Goal: Information Seeking & Learning: Check status

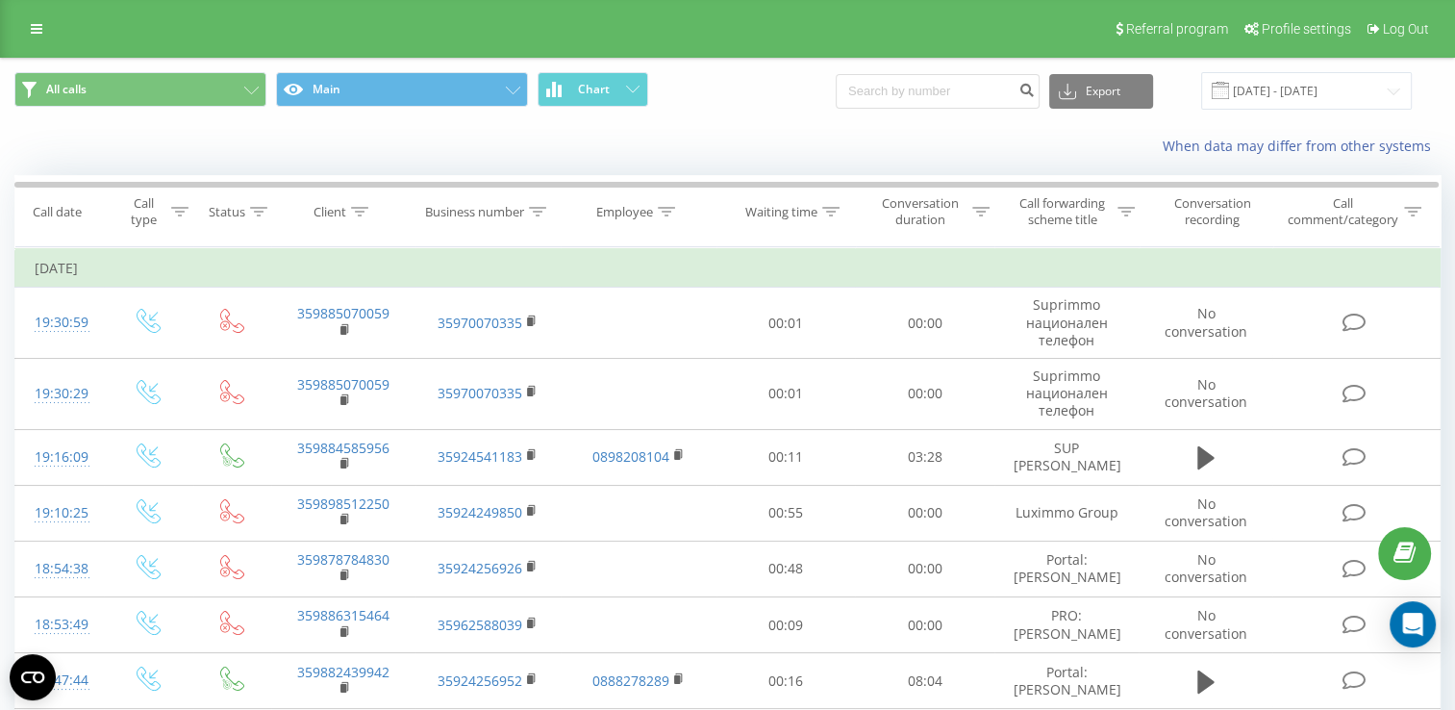
click at [0, 0] on icon at bounding box center [0, 0] width 0 height 0
click at [1259, 88] on input "[DATE] - [DATE]" at bounding box center [1306, 90] width 211 height 37
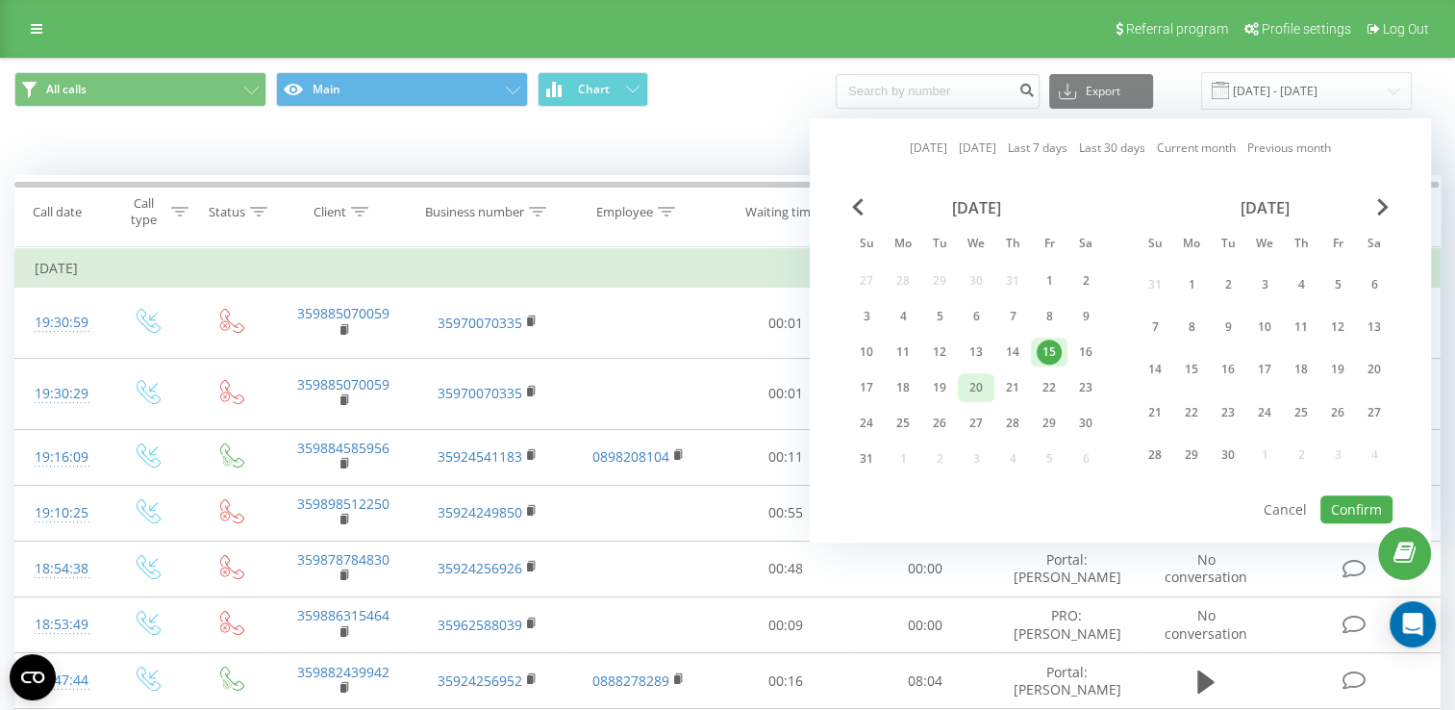
click at [977, 389] on div "20" at bounding box center [975, 387] width 25 height 25
click at [1019, 388] on div "21" at bounding box center [1012, 387] width 25 height 25
click at [1349, 496] on button "Confirm" at bounding box center [1356, 509] width 72 height 28
type input "[DATE] - [DATE]"
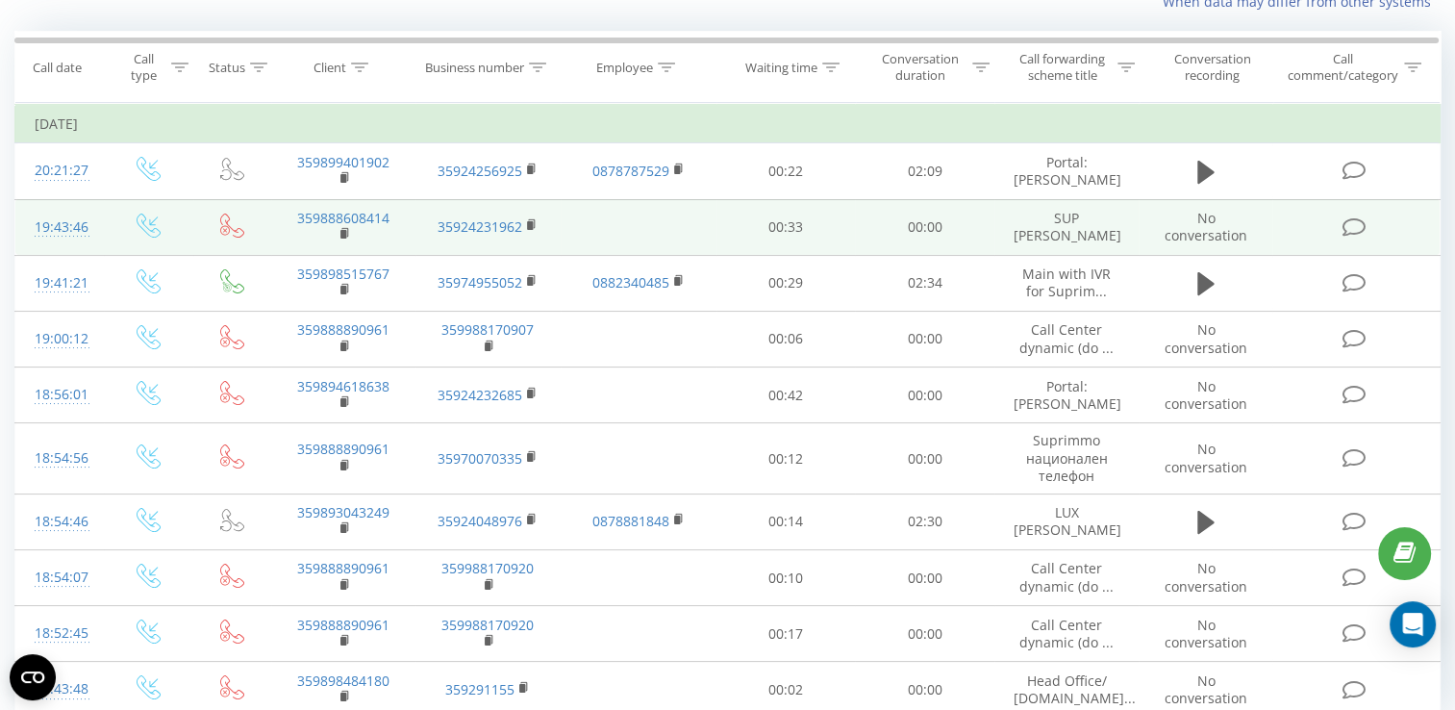
scroll to position [236, 0]
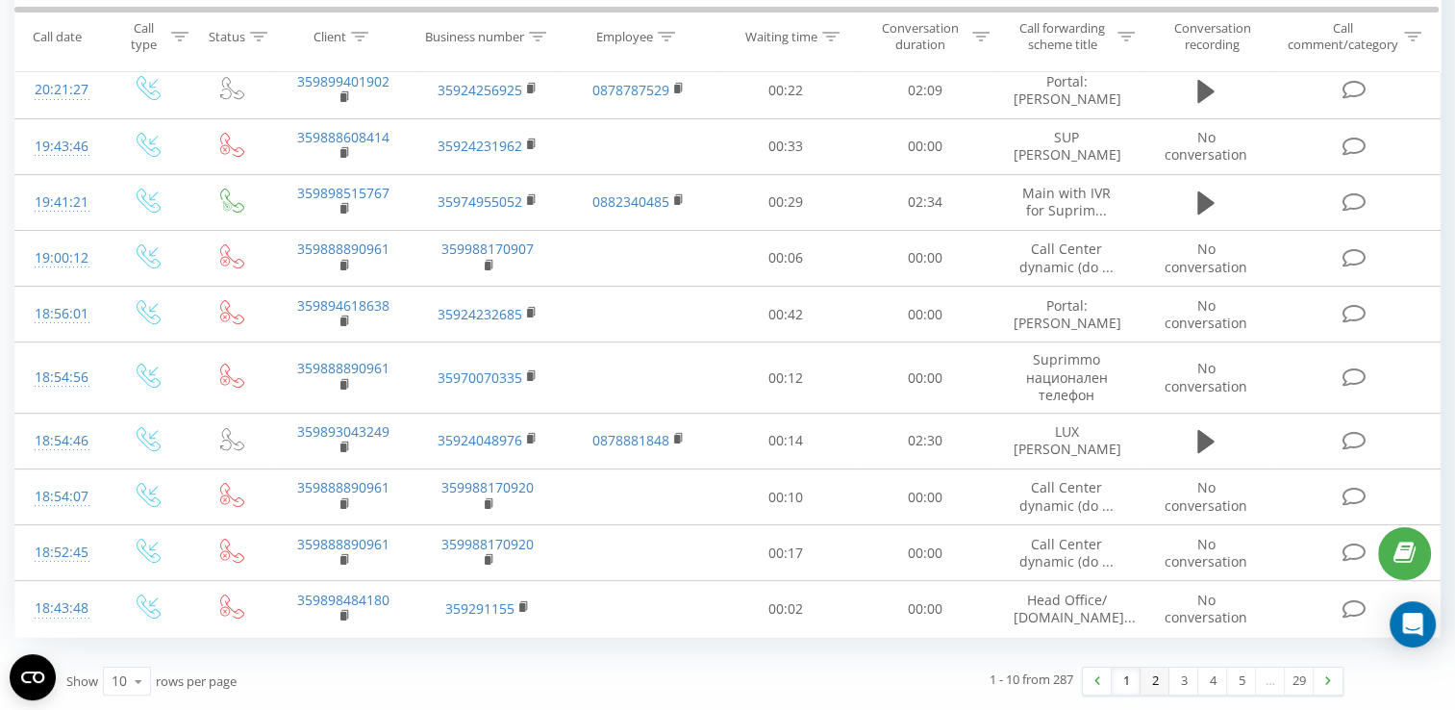
click at [1147, 679] on link "2" at bounding box center [1154, 680] width 29 height 27
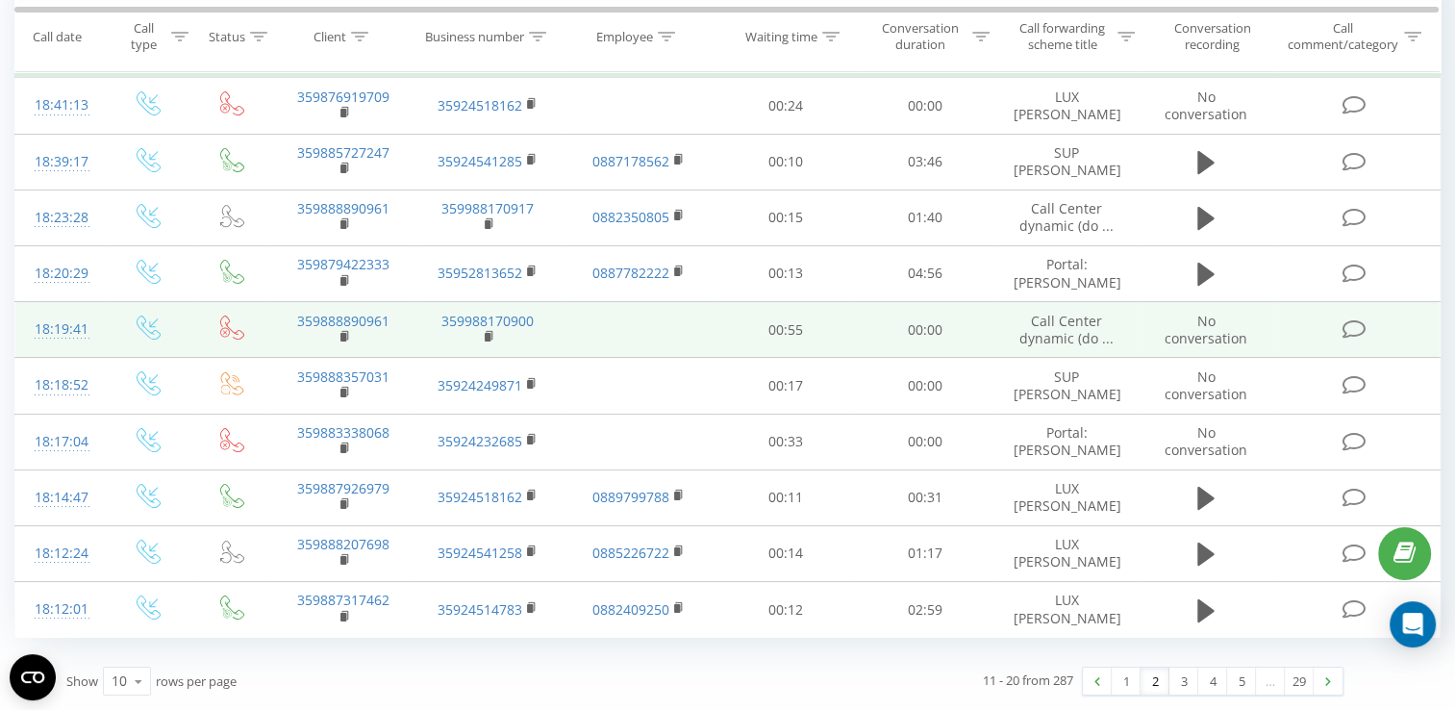
scroll to position [236, 0]
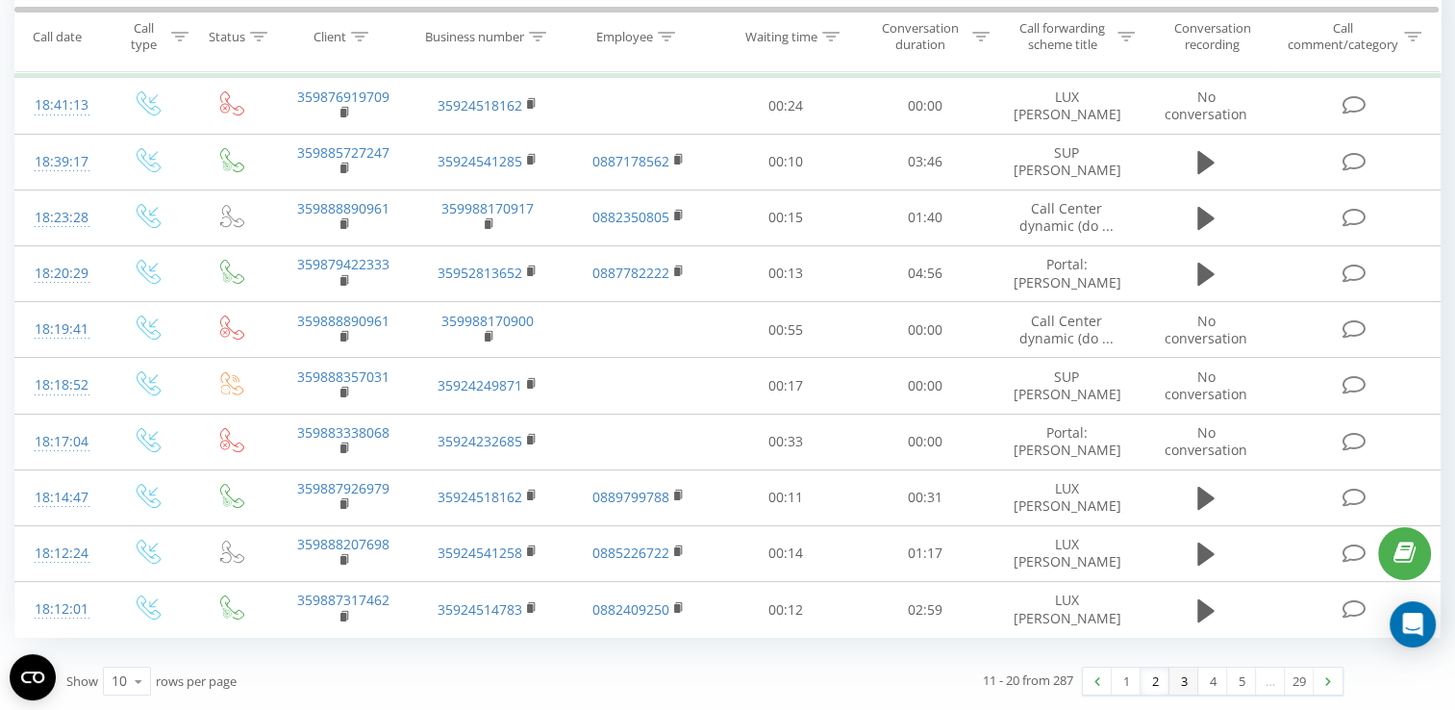
click at [1178, 685] on link "3" at bounding box center [1183, 680] width 29 height 27
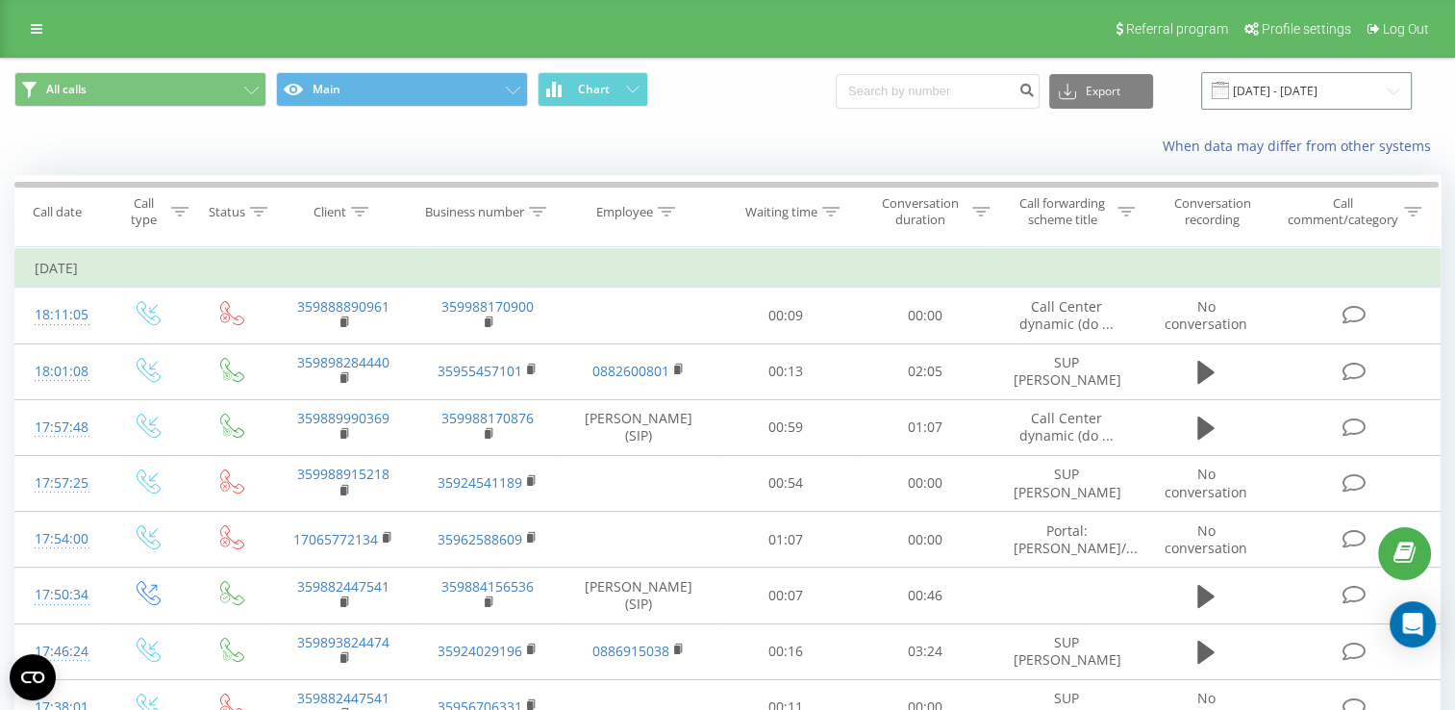
drag, startPoint x: 1287, startPoint y: 90, endPoint x: 1286, endPoint y: 101, distance: 10.6
click at [1287, 90] on input "[DATE] - [DATE]" at bounding box center [1306, 90] width 211 height 37
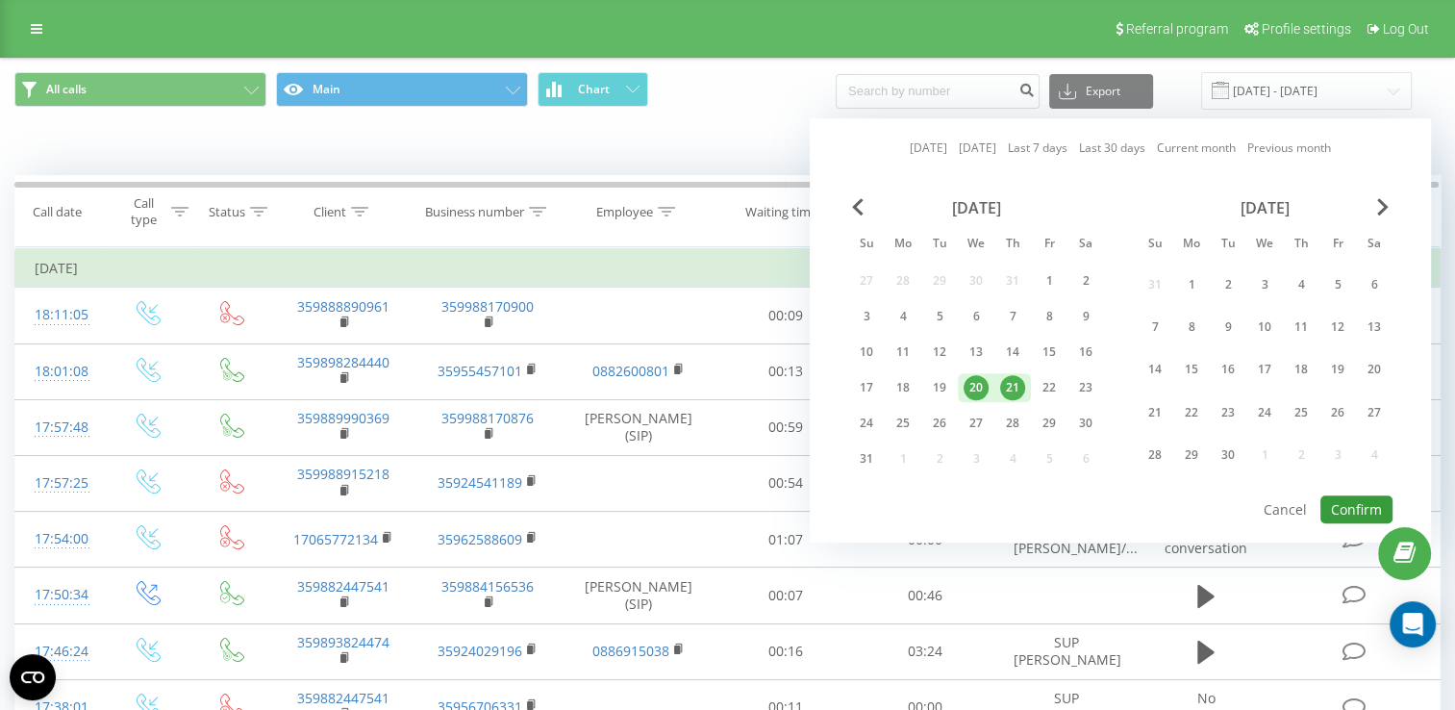
click at [1354, 496] on button "Confirm" at bounding box center [1356, 509] width 72 height 28
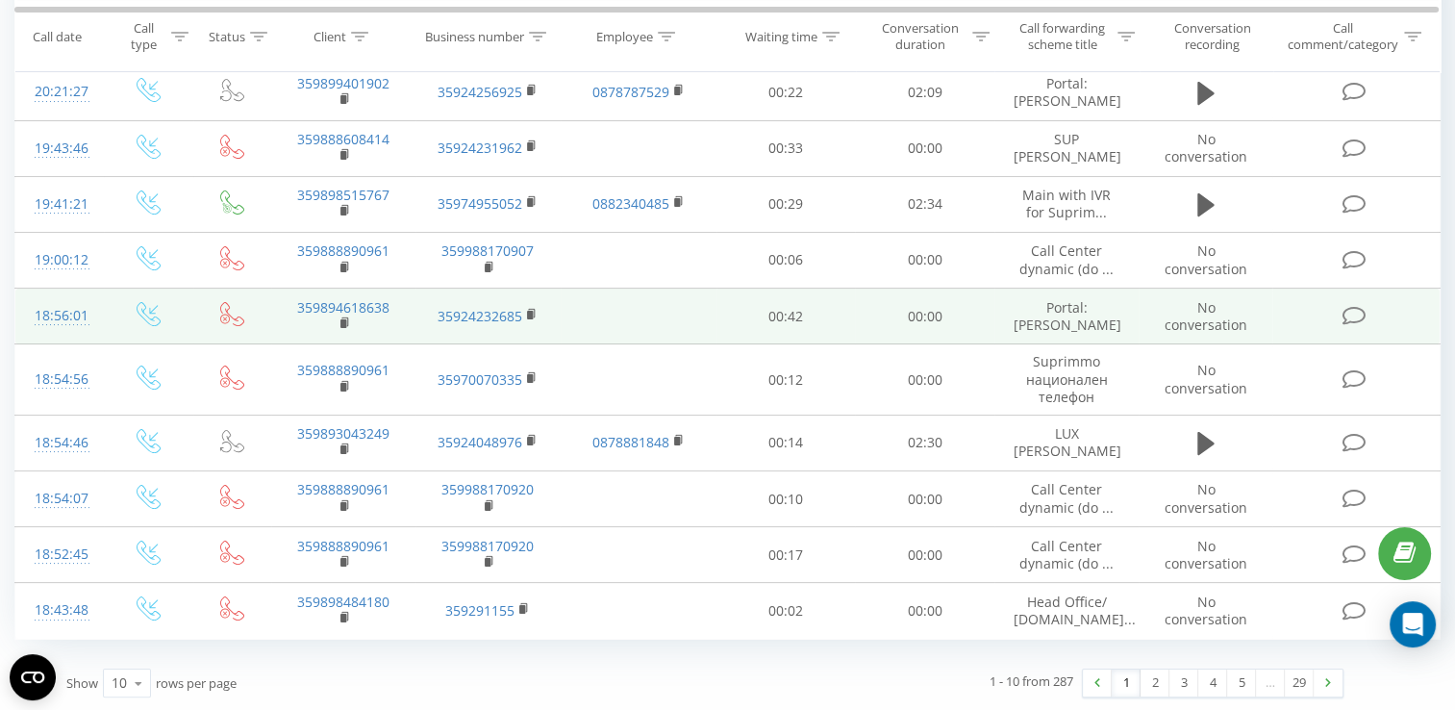
scroll to position [236, 0]
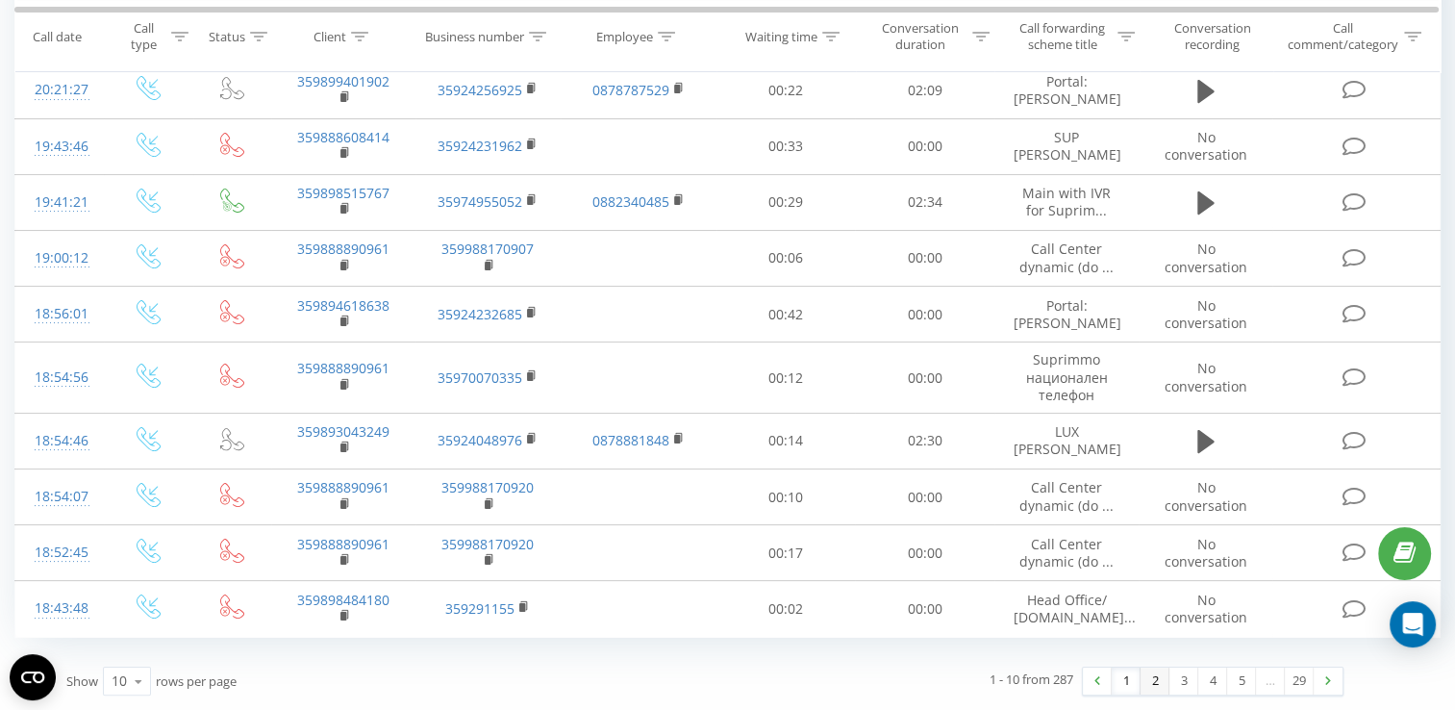
click at [1156, 679] on link "2" at bounding box center [1154, 680] width 29 height 27
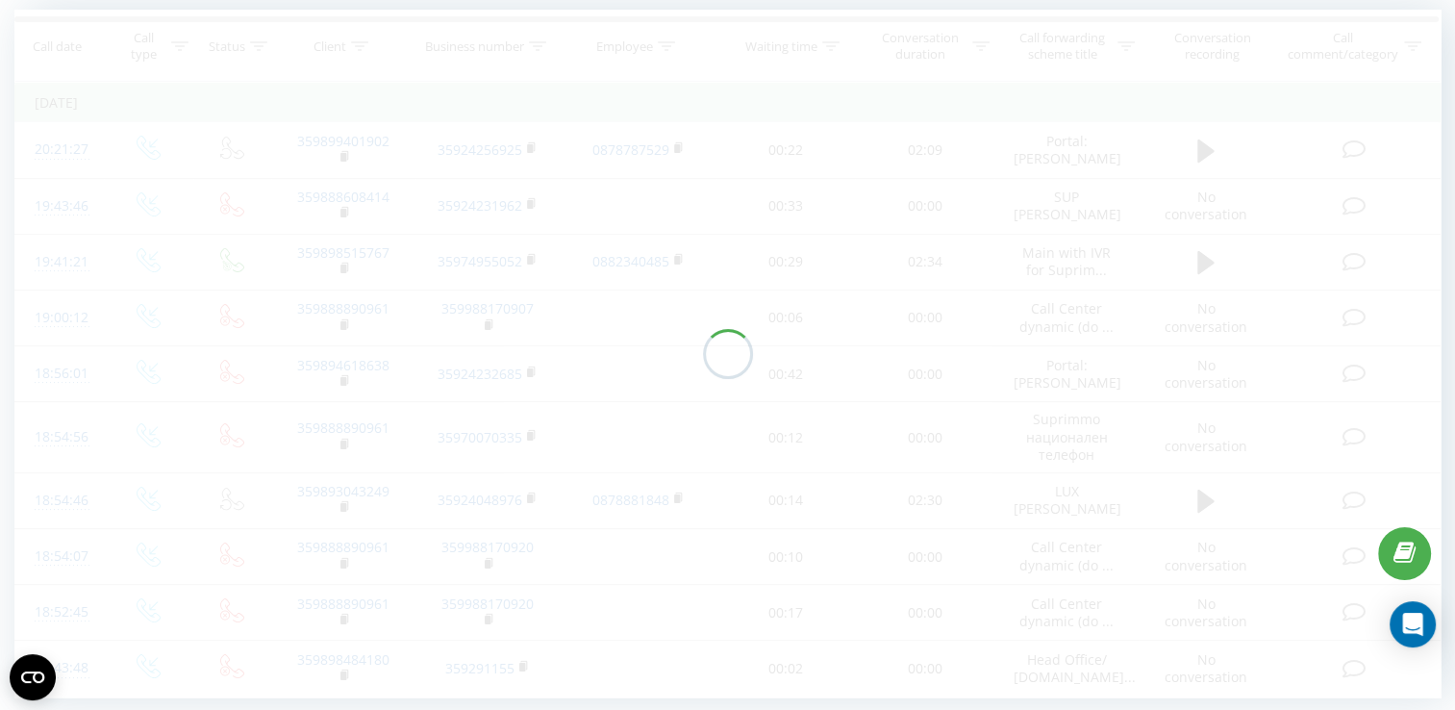
scroll to position [127, 0]
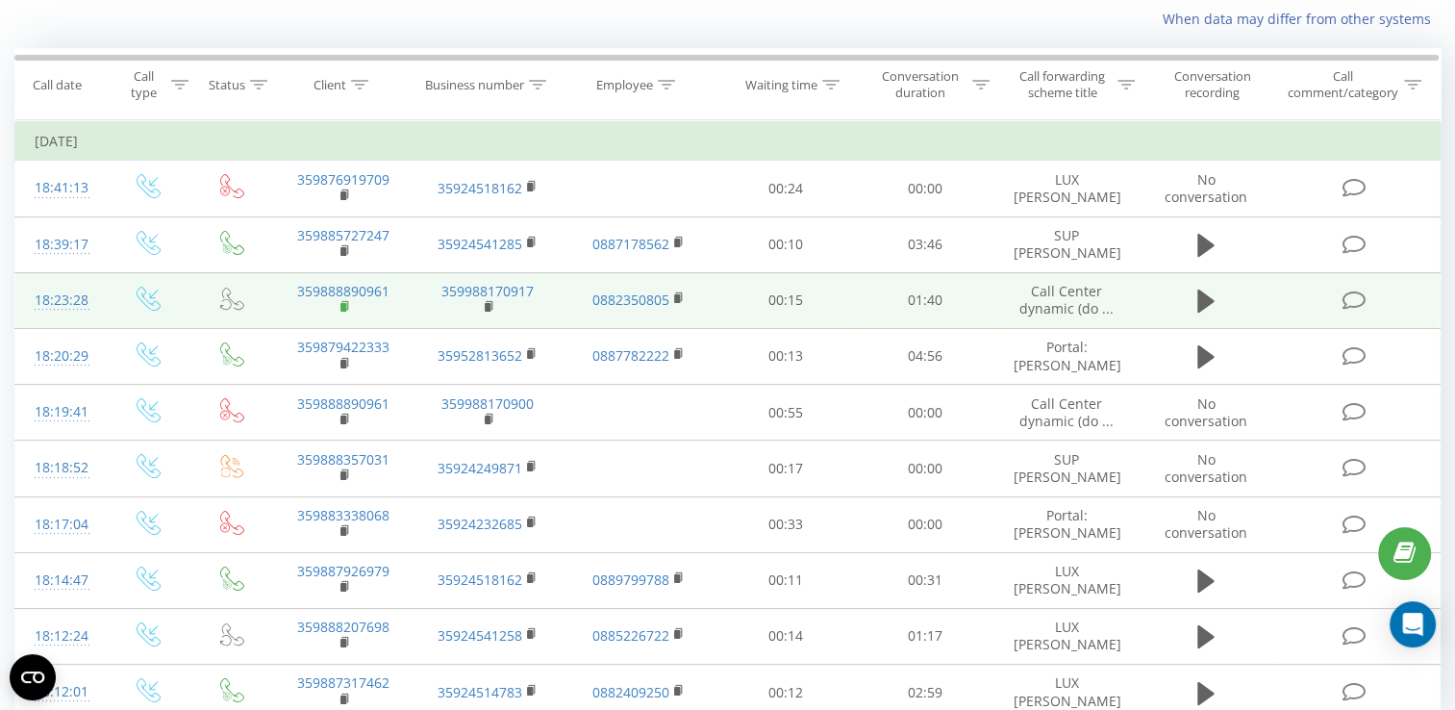
click at [342, 303] on rect at bounding box center [343, 307] width 6 height 9
click at [1201, 290] on icon at bounding box center [1205, 300] width 17 height 23
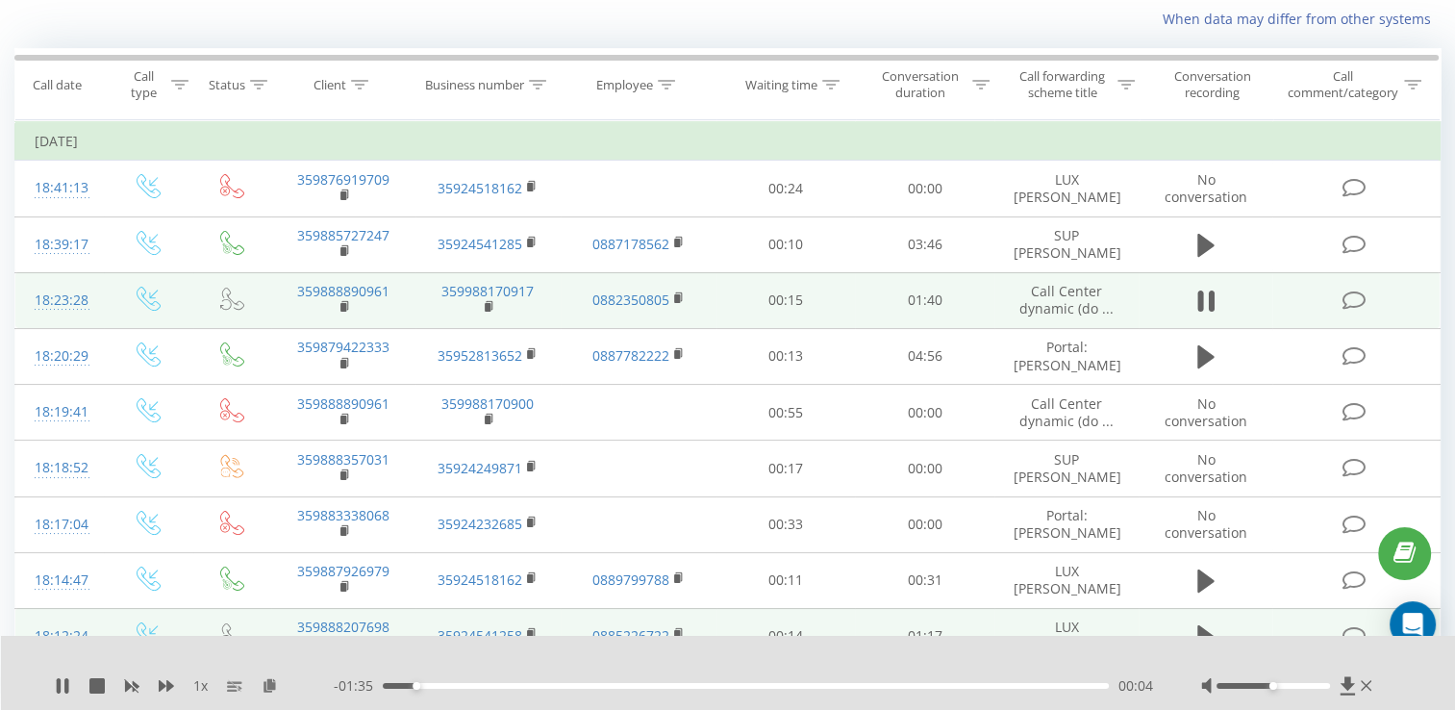
click at [1363, 687] on icon at bounding box center [1365, 685] width 11 height 11
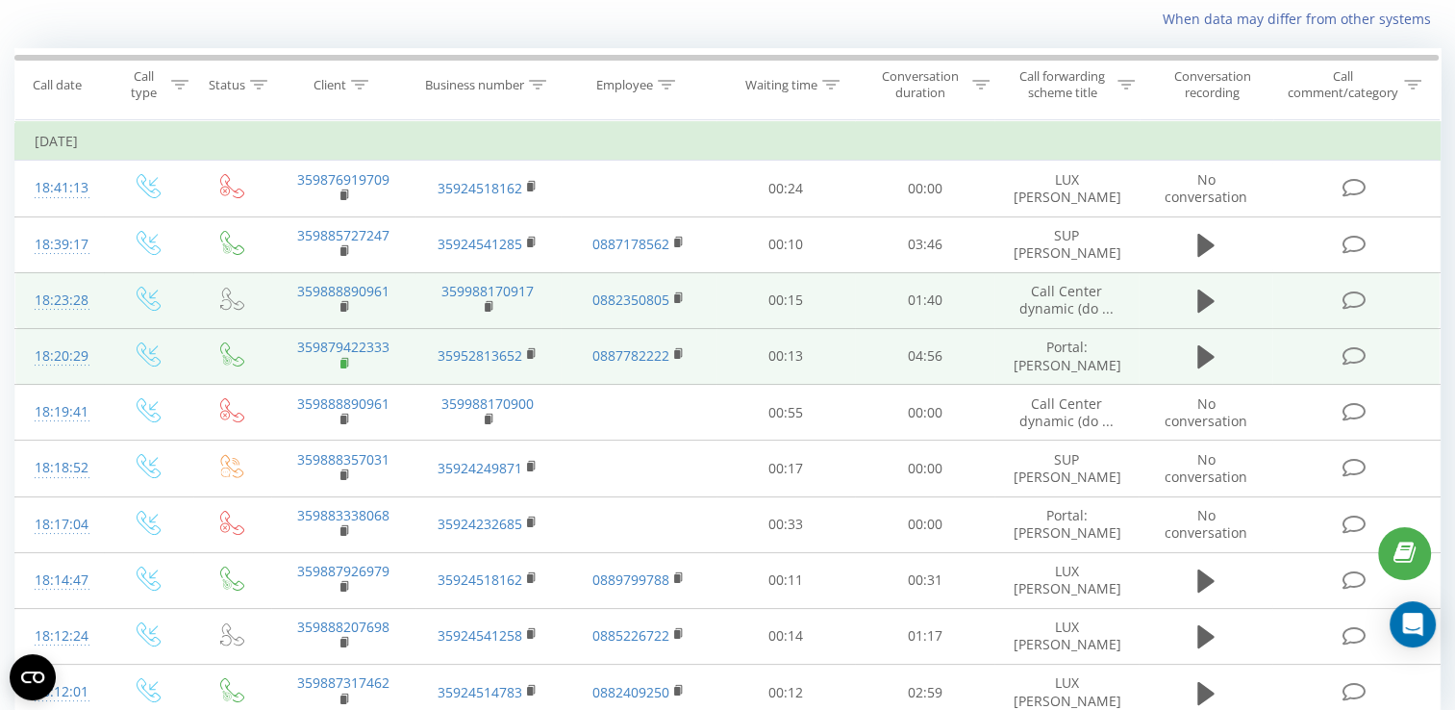
click at [341, 368] on rect at bounding box center [343, 364] width 6 height 9
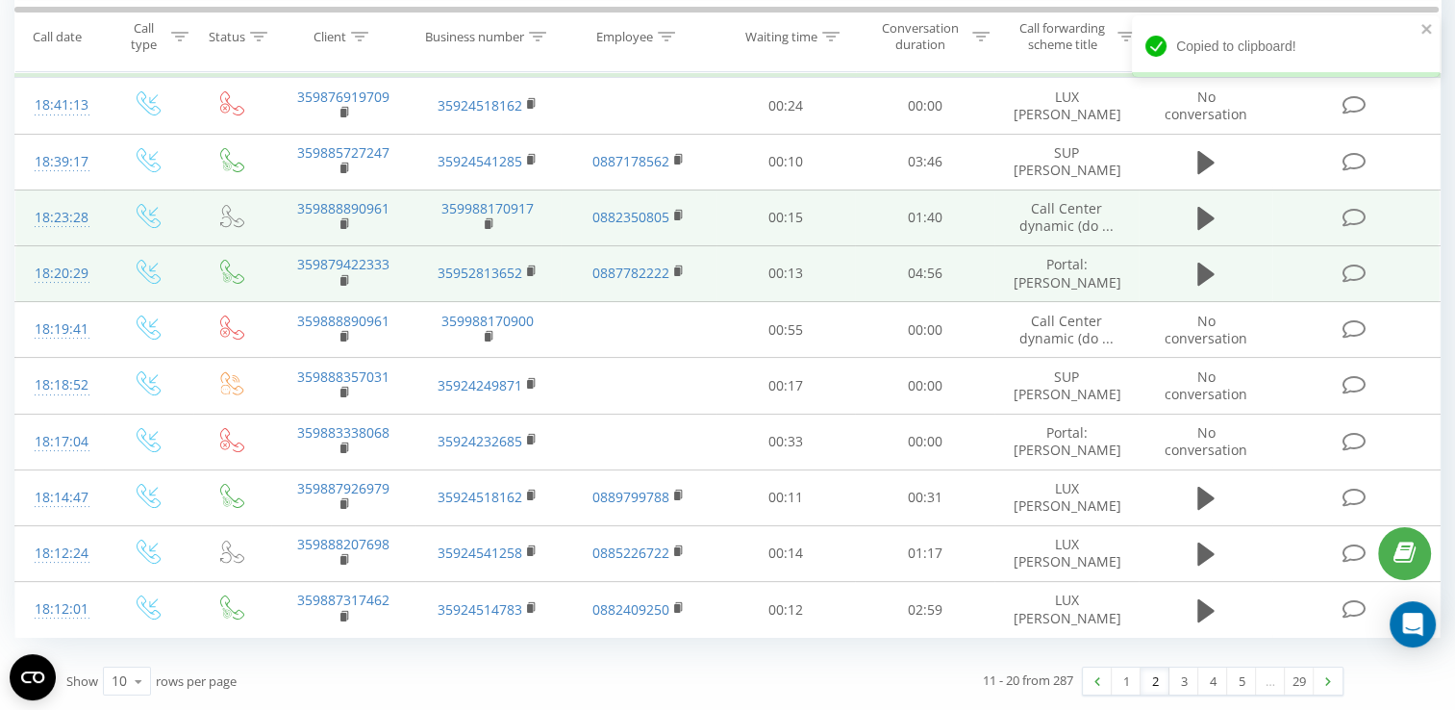
scroll to position [236, 0]
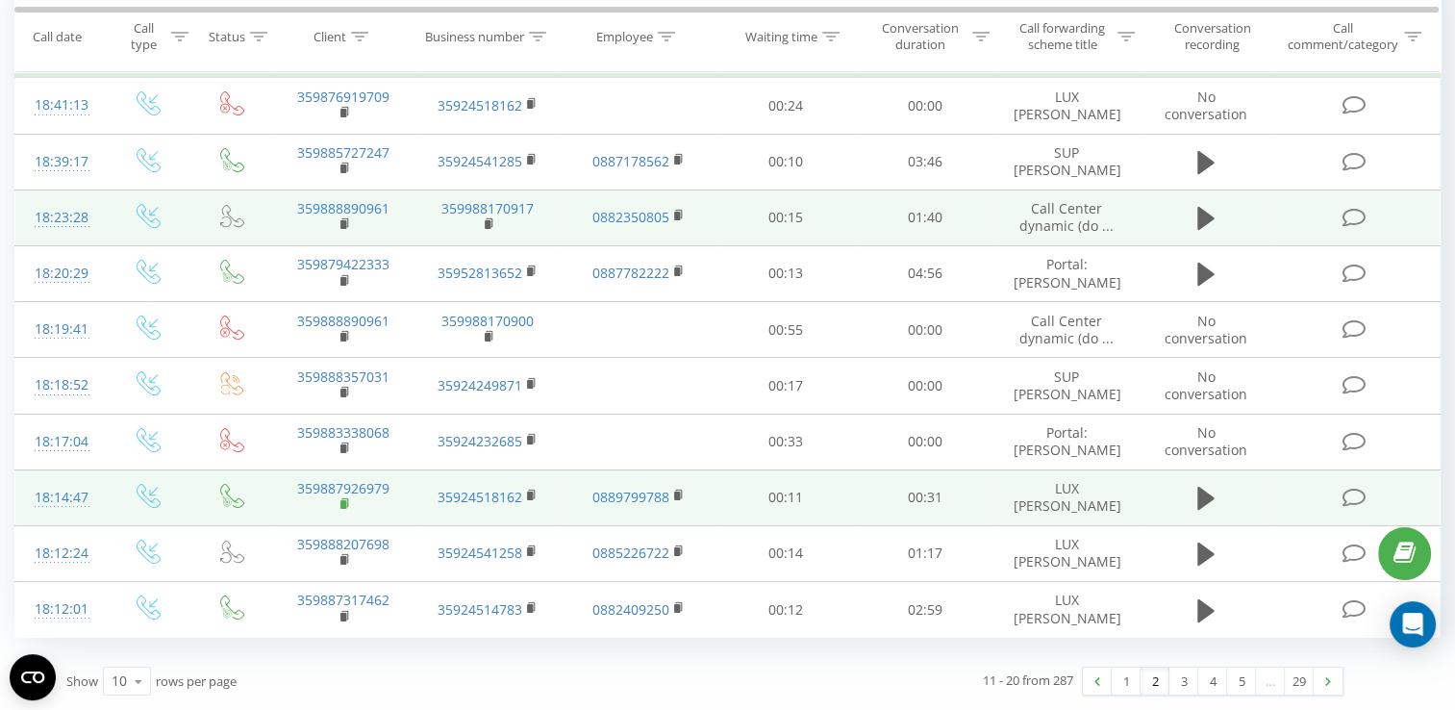
click at [342, 503] on rect at bounding box center [343, 504] width 6 height 9
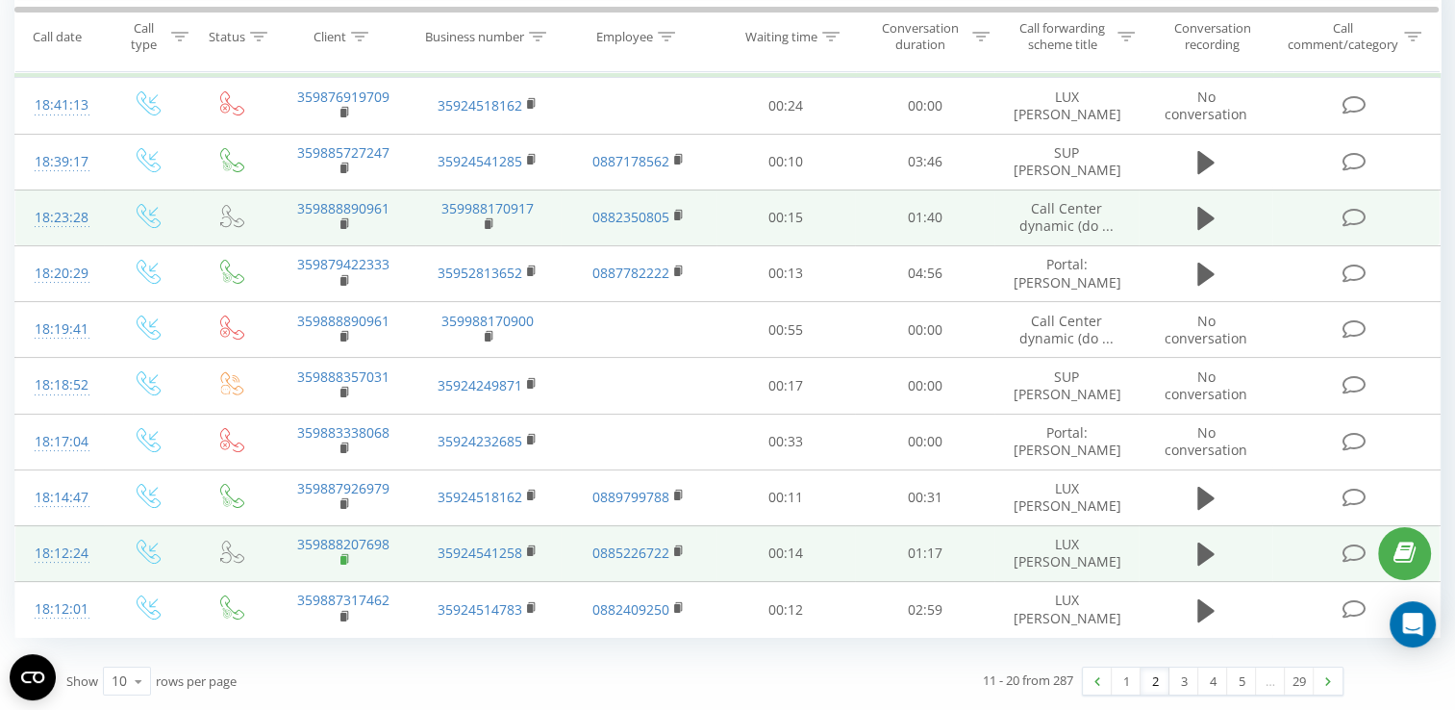
click at [342, 558] on rect at bounding box center [343, 560] width 6 height 9
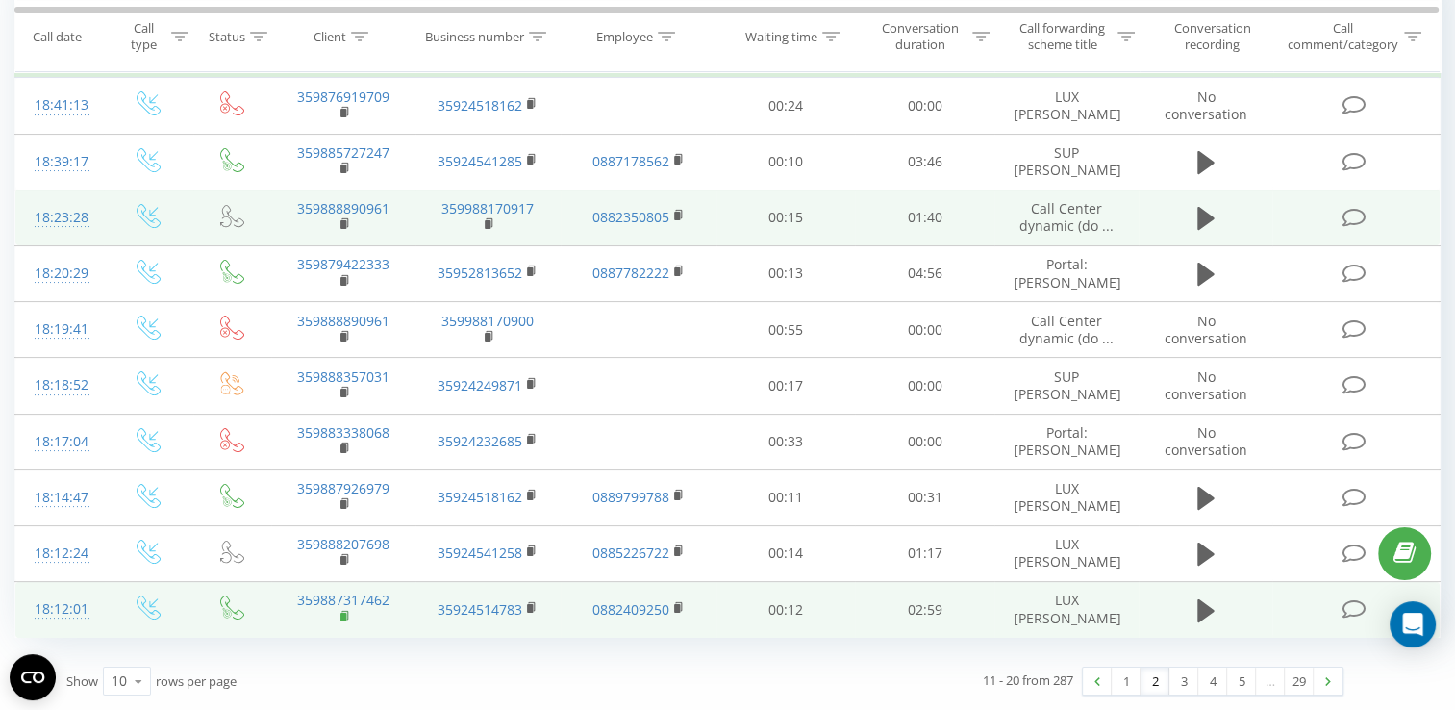
click at [340, 613] on icon at bounding box center [345, 616] width 11 height 13
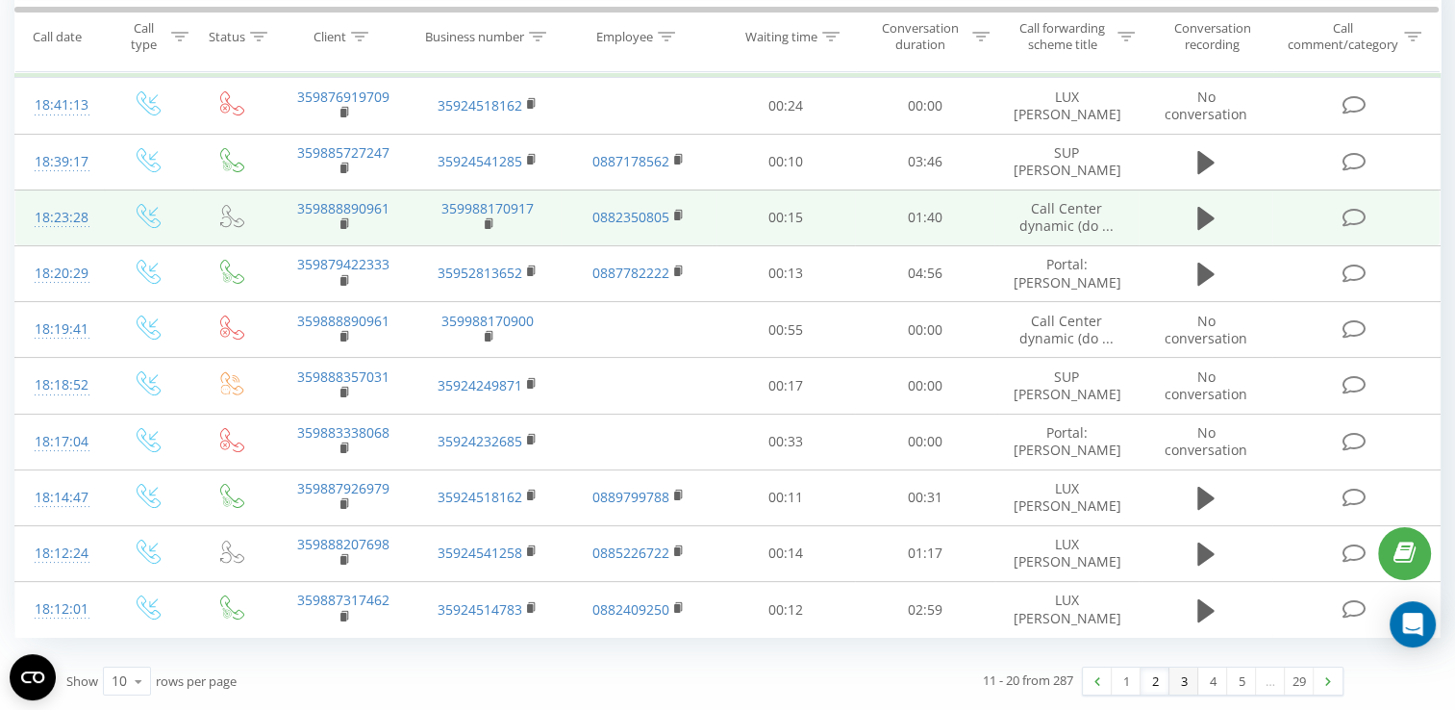
click at [1181, 681] on link "3" at bounding box center [1183, 680] width 29 height 27
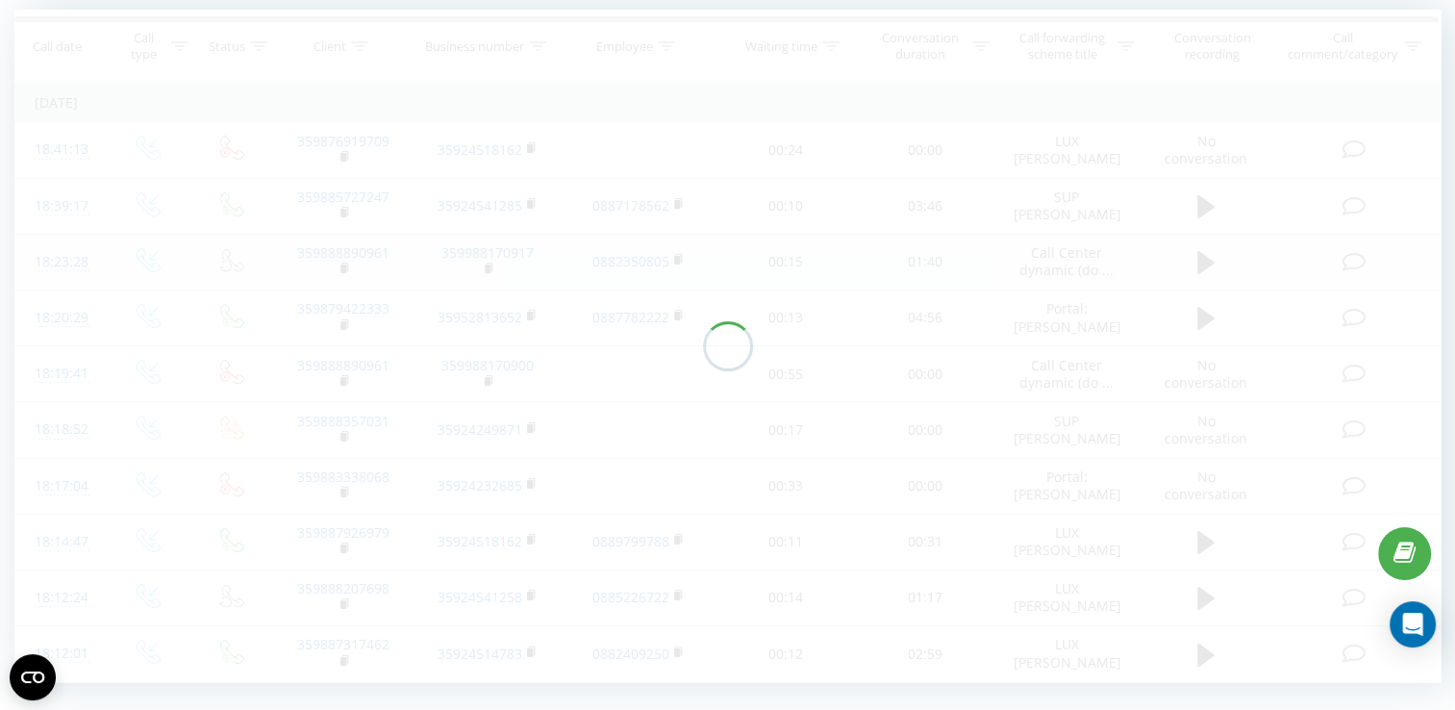
scroll to position [127, 0]
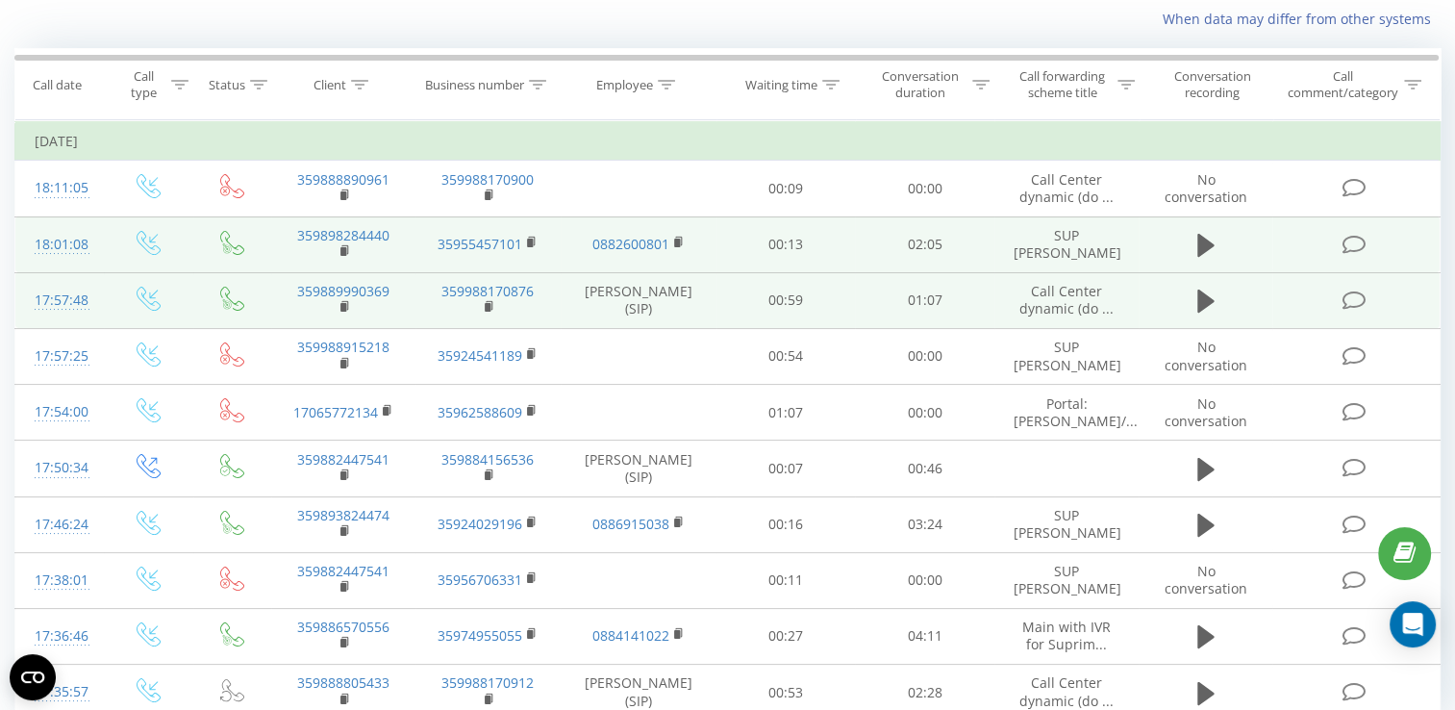
click at [337, 243] on td "359898284440" at bounding box center [343, 244] width 144 height 56
click at [343, 247] on rect at bounding box center [343, 251] width 6 height 9
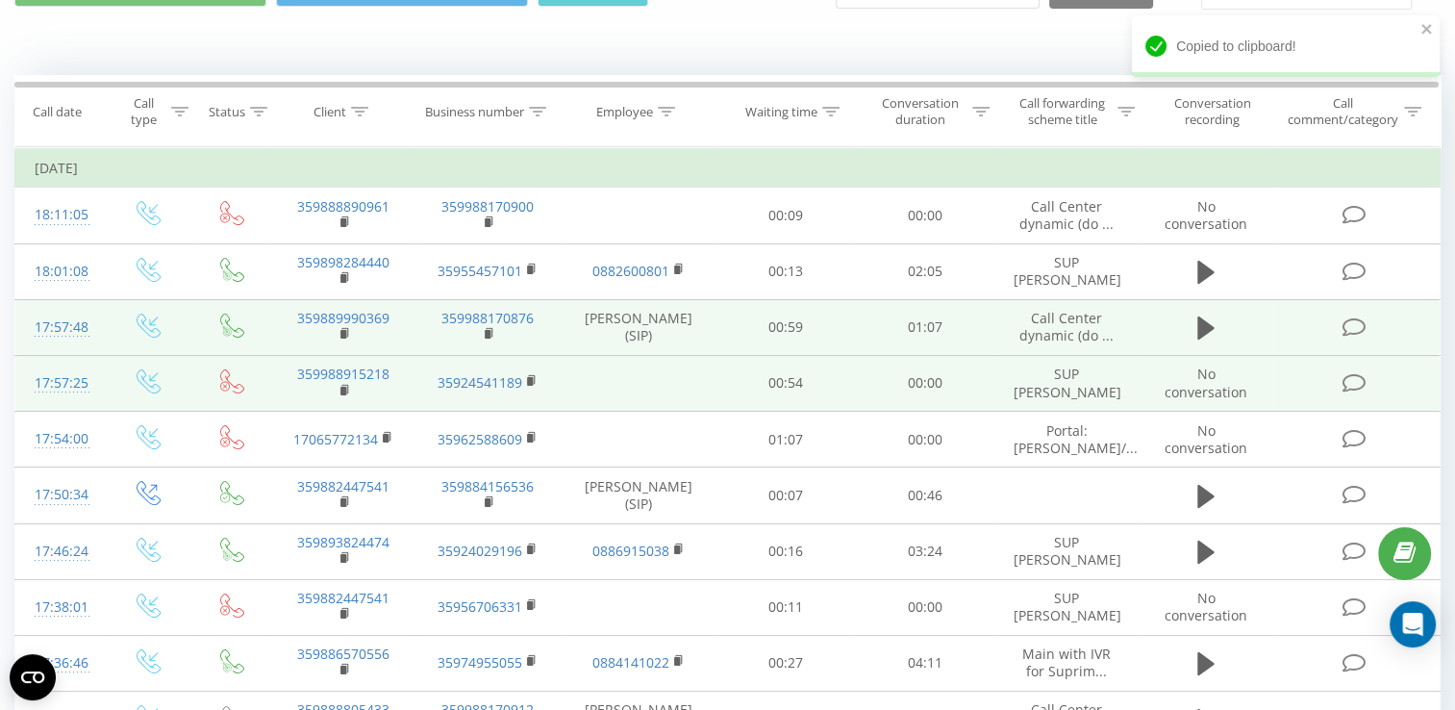
scroll to position [0, 0]
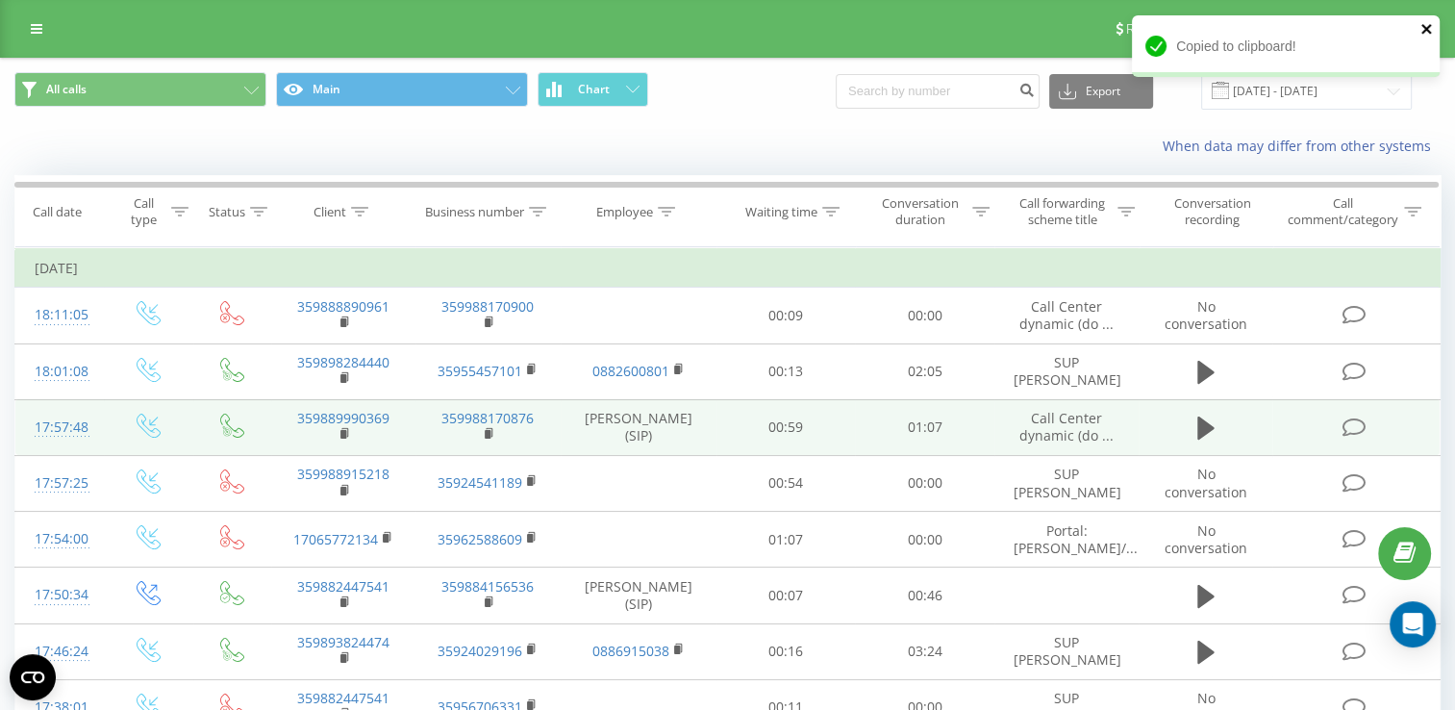
click at [1426, 34] on icon "close" at bounding box center [1426, 28] width 13 height 15
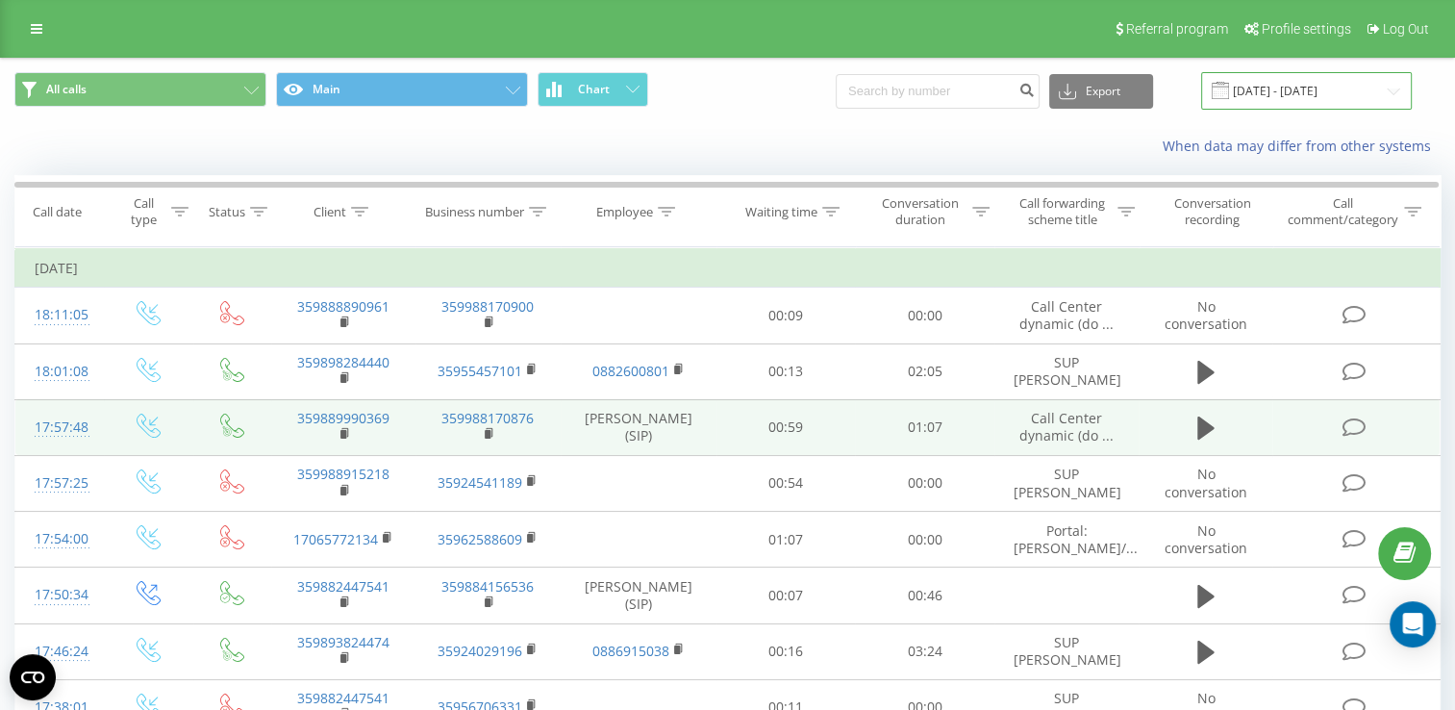
click at [1294, 87] on input "[DATE] - [DATE]" at bounding box center [1306, 90] width 211 height 37
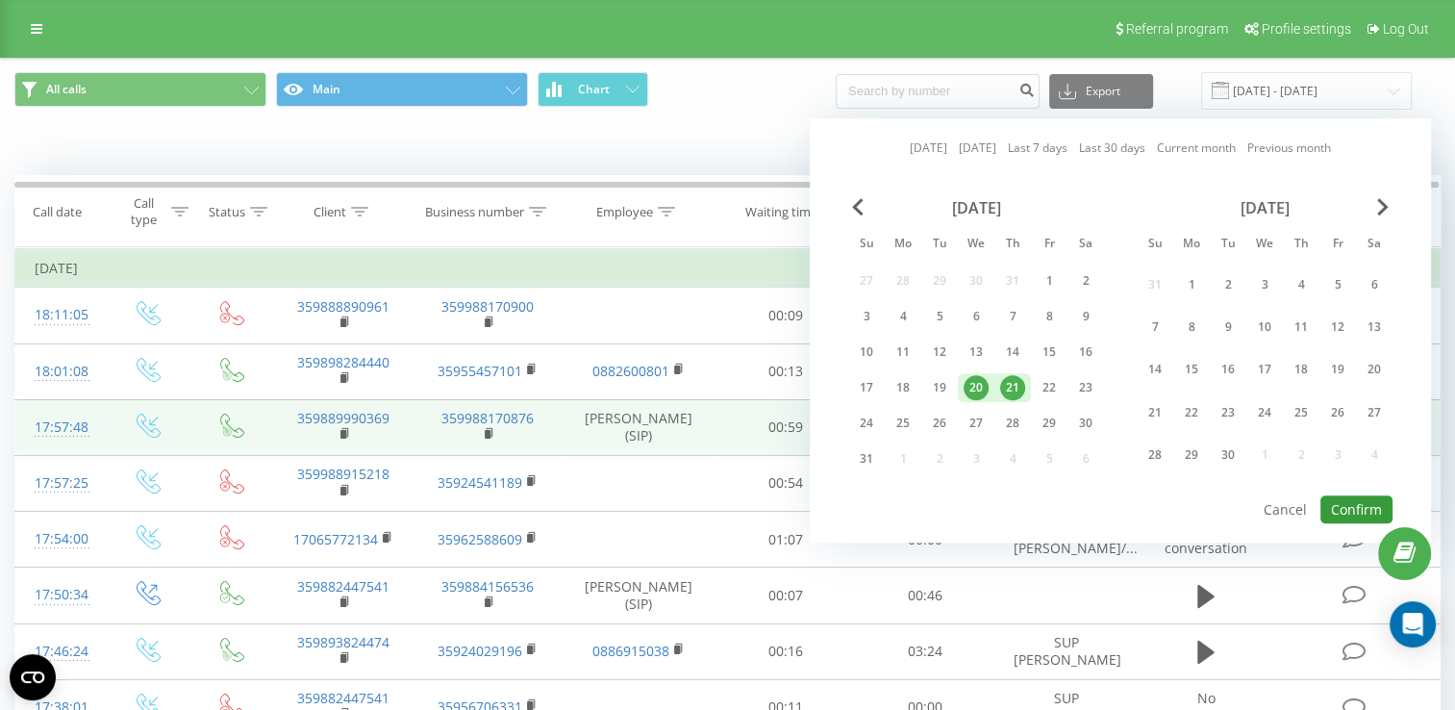
click at [1360, 498] on button "Confirm" at bounding box center [1356, 509] width 72 height 28
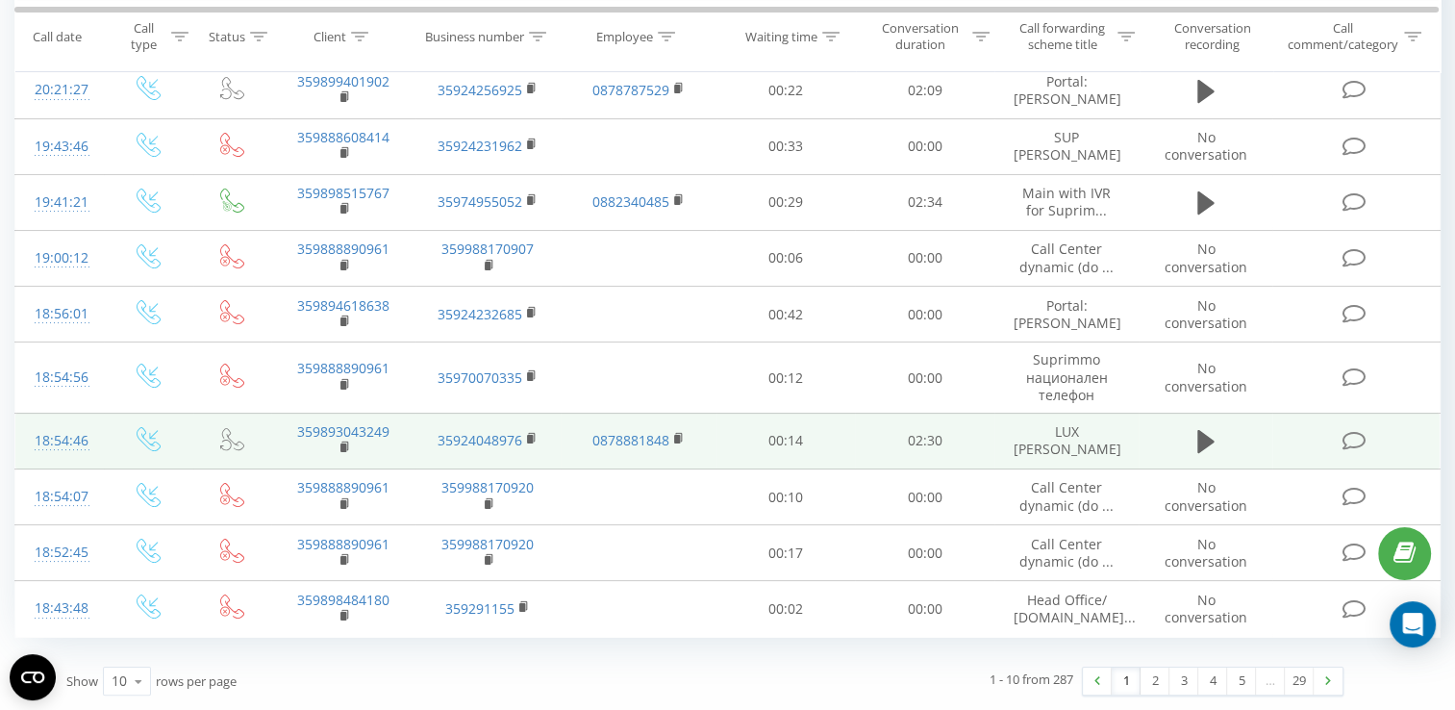
scroll to position [236, 0]
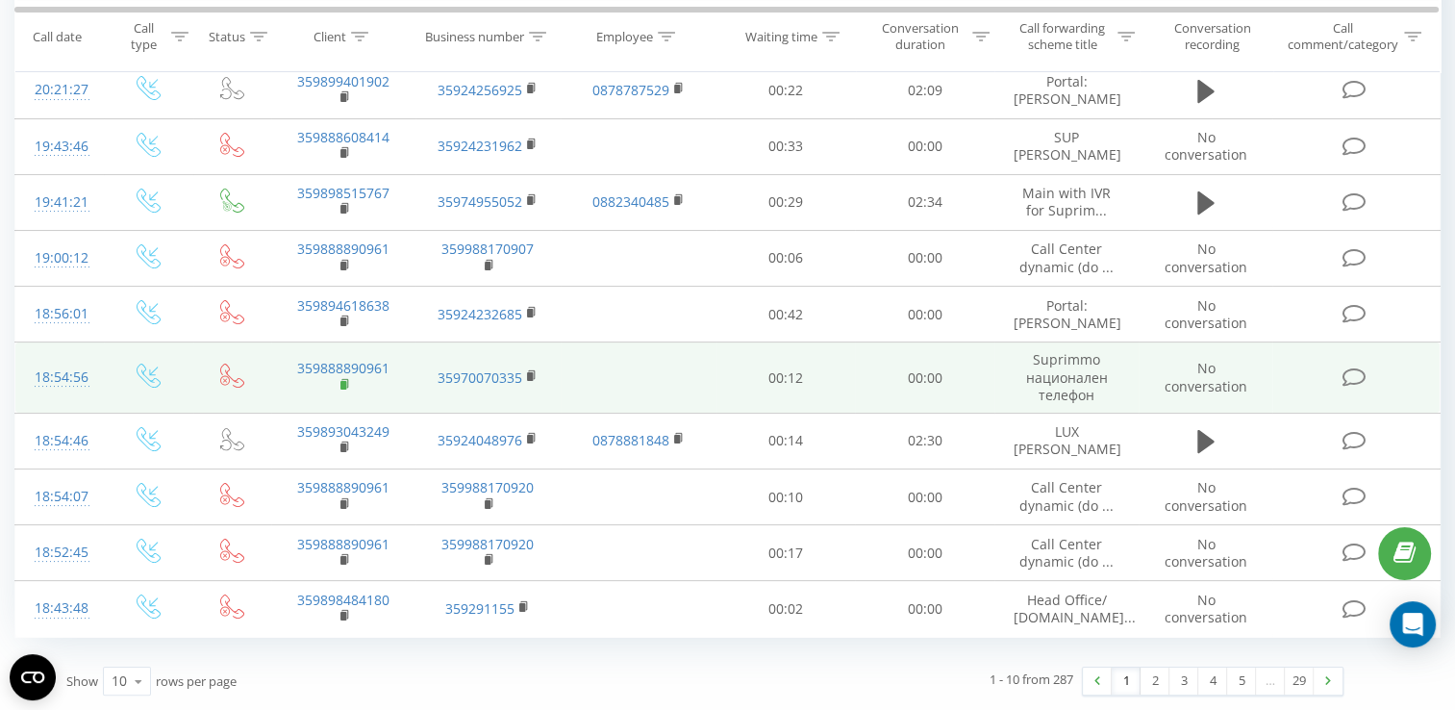
click at [341, 383] on rect at bounding box center [343, 385] width 6 height 9
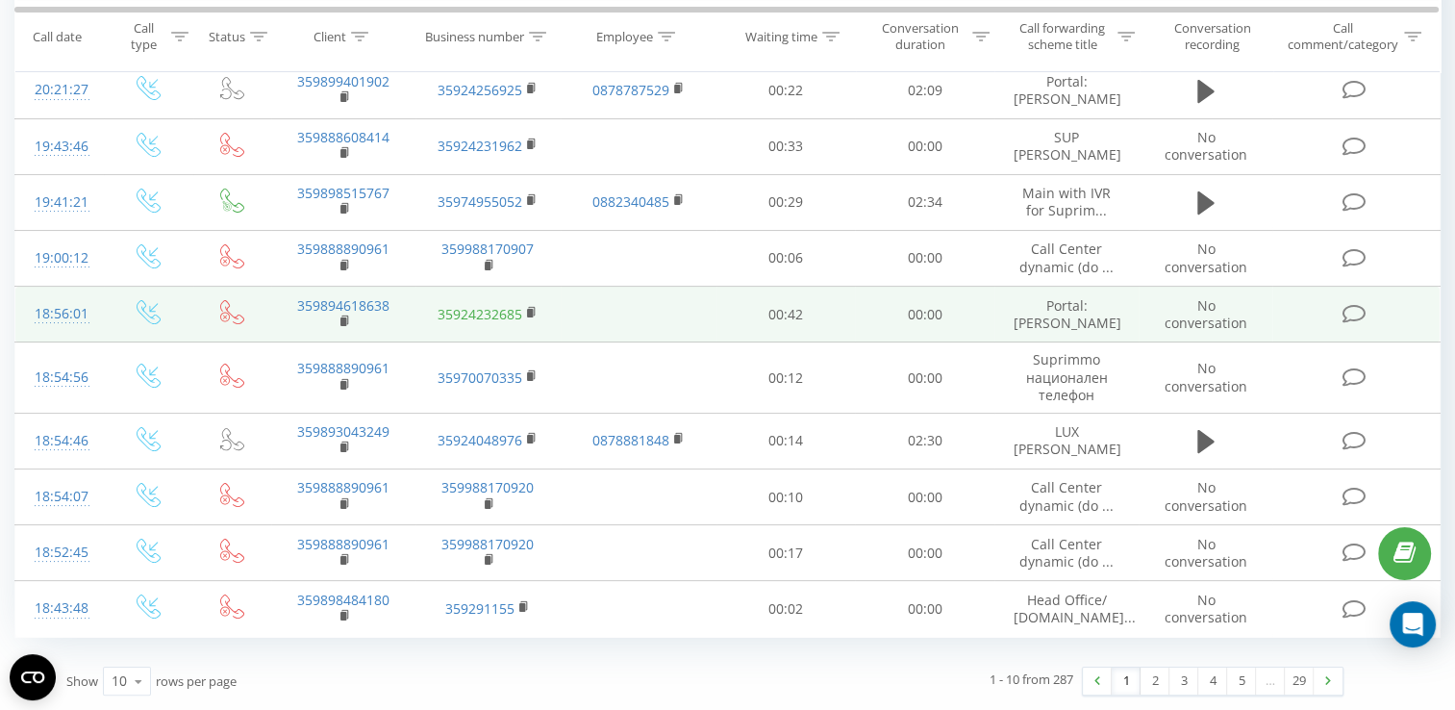
scroll to position [139, 0]
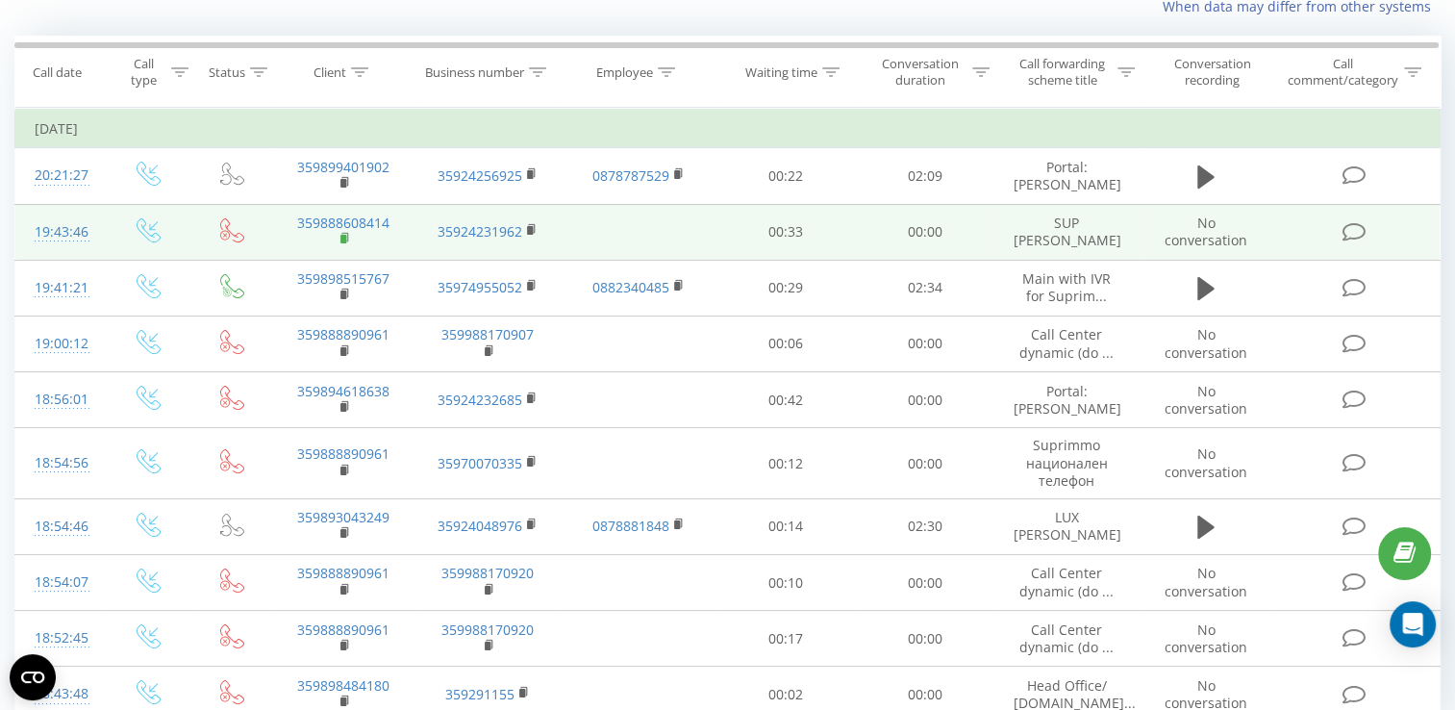
click at [341, 235] on rect at bounding box center [343, 239] width 6 height 9
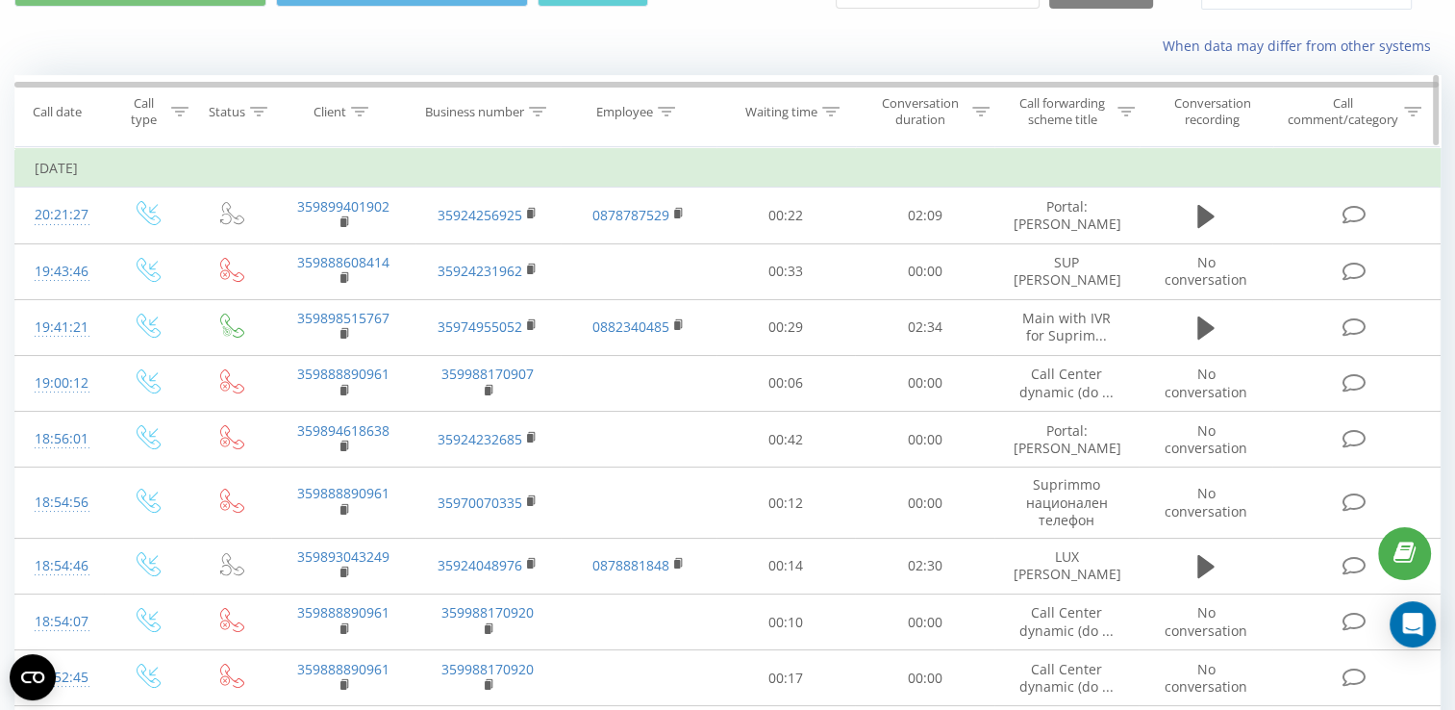
scroll to position [0, 0]
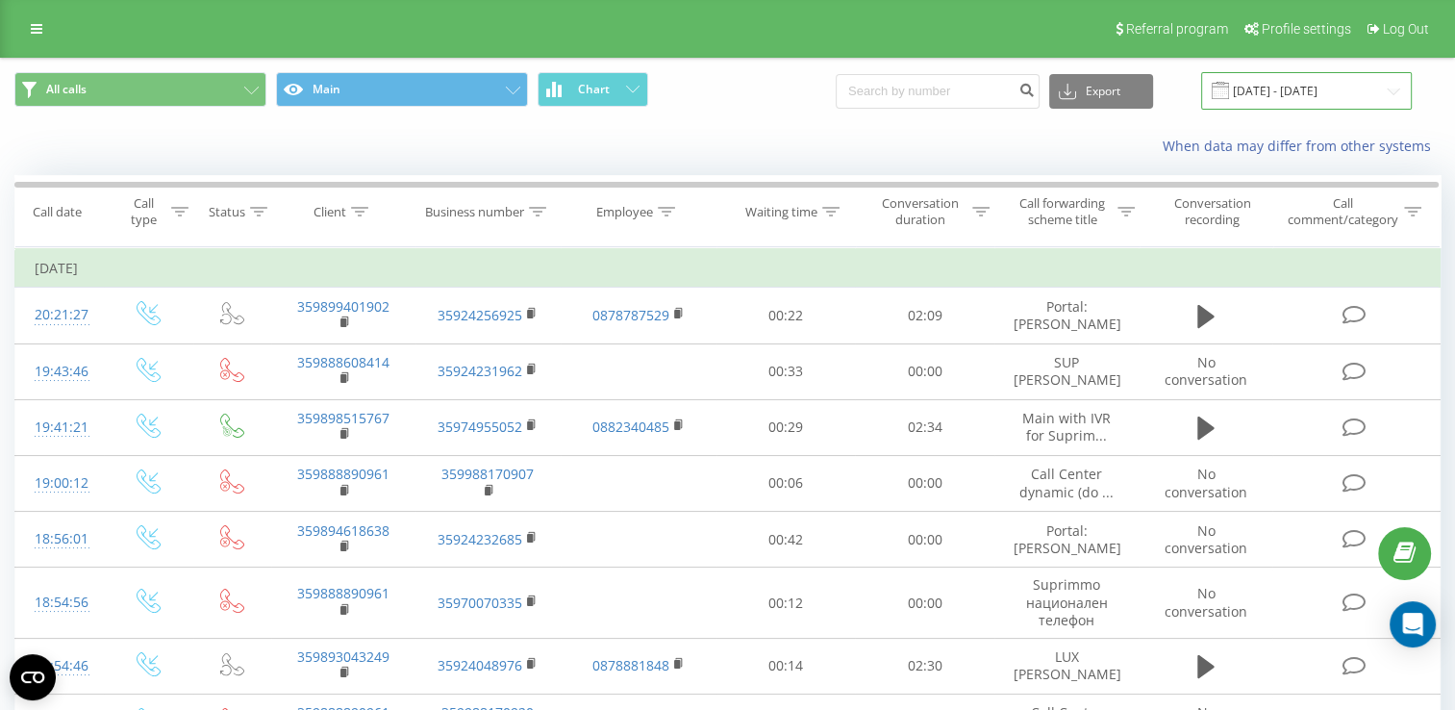
drag, startPoint x: 1301, startPoint y: 87, endPoint x: 1308, endPoint y: 95, distance: 10.2
click at [1301, 87] on input "[DATE] - [DATE]" at bounding box center [1306, 90] width 211 height 37
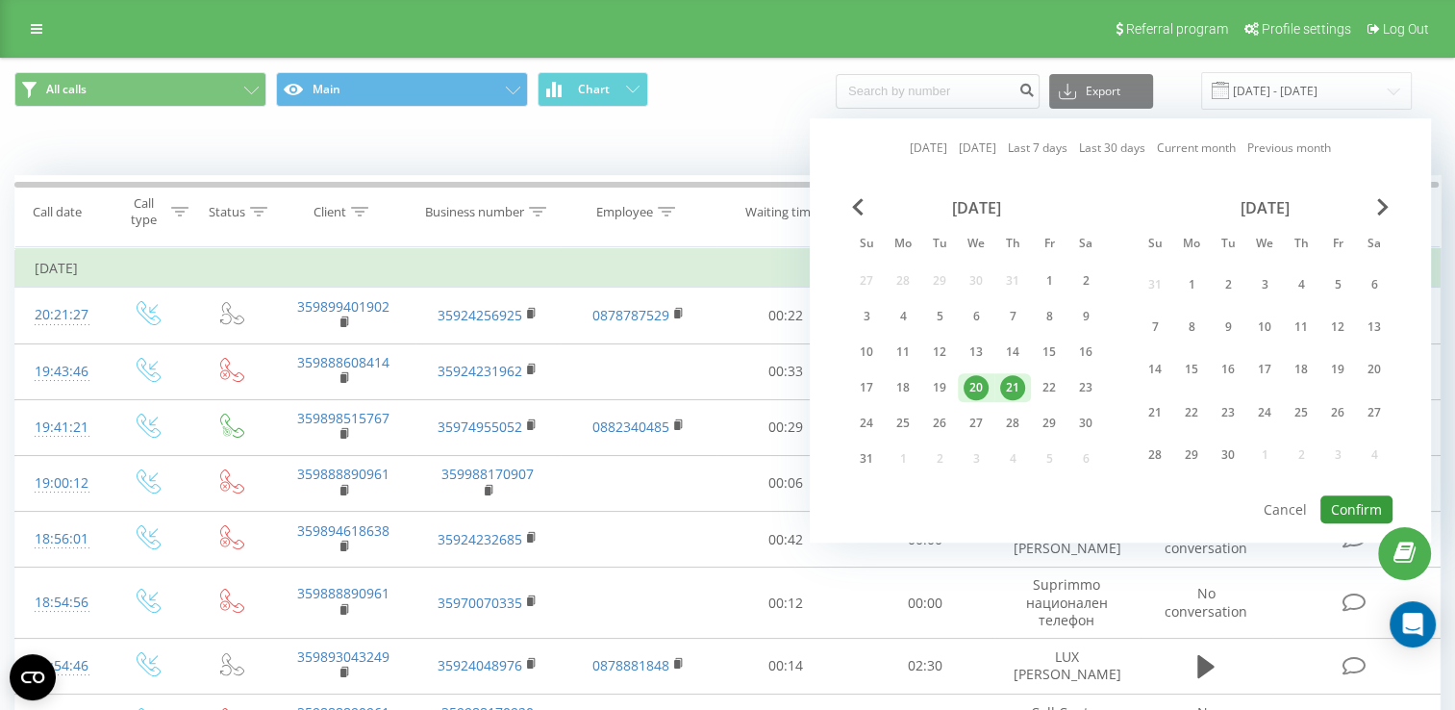
click at [1365, 506] on button "Confirm" at bounding box center [1356, 509] width 72 height 28
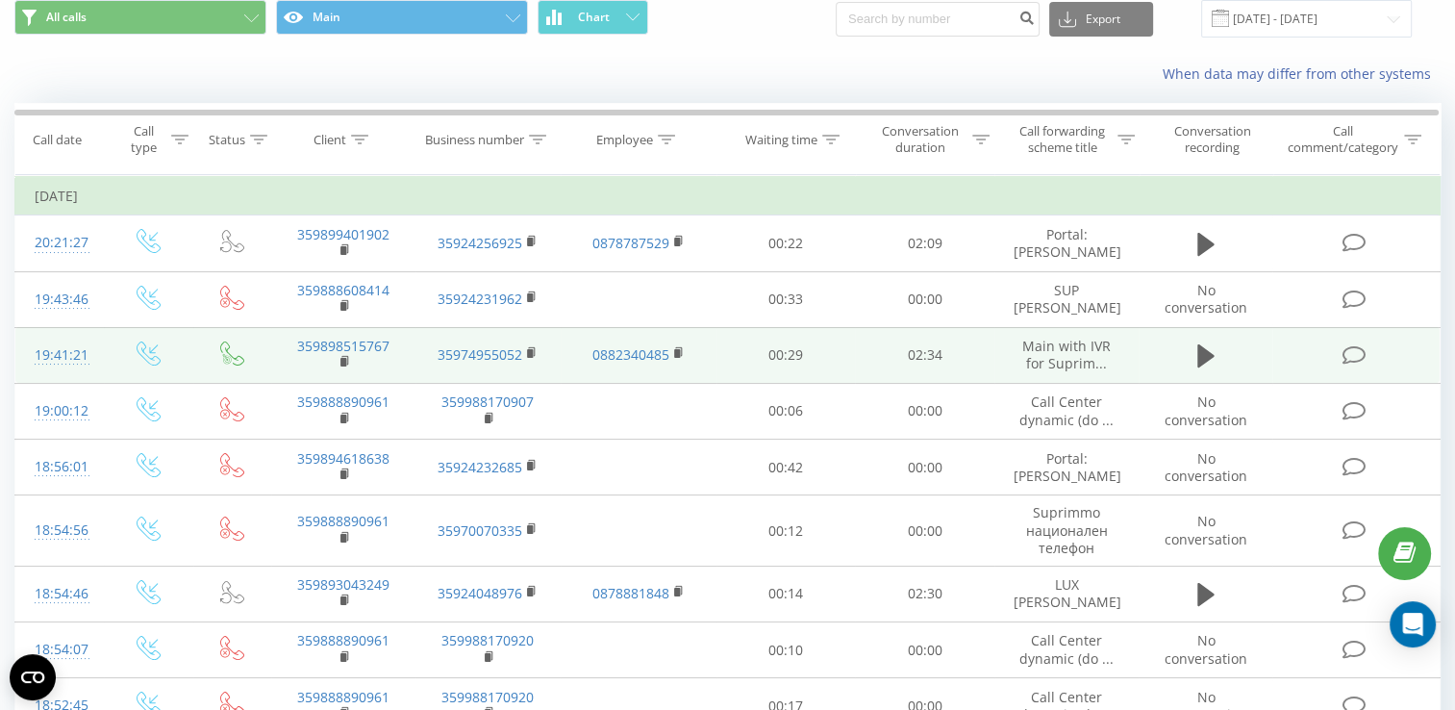
scroll to position [96, 0]
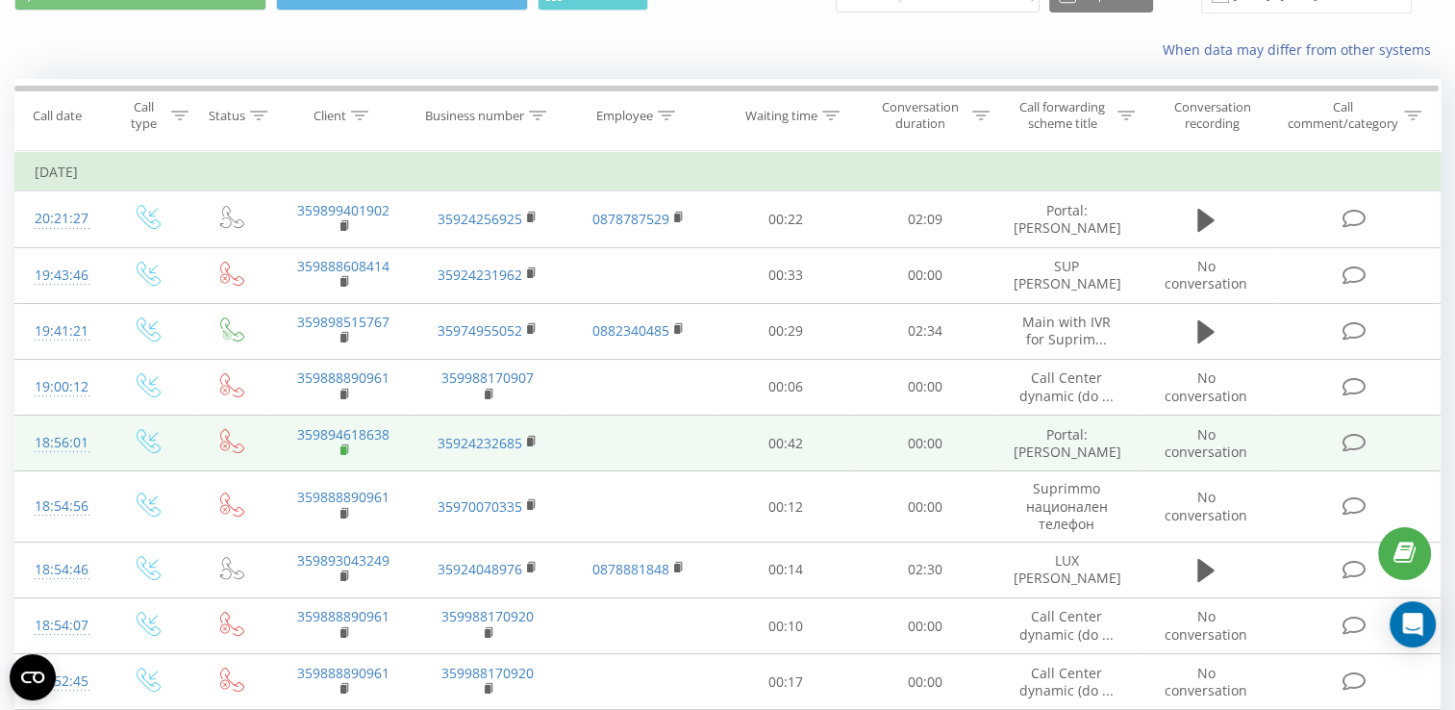
click at [340, 452] on td "359894618638" at bounding box center [343, 443] width 144 height 56
click at [346, 453] on rect at bounding box center [343, 450] width 6 height 9
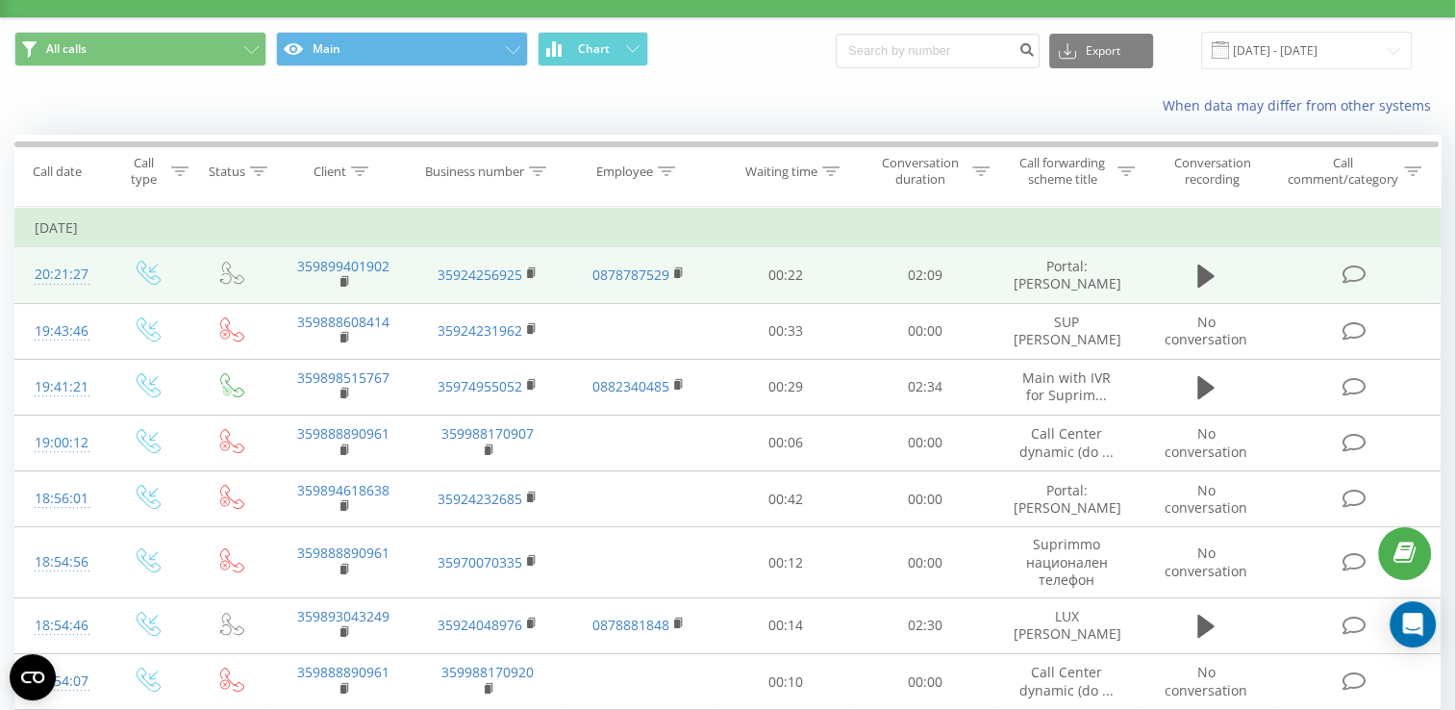
scroll to position [0, 0]
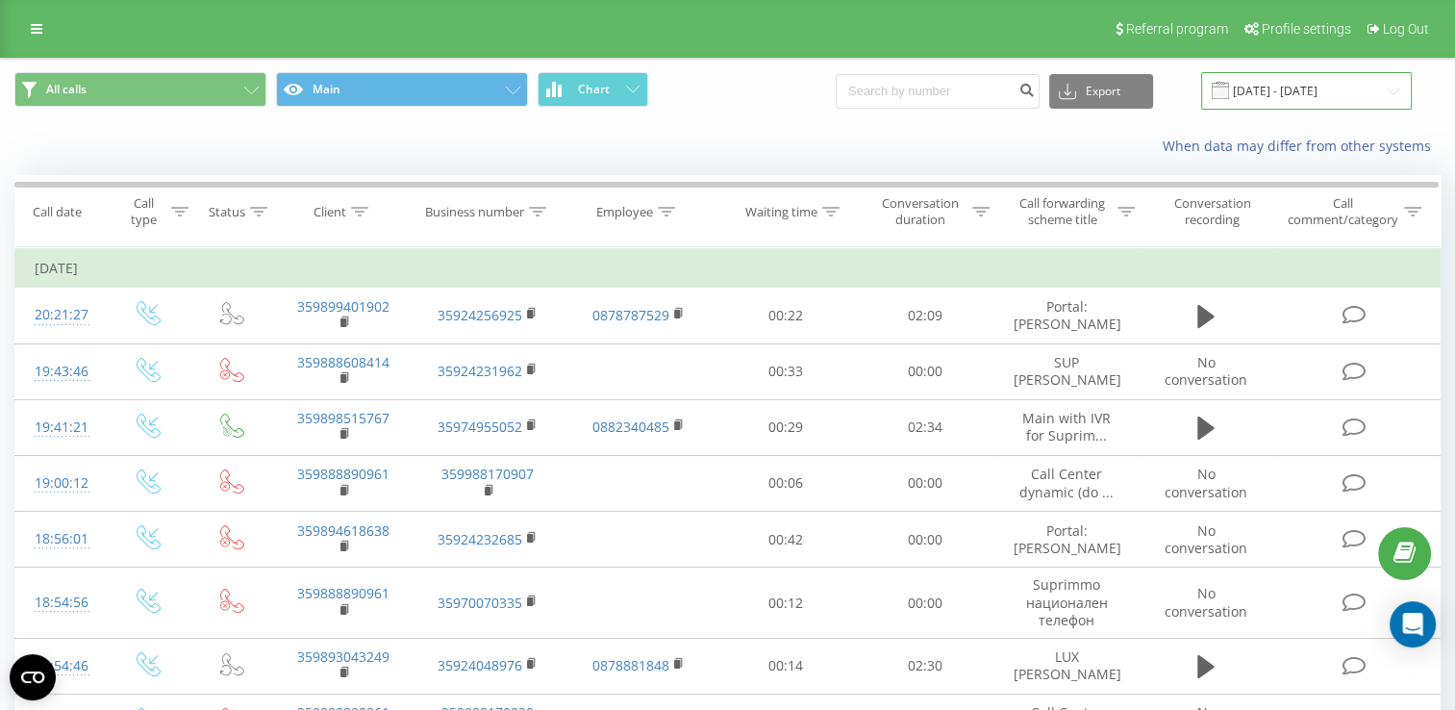
click at [1280, 94] on input "[DATE] - [DATE]" at bounding box center [1306, 90] width 211 height 37
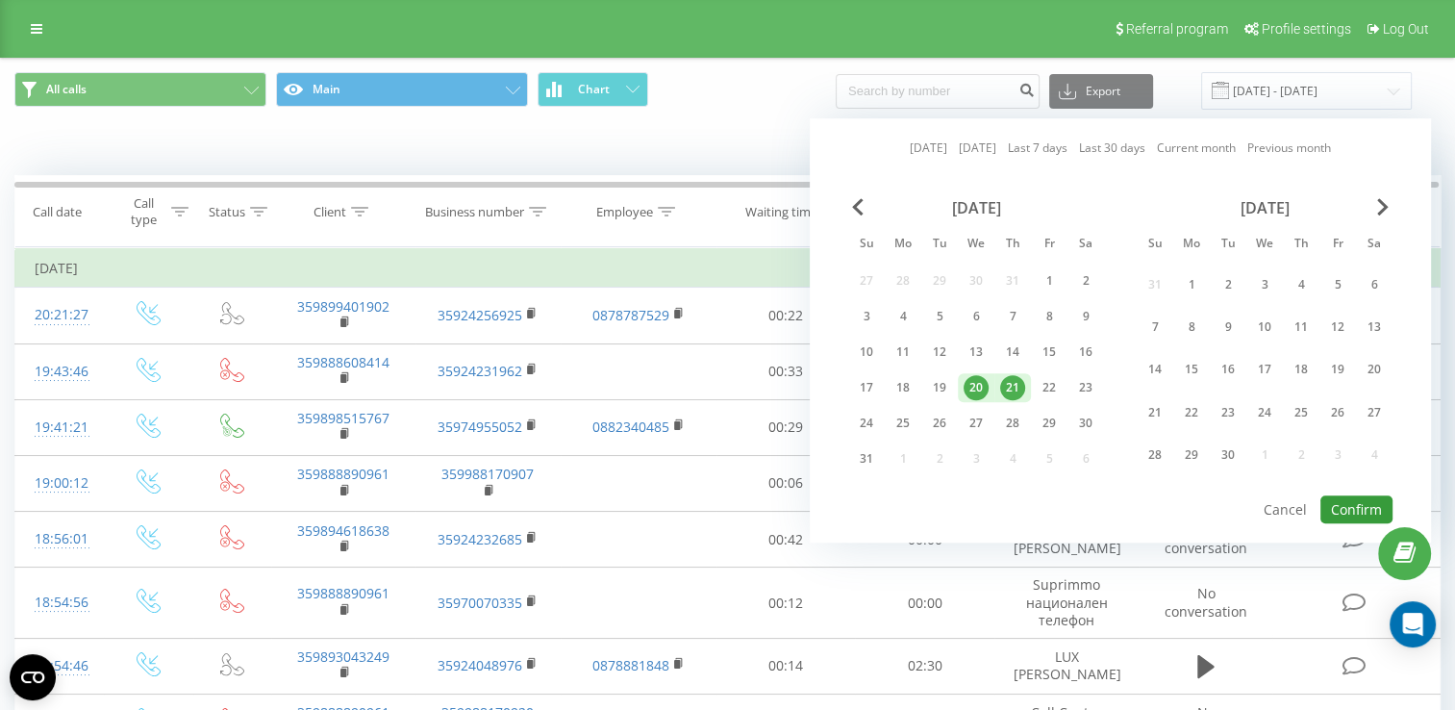
click at [1350, 506] on button "Confirm" at bounding box center [1356, 509] width 72 height 28
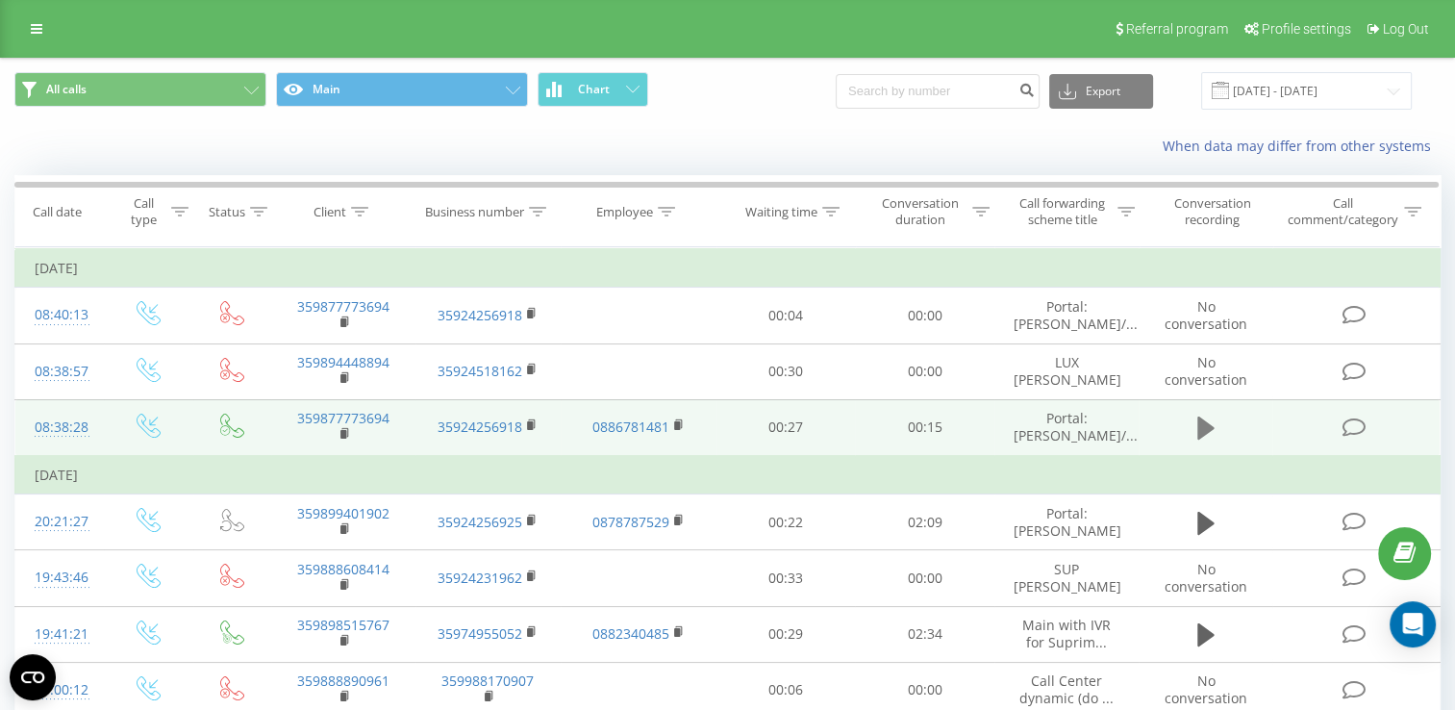
click at [1211, 419] on icon at bounding box center [1205, 427] width 17 height 27
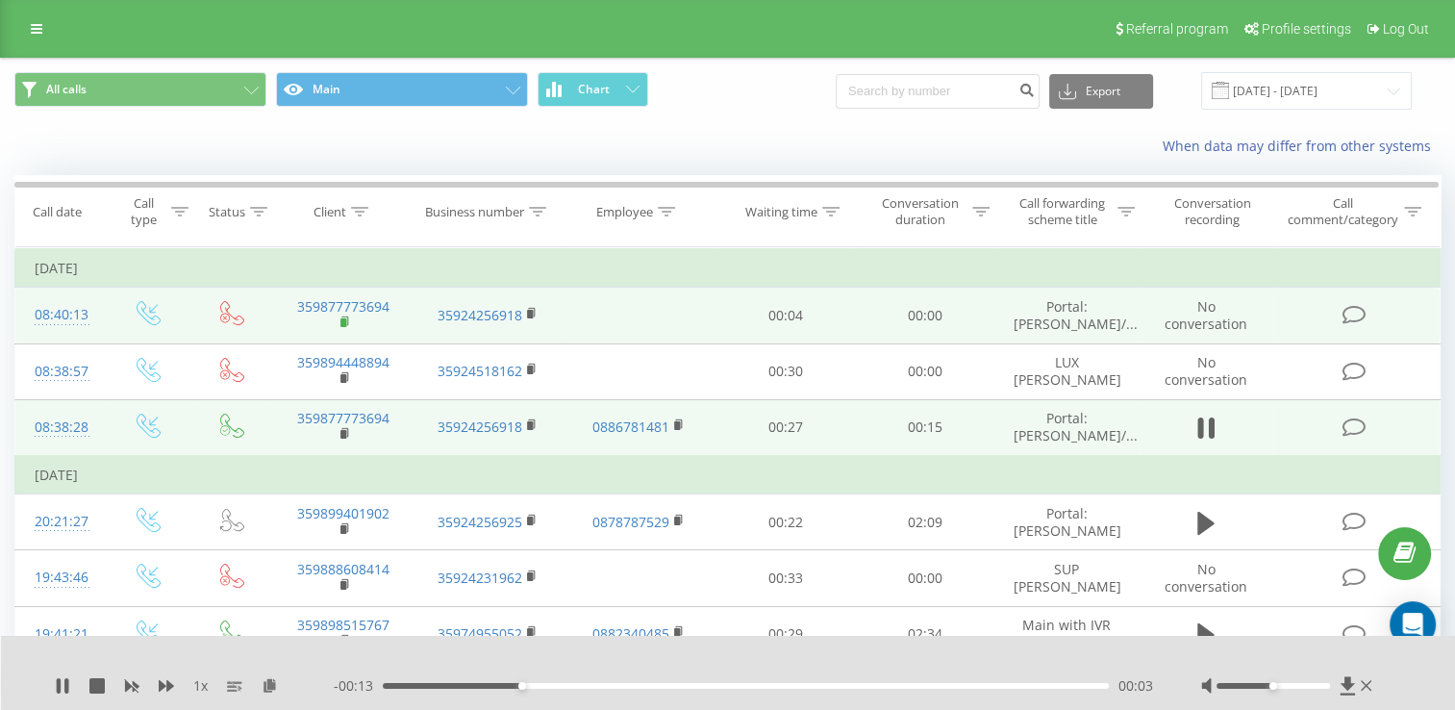
click at [342, 321] on rect at bounding box center [343, 322] width 6 height 9
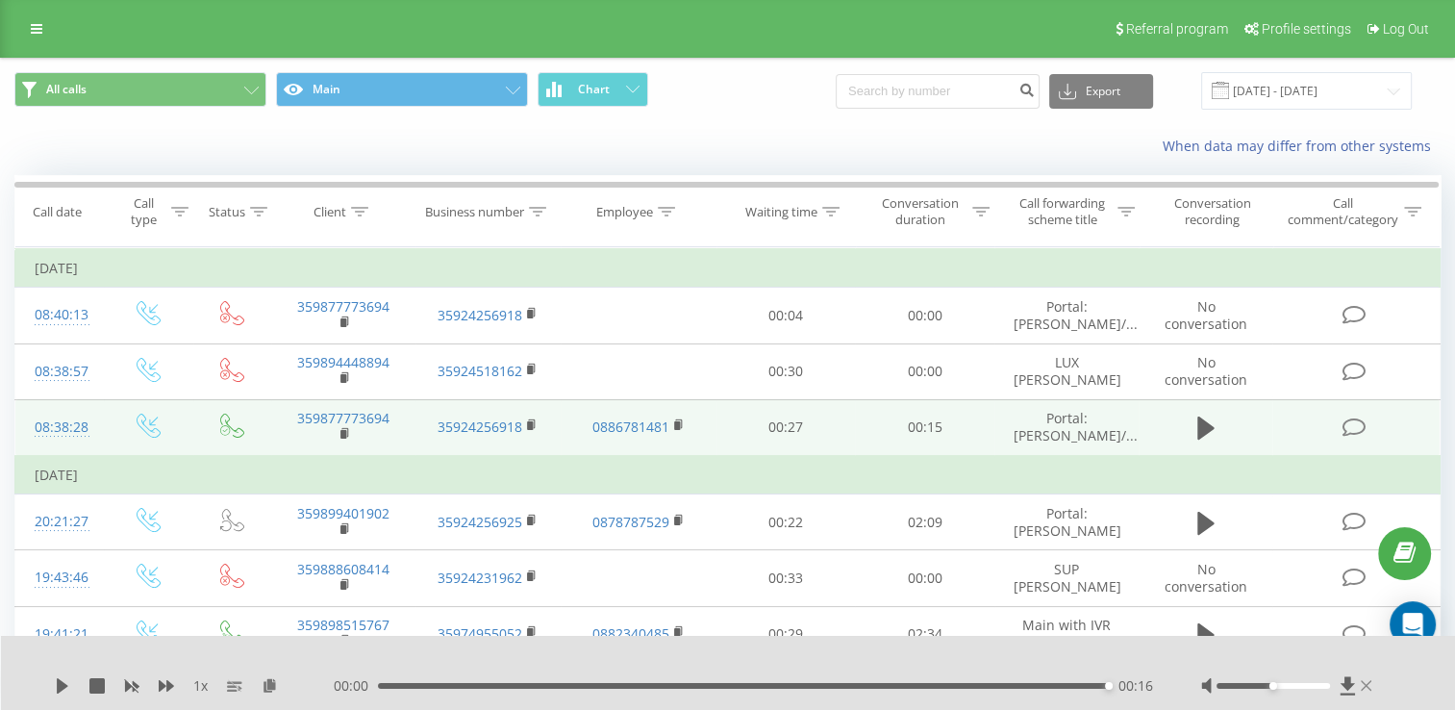
click at [1363, 688] on icon at bounding box center [1365, 685] width 11 height 15
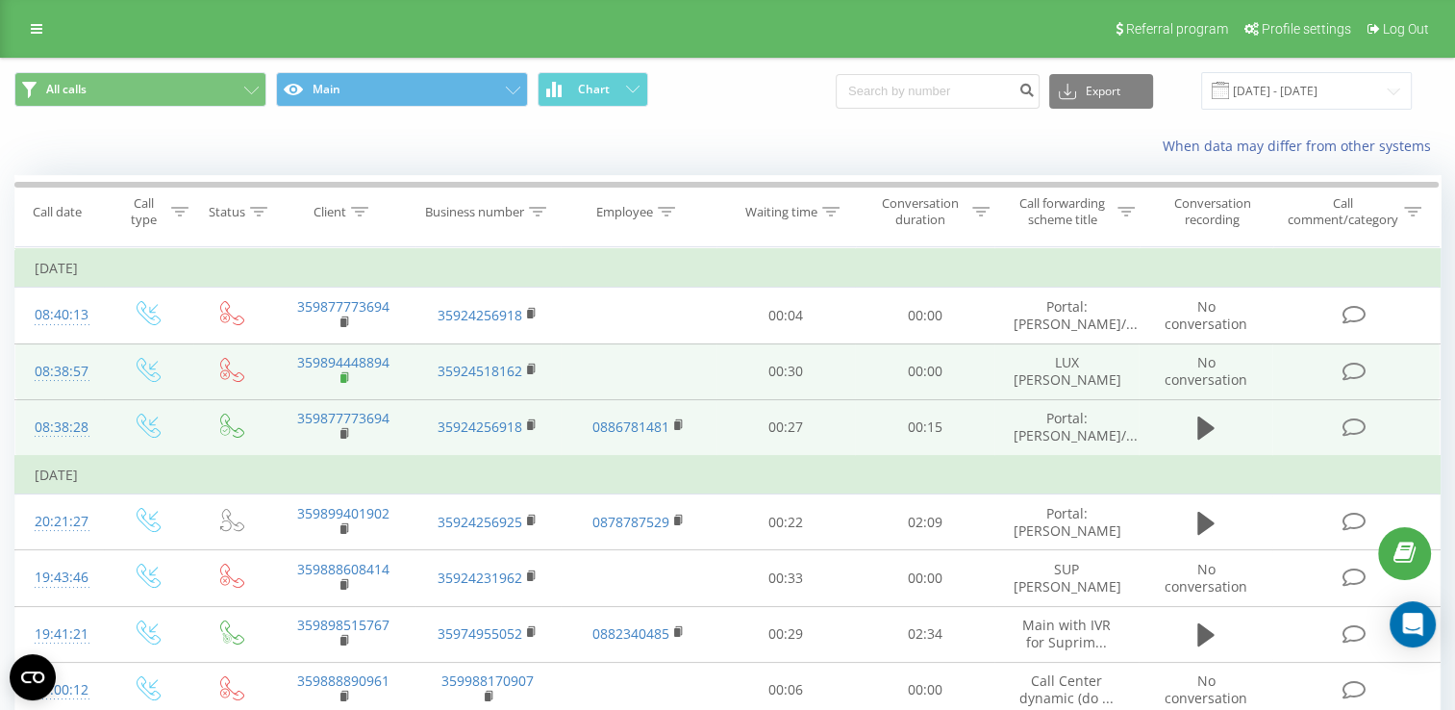
click at [342, 372] on icon at bounding box center [344, 376] width 7 height 9
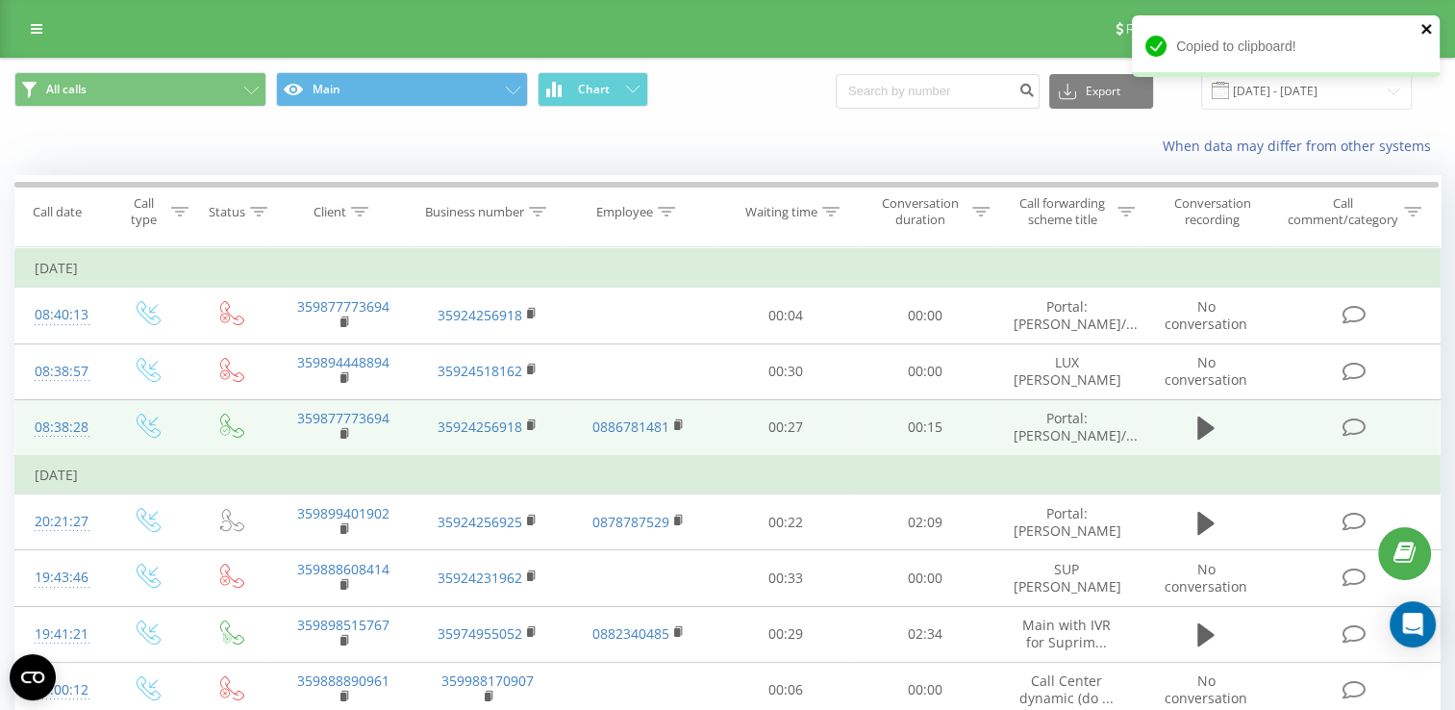
click at [1426, 30] on icon "close" at bounding box center [1426, 29] width 10 height 10
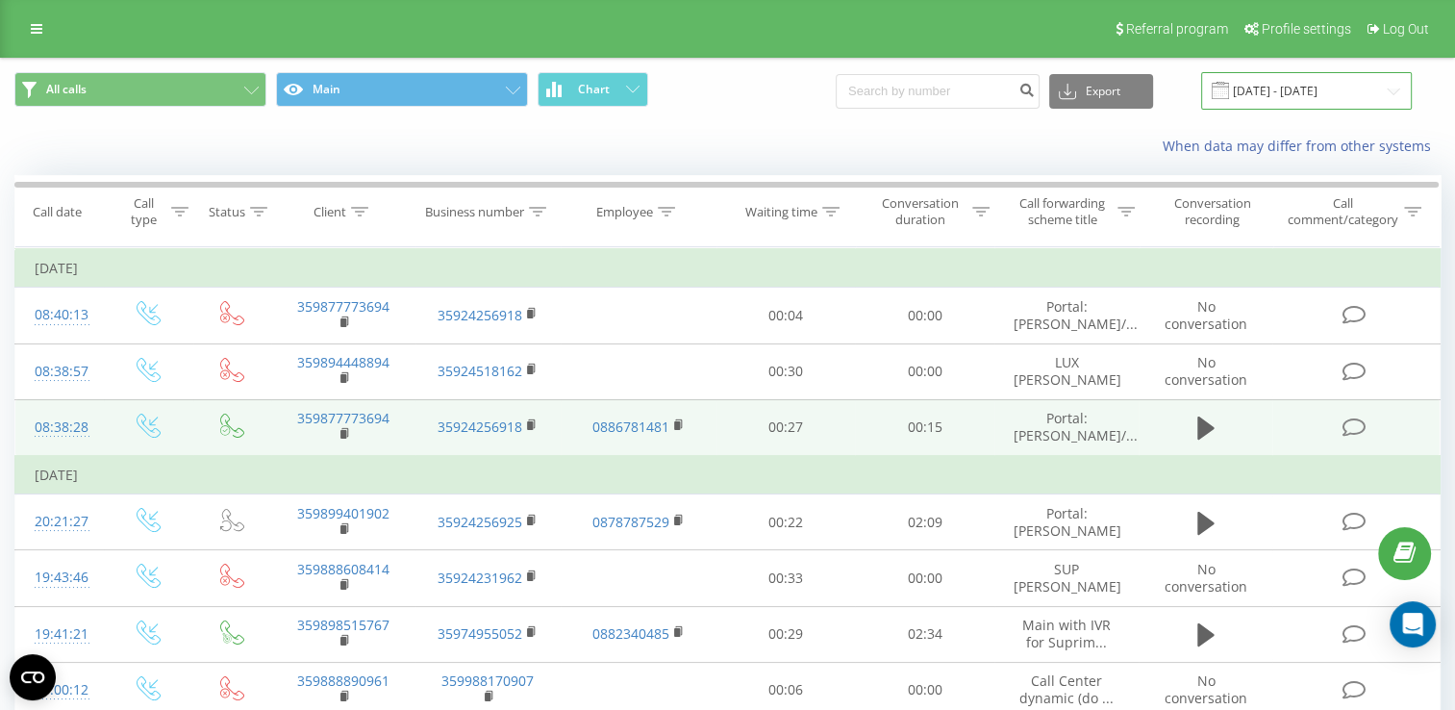
click at [1296, 83] on input "[DATE] - [DATE]" at bounding box center [1306, 90] width 211 height 37
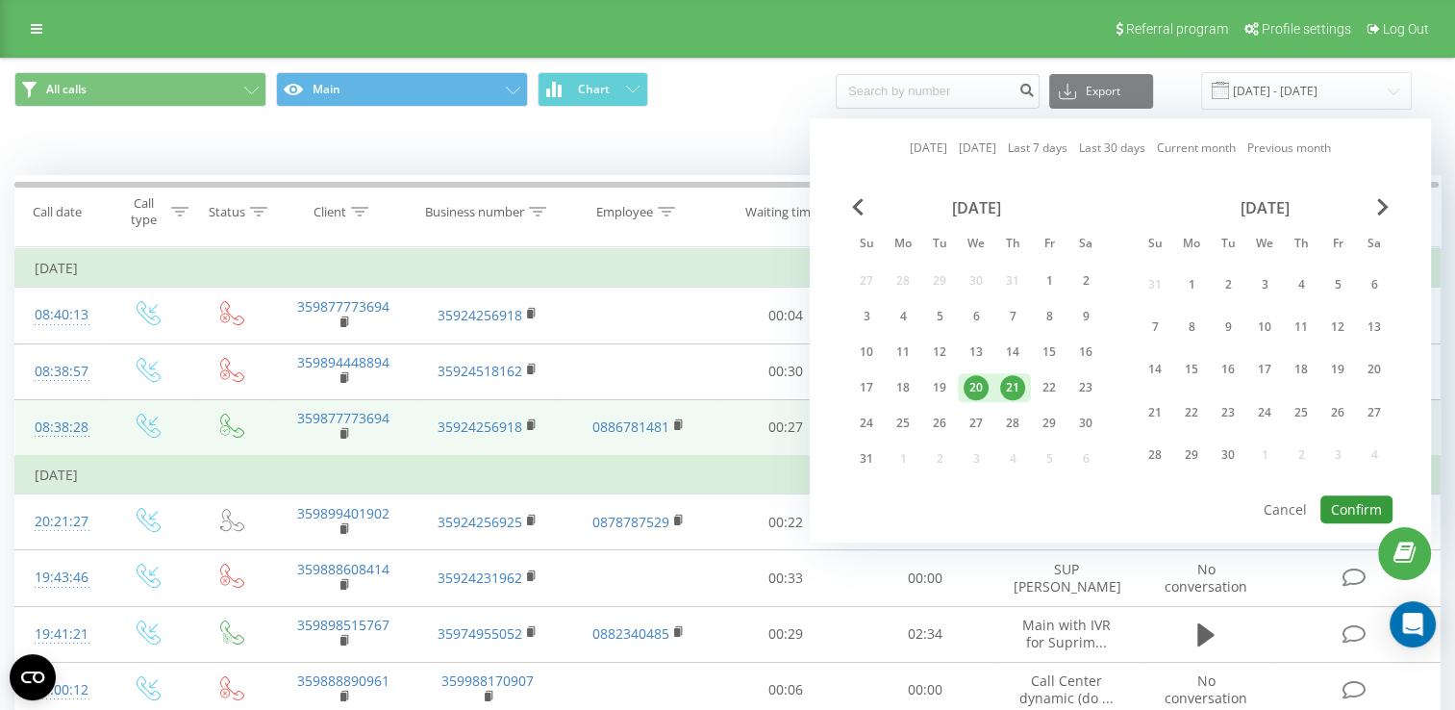
click at [1353, 513] on button "Confirm" at bounding box center [1356, 509] width 72 height 28
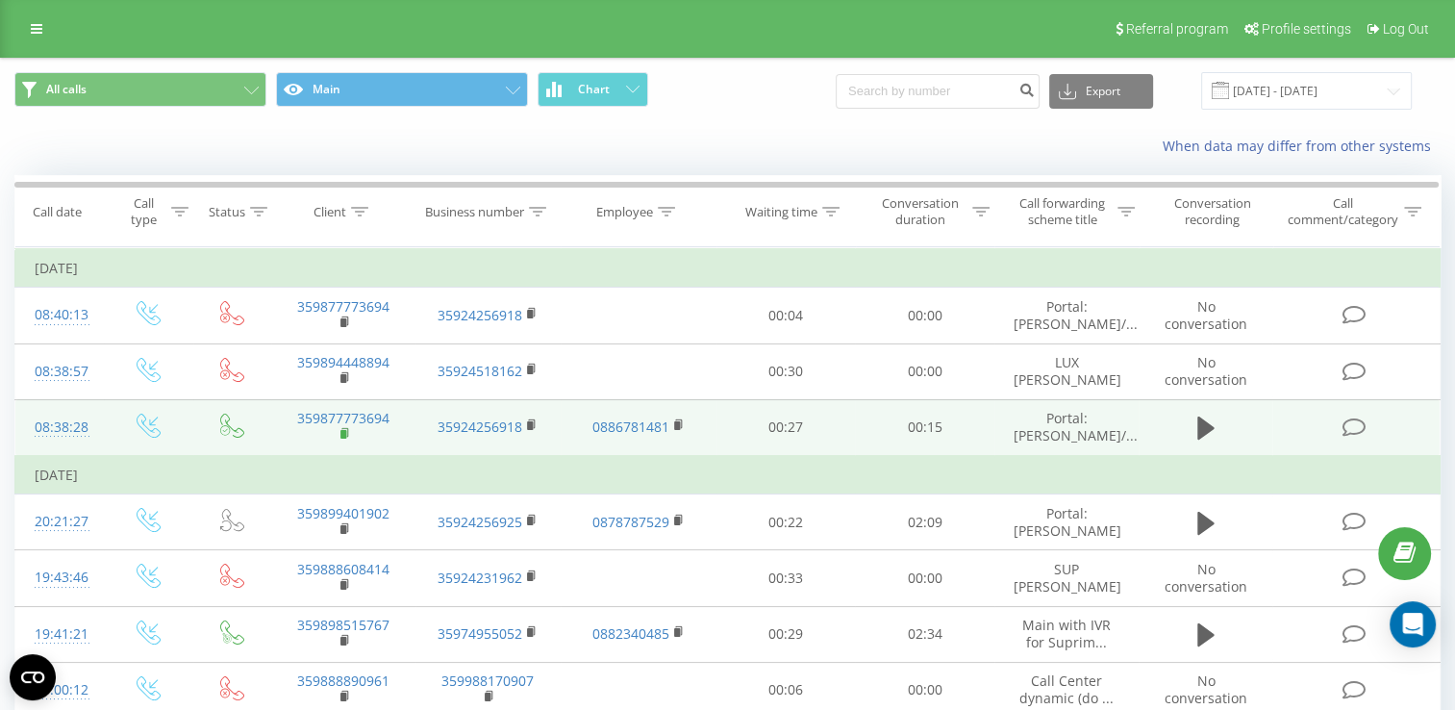
click at [344, 431] on rect at bounding box center [343, 434] width 6 height 9
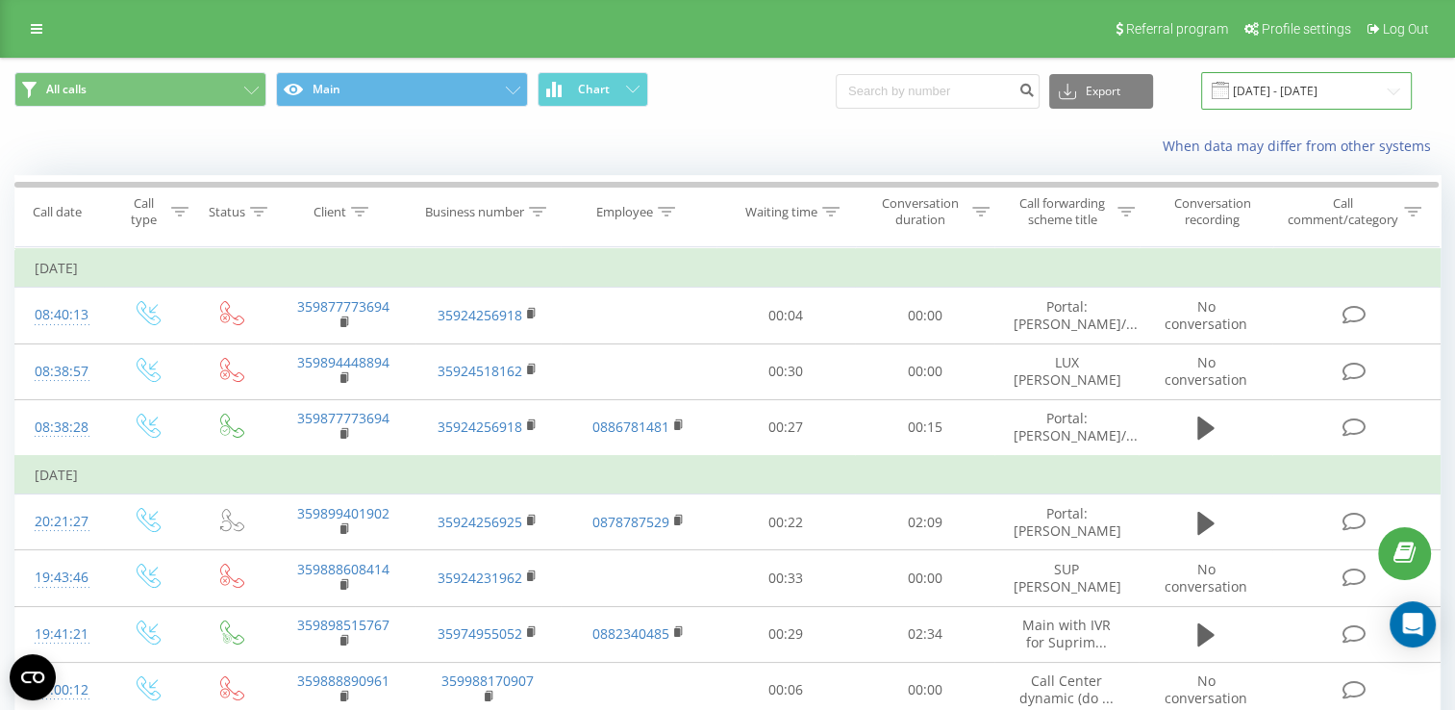
click at [1306, 85] on input "[DATE] - [DATE]" at bounding box center [1306, 90] width 211 height 37
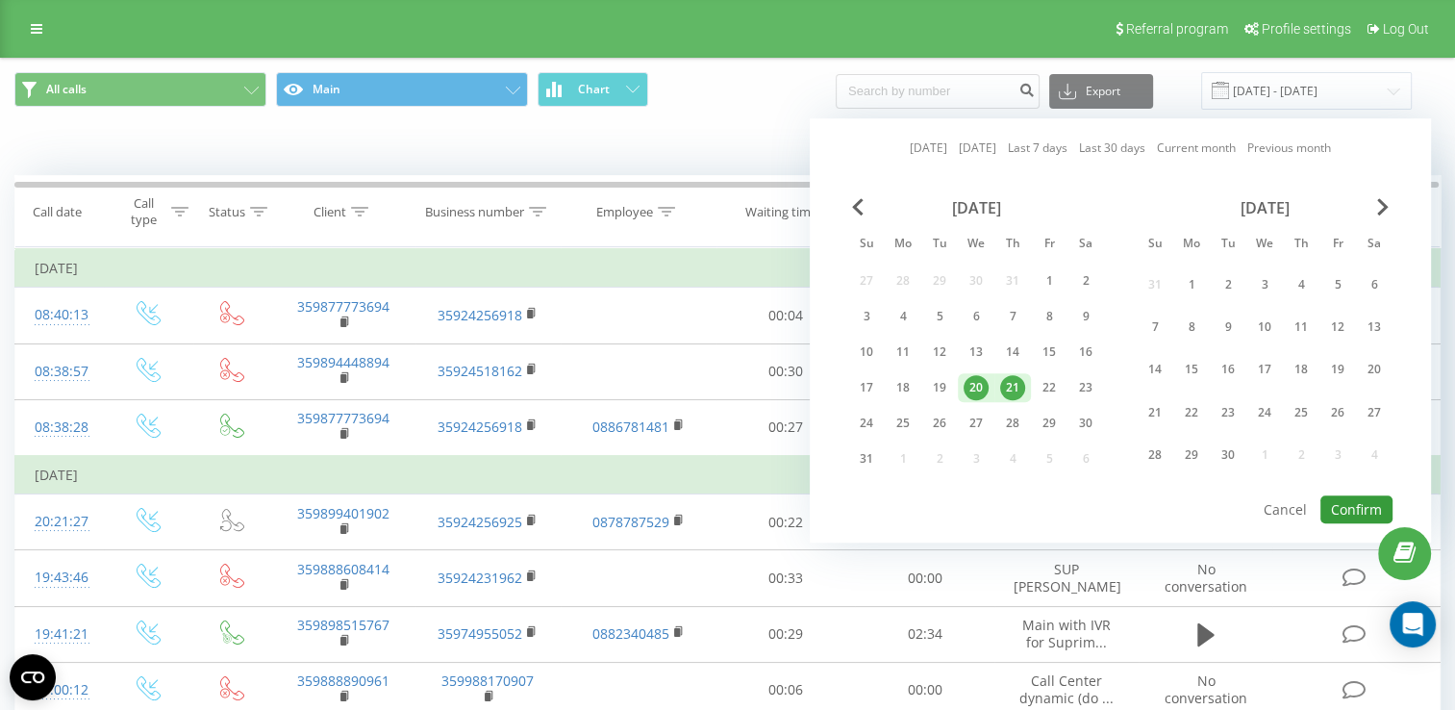
click at [1353, 503] on button "Confirm" at bounding box center [1356, 509] width 72 height 28
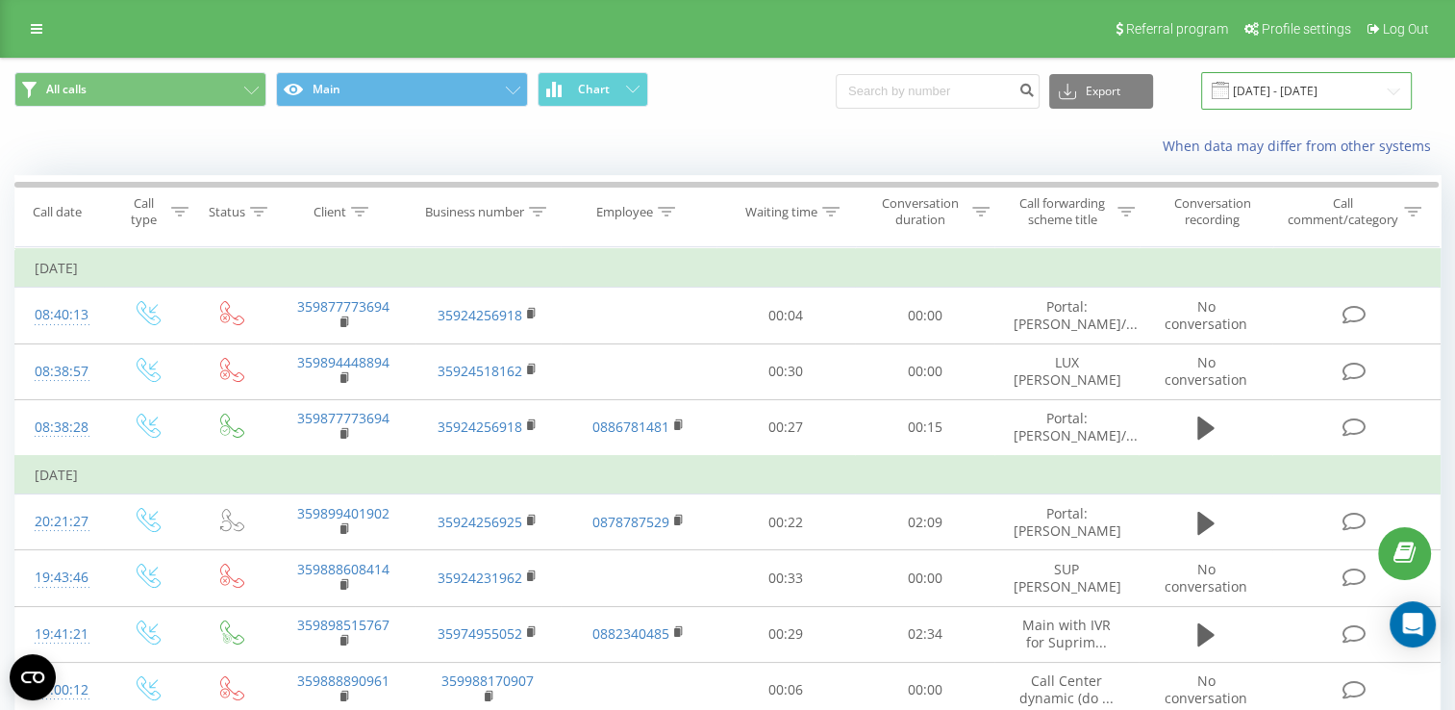
click at [1281, 89] on input "[DATE] - [DATE]" at bounding box center [1306, 90] width 211 height 37
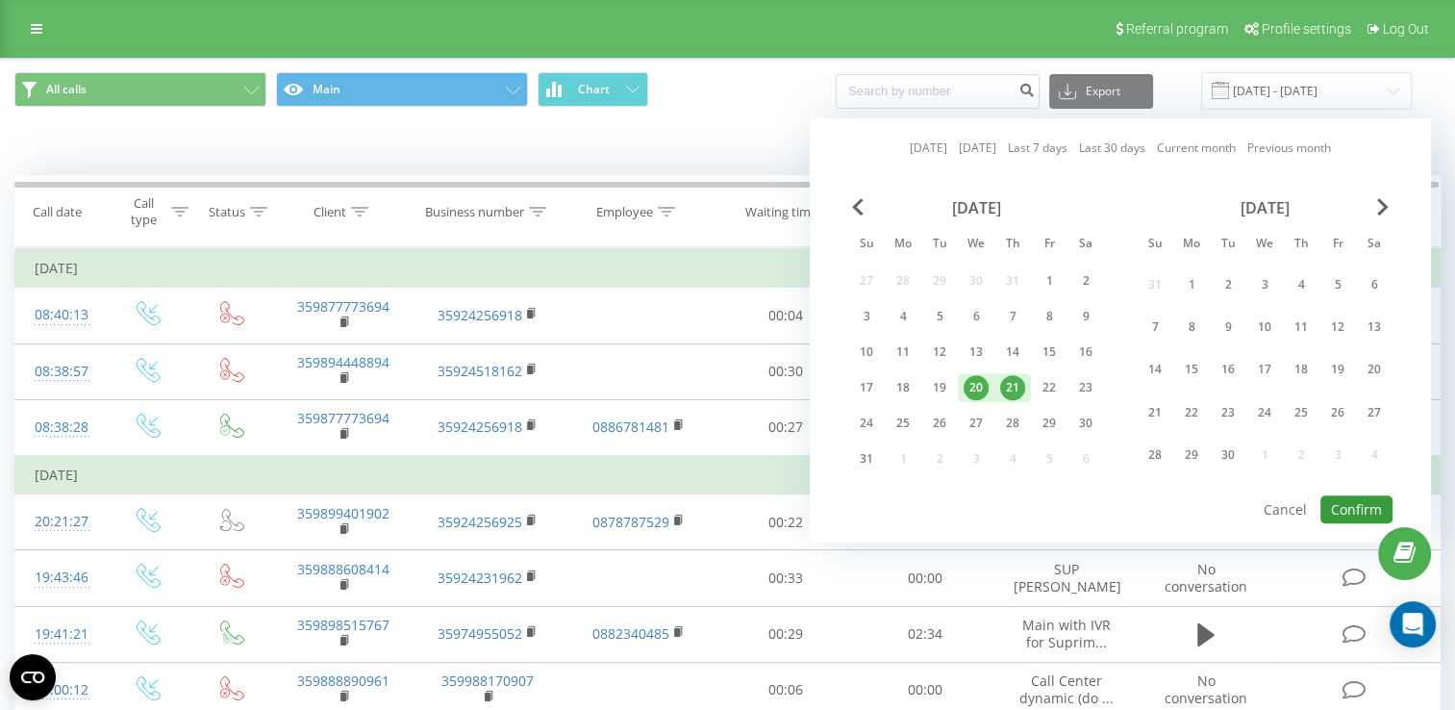
click at [1349, 503] on button "Confirm" at bounding box center [1356, 509] width 72 height 28
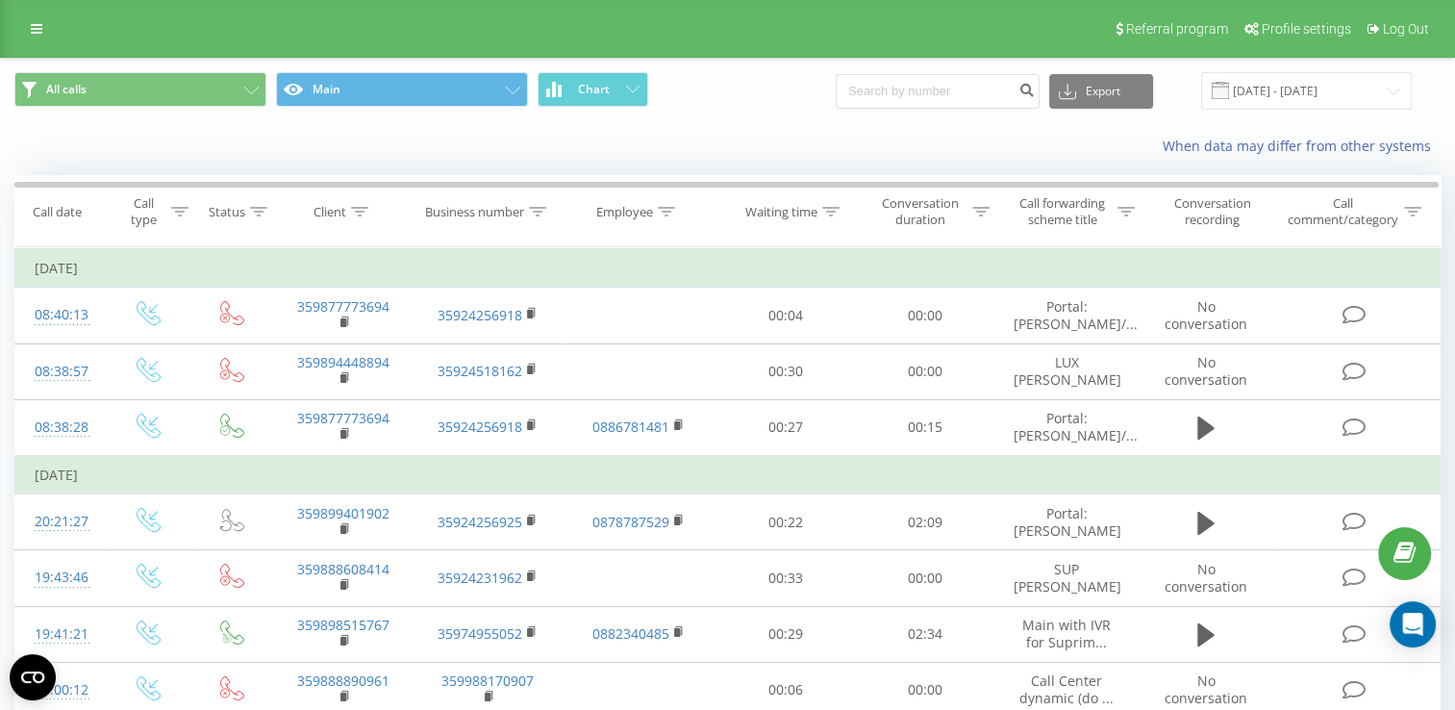
click at [0, 0] on icon at bounding box center [0, 0] width 0 height 0
click at [0, 0] on input "text" at bounding box center [0, 0] width 0 height 0
type input "luximmobg_veleva"
click at [0, 0] on button "Login" at bounding box center [0, 0] width 0 height 0
click at [0, 0] on icon at bounding box center [0, 0] width 0 height 0
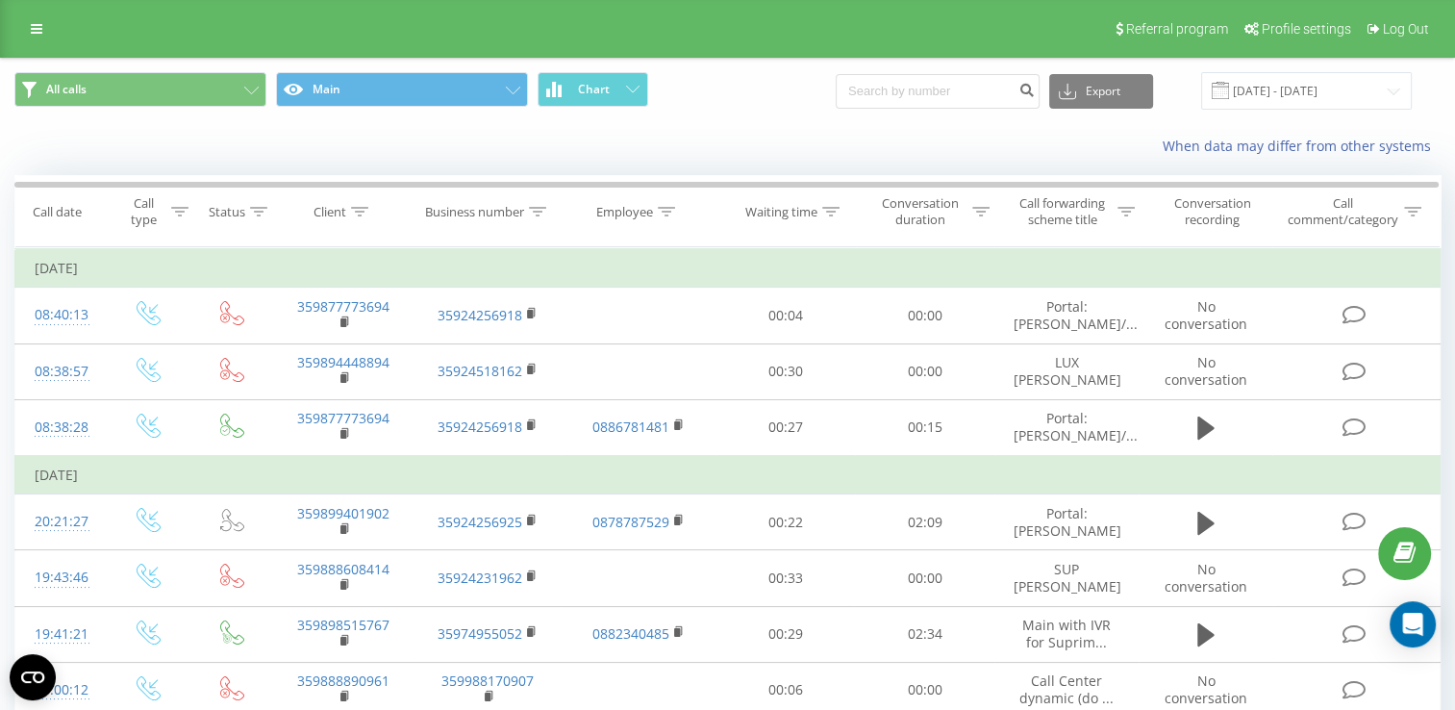
click at [0, 0] on div "Online" at bounding box center [0, 0] width 0 height 0
click at [0, 0] on icon at bounding box center [0, 0] width 0 height 0
click at [1291, 83] on input "[DATE] - [DATE]" at bounding box center [1306, 90] width 211 height 37
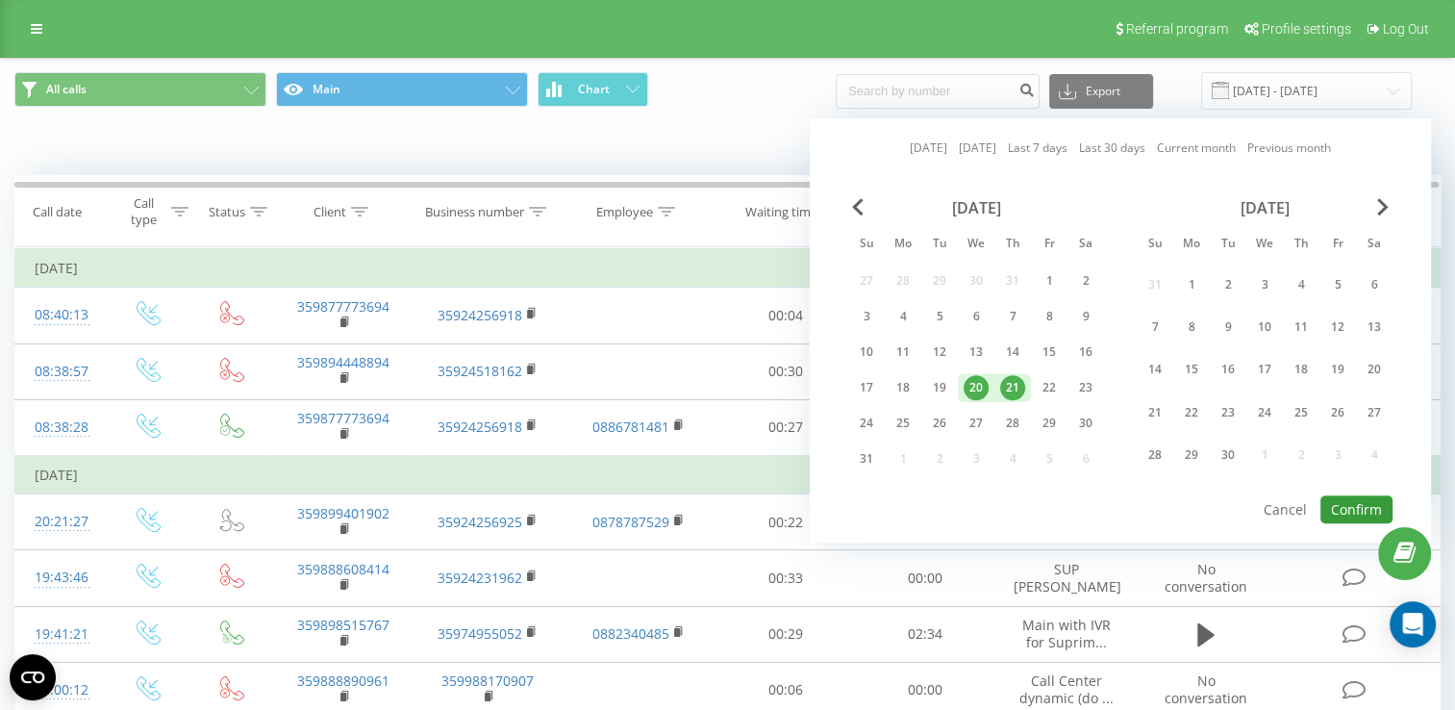
click at [1361, 502] on button "Confirm" at bounding box center [1356, 509] width 72 height 28
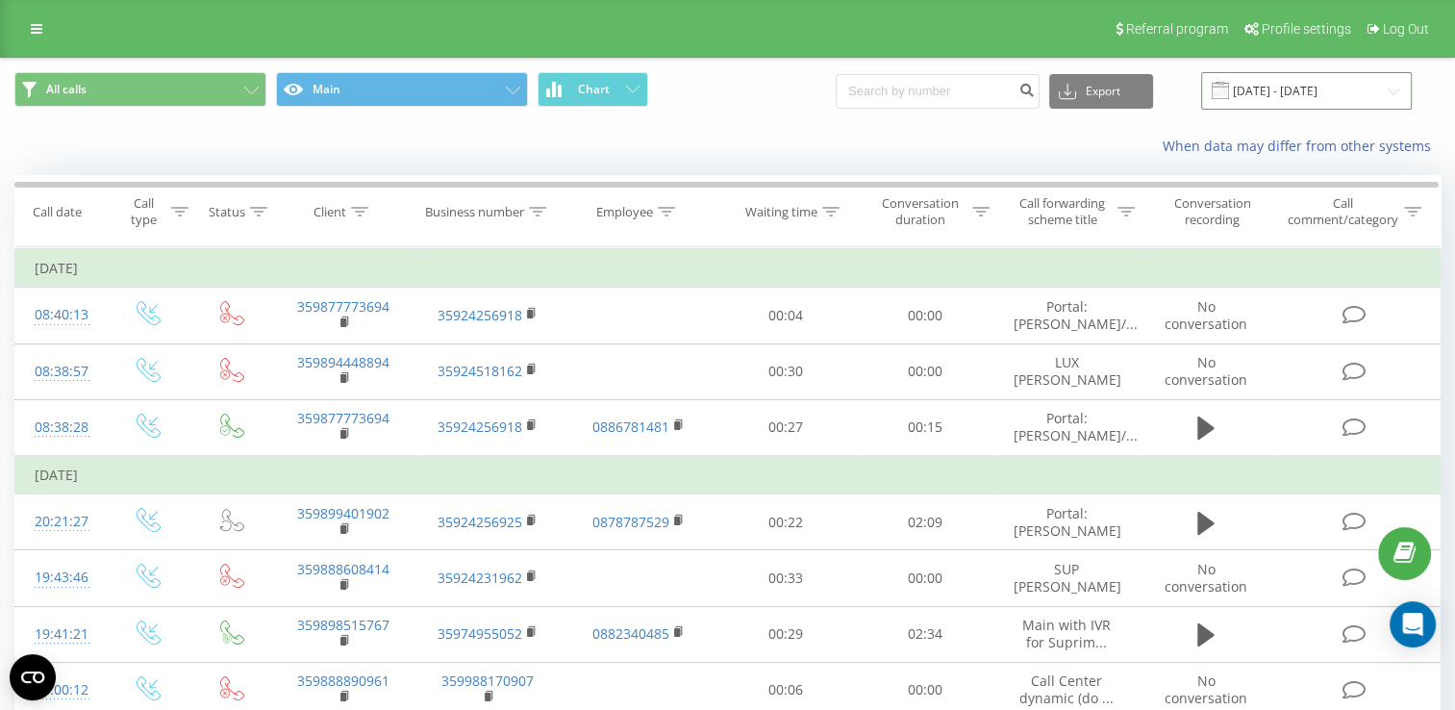
click at [1290, 90] on input "[DATE] - [DATE]" at bounding box center [1306, 90] width 211 height 37
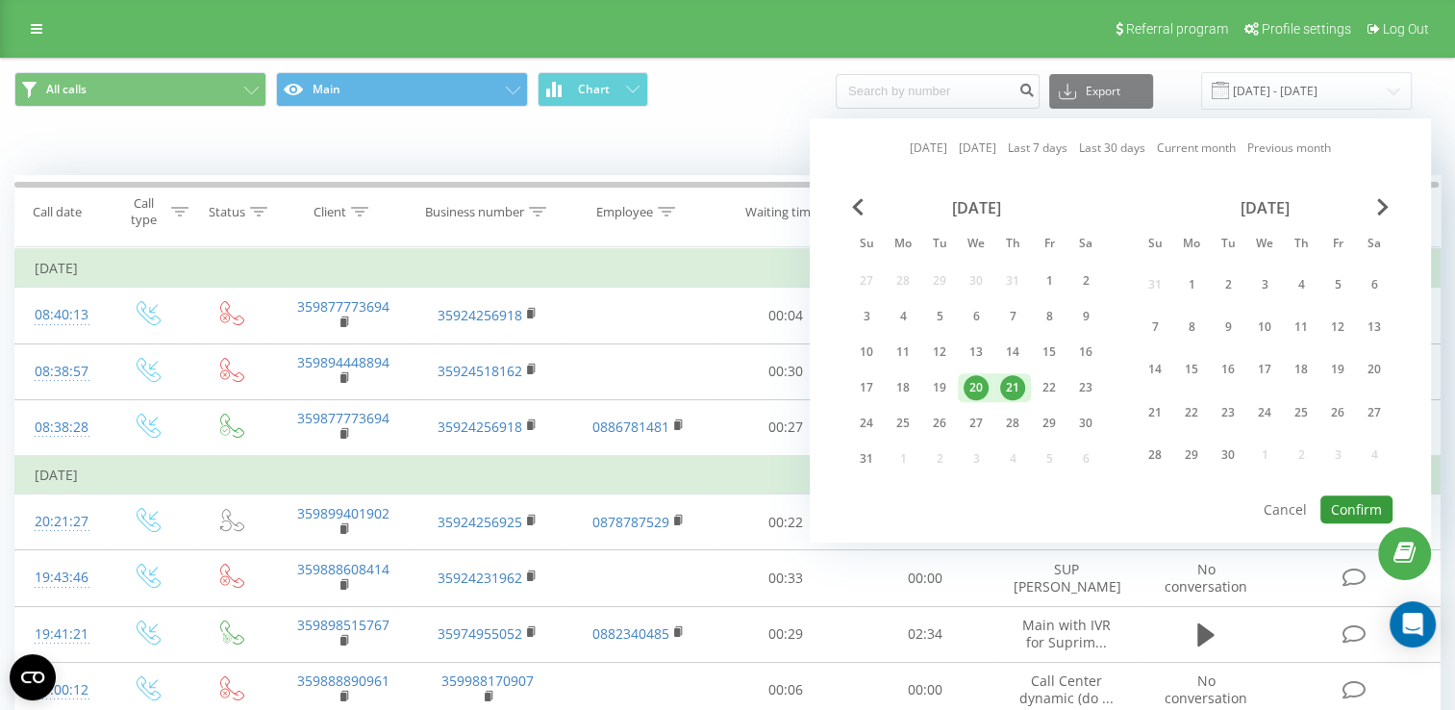
drag, startPoint x: 1361, startPoint y: 502, endPoint x: 1343, endPoint y: 497, distance: 18.9
click at [1360, 502] on button "Confirm" at bounding box center [1356, 509] width 72 height 28
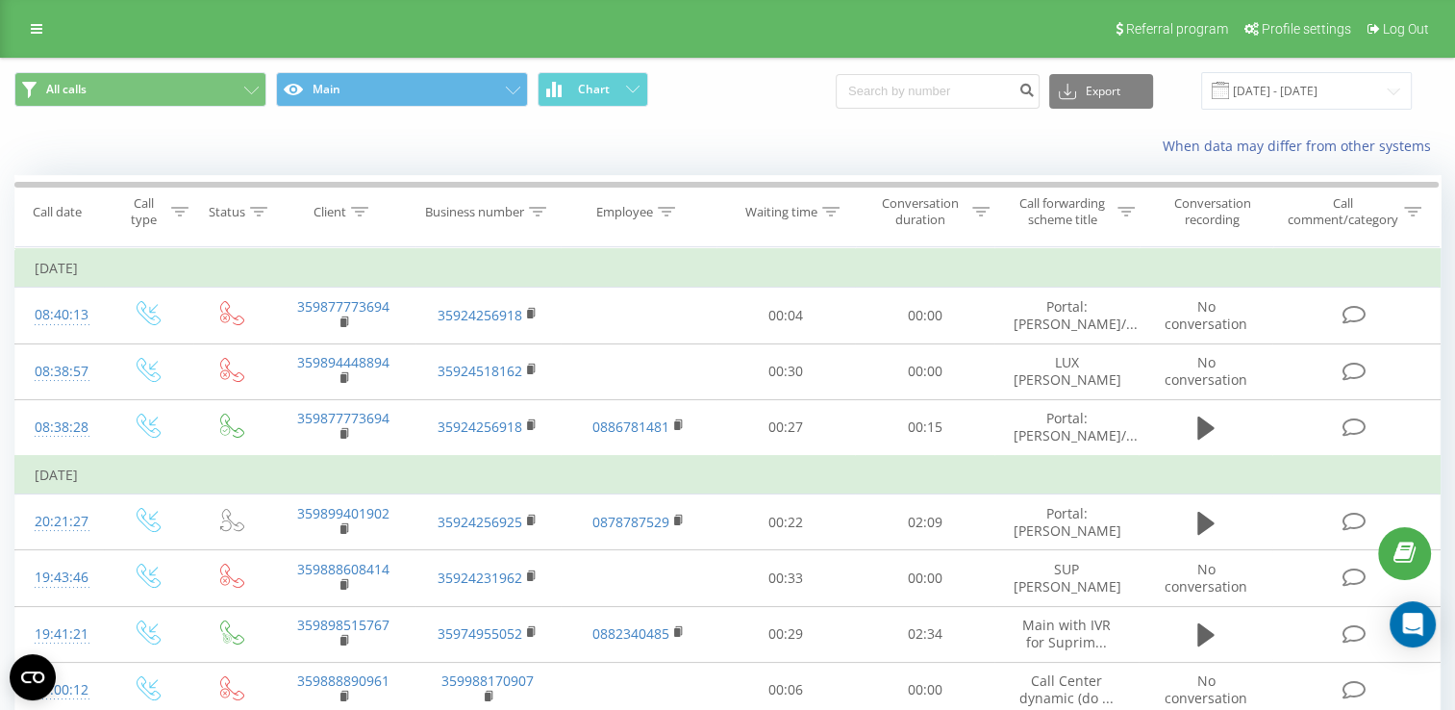
click at [0, 0] on div at bounding box center [0, 0] width 0 height 0
click at [0, 0] on polygon at bounding box center [0, 0] width 0 height 0
click at [1265, 91] on input "[DATE] - [DATE]" at bounding box center [1306, 90] width 211 height 37
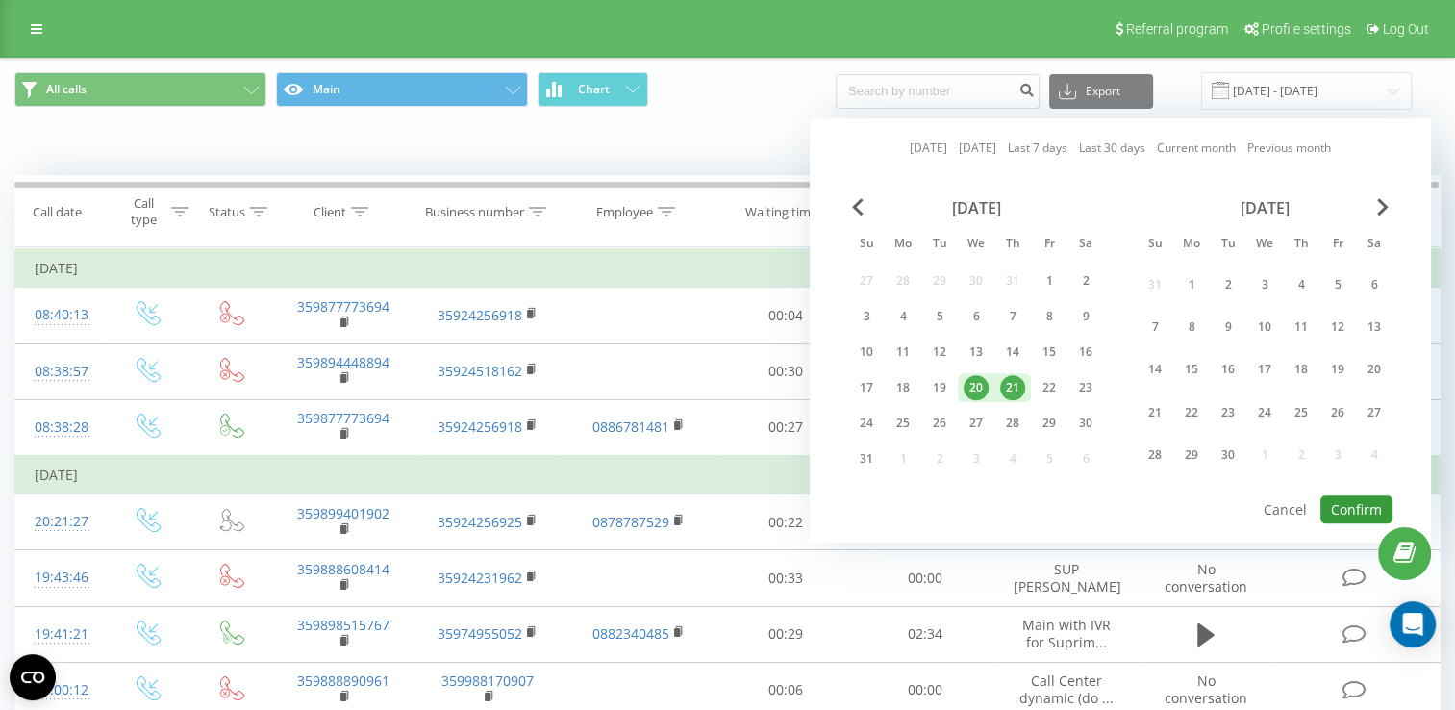
click at [1361, 513] on button "Confirm" at bounding box center [1356, 509] width 72 height 28
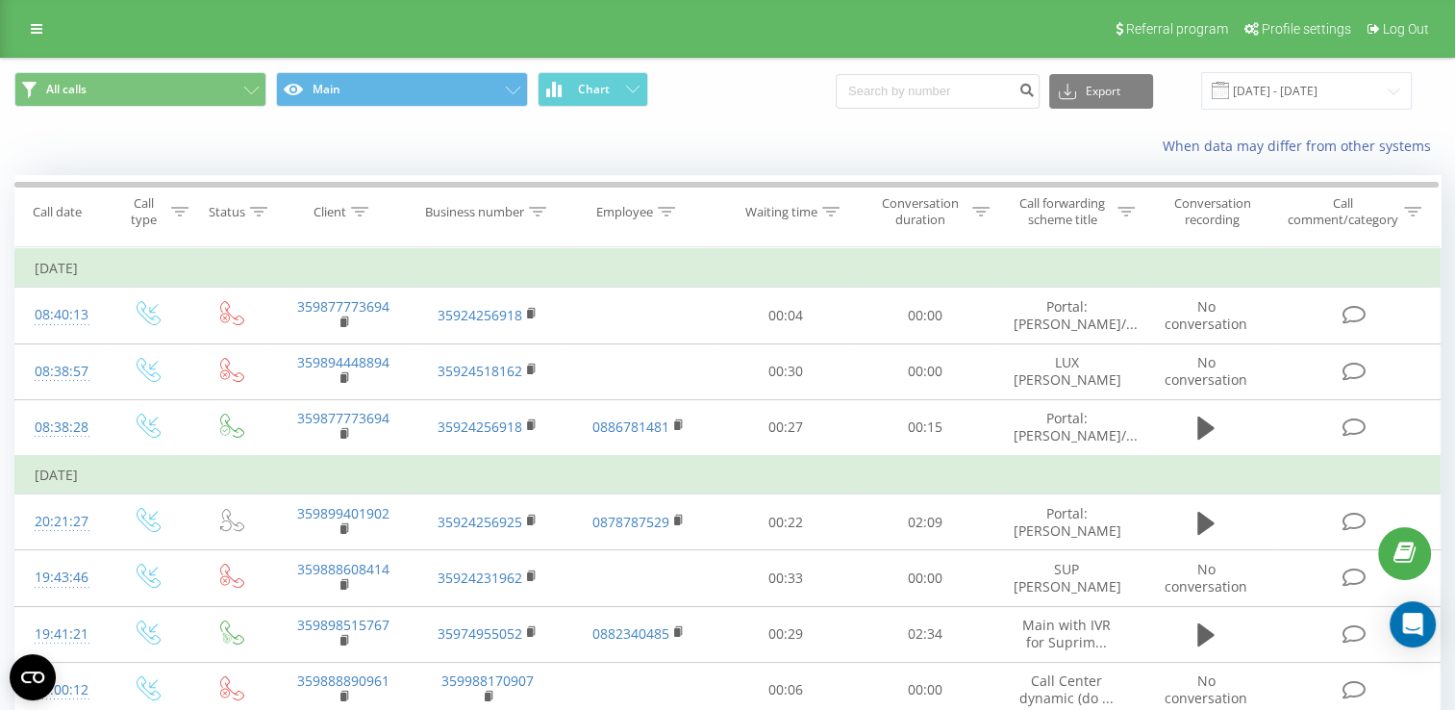
click at [0, 0] on icon at bounding box center [0, 0] width 0 height 0
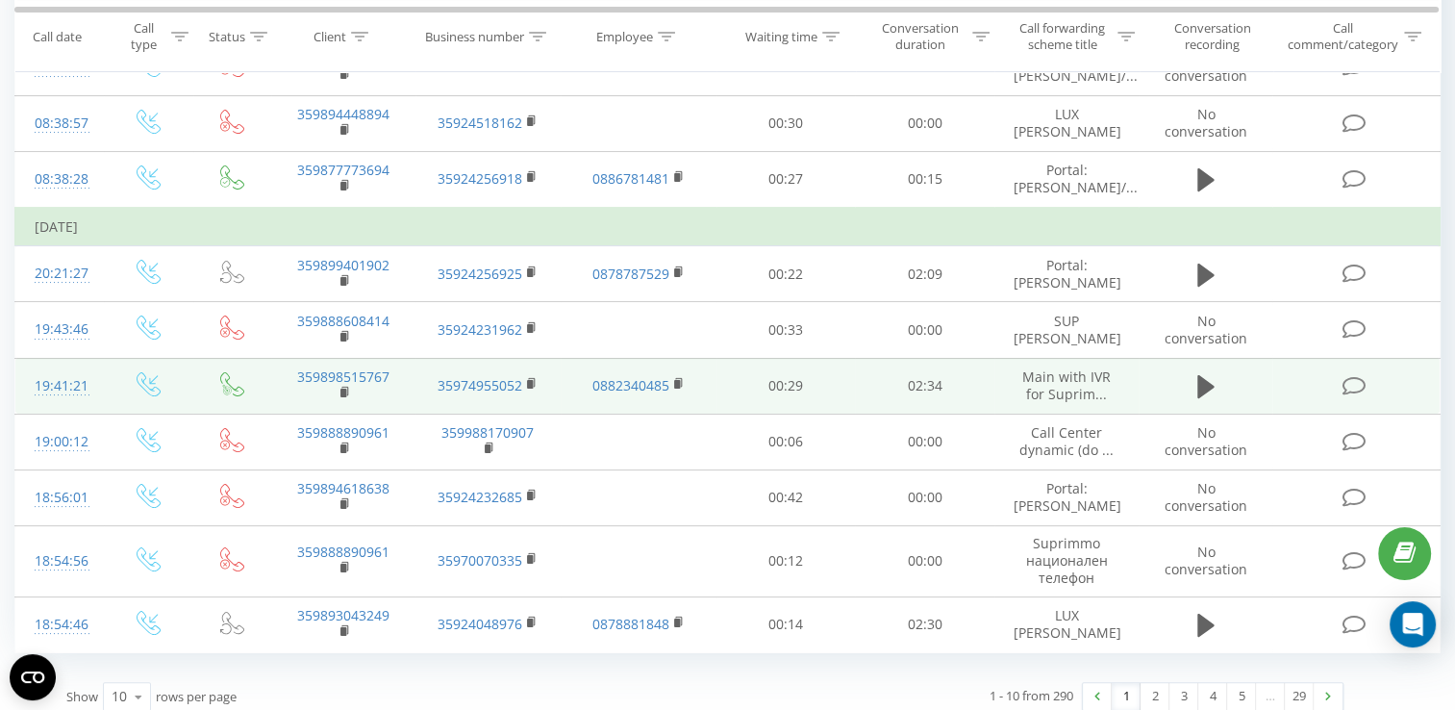
scroll to position [274, 0]
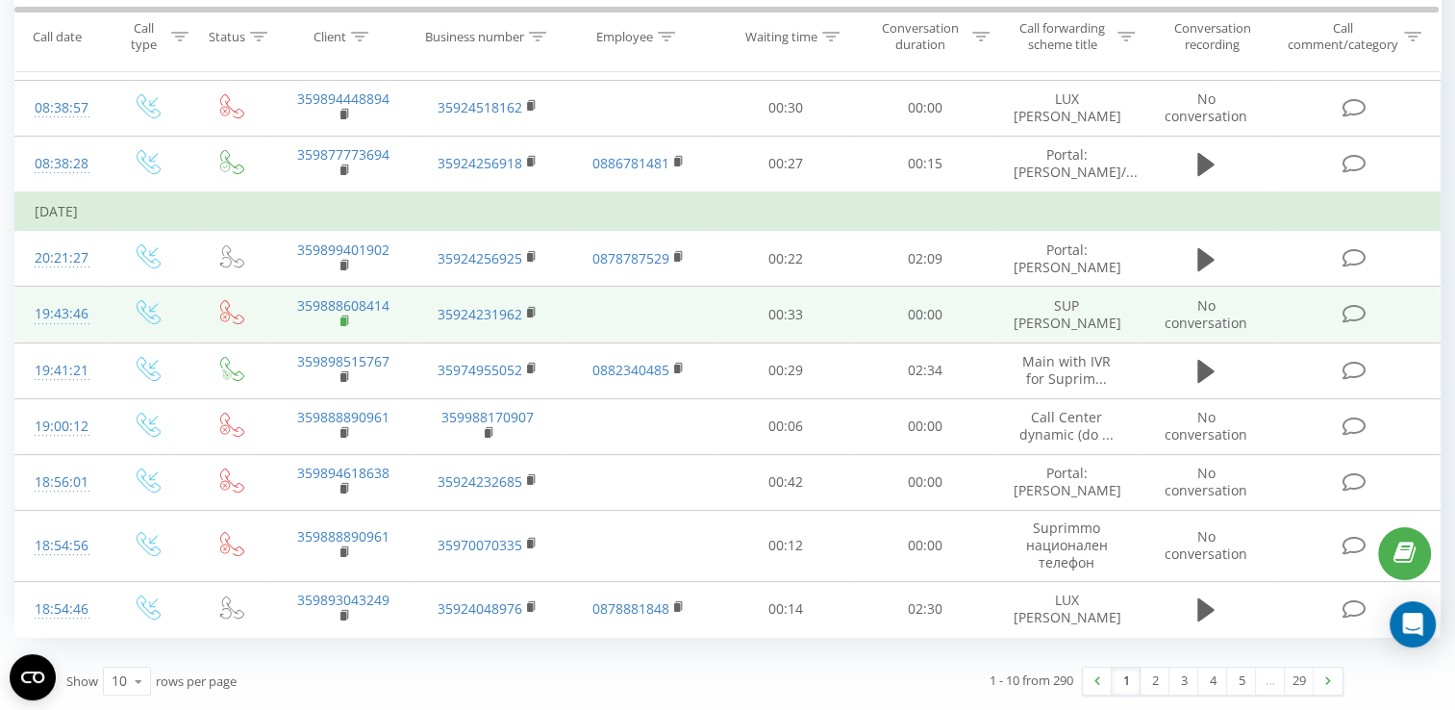
click at [344, 315] on icon at bounding box center [344, 319] width 7 height 9
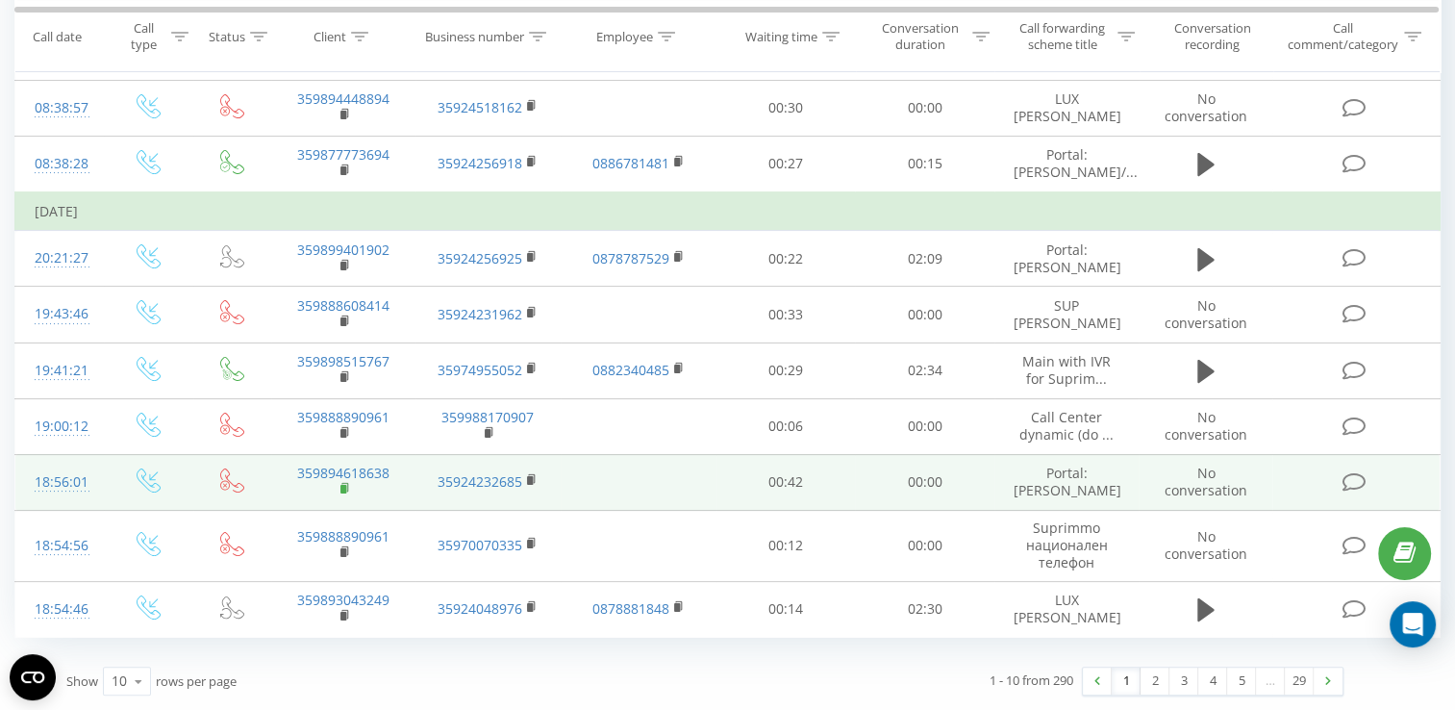
click at [342, 485] on rect at bounding box center [343, 489] width 6 height 9
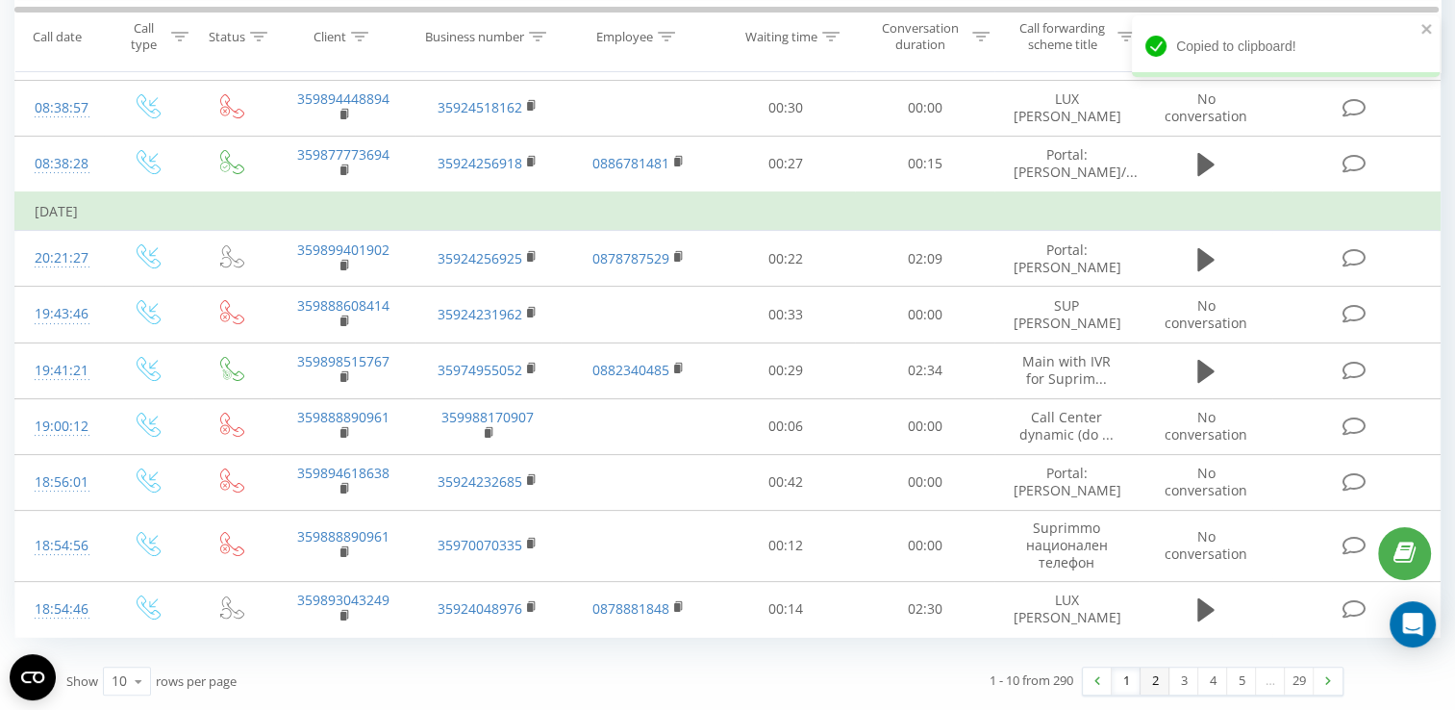
click at [1146, 684] on link "2" at bounding box center [1154, 680] width 29 height 27
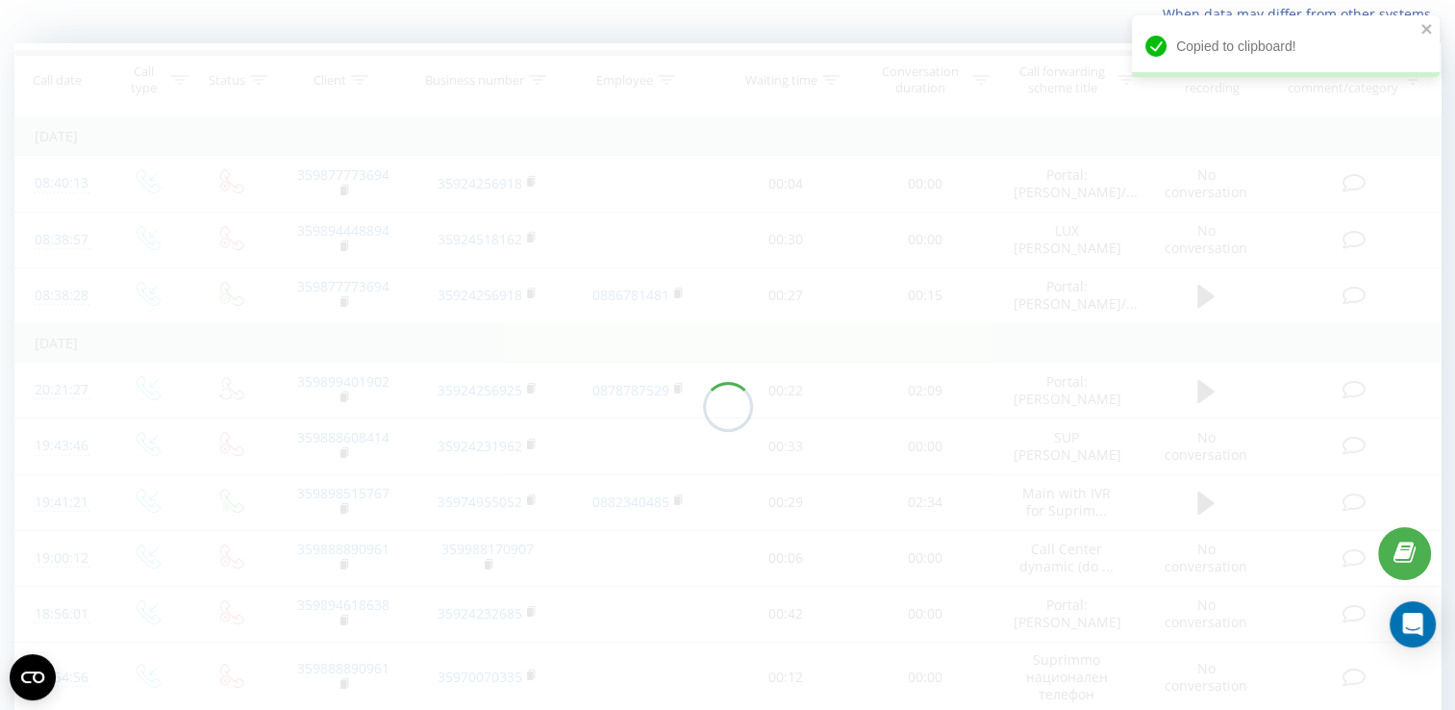
scroll to position [127, 0]
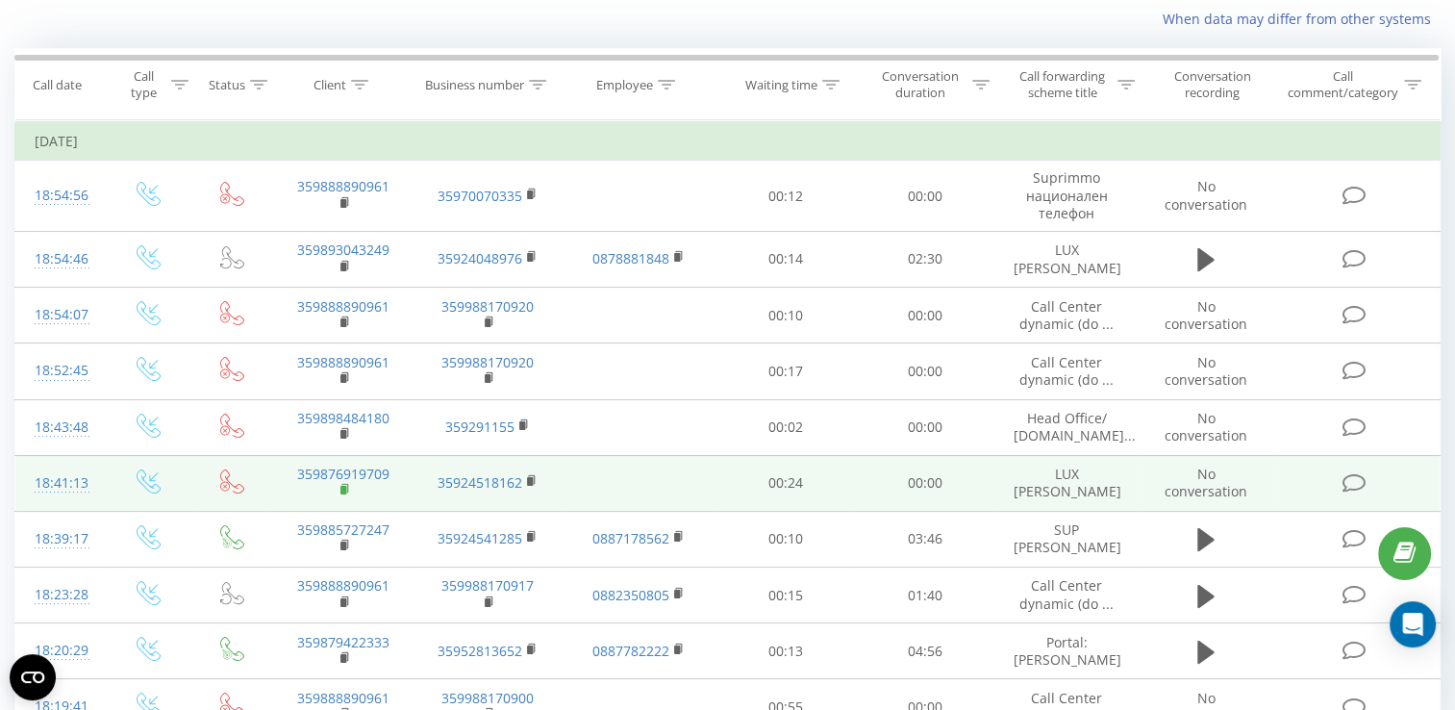
click at [344, 486] on rect at bounding box center [343, 490] width 6 height 9
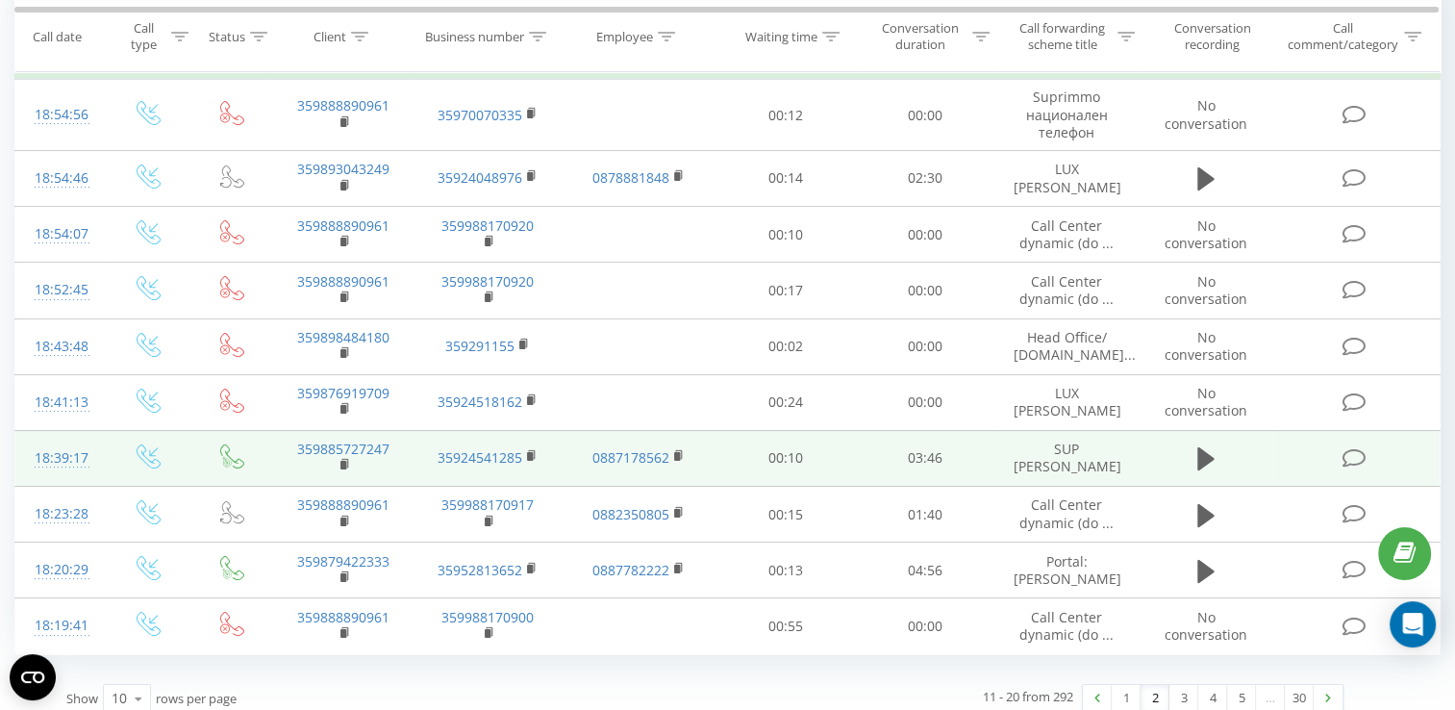
scroll to position [236, 0]
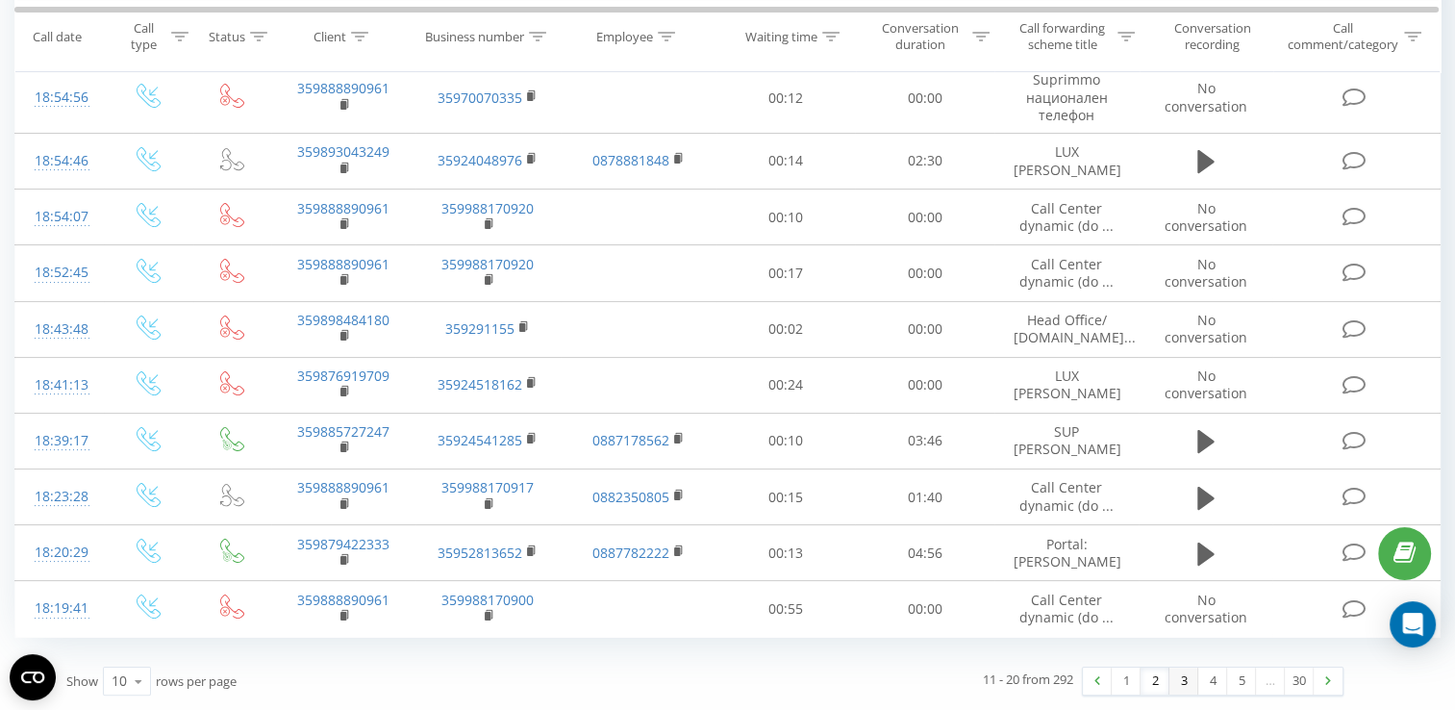
click at [1183, 680] on link "3" at bounding box center [1183, 680] width 29 height 27
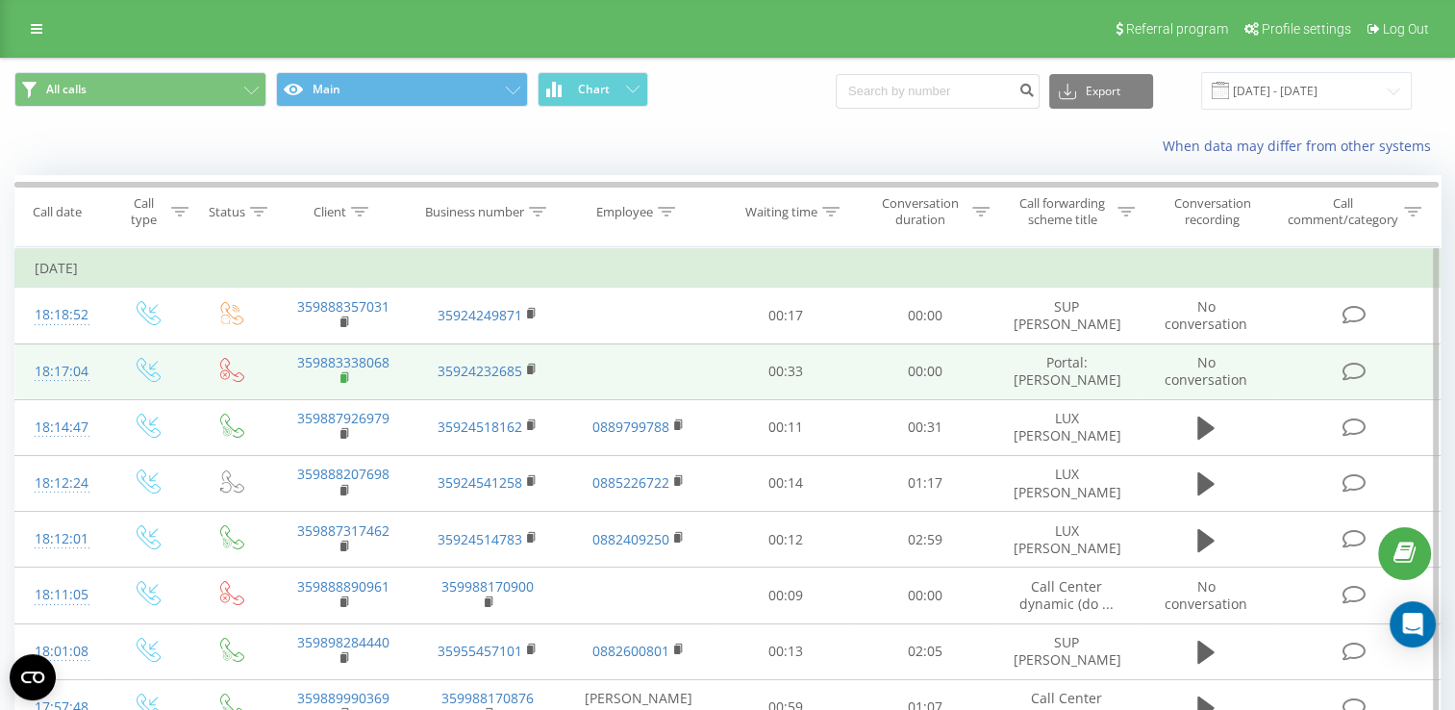
click at [340, 385] on icon at bounding box center [345, 377] width 11 height 13
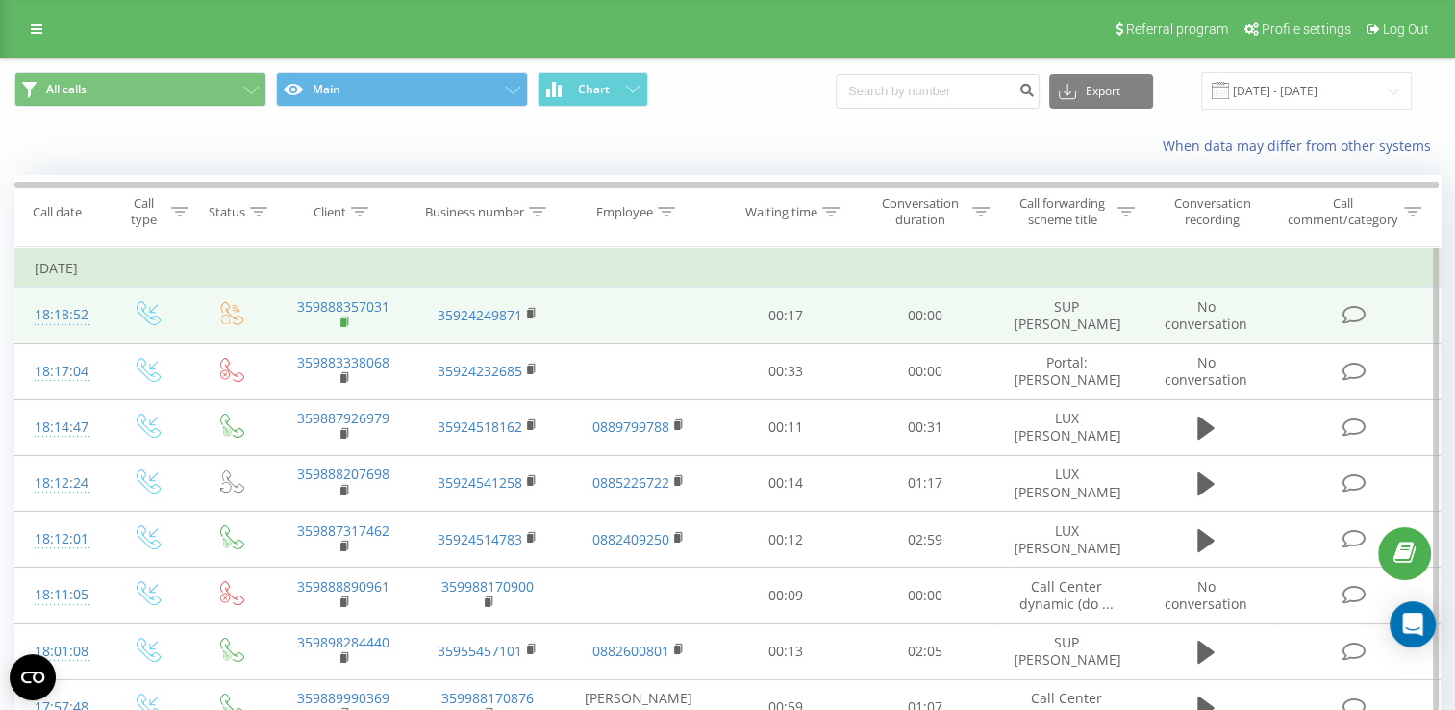
click at [340, 319] on rect at bounding box center [343, 322] width 6 height 9
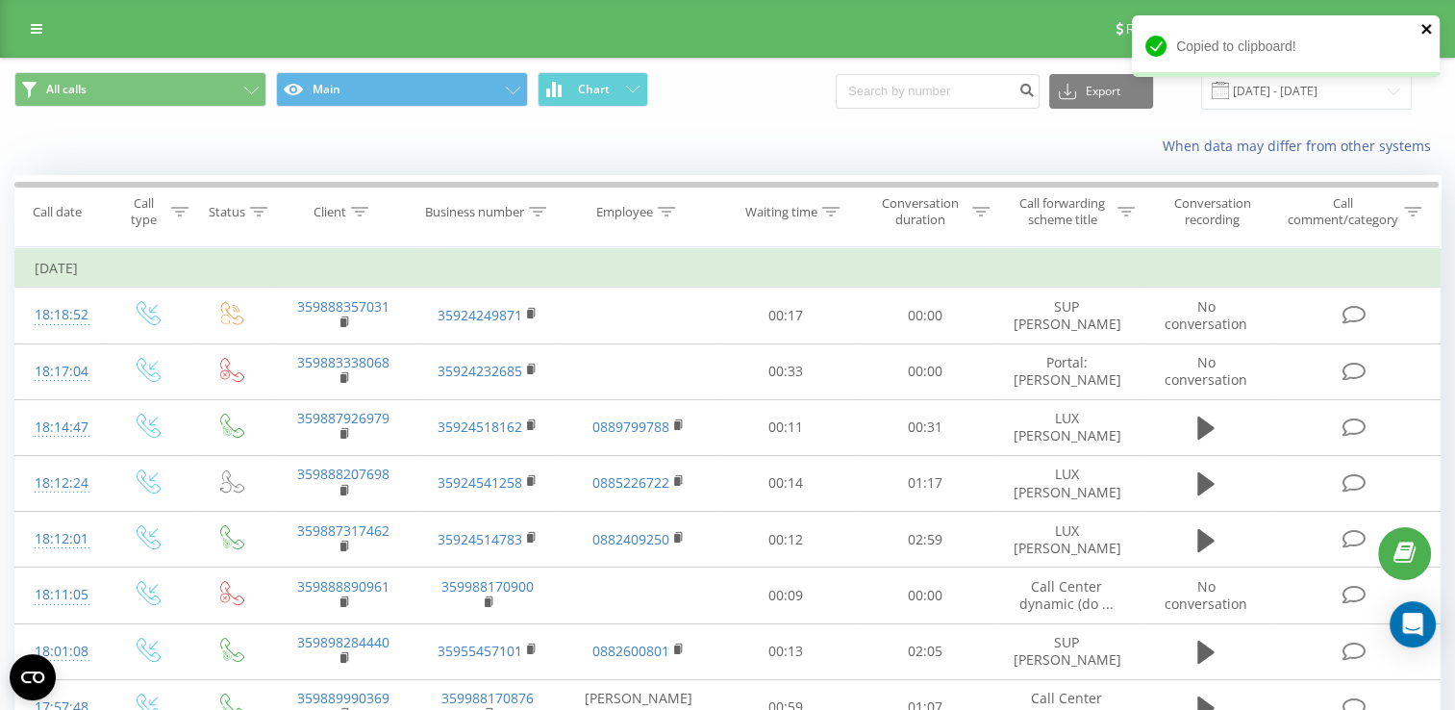
click at [1427, 27] on icon "close" at bounding box center [1426, 29] width 10 height 10
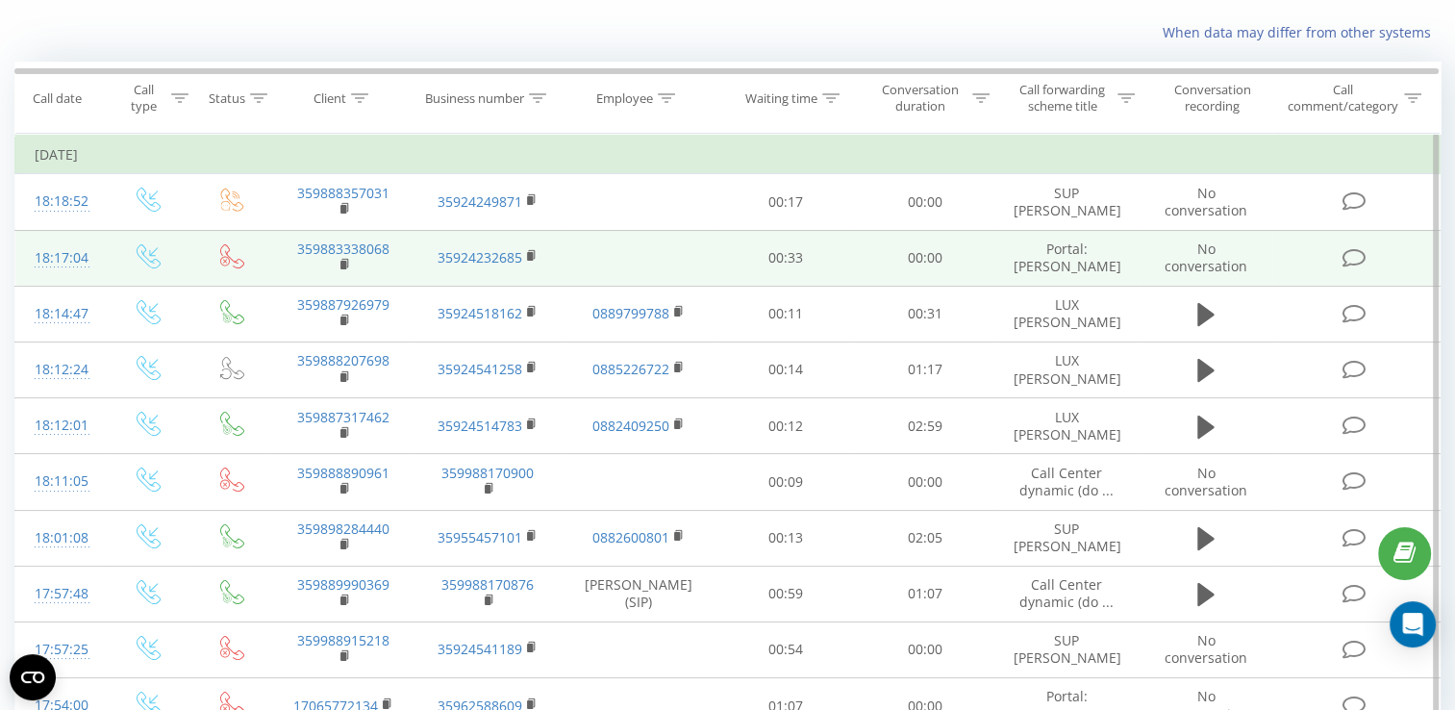
scroll to position [221, 0]
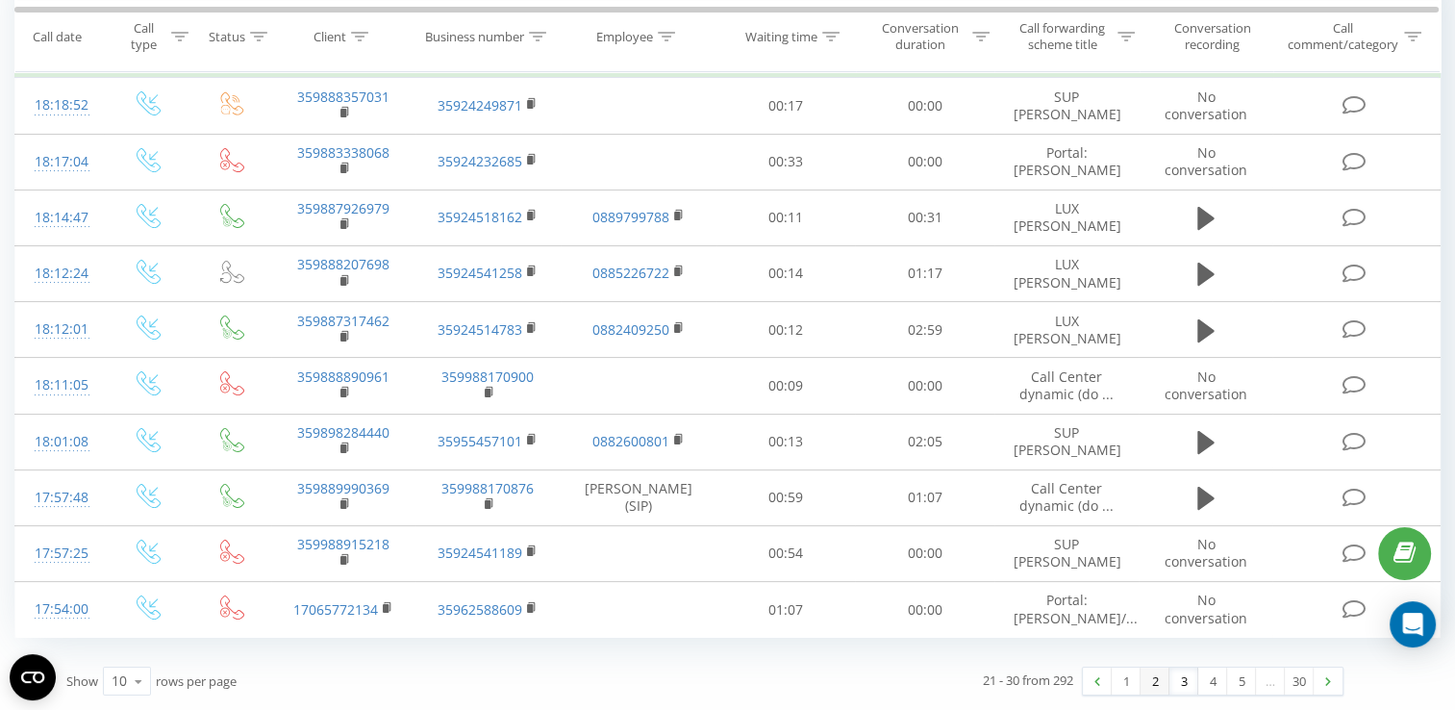
click at [1160, 685] on link "2" at bounding box center [1154, 680] width 29 height 27
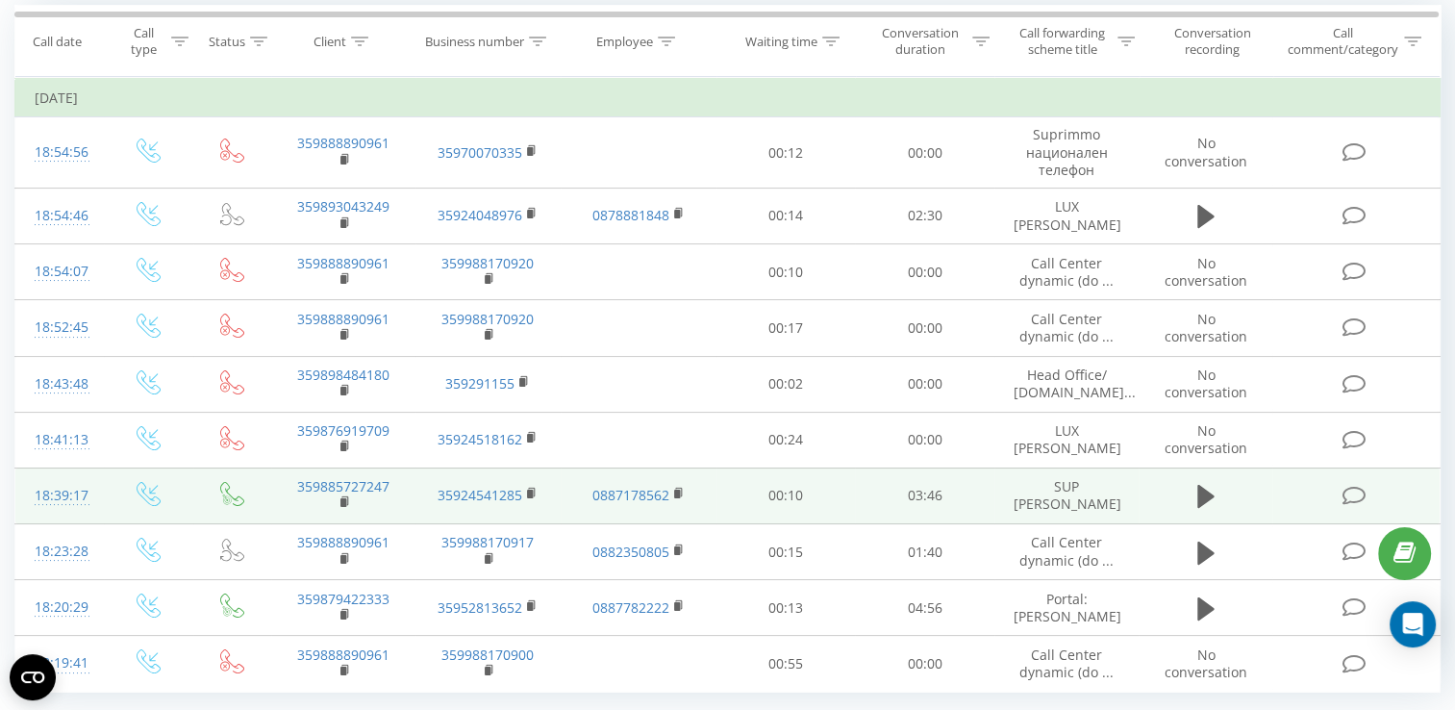
scroll to position [139, 0]
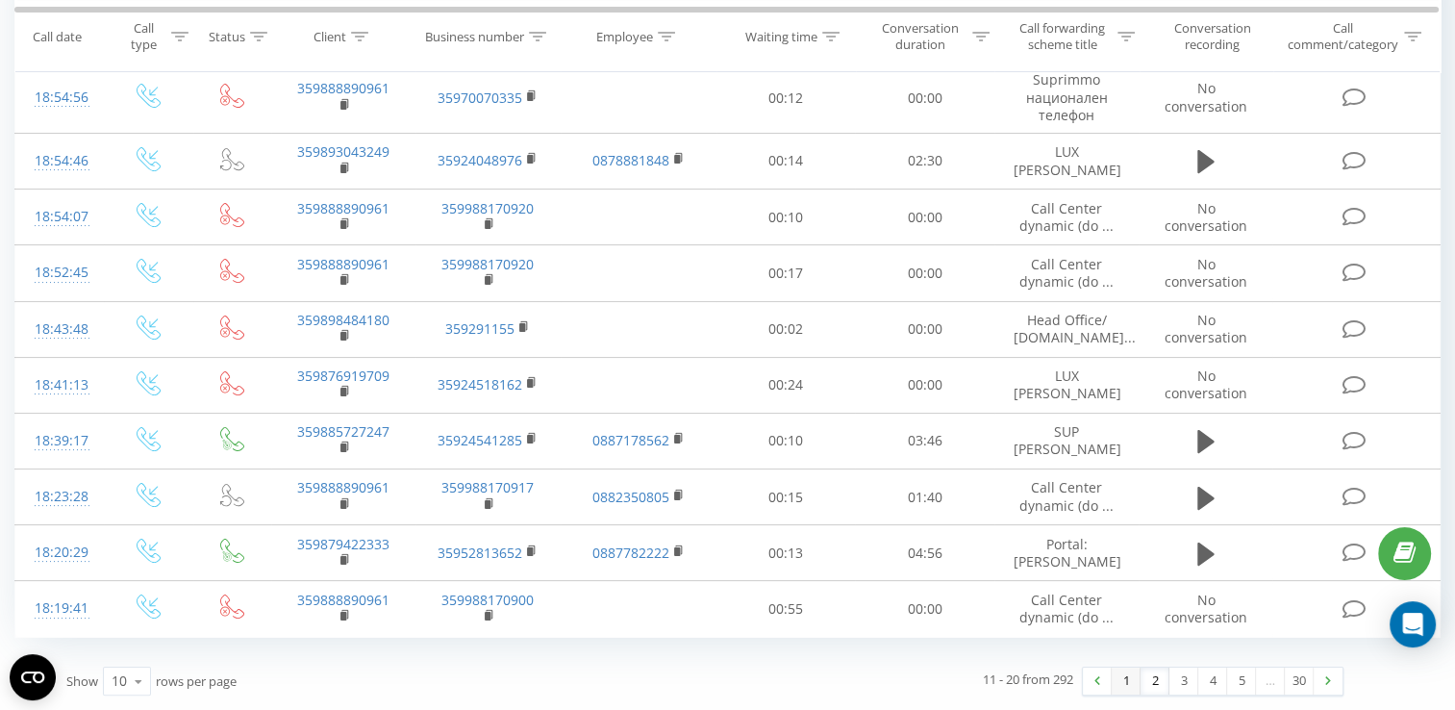
click at [1124, 679] on link "1" at bounding box center [1125, 680] width 29 height 27
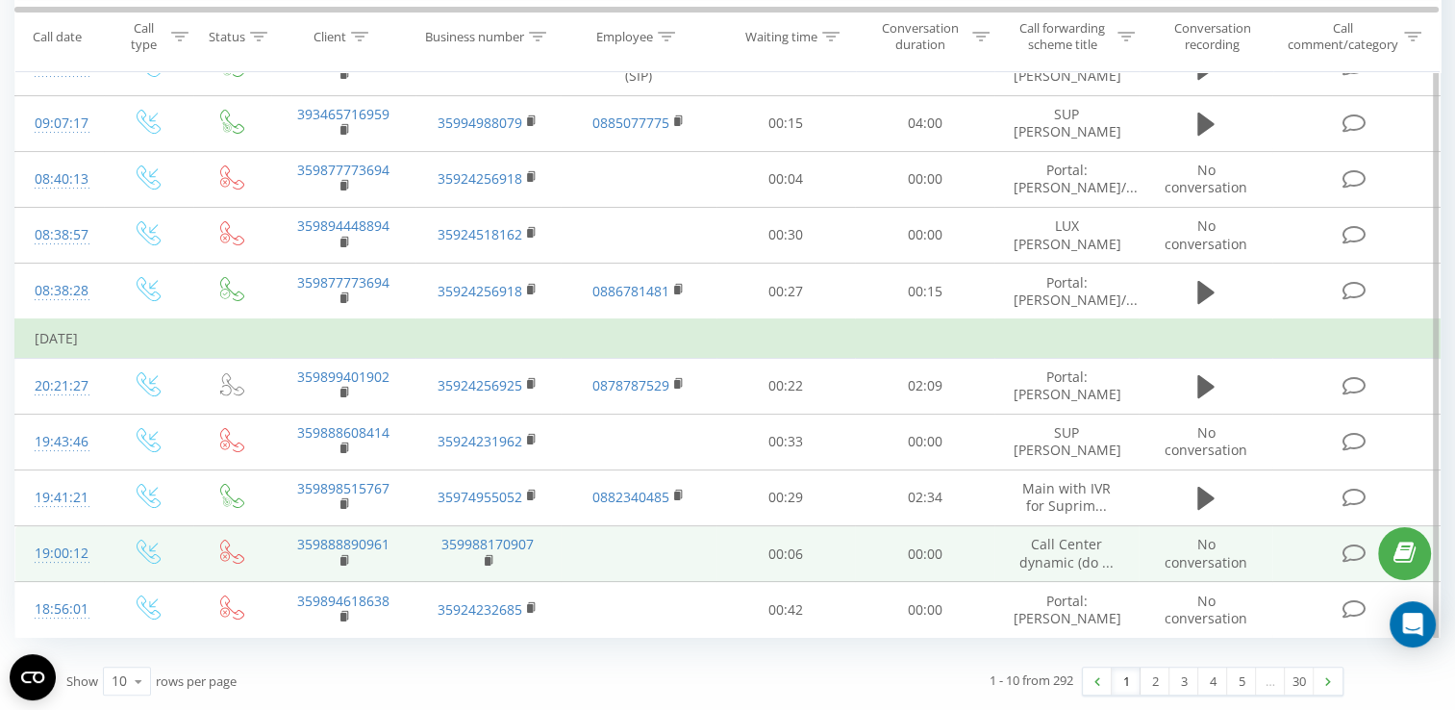
scroll to position [162, 0]
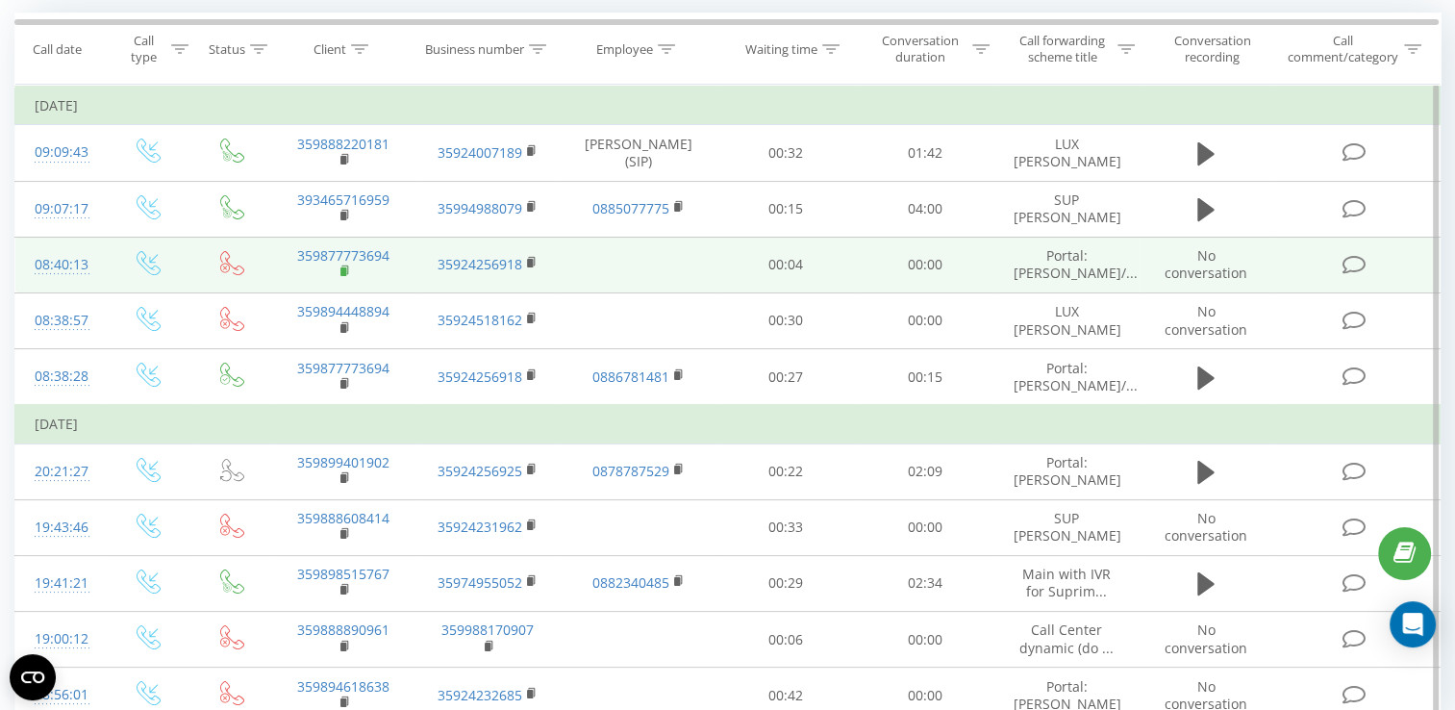
click at [340, 265] on icon at bounding box center [345, 270] width 11 height 13
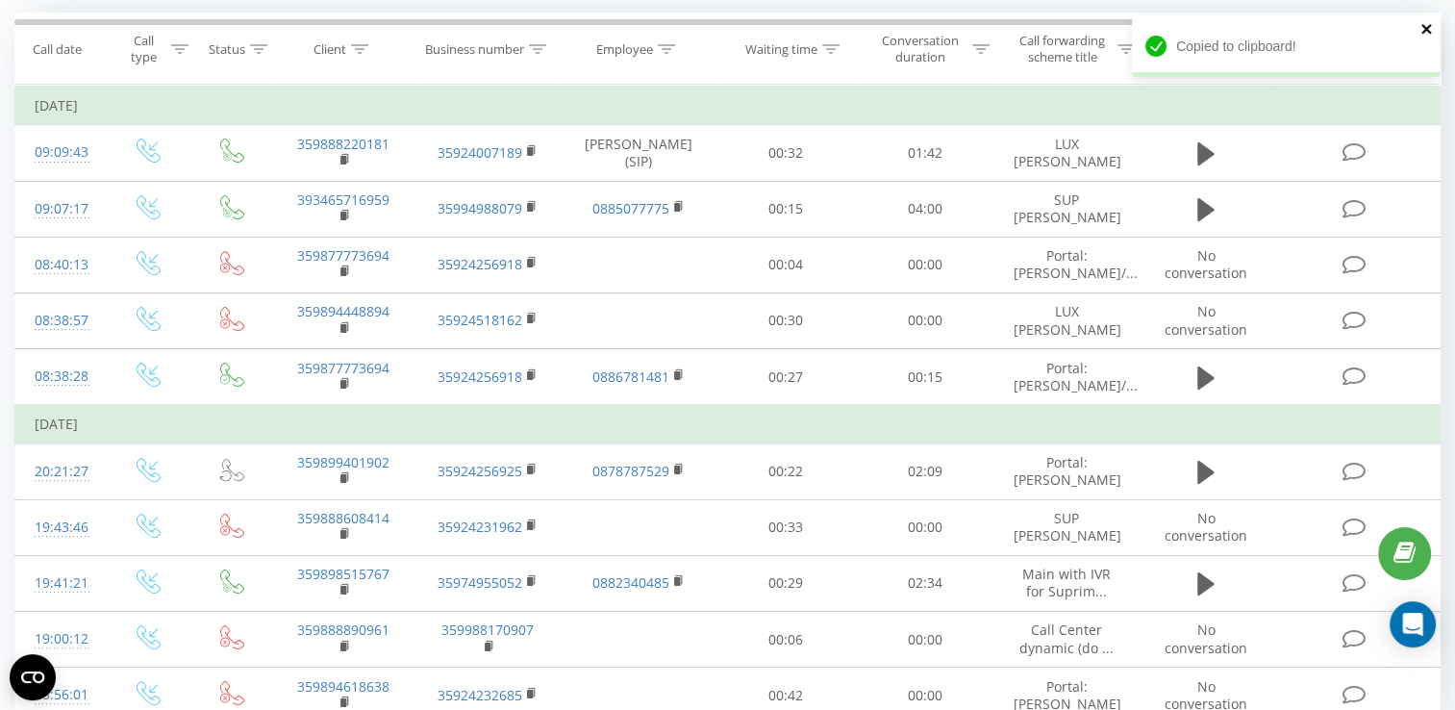
click at [1424, 28] on icon "close" at bounding box center [1426, 29] width 10 height 10
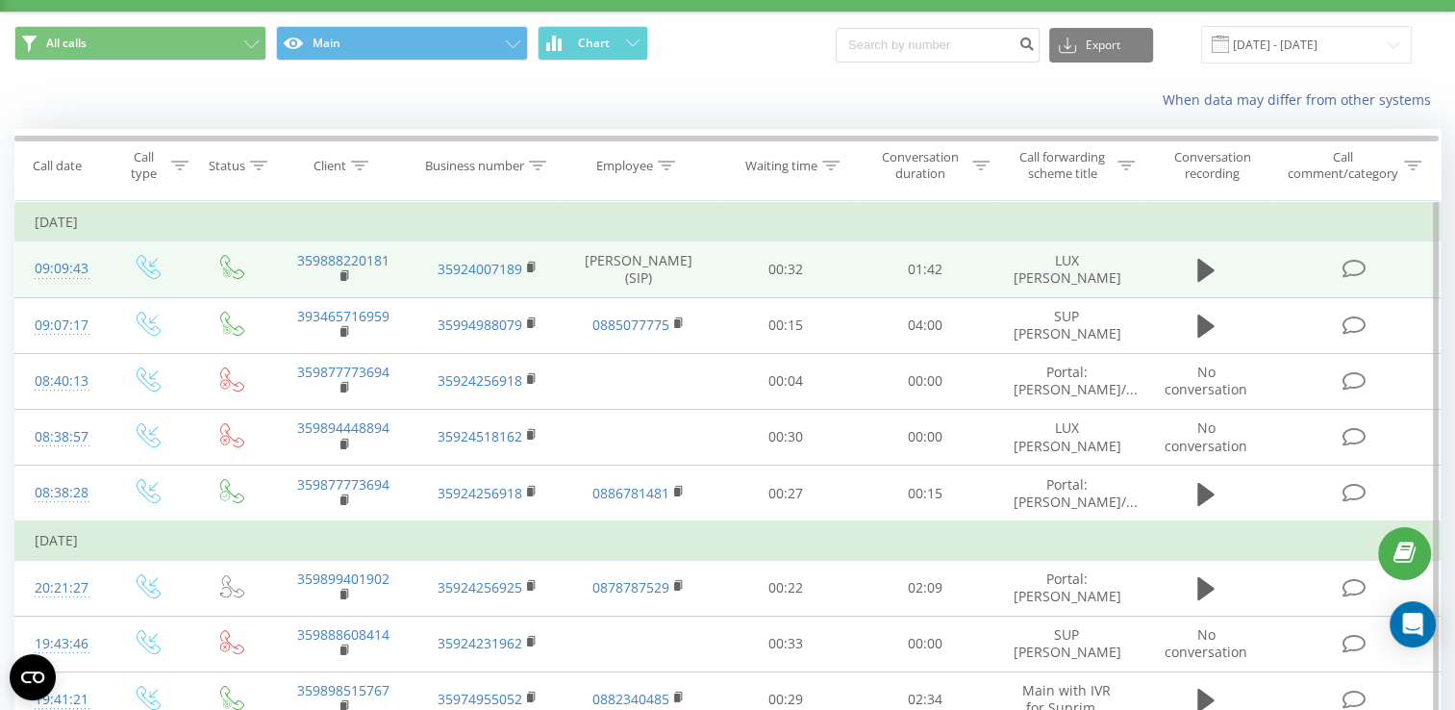
scroll to position [0, 0]
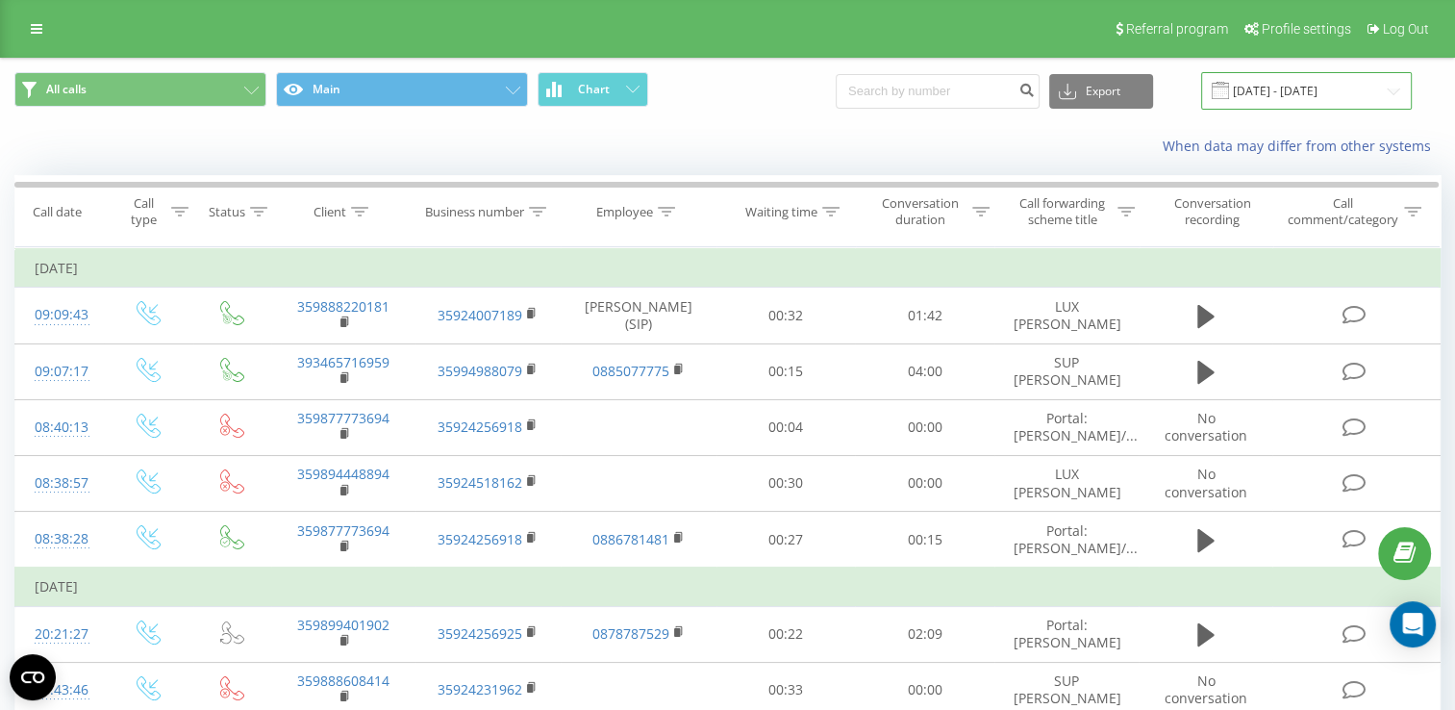
click at [1295, 97] on input "[DATE] - [DATE]" at bounding box center [1306, 90] width 211 height 37
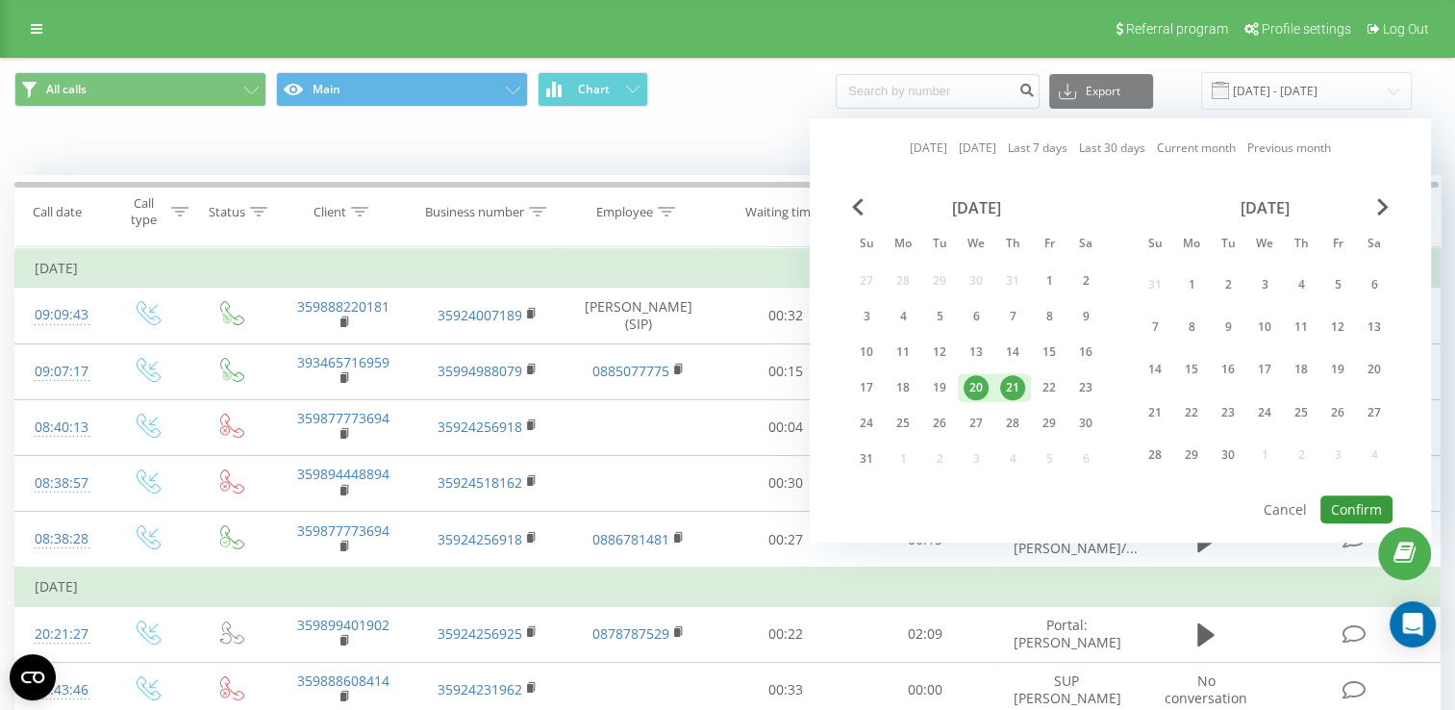
click at [1353, 506] on button "Confirm" at bounding box center [1356, 509] width 72 height 28
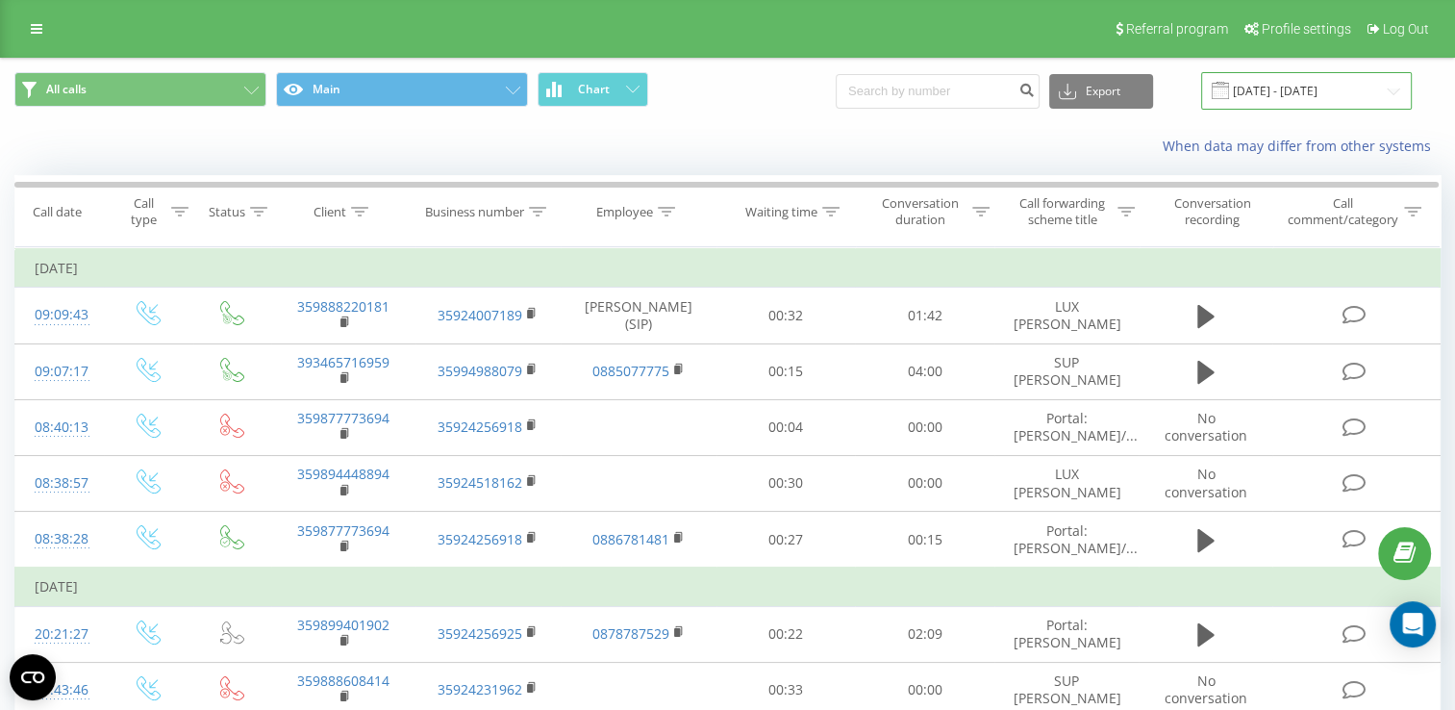
click at [1315, 92] on input "[DATE] - [DATE]" at bounding box center [1306, 90] width 211 height 37
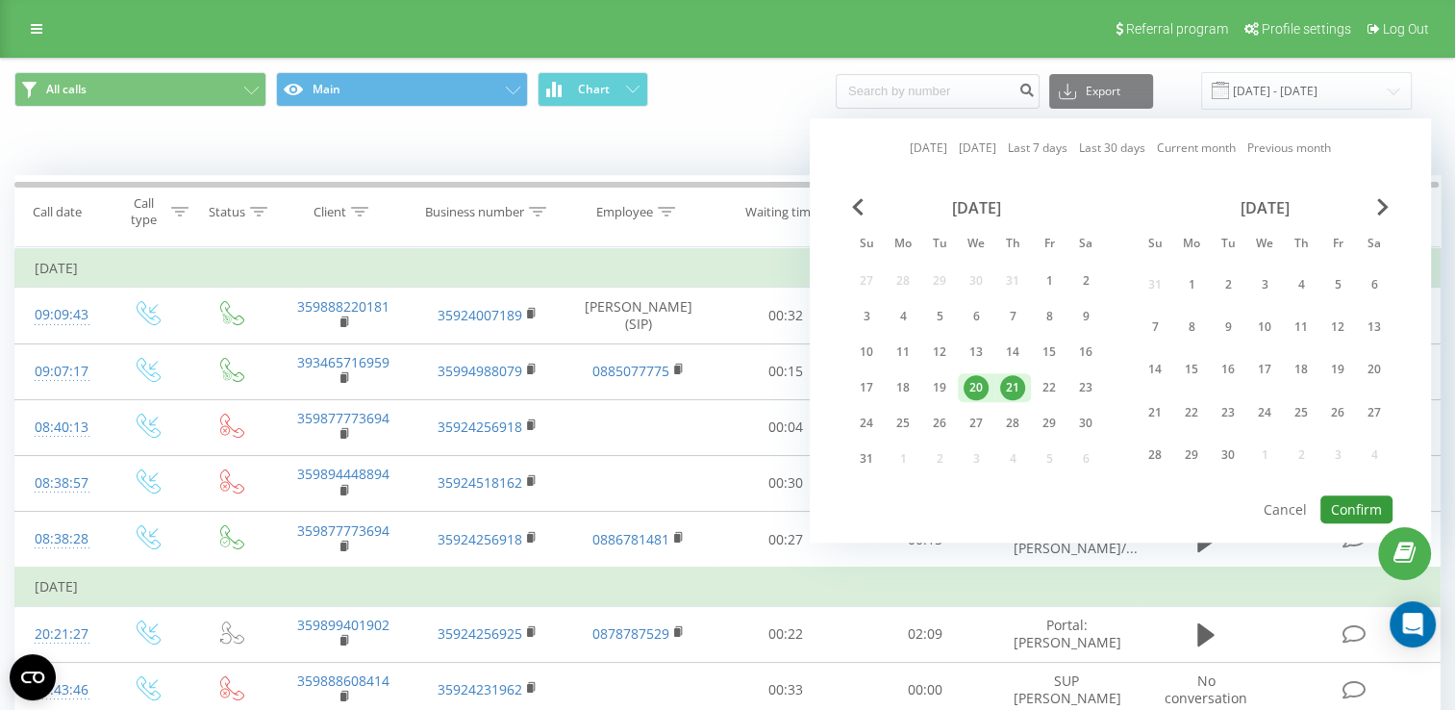
click at [1353, 502] on button "Confirm" at bounding box center [1356, 509] width 72 height 28
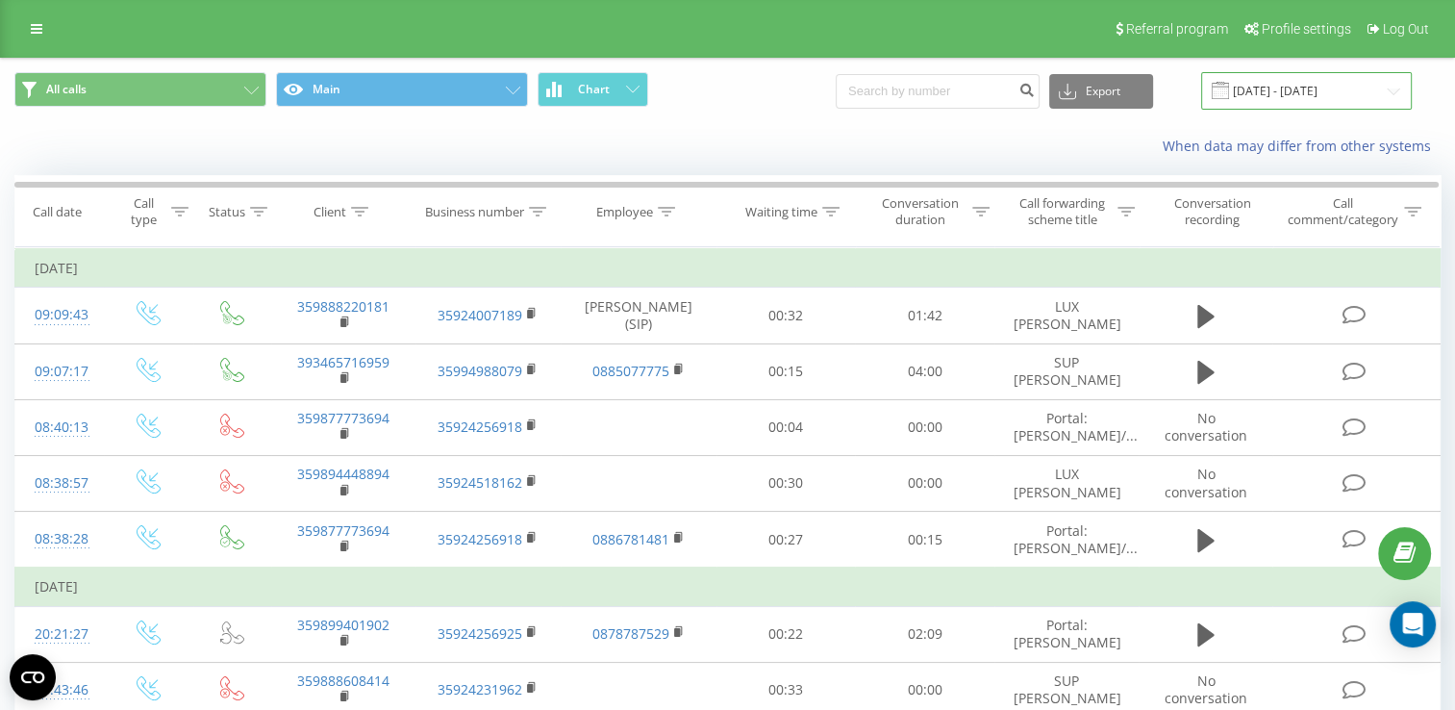
click at [1261, 79] on input "[DATE] - [DATE]" at bounding box center [1306, 90] width 211 height 37
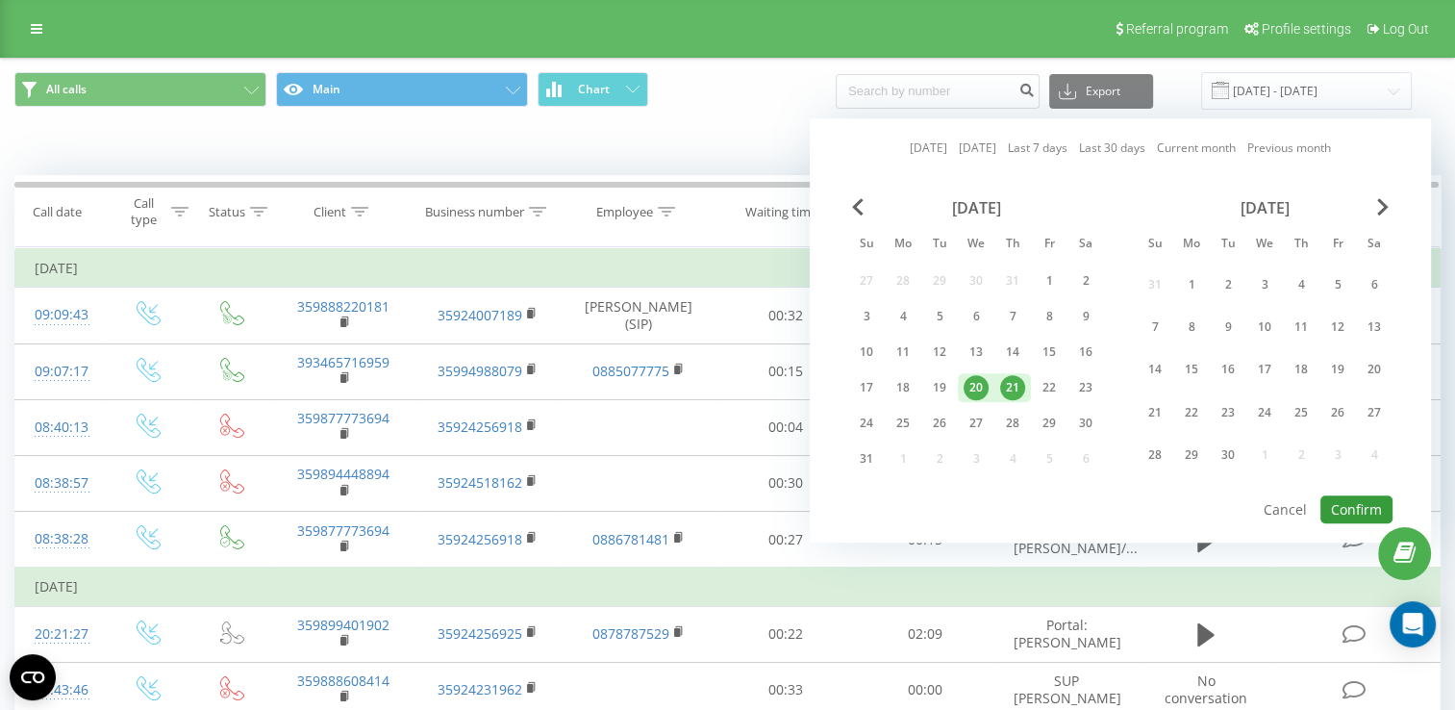
click at [1371, 501] on button "Confirm" at bounding box center [1356, 509] width 72 height 28
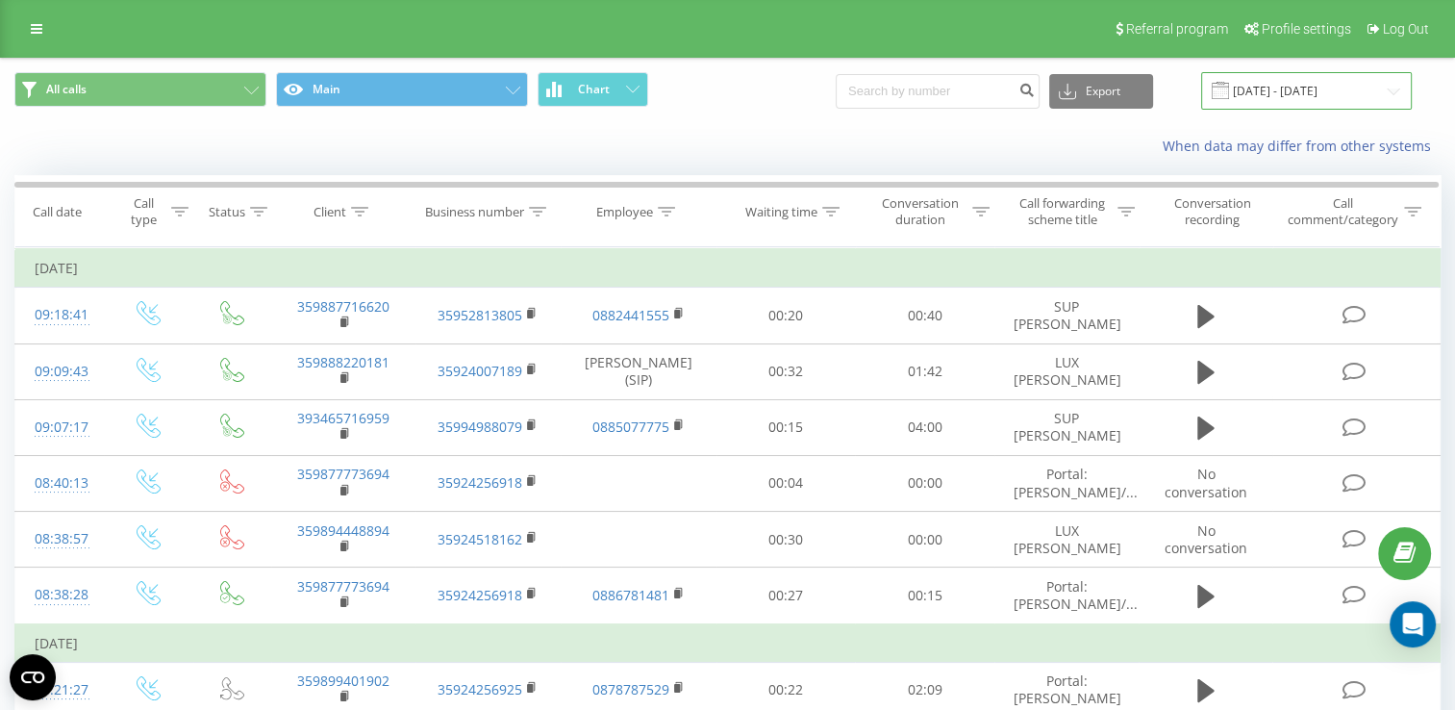
click at [1278, 94] on input "[DATE] - [DATE]" at bounding box center [1306, 90] width 211 height 37
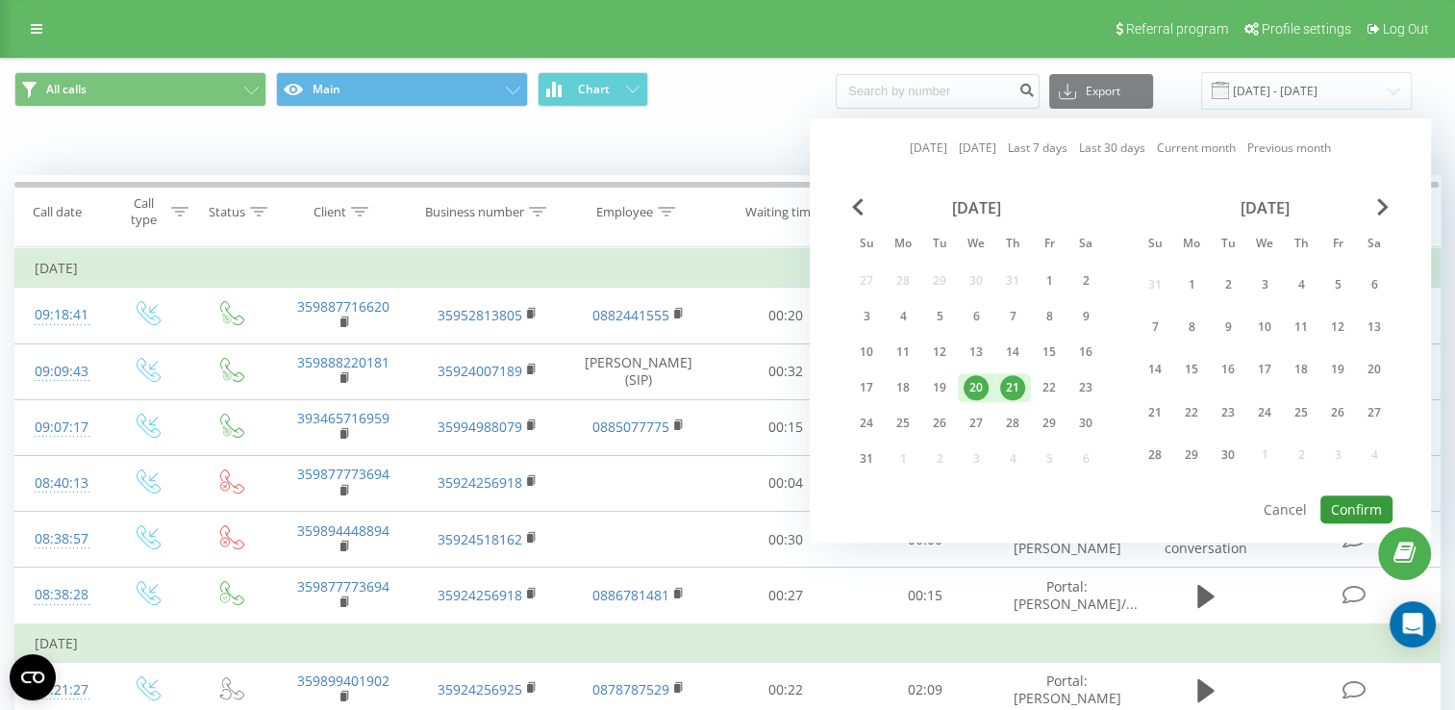
click at [1352, 502] on button "Confirm" at bounding box center [1356, 509] width 72 height 28
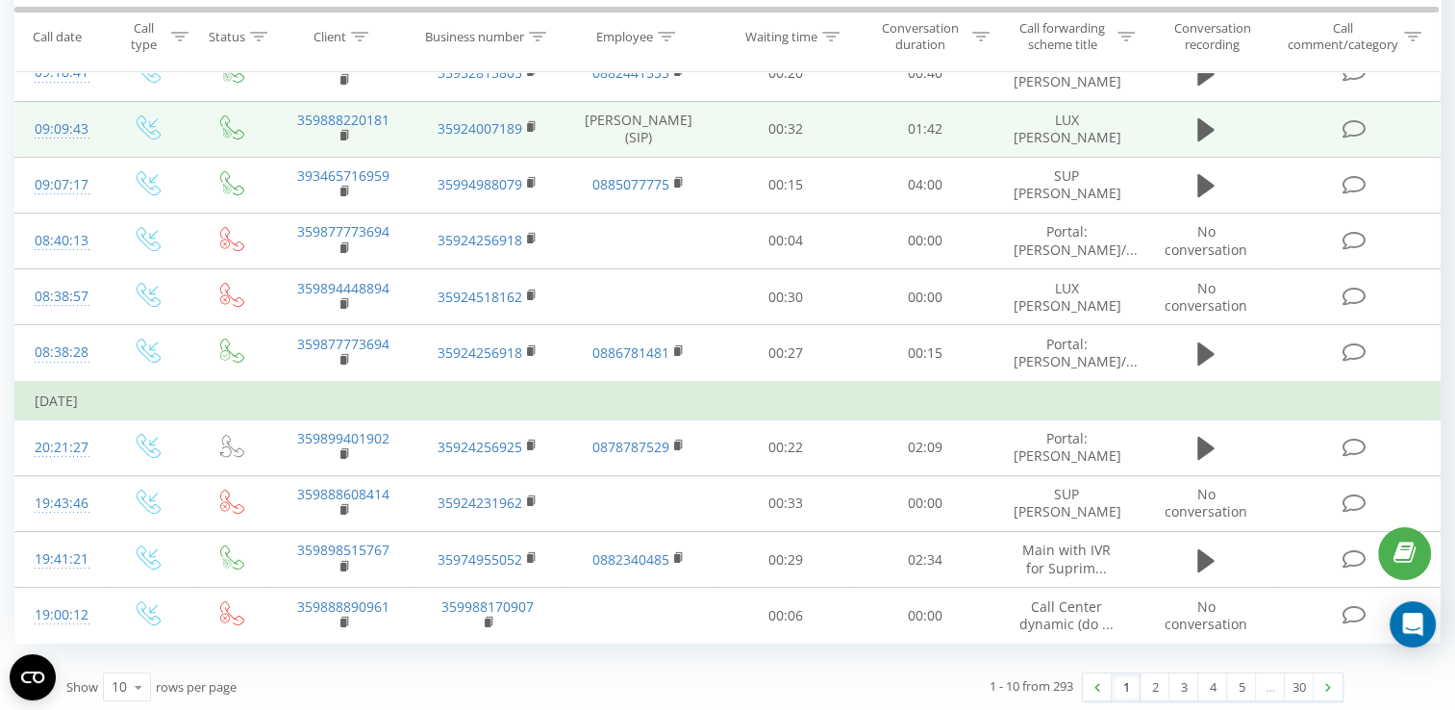
scroll to position [244, 0]
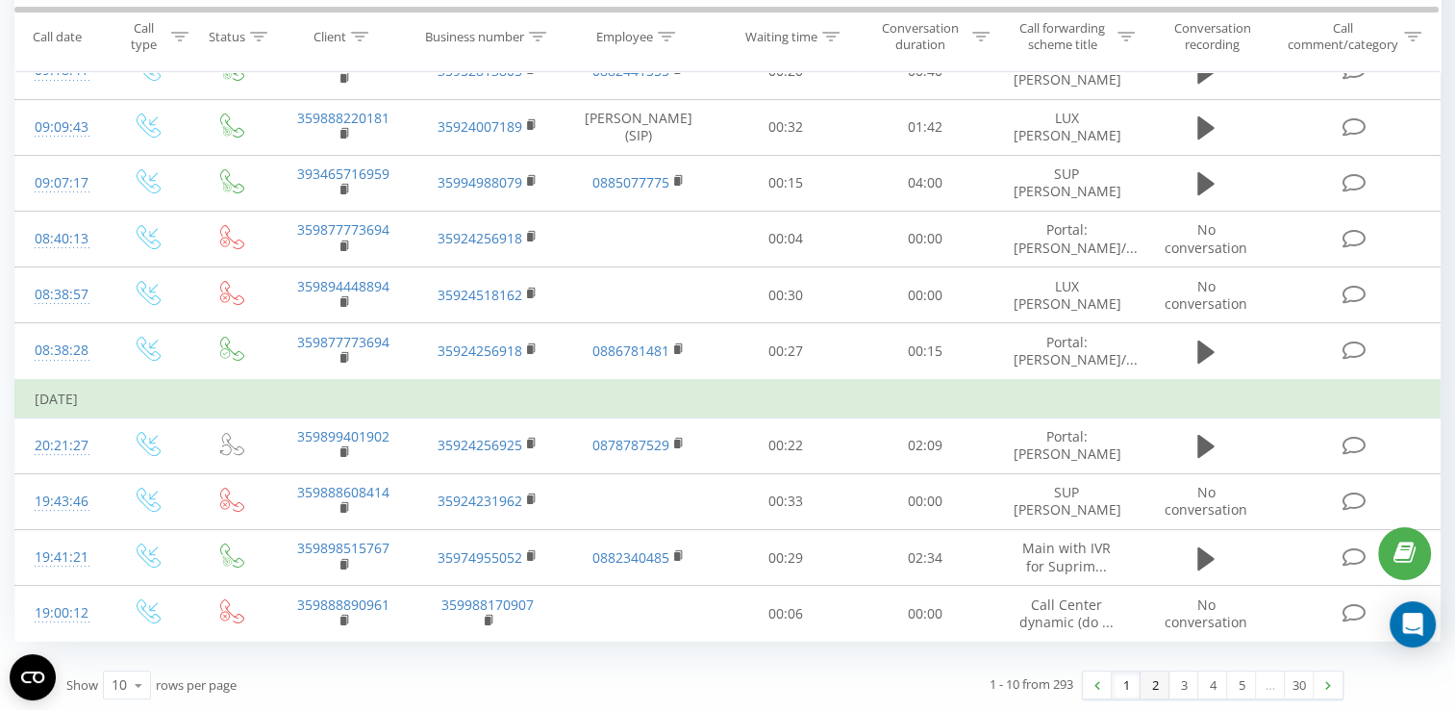
click at [1147, 678] on link "2" at bounding box center [1154, 684] width 29 height 27
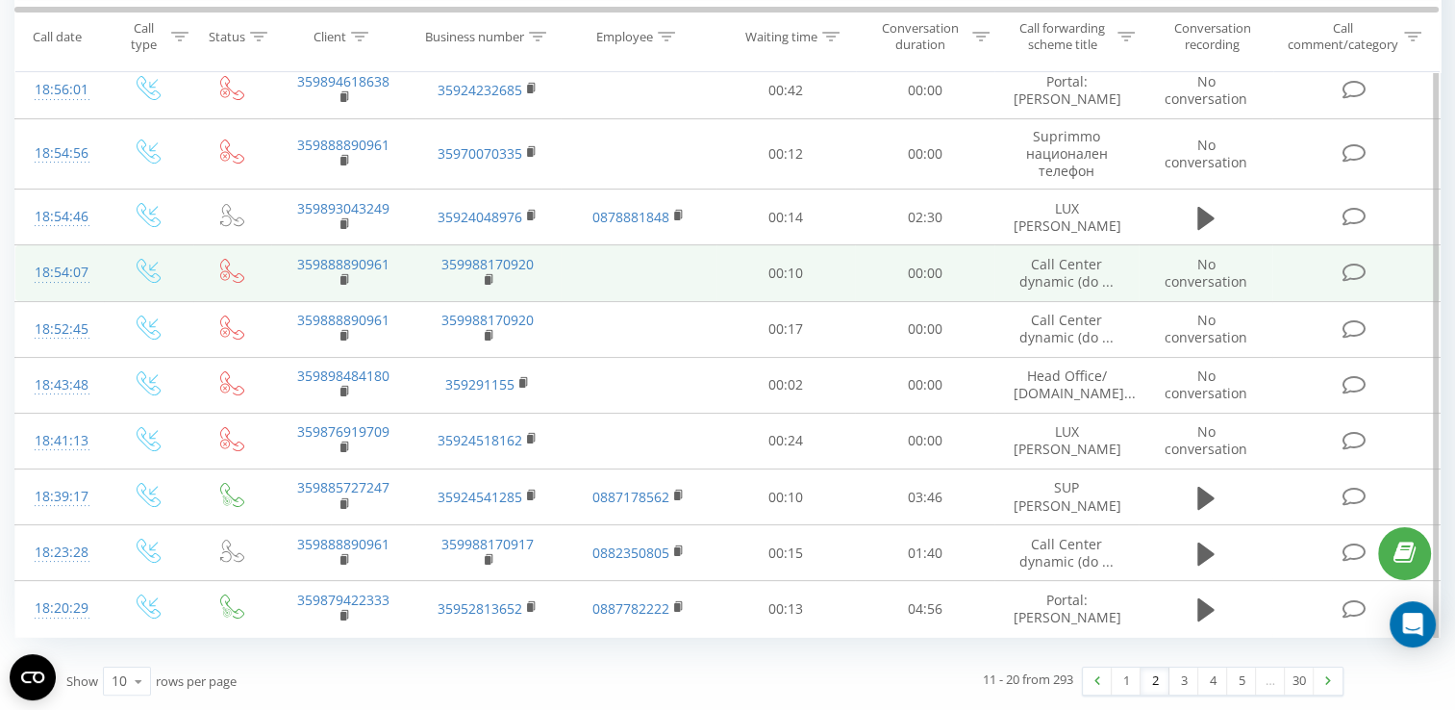
scroll to position [250, 0]
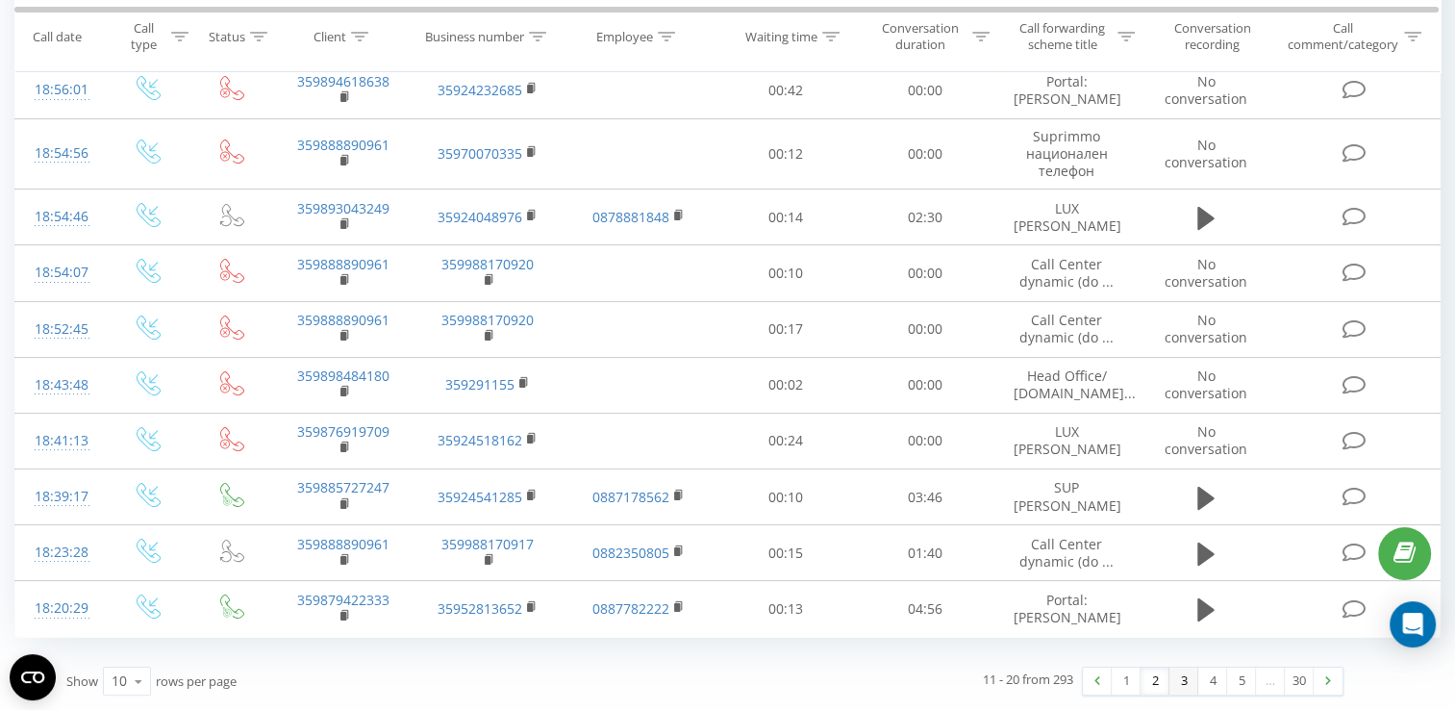
click at [1180, 679] on link "3" at bounding box center [1183, 680] width 29 height 27
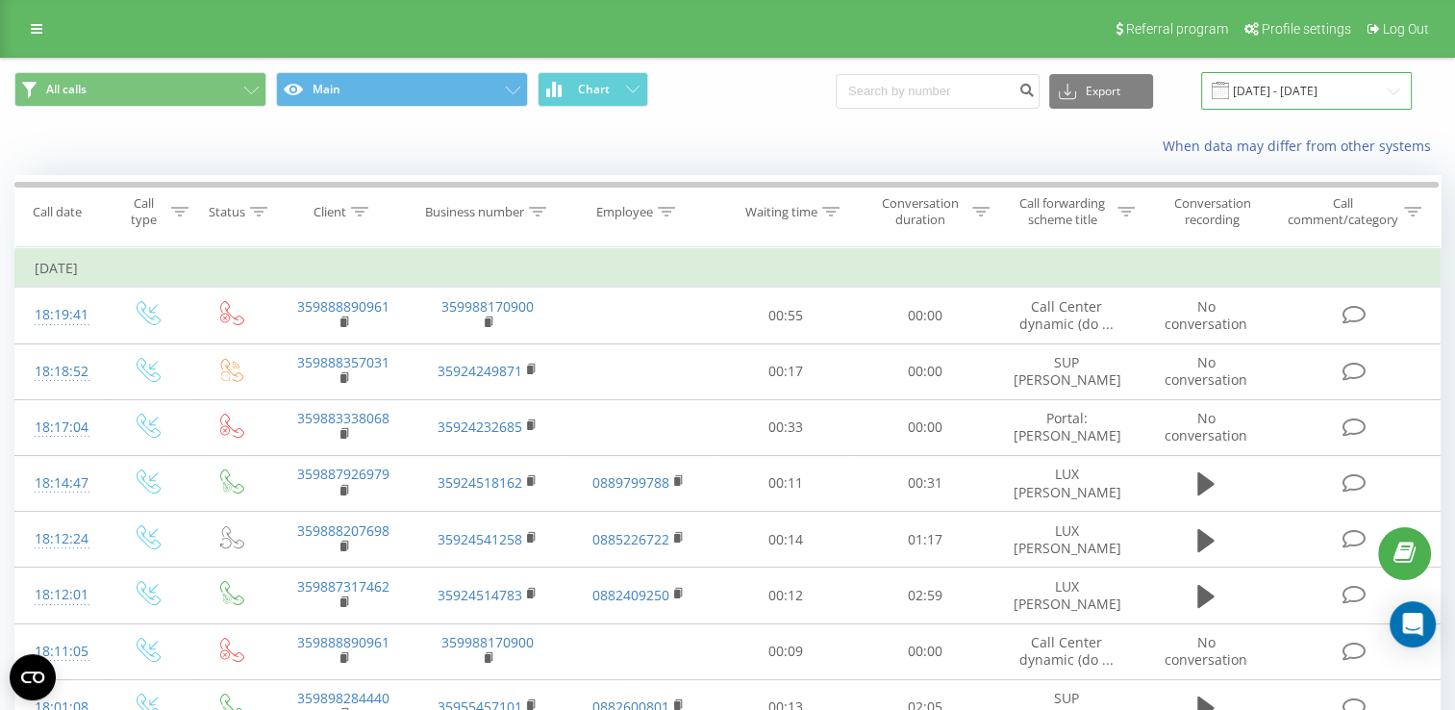
click at [1288, 87] on input "[DATE] - [DATE]" at bounding box center [1306, 90] width 211 height 37
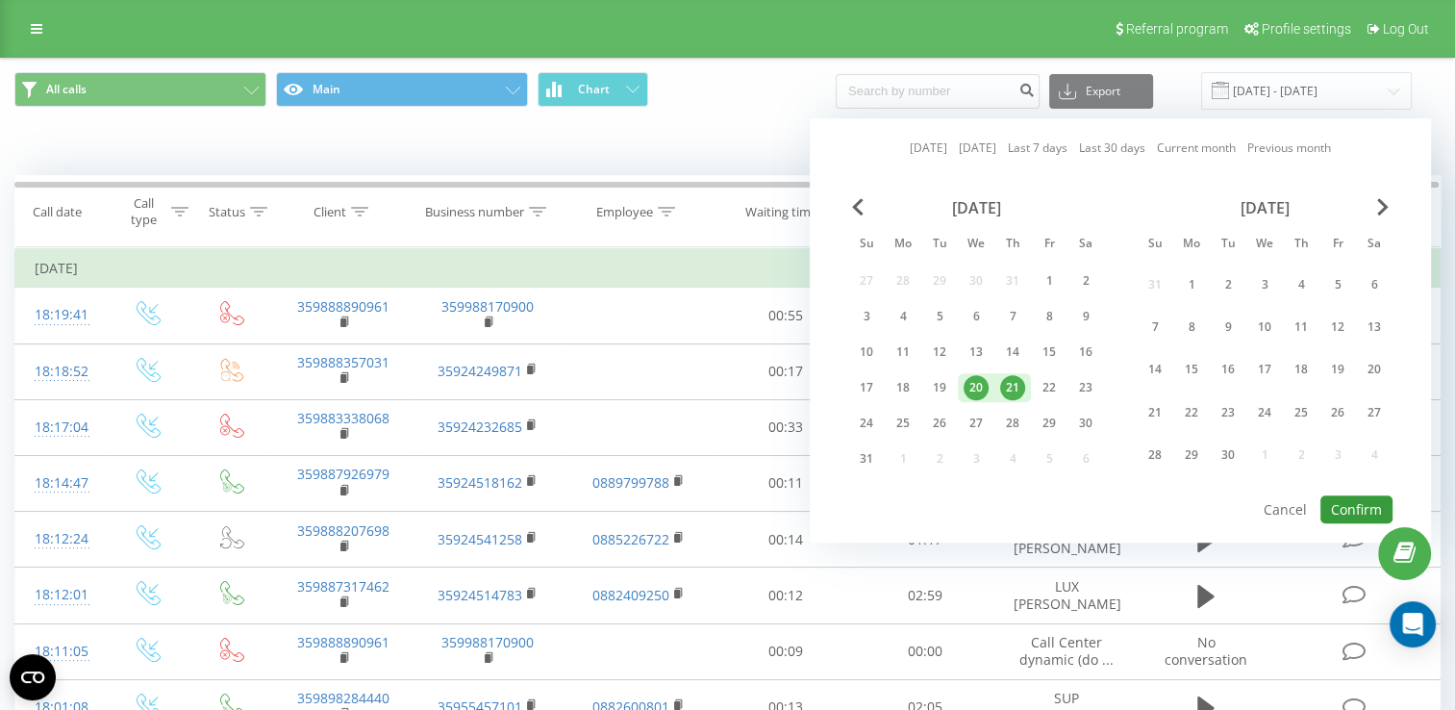
click at [1381, 502] on button "Confirm" at bounding box center [1356, 509] width 72 height 28
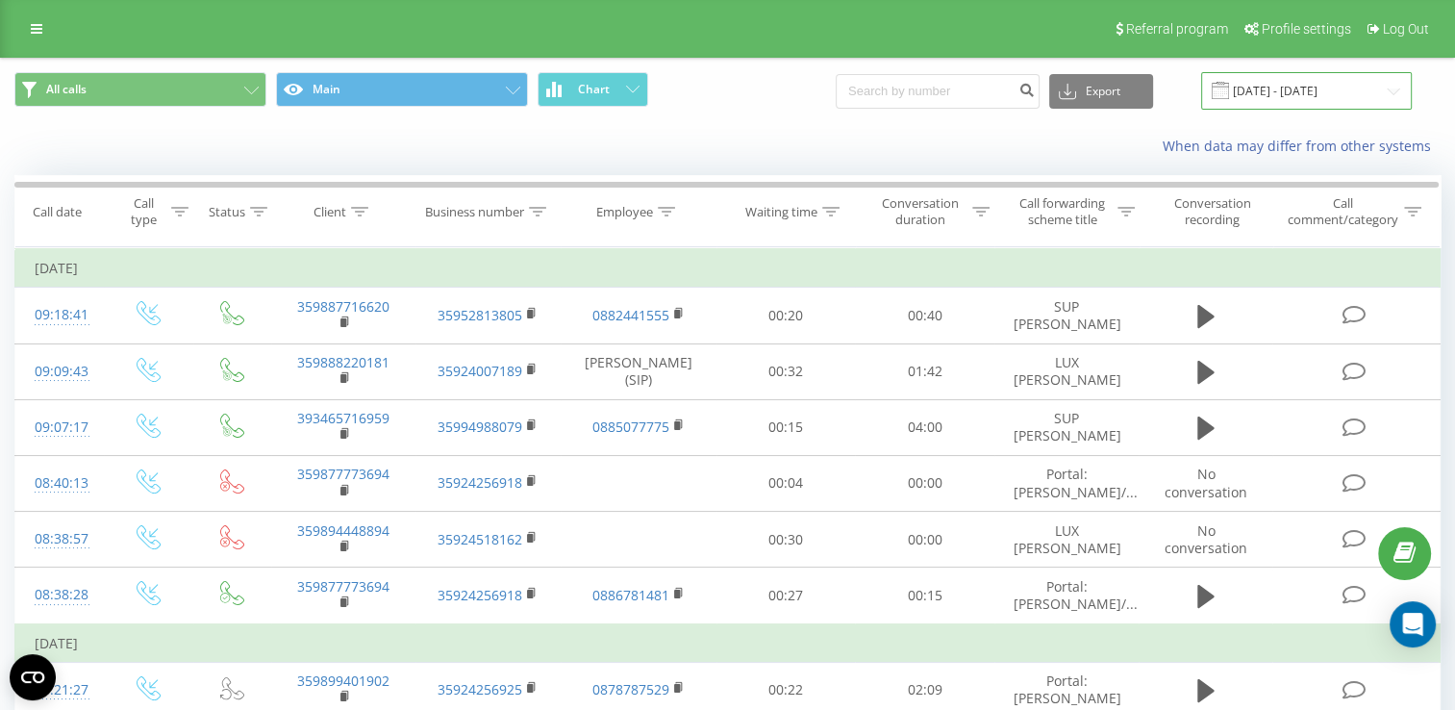
click at [1277, 88] on input "[DATE] - [DATE]" at bounding box center [1306, 90] width 211 height 37
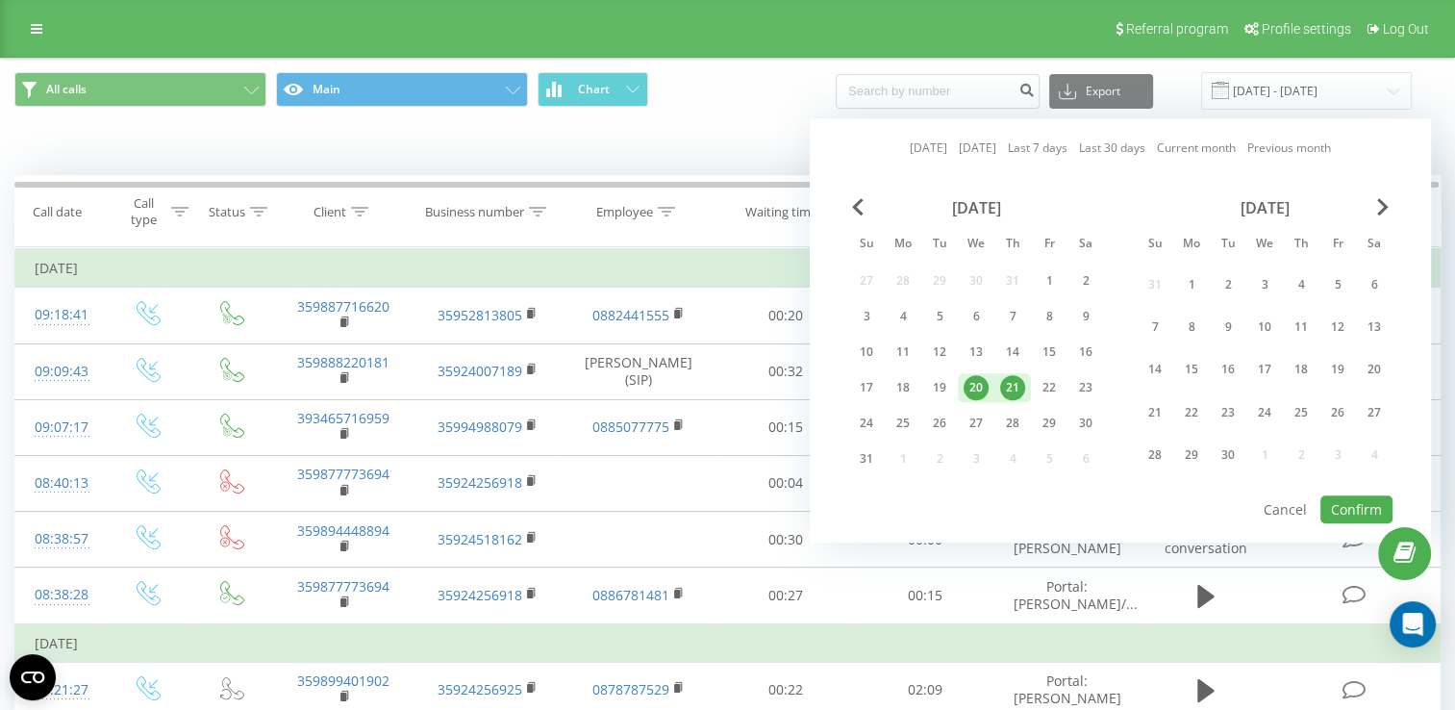
click at [1012, 381] on div "21" at bounding box center [1012, 387] width 25 height 25
click at [1350, 504] on button "Confirm" at bounding box center [1356, 509] width 72 height 28
type input "[DATE] - [DATE]"
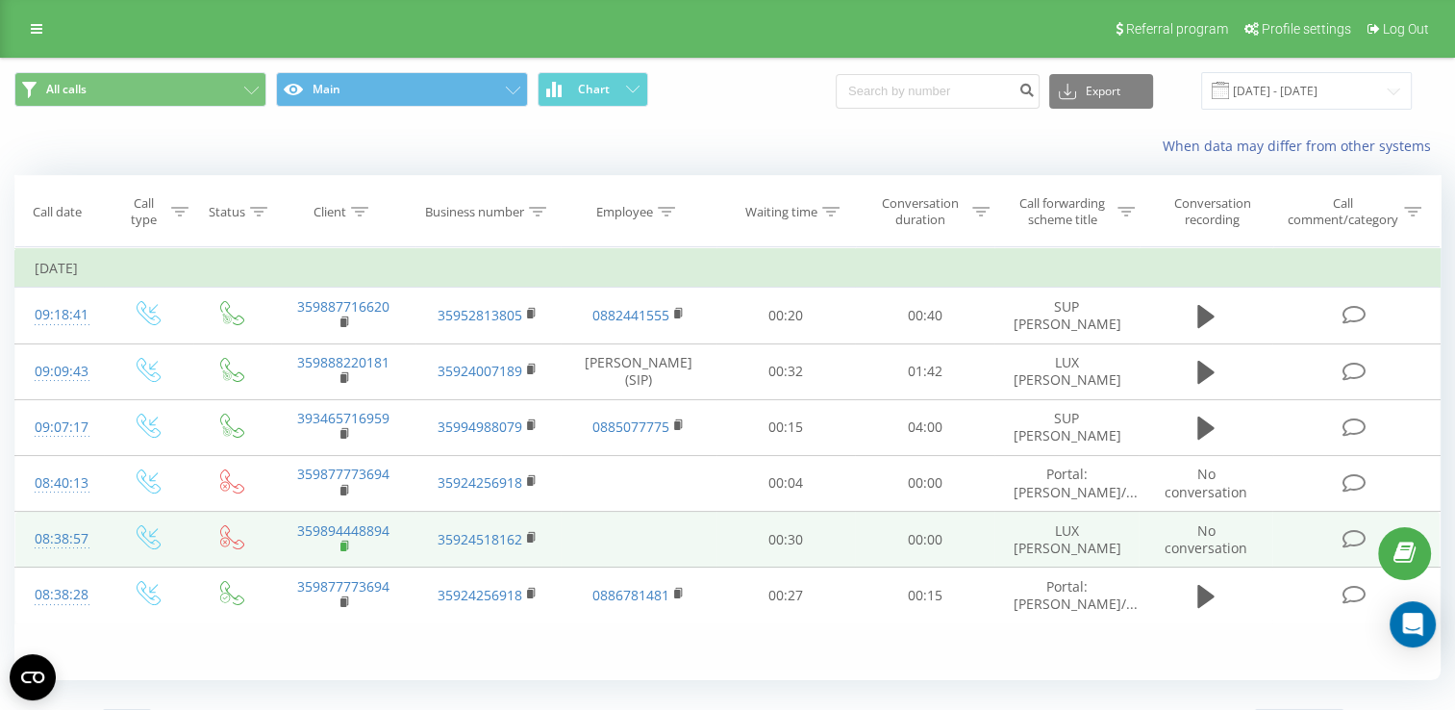
click at [342, 542] on rect at bounding box center [343, 546] width 6 height 9
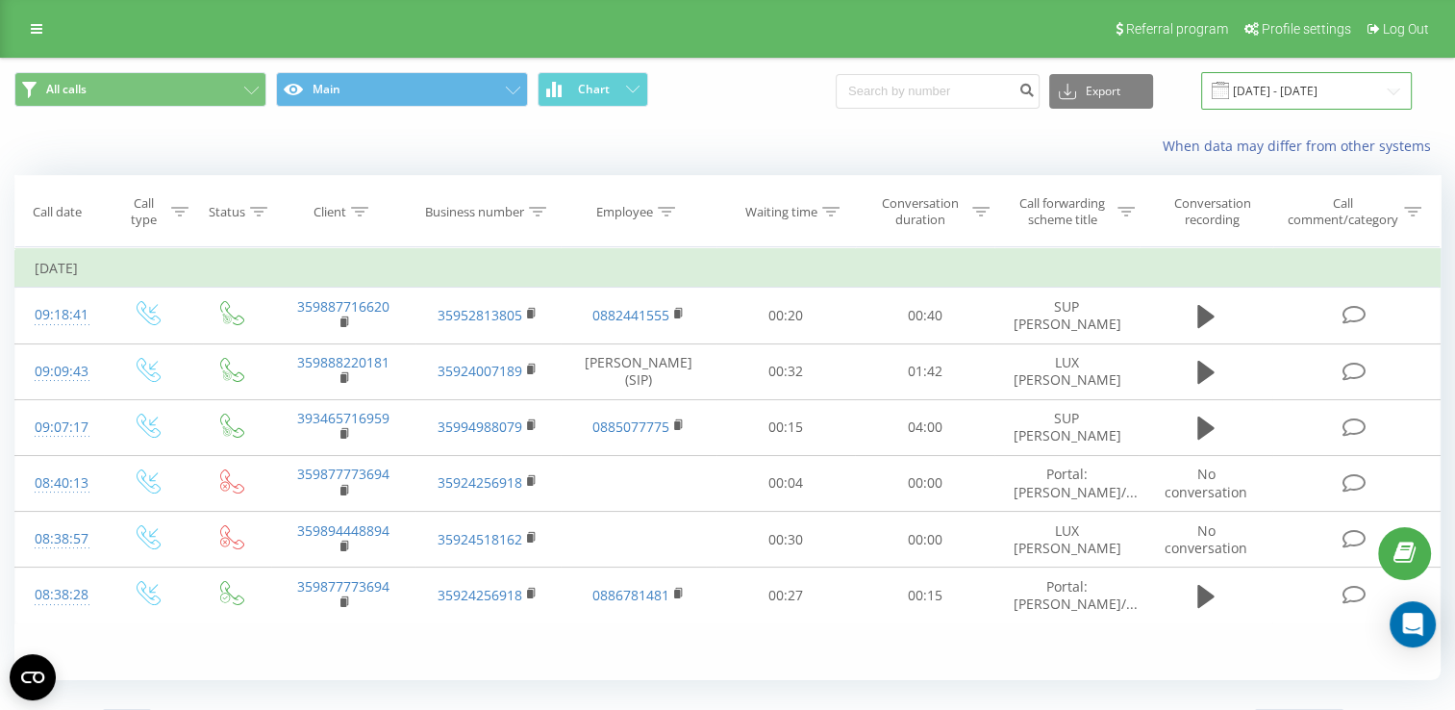
click at [1288, 82] on input "[DATE] - [DATE]" at bounding box center [1306, 90] width 211 height 37
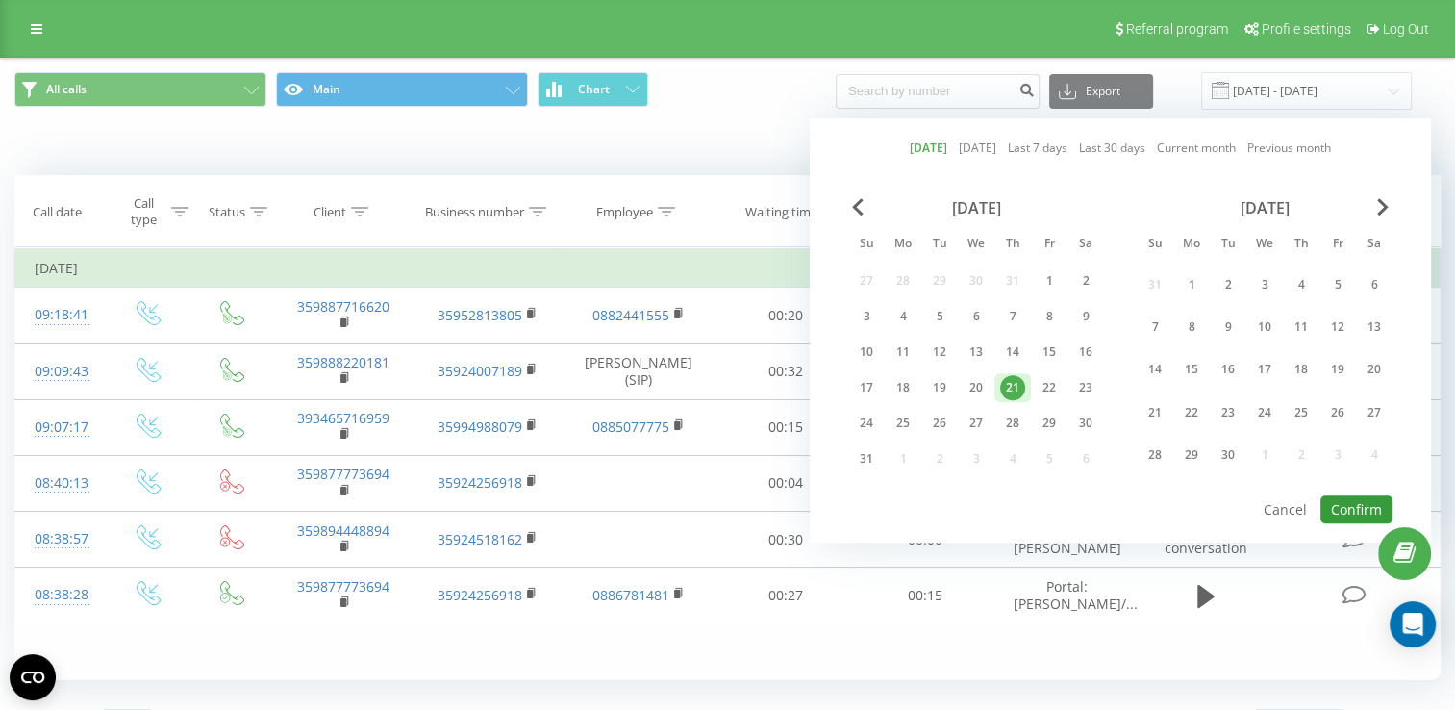
click at [1357, 505] on button "Confirm" at bounding box center [1356, 509] width 72 height 28
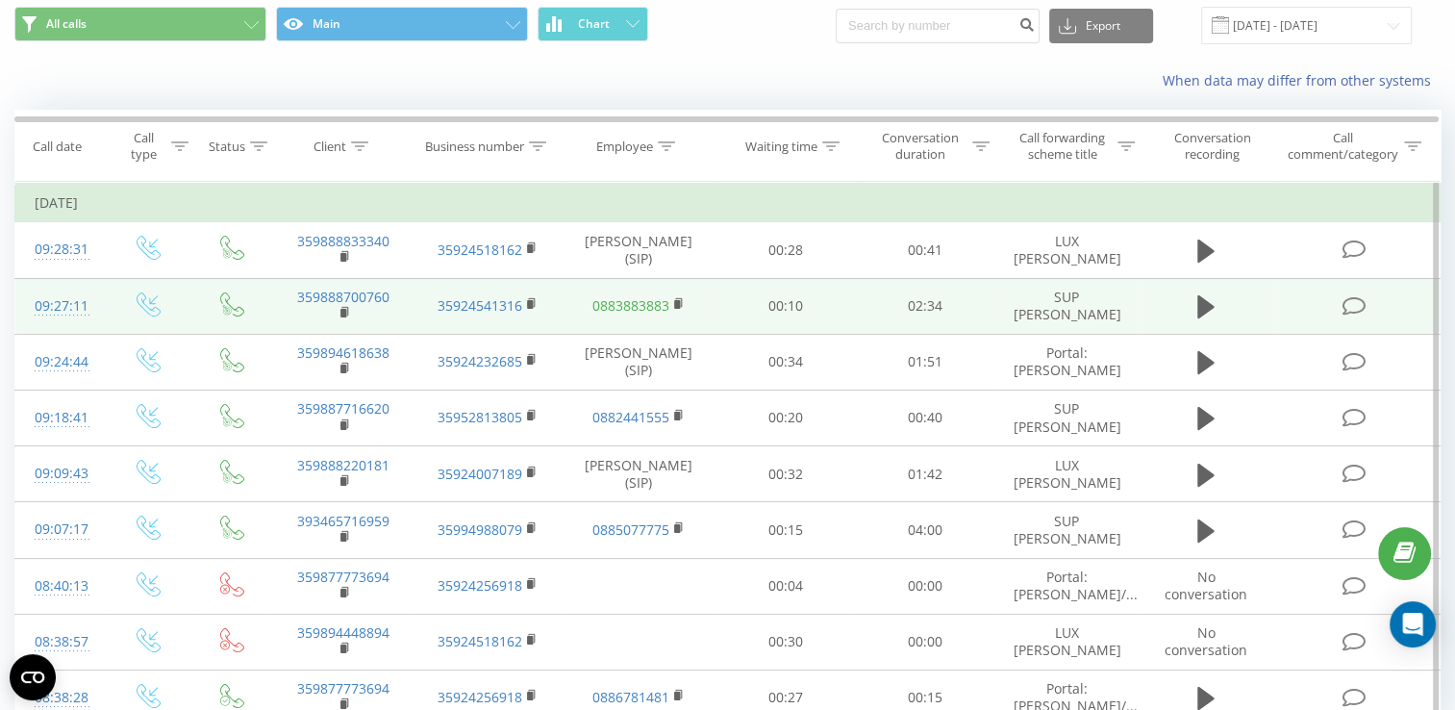
scroll to position [96, 0]
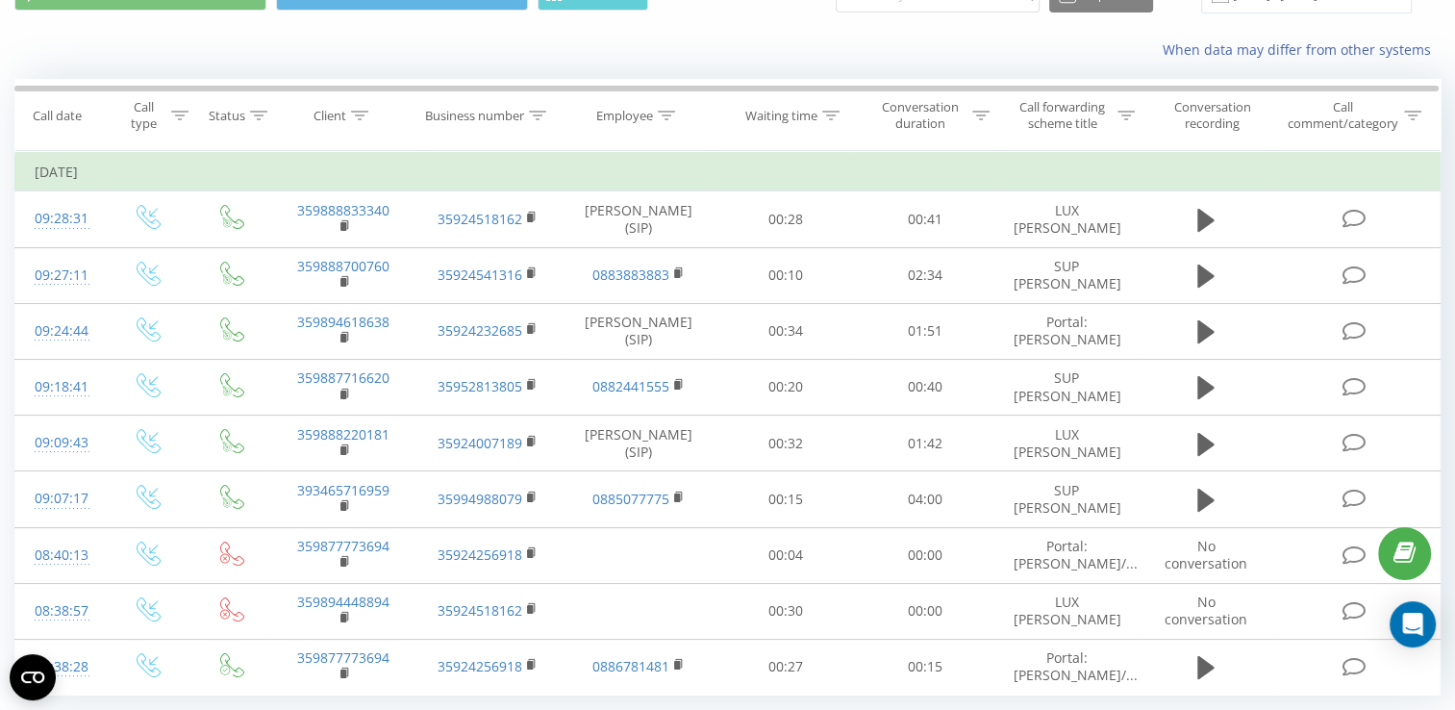
click at [0, 0] on button at bounding box center [0, 0] width 0 height 0
click at [0, 0] on span "359888971050" at bounding box center [0, 0] width 0 height 0
copy span "359888971050"
click at [0, 0] on icon at bounding box center [0, 0] width 0 height 0
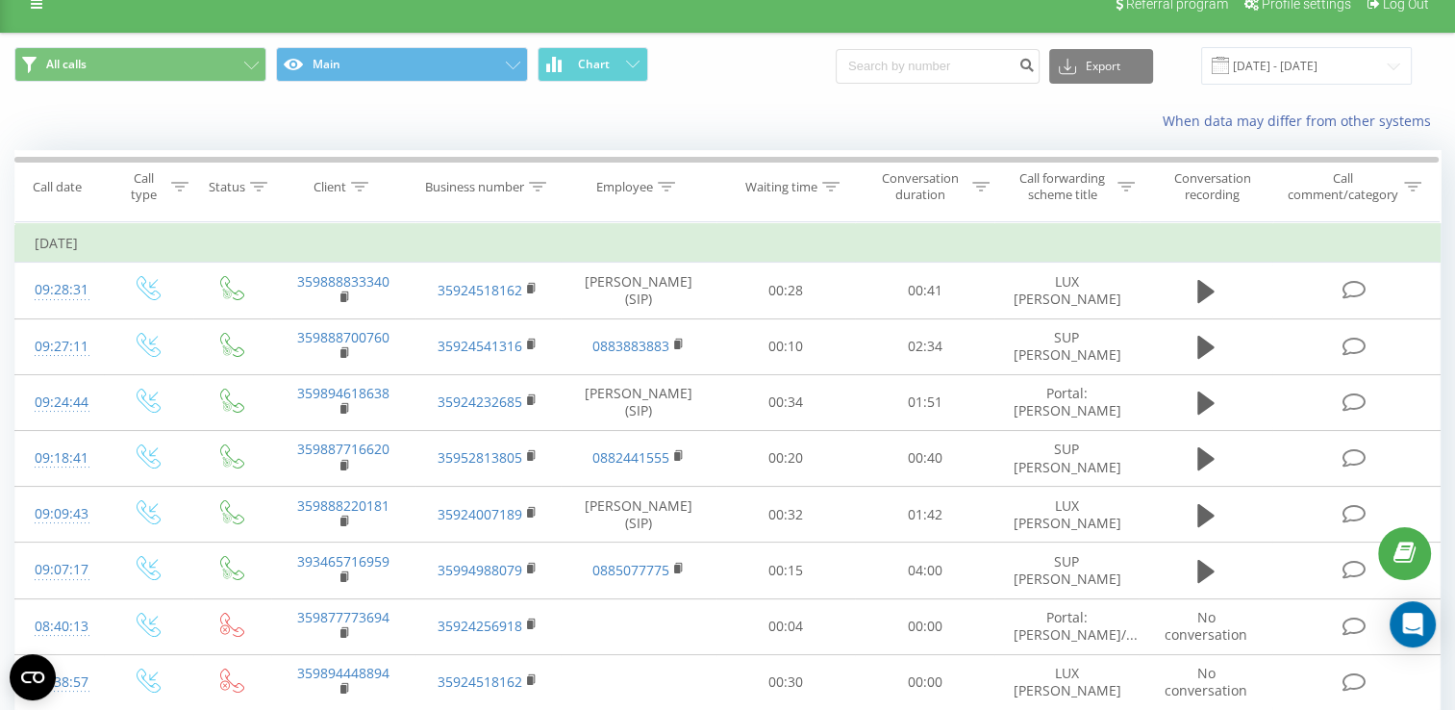
scroll to position [0, 0]
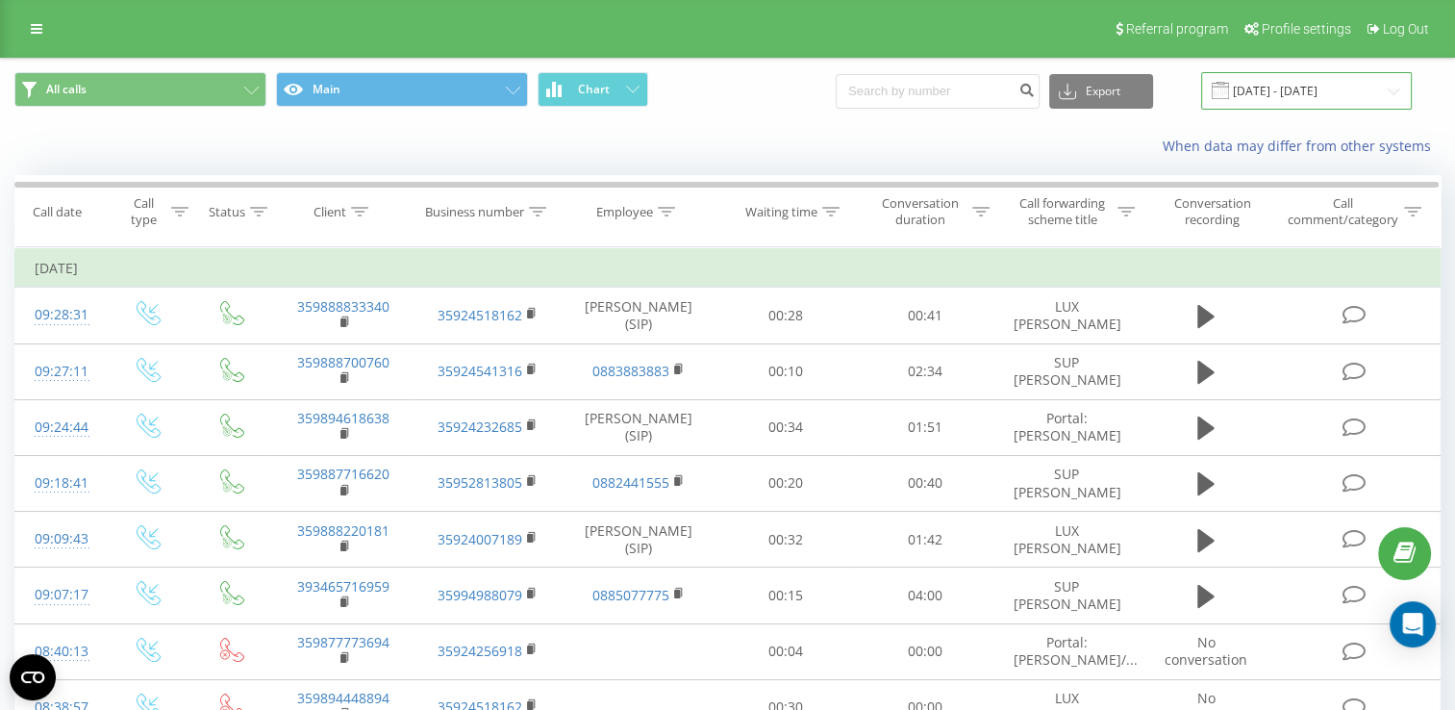
click at [1272, 83] on input "[DATE] - [DATE]" at bounding box center [1306, 90] width 211 height 37
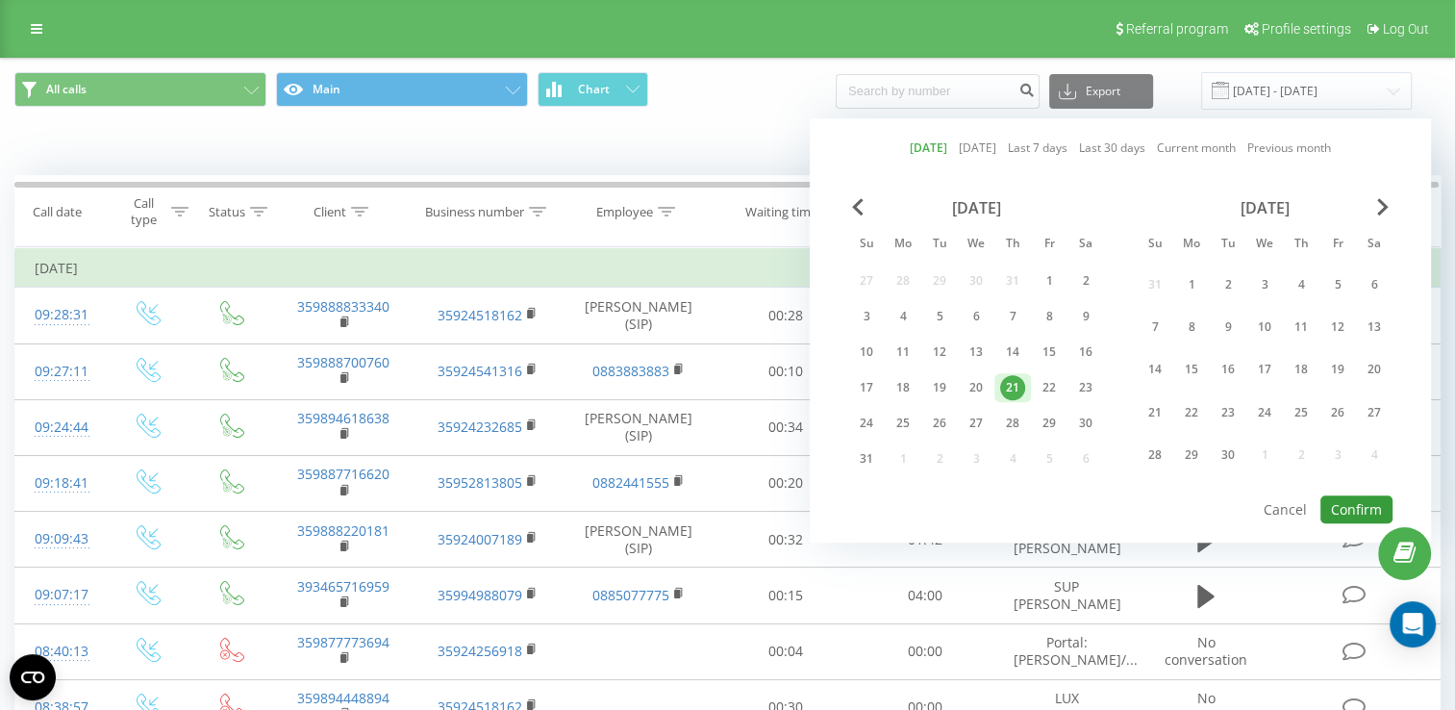
click at [1358, 505] on button "Confirm" at bounding box center [1356, 509] width 72 height 28
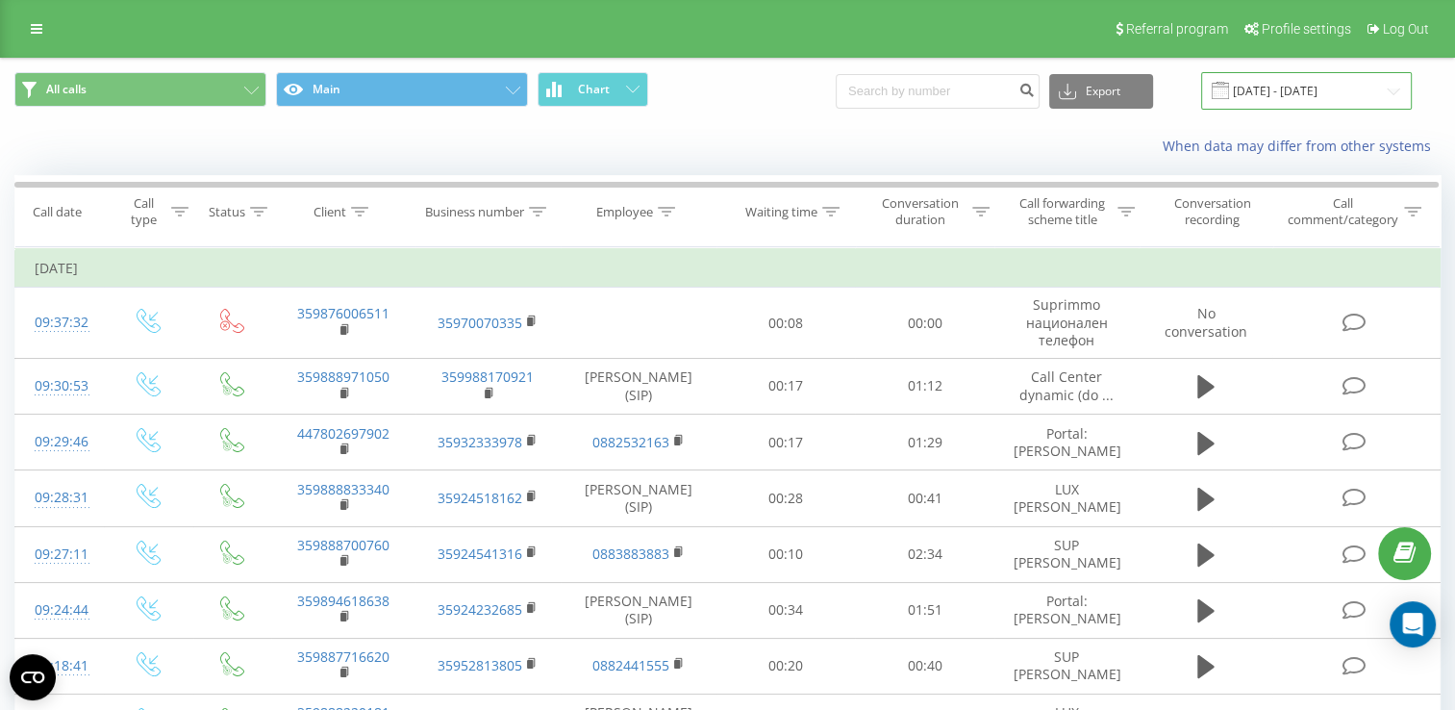
click at [1276, 98] on input "[DATE] - [DATE]" at bounding box center [1306, 90] width 211 height 37
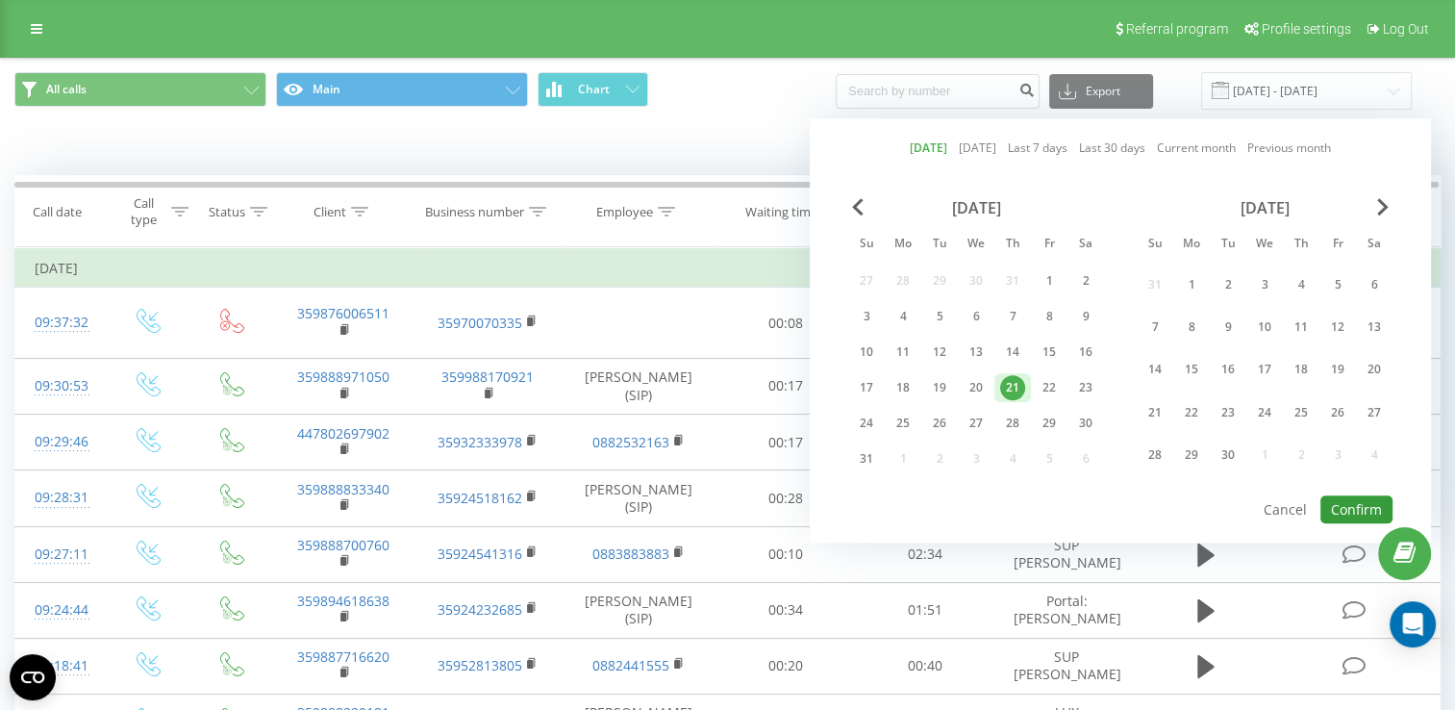
click at [1350, 508] on button "Confirm" at bounding box center [1356, 509] width 72 height 28
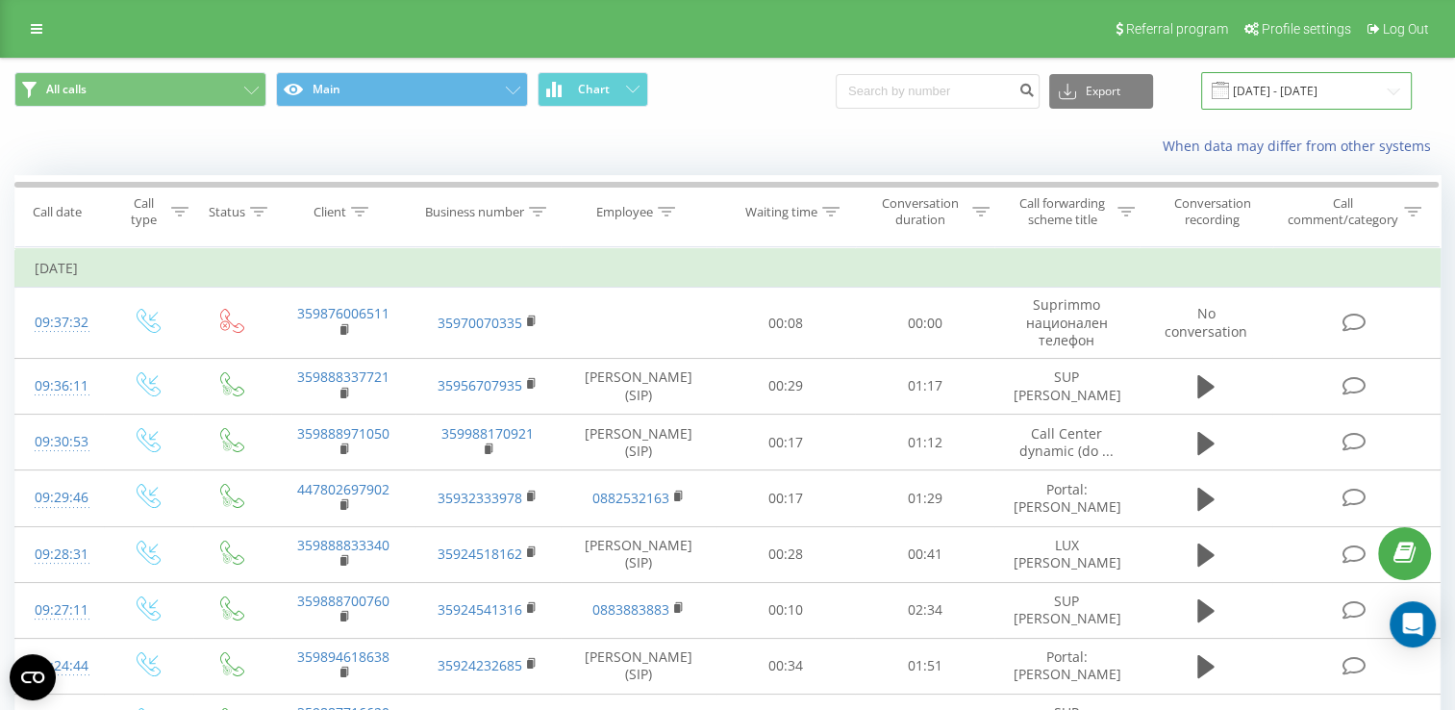
click at [1295, 98] on input "[DATE] - [DATE]" at bounding box center [1306, 90] width 211 height 37
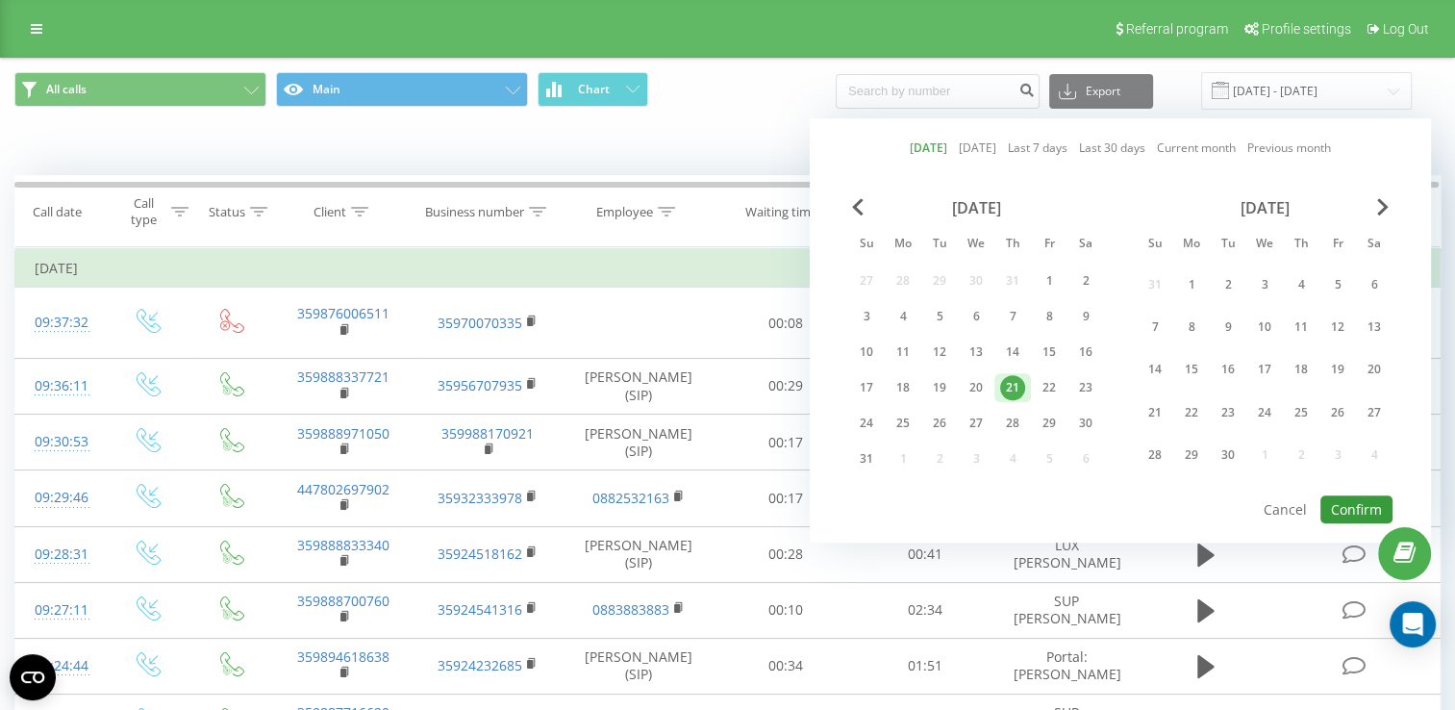
click at [1352, 506] on button "Confirm" at bounding box center [1356, 509] width 72 height 28
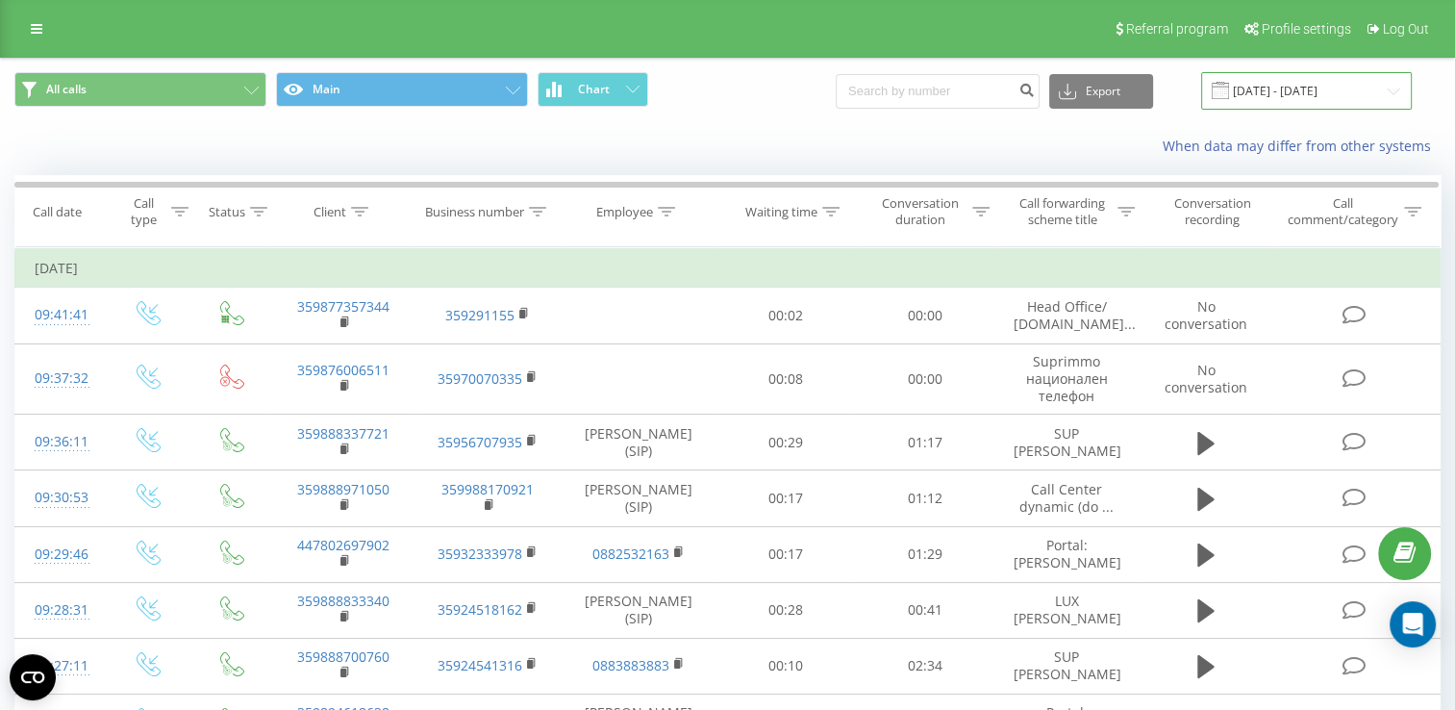
click at [1298, 90] on input "[DATE] - [DATE]" at bounding box center [1306, 90] width 211 height 37
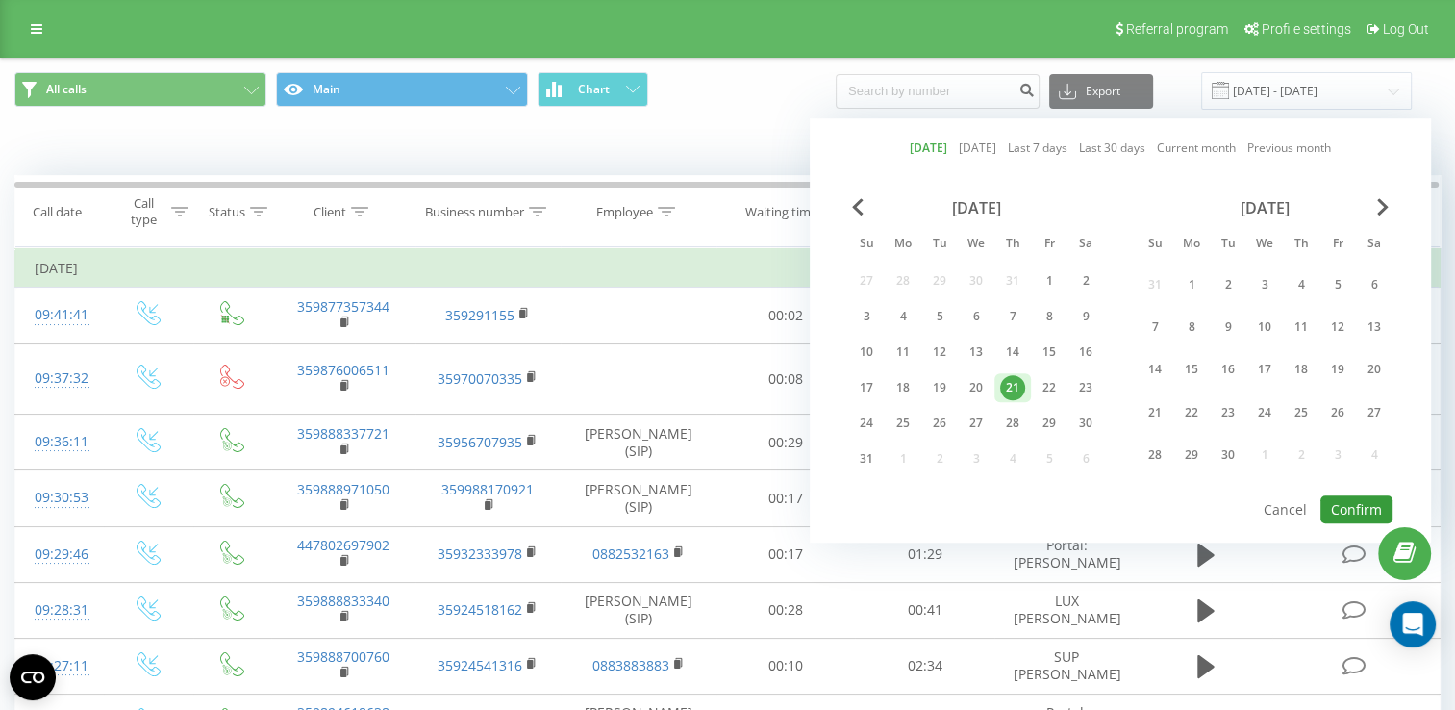
click at [1363, 502] on button "Confirm" at bounding box center [1356, 509] width 72 height 28
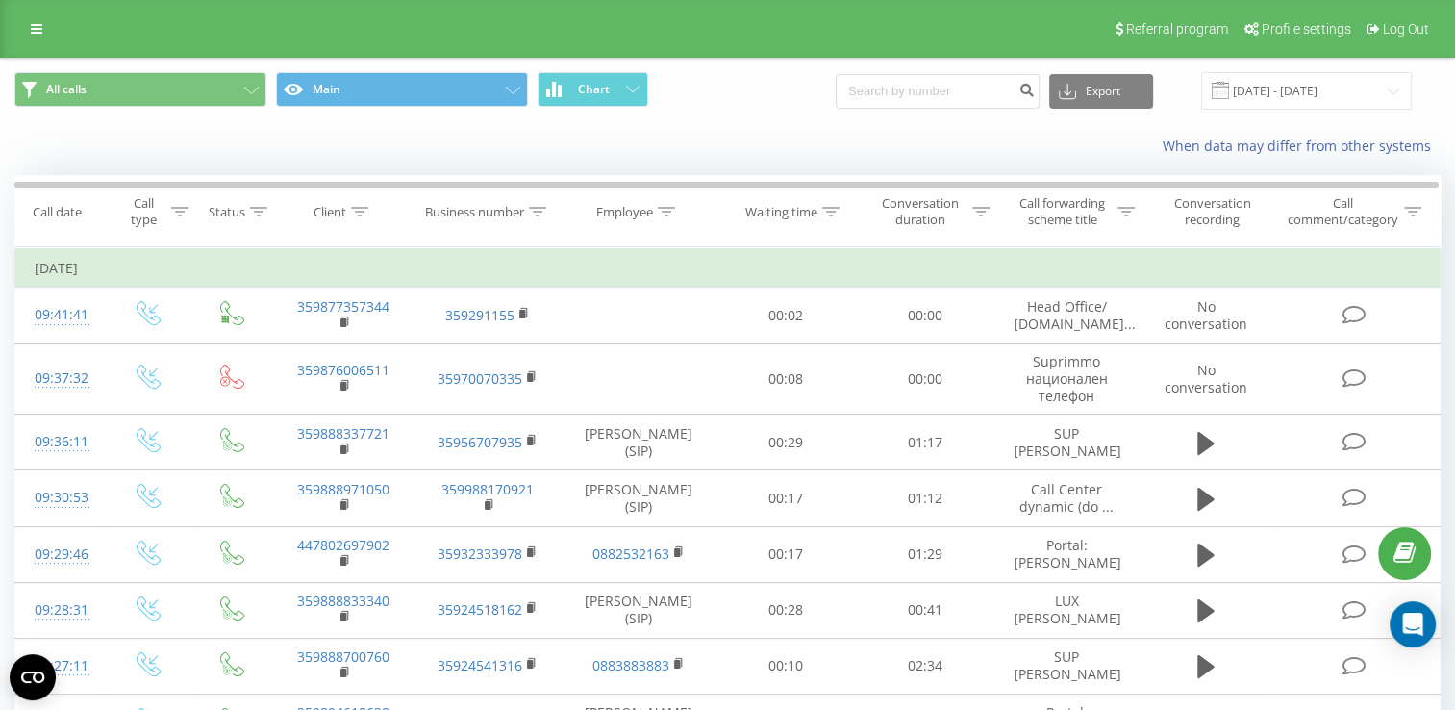
click at [0, 0] on icon at bounding box center [0, 0] width 0 height 0
click at [0, 0] on span "Offline" at bounding box center [0, 0] width 0 height 0
click at [0, 0] on div "Offline Online Offline: 1 hour Offline: all day Offline" at bounding box center [0, 0] width 0 height 0
click at [0, 0] on span "Online" at bounding box center [0, 0] width 0 height 0
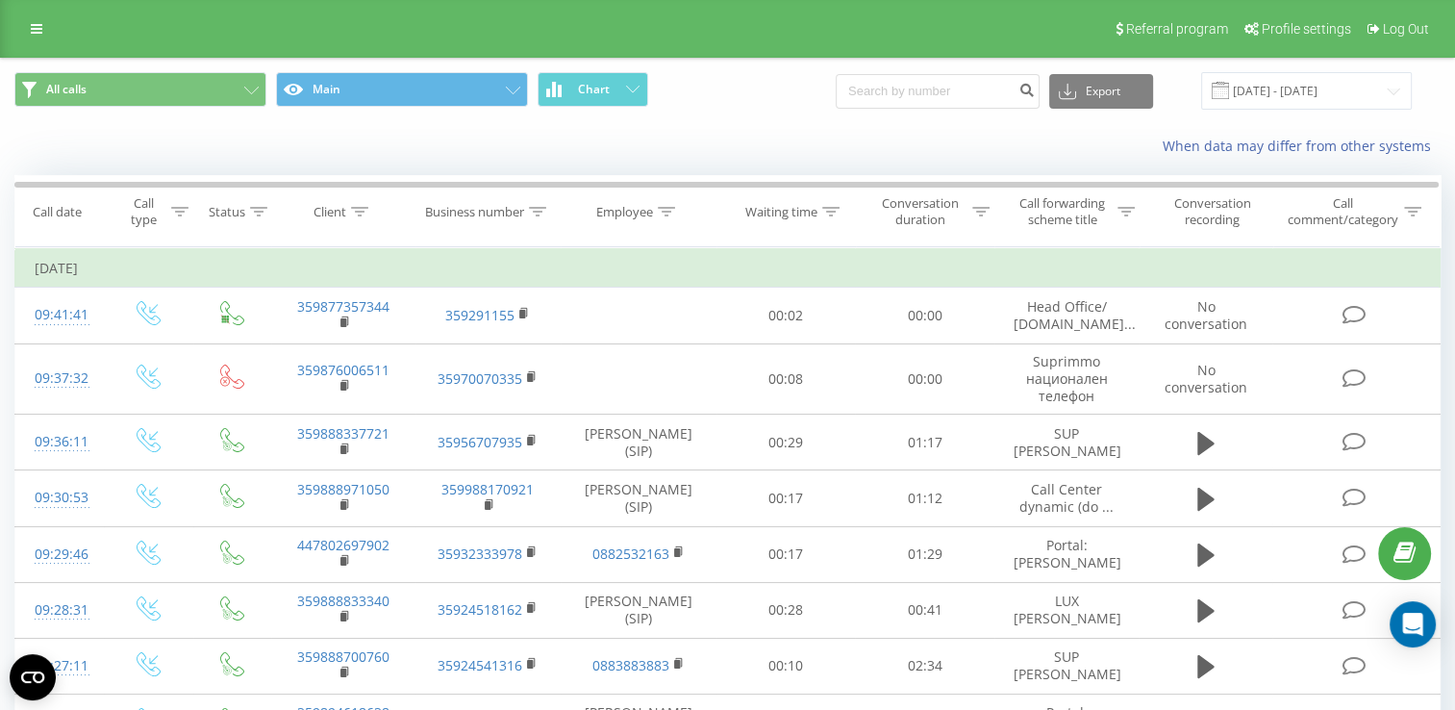
click at [0, 0] on icon at bounding box center [0, 0] width 0 height 0
click at [1277, 87] on input "[DATE] - [DATE]" at bounding box center [1306, 90] width 211 height 37
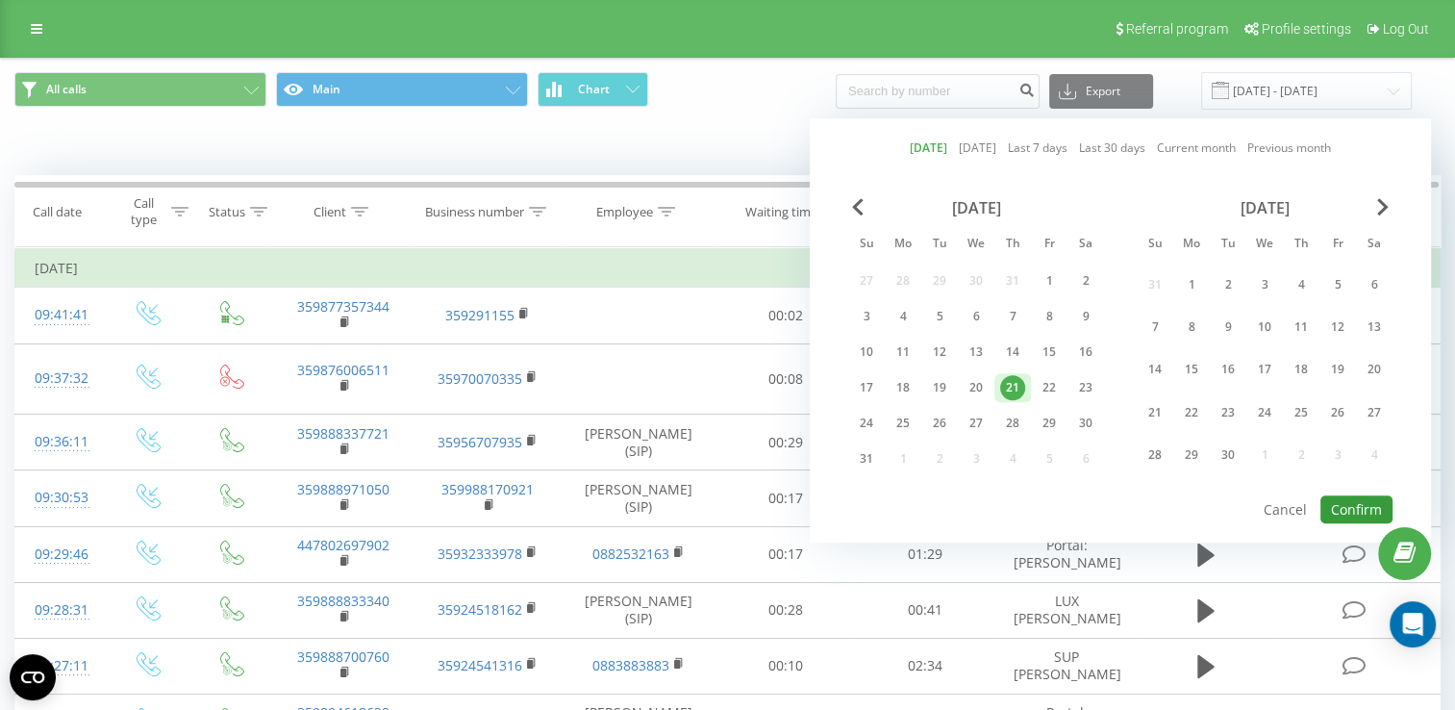
click at [1365, 500] on button "Confirm" at bounding box center [1356, 509] width 72 height 28
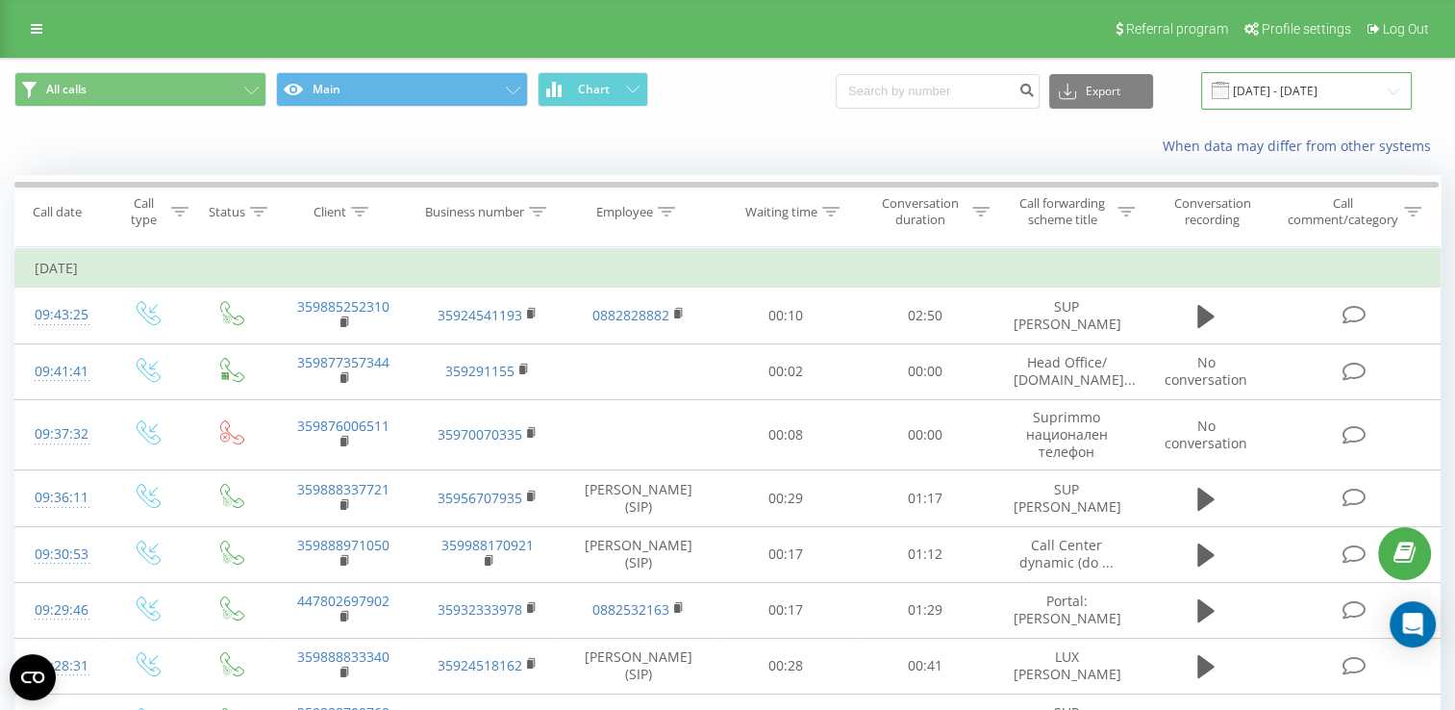
click at [1298, 84] on input "[DATE] - [DATE]" at bounding box center [1306, 90] width 211 height 37
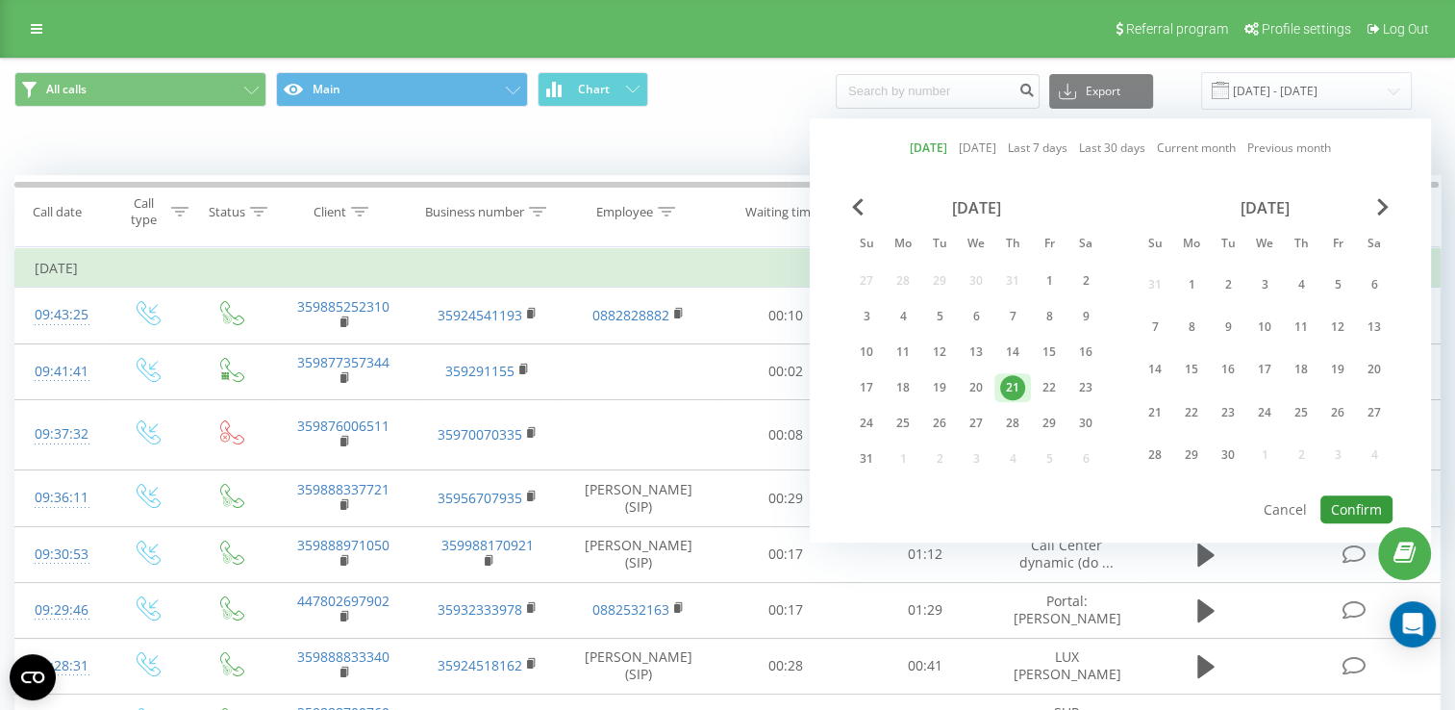
click at [1352, 495] on button "Confirm" at bounding box center [1356, 509] width 72 height 28
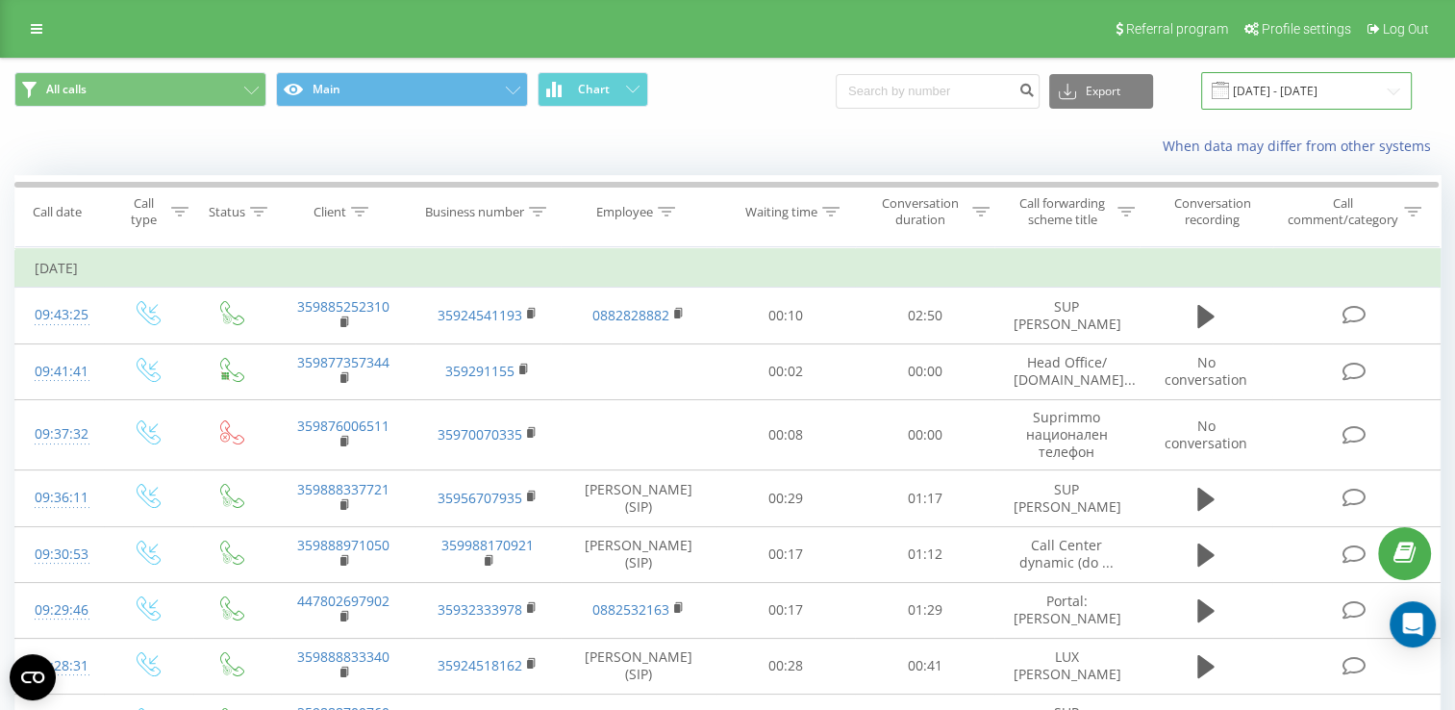
click at [1294, 93] on input "[DATE] - [DATE]" at bounding box center [1306, 90] width 211 height 37
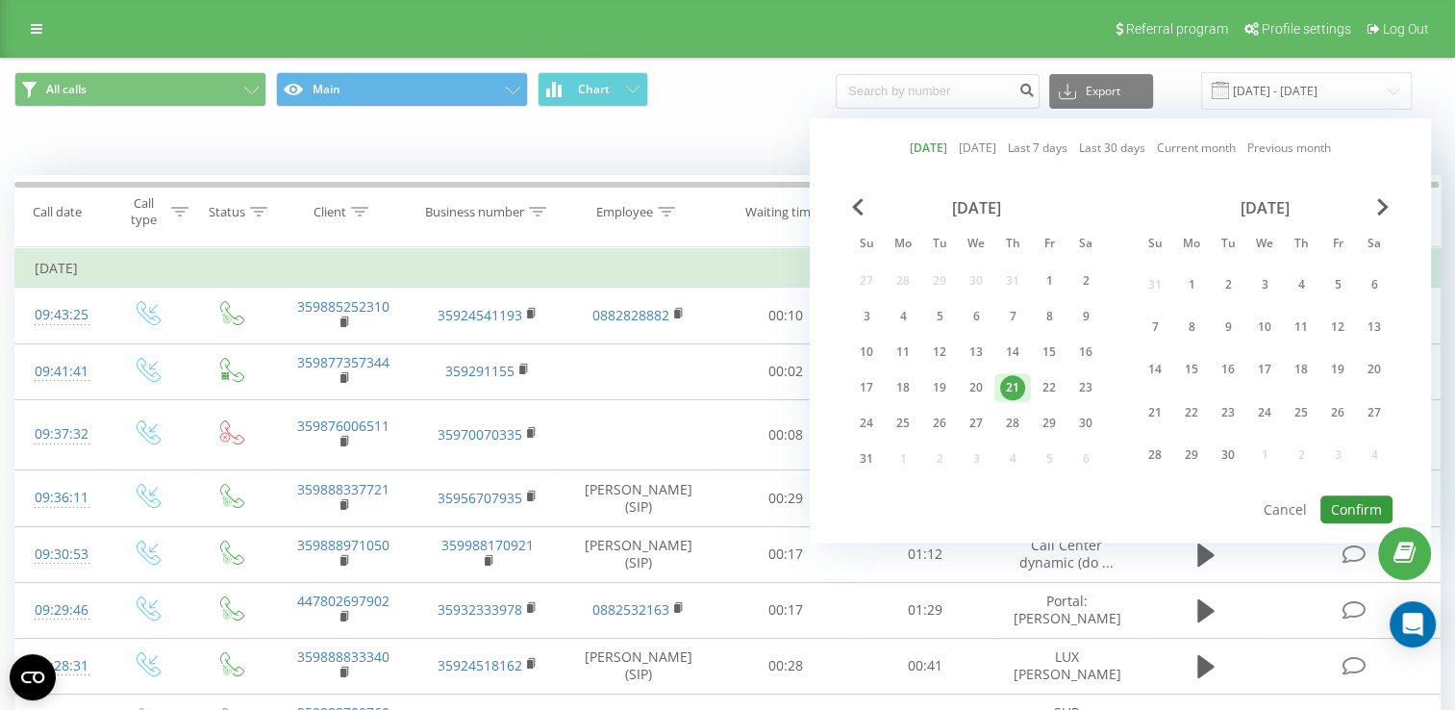
click at [1354, 499] on button "Confirm" at bounding box center [1356, 509] width 72 height 28
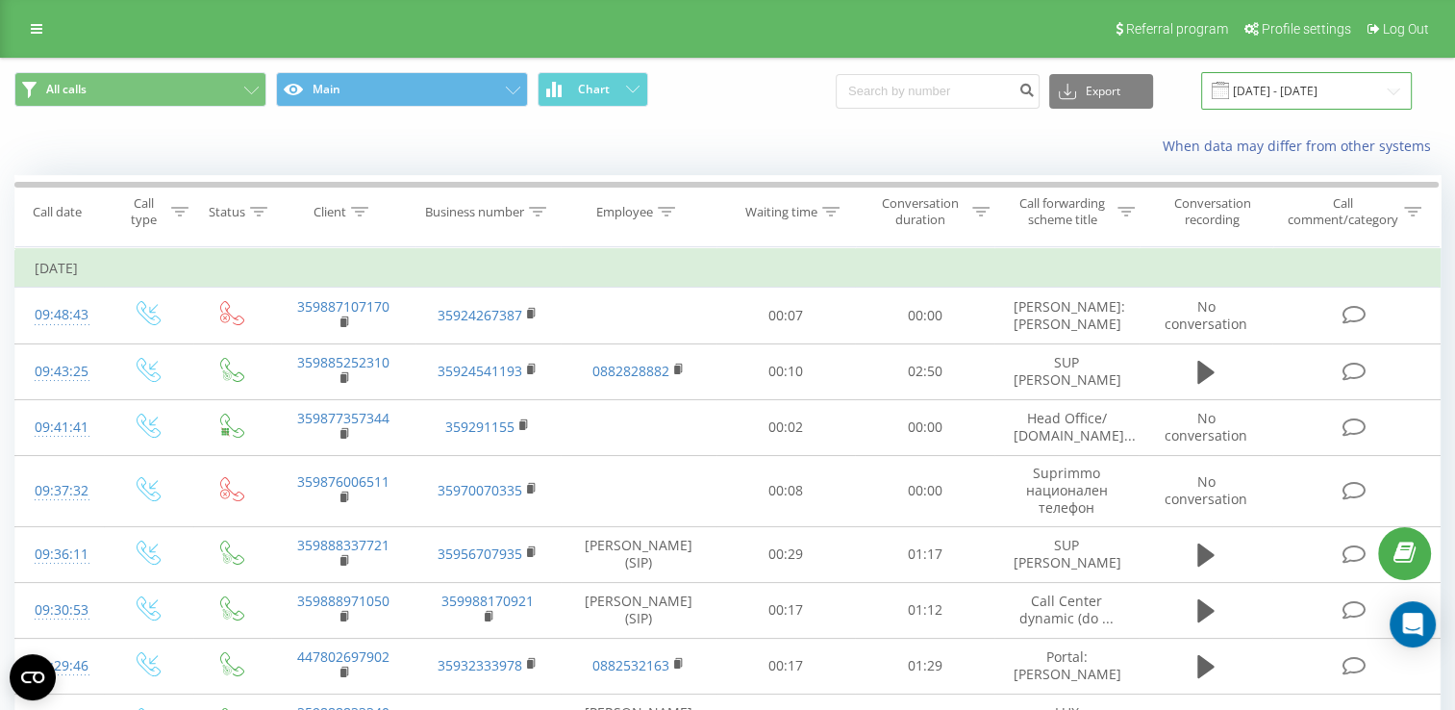
click at [1303, 89] on input "[DATE] - [DATE]" at bounding box center [1306, 90] width 211 height 37
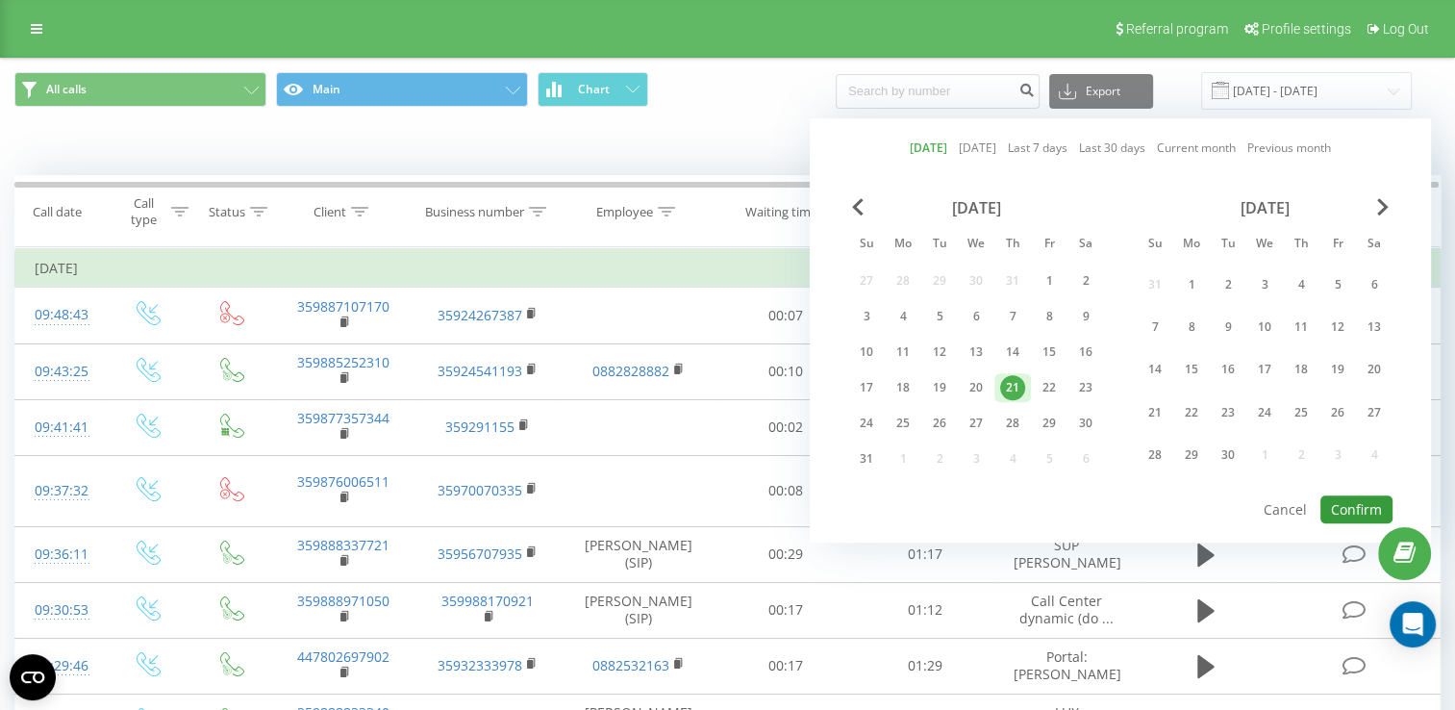
click at [1354, 495] on button "Confirm" at bounding box center [1356, 509] width 72 height 28
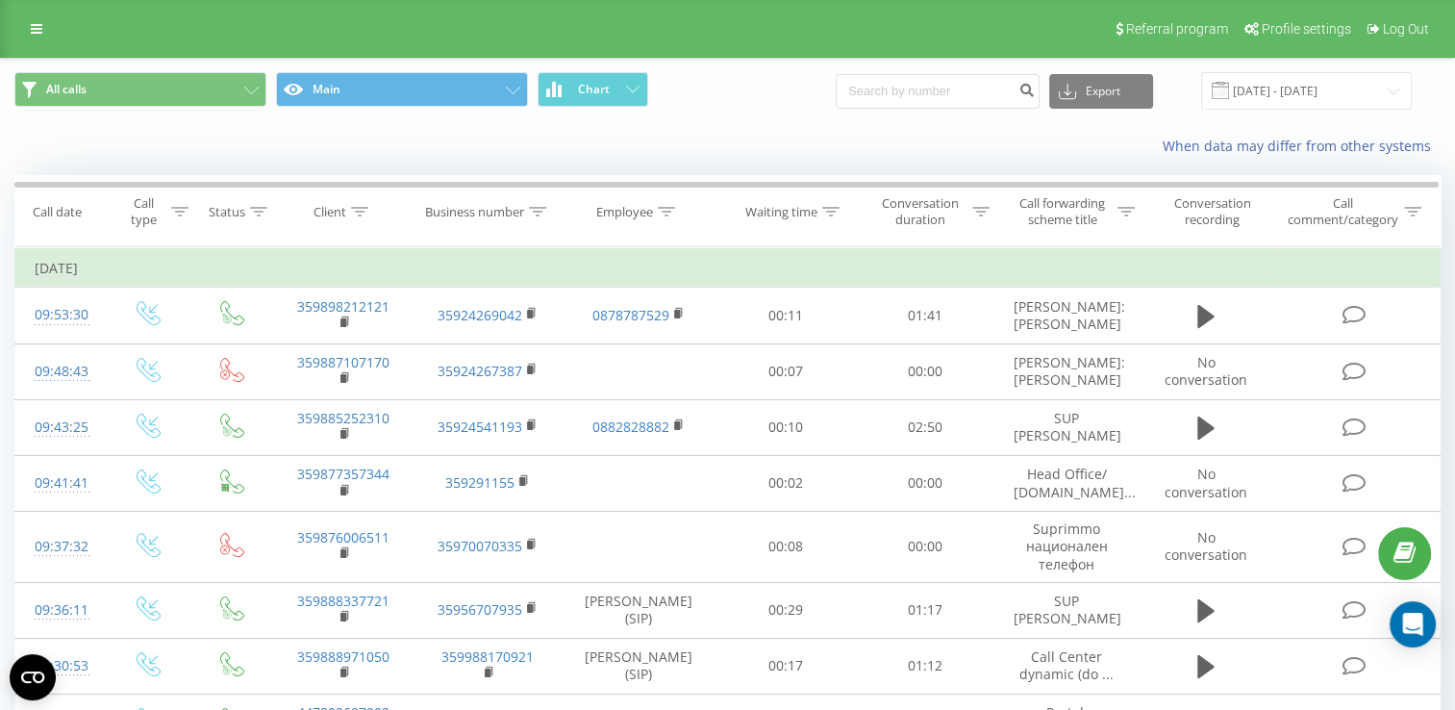
click at [0, 0] on polygon at bounding box center [0, 0] width 0 height 0
click at [1284, 83] on input "[DATE] - [DATE]" at bounding box center [1306, 90] width 211 height 37
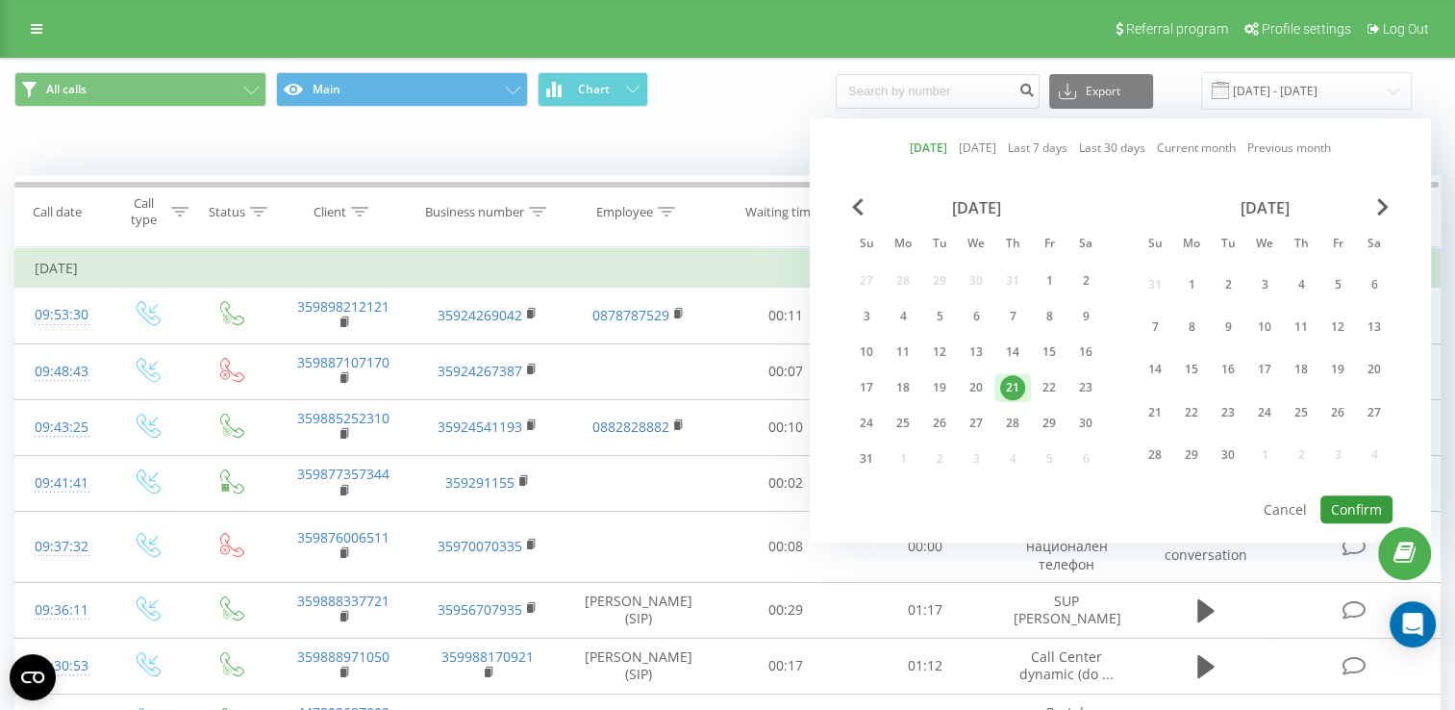
click at [1351, 500] on button "Confirm" at bounding box center [1356, 509] width 72 height 28
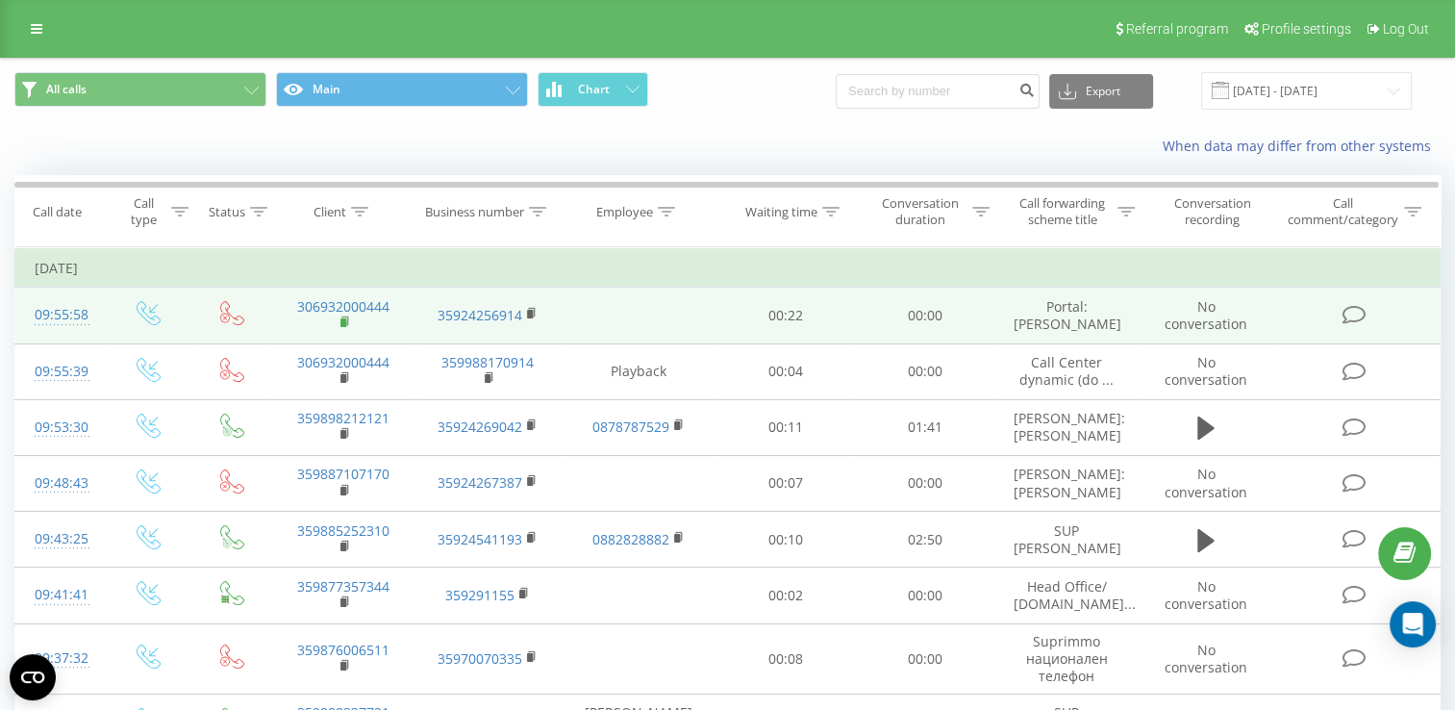
click at [344, 320] on rect at bounding box center [343, 322] width 6 height 9
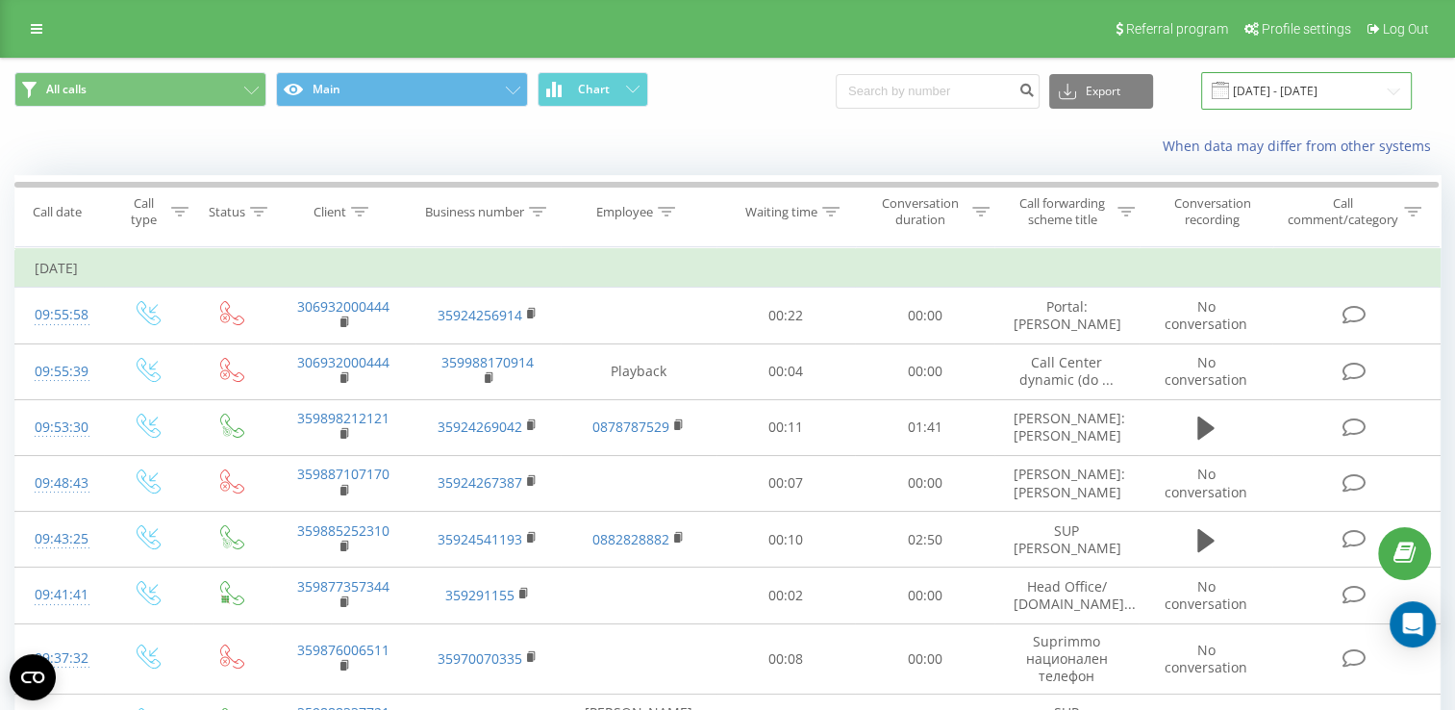
click at [1308, 87] on input "[DATE] - [DATE]" at bounding box center [1306, 90] width 211 height 37
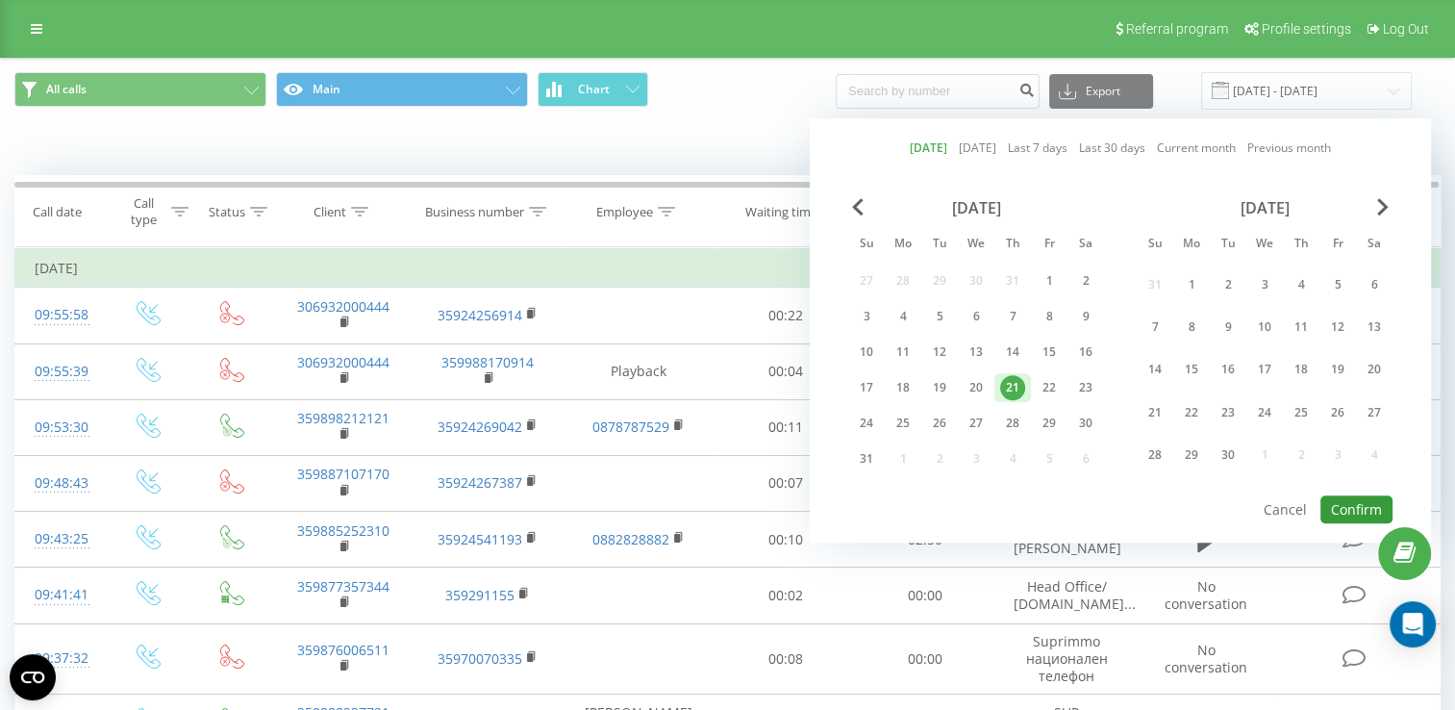
click at [1345, 506] on button "Confirm" at bounding box center [1356, 509] width 72 height 28
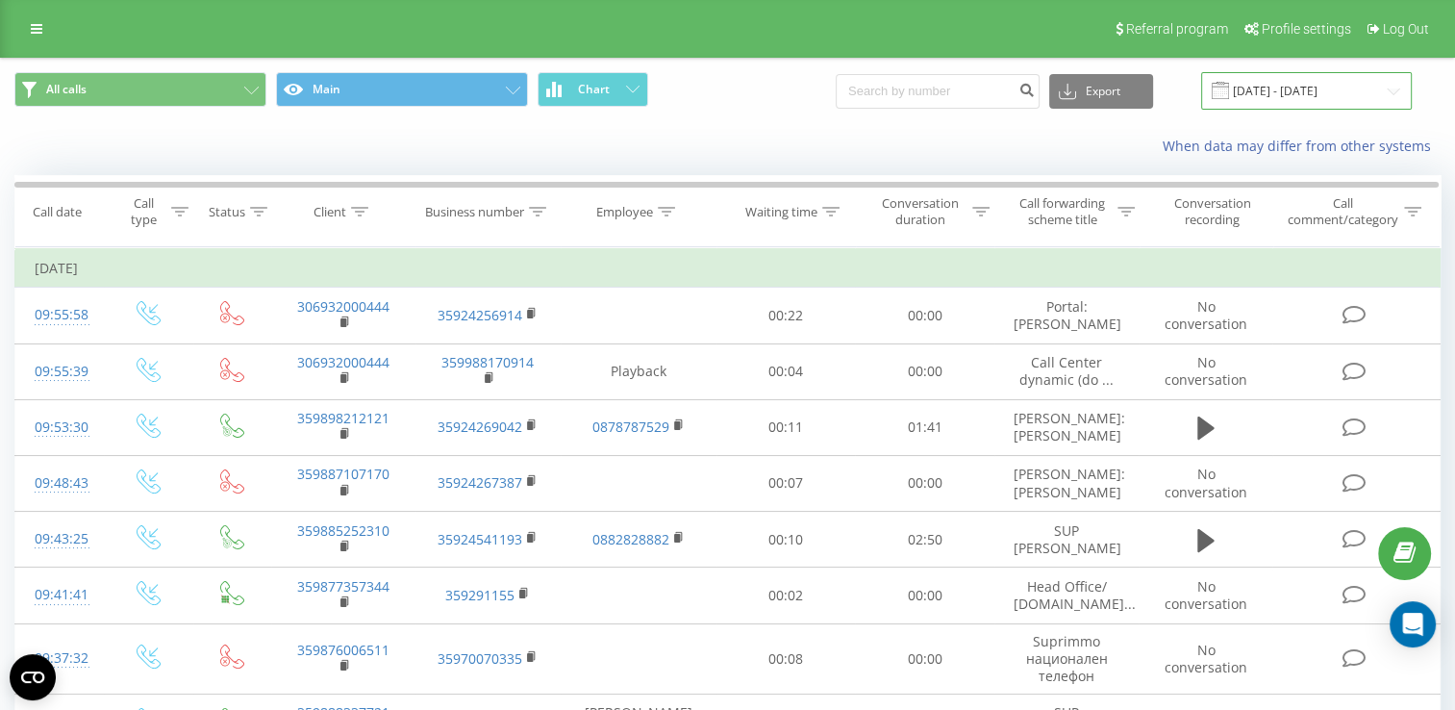
click at [1298, 85] on input "[DATE] - [DATE]" at bounding box center [1306, 90] width 211 height 37
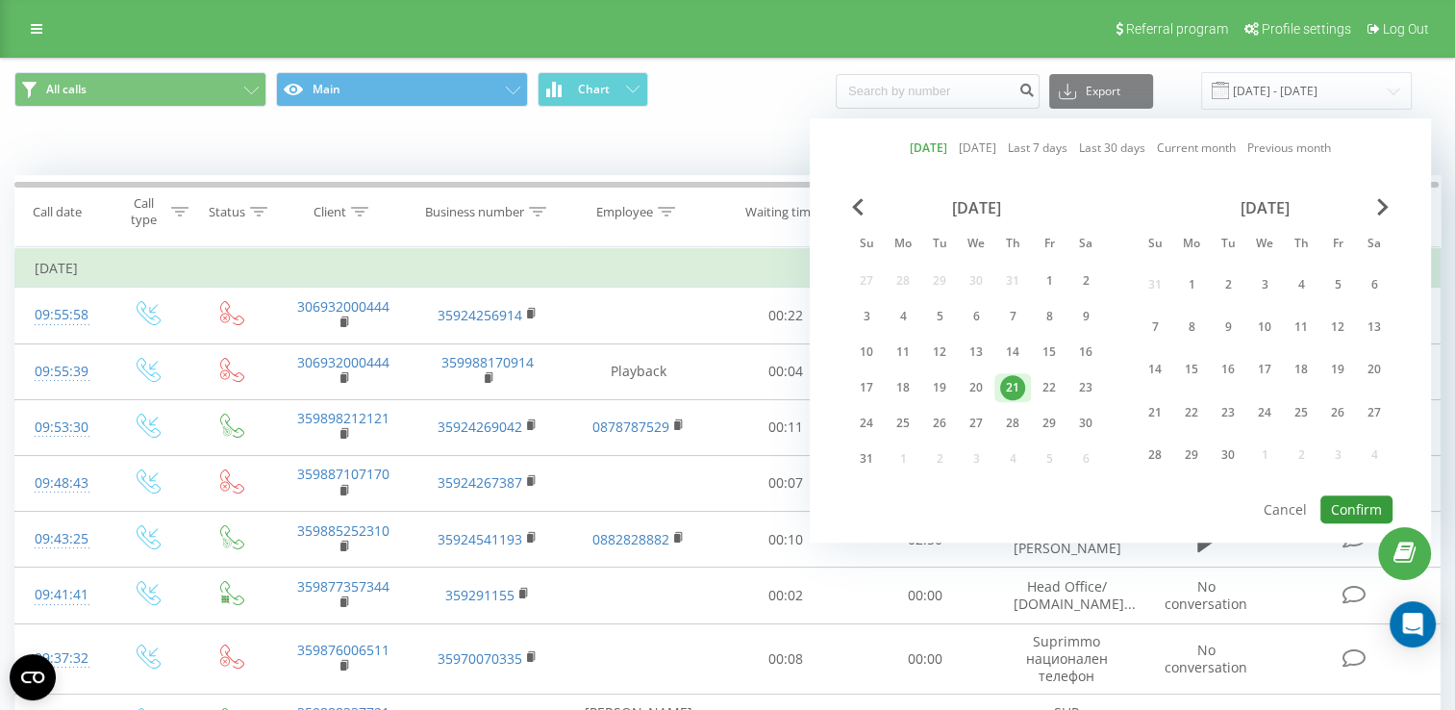
click at [1346, 506] on button "Confirm" at bounding box center [1356, 509] width 72 height 28
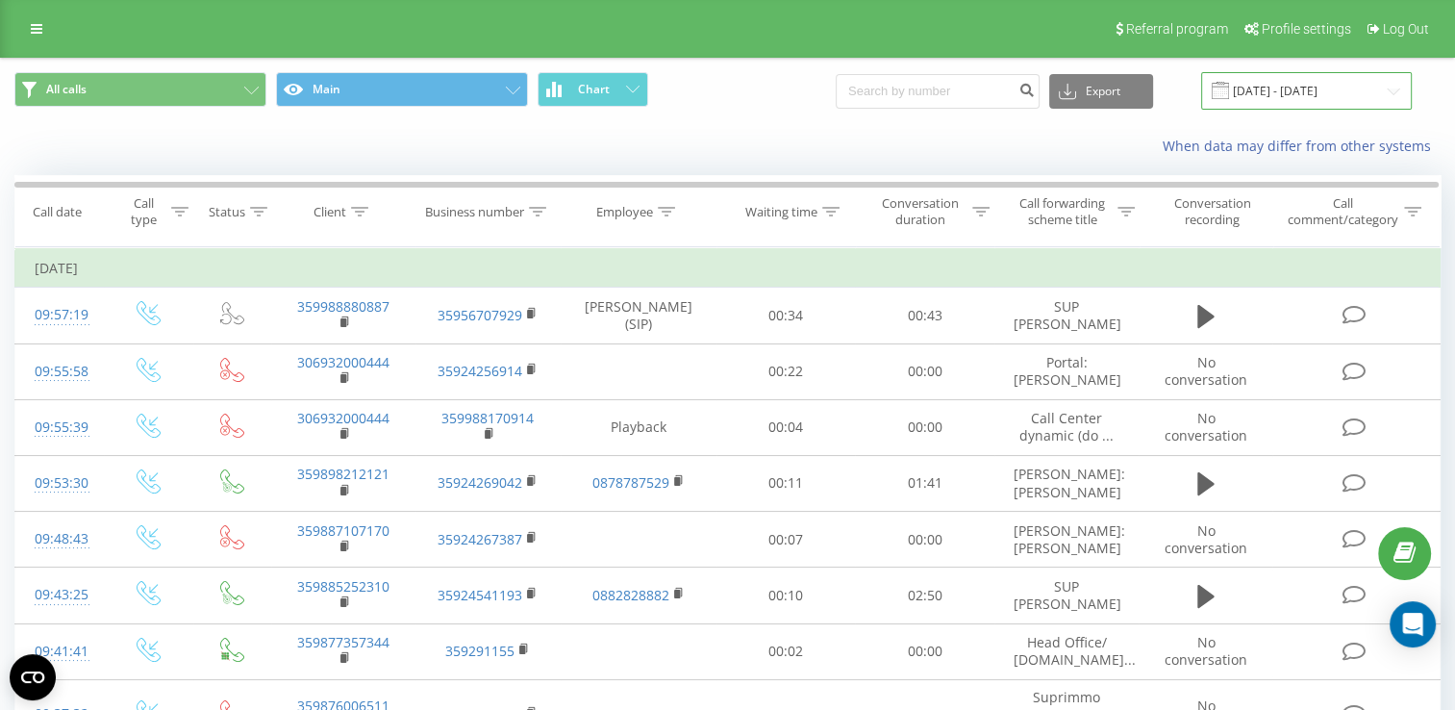
click at [1278, 93] on input "[DATE] - [DATE]" at bounding box center [1306, 90] width 211 height 37
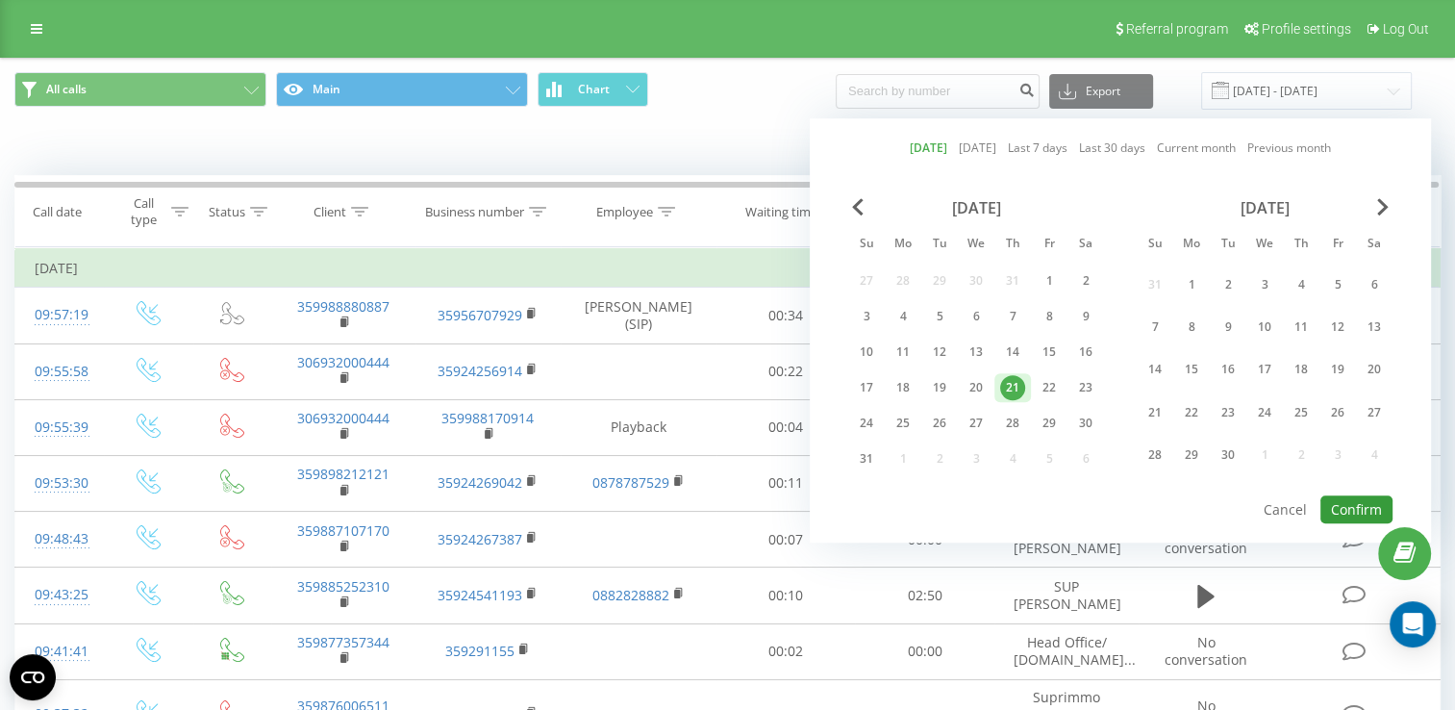
click at [1350, 500] on button "Confirm" at bounding box center [1356, 509] width 72 height 28
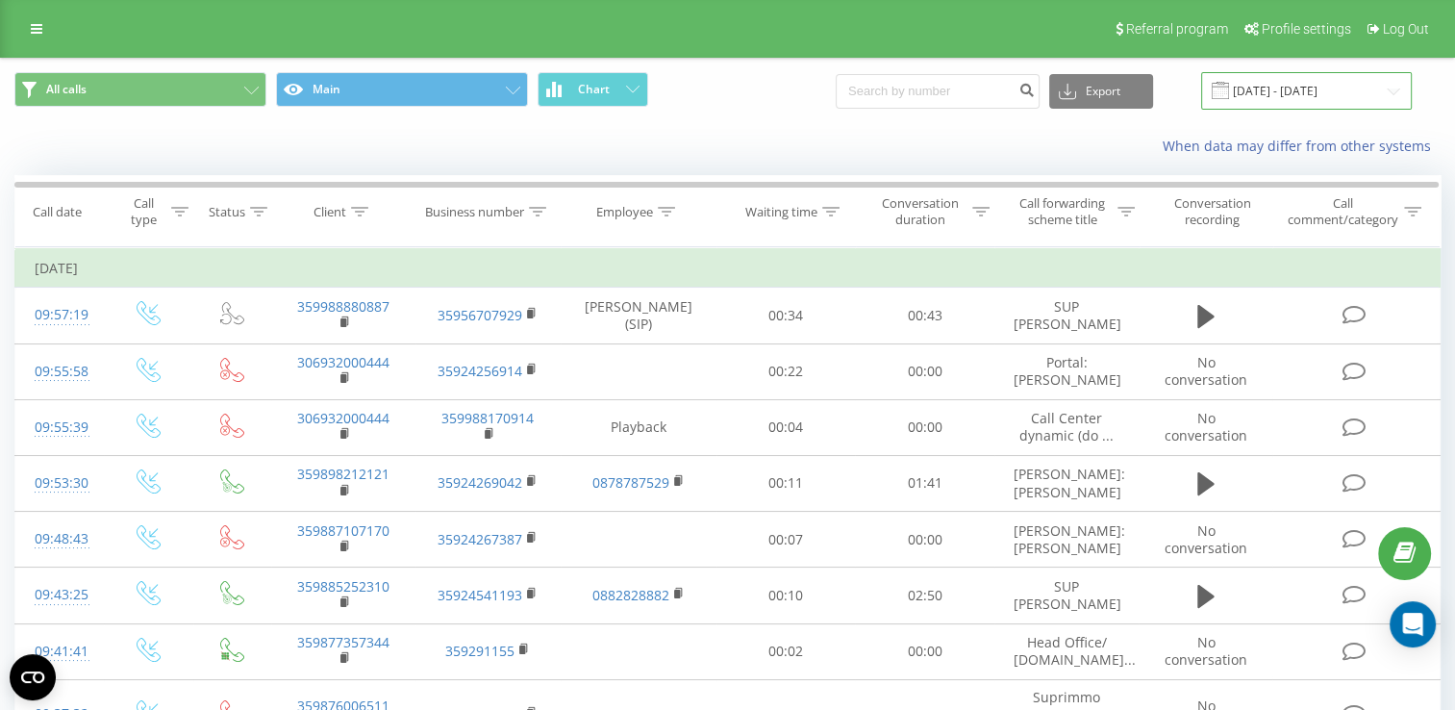
click at [1273, 84] on input "[DATE] - [DATE]" at bounding box center [1306, 90] width 211 height 37
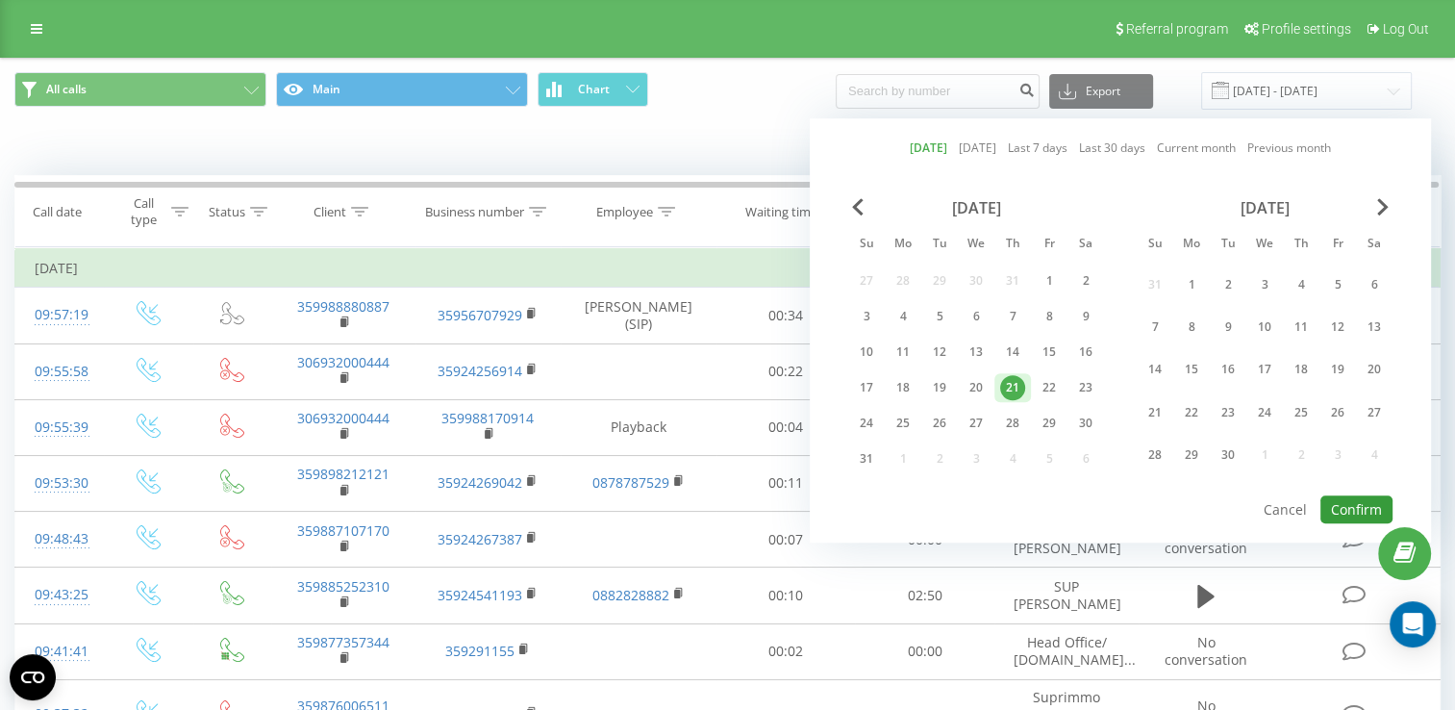
click at [1346, 501] on button "Confirm" at bounding box center [1356, 509] width 72 height 28
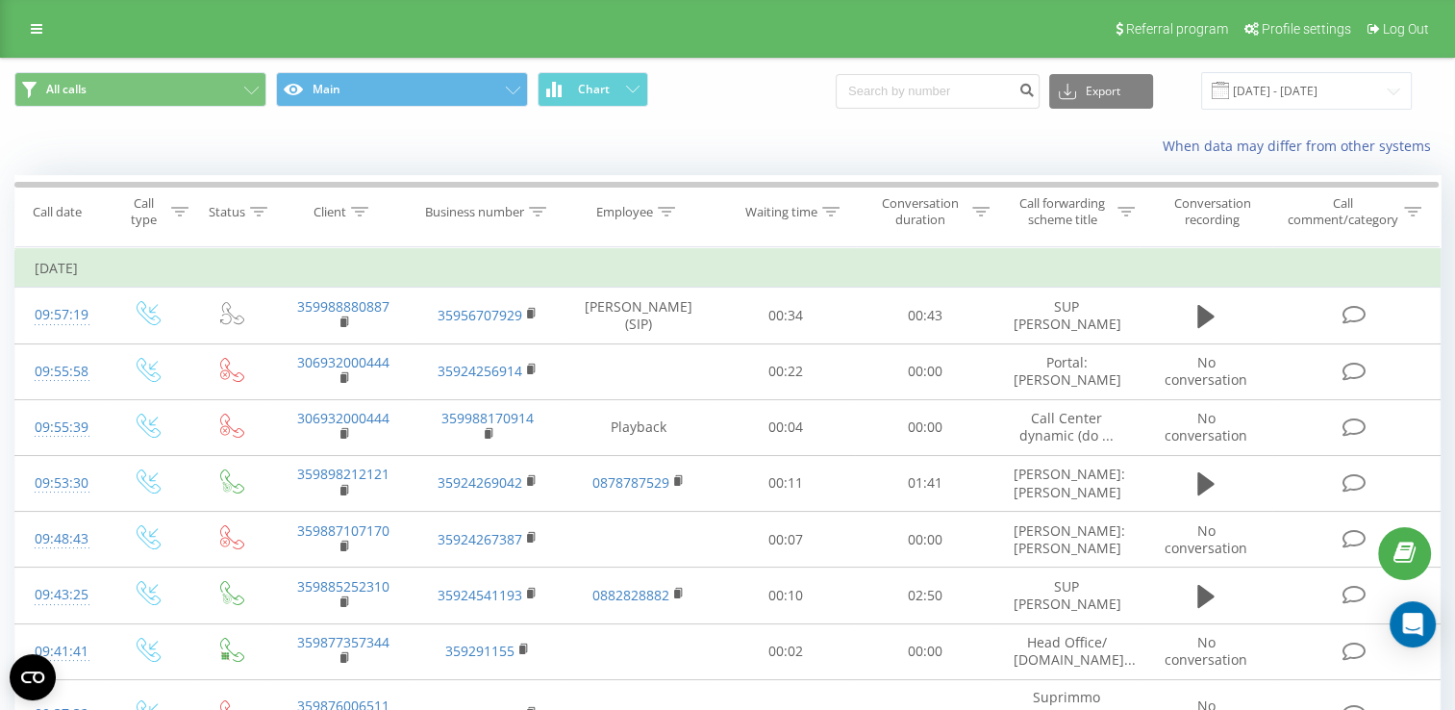
click at [0, 0] on button at bounding box center [0, 0] width 0 height 0
click at [0, 0] on span "393804691876" at bounding box center [0, 0] width 0 height 0
copy span "393804691876"
click at [1285, 93] on input "[DATE] - [DATE]" at bounding box center [1306, 90] width 211 height 37
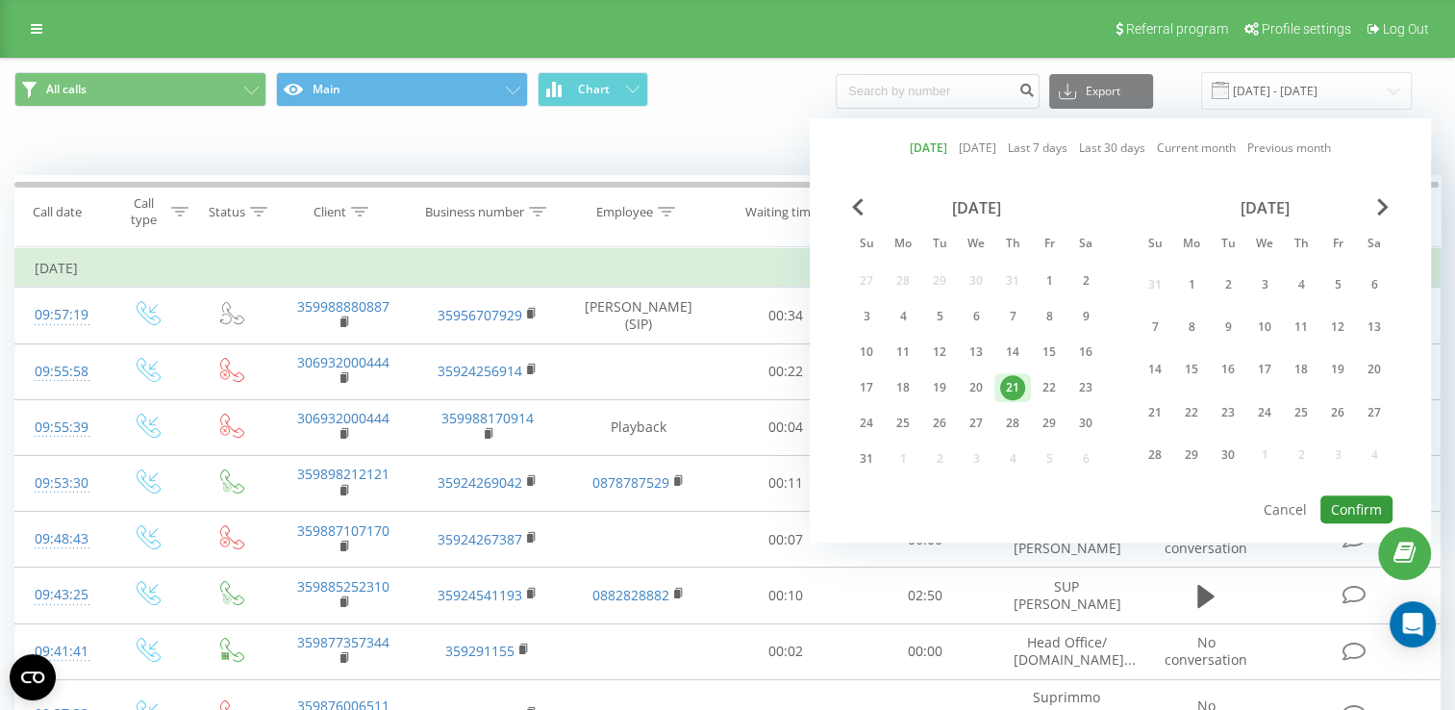
click at [1352, 502] on button "Confirm" at bounding box center [1356, 509] width 72 height 28
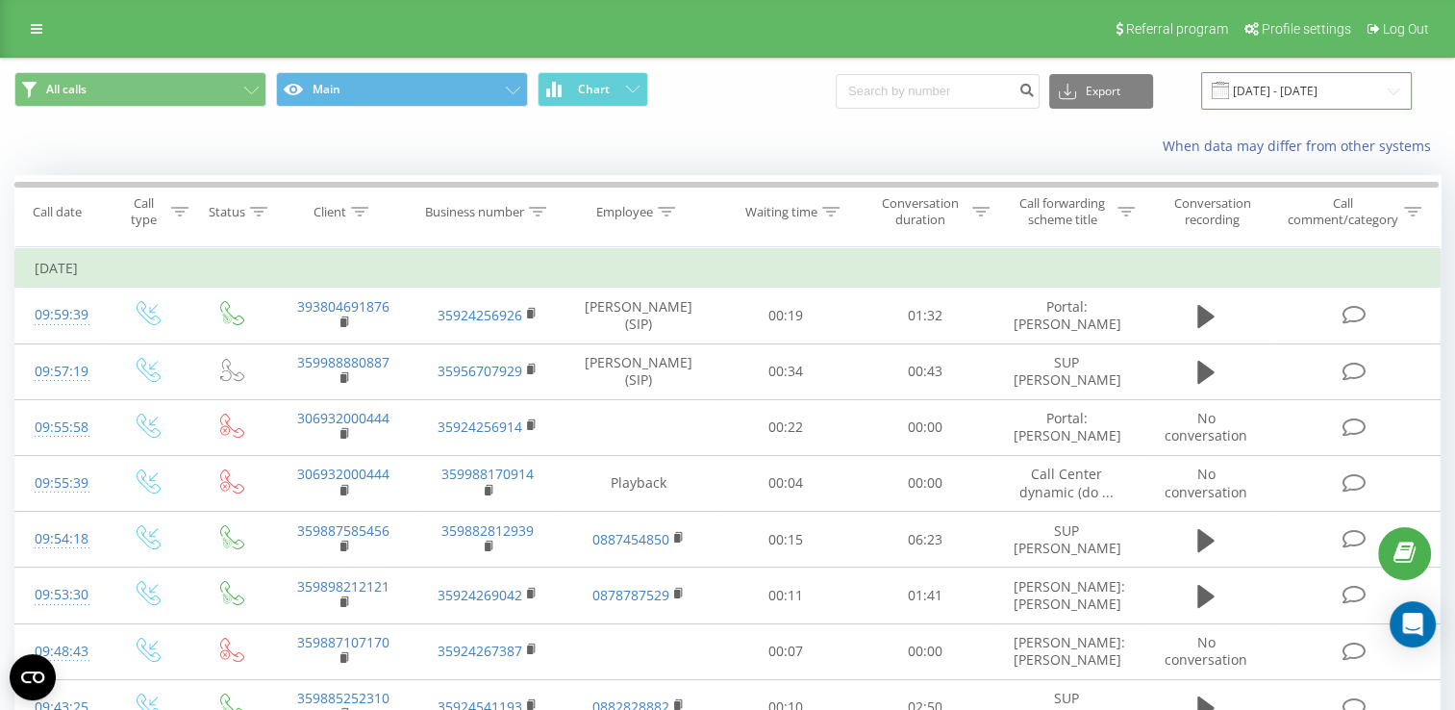
click at [1294, 89] on input "[DATE] - [DATE]" at bounding box center [1306, 90] width 211 height 37
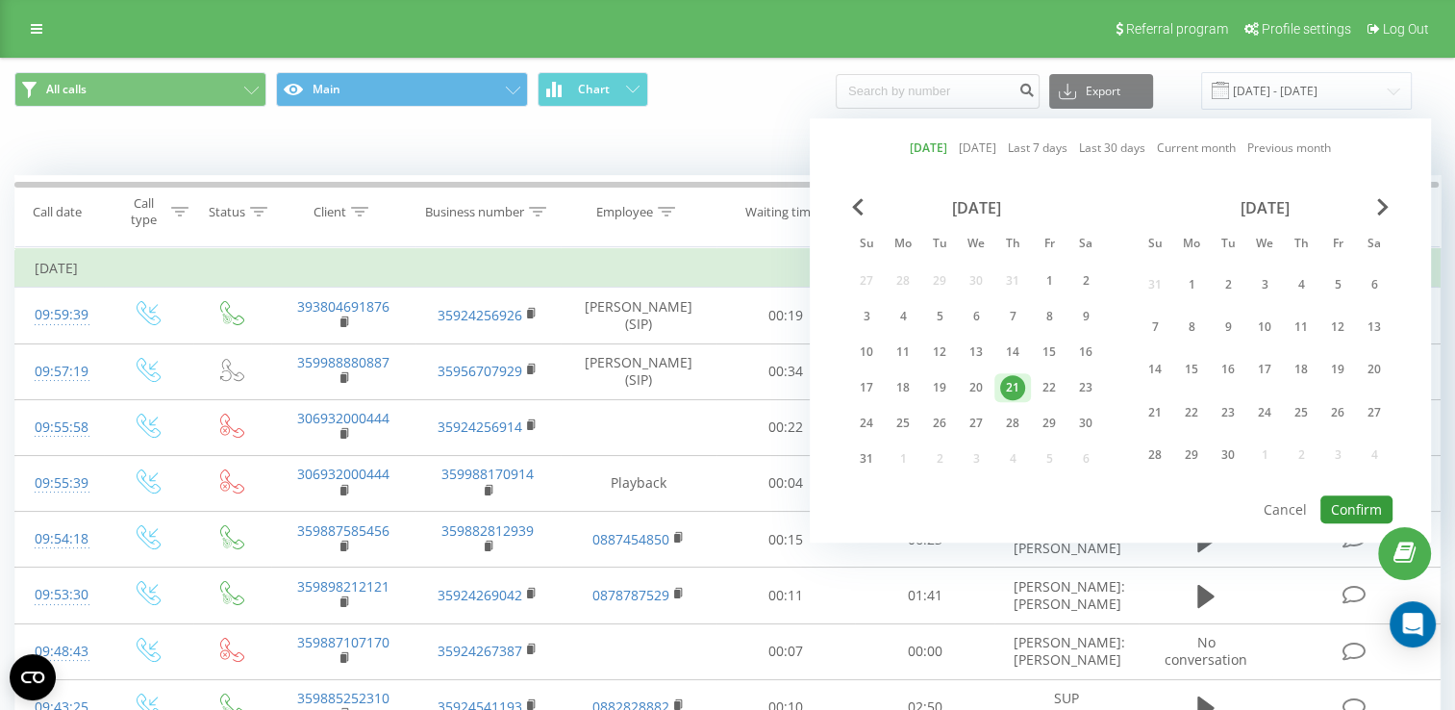
click at [1341, 499] on button "Confirm" at bounding box center [1356, 509] width 72 height 28
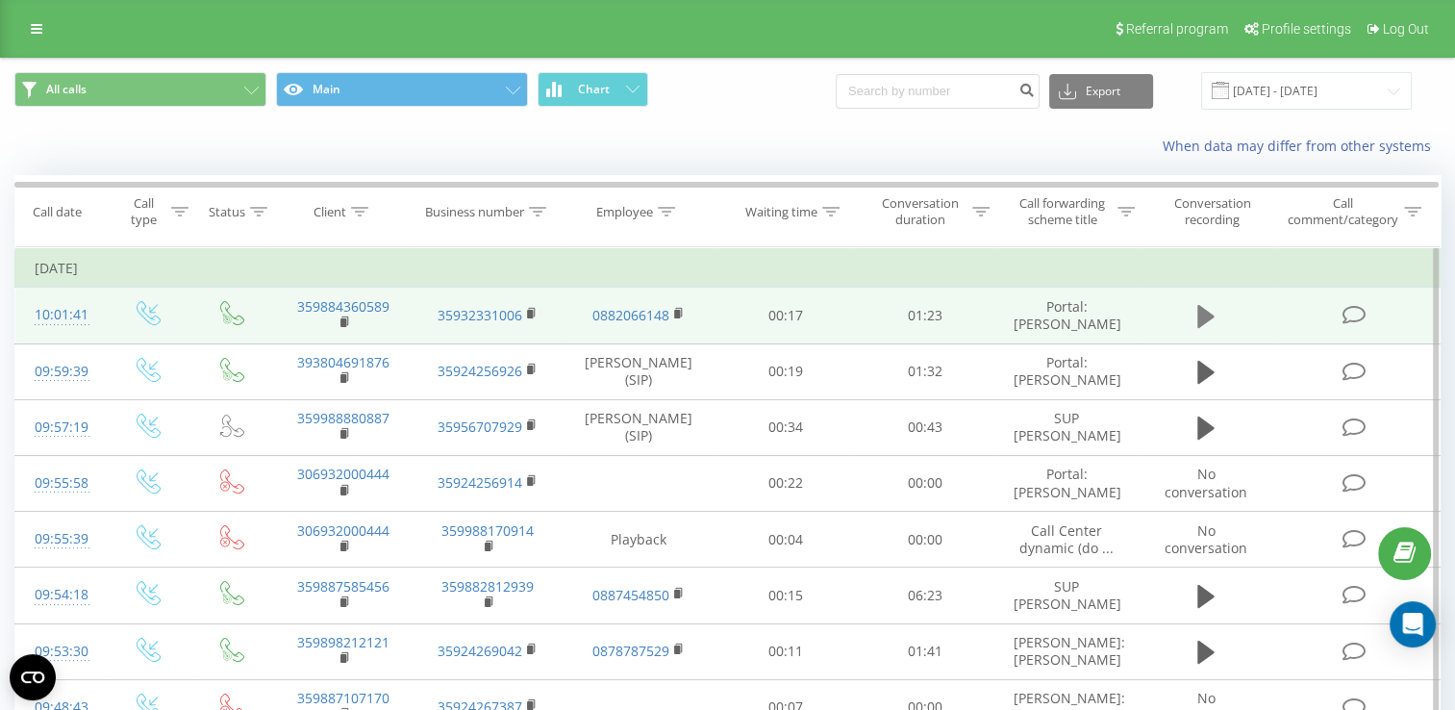
click at [1201, 311] on icon at bounding box center [1205, 316] width 17 height 23
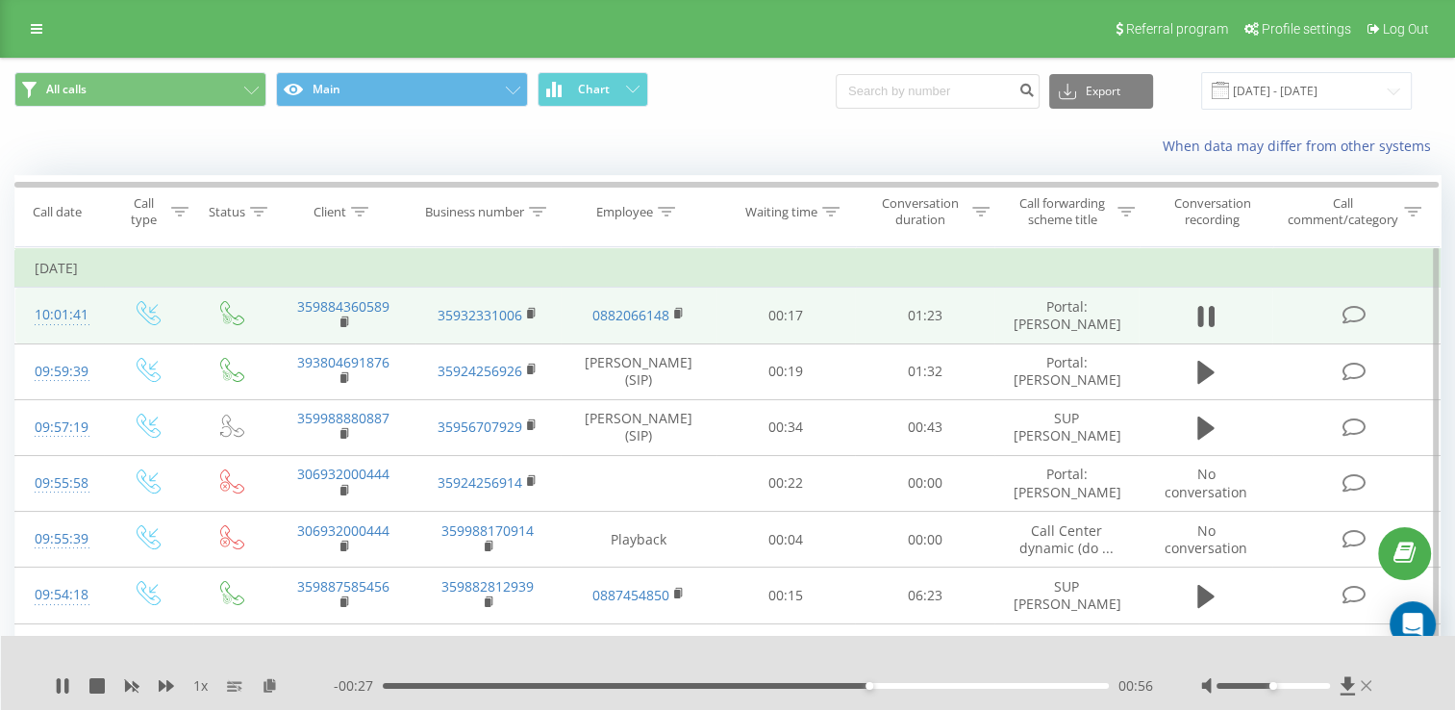
click at [1365, 689] on icon at bounding box center [1365, 685] width 11 height 15
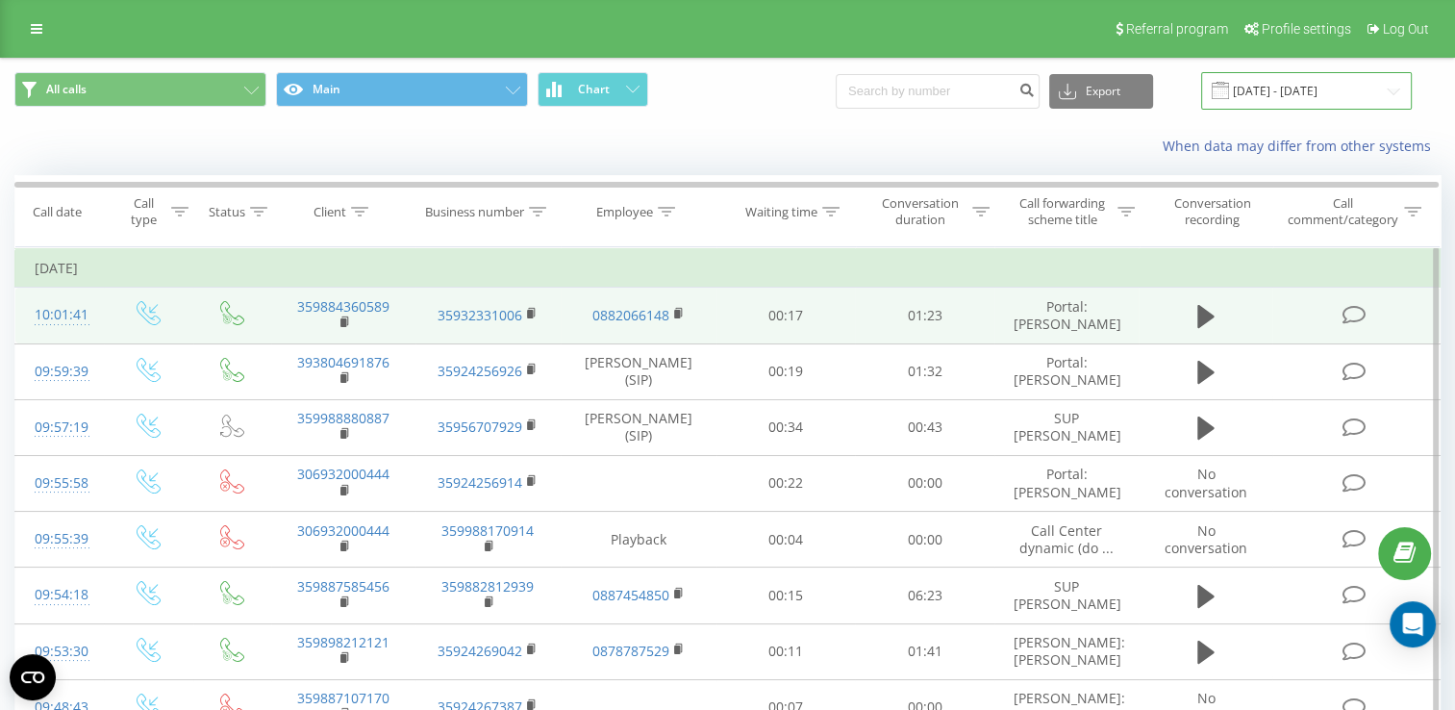
click at [1295, 87] on input "[DATE] - [DATE]" at bounding box center [1306, 90] width 211 height 37
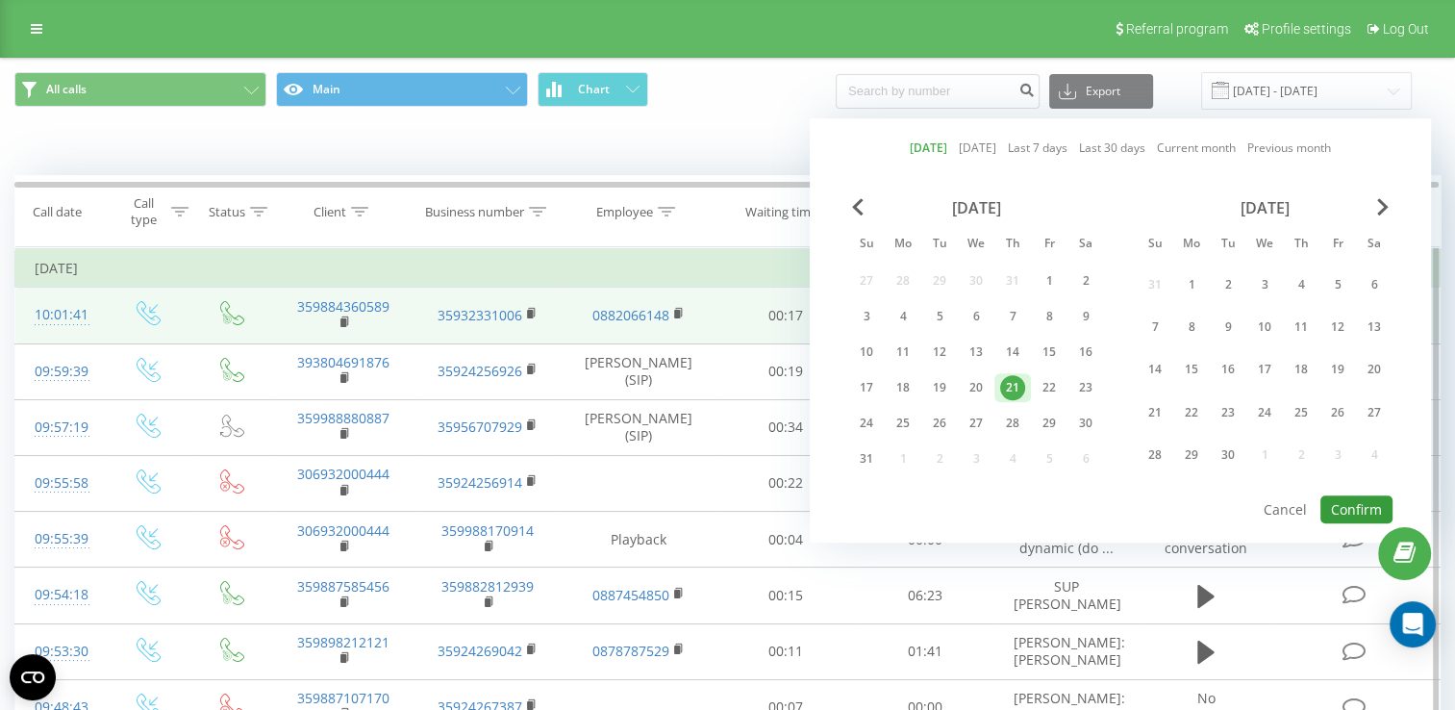
click at [1347, 497] on button "Confirm" at bounding box center [1356, 509] width 72 height 28
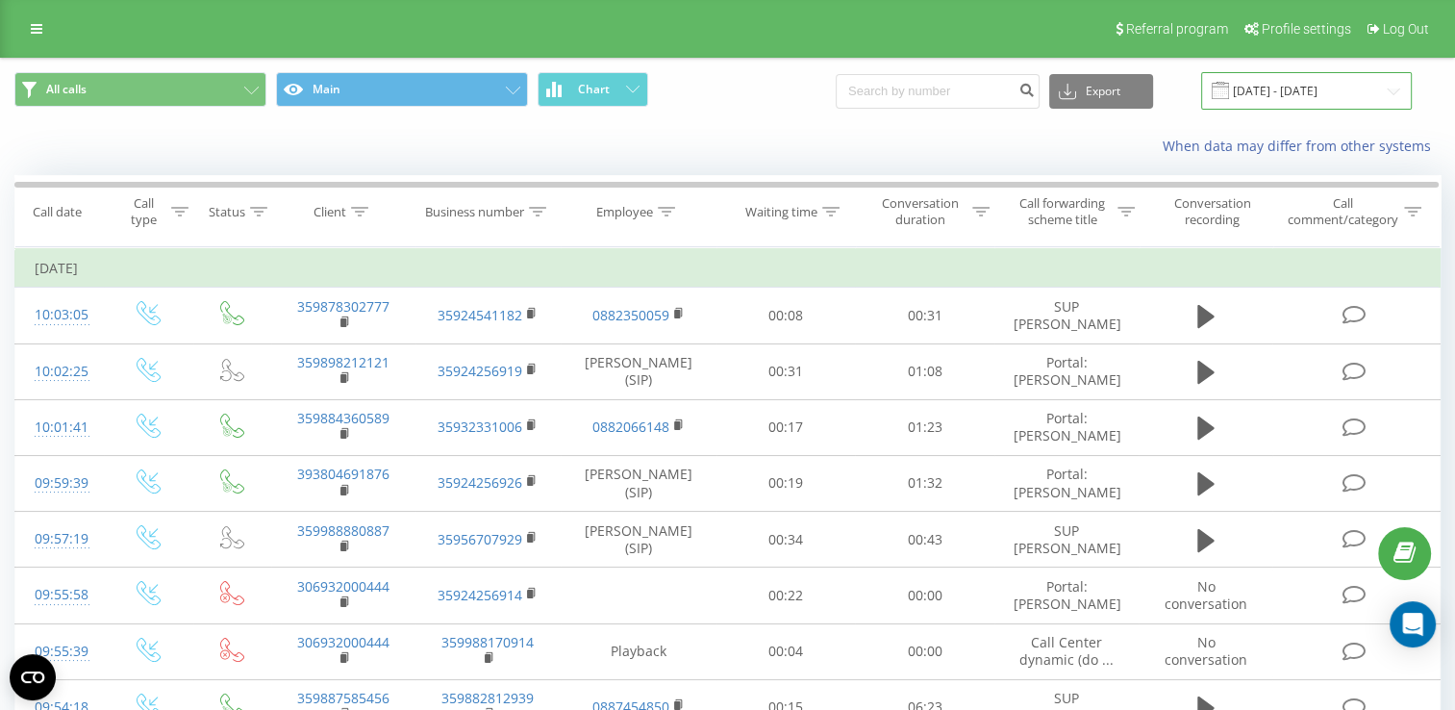
click at [1274, 93] on input "[DATE] - [DATE]" at bounding box center [1306, 90] width 211 height 37
click at [0, 0] on icon at bounding box center [0, 0] width 0 height 0
click at [1329, 86] on input "[DATE] - [DATE]" at bounding box center [1306, 90] width 211 height 37
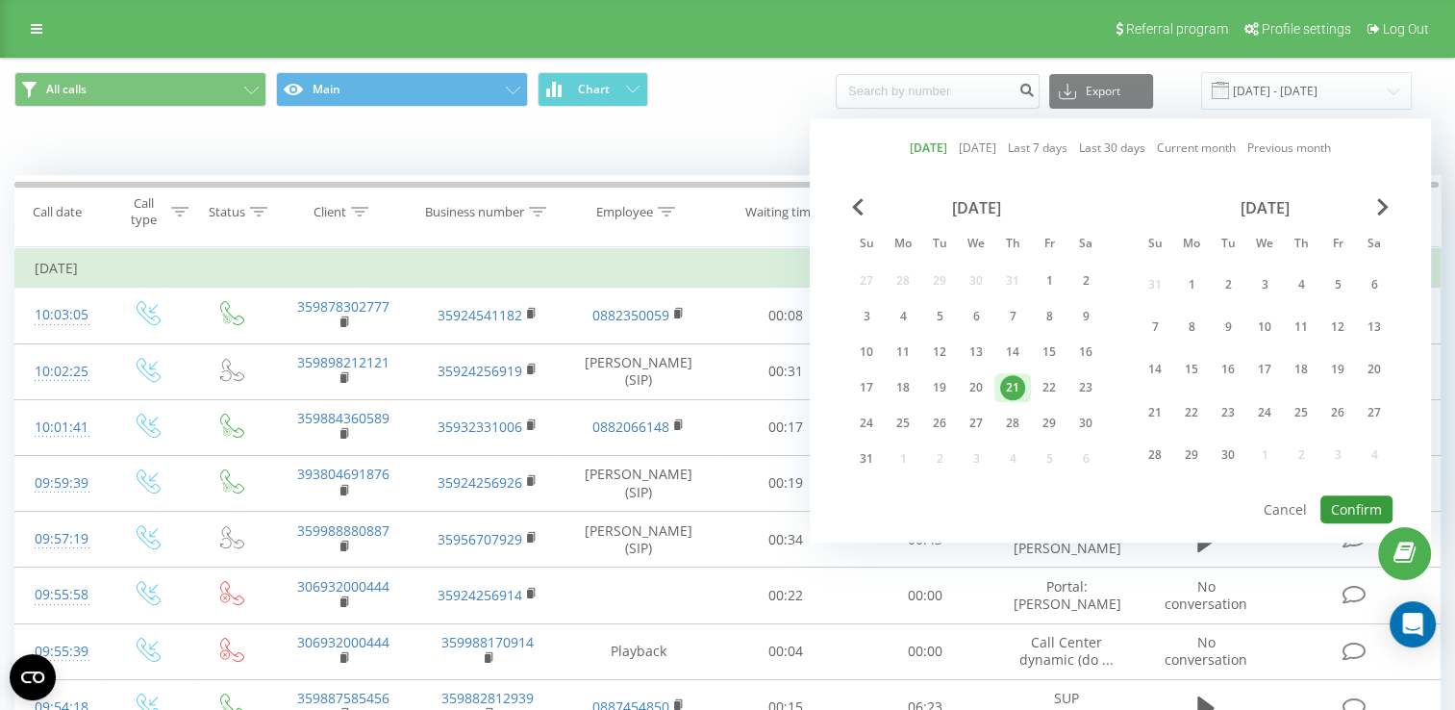
click at [1367, 502] on button "Confirm" at bounding box center [1356, 509] width 72 height 28
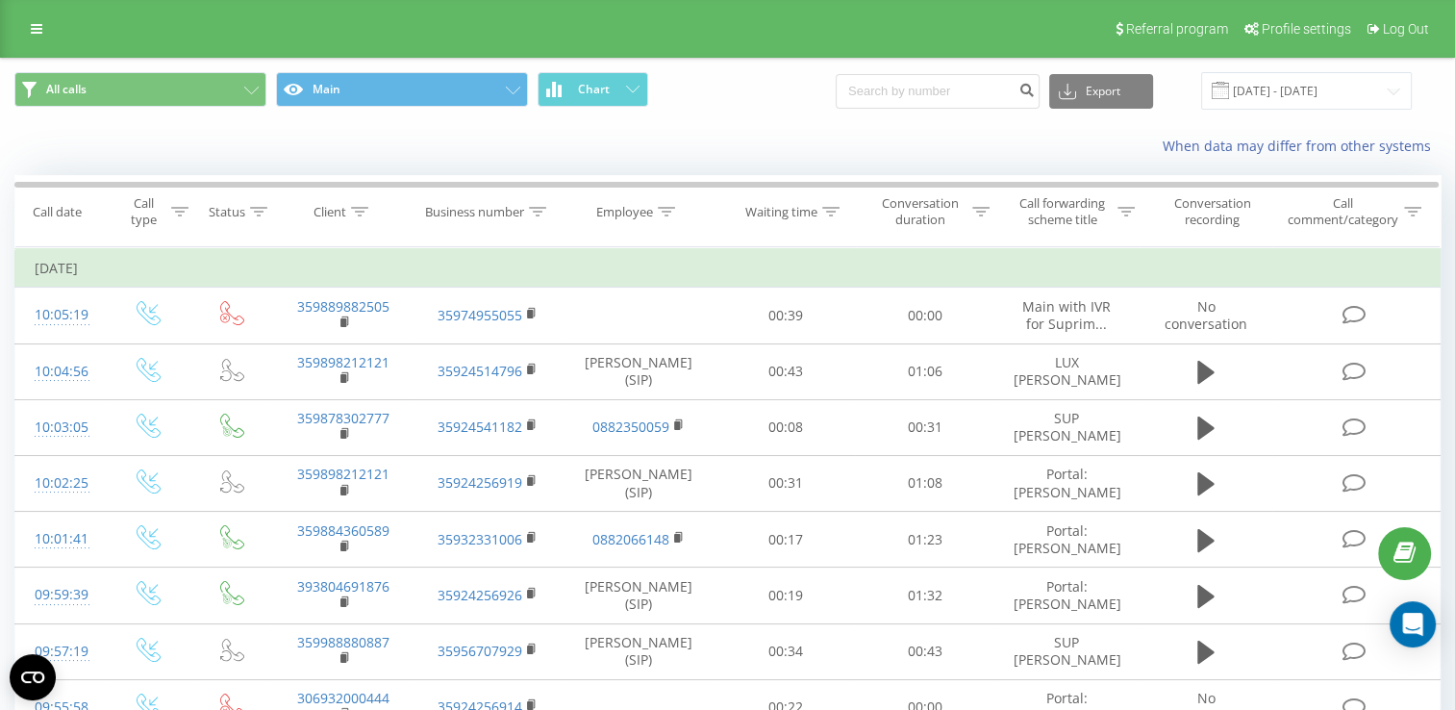
click at [0, 0] on button at bounding box center [0, 0] width 0 height 0
click at [0, 0] on span "359887585456" at bounding box center [0, 0] width 0 height 0
copy span "359887585456"
click at [1271, 80] on input "[DATE] - [DATE]" at bounding box center [1306, 90] width 211 height 37
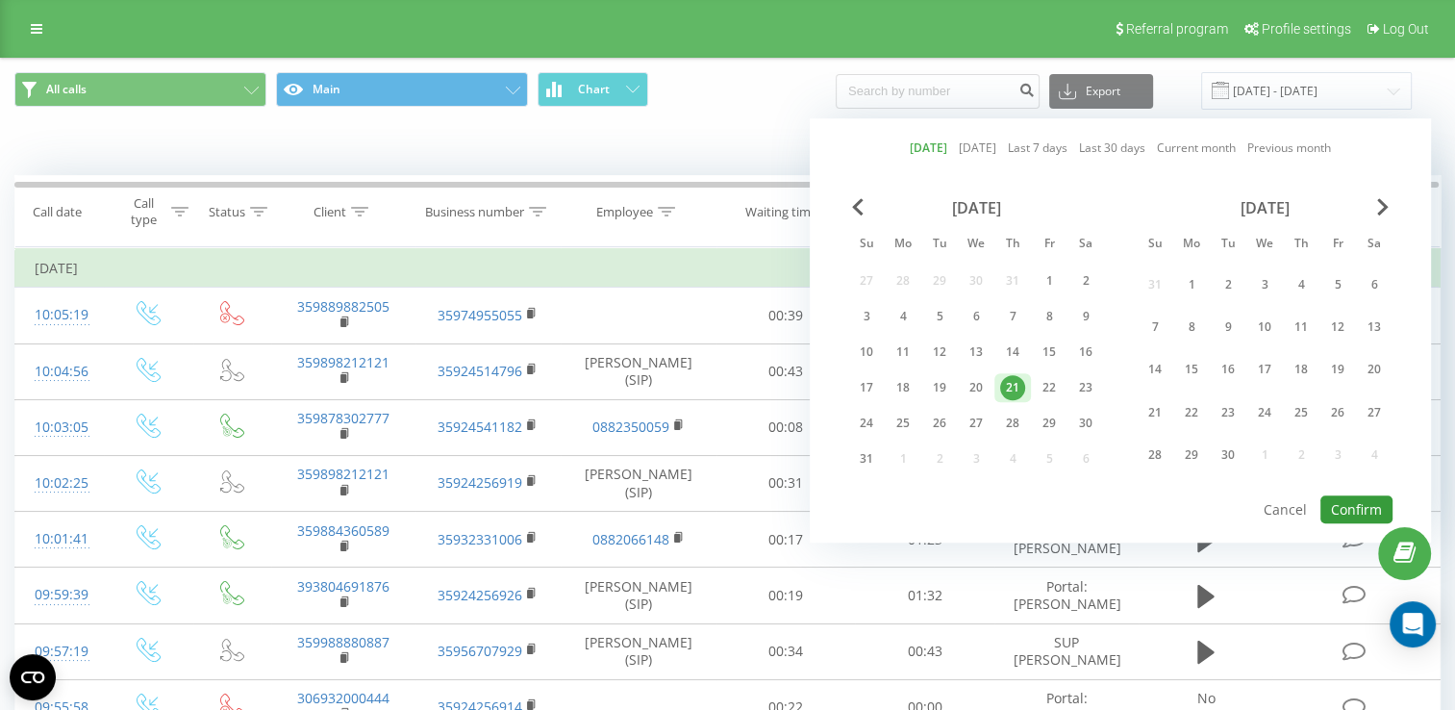
click at [1343, 511] on button "Confirm" at bounding box center [1356, 509] width 72 height 28
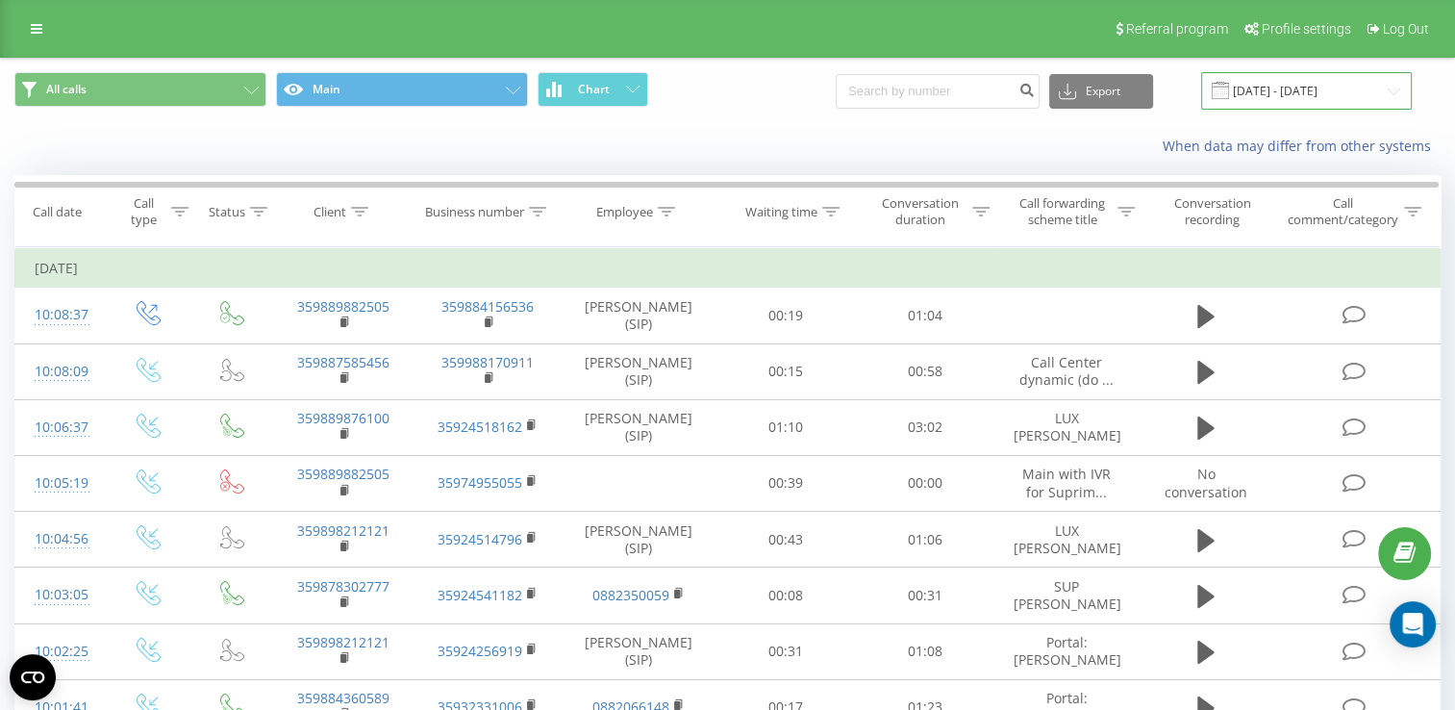
click at [1286, 84] on input "[DATE] - [DATE]" at bounding box center [1306, 90] width 211 height 37
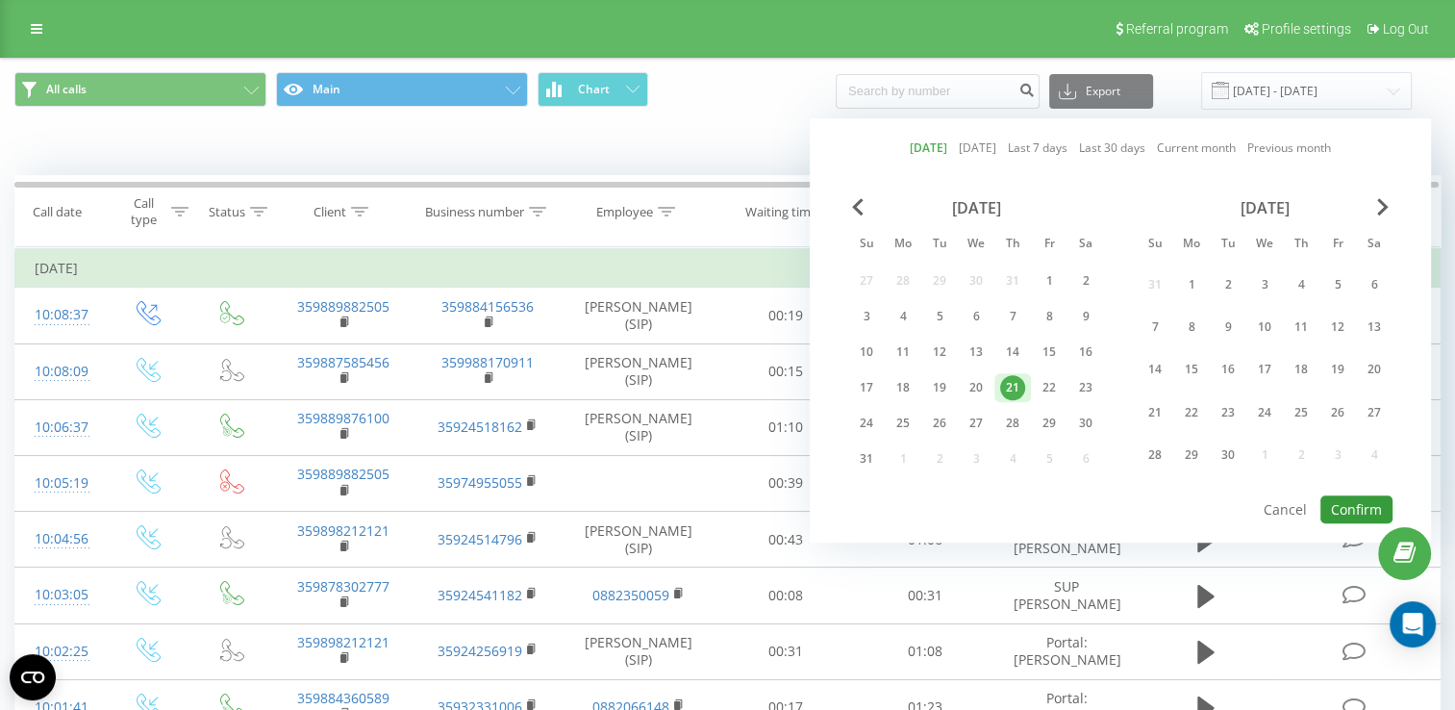
click at [1345, 505] on button "Confirm" at bounding box center [1356, 509] width 72 height 28
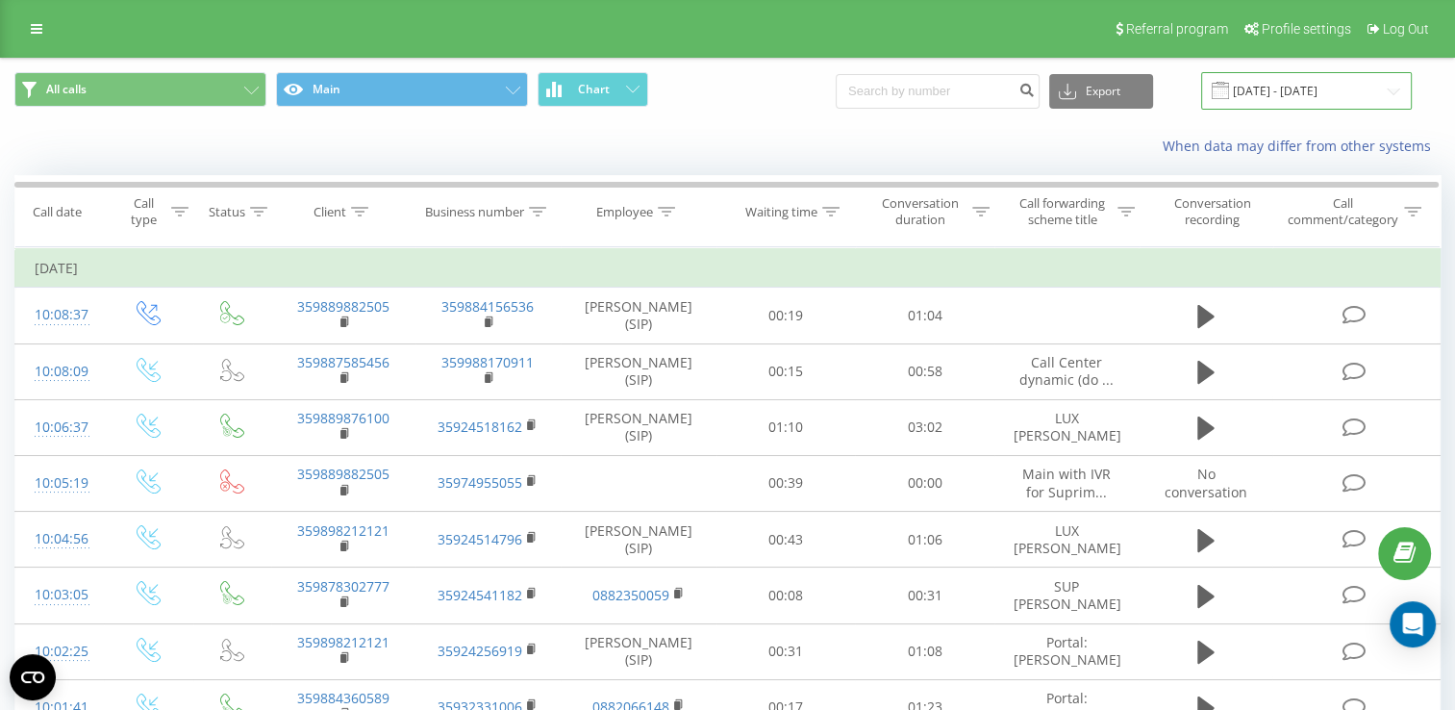
click at [1271, 87] on input "[DATE] - [DATE]" at bounding box center [1306, 90] width 211 height 37
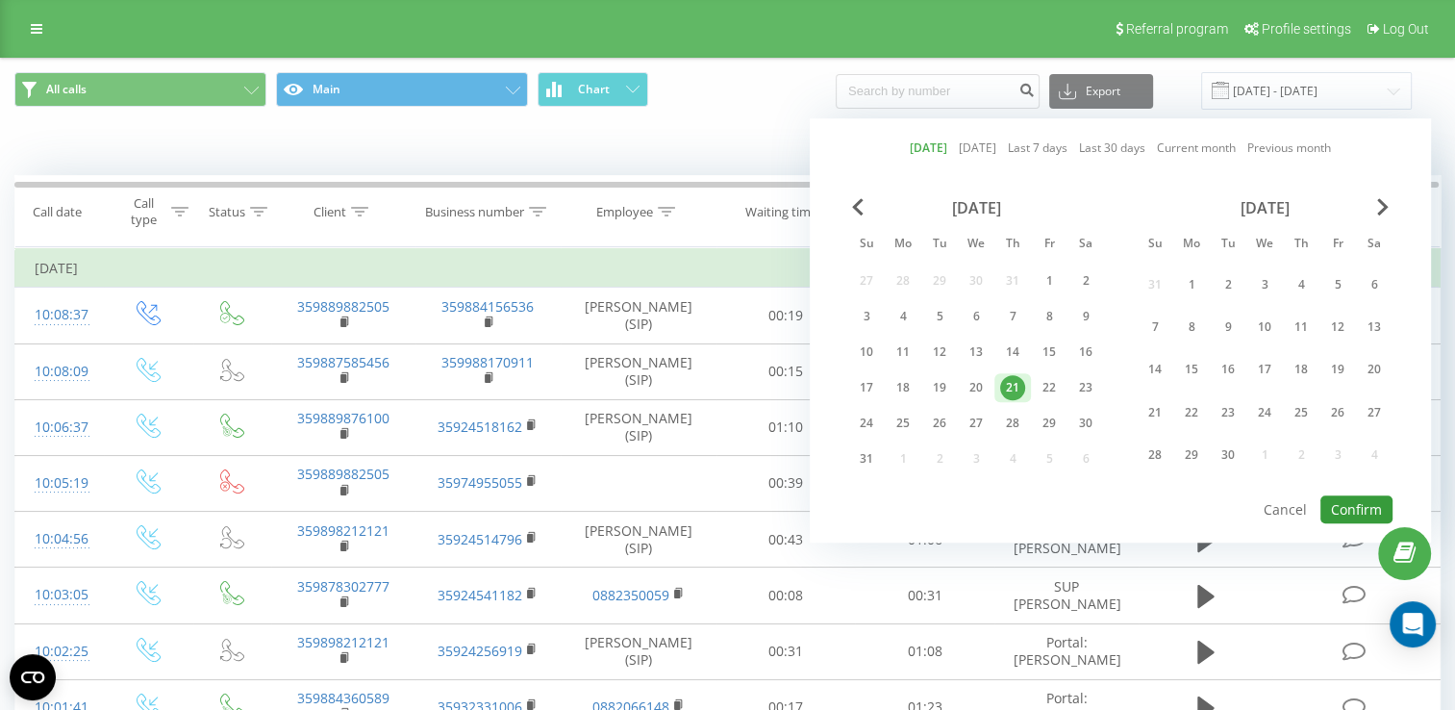
click at [1360, 495] on button "Confirm" at bounding box center [1356, 509] width 72 height 28
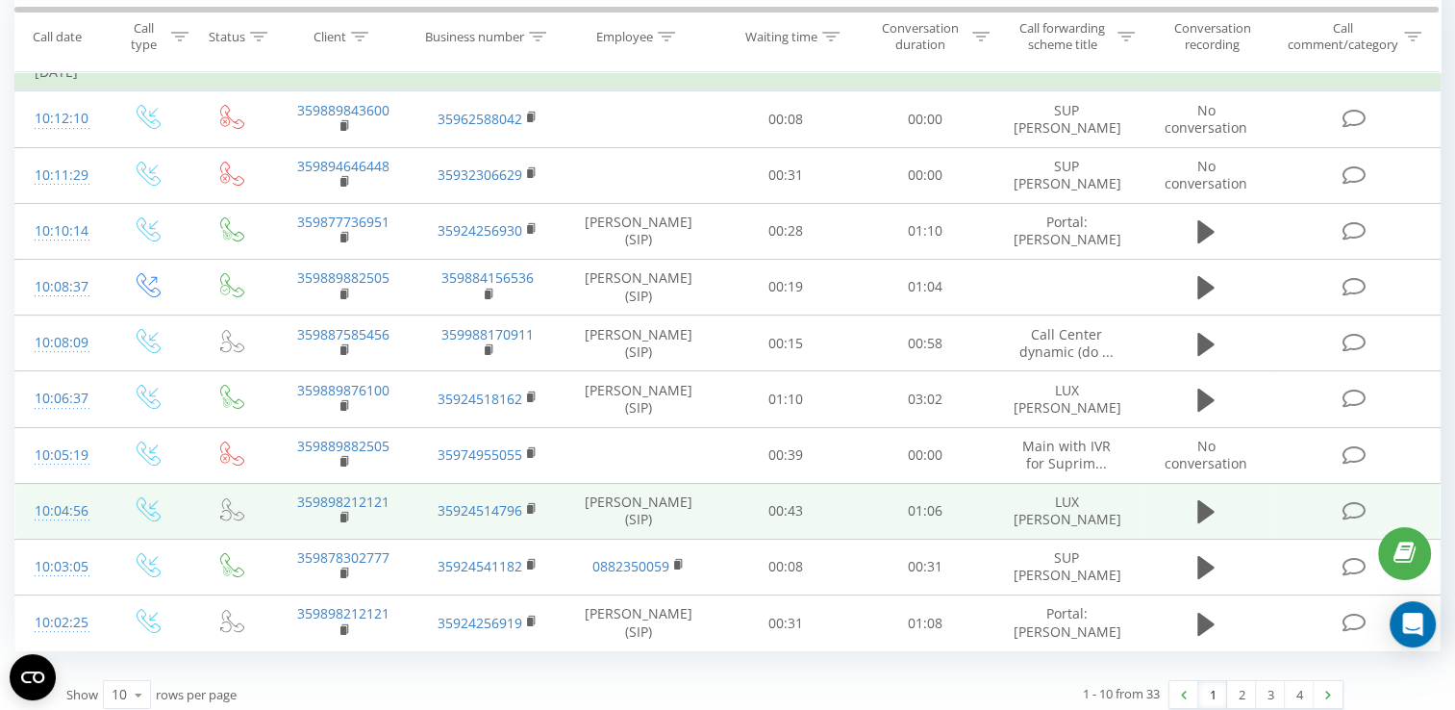
scroll to position [206, 0]
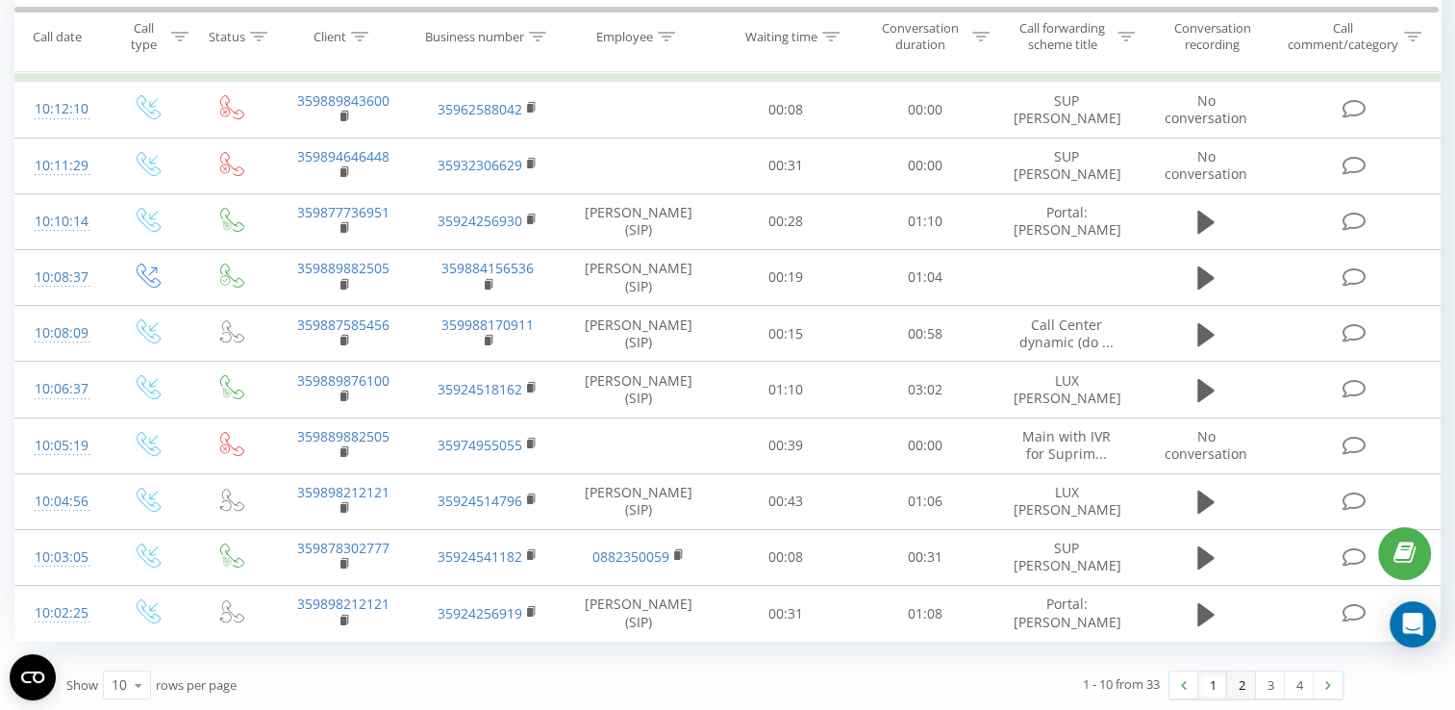
click at [1236, 687] on link "2" at bounding box center [1241, 684] width 29 height 27
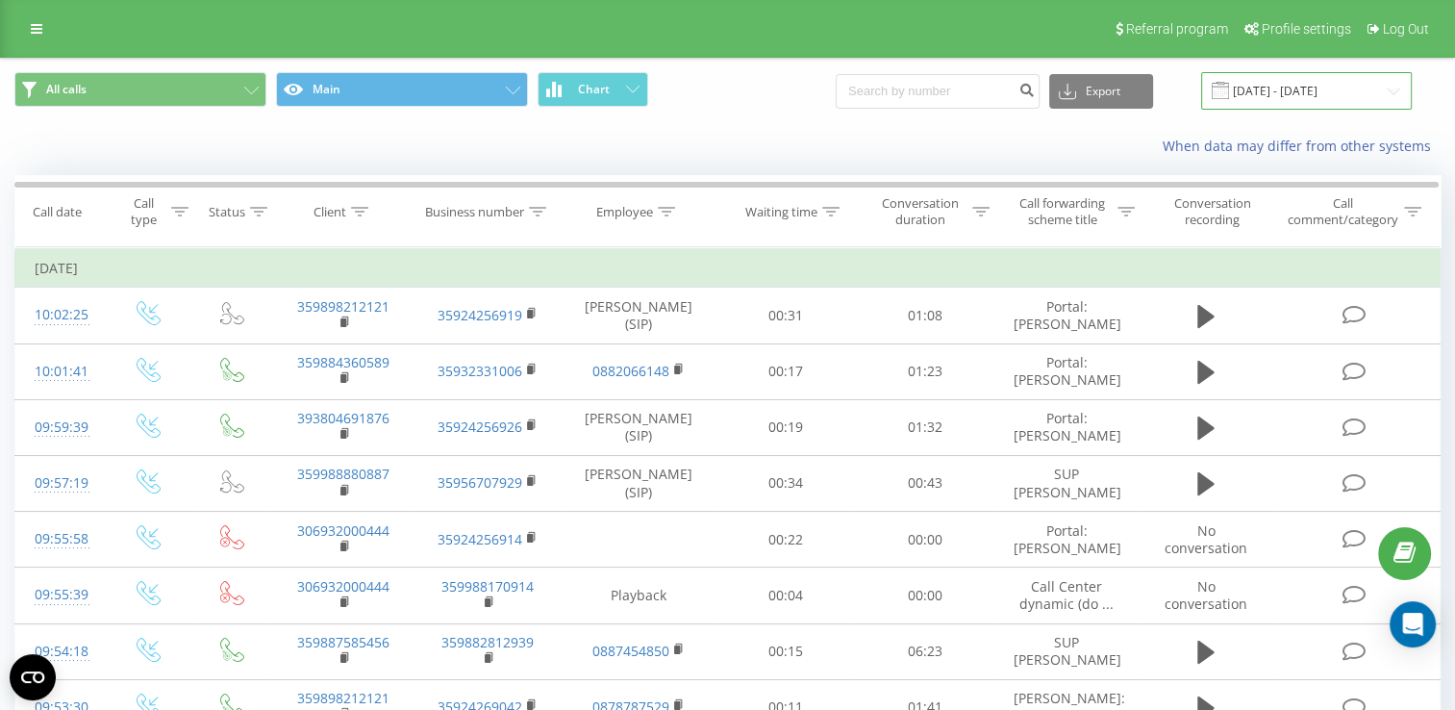
click at [1284, 92] on input "[DATE] - [DATE]" at bounding box center [1306, 90] width 211 height 37
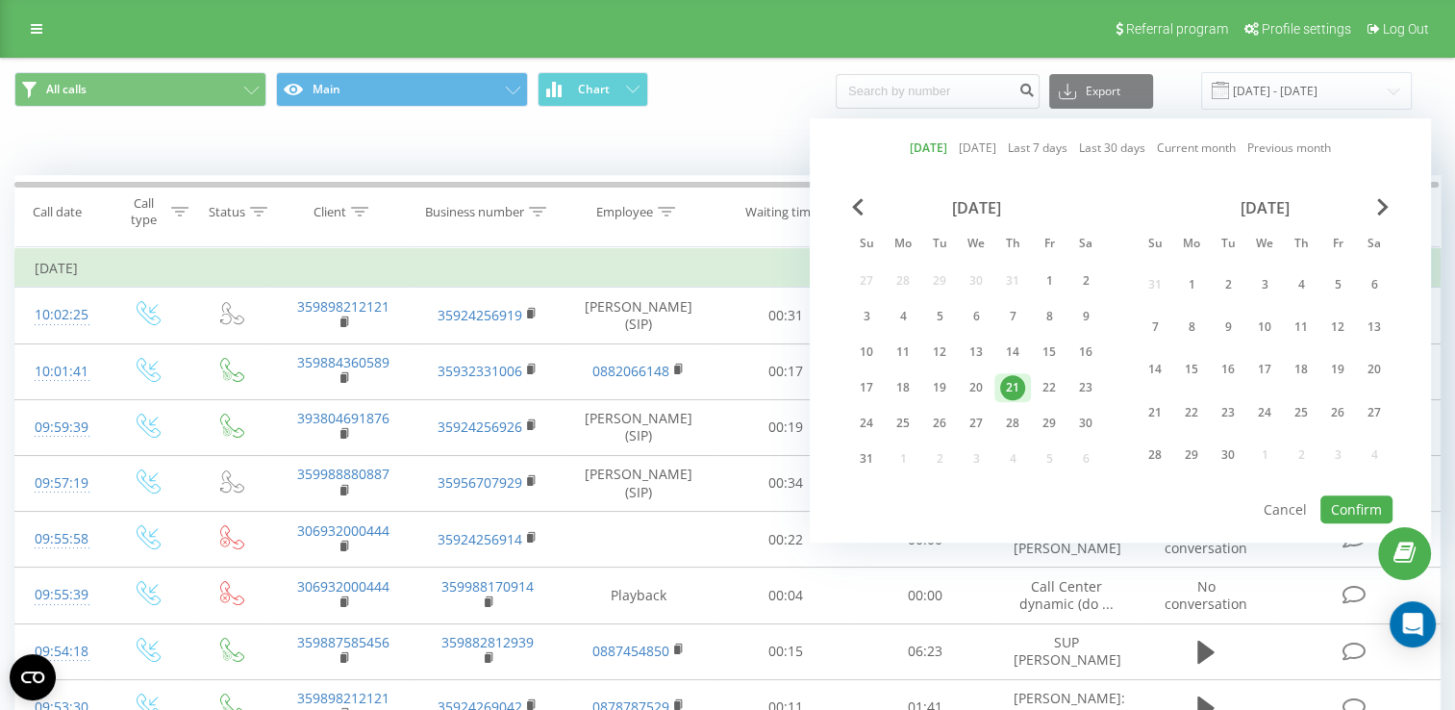
click at [0, 0] on button at bounding box center [0, 0] width 0 height 0
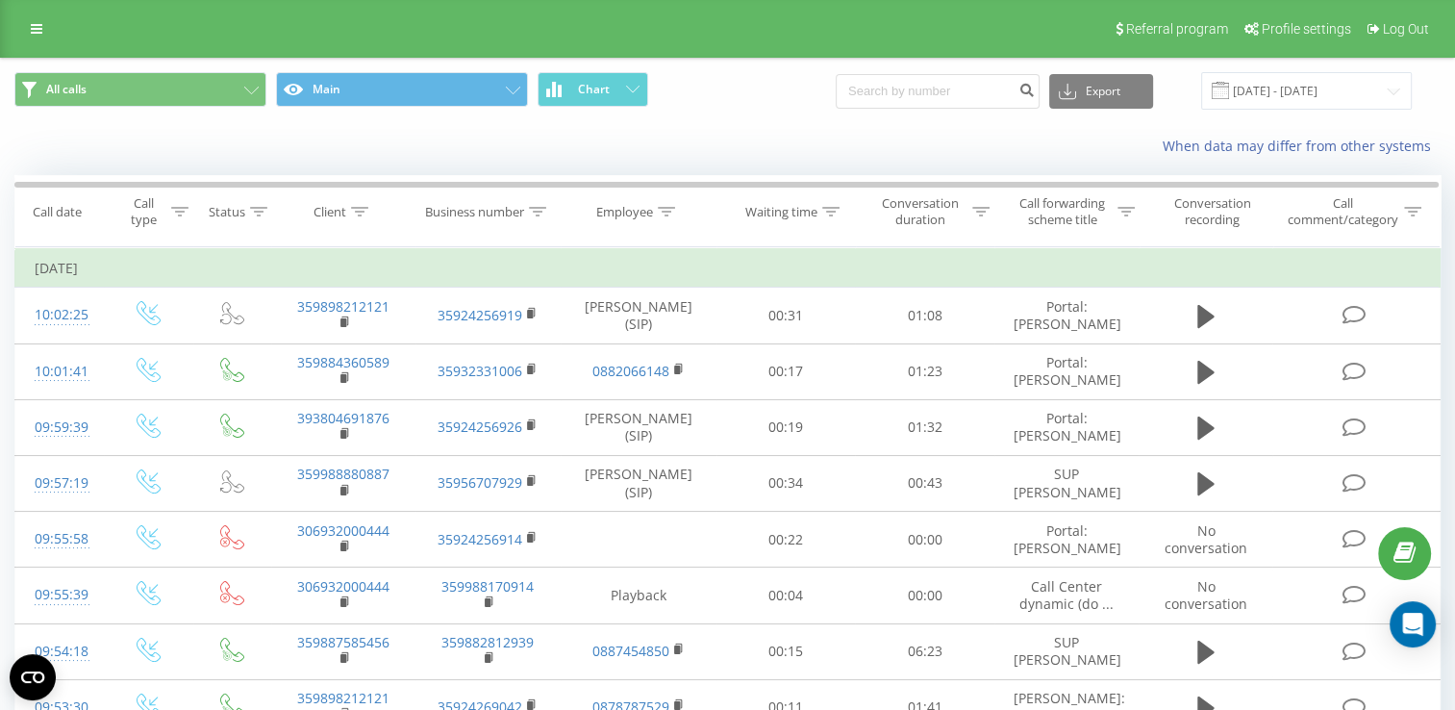
click at [0, 0] on span "359898675800" at bounding box center [0, 0] width 0 height 0
copy span "359898675800"
click at [1292, 84] on input "[DATE] - [DATE]" at bounding box center [1306, 90] width 211 height 37
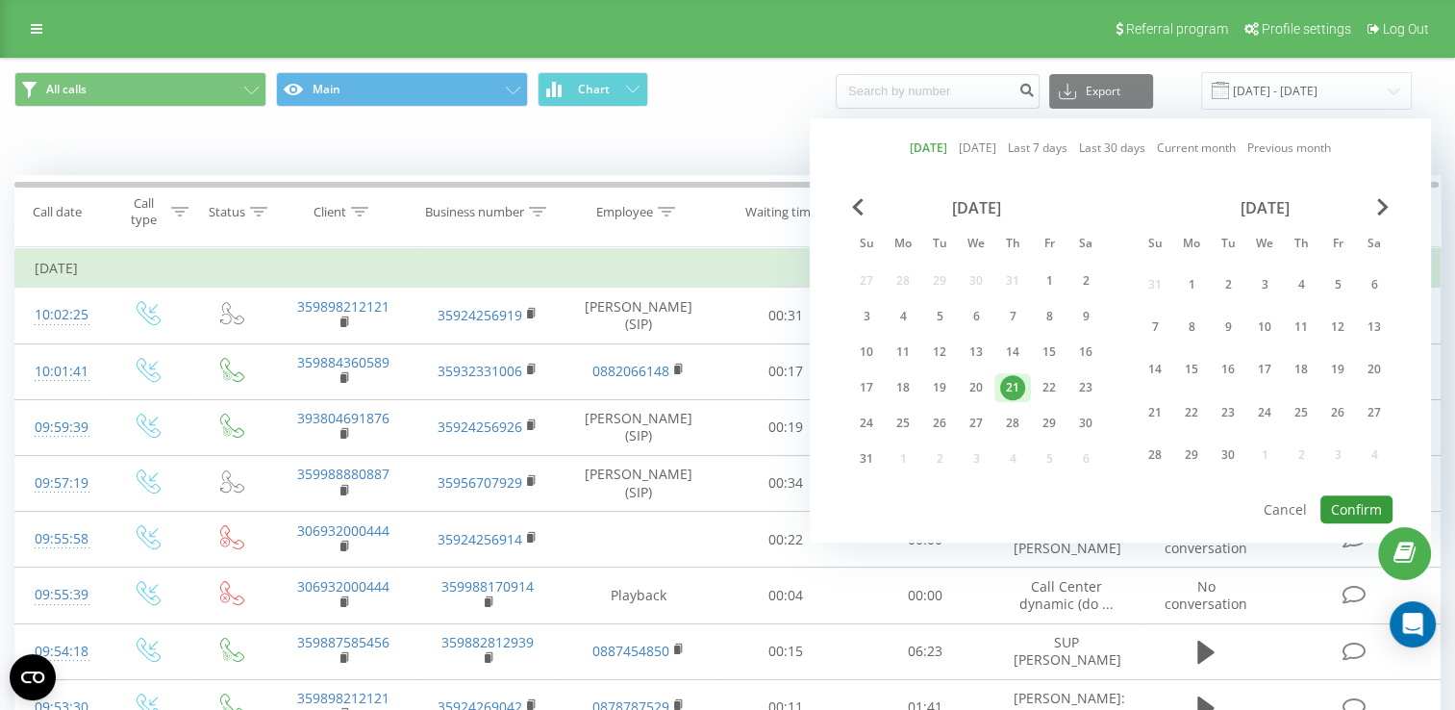
click at [1363, 498] on button "Confirm" at bounding box center [1356, 509] width 72 height 28
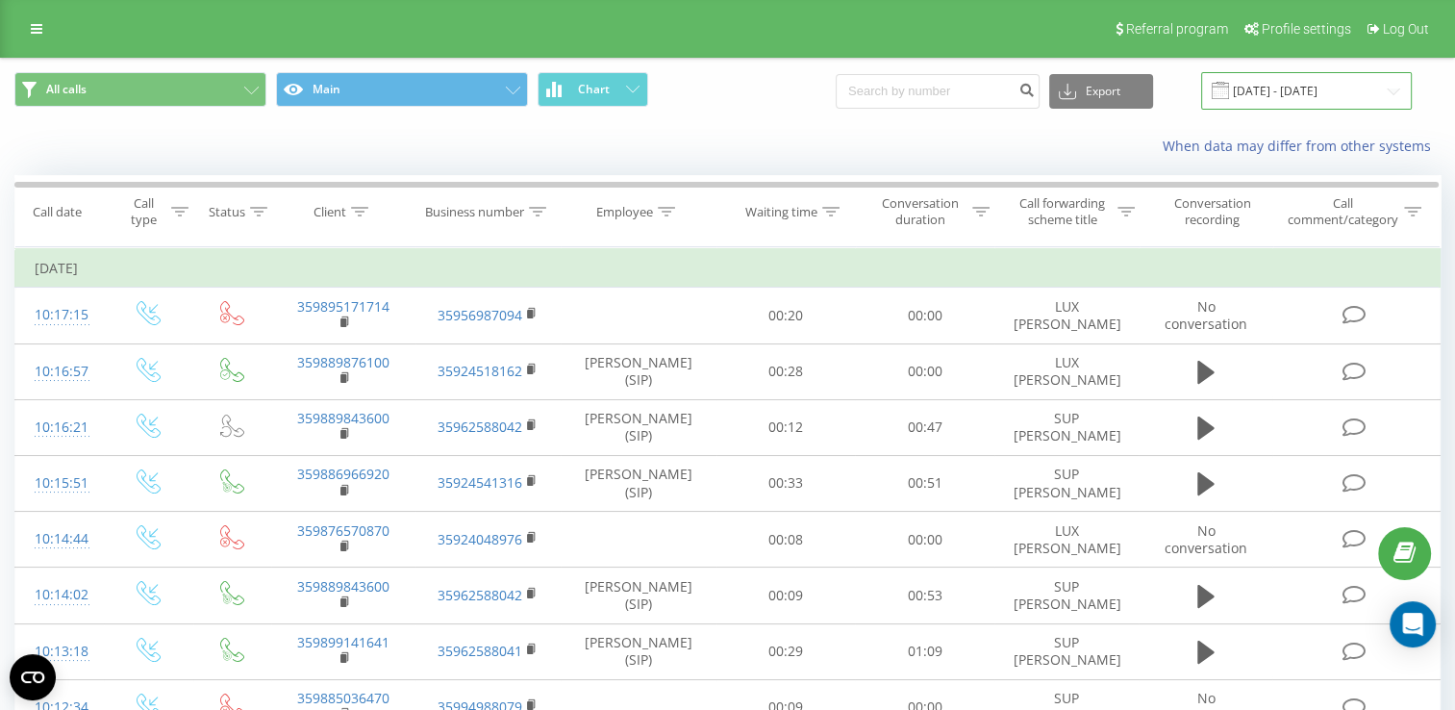
click at [1265, 87] on input "[DATE] - [DATE]" at bounding box center [1306, 90] width 211 height 37
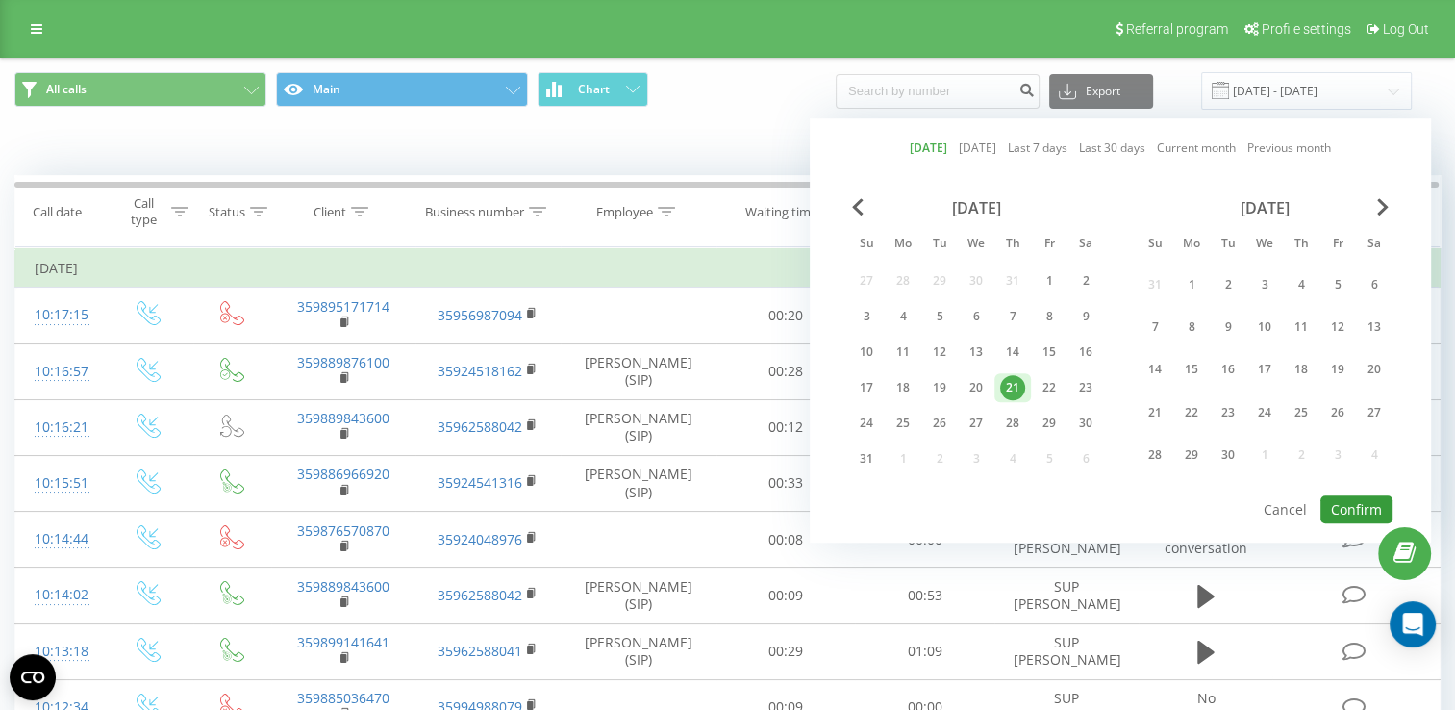
click at [1352, 498] on button "Confirm" at bounding box center [1356, 509] width 72 height 28
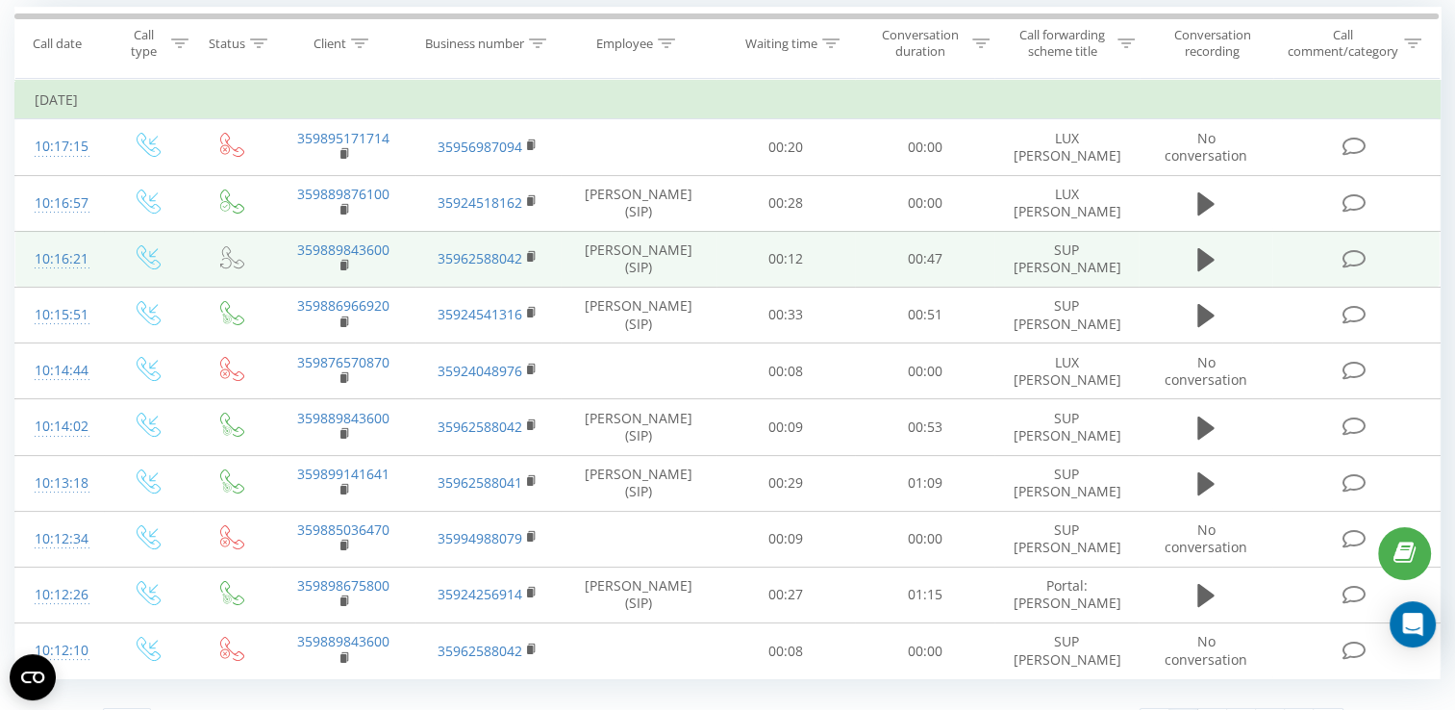
scroll to position [192, 0]
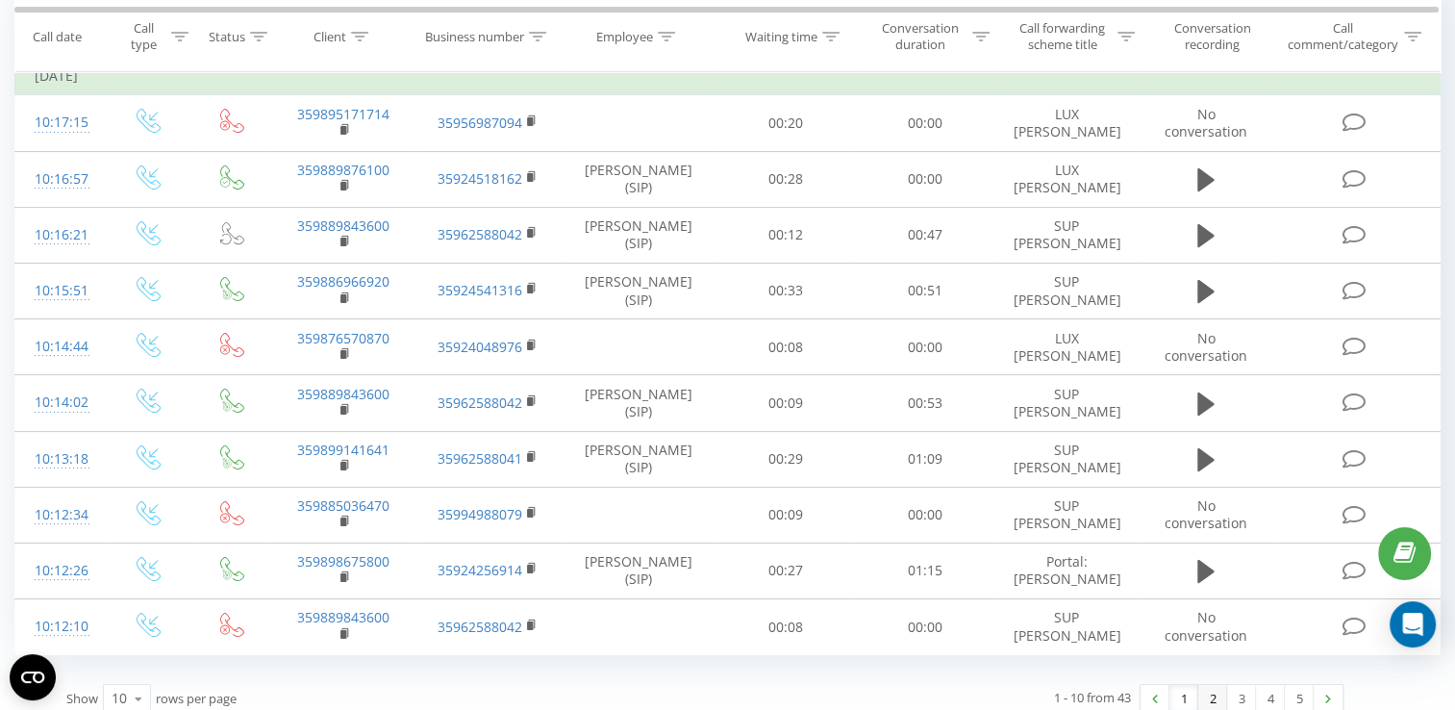
click at [1208, 687] on link "2" at bounding box center [1212, 698] width 29 height 27
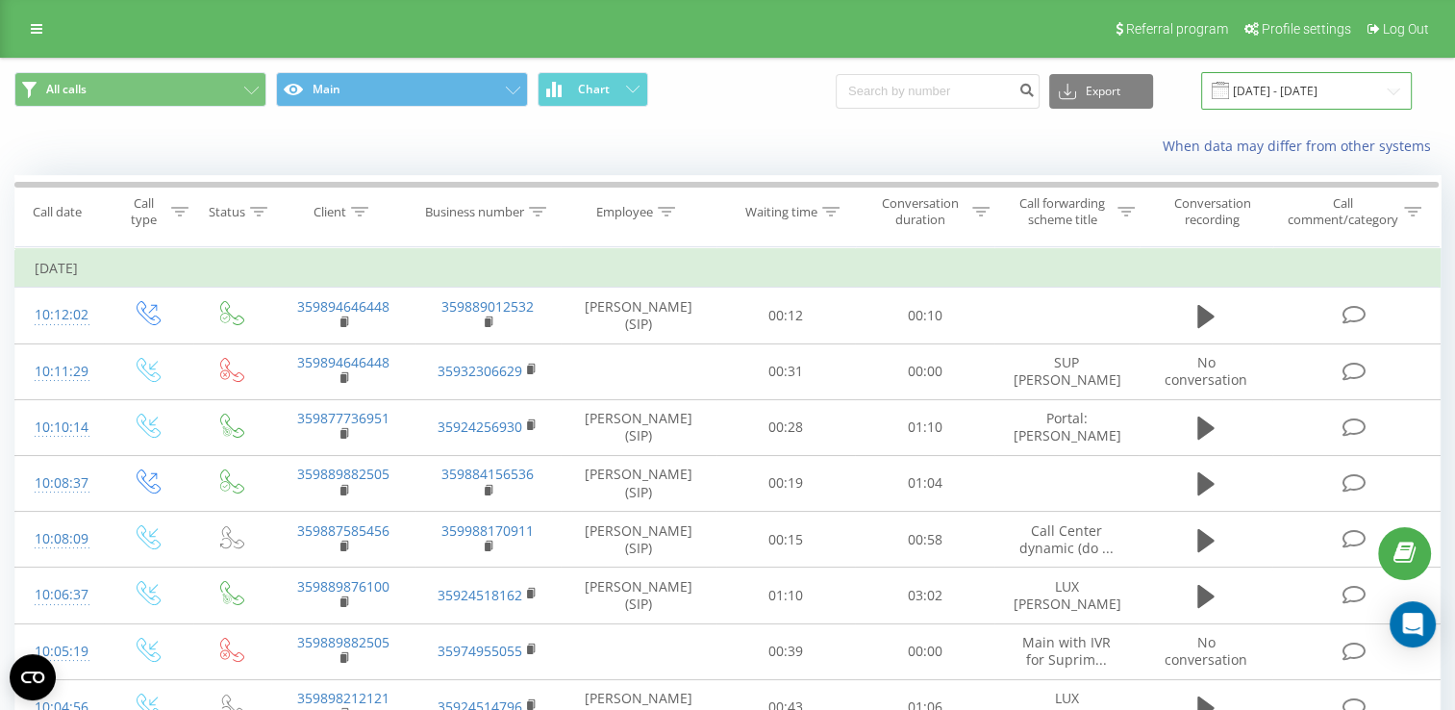
click at [1317, 90] on input "[DATE] - [DATE]" at bounding box center [1306, 90] width 211 height 37
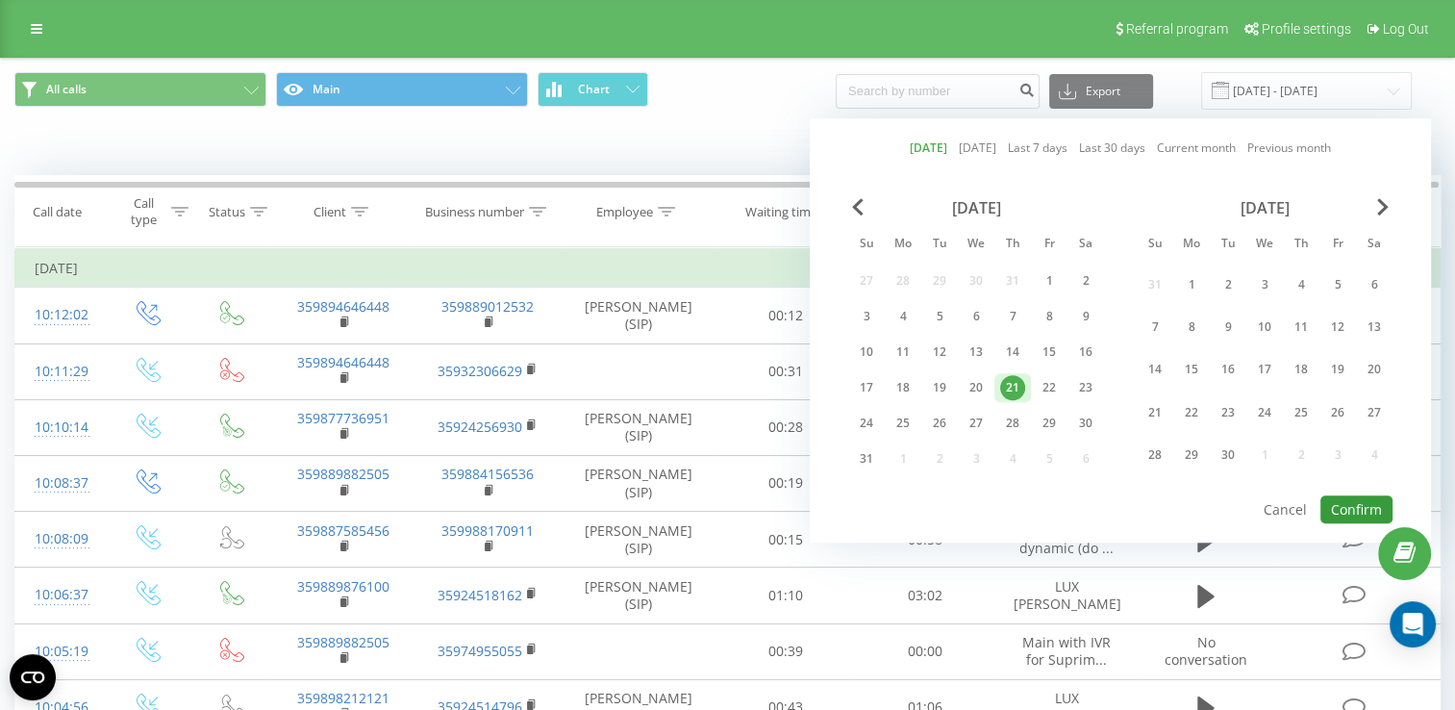
click at [1365, 501] on button "Confirm" at bounding box center [1356, 509] width 72 height 28
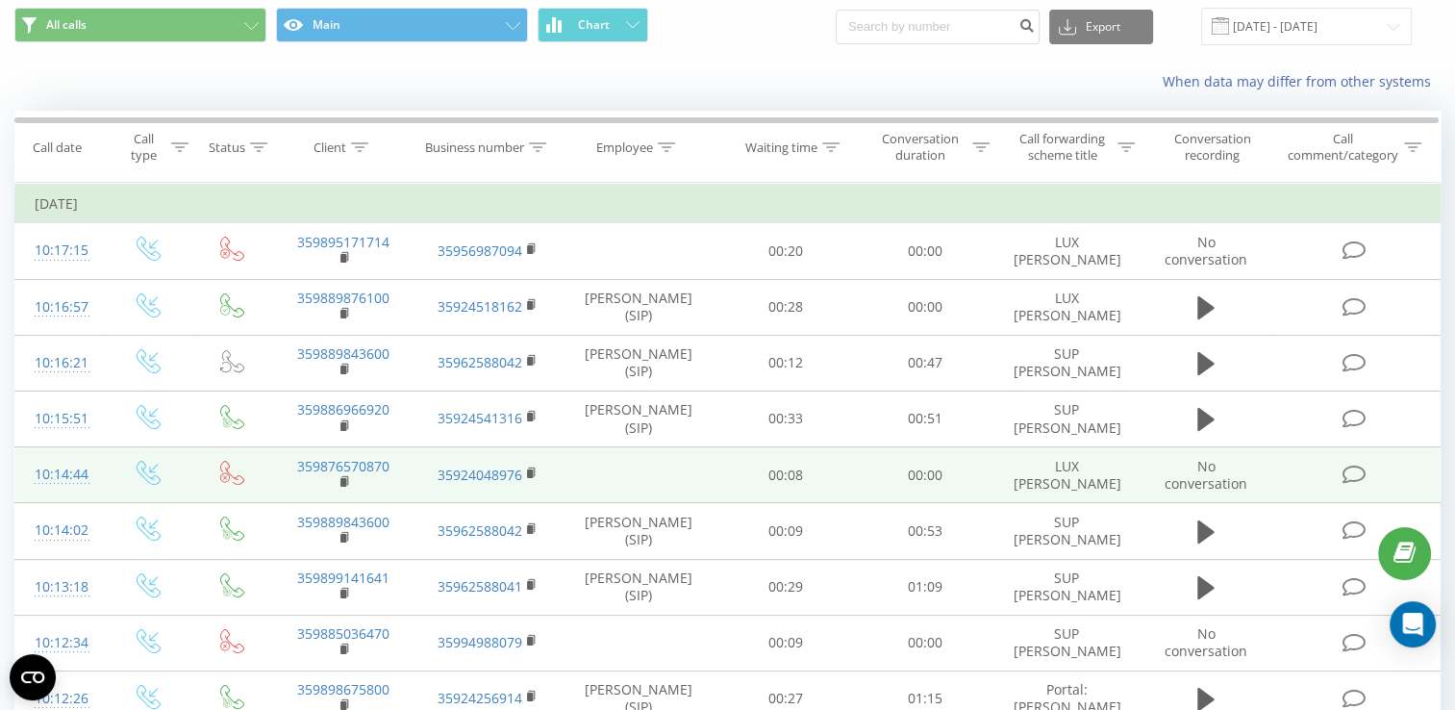
scroll to position [96, 0]
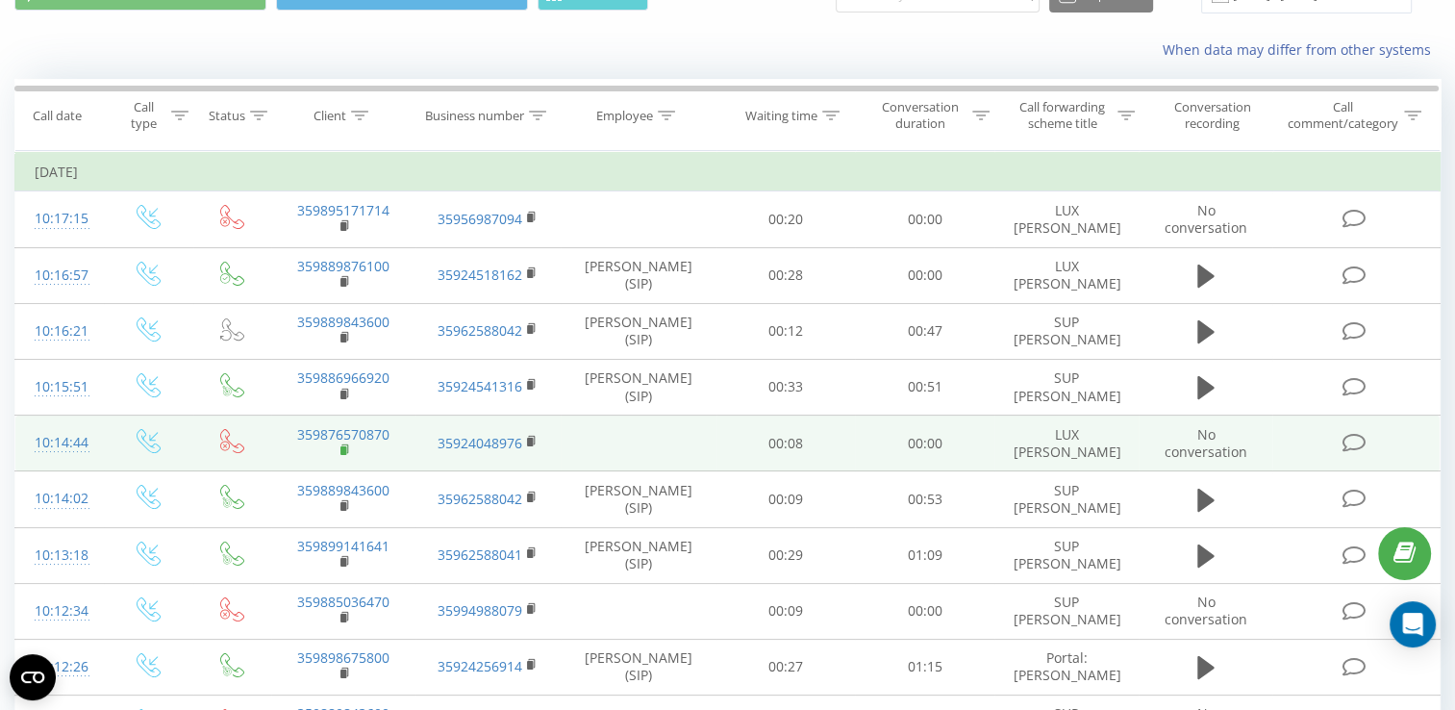
click at [342, 446] on rect at bounding box center [343, 450] width 6 height 9
click at [330, 429] on link "359876570870" at bounding box center [343, 434] width 92 height 18
type input "35987657087"
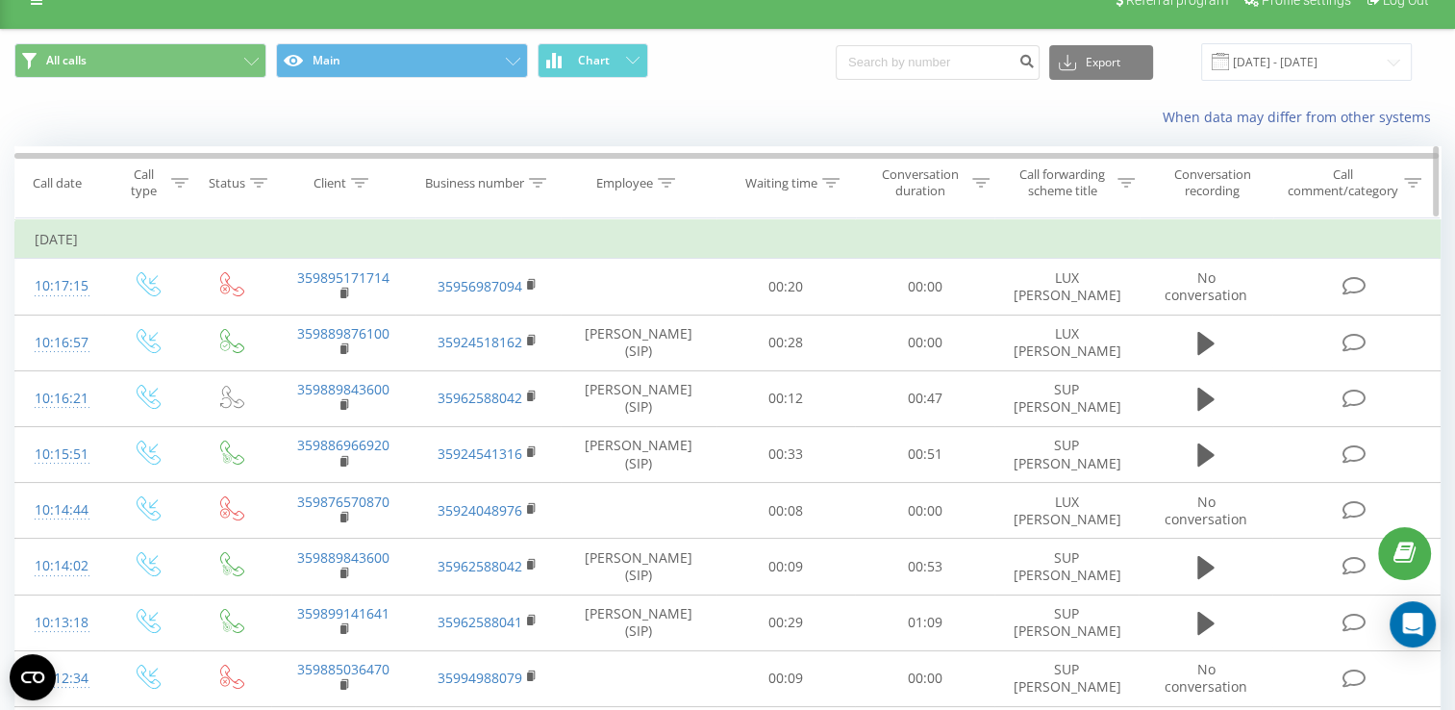
scroll to position [0, 0]
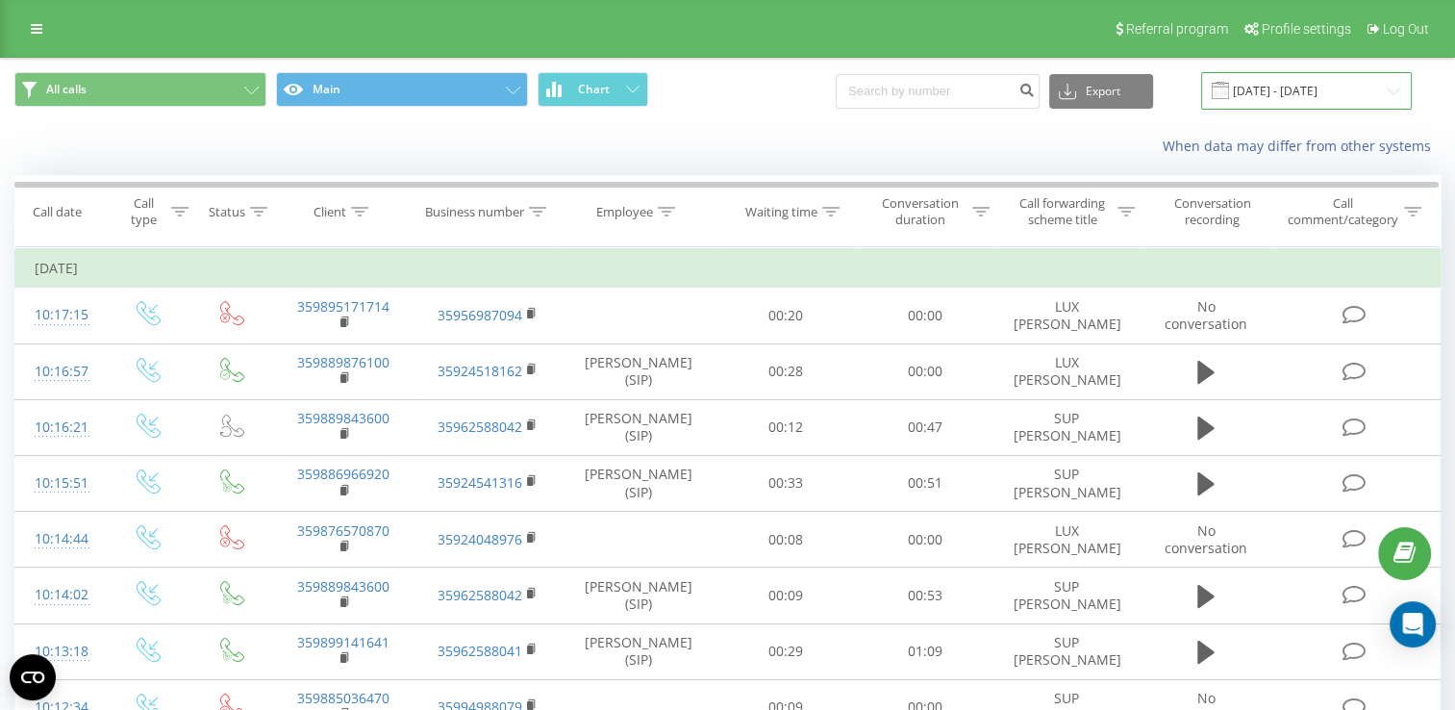
click at [1275, 87] on input "[DATE] - [DATE]" at bounding box center [1306, 90] width 211 height 37
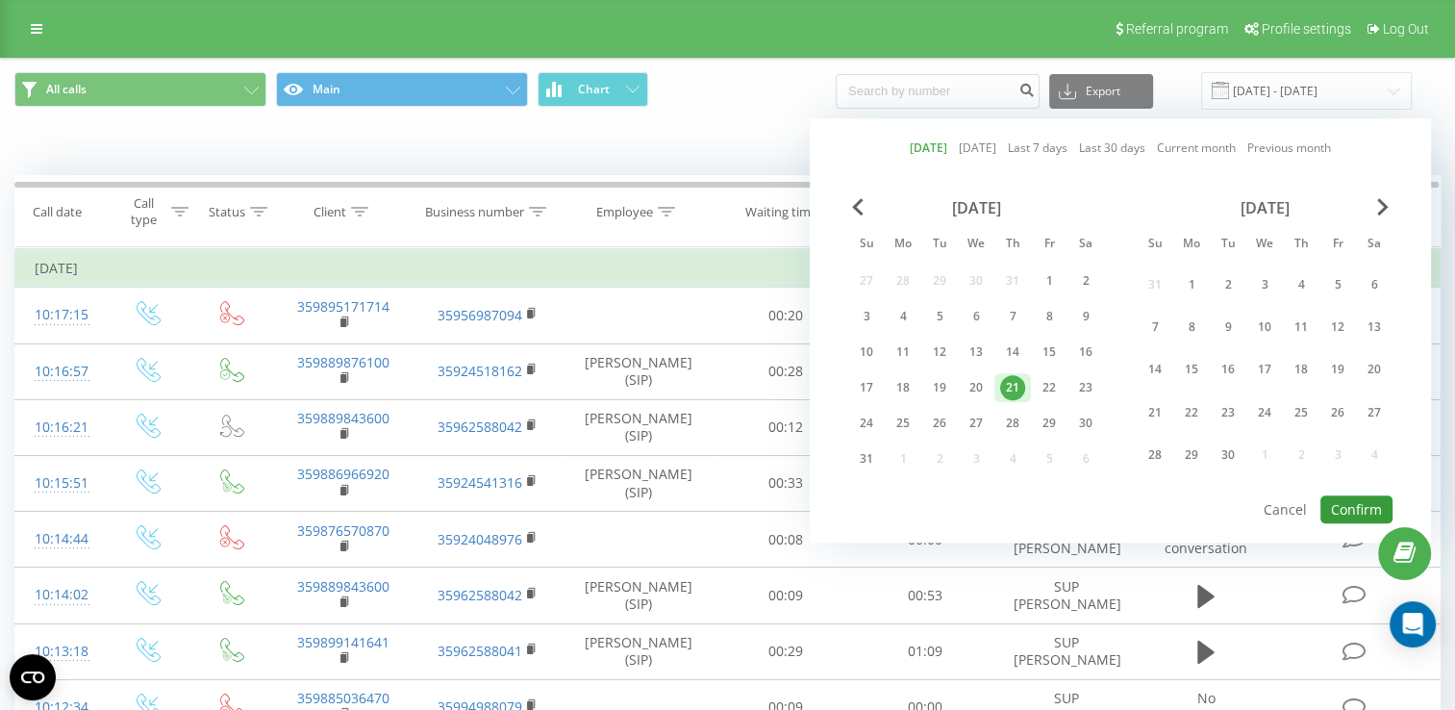
click at [1355, 504] on button "Confirm" at bounding box center [1356, 509] width 72 height 28
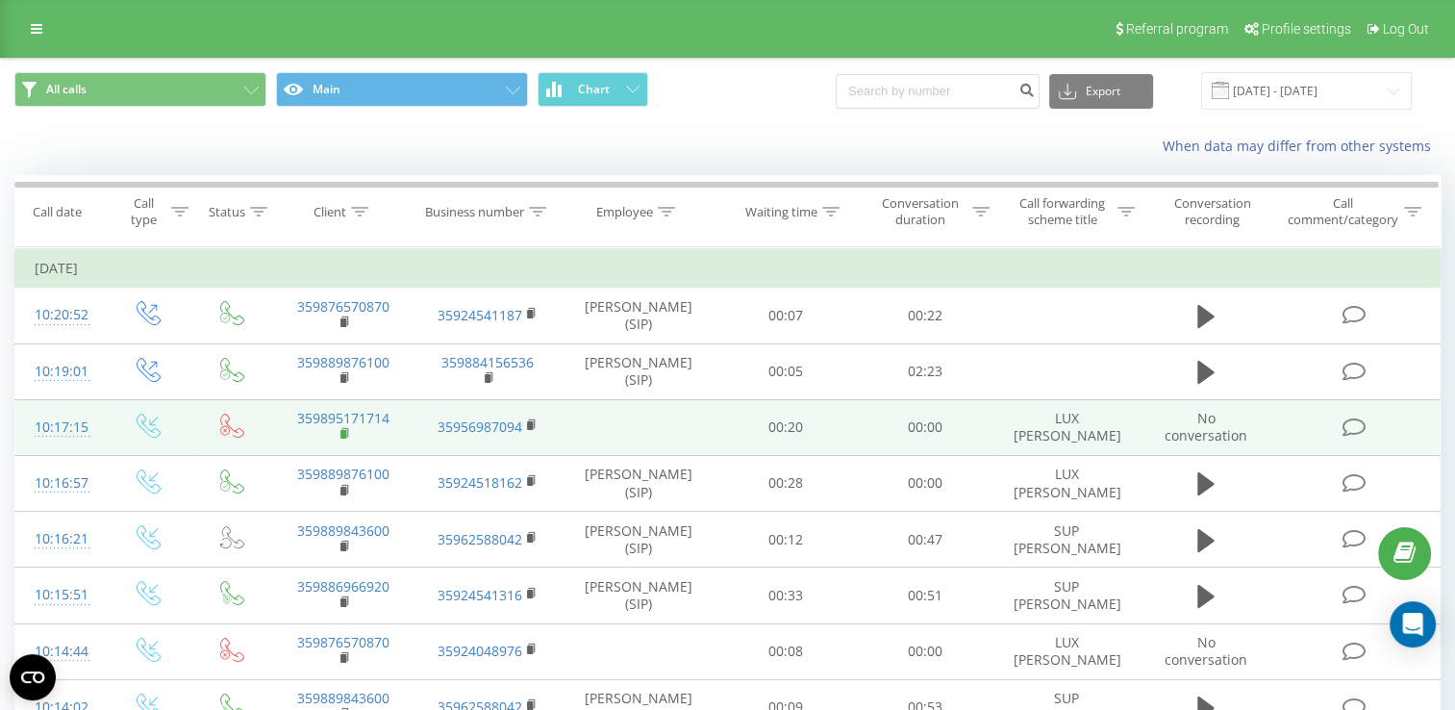
click at [342, 432] on rect at bounding box center [343, 434] width 6 height 9
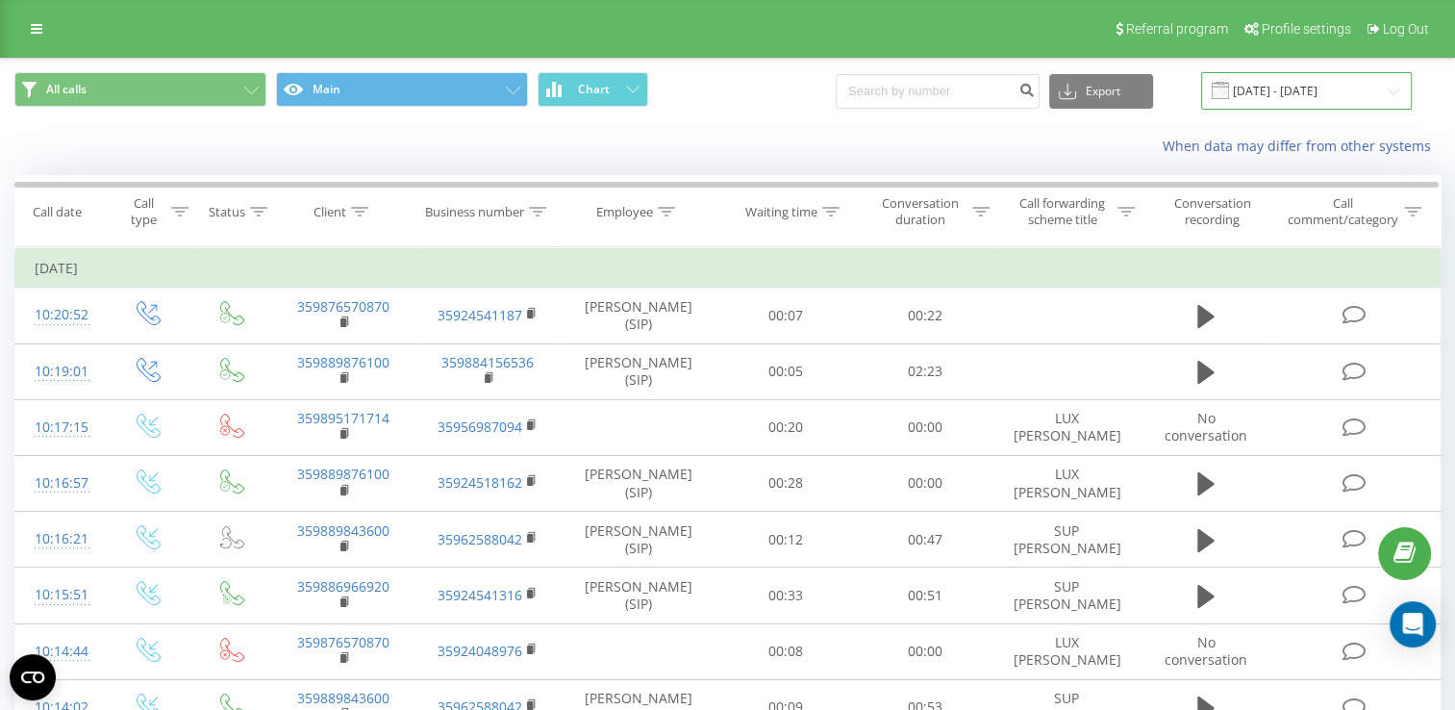
click at [1277, 95] on input "[DATE] - [DATE]" at bounding box center [1306, 90] width 211 height 37
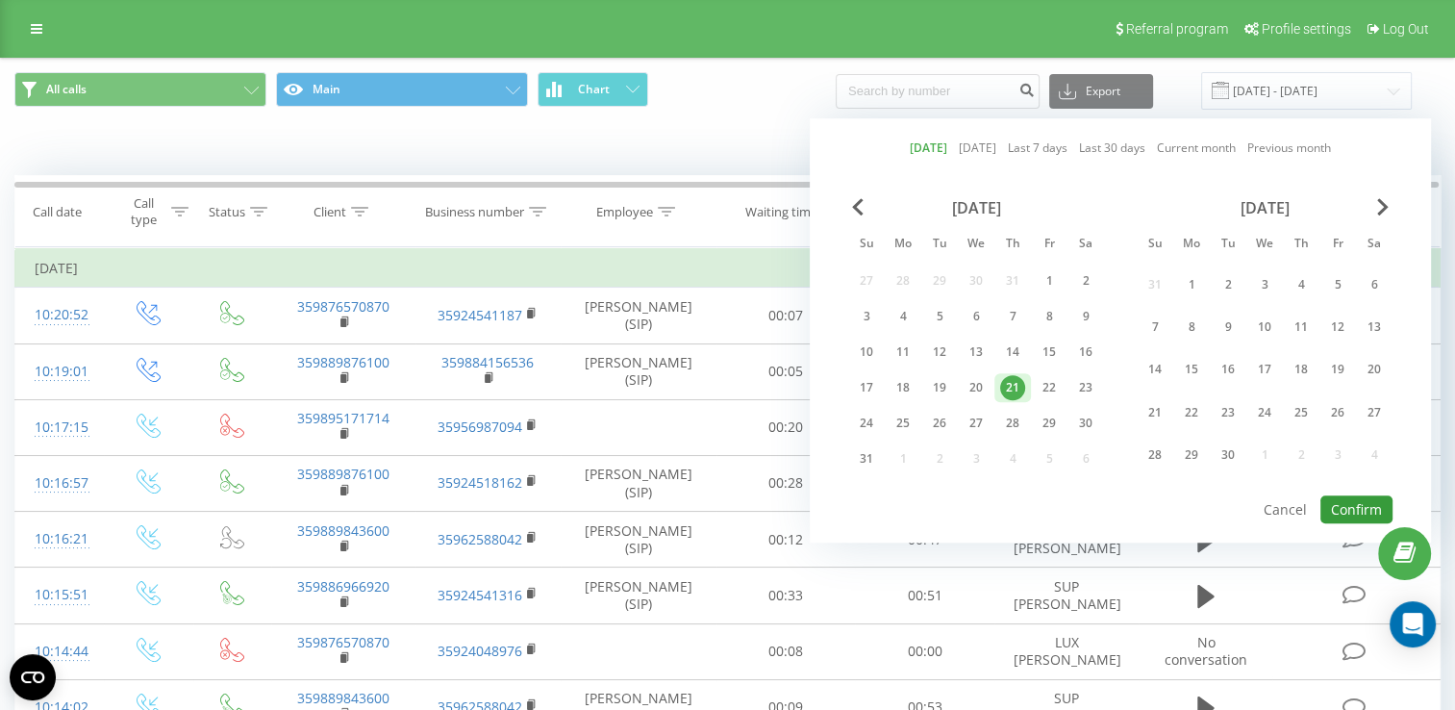
click at [1350, 495] on button "Confirm" at bounding box center [1356, 509] width 72 height 28
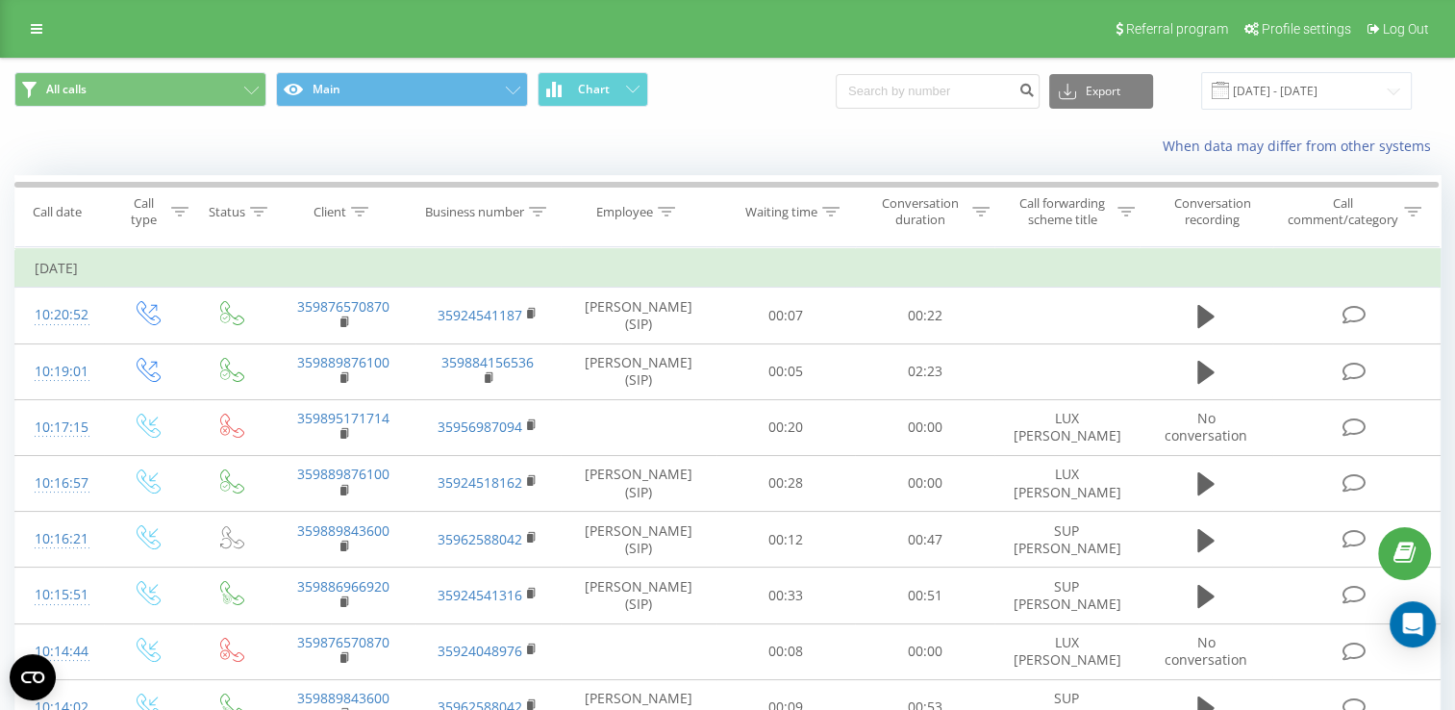
click at [0, 0] on button at bounding box center [0, 0] width 0 height 0
click at [0, 0] on span "359896276175" at bounding box center [0, 0] width 0 height 0
copy span "359896276175"
click at [1323, 85] on input "[DATE] - [DATE]" at bounding box center [1306, 90] width 211 height 37
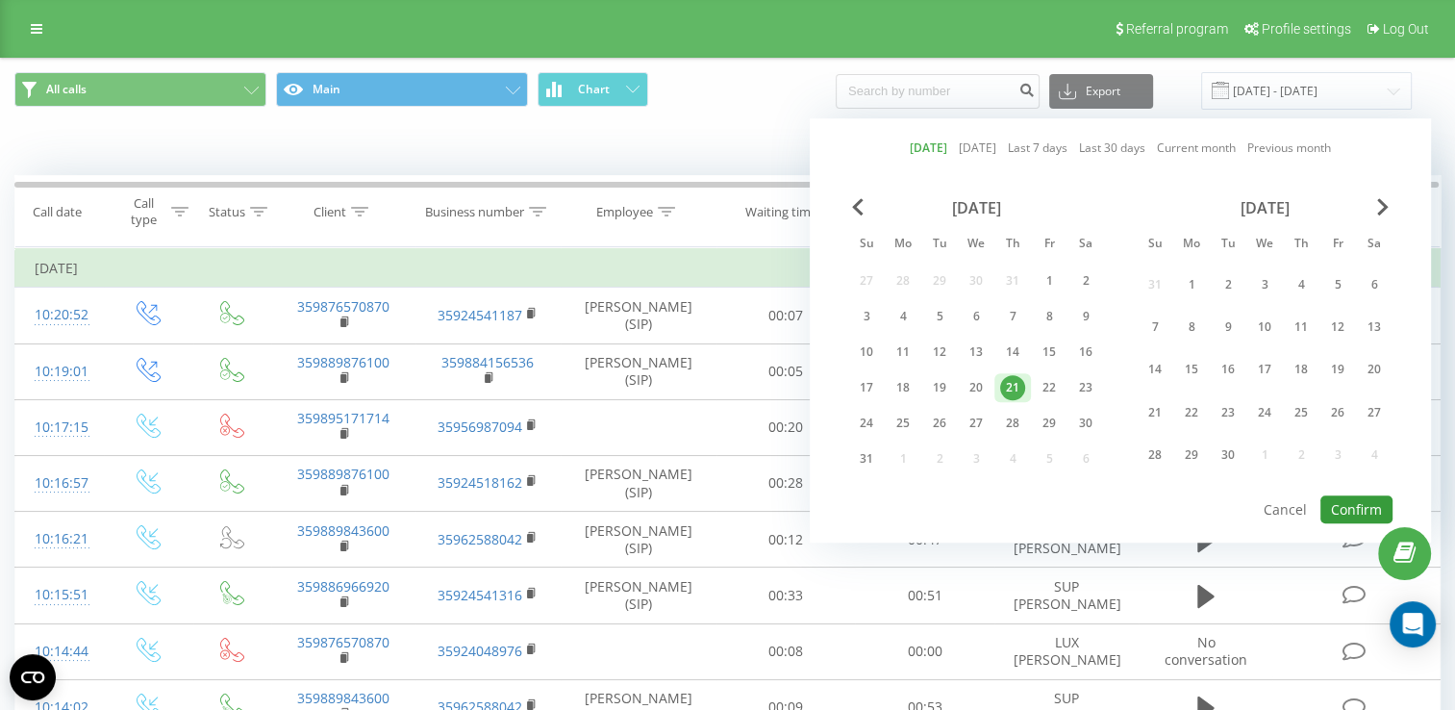
click at [1350, 507] on button "Confirm" at bounding box center [1356, 509] width 72 height 28
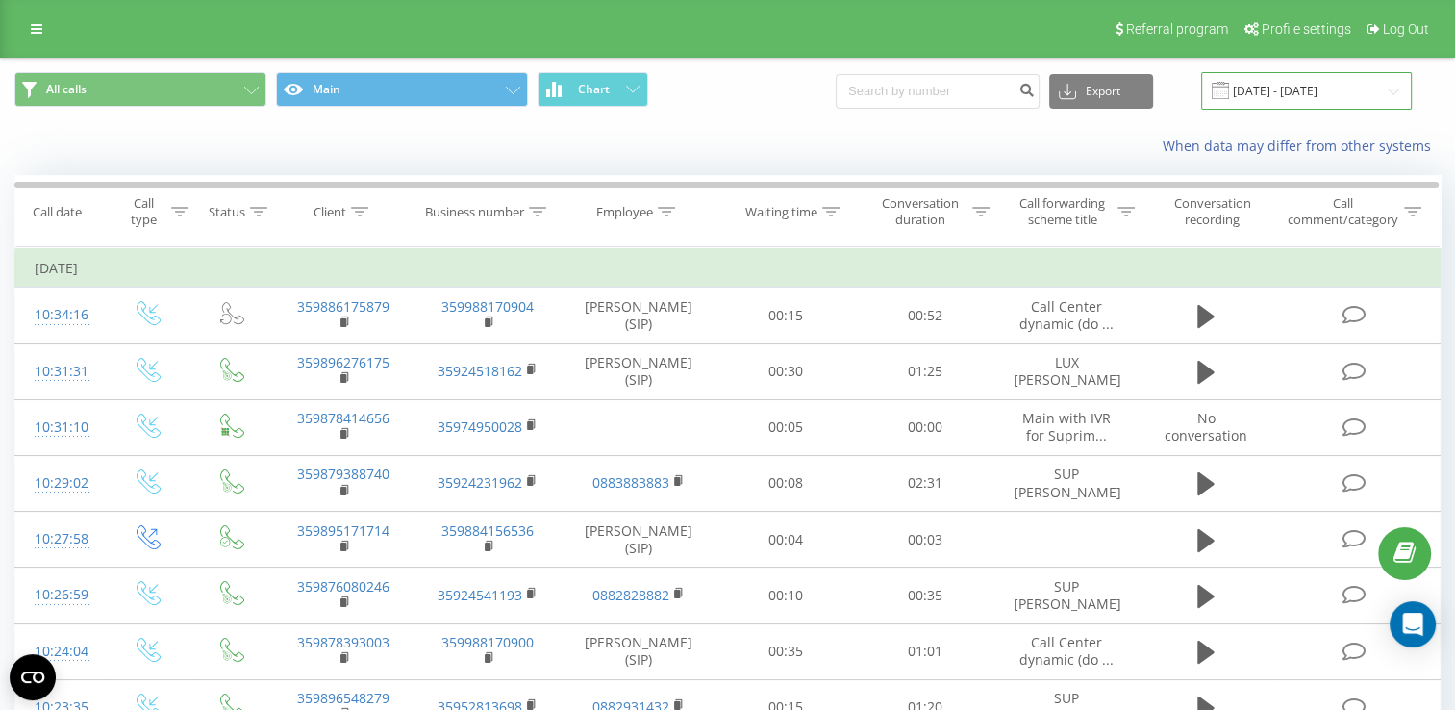
click at [1266, 92] on input "[DATE] - [DATE]" at bounding box center [1306, 90] width 211 height 37
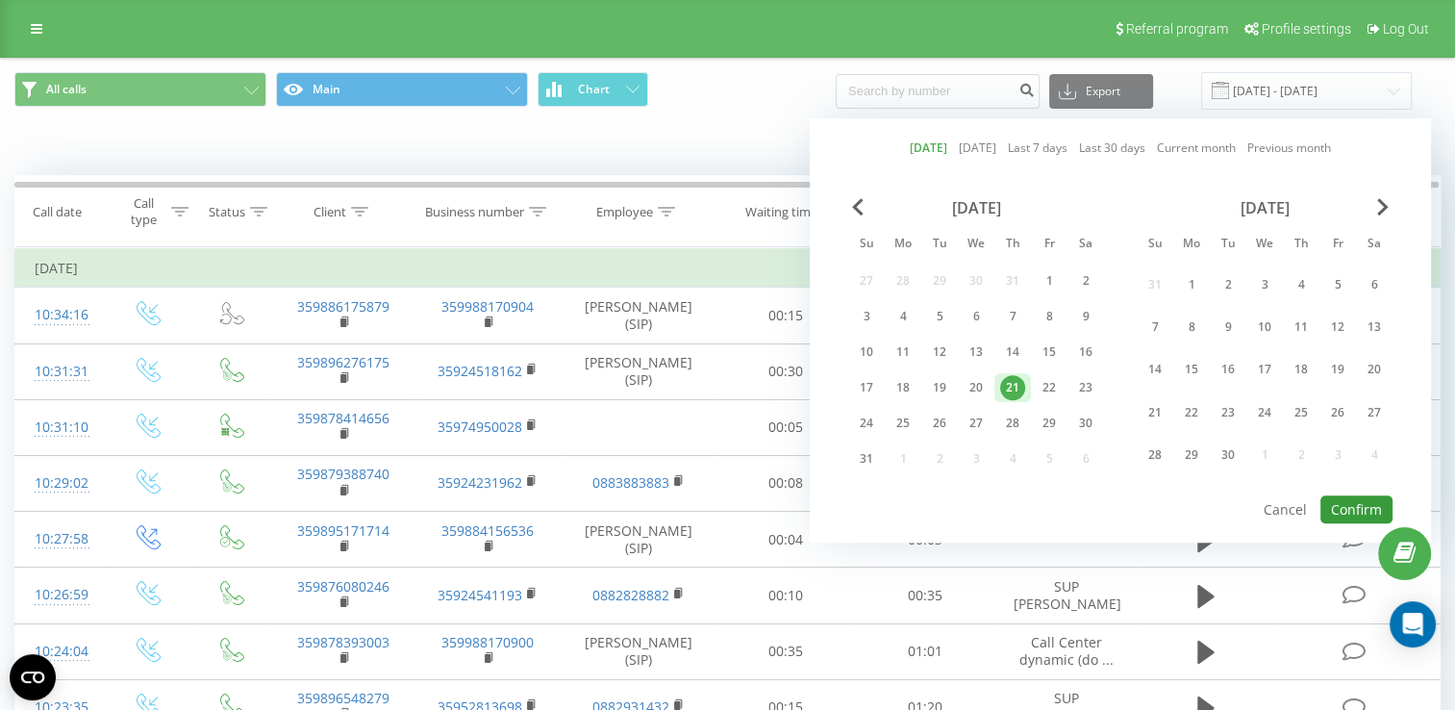
click at [1358, 497] on button "Confirm" at bounding box center [1356, 509] width 72 height 28
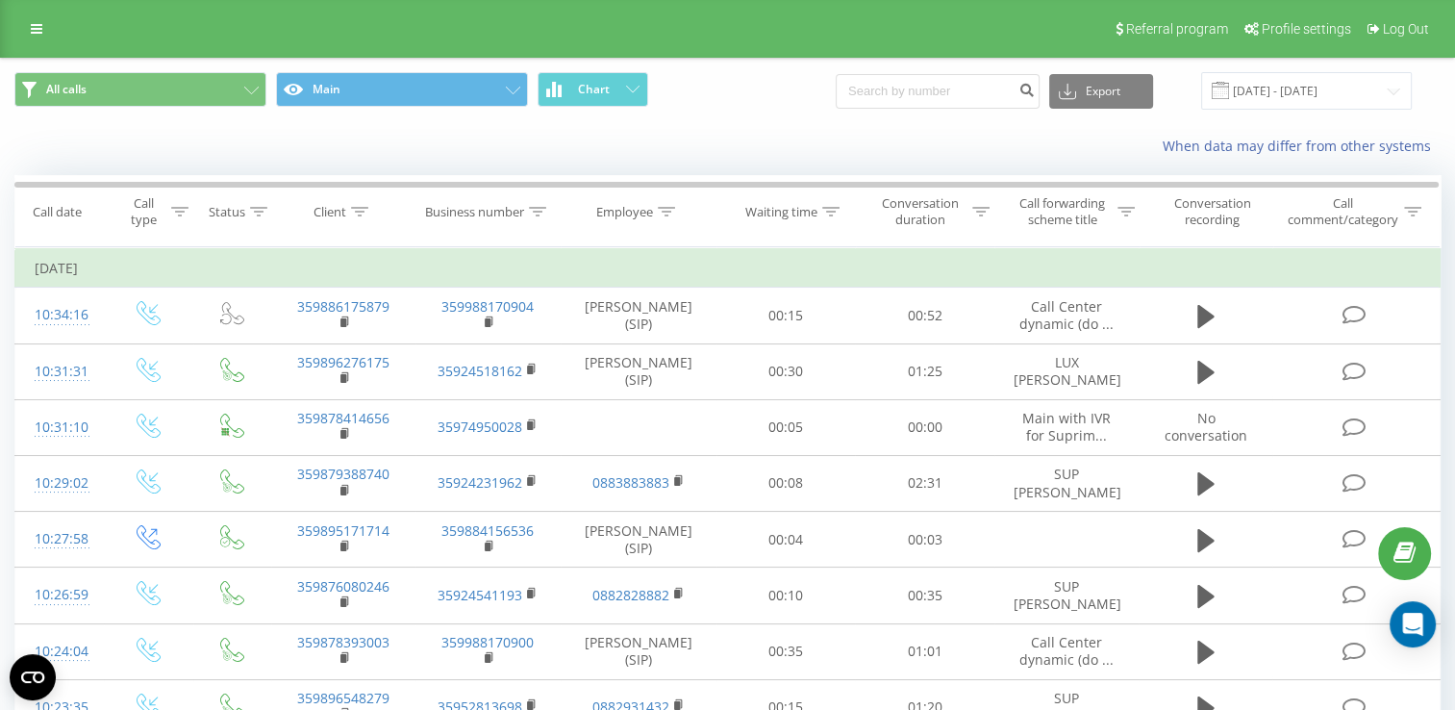
click at [0, 0] on button at bounding box center [0, 0] width 0 height 0
click at [0, 0] on span "359882988563" at bounding box center [0, 0] width 0 height 0
copy span "359882988563"
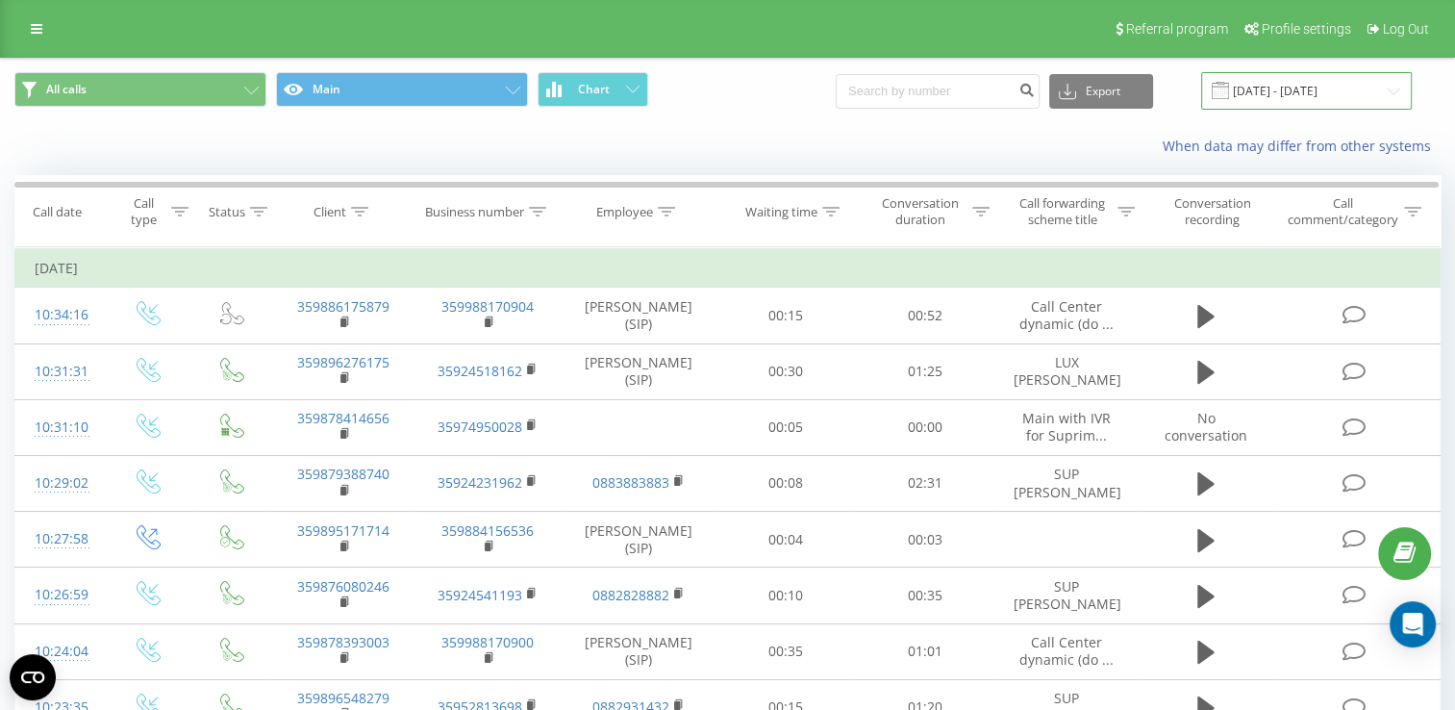
click at [1279, 90] on input "[DATE] - [DATE]" at bounding box center [1306, 90] width 211 height 37
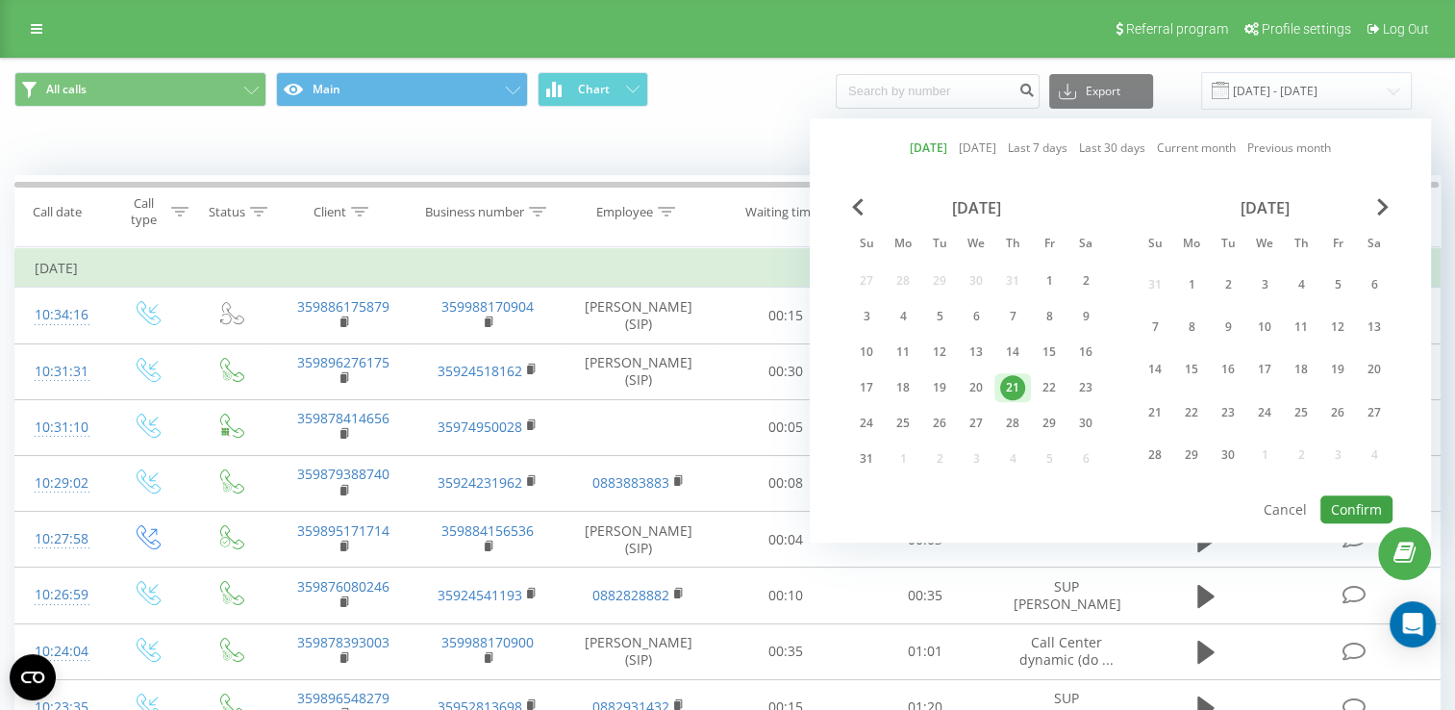
click at [1348, 488] on div "[DATE] [DATE] Last 7 days Last 30 days Current month Previous month [DATE] Su M…" at bounding box center [1120, 330] width 621 height 424
click at [1350, 495] on button "Confirm" at bounding box center [1356, 509] width 72 height 28
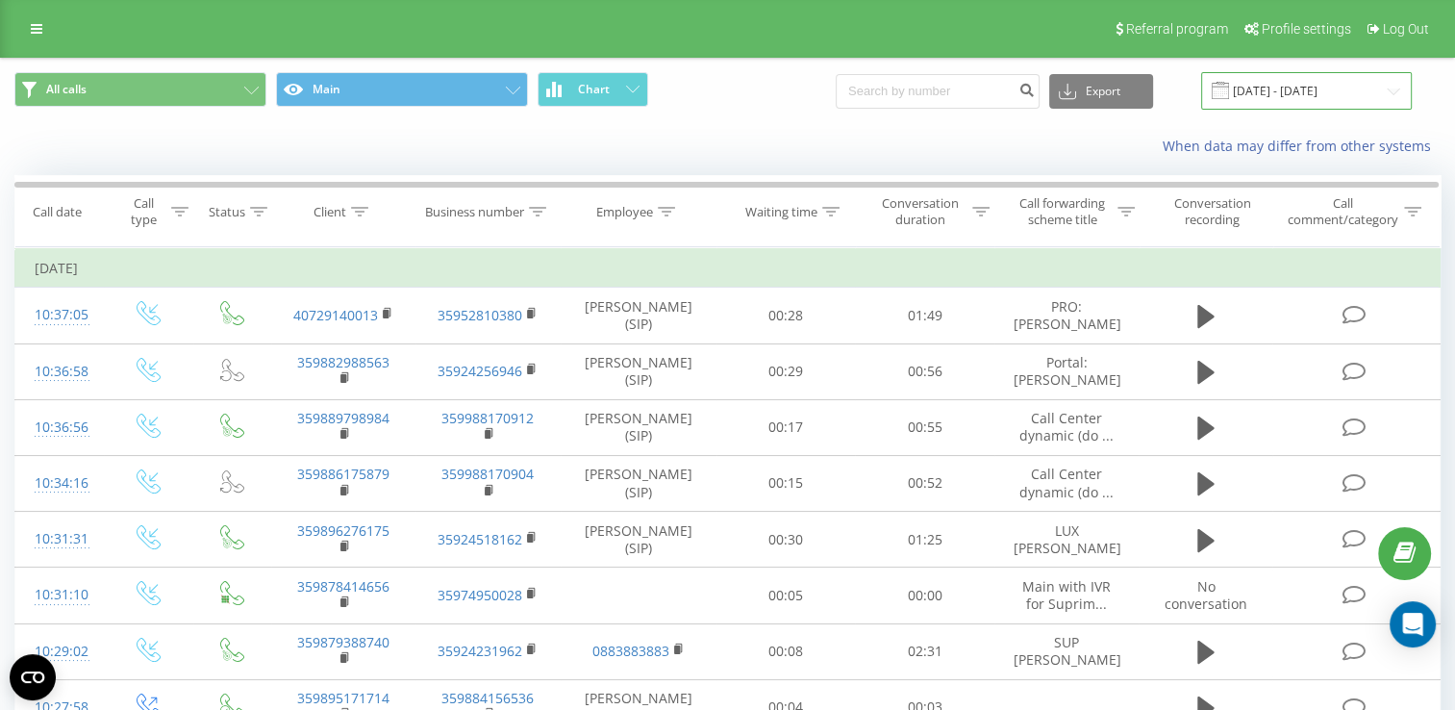
click at [1245, 82] on input "[DATE] - [DATE]" at bounding box center [1306, 90] width 211 height 37
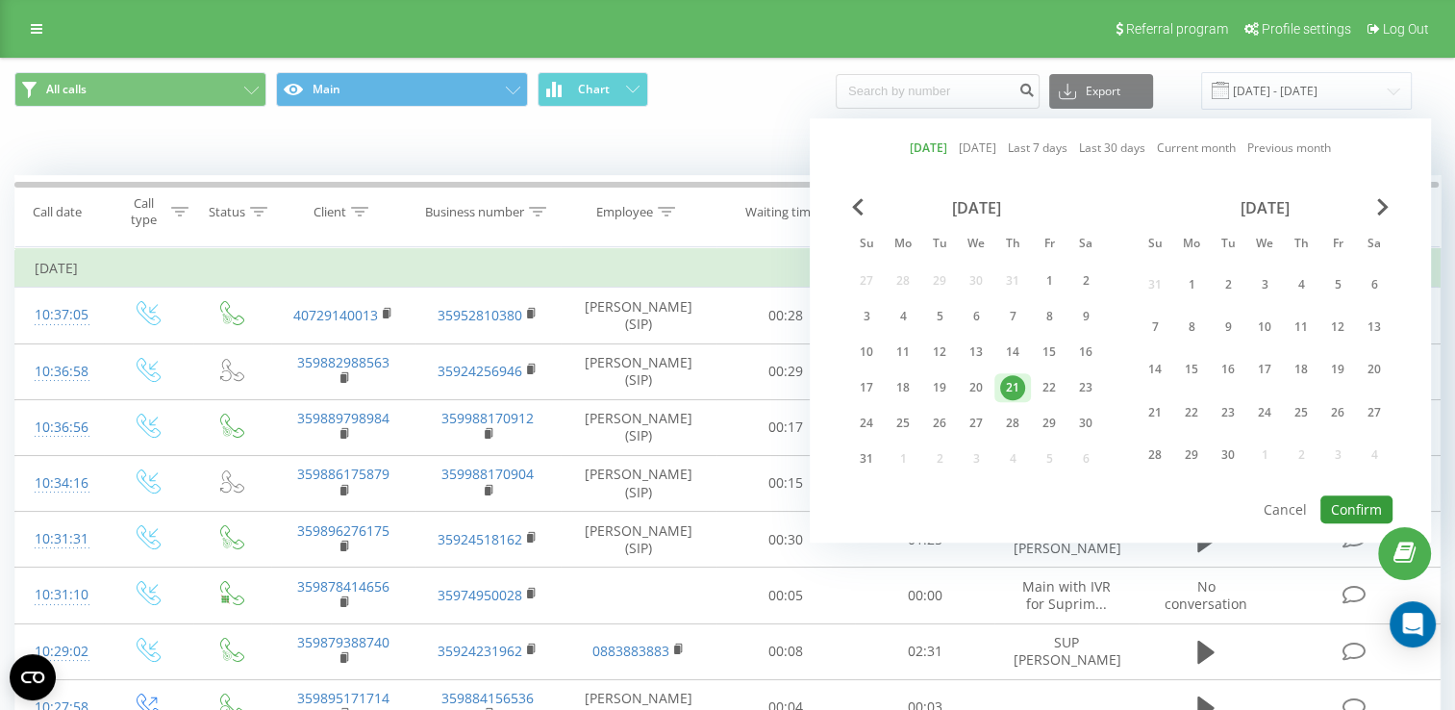
click at [1351, 501] on button "Confirm" at bounding box center [1356, 509] width 72 height 28
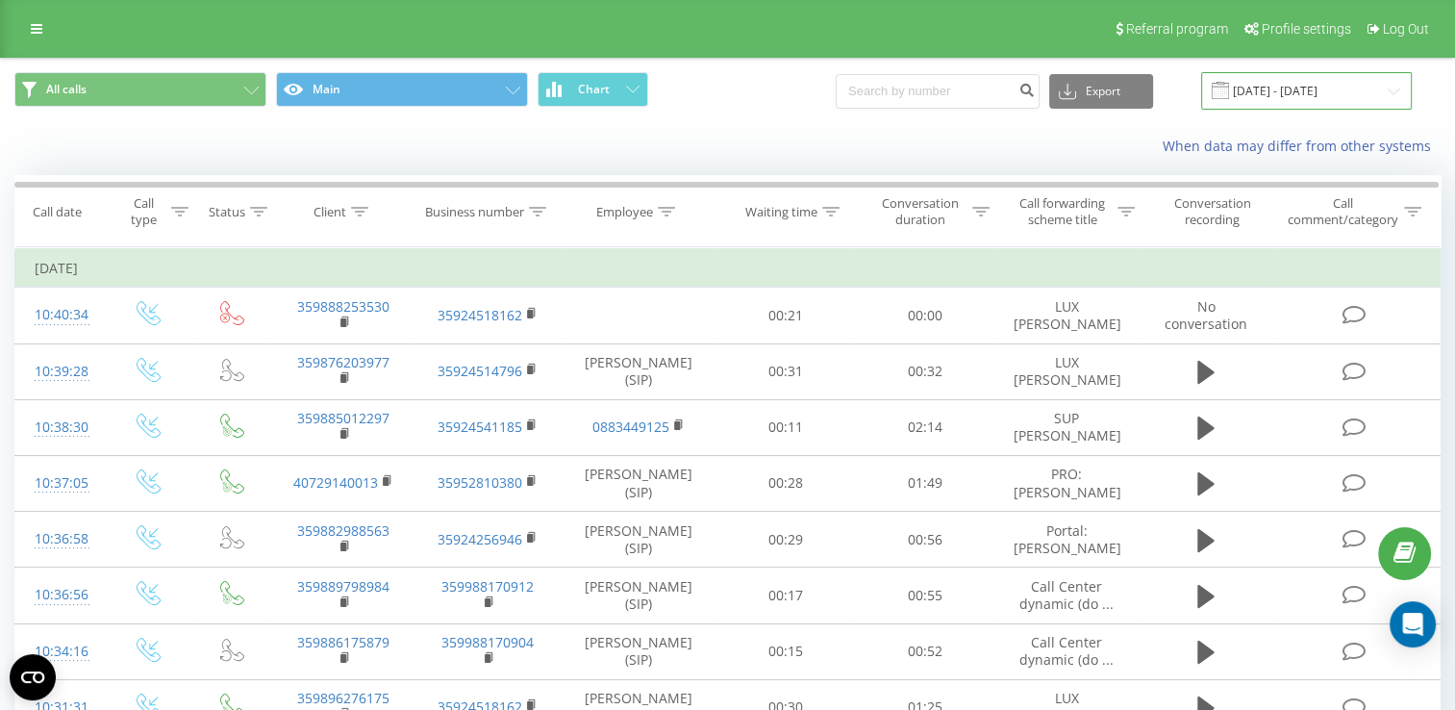
drag, startPoint x: 1285, startPoint y: 87, endPoint x: 1297, endPoint y: 106, distance: 22.9
click at [1294, 98] on input "[DATE] - [DATE]" at bounding box center [1306, 90] width 211 height 37
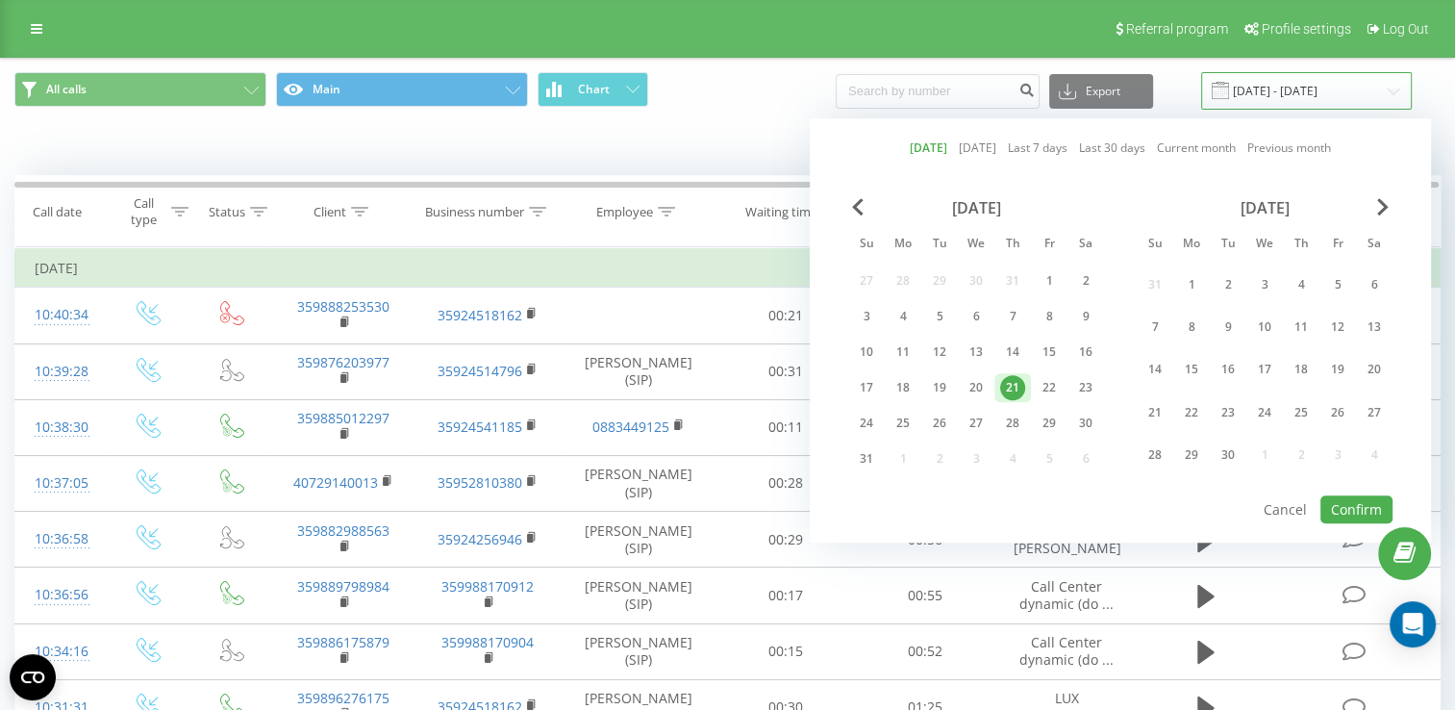
click at [1273, 84] on input "[DATE] - [DATE]" at bounding box center [1306, 90] width 211 height 37
click at [1355, 506] on button "Confirm" at bounding box center [1356, 509] width 72 height 28
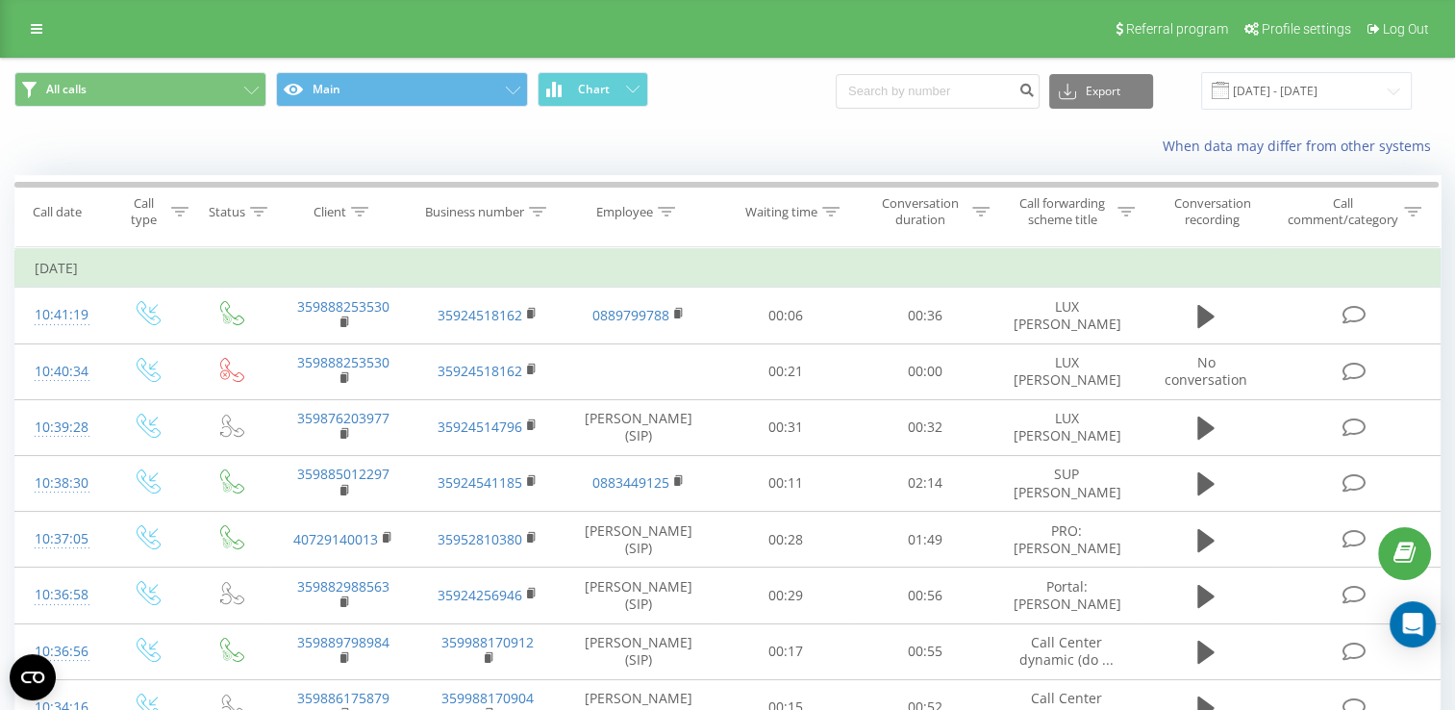
click at [0, 0] on icon at bounding box center [0, 0] width 0 height 0
click at [0, 0] on div "Online" at bounding box center [0, 0] width 0 height 0
click at [0, 0] on span "Offline" at bounding box center [0, 0] width 0 height 0
click at [0, 0] on icon at bounding box center [0, 0] width 0 height 0
drag, startPoint x: 1385, startPoint y: 51, endPoint x: 1328, endPoint y: 79, distance: 63.2
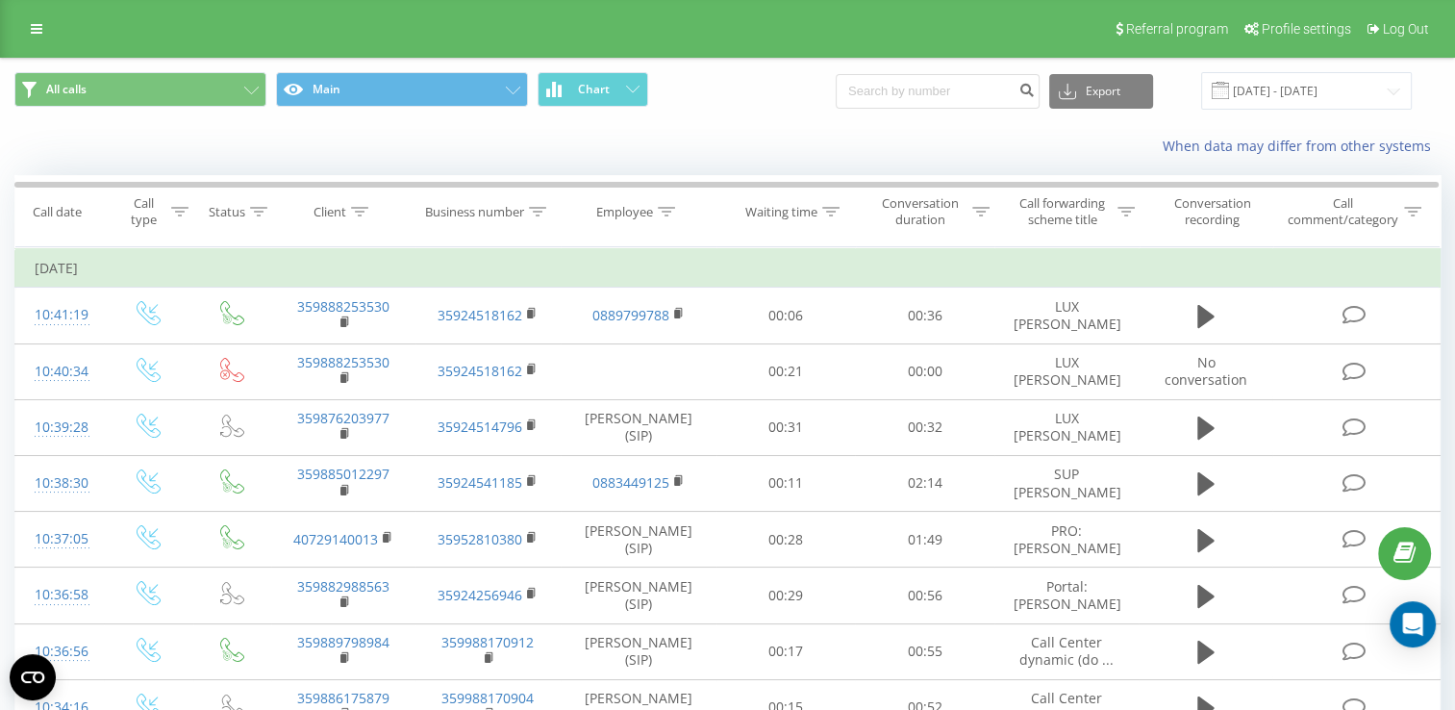
click at [0, 0] on div "Online" at bounding box center [0, 0] width 0 height 0
click at [0, 0] on icon at bounding box center [0, 0] width 0 height 0
click at [1277, 79] on input "[DATE] - [DATE]" at bounding box center [1306, 90] width 211 height 37
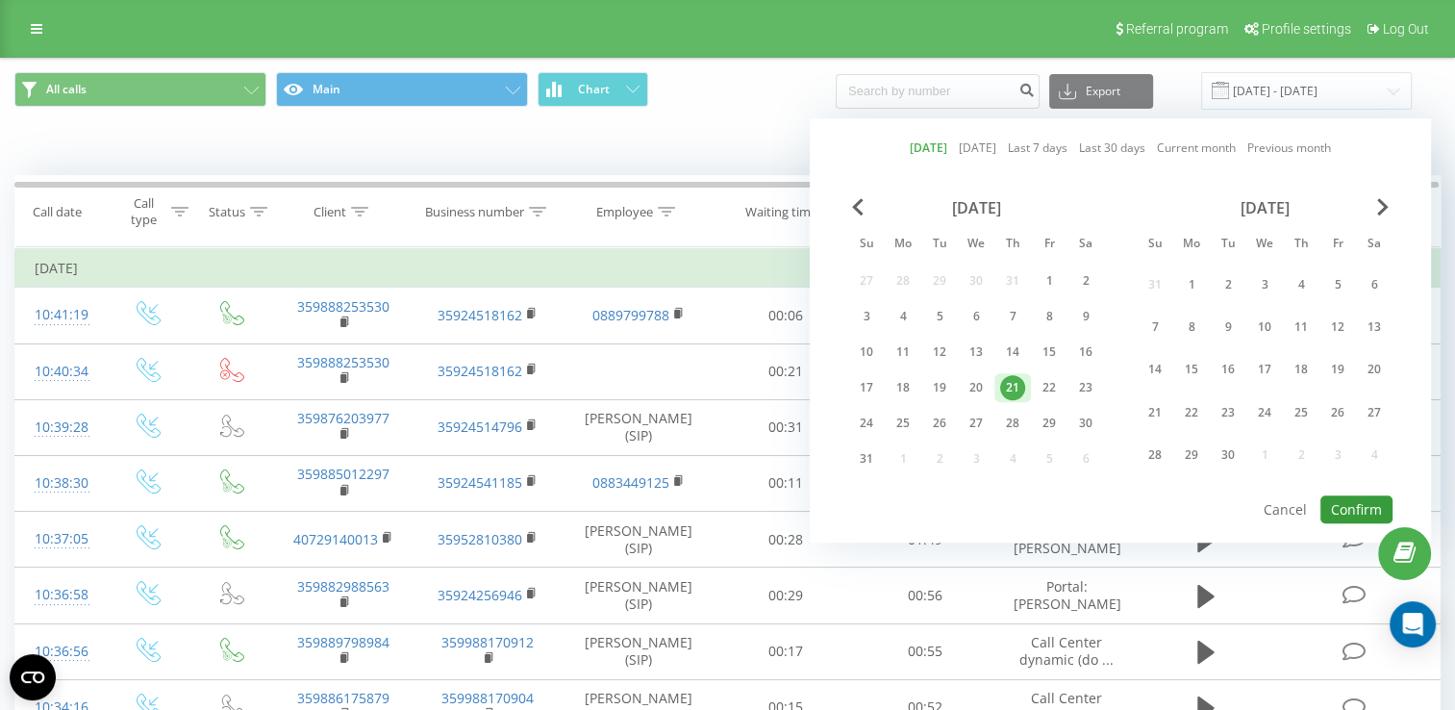
click at [1342, 500] on button "Confirm" at bounding box center [1356, 509] width 72 height 28
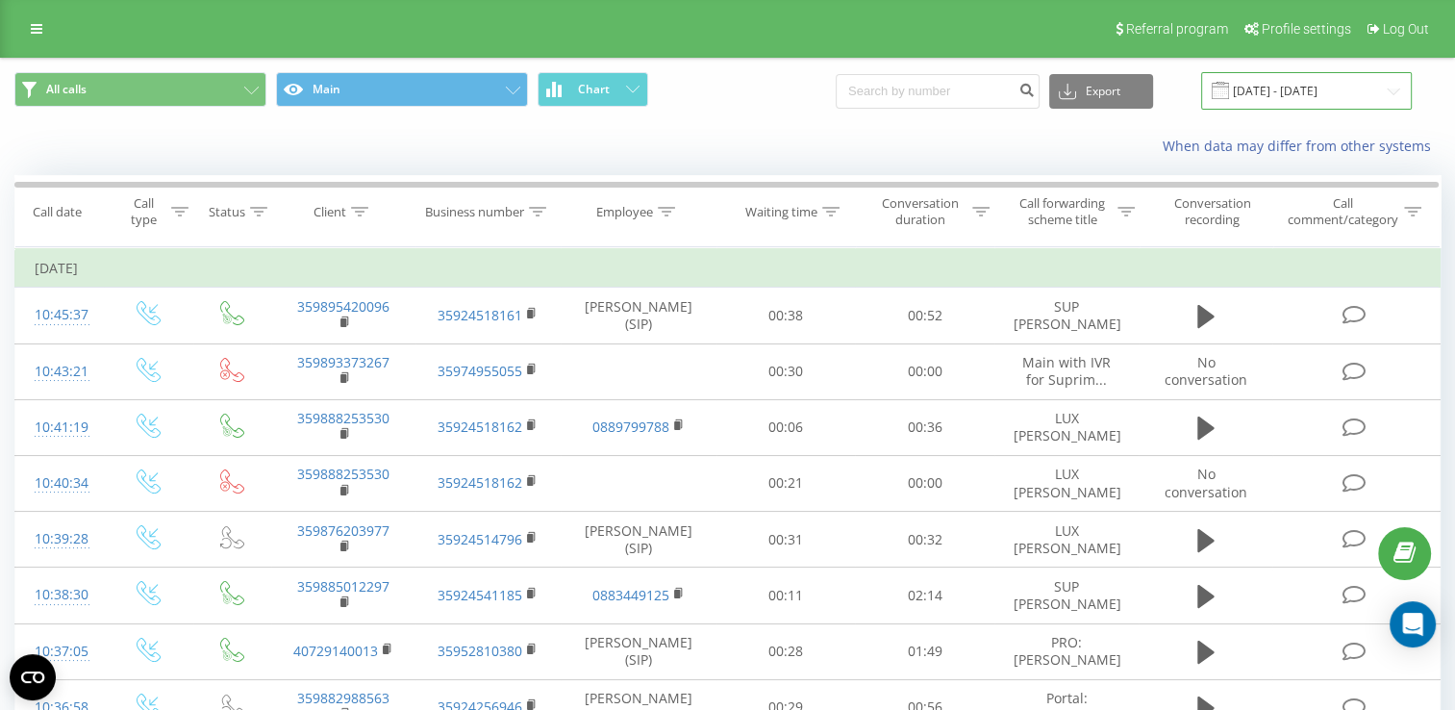
click at [1257, 87] on input "[DATE] - [DATE]" at bounding box center [1306, 90] width 211 height 37
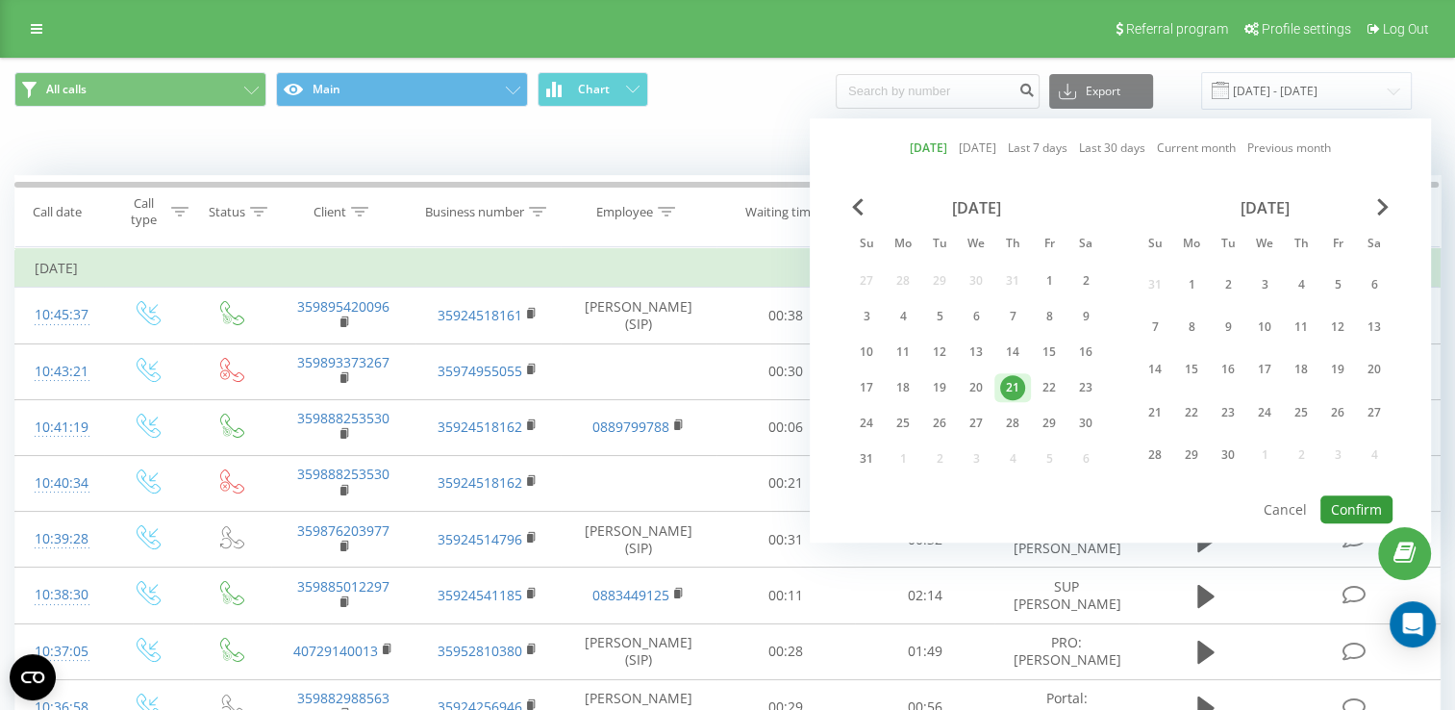
click at [1346, 503] on button "Confirm" at bounding box center [1356, 509] width 72 height 28
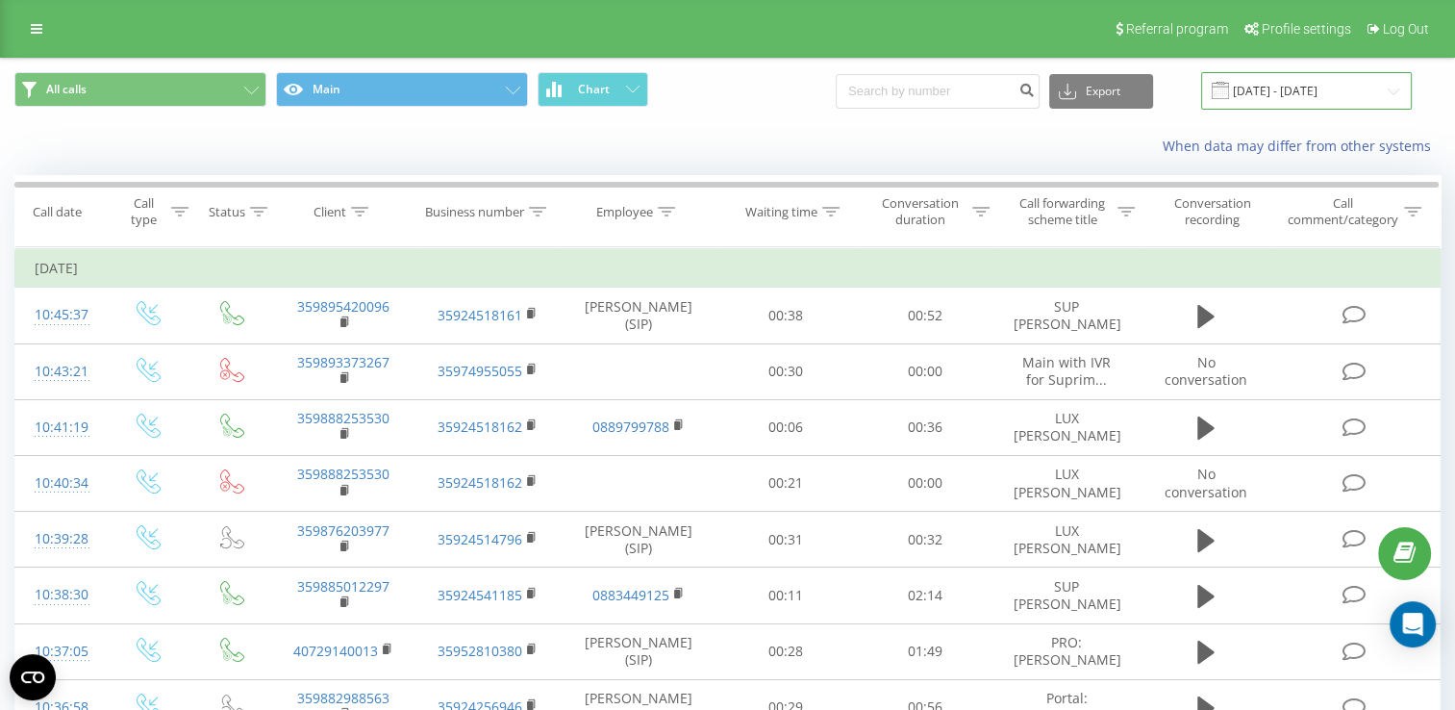
click at [1271, 87] on input "[DATE] - [DATE]" at bounding box center [1306, 90] width 211 height 37
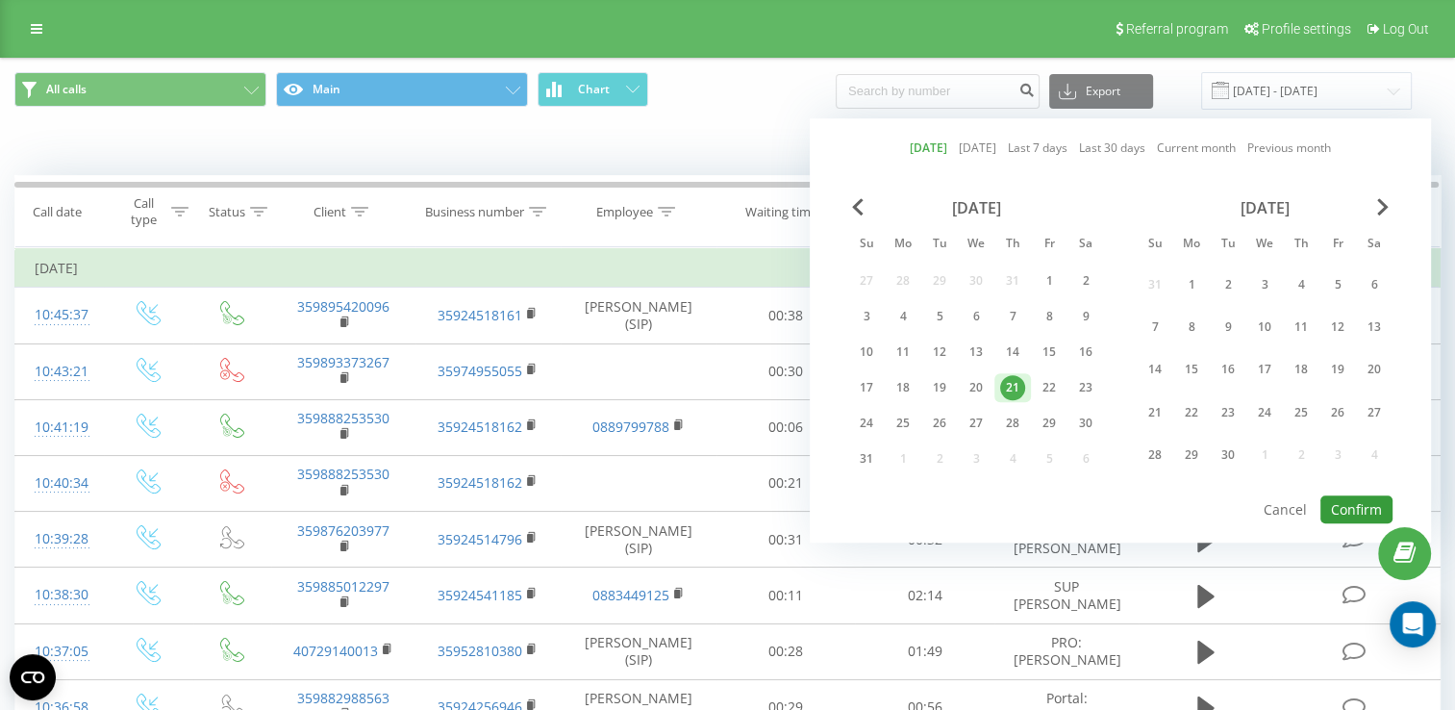
click at [1352, 506] on button "Confirm" at bounding box center [1356, 509] width 72 height 28
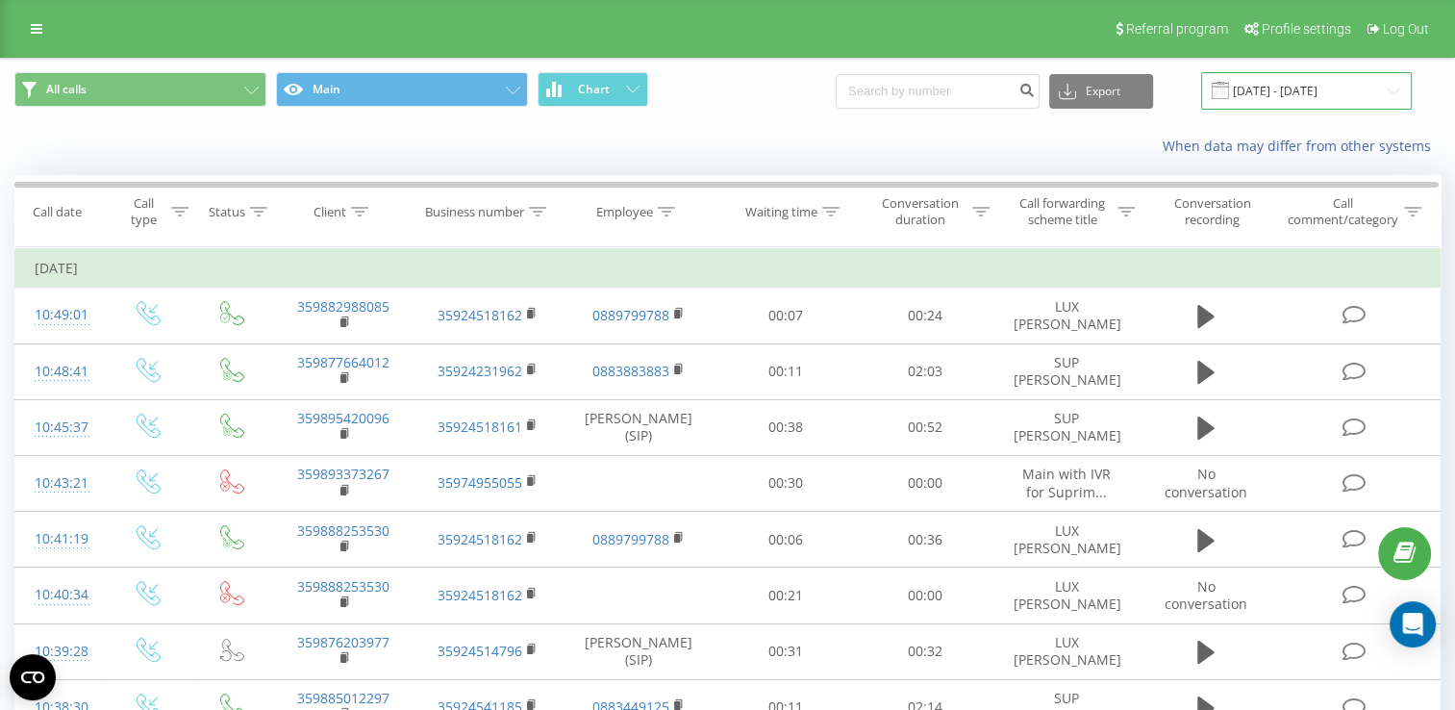
click at [1275, 87] on input "[DATE] - [DATE]" at bounding box center [1306, 90] width 211 height 37
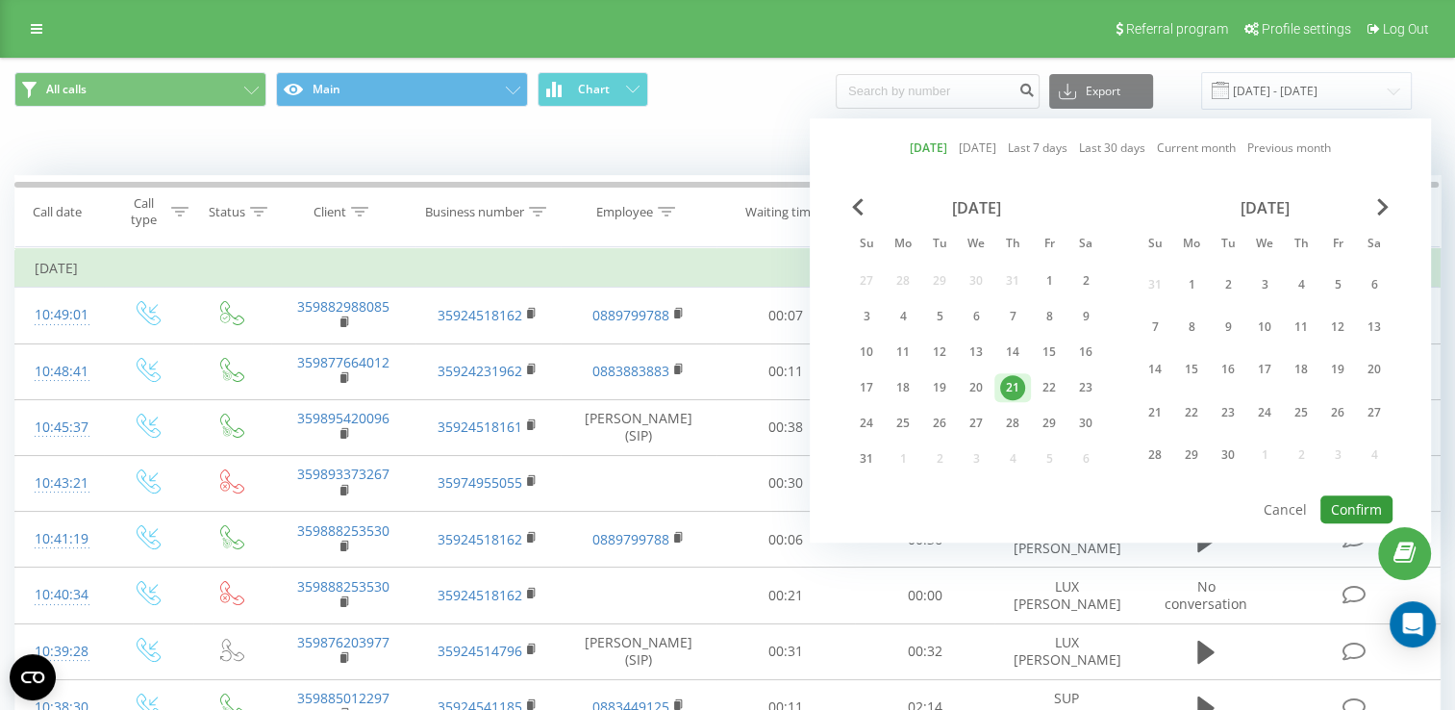
click at [1344, 501] on button "Confirm" at bounding box center [1356, 509] width 72 height 28
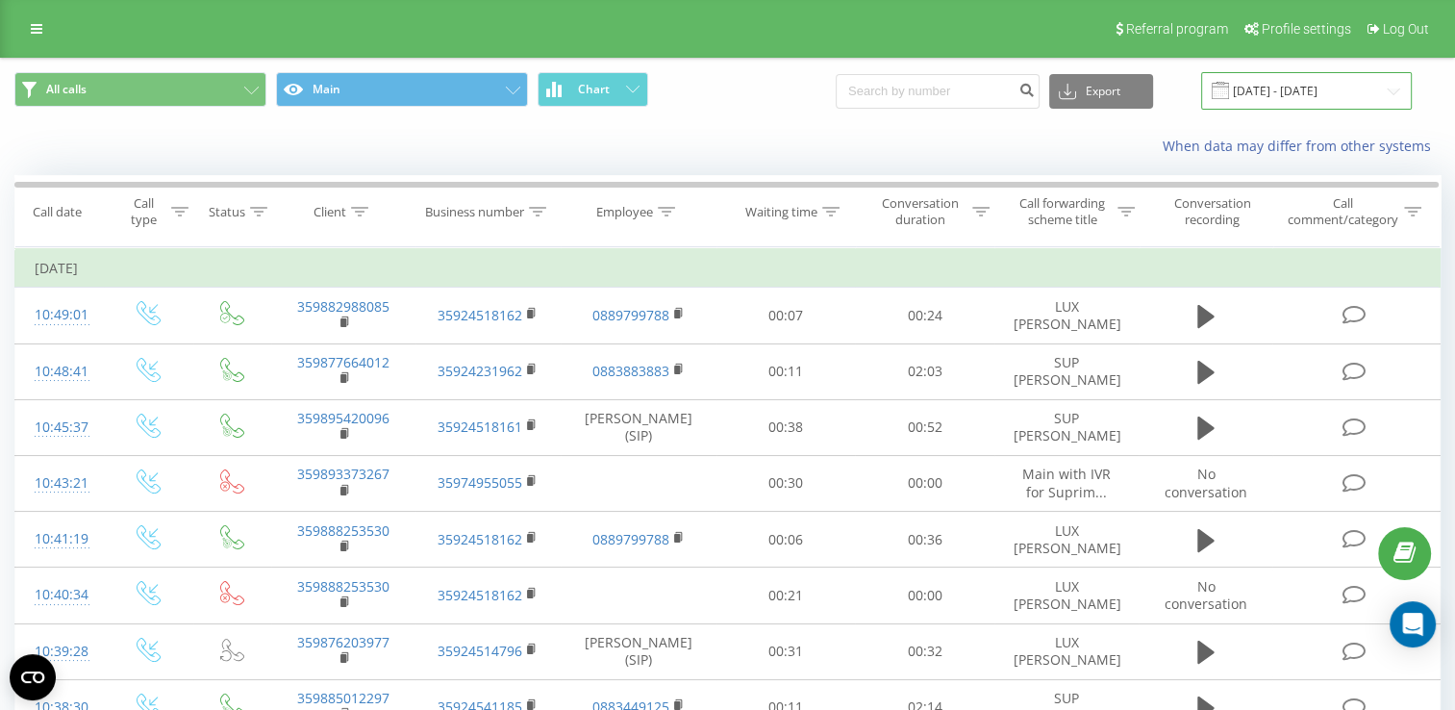
click at [1277, 96] on input "[DATE] - [DATE]" at bounding box center [1306, 90] width 211 height 37
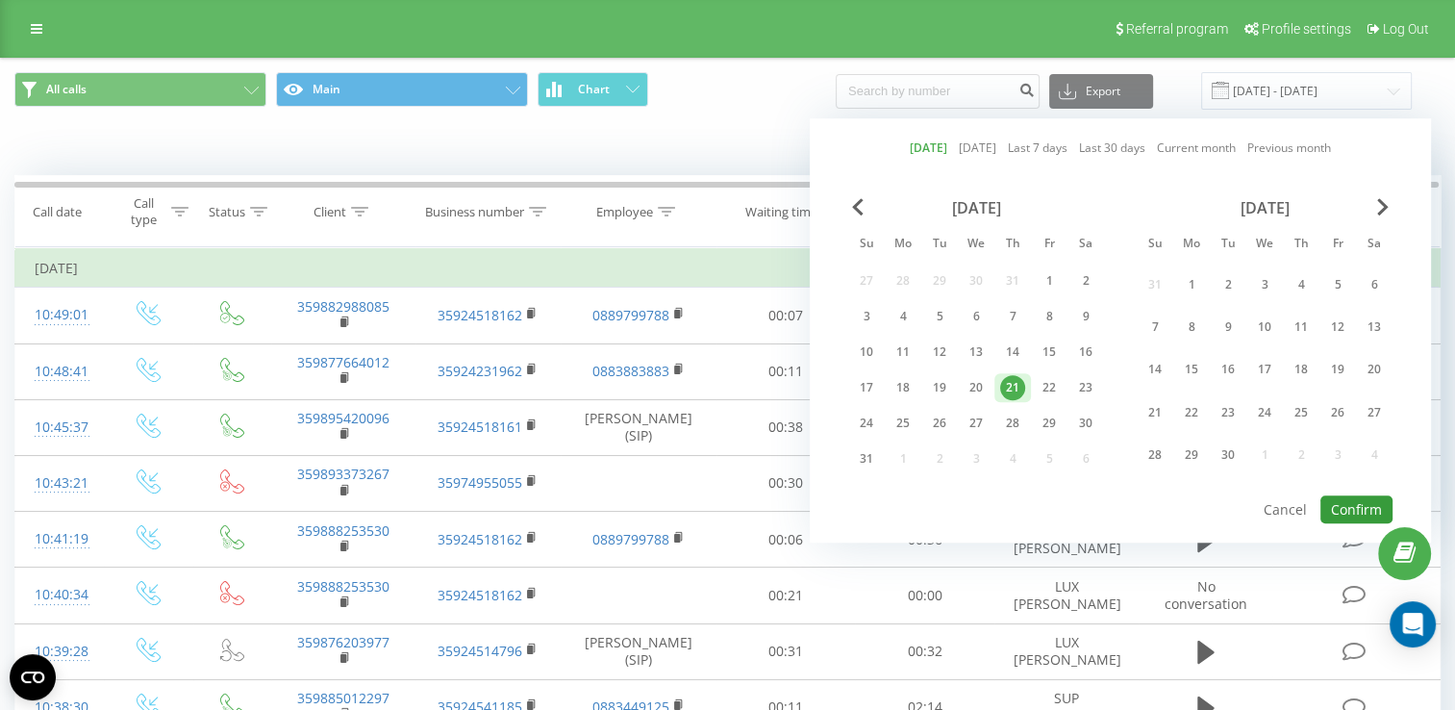
click at [1341, 500] on button "Confirm" at bounding box center [1356, 509] width 72 height 28
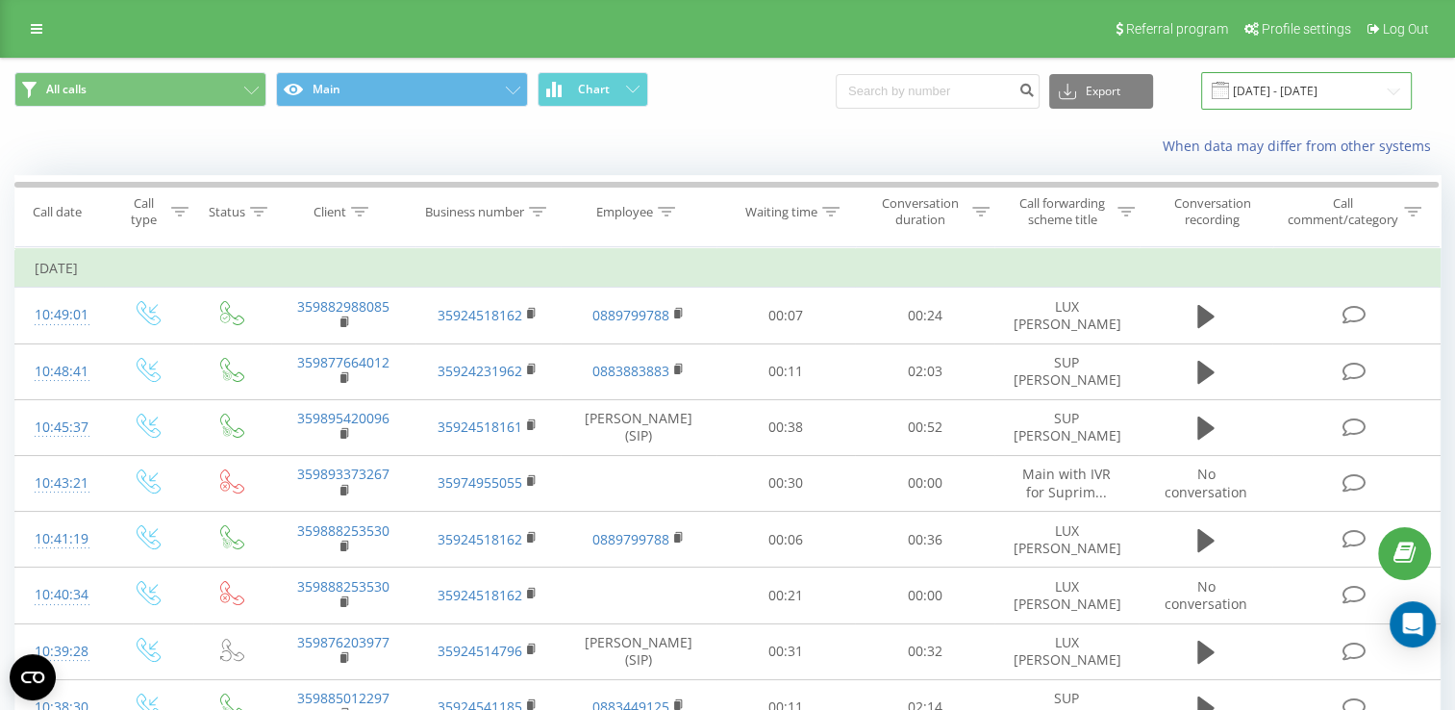
click at [1267, 89] on input "[DATE] - [DATE]" at bounding box center [1306, 90] width 211 height 37
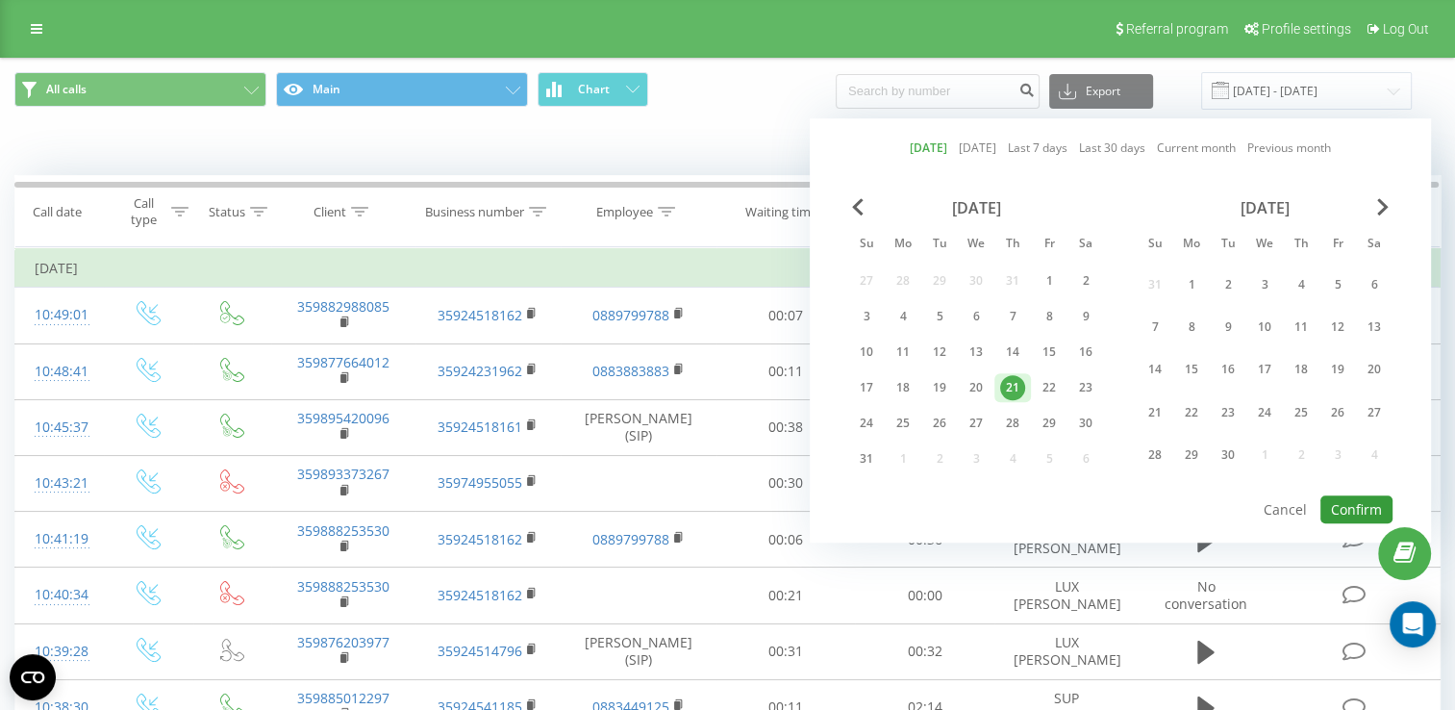
click at [1349, 498] on button "Confirm" at bounding box center [1356, 509] width 72 height 28
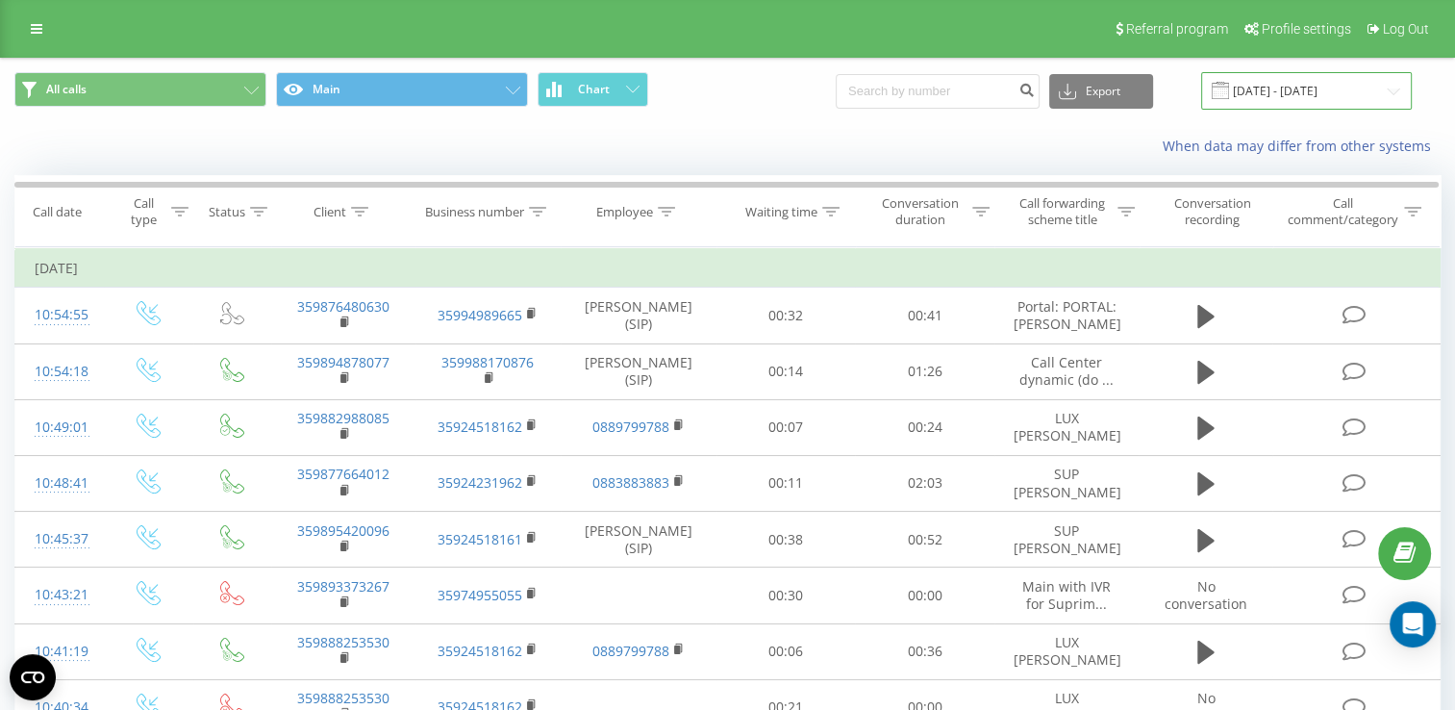
click at [1294, 83] on input "[DATE] - [DATE]" at bounding box center [1306, 90] width 211 height 37
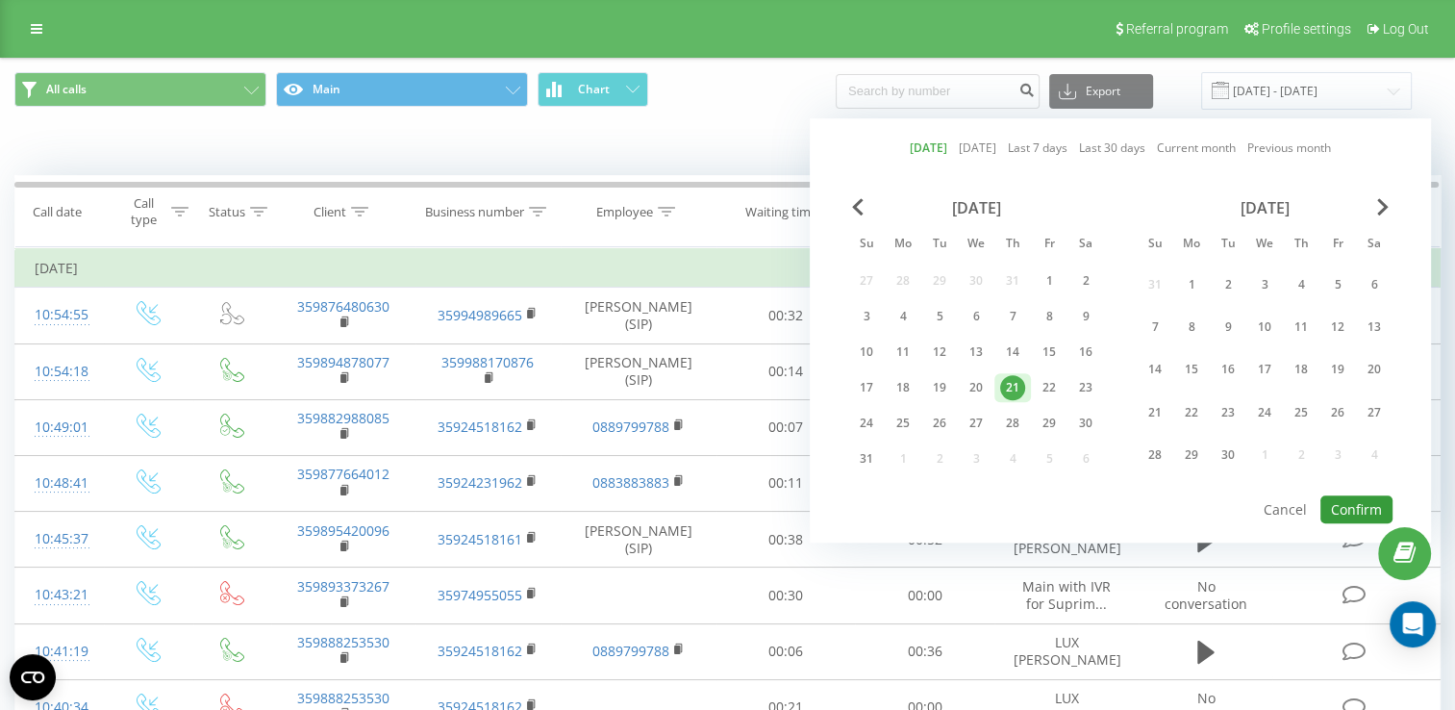
click at [1350, 498] on button "Confirm" at bounding box center [1356, 509] width 72 height 28
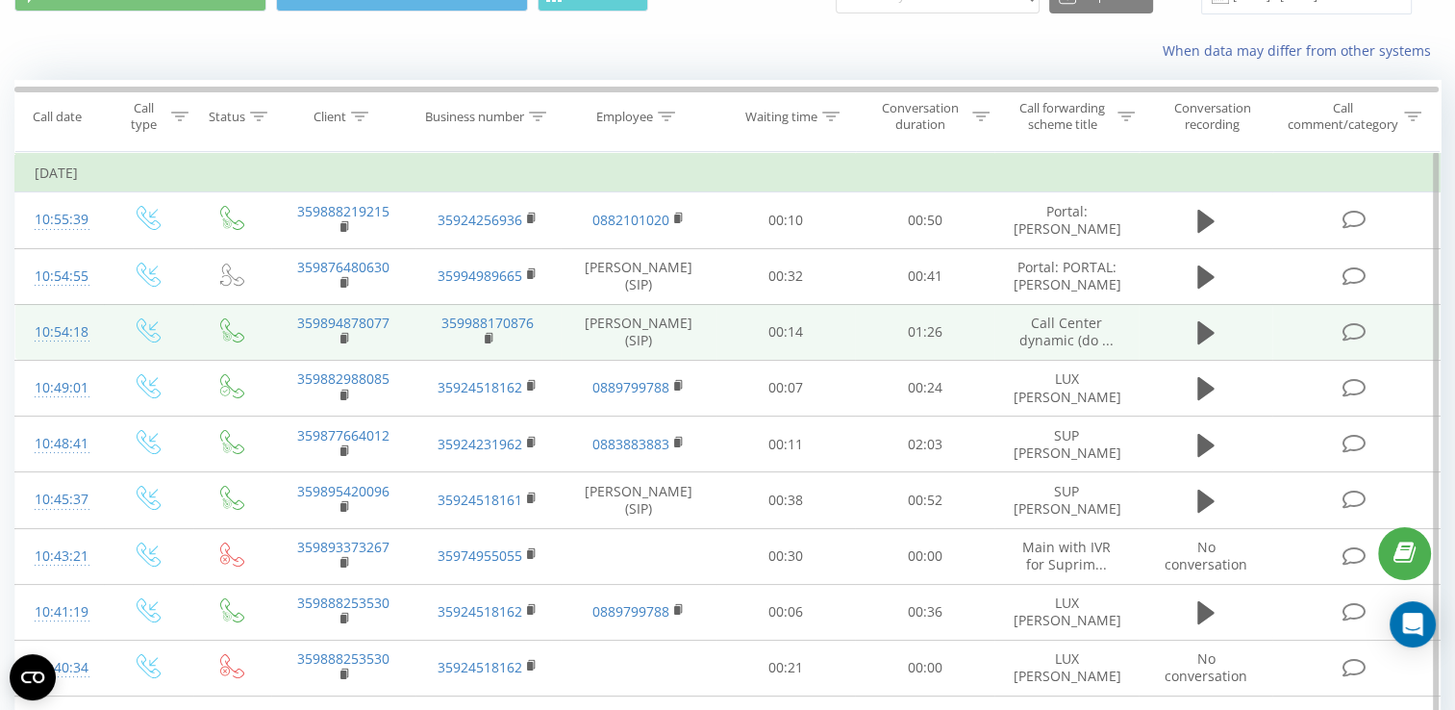
scroll to position [96, 0]
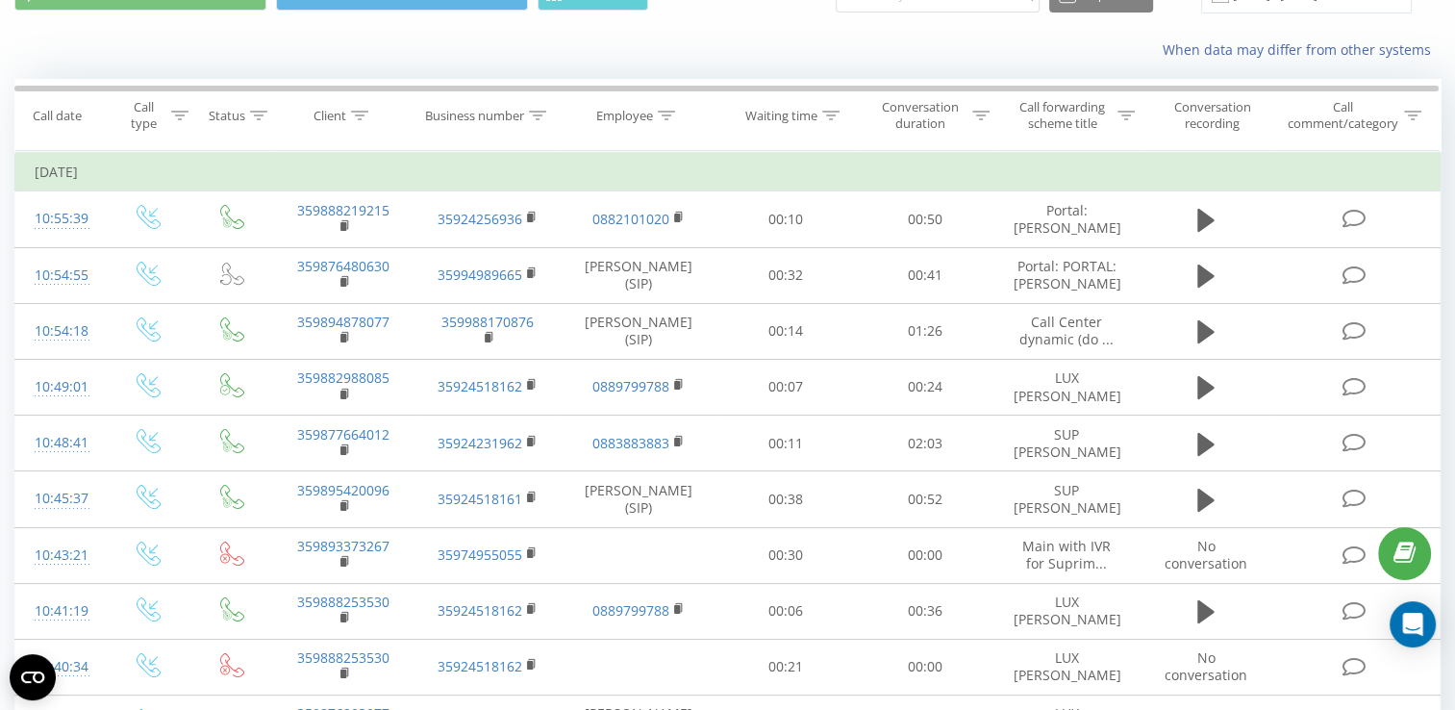
drag, startPoint x: 1069, startPoint y: 94, endPoint x: 1081, endPoint y: 94, distance: 11.5
click at [0, 0] on button at bounding box center [0, 0] width 0 height 0
click at [0, 0] on span "359899287342" at bounding box center [0, 0] width 0 height 0
copy span "359899287342"
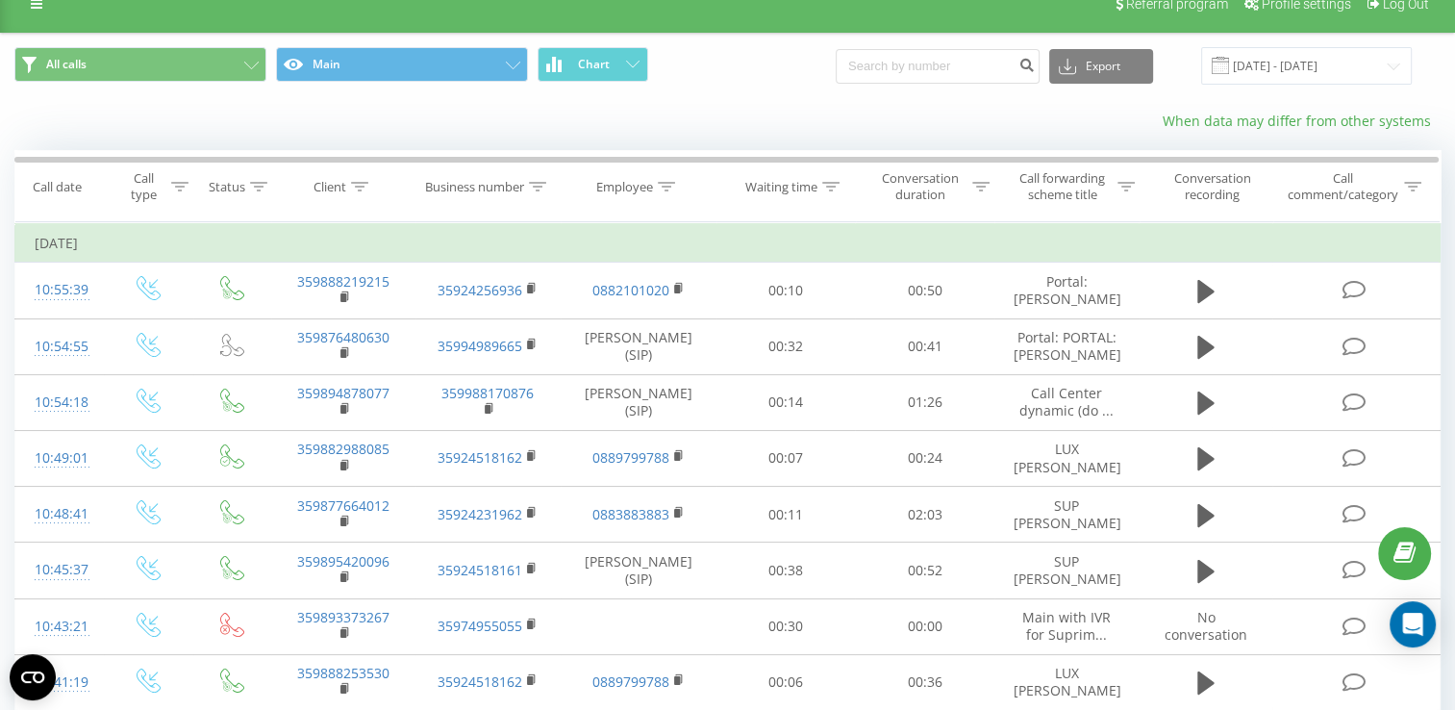
scroll to position [0, 0]
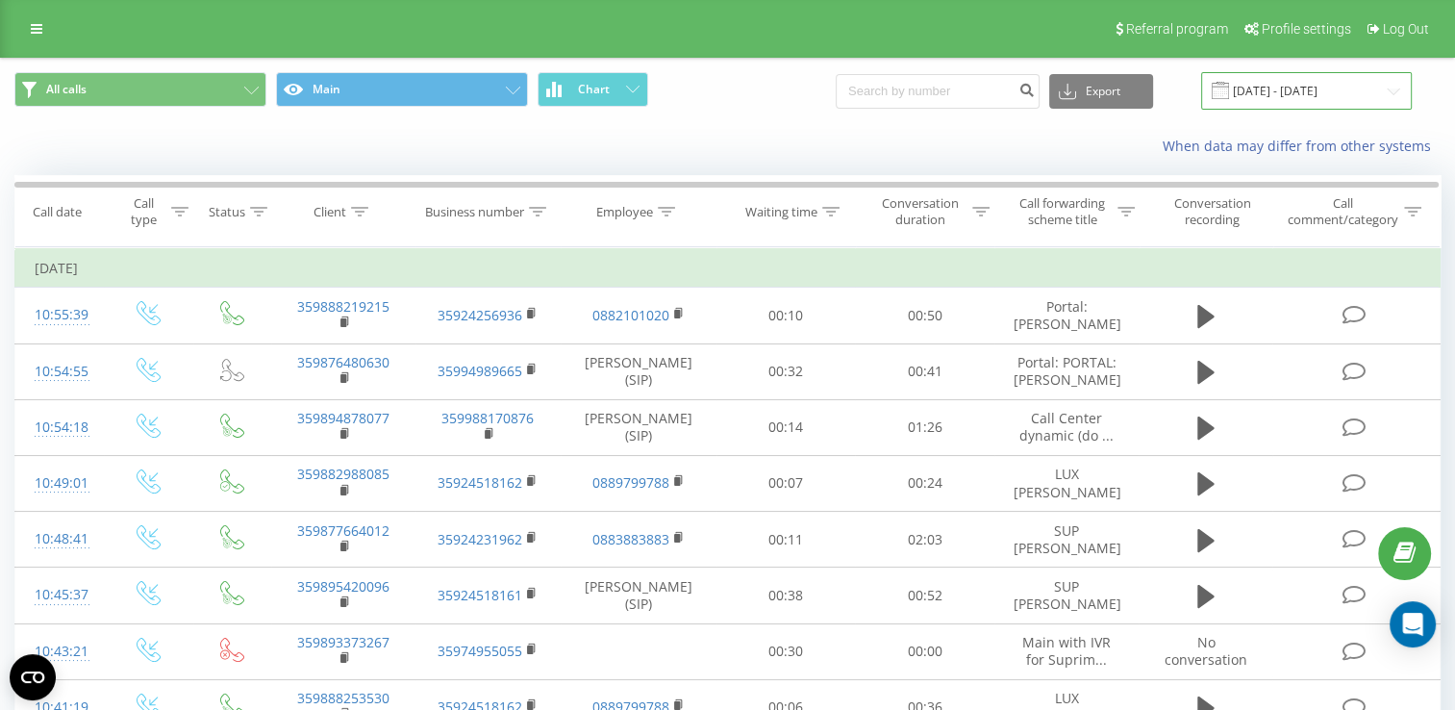
click at [1269, 93] on input "[DATE] - [DATE]" at bounding box center [1306, 90] width 211 height 37
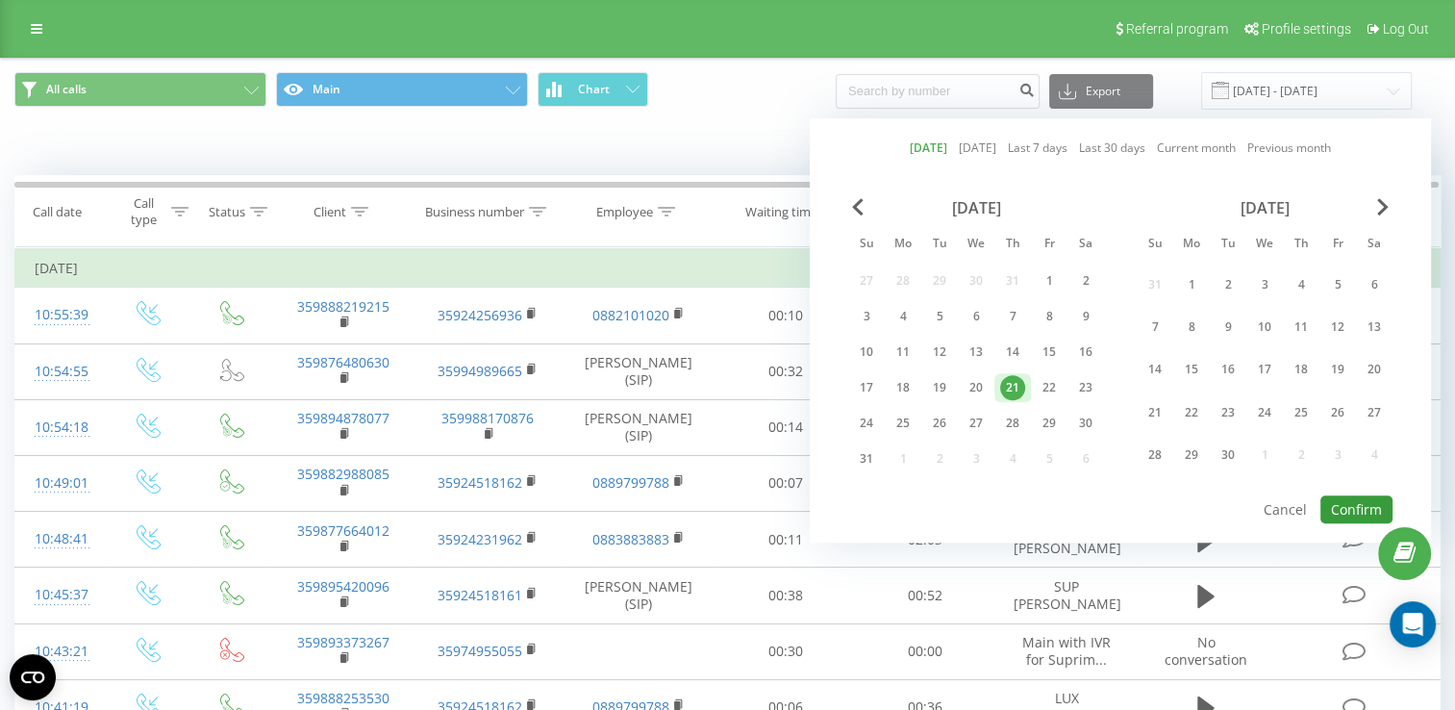
click at [1358, 504] on button "Confirm" at bounding box center [1356, 509] width 72 height 28
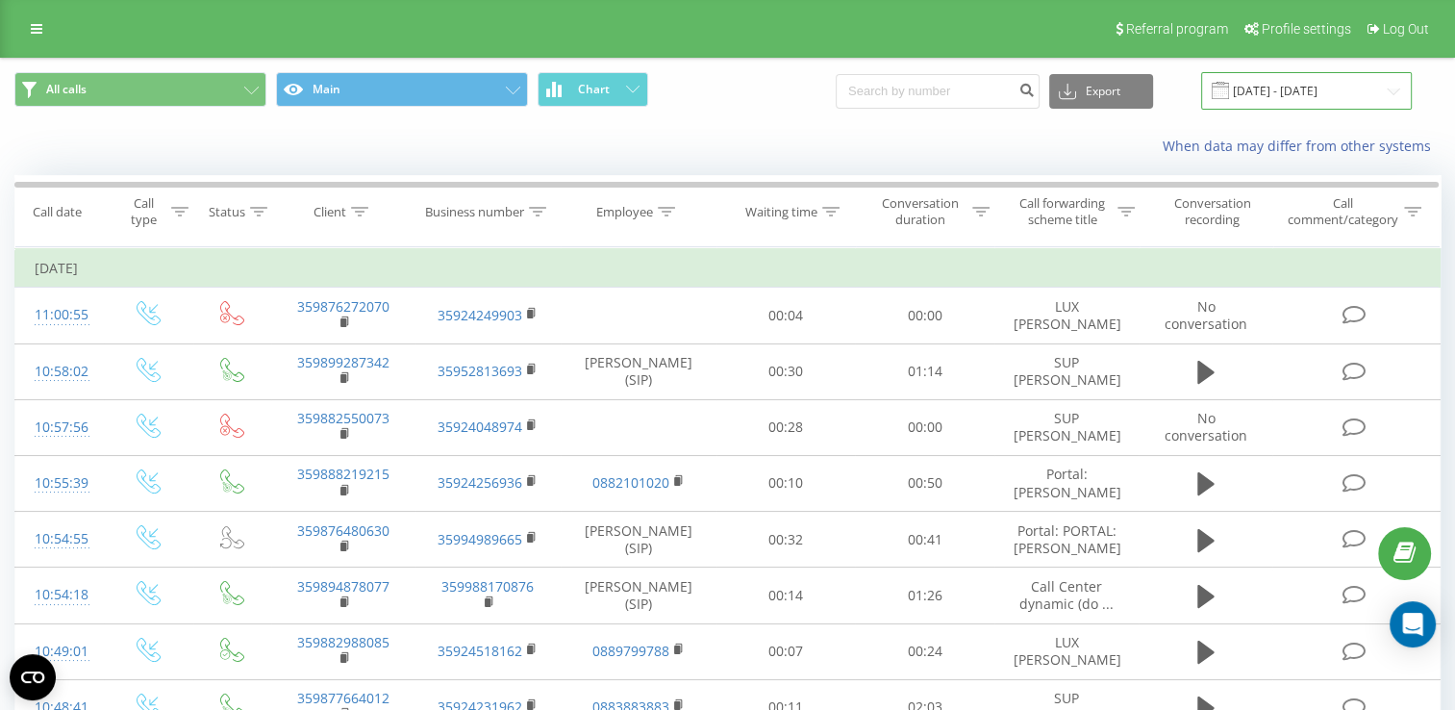
click at [1281, 98] on input "[DATE] - [DATE]" at bounding box center [1306, 90] width 211 height 37
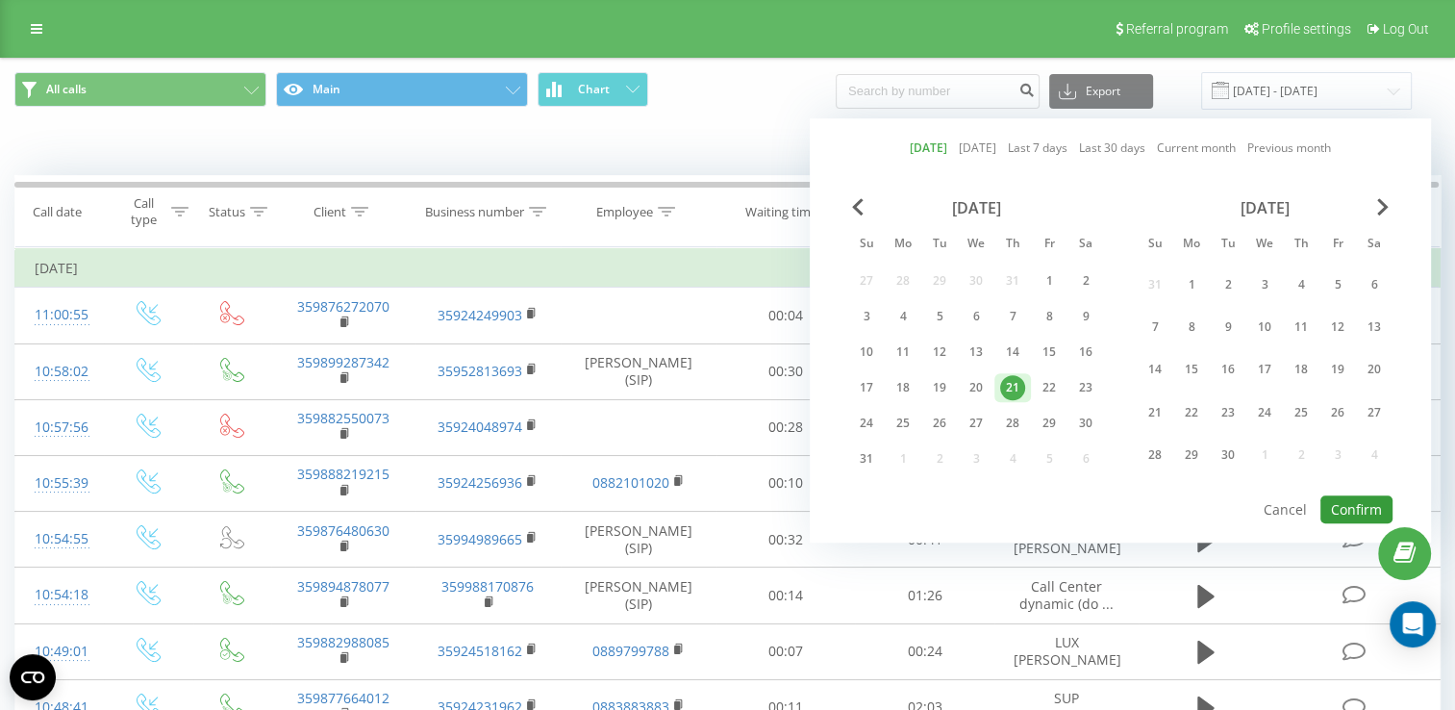
click at [1344, 504] on button "Confirm" at bounding box center [1356, 509] width 72 height 28
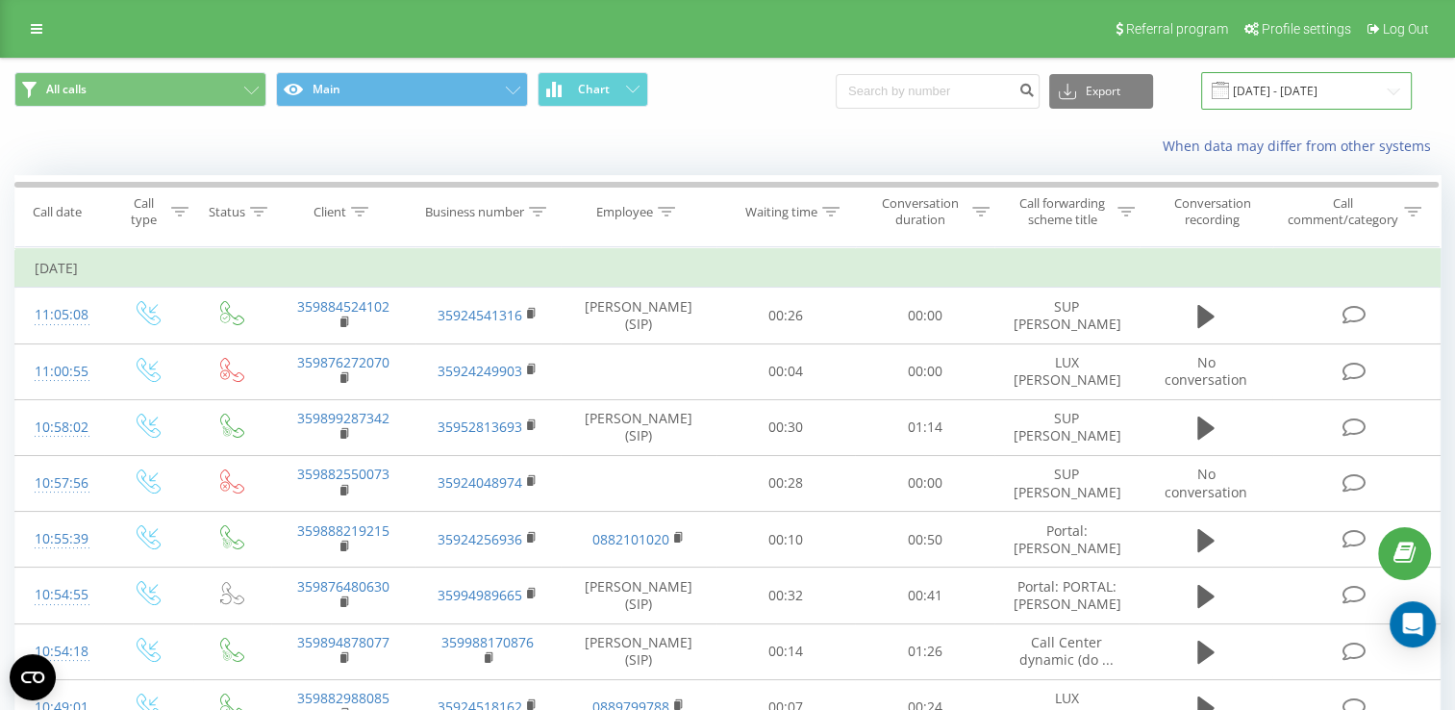
click at [1305, 83] on input "[DATE] - [DATE]" at bounding box center [1306, 90] width 211 height 37
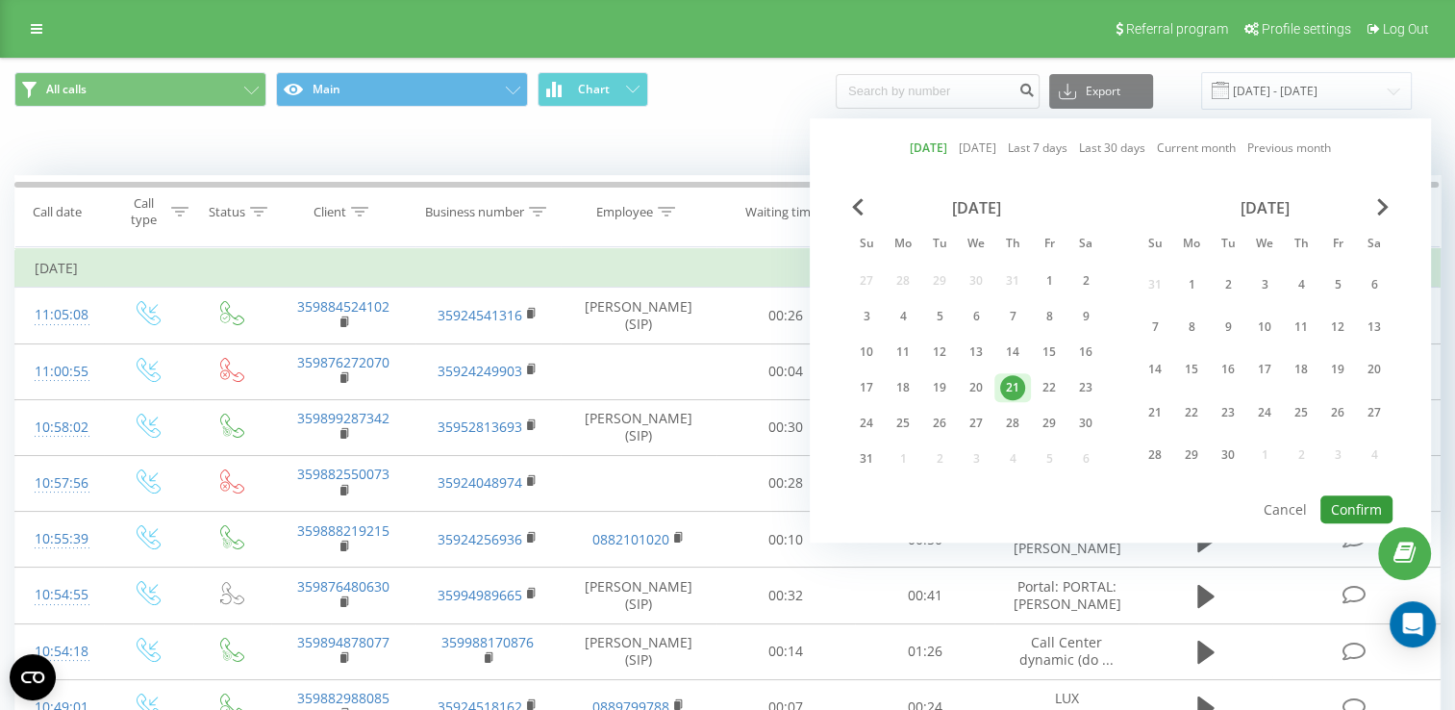
click at [1350, 495] on button "Confirm" at bounding box center [1356, 509] width 72 height 28
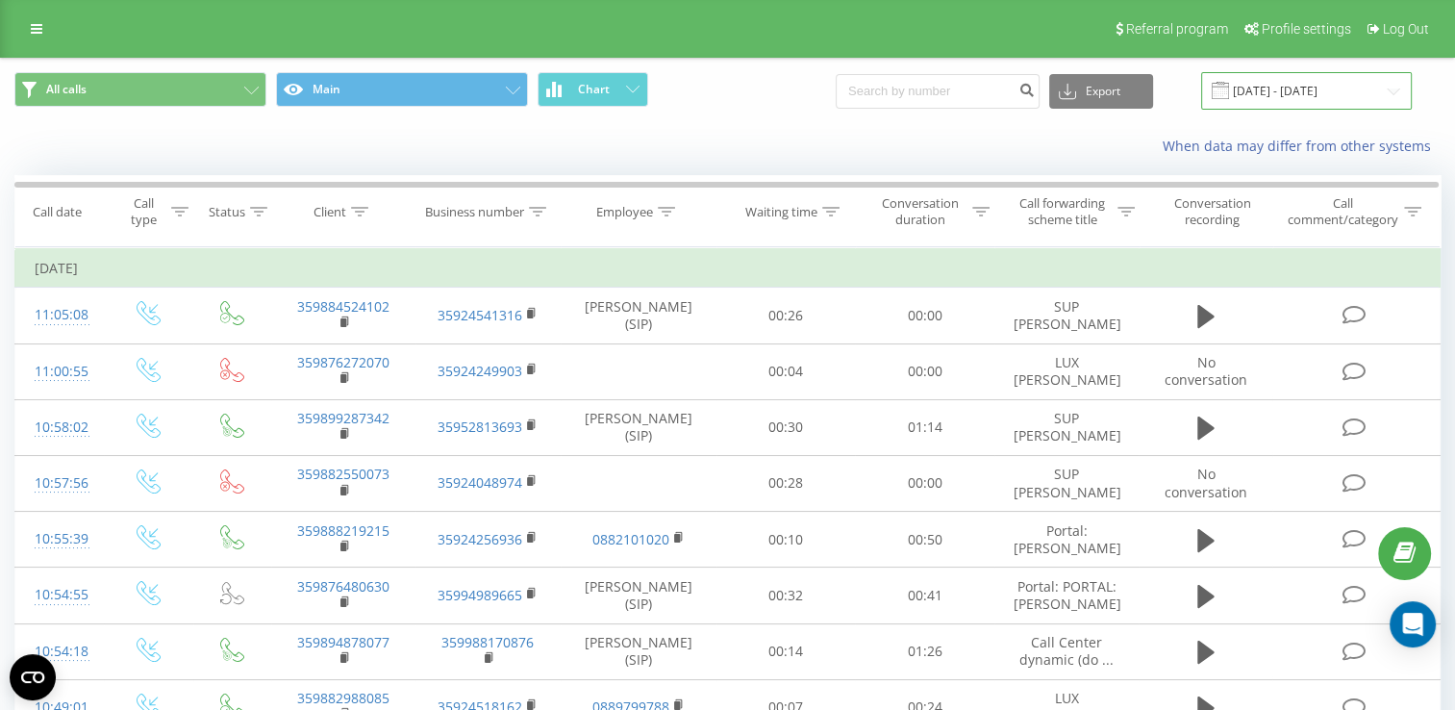
click at [1273, 89] on input "[DATE] - [DATE]" at bounding box center [1306, 90] width 211 height 37
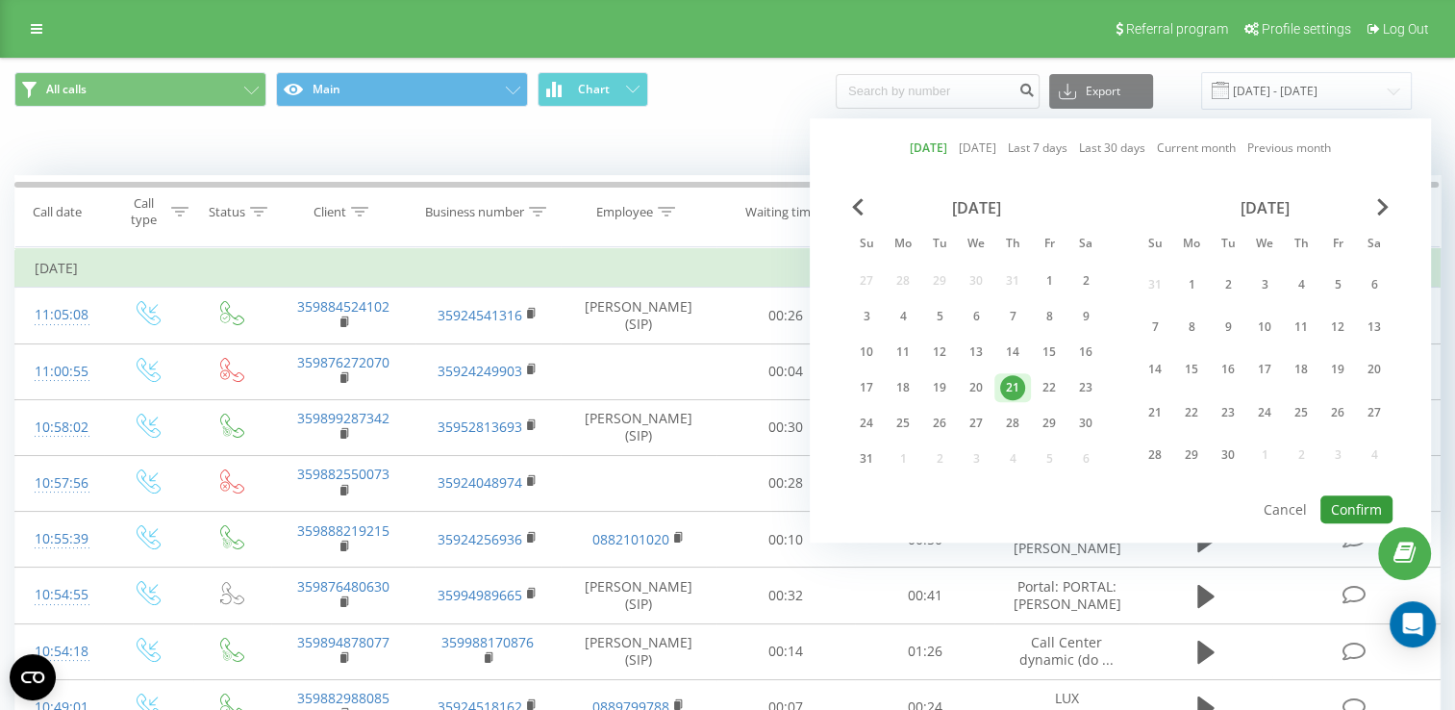
click at [1340, 502] on button "Confirm" at bounding box center [1356, 509] width 72 height 28
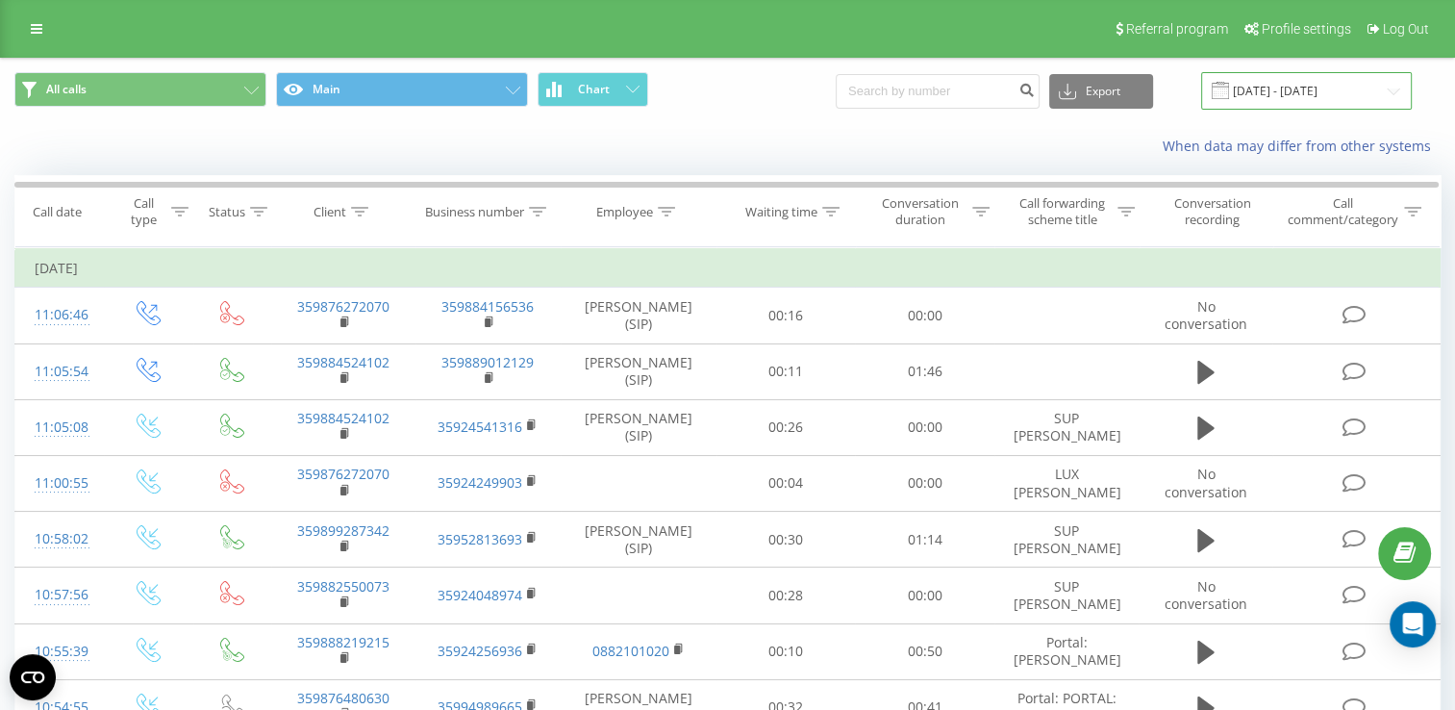
click at [1299, 84] on input "[DATE] - [DATE]" at bounding box center [1306, 90] width 211 height 37
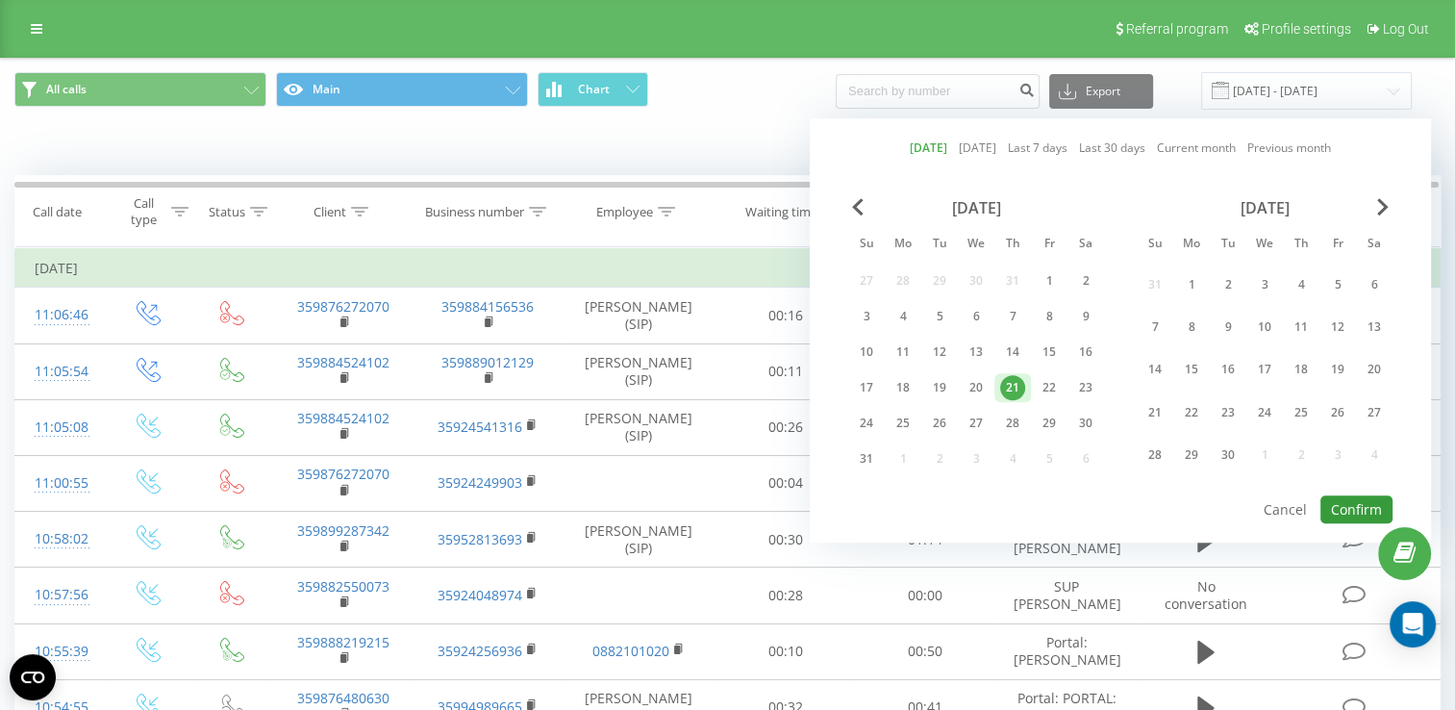
click at [1361, 510] on button "Confirm" at bounding box center [1356, 509] width 72 height 28
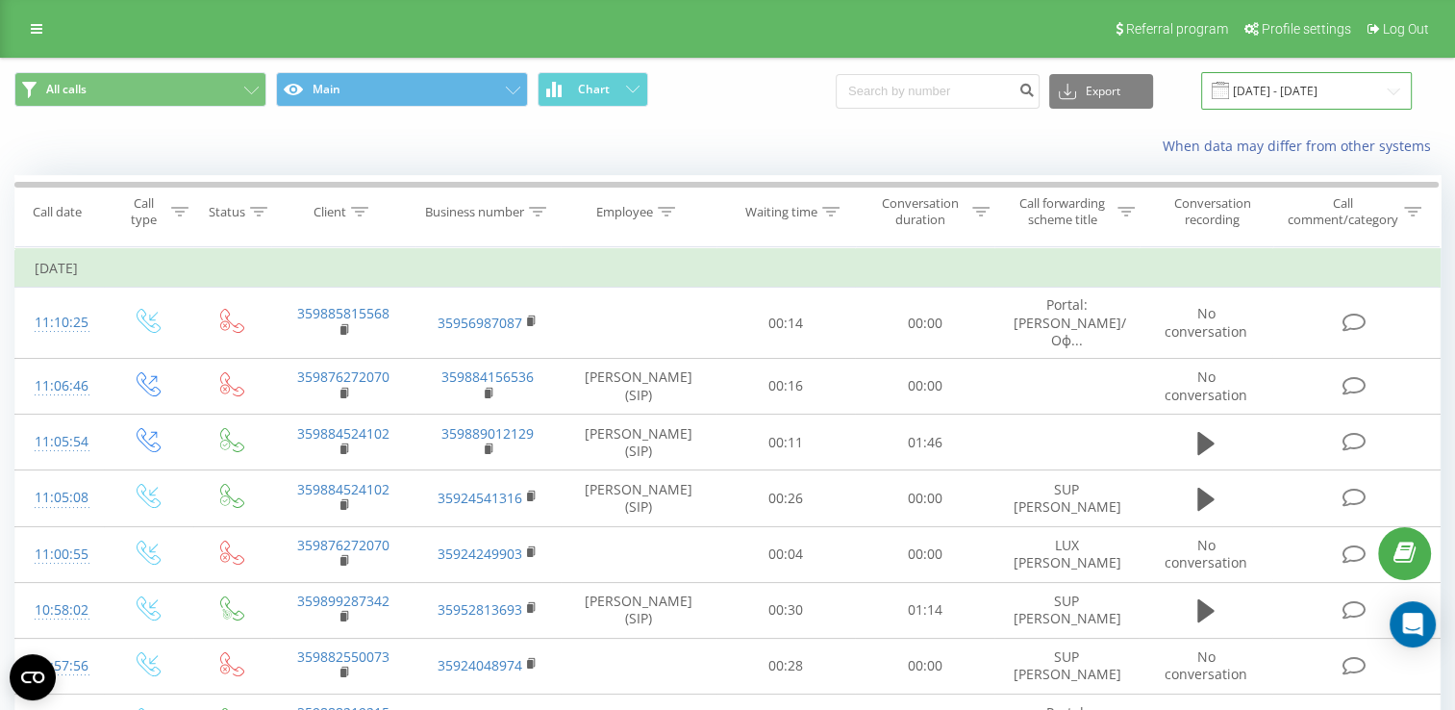
click at [1296, 92] on input "[DATE] - [DATE]" at bounding box center [1306, 90] width 211 height 37
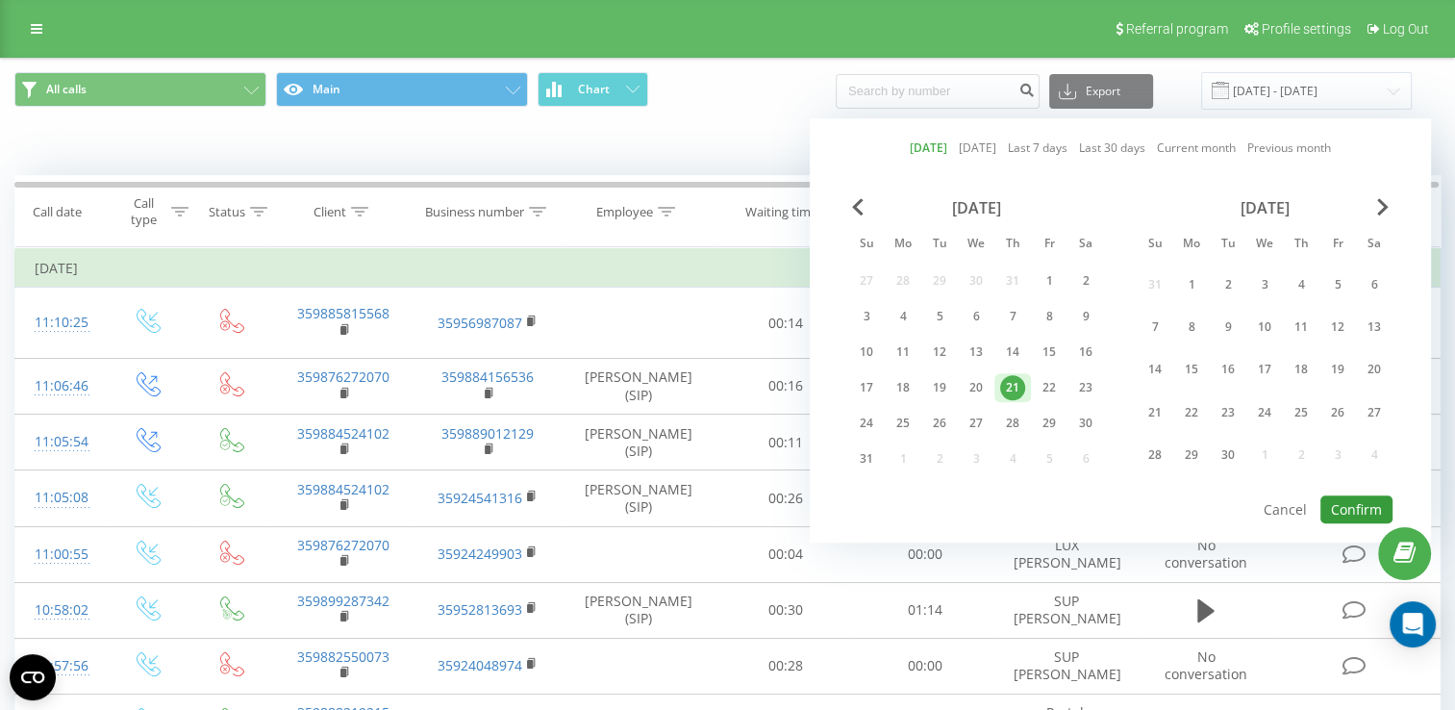
click at [1342, 507] on button "Confirm" at bounding box center [1356, 509] width 72 height 28
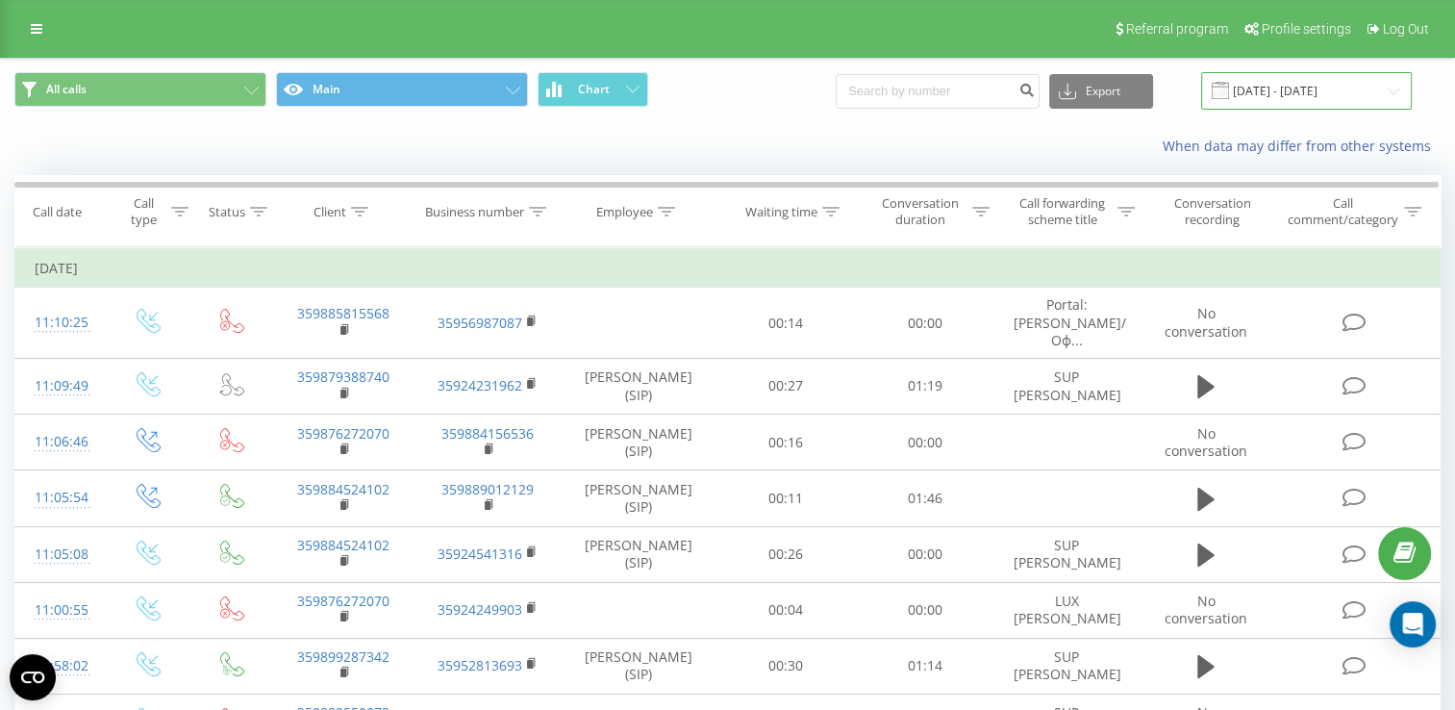
click at [1277, 89] on input "[DATE] - [DATE]" at bounding box center [1306, 90] width 211 height 37
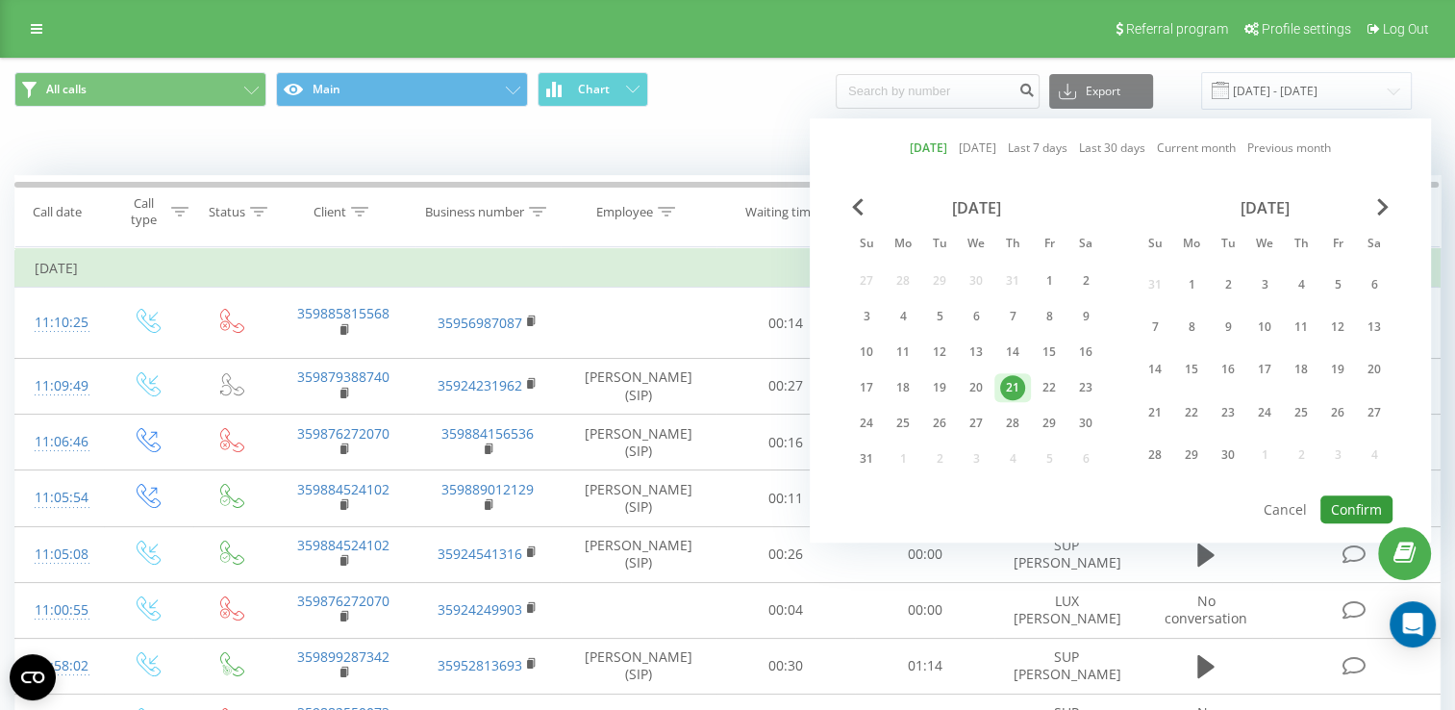
click at [1358, 499] on button "Confirm" at bounding box center [1356, 509] width 72 height 28
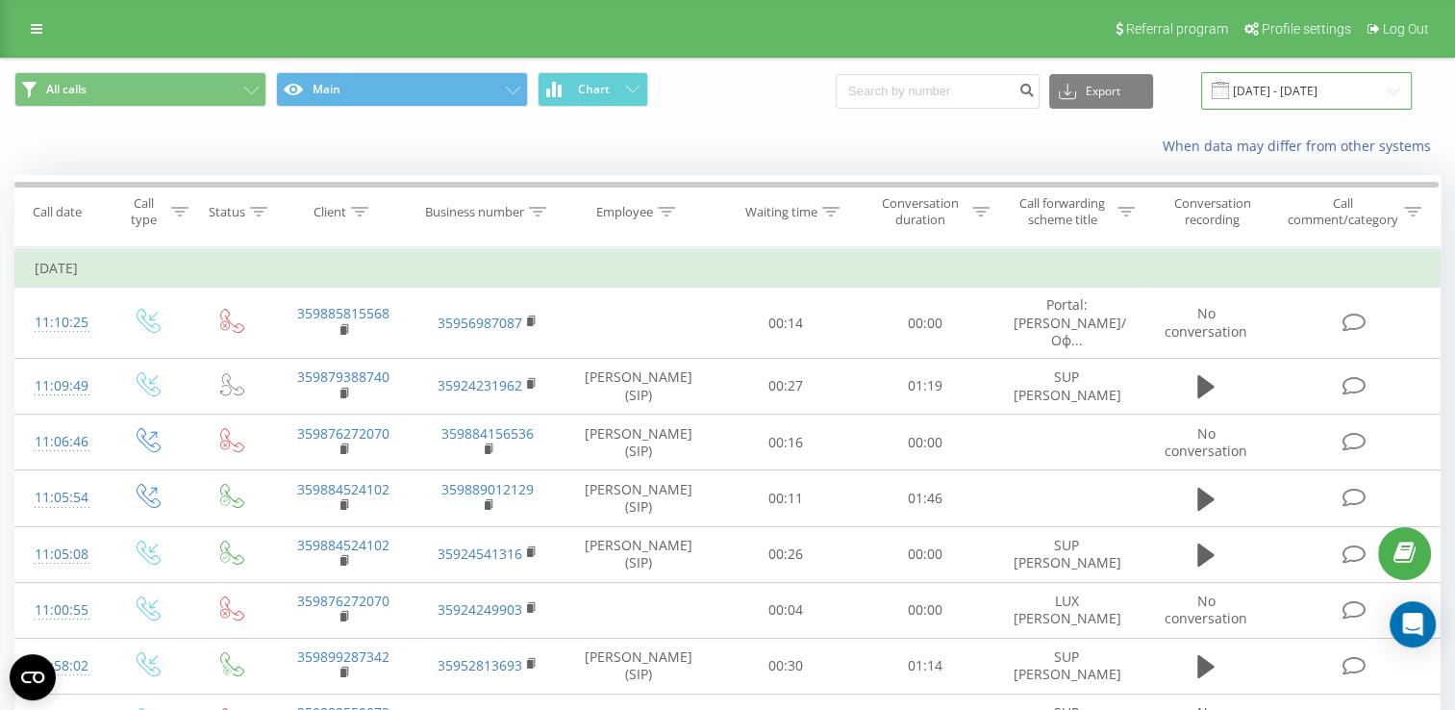
drag, startPoint x: 1294, startPoint y: 95, endPoint x: 1294, endPoint y: 106, distance: 10.6
click at [1294, 95] on input "[DATE] - [DATE]" at bounding box center [1306, 90] width 211 height 37
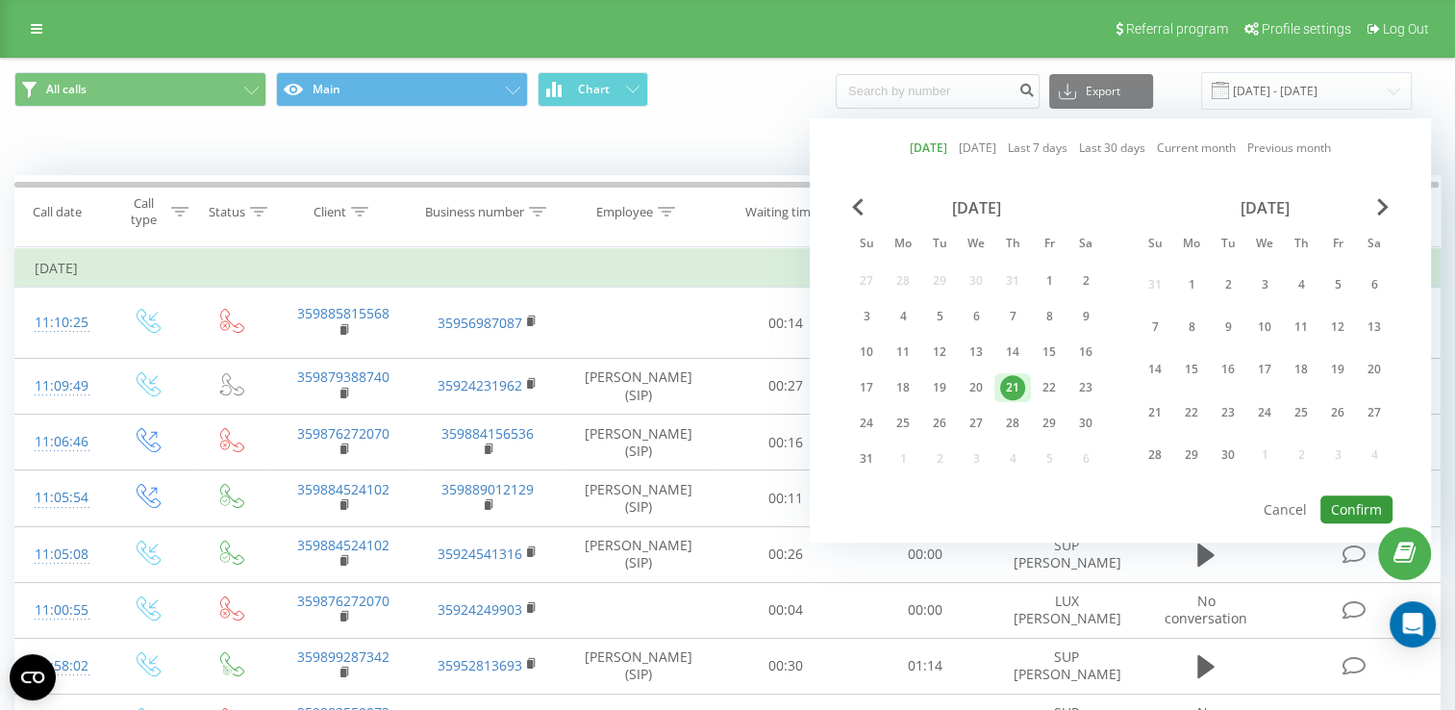
click at [1349, 501] on button "Confirm" at bounding box center [1356, 509] width 72 height 28
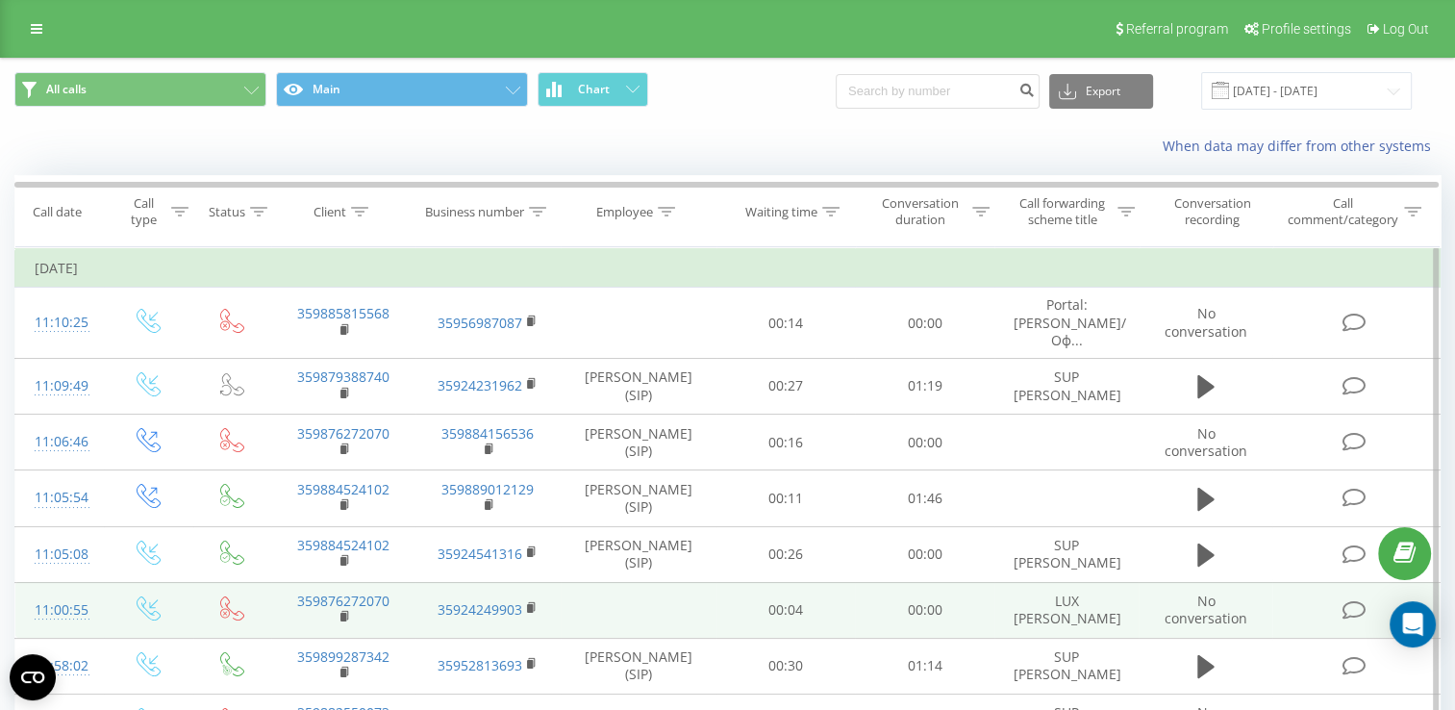
scroll to position [96, 0]
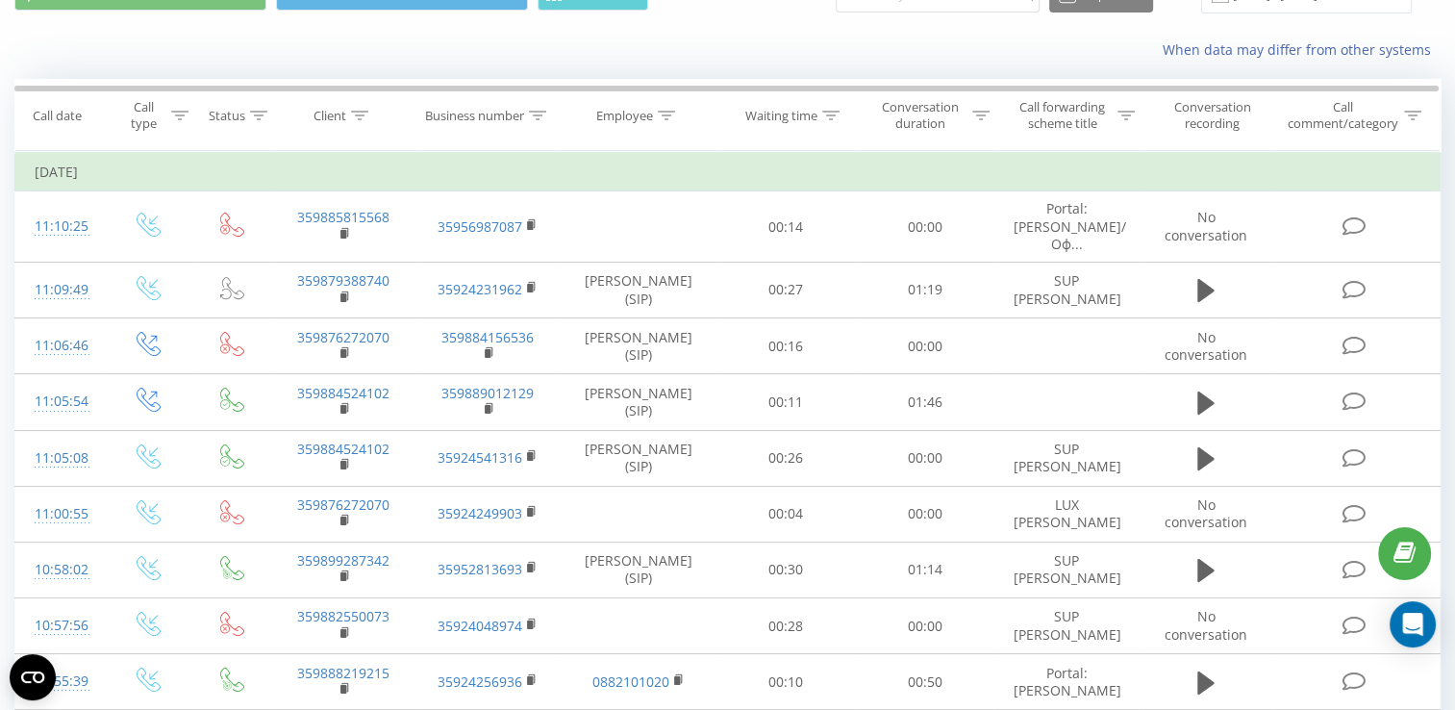
click at [0, 0] on button at bounding box center [0, 0] width 0 height 0
click at [0, 0] on div "359884547523 359884547523 Connection..." at bounding box center [0, 0] width 0 height 0
click at [0, 0] on div "359884547523 359884547523 00 : 00 : 01" at bounding box center [0, 0] width 0 height 0
drag, startPoint x: 1085, startPoint y: 90, endPoint x: 1077, endPoint y: 98, distance: 10.9
copy span "359884547523"
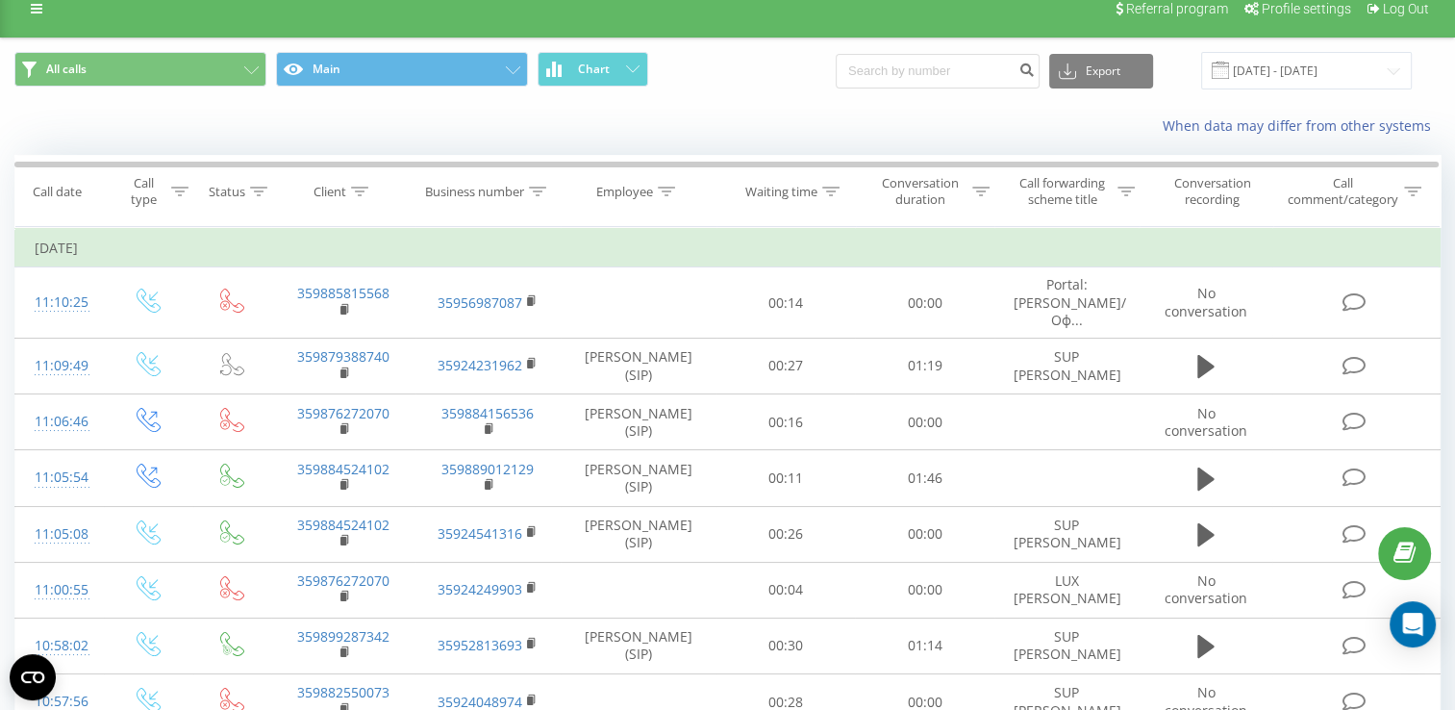
scroll to position [0, 0]
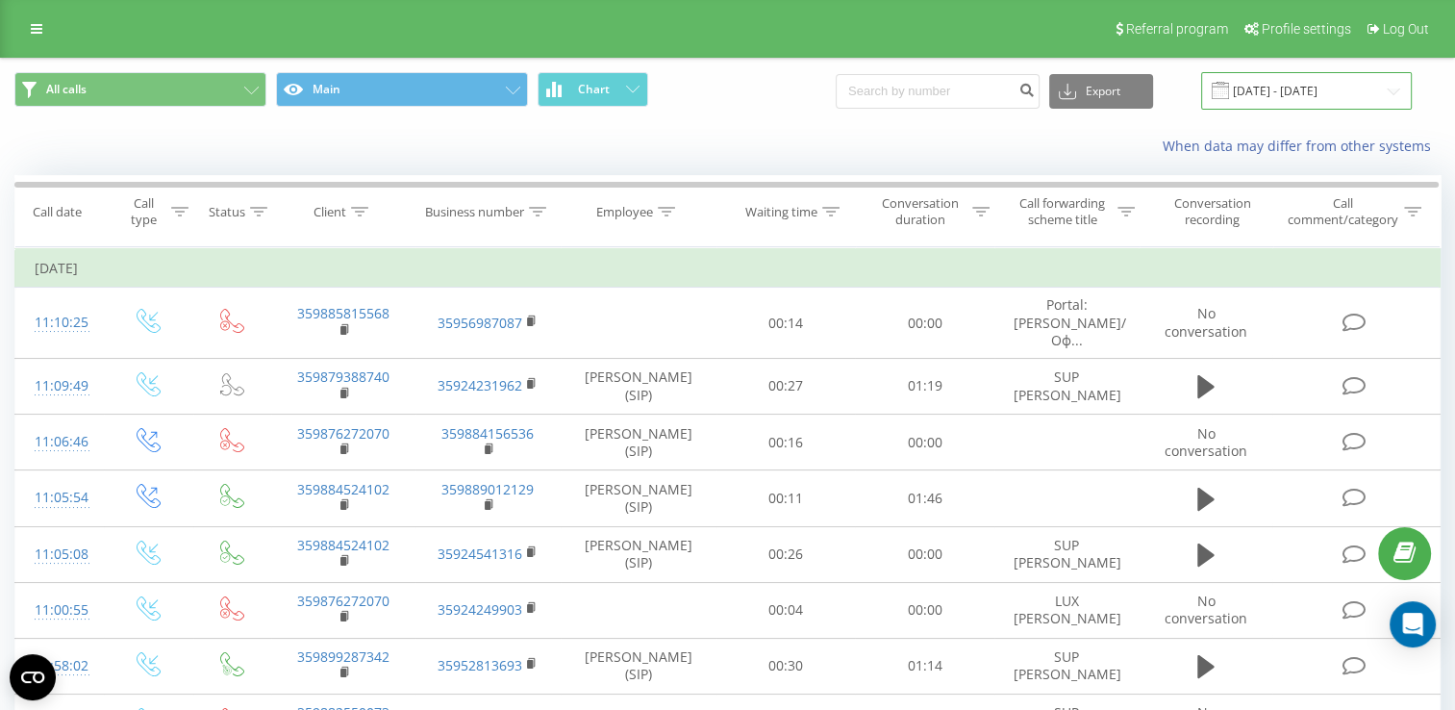
click at [1270, 97] on input "[DATE] - [DATE]" at bounding box center [1306, 90] width 211 height 37
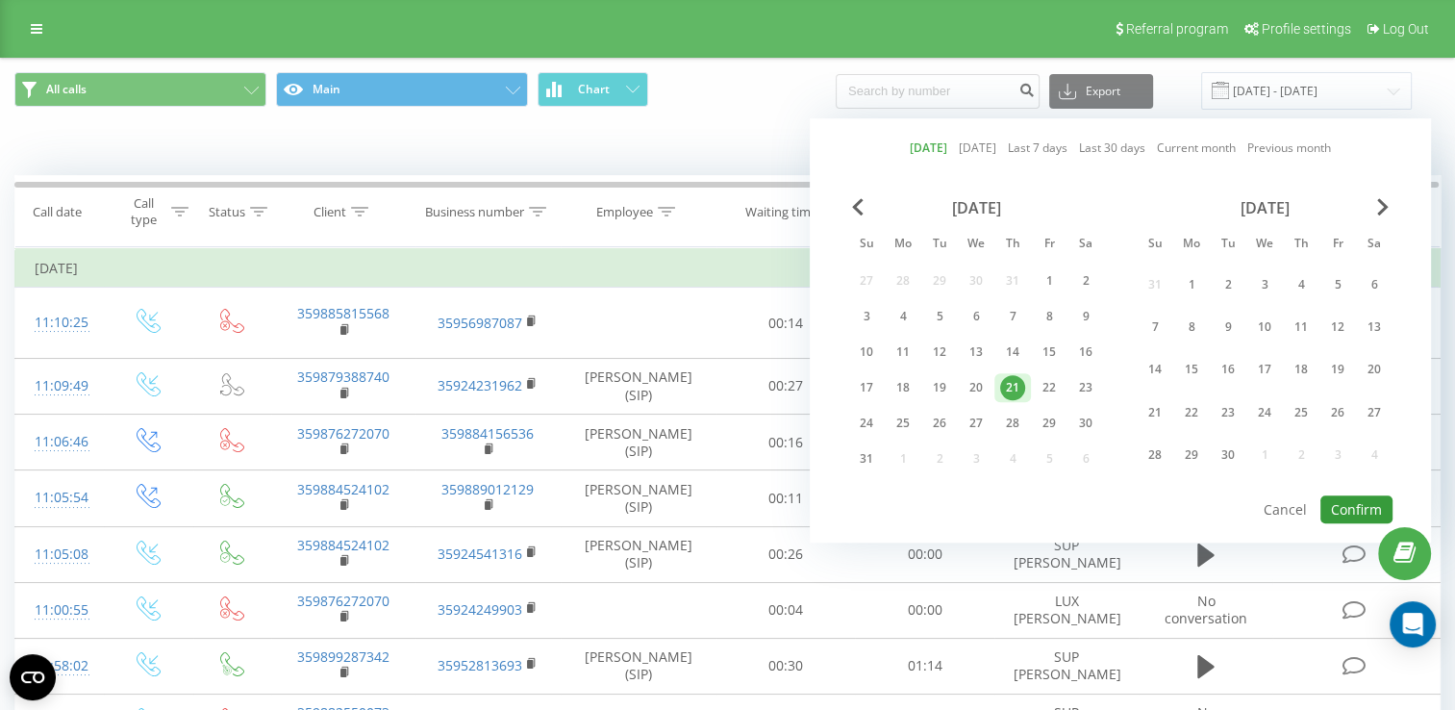
click at [1348, 495] on button "Confirm" at bounding box center [1356, 509] width 72 height 28
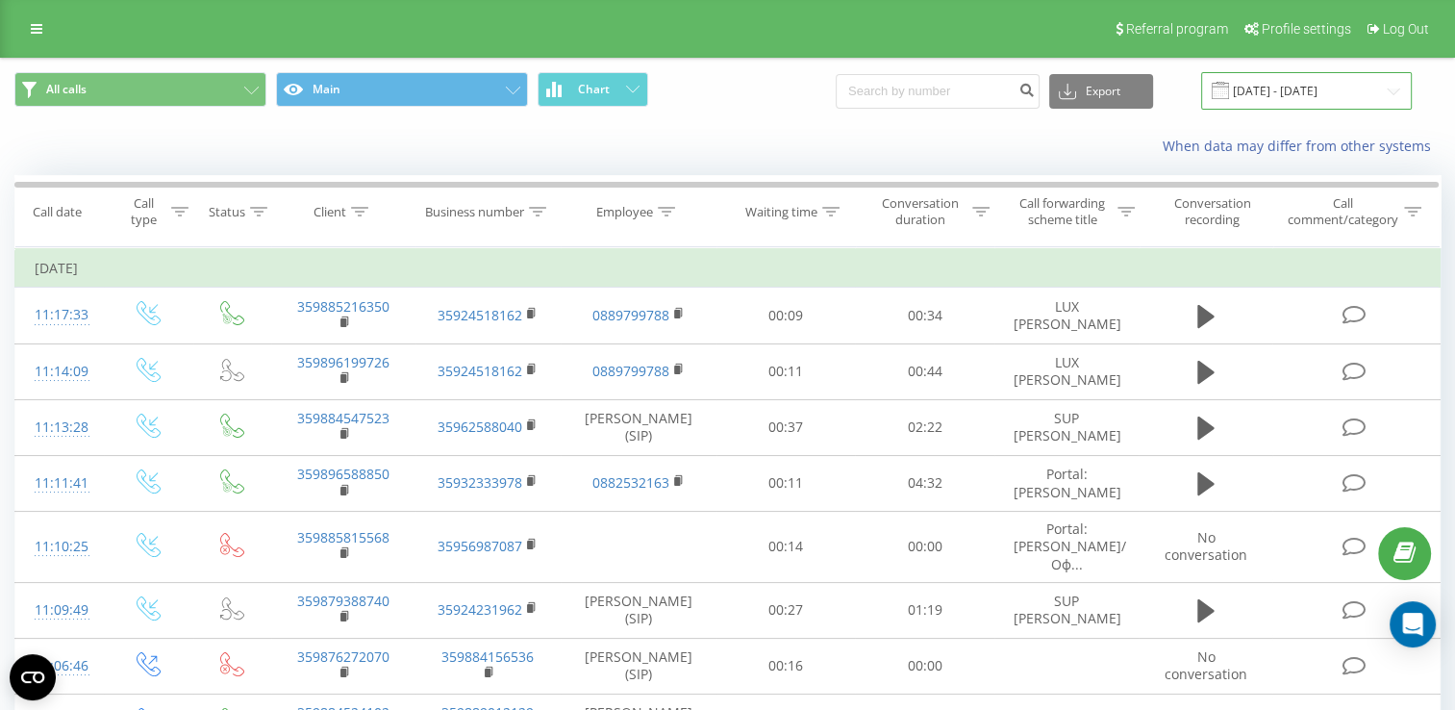
click at [1304, 77] on input "[DATE] - [DATE]" at bounding box center [1306, 90] width 211 height 37
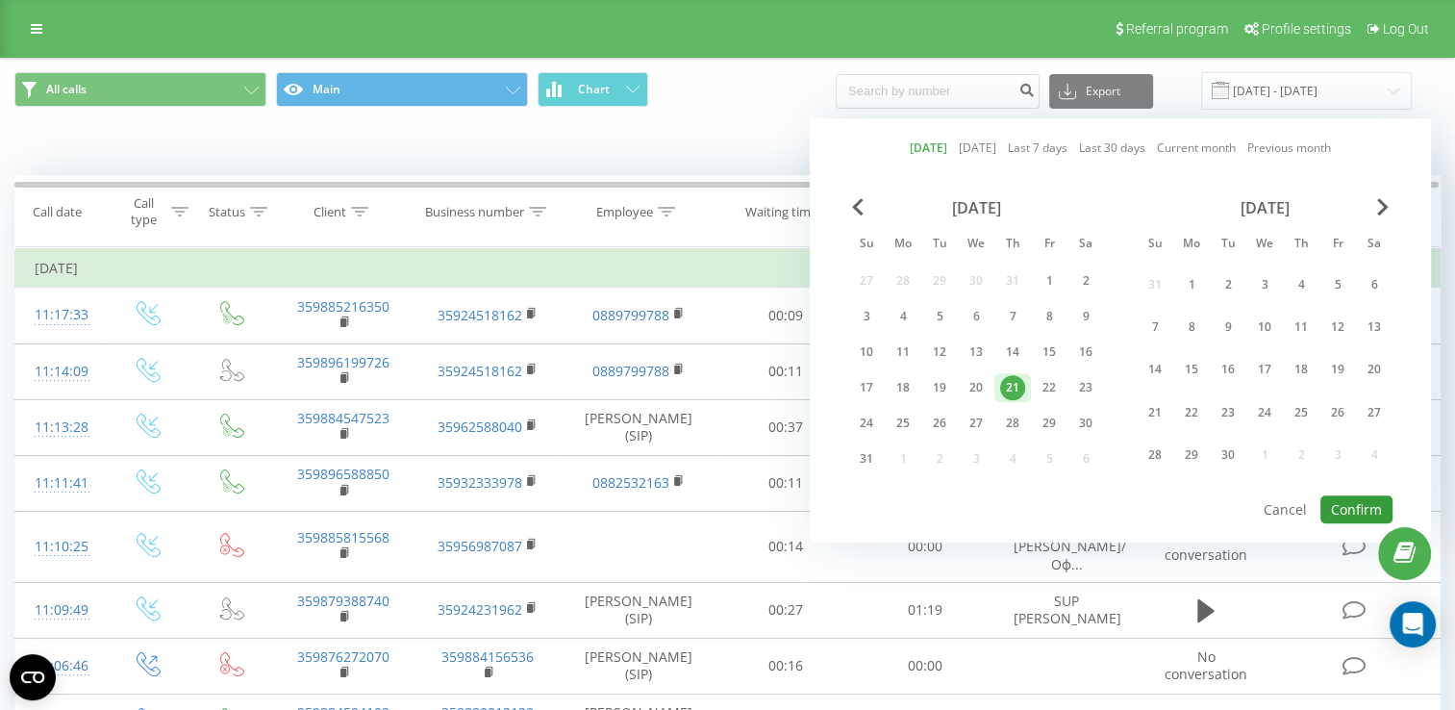
click at [1354, 500] on button "Confirm" at bounding box center [1356, 509] width 72 height 28
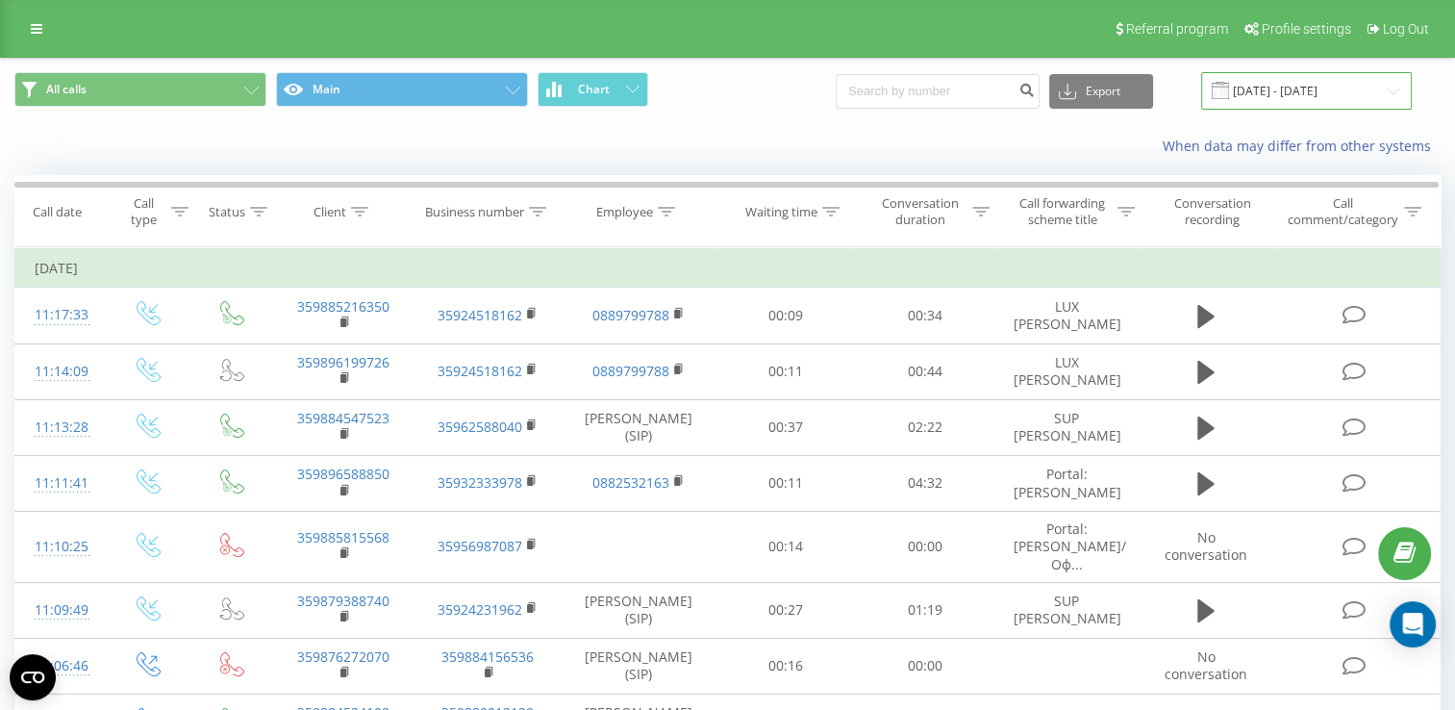
click at [1285, 91] on input "[DATE] - [DATE]" at bounding box center [1306, 90] width 211 height 37
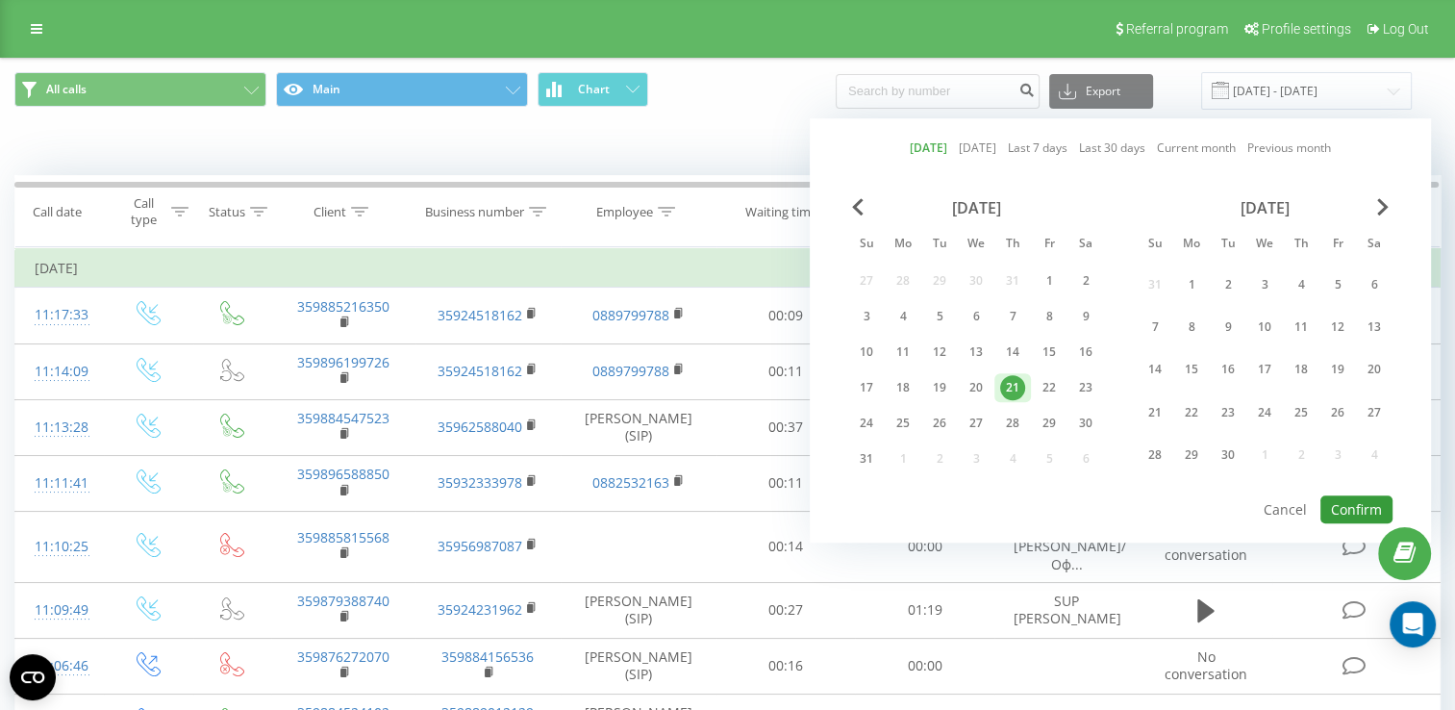
click at [1354, 501] on button "Confirm" at bounding box center [1356, 509] width 72 height 28
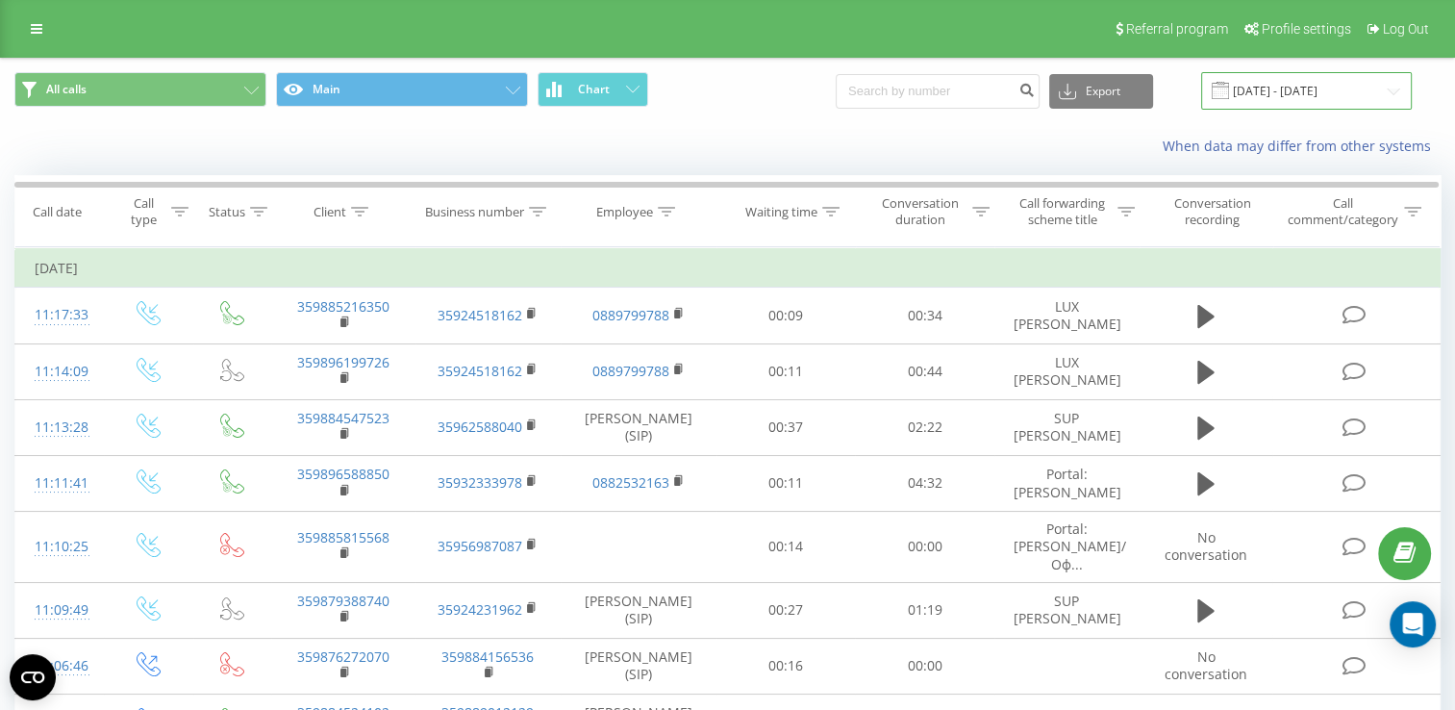
click at [1304, 97] on input "[DATE] - [DATE]" at bounding box center [1306, 90] width 211 height 37
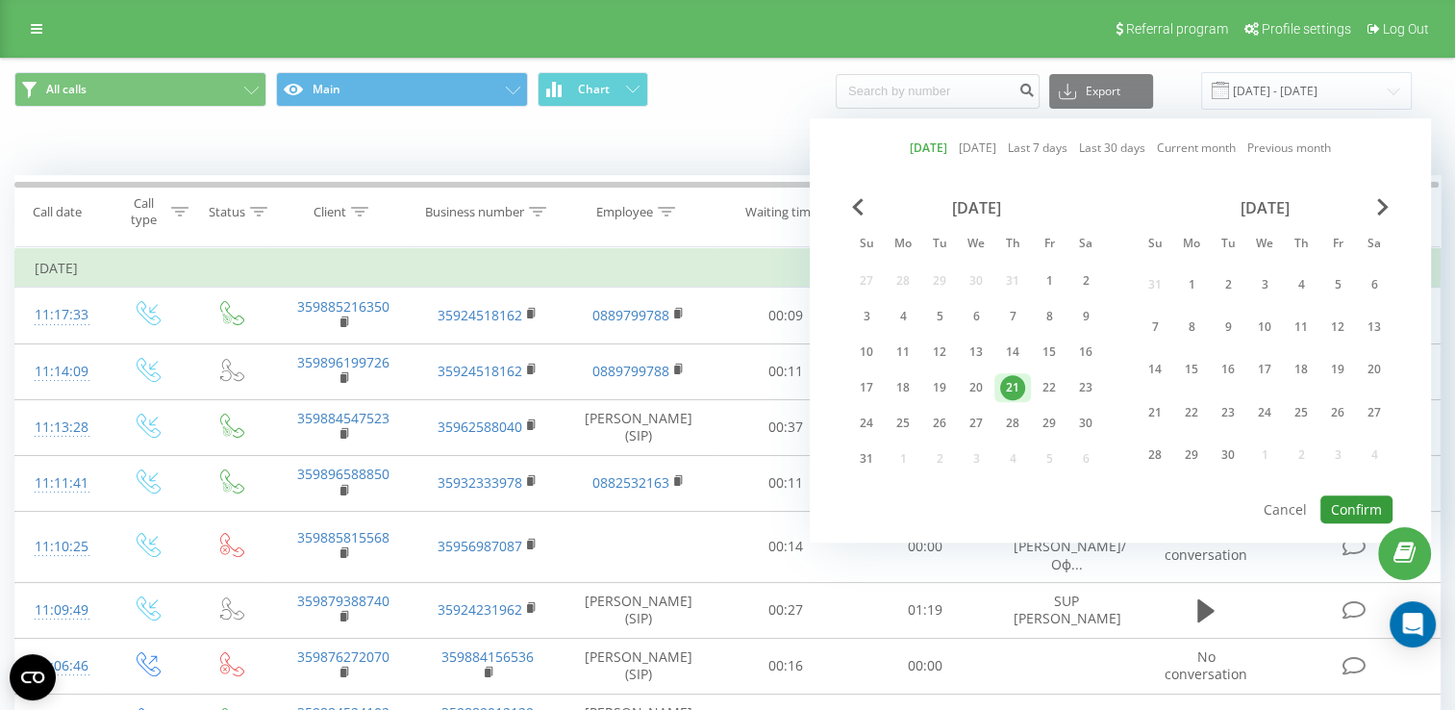
click at [1357, 495] on button "Confirm" at bounding box center [1356, 509] width 72 height 28
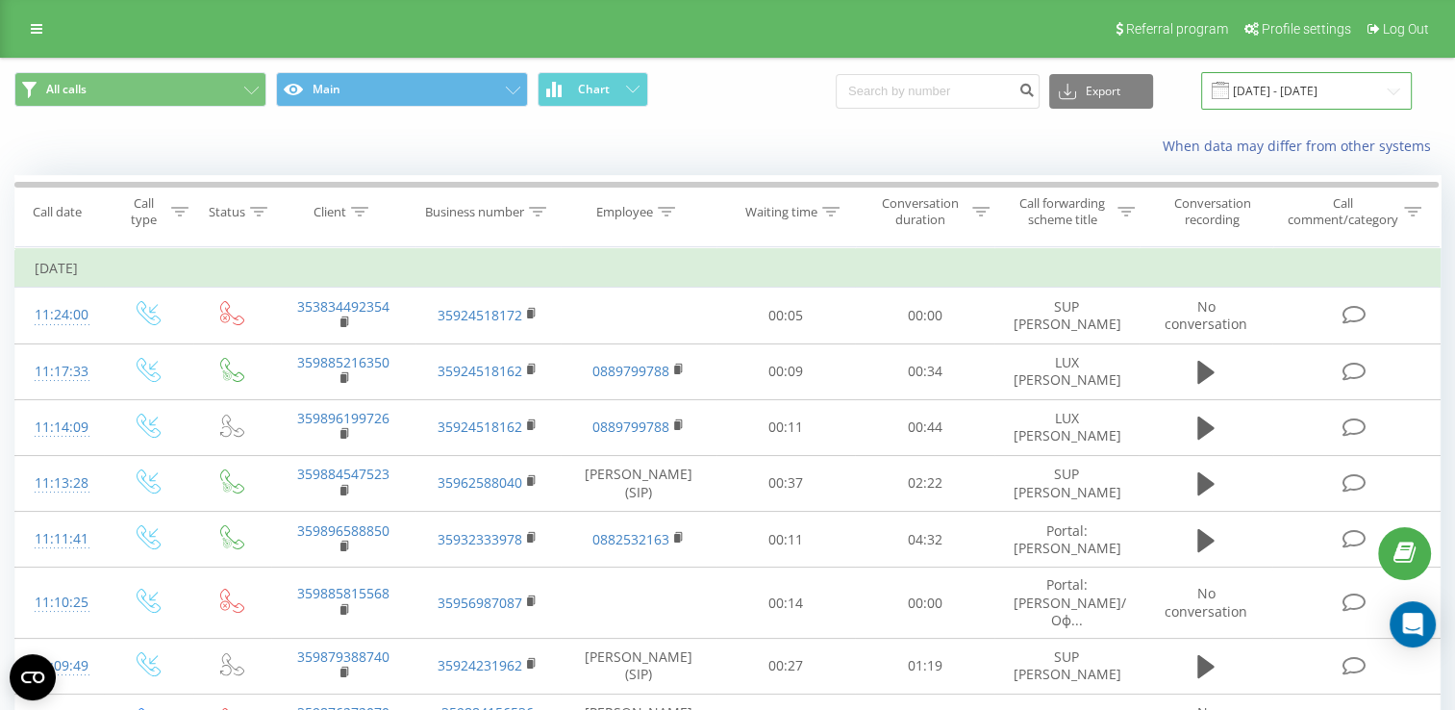
click at [1269, 102] on input "[DATE] - [DATE]" at bounding box center [1306, 90] width 211 height 37
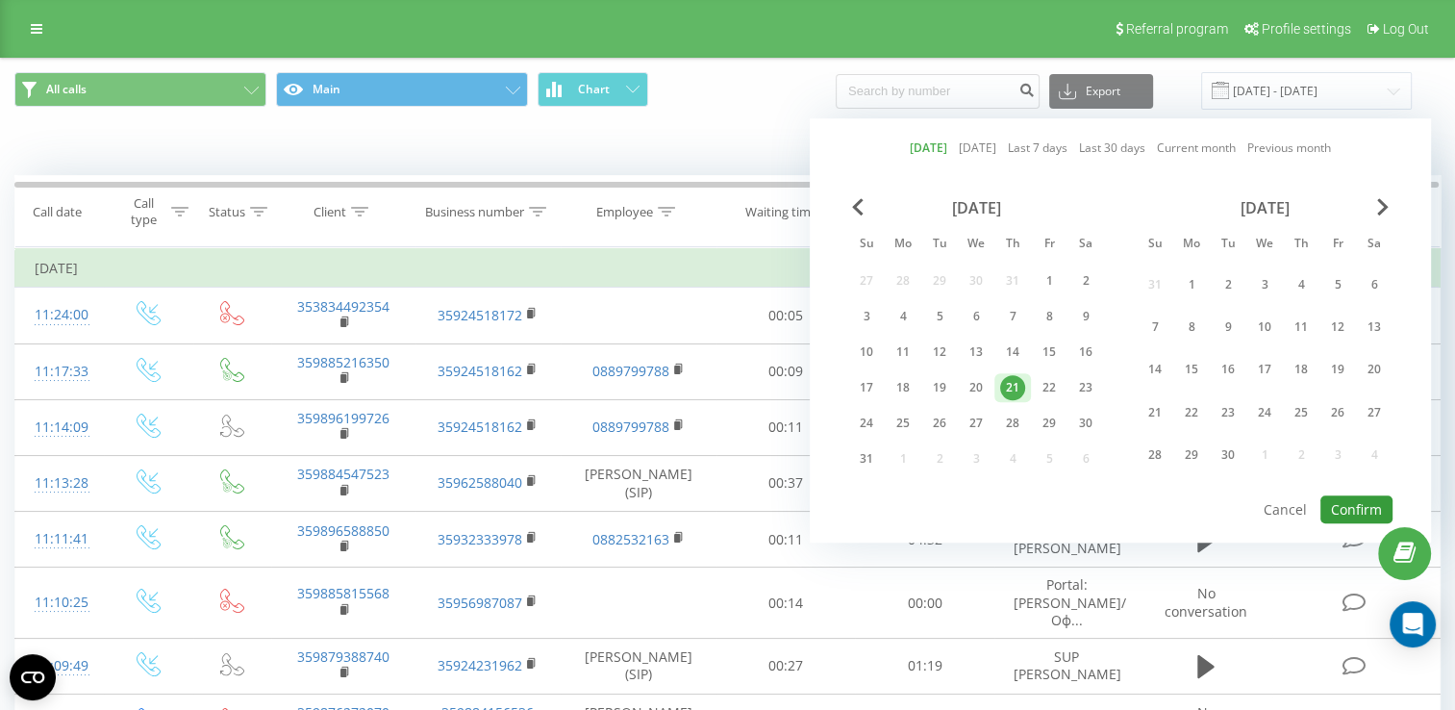
click at [1350, 511] on button "Confirm" at bounding box center [1356, 509] width 72 height 28
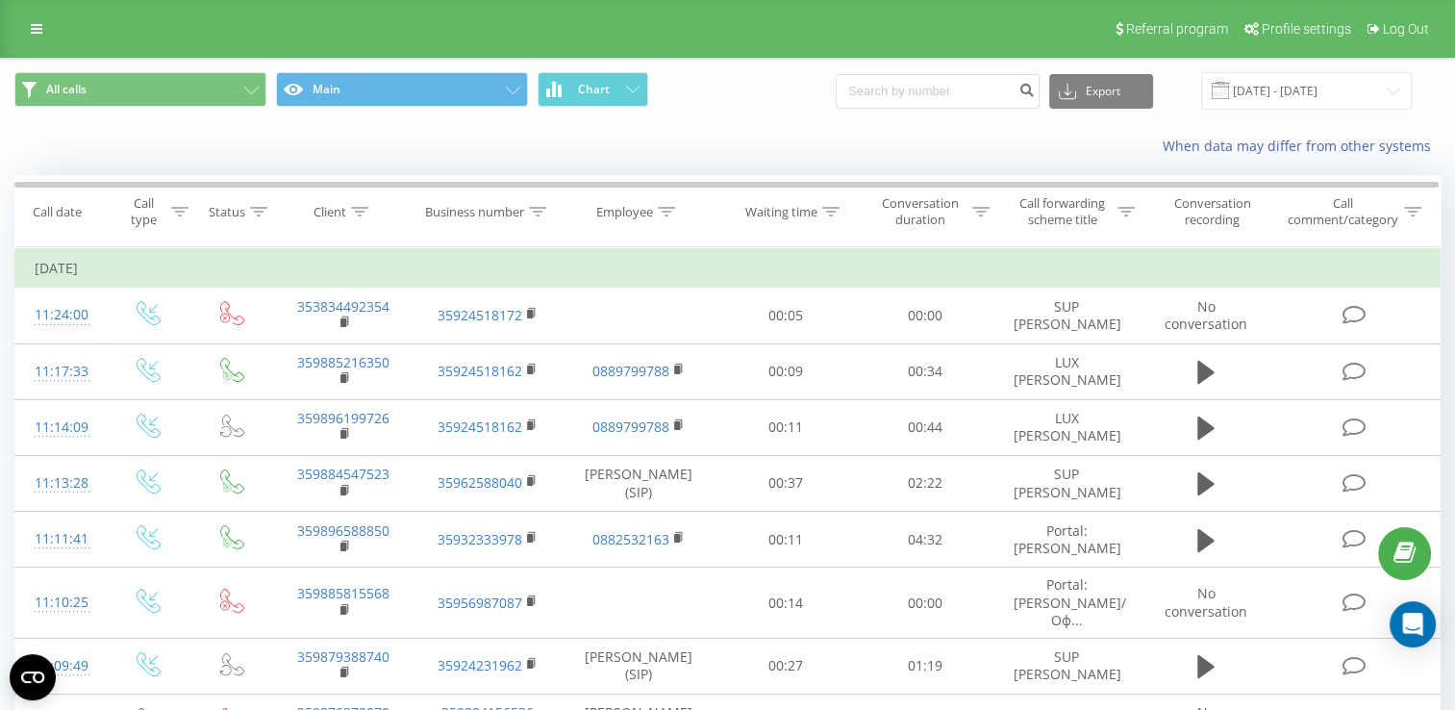
click at [0, 0] on button at bounding box center [0, 0] width 0 height 0
click at [0, 0] on span "359893323004" at bounding box center [0, 0] width 0 height 0
copy span "359893323004"
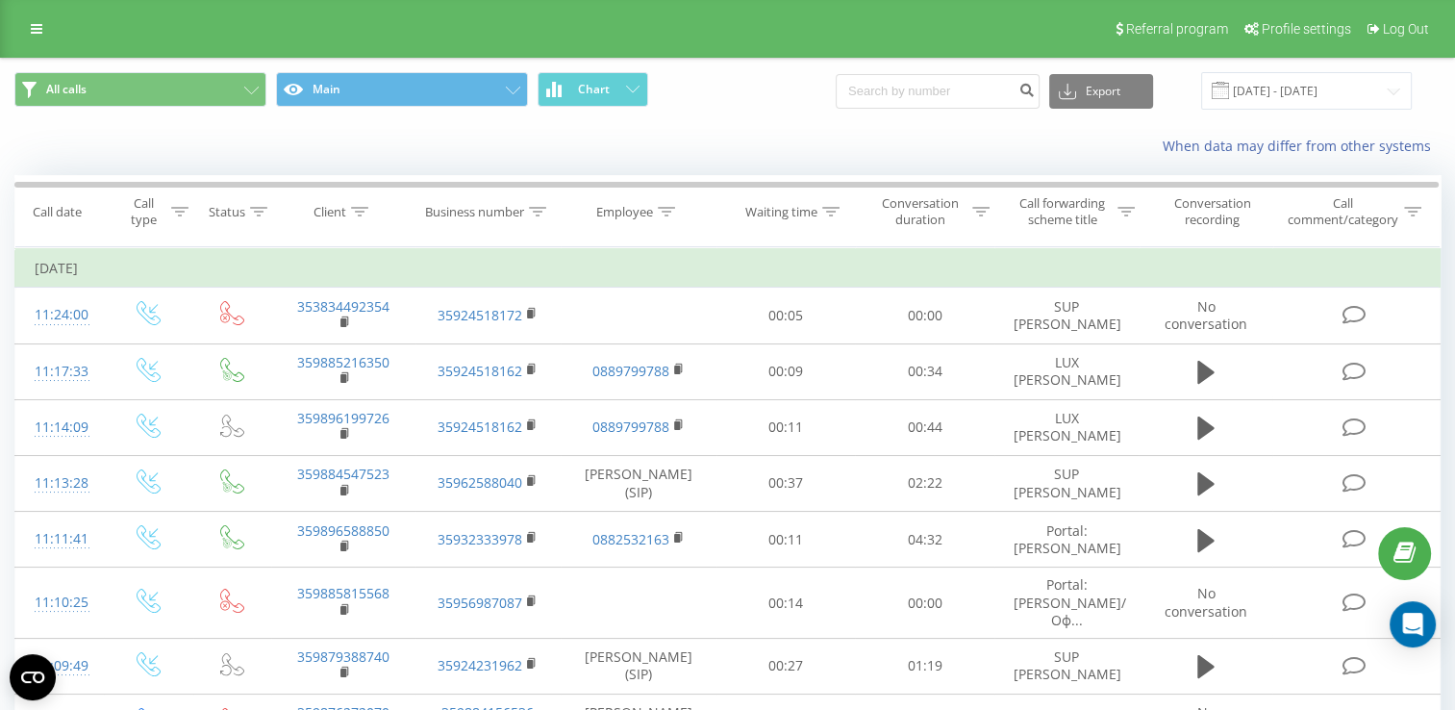
click at [0, 0] on icon at bounding box center [0, 0] width 0 height 0
click at [1317, 85] on input "[DATE] - [DATE]" at bounding box center [1306, 90] width 211 height 37
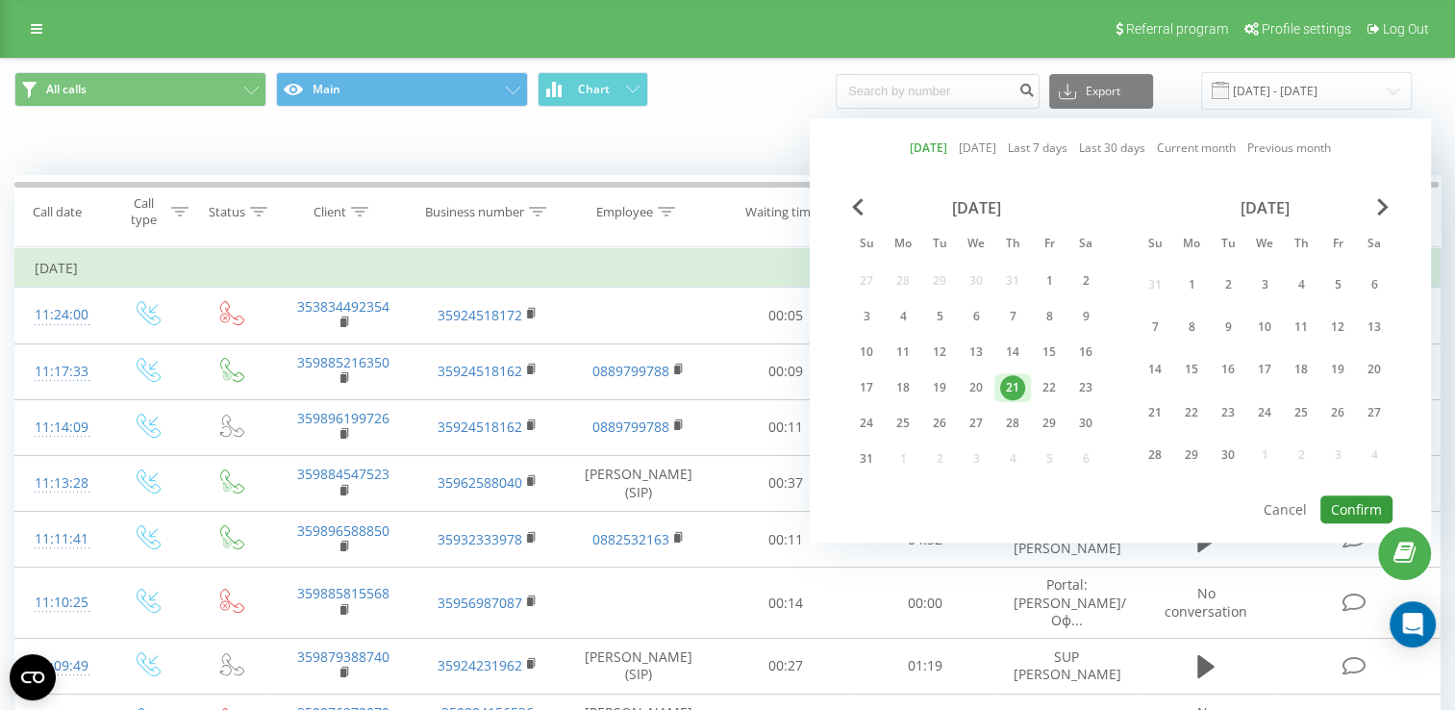
click at [1355, 503] on button "Confirm" at bounding box center [1356, 509] width 72 height 28
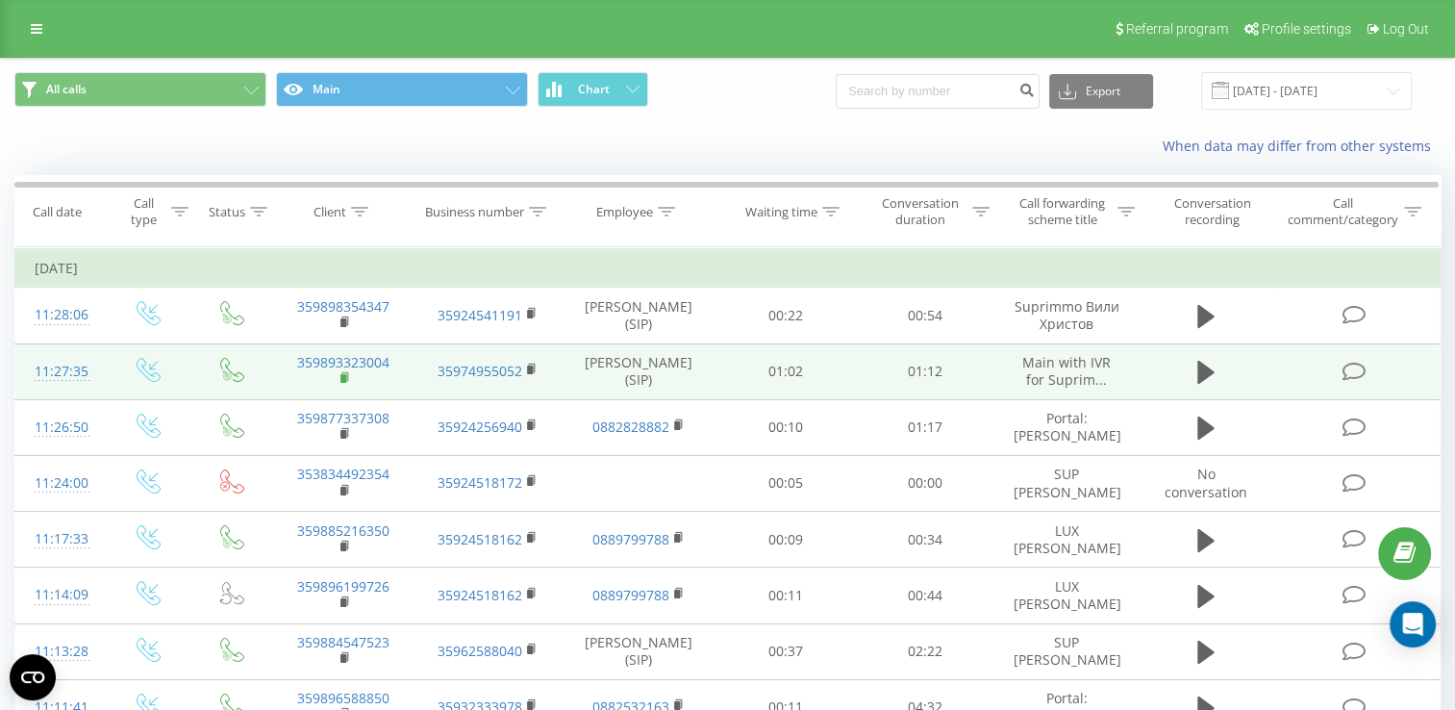
click at [340, 377] on icon at bounding box center [345, 377] width 11 height 13
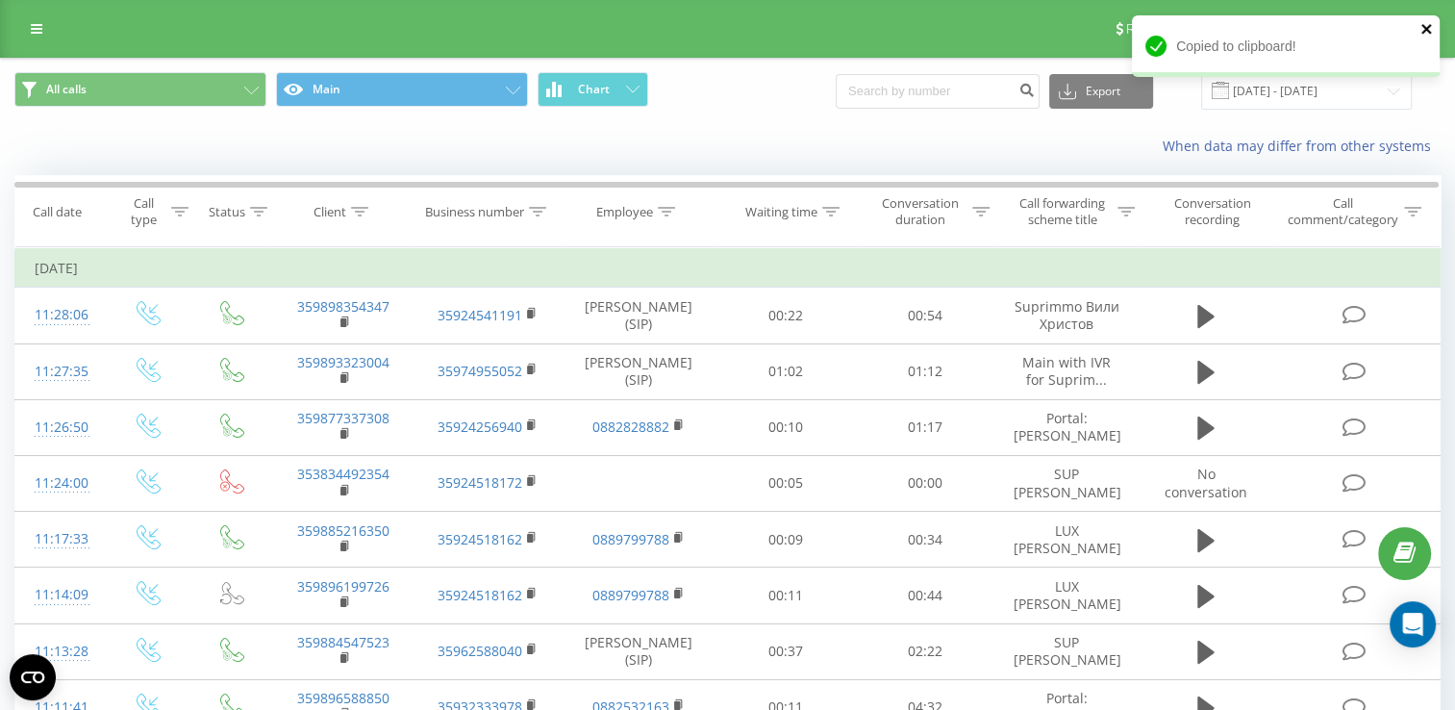
click at [1422, 29] on icon "close" at bounding box center [1426, 28] width 13 height 15
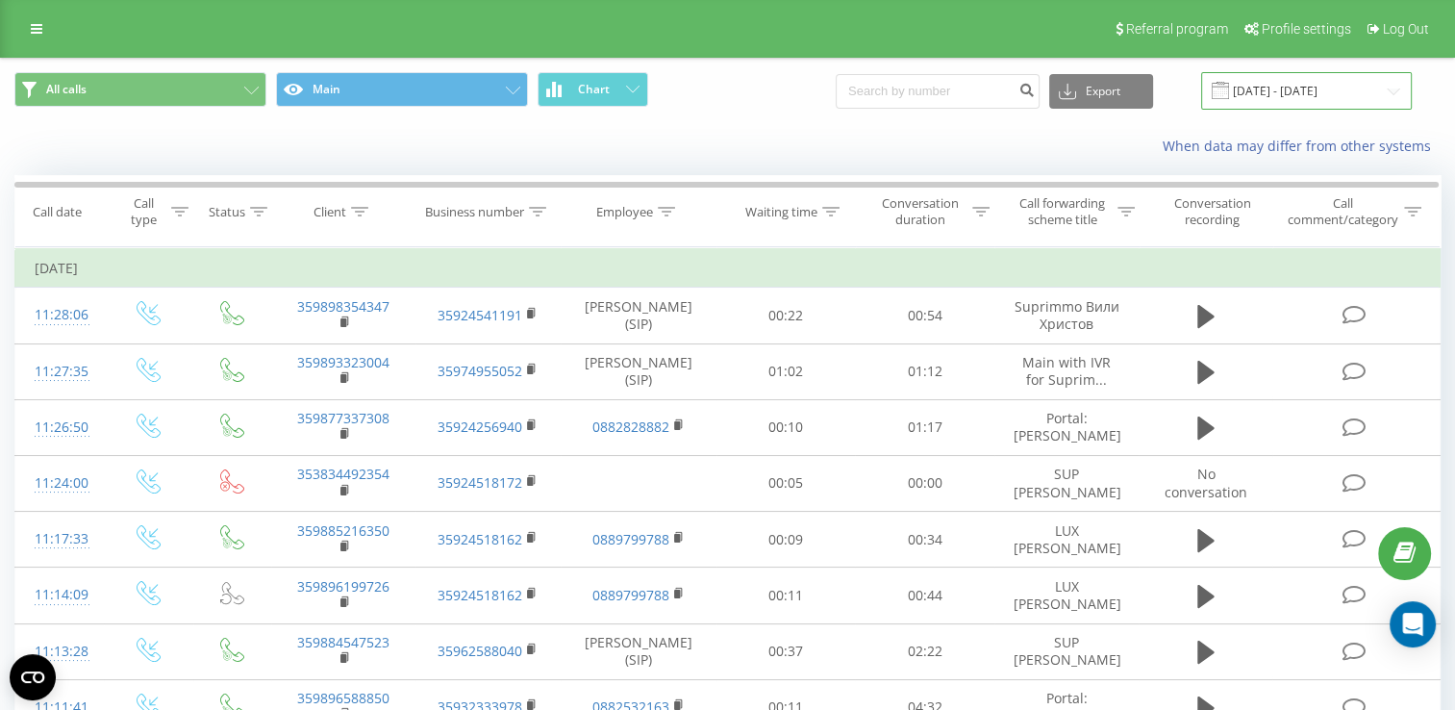
click at [1285, 90] on input "[DATE] - [DATE]" at bounding box center [1306, 90] width 211 height 37
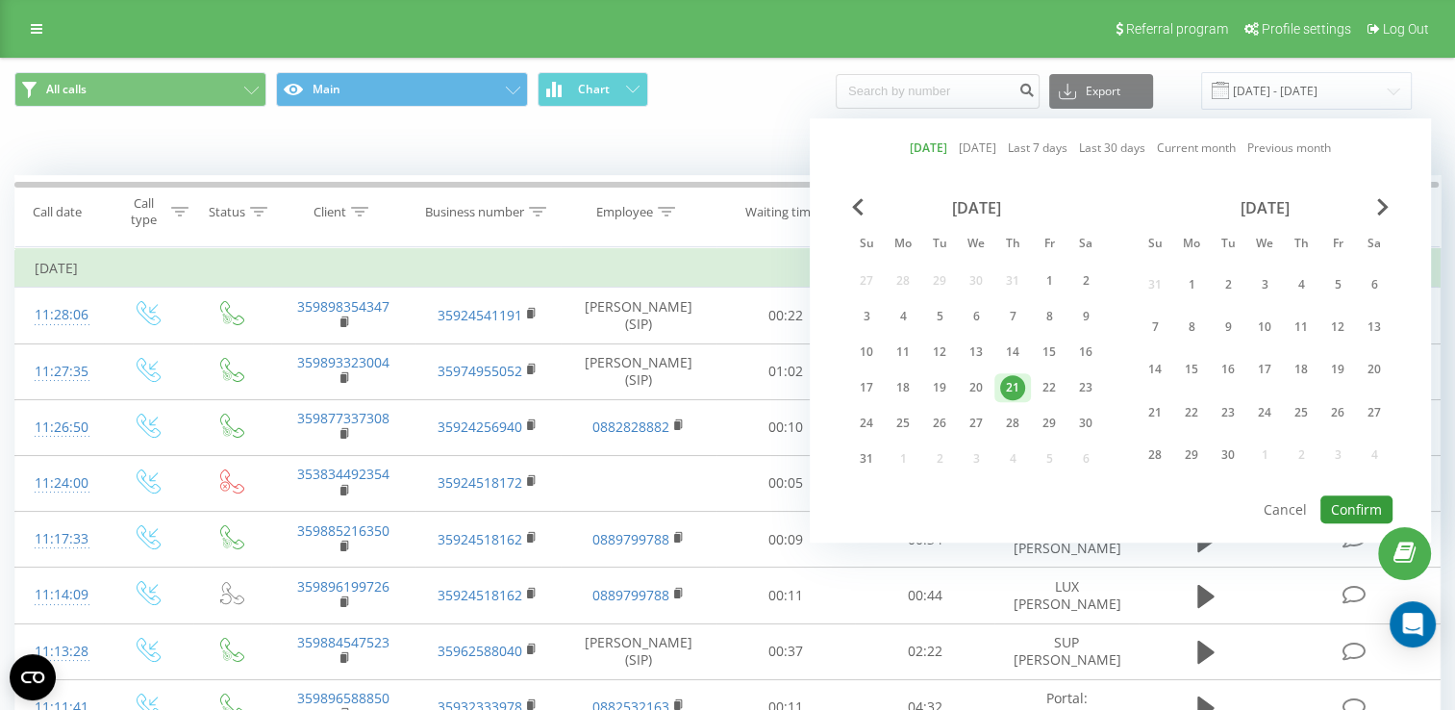
click at [1348, 499] on button "Confirm" at bounding box center [1356, 509] width 72 height 28
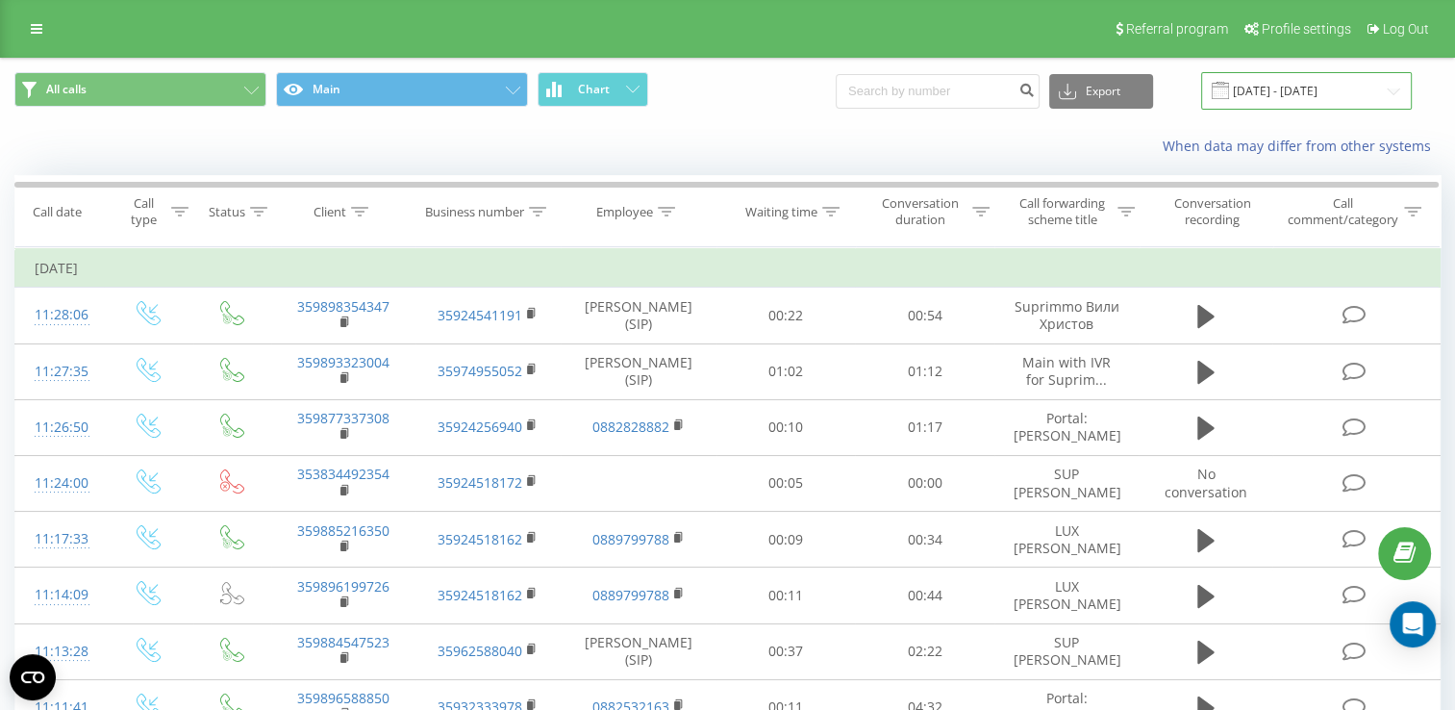
click at [1303, 82] on input "[DATE] - [DATE]" at bounding box center [1306, 90] width 211 height 37
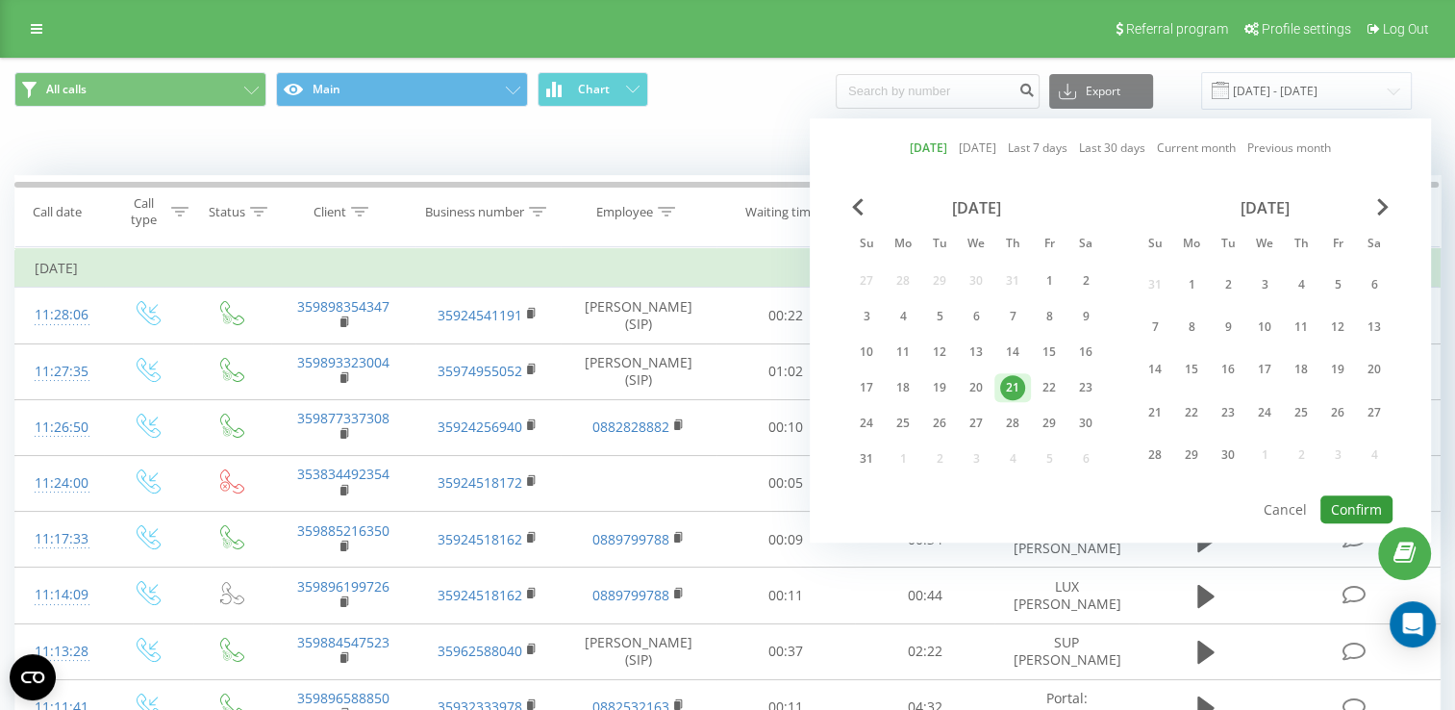
click at [1344, 507] on button "Confirm" at bounding box center [1356, 509] width 72 height 28
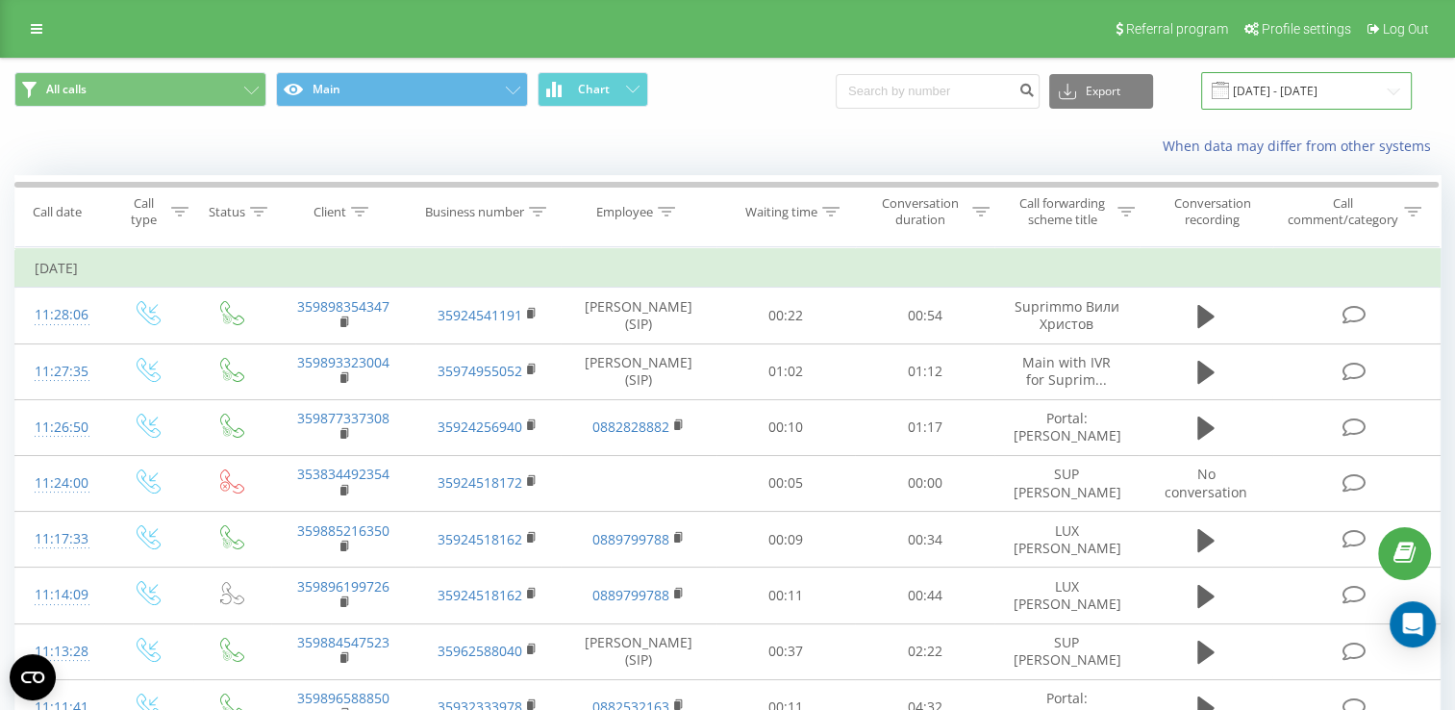
click at [1296, 96] on input "[DATE] - [DATE]" at bounding box center [1306, 90] width 211 height 37
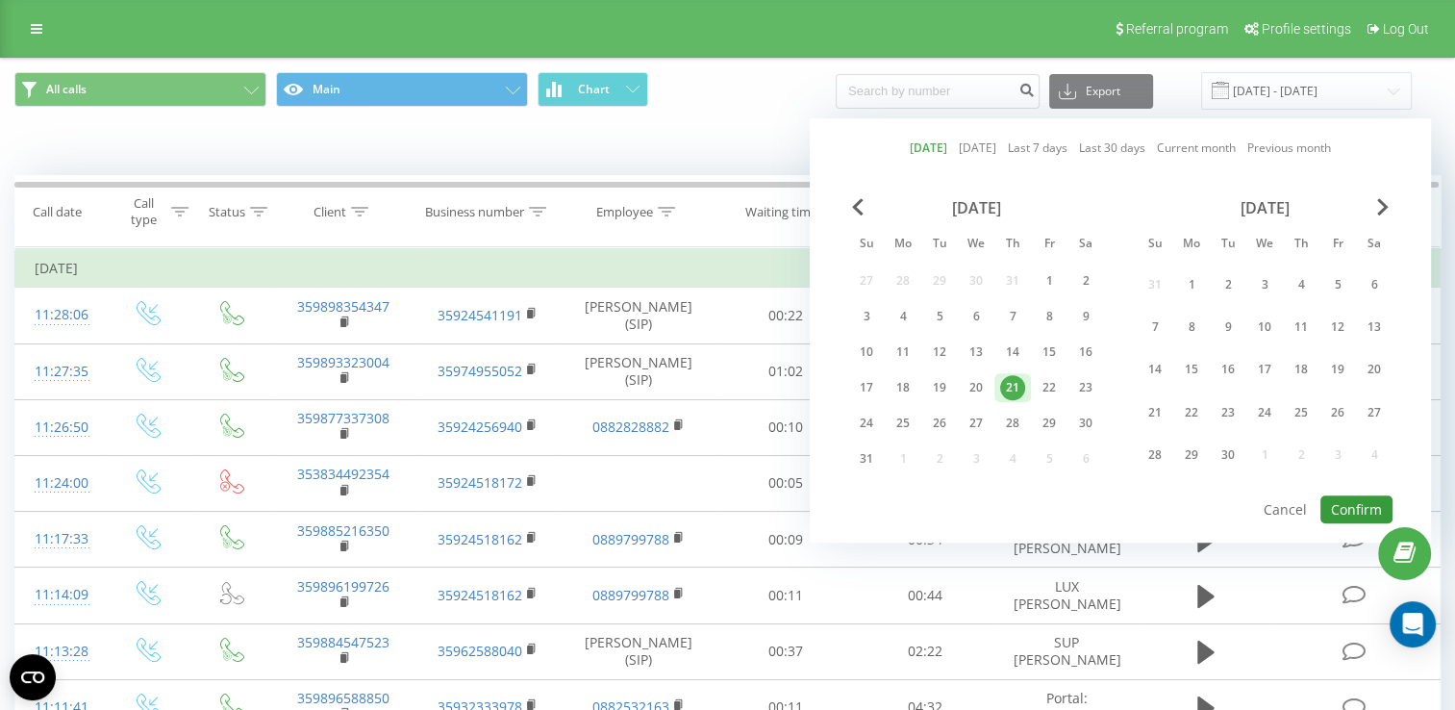
click at [1355, 495] on button "Confirm" at bounding box center [1356, 509] width 72 height 28
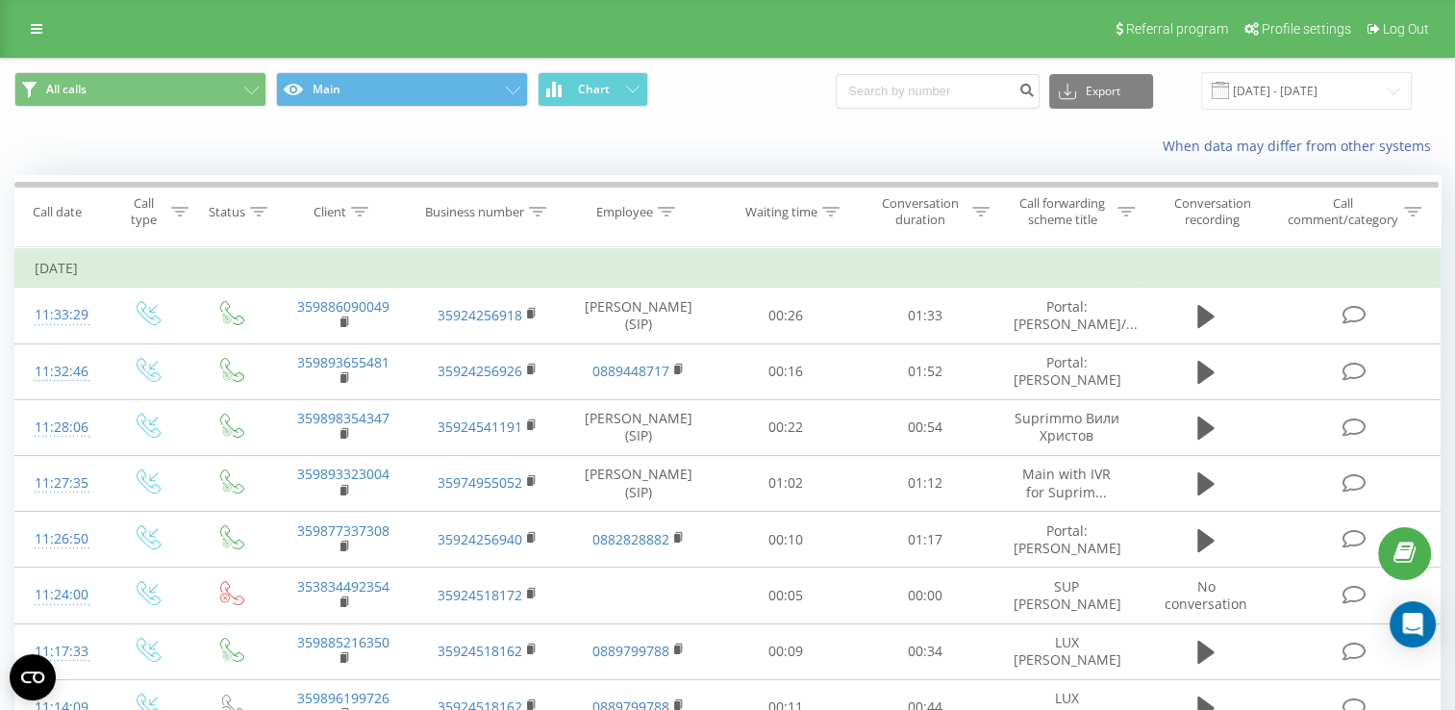
click at [0, 0] on button at bounding box center [0, 0] width 0 height 0
click at [0, 0] on span "359888793766" at bounding box center [0, 0] width 0 height 0
copy span "359888793766"
click at [1327, 84] on input "[DATE] - [DATE]" at bounding box center [1306, 90] width 211 height 37
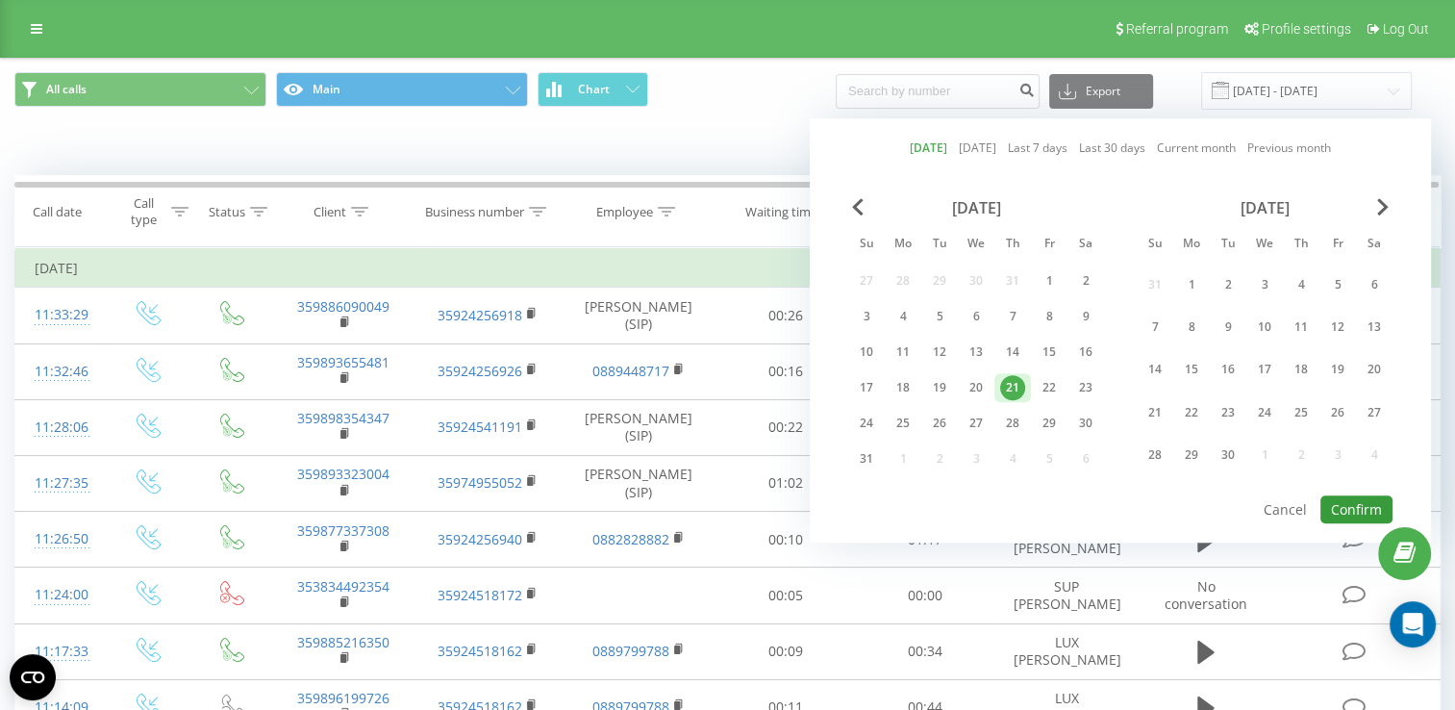
click at [1358, 495] on button "Confirm" at bounding box center [1356, 509] width 72 height 28
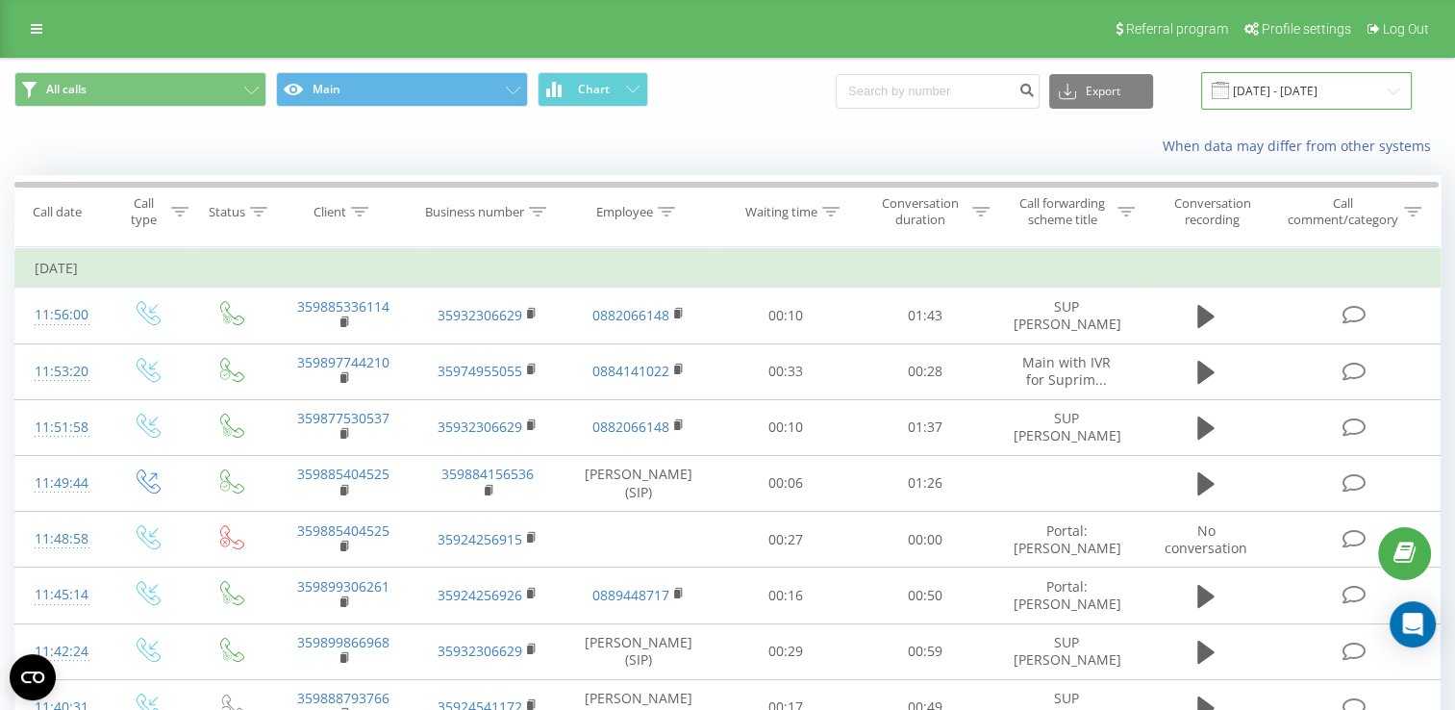
click at [1275, 90] on input "[DATE] - [DATE]" at bounding box center [1306, 90] width 211 height 37
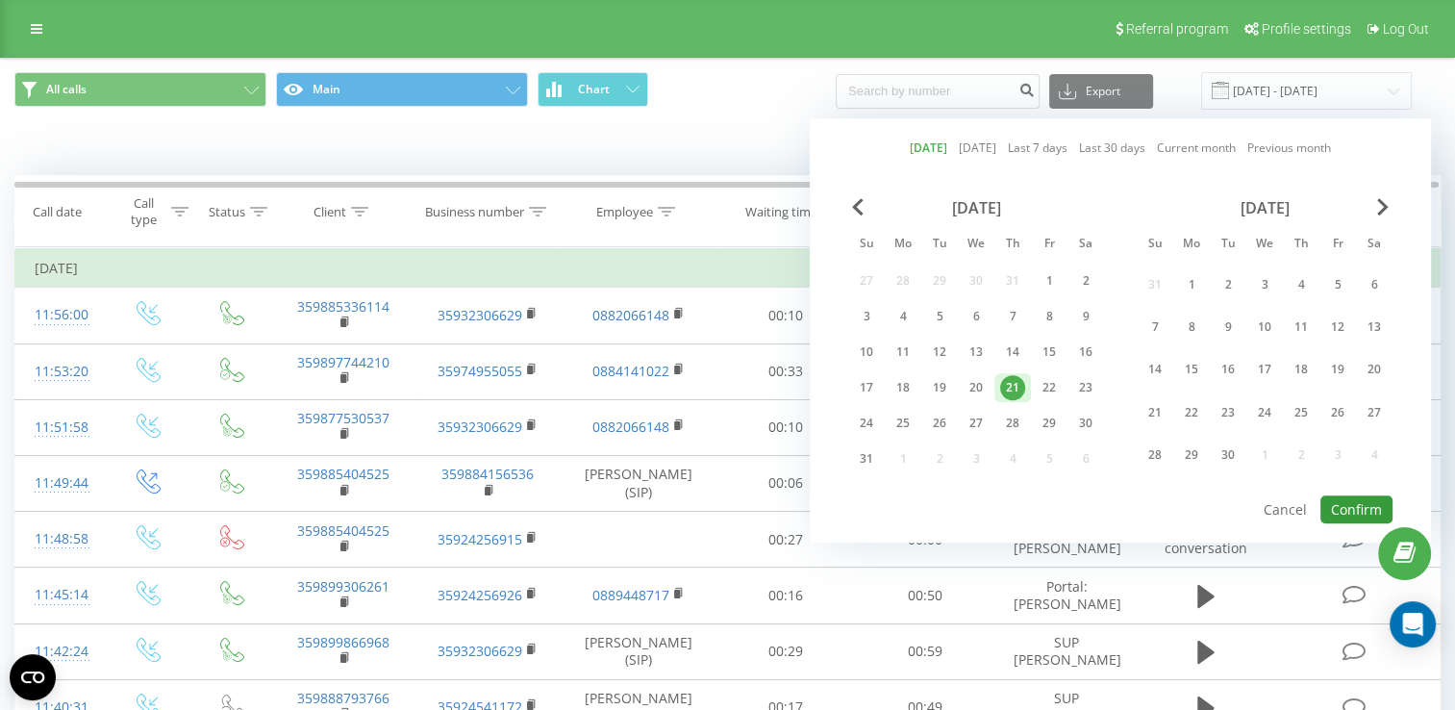
click at [1361, 504] on button "Confirm" at bounding box center [1356, 509] width 72 height 28
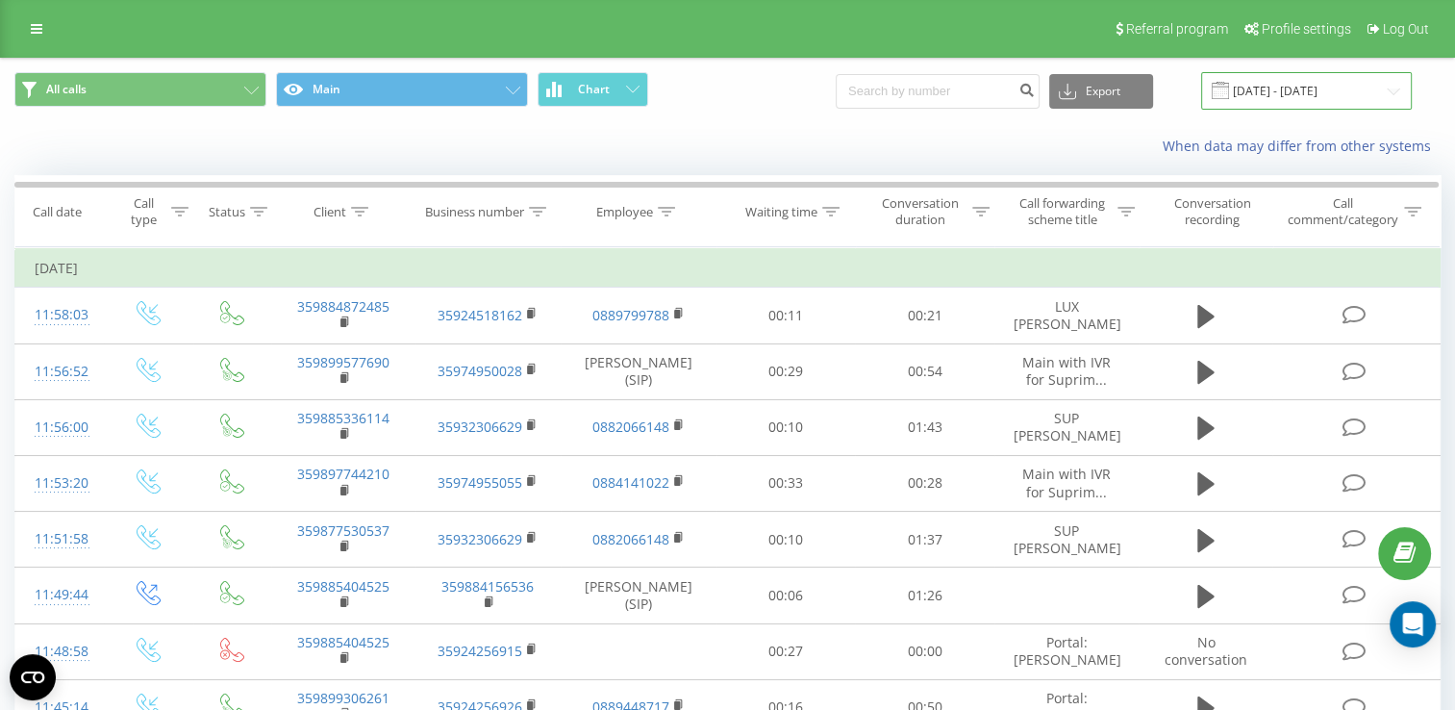
click at [1305, 87] on input "[DATE] - [DATE]" at bounding box center [1306, 90] width 211 height 37
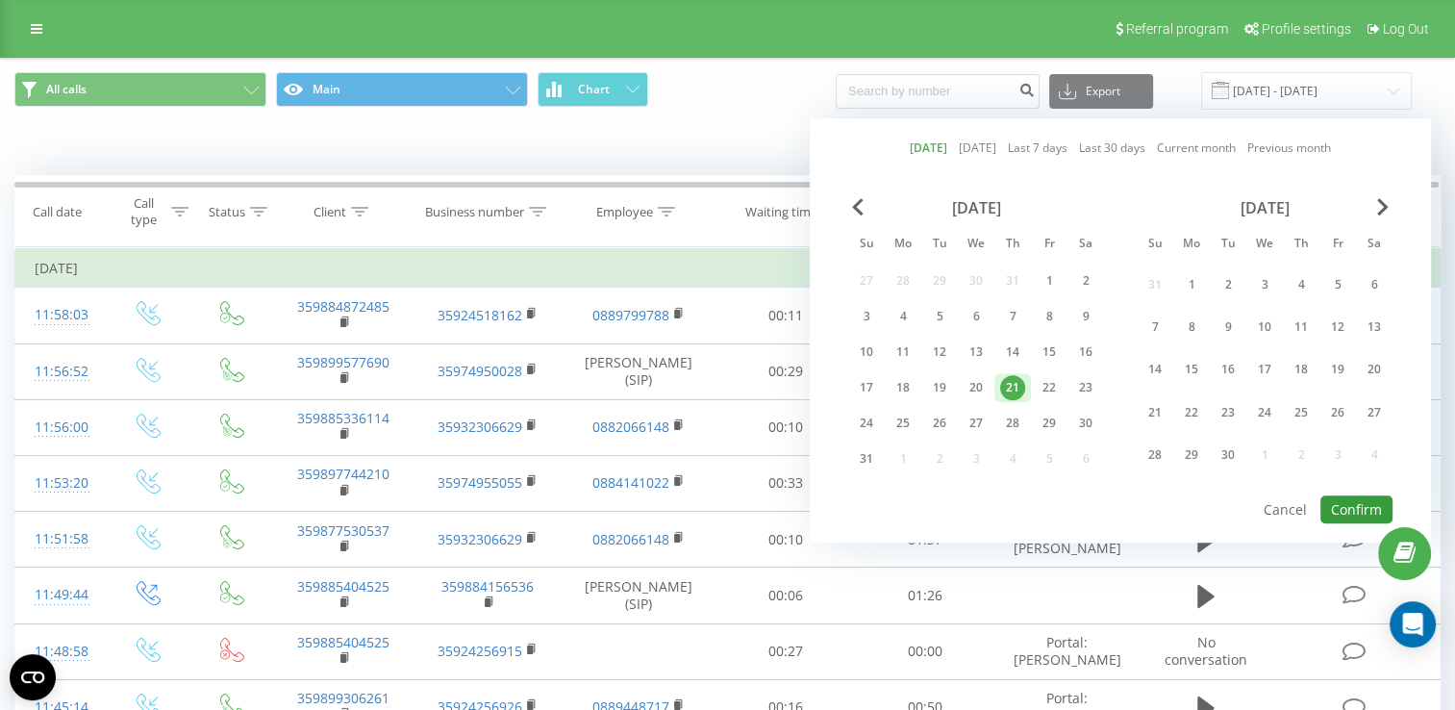
click at [1363, 506] on button "Confirm" at bounding box center [1356, 509] width 72 height 28
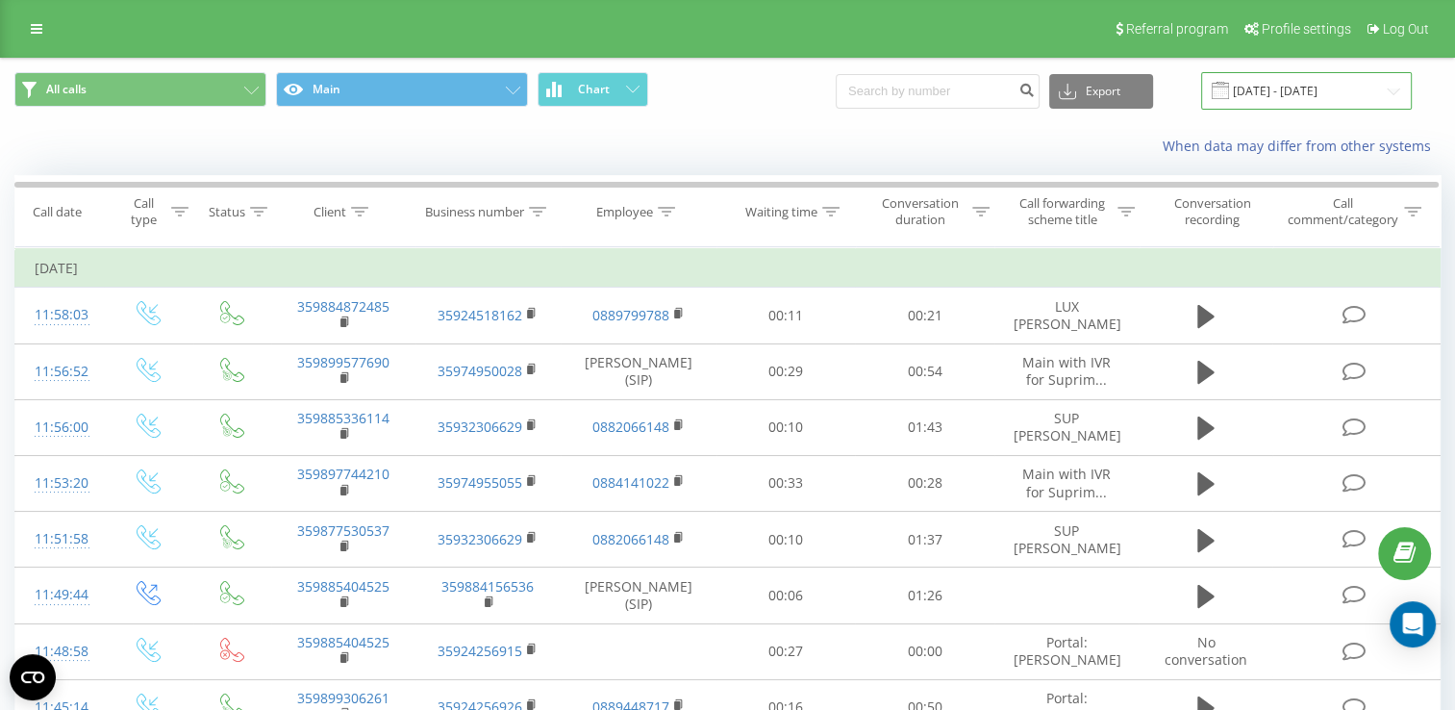
click at [1295, 89] on input "[DATE] - [DATE]" at bounding box center [1306, 90] width 211 height 37
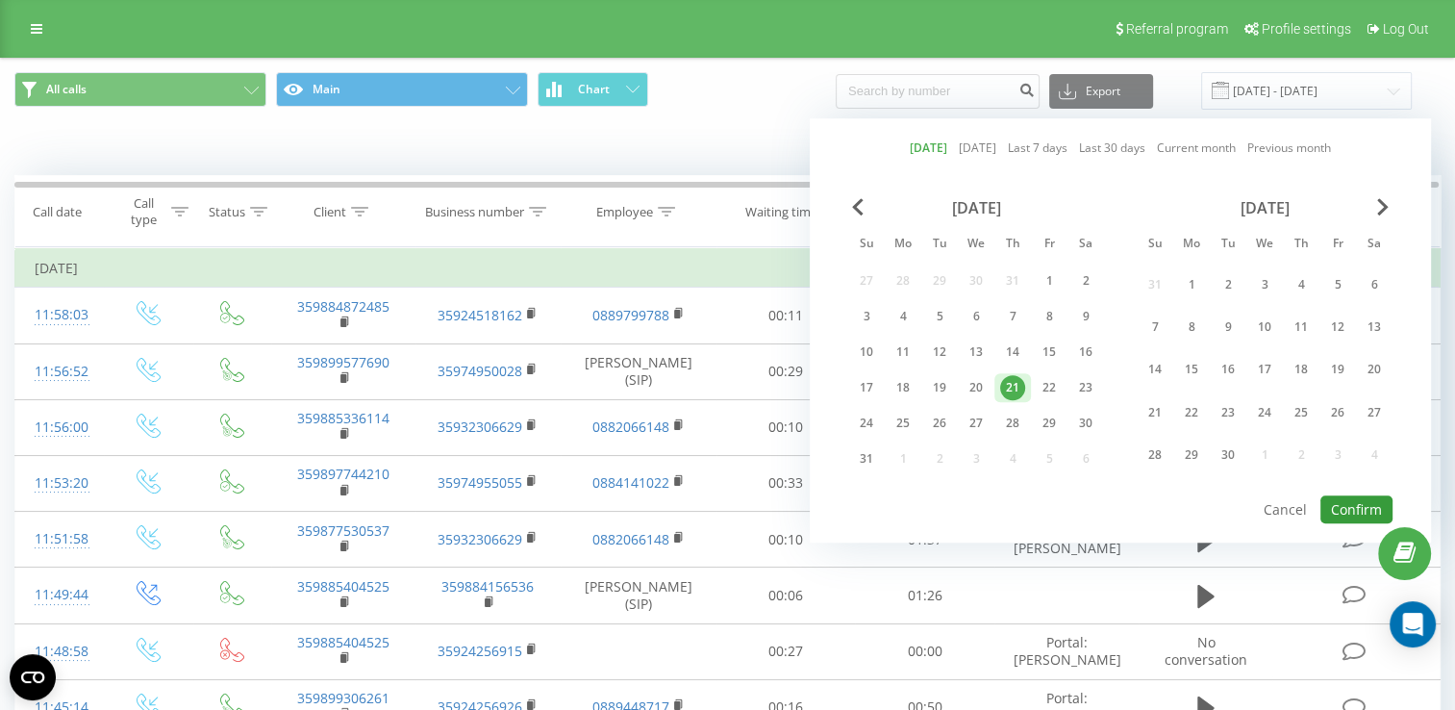
click at [1348, 495] on button "Confirm" at bounding box center [1356, 509] width 72 height 28
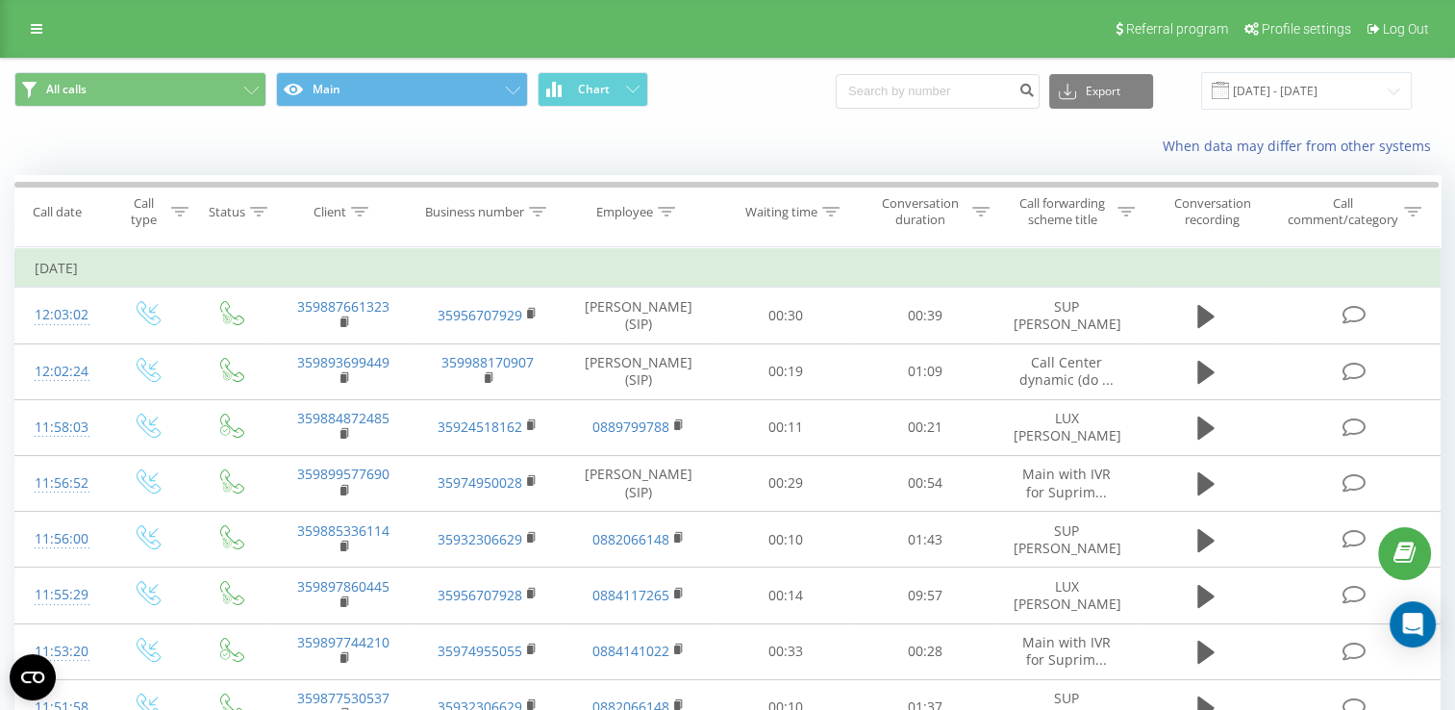
click at [0, 0] on button at bounding box center [0, 0] width 0 height 0
click at [0, 0] on span "359888228034" at bounding box center [0, 0] width 0 height 0
click at [1281, 96] on input "[DATE] - [DATE]" at bounding box center [1306, 90] width 211 height 37
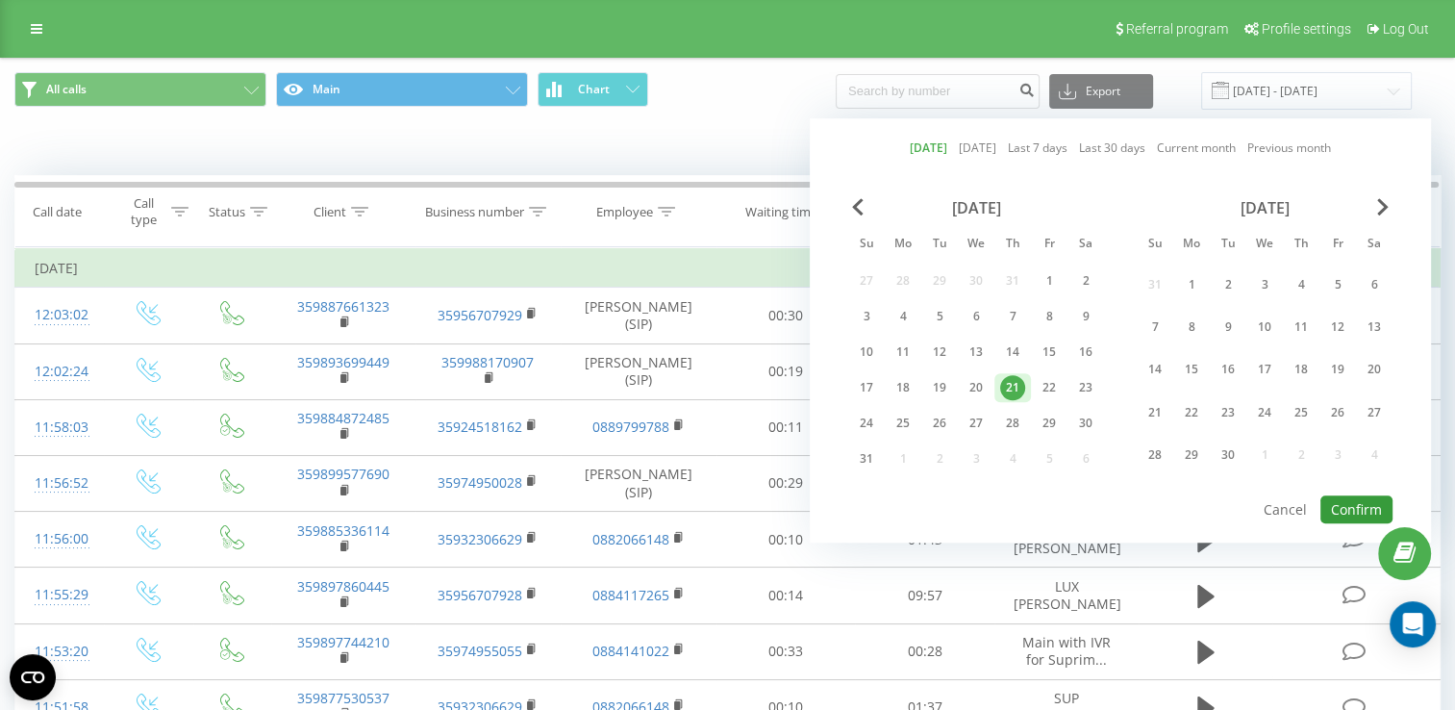
click at [1338, 506] on button "Confirm" at bounding box center [1356, 509] width 72 height 28
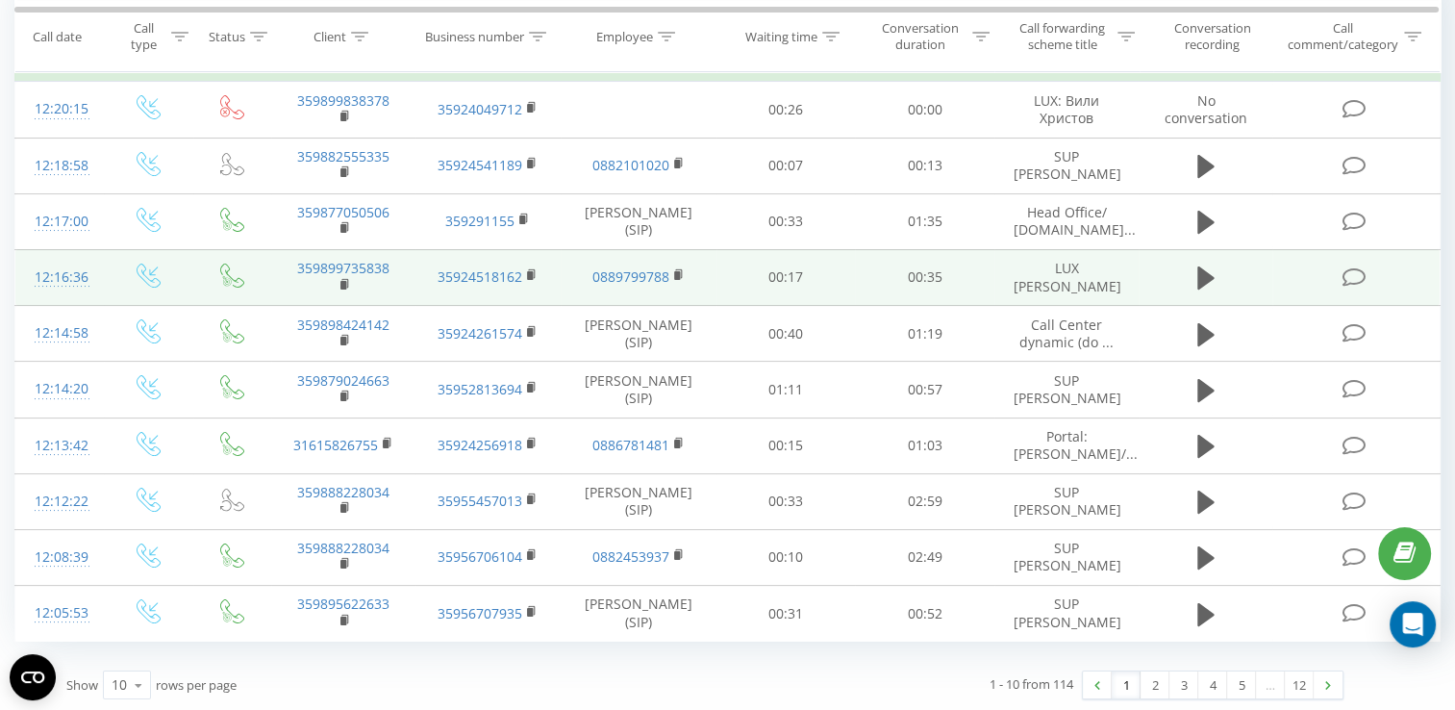
scroll to position [110, 0]
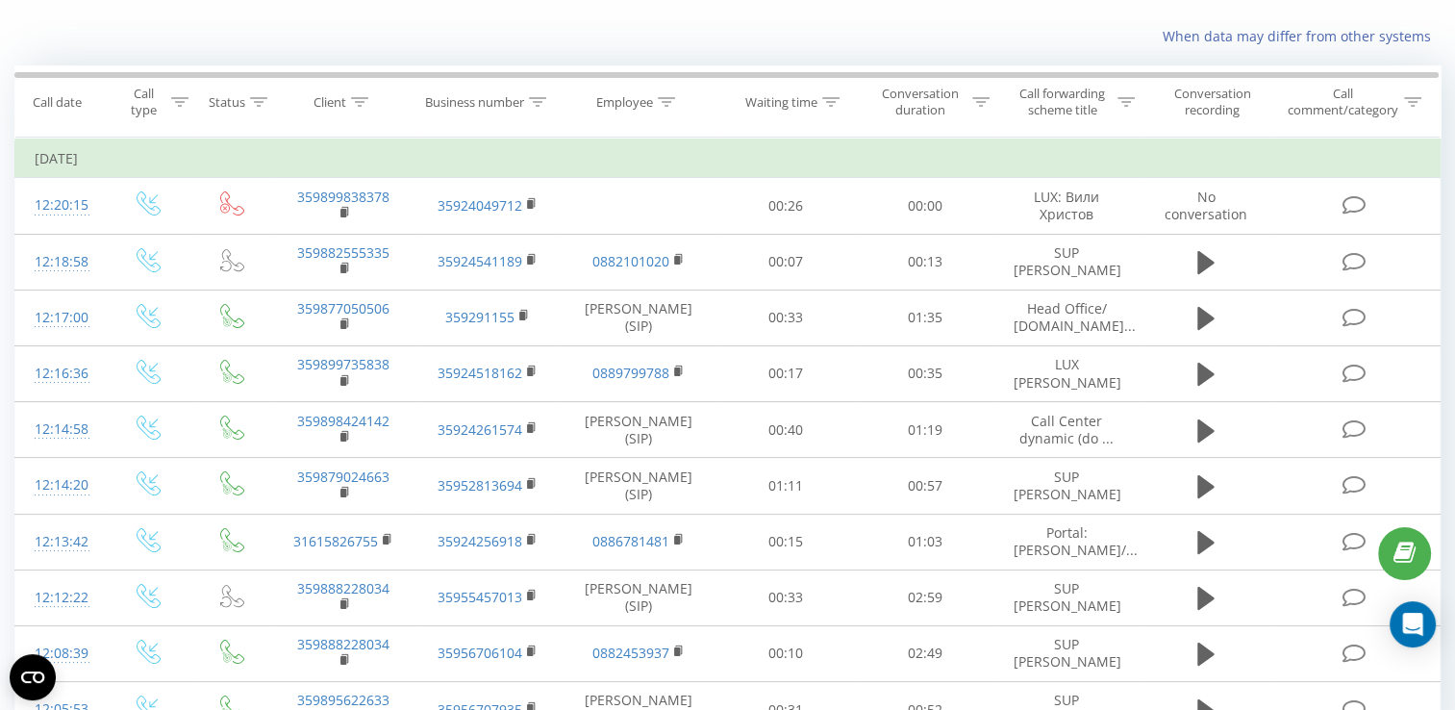
click at [0, 0] on icon at bounding box center [0, 0] width 0 height 0
click at [0, 0] on span "Offline" at bounding box center [0, 0] width 0 height 0
click at [0, 0] on div "Offline Online Offline: 1 hour Offline: all day Offline" at bounding box center [0, 0] width 0 height 0
click at [0, 0] on span "Online" at bounding box center [0, 0] width 0 height 0
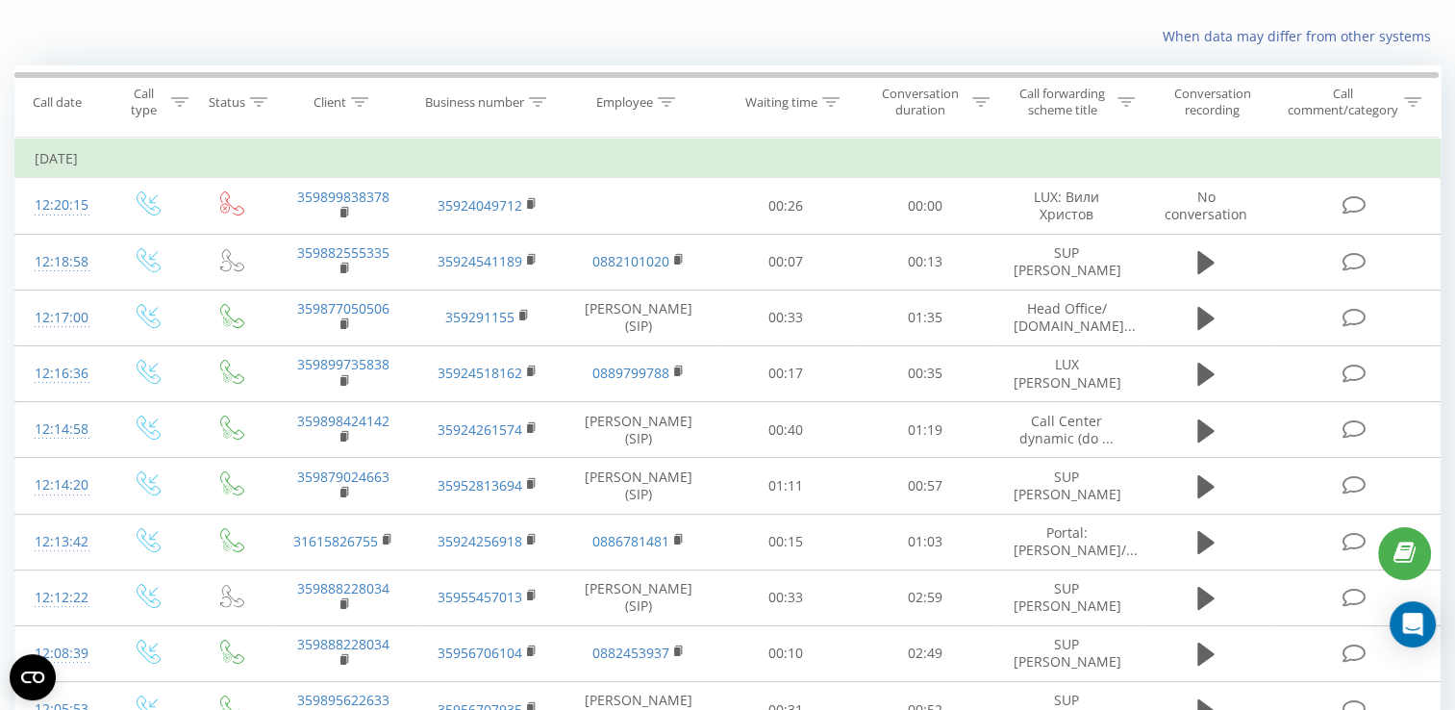
click at [0, 0] on icon at bounding box center [0, 0] width 0 height 0
click at [0, 0] on polygon at bounding box center [0, 0] width 0 height 0
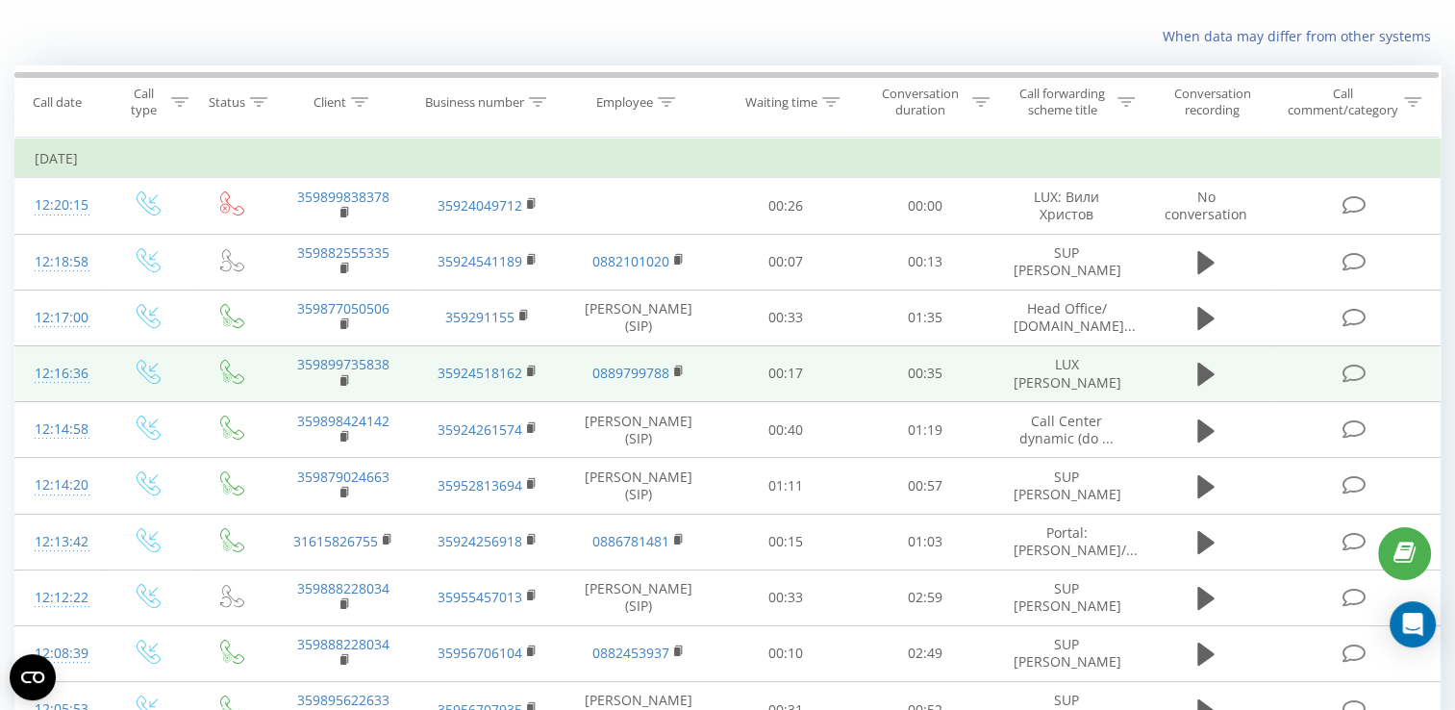
scroll to position [0, 0]
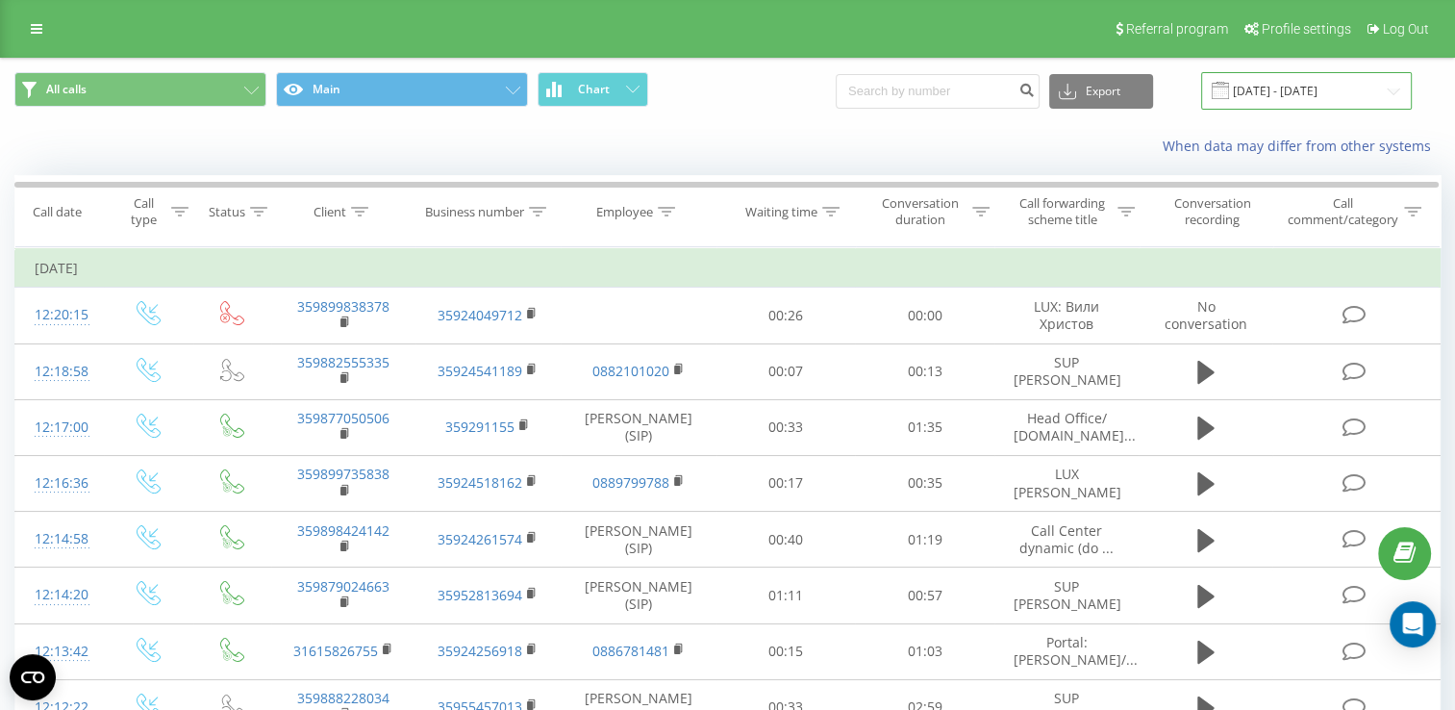
click at [1286, 88] on input "[DATE] - [DATE]" at bounding box center [1306, 90] width 211 height 37
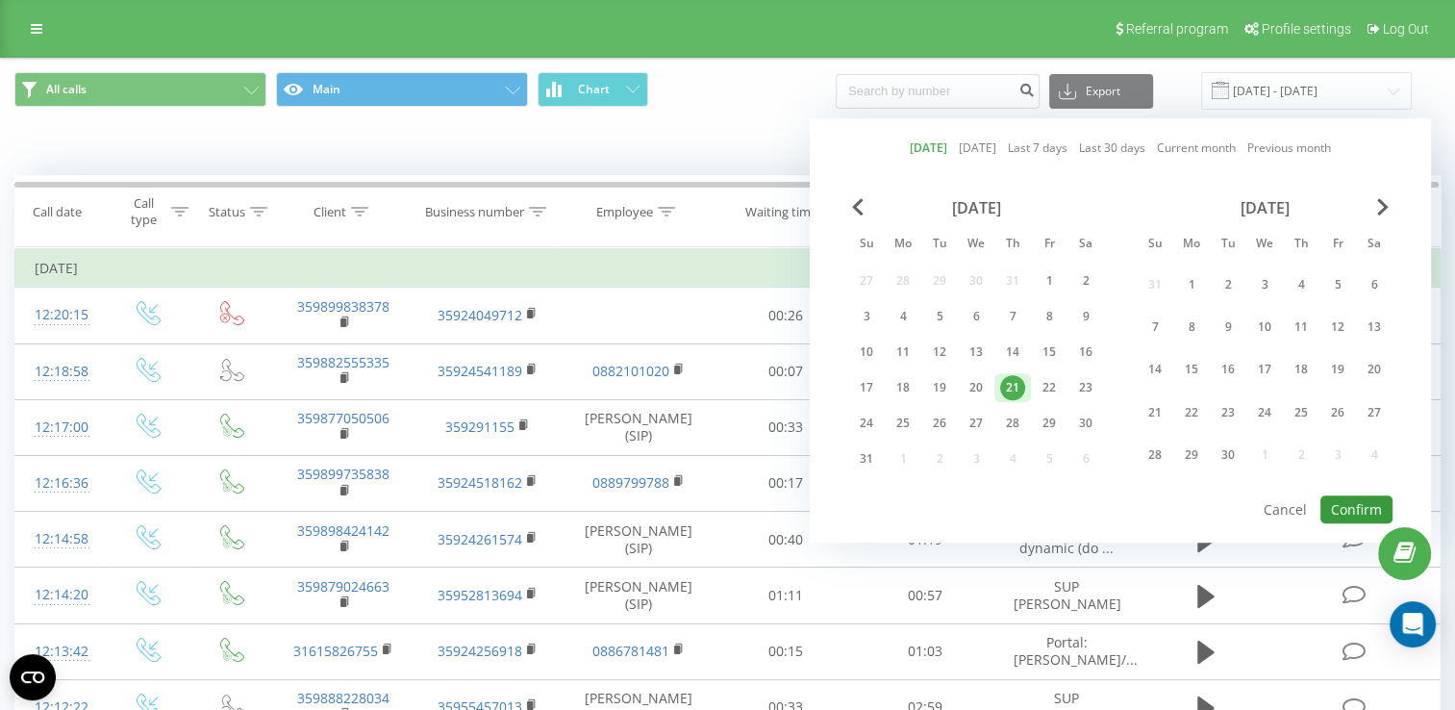
click at [1354, 497] on button "Confirm" at bounding box center [1356, 509] width 72 height 28
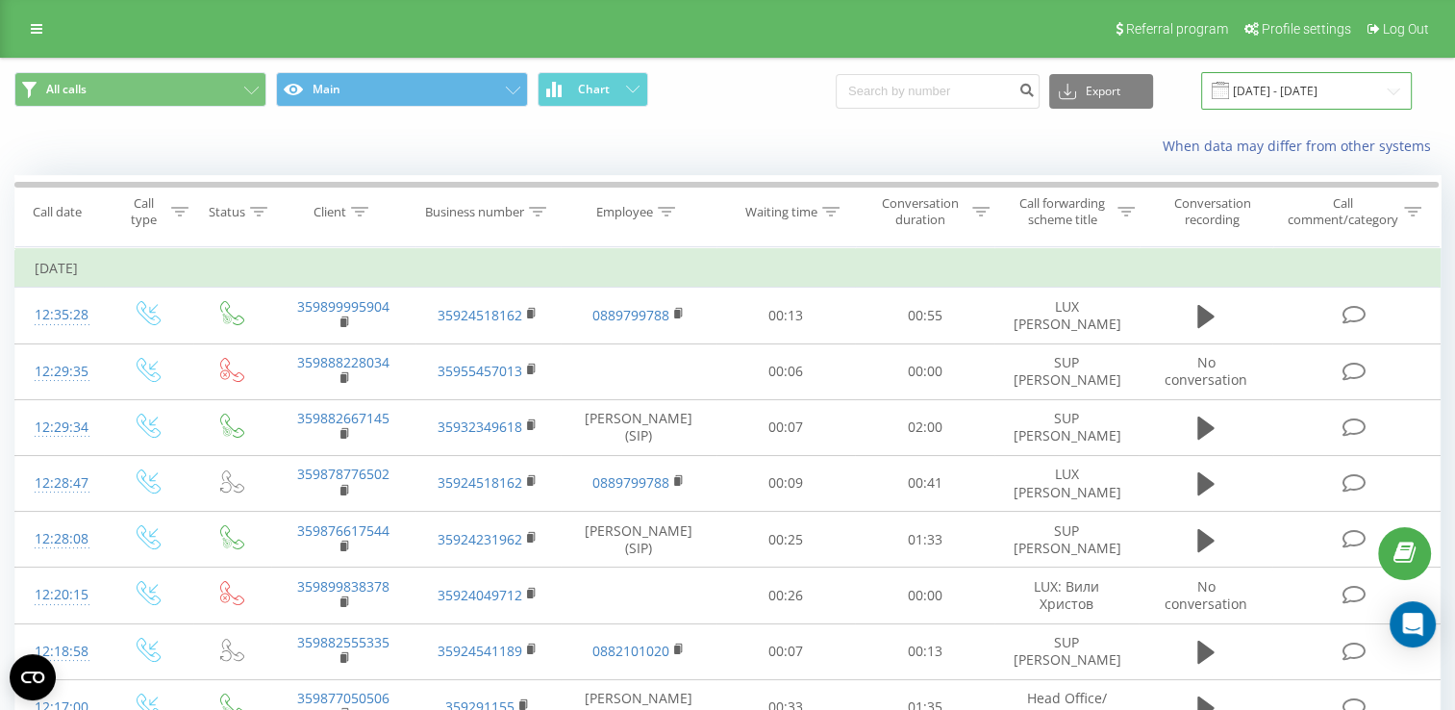
click at [1296, 77] on input "[DATE] - [DATE]" at bounding box center [1306, 90] width 211 height 37
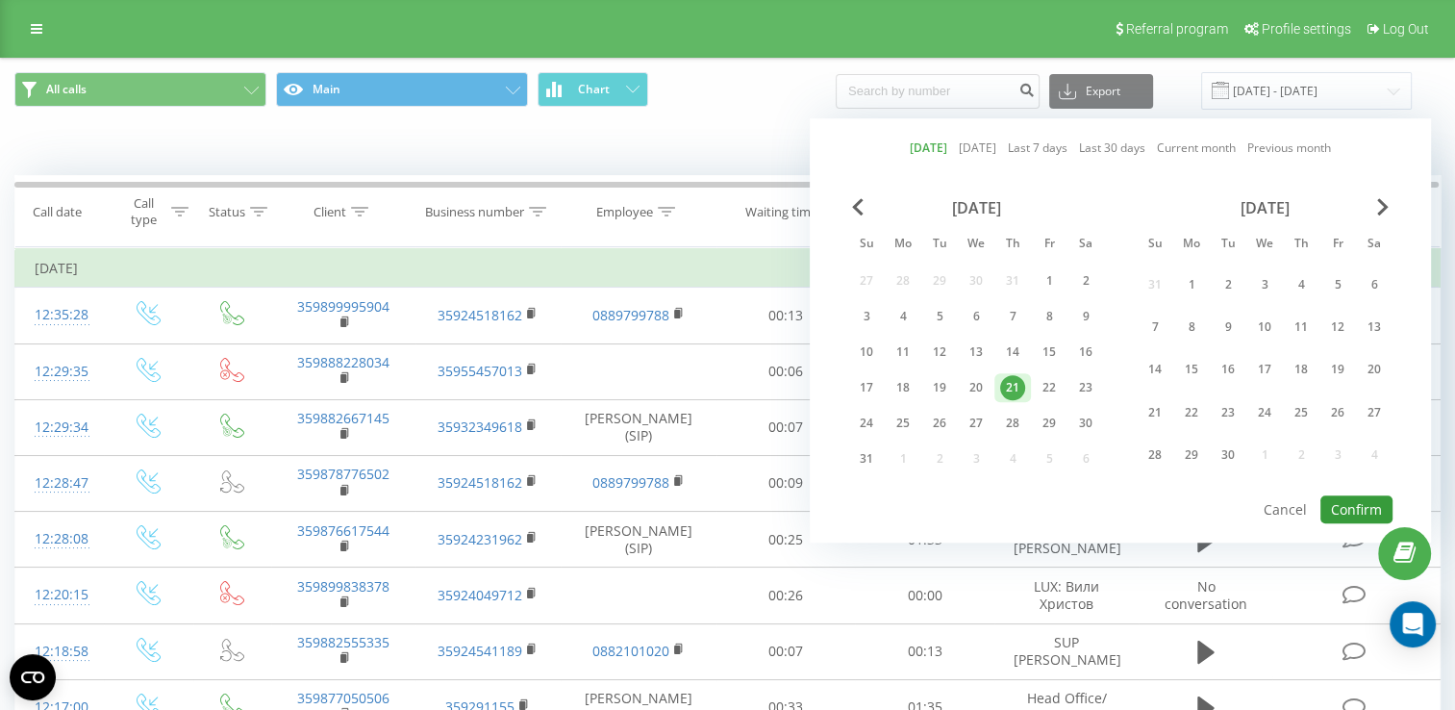
click at [1356, 507] on button "Confirm" at bounding box center [1356, 509] width 72 height 28
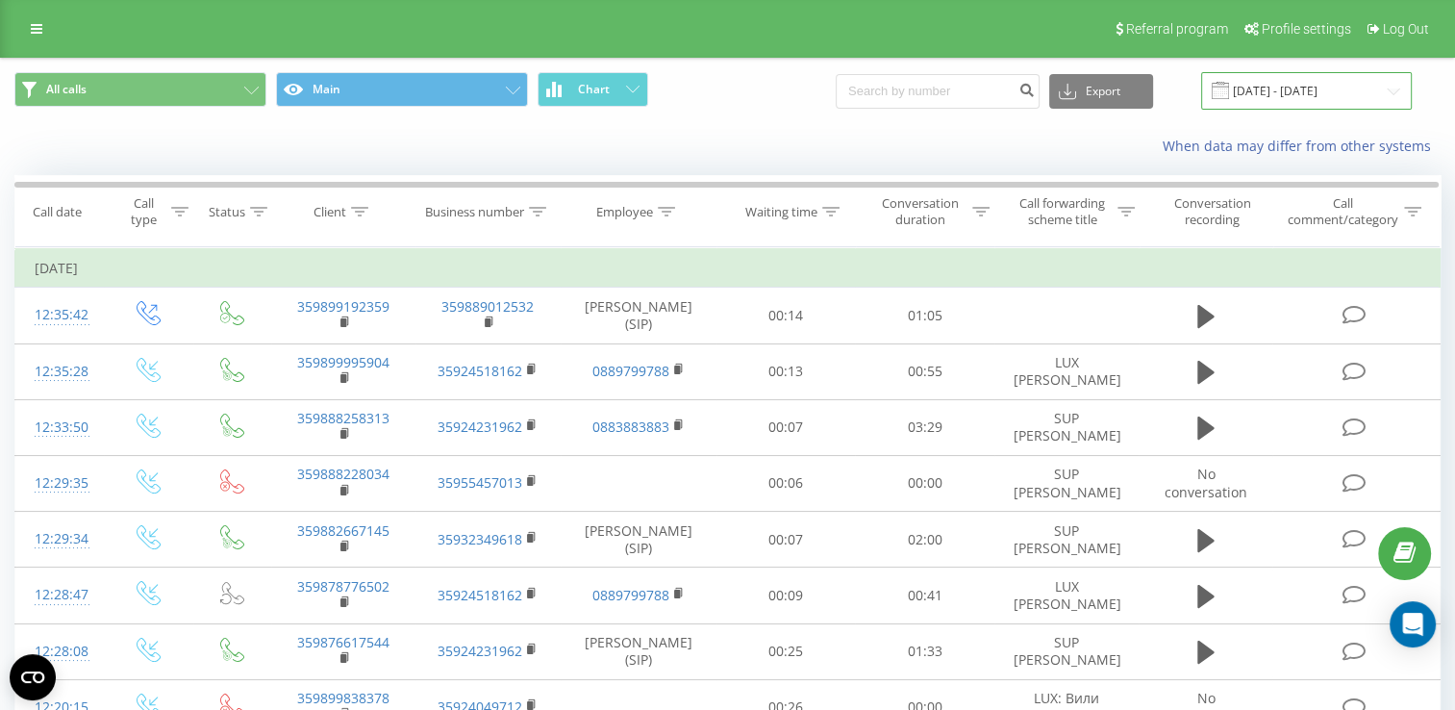
click at [1283, 94] on input "[DATE] - [DATE]" at bounding box center [1306, 90] width 211 height 37
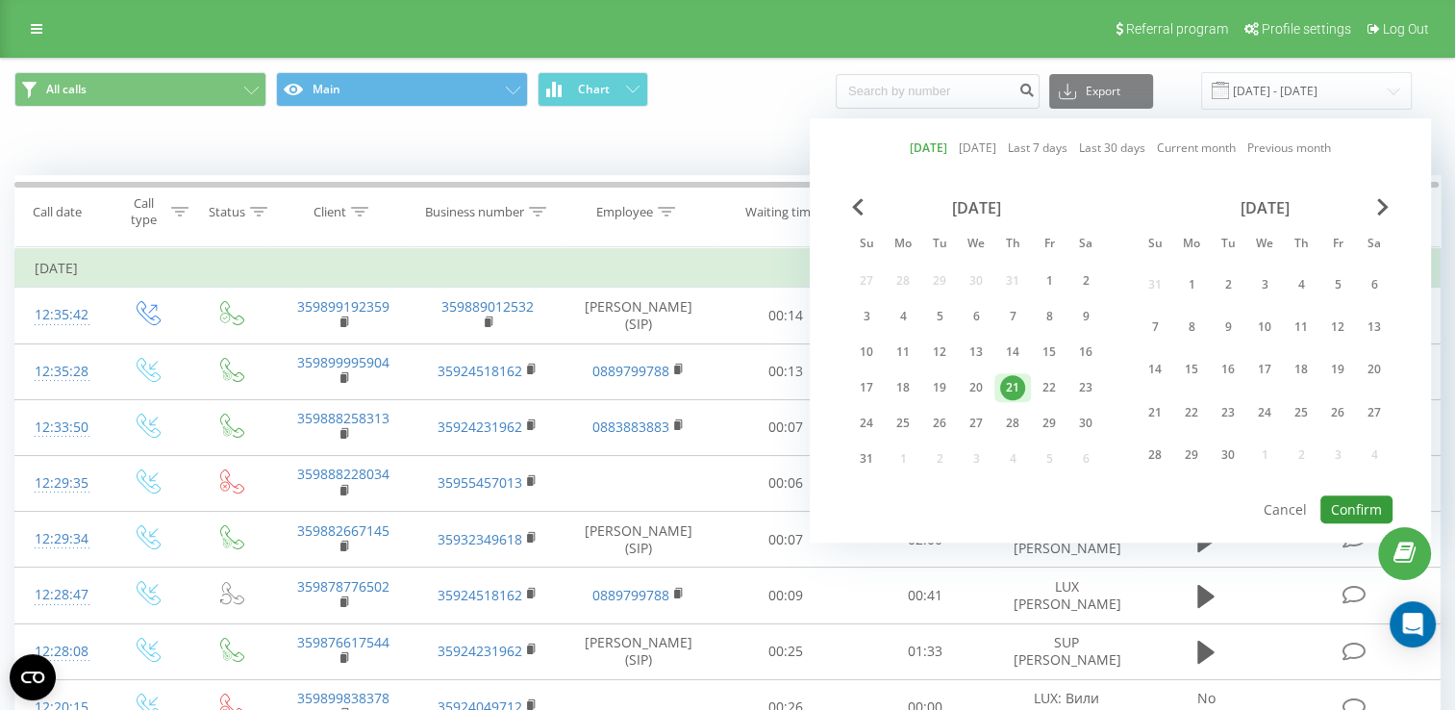
click at [1351, 513] on button "Confirm" at bounding box center [1356, 509] width 72 height 28
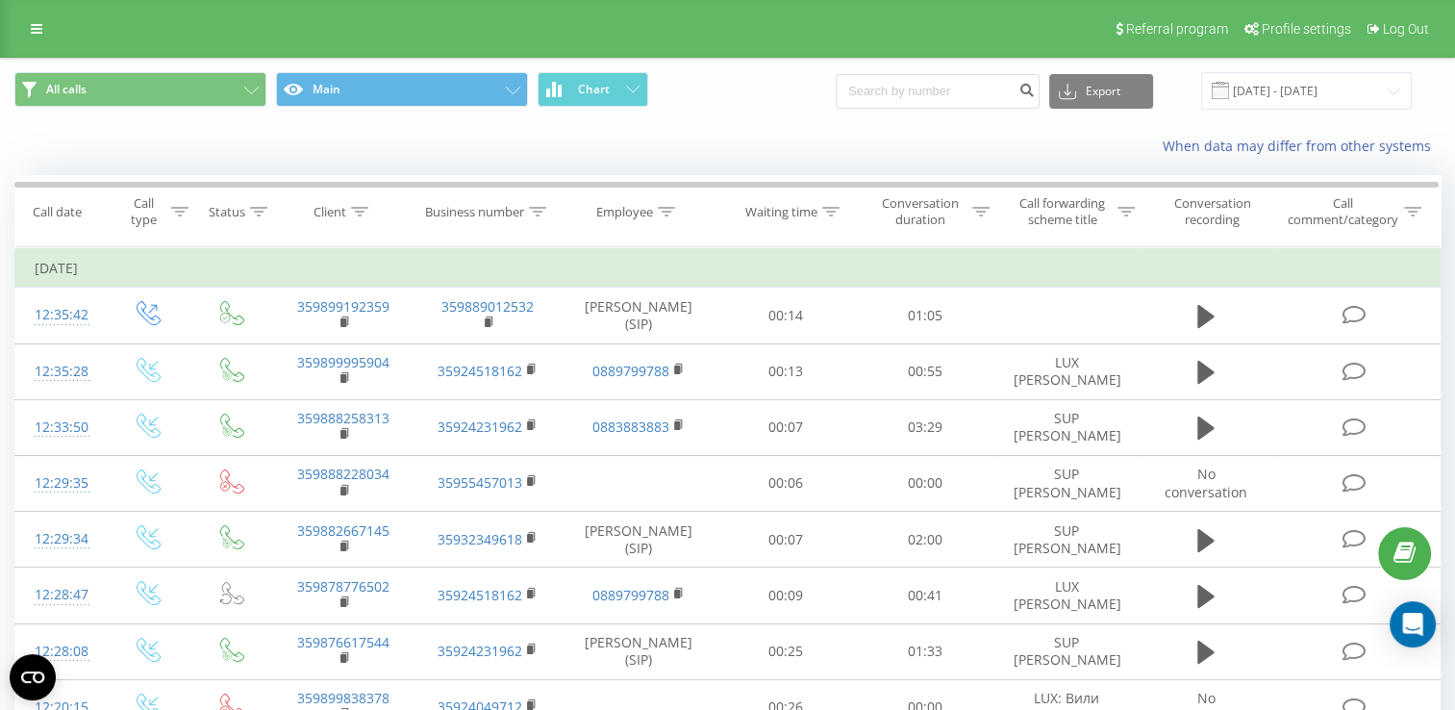
click at [0, 0] on icon at bounding box center [0, 0] width 0 height 0
click at [0, 0] on span "Offline" at bounding box center [0, 0] width 0 height 0
click at [0, 0] on div "9991" at bounding box center [0, 0] width 0 height 0
click at [0, 0] on icon at bounding box center [0, 0] width 0 height 0
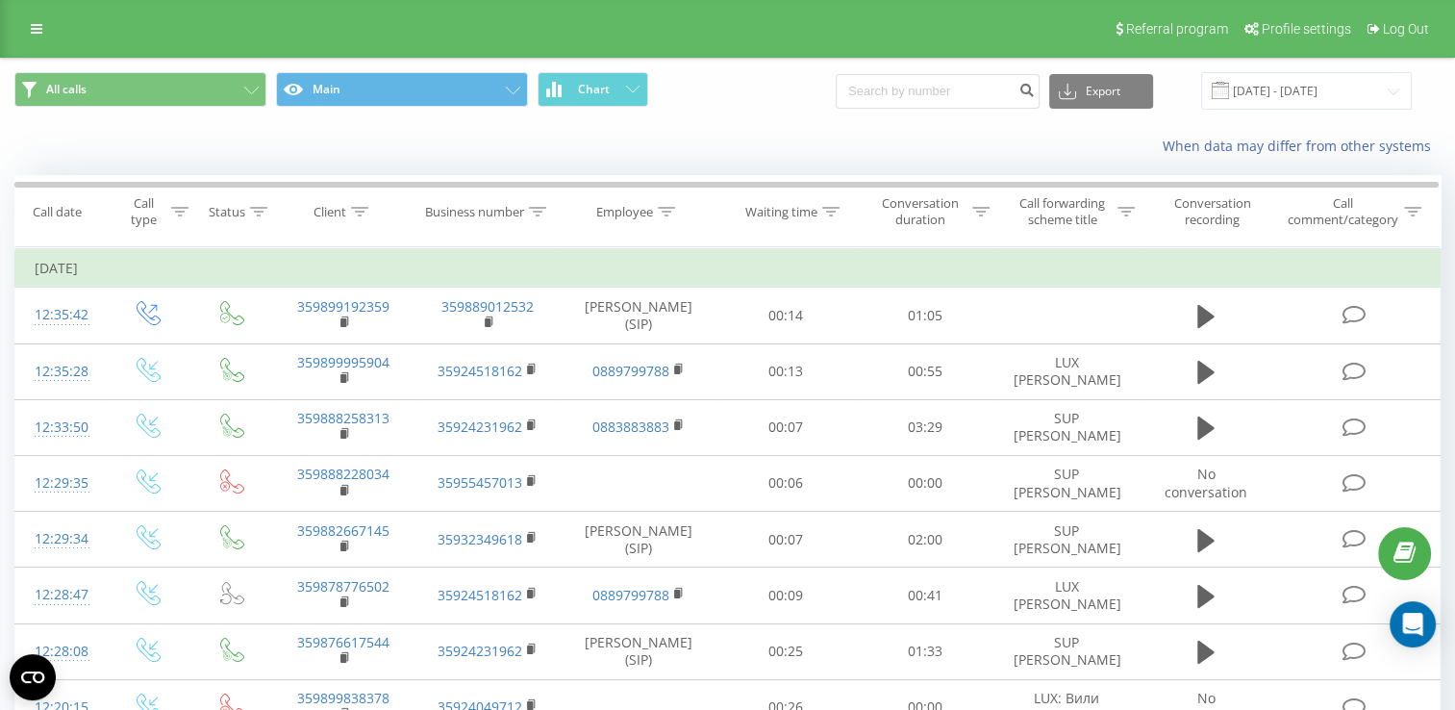
click at [0, 0] on div "Online" at bounding box center [0, 0] width 0 height 0
click at [0, 0] on polygon at bounding box center [0, 0] width 0 height 0
click at [1284, 87] on input "[DATE] - [DATE]" at bounding box center [1306, 90] width 211 height 37
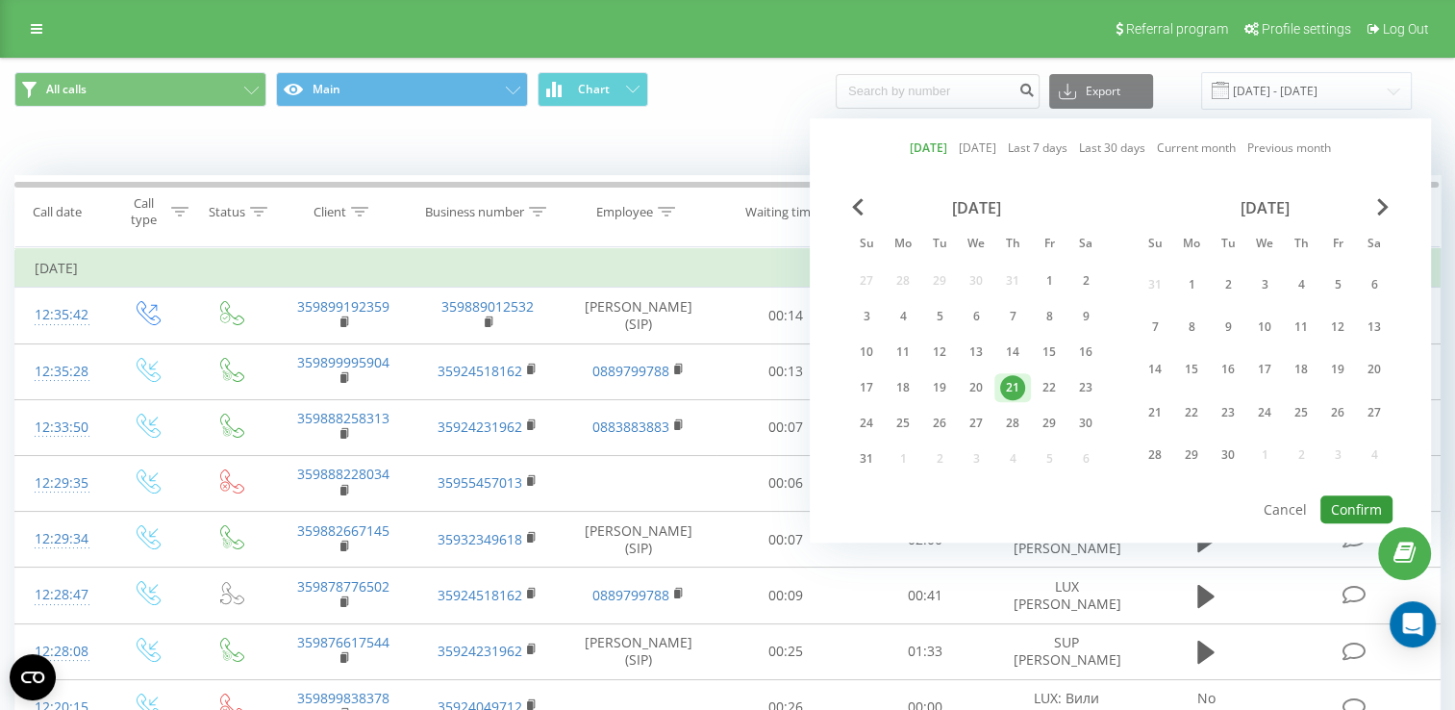
click at [1342, 502] on button "Confirm" at bounding box center [1356, 509] width 72 height 28
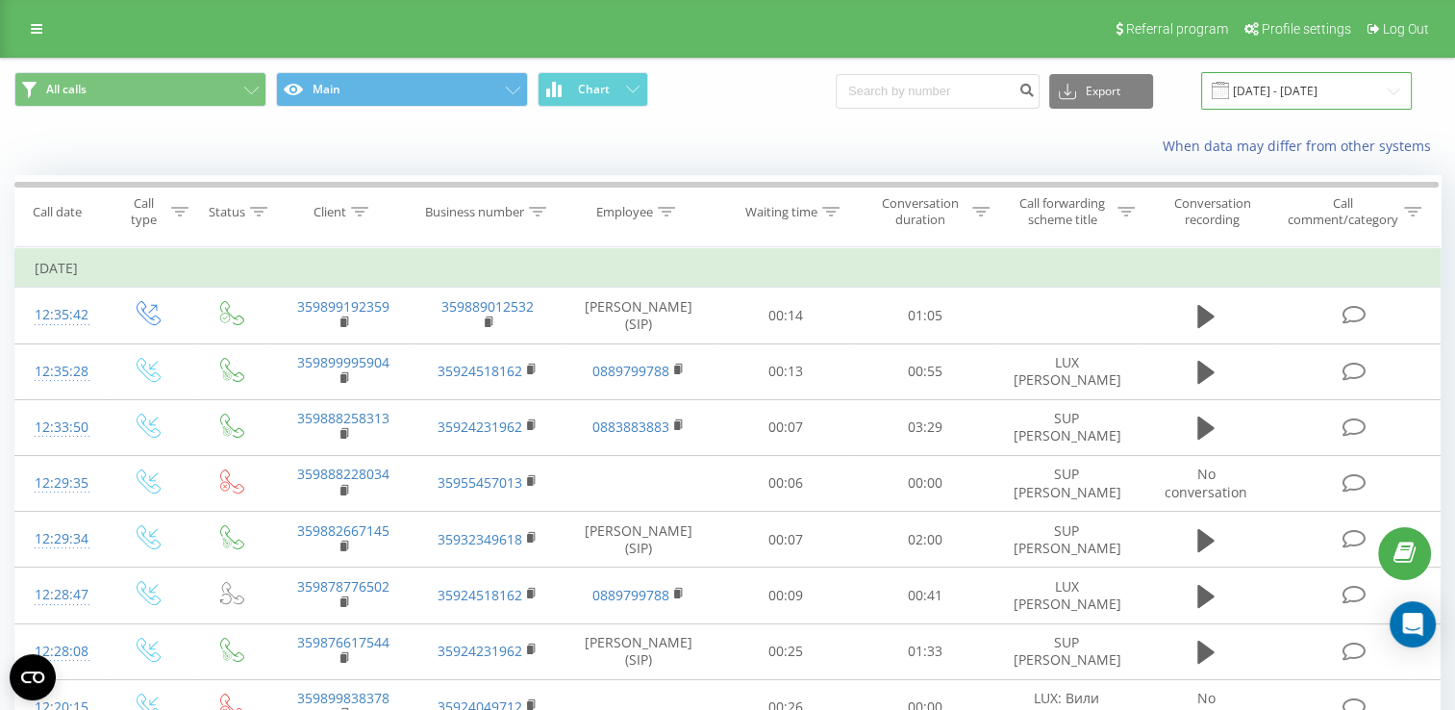
click at [1286, 97] on input "[DATE] - [DATE]" at bounding box center [1306, 90] width 211 height 37
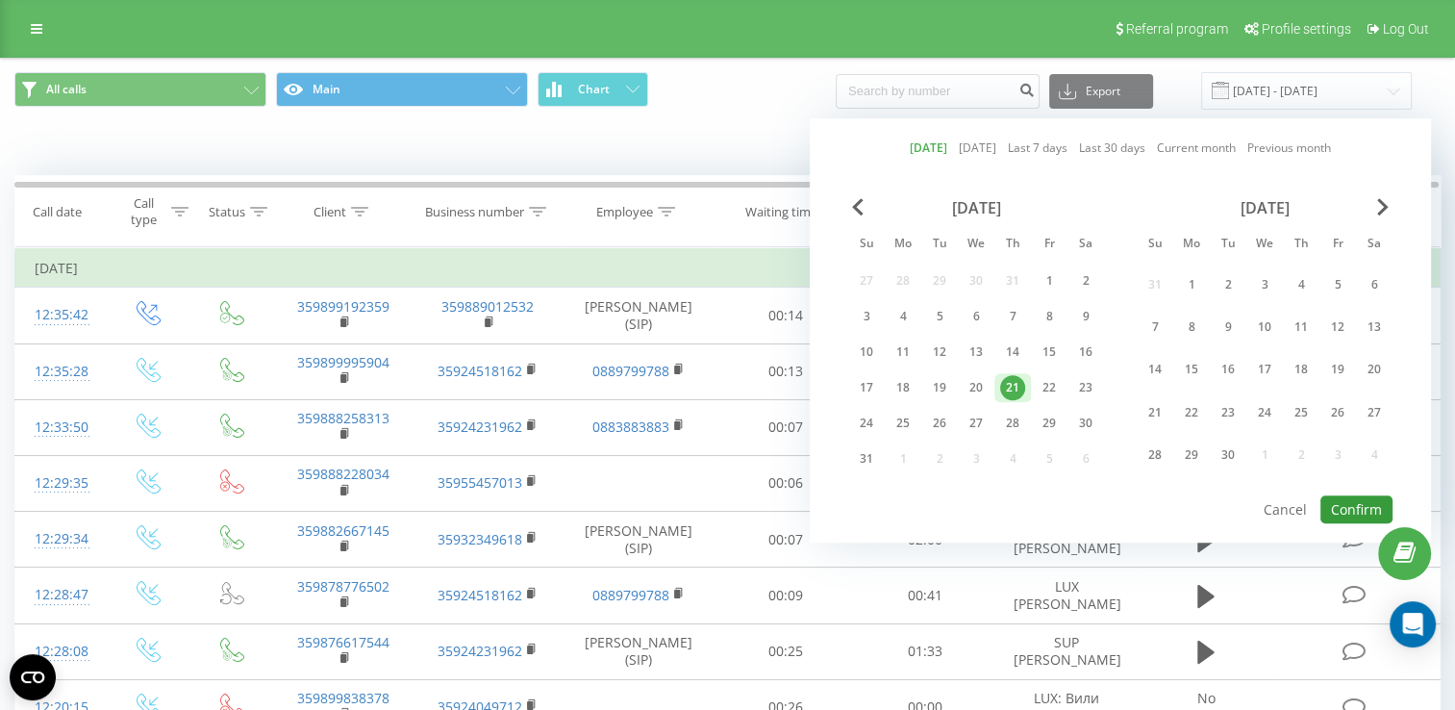
click at [1361, 503] on button "Confirm" at bounding box center [1356, 509] width 72 height 28
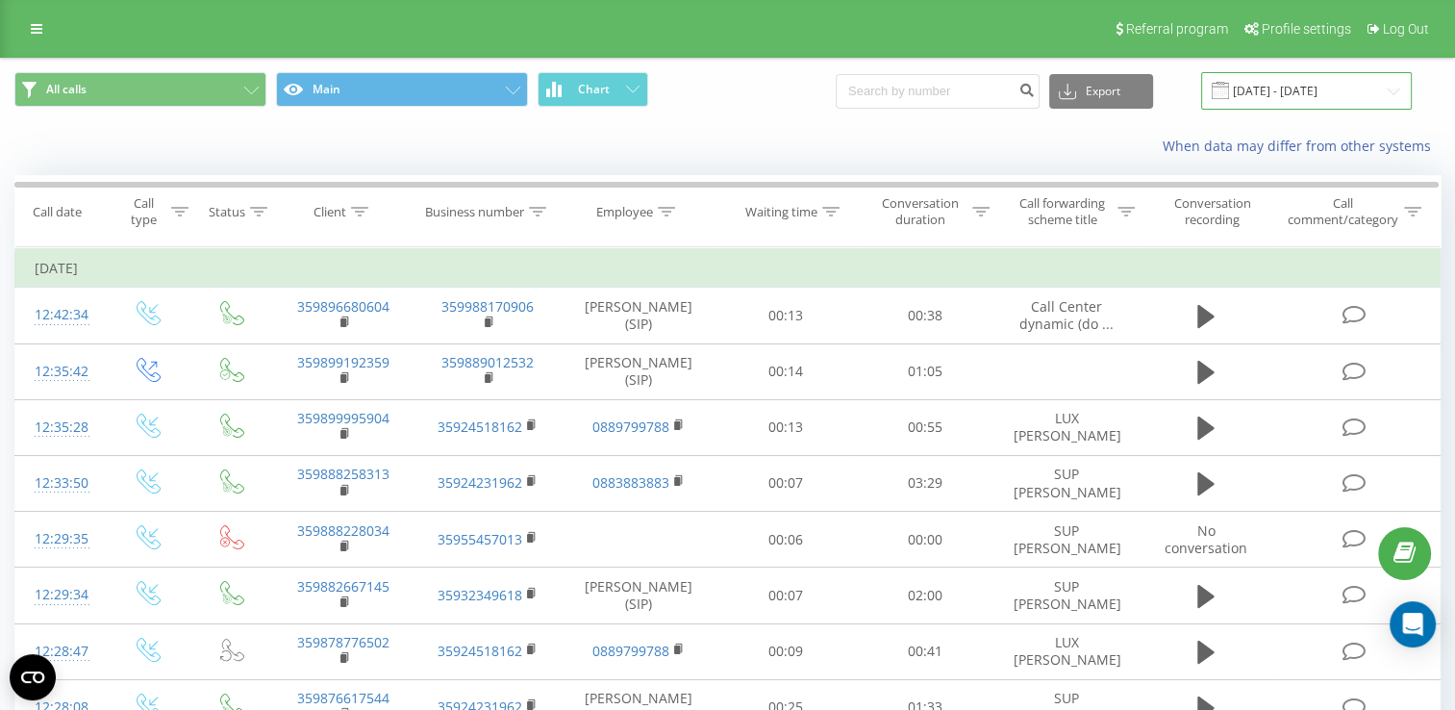
click at [1281, 92] on input "[DATE] - [DATE]" at bounding box center [1306, 90] width 211 height 37
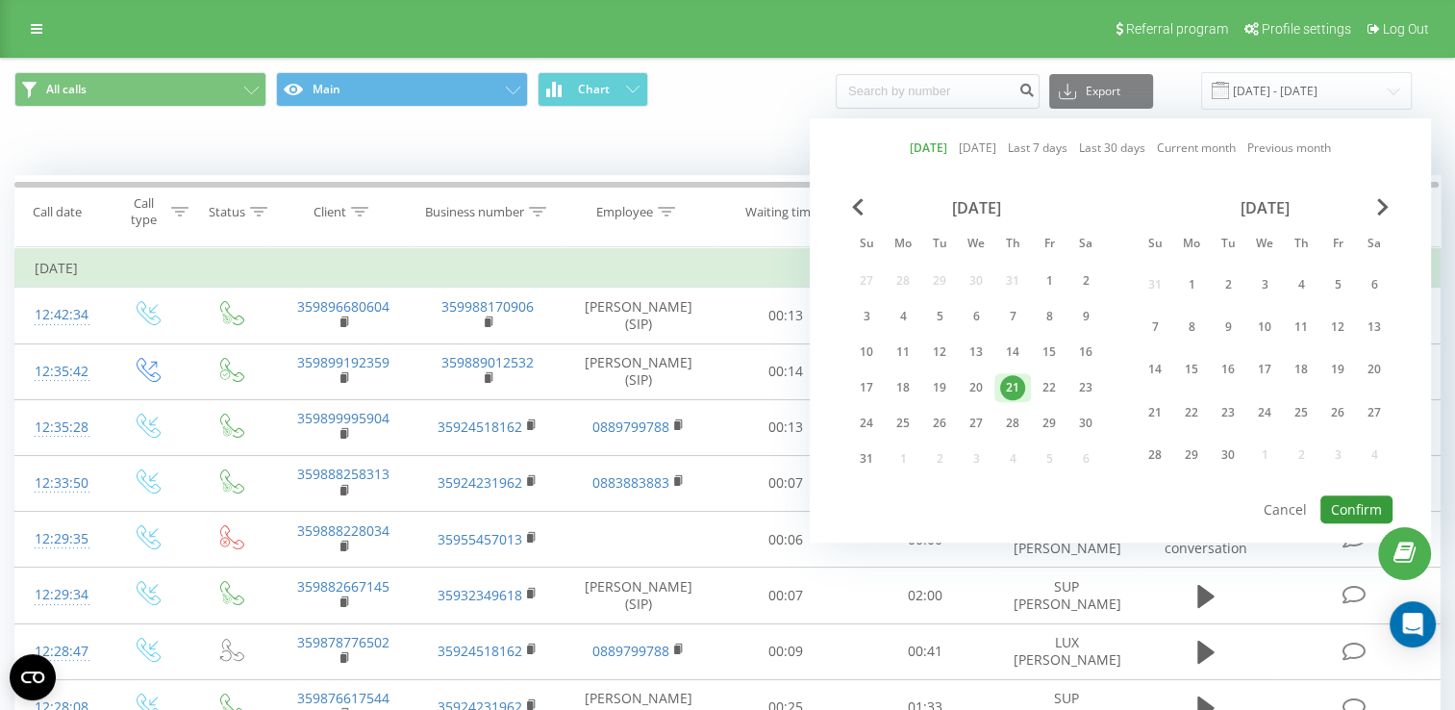
click at [1349, 503] on button "Confirm" at bounding box center [1356, 509] width 72 height 28
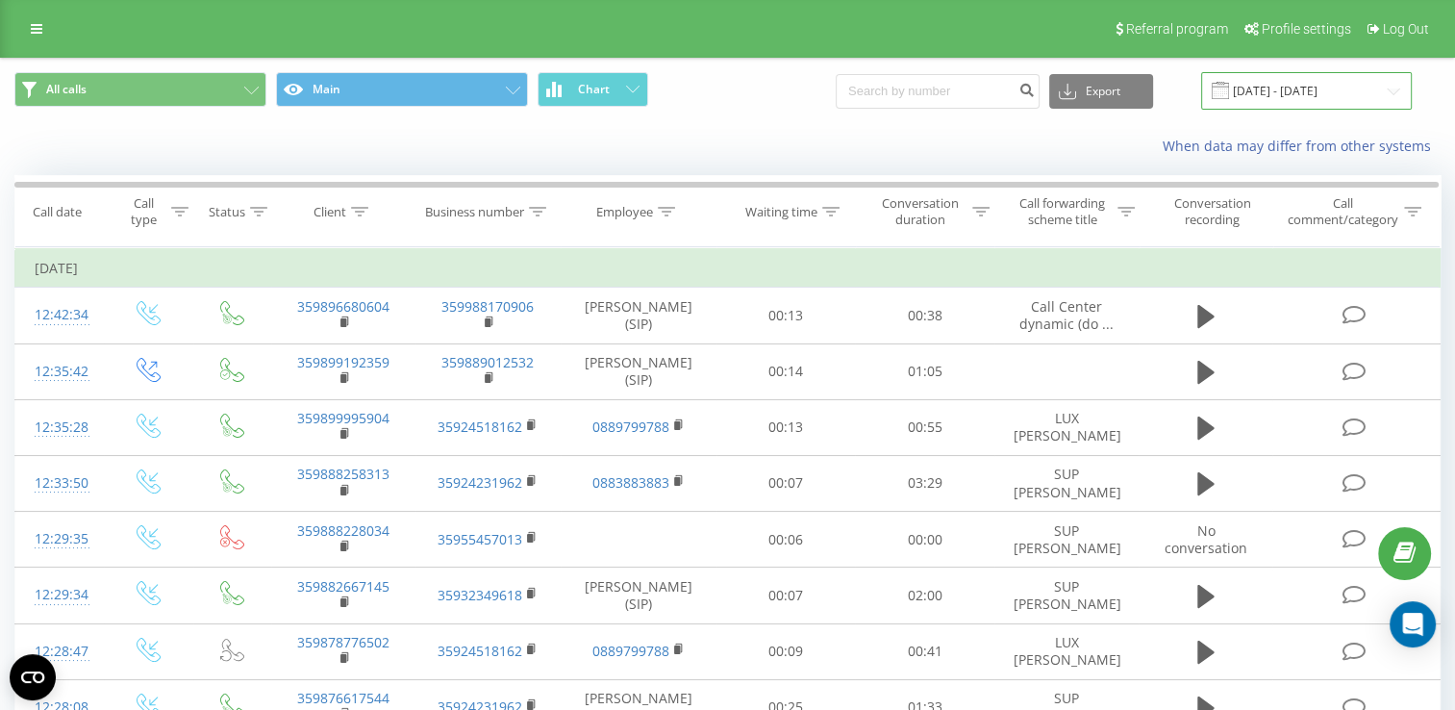
click at [1282, 88] on input "[DATE] - [DATE]" at bounding box center [1306, 90] width 211 height 37
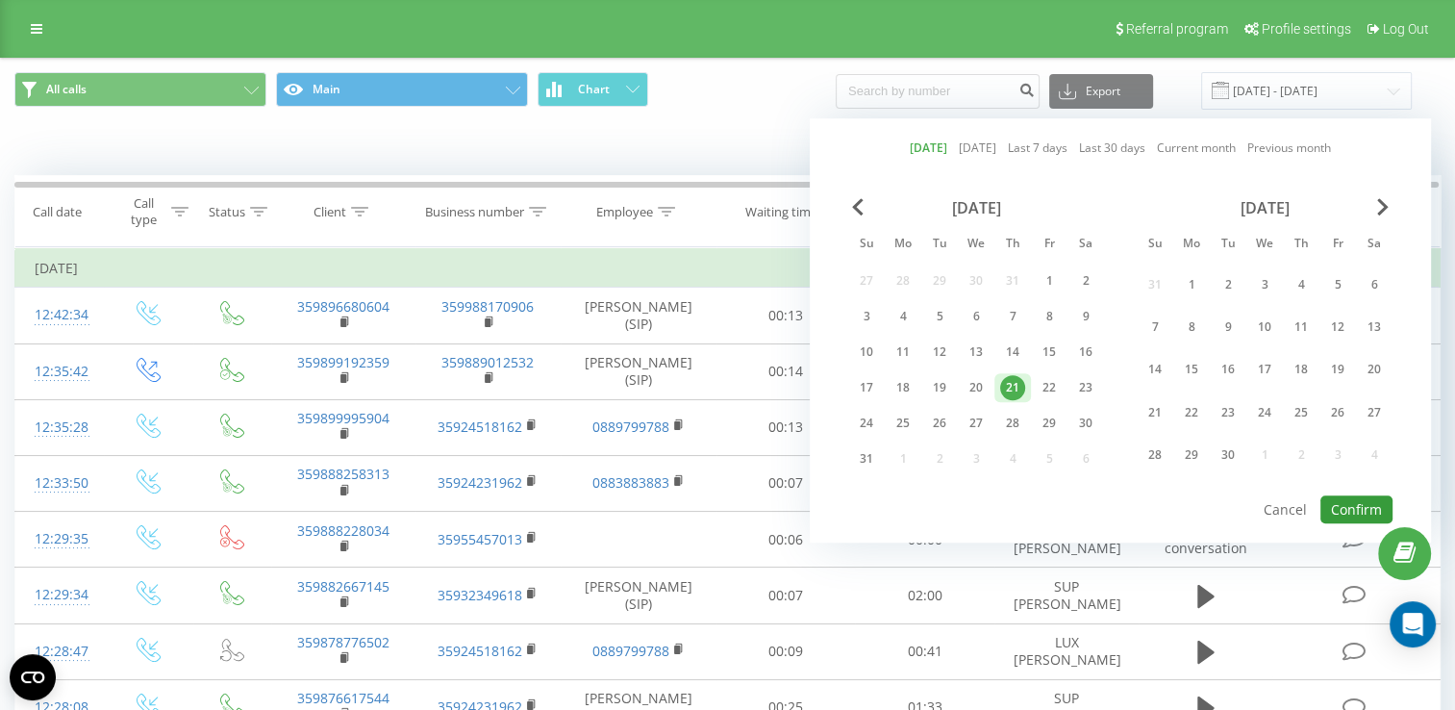
click at [1354, 506] on button "Confirm" at bounding box center [1356, 509] width 72 height 28
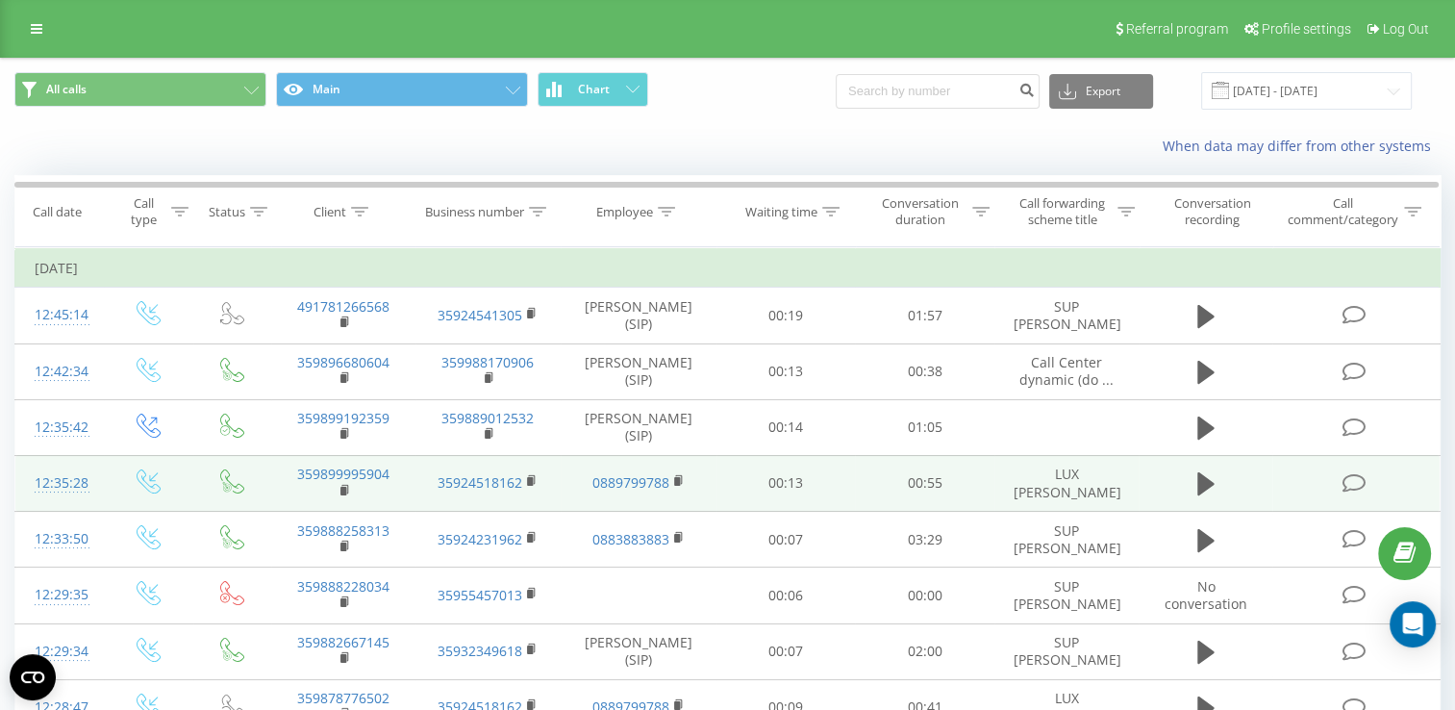
scroll to position [96, 0]
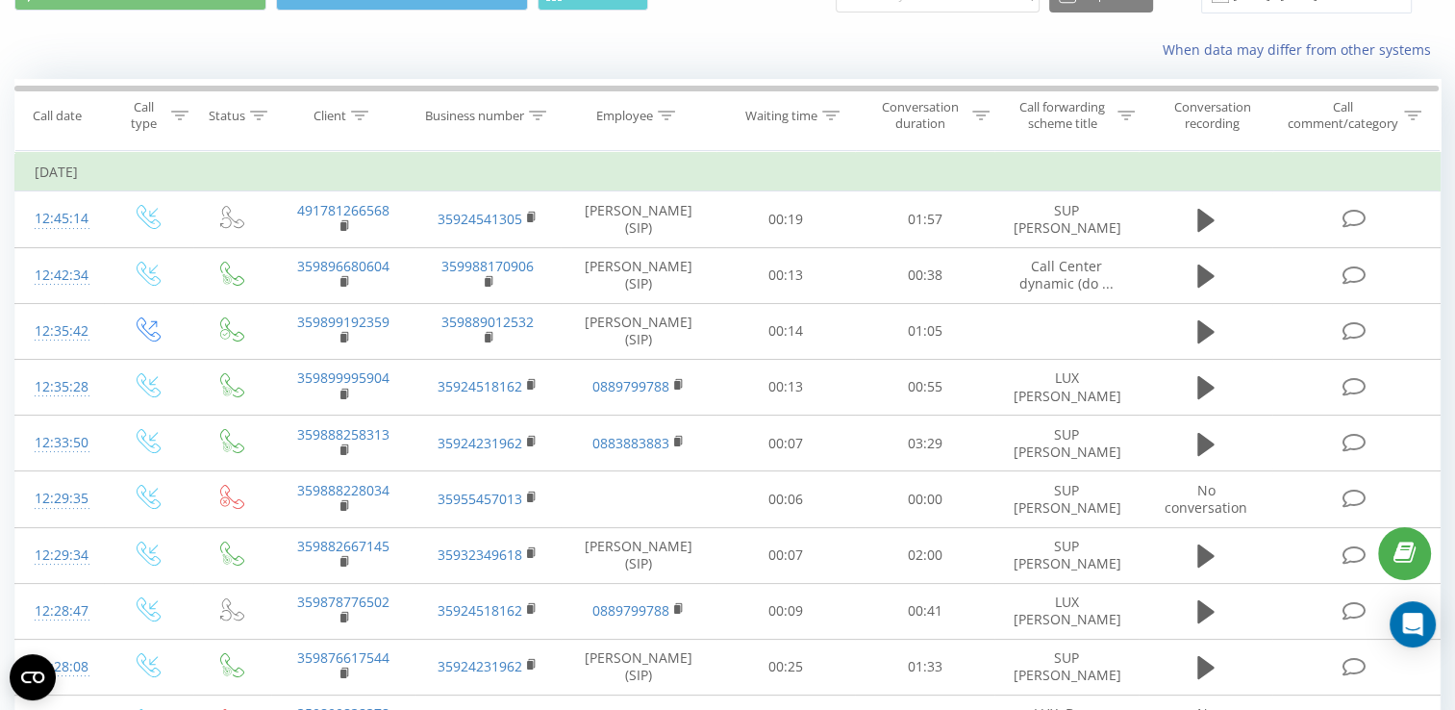
click at [0, 0] on g at bounding box center [0, 0] width 0 height 0
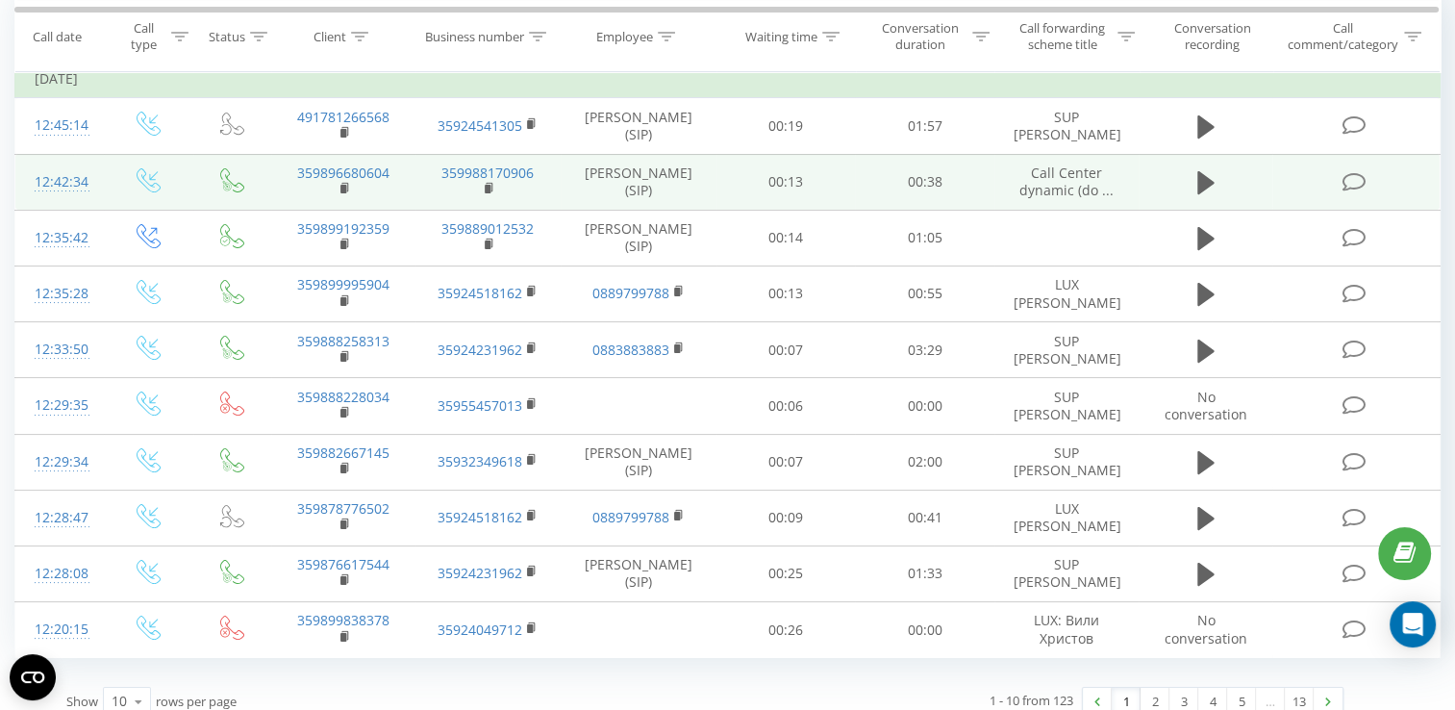
scroll to position [206, 0]
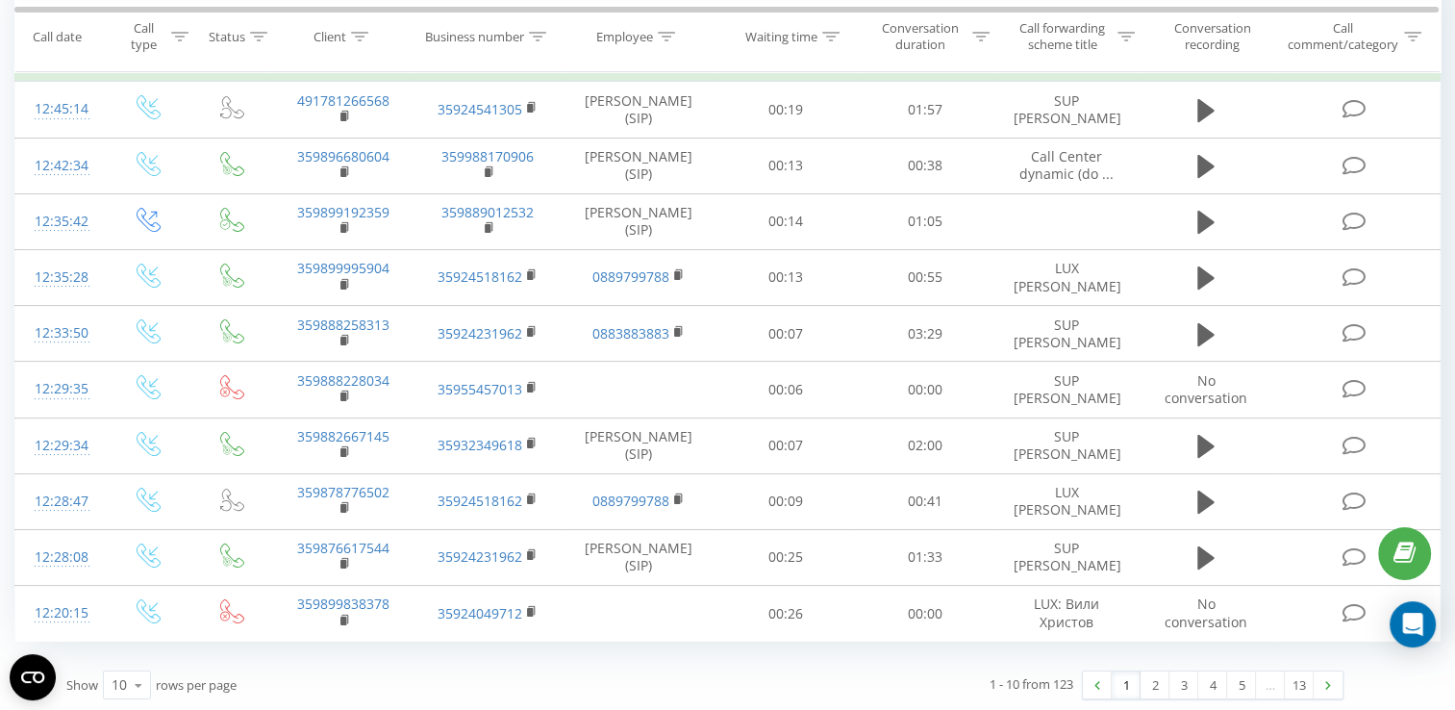
click at [0, 0] on icon at bounding box center [0, 0] width 0 height 0
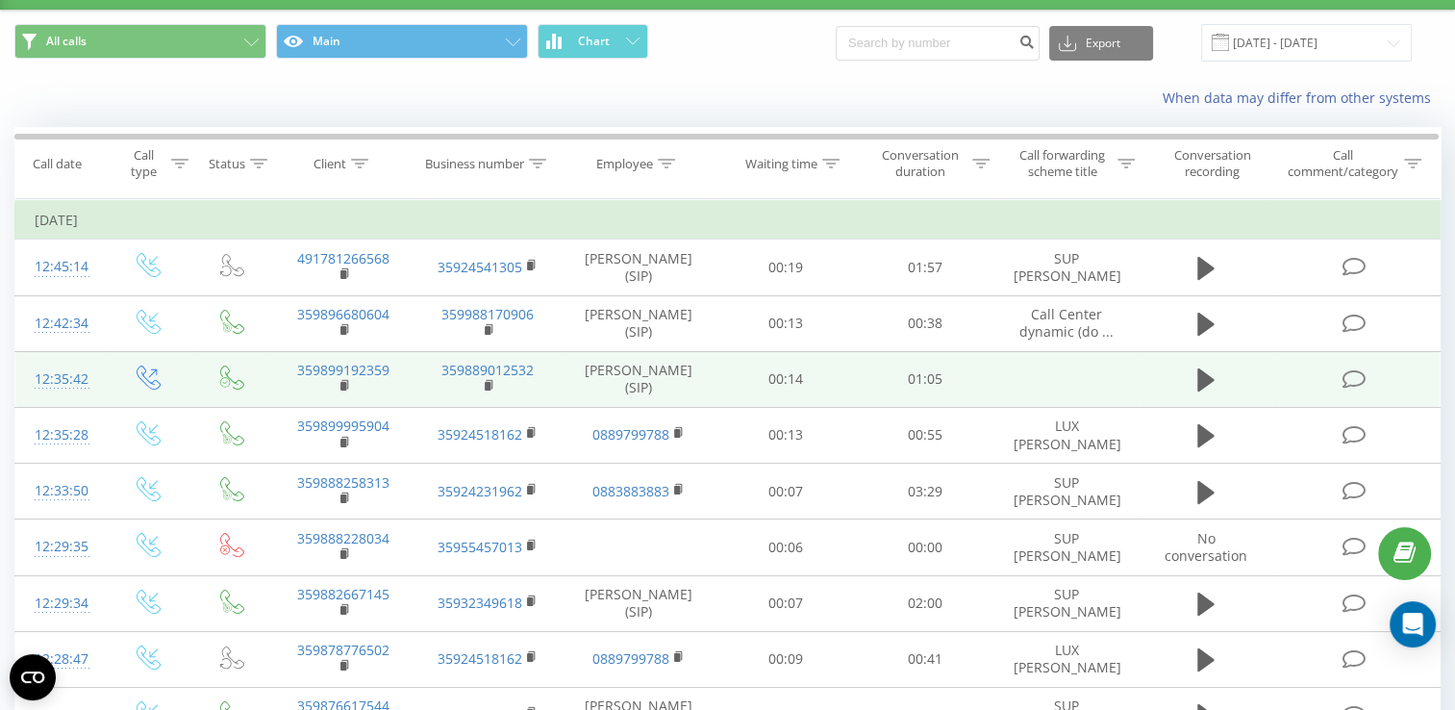
scroll to position [0, 0]
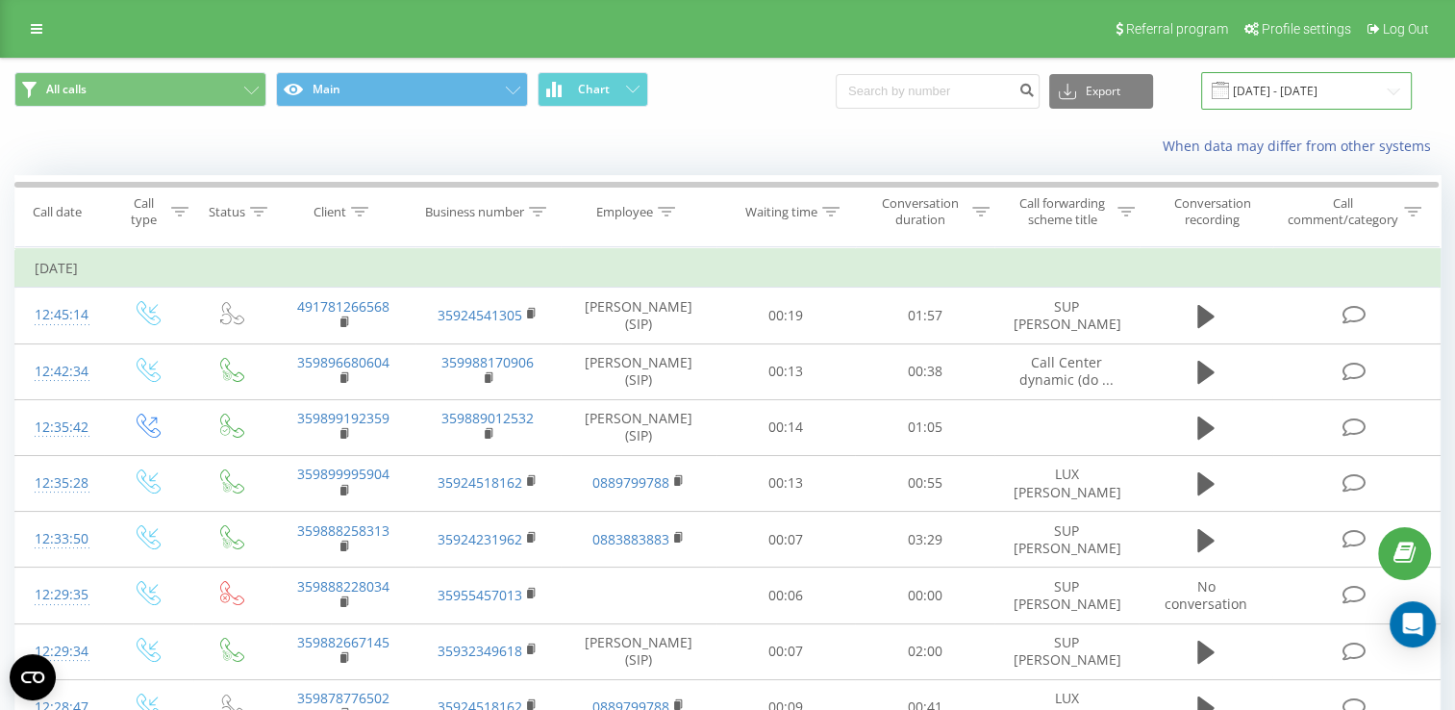
click at [1288, 88] on input "[DATE] - [DATE]" at bounding box center [1306, 90] width 211 height 37
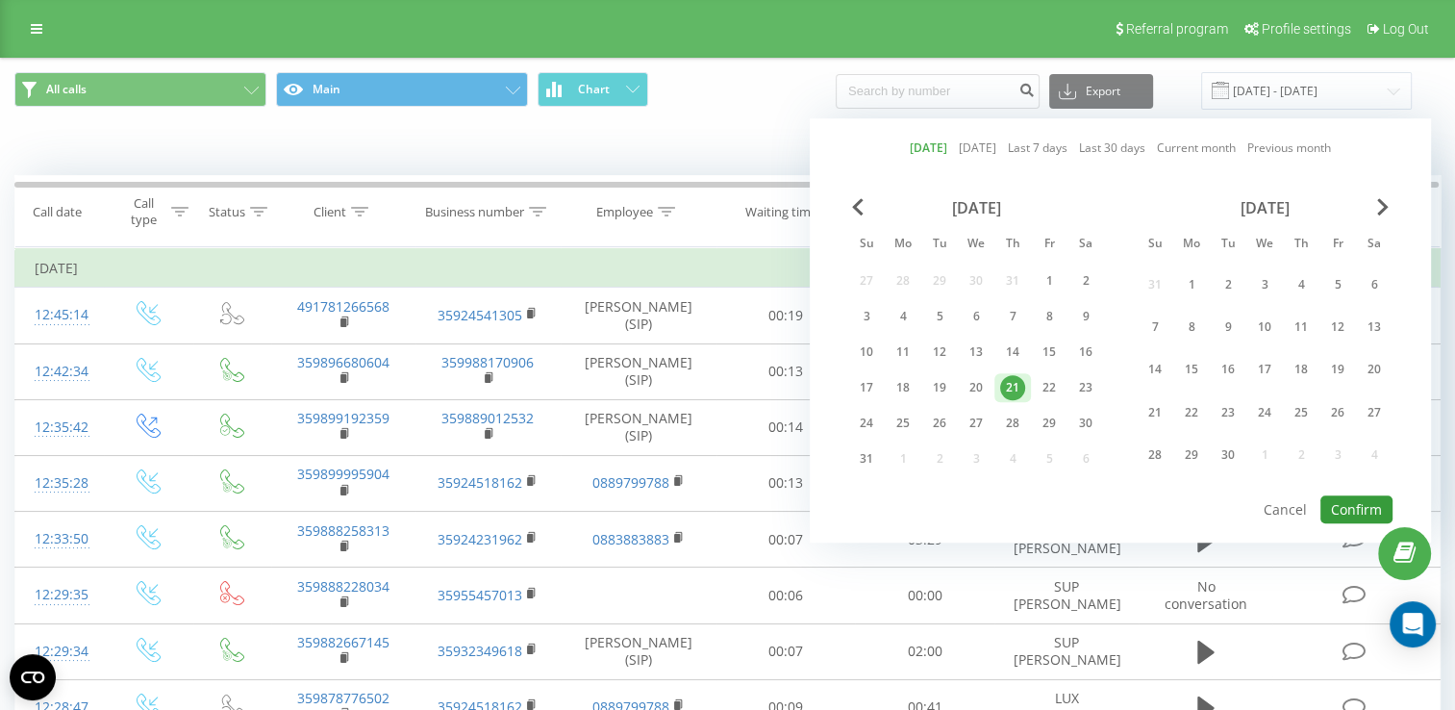
click at [1359, 502] on button "Confirm" at bounding box center [1356, 509] width 72 height 28
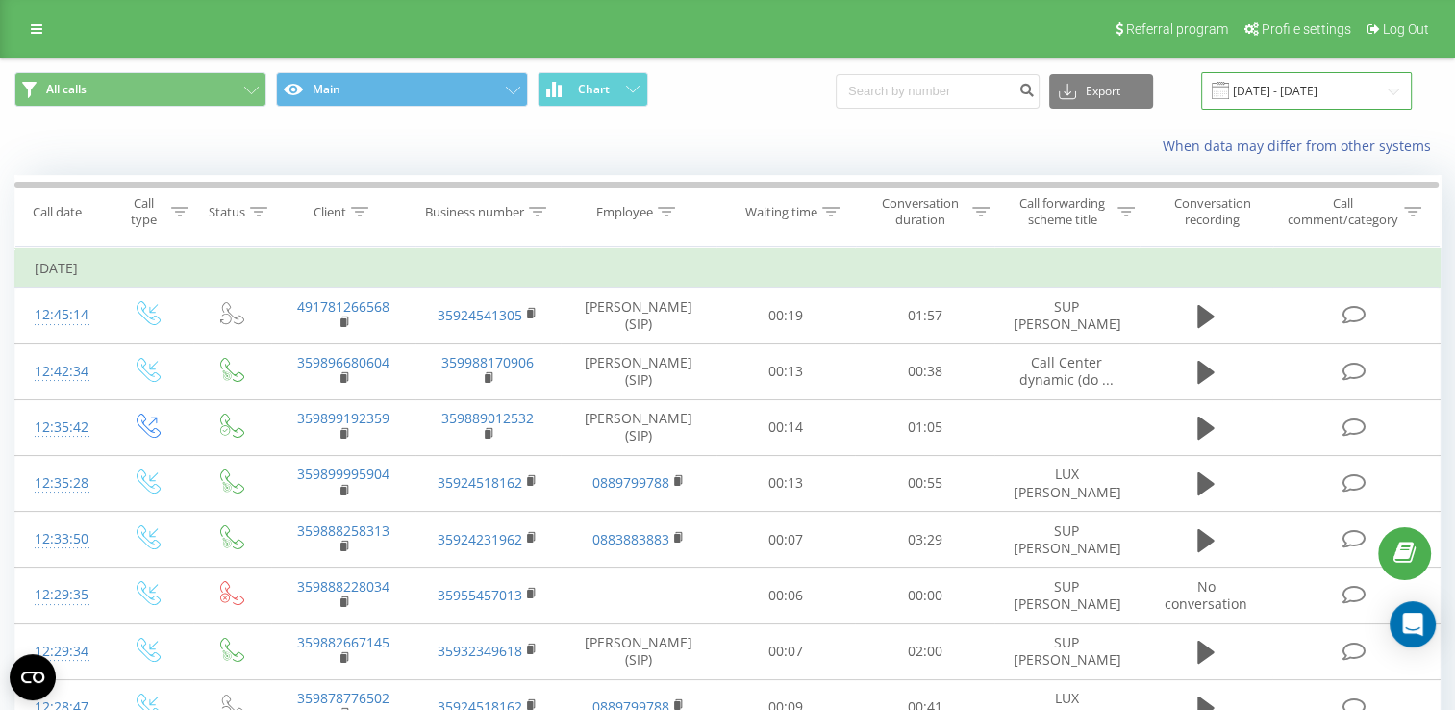
click at [1289, 93] on input "[DATE] - [DATE]" at bounding box center [1306, 90] width 211 height 37
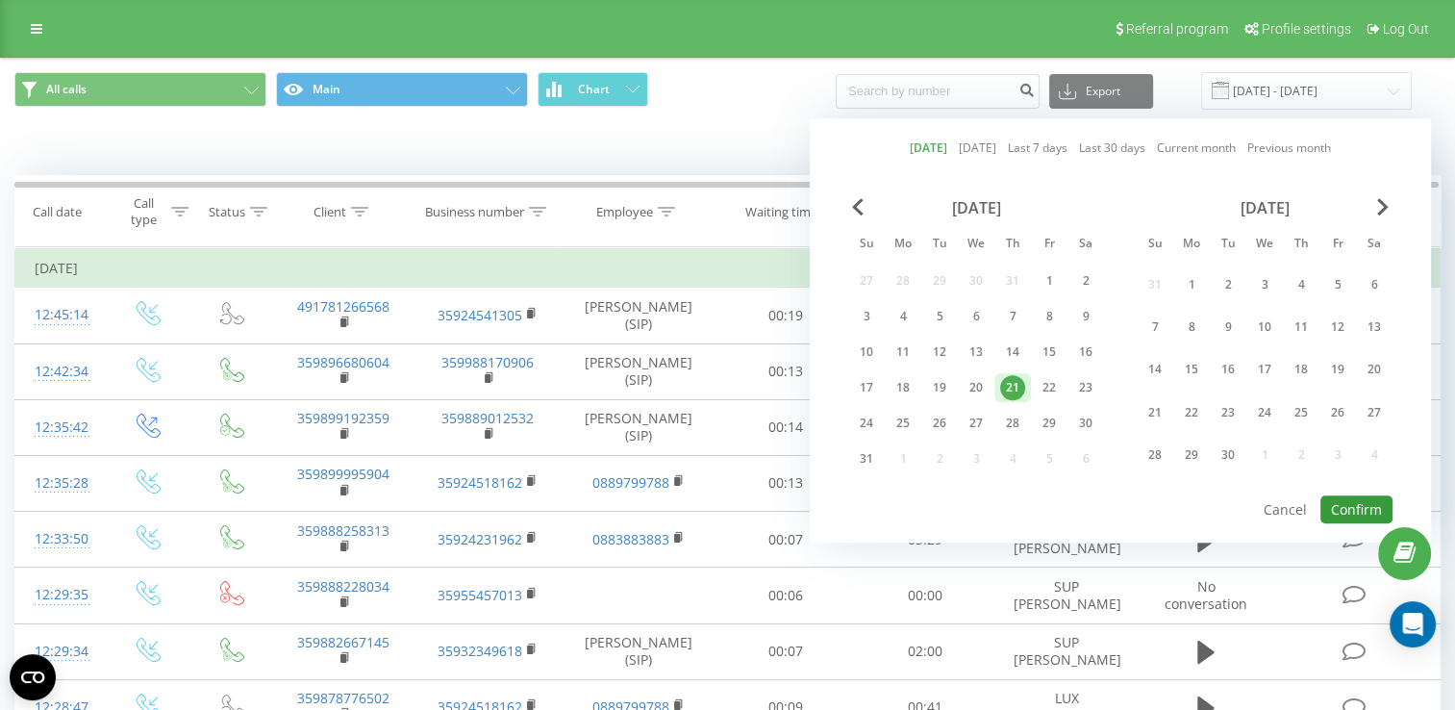
click at [1378, 506] on button "Confirm" at bounding box center [1356, 509] width 72 height 28
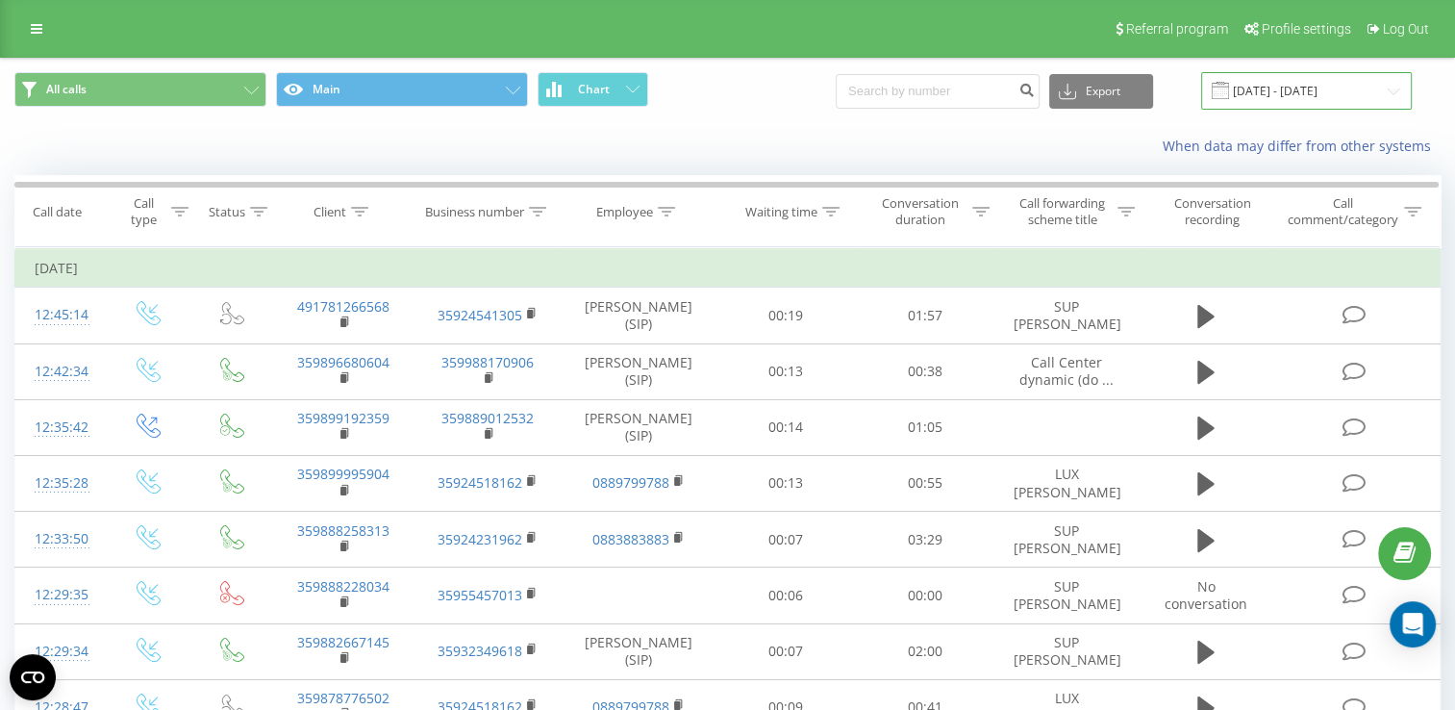
click at [1270, 76] on input "[DATE] - [DATE]" at bounding box center [1306, 90] width 211 height 37
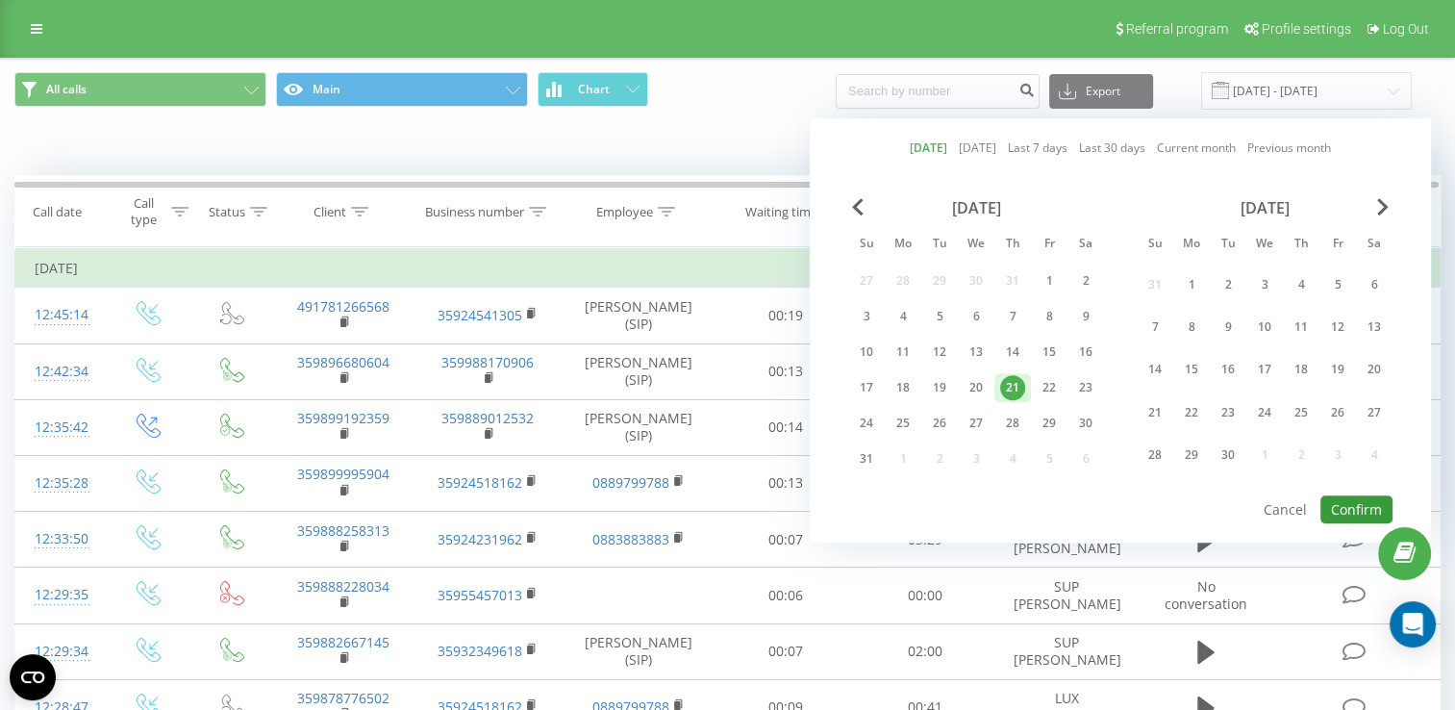
click at [1342, 502] on button "Confirm" at bounding box center [1356, 509] width 72 height 28
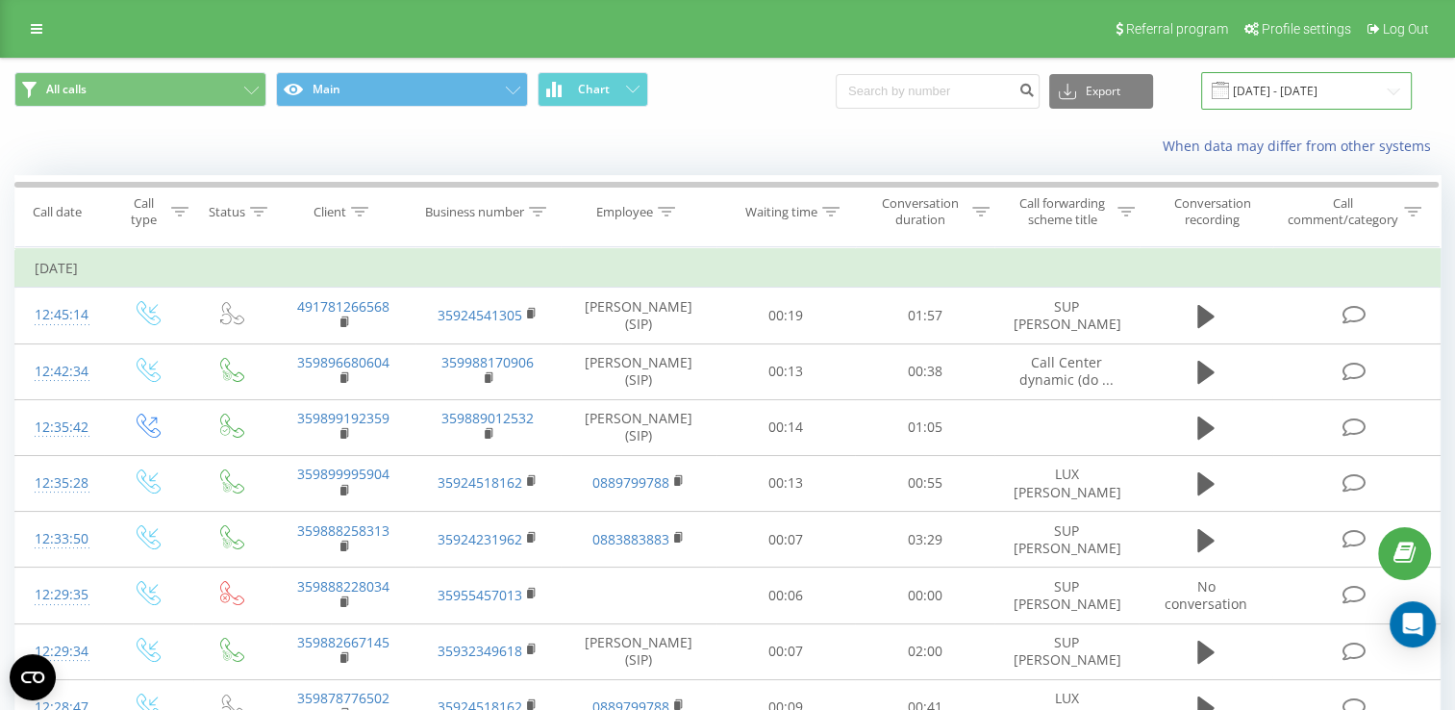
click at [1310, 99] on input "[DATE] - [DATE]" at bounding box center [1306, 90] width 211 height 37
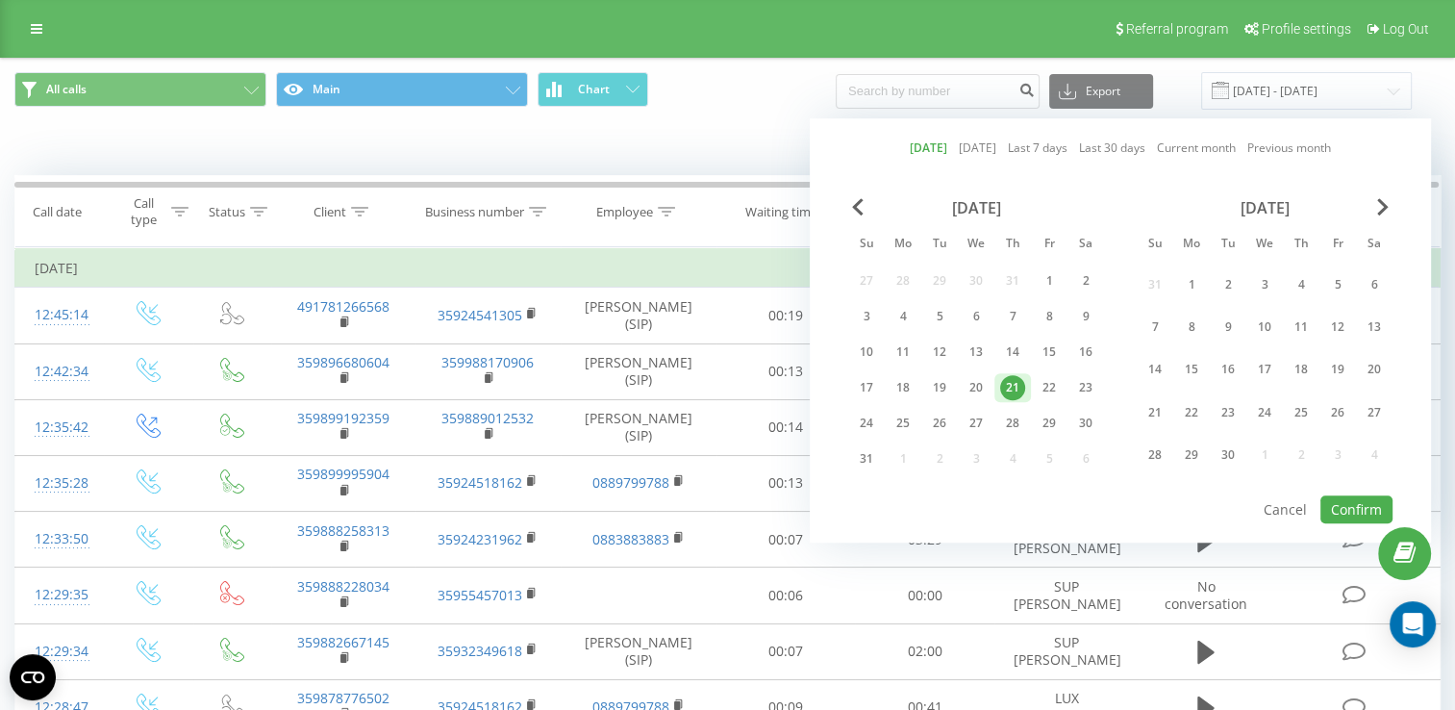
click at [1334, 493] on div at bounding box center [1120, 494] width 544 height 2
click at [1334, 503] on button "Confirm" at bounding box center [1356, 509] width 72 height 28
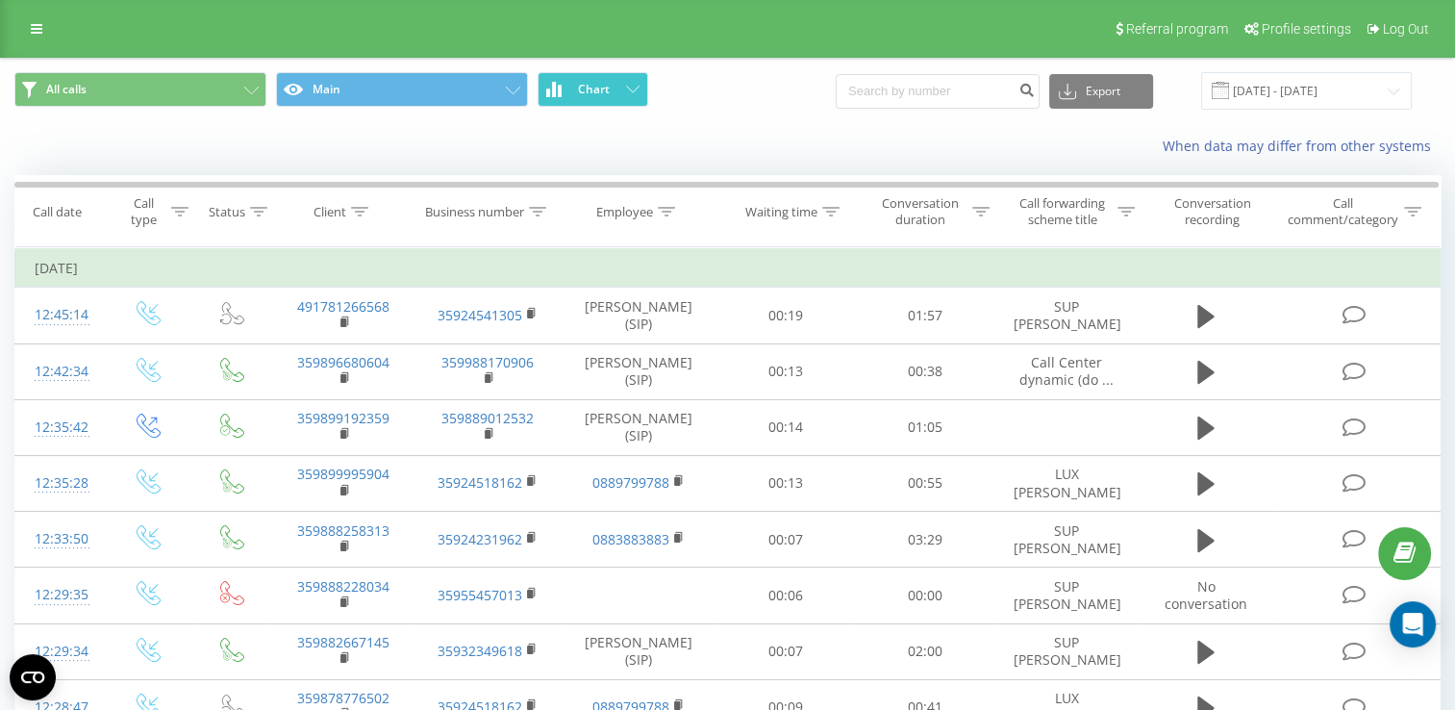
click at [580, 90] on span "Chart" at bounding box center [594, 89] width 32 height 13
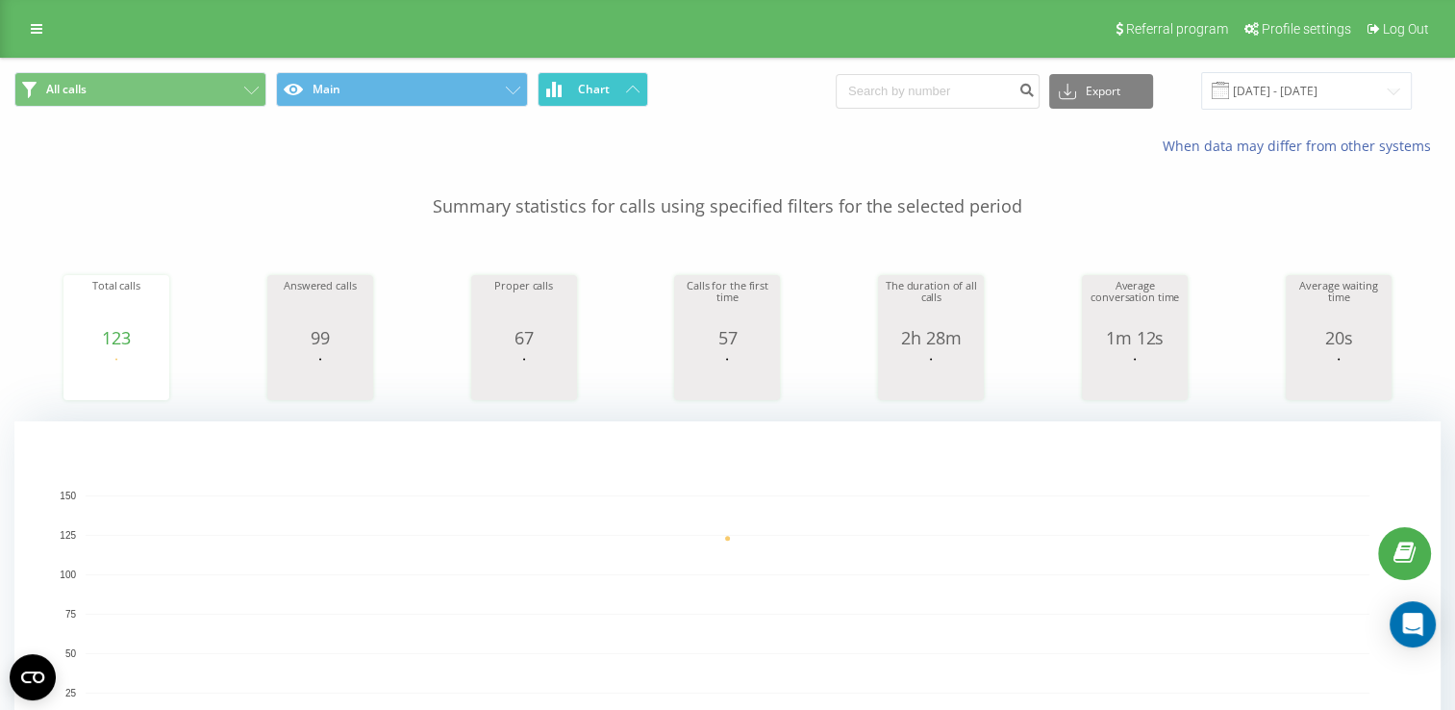
click at [580, 90] on span "Chart" at bounding box center [594, 89] width 32 height 13
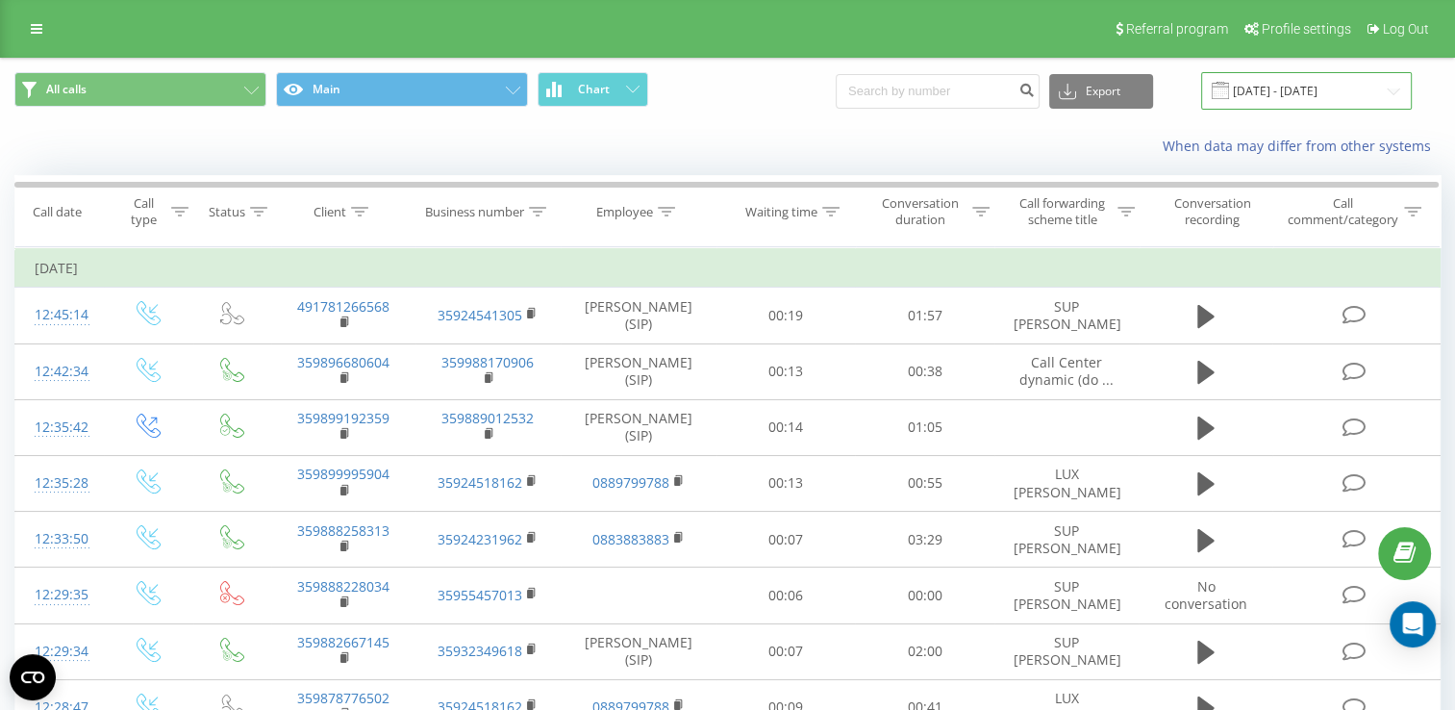
click at [1292, 91] on input "[DATE] - [DATE]" at bounding box center [1306, 90] width 211 height 37
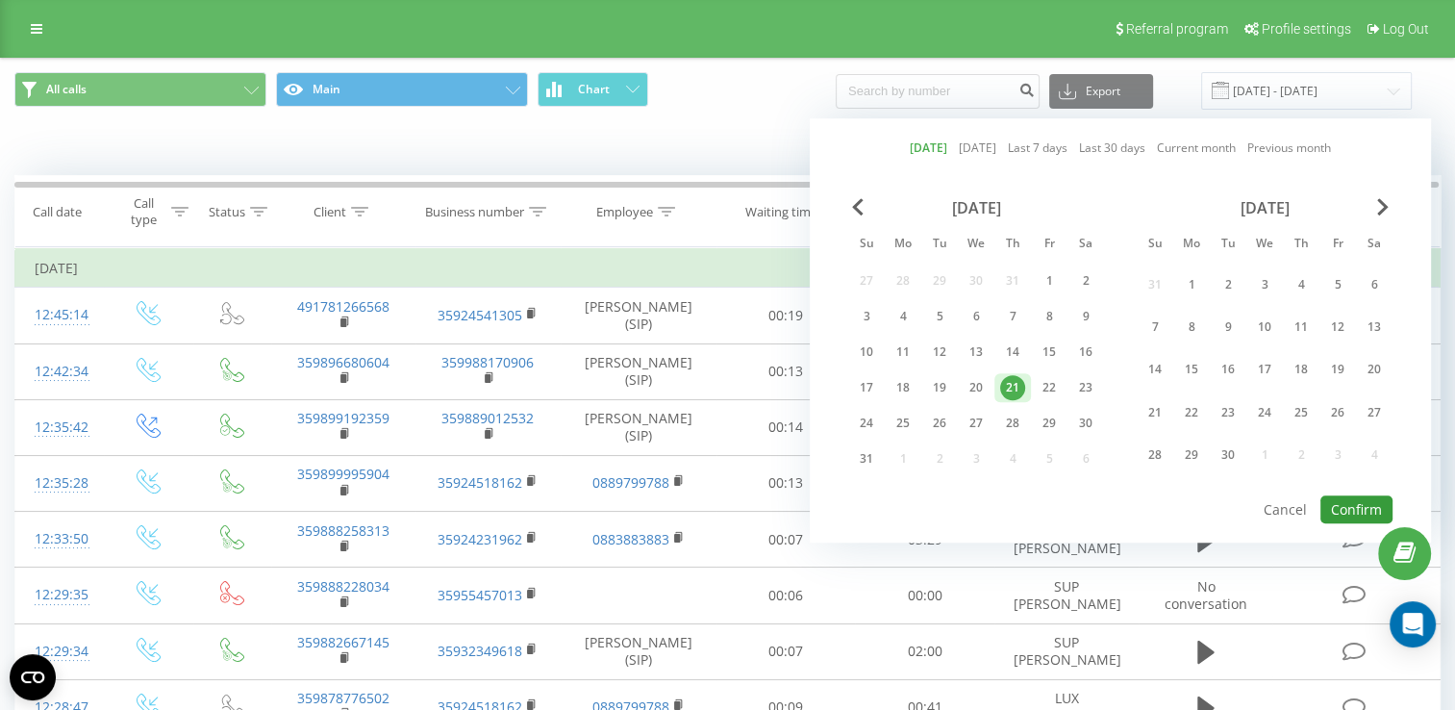
click at [1353, 496] on button "Confirm" at bounding box center [1356, 509] width 72 height 28
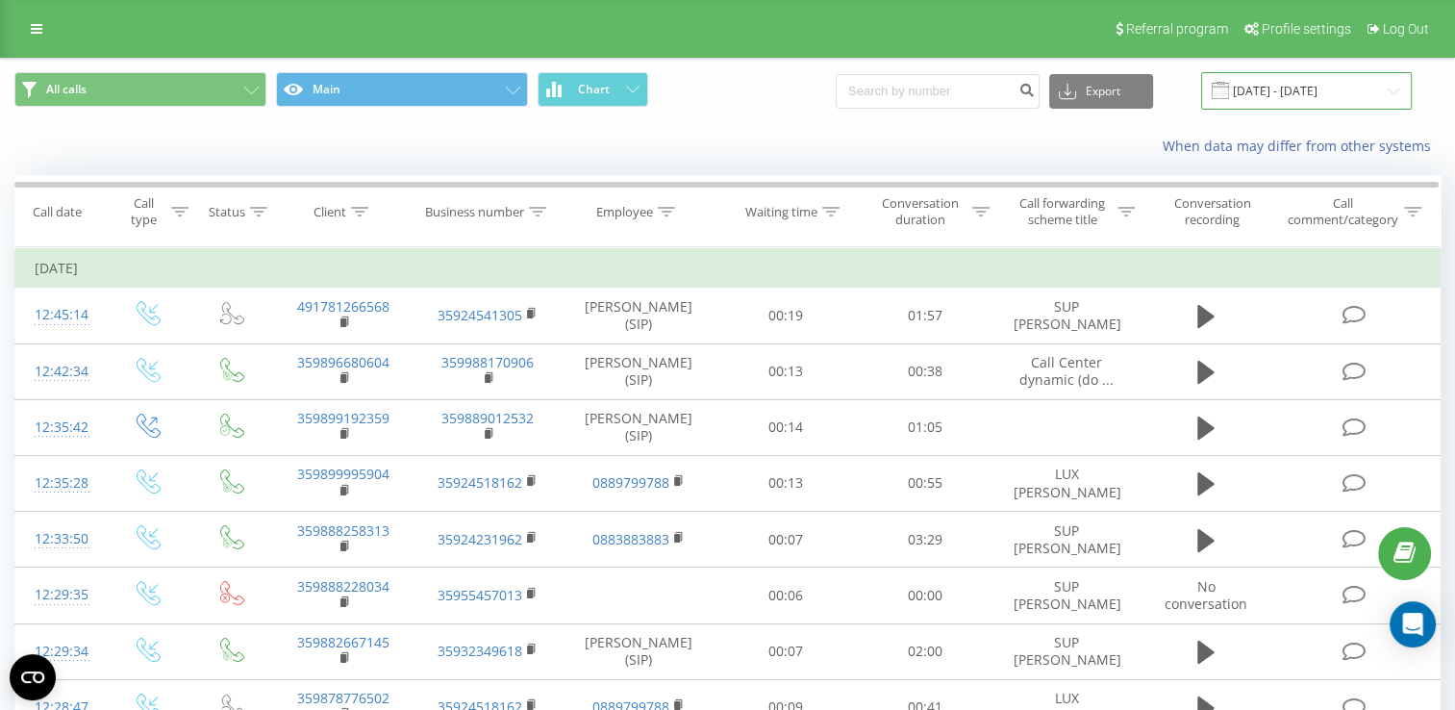
click at [1285, 84] on input "[DATE] - [DATE]" at bounding box center [1306, 90] width 211 height 37
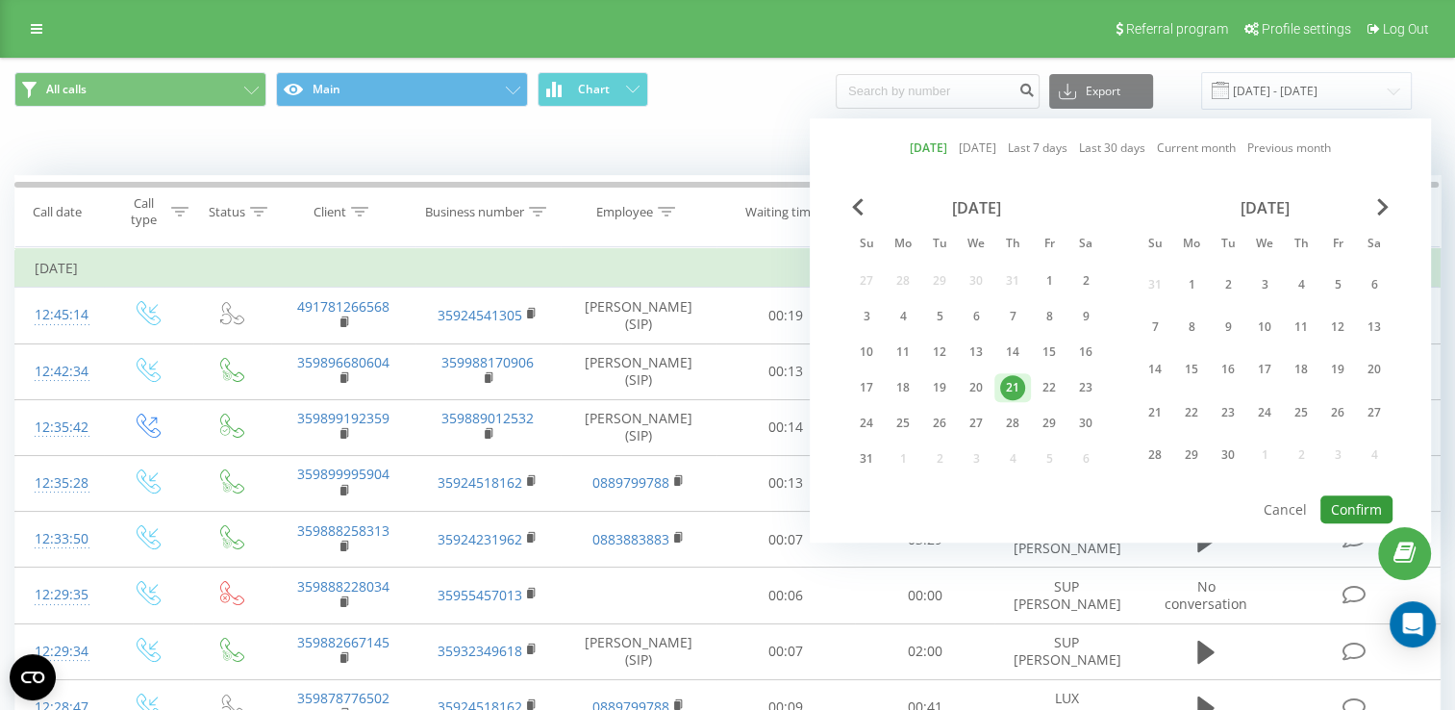
click at [1364, 506] on button "Confirm" at bounding box center [1356, 509] width 72 height 28
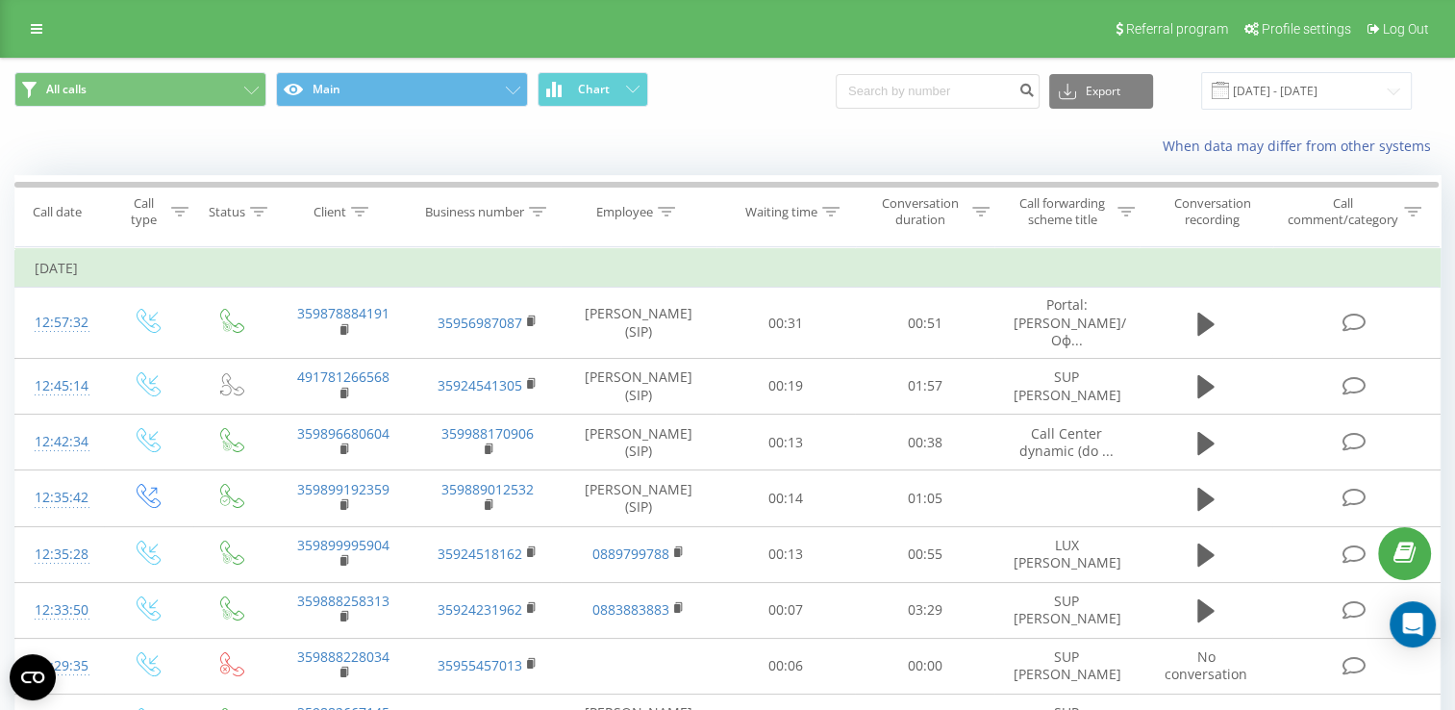
click at [0, 0] on icon at bounding box center [0, 0] width 0 height 0
click at [1284, 85] on input "[DATE] - [DATE]" at bounding box center [1306, 90] width 211 height 37
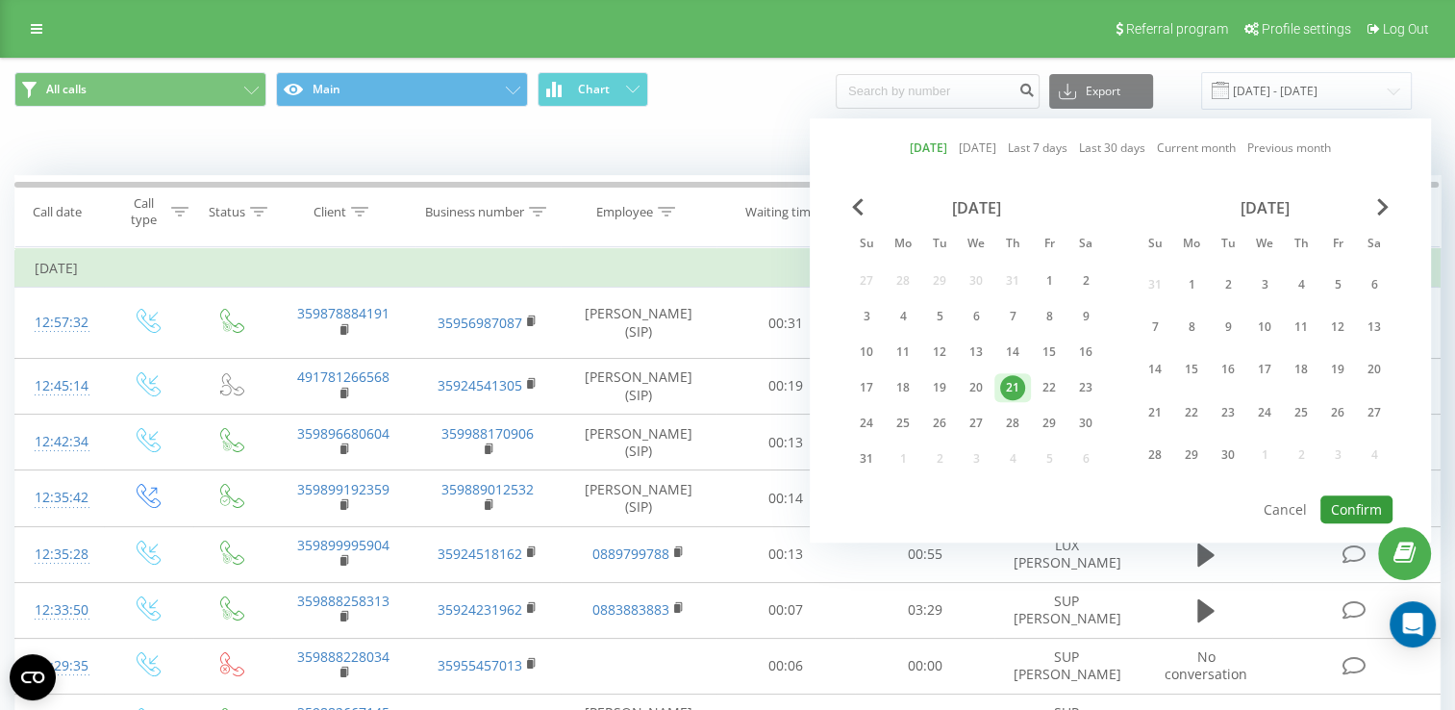
click at [1358, 501] on button "Confirm" at bounding box center [1356, 509] width 72 height 28
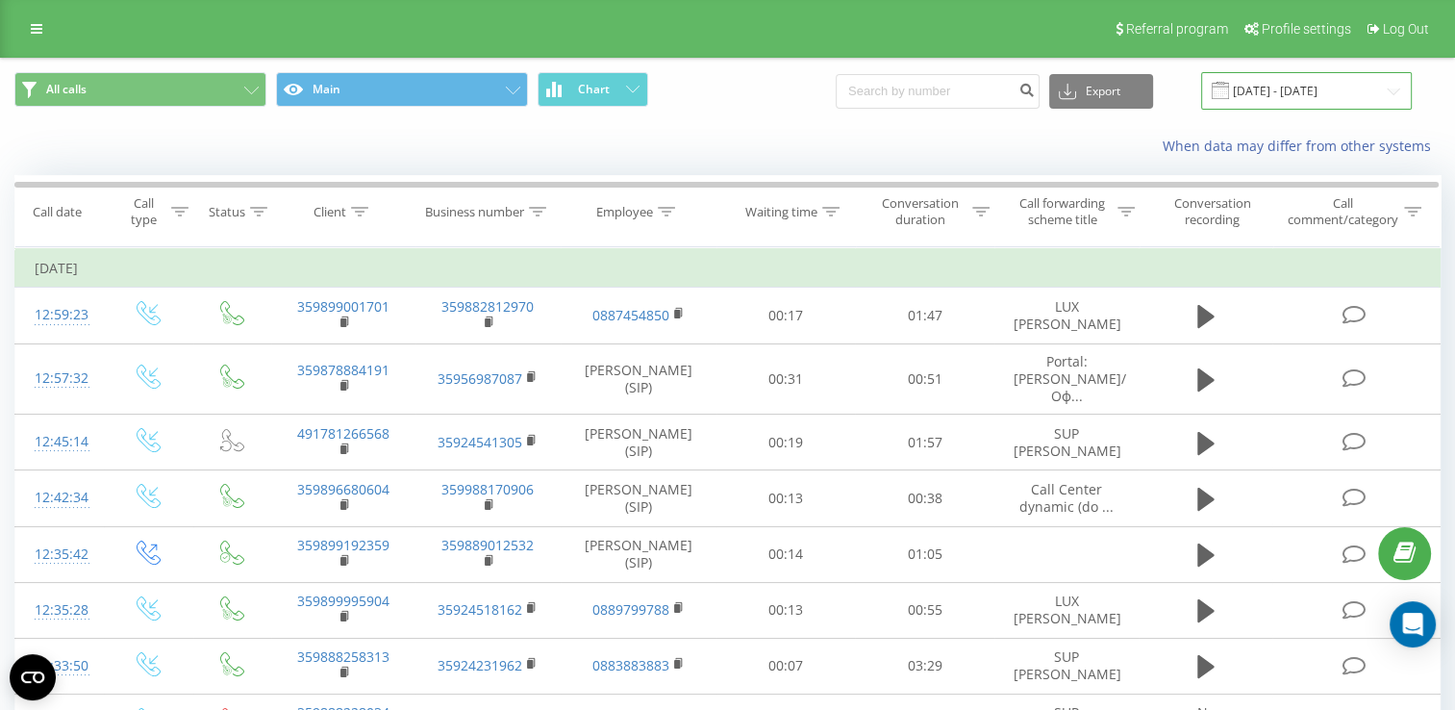
click at [1276, 95] on input "[DATE] - [DATE]" at bounding box center [1306, 90] width 211 height 37
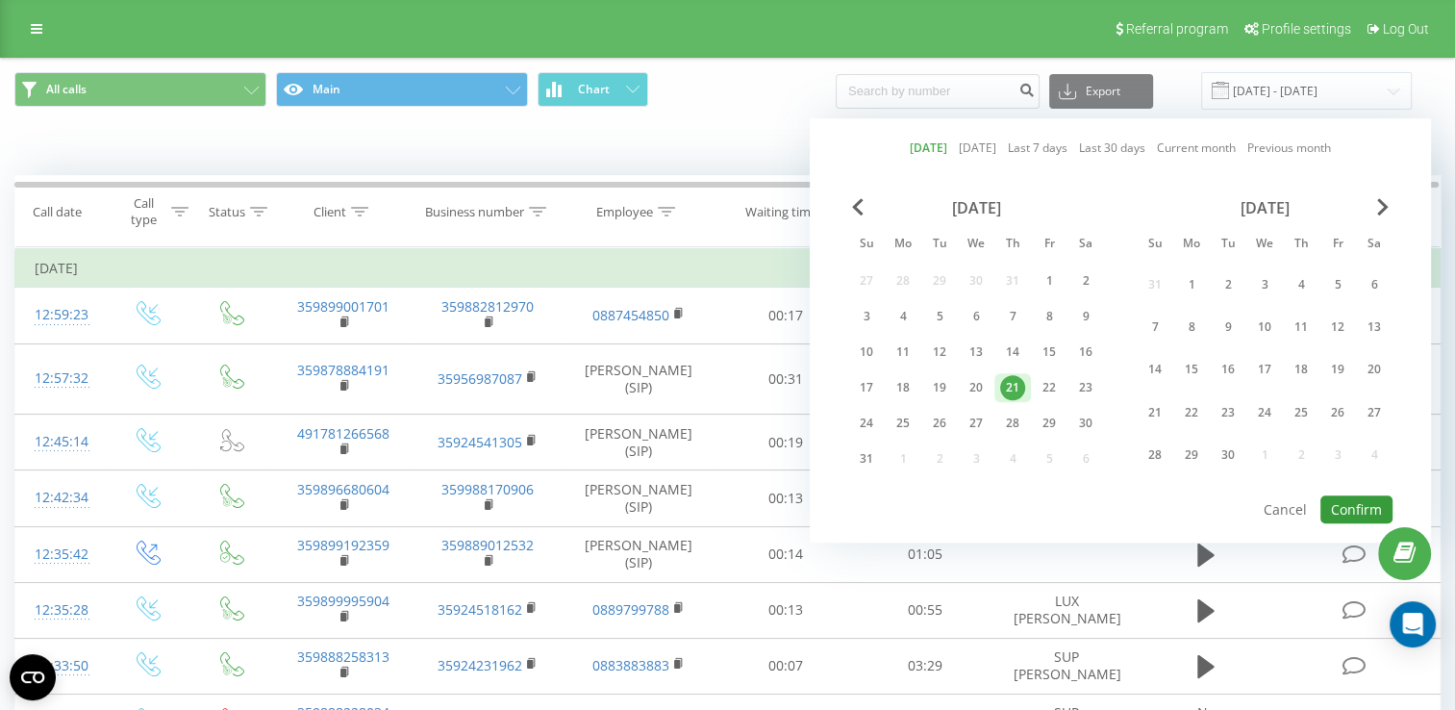
click at [1340, 498] on button "Confirm" at bounding box center [1356, 509] width 72 height 28
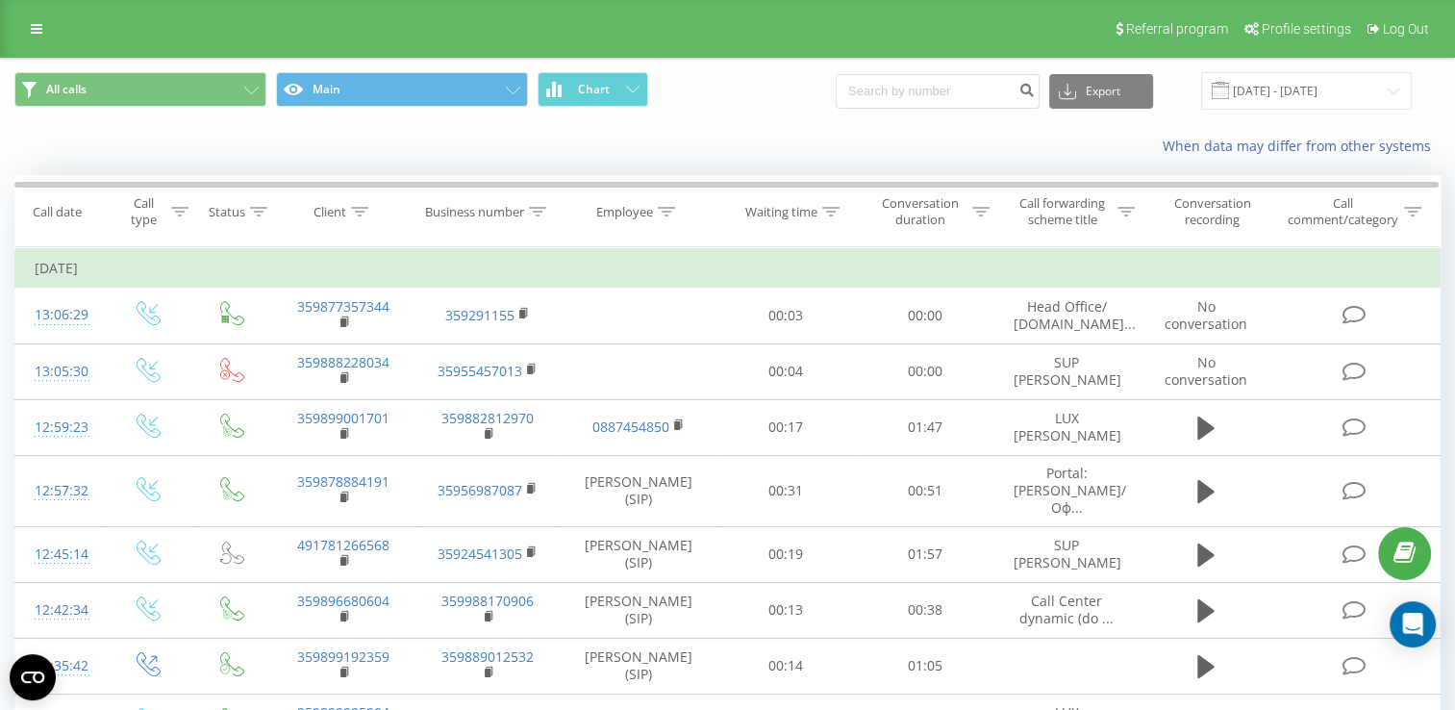
click at [0, 0] on button at bounding box center [0, 0] width 0 height 0
click at [0, 0] on span "359897644447" at bounding box center [0, 0] width 0 height 0
click at [1303, 91] on input "[DATE] - [DATE]" at bounding box center [1306, 90] width 211 height 37
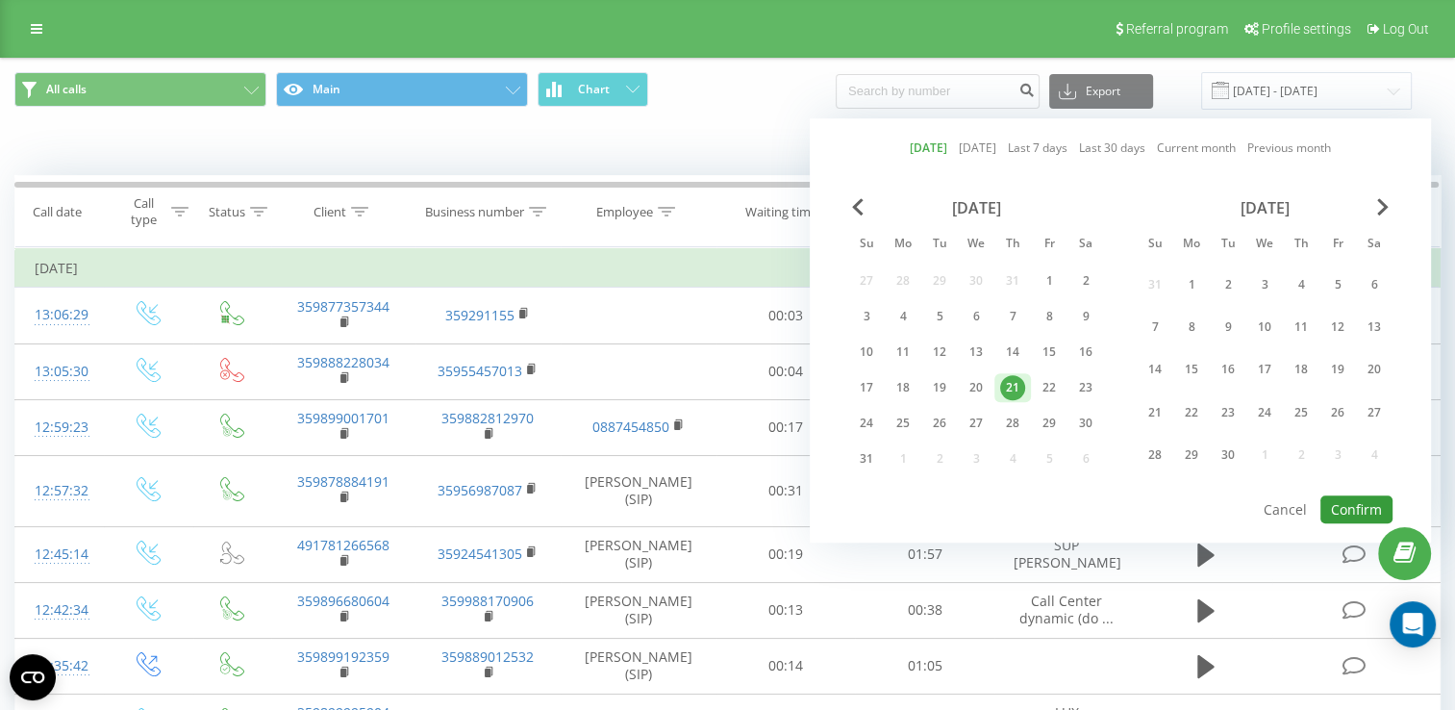
click at [1348, 511] on button "Confirm" at bounding box center [1356, 509] width 72 height 28
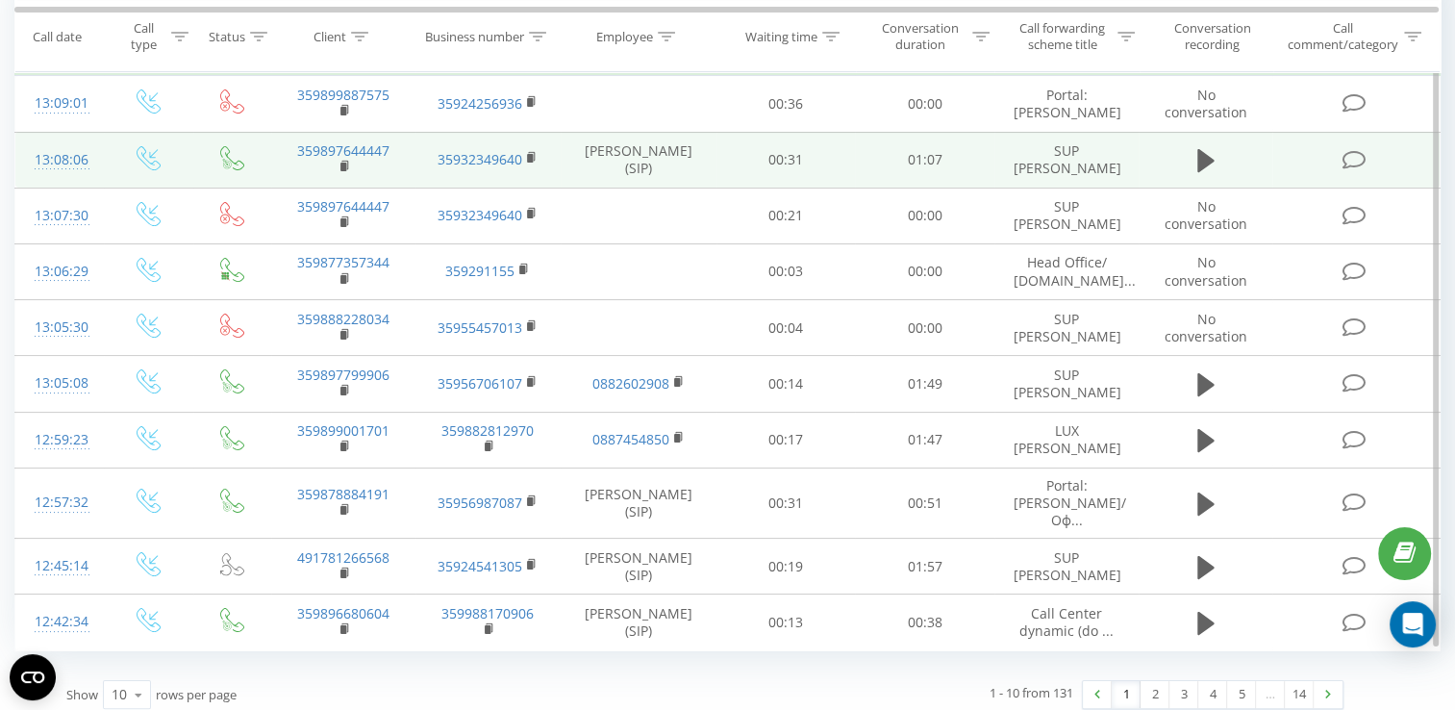
scroll to position [221, 0]
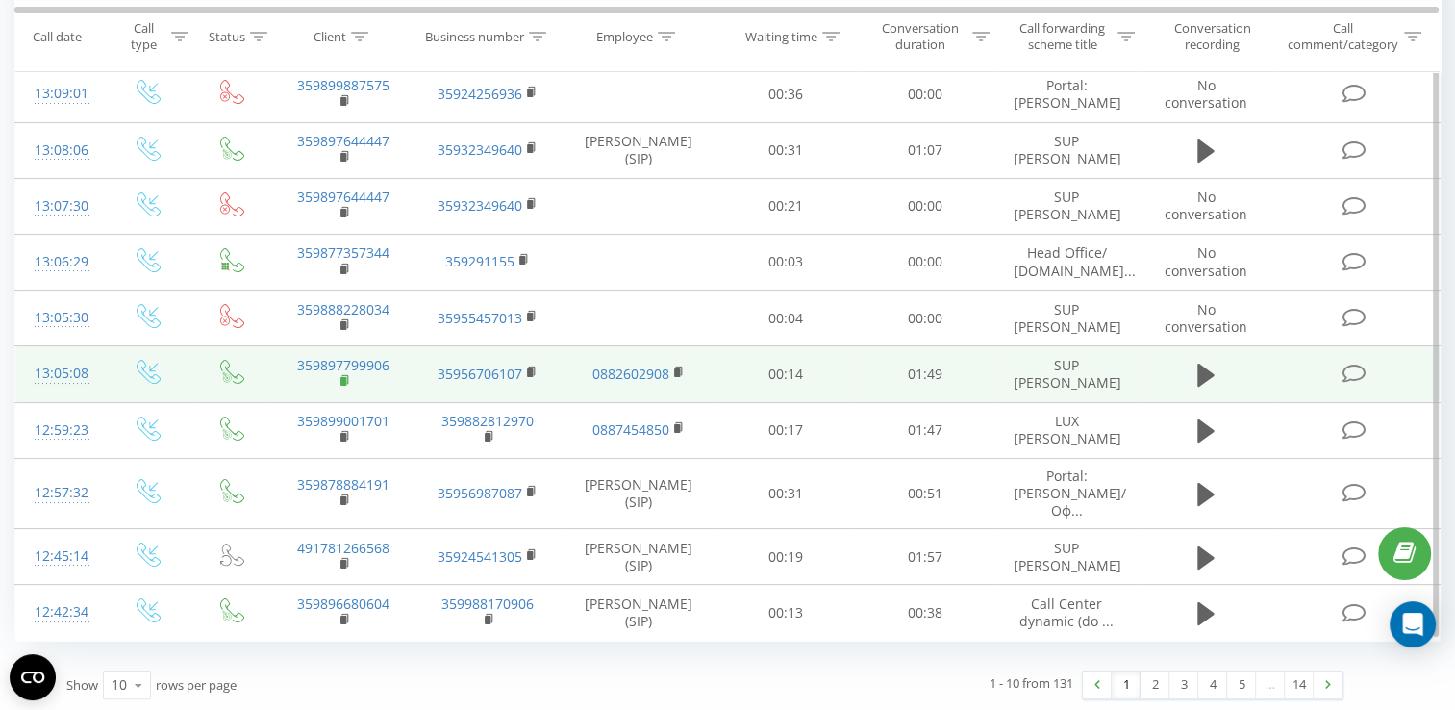
click at [342, 386] on rect at bounding box center [343, 381] width 6 height 9
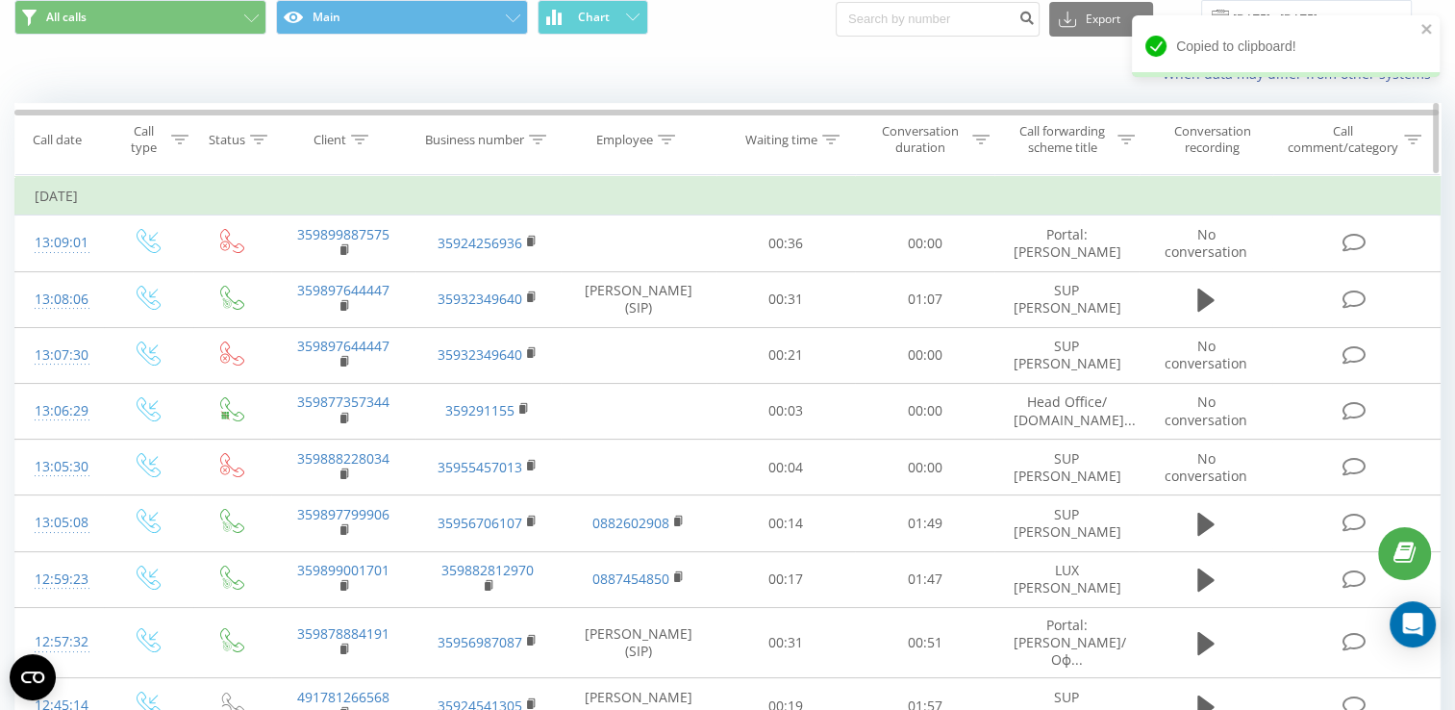
scroll to position [0, 0]
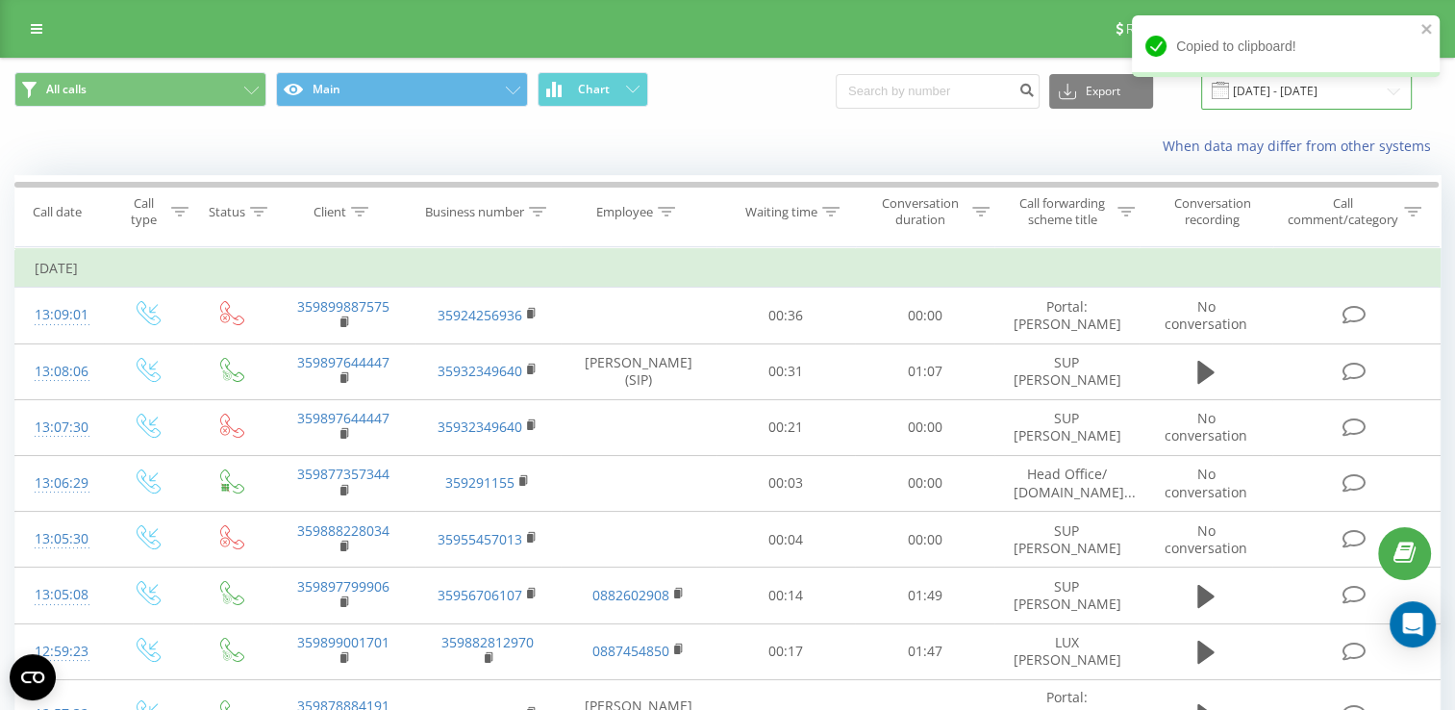
click at [1284, 94] on input "[DATE] - [DATE]" at bounding box center [1306, 90] width 211 height 37
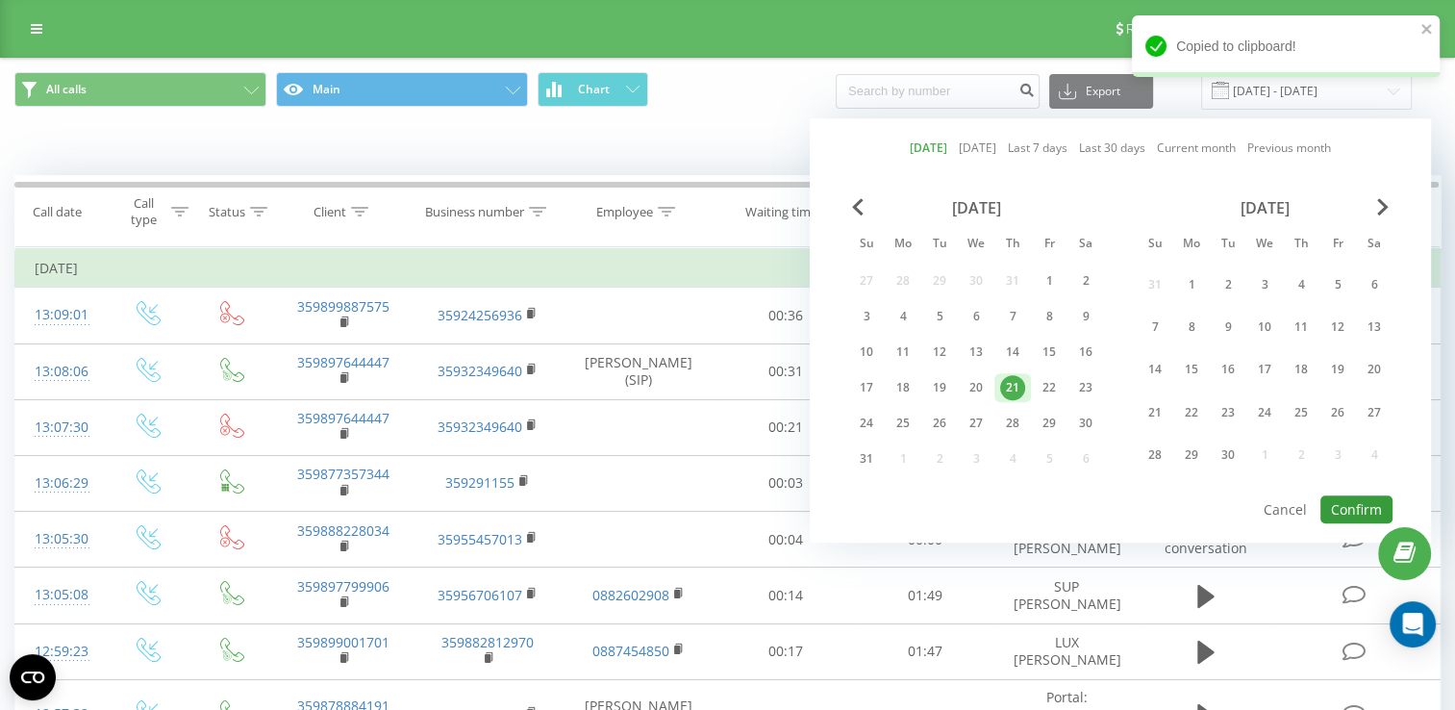
click at [1354, 495] on button "Confirm" at bounding box center [1356, 509] width 72 height 28
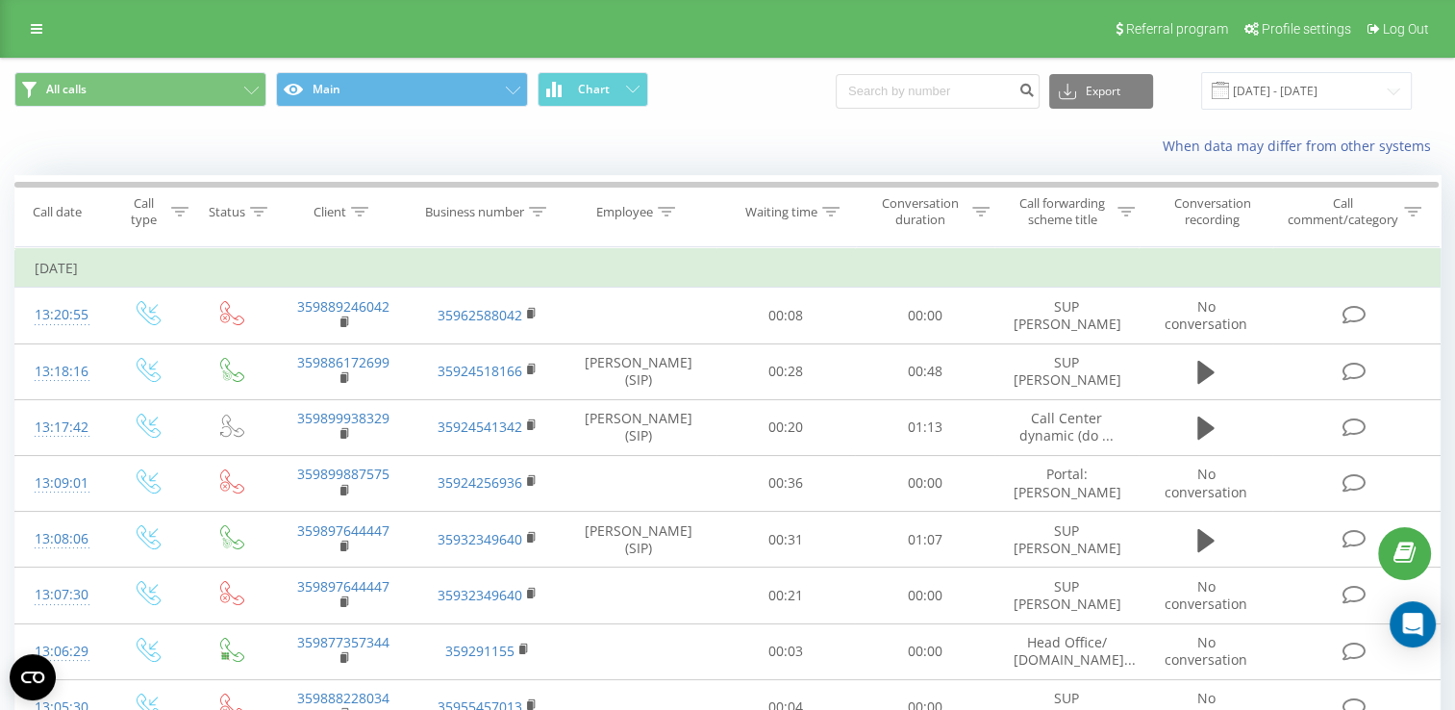
click at [0, 0] on icon at bounding box center [0, 0] width 0 height 0
click at [1281, 87] on input "[DATE] - [DATE]" at bounding box center [1306, 90] width 211 height 37
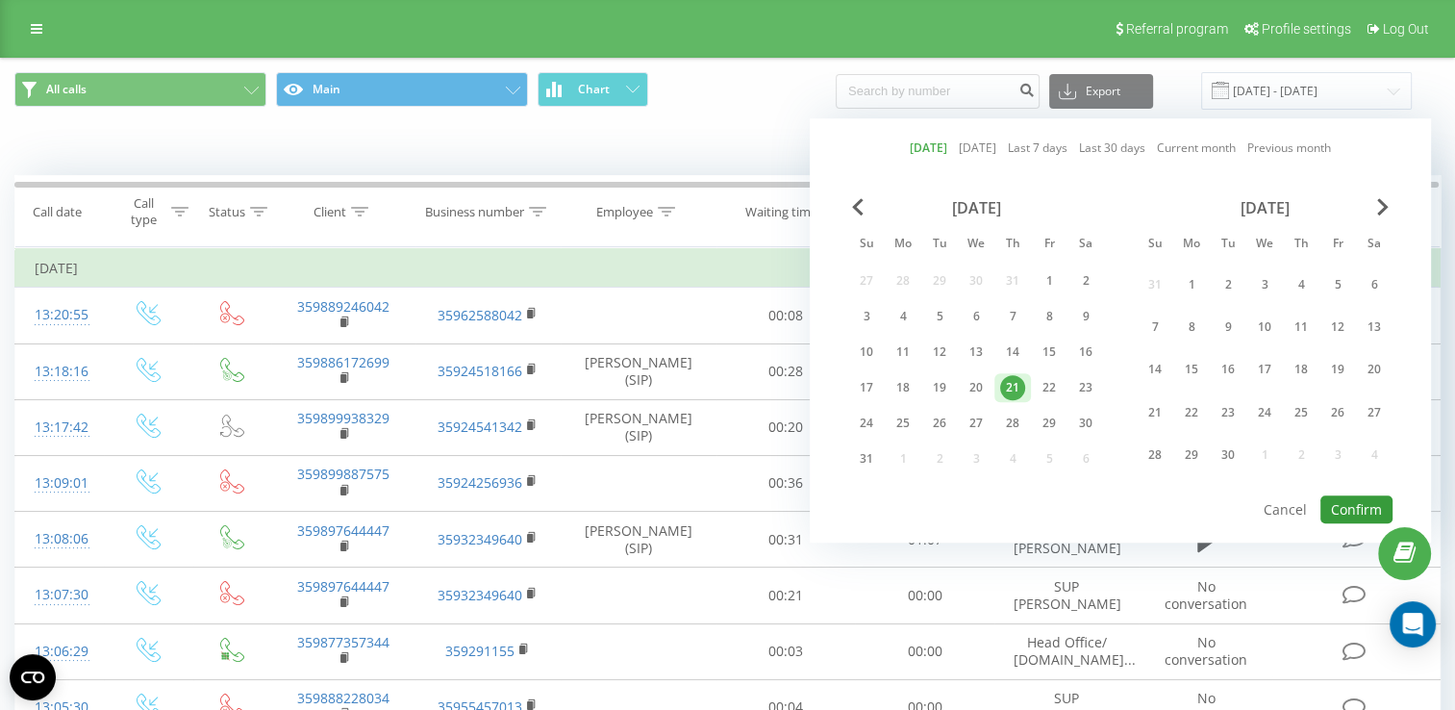
click at [1350, 495] on button "Confirm" at bounding box center [1356, 509] width 72 height 28
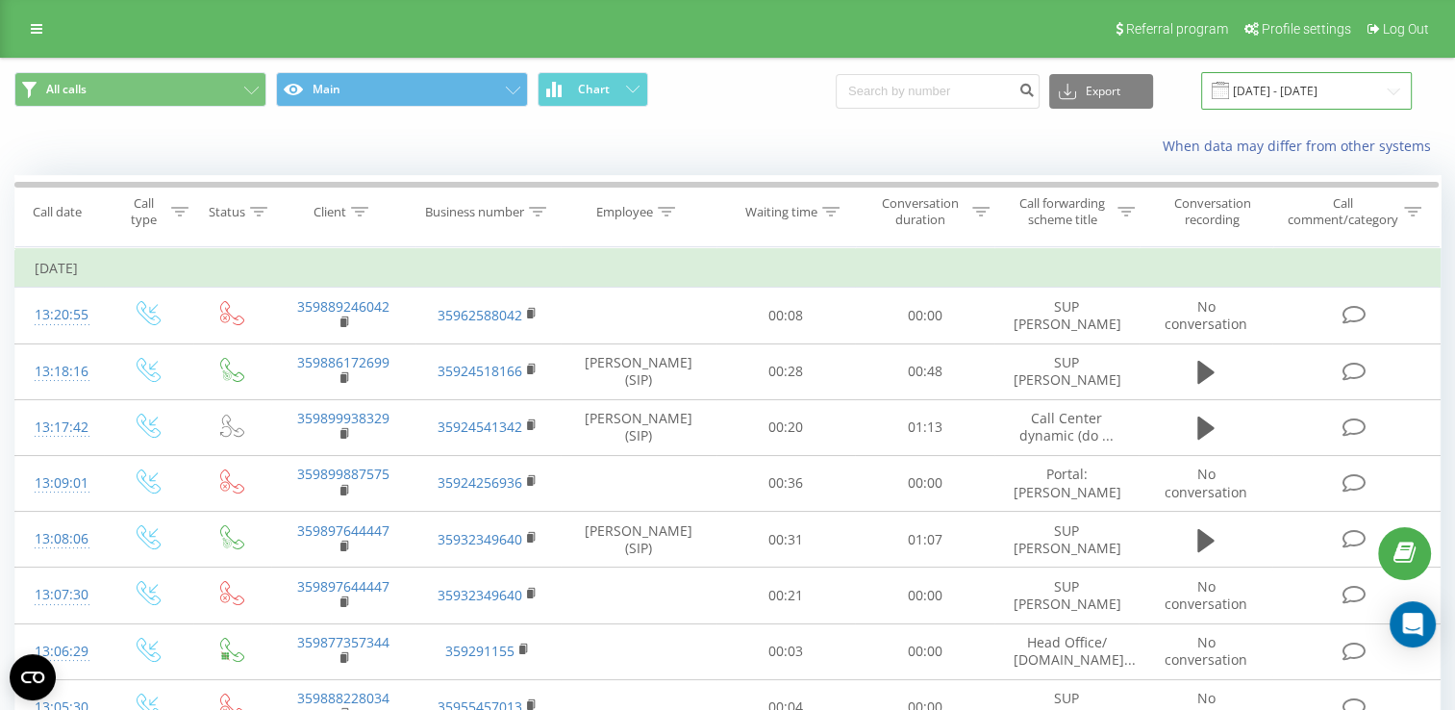
click at [1296, 75] on input "[DATE] - [DATE]" at bounding box center [1306, 90] width 211 height 37
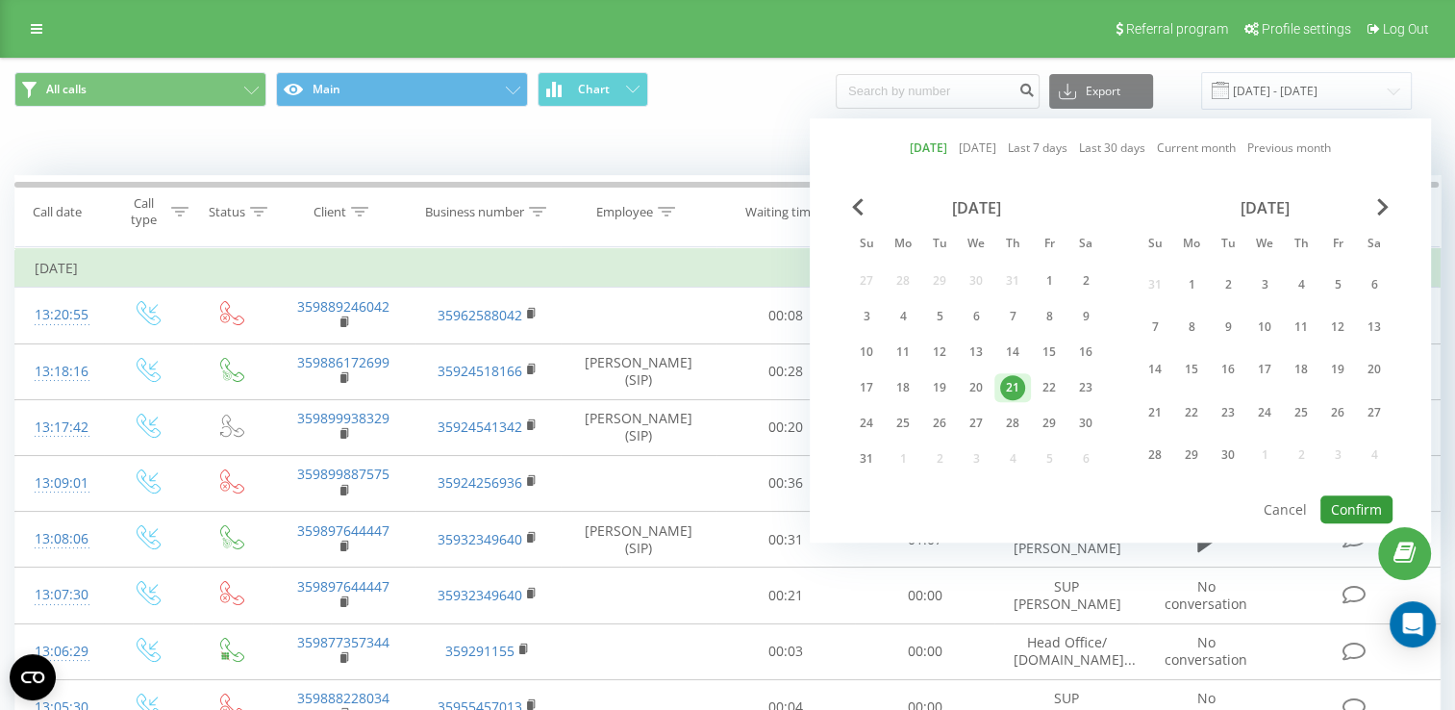
click at [1365, 495] on button "Confirm" at bounding box center [1356, 509] width 72 height 28
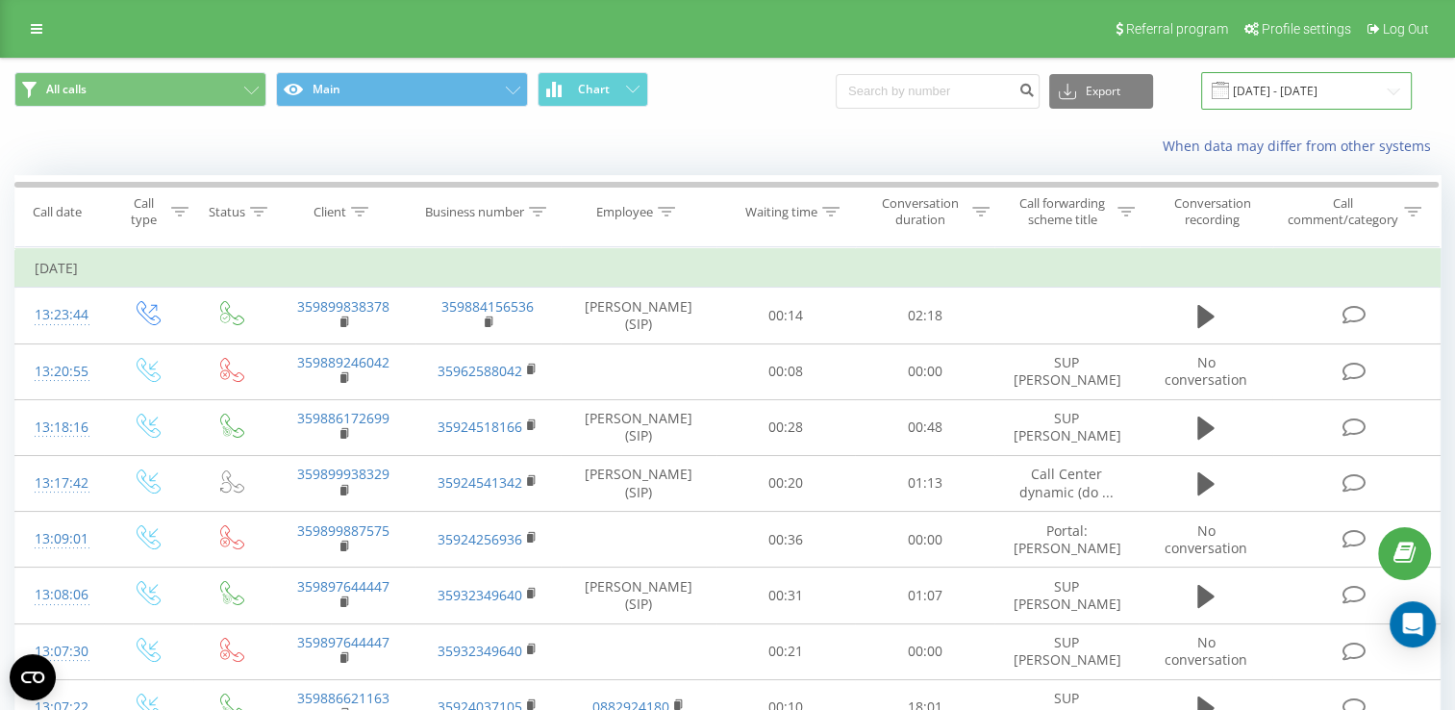
click at [1270, 98] on input "[DATE] - [DATE]" at bounding box center [1306, 90] width 211 height 37
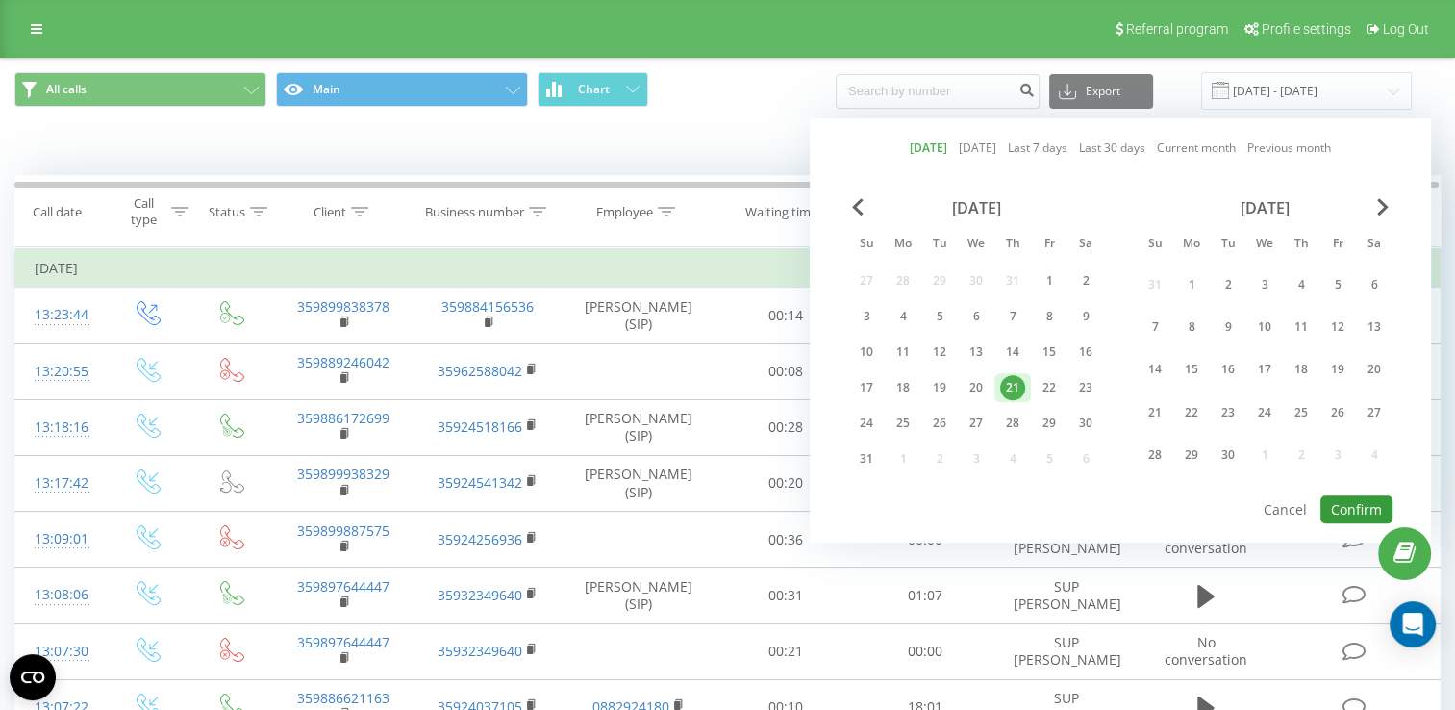
click at [1358, 500] on button "Confirm" at bounding box center [1356, 509] width 72 height 28
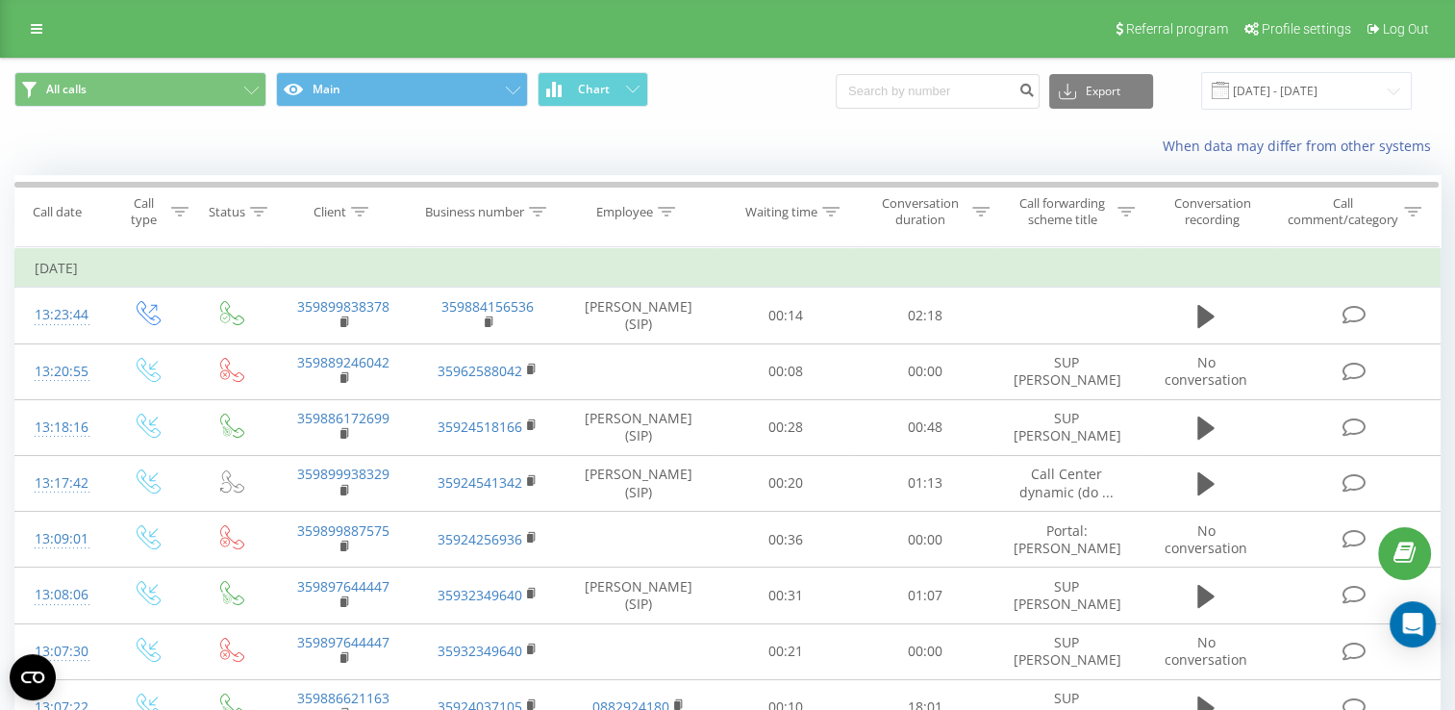
click at [0, 0] on button at bounding box center [0, 0] width 0 height 0
click at [0, 0] on span "359894603239" at bounding box center [0, 0] width 0 height 0
click at [1308, 89] on input "[DATE] - [DATE]" at bounding box center [1306, 90] width 211 height 37
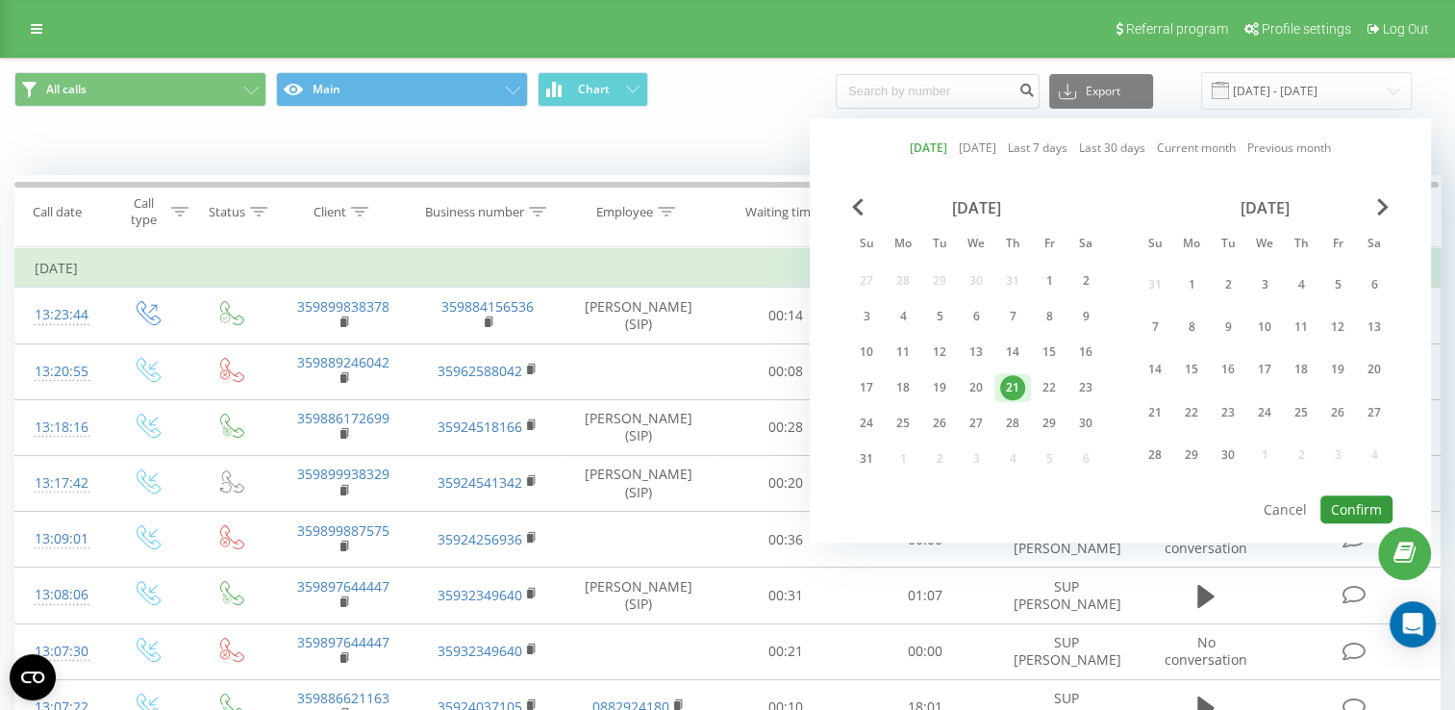
click at [1361, 498] on button "Confirm" at bounding box center [1356, 509] width 72 height 28
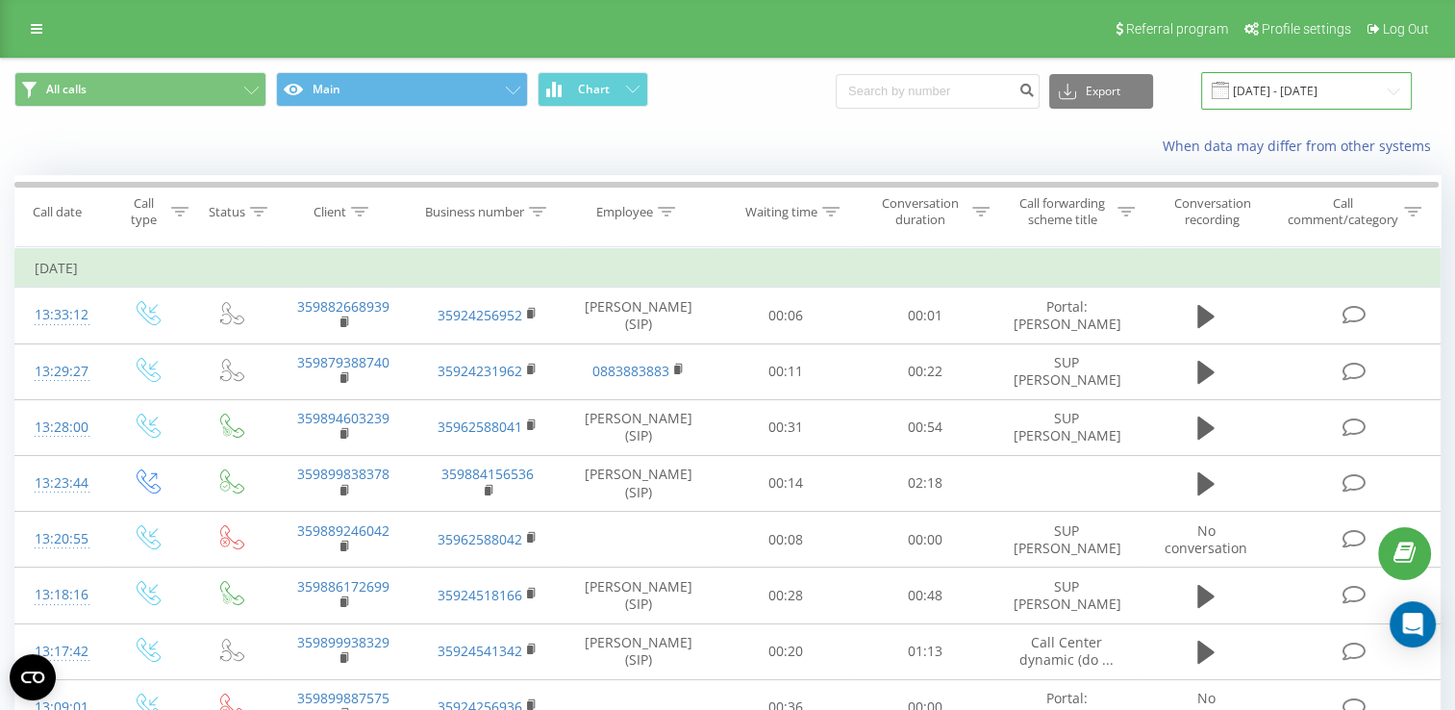
click at [1291, 94] on input "[DATE] - [DATE]" at bounding box center [1306, 90] width 211 height 37
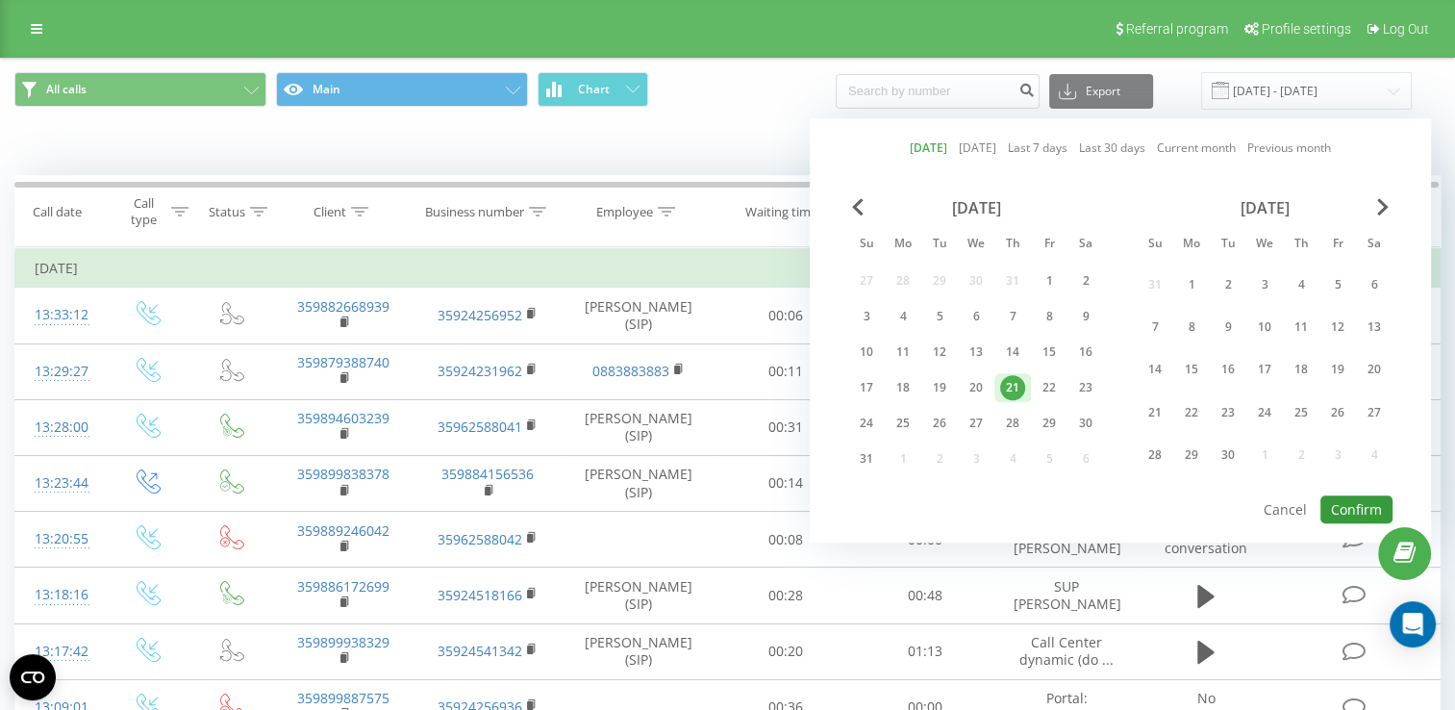
click at [1344, 507] on button "Confirm" at bounding box center [1356, 509] width 72 height 28
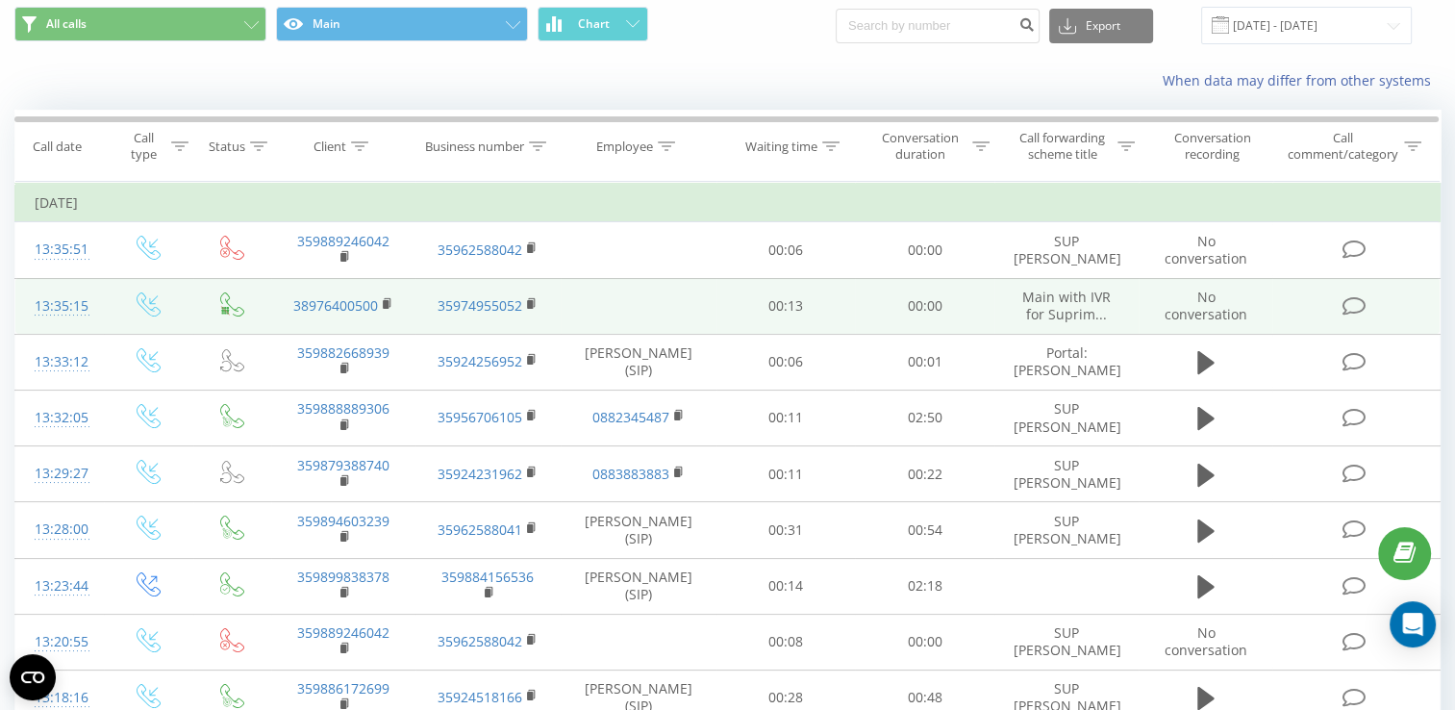
scroll to position [96, 0]
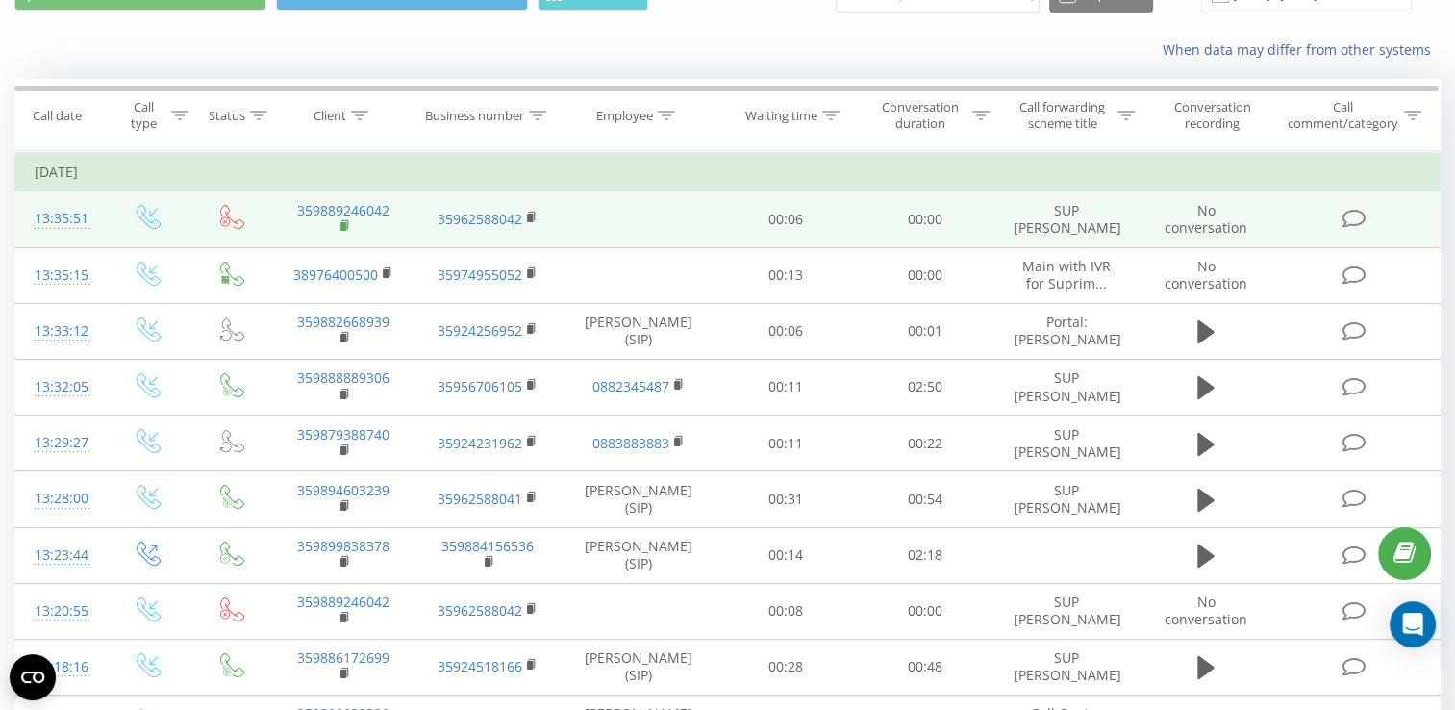
click at [343, 225] on rect at bounding box center [343, 226] width 6 height 9
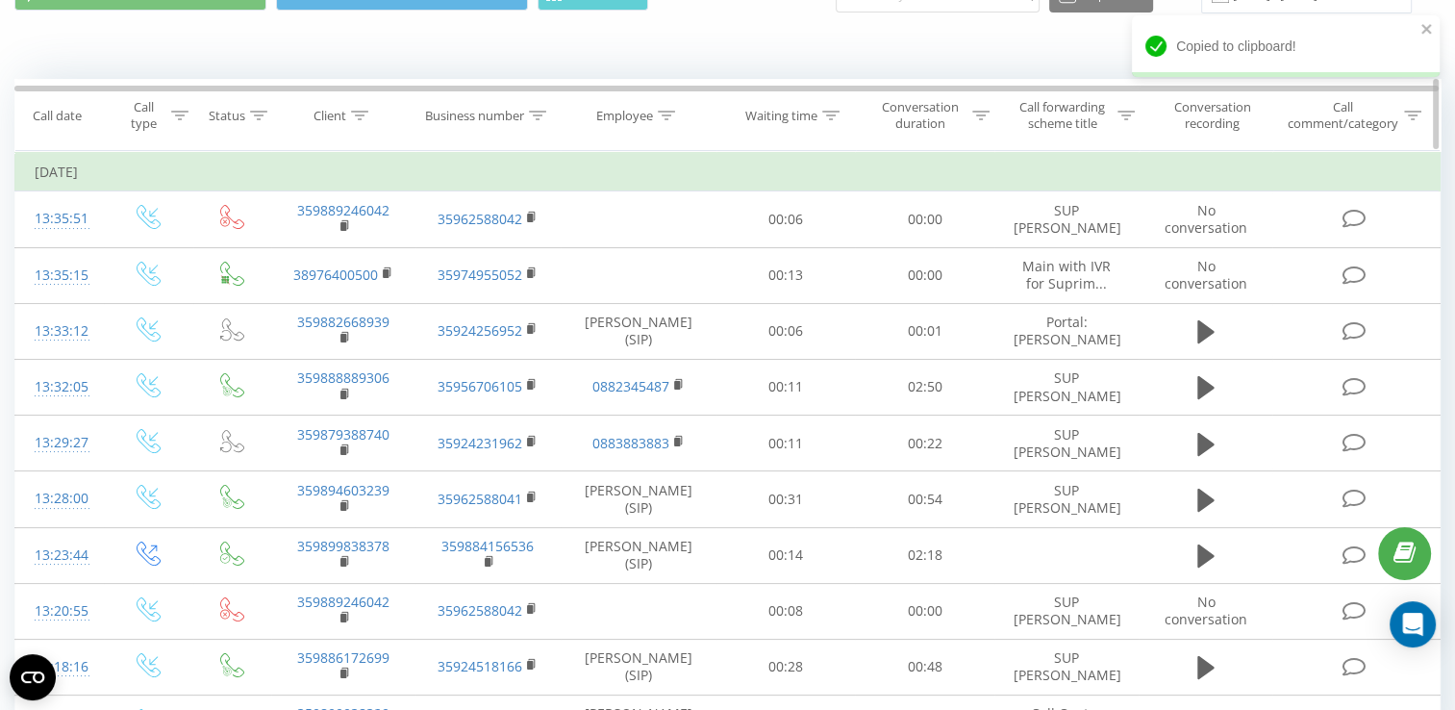
scroll to position [0, 0]
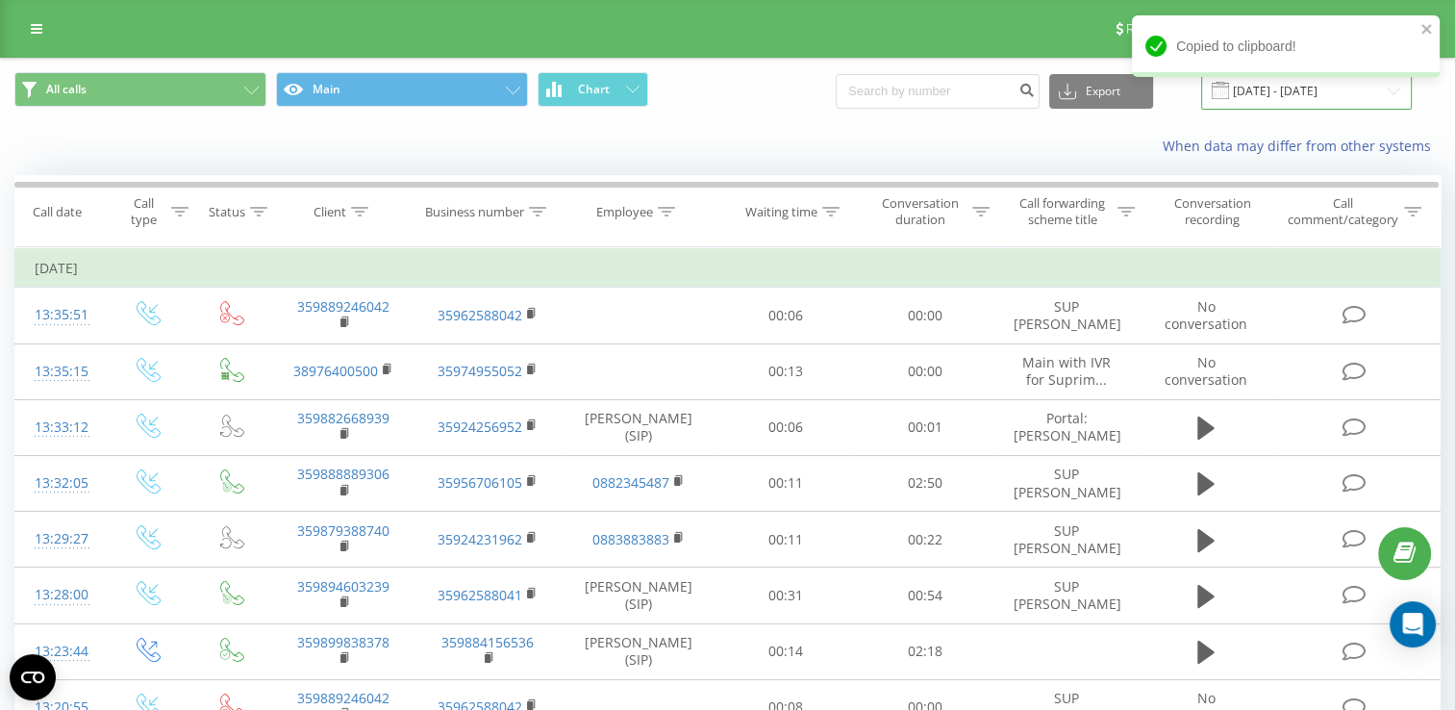
click at [1261, 93] on input "[DATE] - [DATE]" at bounding box center [1306, 90] width 211 height 37
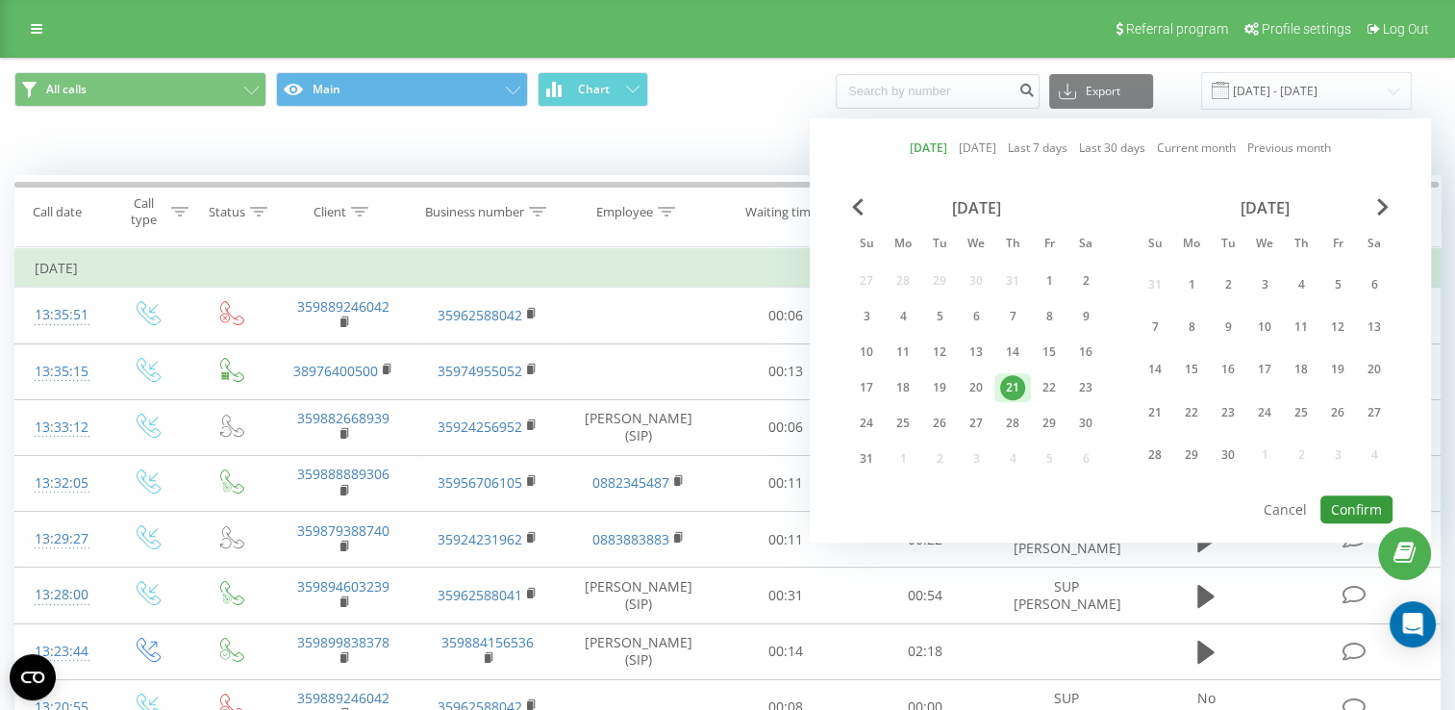
click at [1354, 502] on button "Confirm" at bounding box center [1356, 509] width 72 height 28
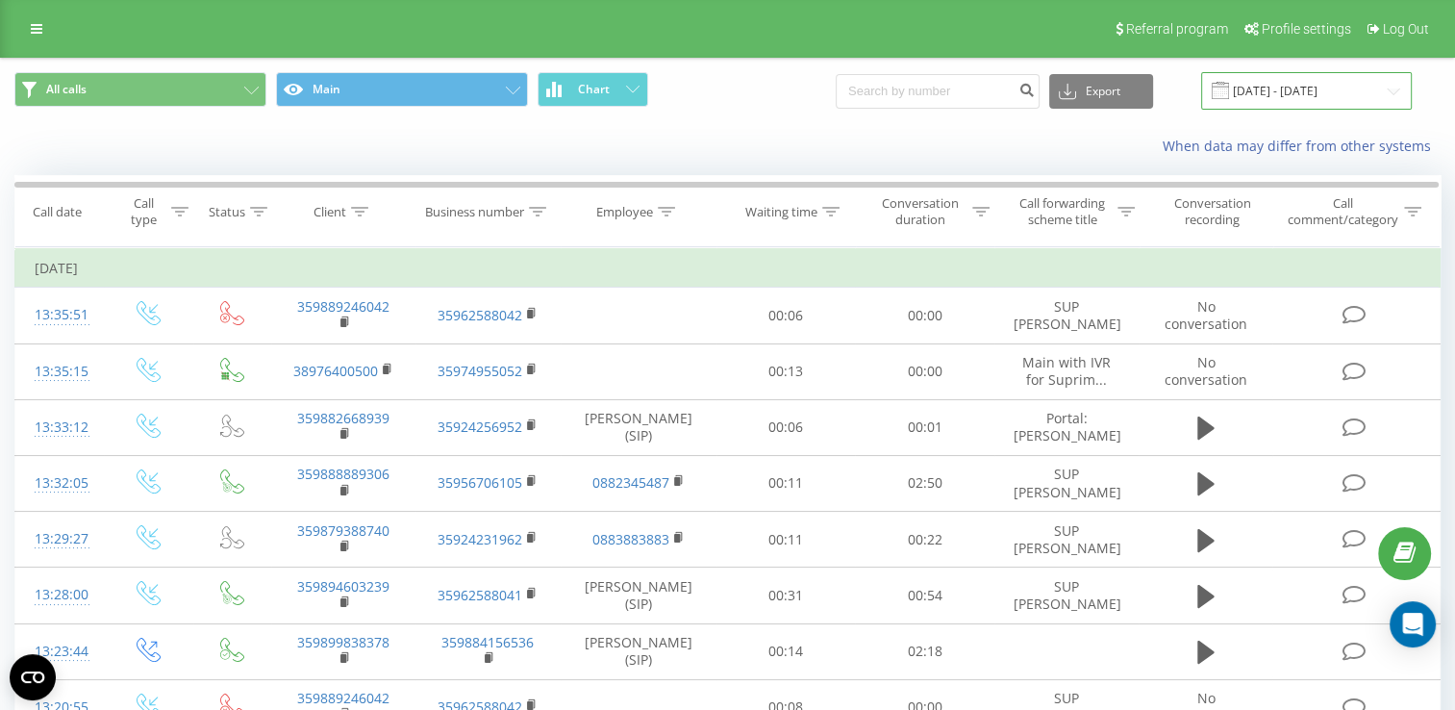
click at [1292, 86] on input "[DATE] - [DATE]" at bounding box center [1306, 90] width 211 height 37
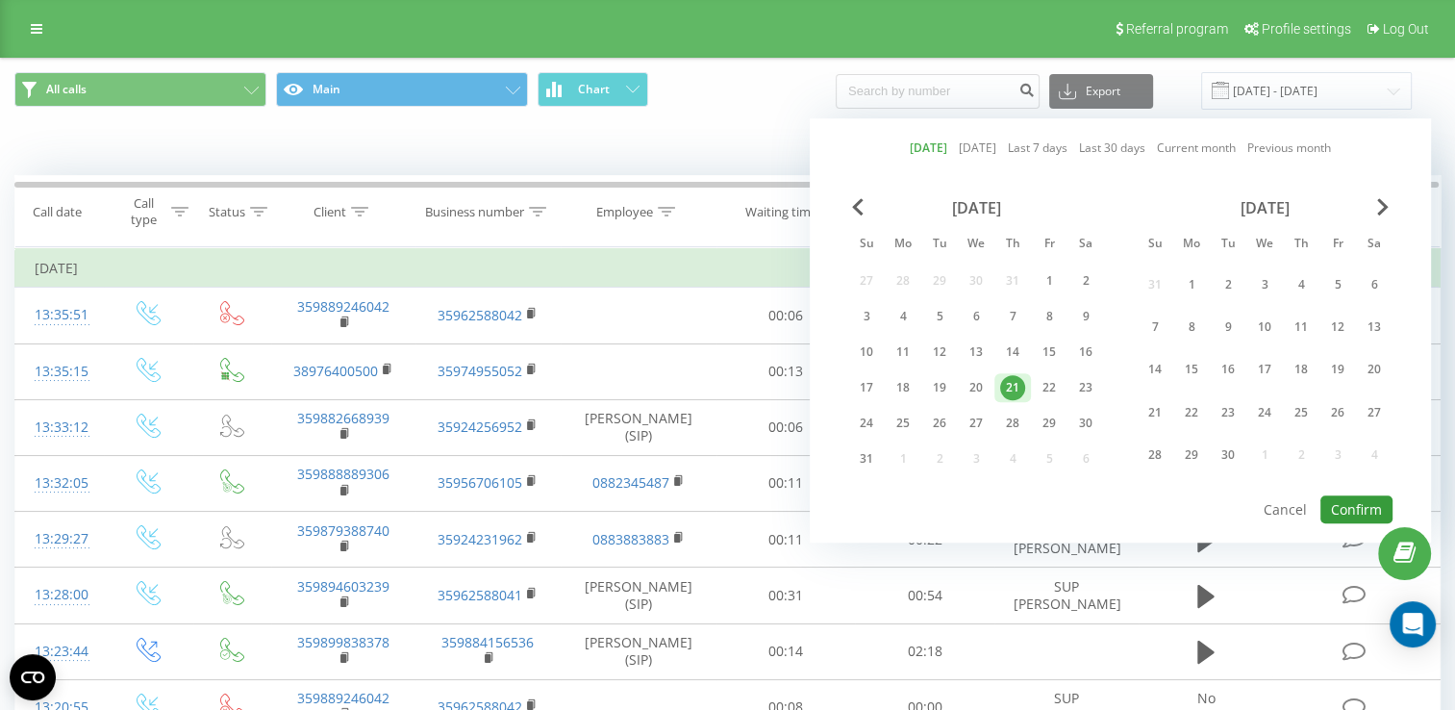
drag, startPoint x: 1360, startPoint y: 507, endPoint x: 1356, endPoint y: 491, distance: 16.1
click at [1359, 507] on button "Confirm" at bounding box center [1356, 509] width 72 height 28
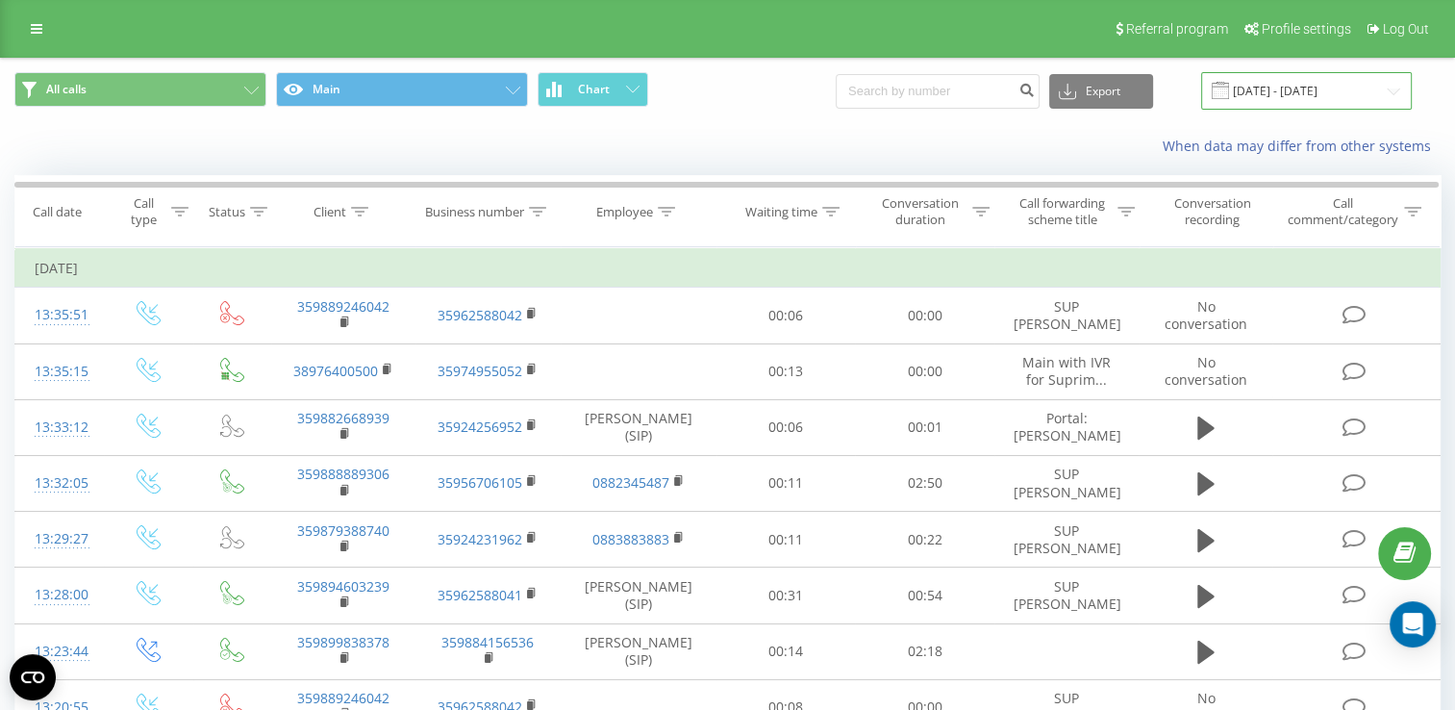
drag, startPoint x: 1261, startPoint y: 133, endPoint x: 1283, endPoint y: 90, distance: 47.3
click at [1283, 90] on input "[DATE] - [DATE]" at bounding box center [1306, 90] width 211 height 37
click at [1270, 80] on input "[DATE] - [DATE]" at bounding box center [1306, 90] width 211 height 37
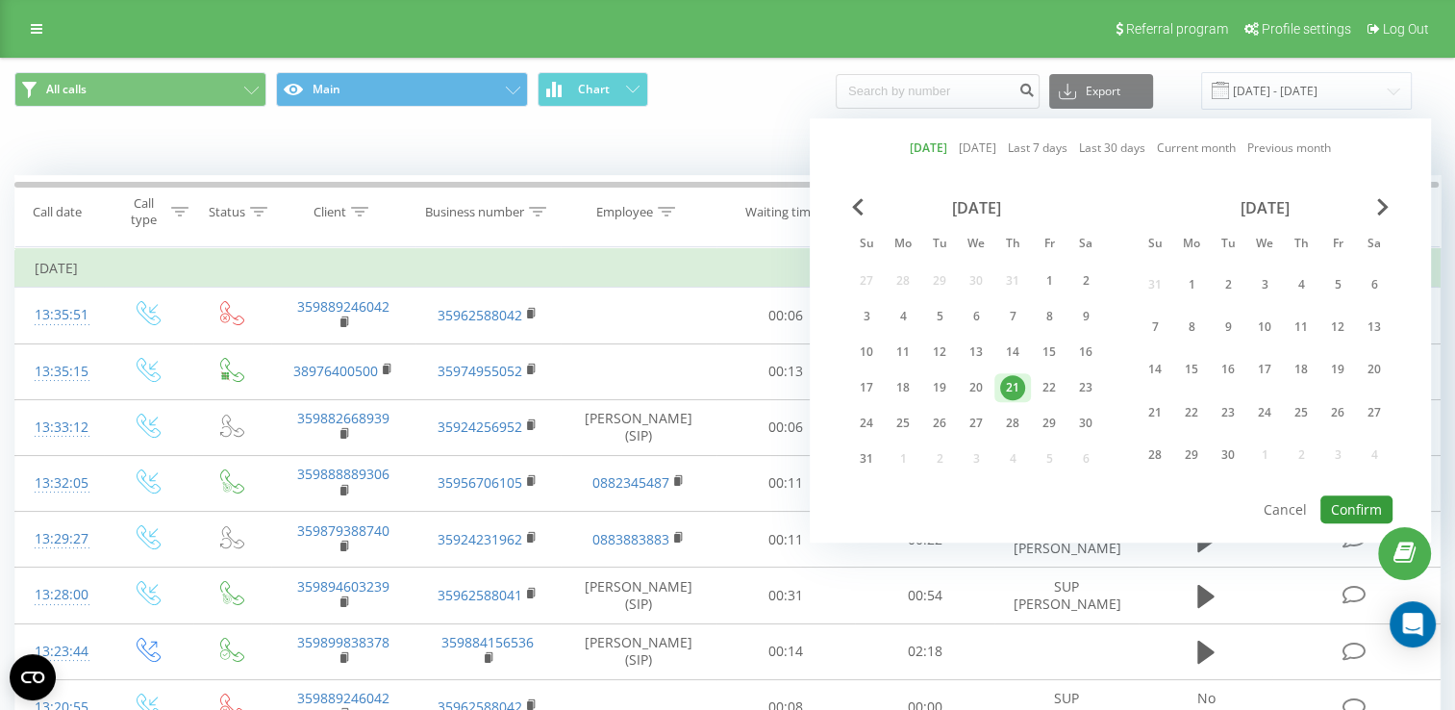
click at [1361, 504] on button "Confirm" at bounding box center [1356, 509] width 72 height 28
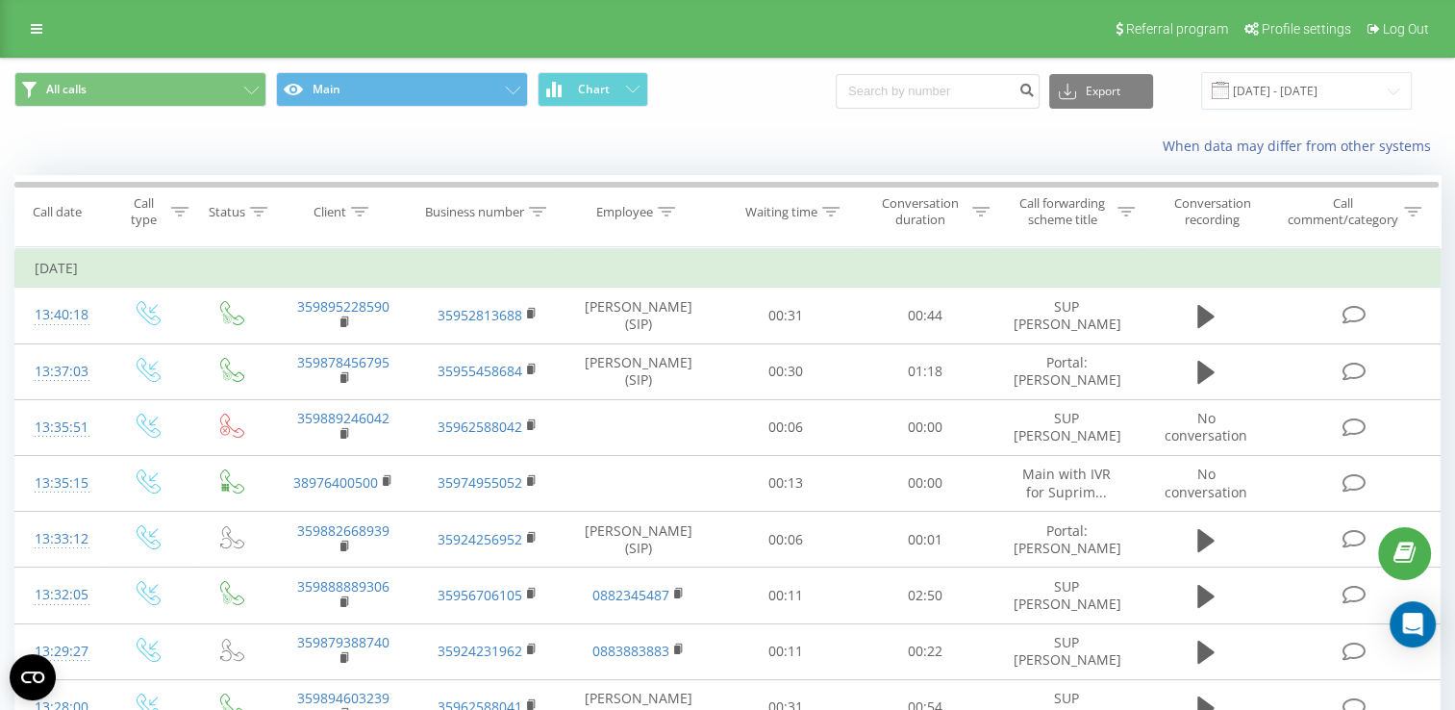
click at [0, 0] on icon at bounding box center [0, 0] width 0 height 0
click at [1291, 90] on input "[DATE] - [DATE]" at bounding box center [1306, 90] width 211 height 37
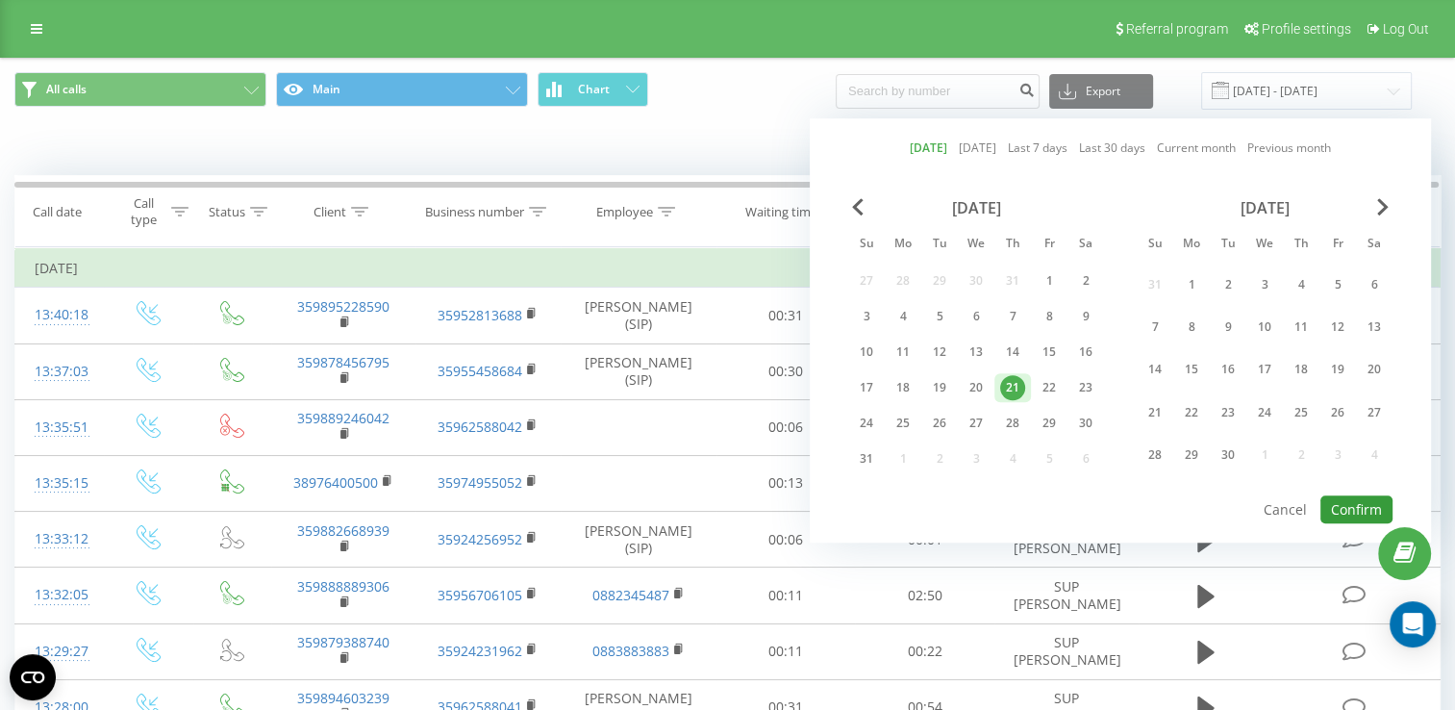
click at [1368, 504] on button "Confirm" at bounding box center [1356, 509] width 72 height 28
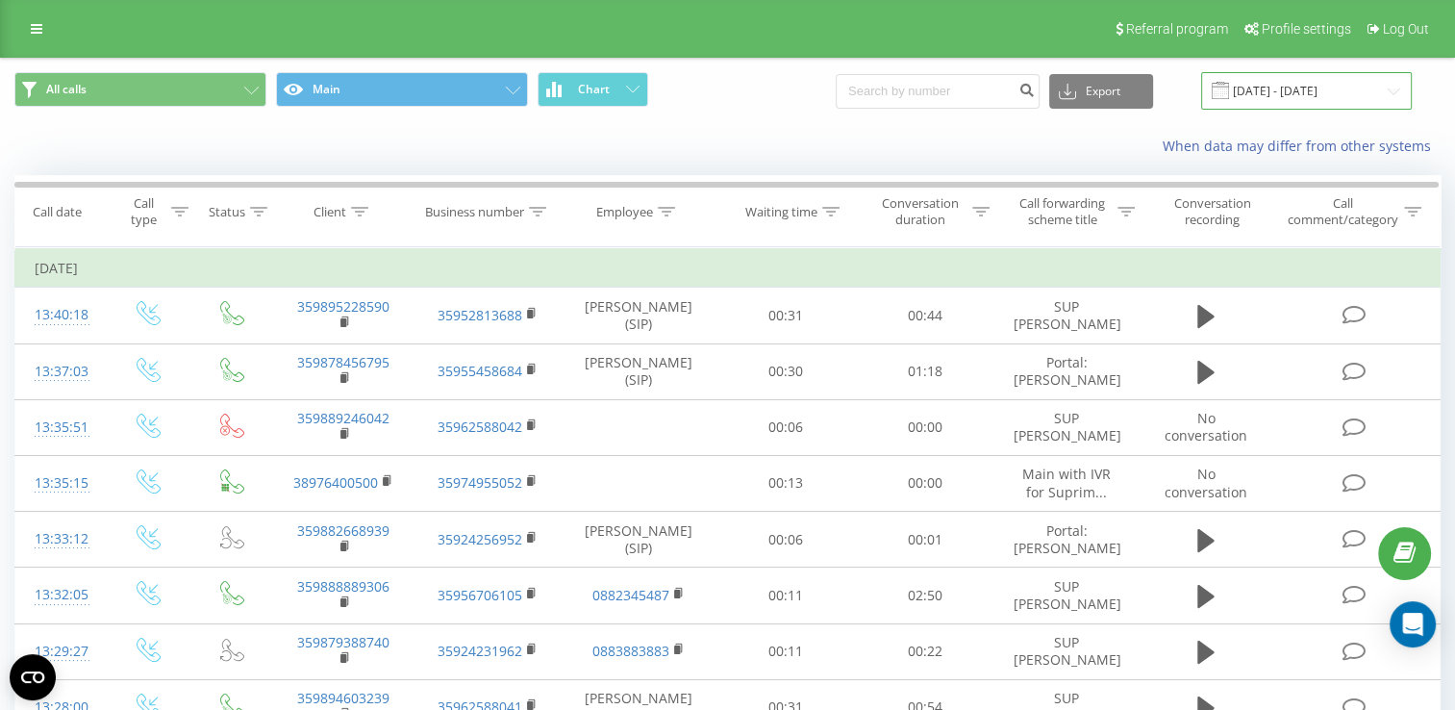
click at [1276, 77] on input "[DATE] - [DATE]" at bounding box center [1306, 90] width 211 height 37
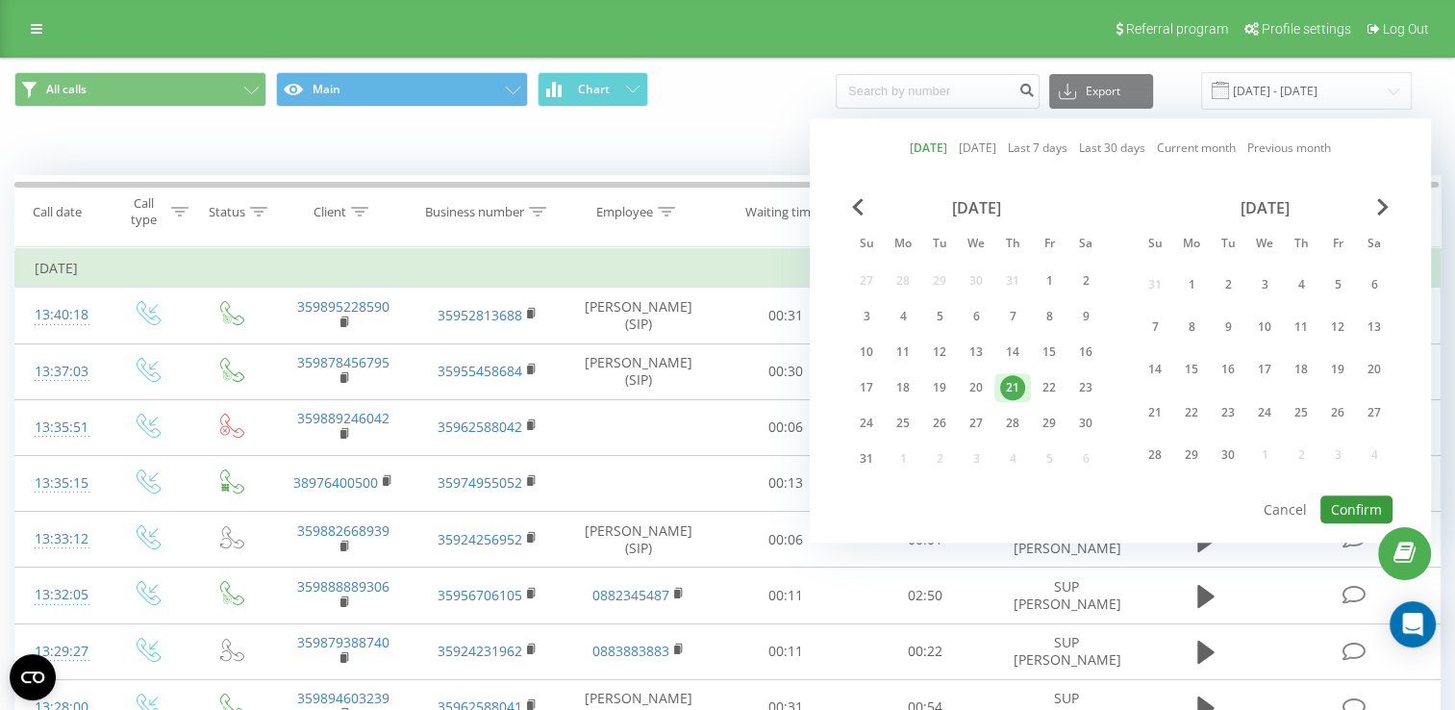
click at [1349, 505] on button "Confirm" at bounding box center [1356, 509] width 72 height 28
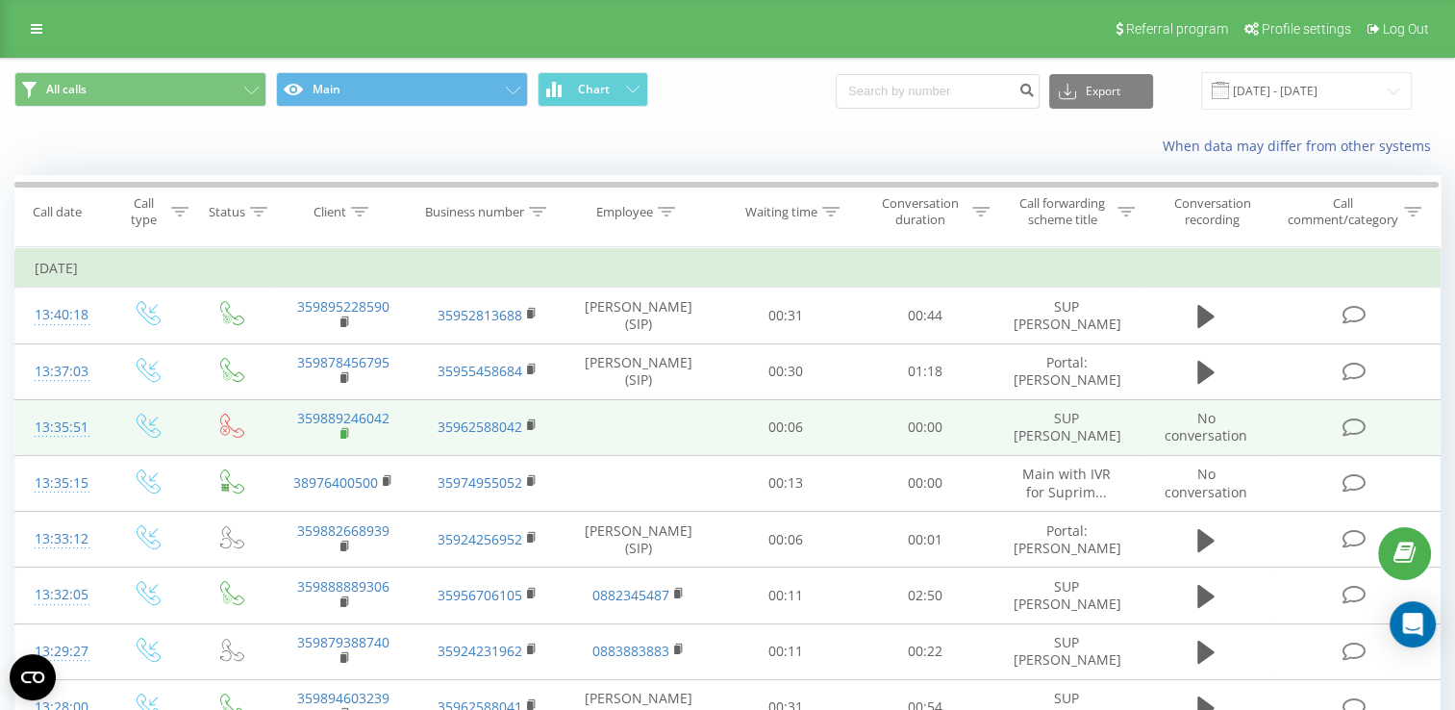
click at [344, 433] on rect at bounding box center [343, 434] width 6 height 9
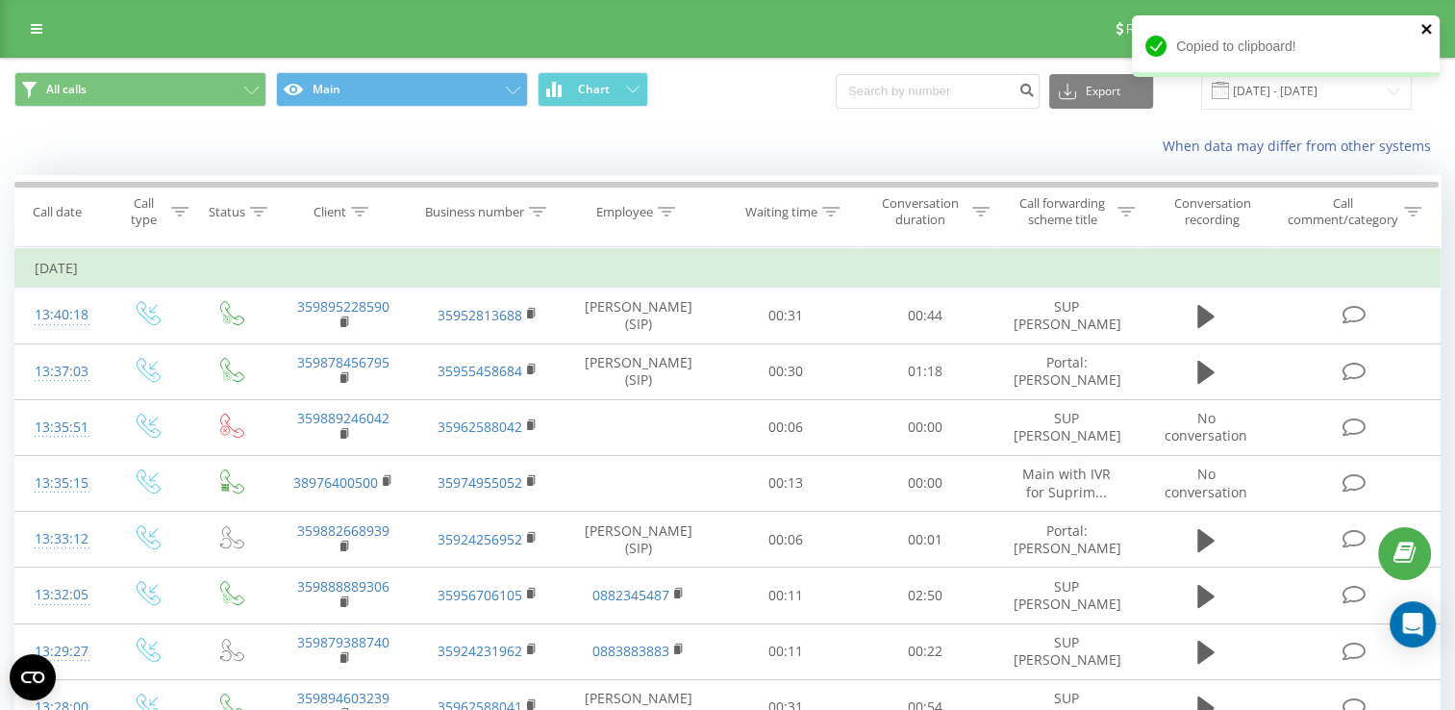
click at [1423, 25] on icon "close" at bounding box center [1426, 29] width 10 height 10
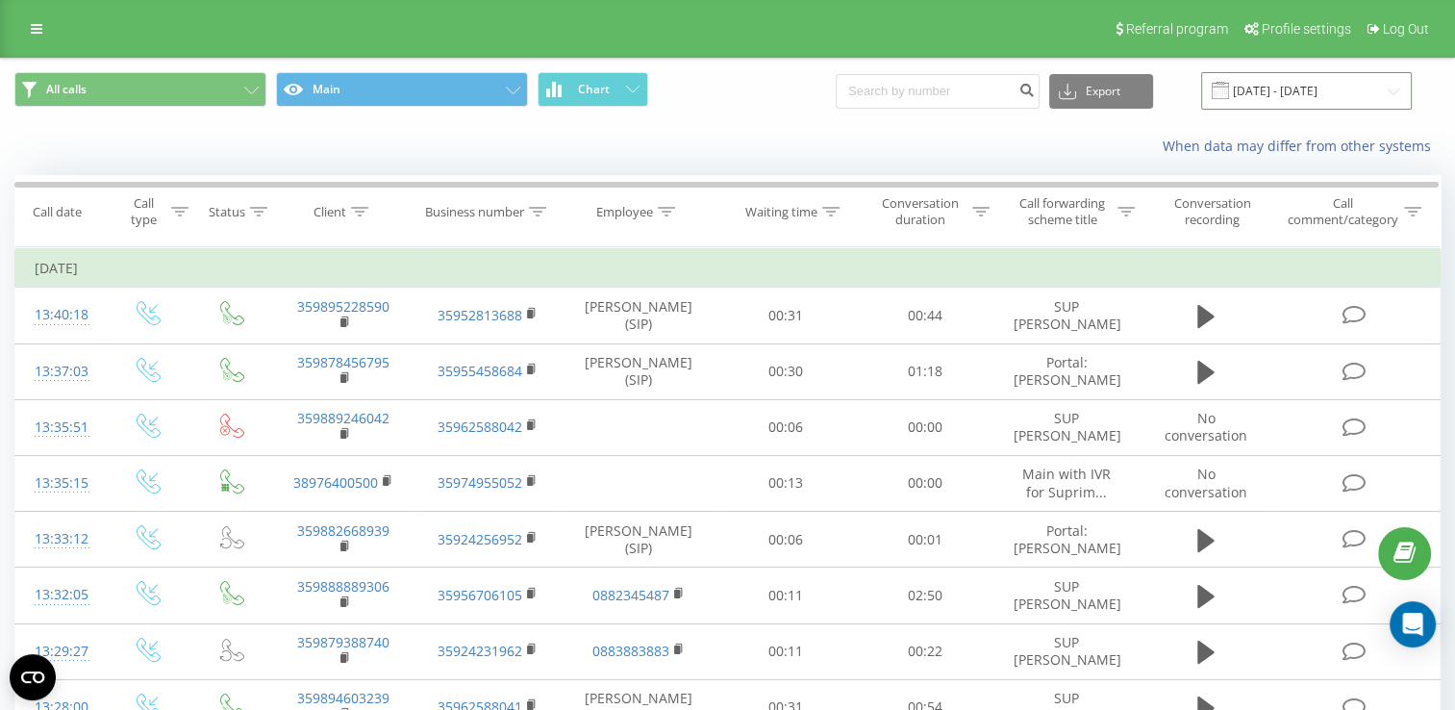
click at [1250, 84] on input "[DATE] - [DATE]" at bounding box center [1306, 90] width 211 height 37
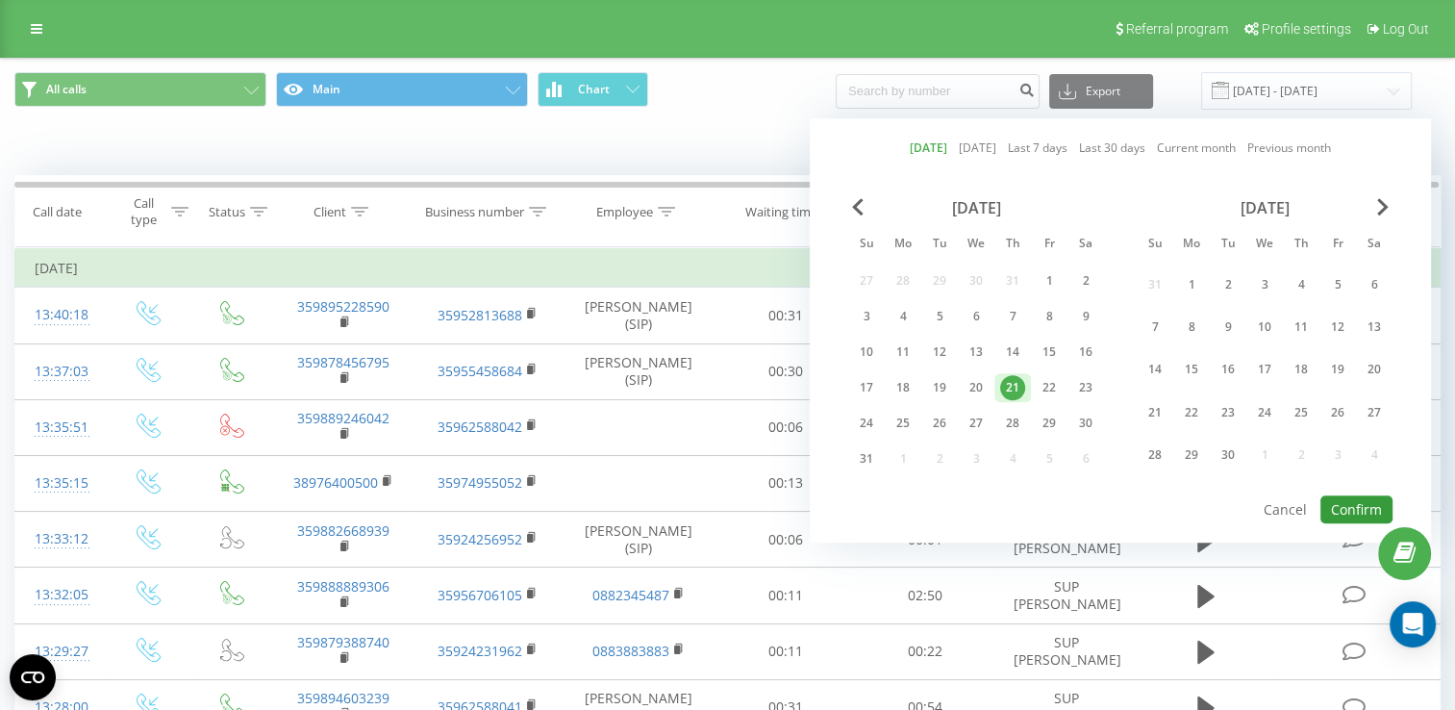
click at [1358, 501] on button "Confirm" at bounding box center [1356, 509] width 72 height 28
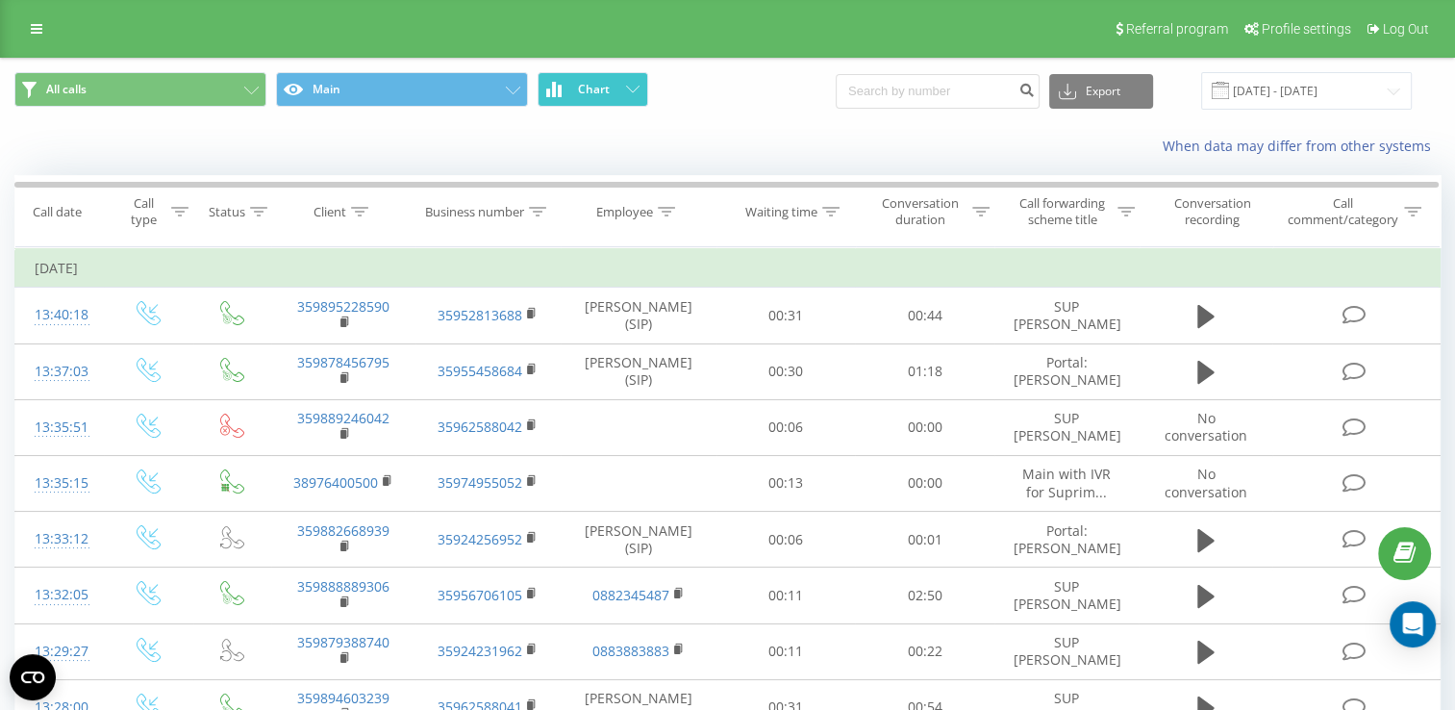
click at [581, 91] on span "Chart" at bounding box center [594, 89] width 32 height 13
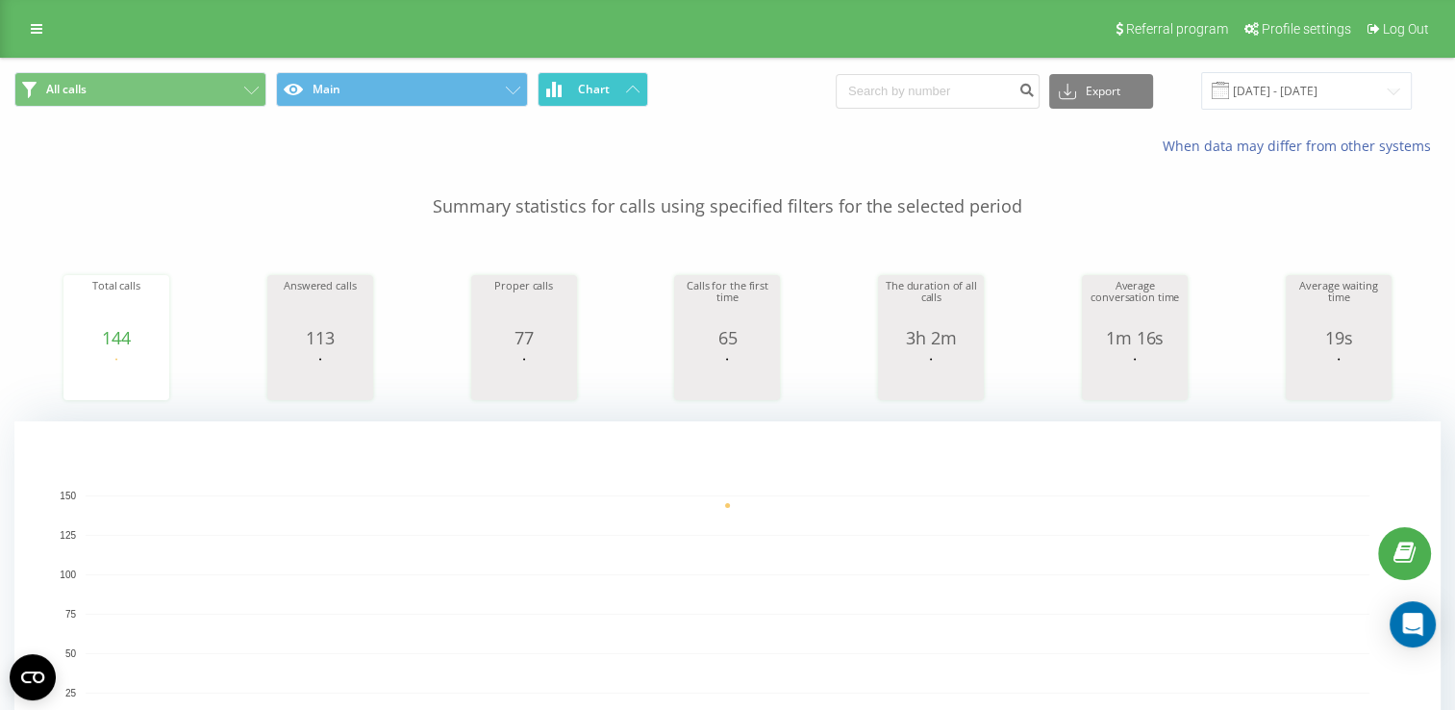
click at [581, 91] on span "Chart" at bounding box center [594, 89] width 32 height 13
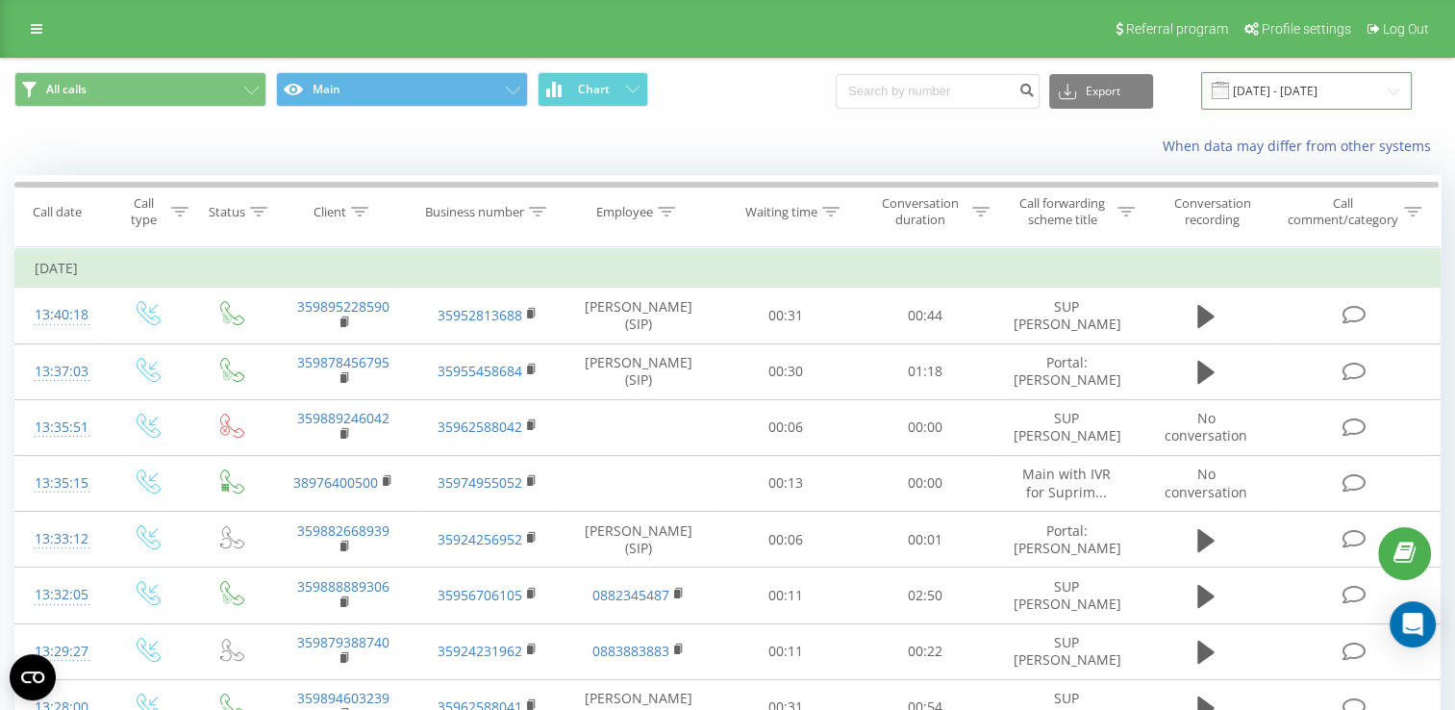
click at [1322, 90] on input "[DATE] - [DATE]" at bounding box center [1306, 90] width 211 height 37
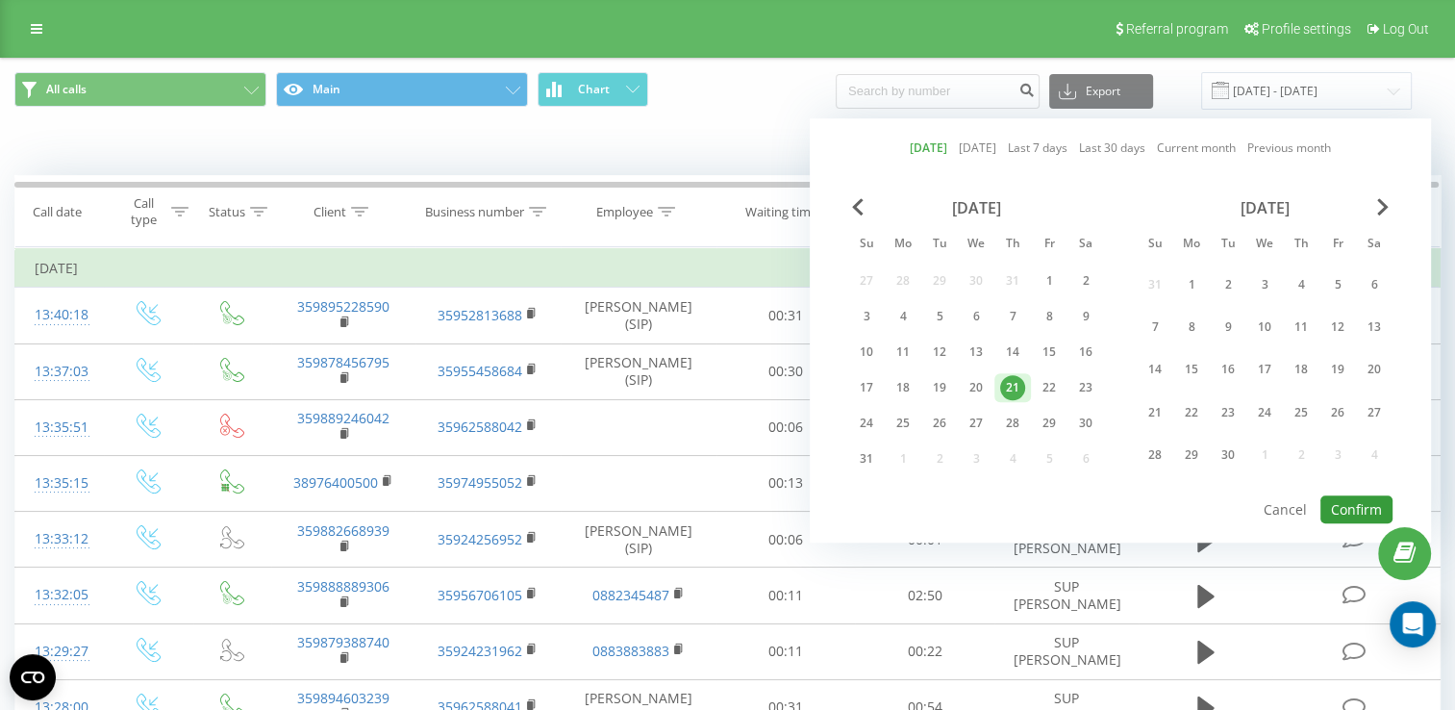
click at [1353, 508] on button "Confirm" at bounding box center [1356, 509] width 72 height 28
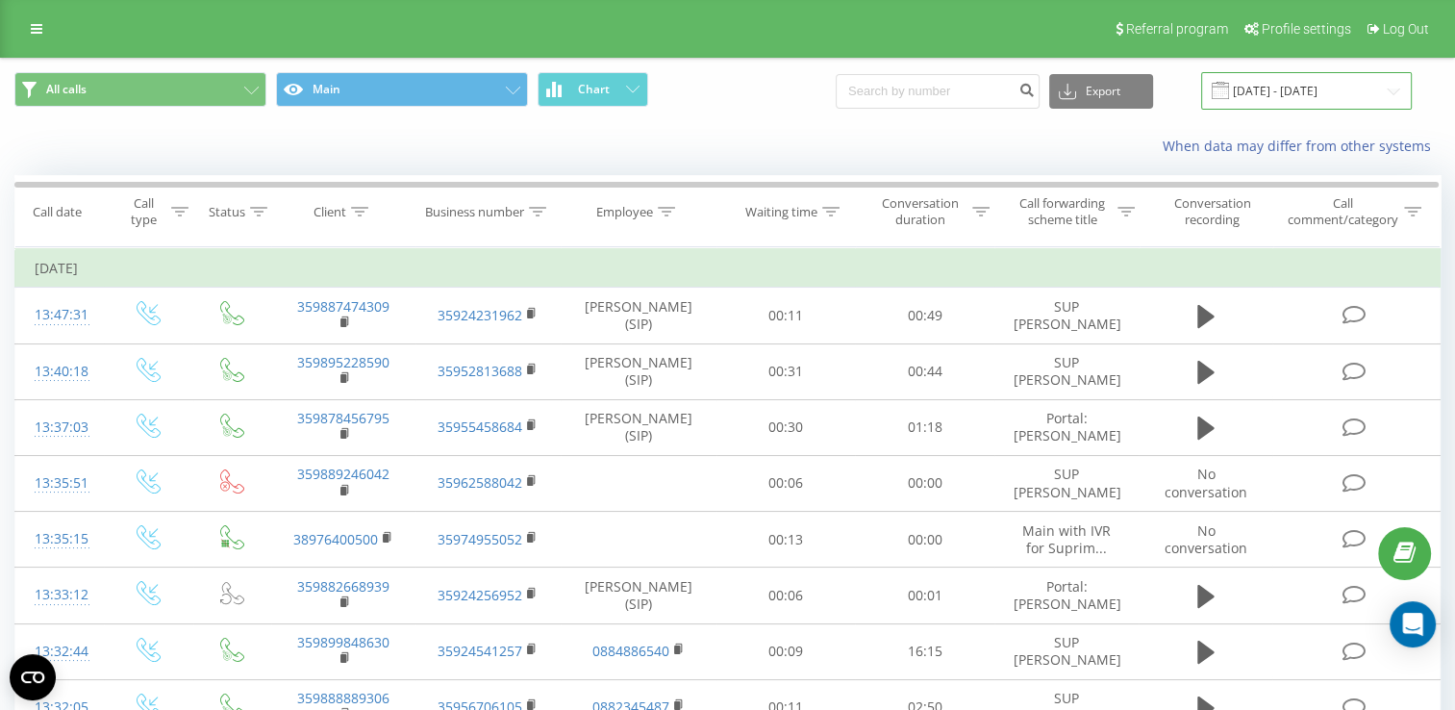
click at [1265, 81] on input "[DATE] - [DATE]" at bounding box center [1306, 90] width 211 height 37
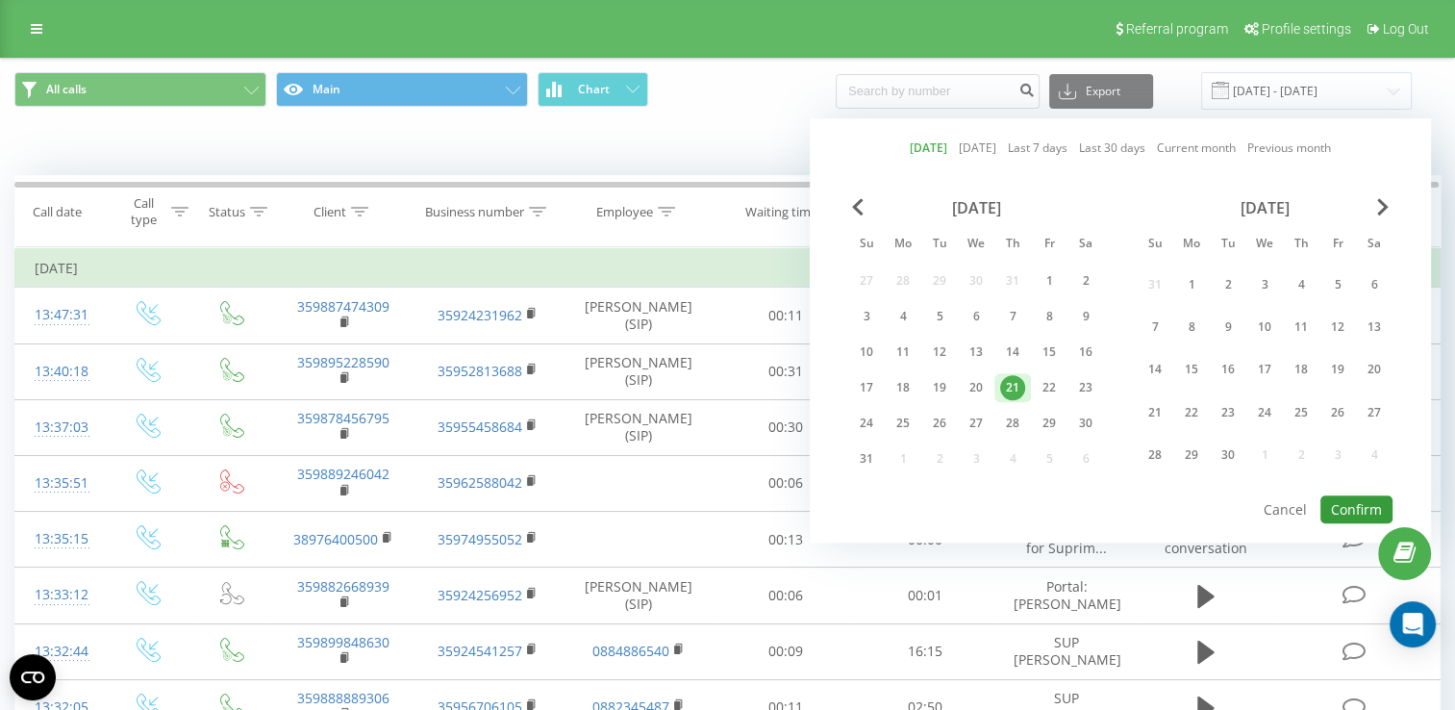
click at [1350, 498] on button "Confirm" at bounding box center [1356, 509] width 72 height 28
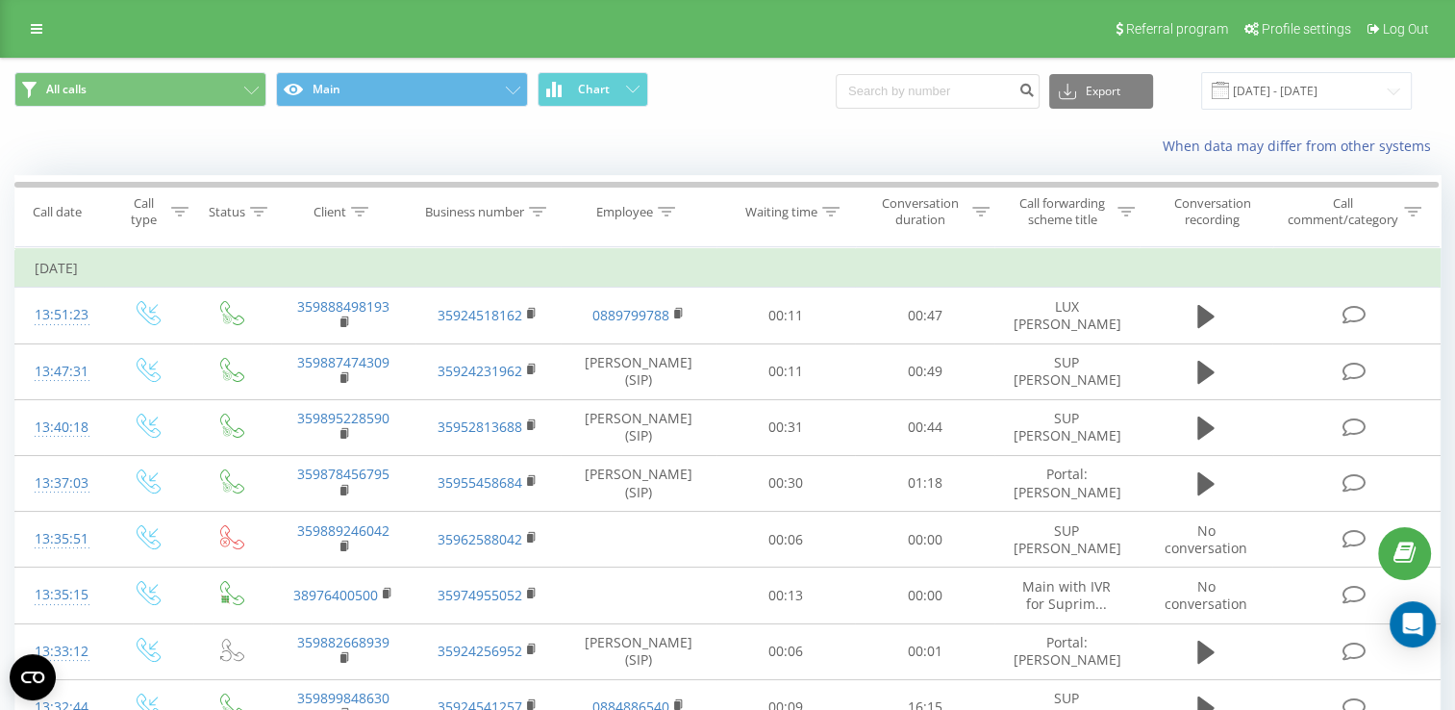
click at [0, 0] on icon at bounding box center [0, 0] width 0 height 0
click at [1314, 87] on input "[DATE] - [DATE]" at bounding box center [1306, 90] width 211 height 37
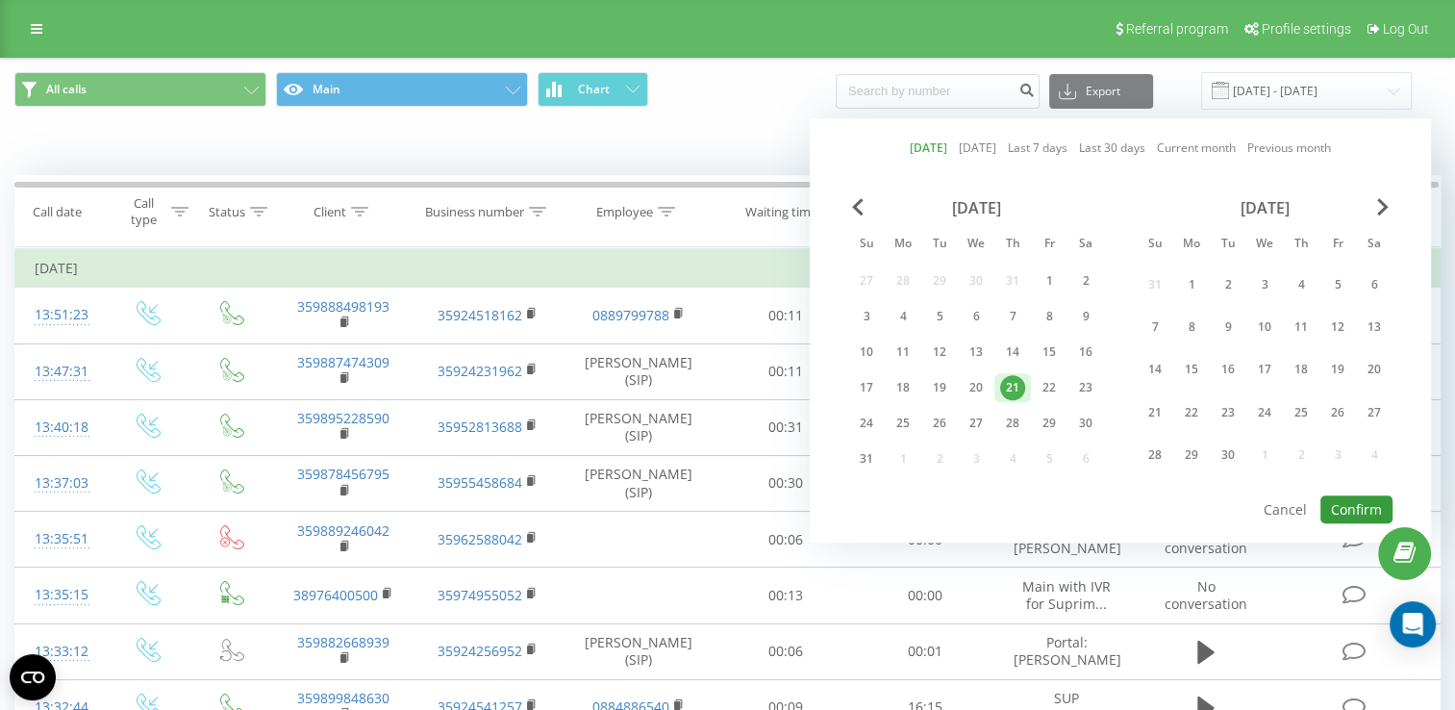
click at [1344, 505] on button "Confirm" at bounding box center [1356, 509] width 72 height 28
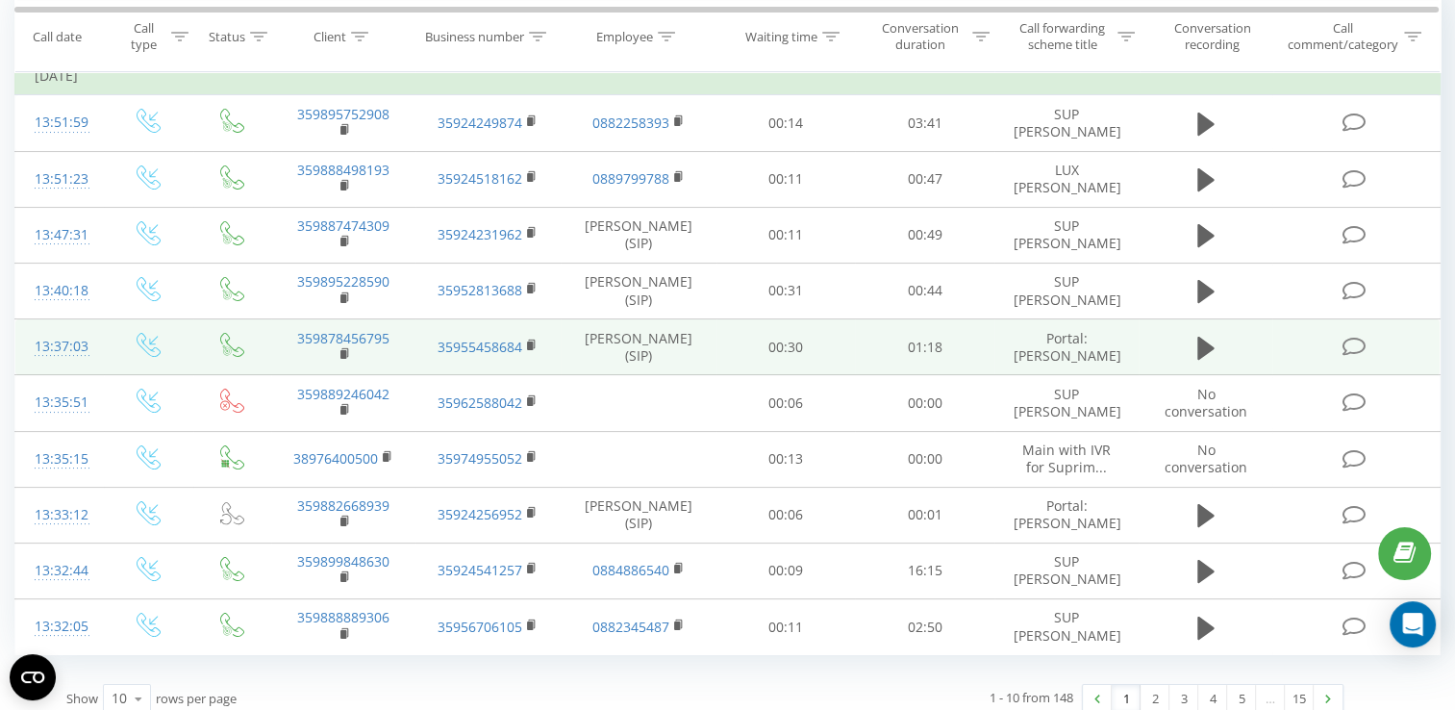
scroll to position [206, 0]
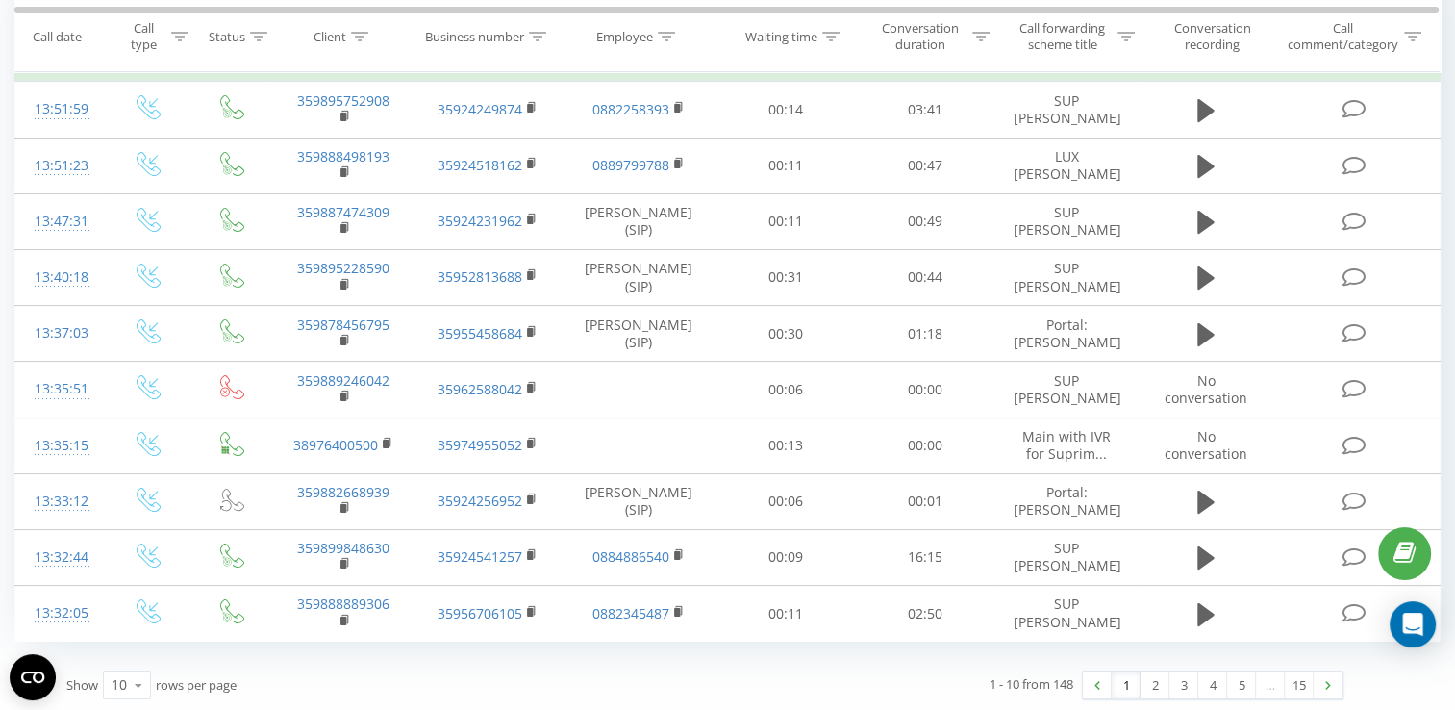
click at [0, 0] on button at bounding box center [0, 0] width 0 height 0
click at [0, 0] on span "359877111754" at bounding box center [0, 0] width 0 height 0
click at [0, 0] on link "Нов двустаен апартамен..." at bounding box center [0, 0] width 0 height 0
click at [0, 0] on icon at bounding box center [0, 0] width 0 height 0
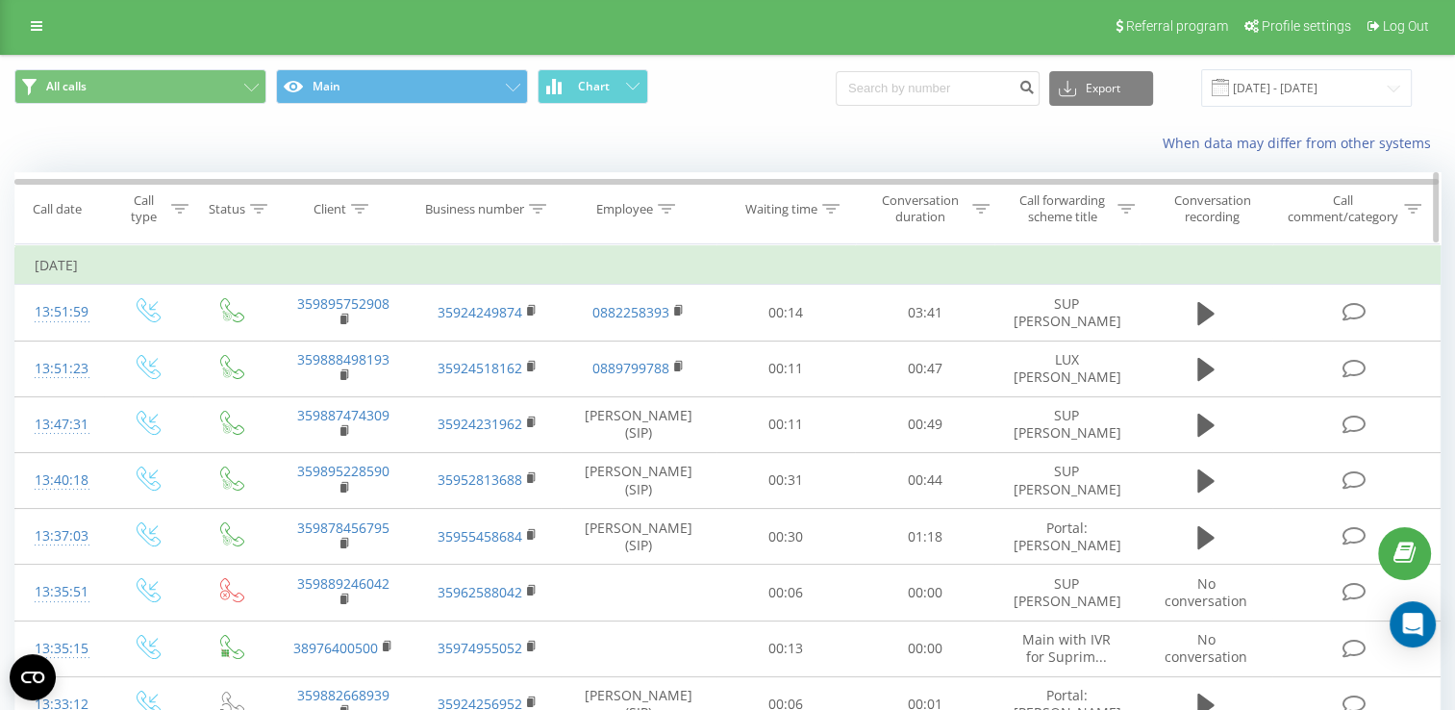
scroll to position [0, 0]
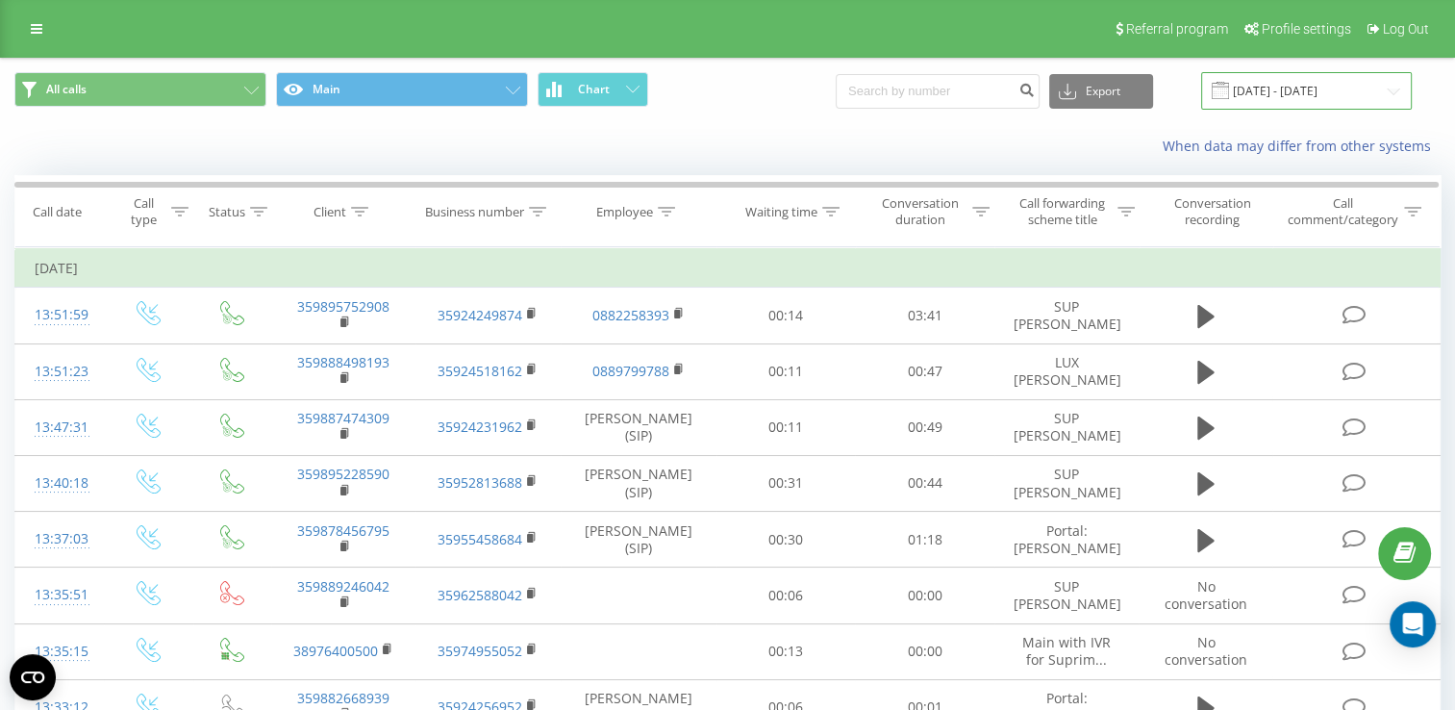
click at [1300, 94] on input "[DATE] - [DATE]" at bounding box center [1306, 90] width 211 height 37
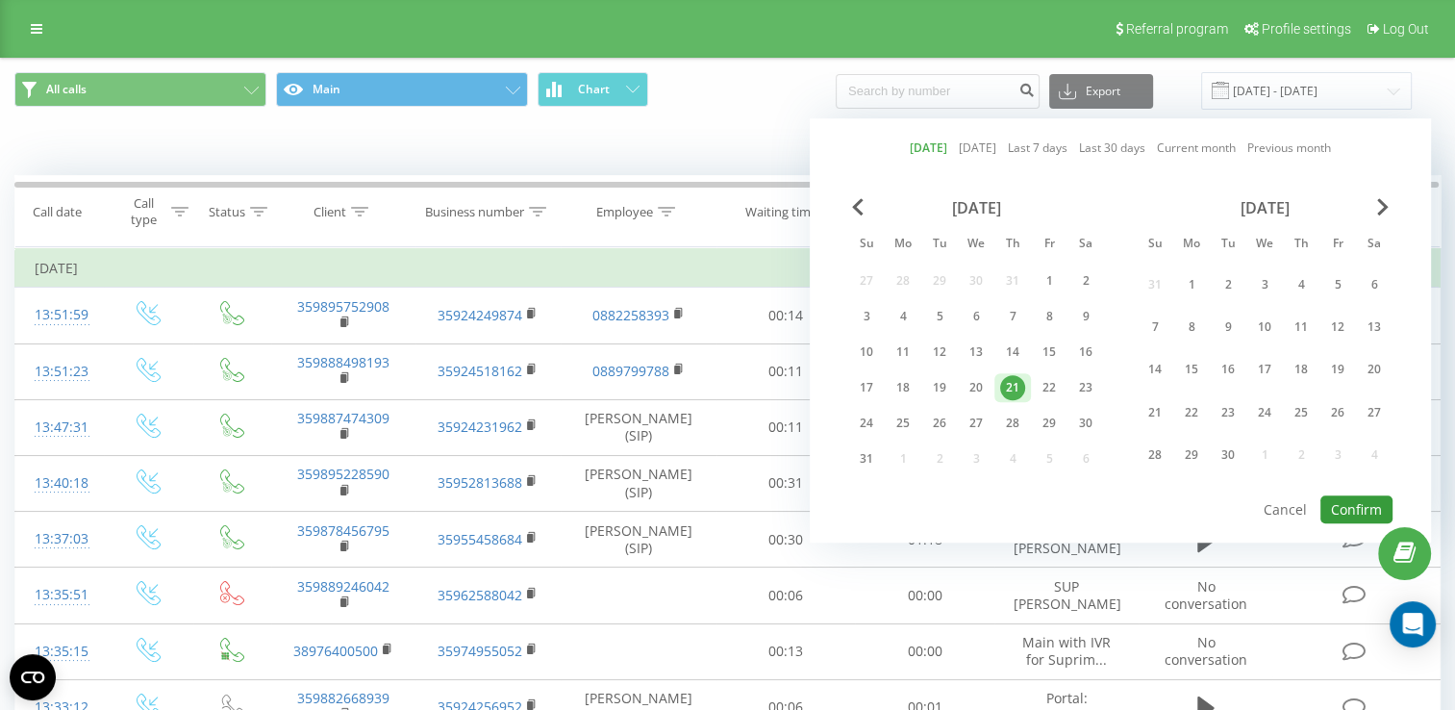
click at [1359, 497] on button "Confirm" at bounding box center [1356, 509] width 72 height 28
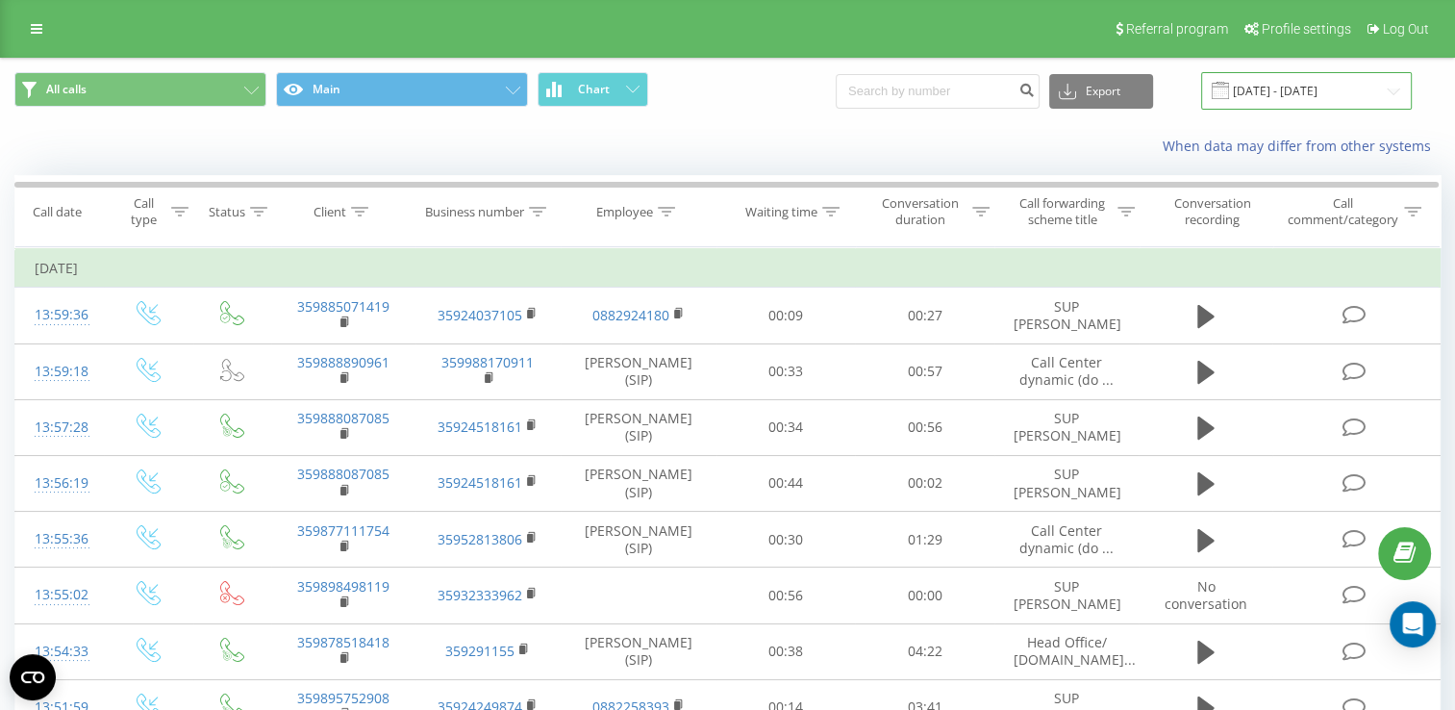
click at [1290, 84] on input "[DATE] - [DATE]" at bounding box center [1306, 90] width 211 height 37
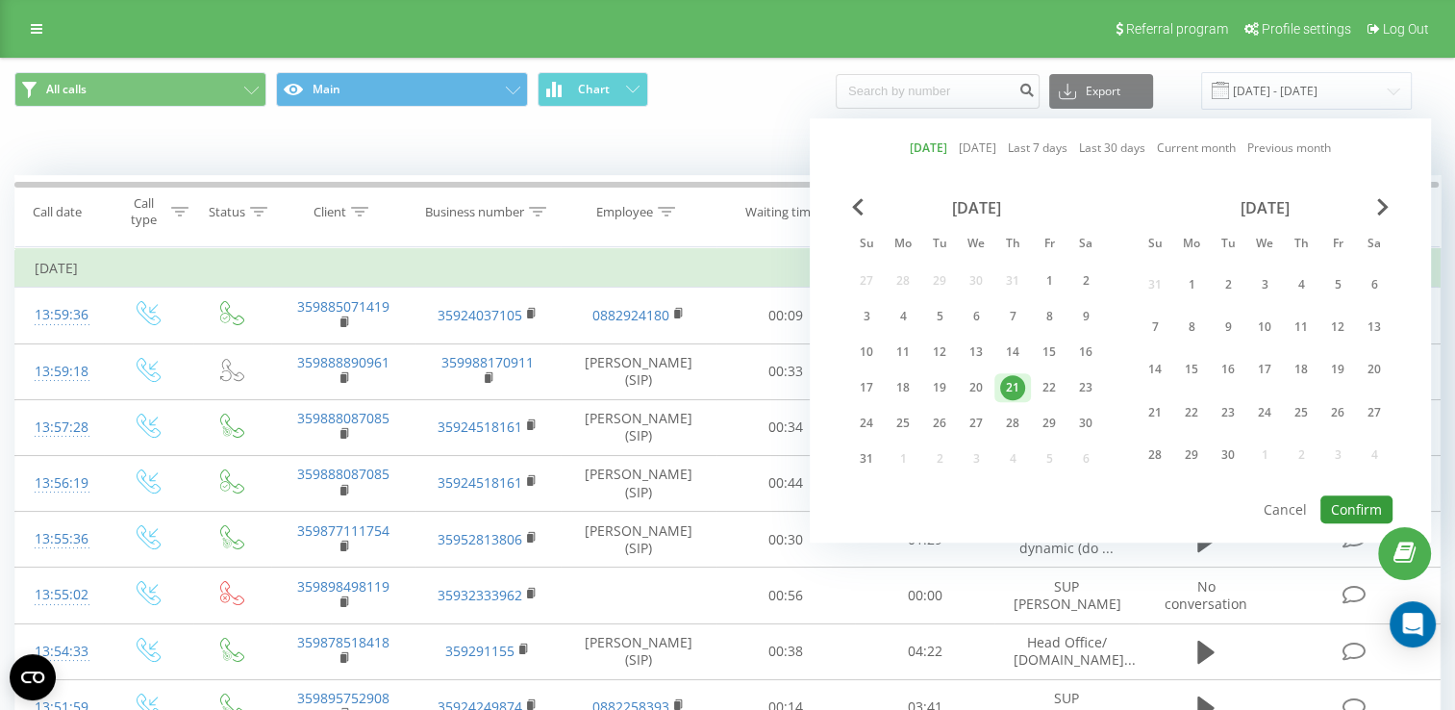
click at [1345, 504] on button "Confirm" at bounding box center [1356, 509] width 72 height 28
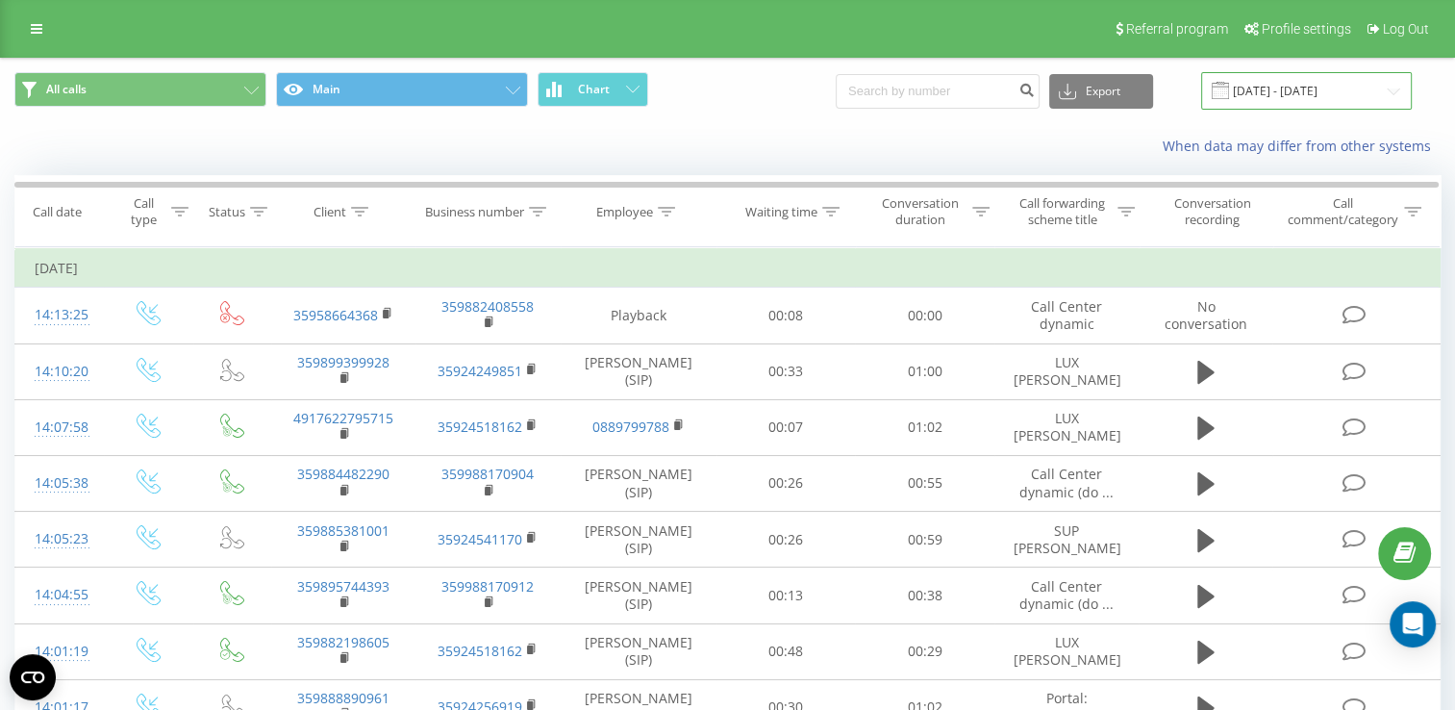
click at [1287, 77] on input "[DATE] - [DATE]" at bounding box center [1306, 90] width 211 height 37
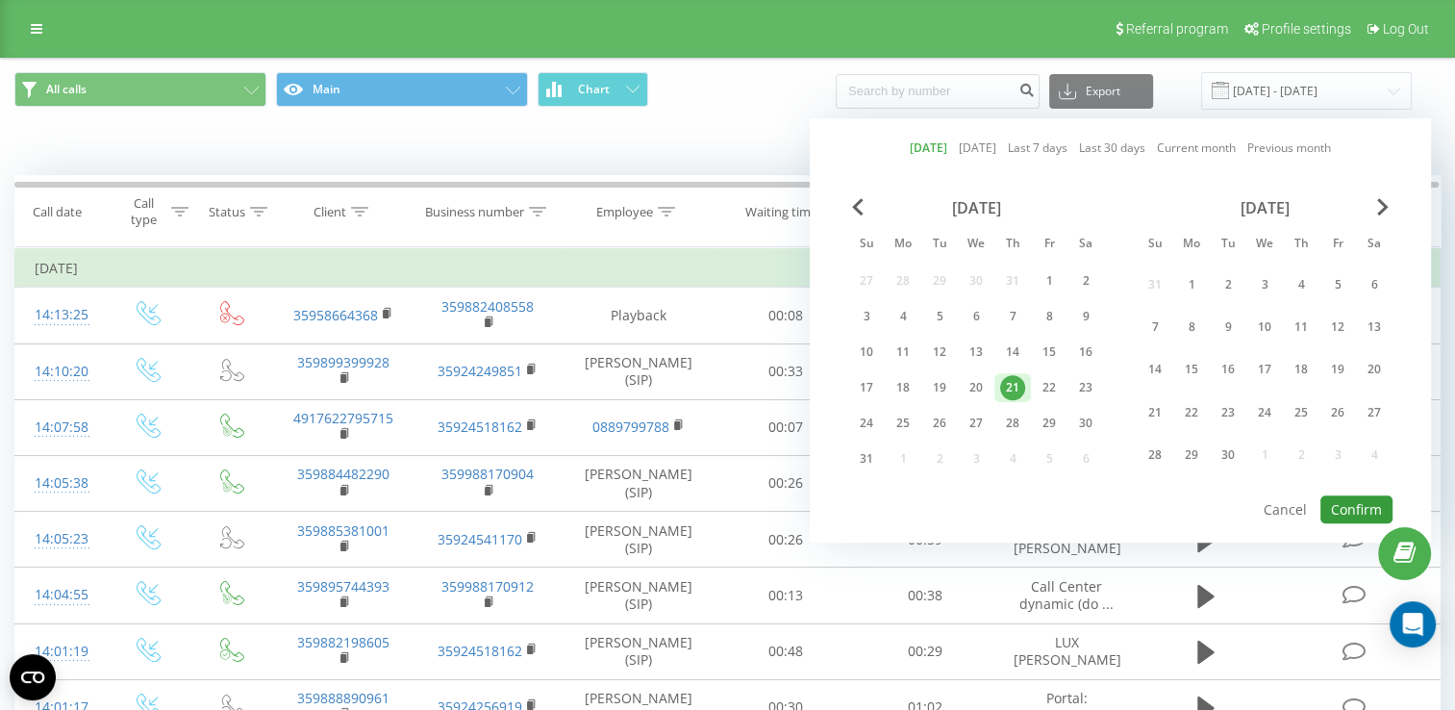
click at [1352, 498] on button "Confirm" at bounding box center [1356, 509] width 72 height 28
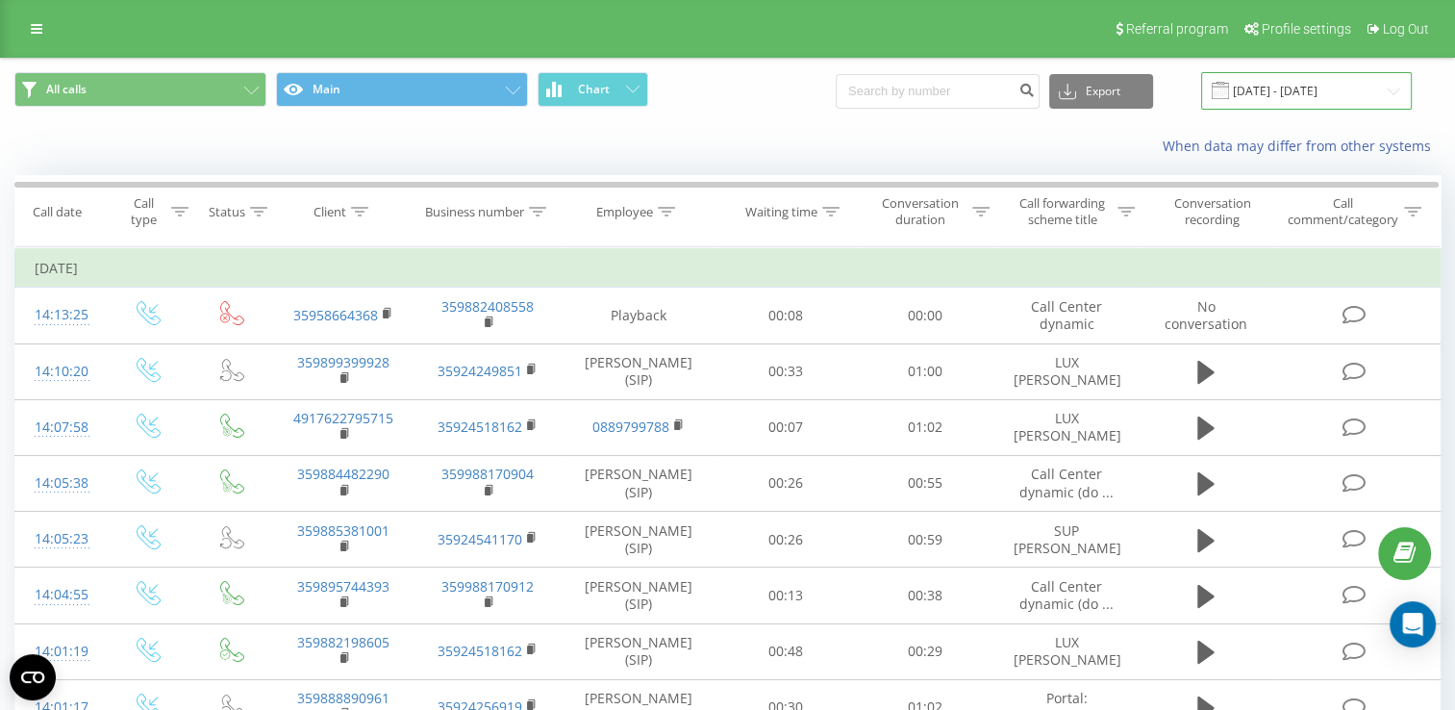
click at [1264, 94] on input "[DATE] - [DATE]" at bounding box center [1306, 90] width 211 height 37
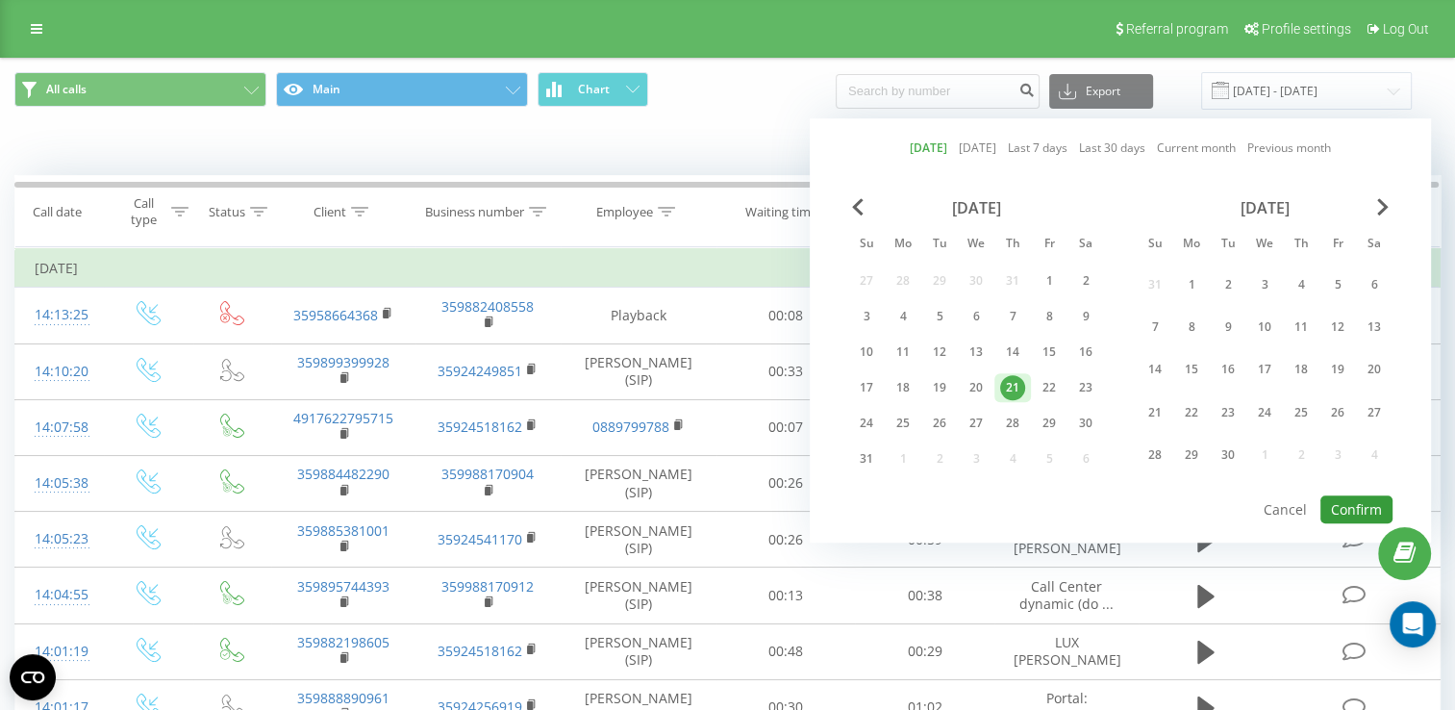
click at [1342, 500] on button "Confirm" at bounding box center [1356, 509] width 72 height 28
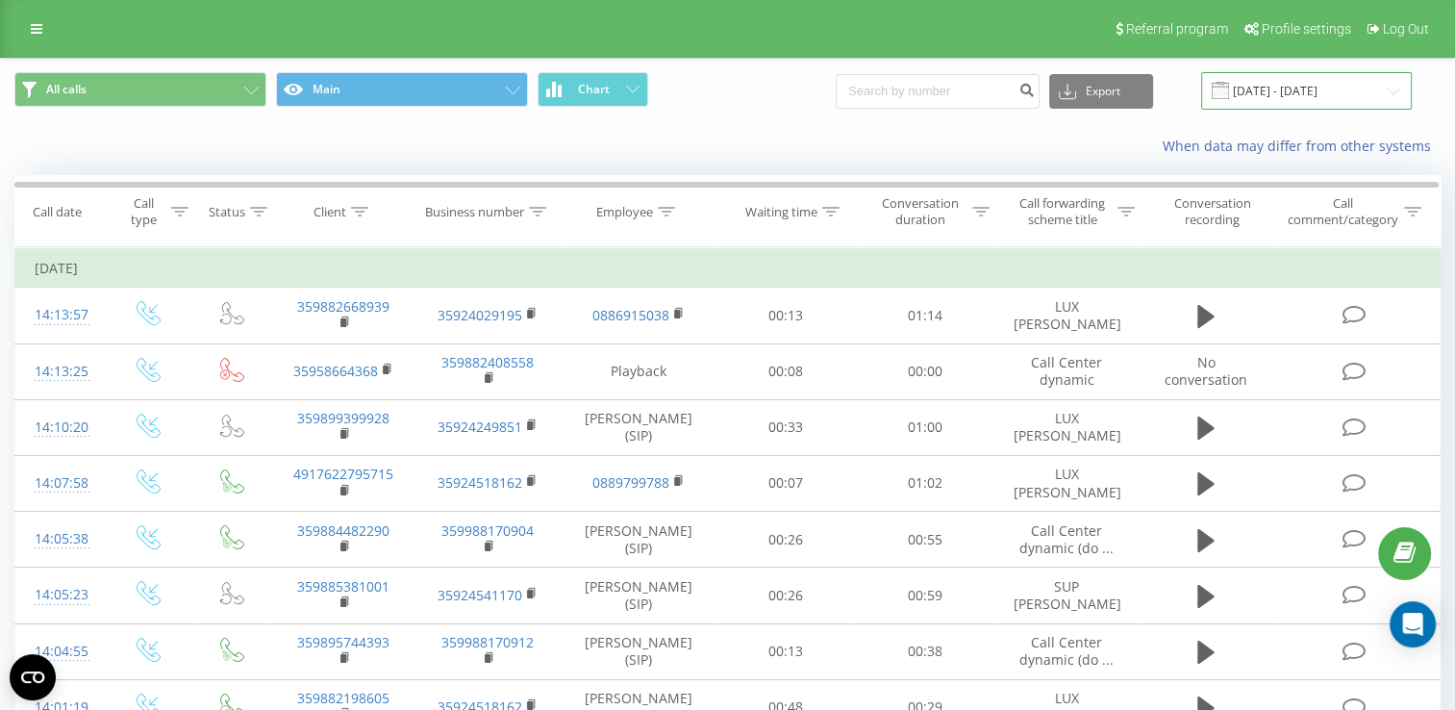
click at [1333, 90] on input "[DATE] - [DATE]" at bounding box center [1306, 90] width 211 height 37
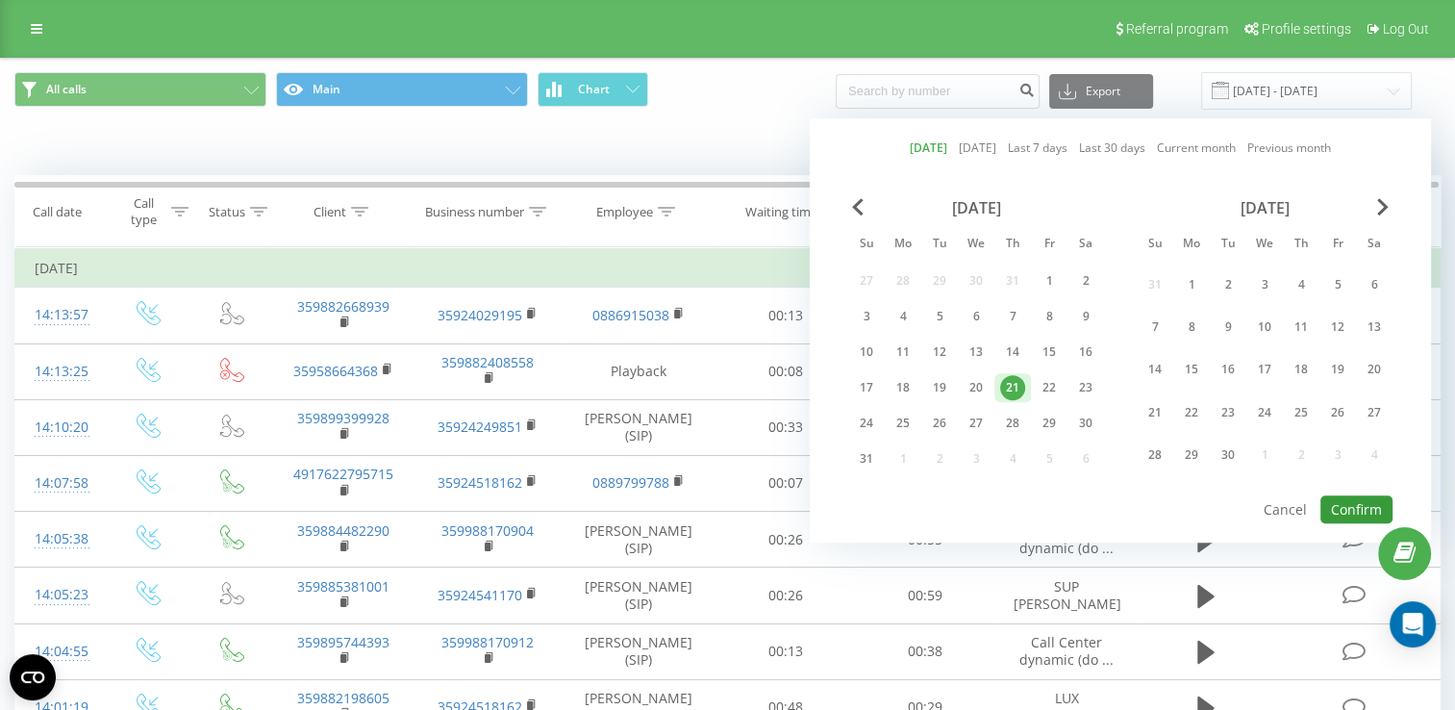
click at [1344, 504] on button "Confirm" at bounding box center [1356, 509] width 72 height 28
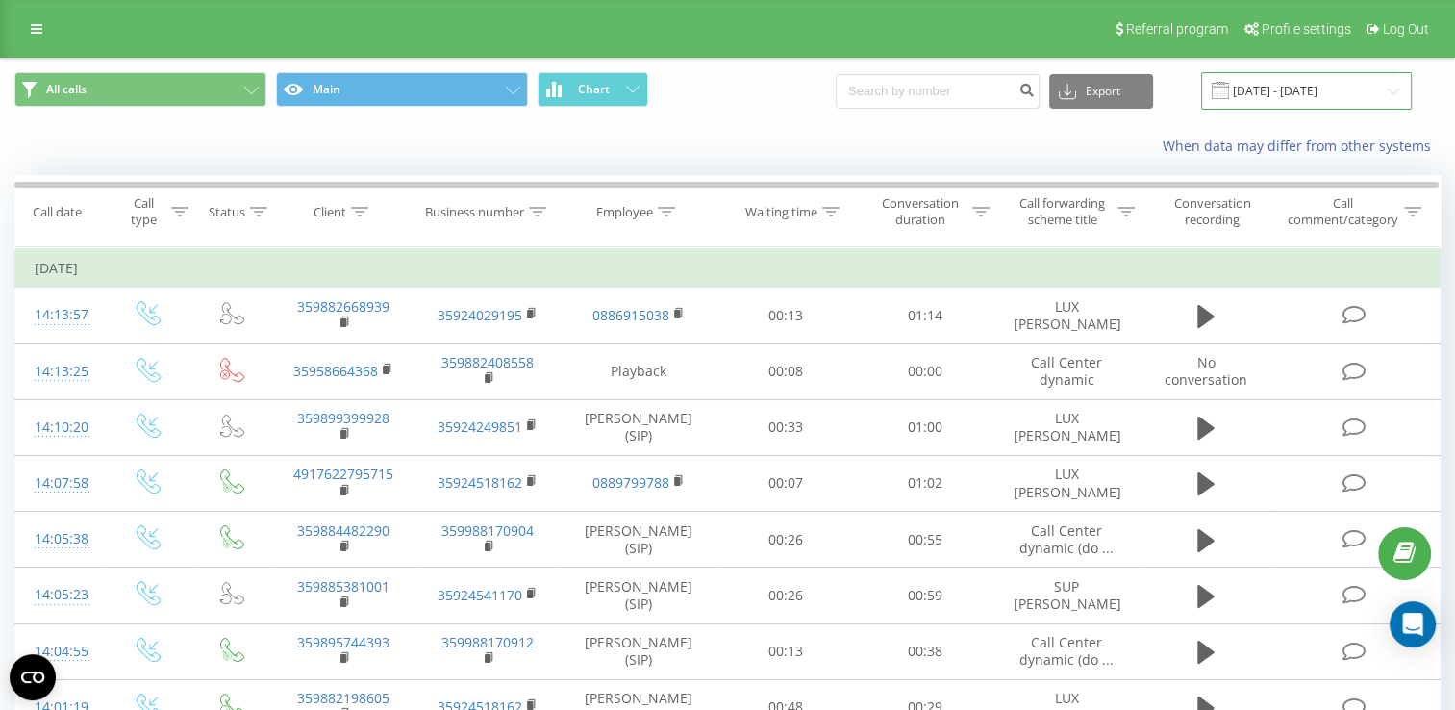
click at [1270, 86] on input "[DATE] - [DATE]" at bounding box center [1306, 90] width 211 height 37
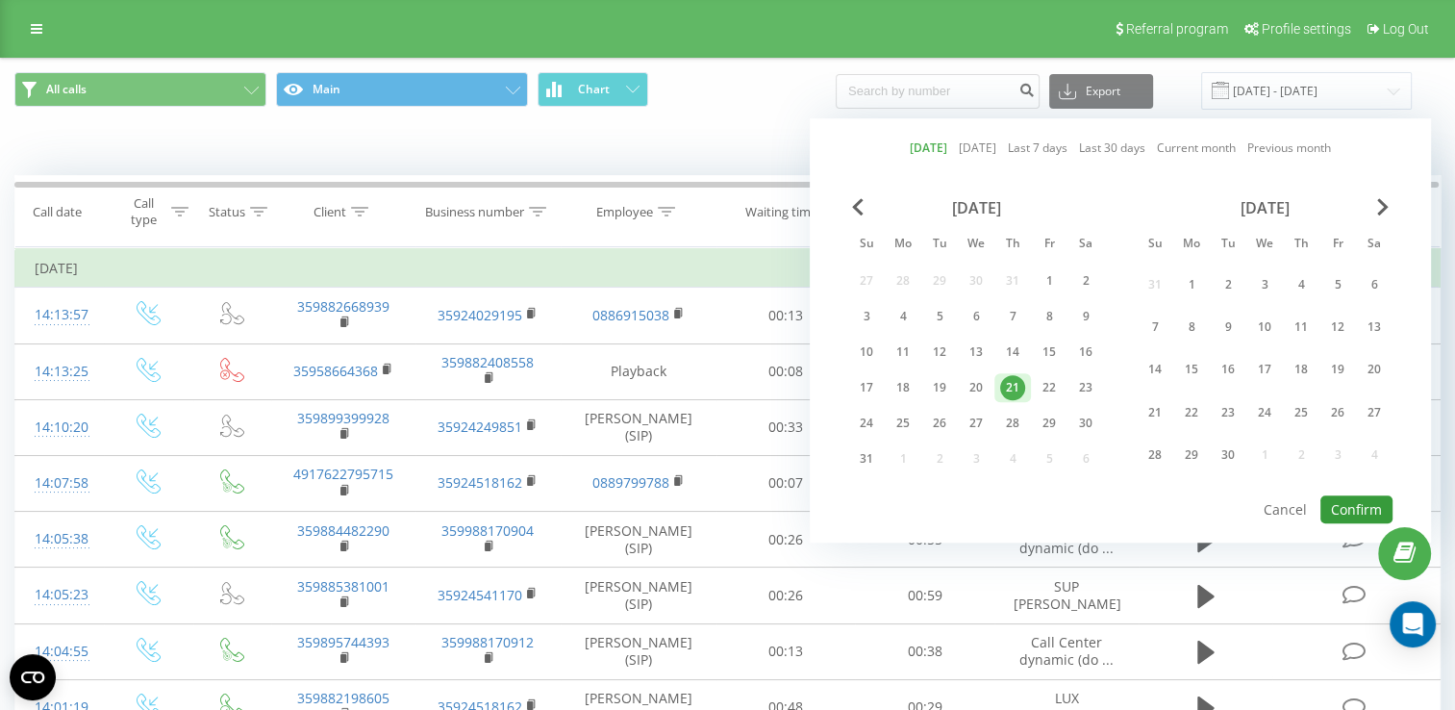
click at [1350, 500] on button "Confirm" at bounding box center [1356, 509] width 72 height 28
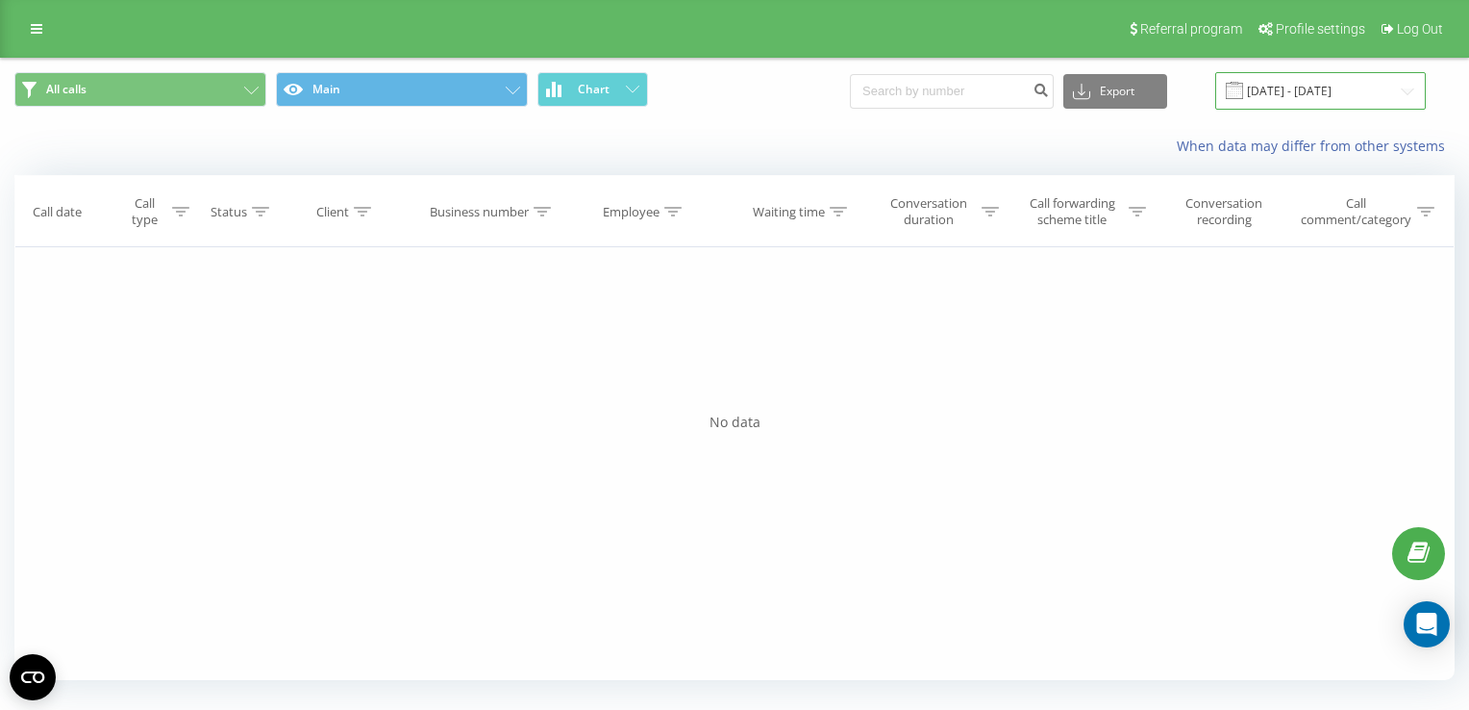
click at [1319, 85] on input "[DATE] - [DATE]" at bounding box center [1320, 90] width 211 height 37
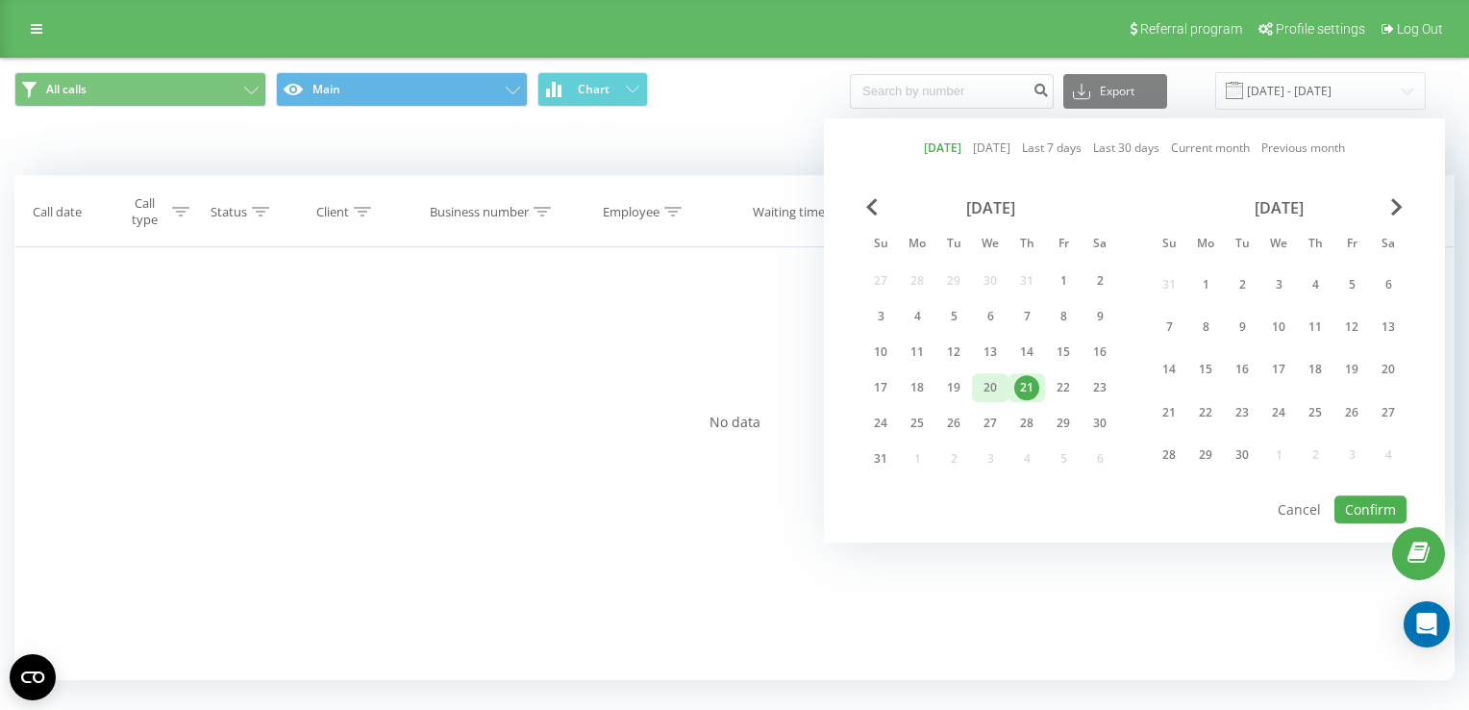
click at [990, 387] on div "20" at bounding box center [990, 387] width 25 height 25
click at [1356, 504] on button "Confirm" at bounding box center [1371, 509] width 72 height 28
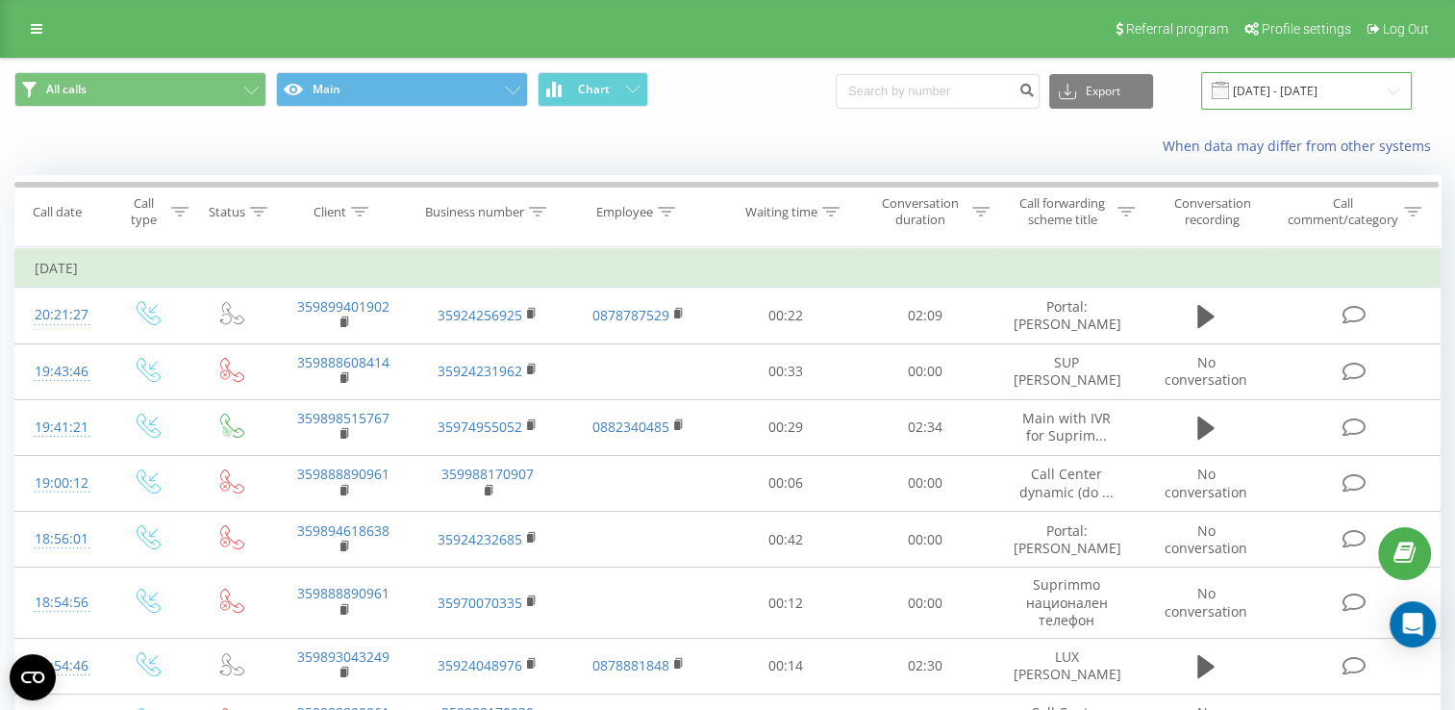
click at [1300, 90] on input "[DATE] - [DATE]" at bounding box center [1306, 90] width 211 height 37
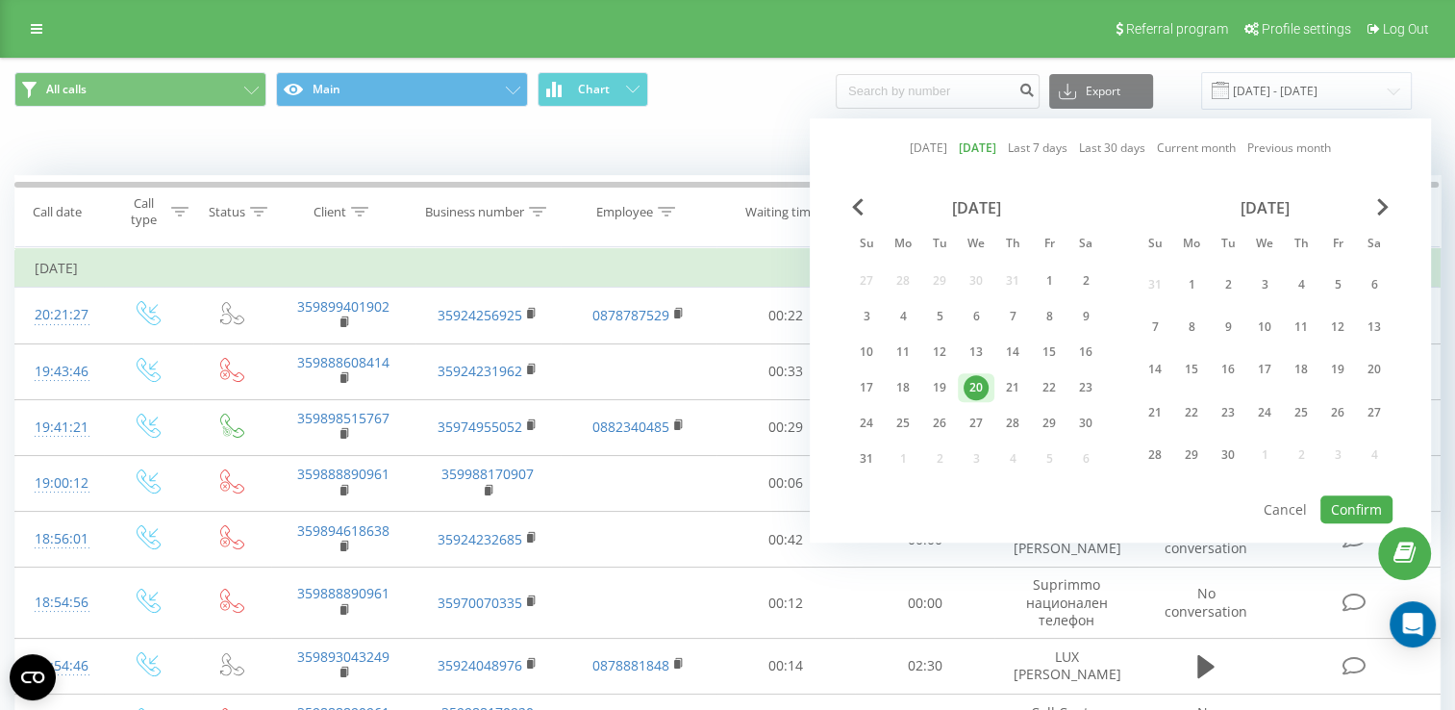
click at [964, 379] on div "20" at bounding box center [975, 387] width 25 height 25
click at [998, 378] on div "21" at bounding box center [1012, 387] width 37 height 29
click at [1354, 500] on button "Confirm" at bounding box center [1356, 509] width 72 height 28
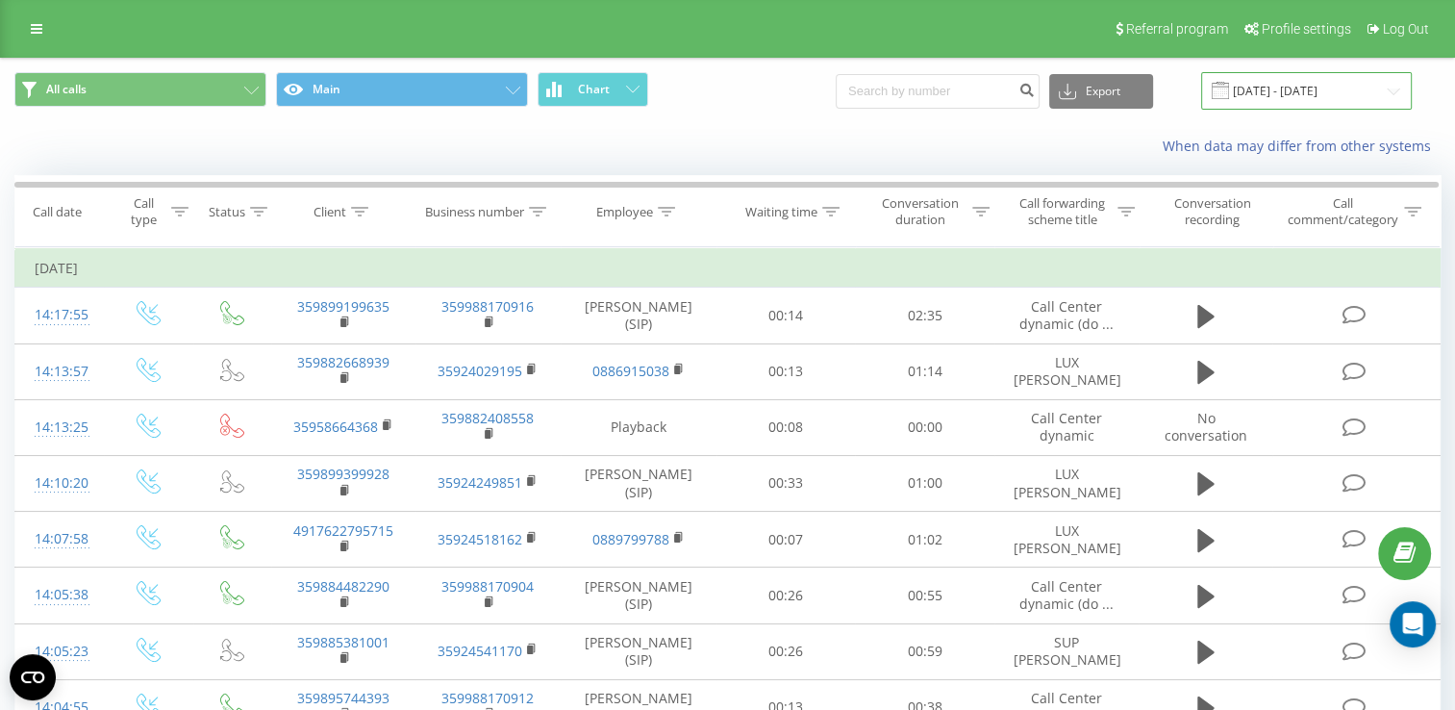
click at [1283, 90] on input "[DATE] - [DATE]" at bounding box center [1306, 90] width 211 height 37
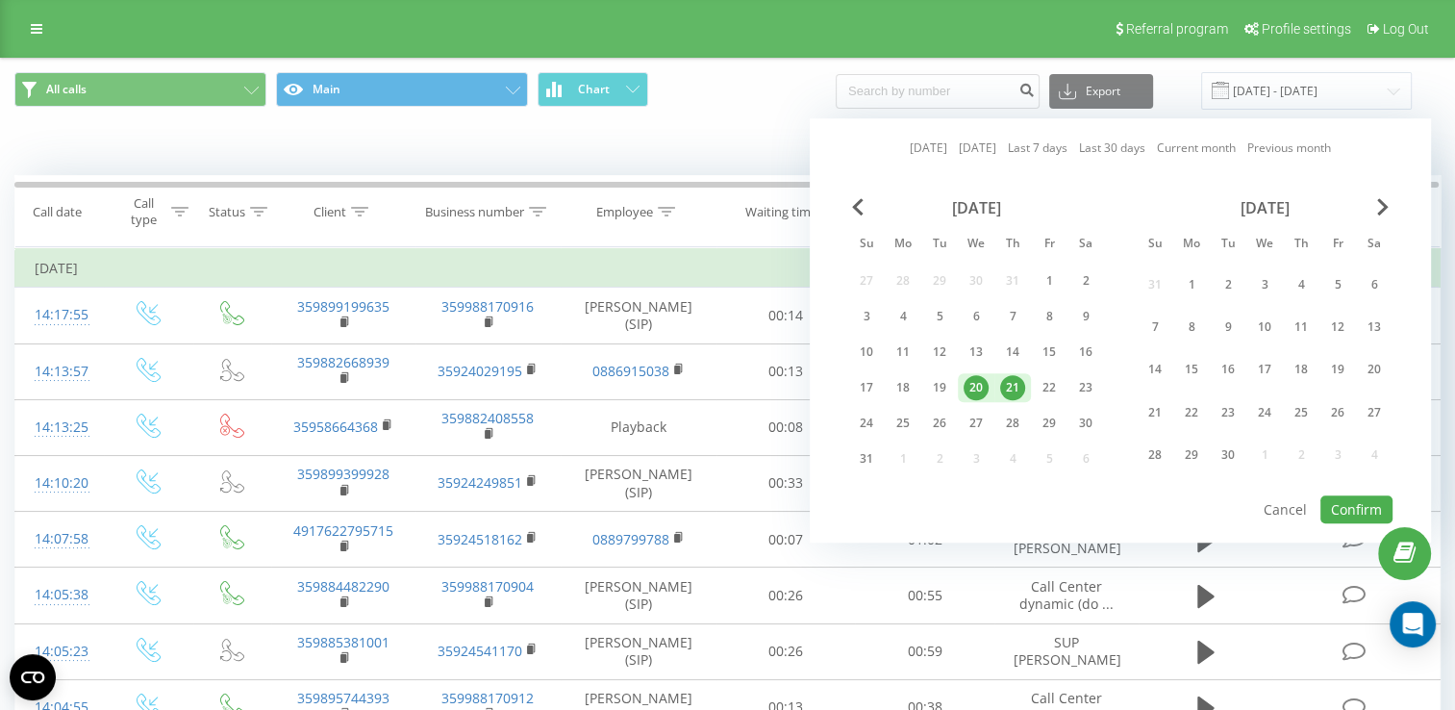
click at [1011, 387] on div "21" at bounding box center [1012, 387] width 25 height 25
click at [1351, 506] on button "Confirm" at bounding box center [1356, 509] width 72 height 28
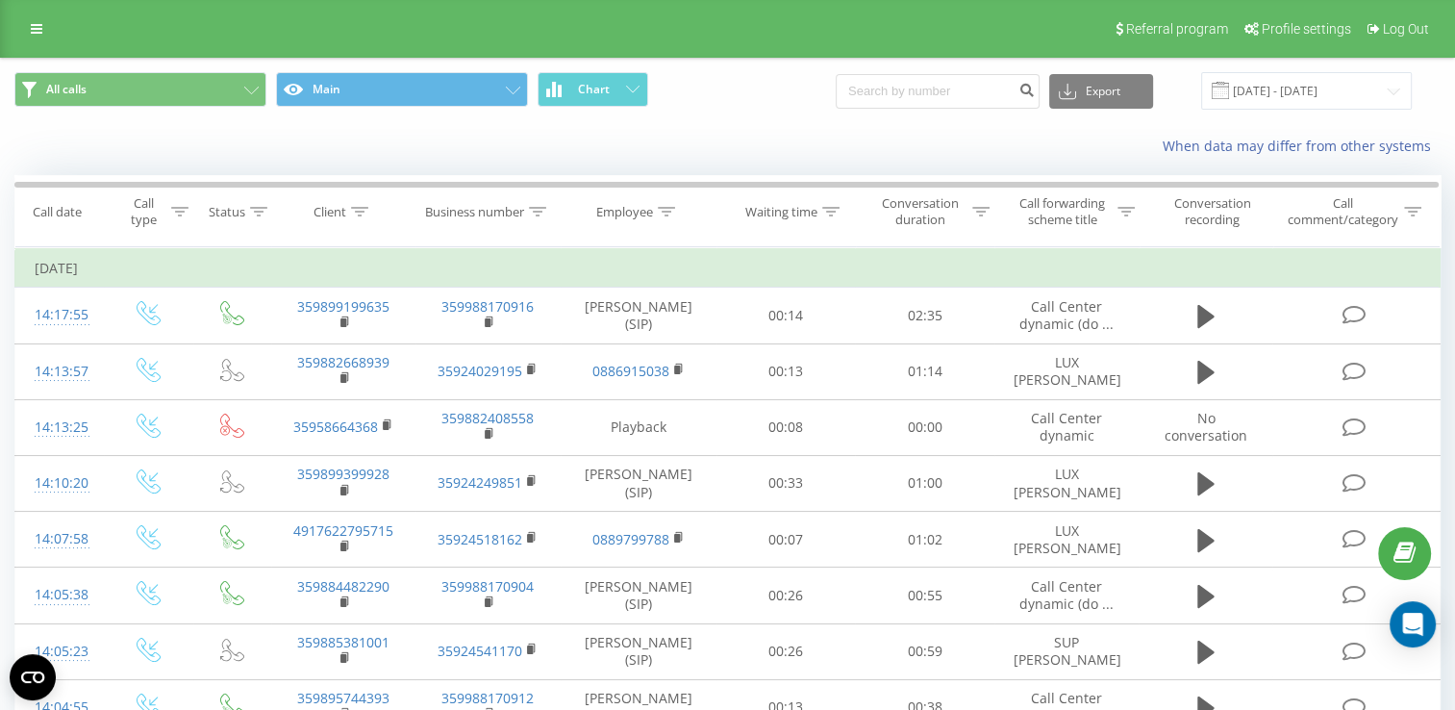
click at [0, 0] on icon at bounding box center [0, 0] width 0 height 0
click at [0, 0] on span "Offline" at bounding box center [0, 0] width 0 height 0
click at [0, 0] on icon at bounding box center [0, 0] width 0 height 0
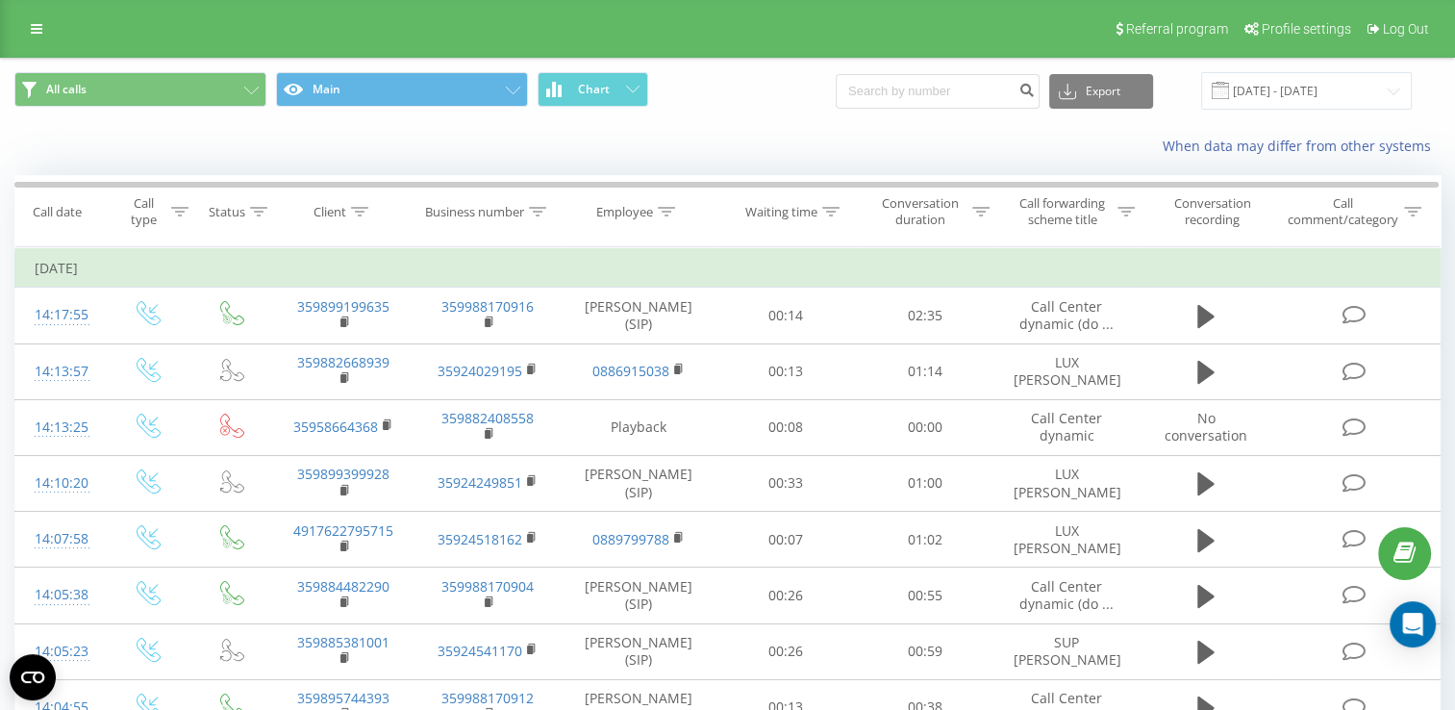
click at [0, 0] on icon at bounding box center [0, 0] width 0 height 0
click at [0, 0] on div "Online" at bounding box center [0, 0] width 0 height 0
click at [0, 0] on icon at bounding box center [0, 0] width 0 height 0
click at [1300, 94] on input "[DATE] - [DATE]" at bounding box center [1306, 90] width 211 height 37
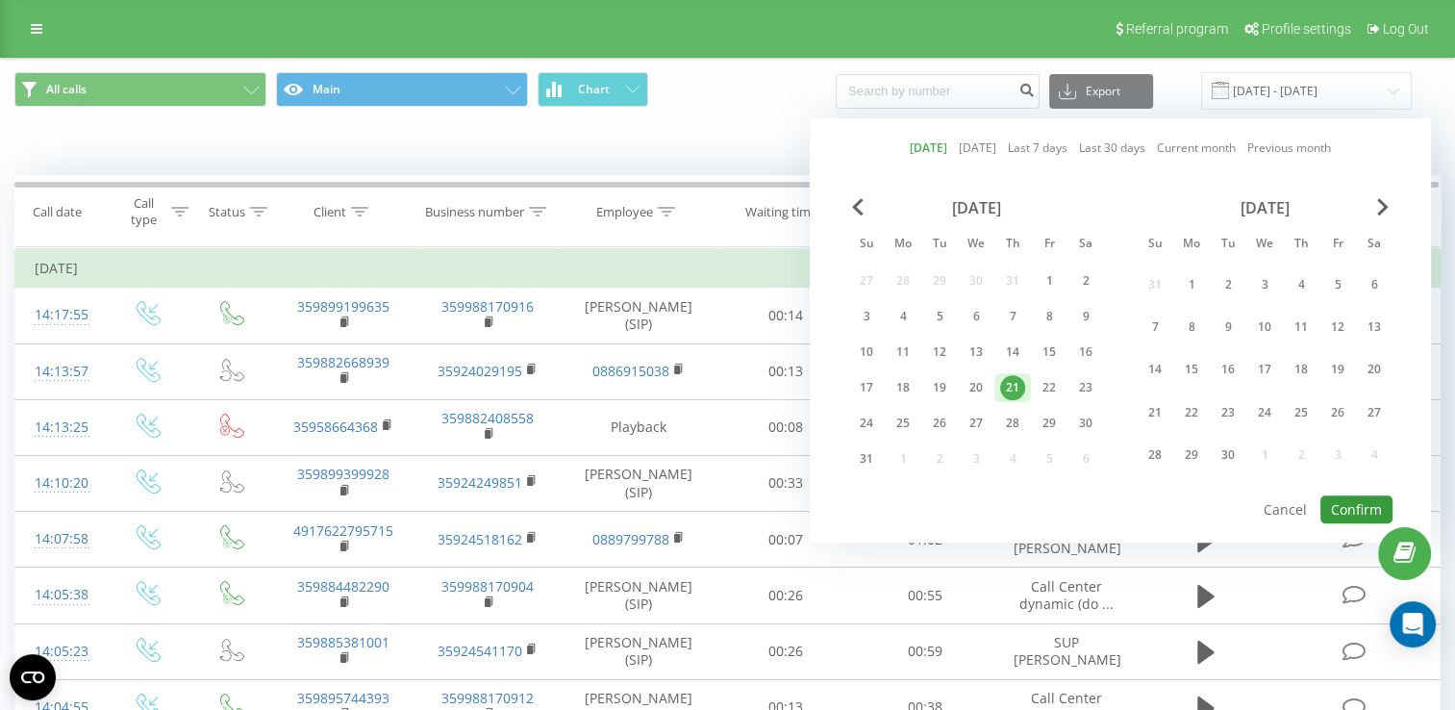
click at [1346, 505] on button "Confirm" at bounding box center [1356, 509] width 72 height 28
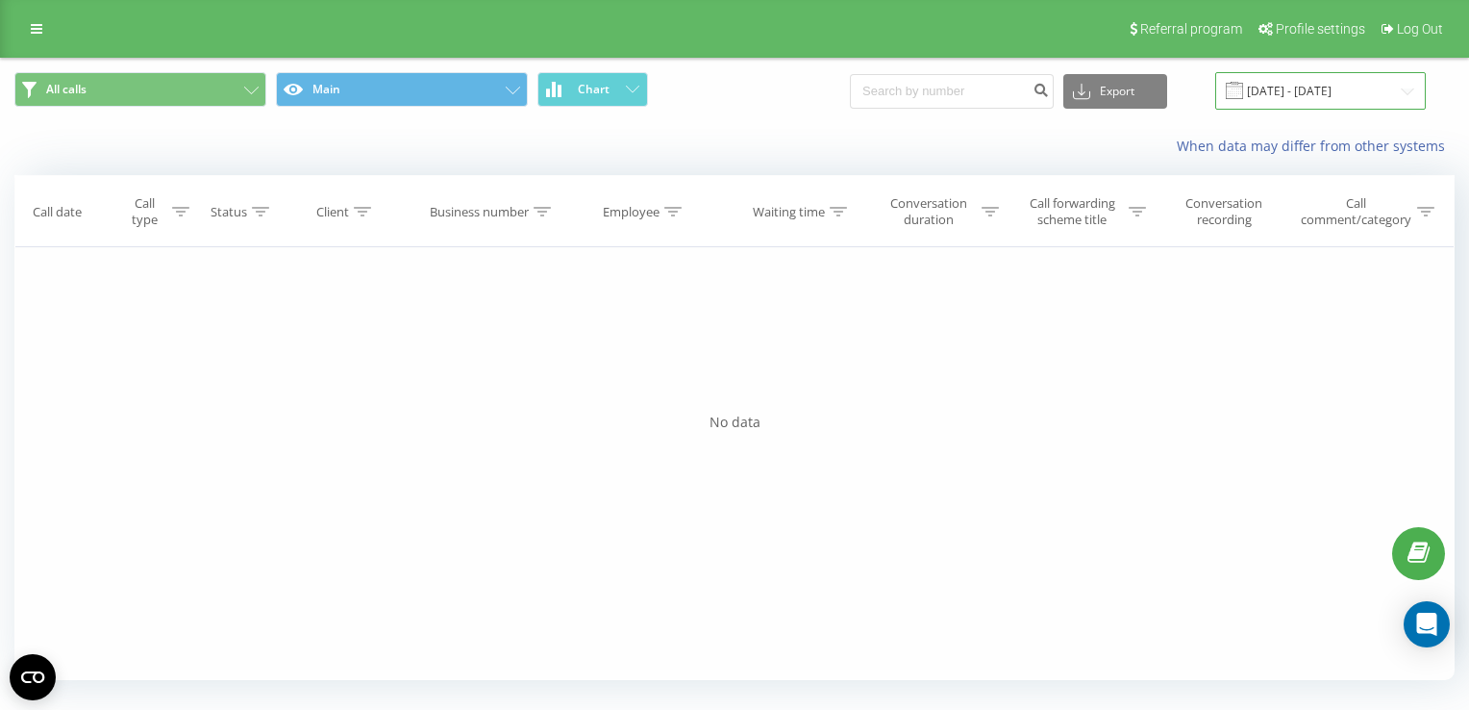
click at [1323, 78] on input "[DATE] - [DATE]" at bounding box center [1320, 90] width 211 height 37
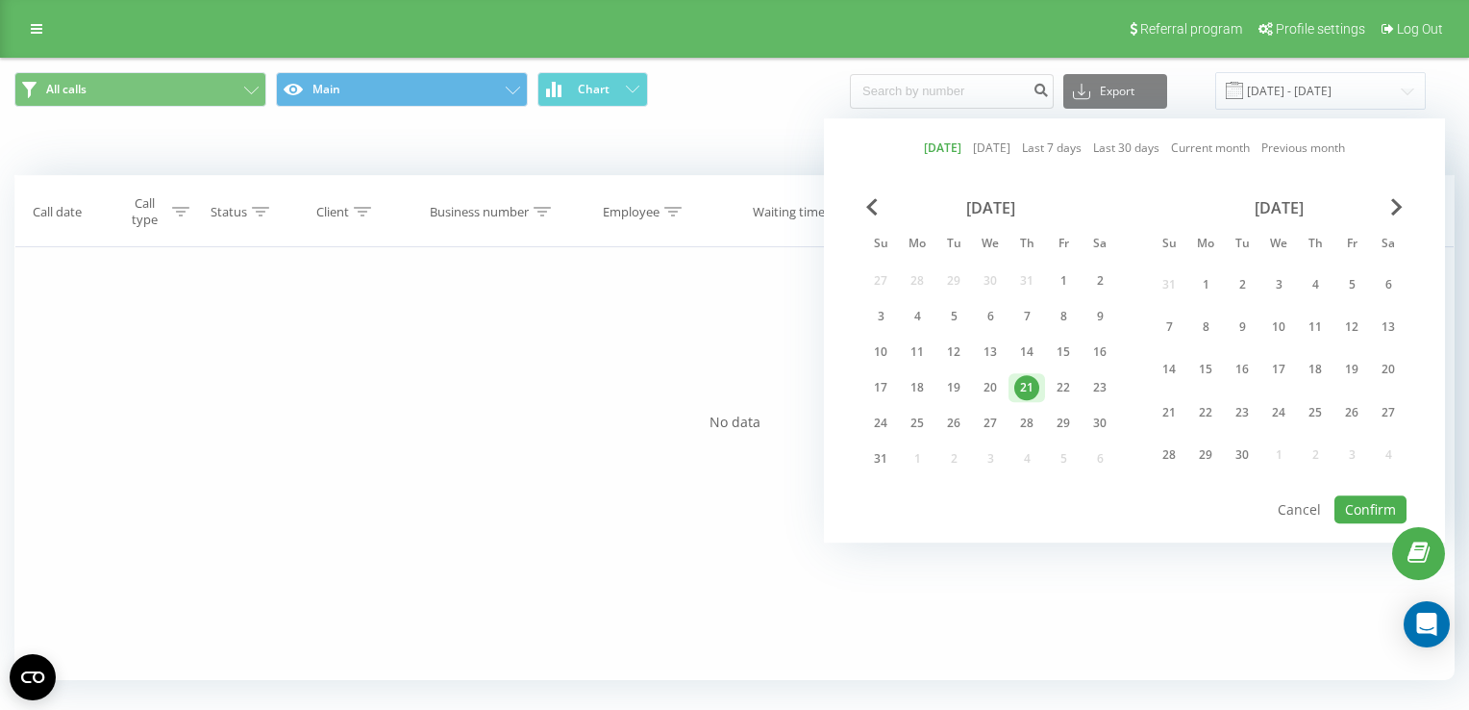
click at [1029, 382] on div "21" at bounding box center [1026, 387] width 25 height 25
click at [1360, 496] on button "Confirm" at bounding box center [1371, 509] width 72 height 28
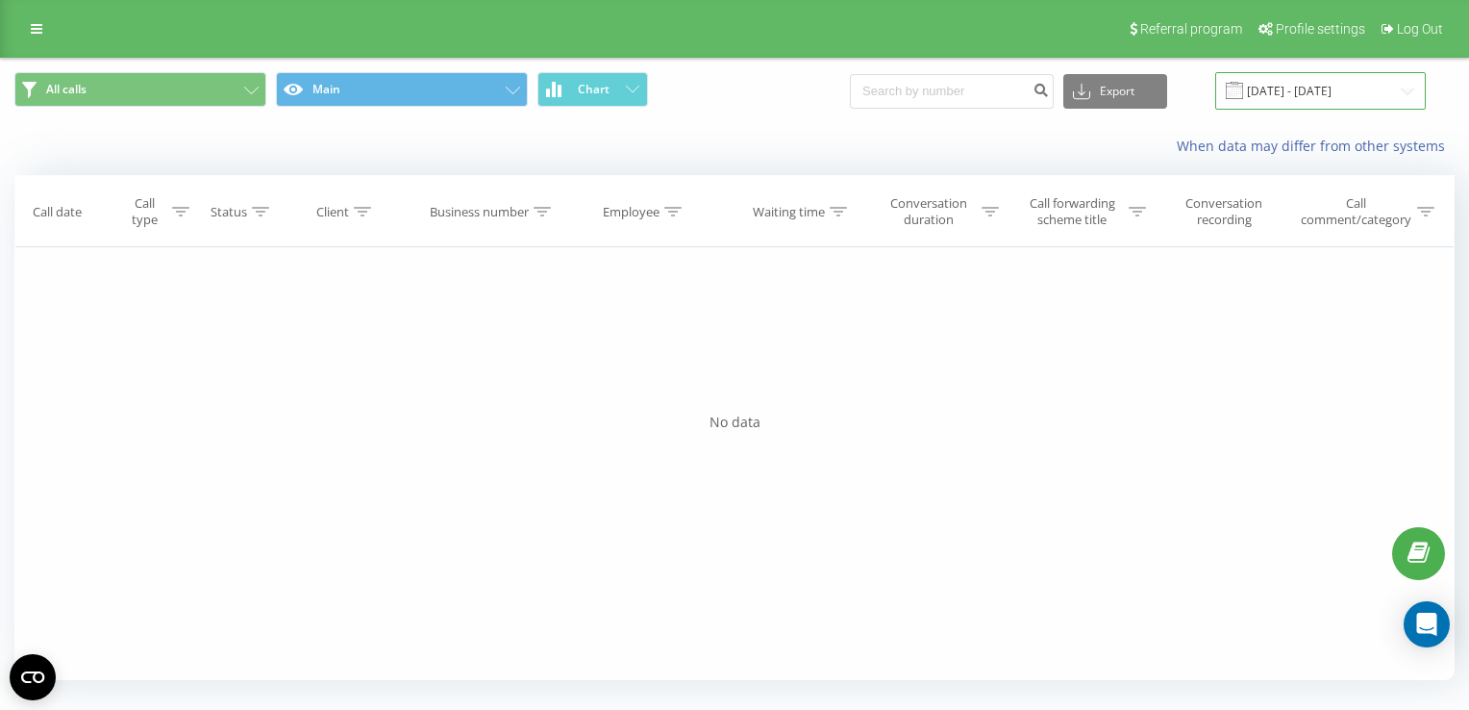
click at [1317, 89] on input "[DATE] - [DATE]" at bounding box center [1320, 90] width 211 height 37
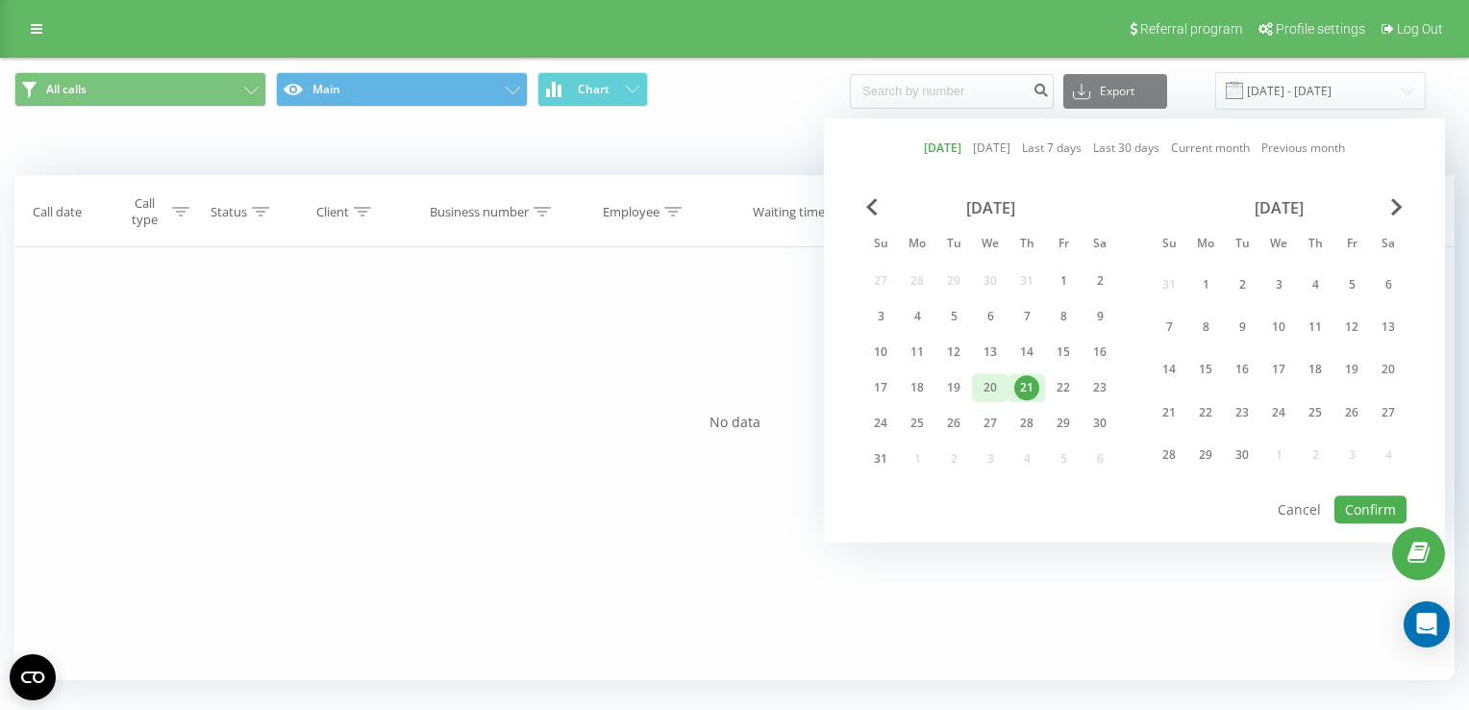
click at [986, 386] on div "20" at bounding box center [990, 387] width 25 height 25
click at [1375, 501] on button "Confirm" at bounding box center [1371, 509] width 72 height 28
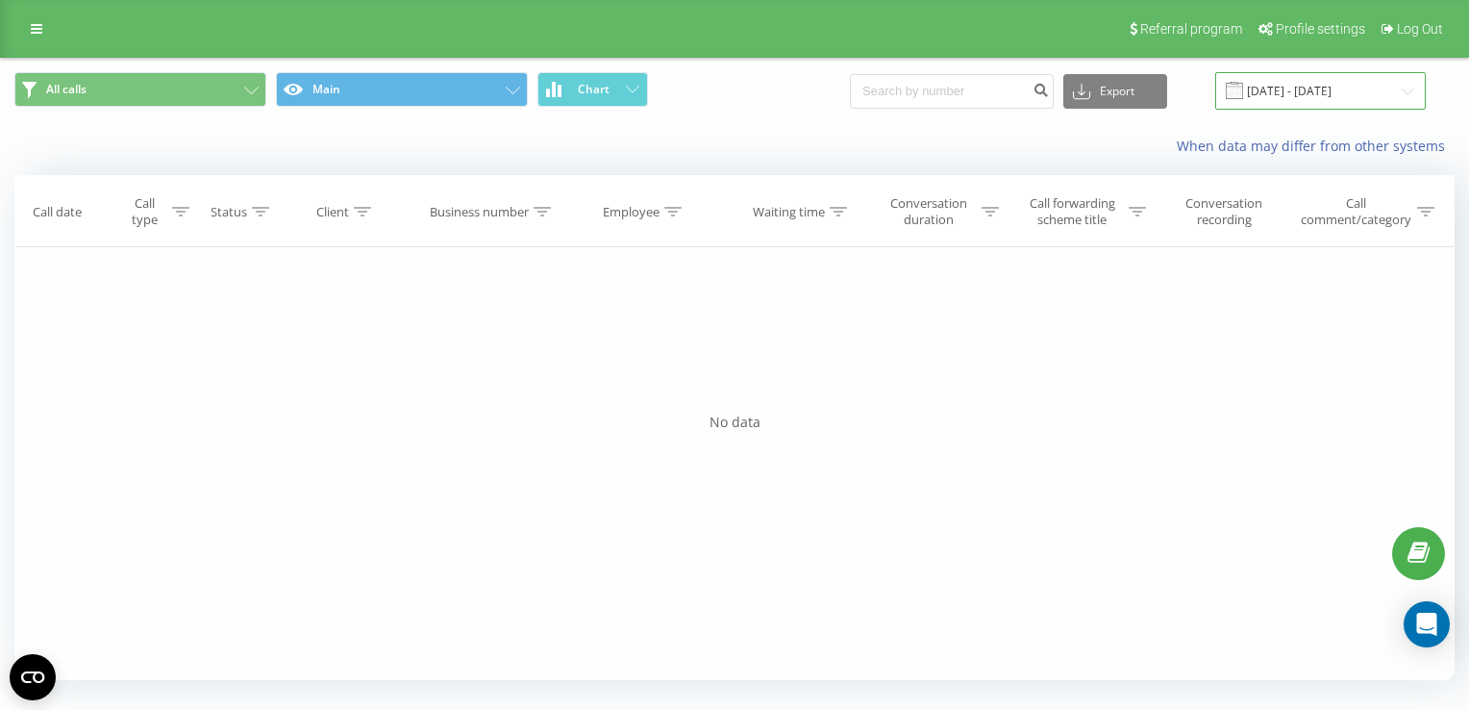
click at [1297, 81] on input "[DATE] - [DATE]" at bounding box center [1320, 90] width 211 height 37
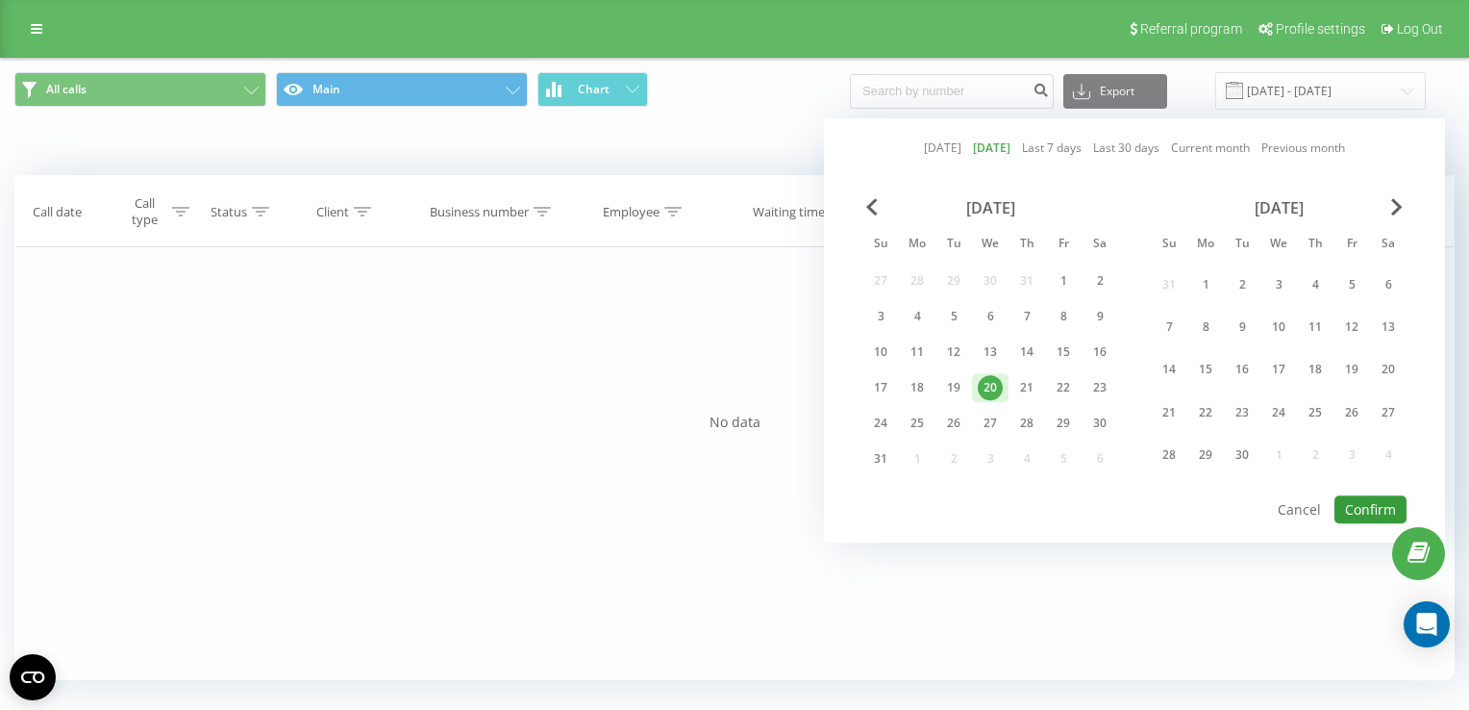
click at [1371, 495] on button "Confirm" at bounding box center [1371, 509] width 72 height 28
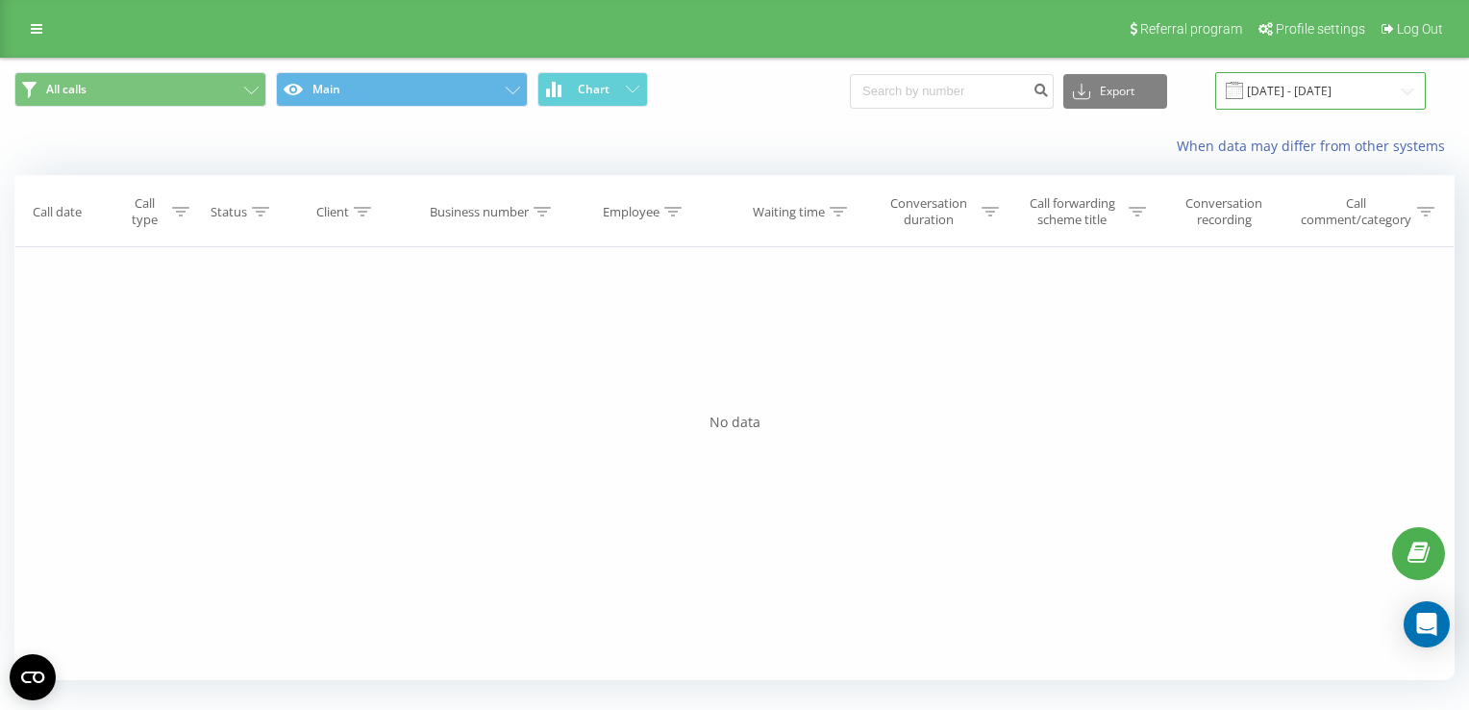
click at [1306, 87] on input "[DATE] - [DATE]" at bounding box center [1320, 90] width 211 height 37
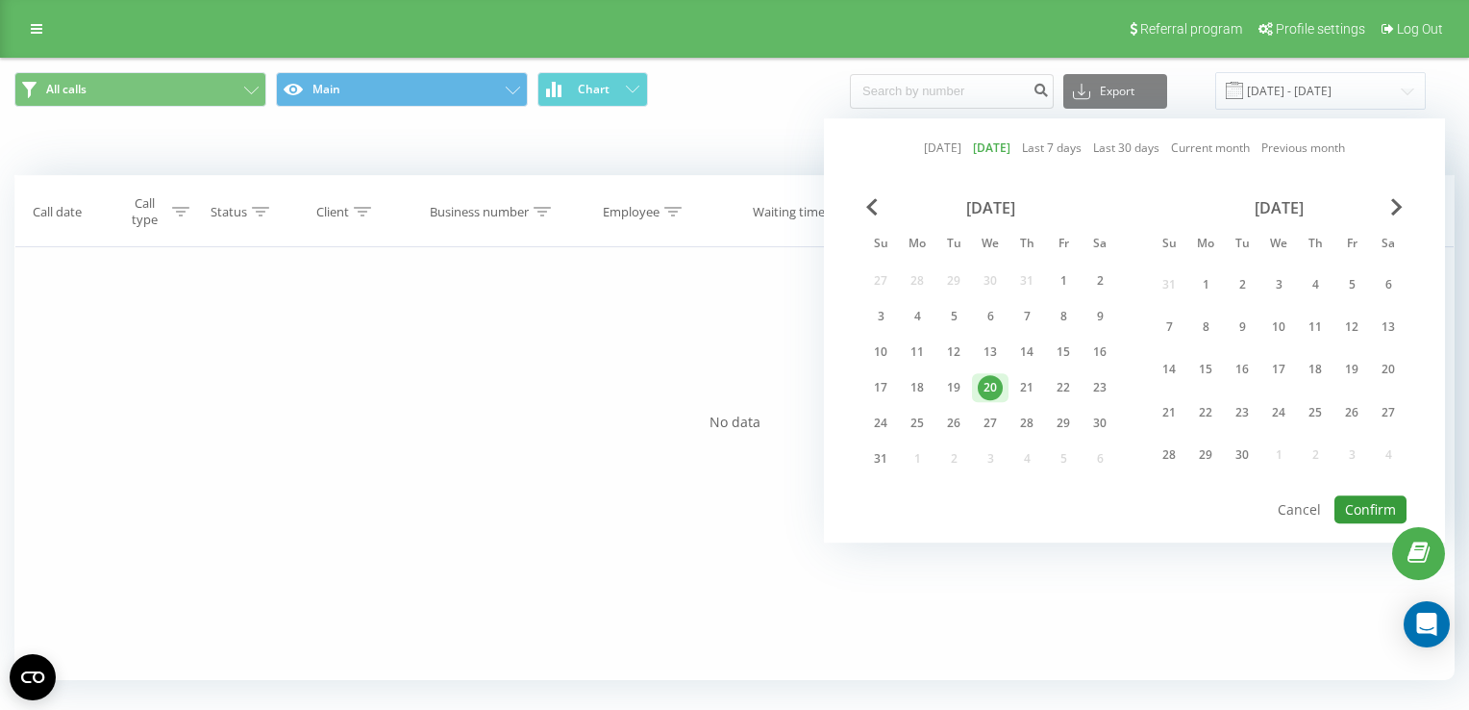
click at [1370, 506] on button "Confirm" at bounding box center [1371, 509] width 72 height 28
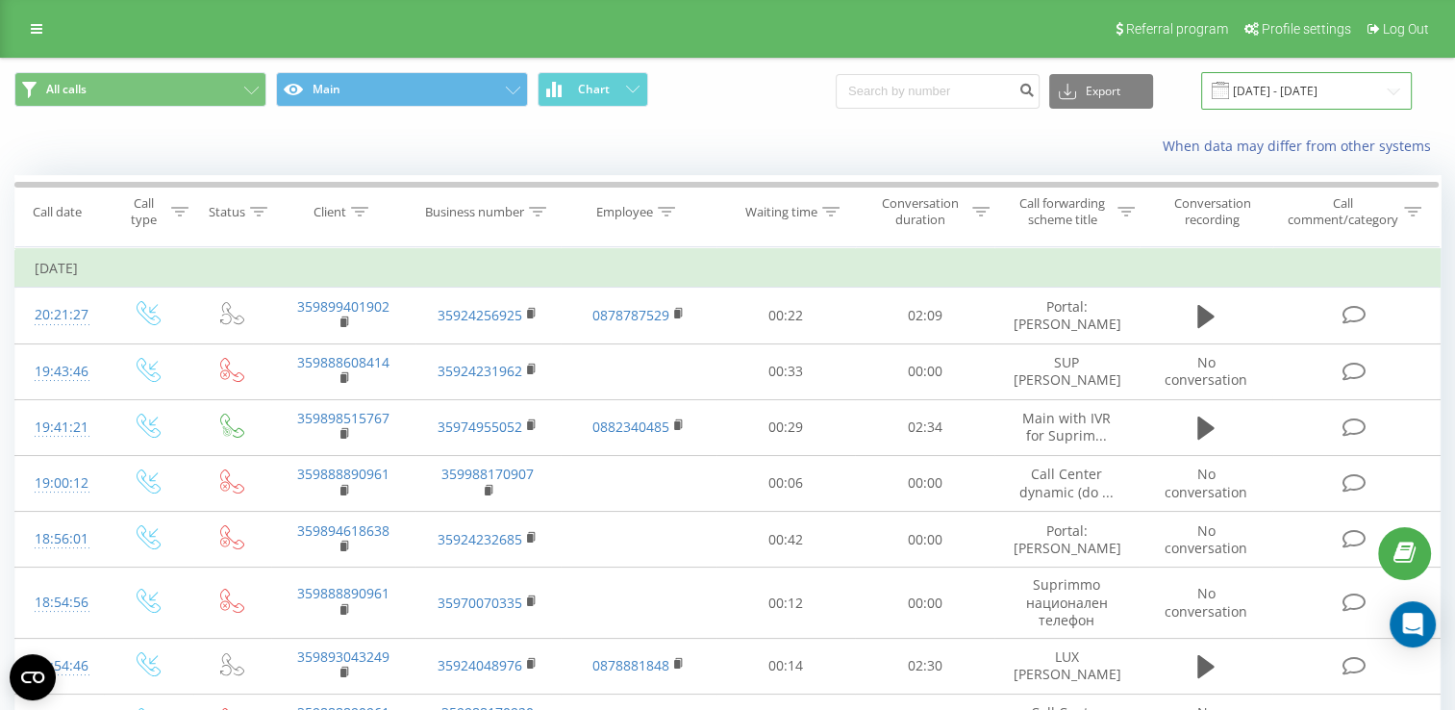
click at [1273, 94] on input "[DATE] - [DATE]" at bounding box center [1306, 90] width 211 height 37
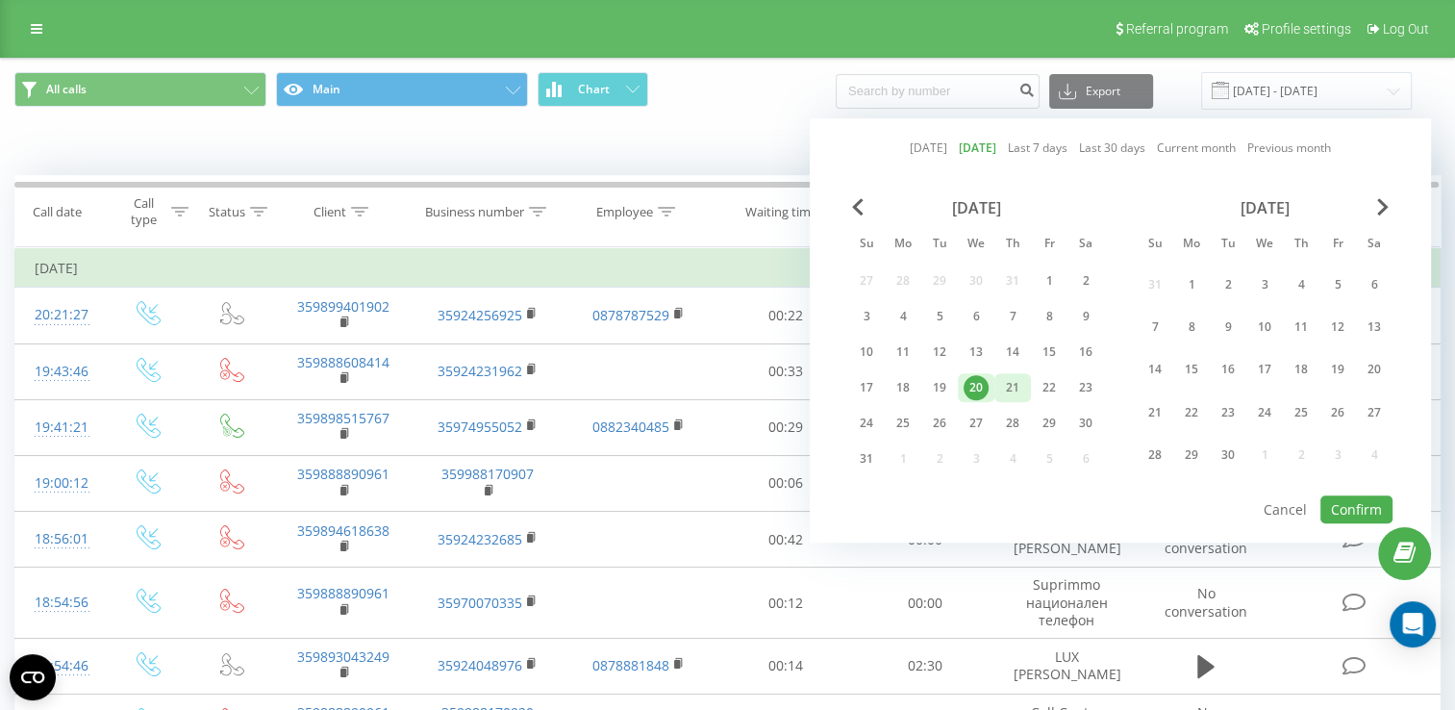
click at [1012, 380] on div "21" at bounding box center [1012, 387] width 25 height 25
click at [1338, 506] on button "Confirm" at bounding box center [1356, 509] width 72 height 28
type input "[DATE] - [DATE]"
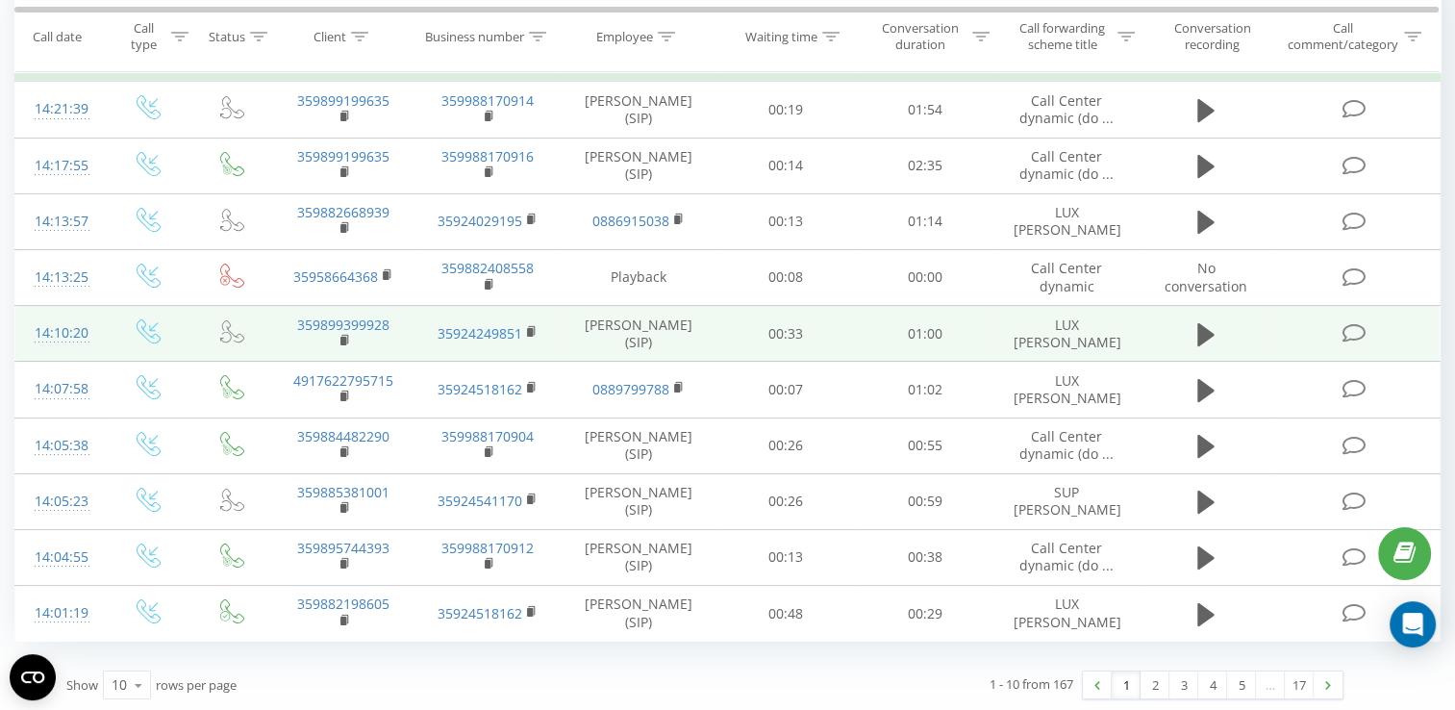
scroll to position [13, 0]
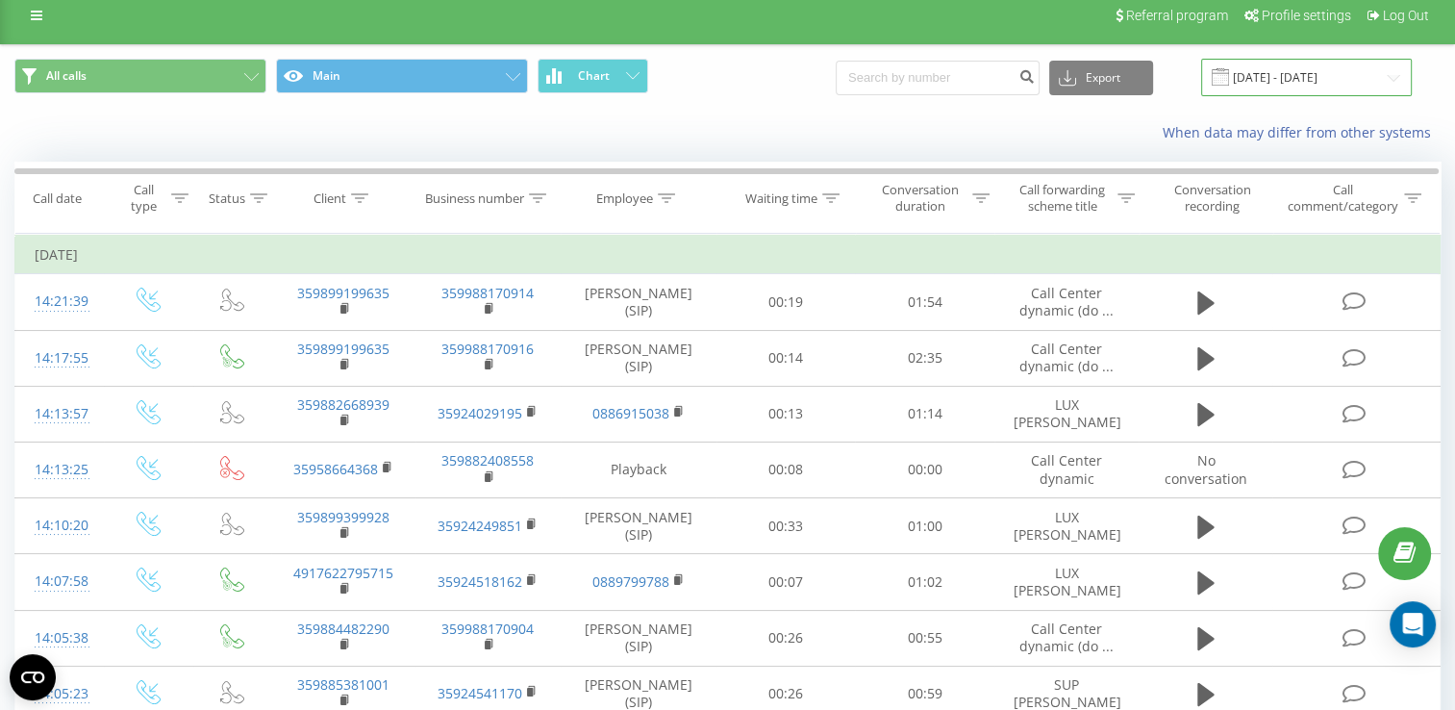
click at [1278, 76] on input "[DATE] - [DATE]" at bounding box center [1306, 77] width 211 height 37
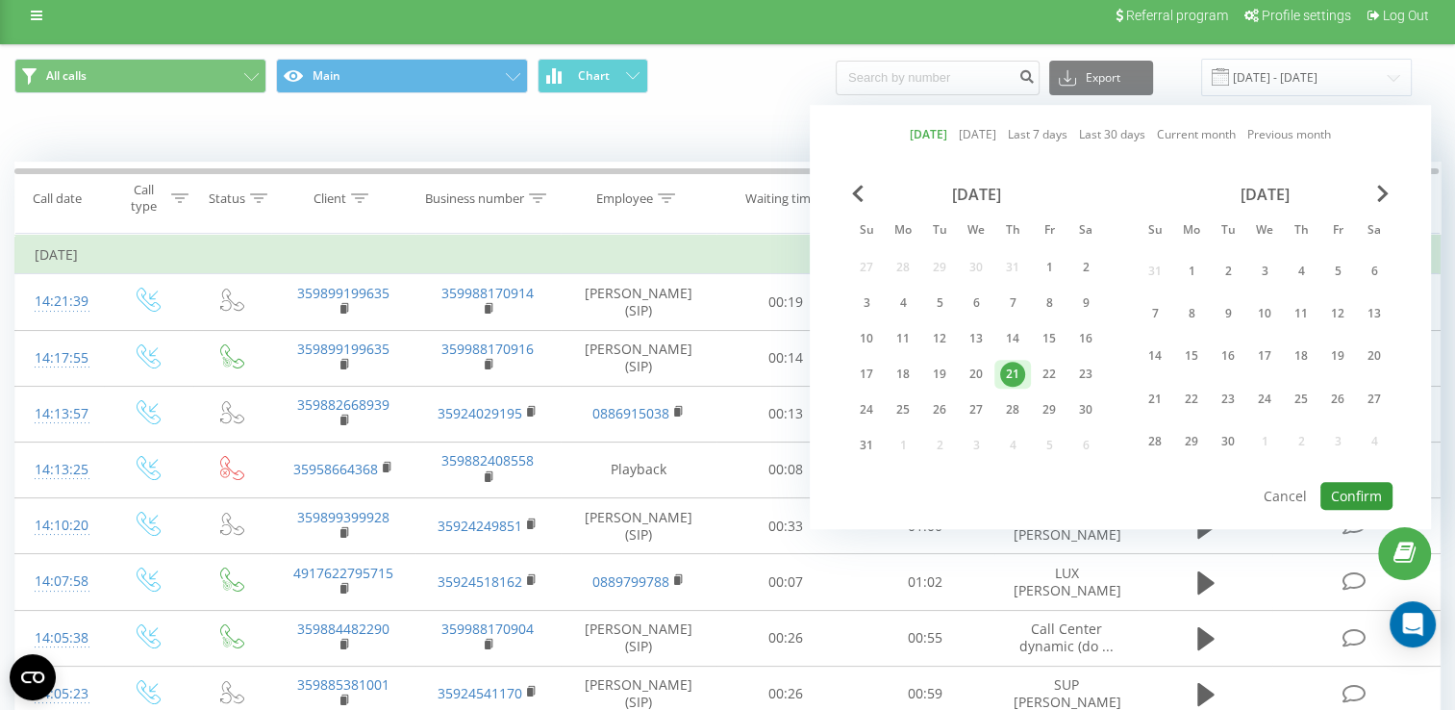
click at [1369, 495] on button "Confirm" at bounding box center [1356, 496] width 72 height 28
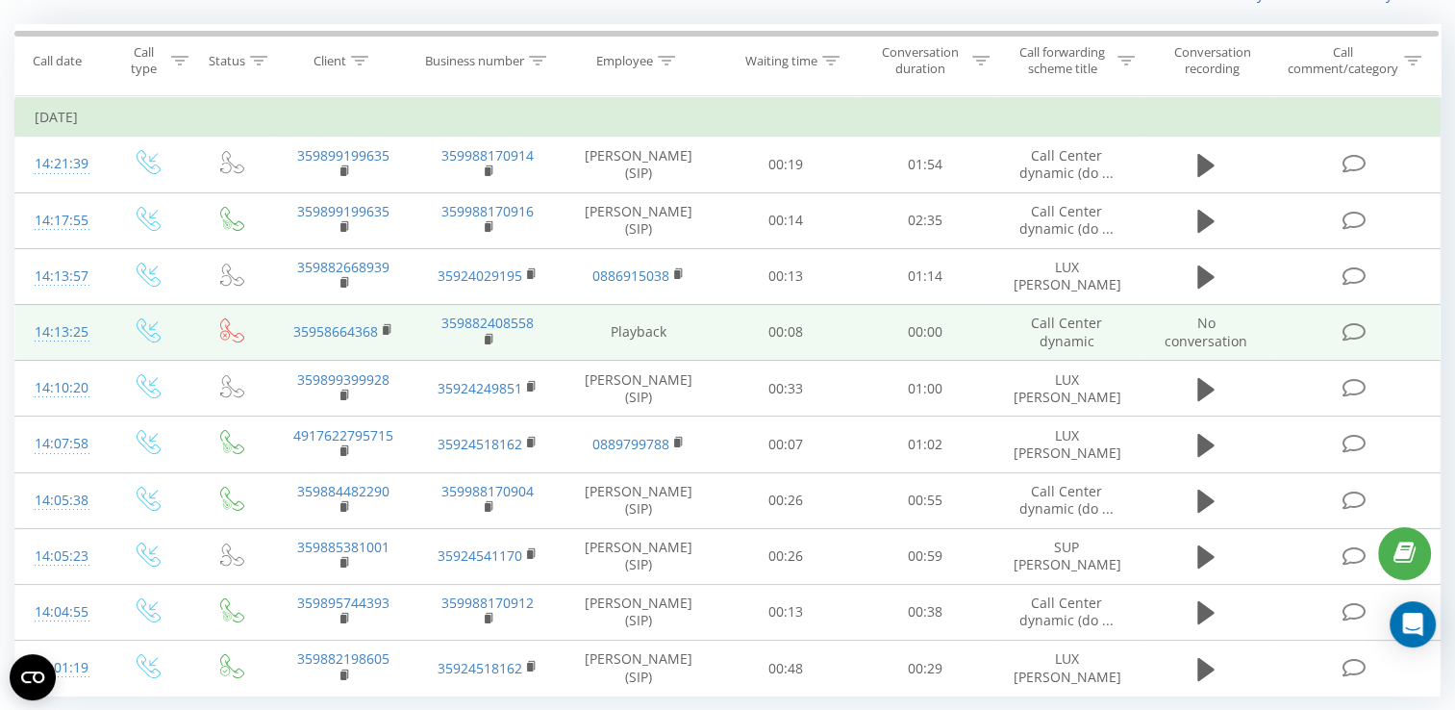
scroll to position [192, 0]
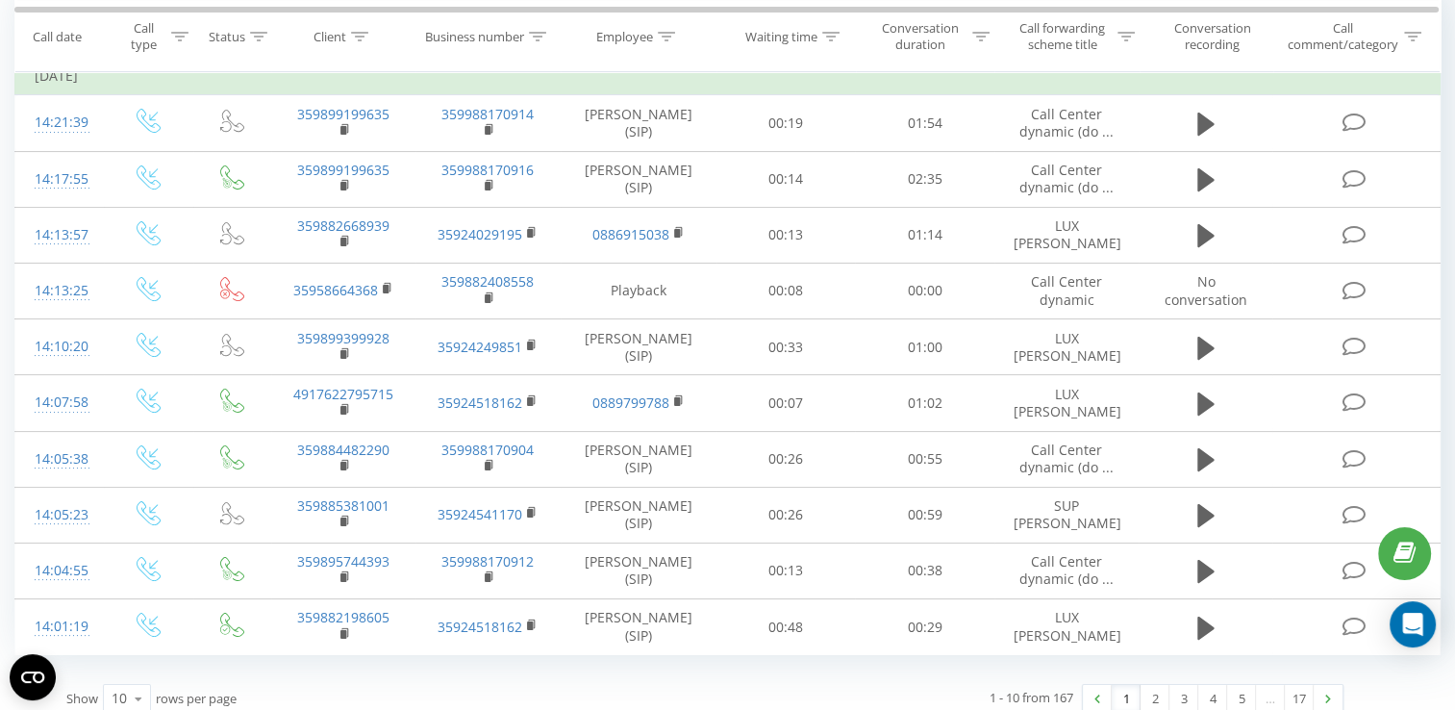
click at [0, 0] on icon at bounding box center [0, 0] width 0 height 0
click at [0, 0] on polygon at bounding box center [0, 0] width 0 height 0
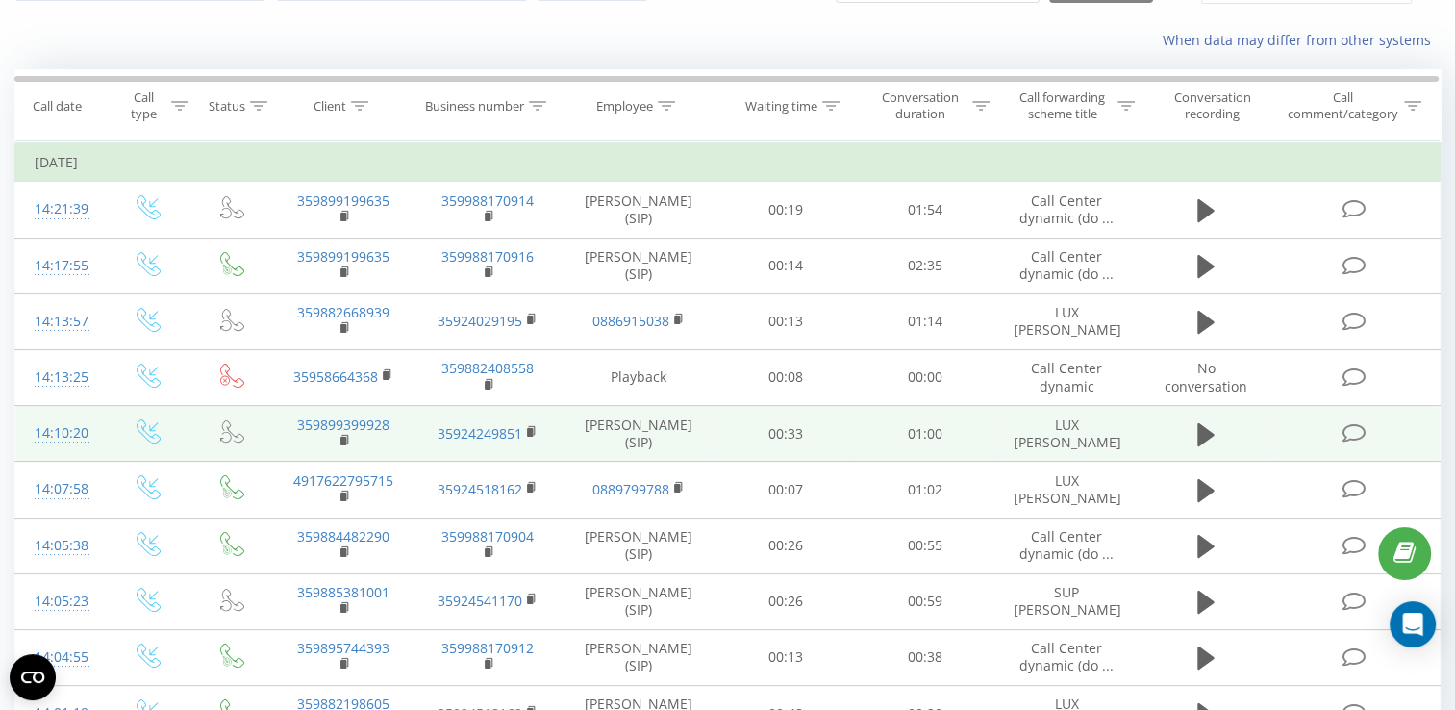
scroll to position [13, 0]
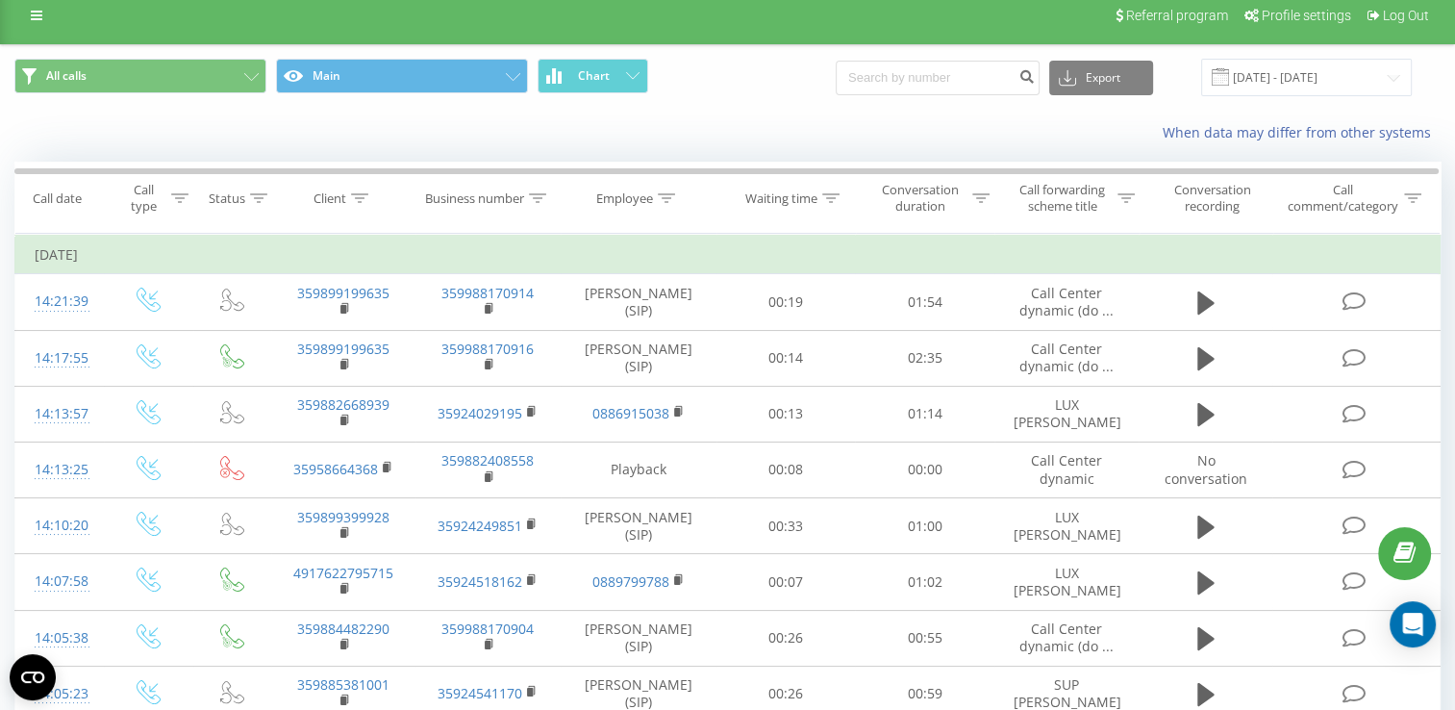
click at [0, 0] on button at bounding box center [0, 0] width 0 height 0
click at [0, 0] on span "359878806906" at bounding box center [0, 0] width 0 height 0
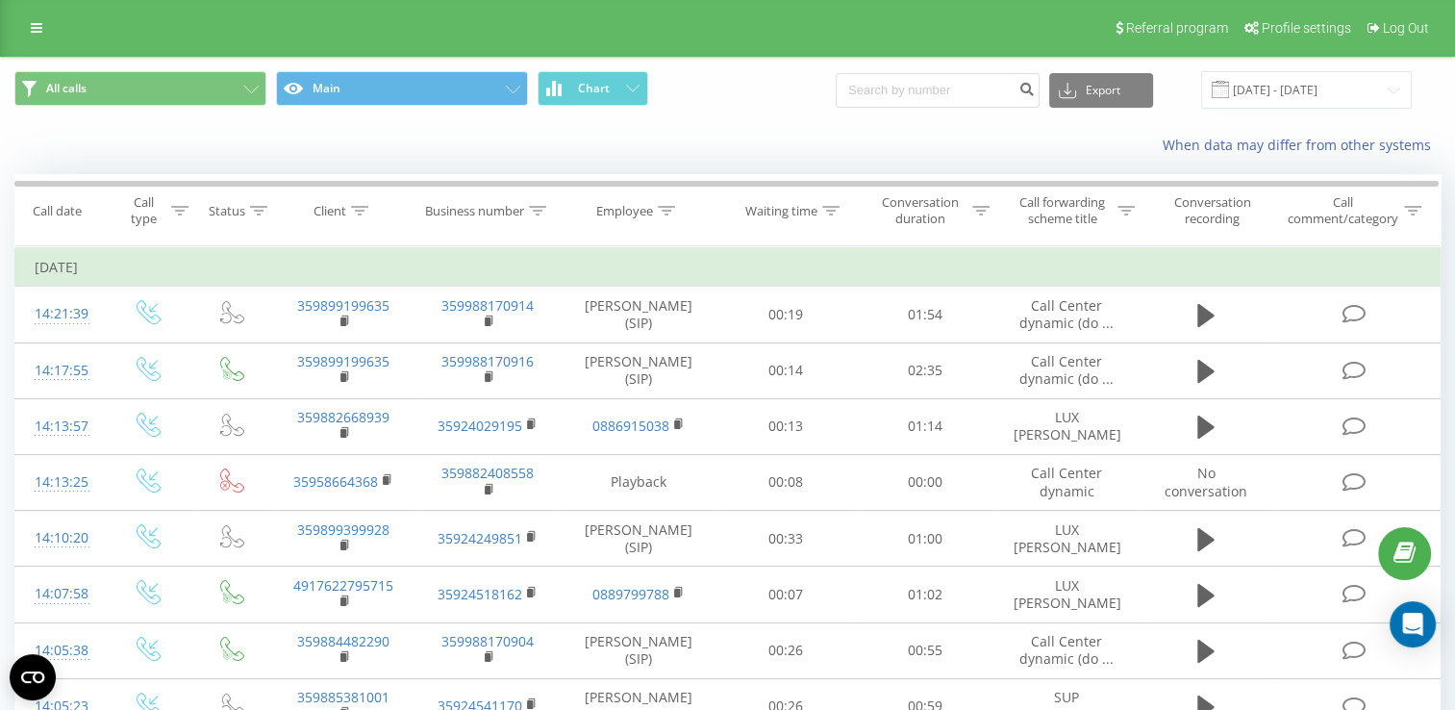
scroll to position [0, 0]
click at [1295, 93] on input "[DATE] - [DATE]" at bounding box center [1306, 90] width 211 height 37
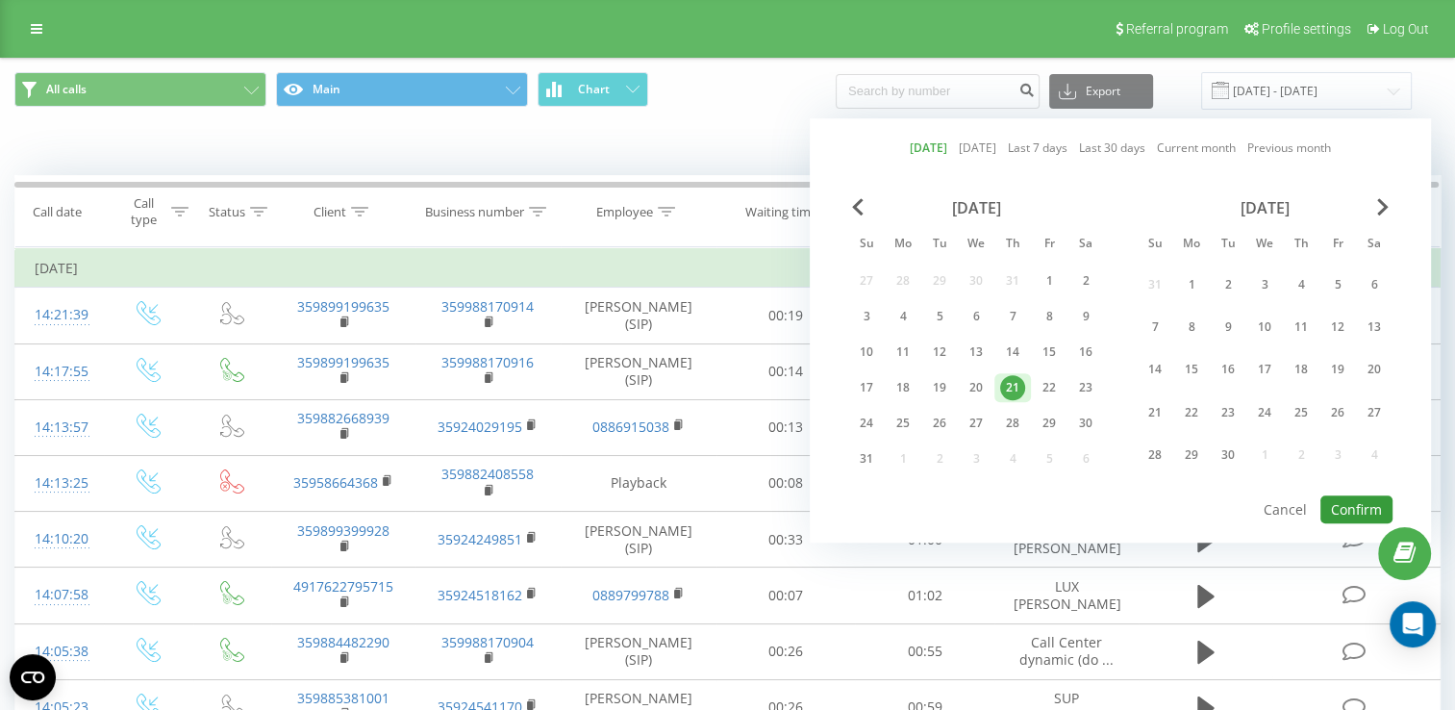
click at [1358, 508] on button "Confirm" at bounding box center [1356, 509] width 72 height 28
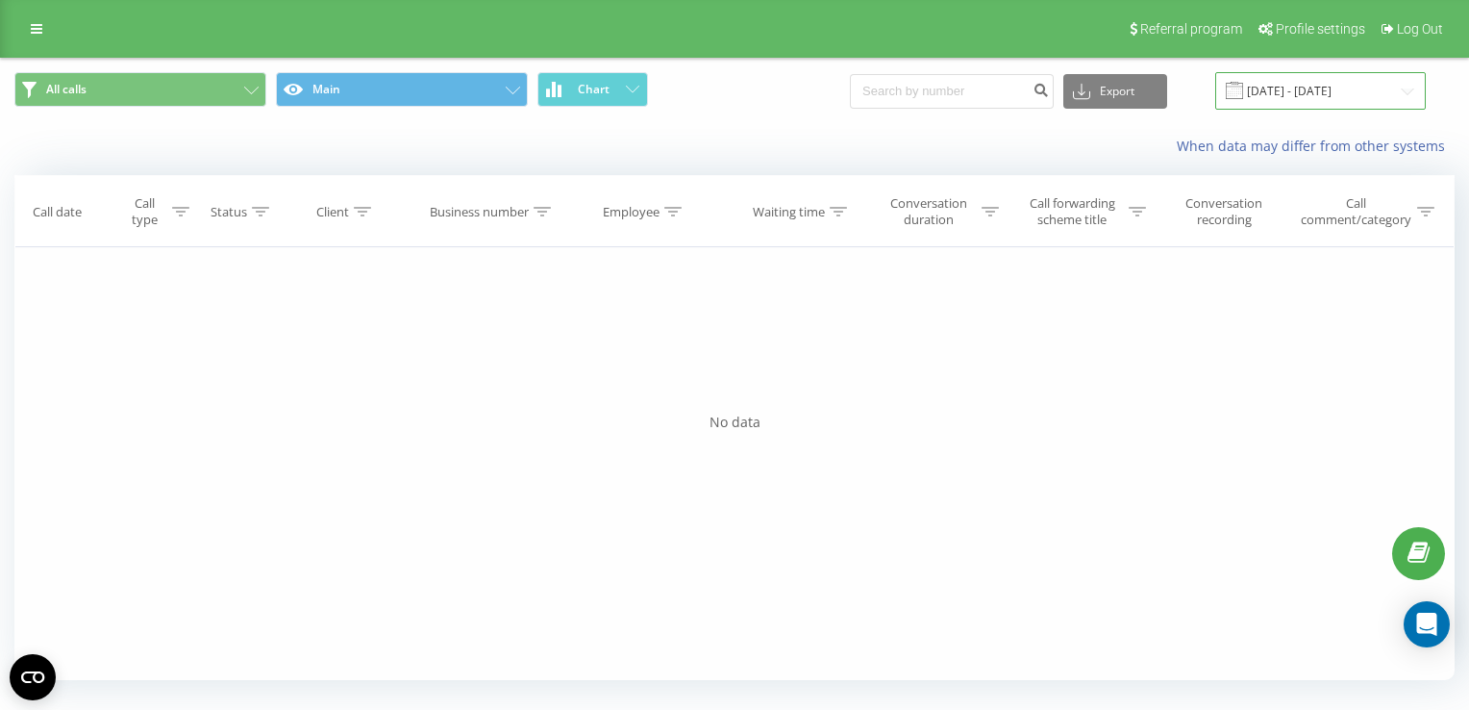
click at [1288, 83] on input "[DATE] - [DATE]" at bounding box center [1320, 90] width 211 height 37
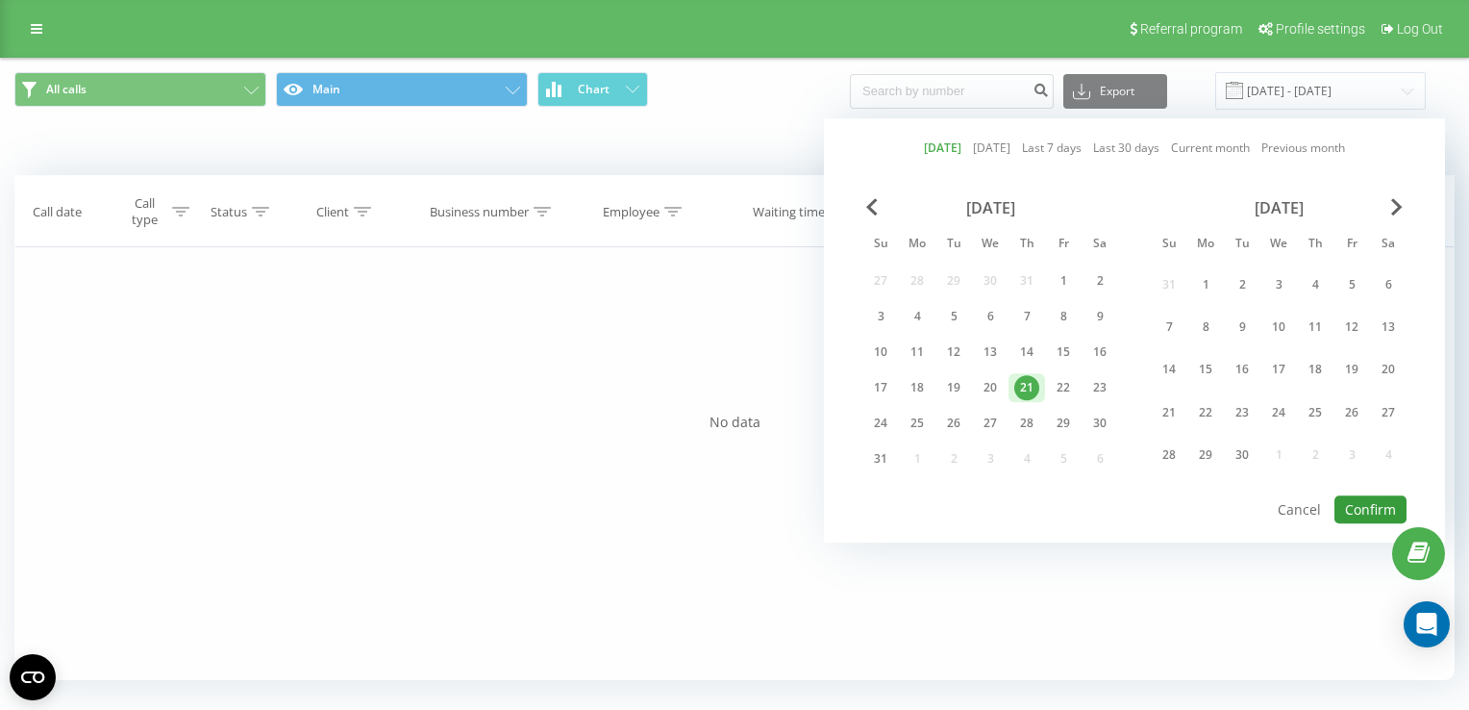
click at [1375, 498] on button "Confirm" at bounding box center [1371, 509] width 72 height 28
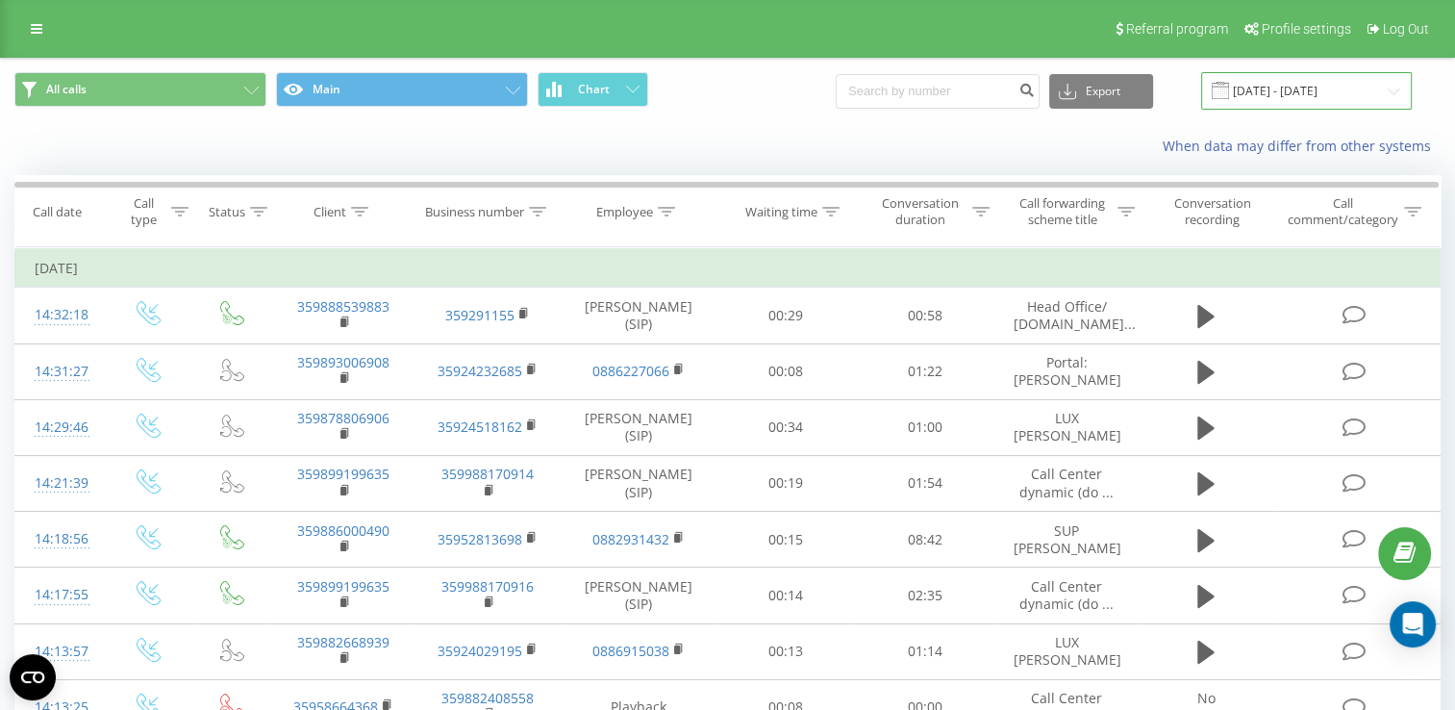
click at [1289, 92] on input "[DATE] - [DATE]" at bounding box center [1306, 90] width 211 height 37
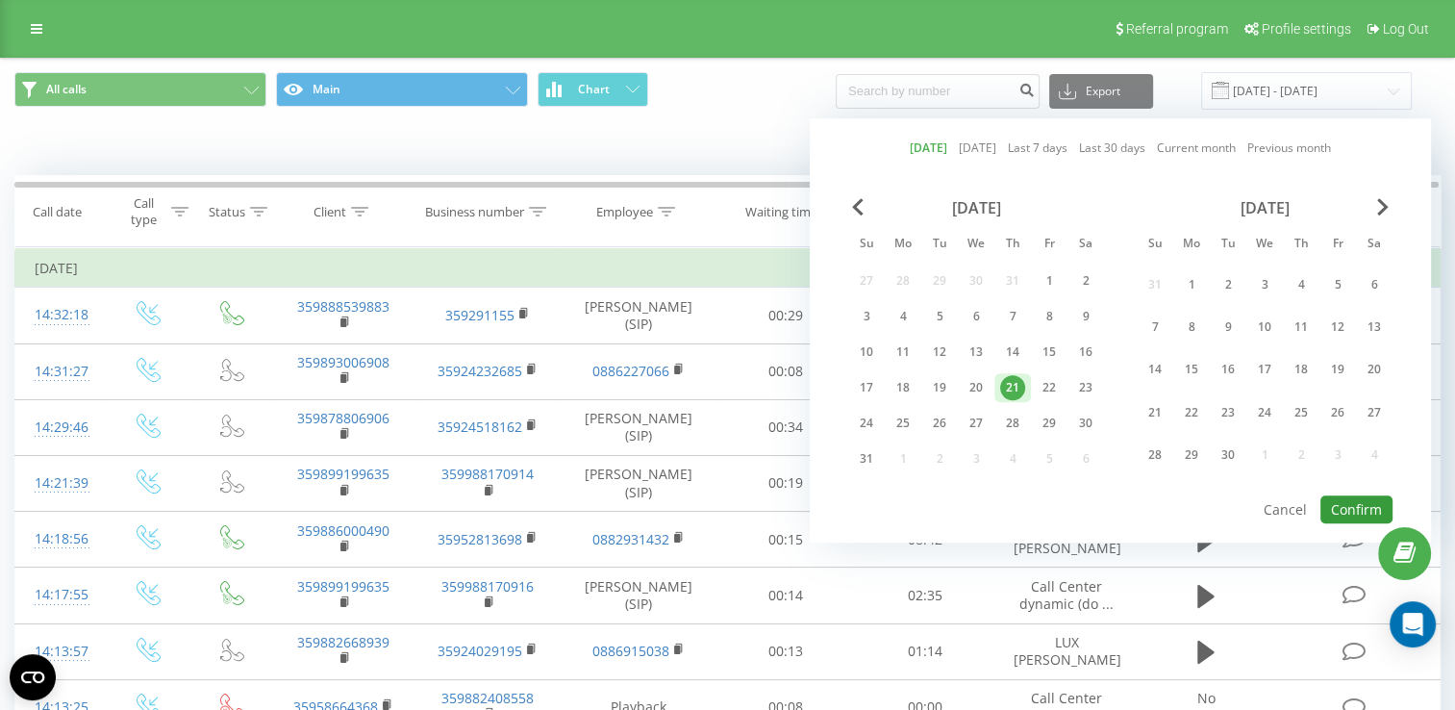
click at [1350, 498] on button "Confirm" at bounding box center [1356, 509] width 72 height 28
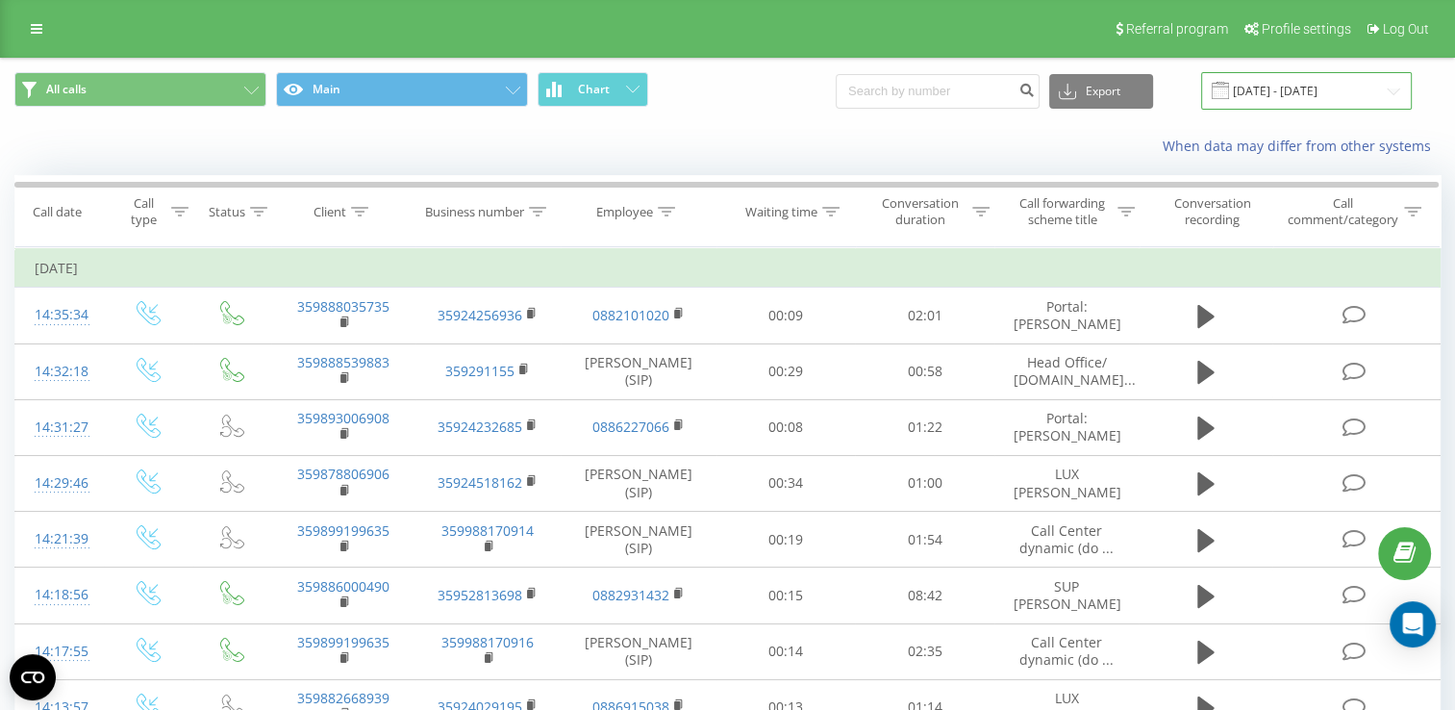
click at [1279, 92] on input "[DATE] - [DATE]" at bounding box center [1306, 90] width 211 height 37
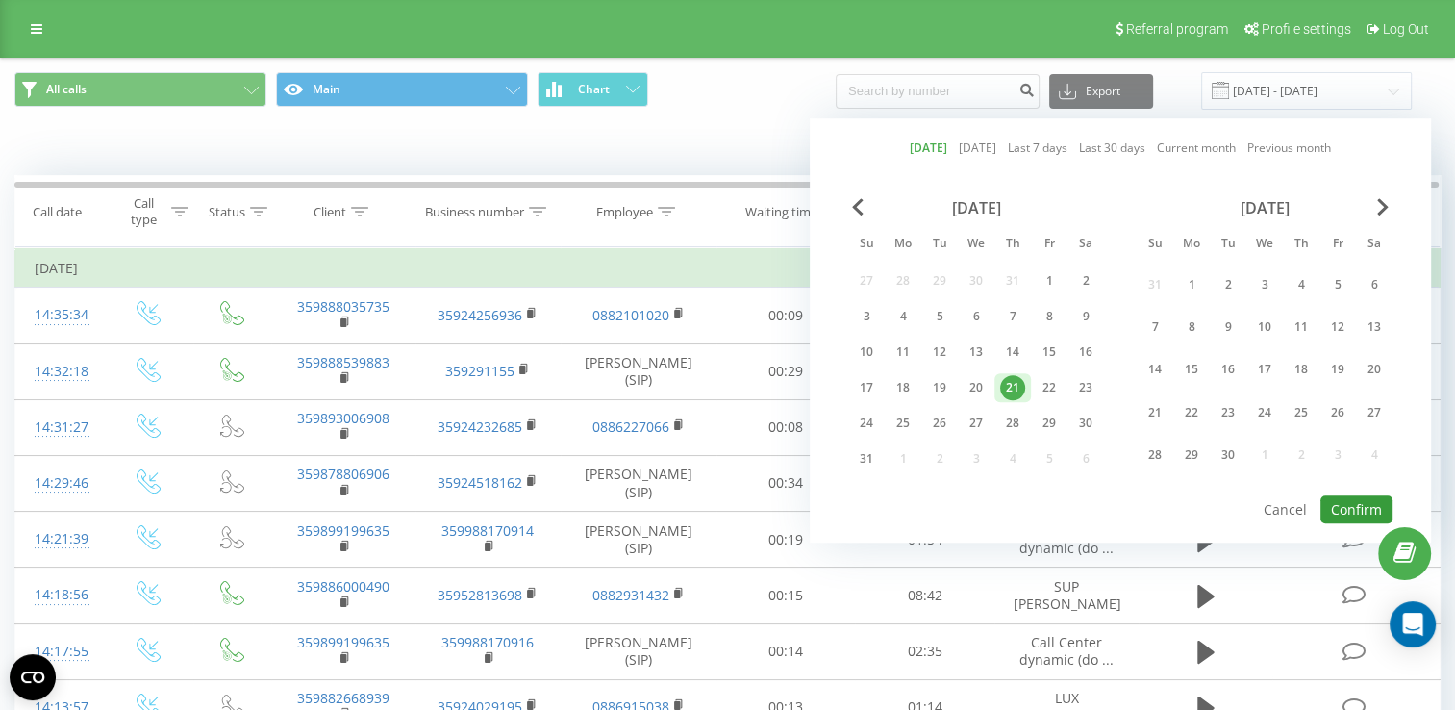
click at [1359, 508] on button "Confirm" at bounding box center [1356, 509] width 72 height 28
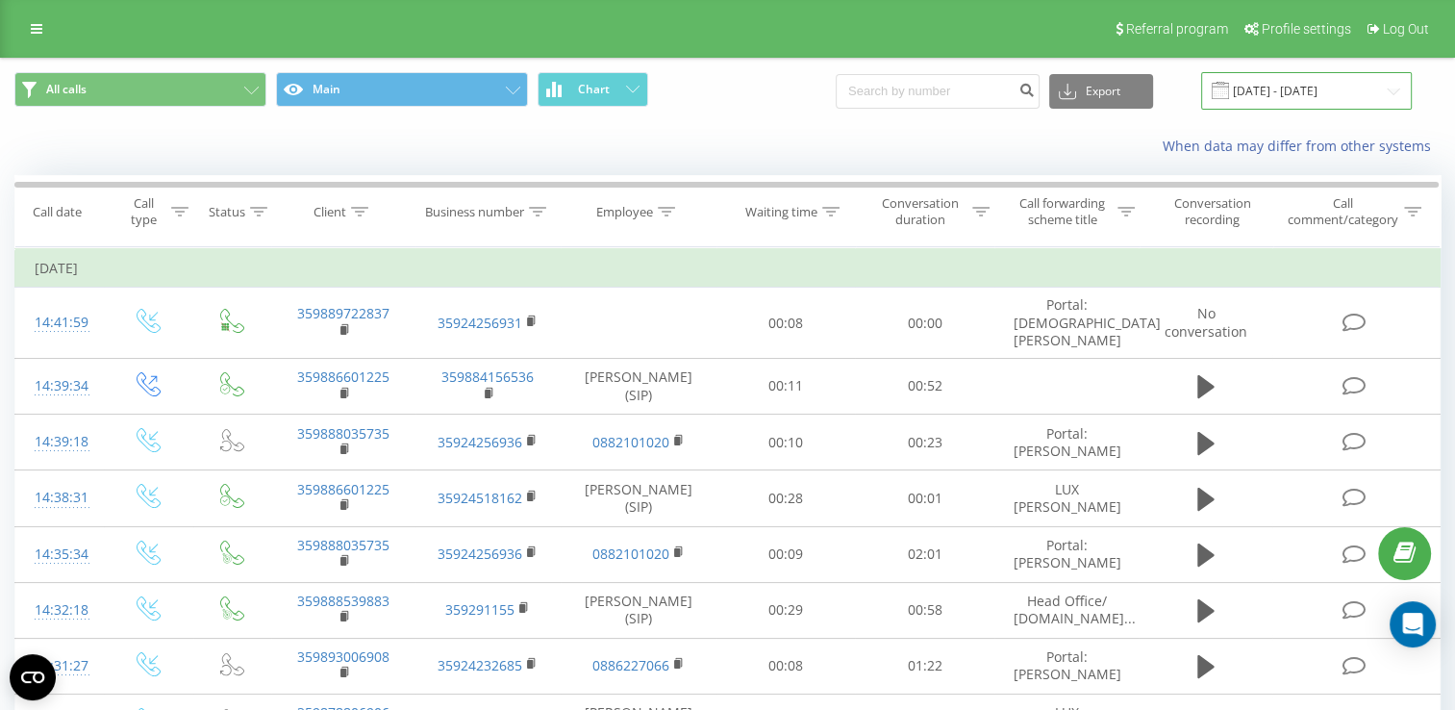
click at [1308, 94] on input "[DATE] - [DATE]" at bounding box center [1306, 90] width 211 height 37
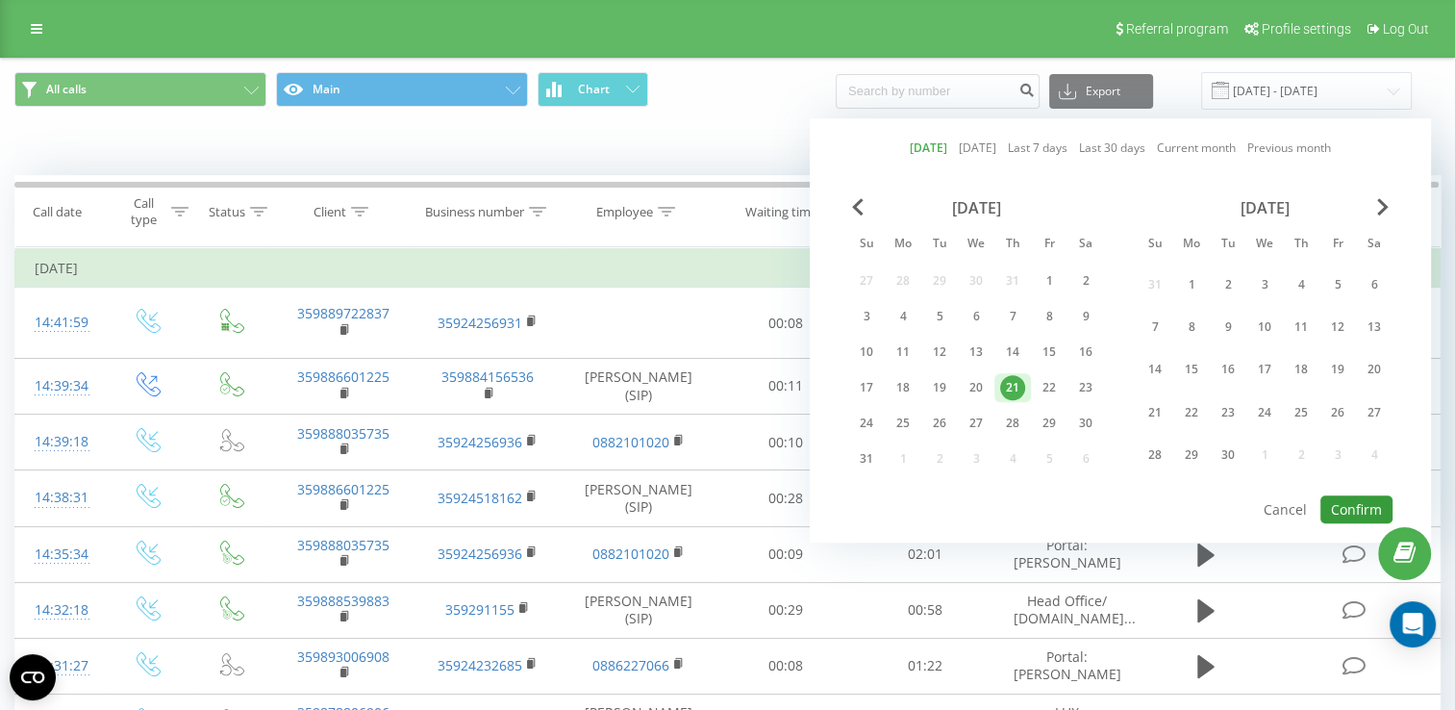
click at [1355, 504] on button "Confirm" at bounding box center [1356, 509] width 72 height 28
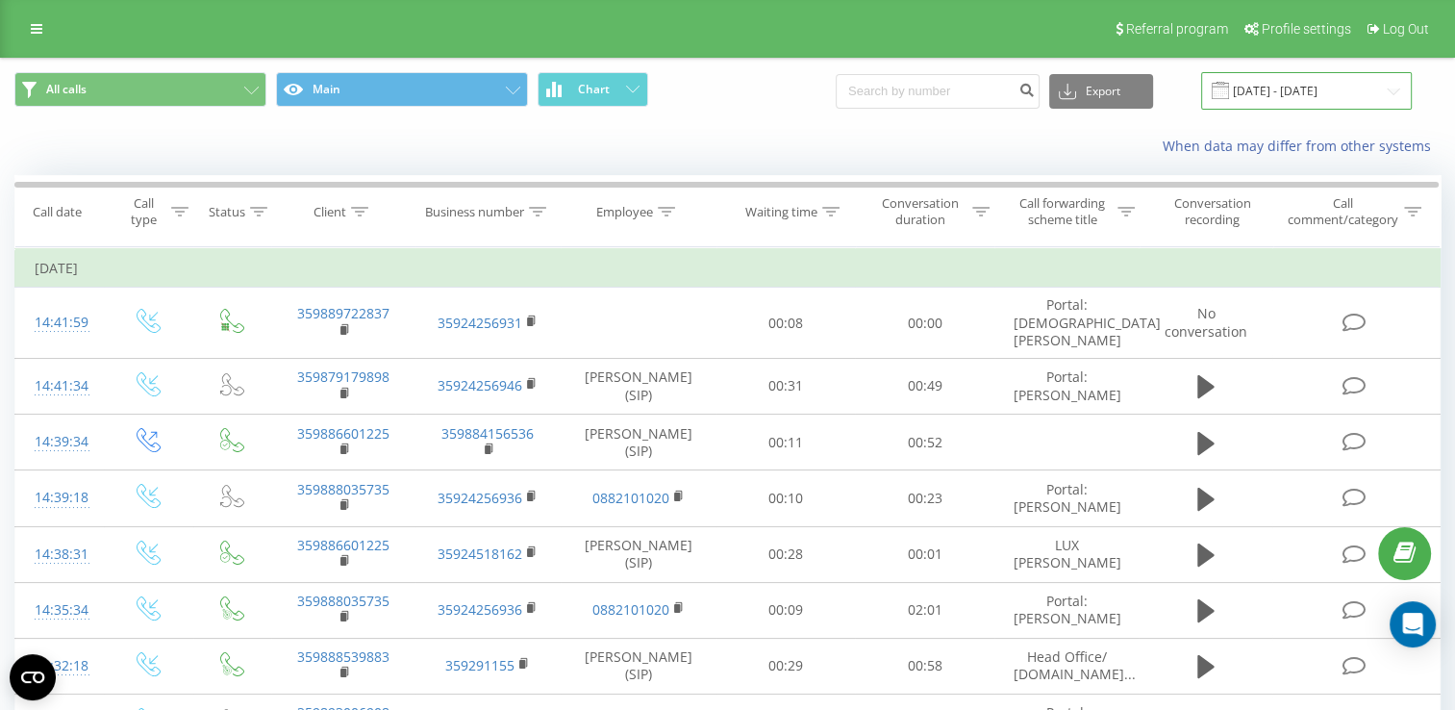
click at [1318, 94] on input "[DATE] - [DATE]" at bounding box center [1306, 90] width 211 height 37
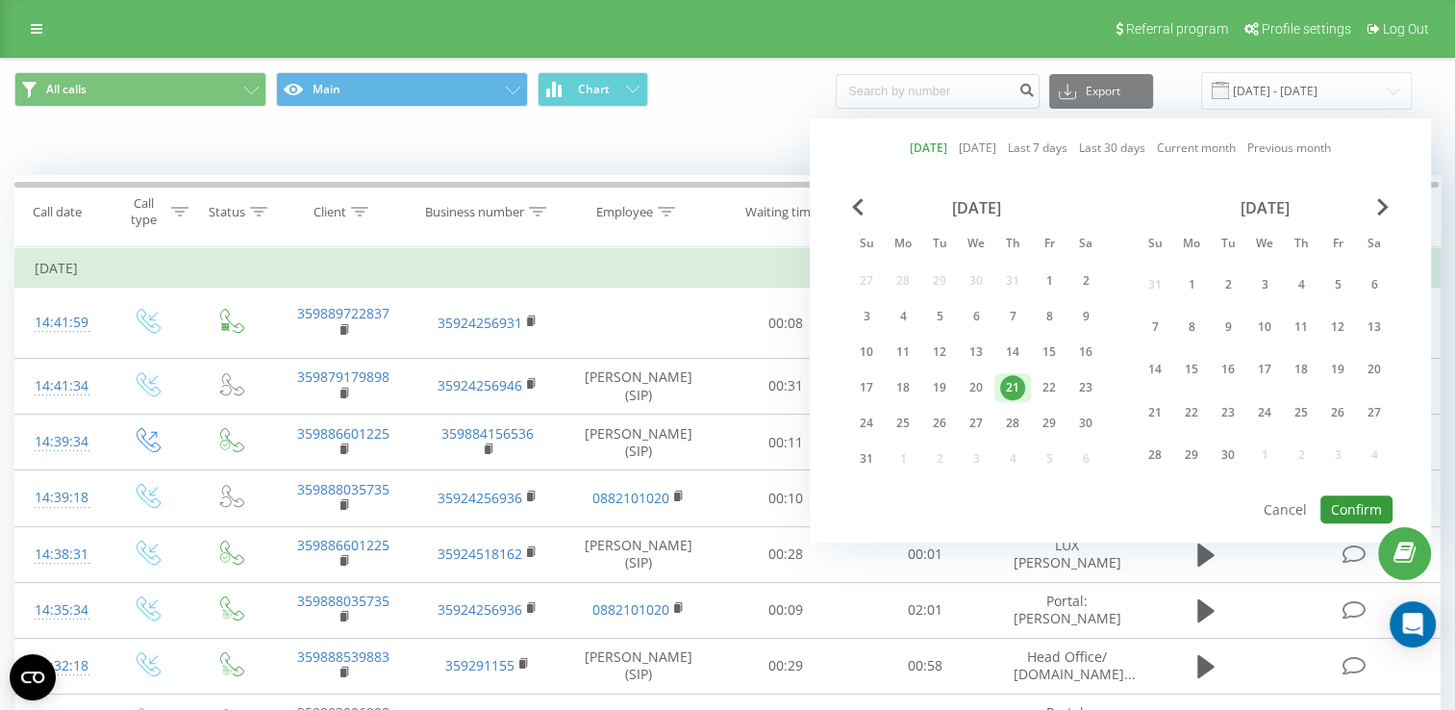
click at [1353, 500] on button "Confirm" at bounding box center [1356, 509] width 72 height 28
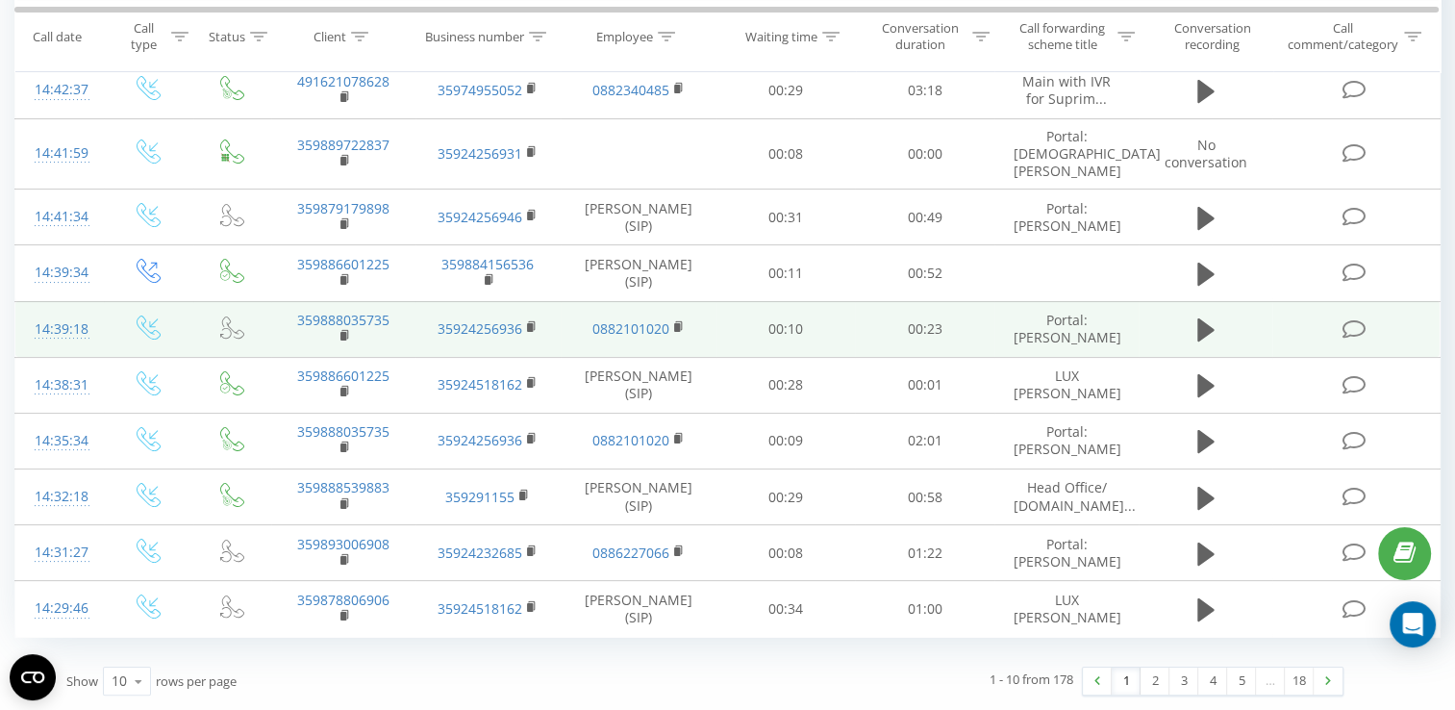
scroll to position [265, 0]
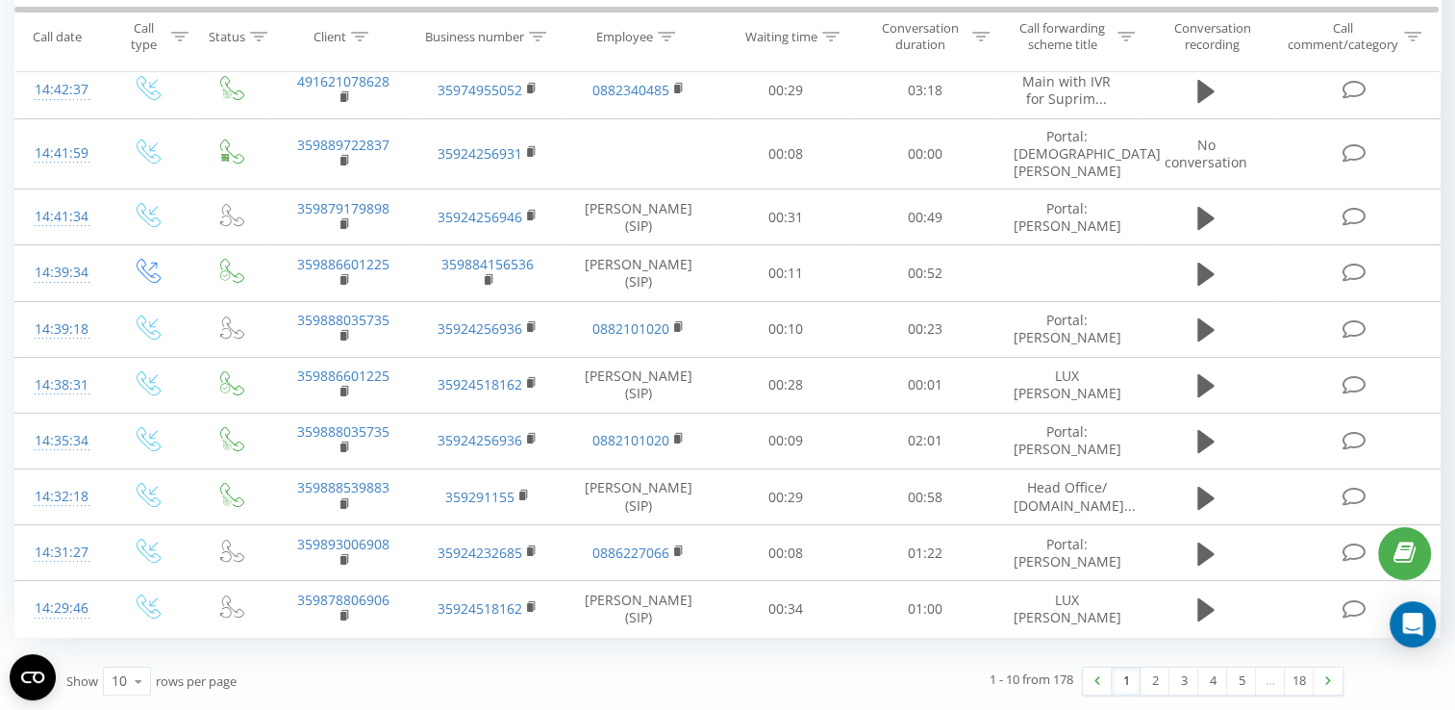
click at [0, 0] on icon at bounding box center [0, 0] width 0 height 0
click at [0, 0] on polygon at bounding box center [0, 0] width 0 height 0
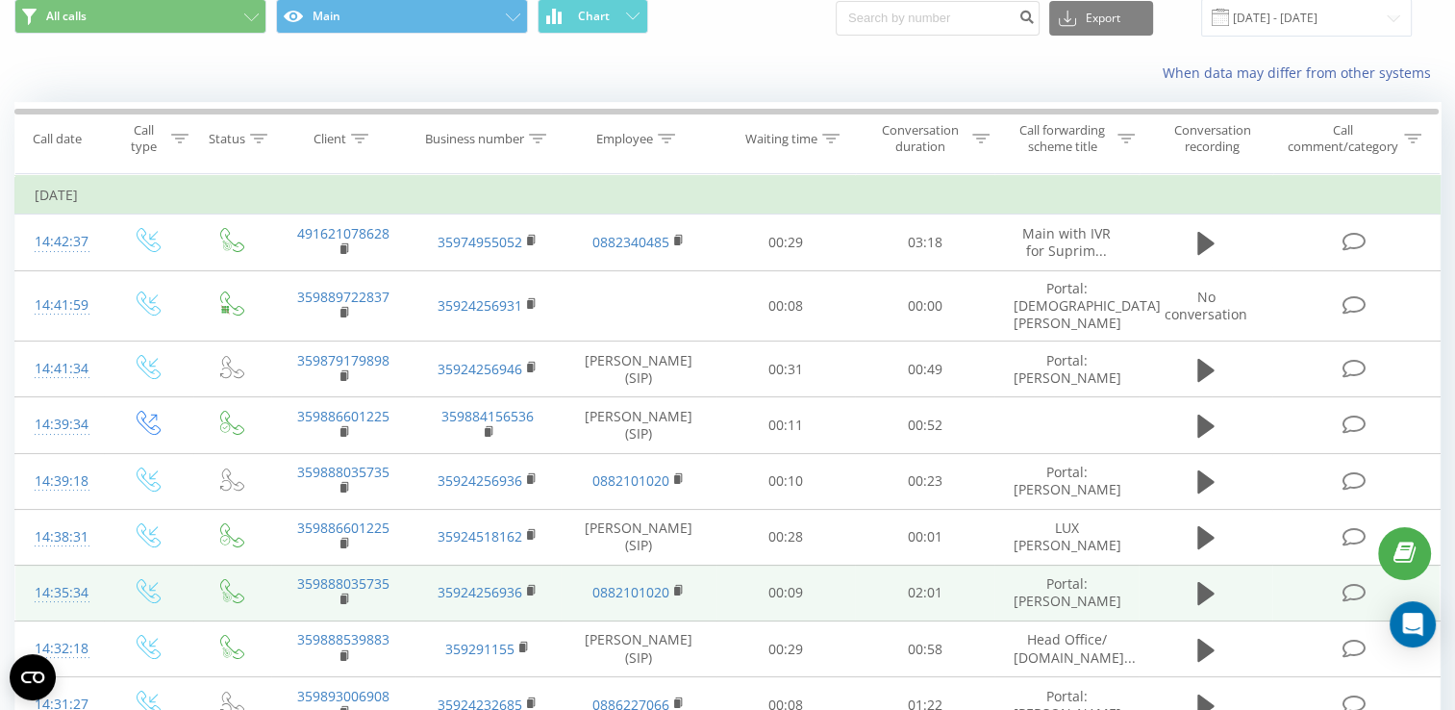
scroll to position [0, 0]
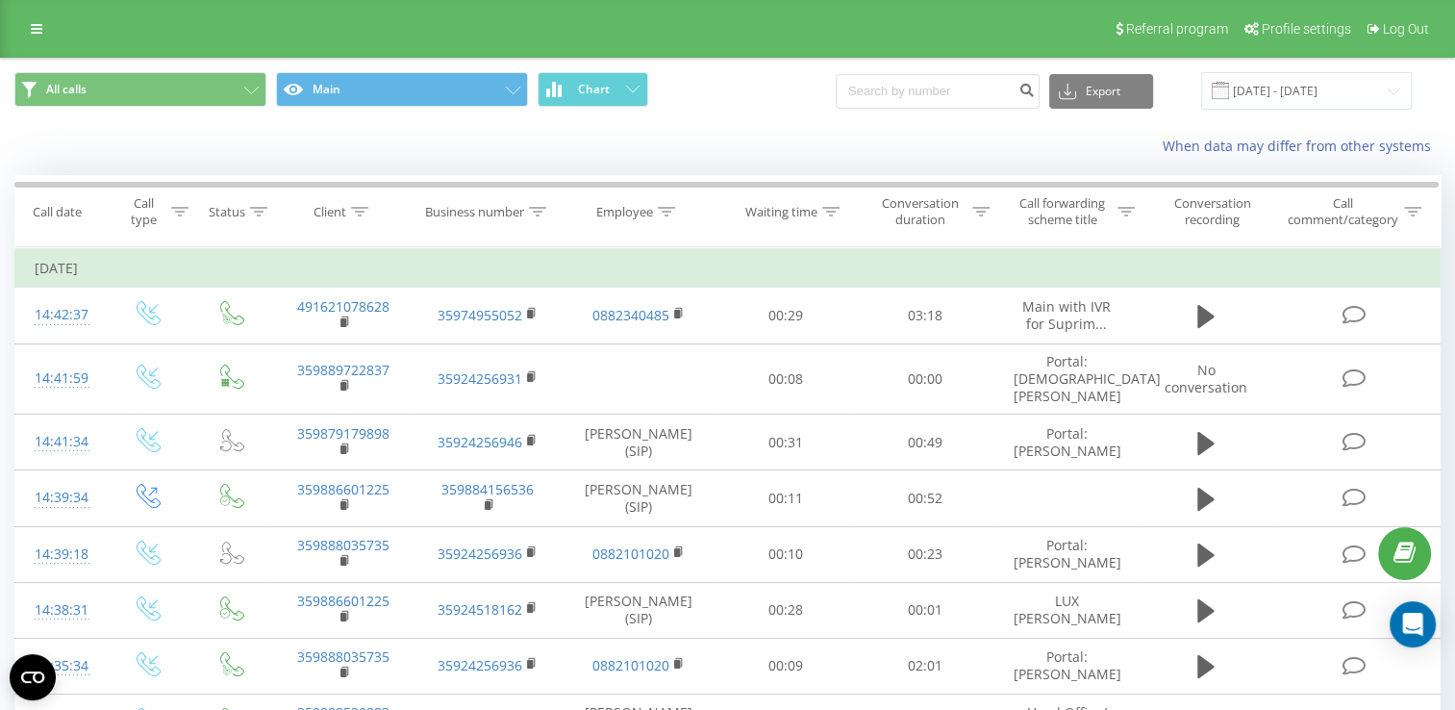
click at [0, 0] on button at bounding box center [0, 0] width 0 height 0
click at [0, 0] on div "Ringostat" at bounding box center [0, 0] width 0 height 0
click at [0, 0] on icon at bounding box center [0, 0] width 0 height 0
click at [1291, 90] on input "[DATE] - [DATE]" at bounding box center [1306, 90] width 211 height 37
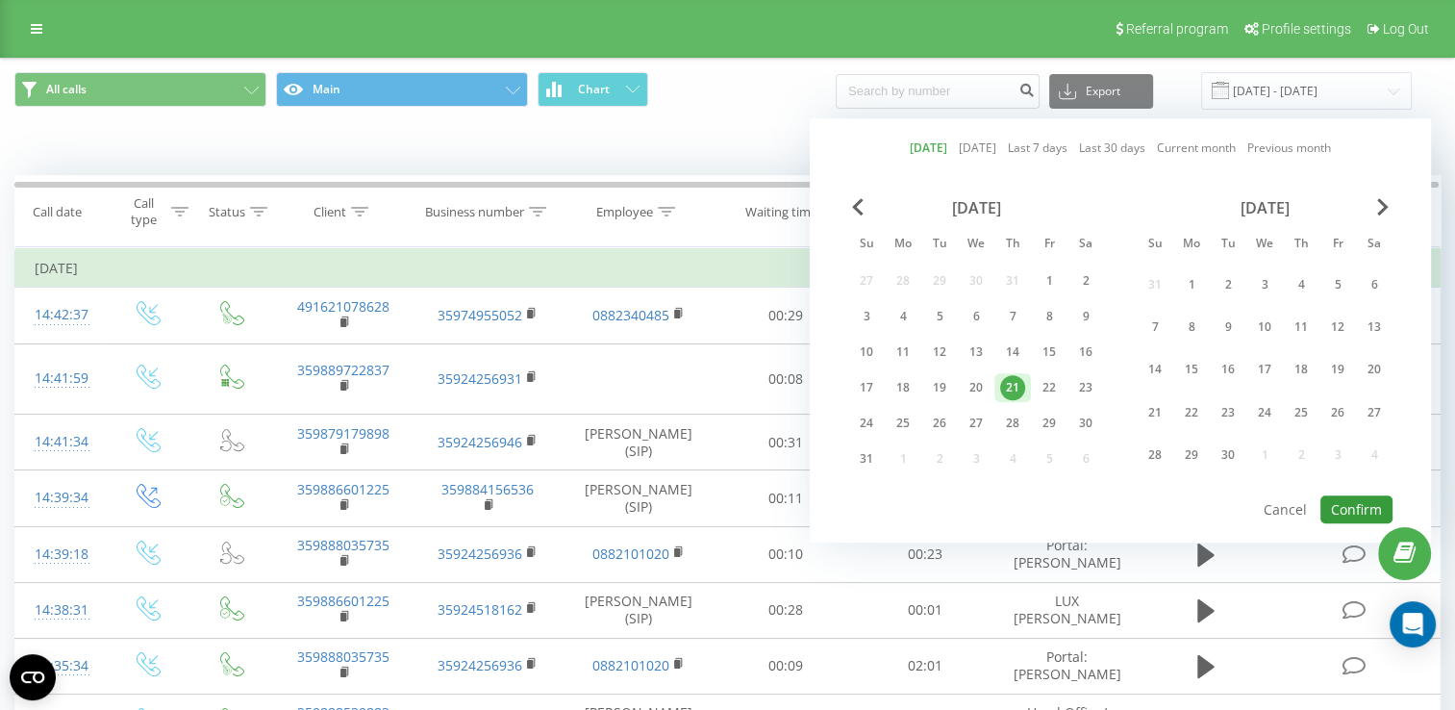
click at [1348, 512] on button "Confirm" at bounding box center [1356, 509] width 72 height 28
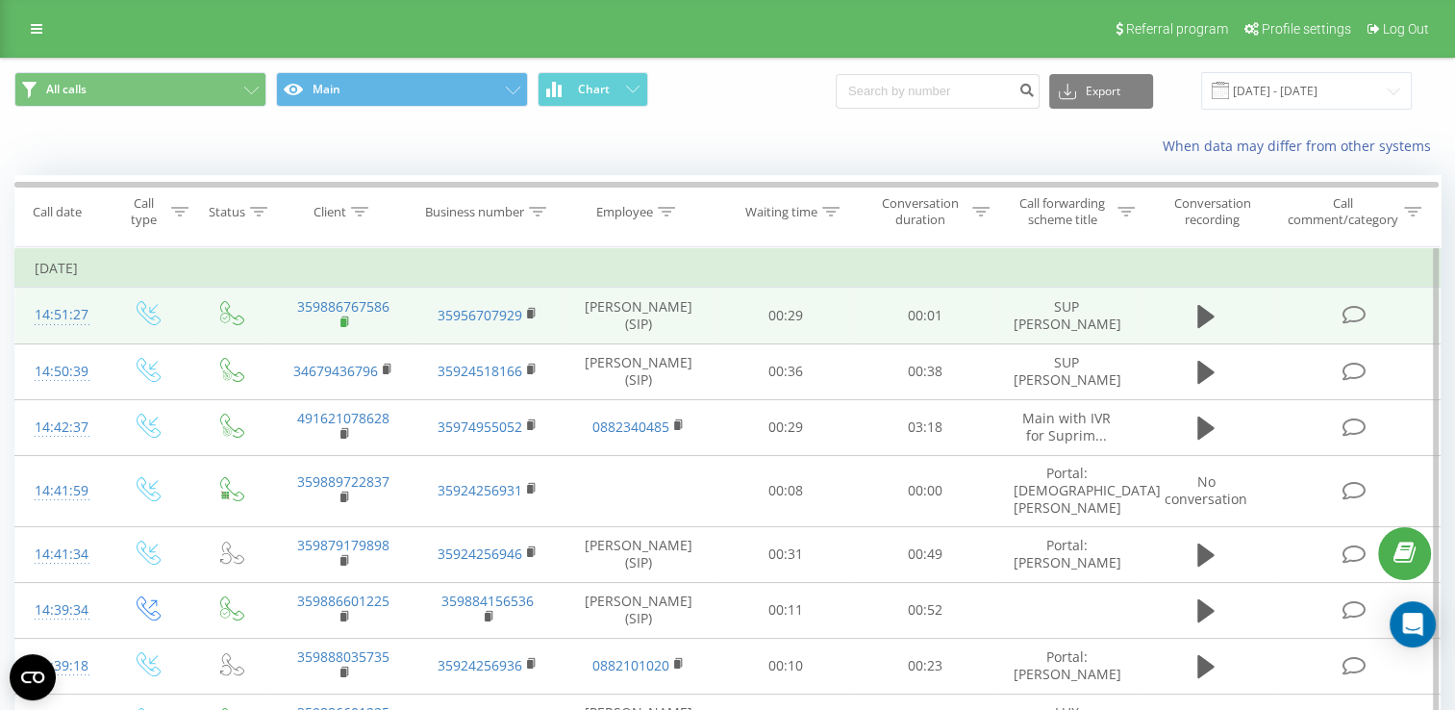
click at [342, 318] on rect at bounding box center [343, 322] width 6 height 9
click at [314, 302] on link "359886767586" at bounding box center [343, 306] width 92 height 18
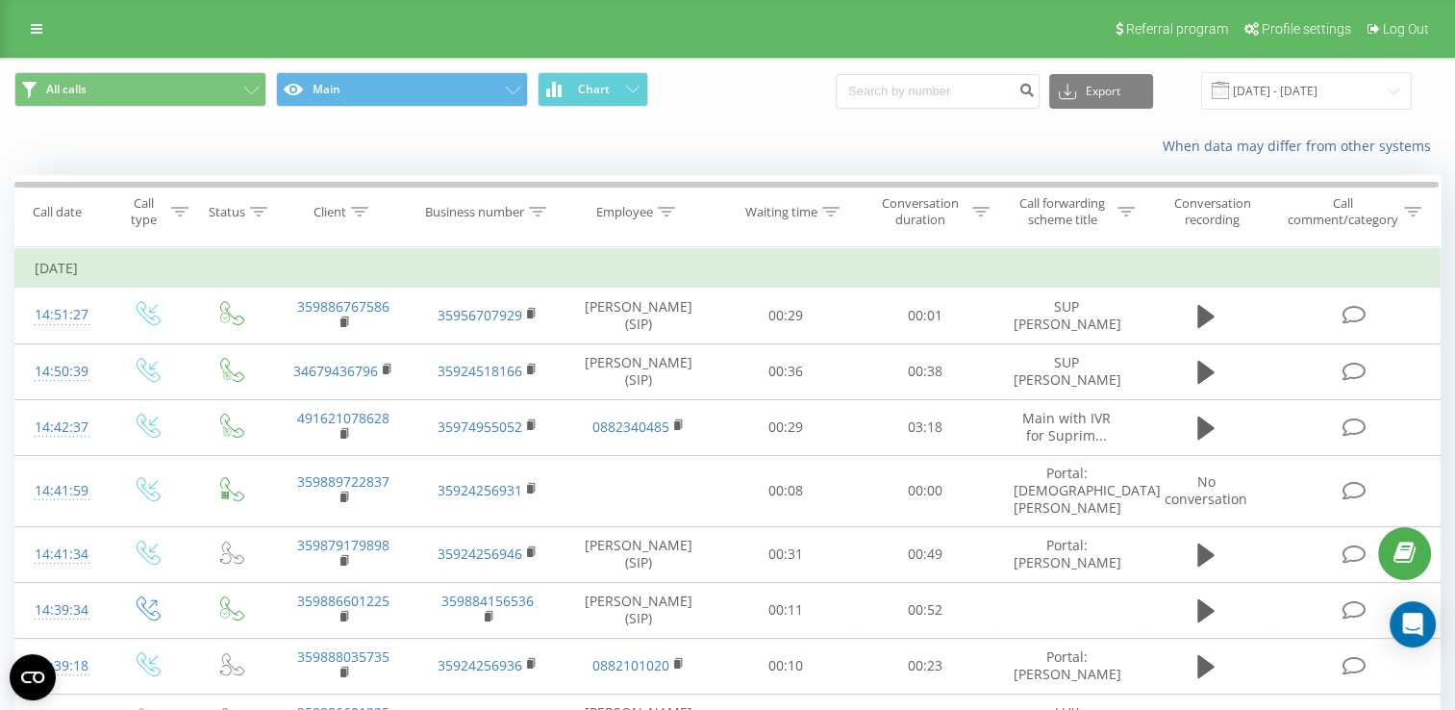
type input "359886767586"
click at [1300, 90] on input "[DATE] - [DATE]" at bounding box center [1306, 90] width 211 height 37
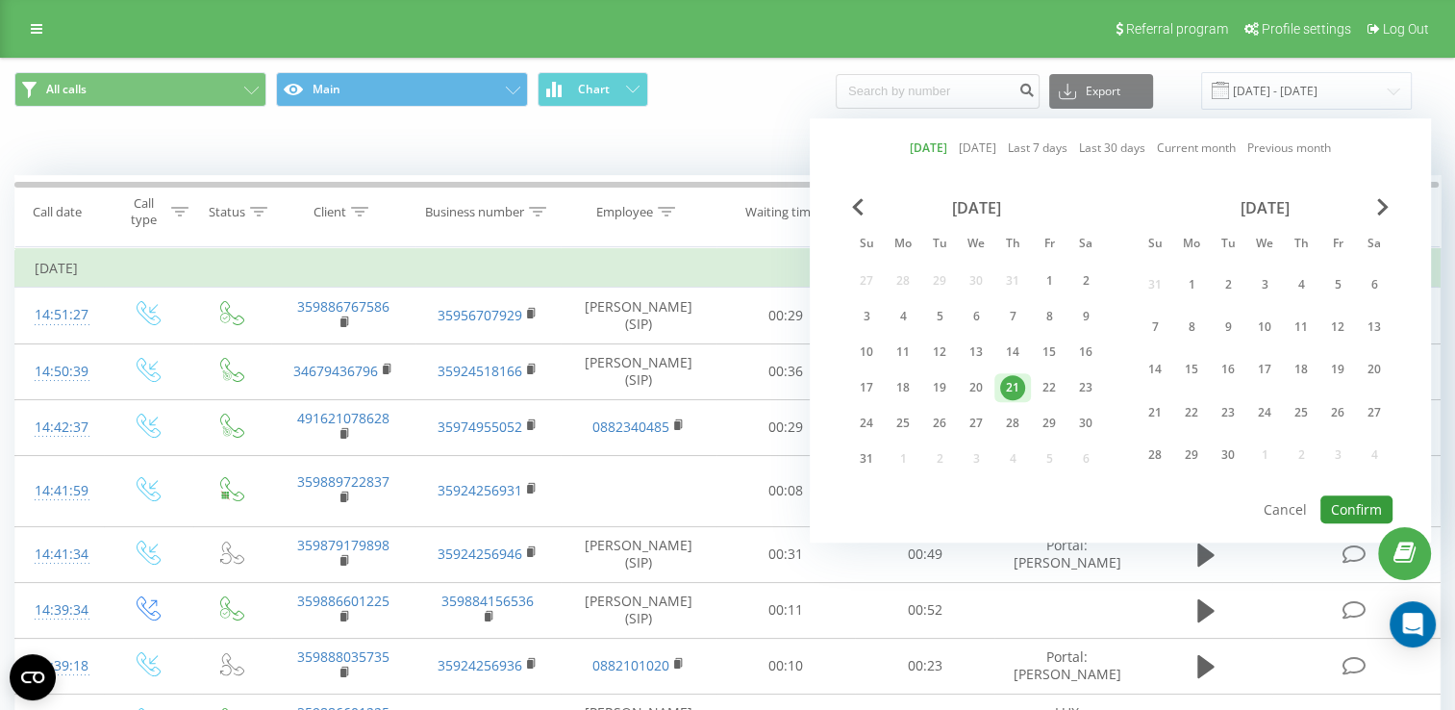
click at [1346, 495] on button "Confirm" at bounding box center [1356, 509] width 72 height 28
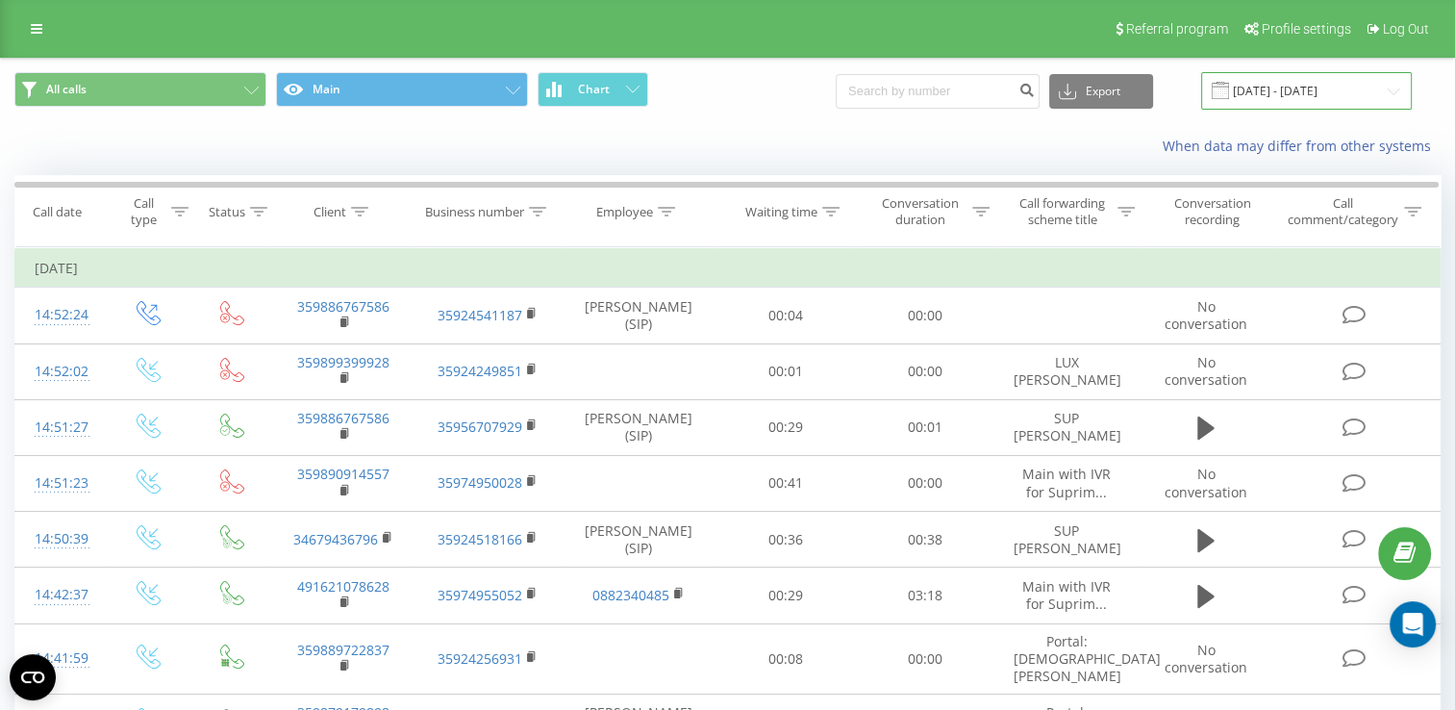
click at [1273, 87] on input "[DATE] - [DATE]" at bounding box center [1306, 90] width 211 height 37
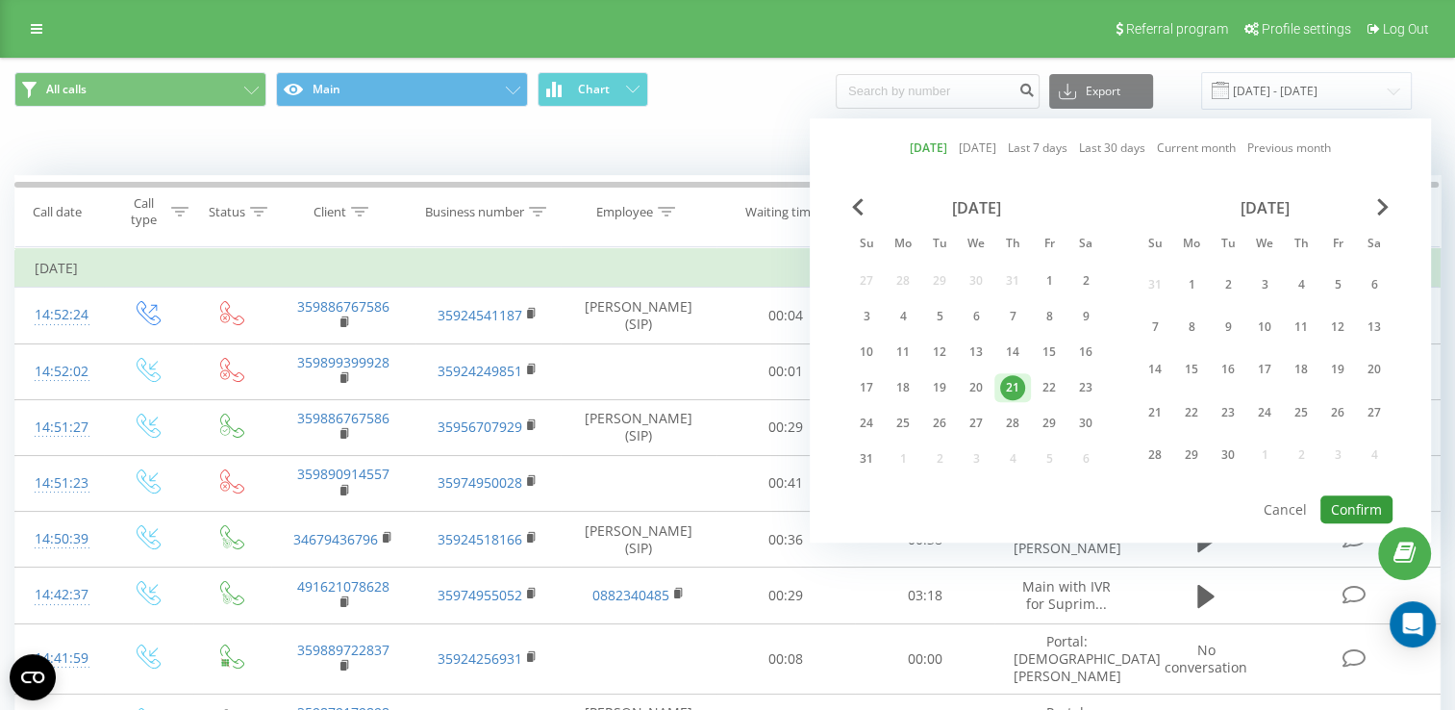
click at [1335, 499] on button "Confirm" at bounding box center [1356, 509] width 72 height 28
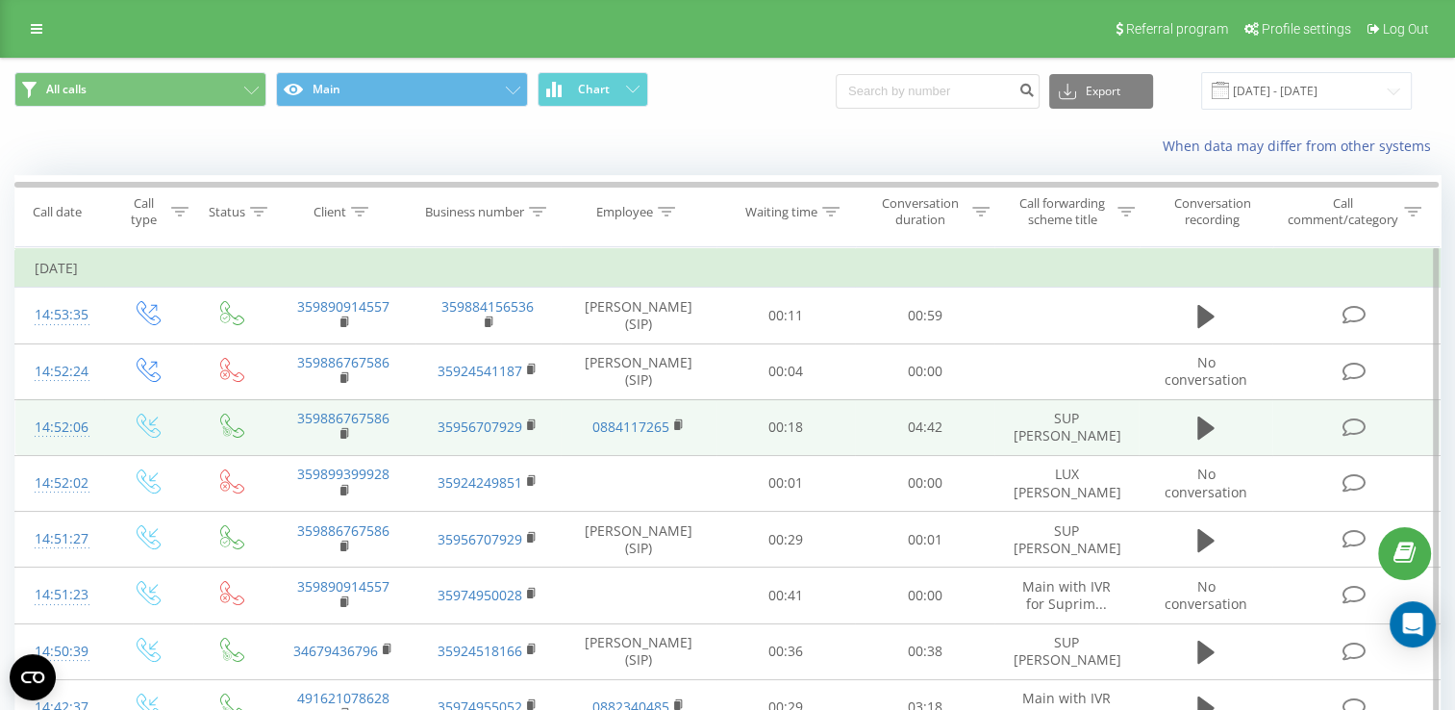
click at [338, 427] on td "359886767586" at bounding box center [343, 427] width 144 height 56
click at [341, 432] on rect at bounding box center [343, 434] width 6 height 9
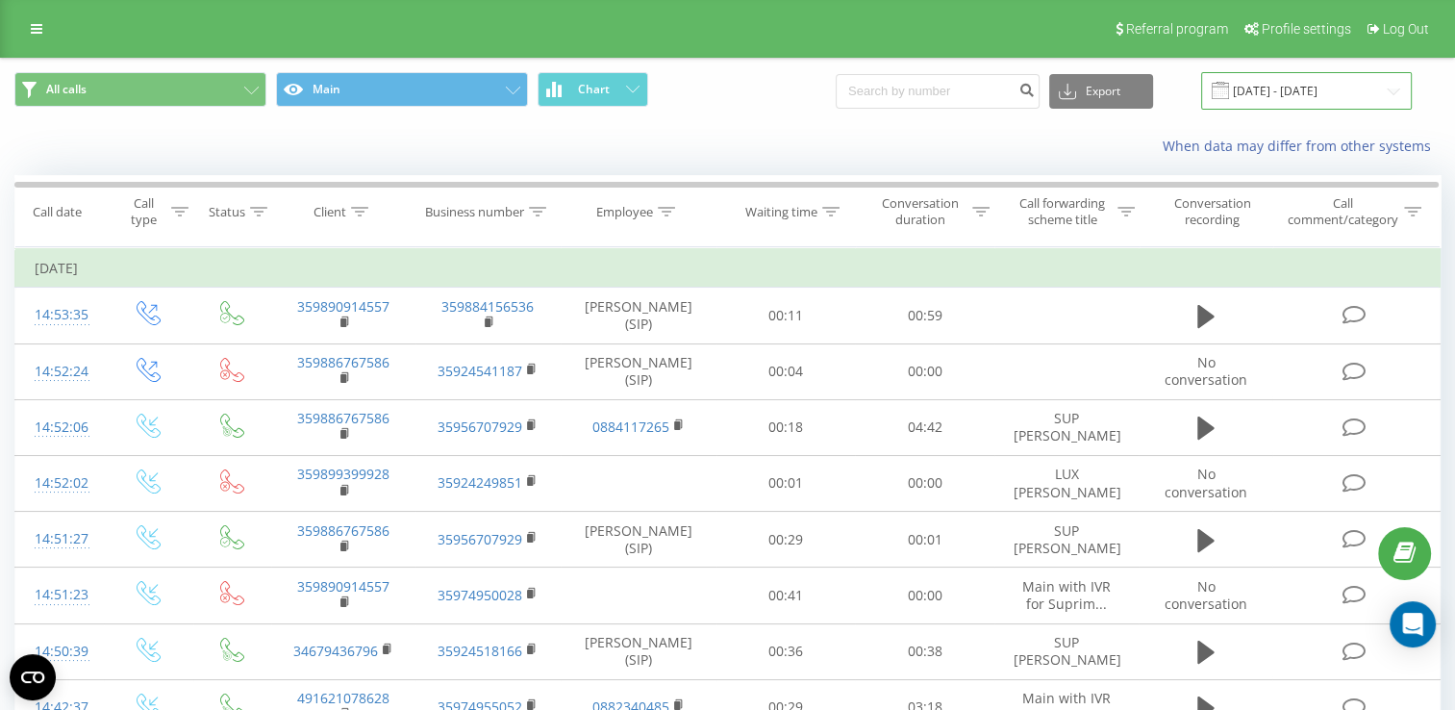
click at [1251, 85] on input "[DATE] - [DATE]" at bounding box center [1306, 90] width 211 height 37
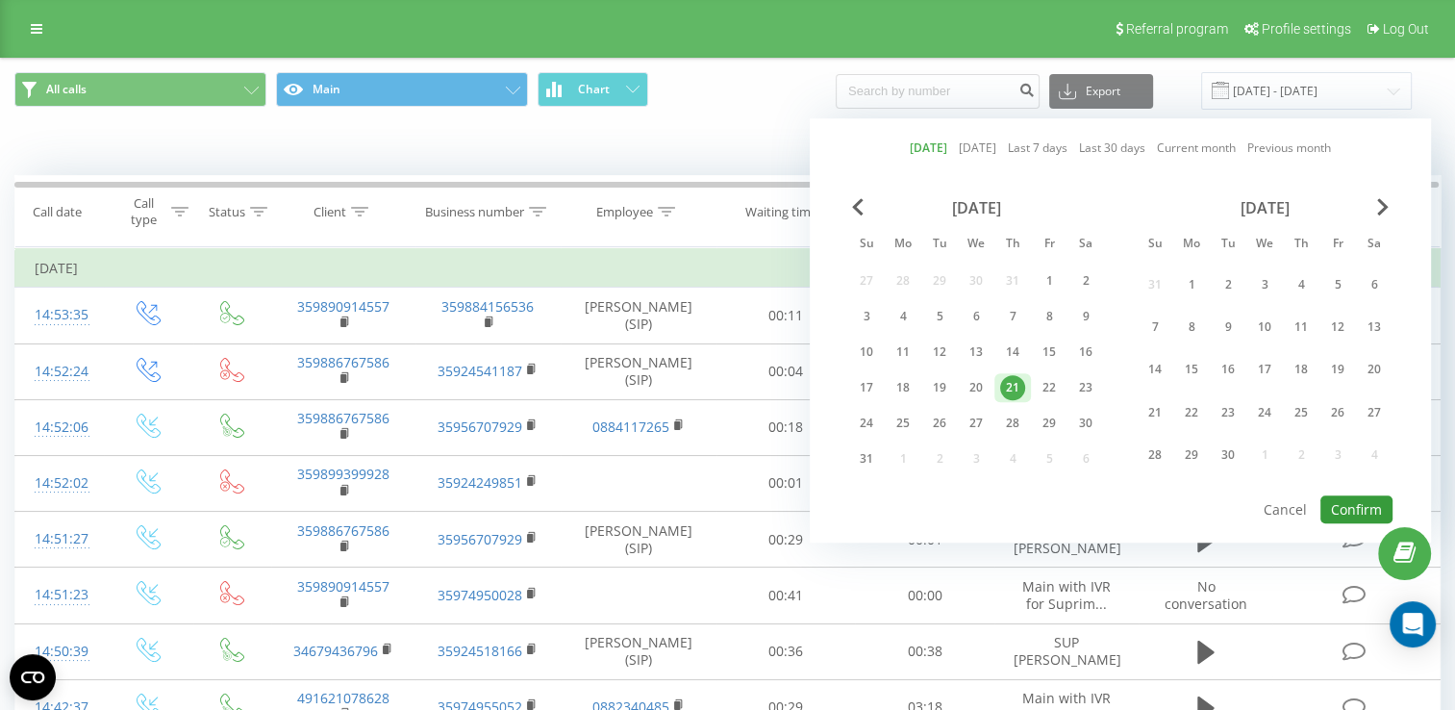
click at [1366, 512] on button "Confirm" at bounding box center [1356, 509] width 72 height 28
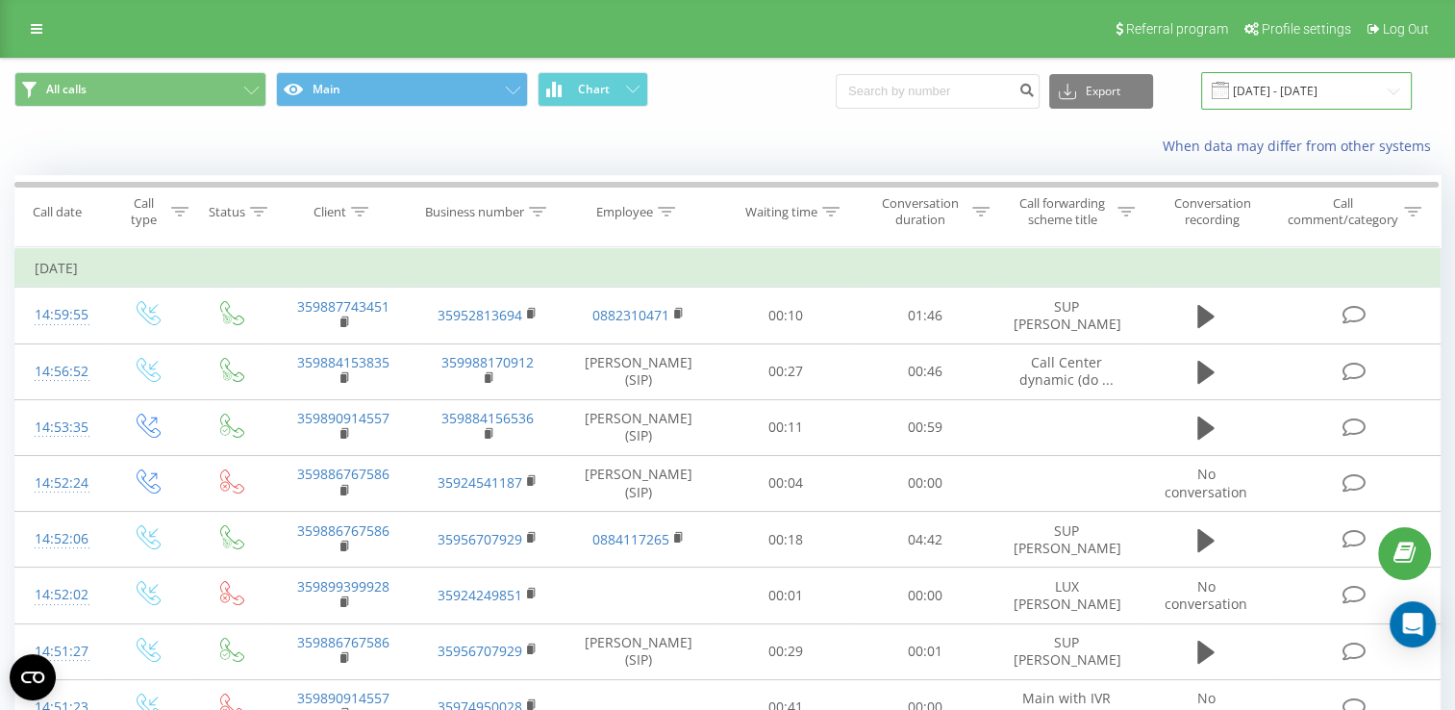
click at [1305, 102] on input "[DATE] - [DATE]" at bounding box center [1306, 90] width 211 height 37
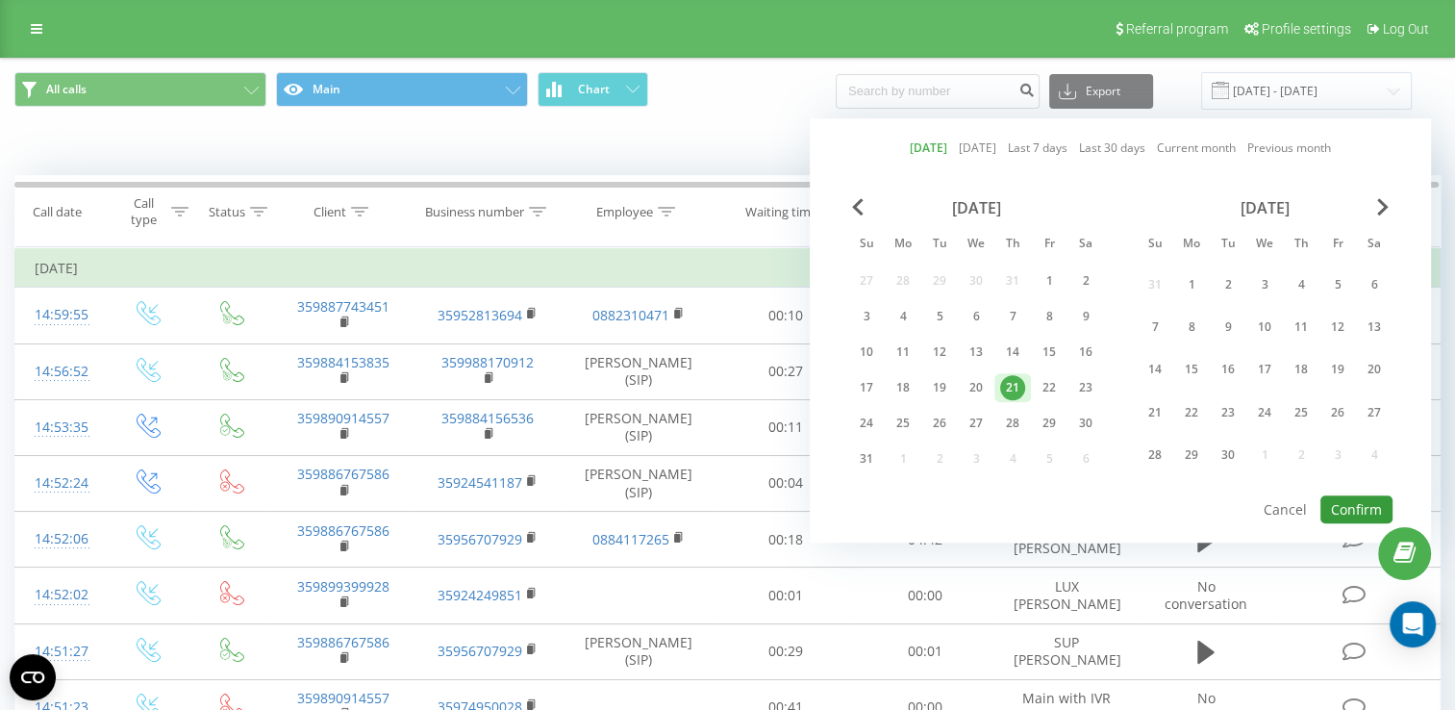
click at [1367, 506] on button "Confirm" at bounding box center [1356, 509] width 72 height 28
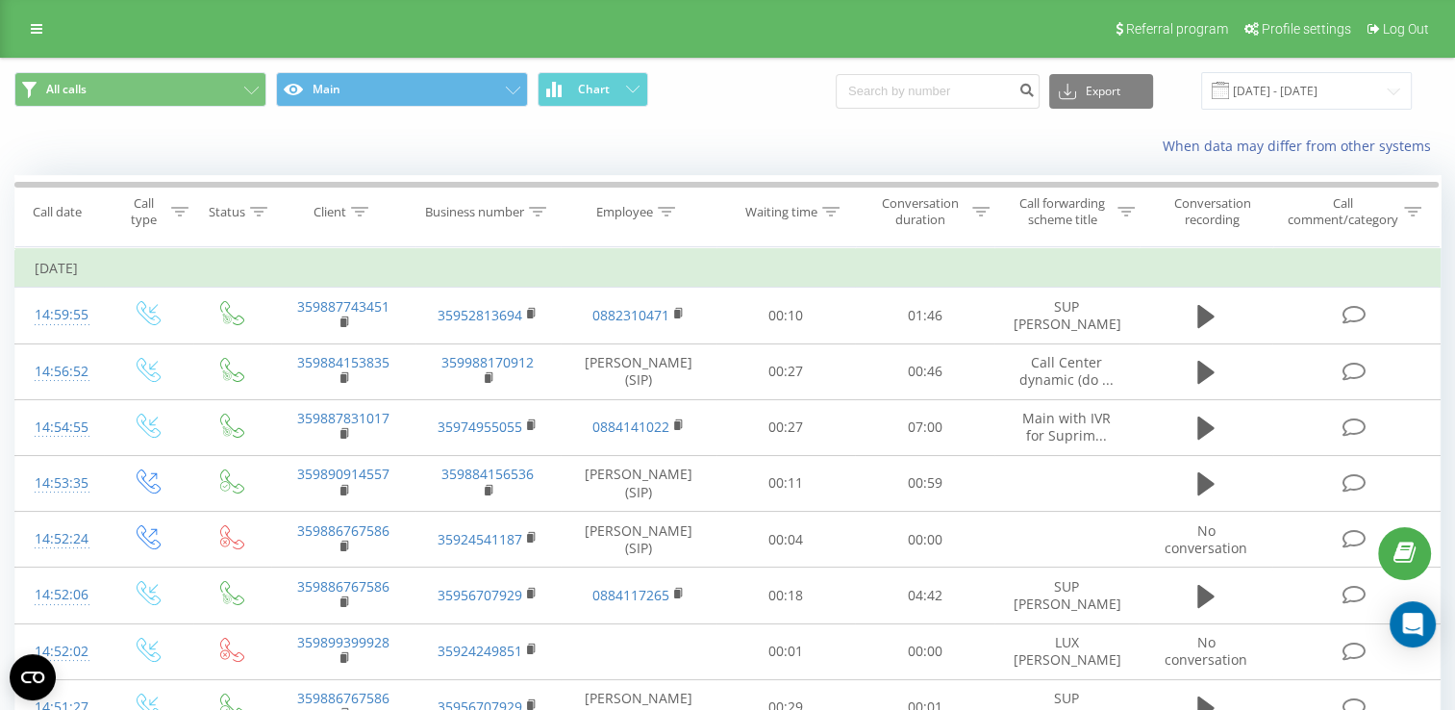
click at [0, 0] on button at bounding box center [0, 0] width 0 height 0
click at [0, 0] on span "359897961900" at bounding box center [0, 0] width 0 height 0
click at [1315, 86] on input "[DATE] - [DATE]" at bounding box center [1306, 90] width 211 height 37
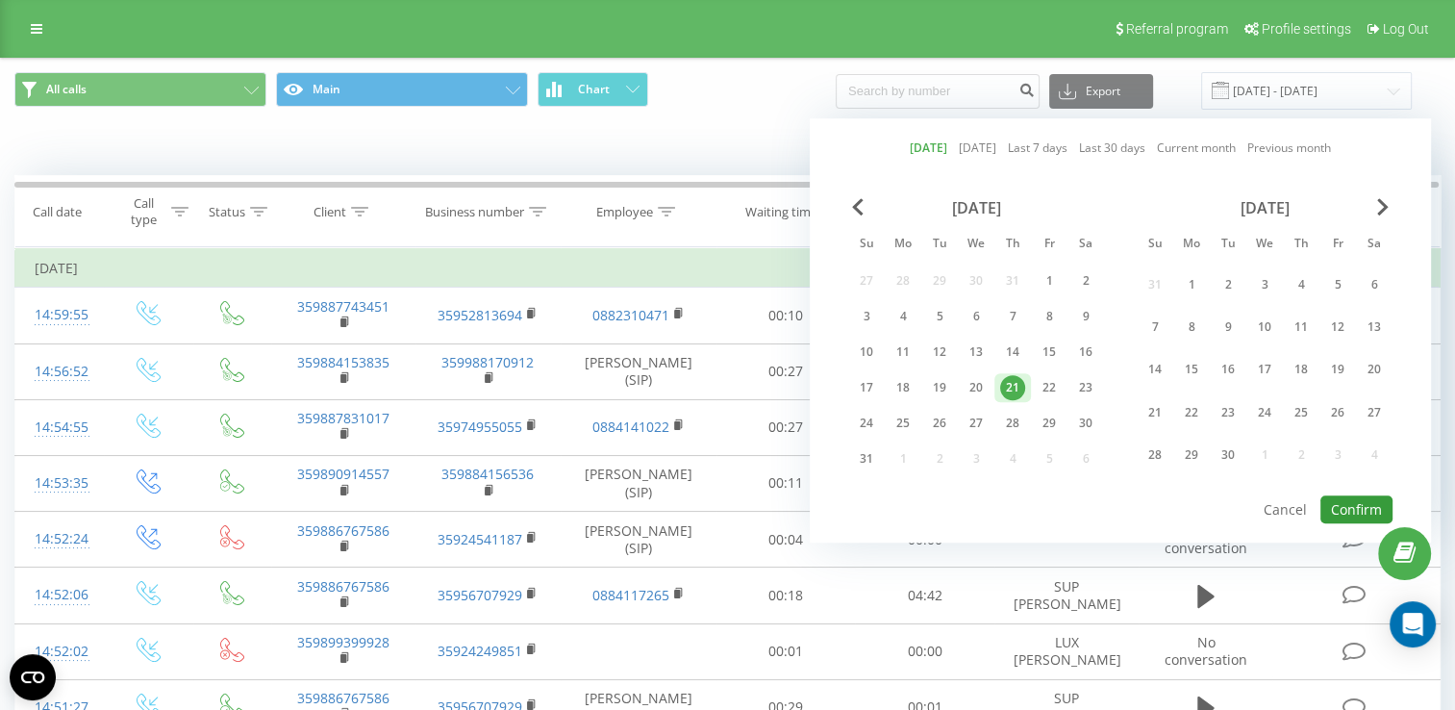
click at [1342, 495] on button "Confirm" at bounding box center [1356, 509] width 72 height 28
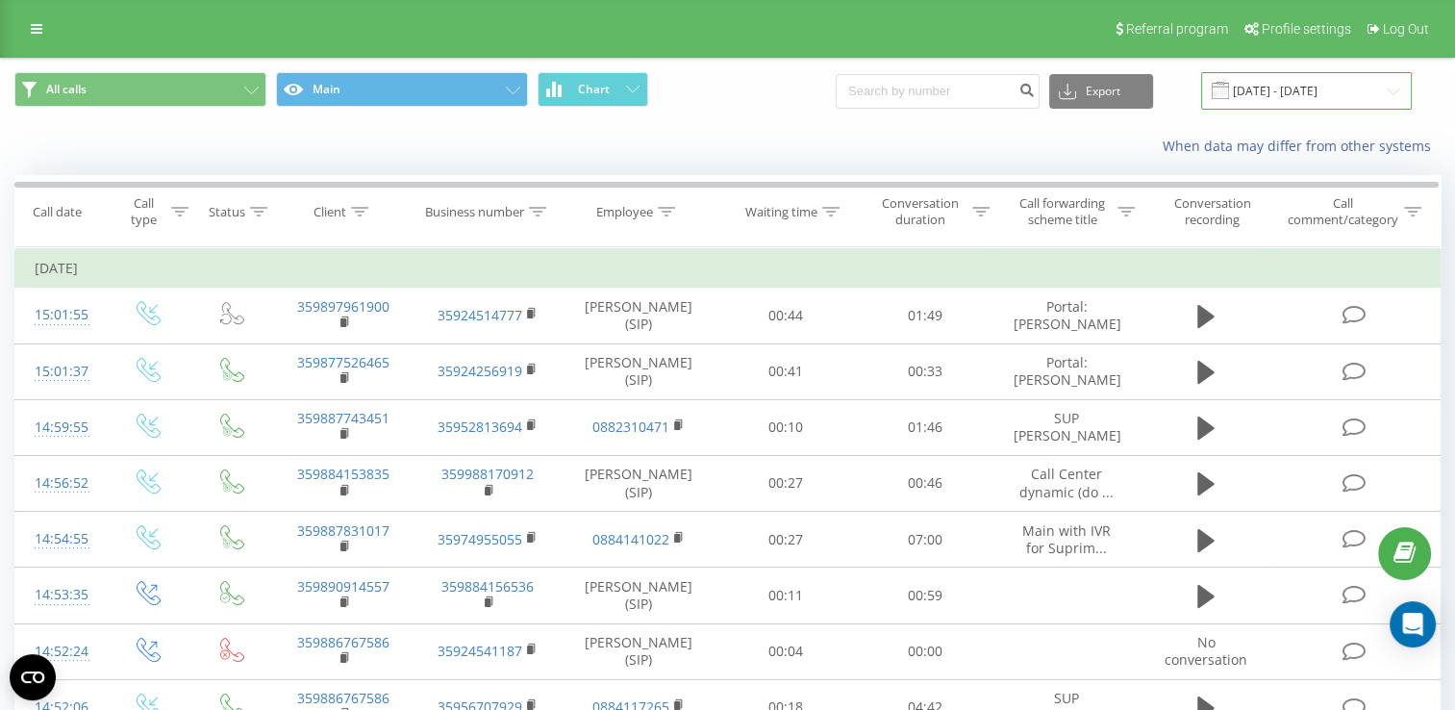
click at [1263, 84] on input "[DATE] - [DATE]" at bounding box center [1306, 90] width 211 height 37
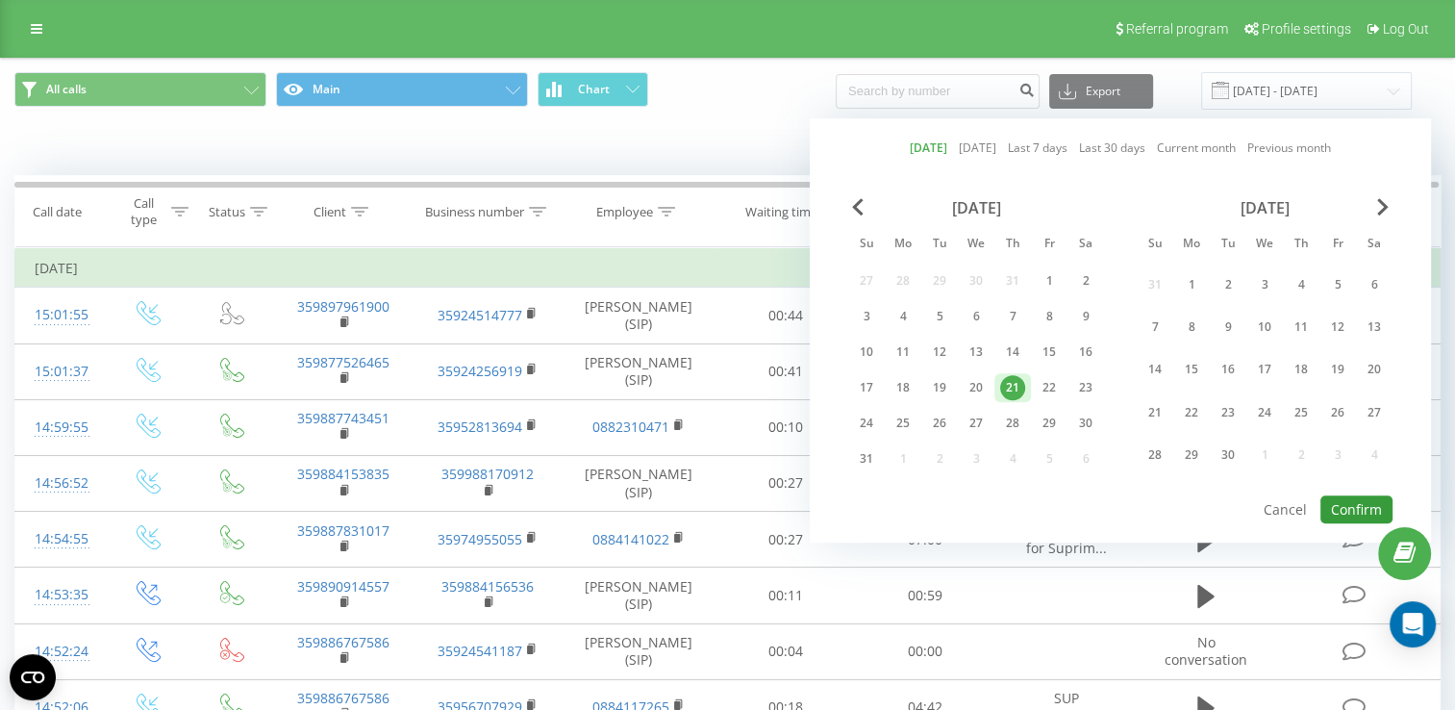
click at [1347, 506] on button "Confirm" at bounding box center [1356, 509] width 72 height 28
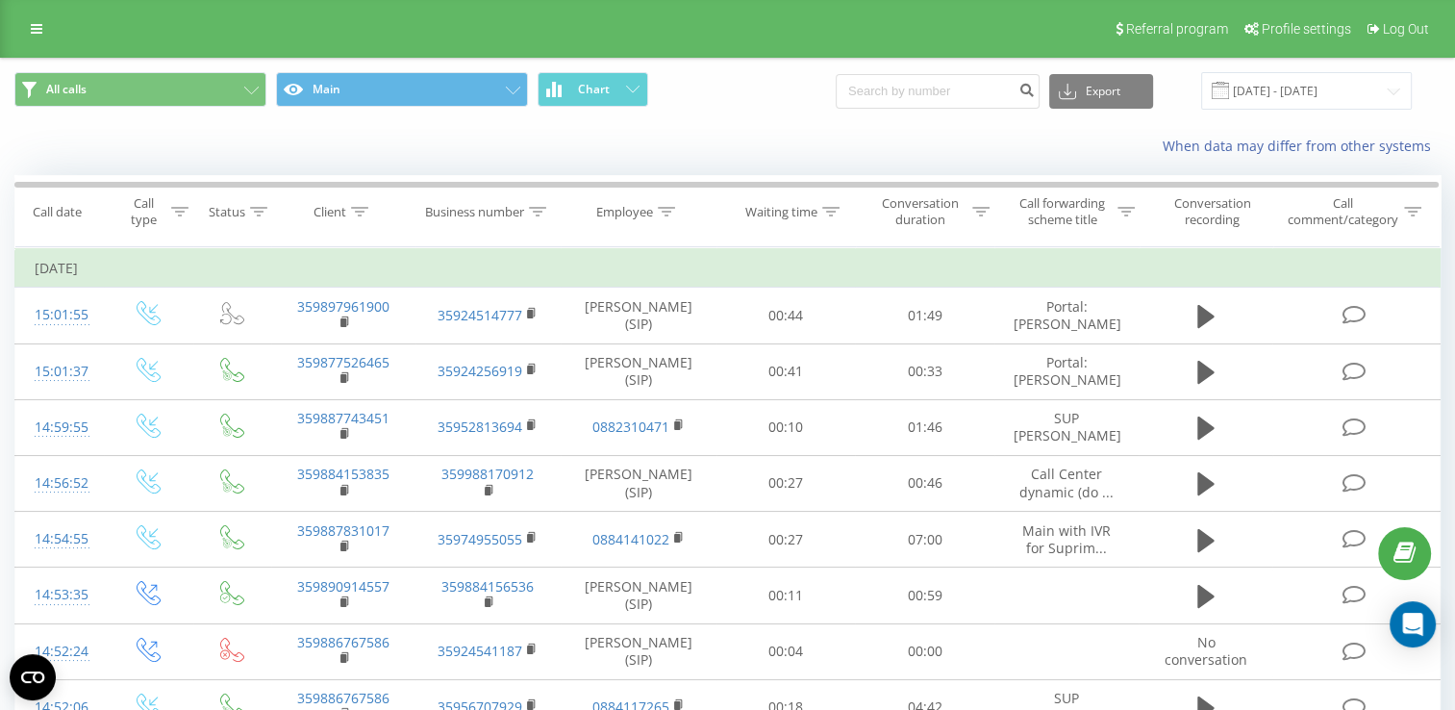
click at [0, 0] on button at bounding box center [0, 0] width 0 height 0
click at [0, 0] on span "359898410568" at bounding box center [0, 0] width 0 height 0
click at [1258, 87] on input "[DATE] - [DATE]" at bounding box center [1306, 90] width 211 height 37
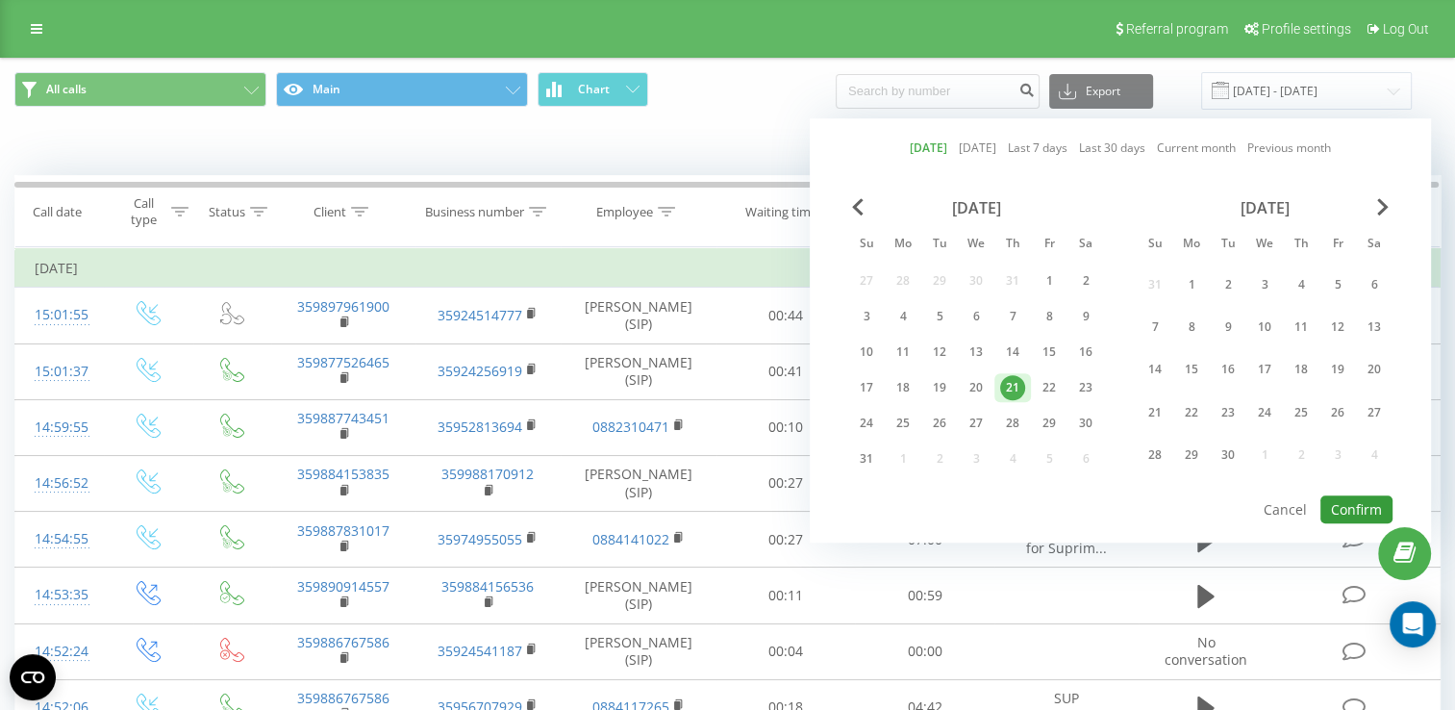
click at [1346, 509] on button "Confirm" at bounding box center [1356, 509] width 72 height 28
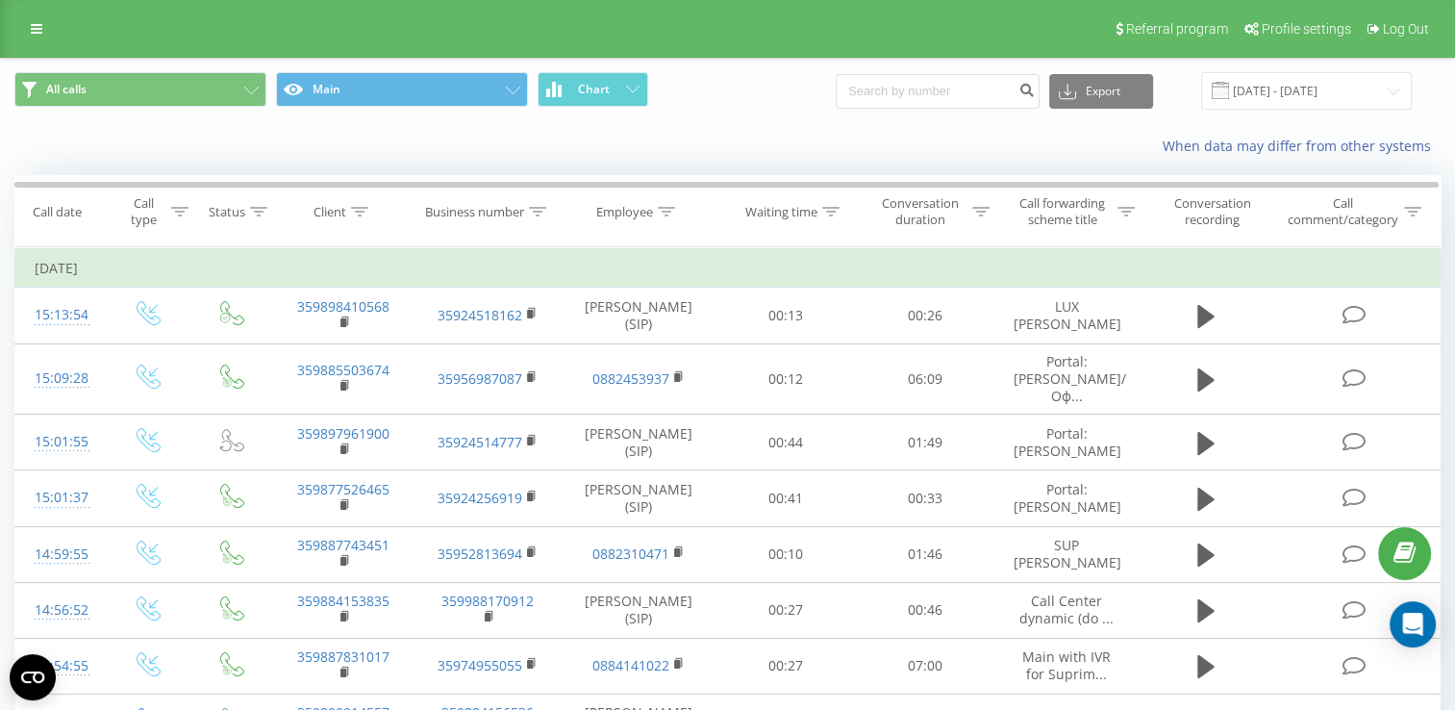
click at [0, 0] on button at bounding box center [0, 0] width 0 height 0
click at [0, 0] on div at bounding box center [0, 0] width 0 height 0
click at [0, 0] on icon at bounding box center [0, 0] width 0 height 0
click at [1269, 88] on input "[DATE] - [DATE]" at bounding box center [1306, 90] width 211 height 37
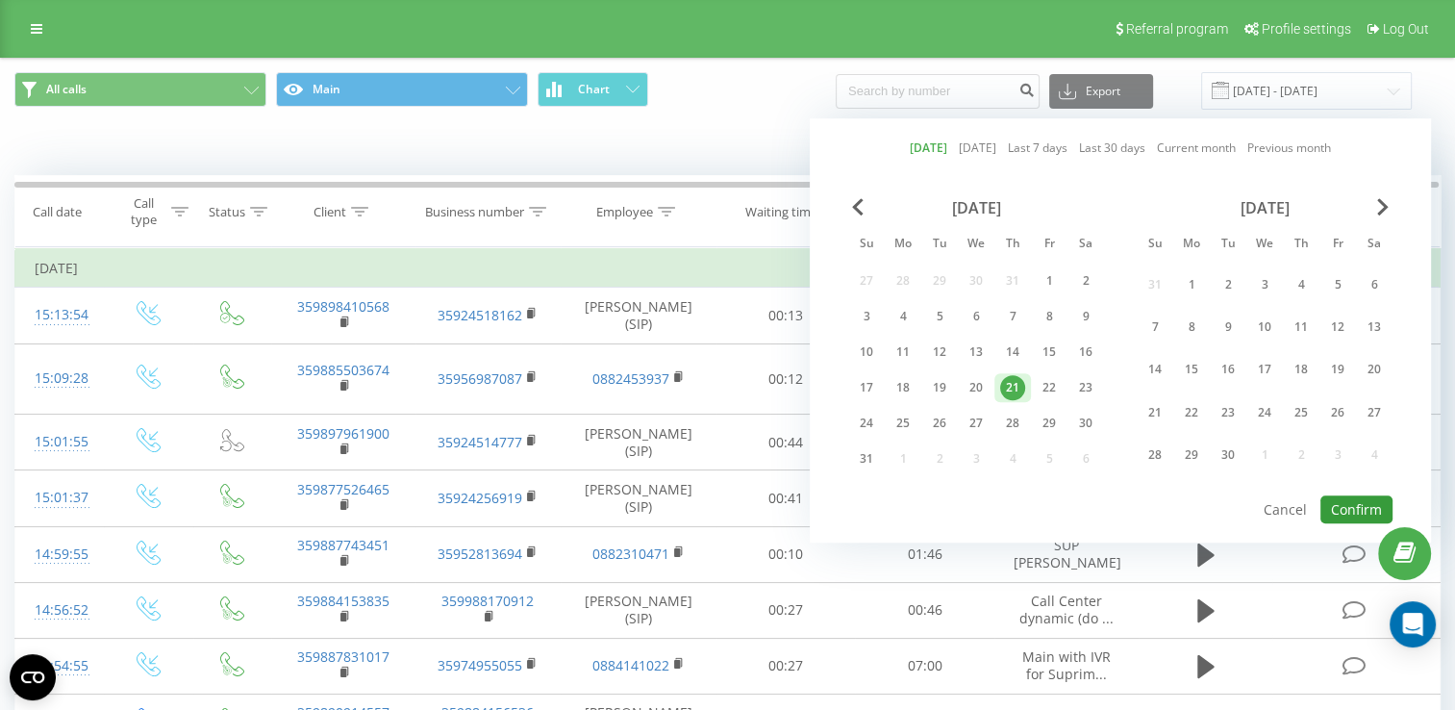
click at [1347, 502] on button "Confirm" at bounding box center [1356, 509] width 72 height 28
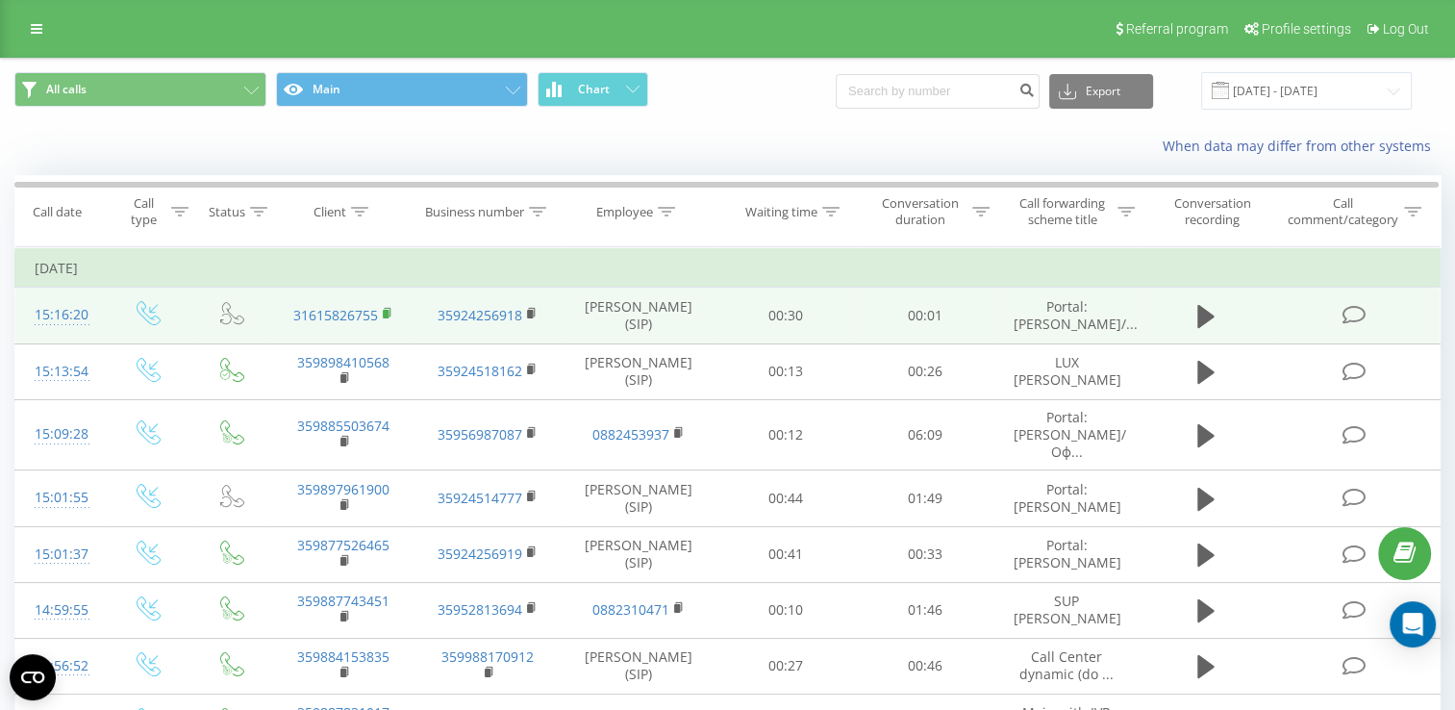
click at [383, 318] on rect at bounding box center [386, 314] width 6 height 9
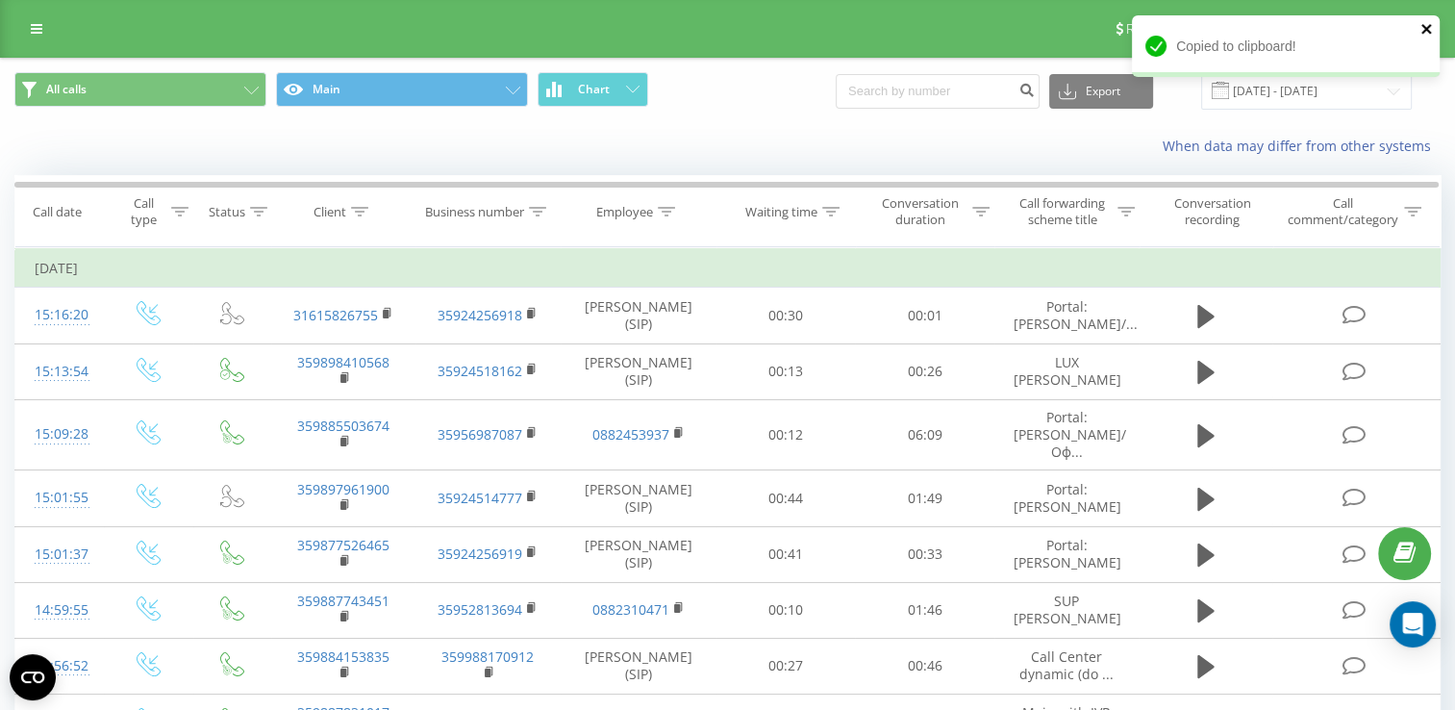
click at [1429, 26] on icon "close" at bounding box center [1426, 29] width 10 height 10
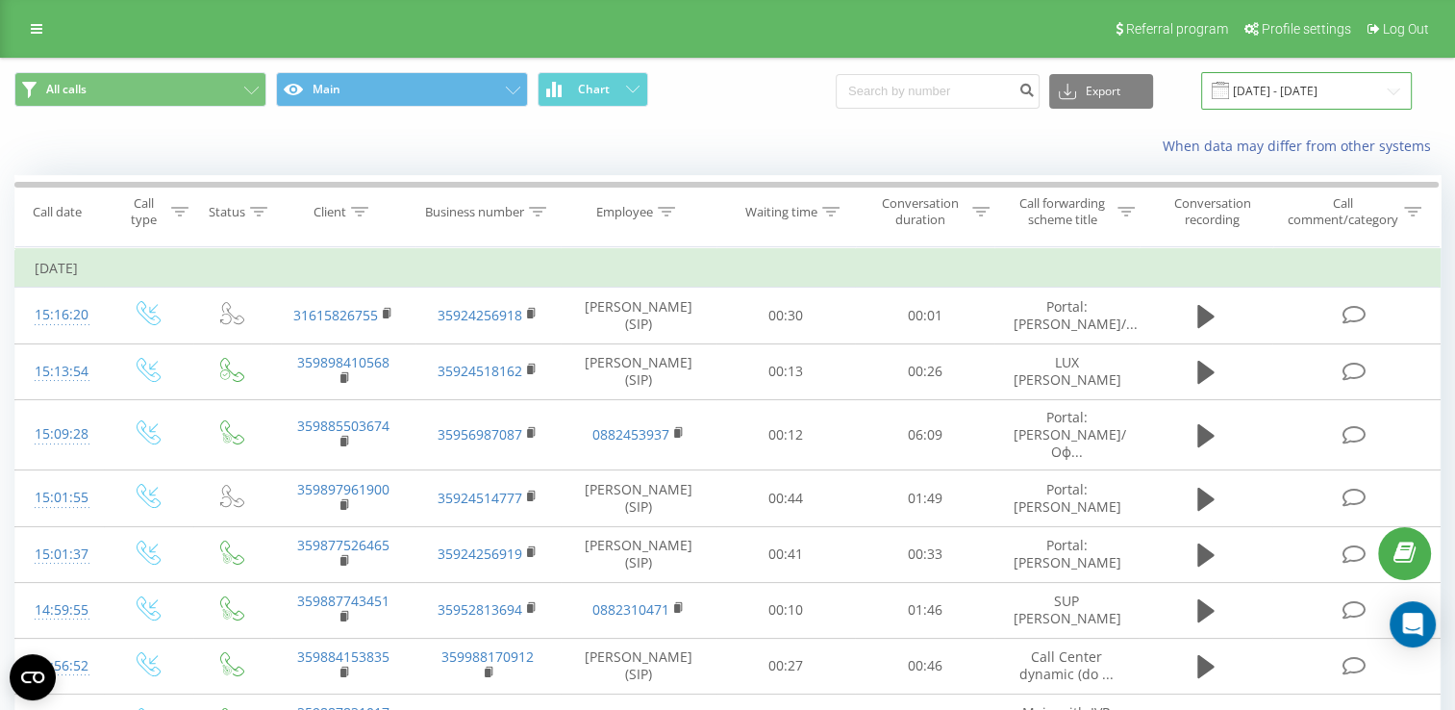
click at [1292, 95] on input "[DATE] - [DATE]" at bounding box center [1306, 90] width 211 height 37
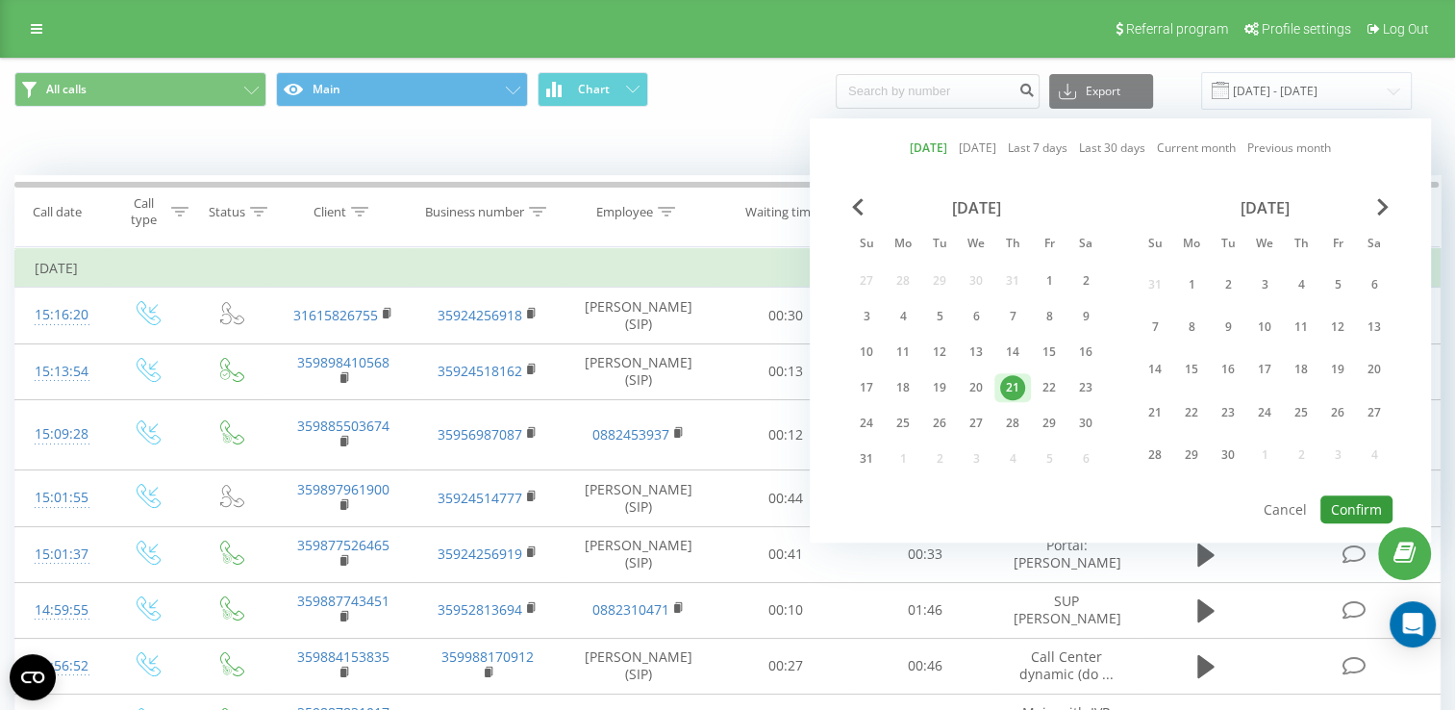
click at [1371, 507] on button "Confirm" at bounding box center [1356, 509] width 72 height 28
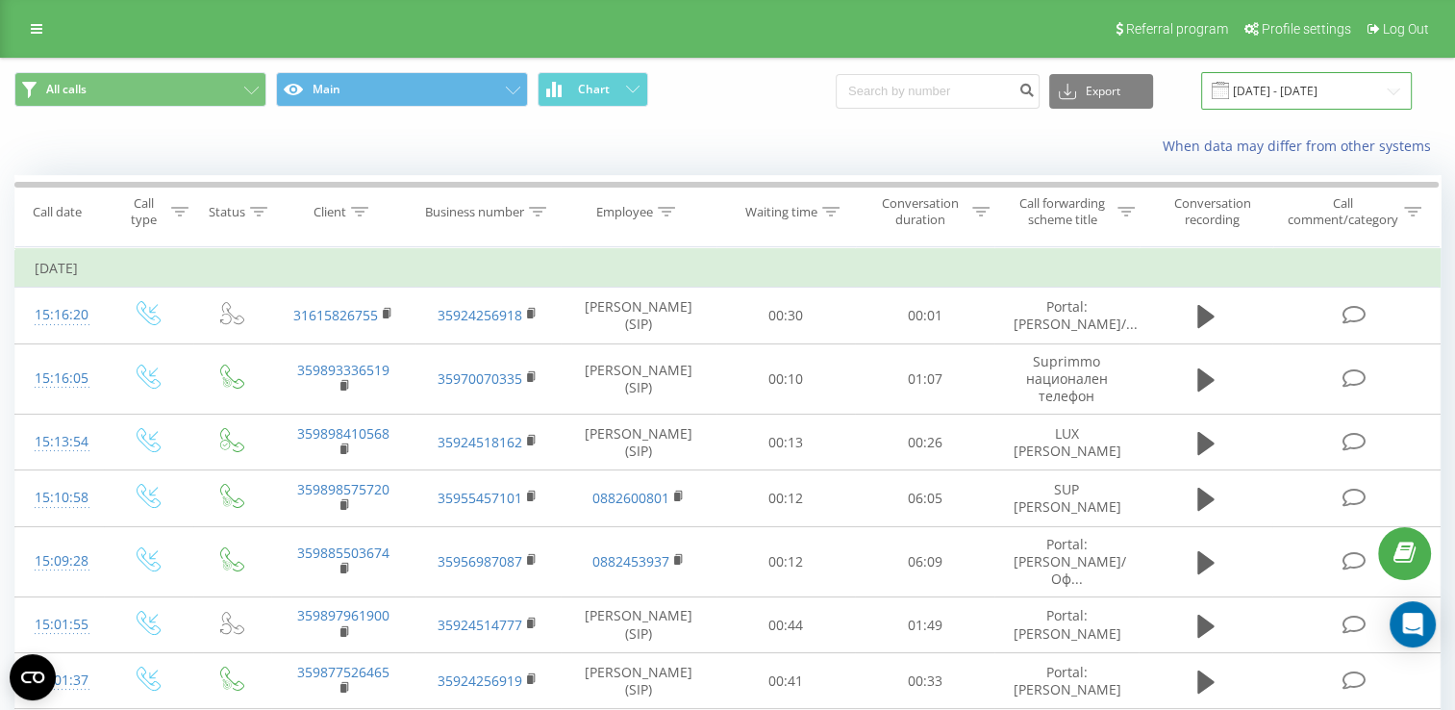
click at [1284, 91] on input "[DATE] - [DATE]" at bounding box center [1306, 90] width 211 height 37
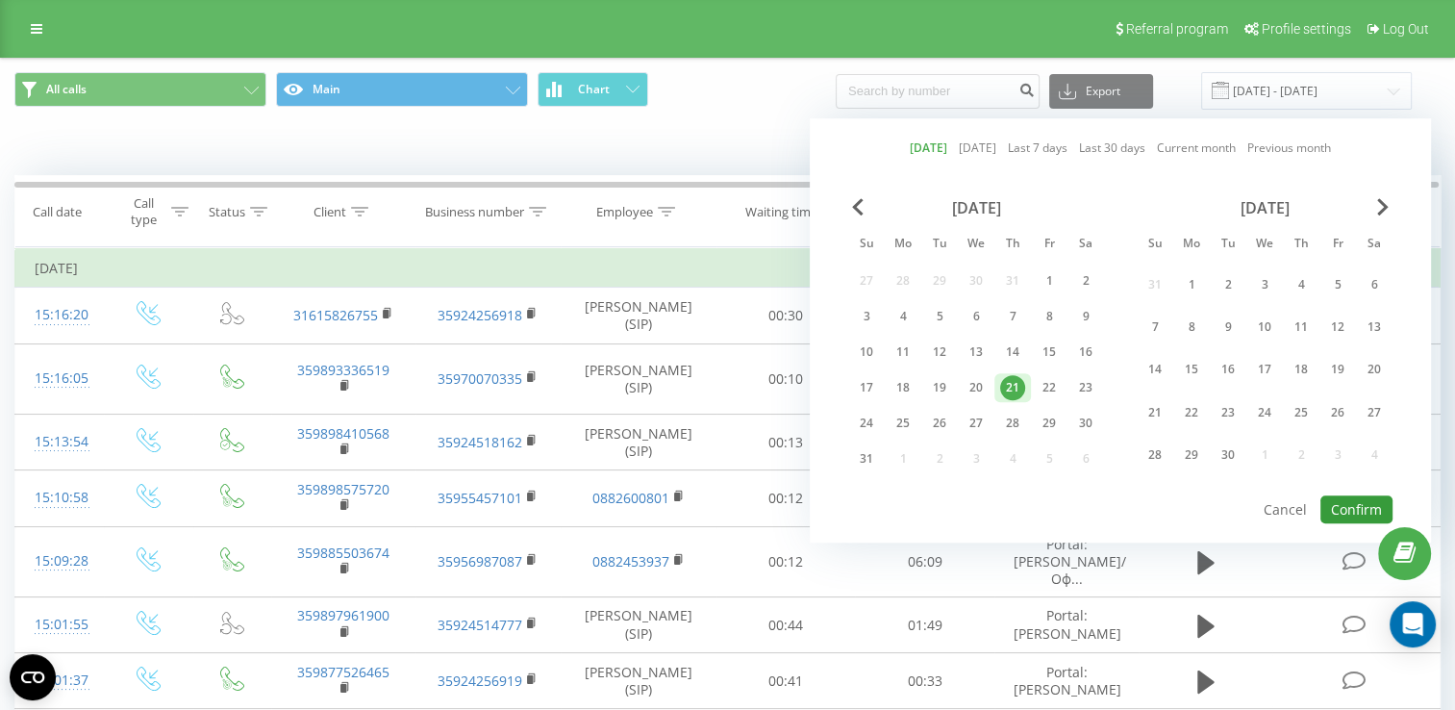
click at [1360, 509] on button "Confirm" at bounding box center [1356, 509] width 72 height 28
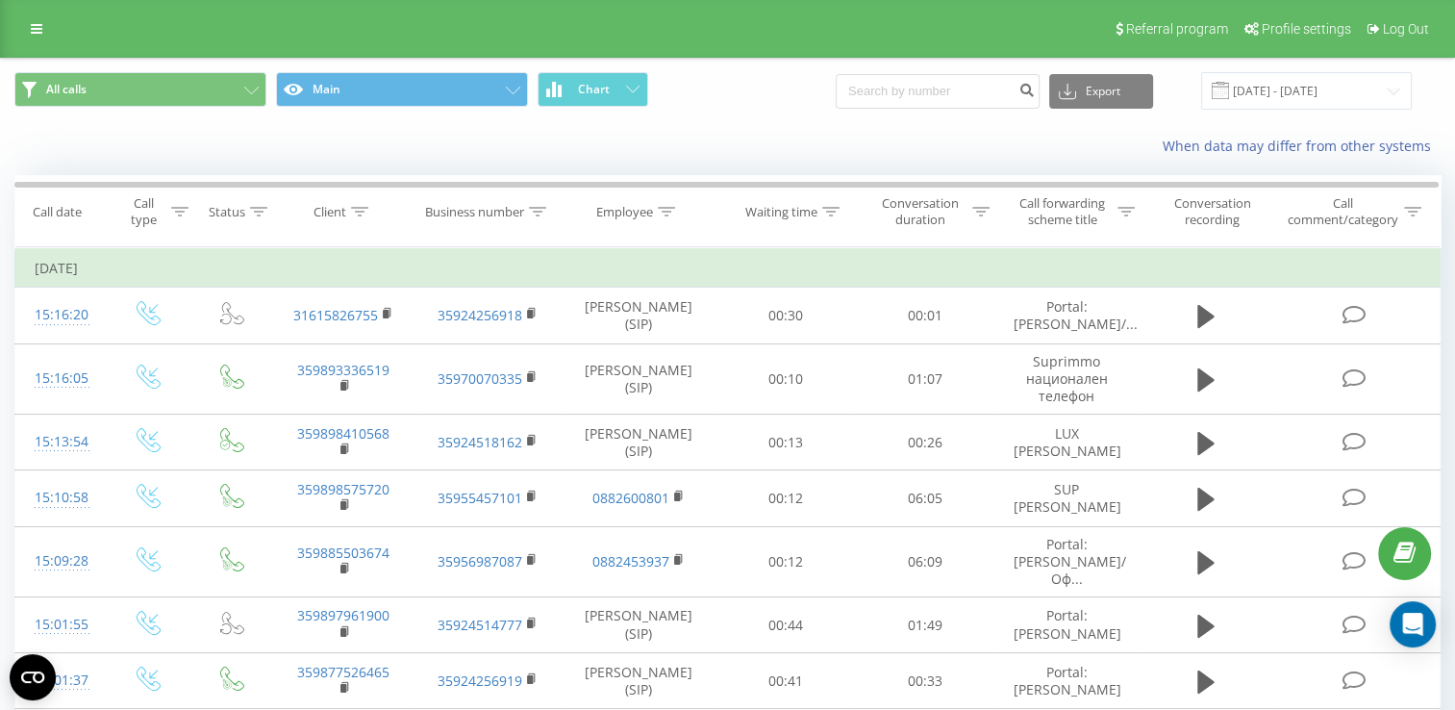
click at [0, 0] on button at bounding box center [0, 0] width 0 height 0
click at [0, 0] on span "359878218979" at bounding box center [0, 0] width 0 height 0
drag, startPoint x: 1083, startPoint y: 99, endPoint x: 1073, endPoint y: 22, distance: 77.5
click at [0, 0] on icon at bounding box center [0, 0] width 0 height 0
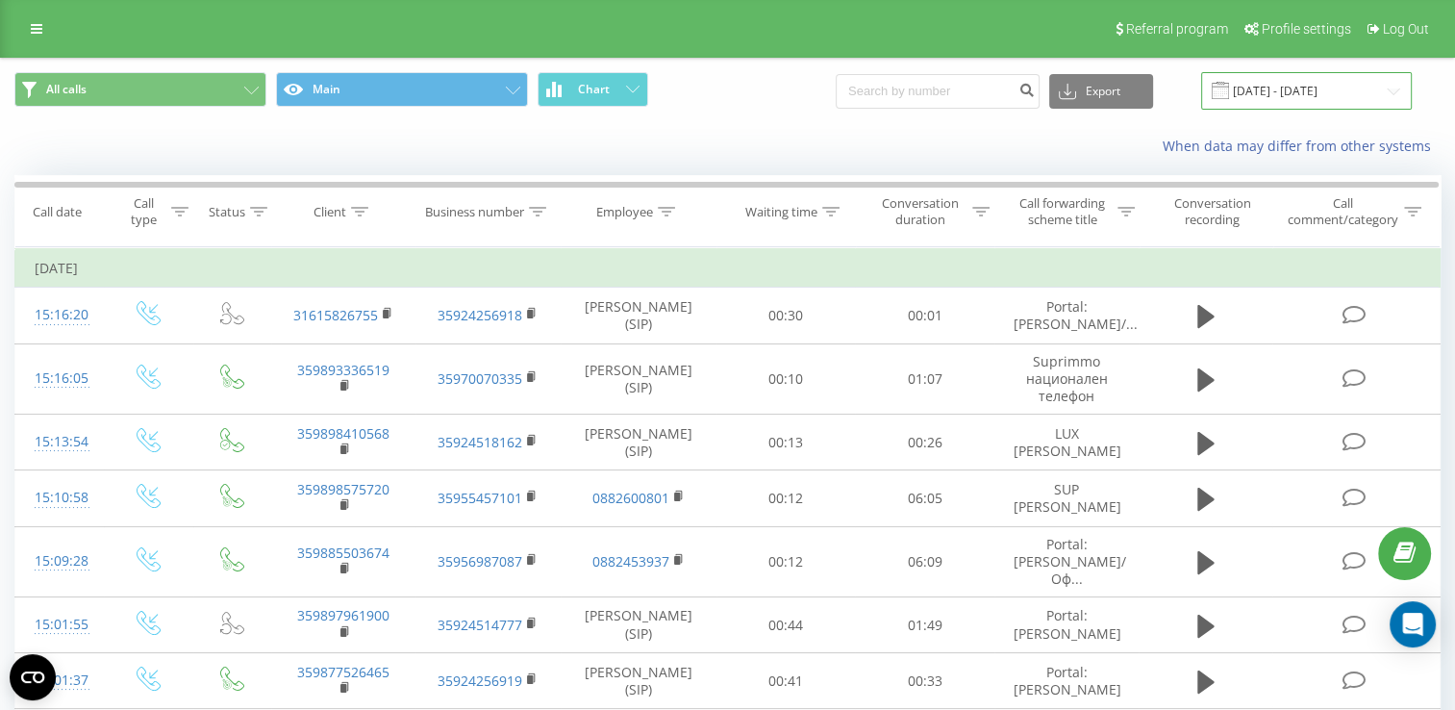
click at [1271, 88] on input "[DATE] - [DATE]" at bounding box center [1306, 90] width 211 height 37
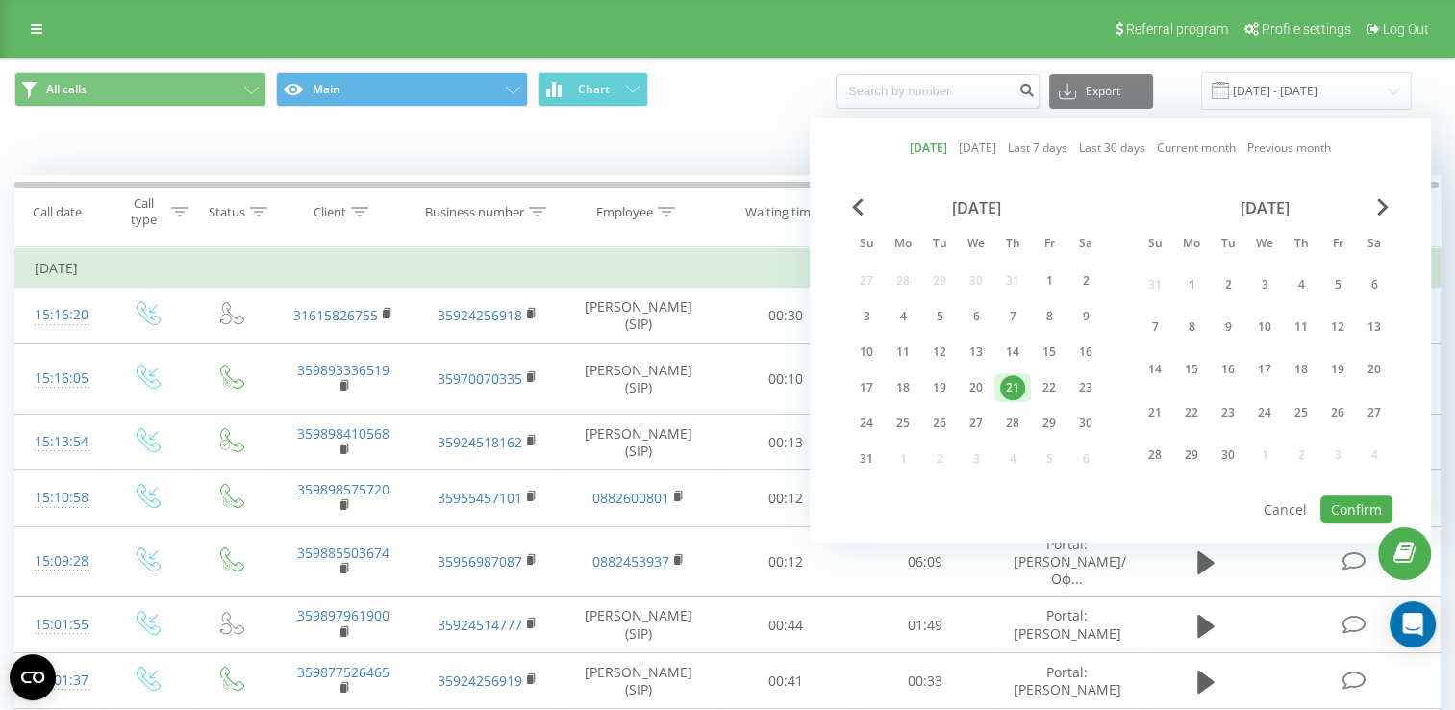
click at [1354, 493] on div at bounding box center [1120, 494] width 544 height 2
click at [1350, 495] on button "Confirm" at bounding box center [1356, 509] width 72 height 28
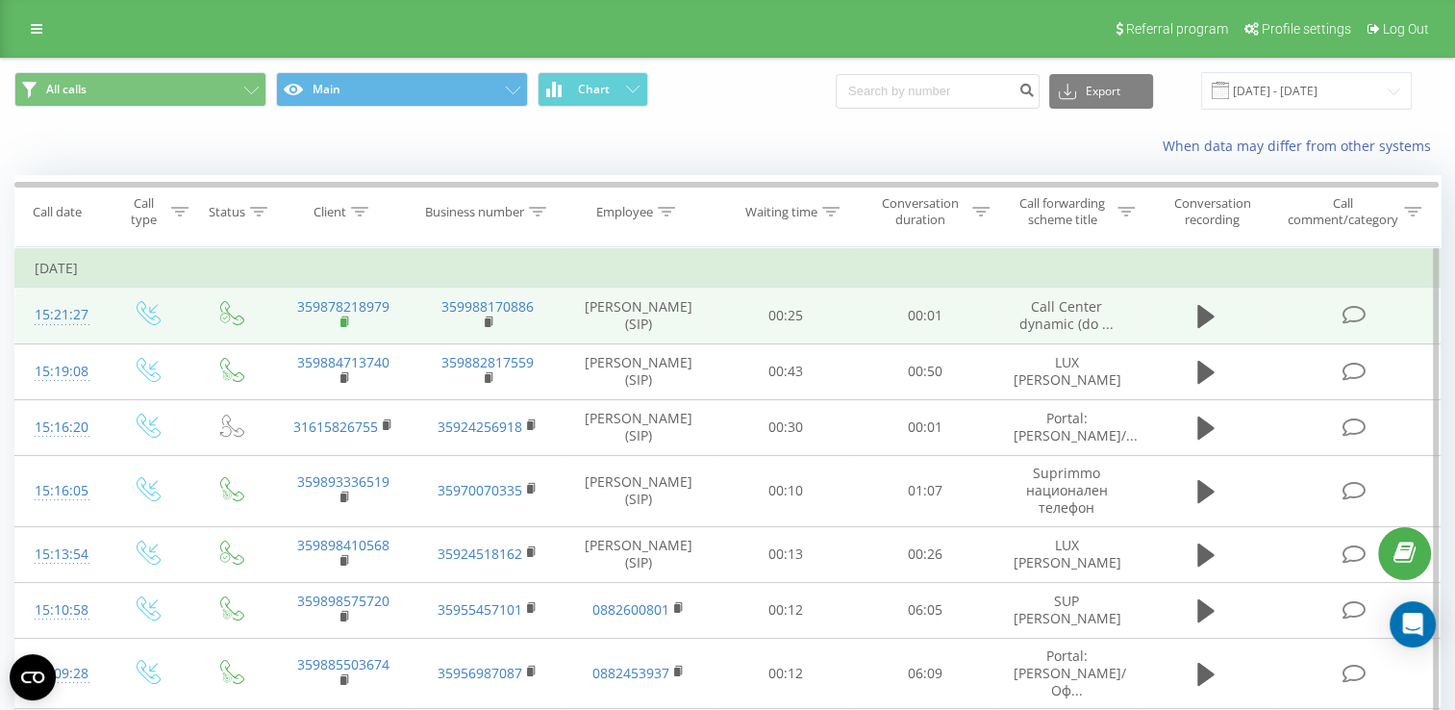
click at [341, 319] on rect at bounding box center [343, 322] width 6 height 9
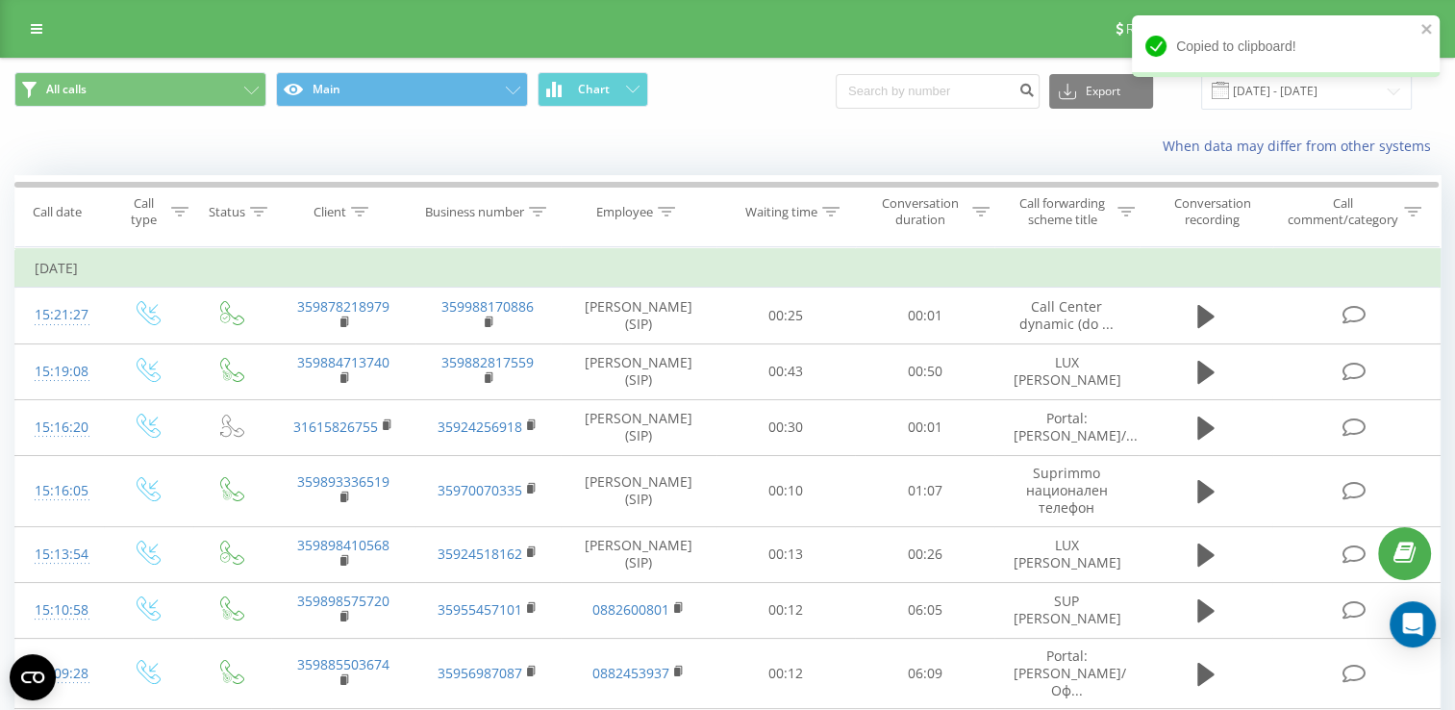
click at [1294, 86] on div "Copied to clipboard!" at bounding box center [1286, 52] width 308 height 75
click at [1281, 87] on div "Copied to clipboard!" at bounding box center [1286, 52] width 308 height 75
click at [1420, 29] on icon "close" at bounding box center [1426, 28] width 13 height 15
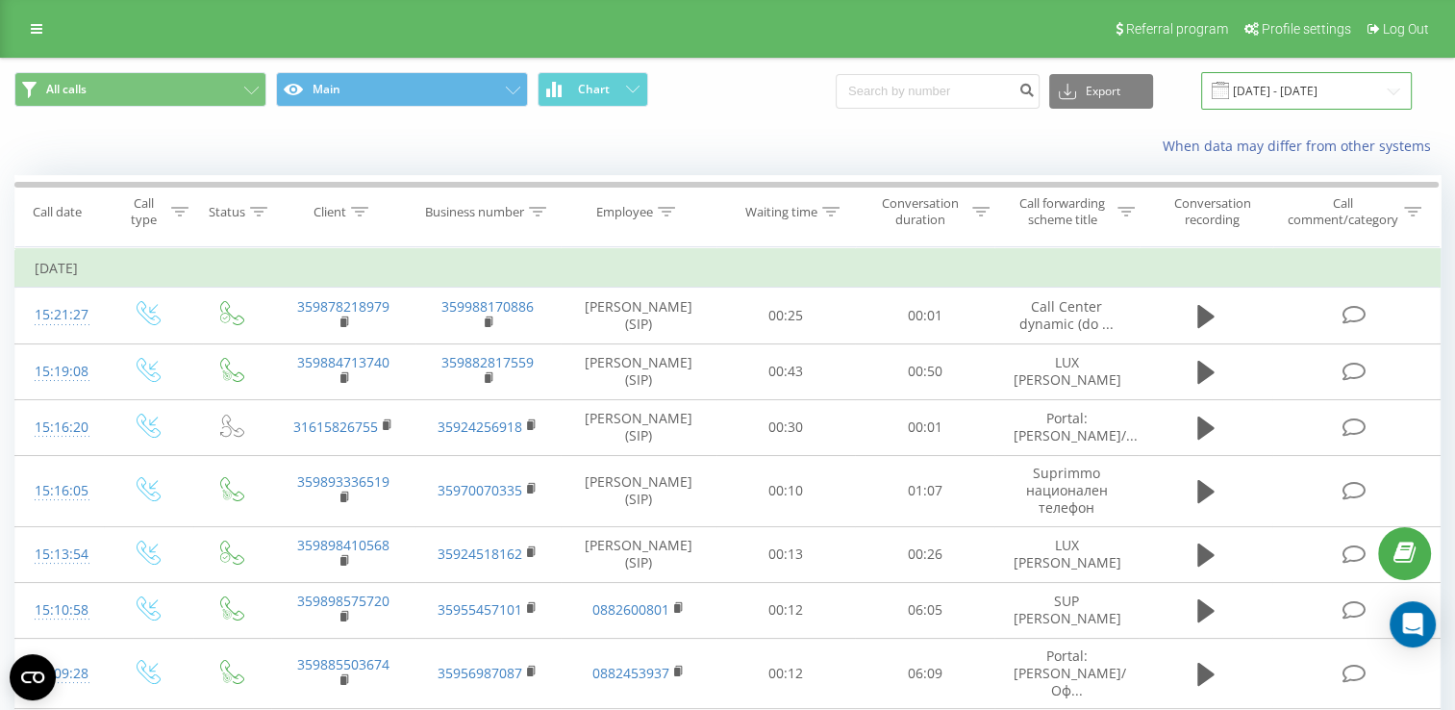
click at [1284, 94] on input "[DATE] - [DATE]" at bounding box center [1306, 90] width 211 height 37
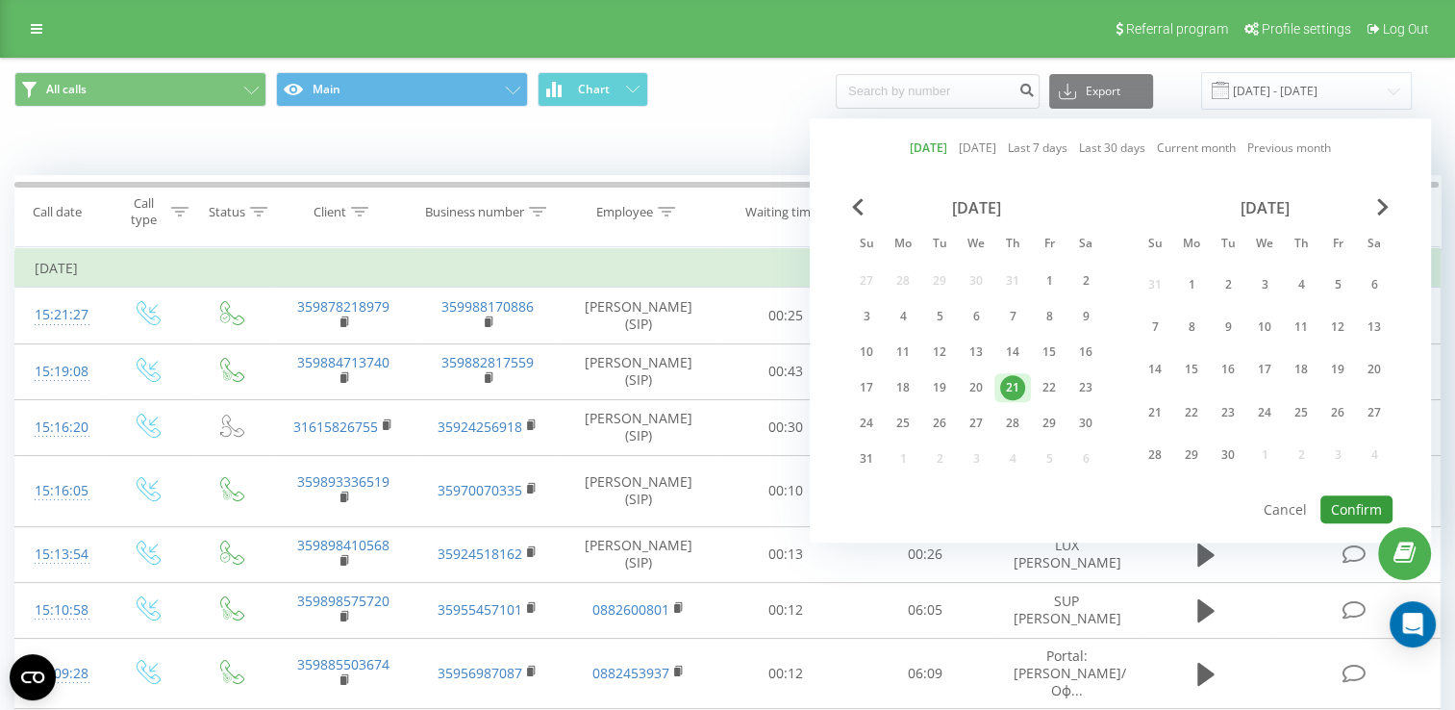
click at [1349, 497] on button "Confirm" at bounding box center [1356, 509] width 72 height 28
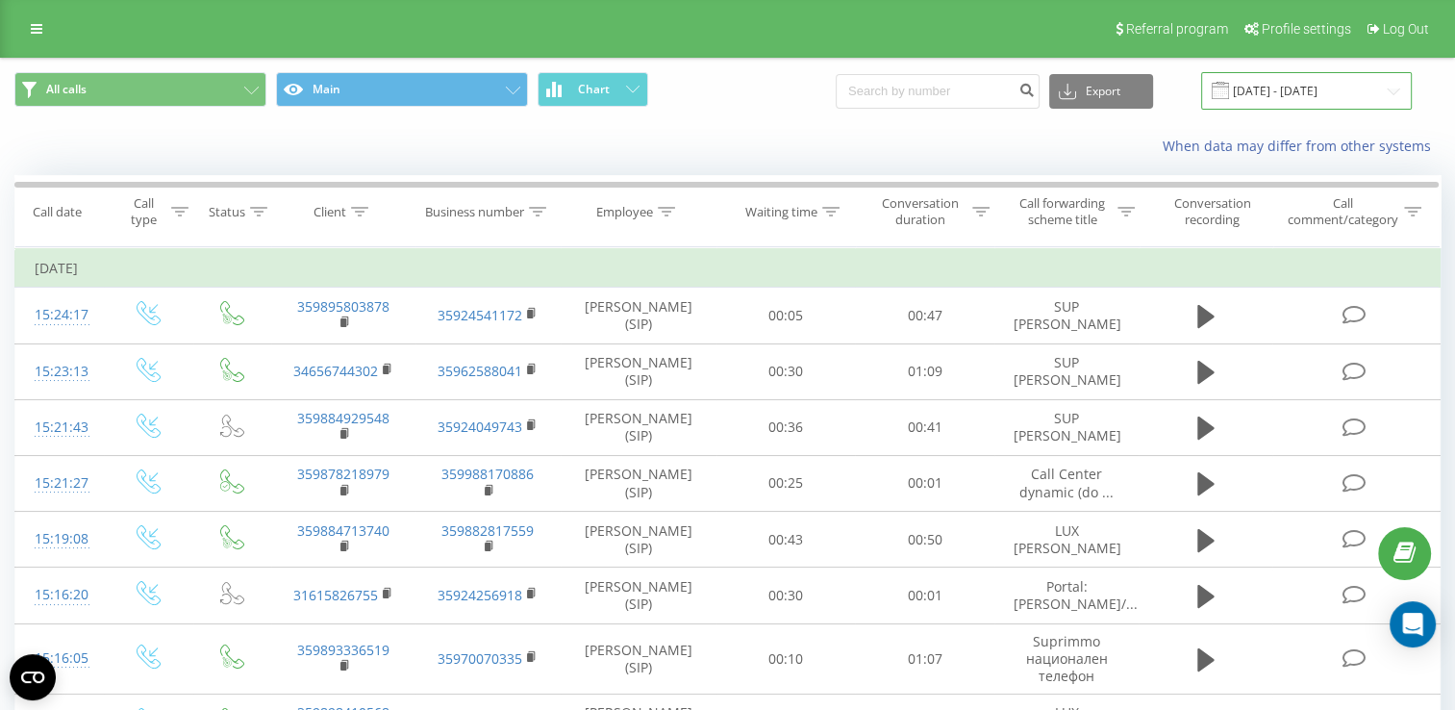
click at [1292, 87] on input "[DATE] - [DATE]" at bounding box center [1306, 90] width 211 height 37
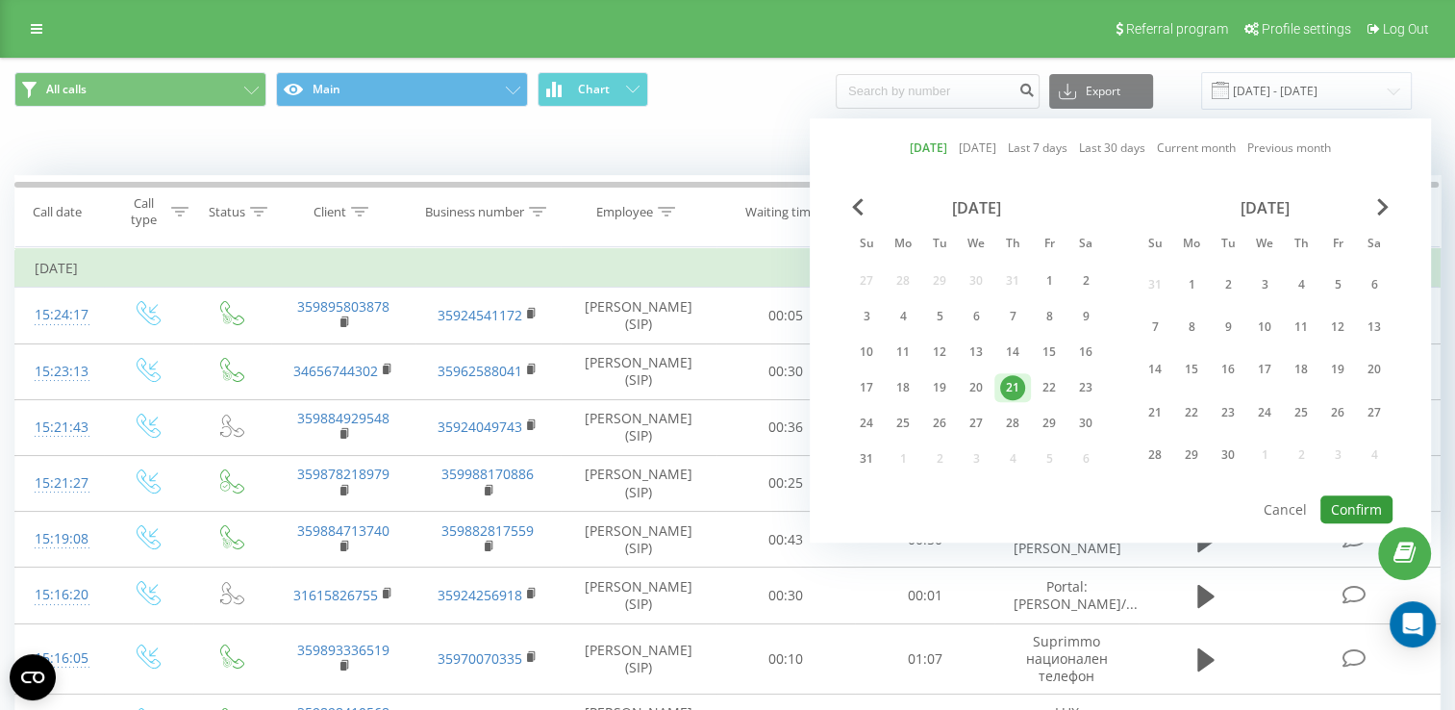
click at [1349, 495] on button "Confirm" at bounding box center [1356, 509] width 72 height 28
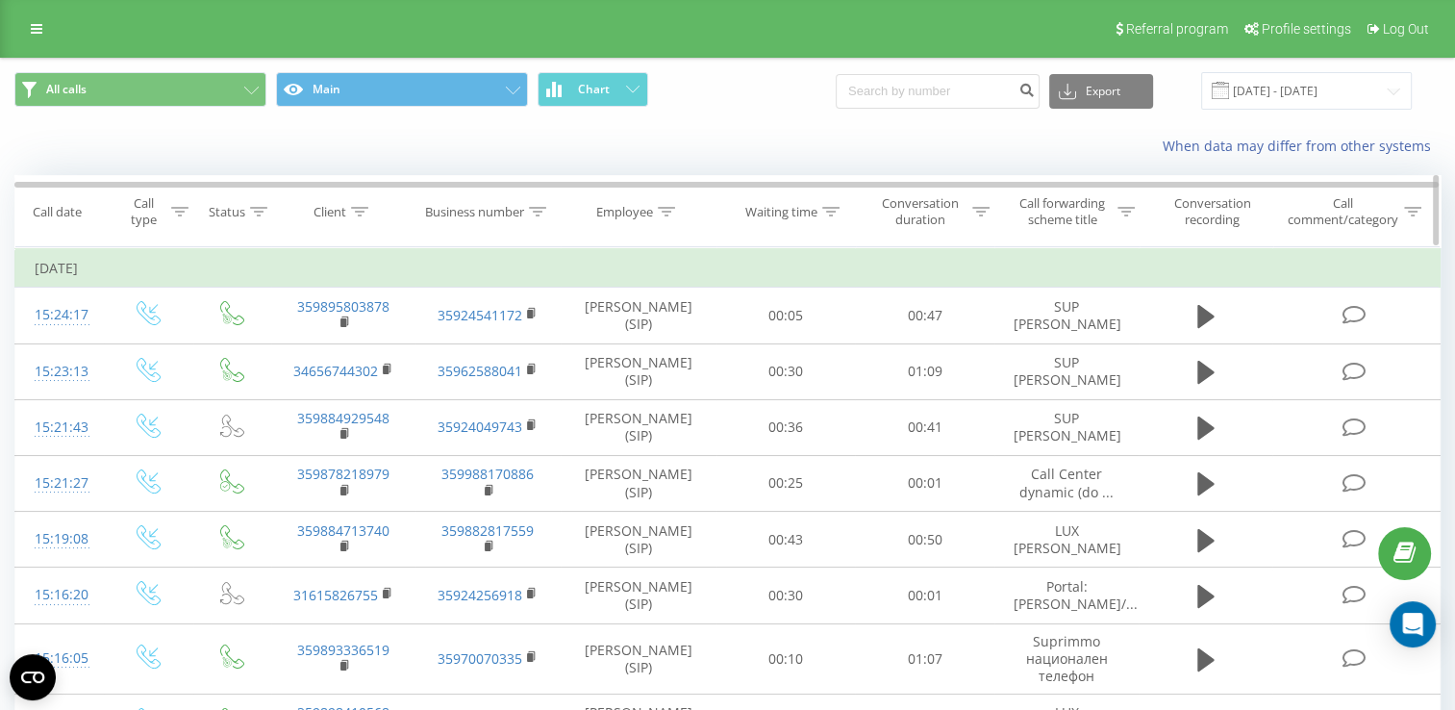
click at [623, 207] on div "Employee" at bounding box center [624, 212] width 57 height 16
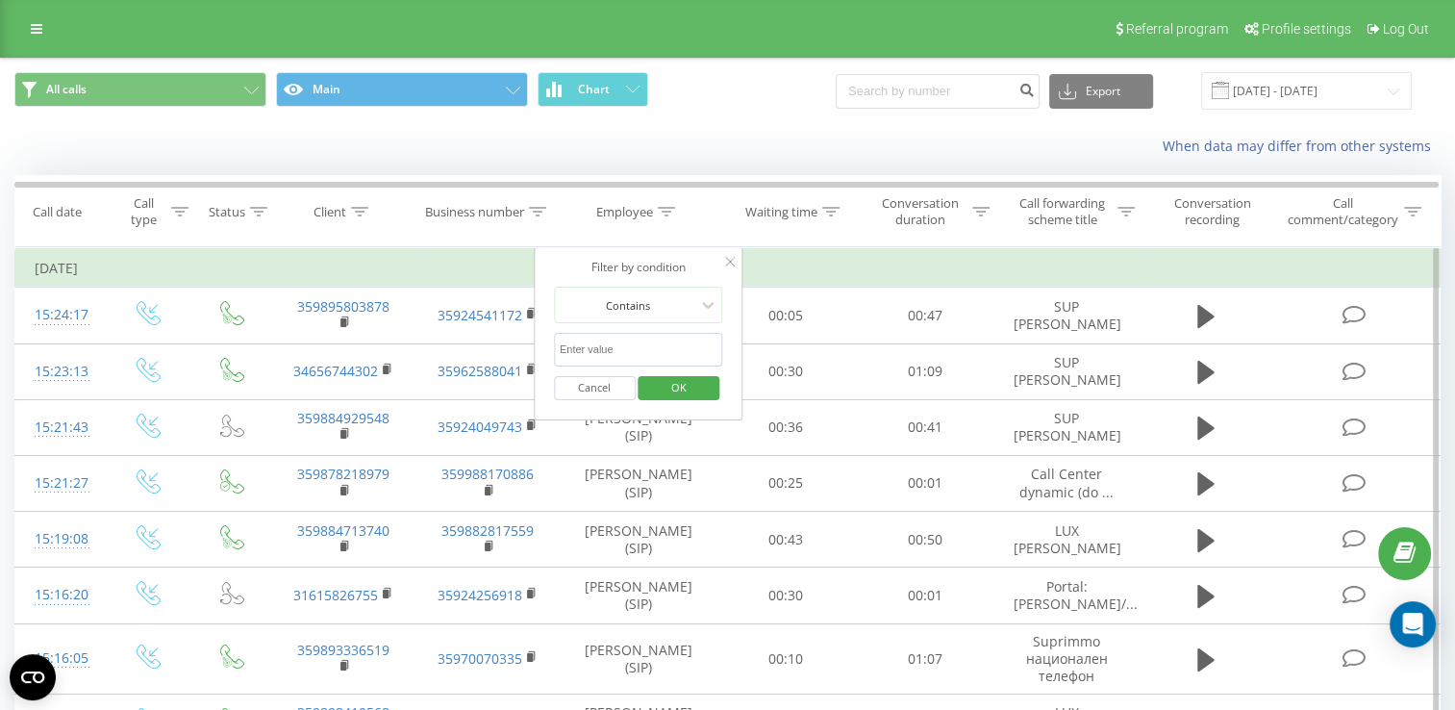
click at [608, 349] on input "text" at bounding box center [638, 350] width 169 height 34
type input "милена"
click at [664, 384] on span "OK" at bounding box center [679, 387] width 54 height 30
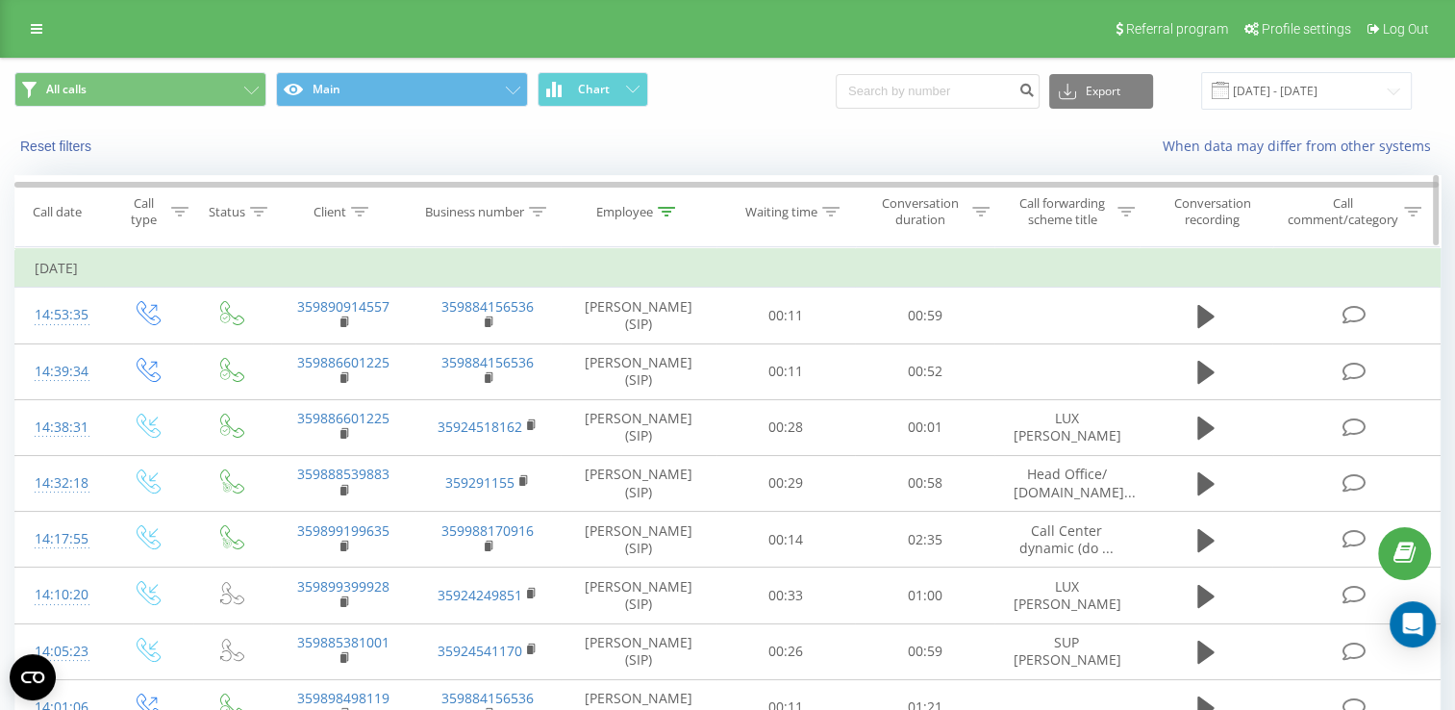
click at [624, 217] on div "Employee" at bounding box center [624, 212] width 57 height 16
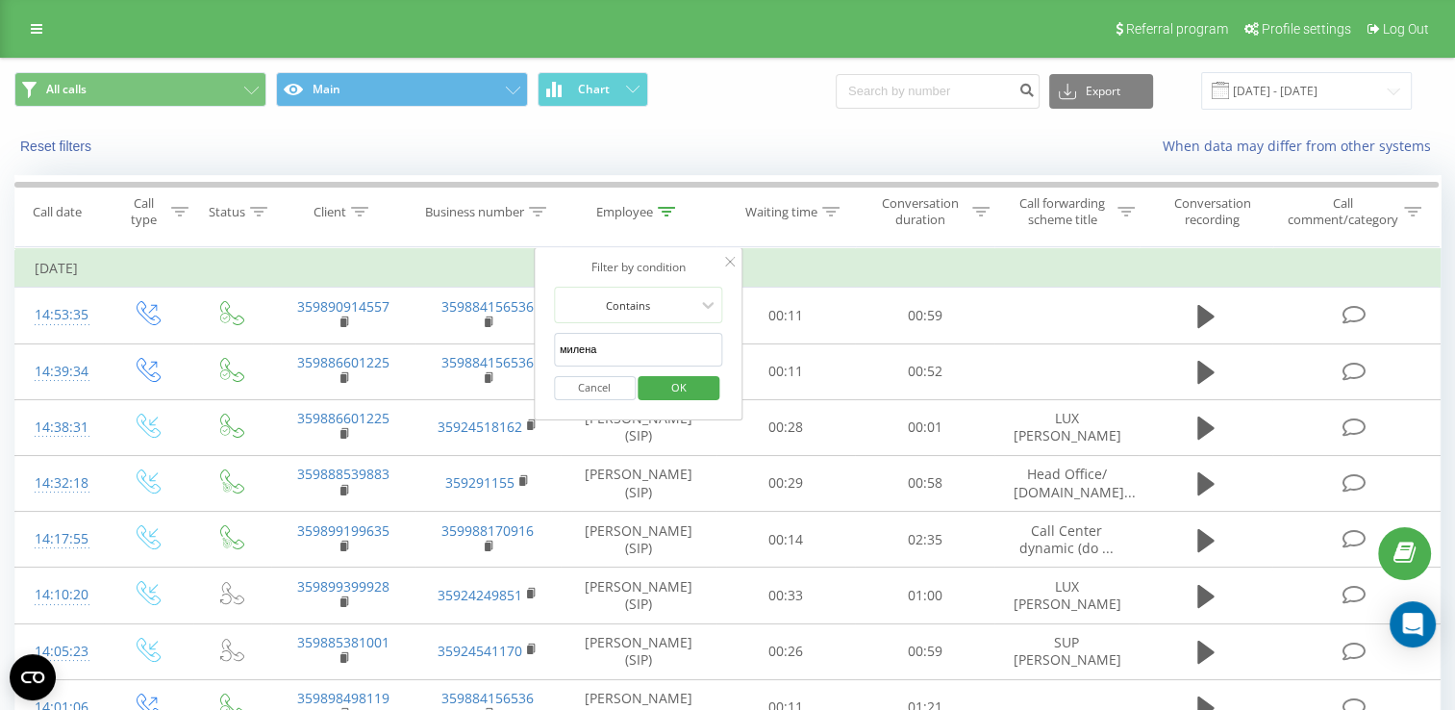
drag, startPoint x: 605, startPoint y: 344, endPoint x: 541, endPoint y: 348, distance: 63.6
click at [541, 348] on div "Filter by condition Contains милена Cancel OK" at bounding box center [639, 333] width 210 height 173
click at [610, 350] on input "text" at bounding box center [638, 350] width 169 height 34
type input "Стела"
click at [684, 384] on span "OK" at bounding box center [679, 387] width 54 height 30
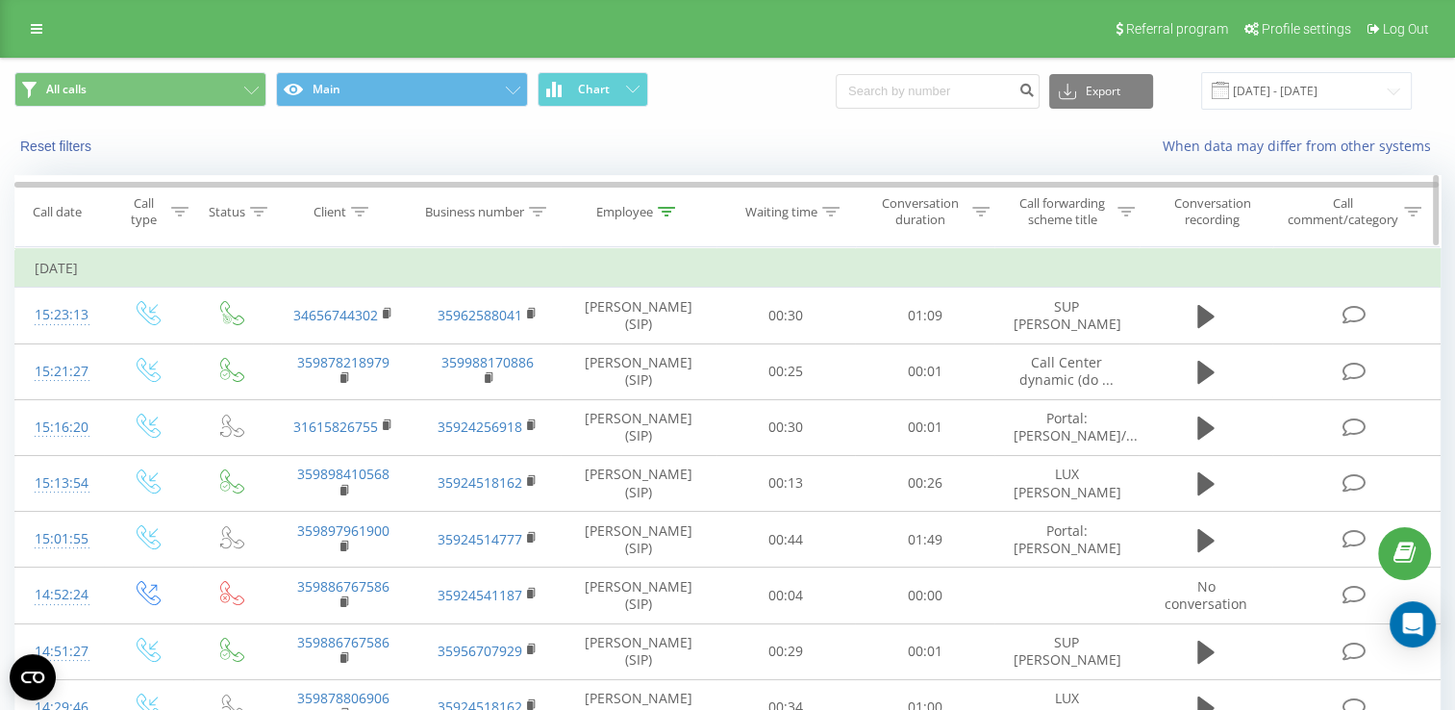
click at [618, 212] on div "Employee" at bounding box center [624, 212] width 57 height 16
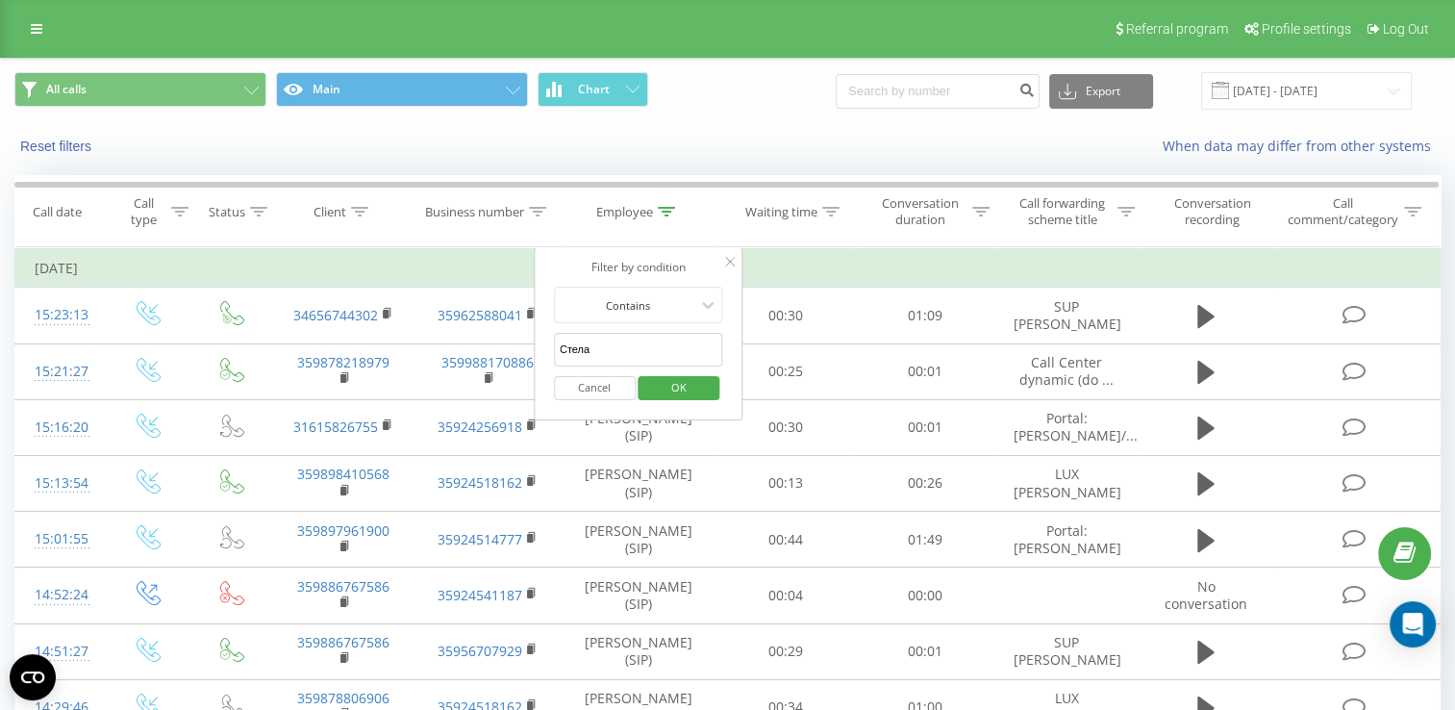
drag, startPoint x: 595, startPoint y: 347, endPoint x: 541, endPoint y: 350, distance: 53.9
click at [541, 350] on div "Filter by condition Contains Стела Cancel OK" at bounding box center [639, 333] width 210 height 173
click at [679, 379] on span "OK" at bounding box center [679, 387] width 54 height 30
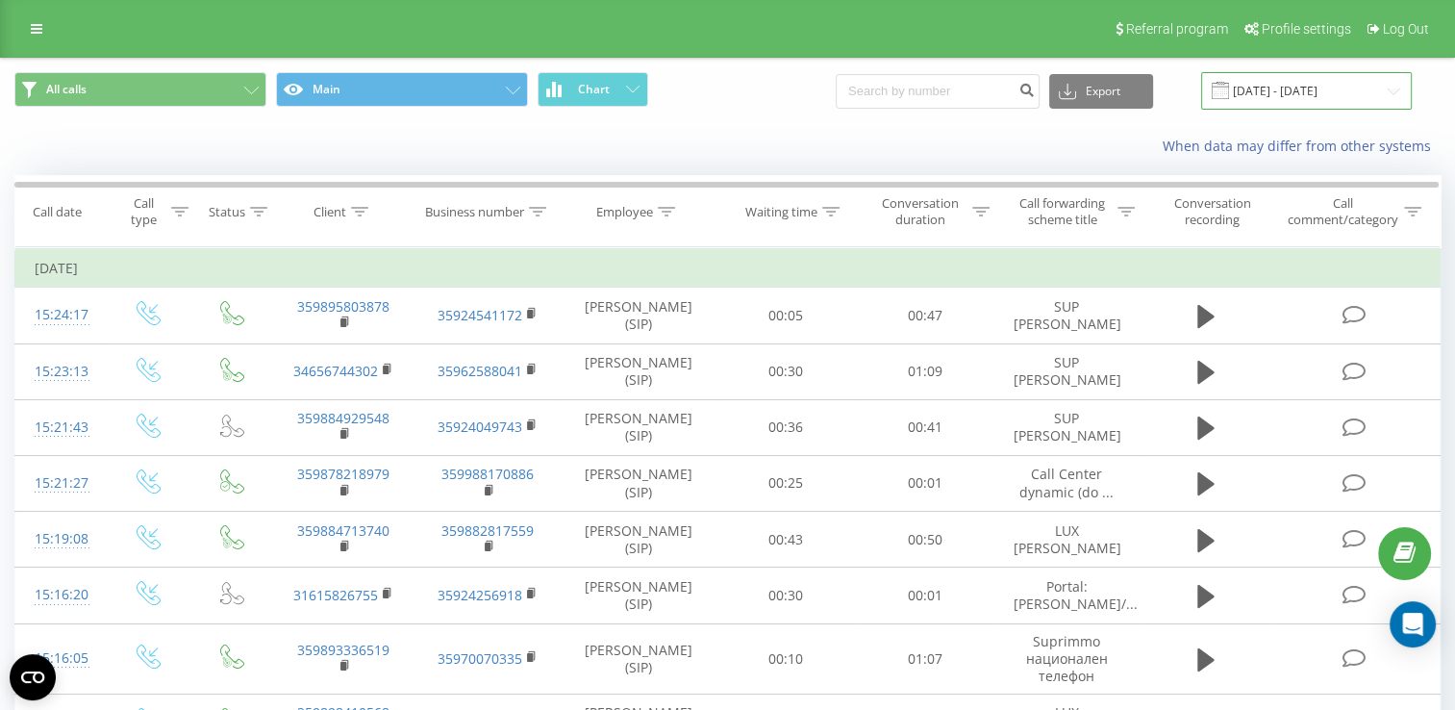
click at [1289, 84] on input "[DATE] - [DATE]" at bounding box center [1306, 90] width 211 height 37
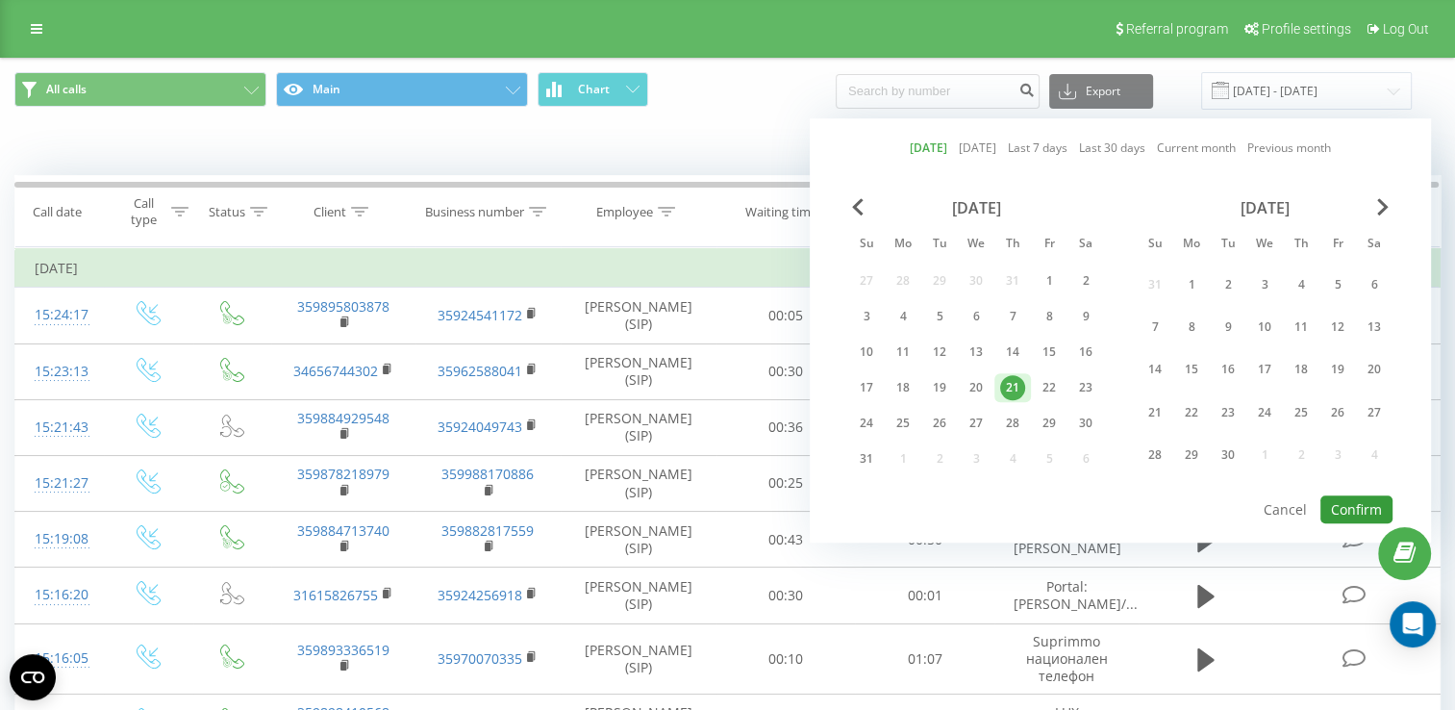
click at [1335, 506] on button "Confirm" at bounding box center [1356, 509] width 72 height 28
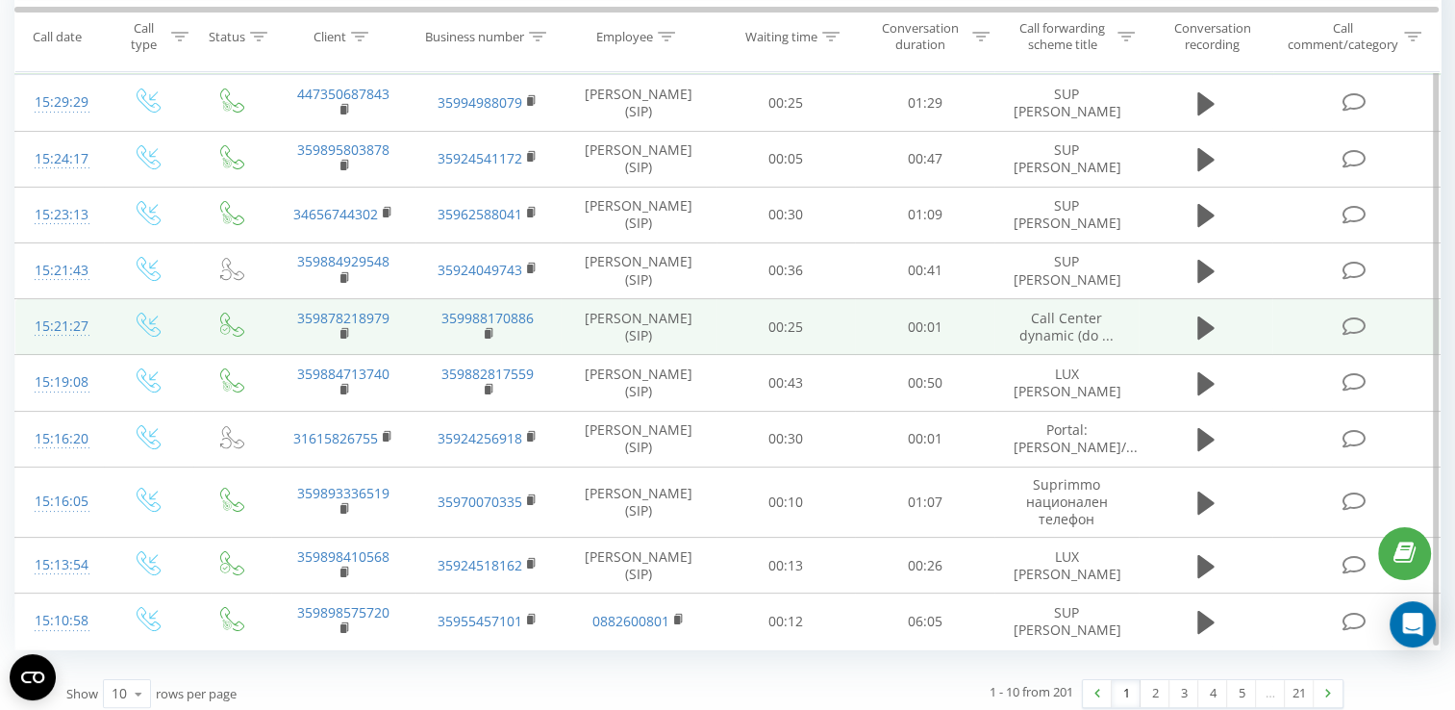
scroll to position [221, 0]
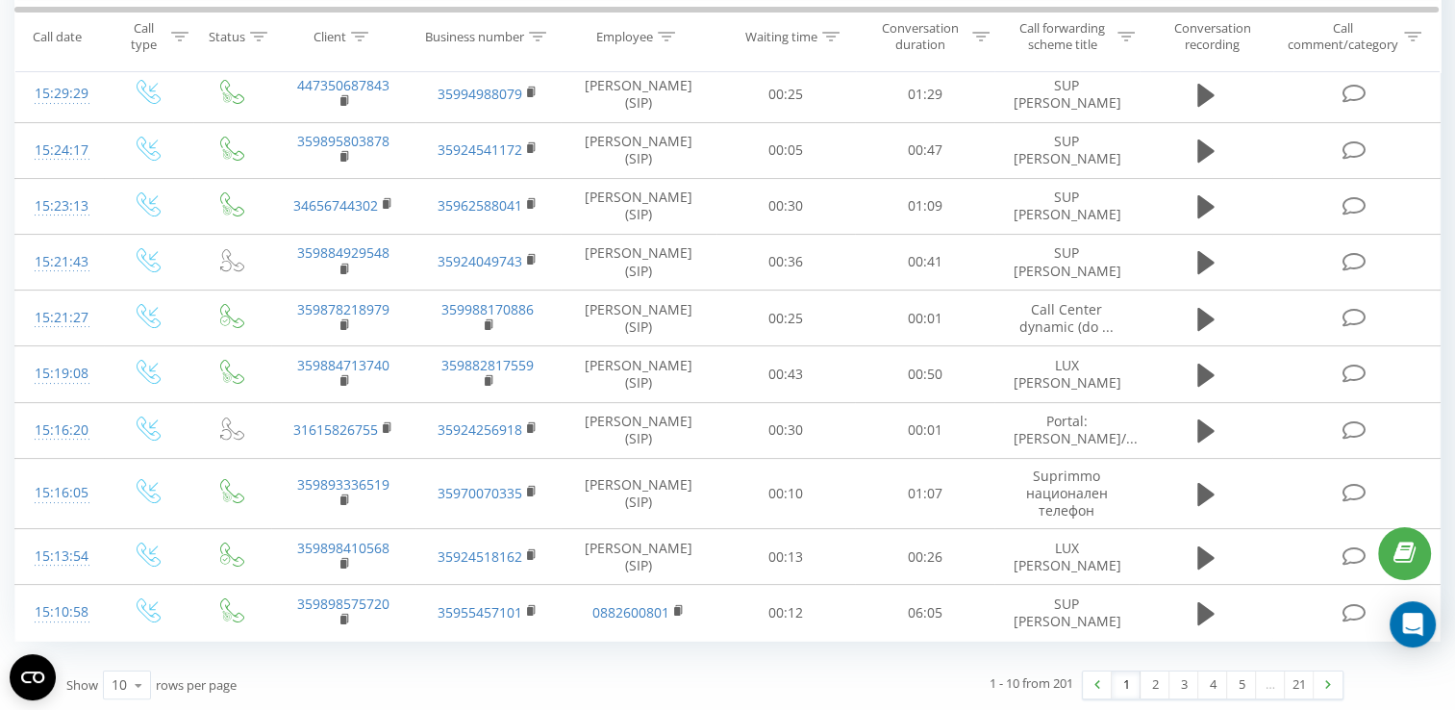
click at [0, 0] on button at bounding box center [0, 0] width 0 height 0
click at [0, 0] on span "359883940012" at bounding box center [0, 0] width 0 height 0
copy span "359883940012"
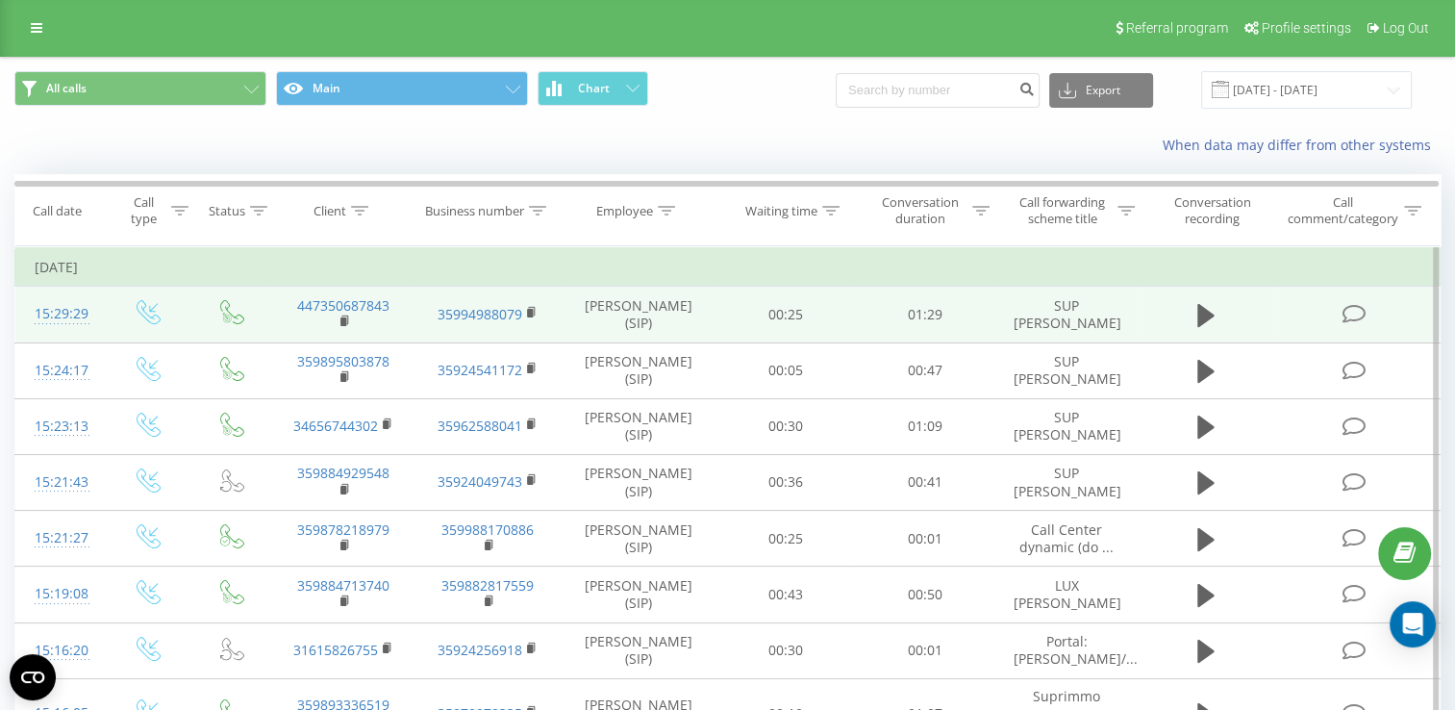
scroll to position [0, 0]
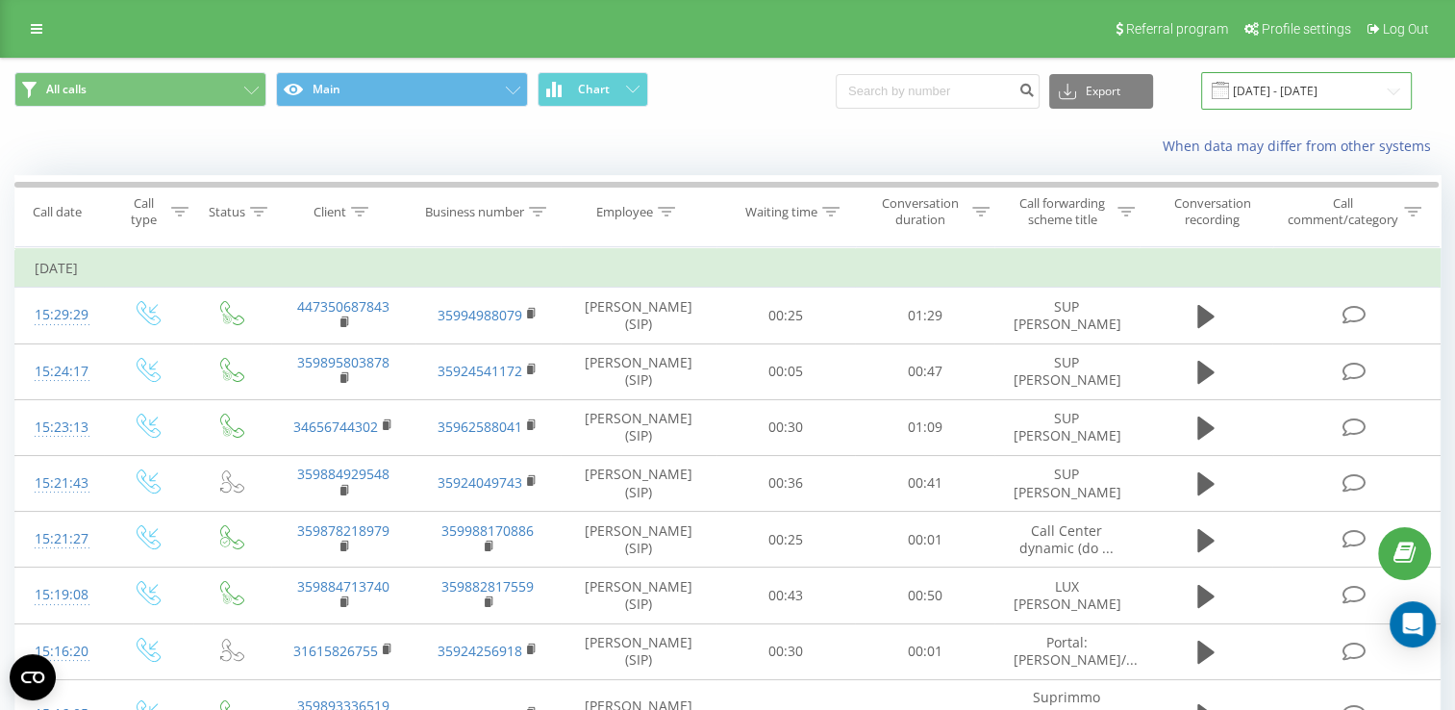
click at [1292, 87] on input "[DATE] - [DATE]" at bounding box center [1306, 90] width 211 height 37
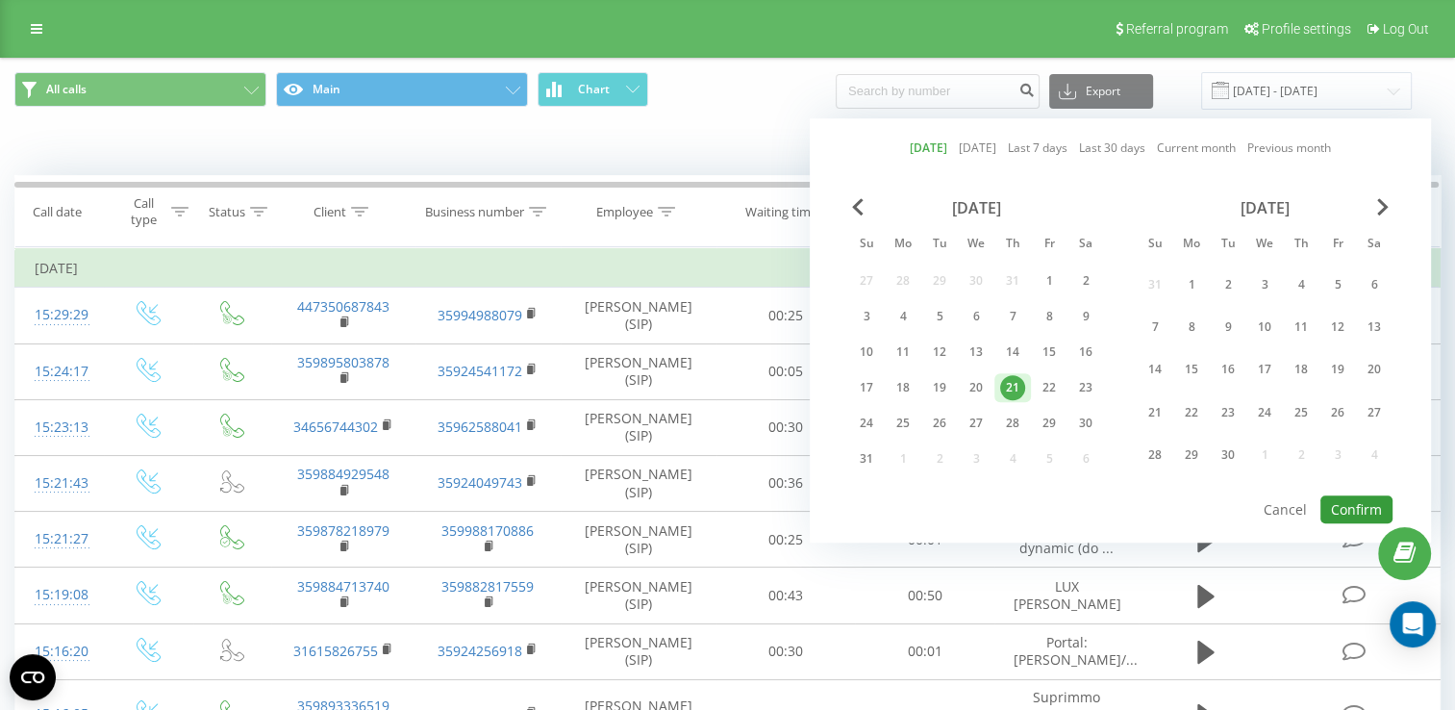
click at [1361, 504] on button "Confirm" at bounding box center [1356, 509] width 72 height 28
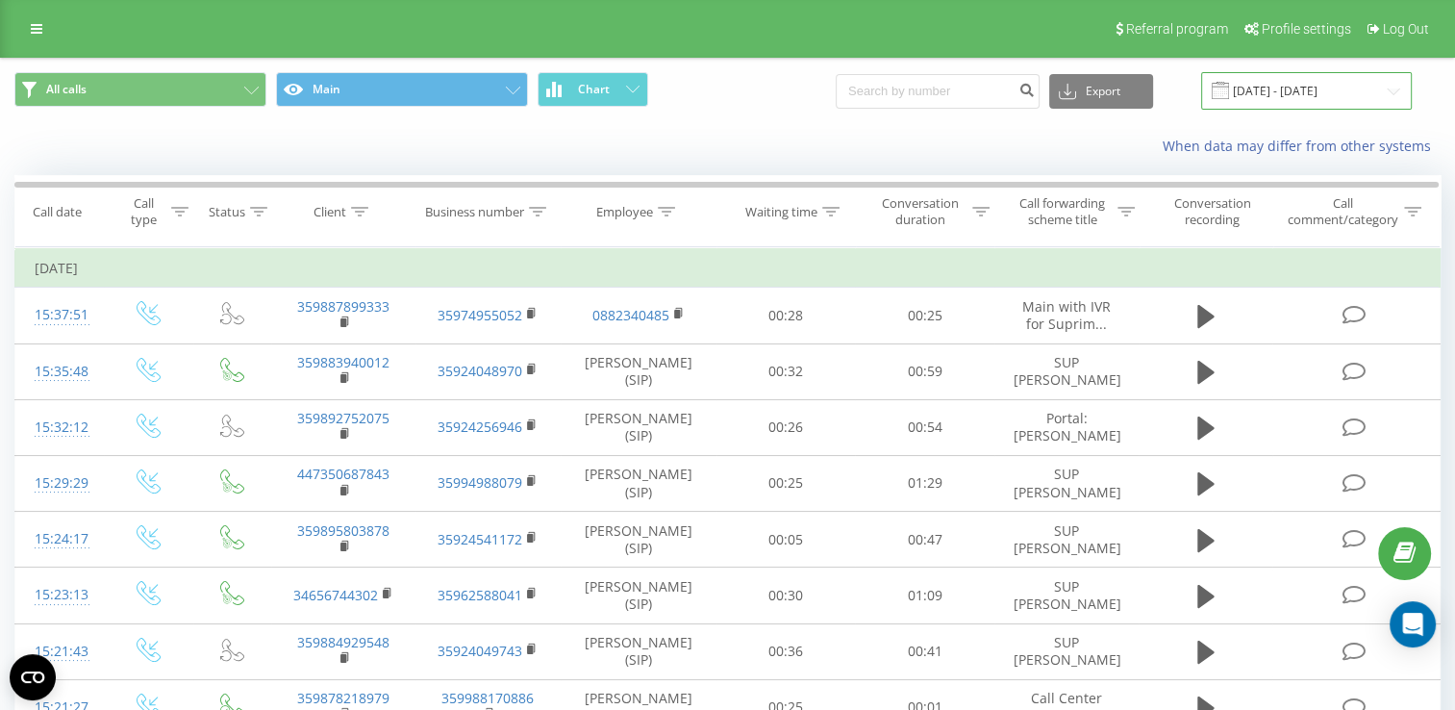
click at [1325, 84] on input "[DATE] - [DATE]" at bounding box center [1306, 90] width 211 height 37
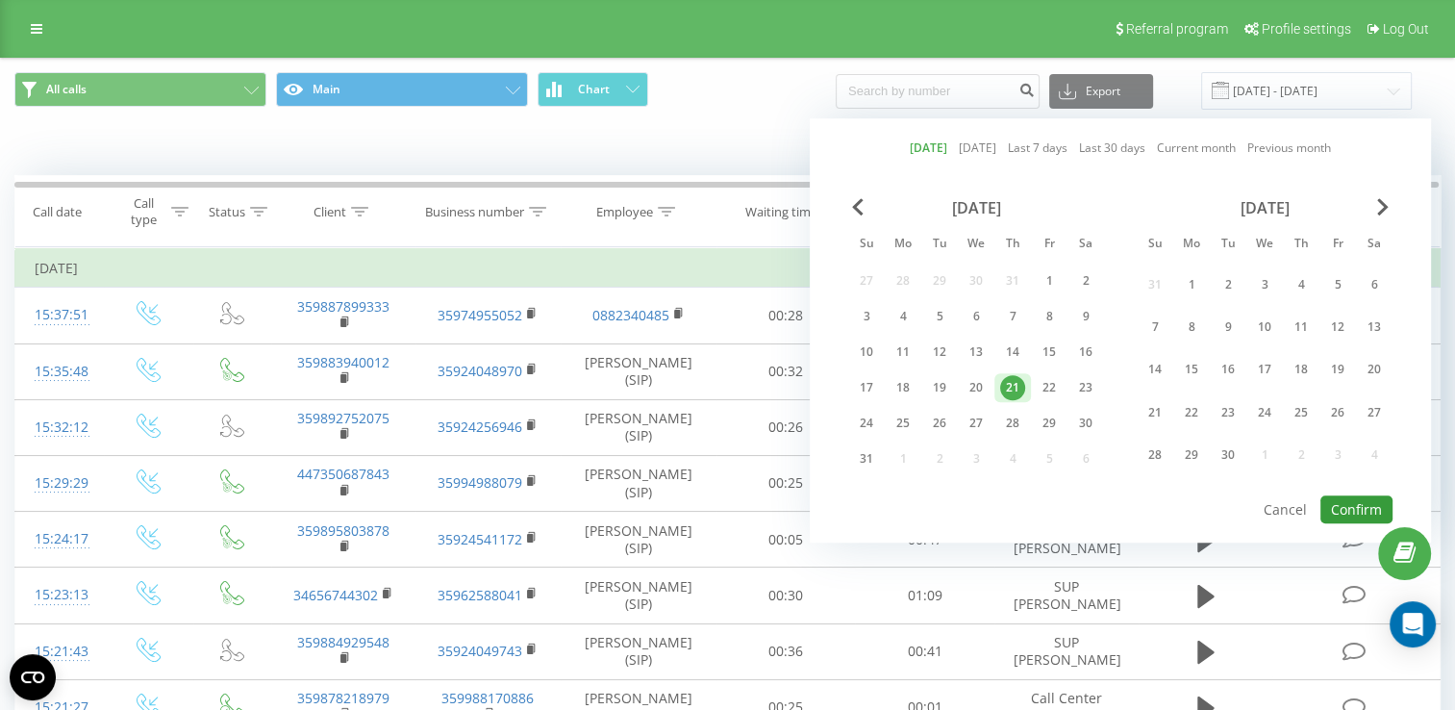
click at [1361, 501] on button "Confirm" at bounding box center [1356, 509] width 72 height 28
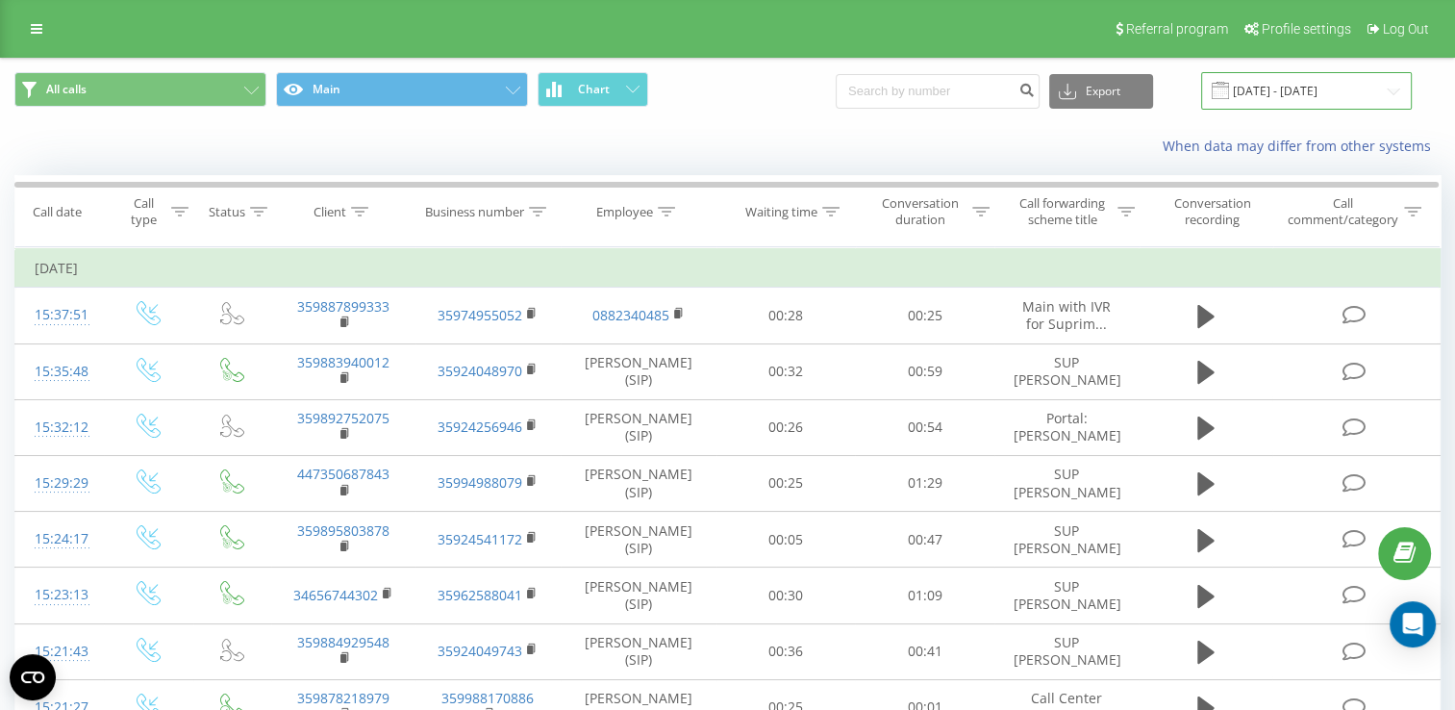
click at [1291, 93] on input "[DATE] - [DATE]" at bounding box center [1306, 90] width 211 height 37
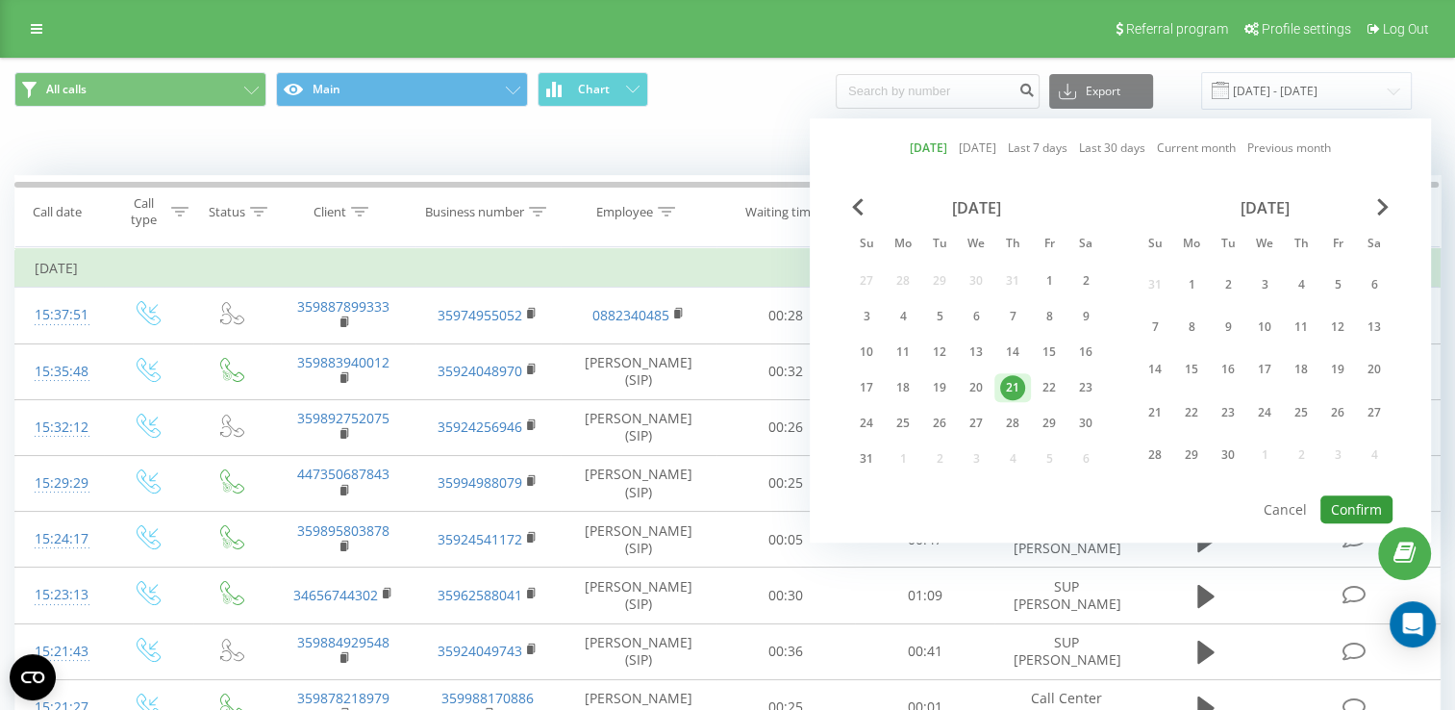
click at [1360, 503] on button "Confirm" at bounding box center [1356, 509] width 72 height 28
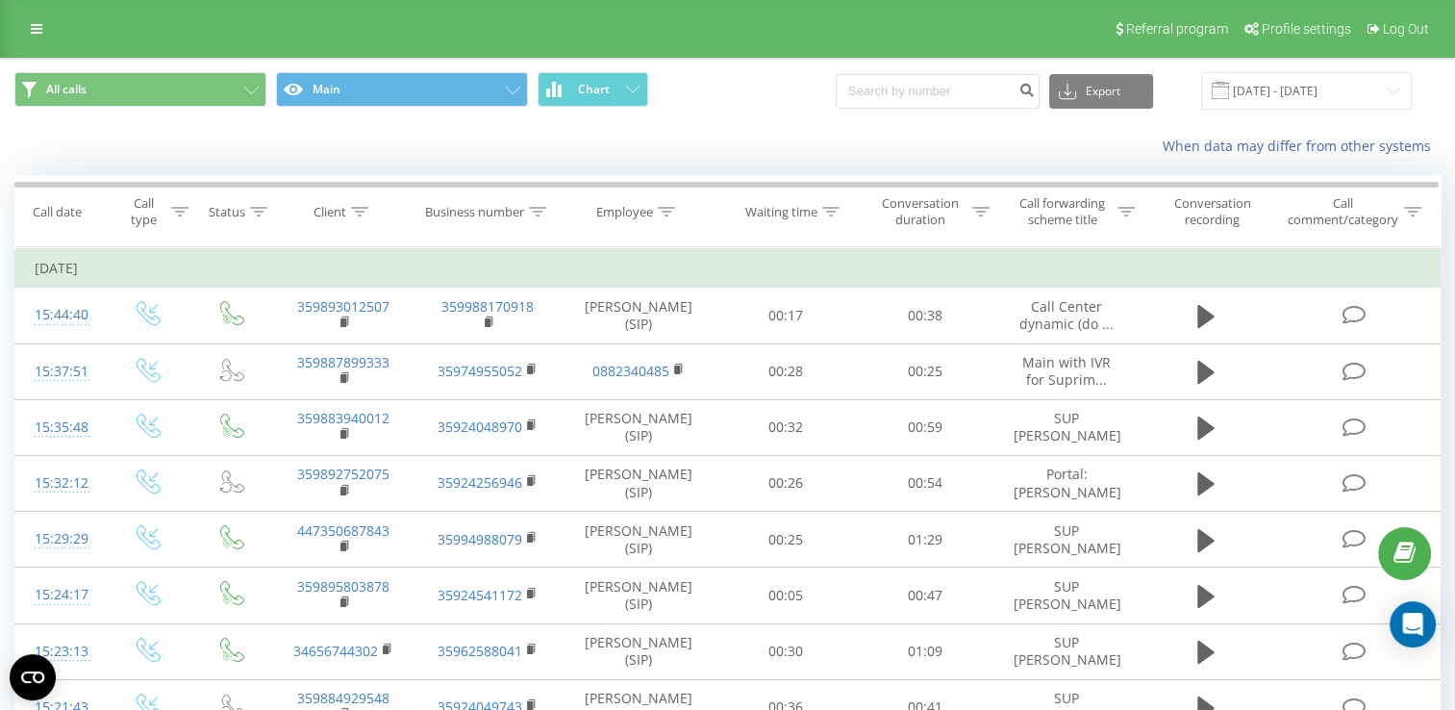
click at [0, 0] on button at bounding box center [0, 0] width 0 height 0
click at [0, 0] on span "359879588002" at bounding box center [0, 0] width 0 height 0
copy span "359879588002"
click at [1288, 84] on input "[DATE] - [DATE]" at bounding box center [1306, 90] width 211 height 37
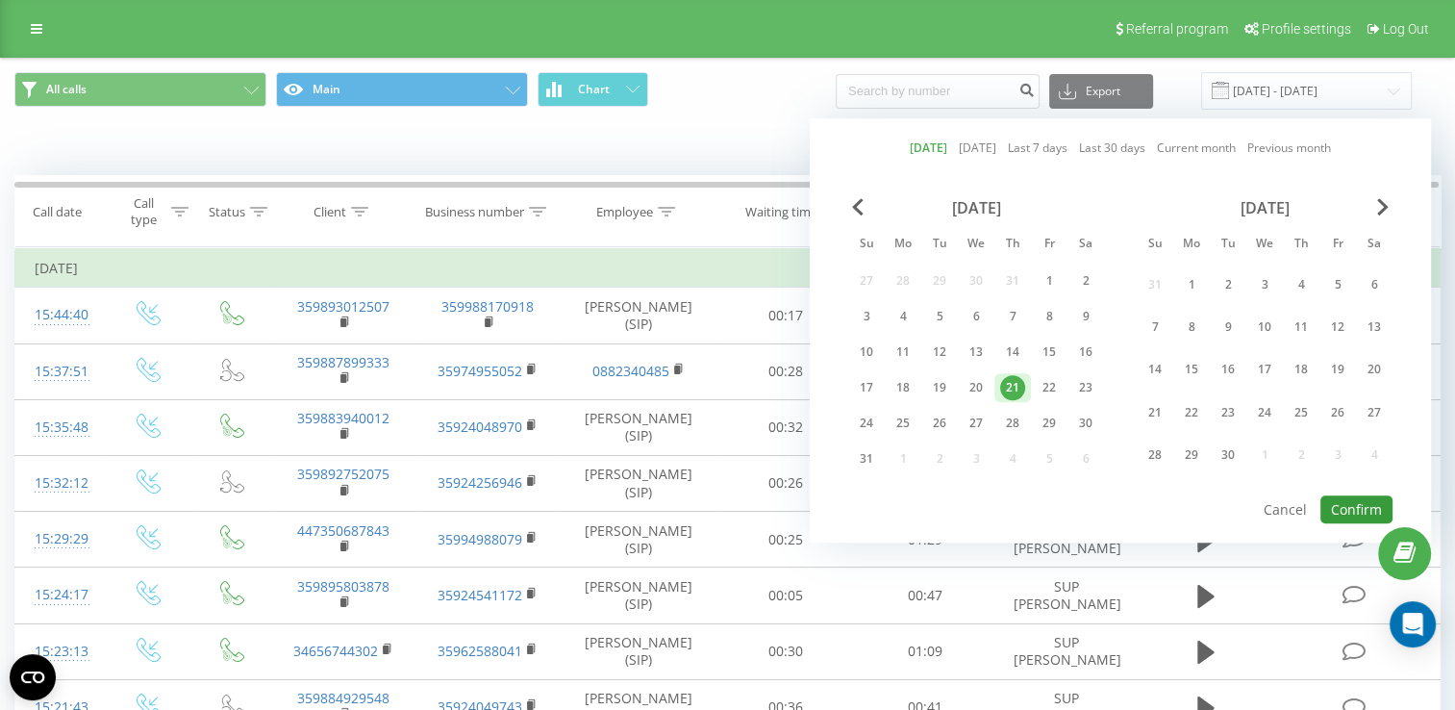
click at [1338, 502] on button "Confirm" at bounding box center [1356, 509] width 72 height 28
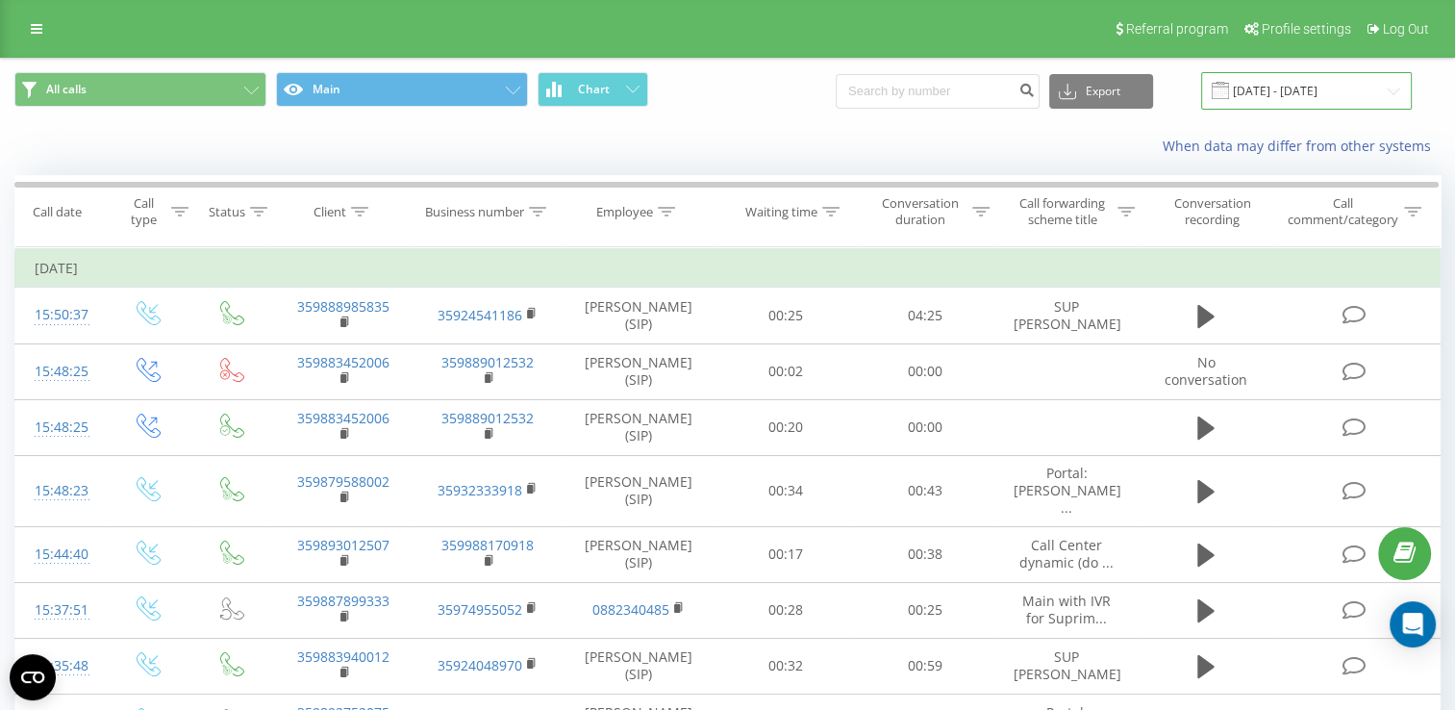
click at [1323, 90] on input "[DATE] - [DATE]" at bounding box center [1306, 90] width 211 height 37
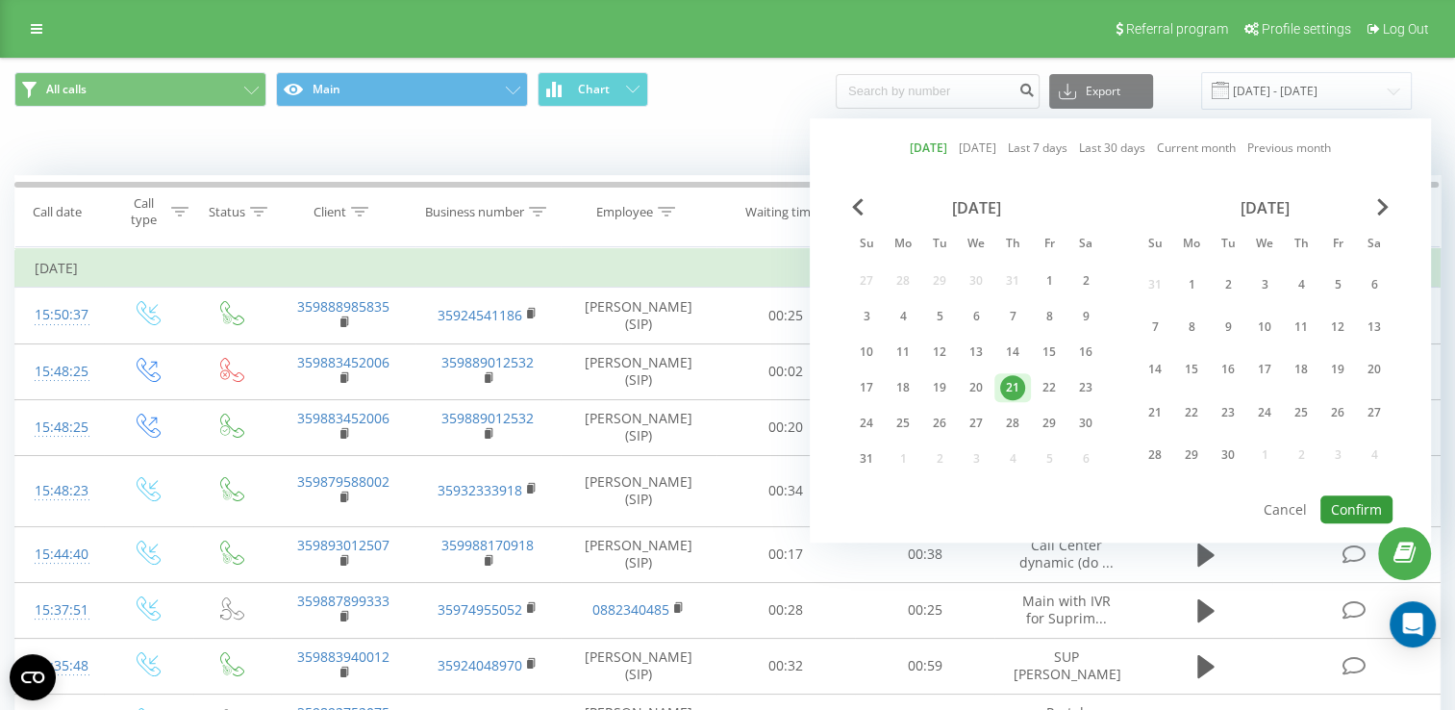
click at [1359, 502] on button "Confirm" at bounding box center [1356, 509] width 72 height 28
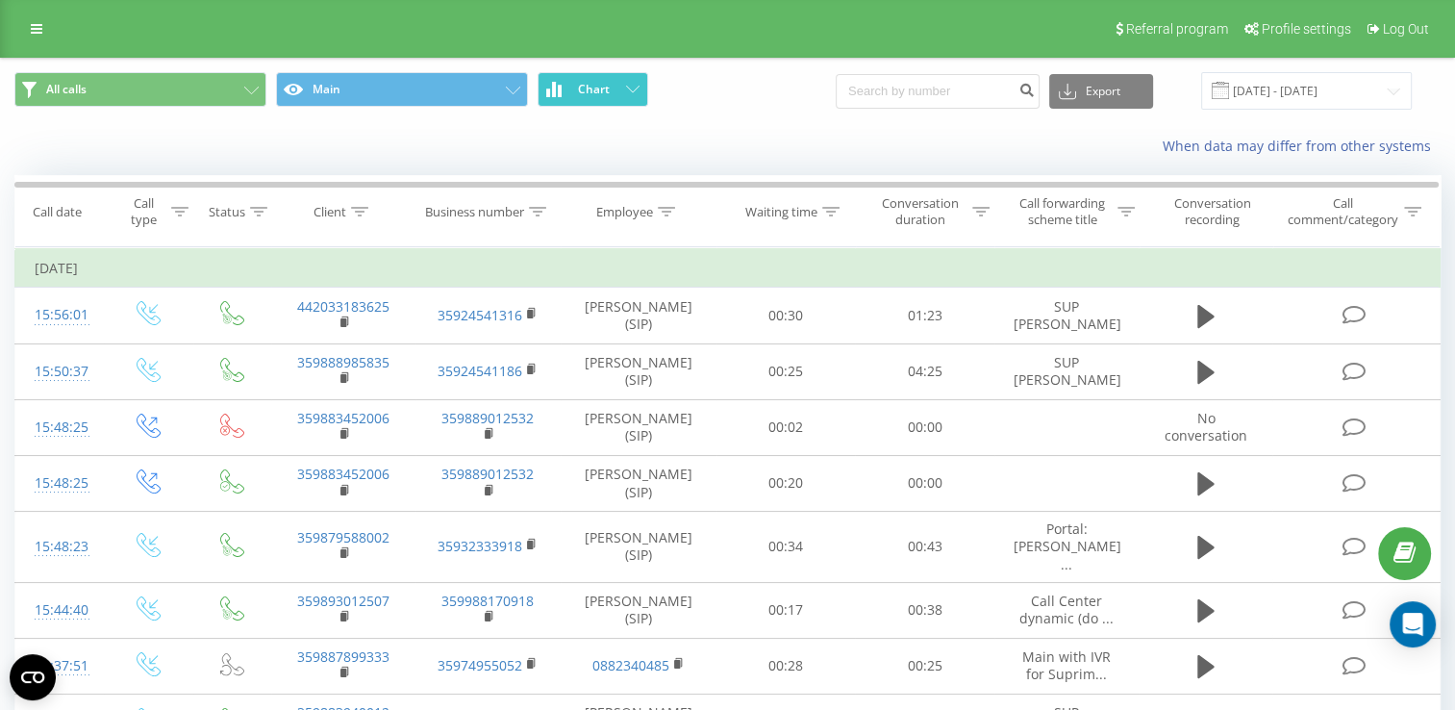
click at [580, 95] on span "Chart" at bounding box center [594, 89] width 32 height 13
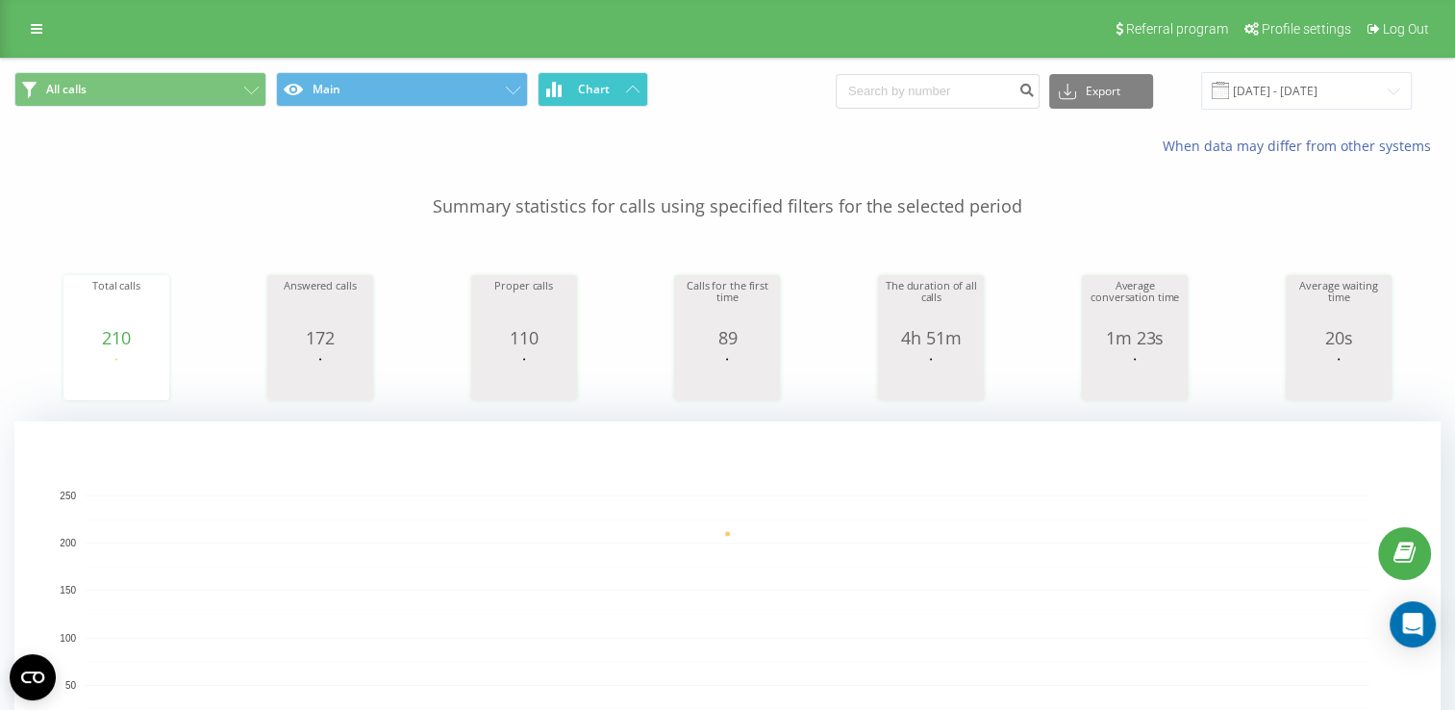
click at [586, 94] on span "Chart" at bounding box center [594, 89] width 32 height 13
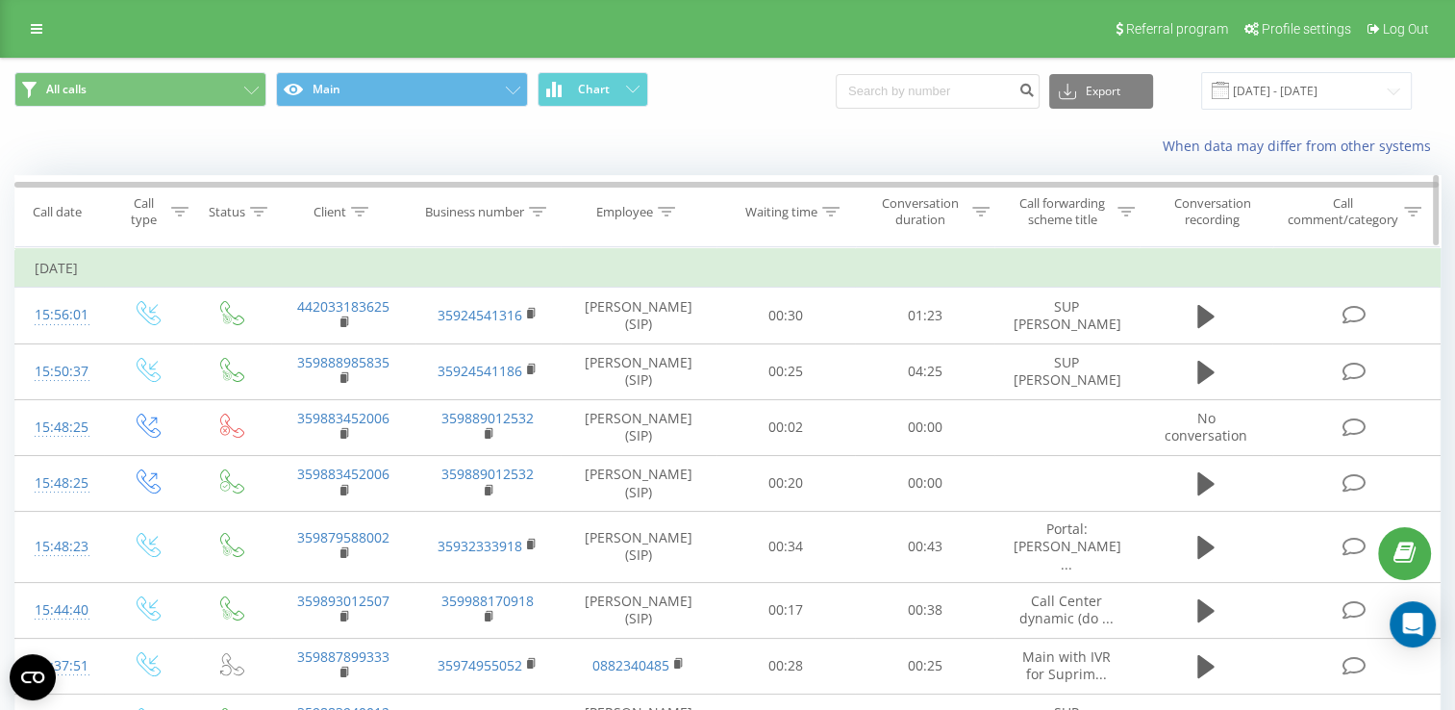
click at [628, 206] on div "Employee" at bounding box center [624, 212] width 57 height 16
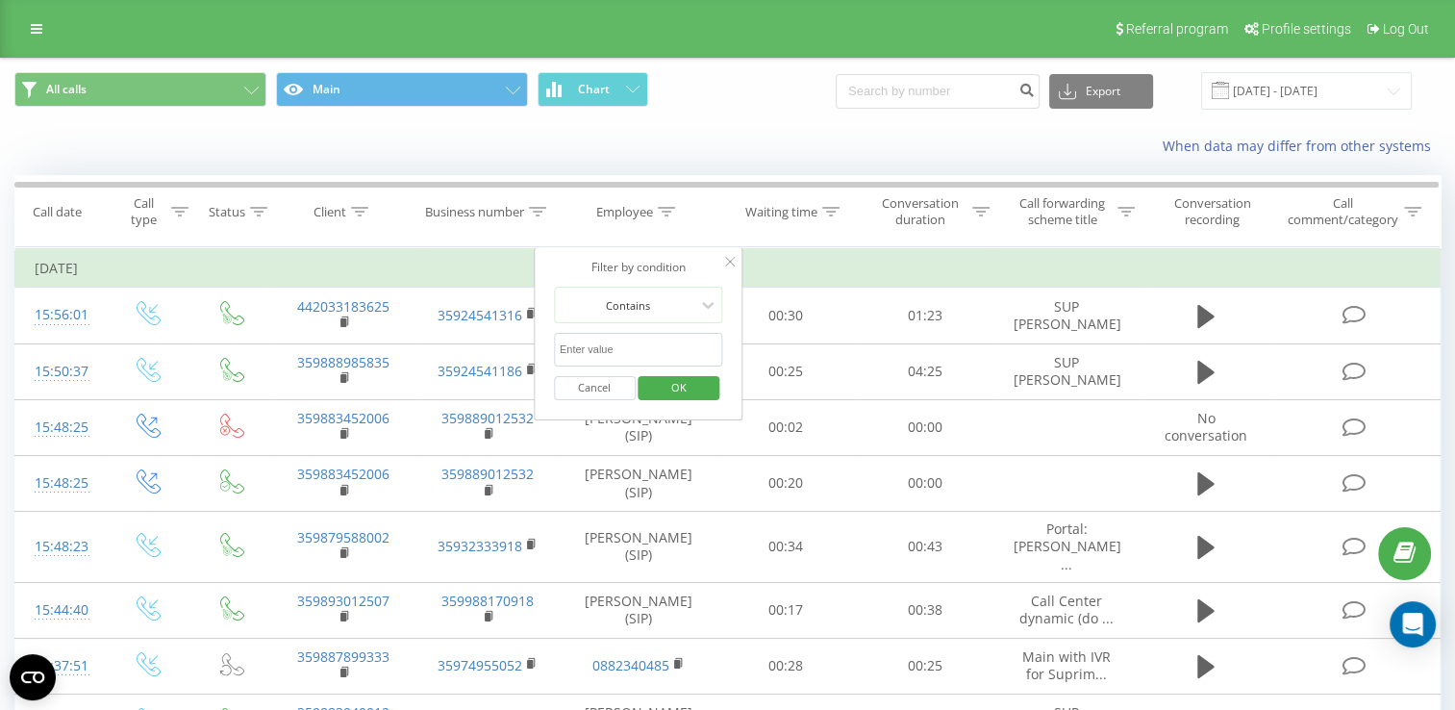
click at [633, 352] on input "text" at bounding box center [638, 350] width 169 height 34
type input "милена"
click at [678, 387] on span "OK" at bounding box center [679, 387] width 54 height 30
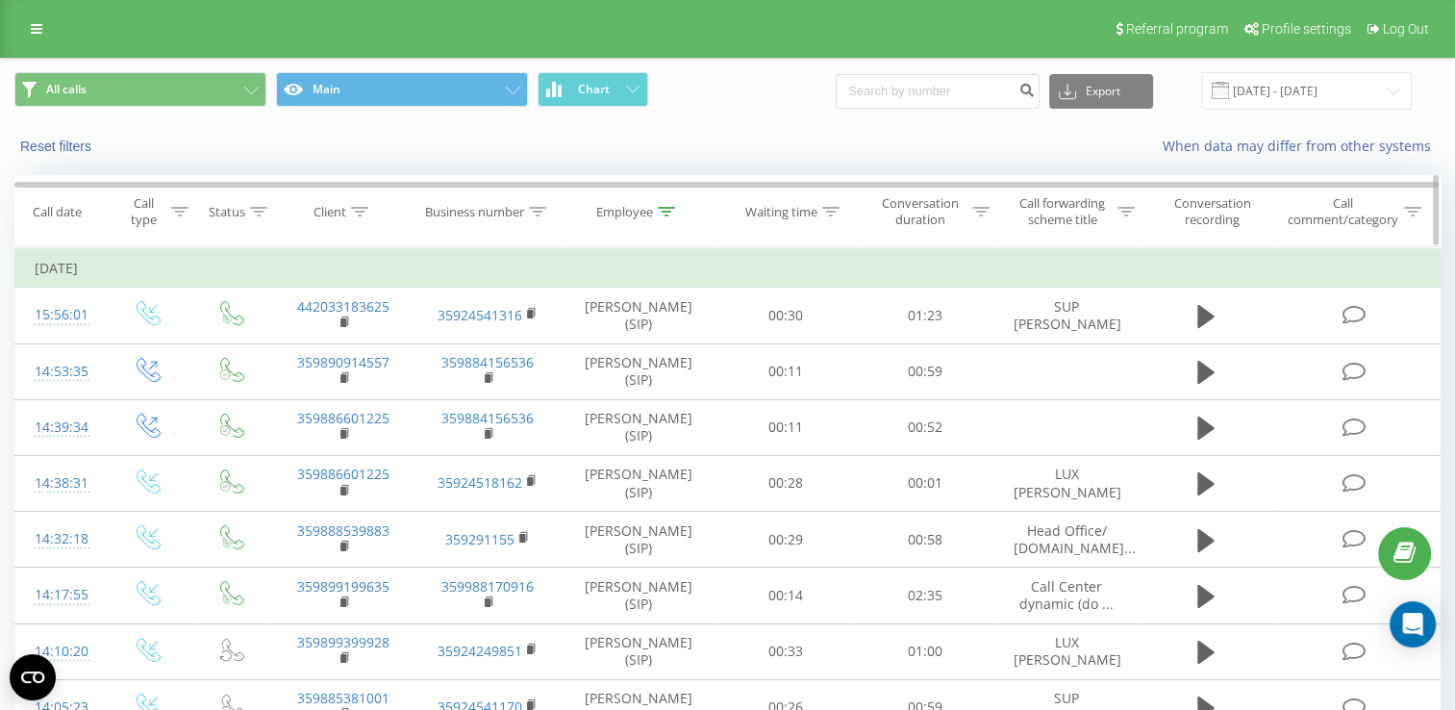
click at [621, 210] on div "Employee" at bounding box center [624, 212] width 57 height 16
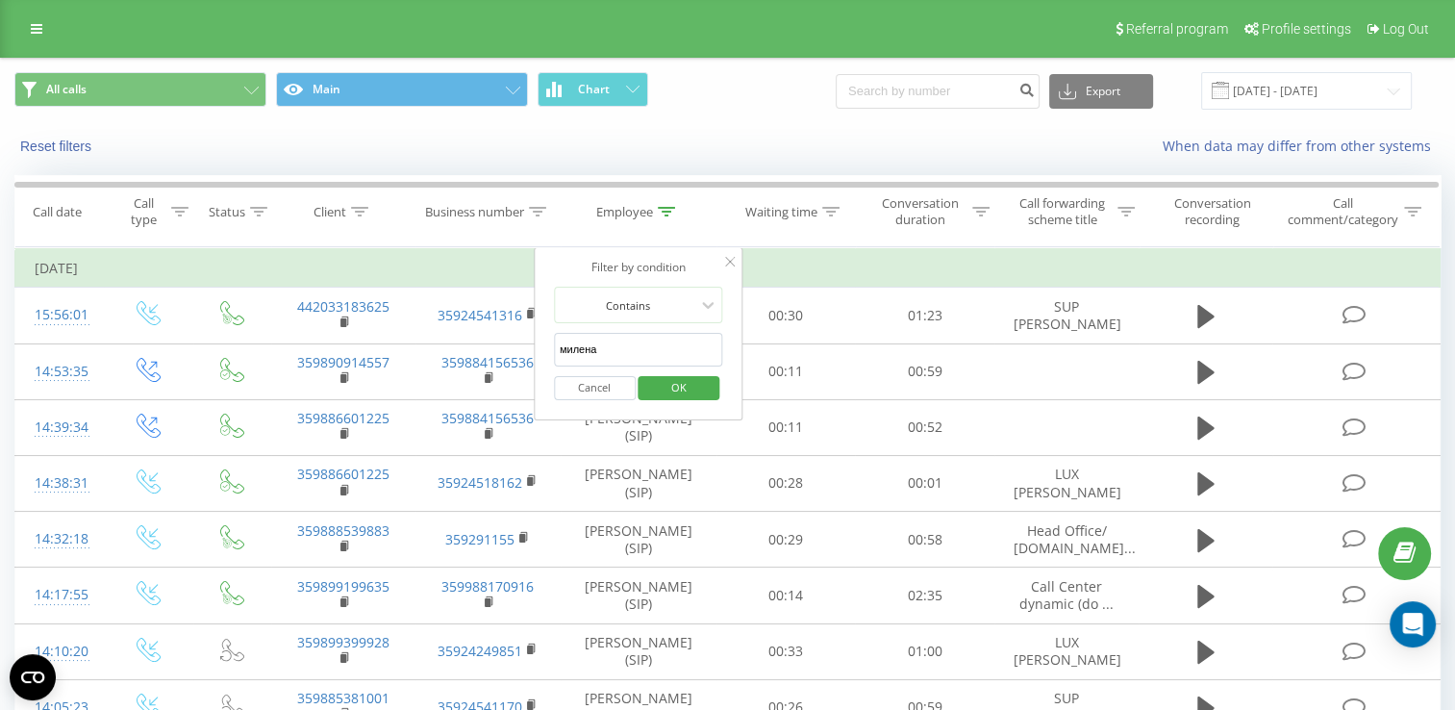
drag, startPoint x: 615, startPoint y: 343, endPoint x: 542, endPoint y: 352, distance: 73.6
click at [542, 352] on div "Filter by condition Contains милена Cancel OK" at bounding box center [639, 333] width 210 height 173
click at [593, 346] on input "text" at bounding box center [638, 350] width 169 height 34
type input "Стела"
click at [673, 385] on span "OK" at bounding box center [679, 387] width 54 height 30
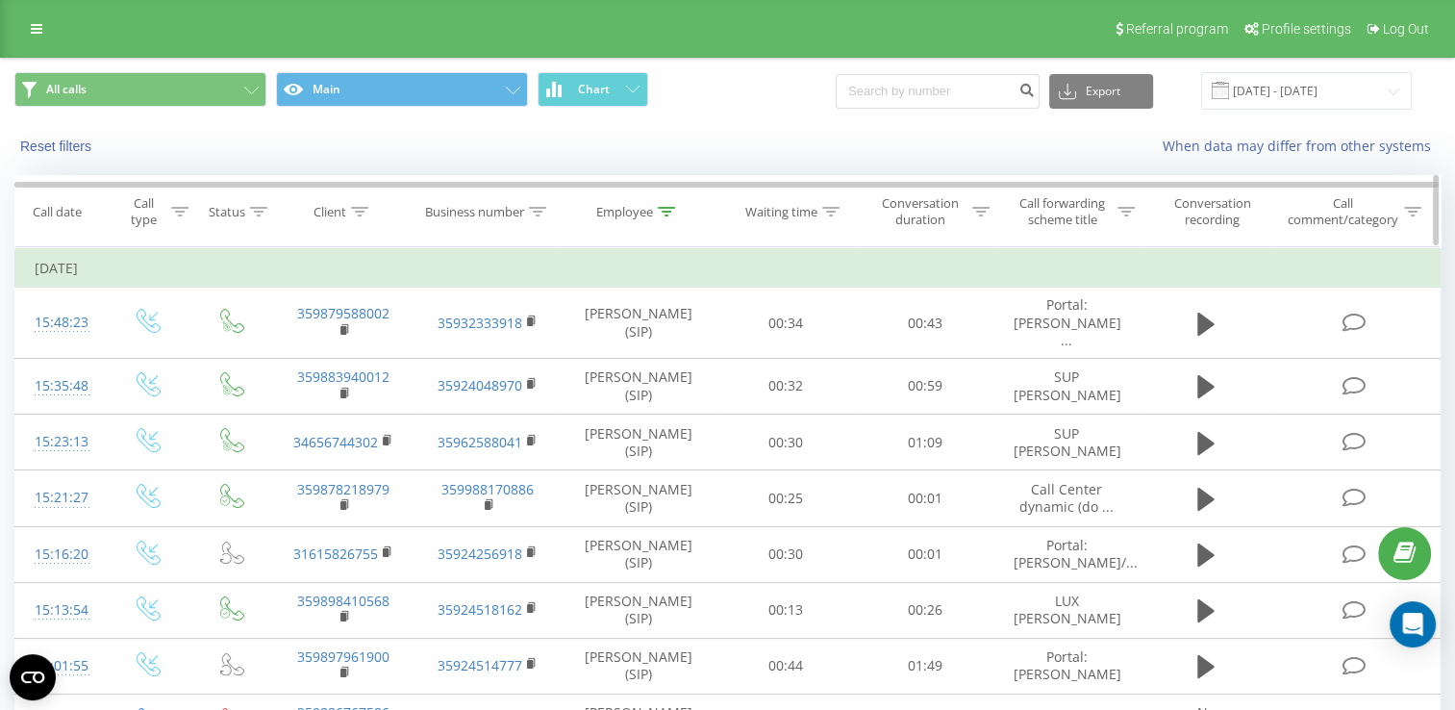
click at [635, 212] on div "Employee" at bounding box center [624, 212] width 57 height 16
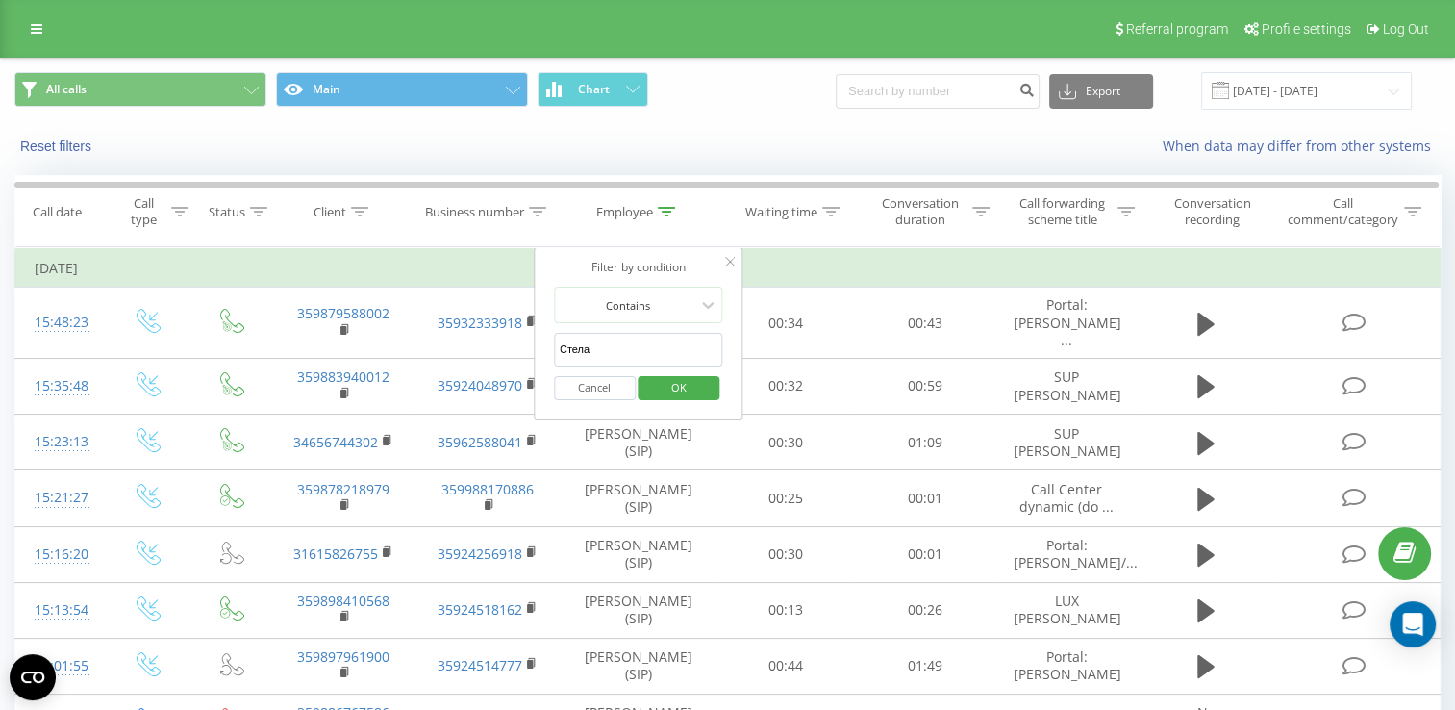
drag, startPoint x: 605, startPoint y: 347, endPoint x: 546, endPoint y: 350, distance: 58.7
click at [546, 350] on div "Filter by condition Contains Стела Cancel OK" at bounding box center [639, 333] width 210 height 173
click at [679, 386] on span "OK" at bounding box center [679, 387] width 54 height 30
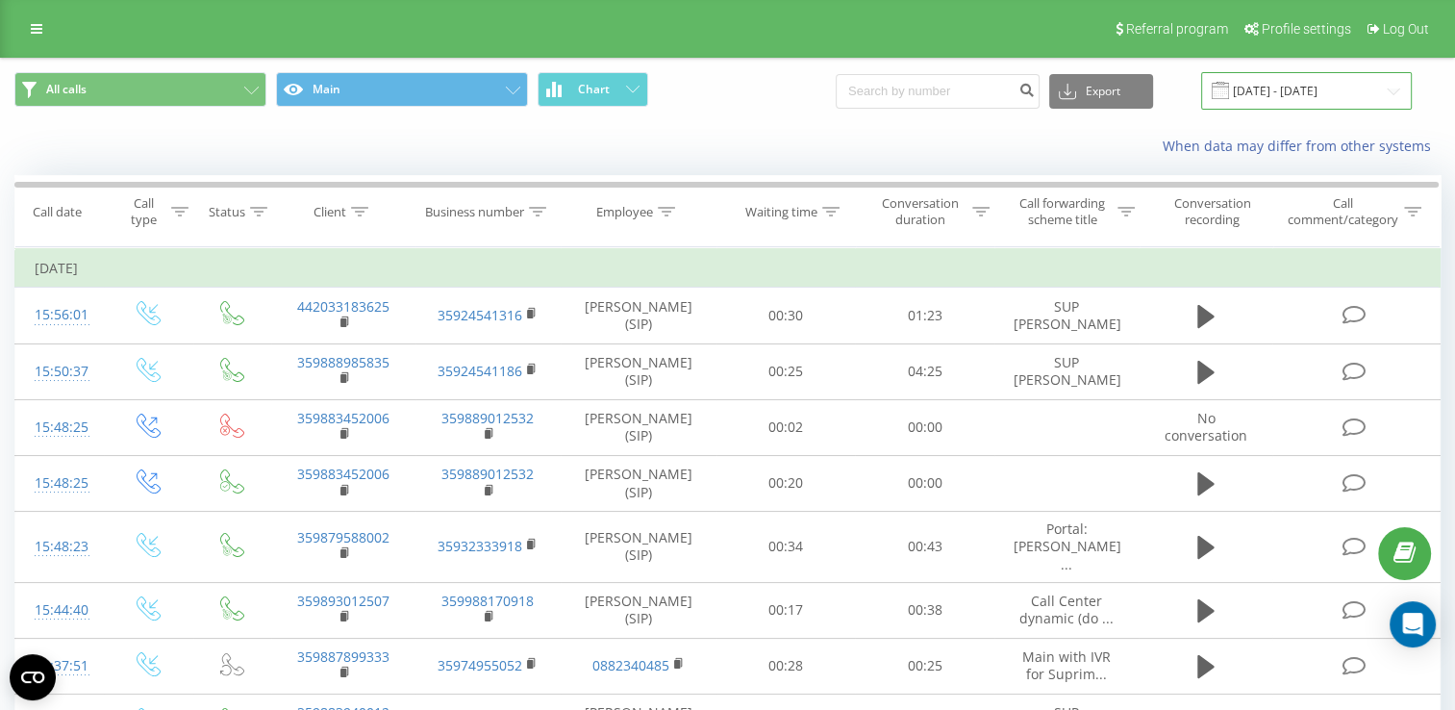
click at [1297, 92] on input "[DATE] - [DATE]" at bounding box center [1306, 90] width 211 height 37
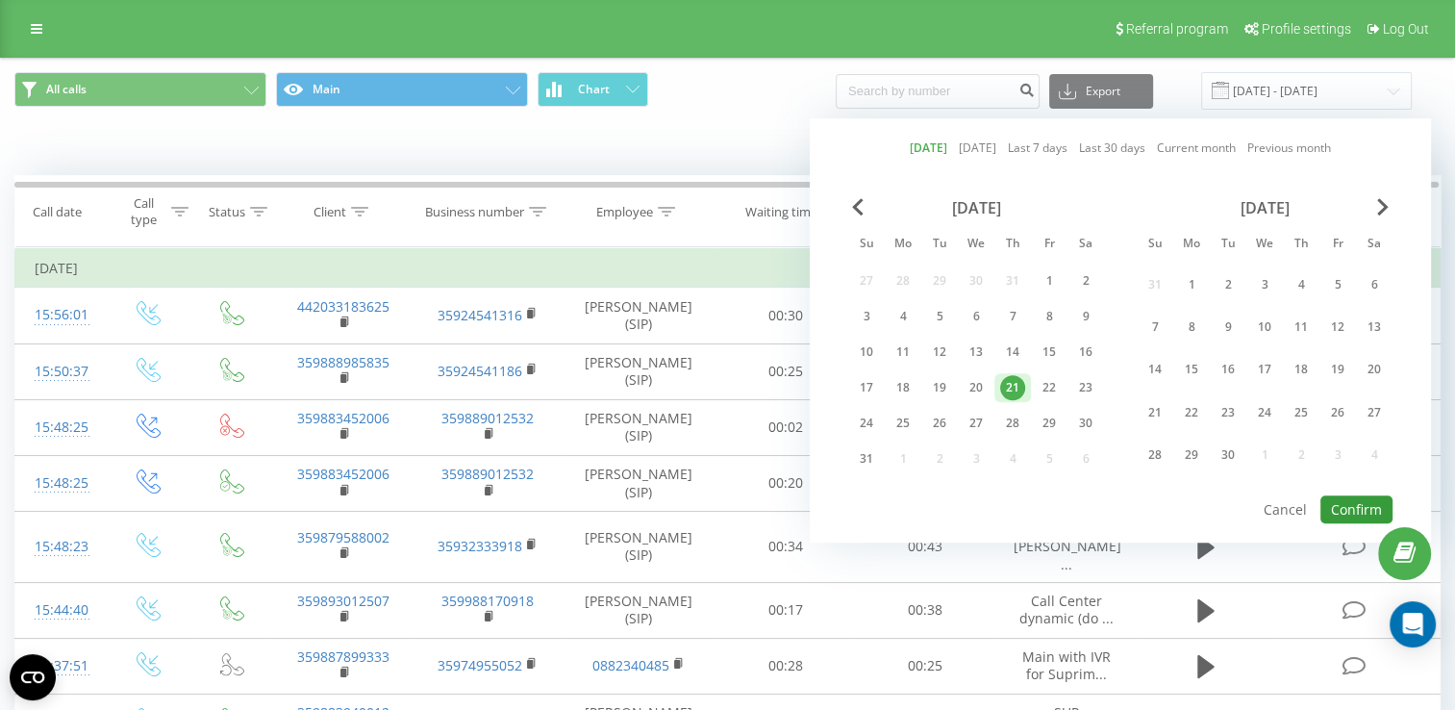
click at [1347, 509] on button "Confirm" at bounding box center [1356, 509] width 72 height 28
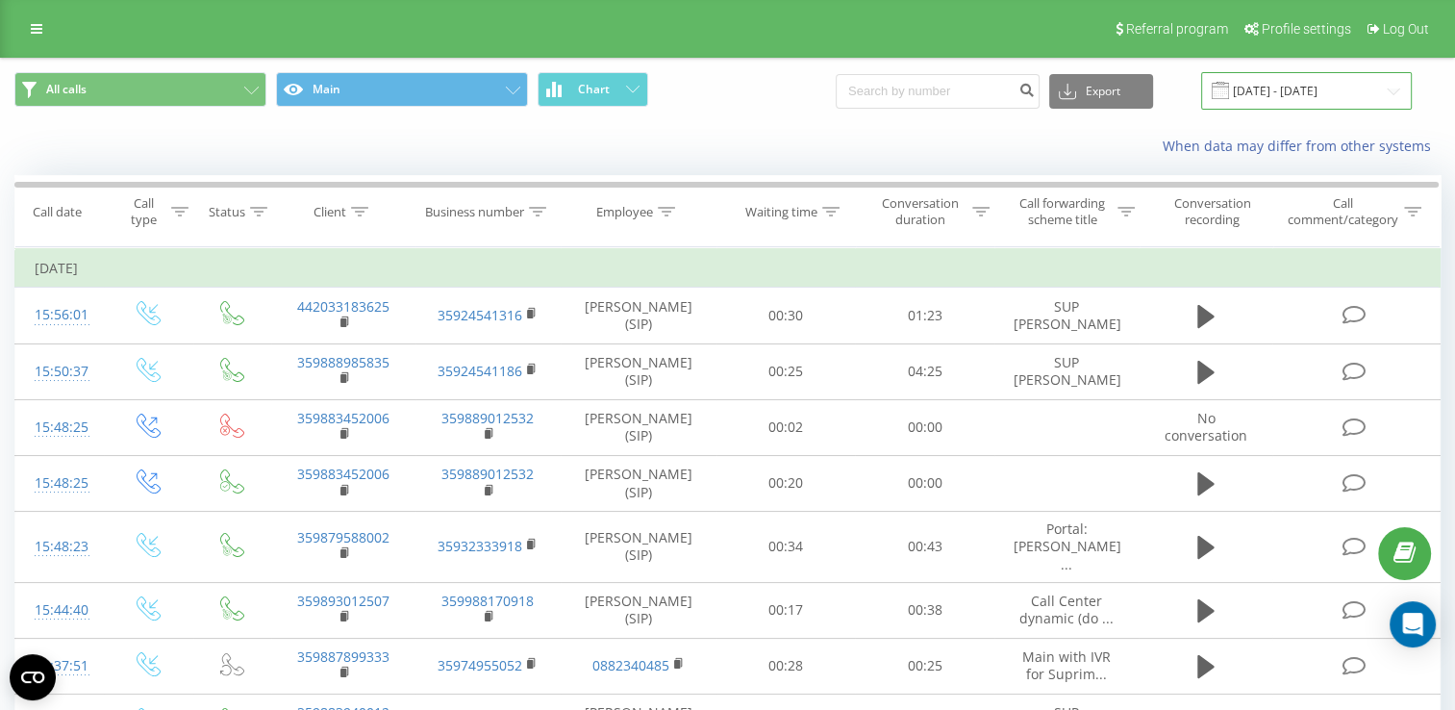
click at [1276, 97] on input "[DATE] - [DATE]" at bounding box center [1306, 90] width 211 height 37
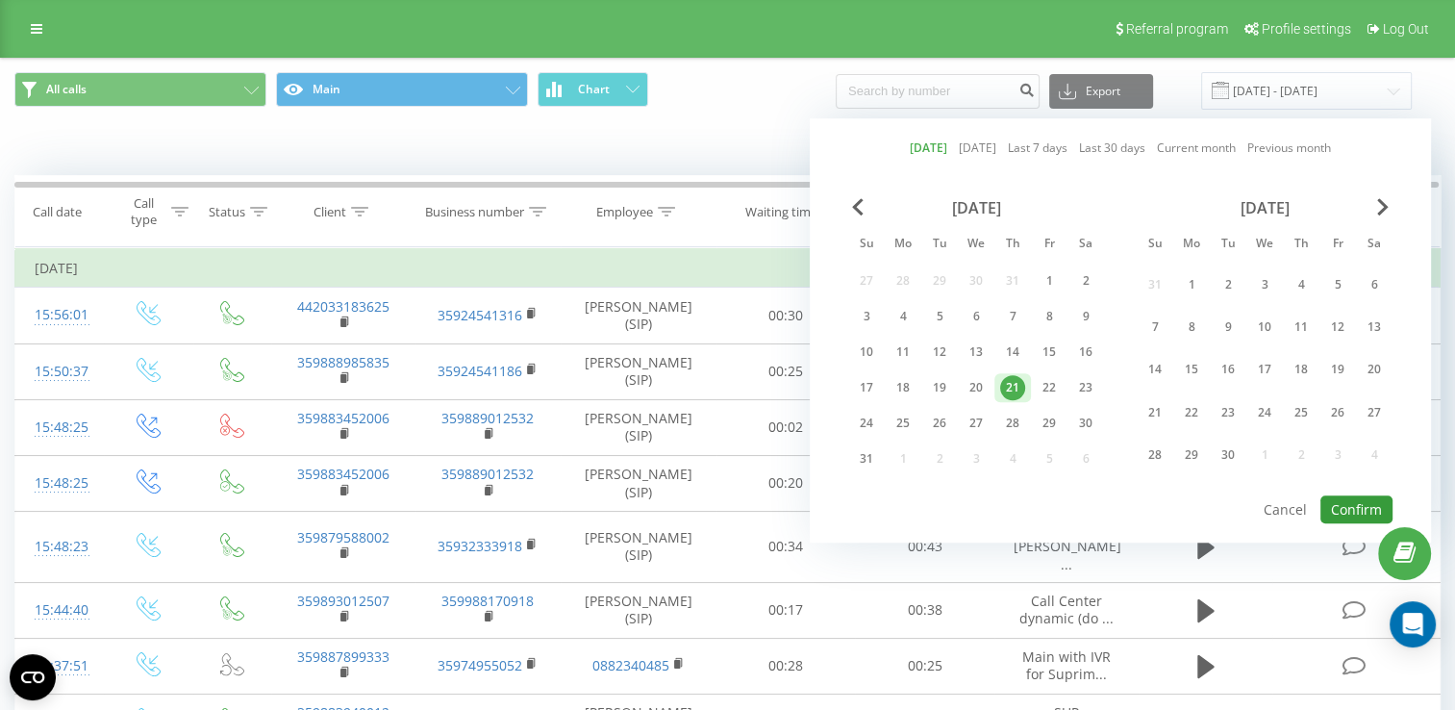
click at [1340, 500] on button "Confirm" at bounding box center [1356, 509] width 72 height 28
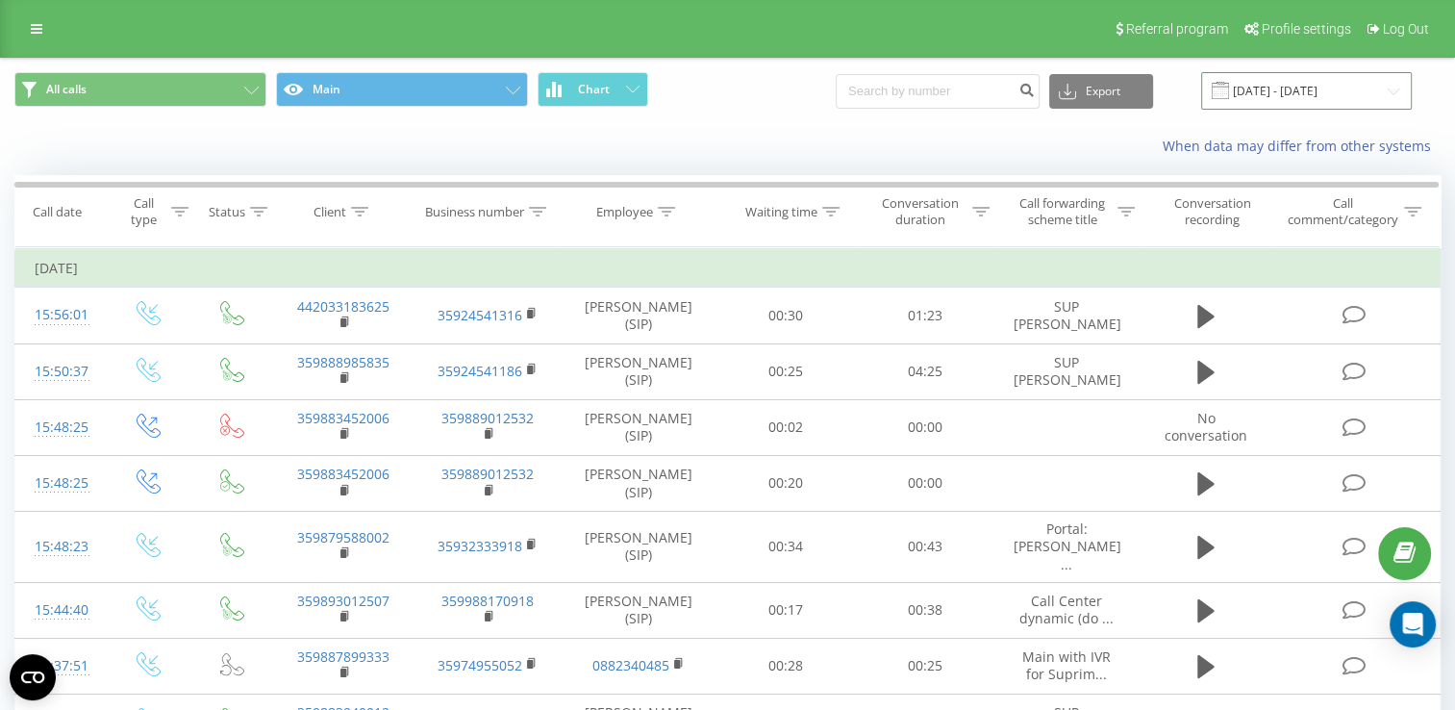
click at [1316, 90] on input "[DATE] - [DATE]" at bounding box center [1306, 90] width 211 height 37
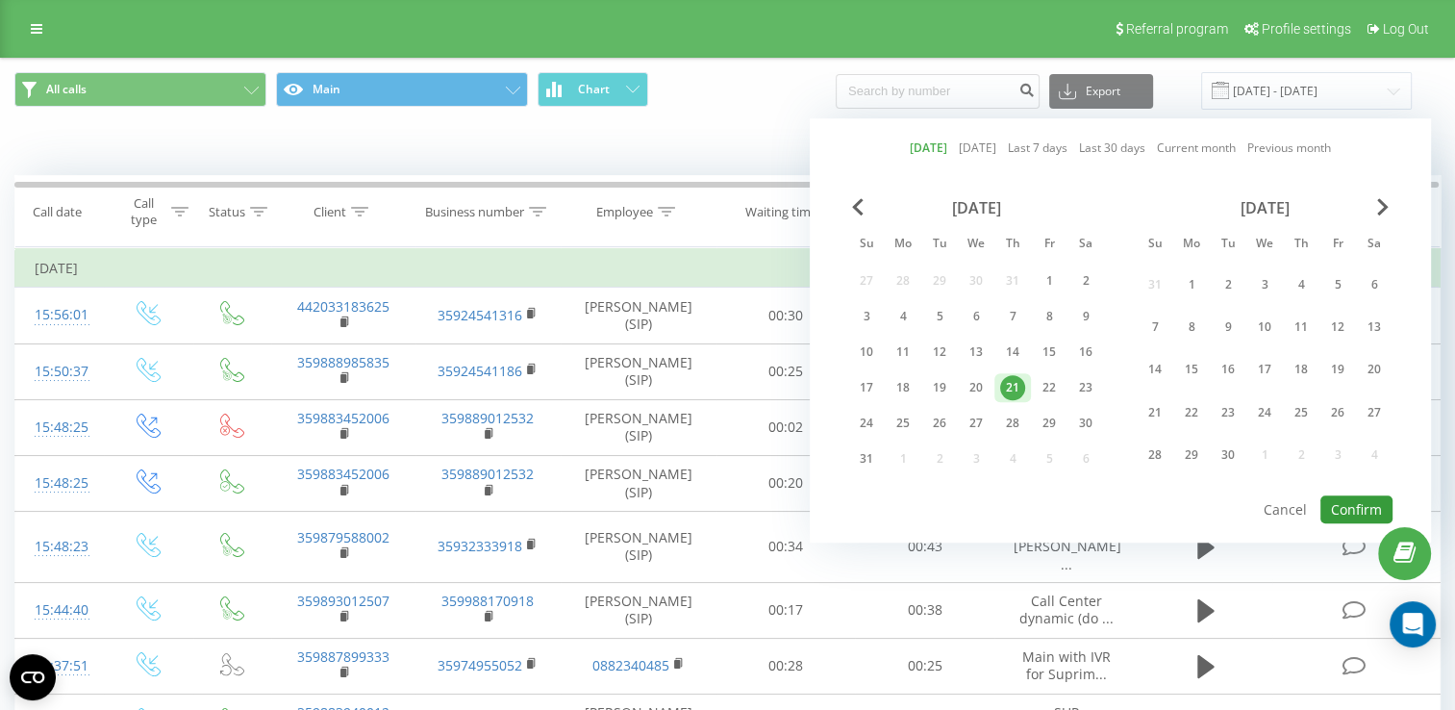
click at [1355, 496] on button "Confirm" at bounding box center [1356, 509] width 72 height 28
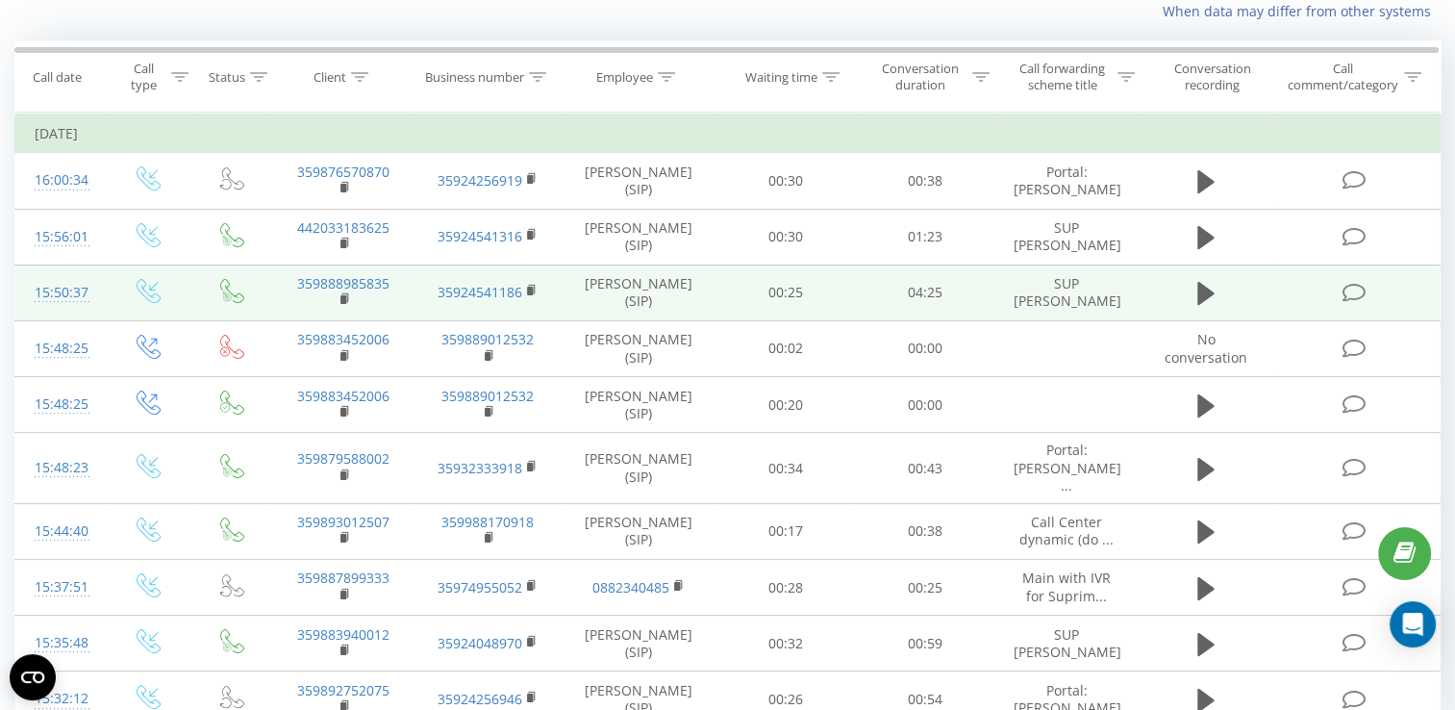
scroll to position [192, 0]
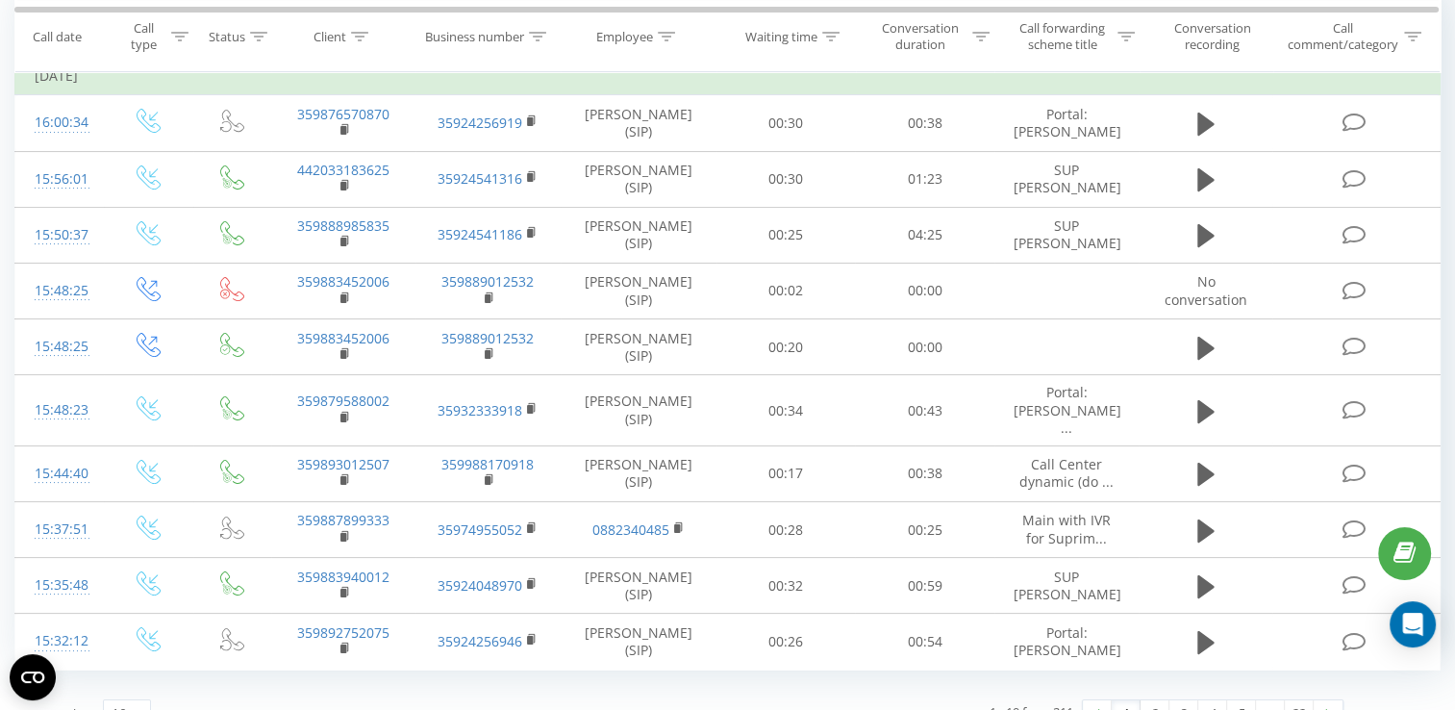
click at [0, 0] on button at bounding box center [0, 0] width 0 height 0
click at [0, 0] on span "359878270771" at bounding box center [0, 0] width 0 height 0
copy span "359878270771"
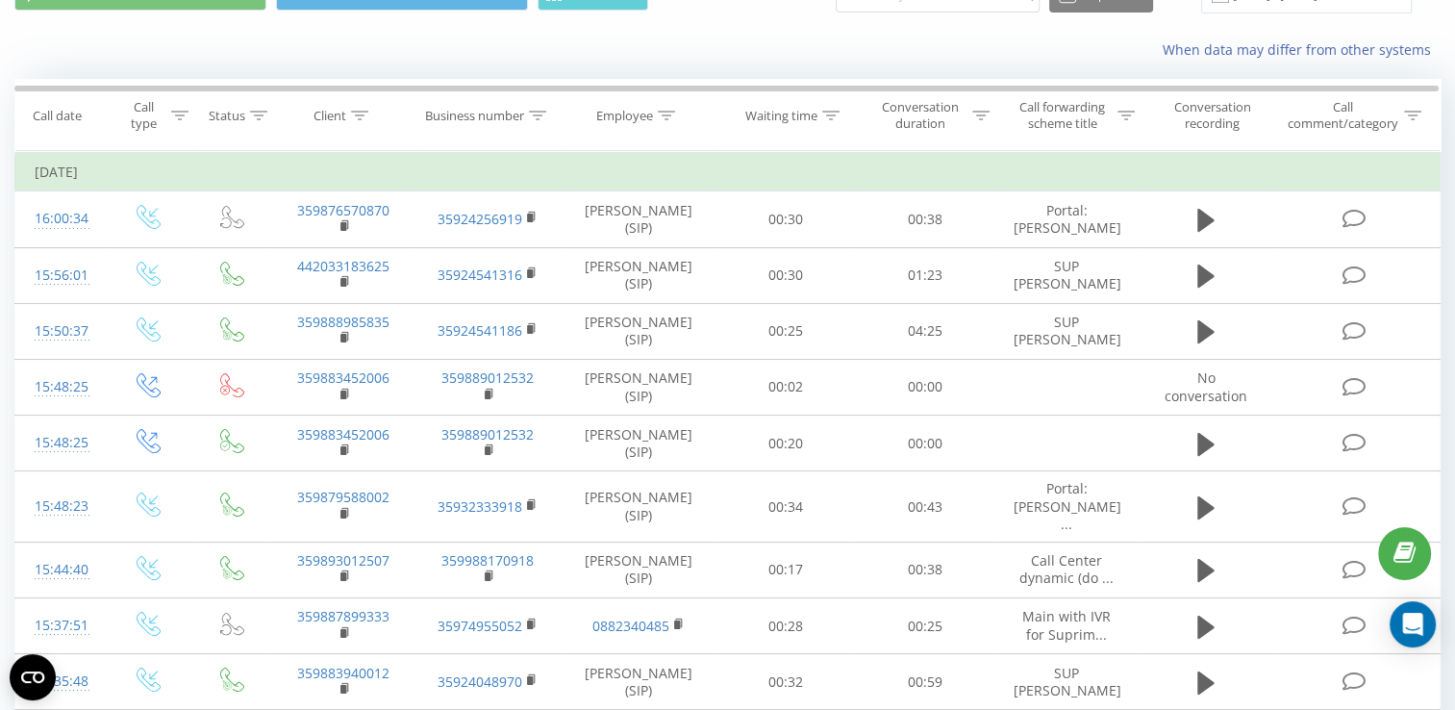
scroll to position [0, 0]
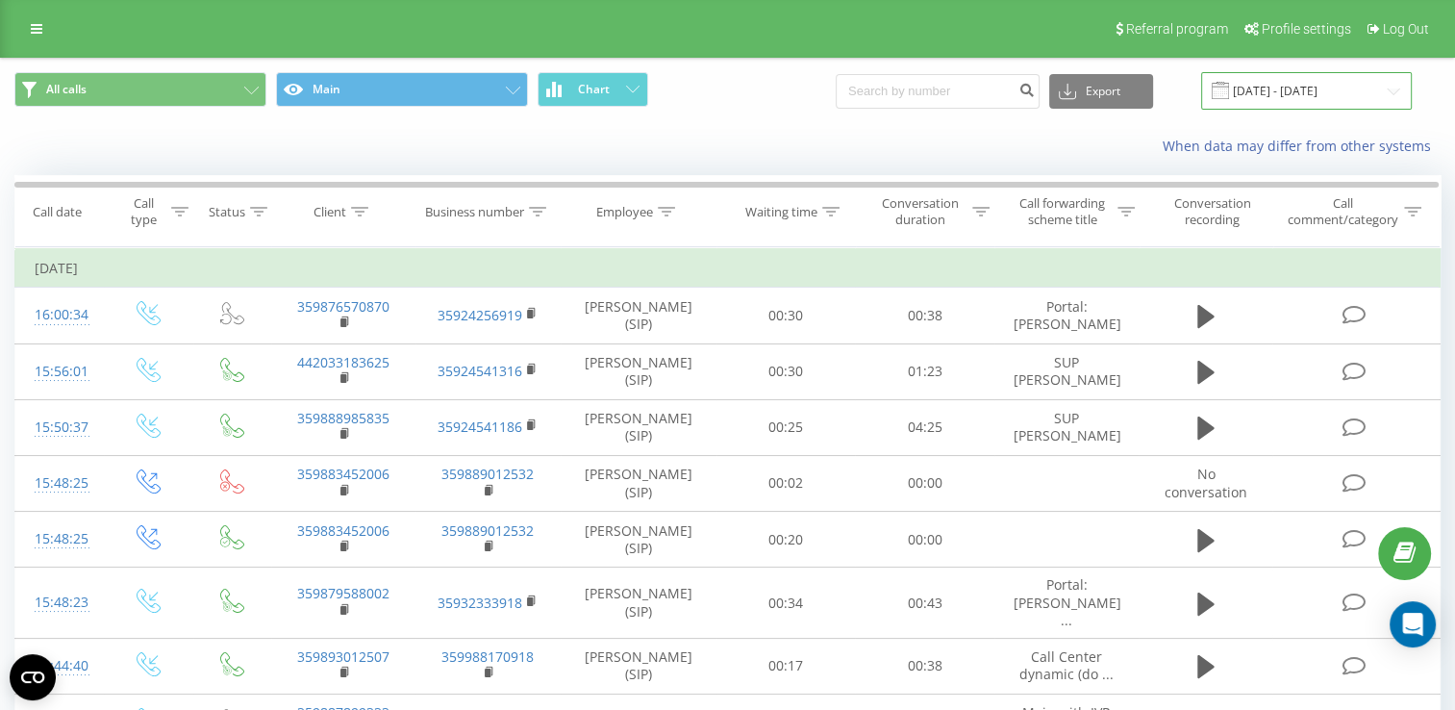
click at [1304, 94] on input "[DATE] - [DATE]" at bounding box center [1306, 90] width 211 height 37
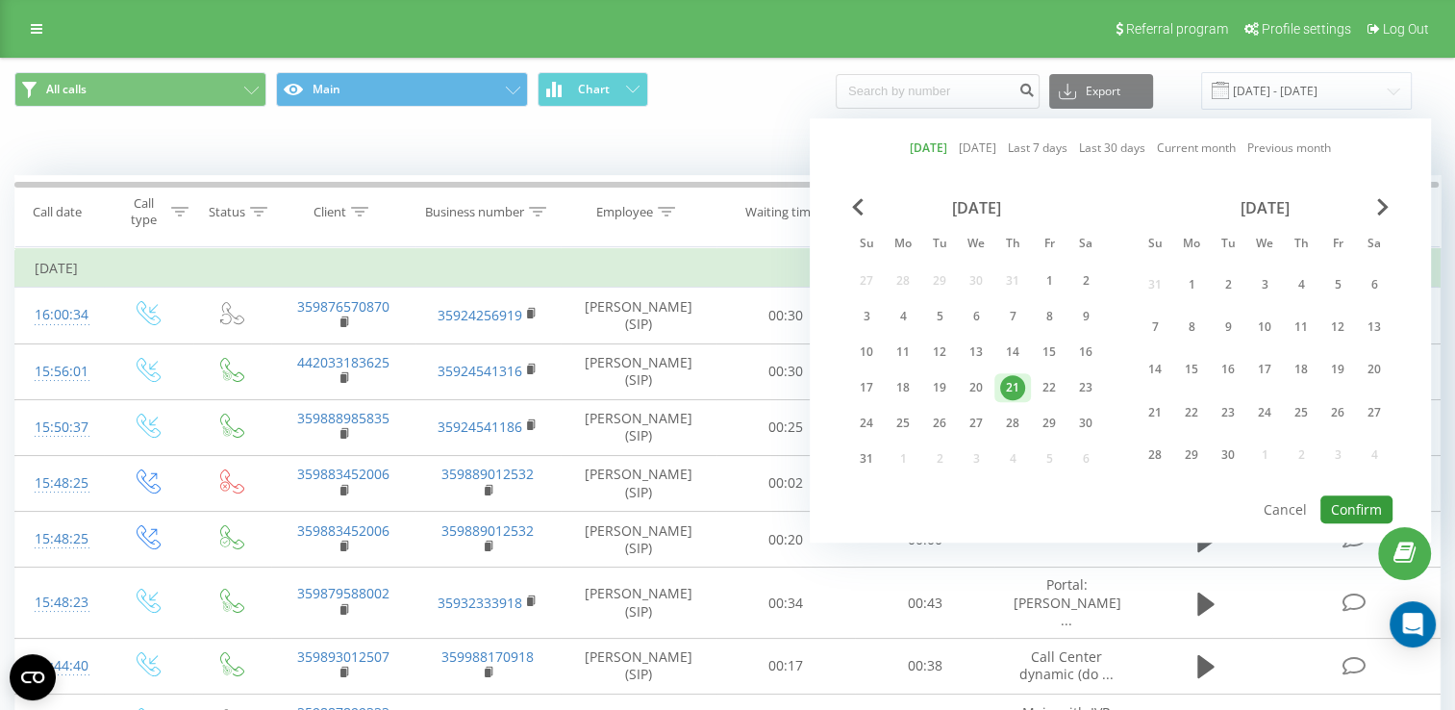
click at [1350, 495] on button "Confirm" at bounding box center [1356, 509] width 72 height 28
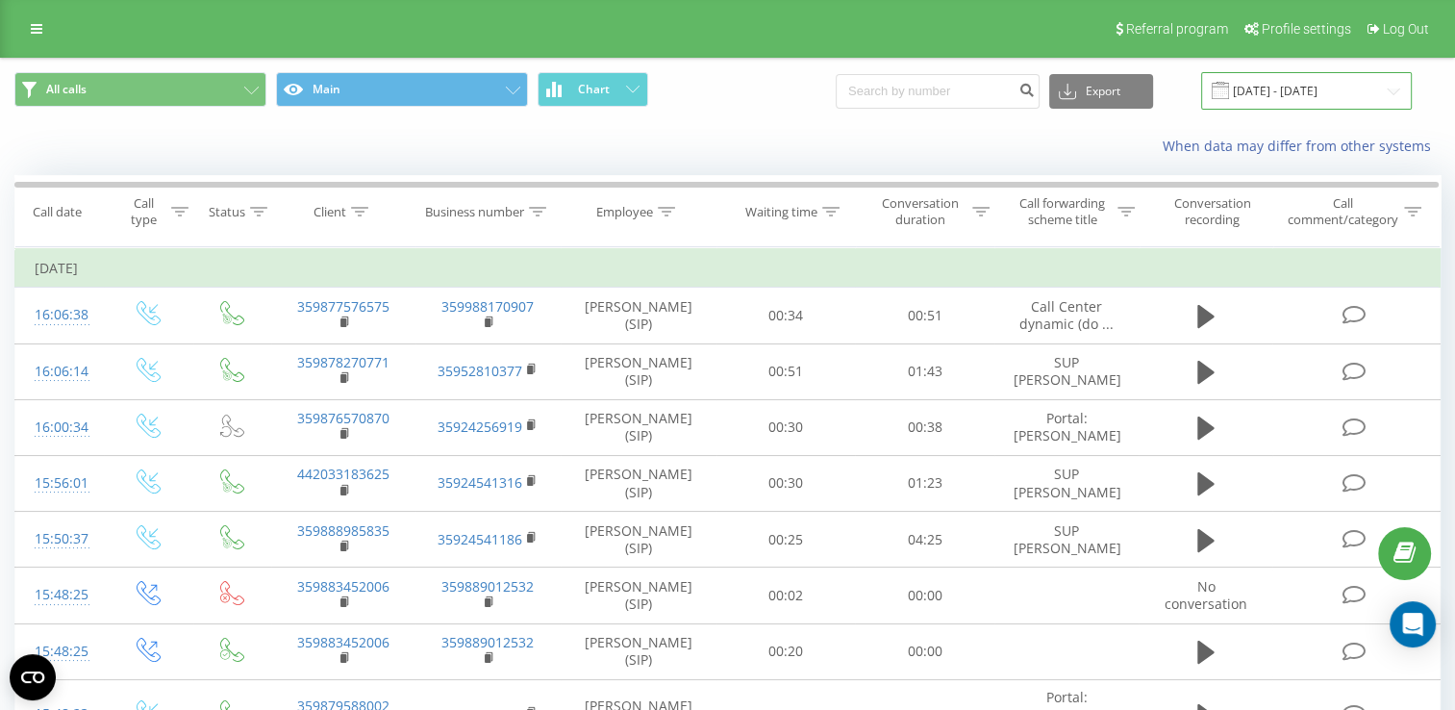
click at [1301, 87] on input "[DATE] - [DATE]" at bounding box center [1306, 90] width 211 height 37
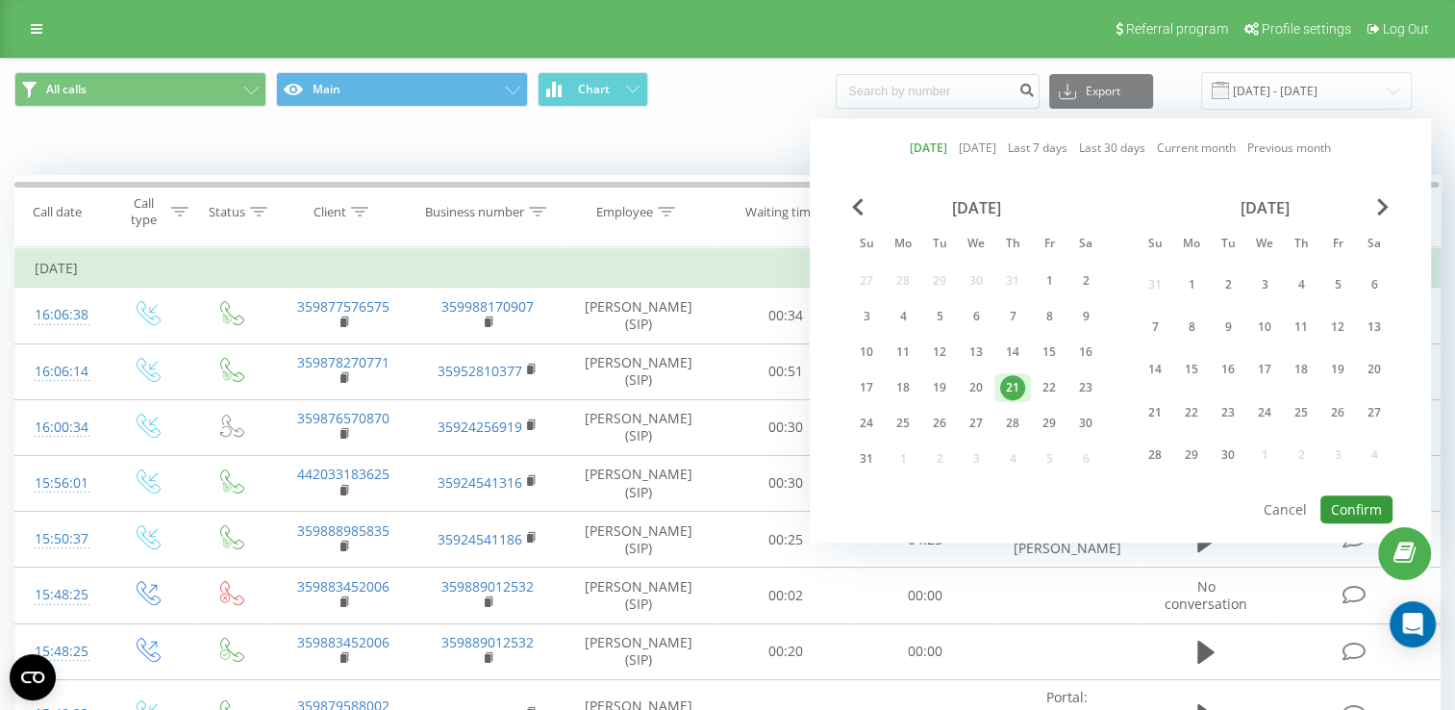
drag, startPoint x: 1363, startPoint y: 503, endPoint x: 1303, endPoint y: 434, distance: 92.0
click at [1362, 503] on button "Confirm" at bounding box center [1356, 509] width 72 height 28
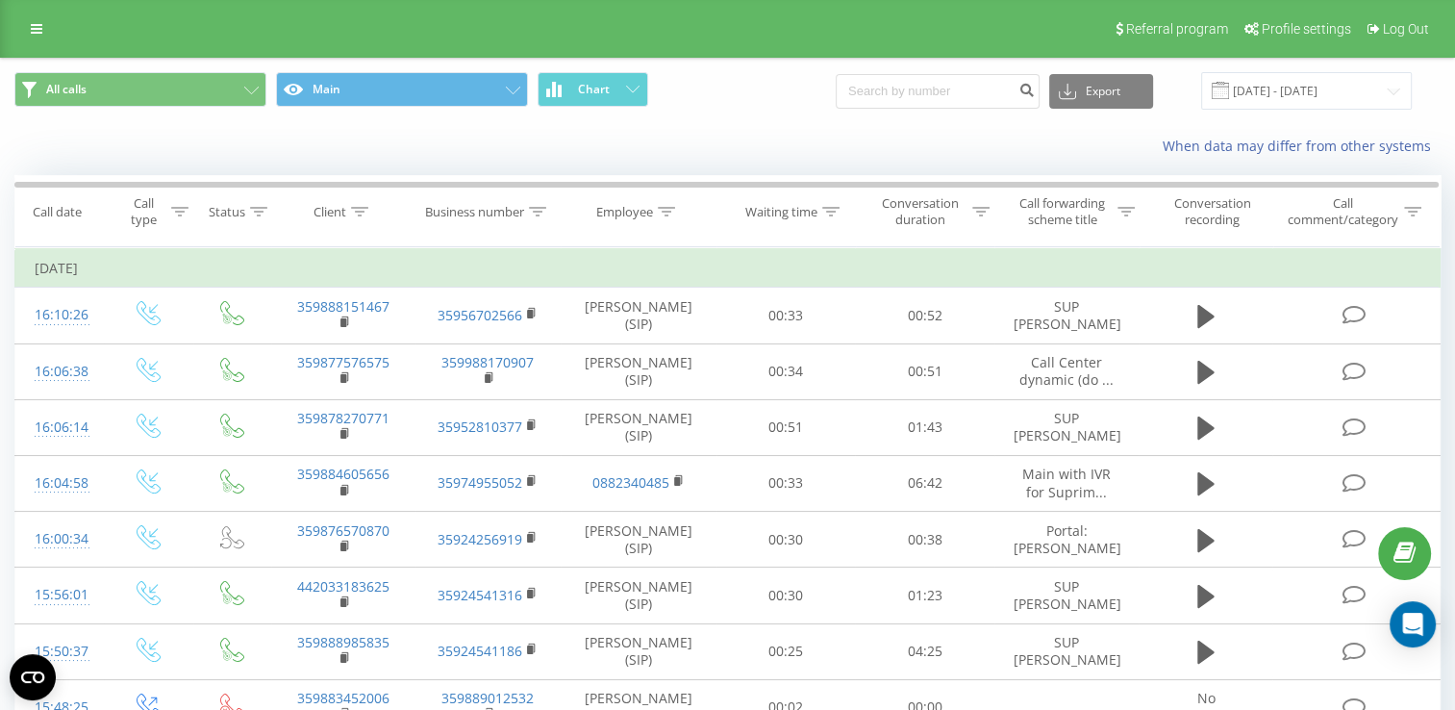
click at [0, 0] on button at bounding box center [0, 0] width 0 height 0
click at [0, 0] on icon at bounding box center [0, 0] width 0 height 0
click at [1293, 81] on input "[DATE] - [DATE]" at bounding box center [1306, 90] width 211 height 37
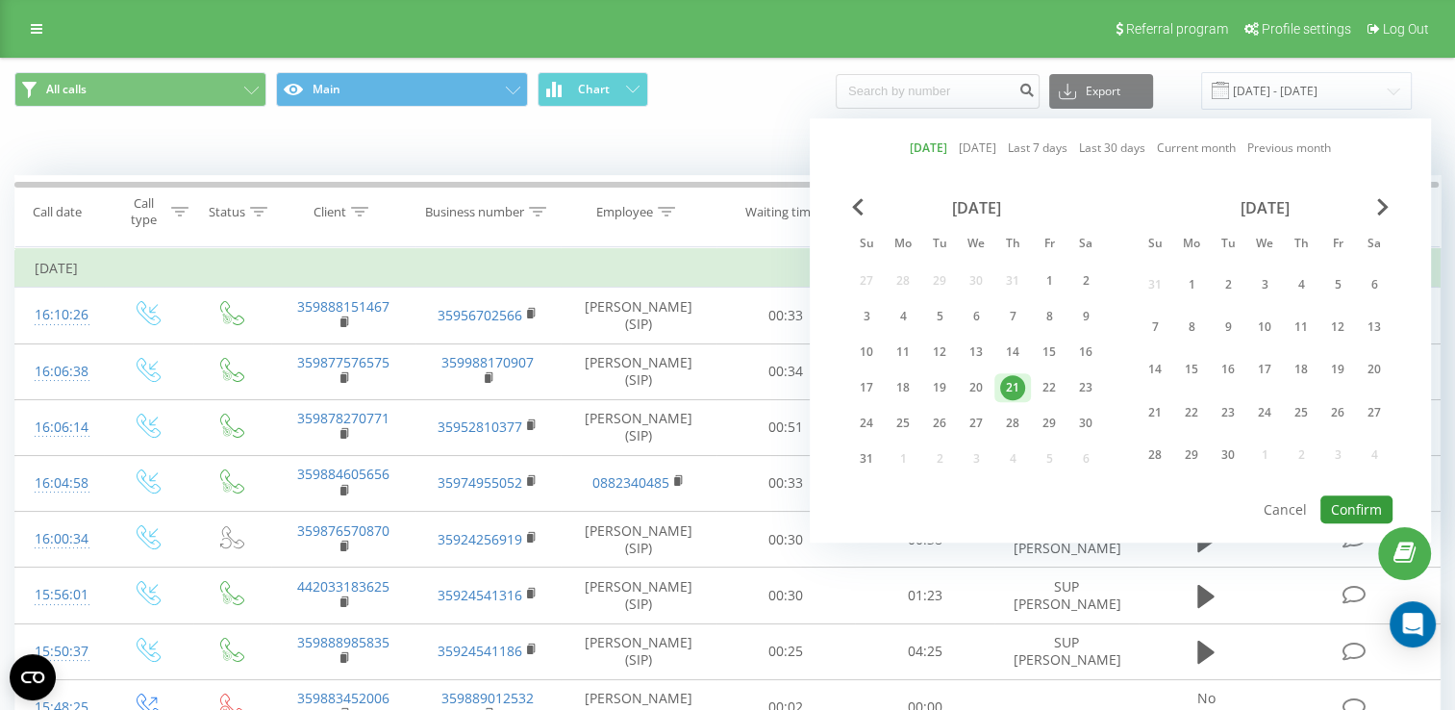
click at [1354, 497] on button "Confirm" at bounding box center [1356, 509] width 72 height 28
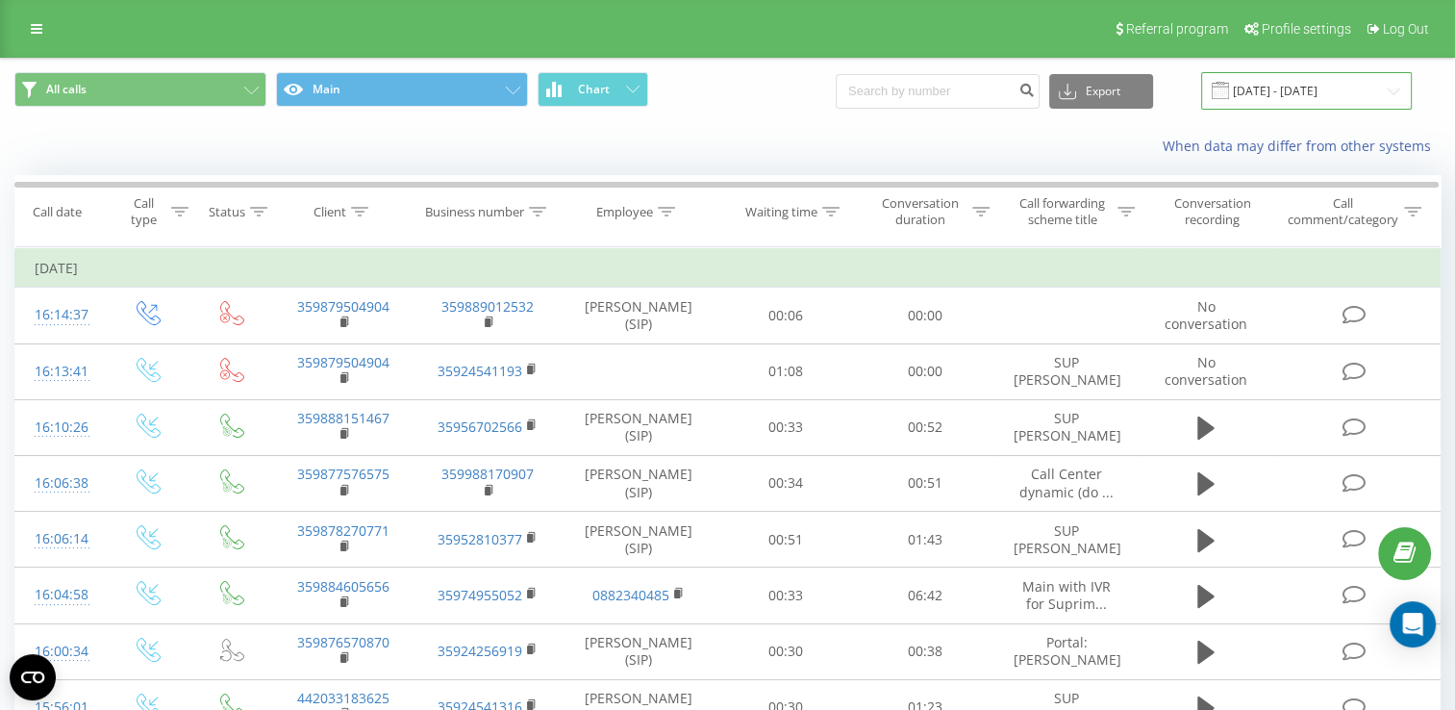
click at [1281, 84] on input "[DATE] - [DATE]" at bounding box center [1306, 90] width 211 height 37
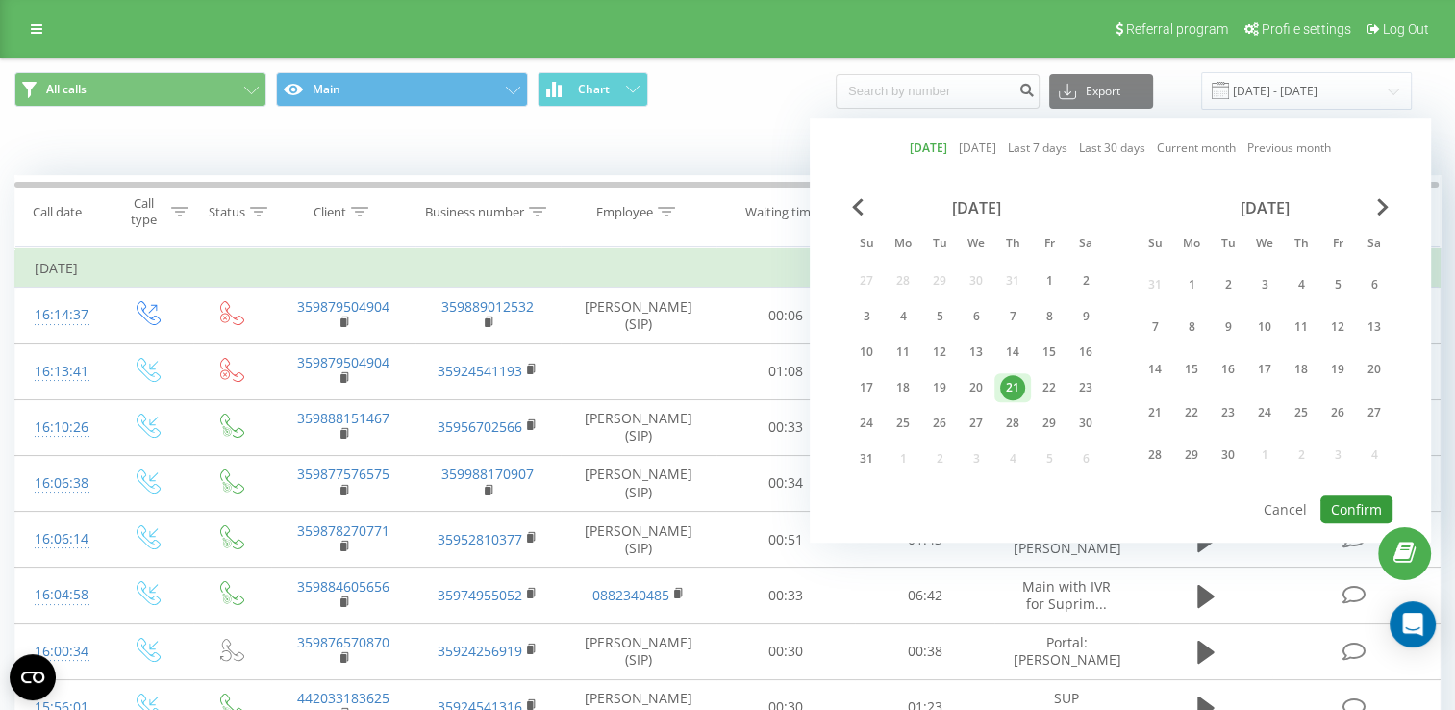
click at [1345, 505] on button "Confirm" at bounding box center [1356, 509] width 72 height 28
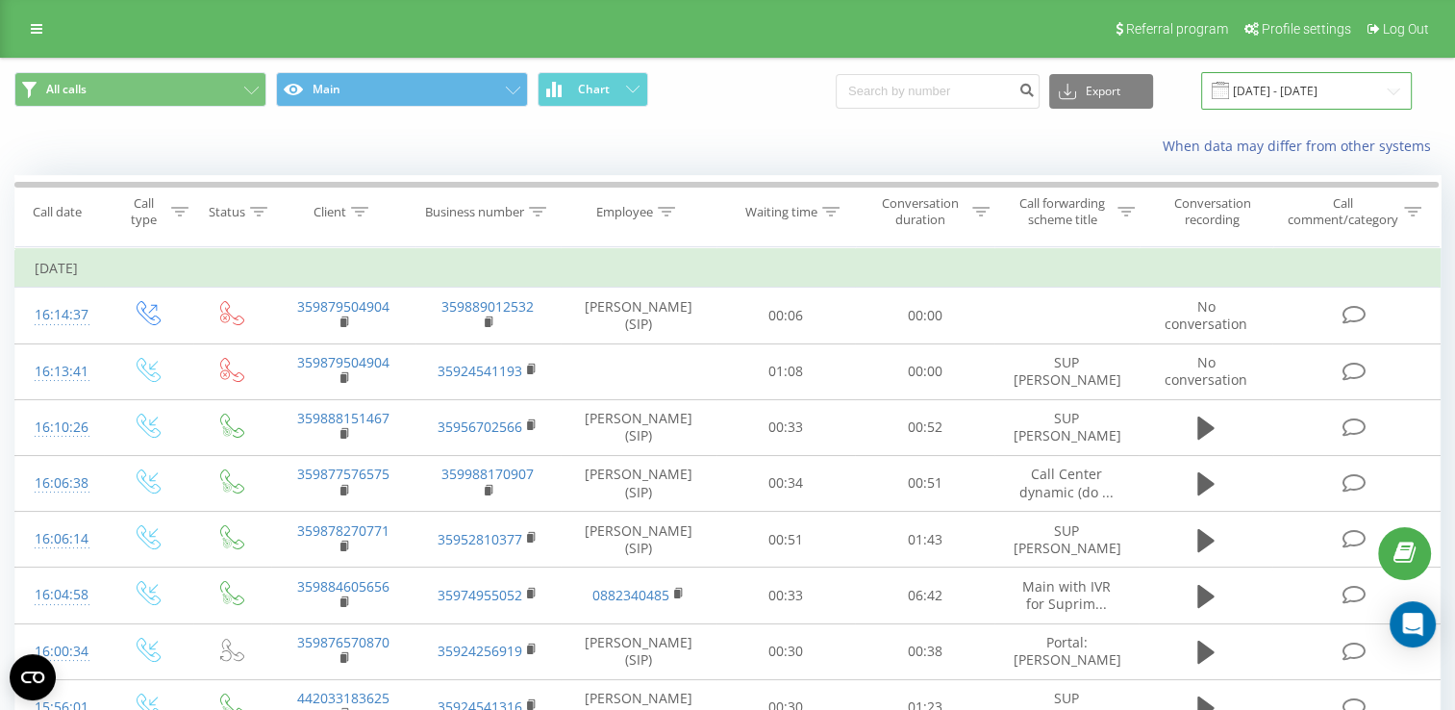
click at [1282, 80] on input "[DATE] - [DATE]" at bounding box center [1306, 90] width 211 height 37
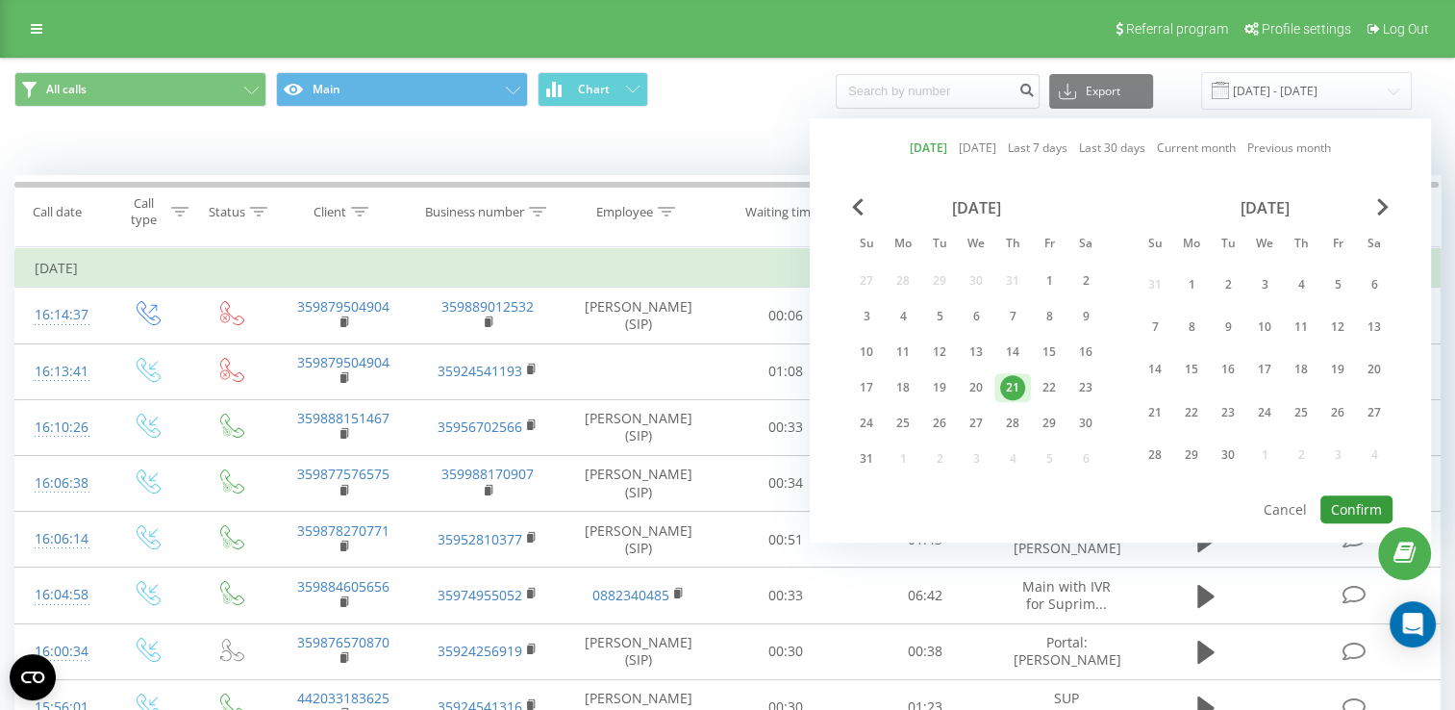
click at [1360, 514] on button "Confirm" at bounding box center [1356, 509] width 72 height 28
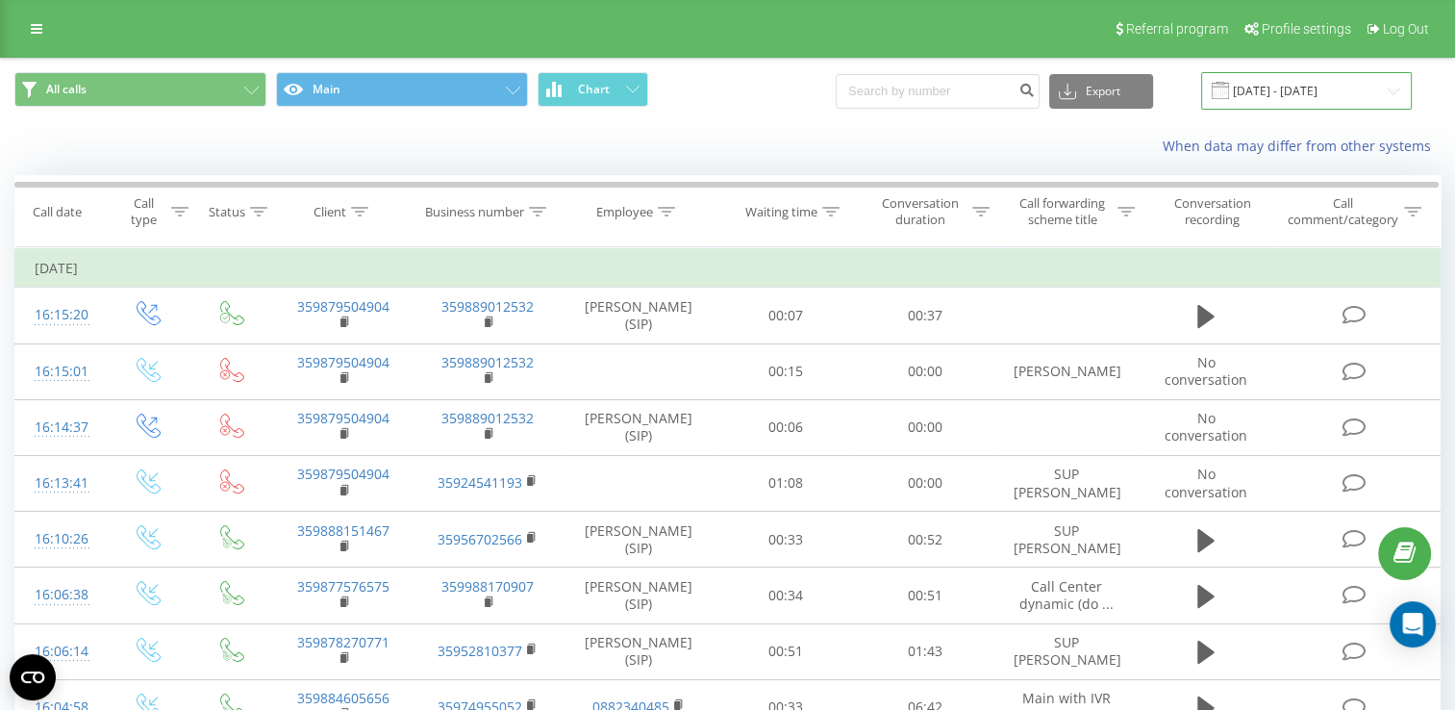
click at [1280, 87] on input "[DATE] - [DATE]" at bounding box center [1306, 90] width 211 height 37
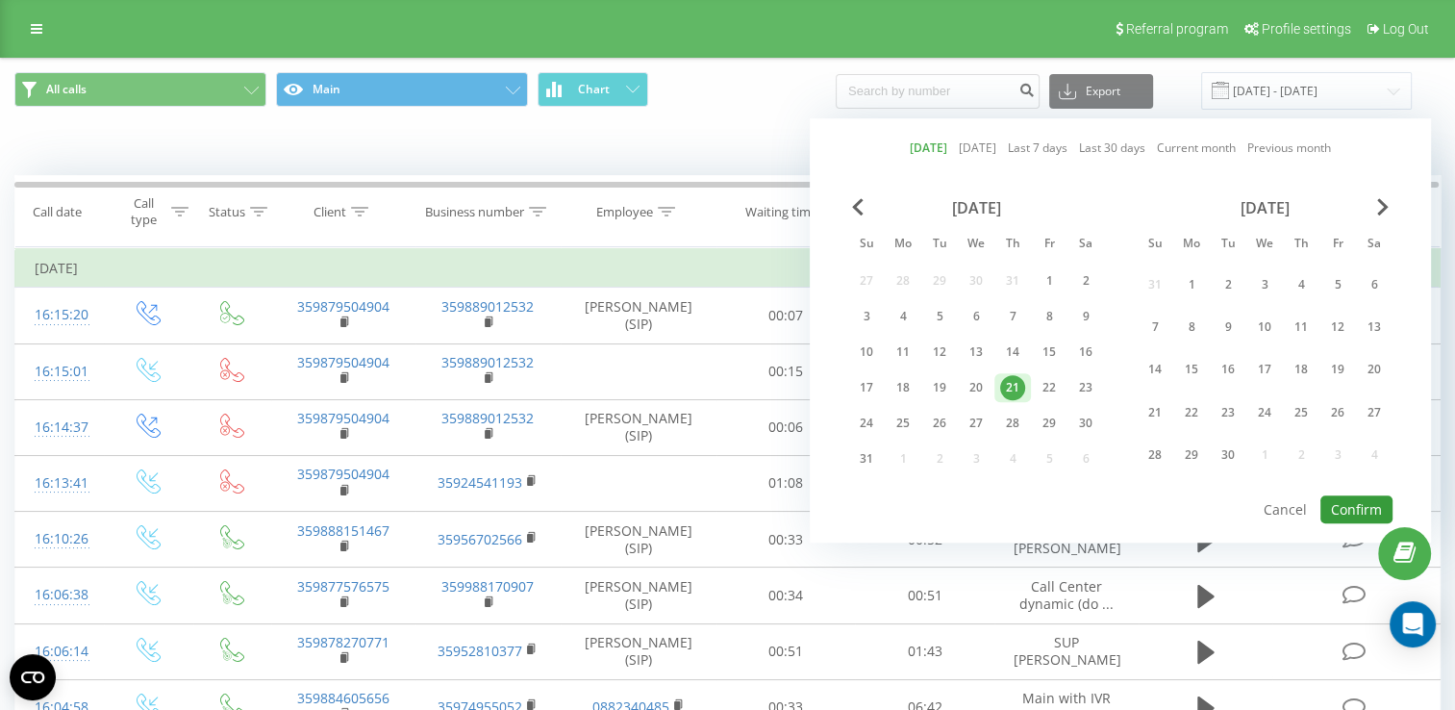
click at [1331, 495] on button "Confirm" at bounding box center [1356, 509] width 72 height 28
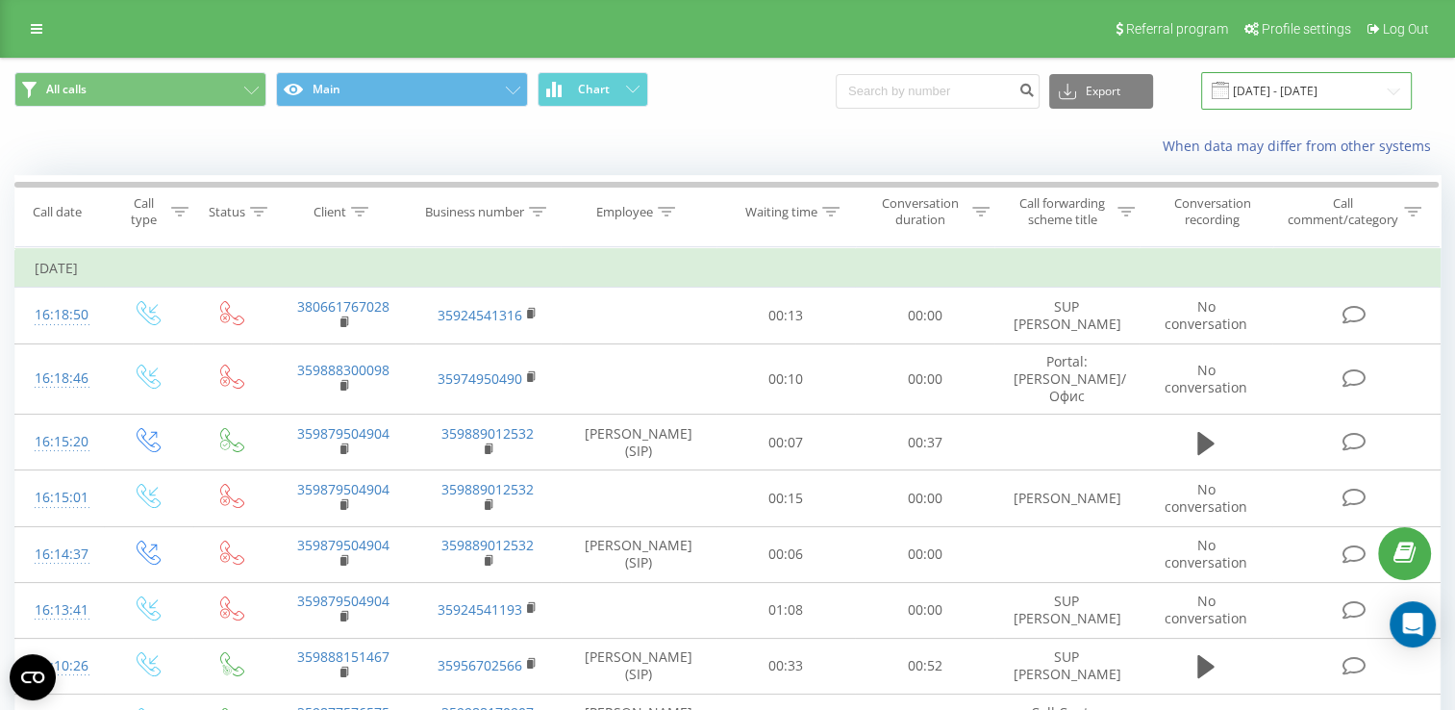
click at [1303, 88] on input "[DATE] - [DATE]" at bounding box center [1306, 90] width 211 height 37
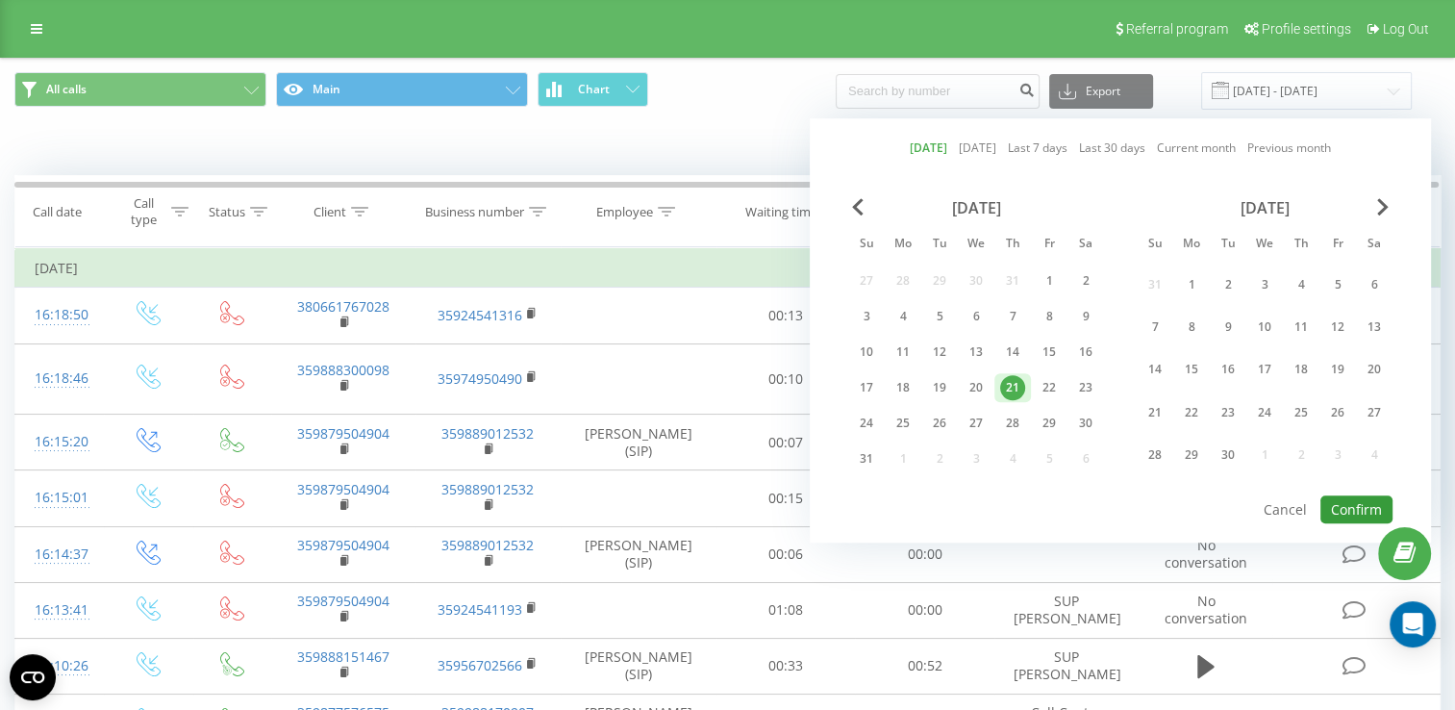
click at [1344, 501] on button "Confirm" at bounding box center [1356, 509] width 72 height 28
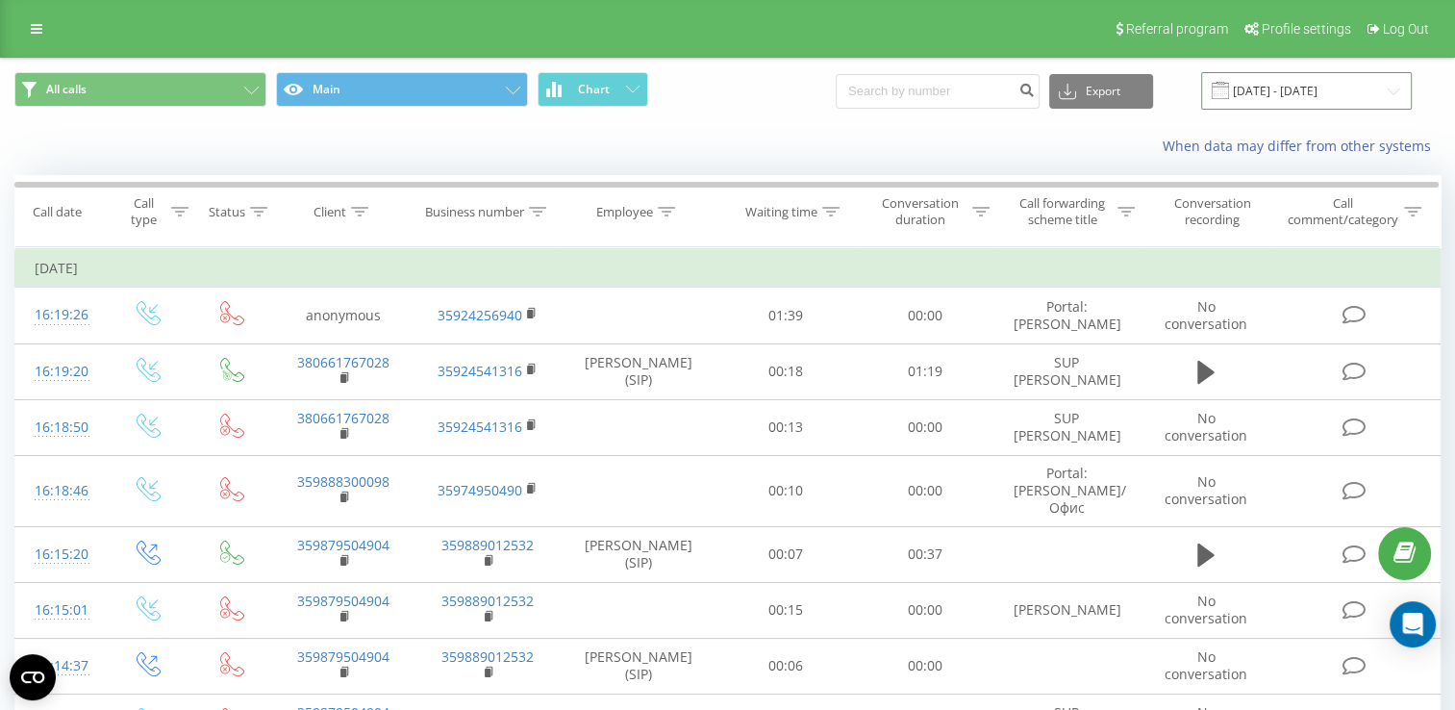
click at [1297, 83] on input "[DATE] - [DATE]" at bounding box center [1306, 90] width 211 height 37
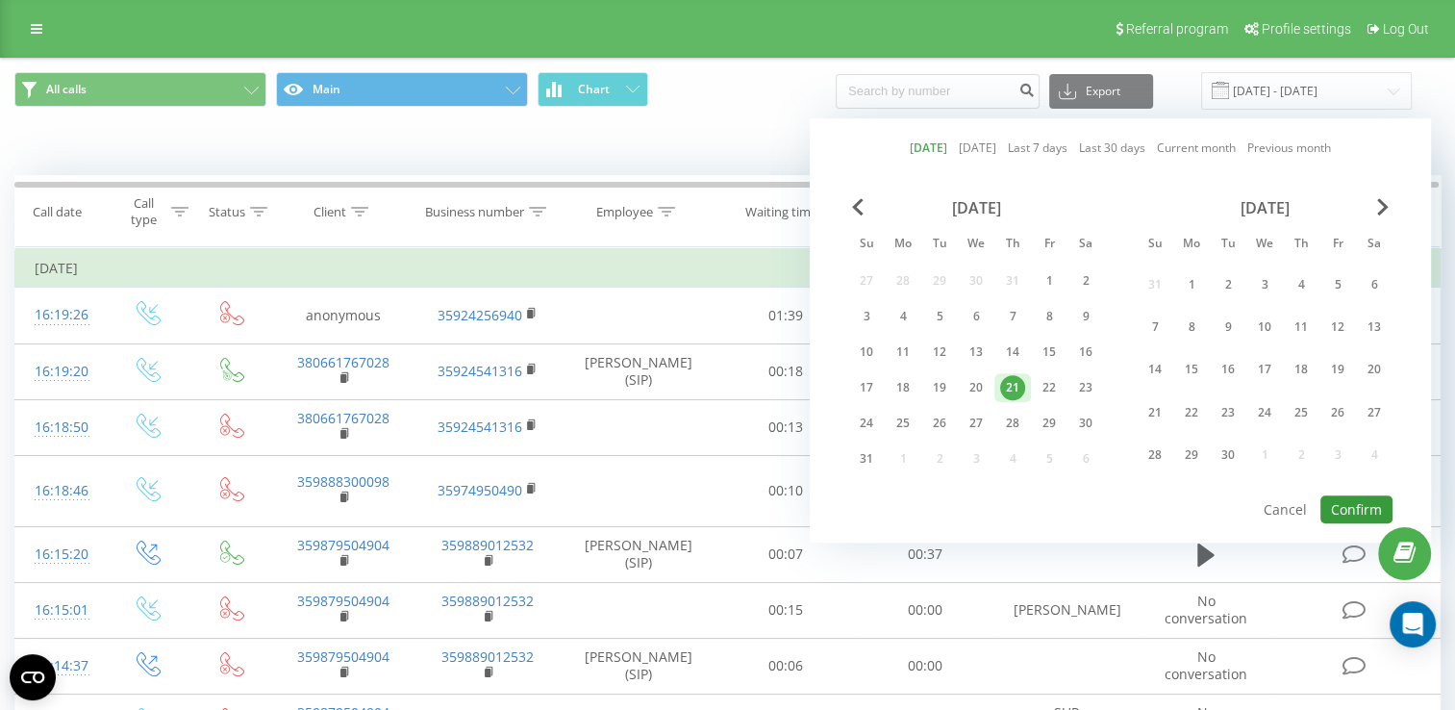
click at [1353, 498] on button "Confirm" at bounding box center [1356, 509] width 72 height 28
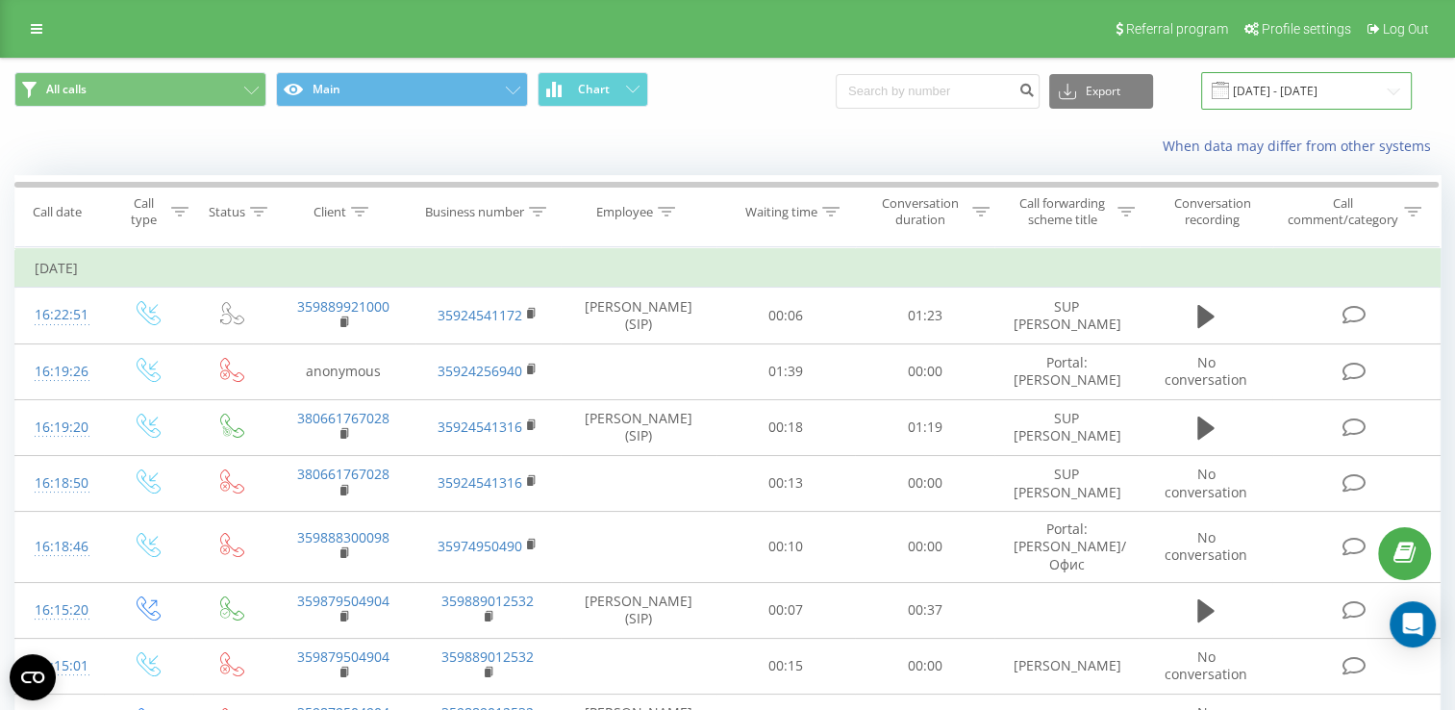
click at [1302, 87] on input "[DATE] - [DATE]" at bounding box center [1306, 90] width 211 height 37
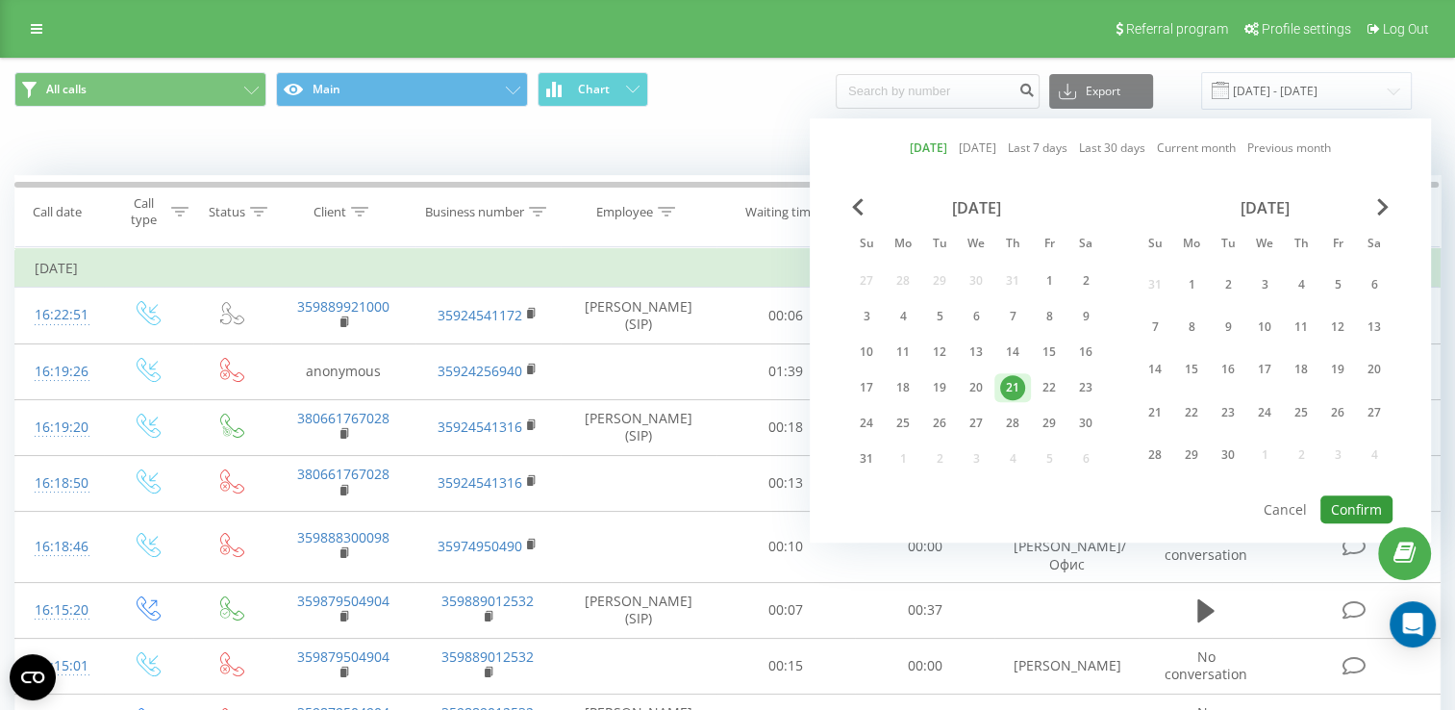
click at [1353, 498] on button "Confirm" at bounding box center [1356, 509] width 72 height 28
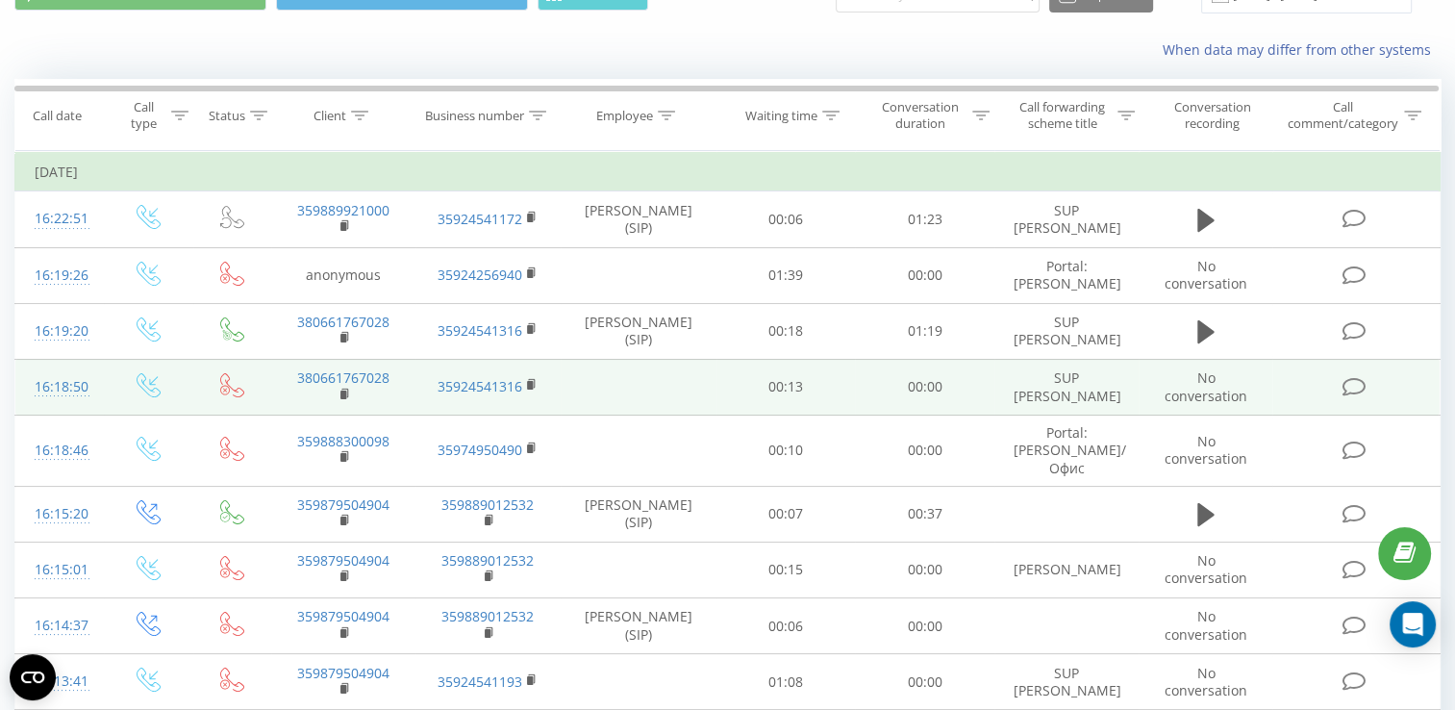
scroll to position [192, 0]
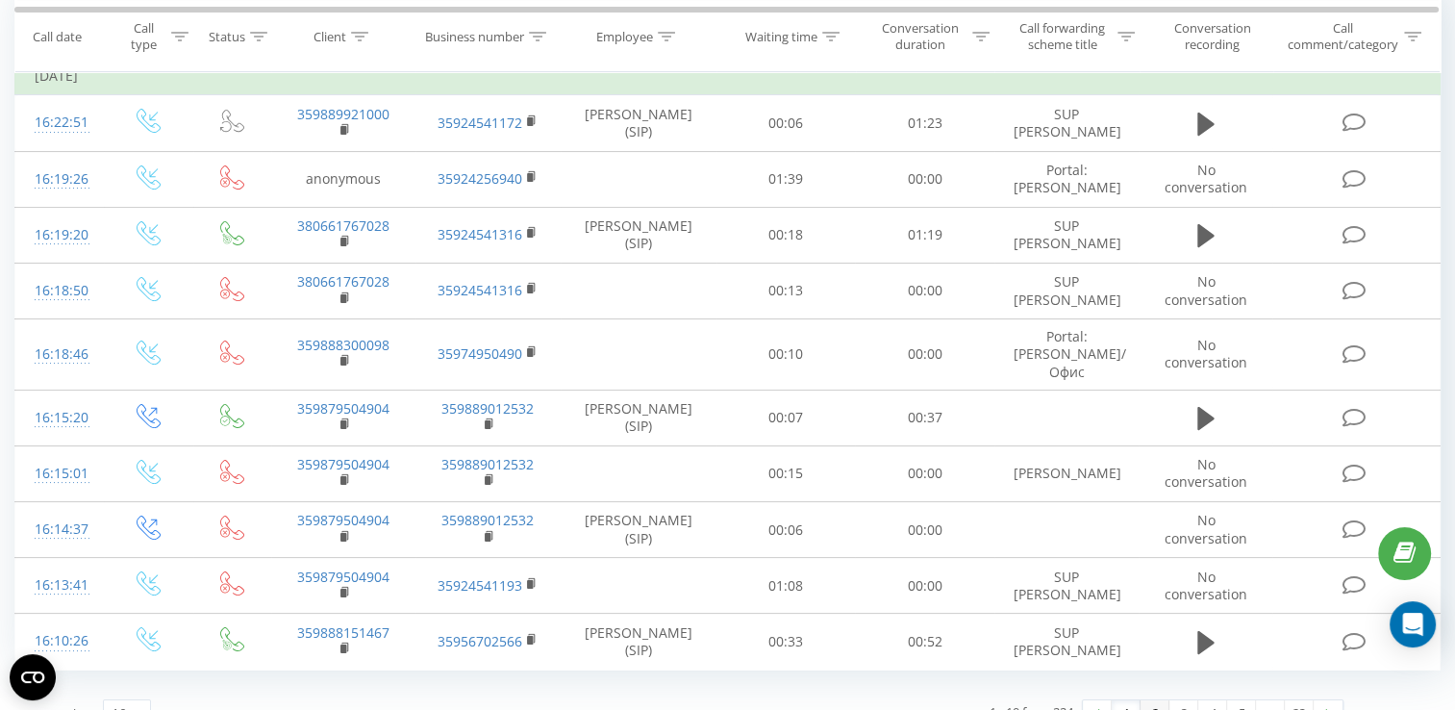
click at [1157, 705] on link "2" at bounding box center [1154, 713] width 29 height 27
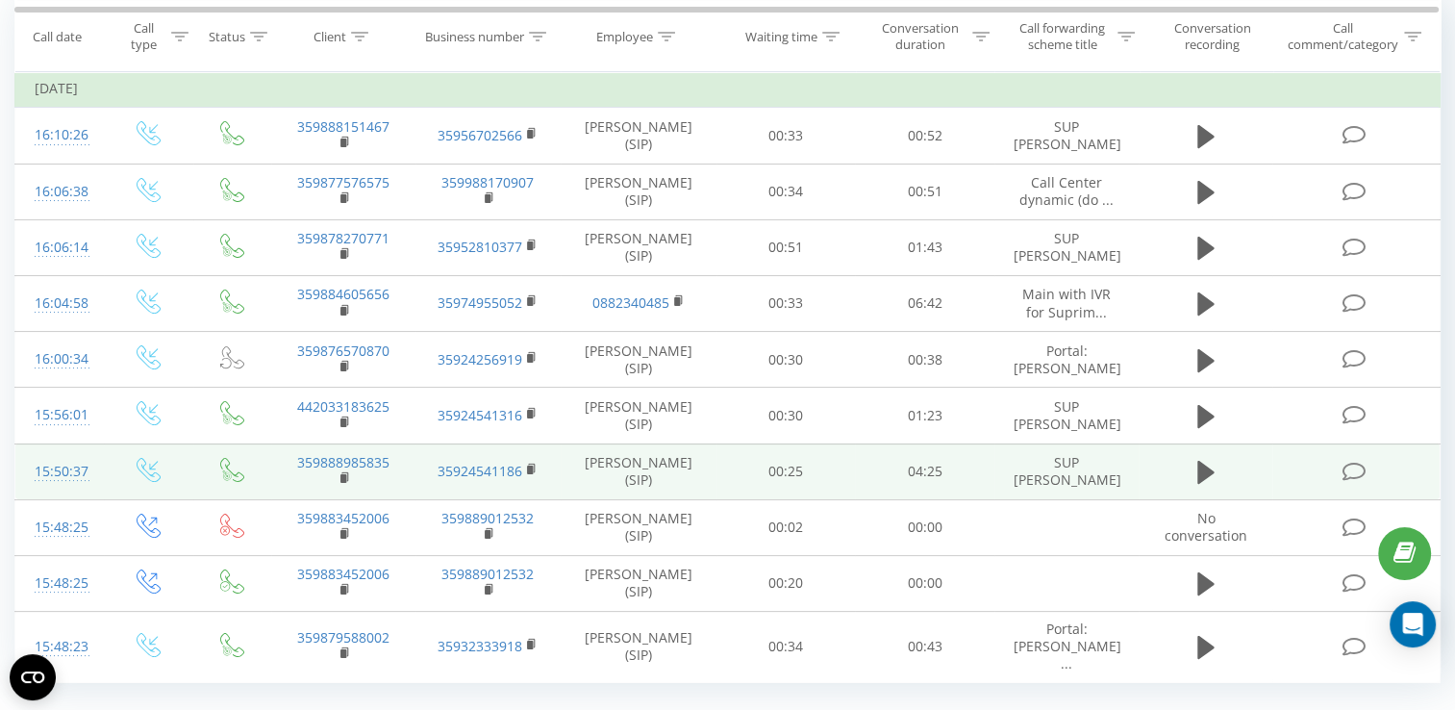
scroll to position [206, 0]
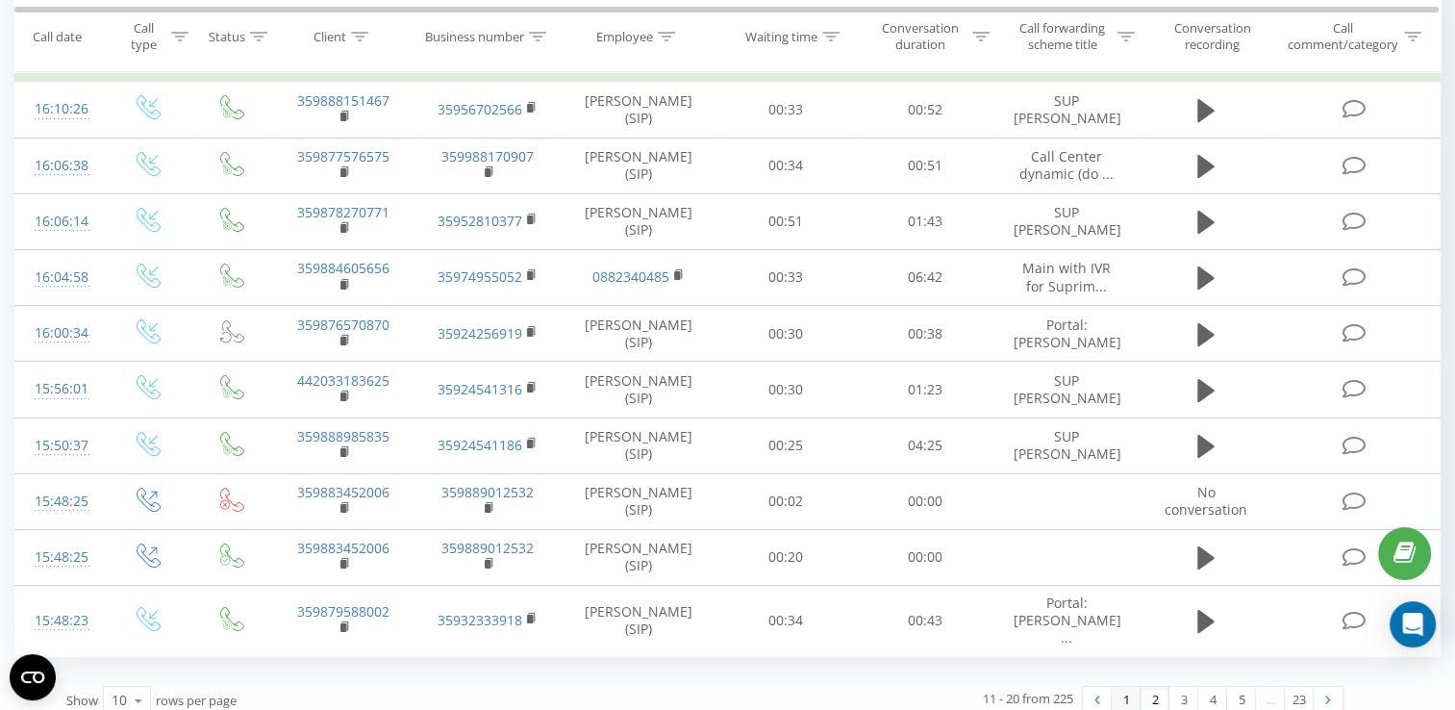
click at [1130, 686] on link "1" at bounding box center [1125, 699] width 29 height 27
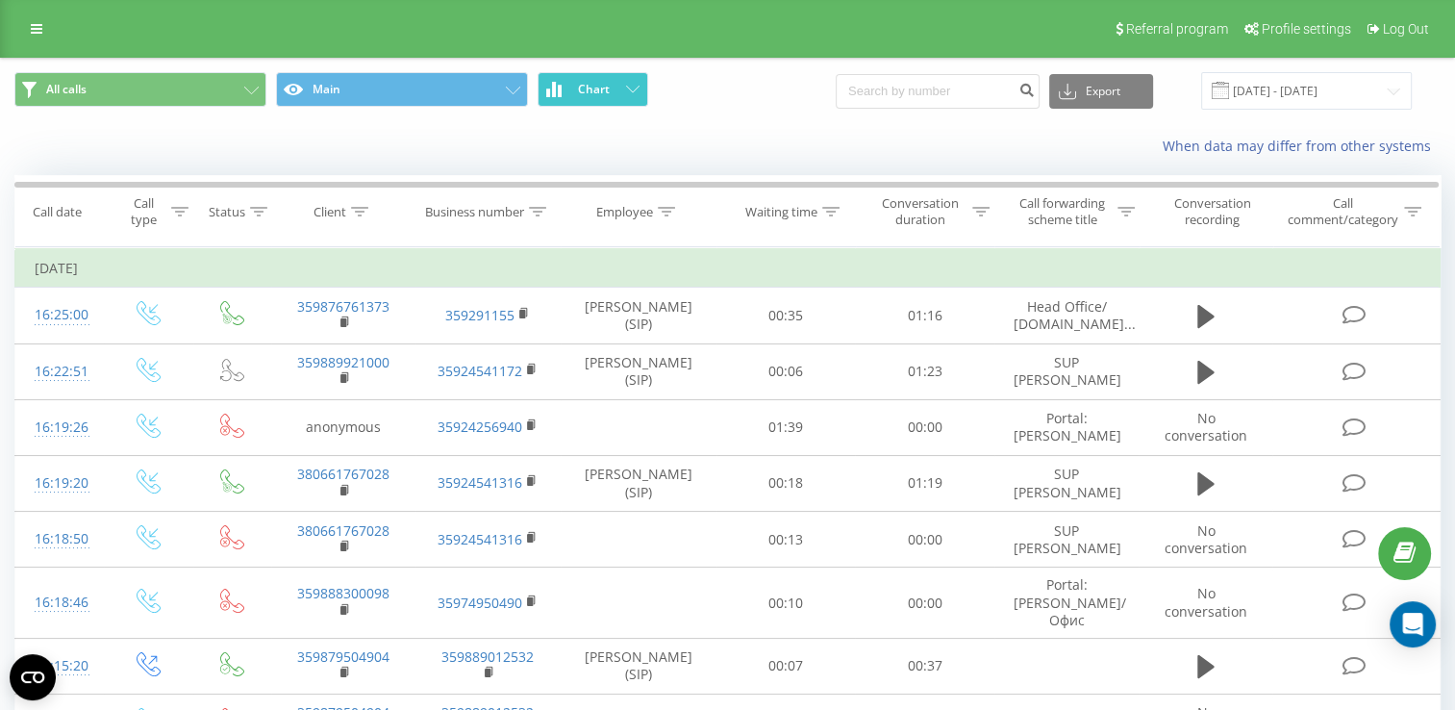
click at [569, 90] on button "Chart" at bounding box center [592, 89] width 111 height 35
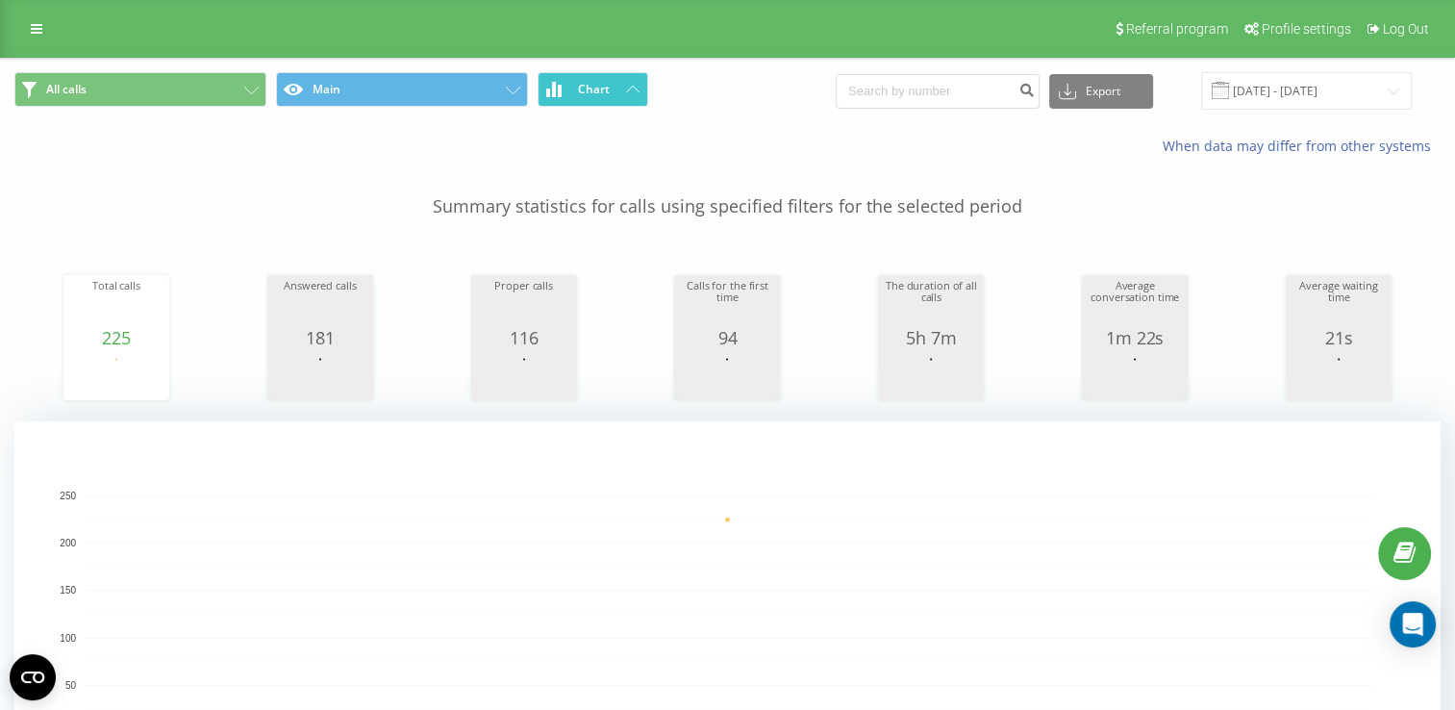
click at [570, 94] on button "Chart" at bounding box center [592, 89] width 111 height 35
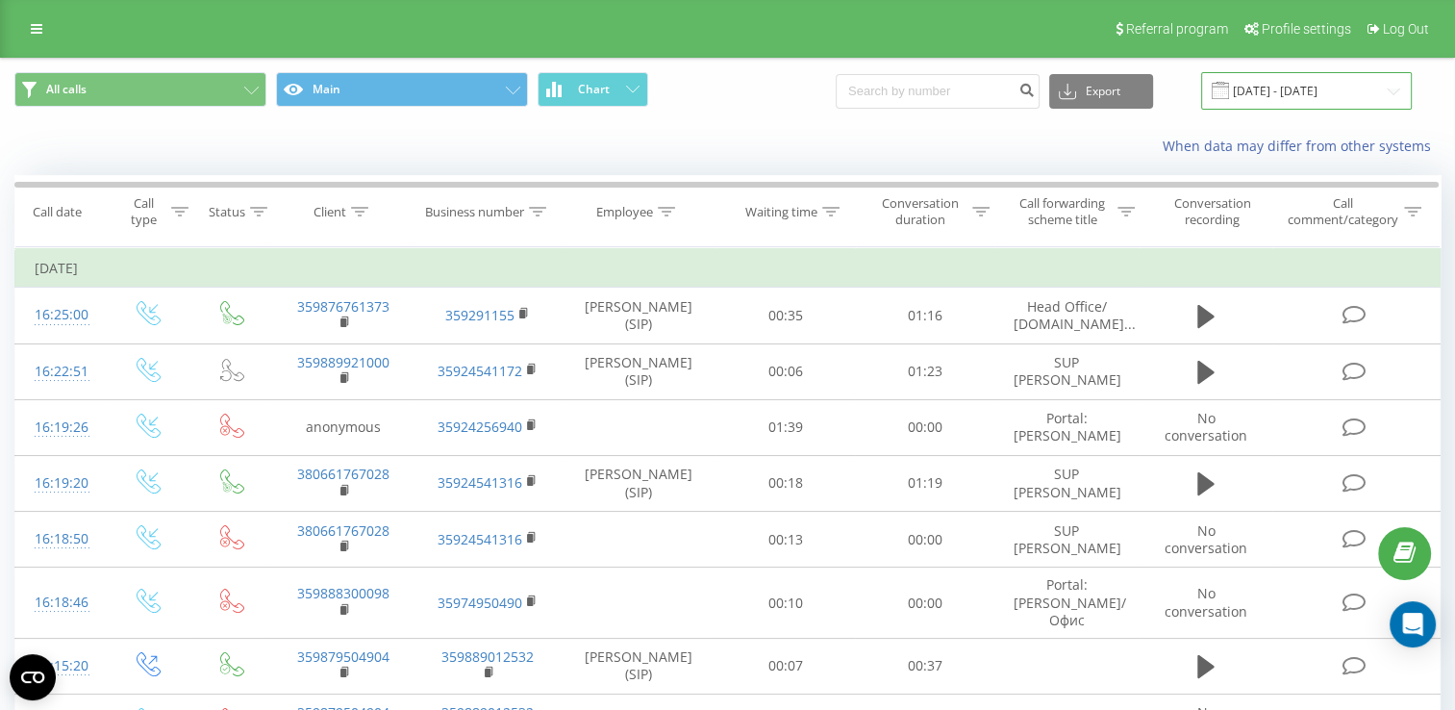
click at [1273, 96] on input "[DATE] - [DATE]" at bounding box center [1306, 90] width 211 height 37
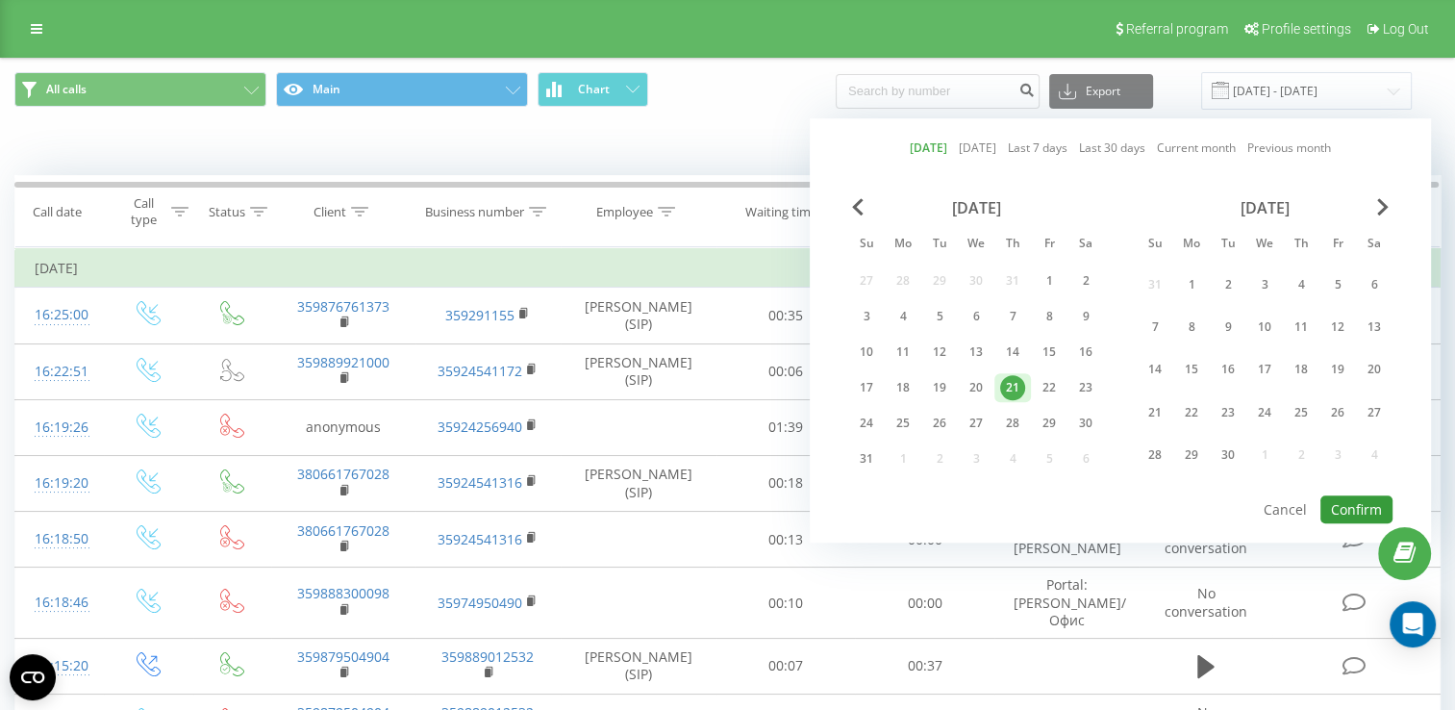
click at [1346, 511] on button "Confirm" at bounding box center [1356, 509] width 72 height 28
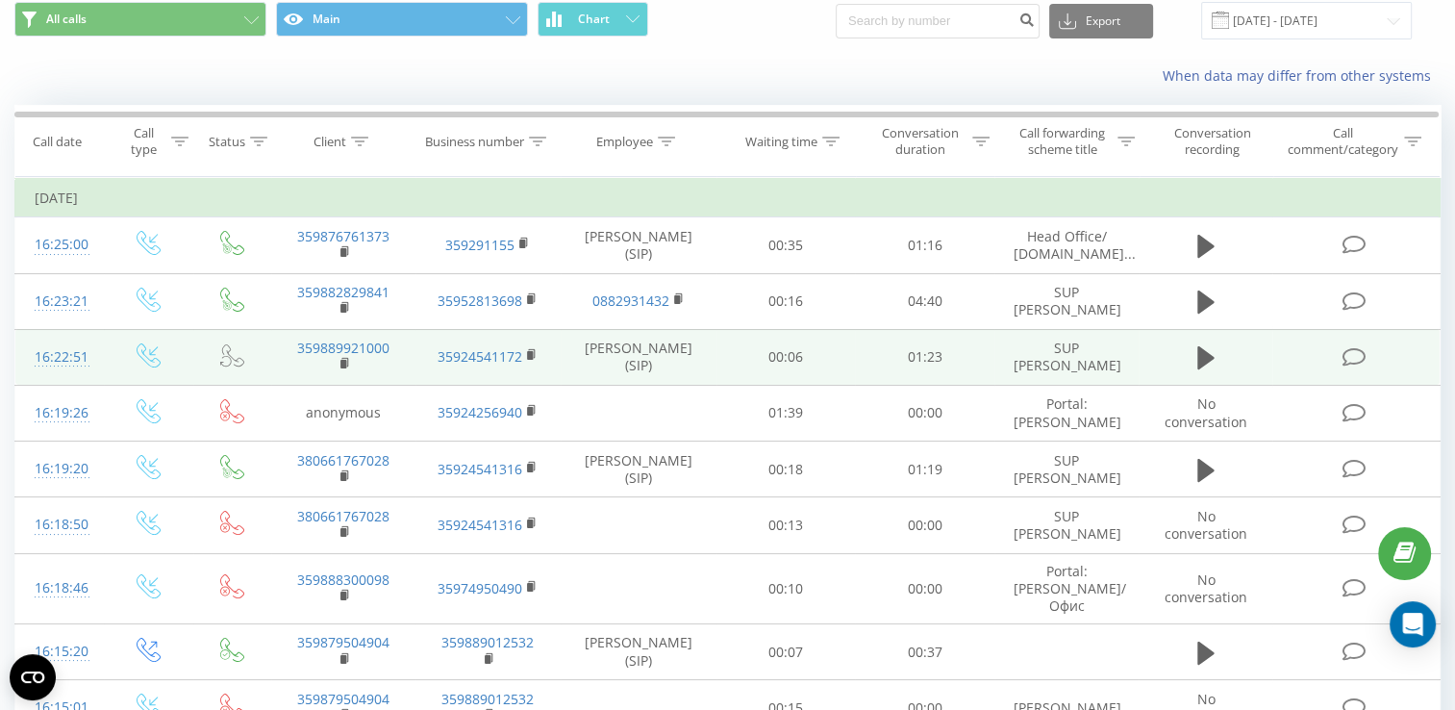
scroll to position [96, 0]
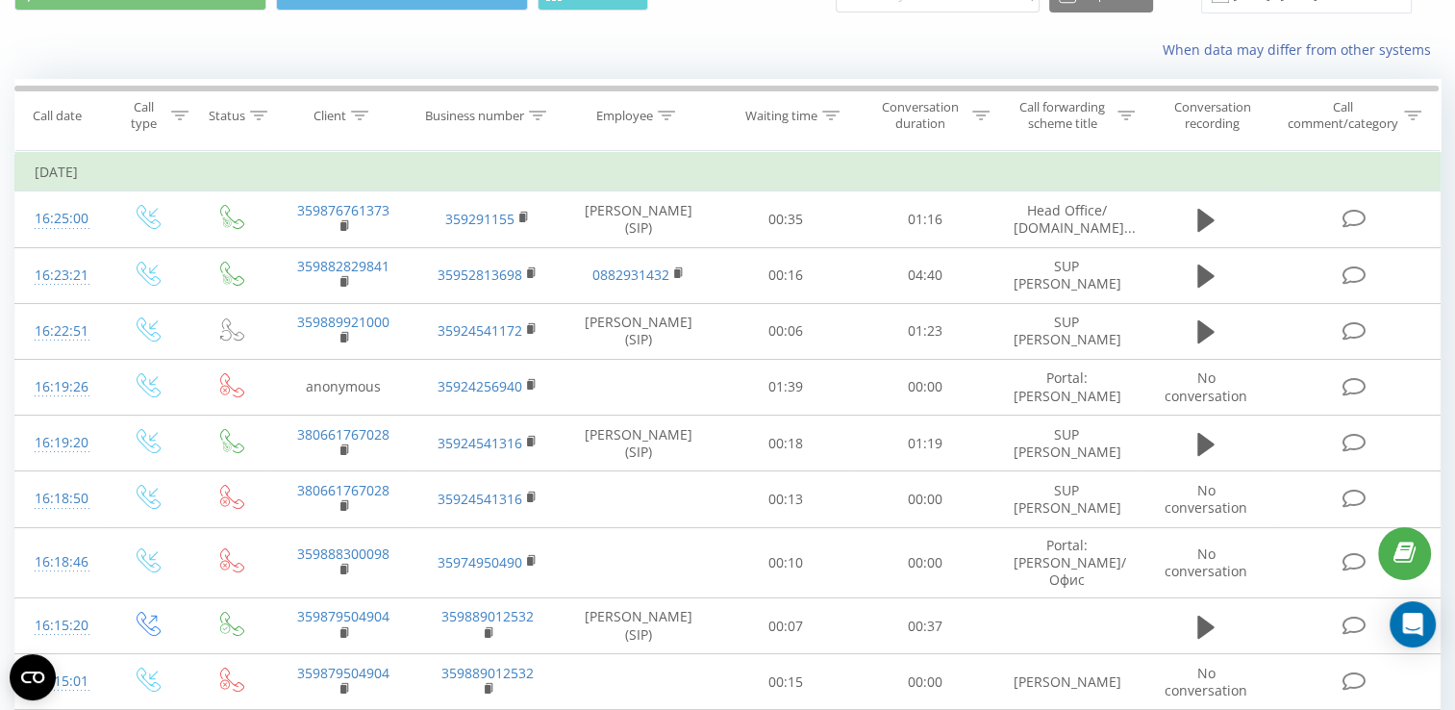
click at [0, 0] on icon at bounding box center [0, 0] width 0 height 0
click at [0, 0] on div "Ringostat" at bounding box center [0, 0] width 0 height 0
click at [0, 0] on polygon at bounding box center [0, 0] width 0 height 0
click at [623, 117] on div "Employee" at bounding box center [624, 116] width 57 height 16
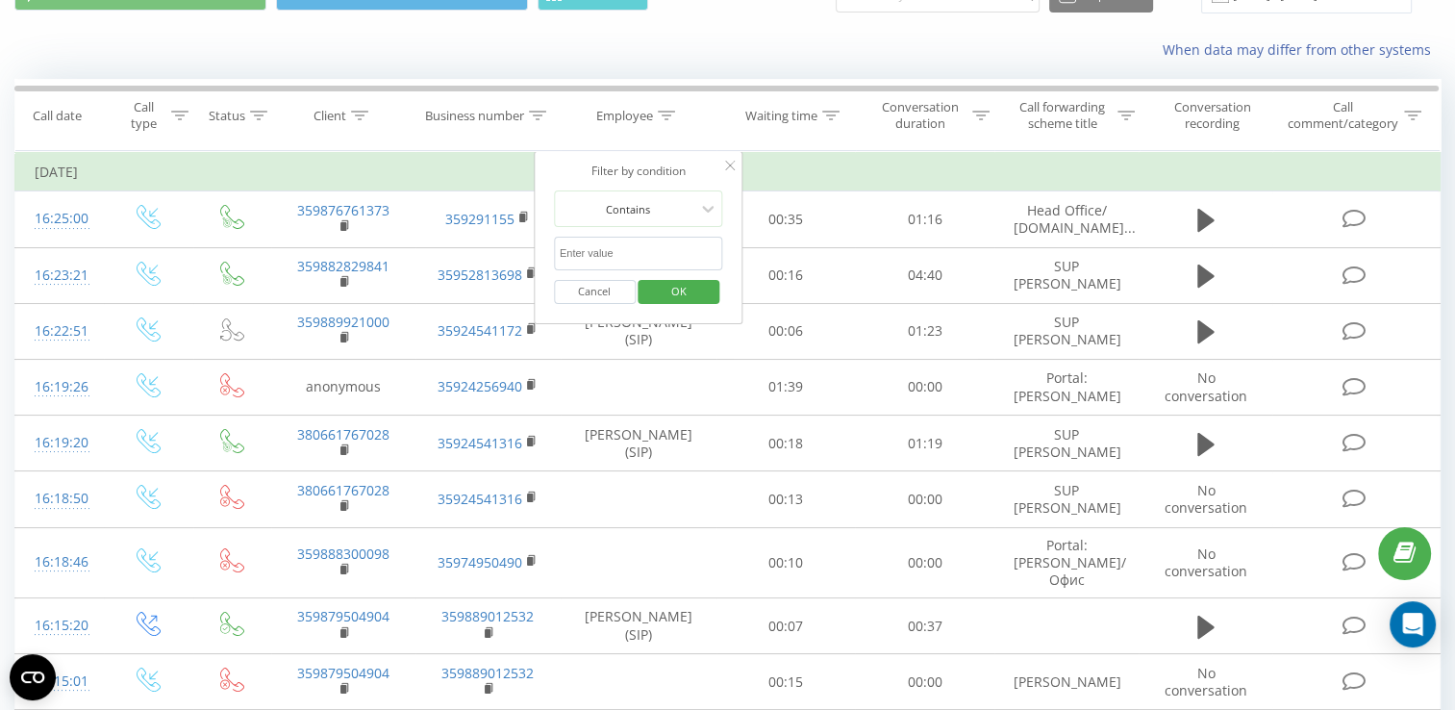
click at [623, 248] on input "text" at bounding box center [638, 254] width 169 height 34
type input "Стела"
click at [678, 285] on span "OK" at bounding box center [679, 291] width 54 height 30
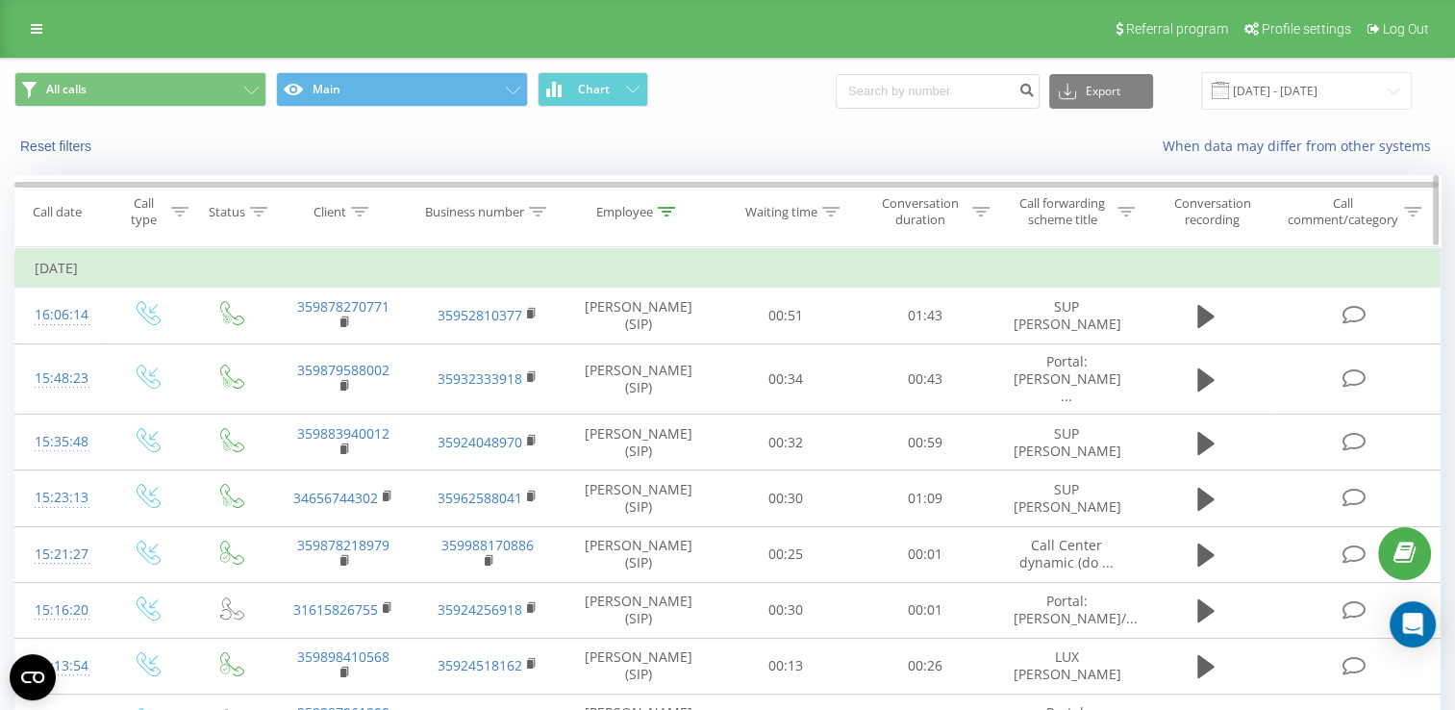
click at [623, 204] on div "Employee" at bounding box center [624, 212] width 57 height 16
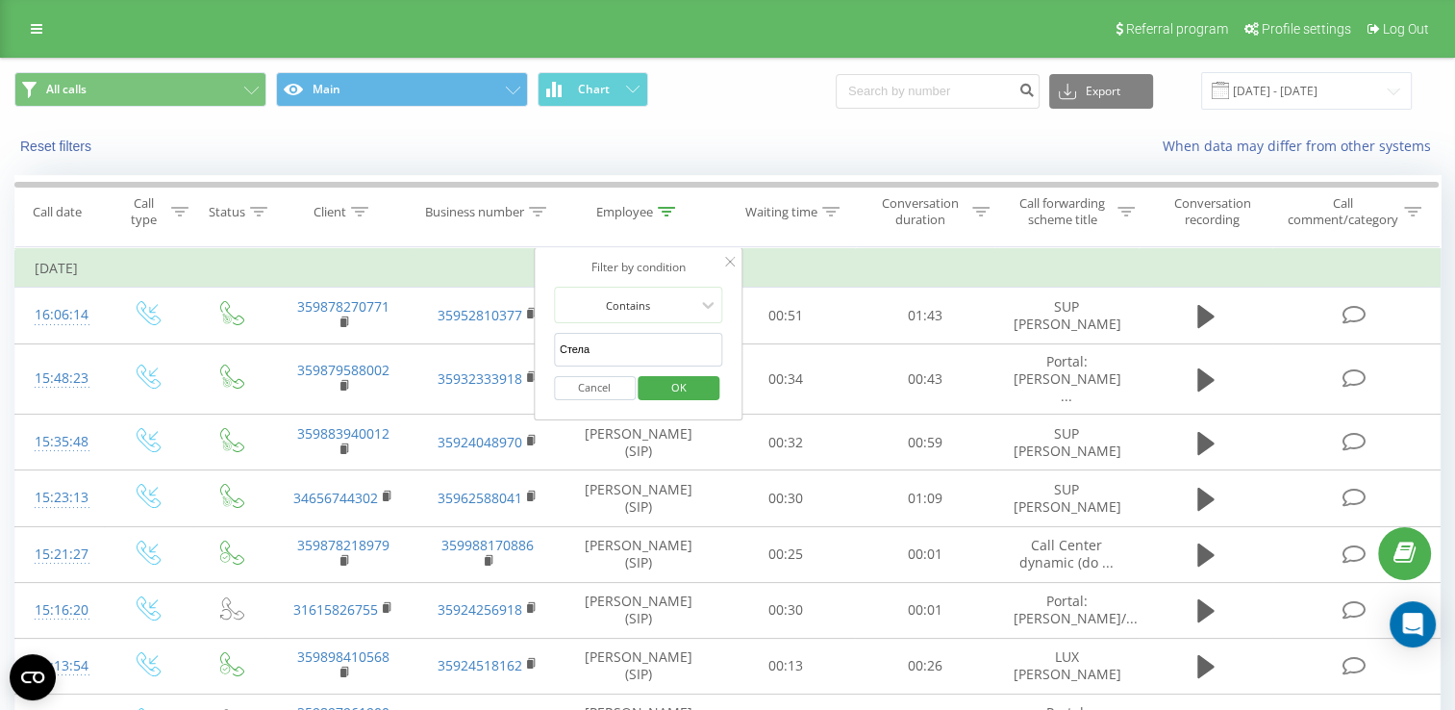
drag, startPoint x: 594, startPoint y: 341, endPoint x: 544, endPoint y: 342, distance: 50.0
click at [544, 342] on div "Filter by condition Contains Стела Cancel OK" at bounding box center [639, 333] width 210 height 173
click at [583, 348] on input "text" at bounding box center [638, 350] width 169 height 34
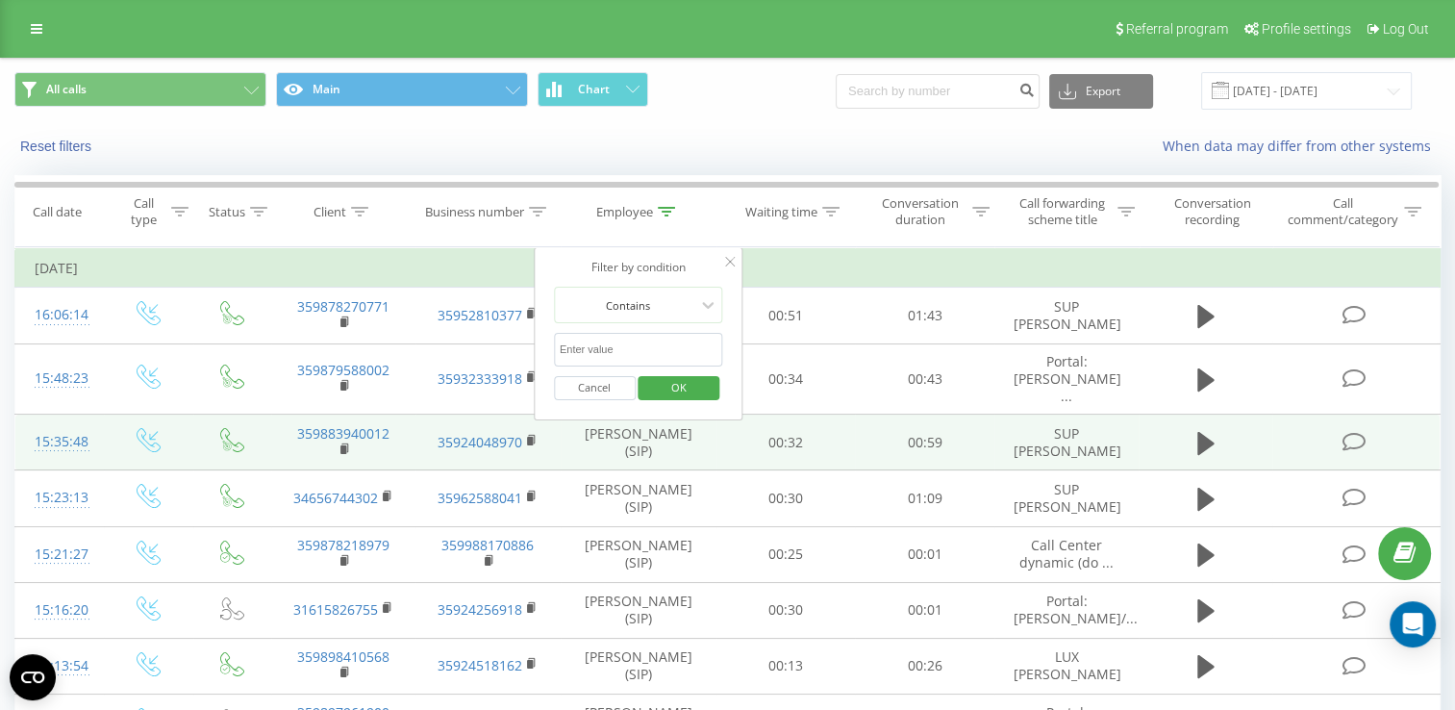
type input "милена"
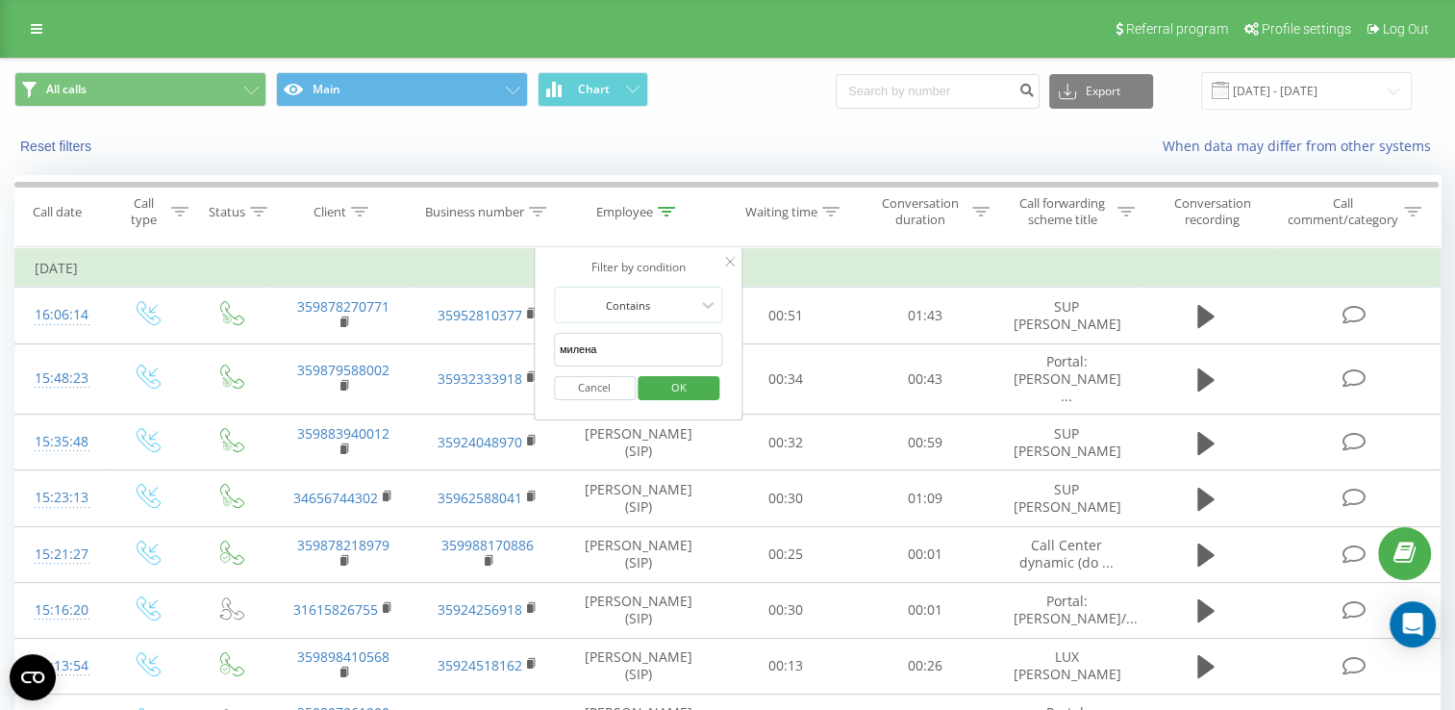
click at [670, 390] on span "OK" at bounding box center [679, 387] width 54 height 30
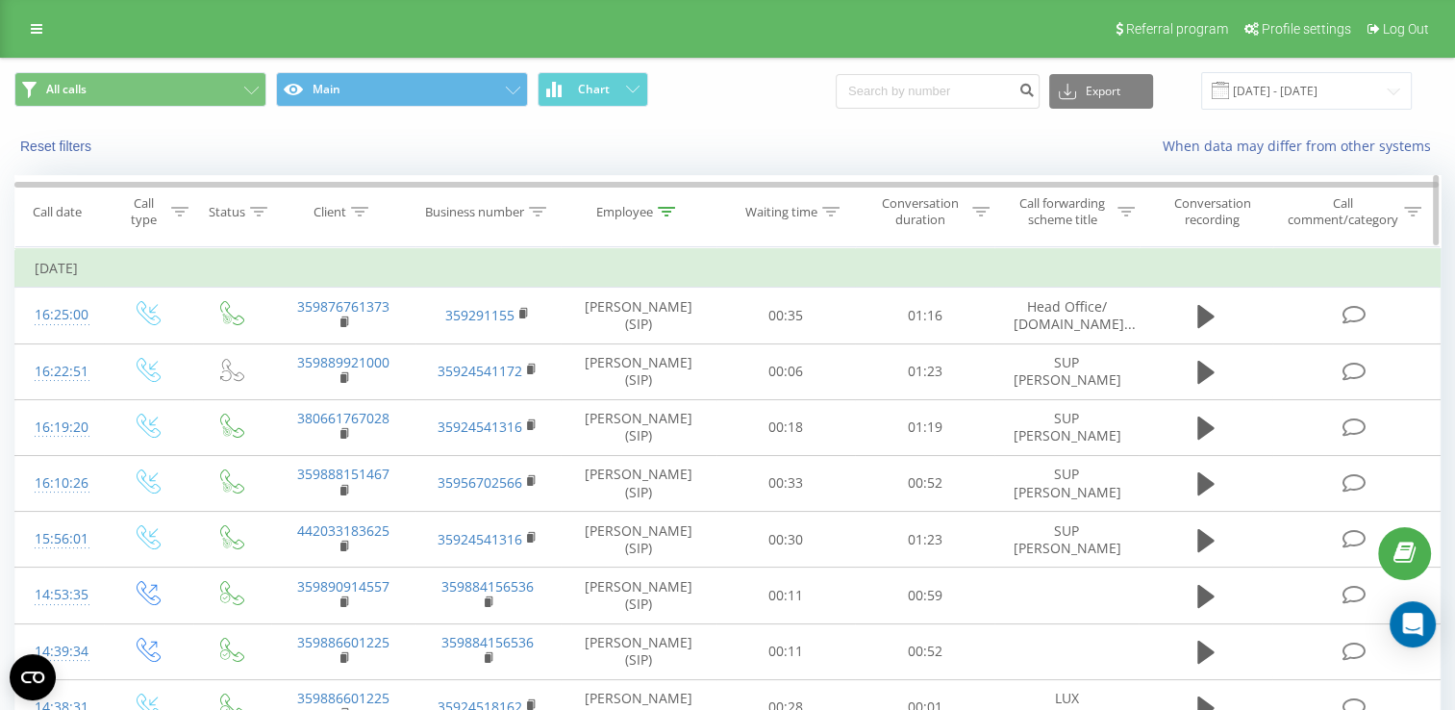
click at [615, 210] on div "Employee" at bounding box center [624, 212] width 57 height 16
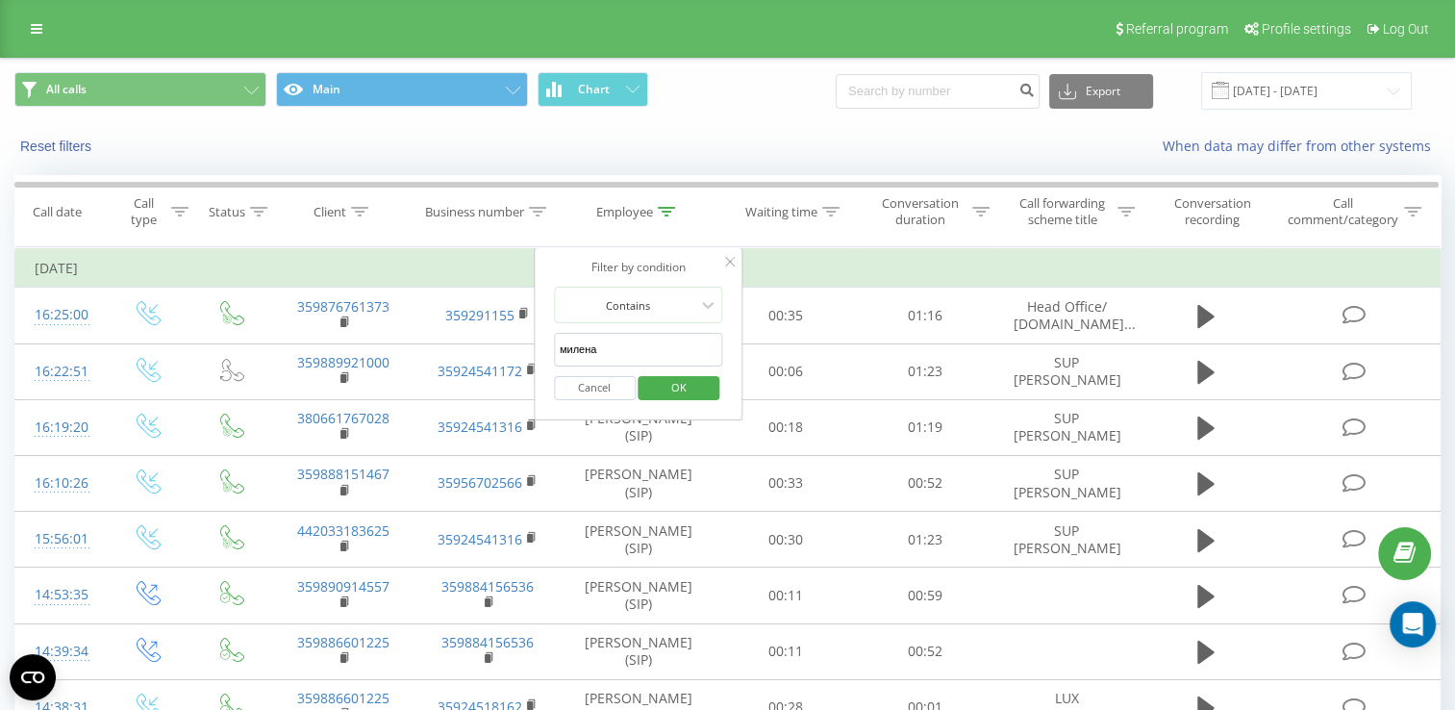
drag, startPoint x: 596, startPoint y: 347, endPoint x: 553, endPoint y: 348, distance: 43.3
click at [554, 348] on input "милена" at bounding box center [638, 350] width 169 height 34
click at [673, 387] on span "OK" at bounding box center [679, 387] width 54 height 30
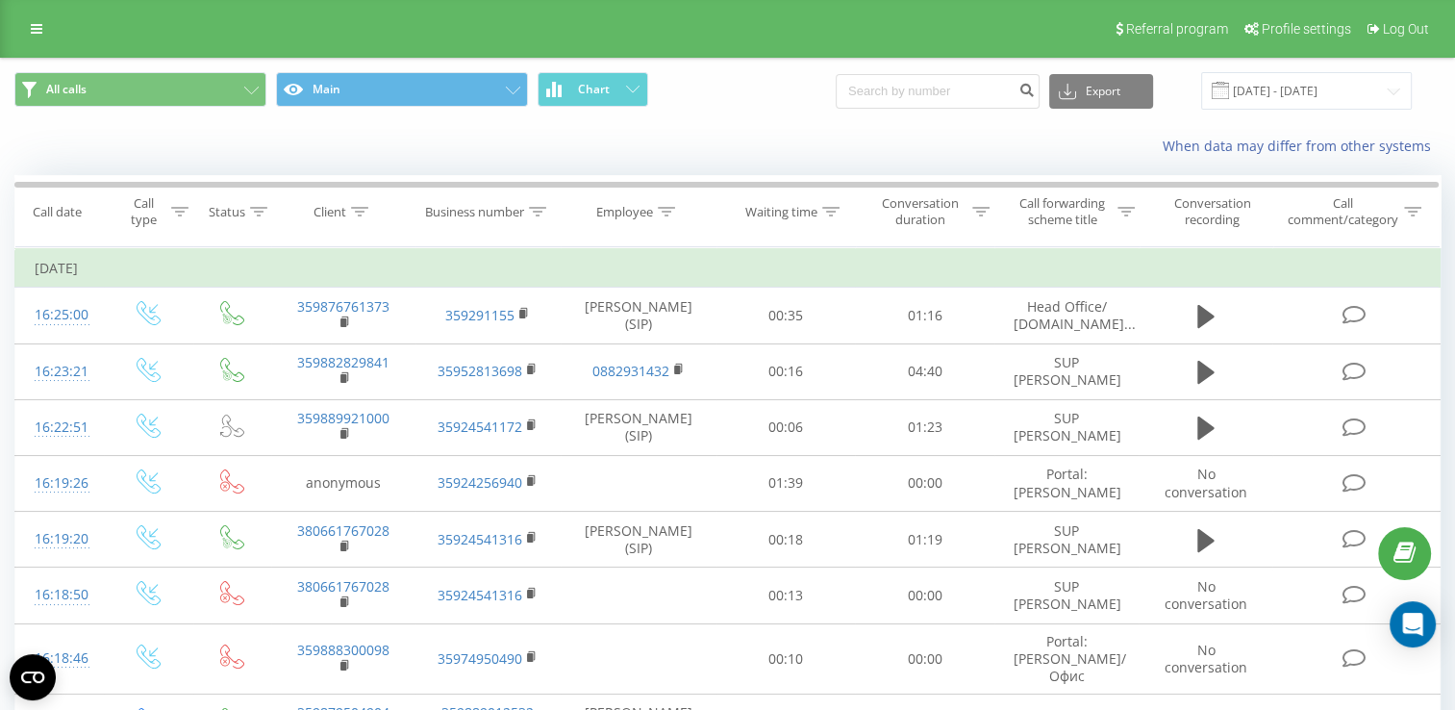
click at [0, 0] on button at bounding box center [0, 0] width 0 height 0
click at [0, 0] on icon at bounding box center [0, 0] width 0 height 0
click at [1273, 87] on input "[DATE] - [DATE]" at bounding box center [1306, 90] width 211 height 37
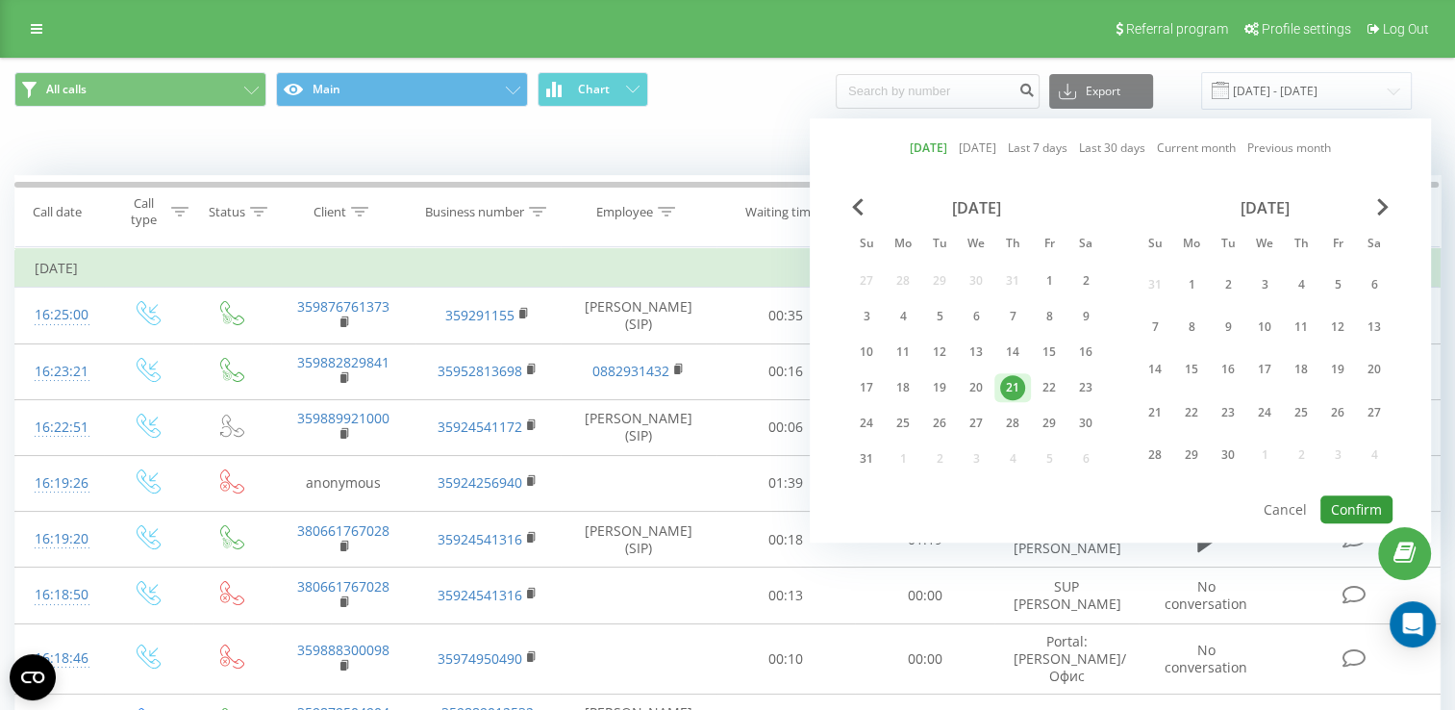
click at [1353, 503] on button "Confirm" at bounding box center [1356, 509] width 72 height 28
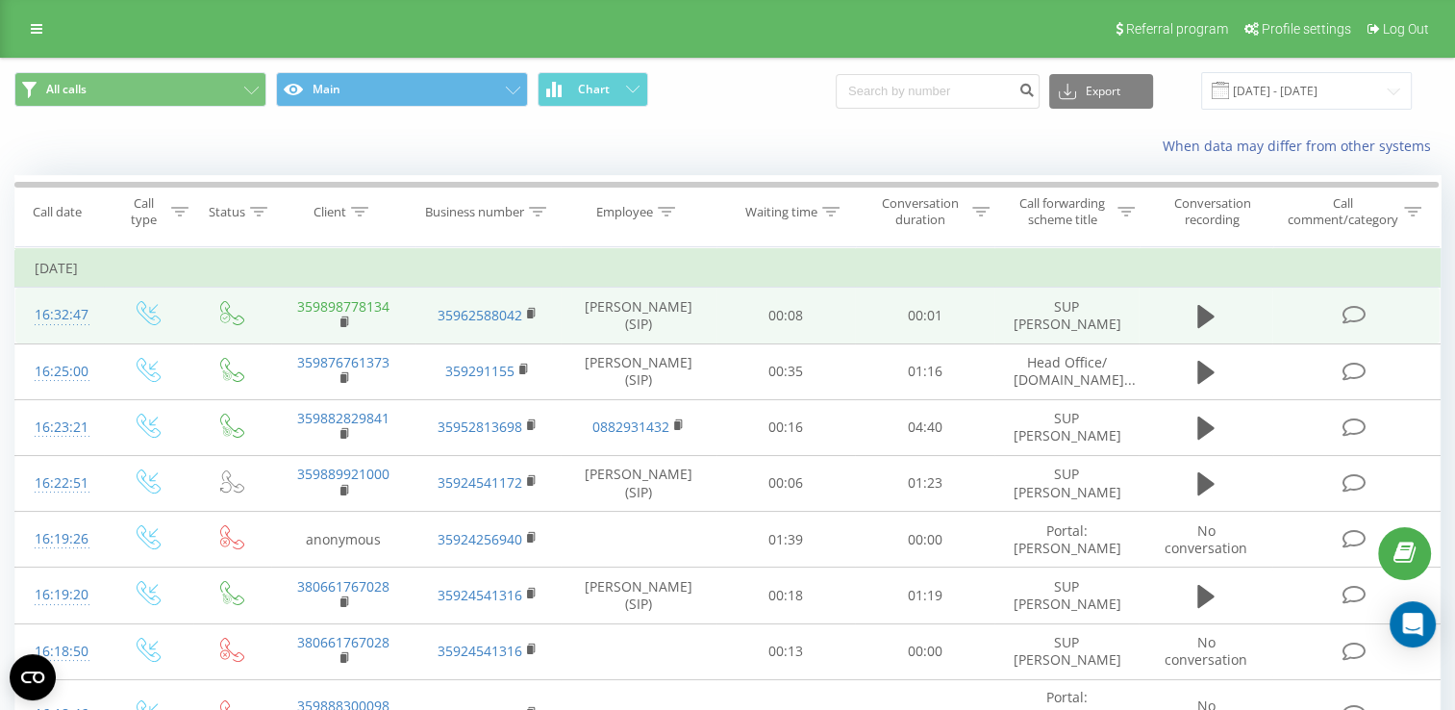
click at [327, 302] on link "359898778134" at bounding box center [343, 306] width 92 height 18
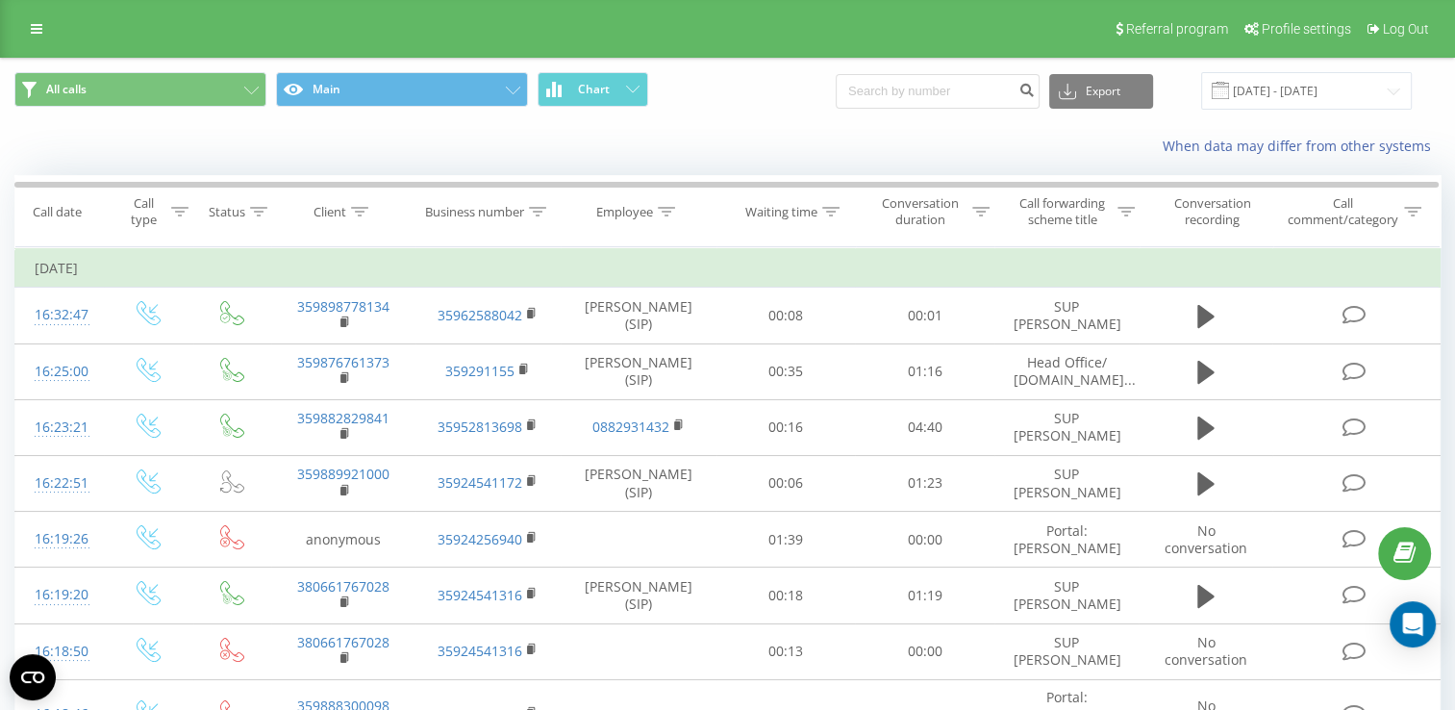
type input "359898778134"
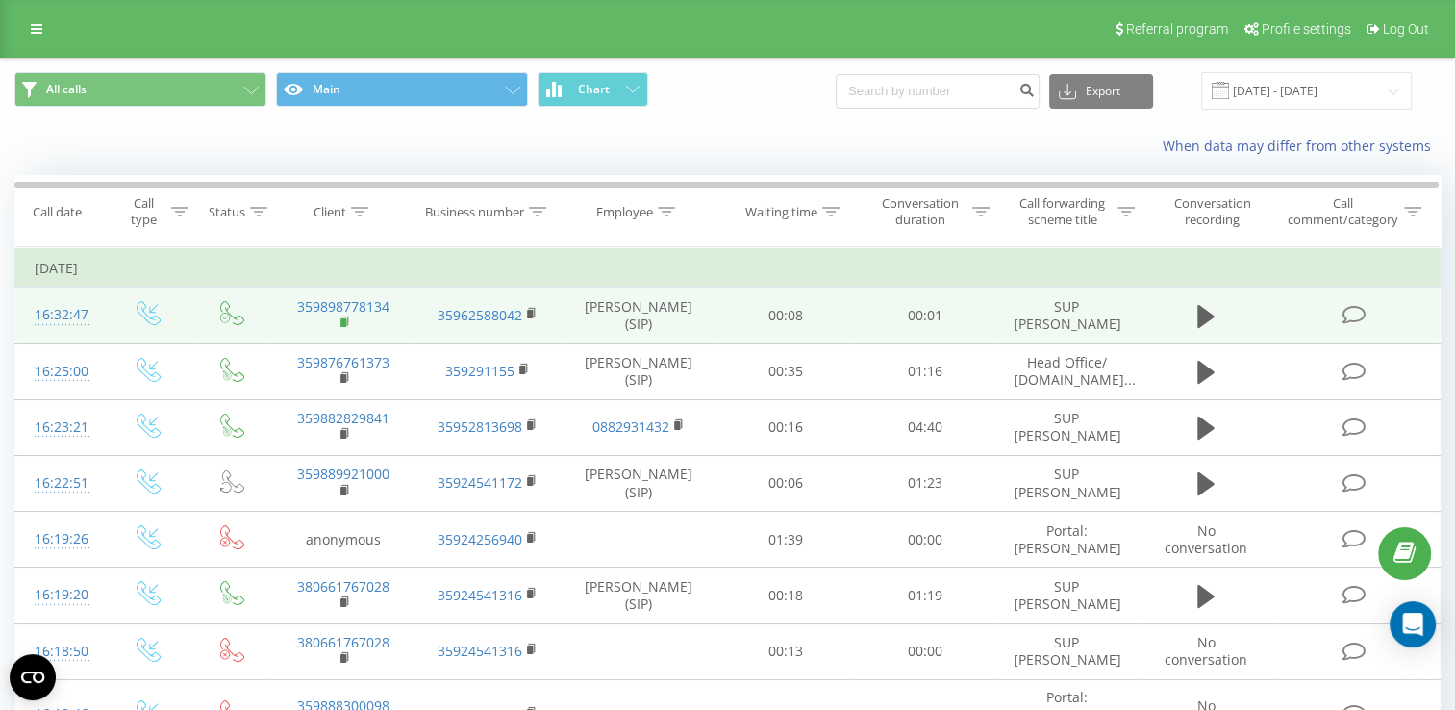
click at [342, 321] on rect at bounding box center [343, 322] width 6 height 9
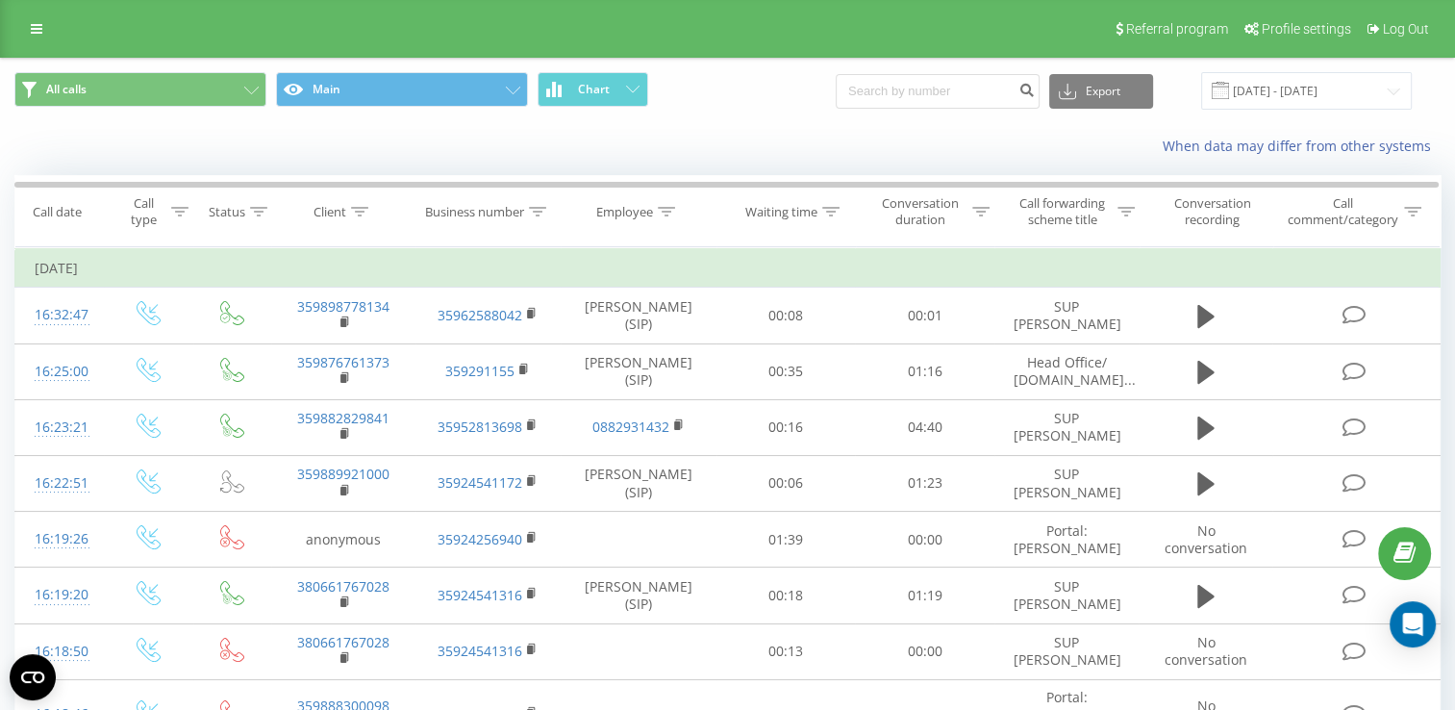
click at [0, 0] on icon at bounding box center [0, 0] width 0 height 0
click at [1310, 80] on input "[DATE] - [DATE]" at bounding box center [1306, 90] width 211 height 37
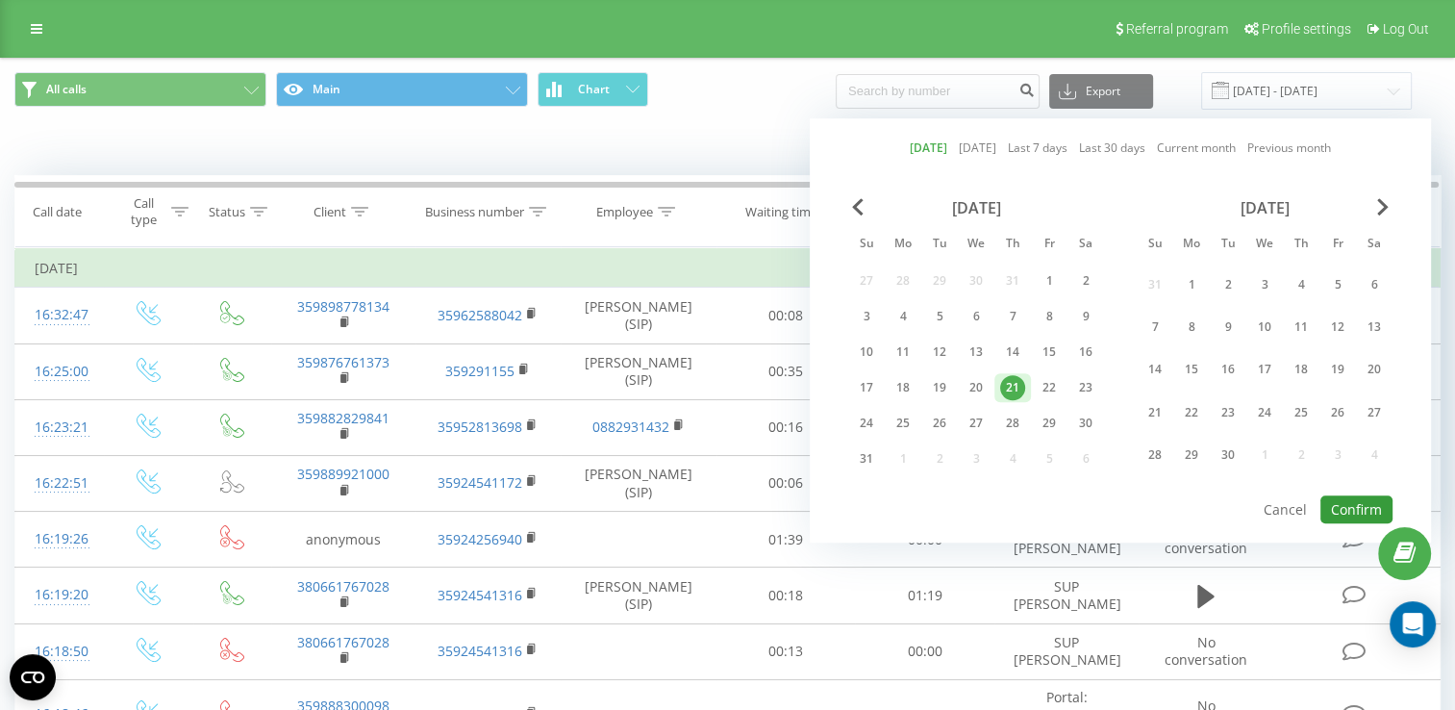
click at [1356, 503] on button "Confirm" at bounding box center [1356, 509] width 72 height 28
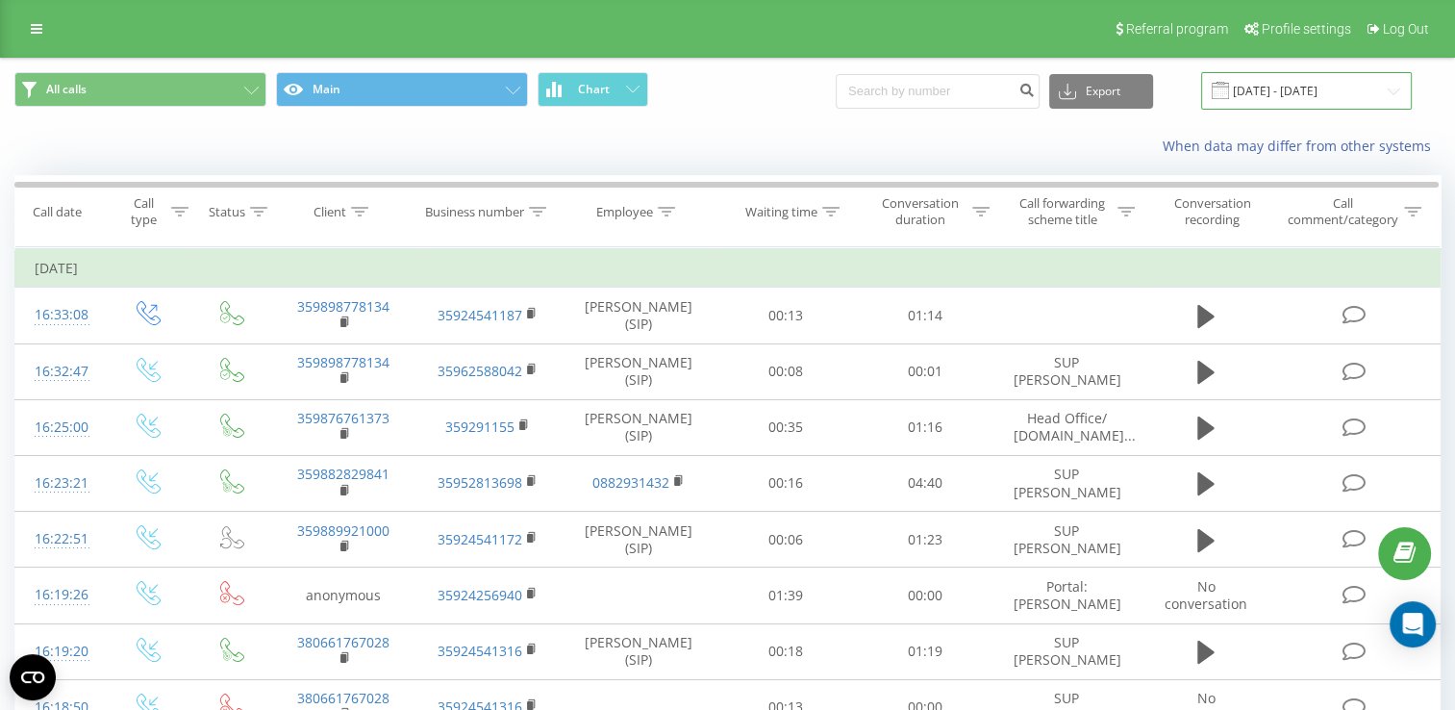
click at [1304, 92] on input "[DATE] - [DATE]" at bounding box center [1306, 90] width 211 height 37
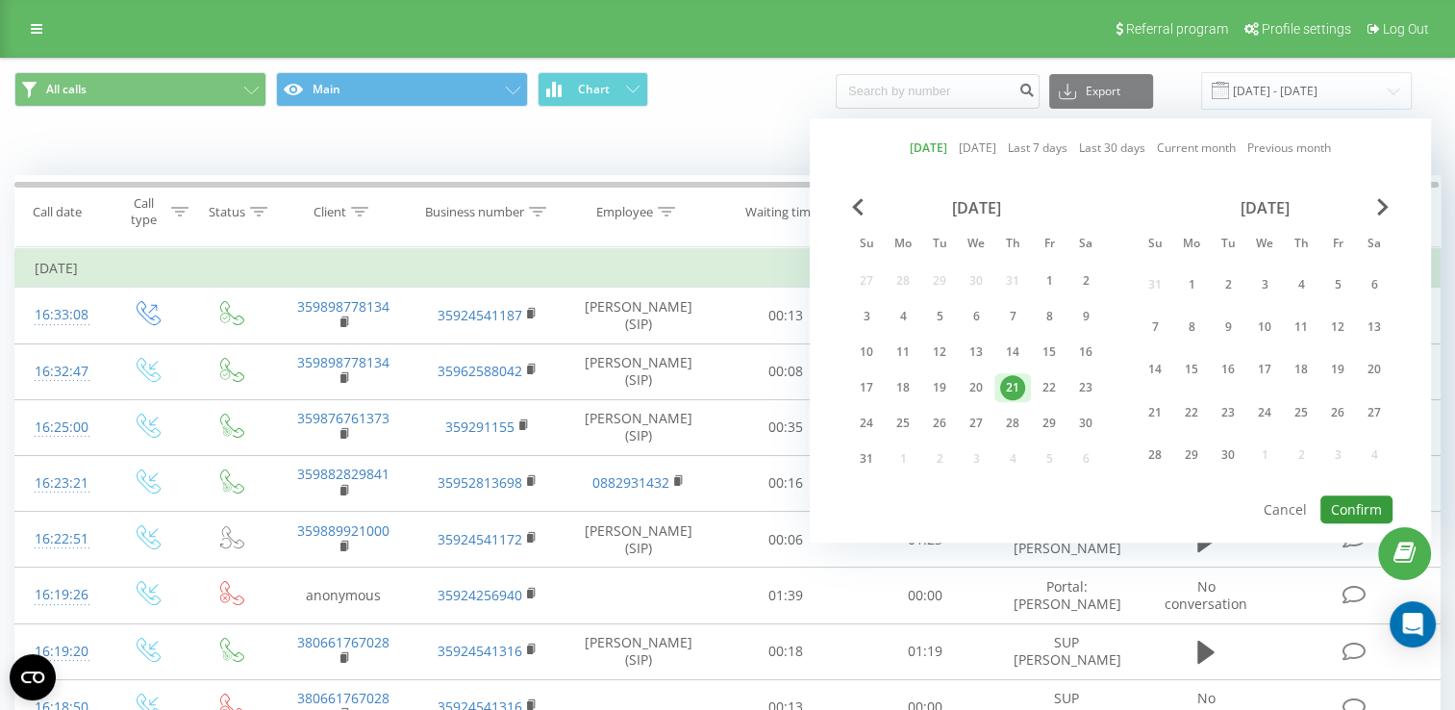
click at [1350, 498] on button "Confirm" at bounding box center [1356, 509] width 72 height 28
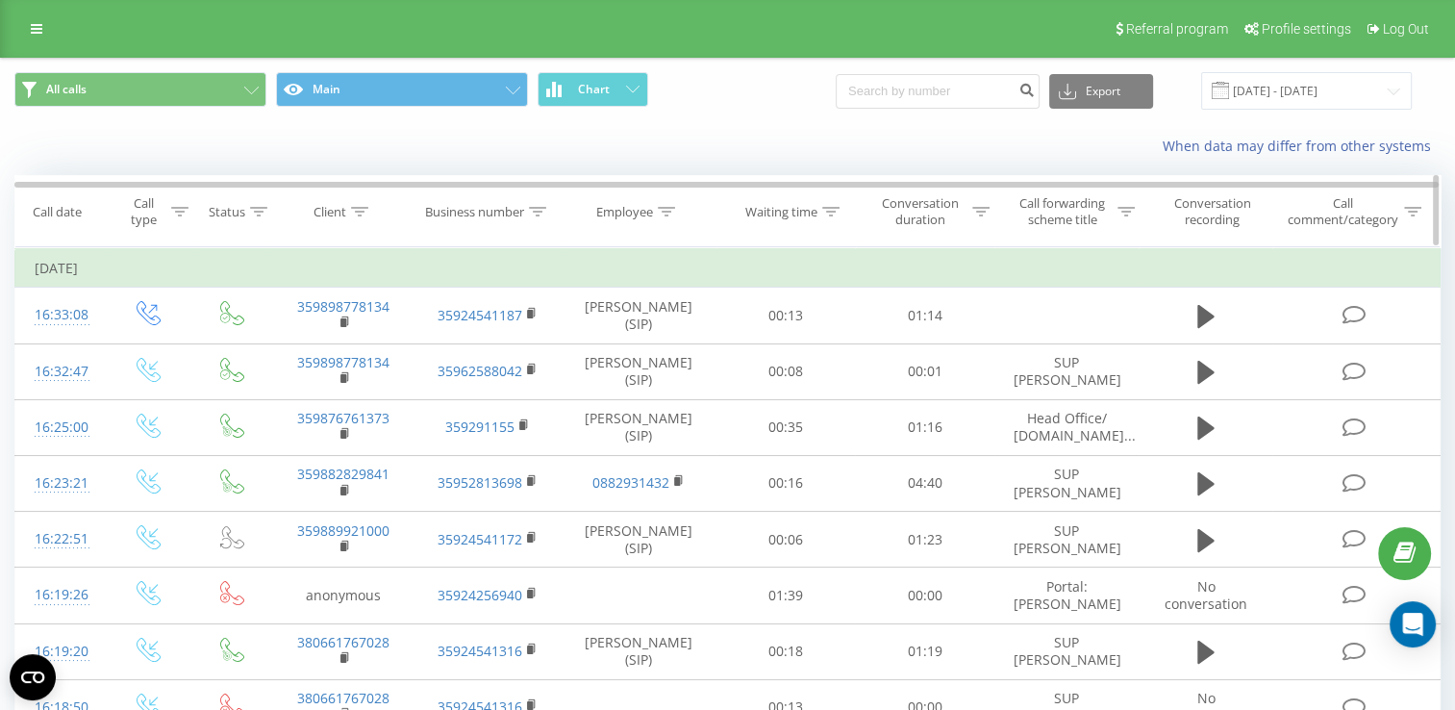
click at [626, 210] on div "Employee" at bounding box center [624, 212] width 57 height 16
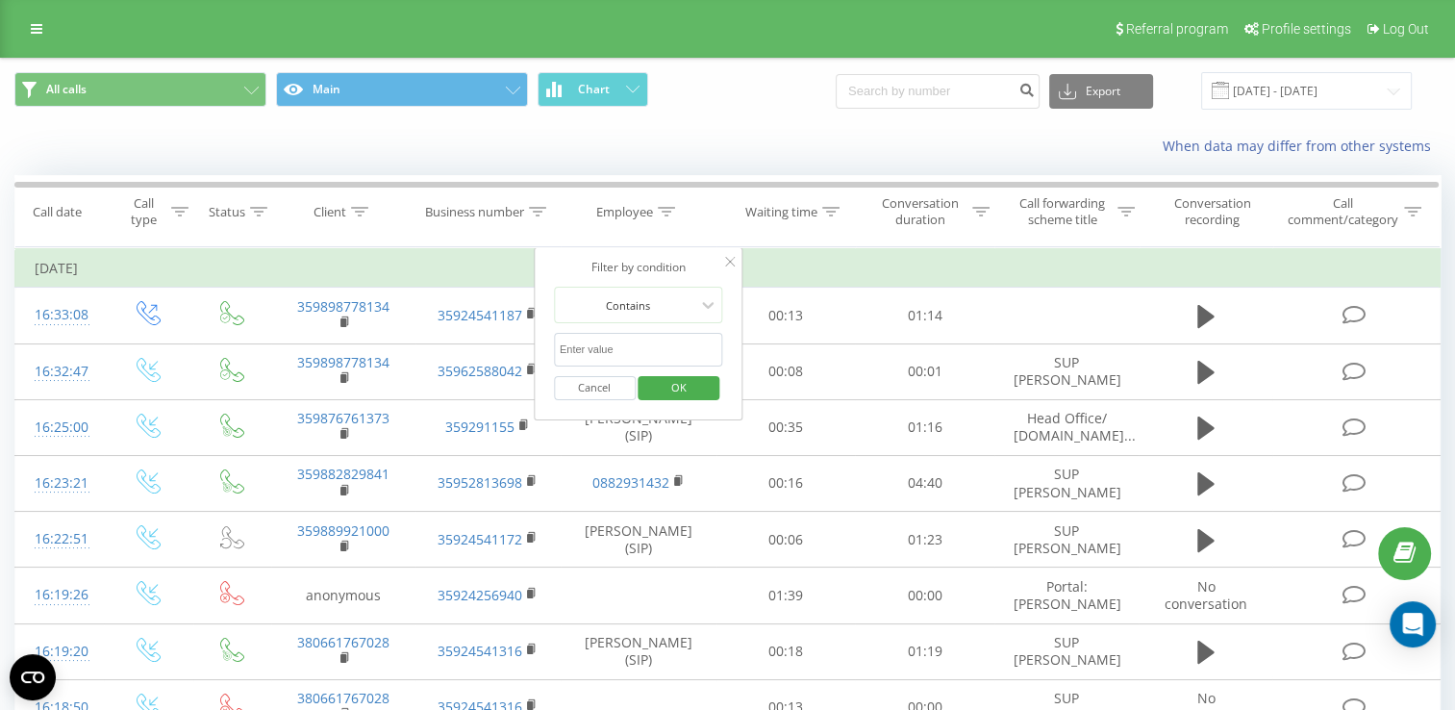
click at [581, 352] on input "text" at bounding box center [638, 350] width 169 height 34
type input "Стела"
click at [684, 387] on span "OK" at bounding box center [679, 387] width 54 height 30
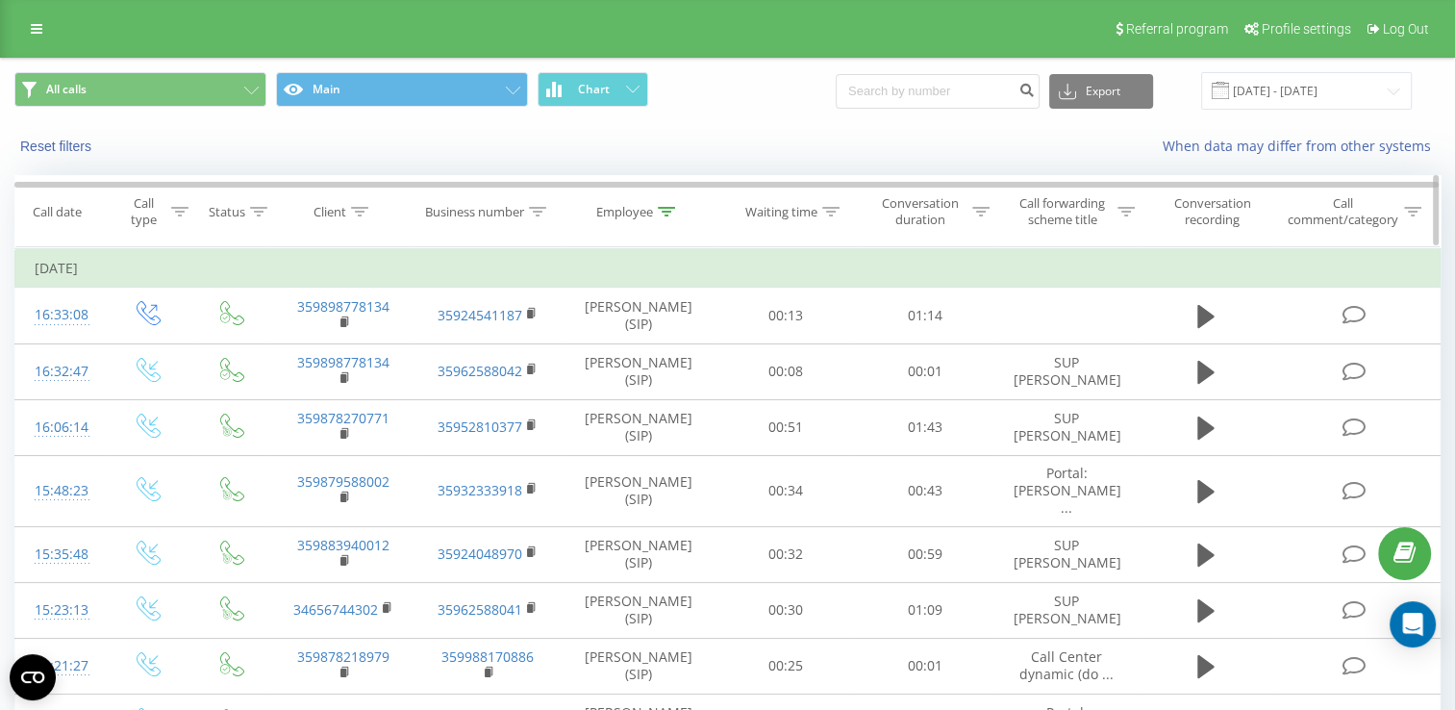
click at [626, 209] on div "Employee" at bounding box center [624, 212] width 57 height 16
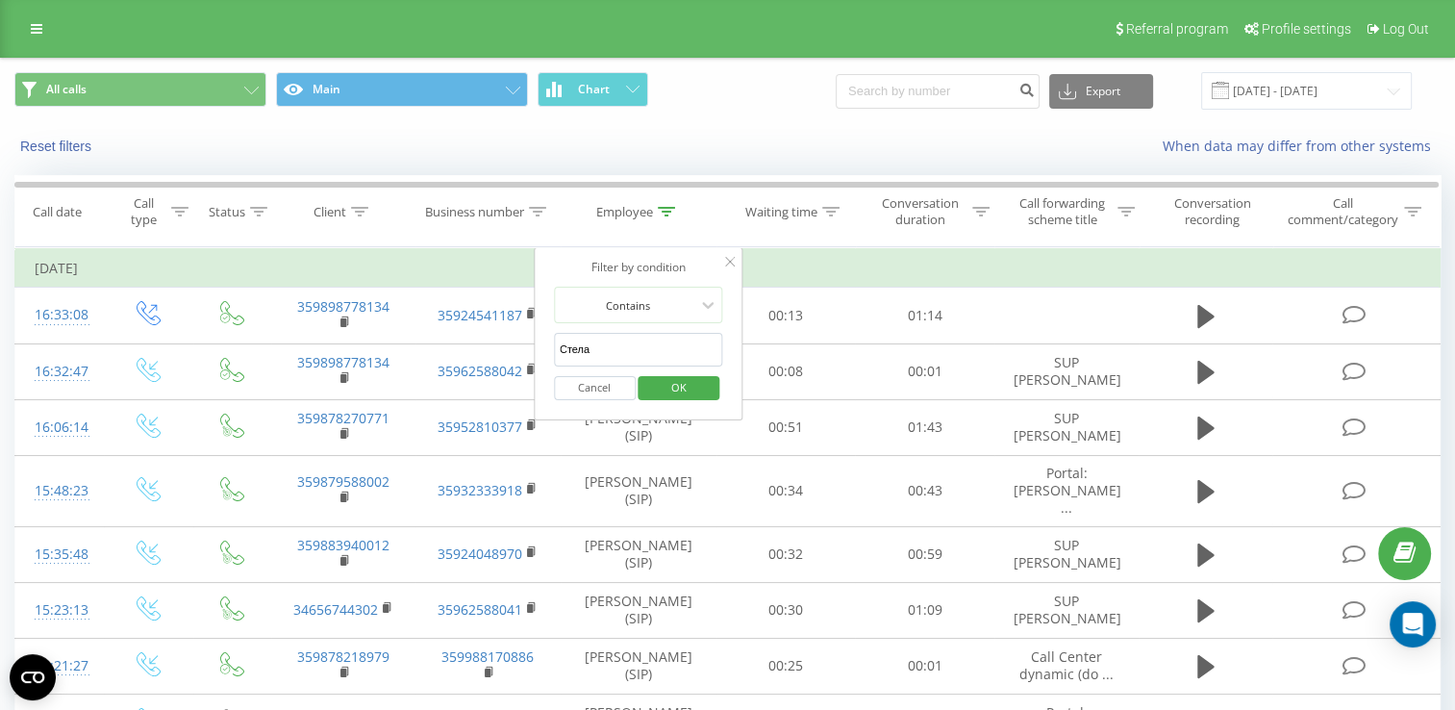
drag, startPoint x: 596, startPoint y: 348, endPoint x: 534, endPoint y: 345, distance: 62.6
click at [534, 345] on div "Filter by condition Contains Стела Cancel OK" at bounding box center [639, 333] width 210 height 173
click at [587, 356] on input "text" at bounding box center [638, 350] width 169 height 34
type input "милена"
click at [681, 381] on span "OK" at bounding box center [679, 387] width 54 height 30
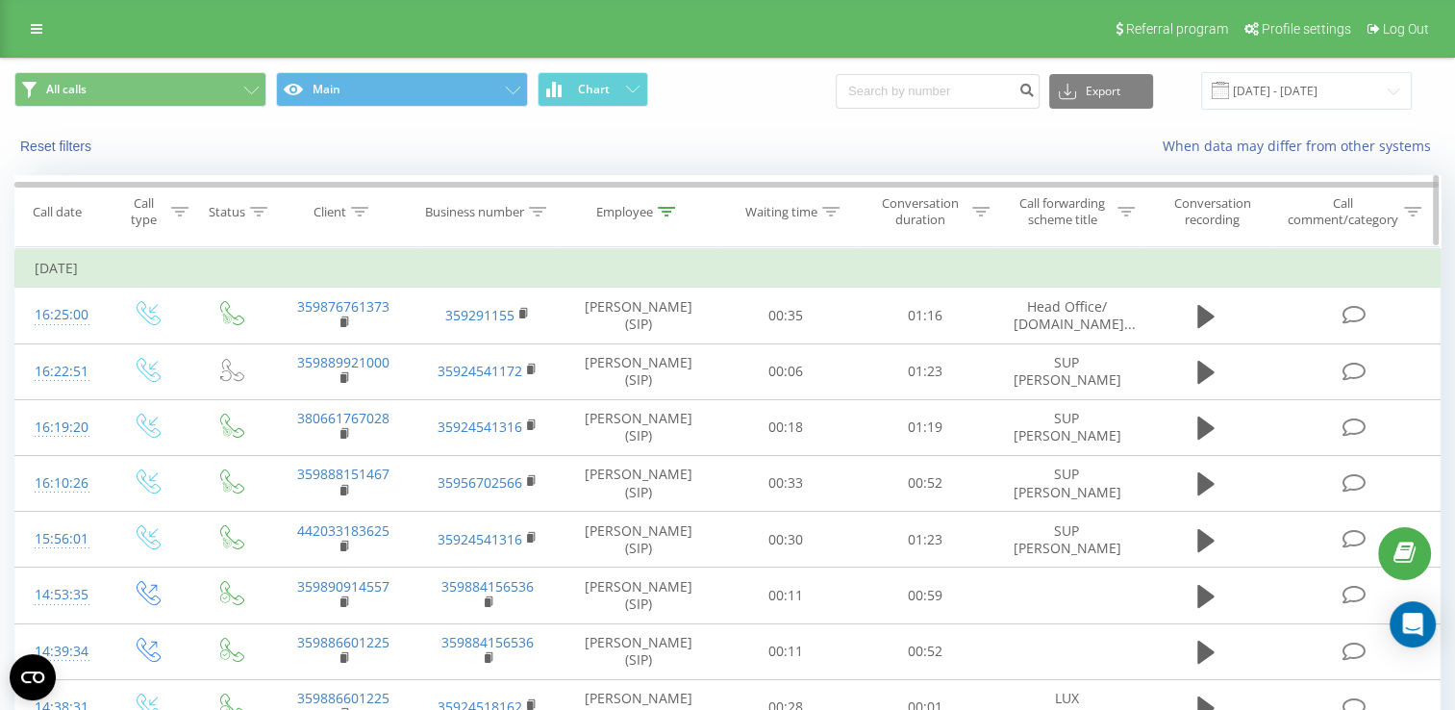
click at [622, 208] on div "Employee" at bounding box center [624, 212] width 57 height 16
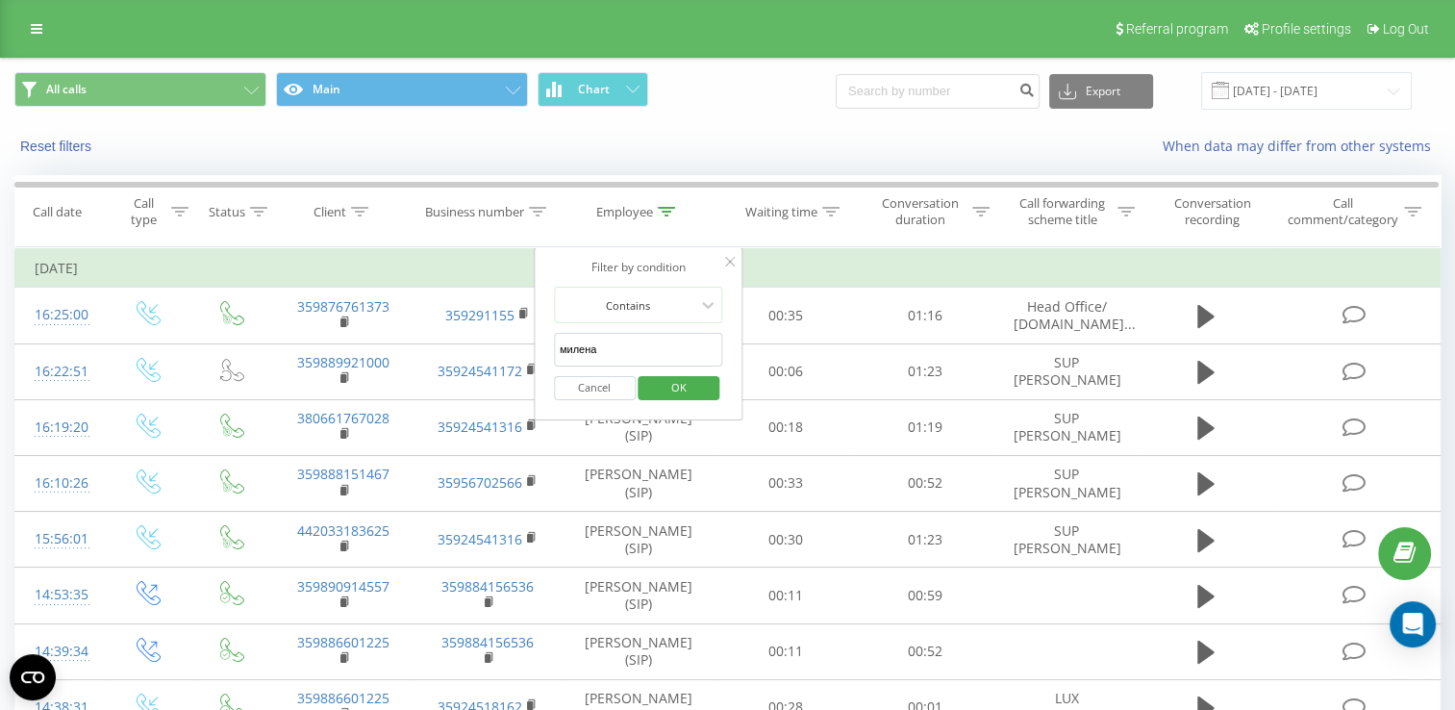
drag, startPoint x: 592, startPoint y: 347, endPoint x: 550, endPoint y: 347, distance: 42.3
click at [550, 347] on div "Filter by condition Contains милена Cancel OK" at bounding box center [639, 333] width 210 height 173
click at [661, 383] on span "OK" at bounding box center [679, 387] width 54 height 30
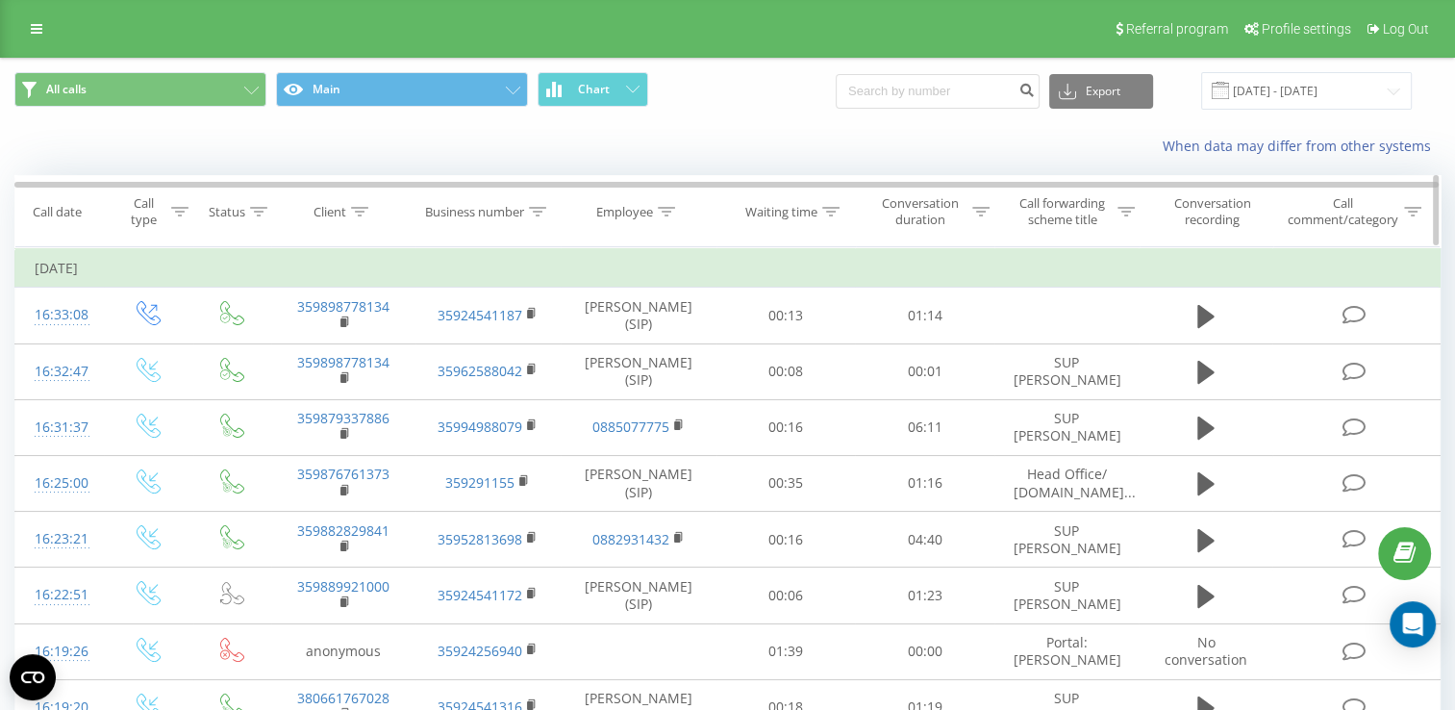
click at [626, 209] on div "Employee" at bounding box center [624, 212] width 57 height 16
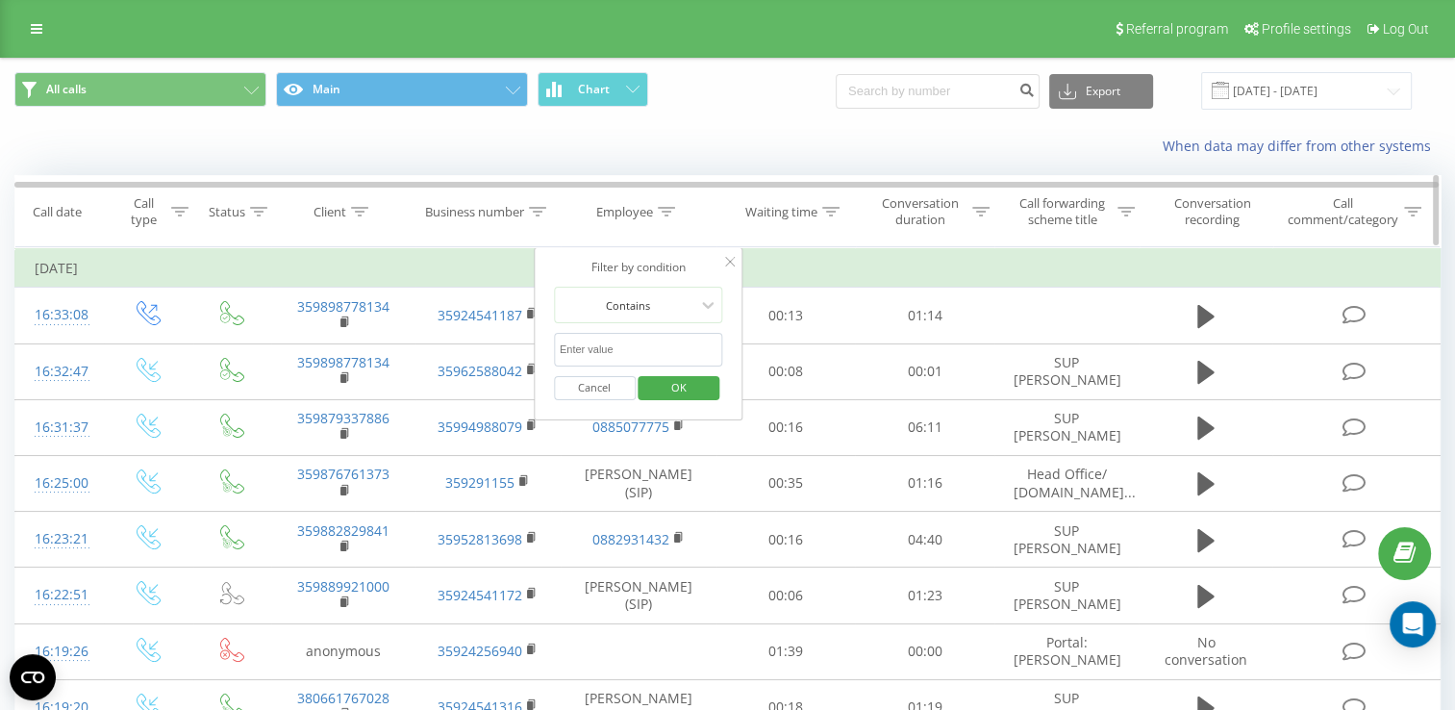
click at [626, 209] on div "Employee" at bounding box center [624, 212] width 57 height 16
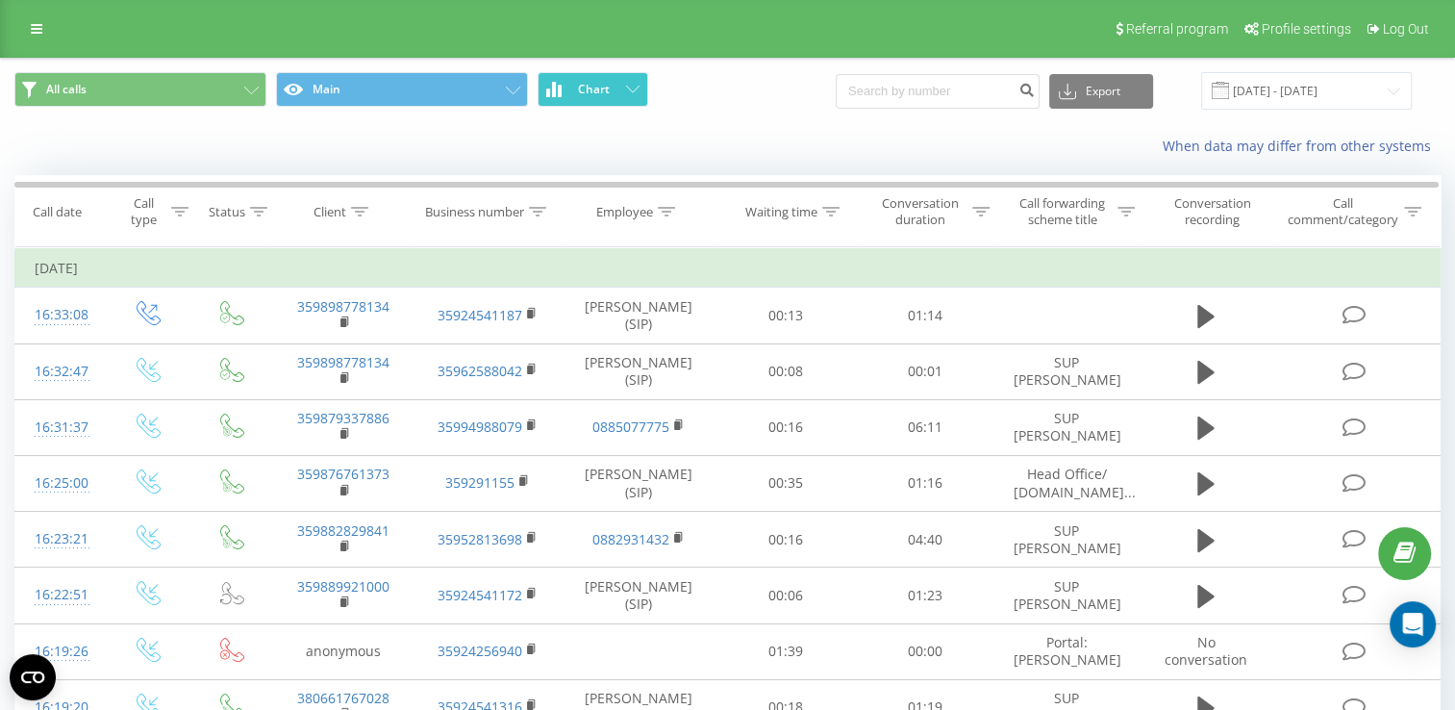
click at [585, 91] on span "Chart" at bounding box center [594, 89] width 32 height 13
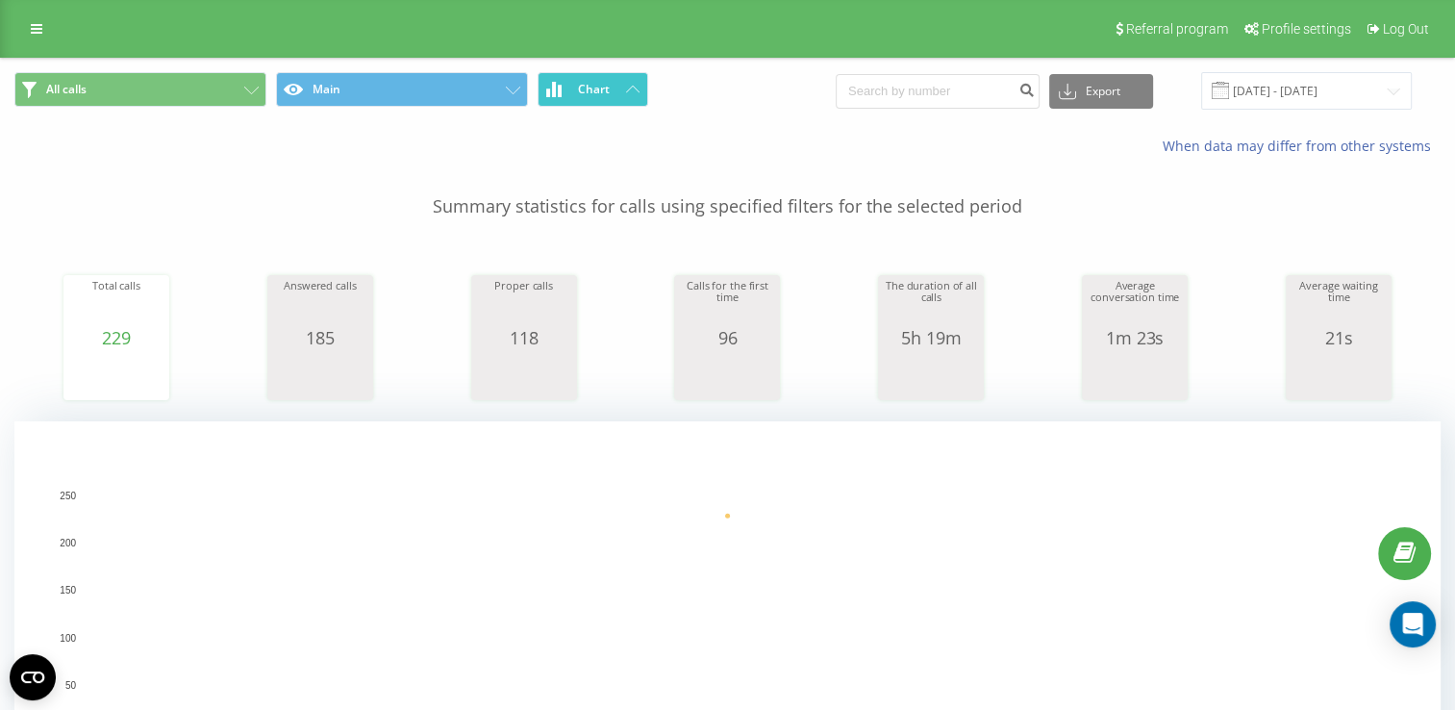
click at [603, 84] on span "Chart" at bounding box center [594, 89] width 32 height 13
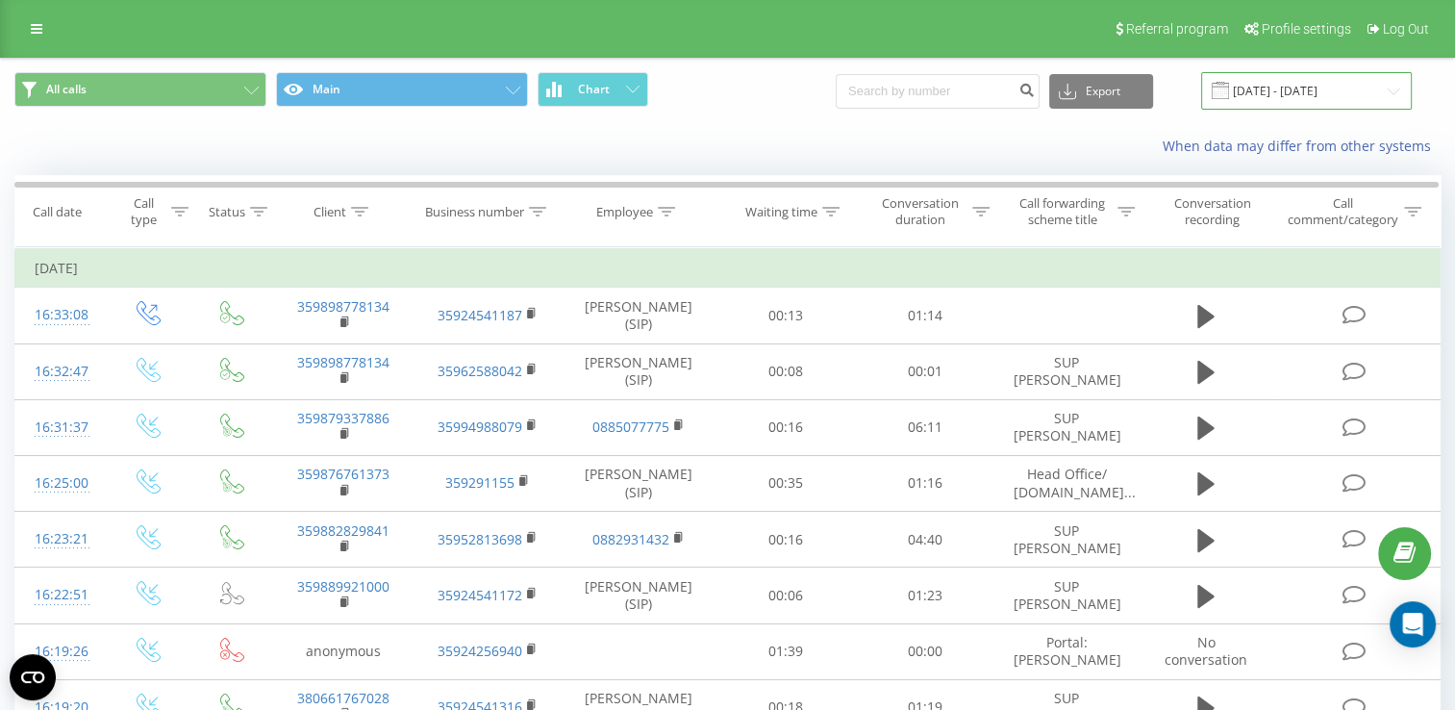
drag, startPoint x: 1300, startPoint y: 83, endPoint x: 1305, endPoint y: 107, distance: 24.5
click at [1300, 87] on input "[DATE] - [DATE]" at bounding box center [1306, 90] width 211 height 37
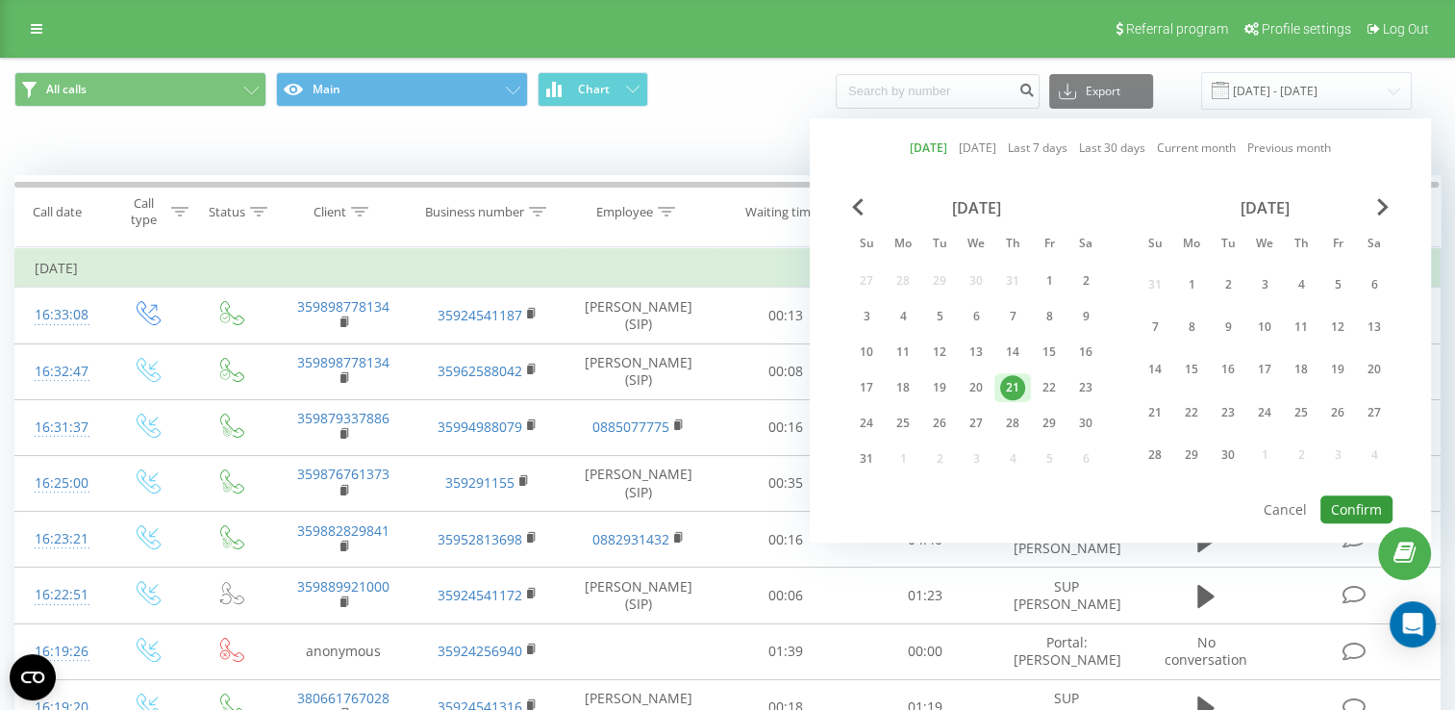
click at [1353, 501] on button "Confirm" at bounding box center [1356, 509] width 72 height 28
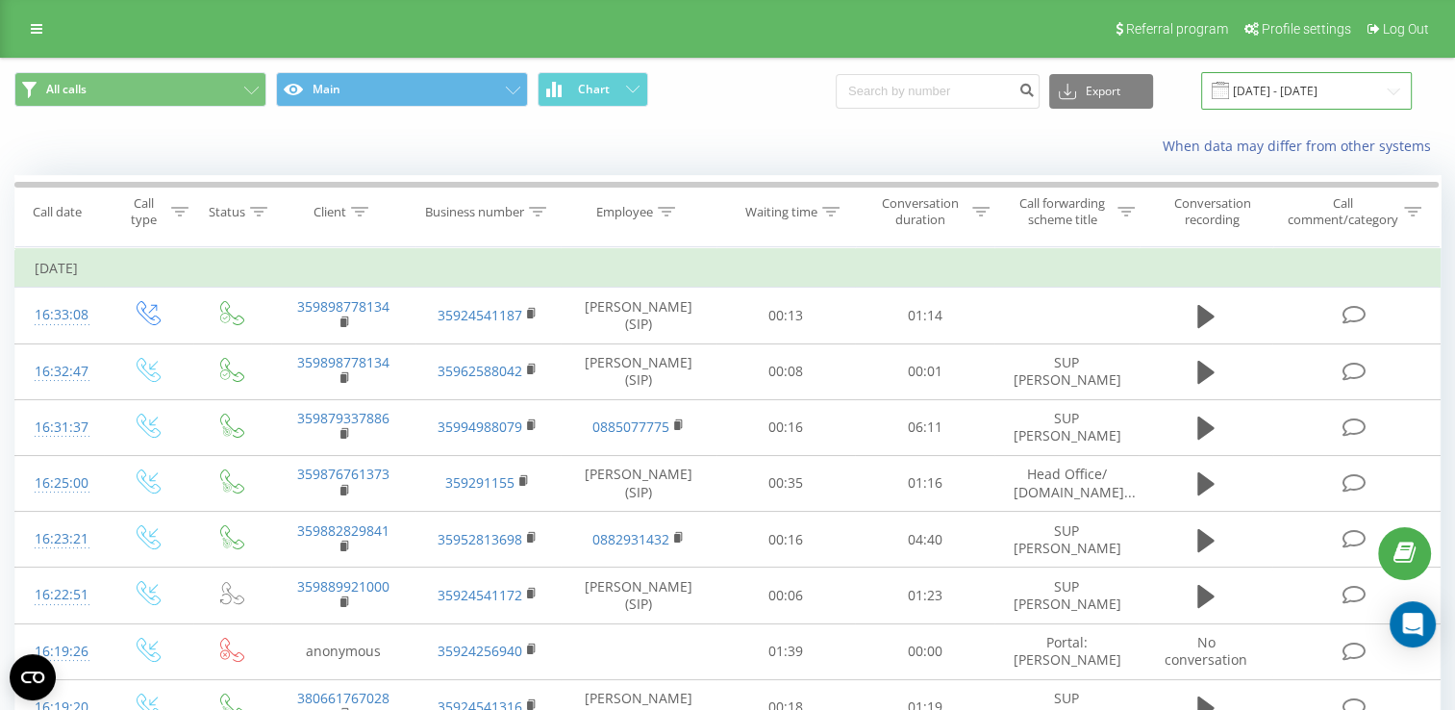
click at [1279, 94] on input "[DATE] - [DATE]" at bounding box center [1306, 90] width 211 height 37
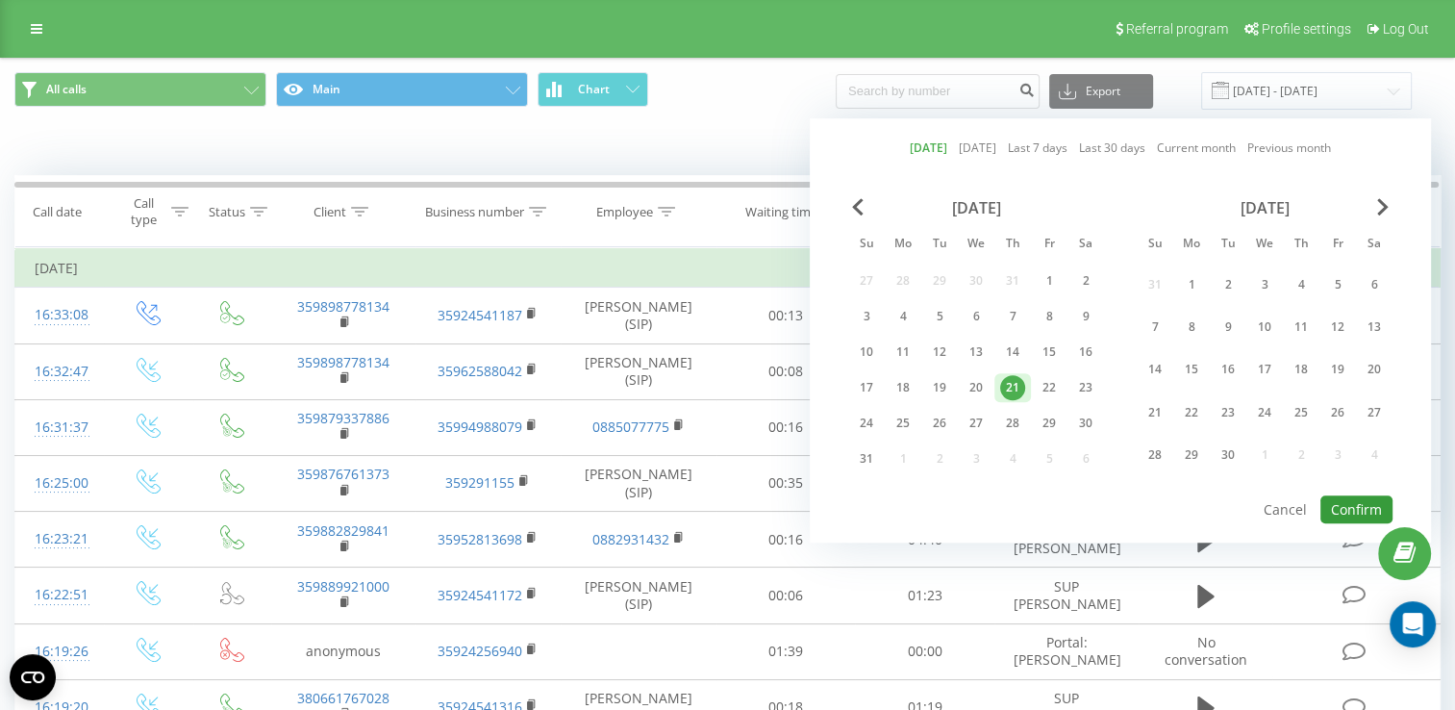
click at [1343, 502] on button "Confirm" at bounding box center [1356, 509] width 72 height 28
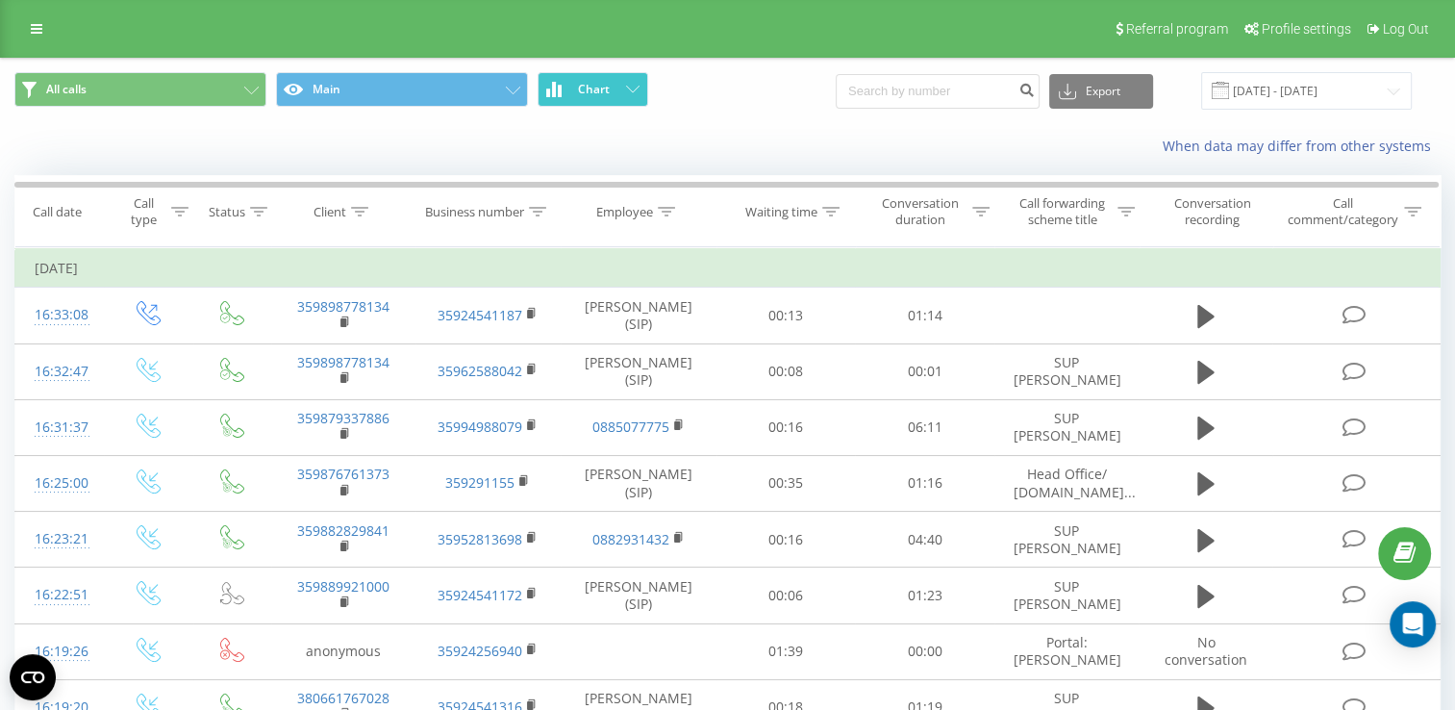
click at [582, 95] on span "Chart" at bounding box center [594, 89] width 32 height 13
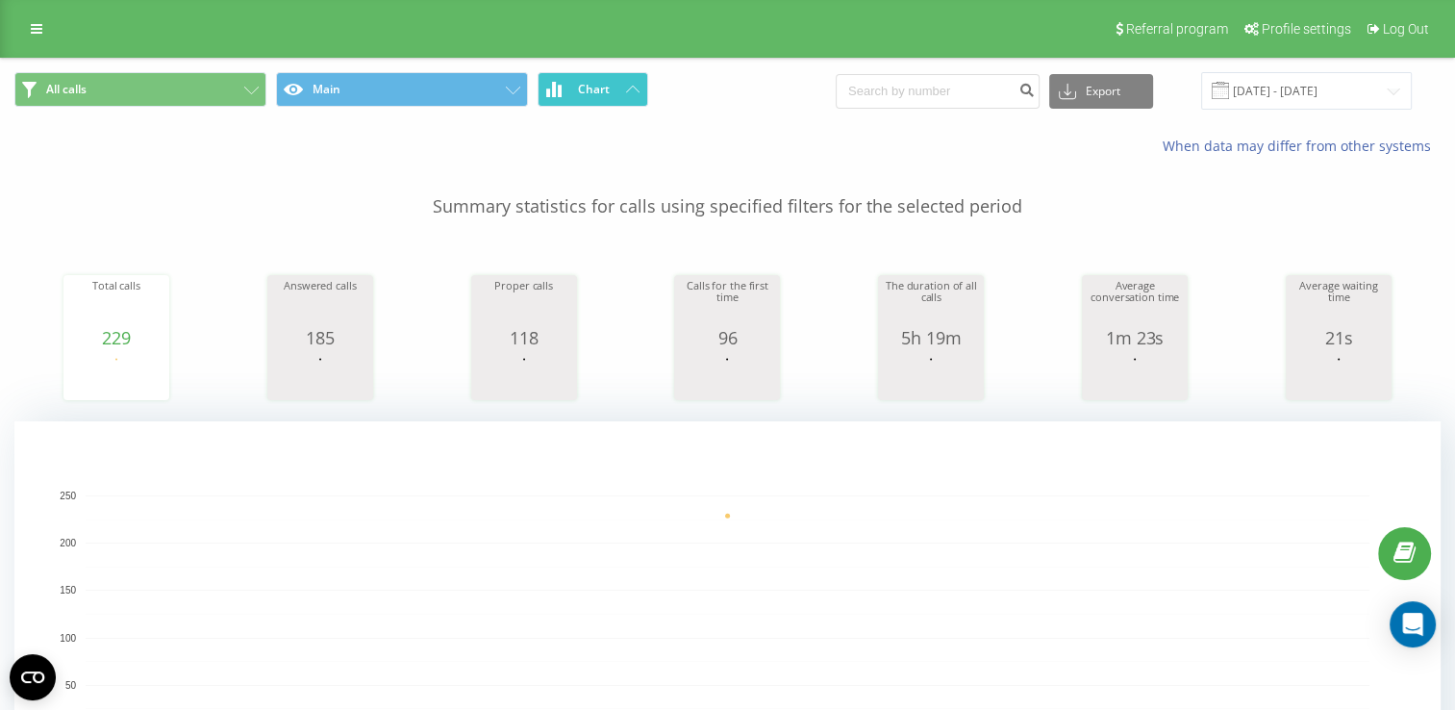
click at [582, 95] on span "Chart" at bounding box center [594, 89] width 32 height 13
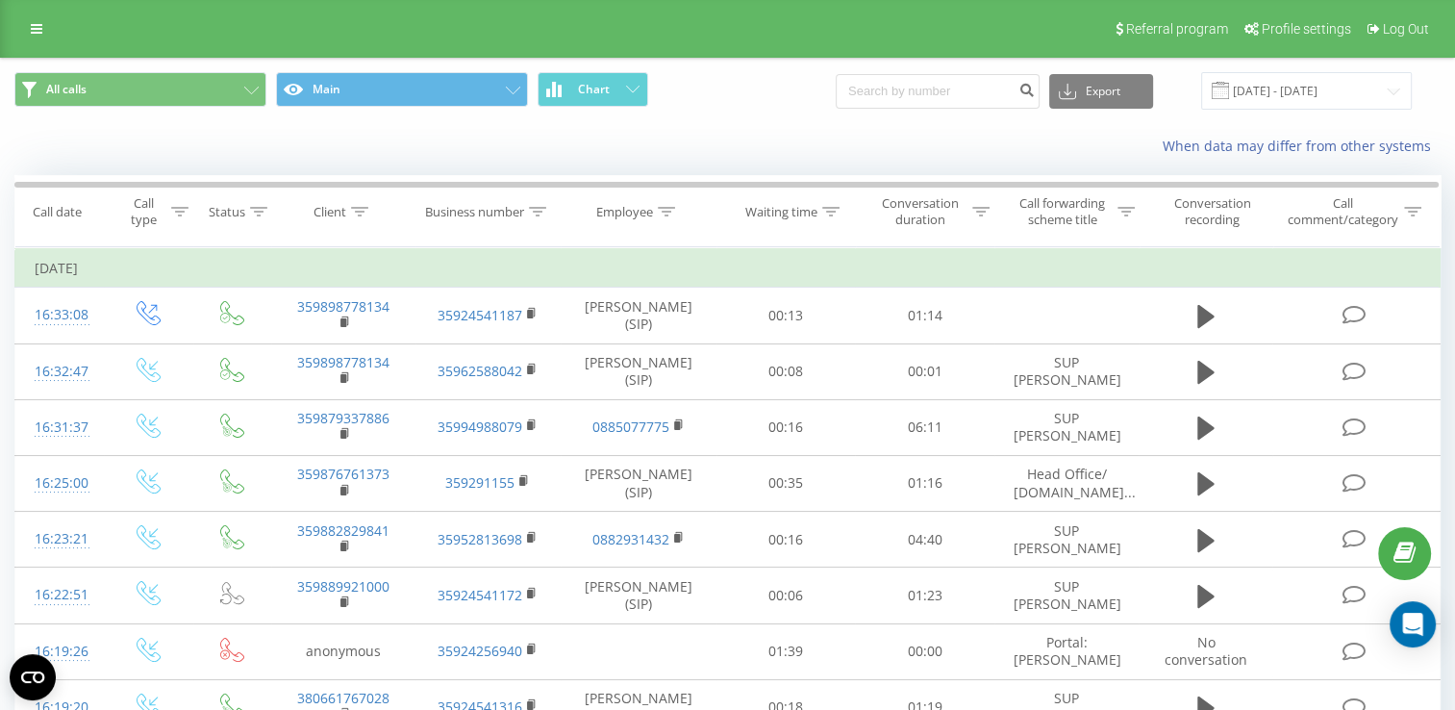
drag, startPoint x: 892, startPoint y: 524, endPoint x: 952, endPoint y: 131, distance: 397.7
click at [952, 131] on div "When data may differ from other systems" at bounding box center [727, 146] width 1453 height 46
click at [1304, 94] on input "[DATE] - [DATE]" at bounding box center [1306, 90] width 211 height 37
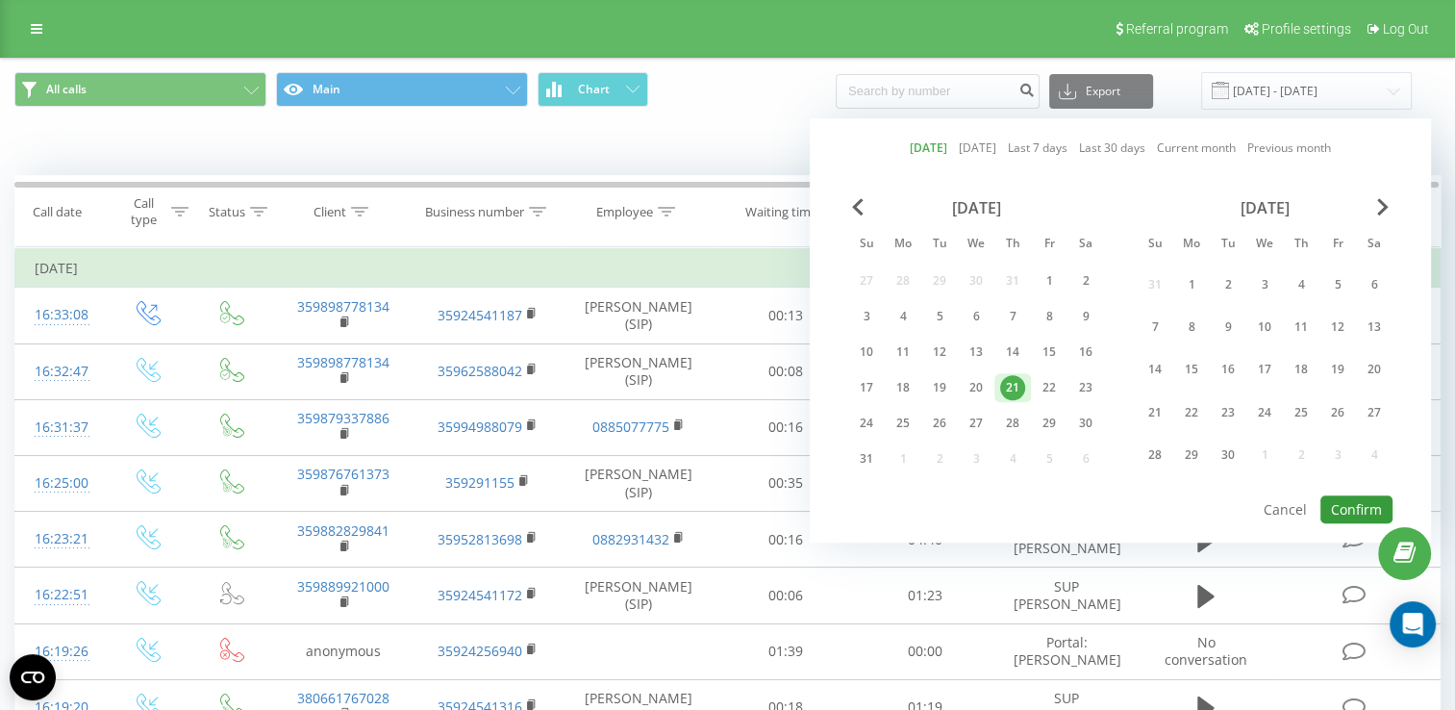
click at [1359, 510] on button "Confirm" at bounding box center [1356, 509] width 72 height 28
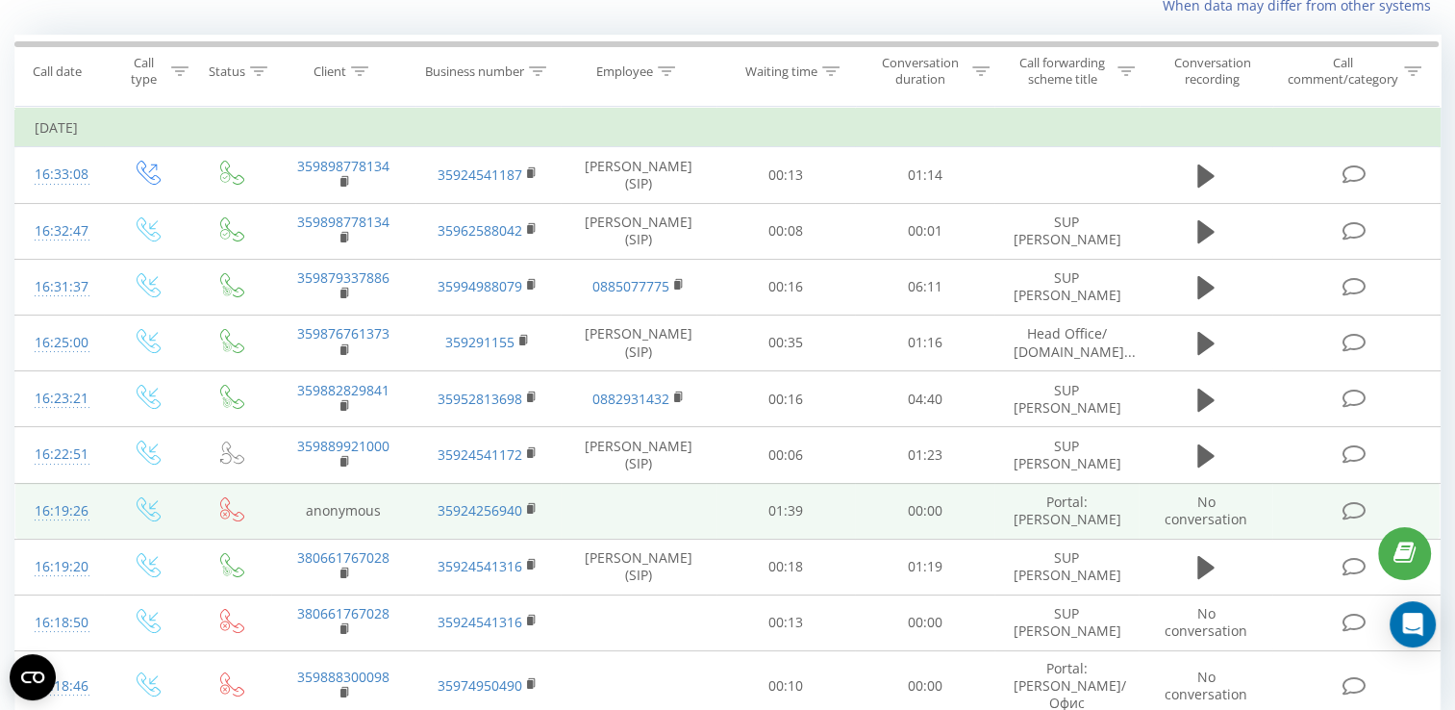
scroll to position [206, 0]
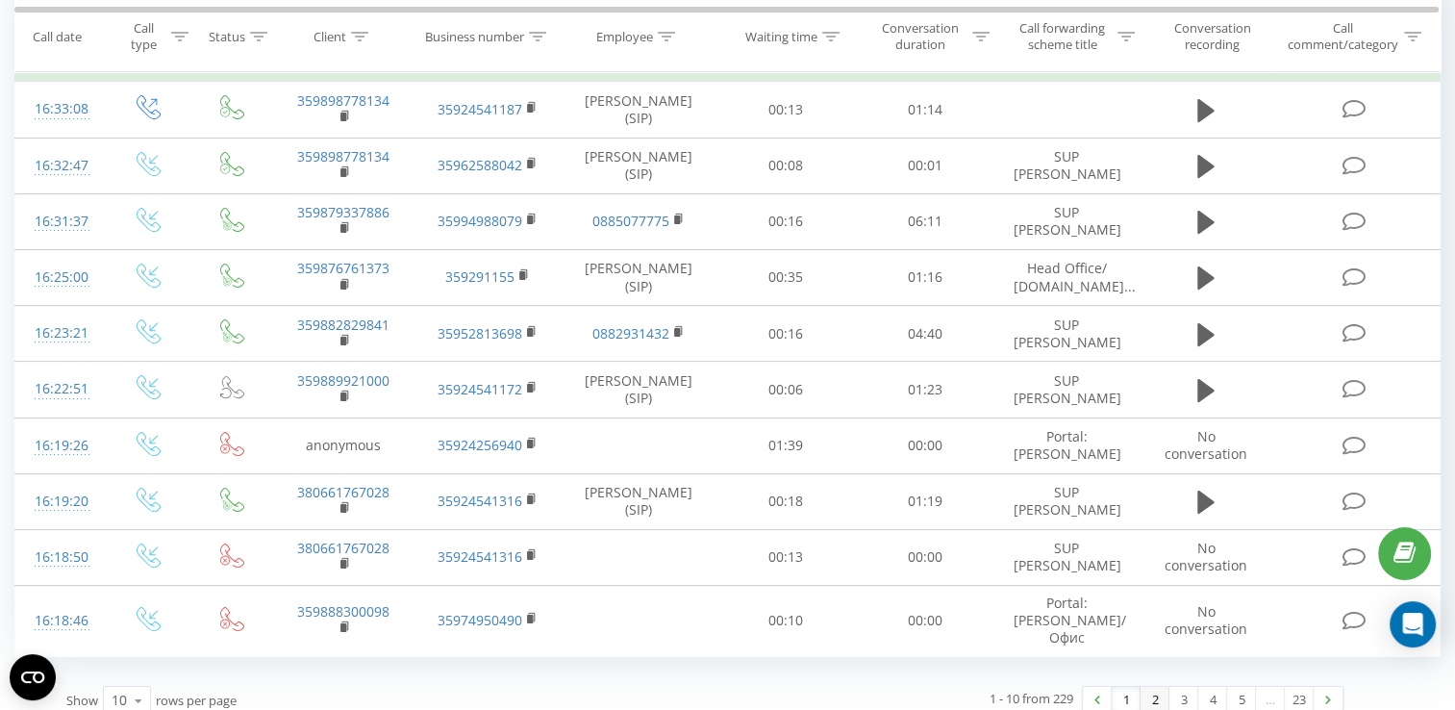
click at [1154, 686] on link "2" at bounding box center [1154, 699] width 29 height 27
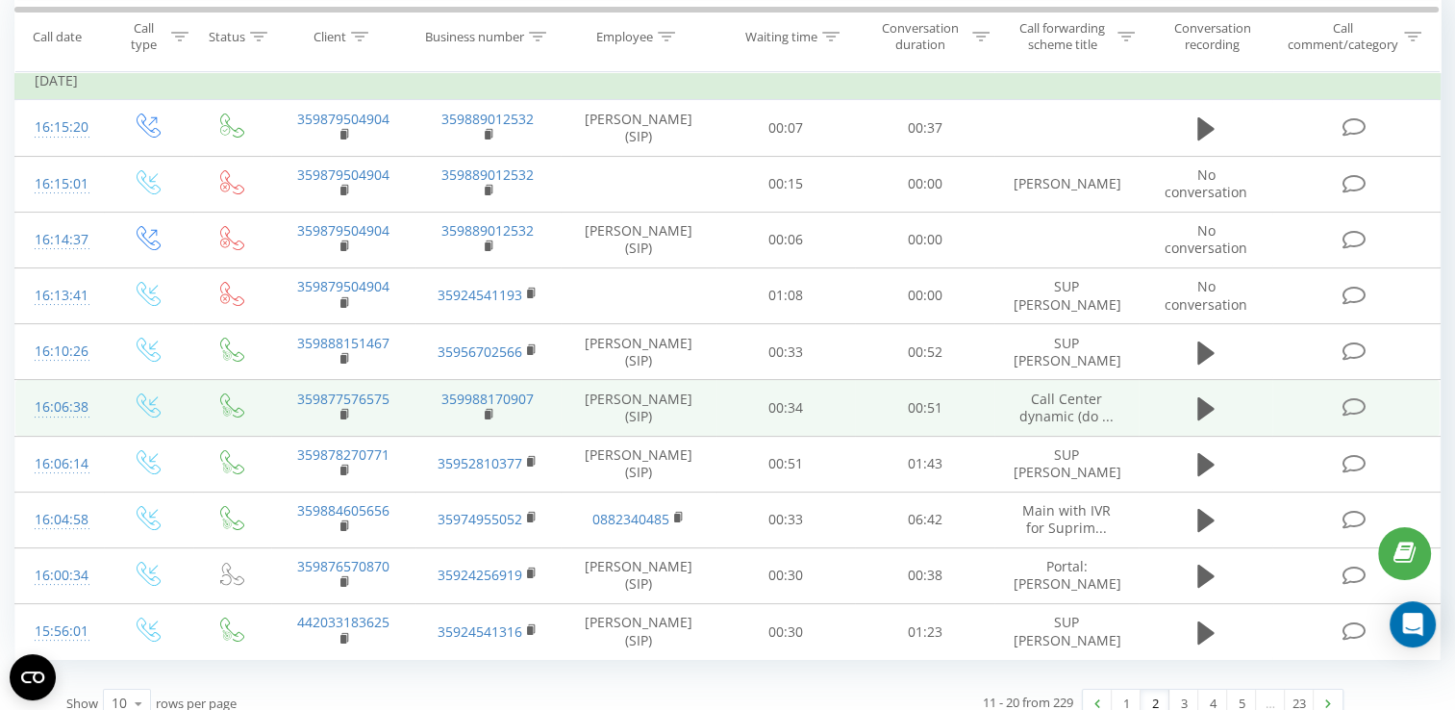
scroll to position [206, 0]
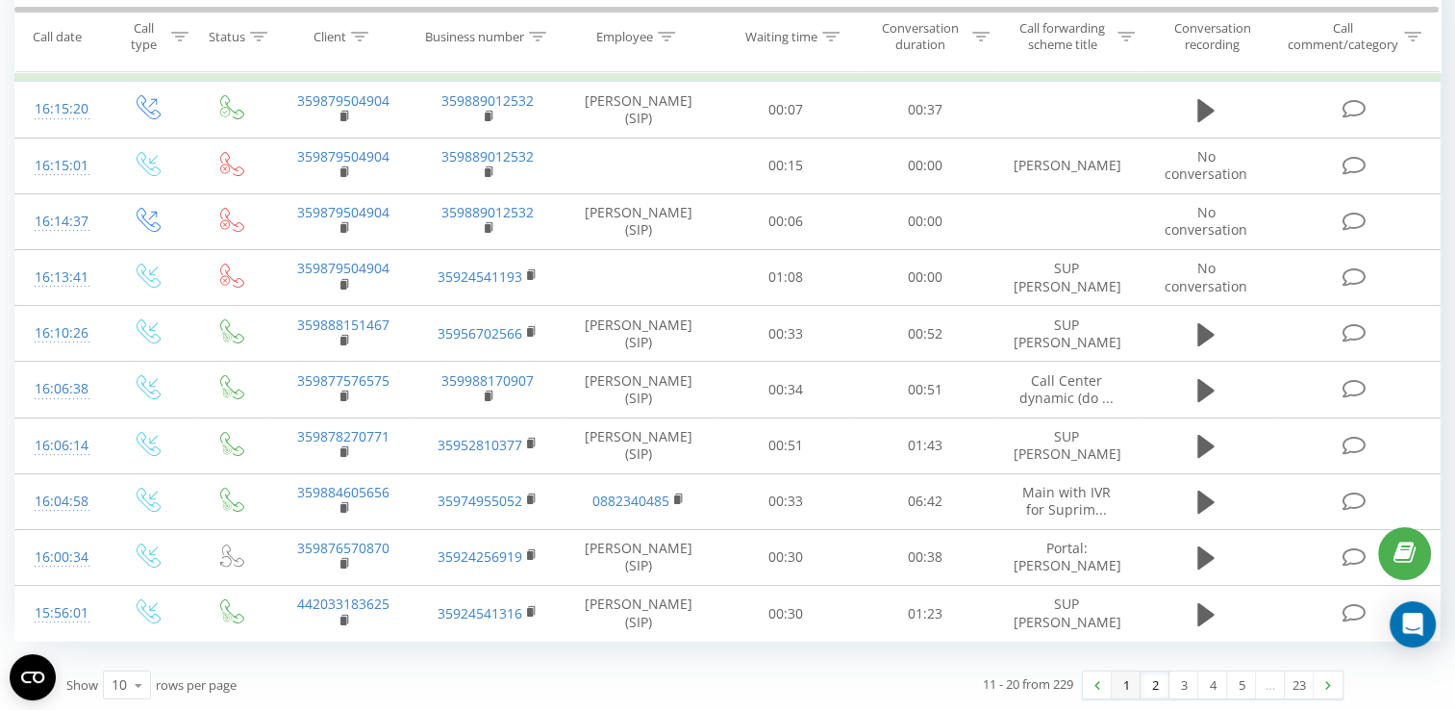
click at [1135, 683] on link "1" at bounding box center [1125, 684] width 29 height 27
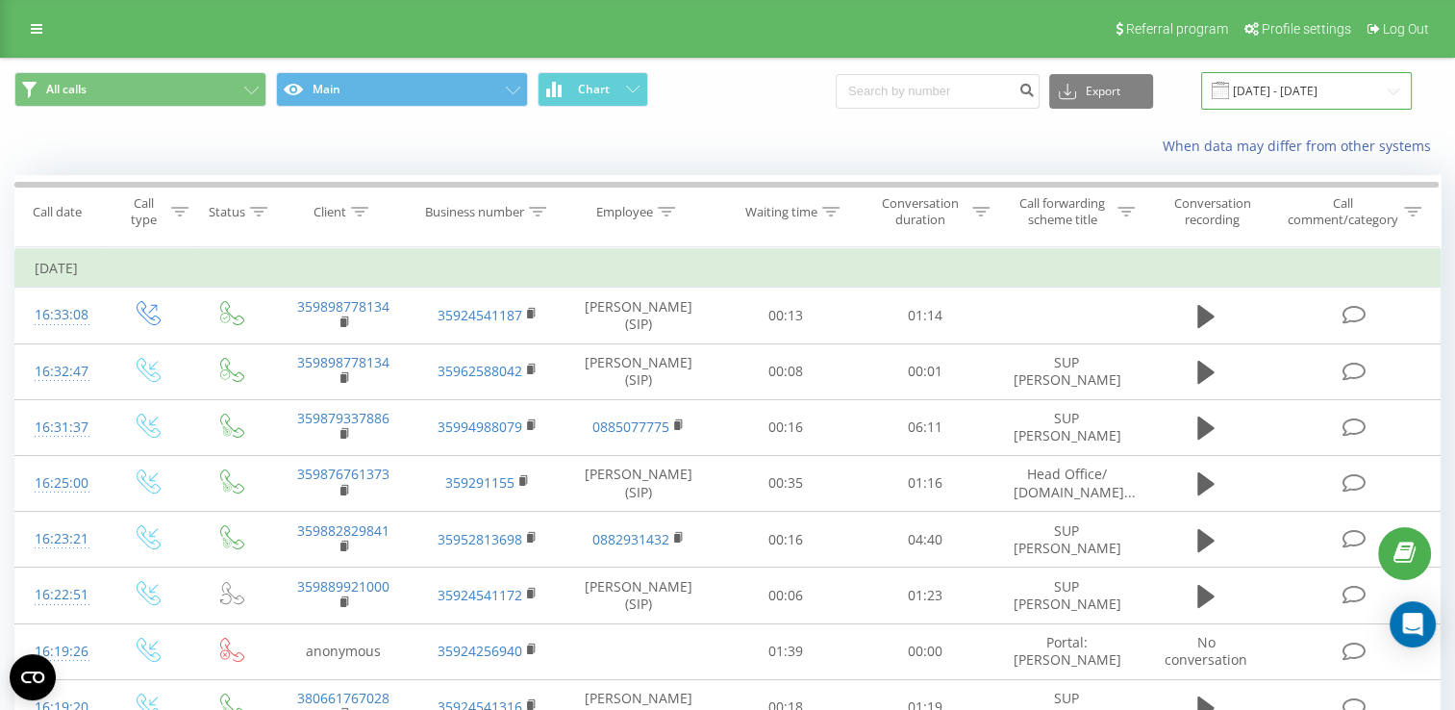
click at [1294, 81] on input "[DATE] - [DATE]" at bounding box center [1306, 90] width 211 height 37
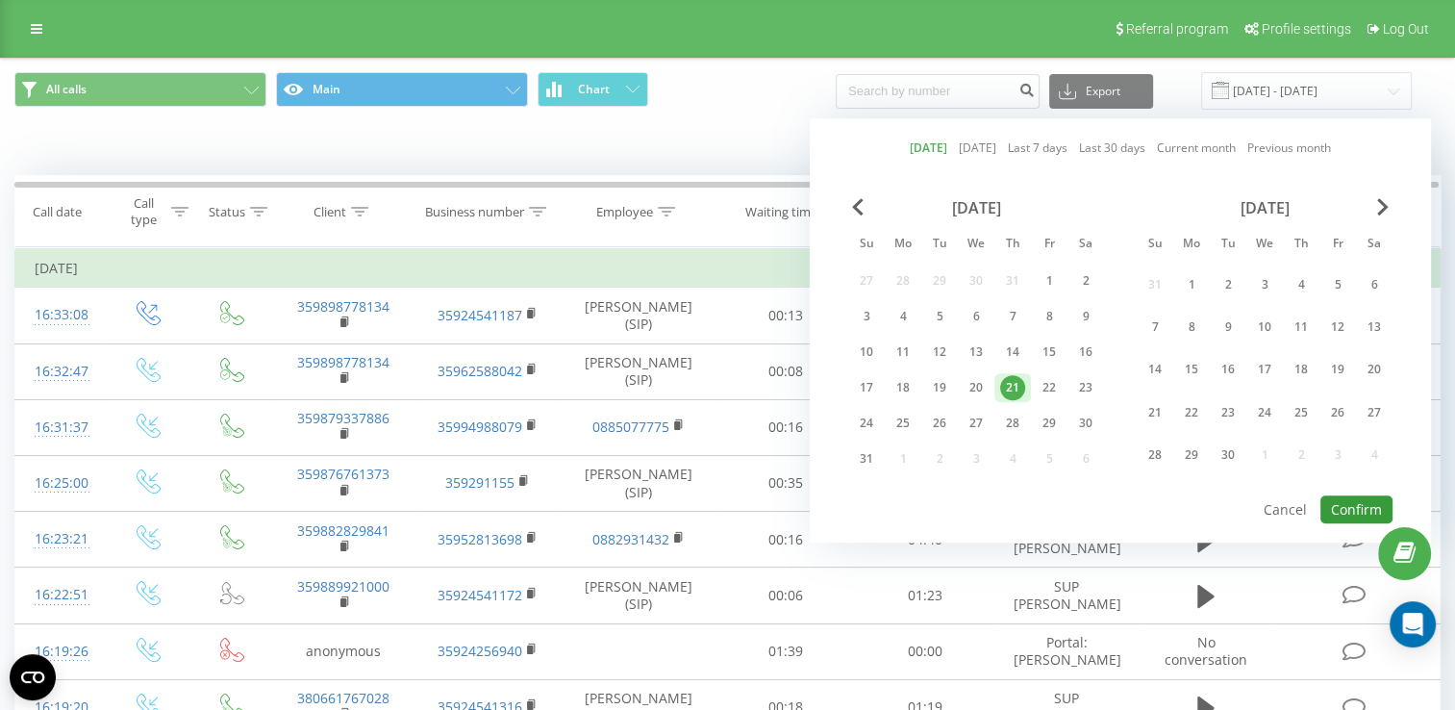
click at [1359, 496] on button "Confirm" at bounding box center [1356, 509] width 72 height 28
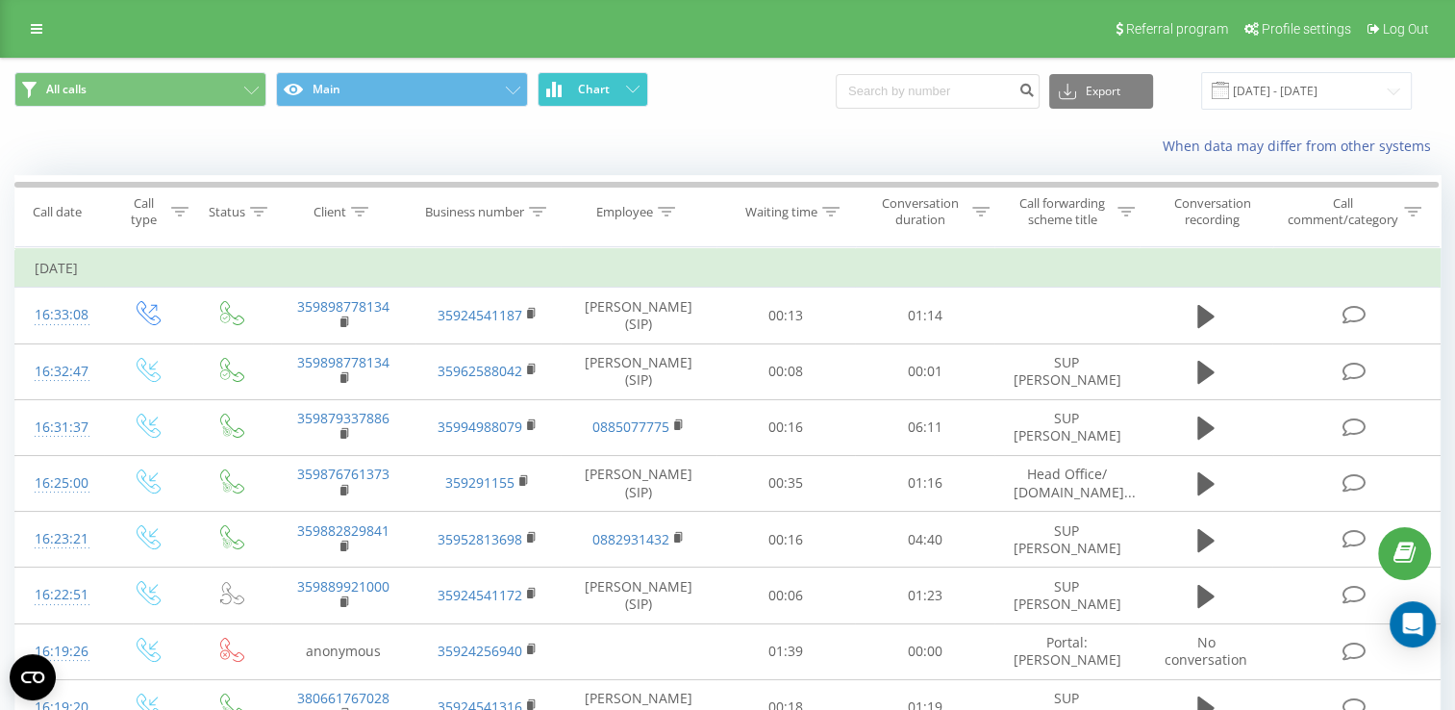
click at [623, 90] on button "Chart" at bounding box center [592, 89] width 111 height 35
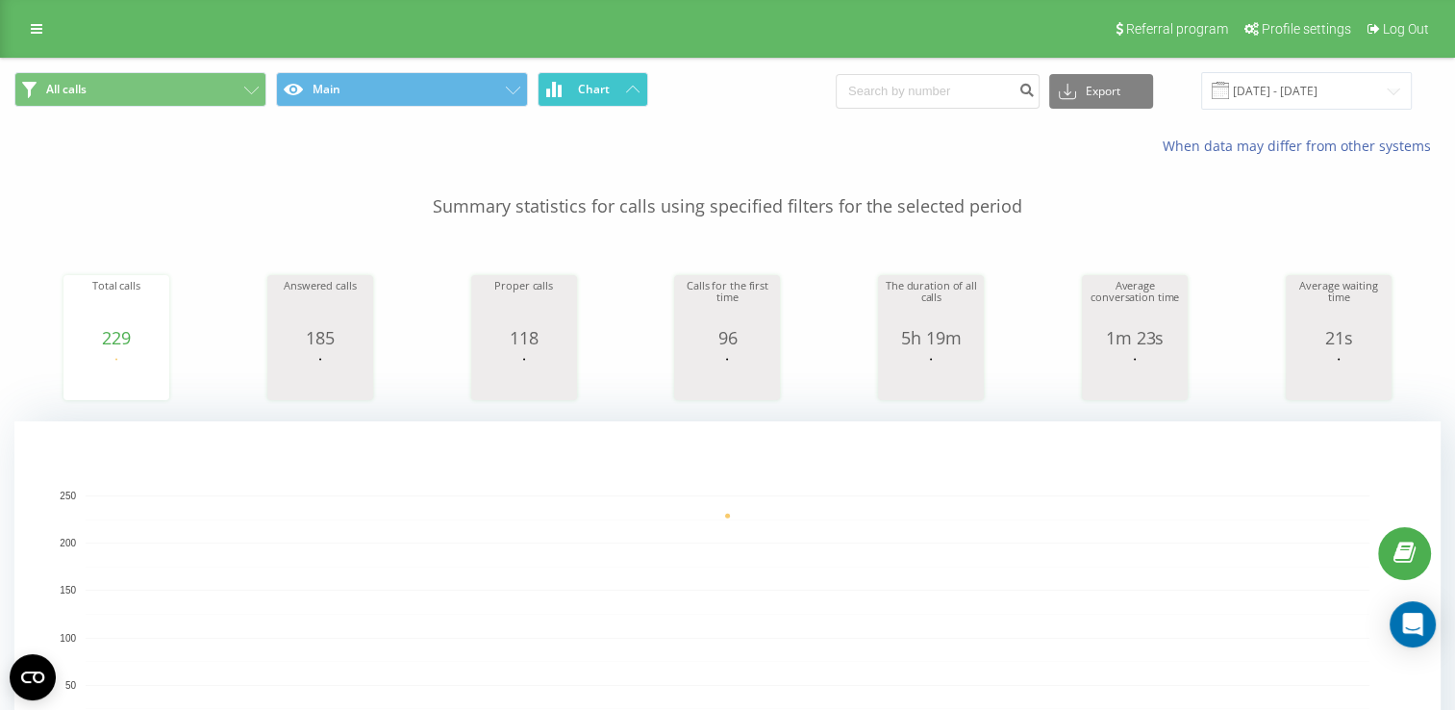
click at [623, 90] on button "Chart" at bounding box center [592, 89] width 111 height 35
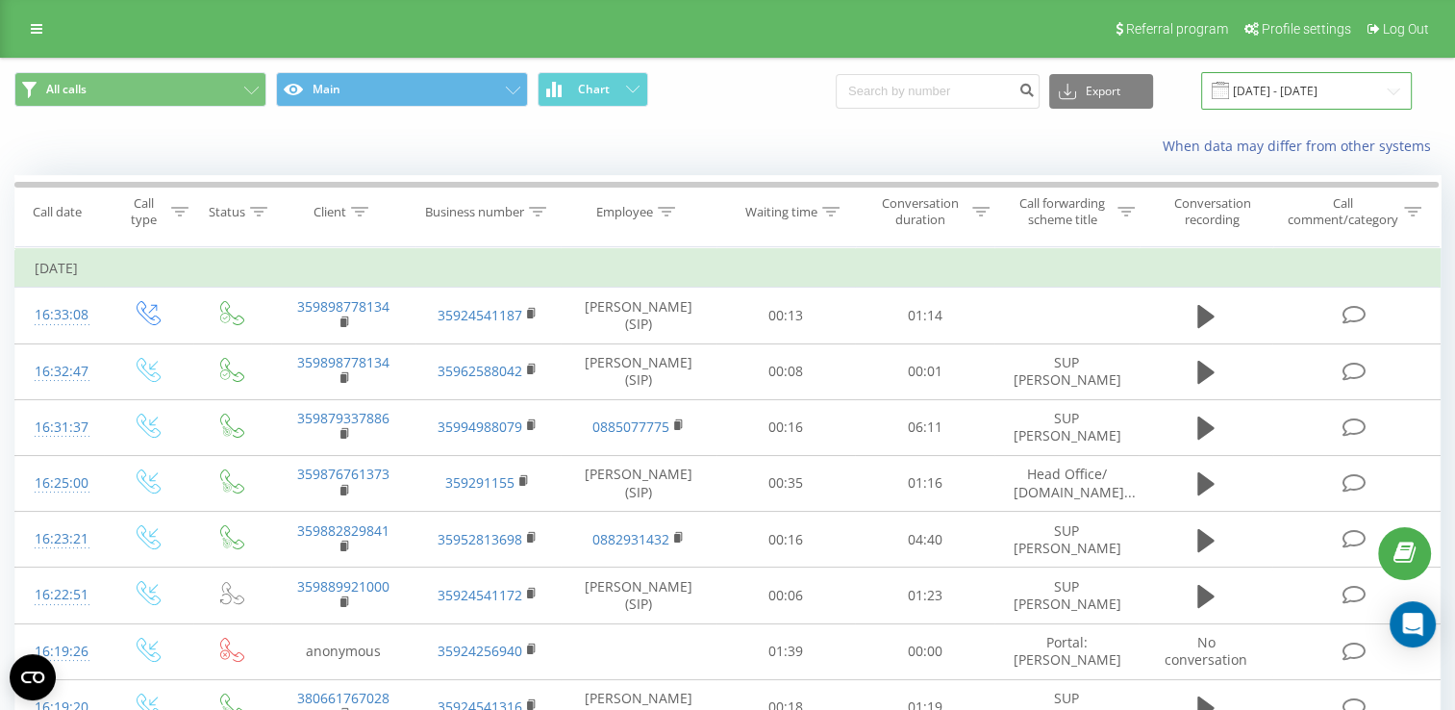
drag, startPoint x: 1269, startPoint y: 85, endPoint x: 1280, endPoint y: 94, distance: 14.3
click at [1269, 85] on input "[DATE] - [DATE]" at bounding box center [1306, 90] width 211 height 37
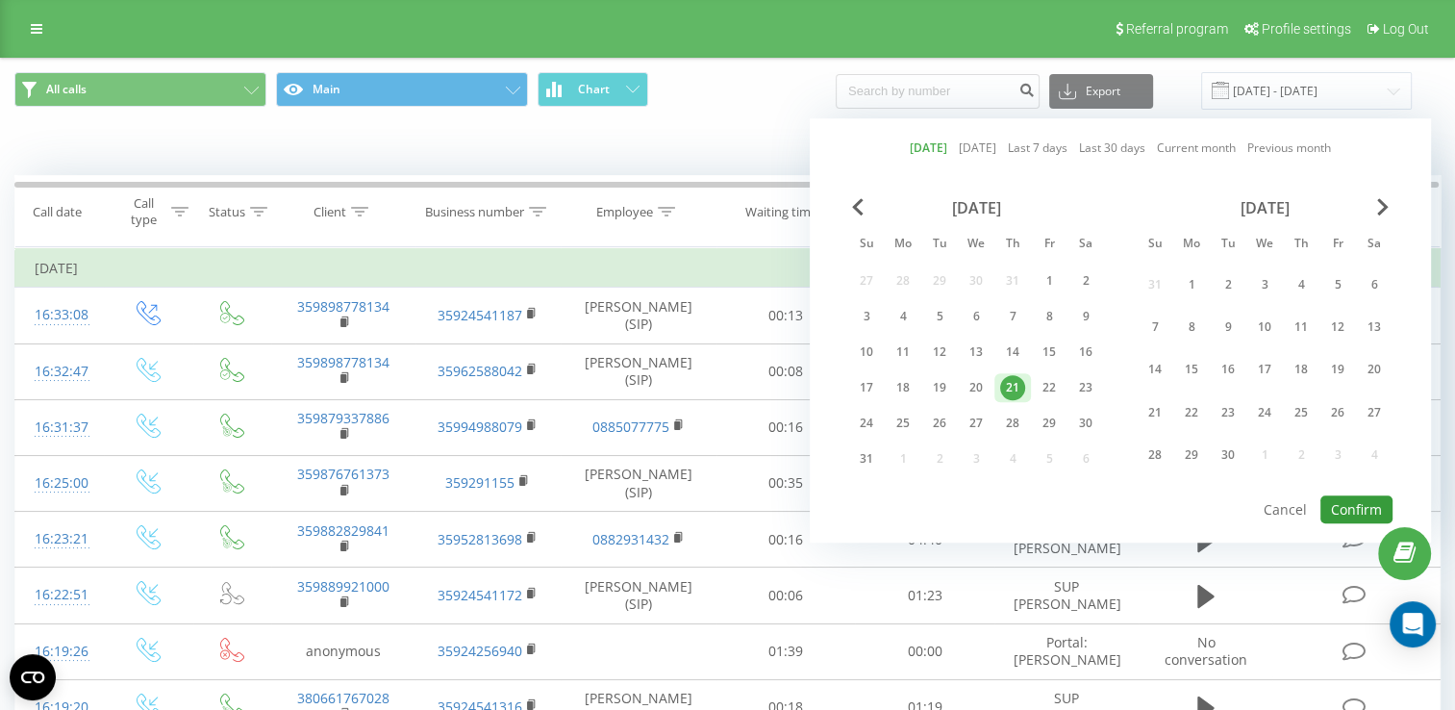
click at [1360, 501] on button "Confirm" at bounding box center [1356, 509] width 72 height 28
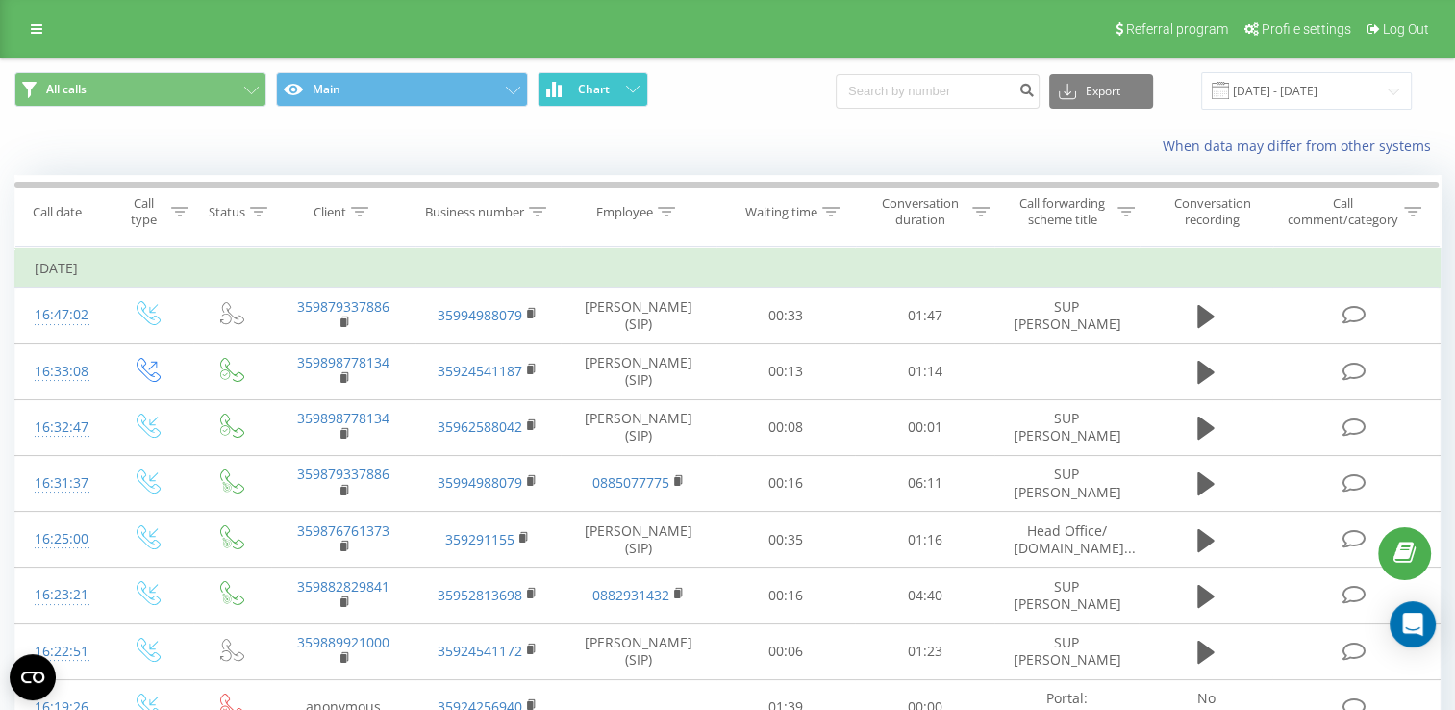
click at [581, 86] on span "Chart" at bounding box center [594, 89] width 32 height 13
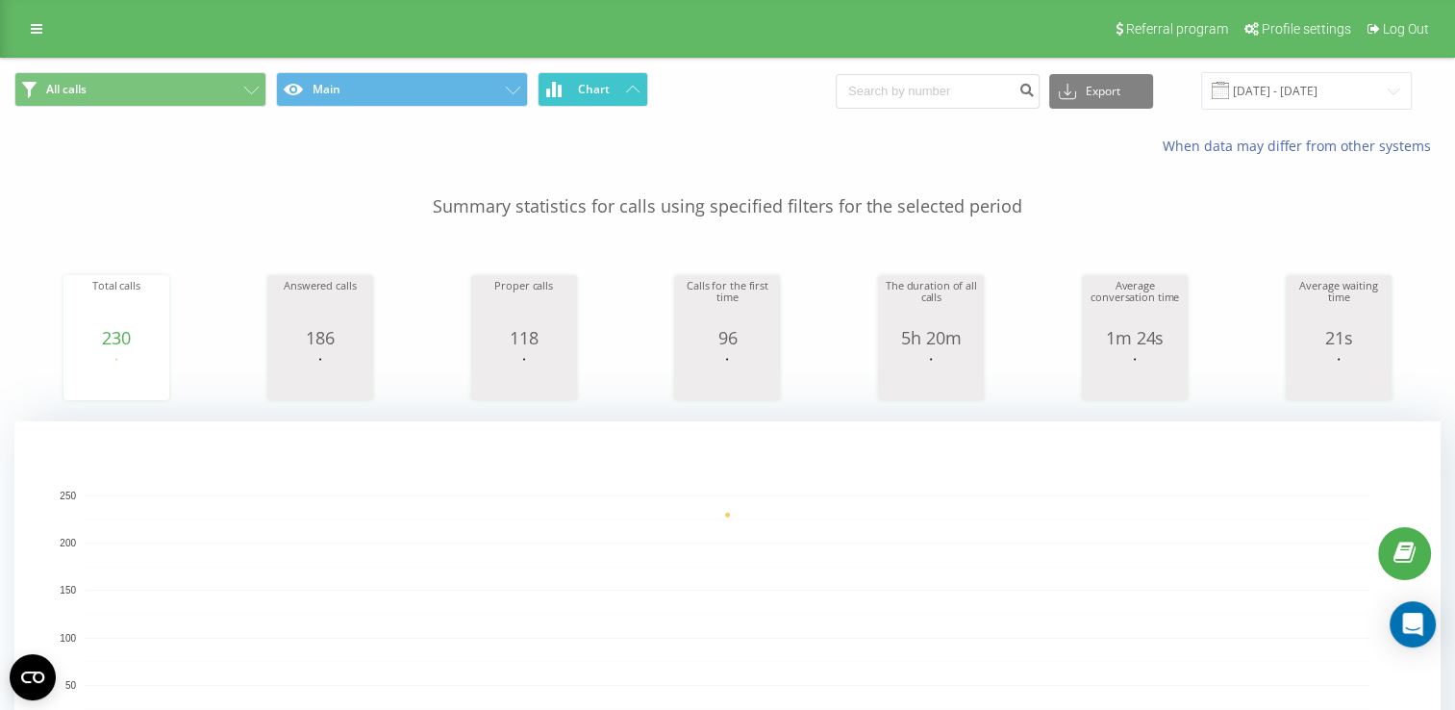
click at [581, 86] on span "Chart" at bounding box center [594, 89] width 32 height 13
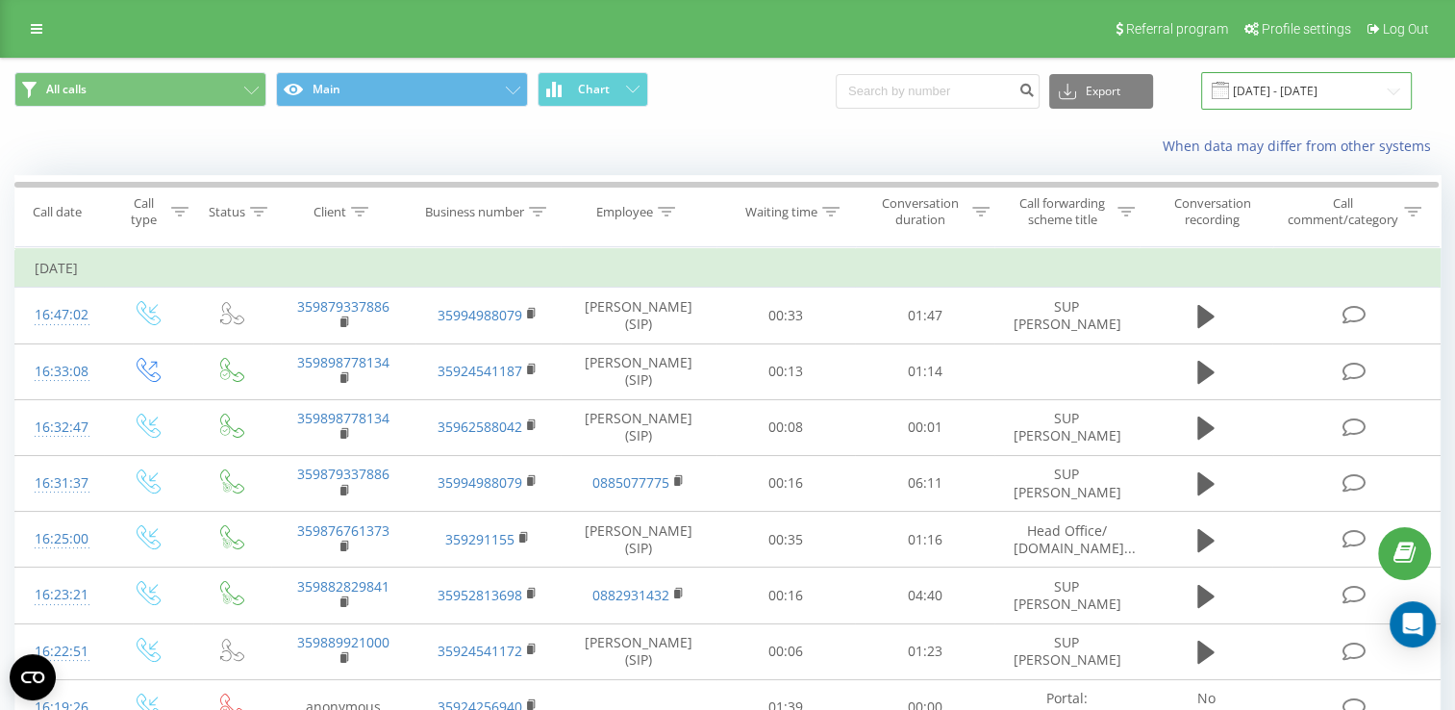
click at [1292, 86] on input "[DATE] - [DATE]" at bounding box center [1306, 90] width 211 height 37
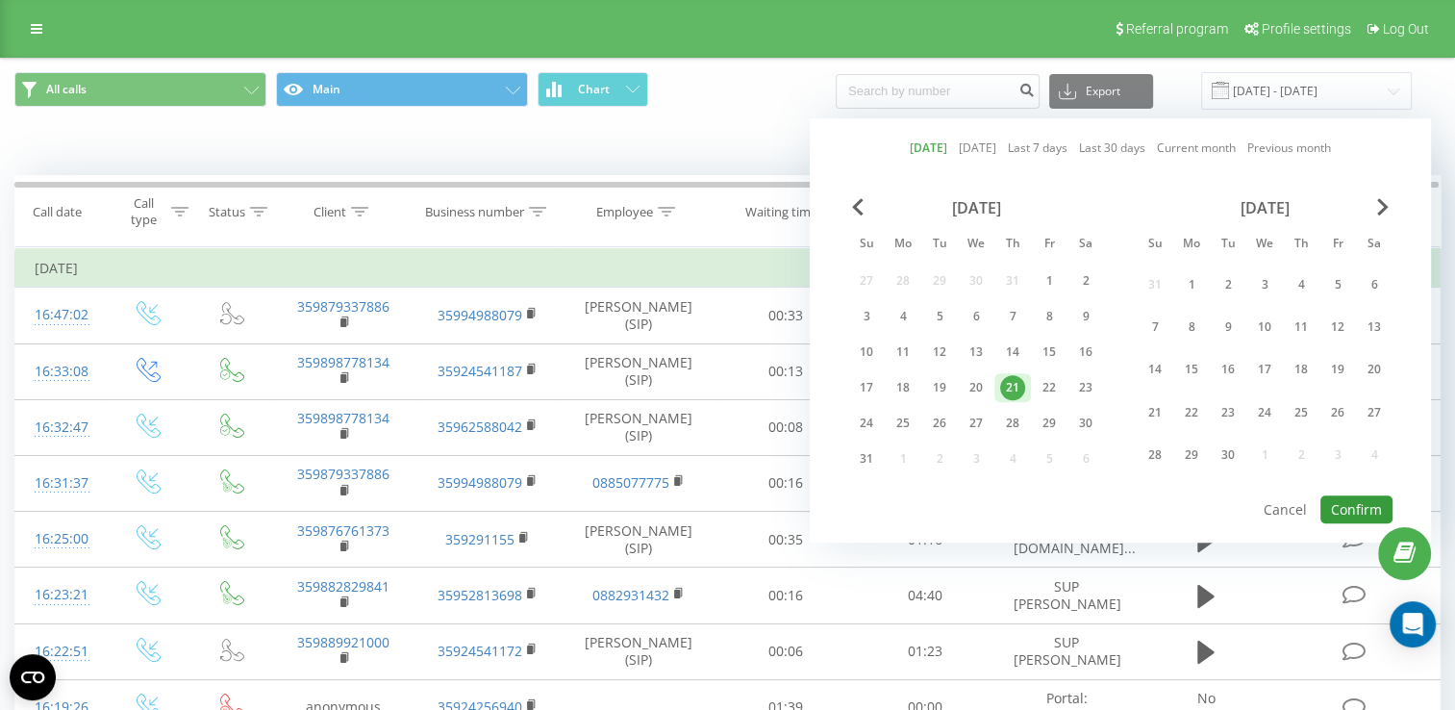
click at [1348, 507] on button "Confirm" at bounding box center [1356, 509] width 72 height 28
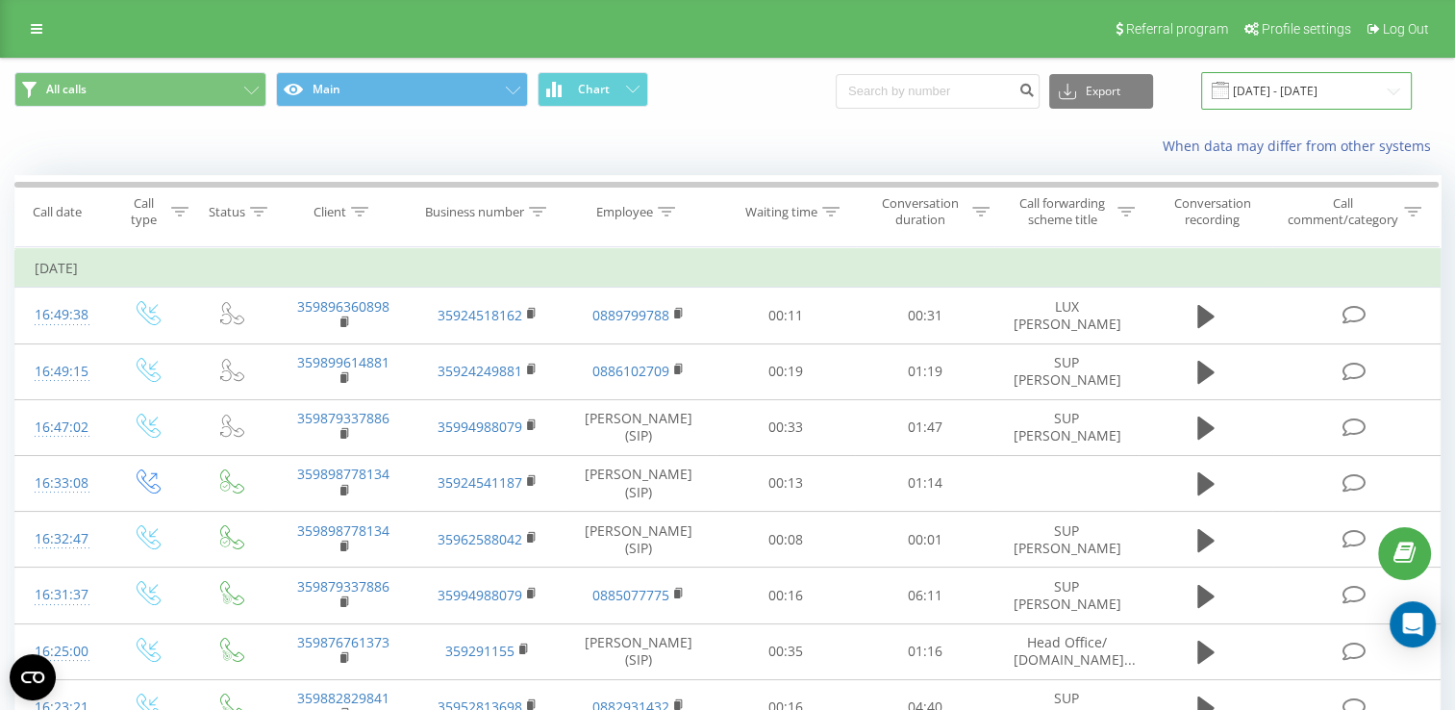
click at [1277, 95] on input "[DATE] - [DATE]" at bounding box center [1306, 90] width 211 height 37
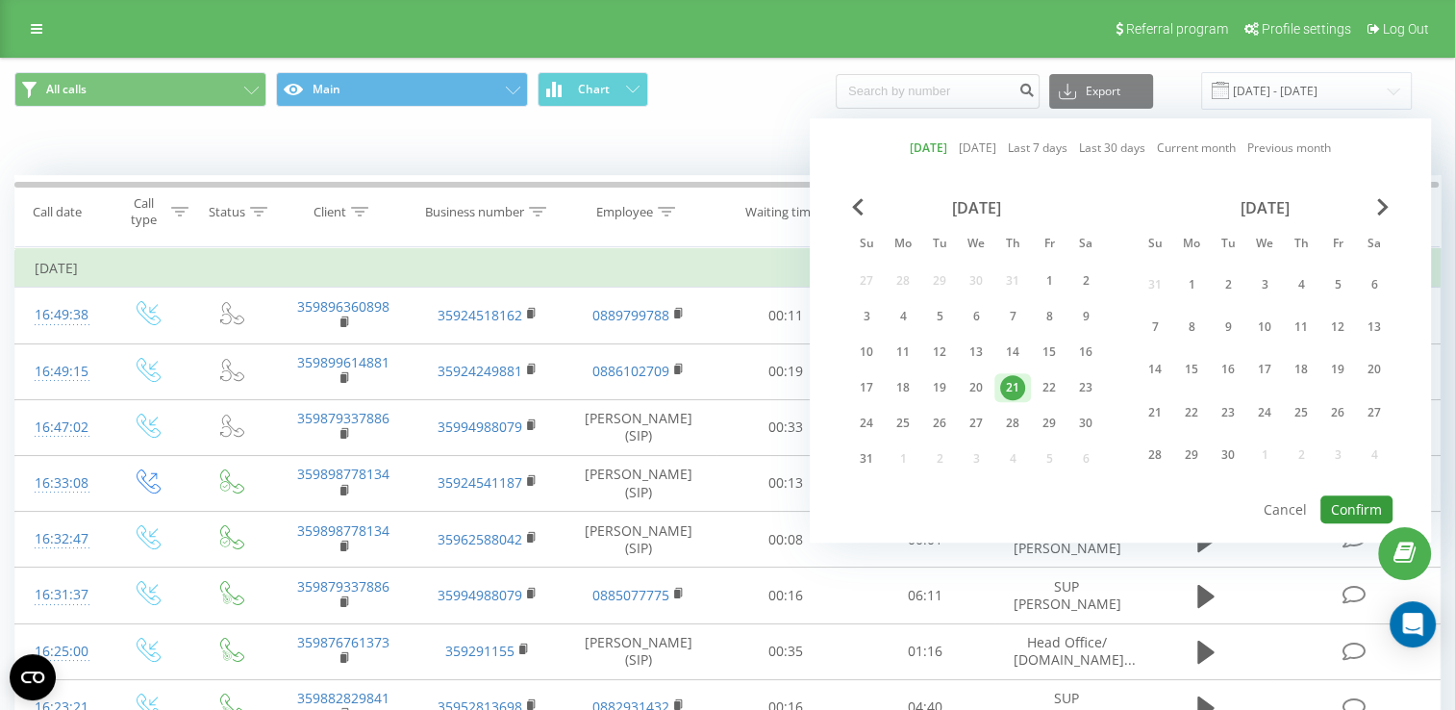
click at [1364, 497] on button "Confirm" at bounding box center [1356, 509] width 72 height 28
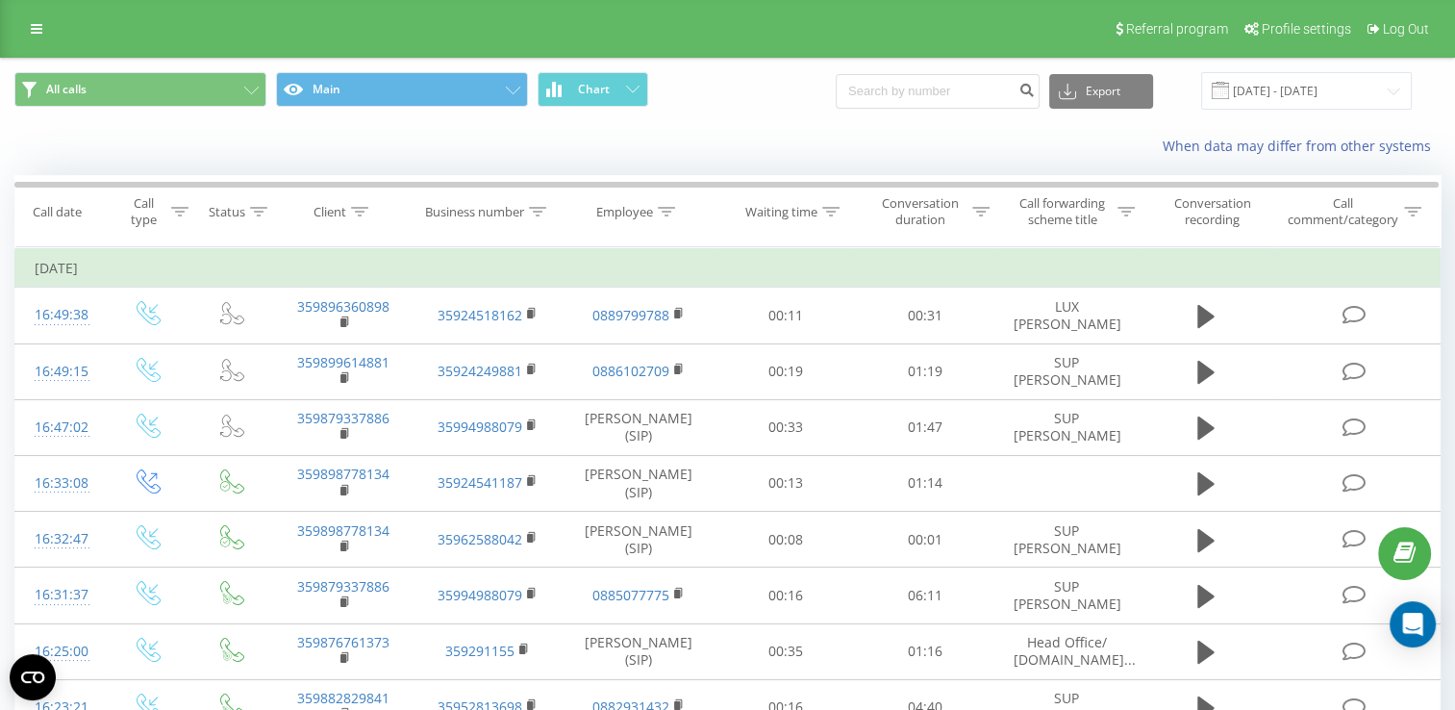
click at [0, 0] on button at bounding box center [0, 0] width 0 height 0
click at [0, 0] on span "359888982912" at bounding box center [0, 0] width 0 height 0
copy span "359888982912"
click at [1312, 85] on input "[DATE] - [DATE]" at bounding box center [1306, 90] width 211 height 37
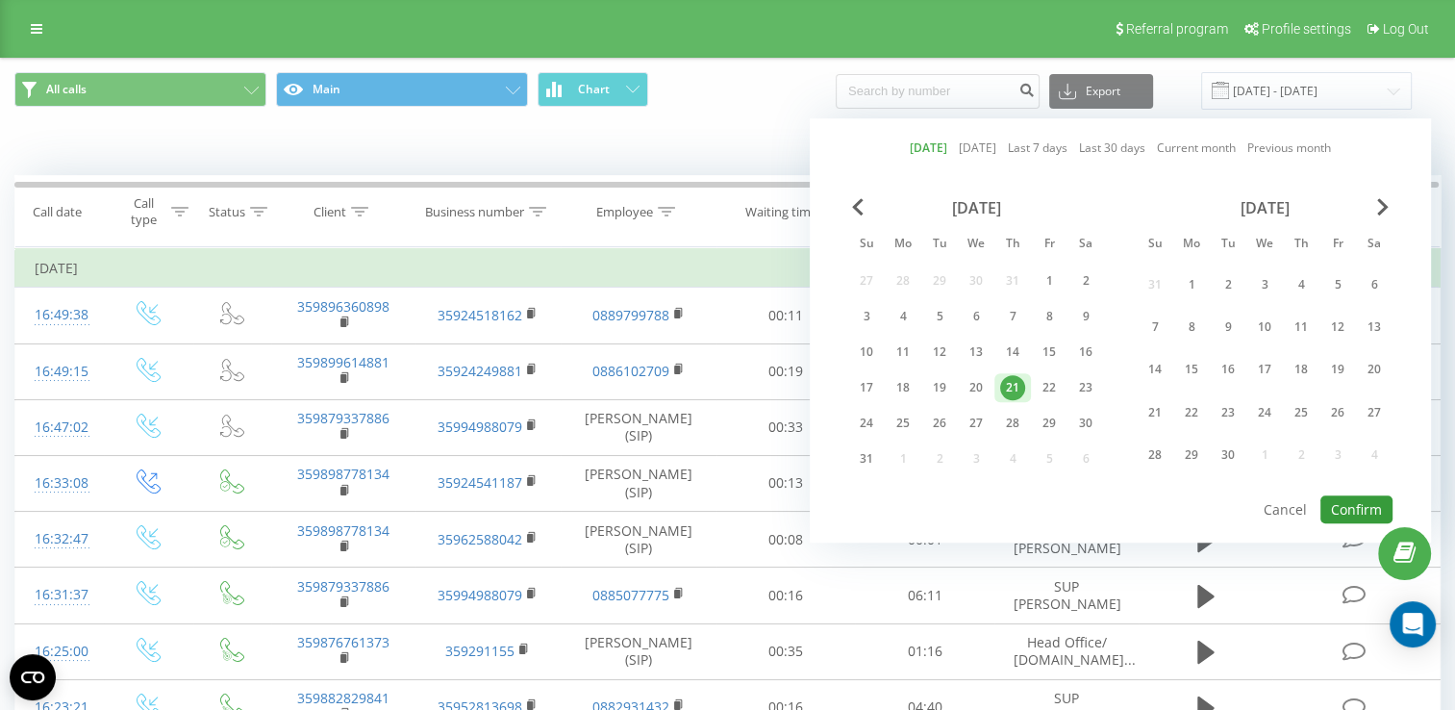
click at [1348, 497] on button "Confirm" at bounding box center [1356, 509] width 72 height 28
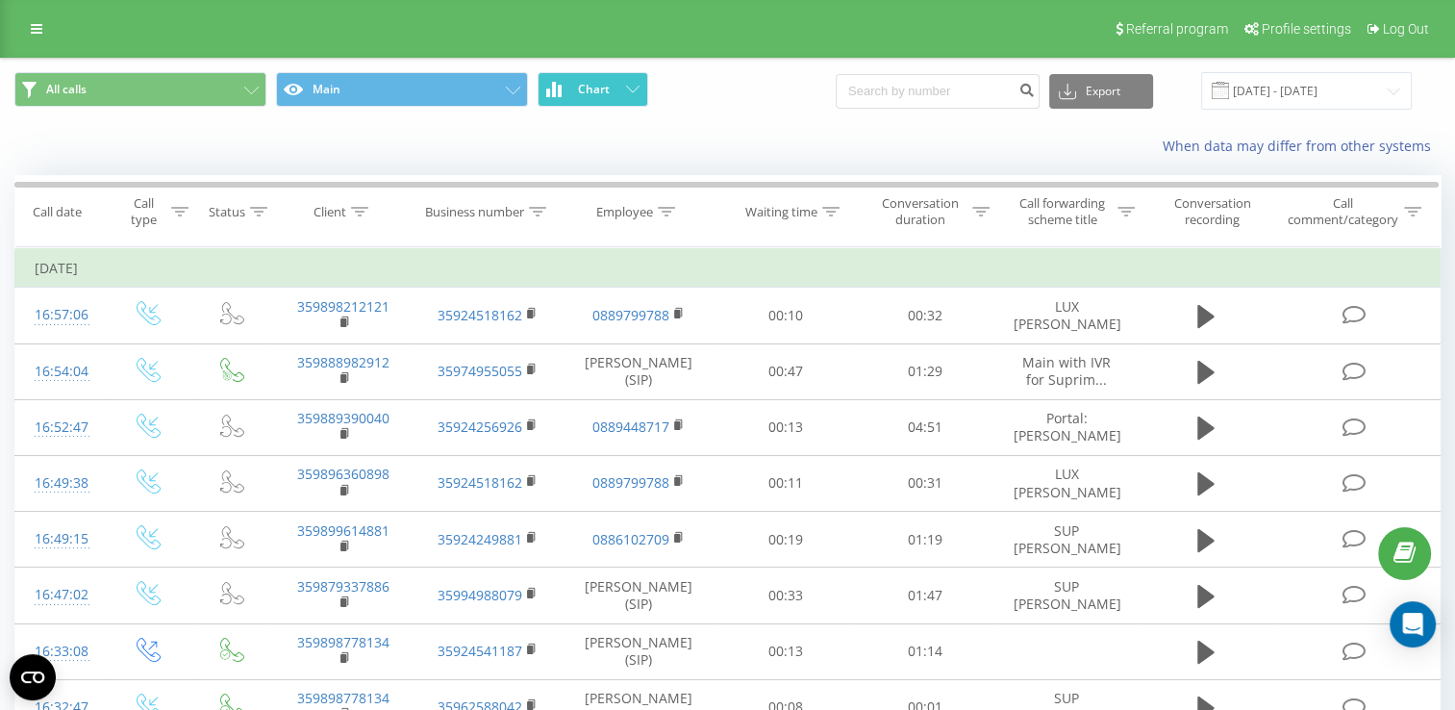
click at [586, 90] on span "Chart" at bounding box center [594, 89] width 32 height 13
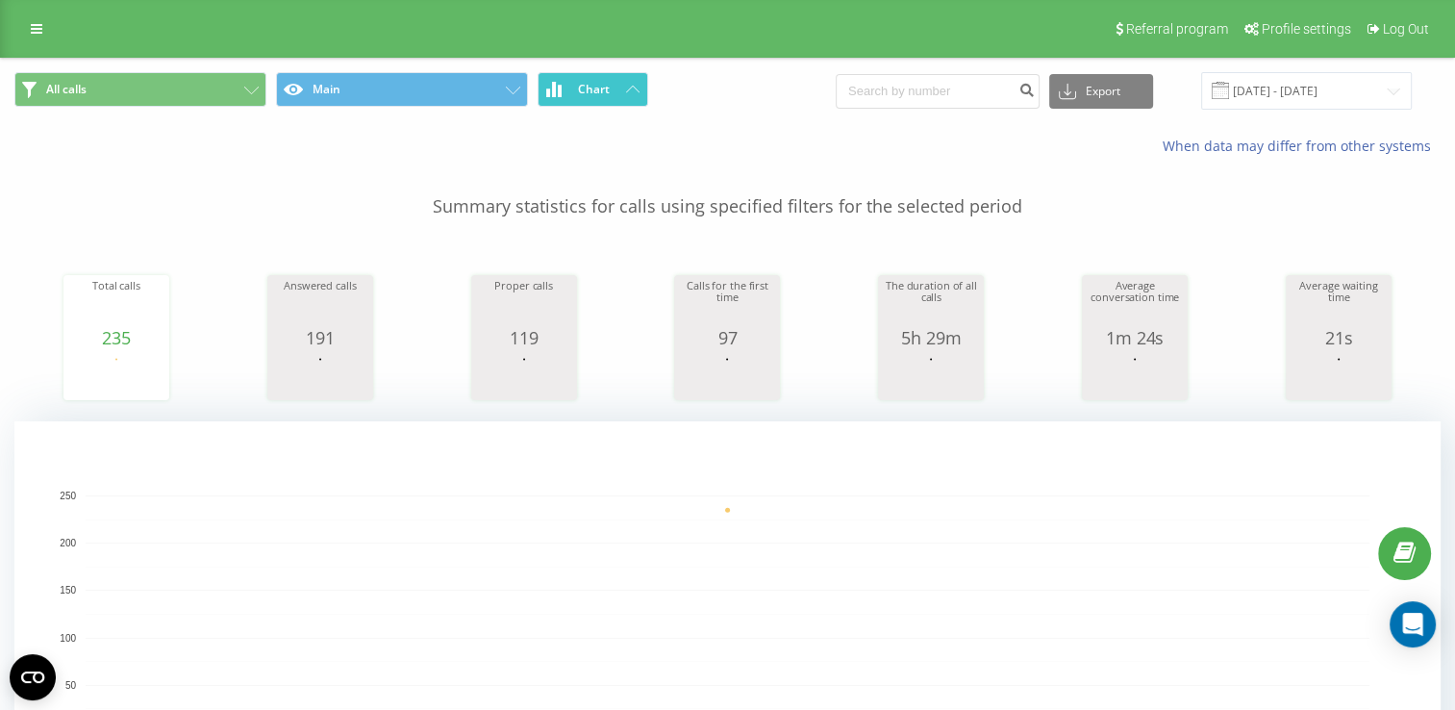
click at [586, 90] on span "Chart" at bounding box center [594, 89] width 32 height 13
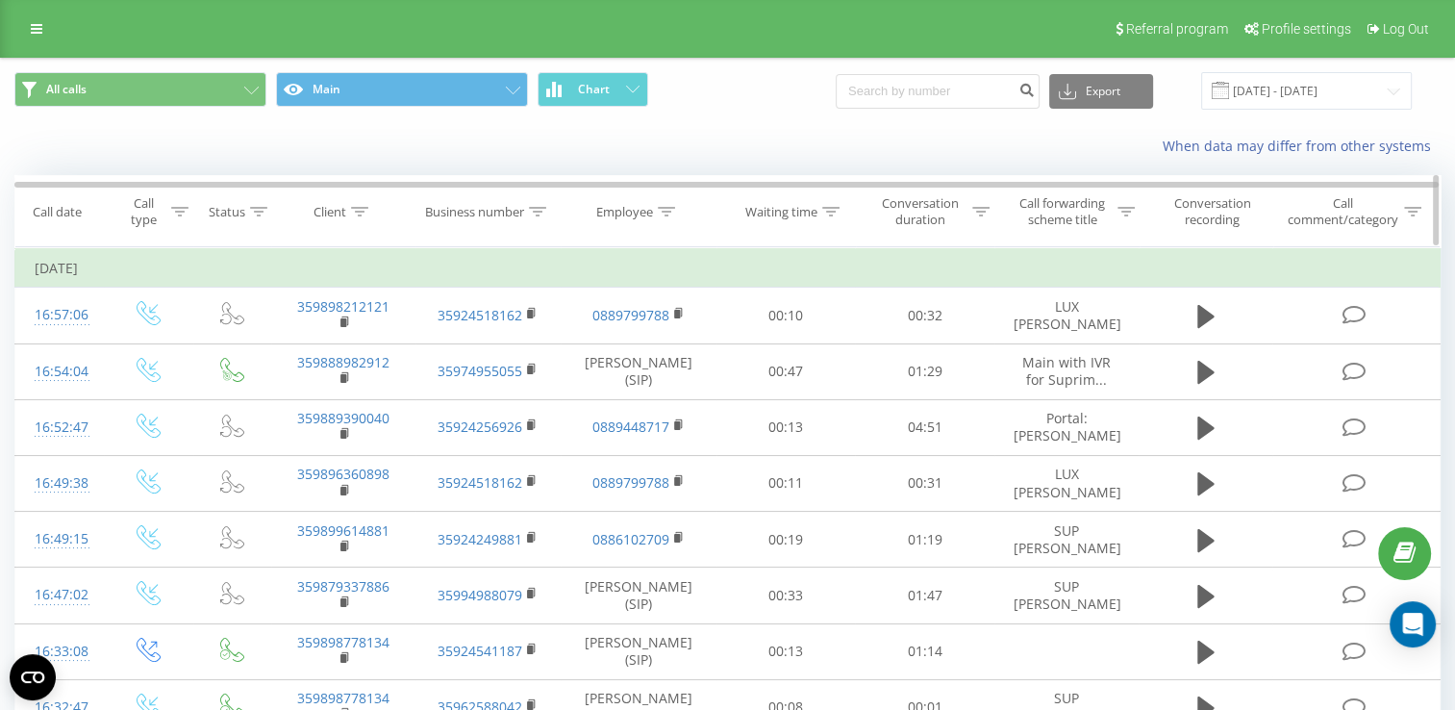
click at [632, 209] on div "Employee" at bounding box center [624, 212] width 57 height 16
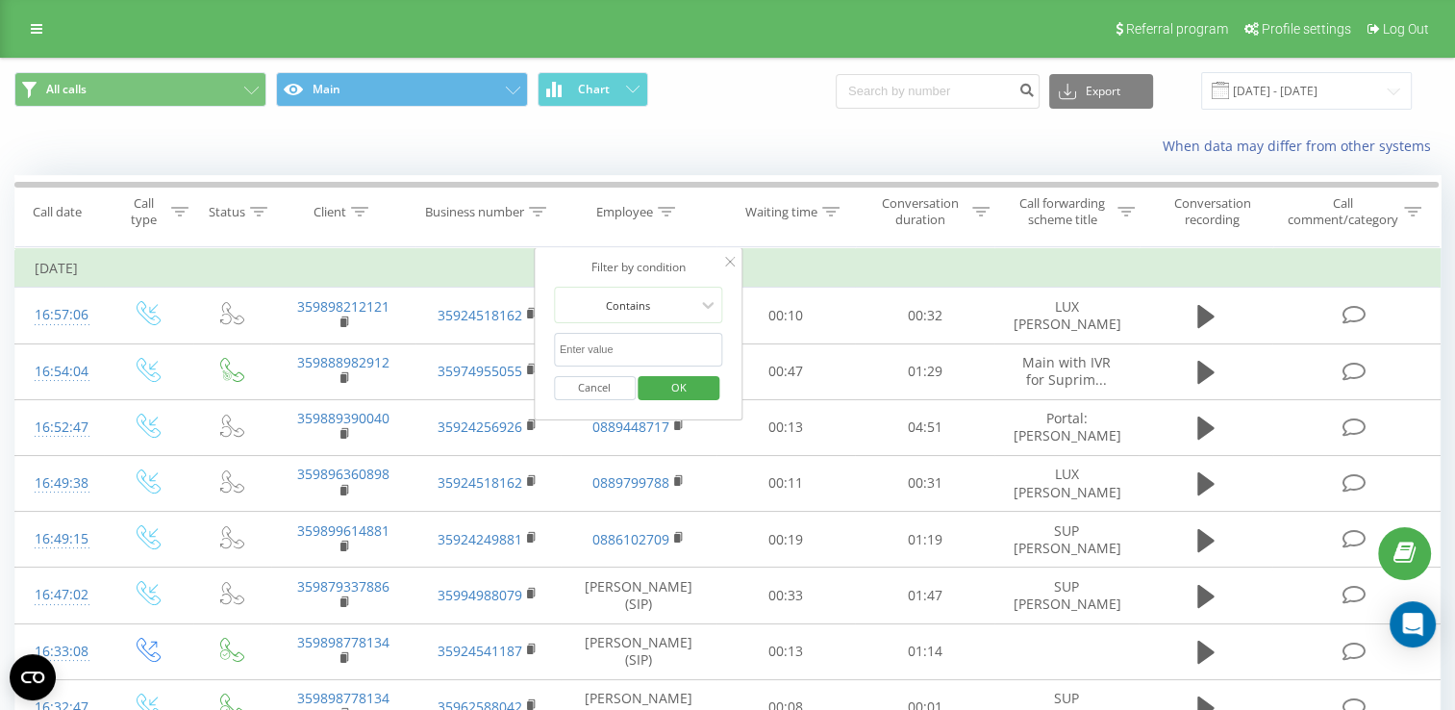
click at [613, 348] on input "text" at bounding box center [638, 350] width 169 height 34
type input "Стела"
click at [680, 375] on span "OK" at bounding box center [679, 387] width 54 height 30
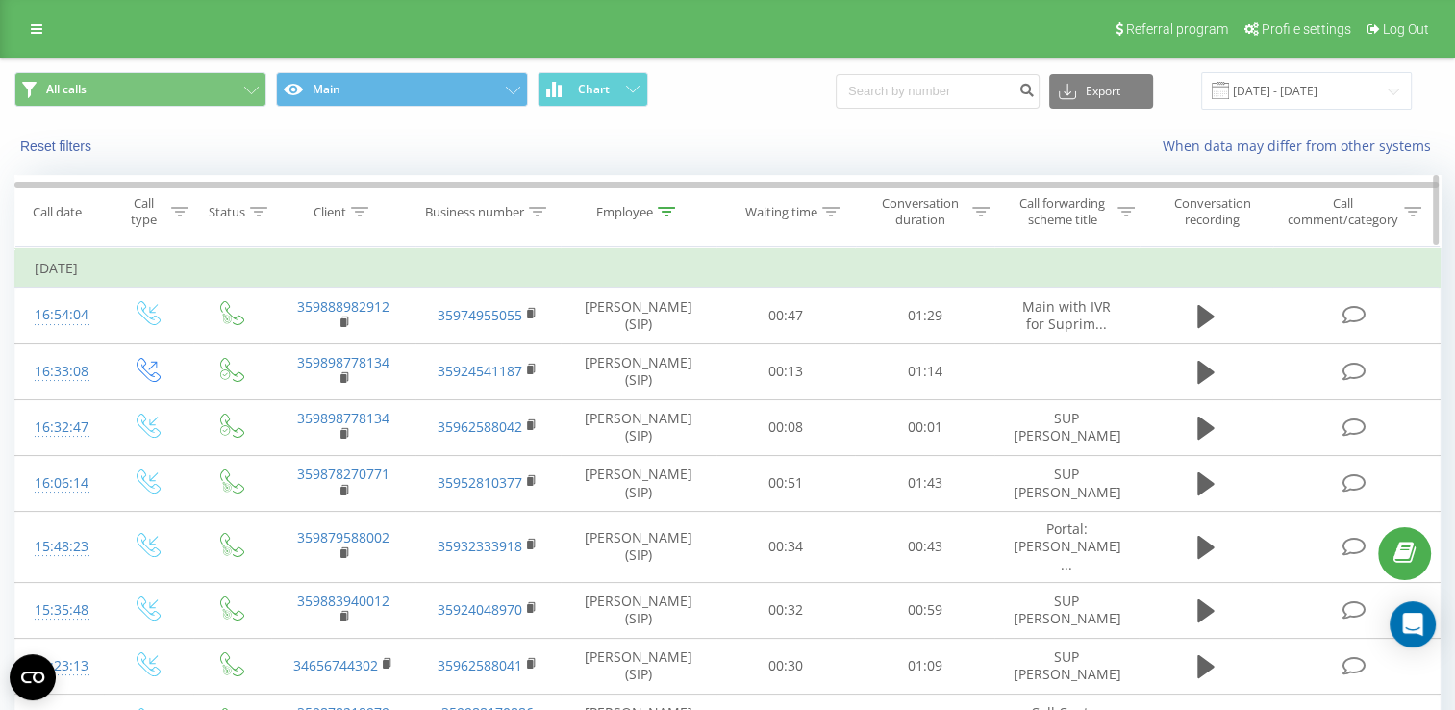
click at [619, 212] on div "Employee" at bounding box center [624, 212] width 57 height 16
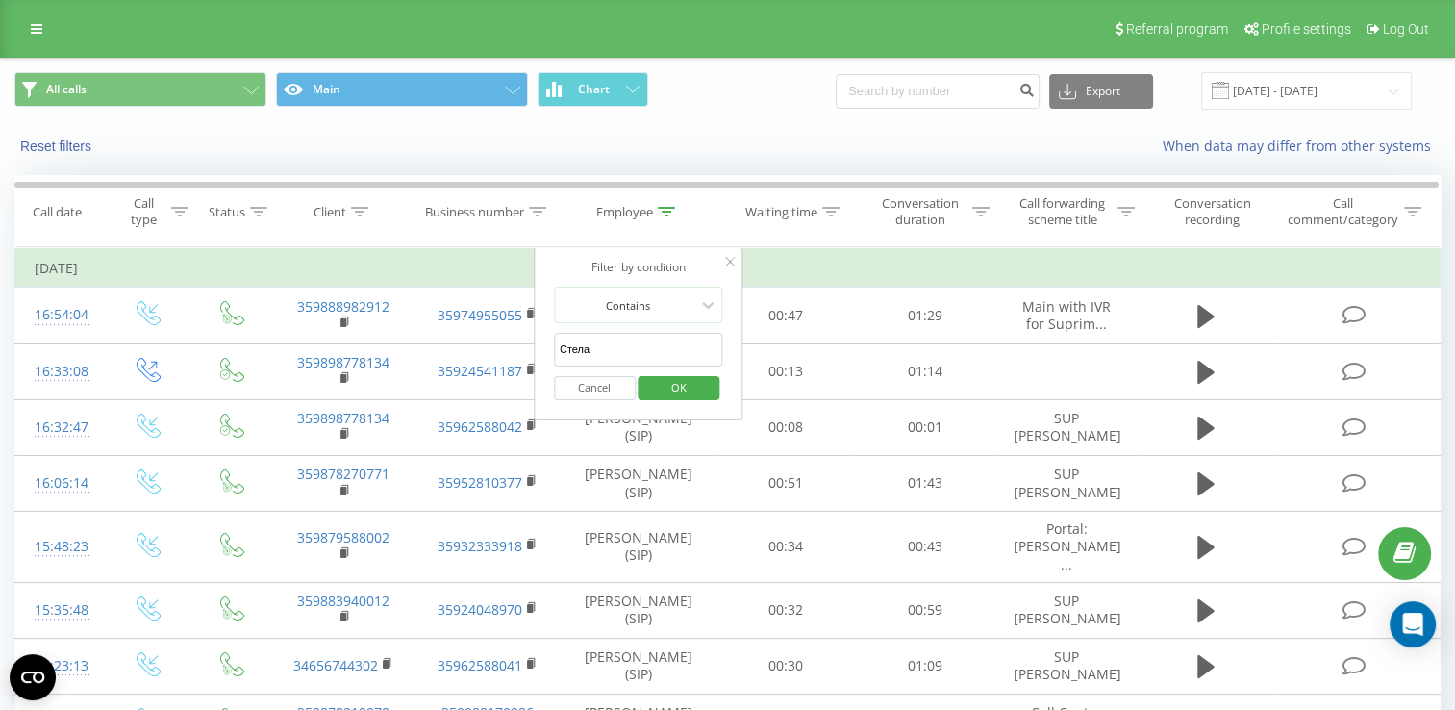
drag, startPoint x: 598, startPoint y: 344, endPoint x: 540, endPoint y: 344, distance: 57.7
click at [540, 344] on div "Filter by condition Contains Стела Cancel OK" at bounding box center [639, 333] width 210 height 173
click at [589, 345] on input "text" at bounding box center [638, 350] width 169 height 34
type input "милена"
click at [669, 384] on span "OK" at bounding box center [679, 387] width 54 height 30
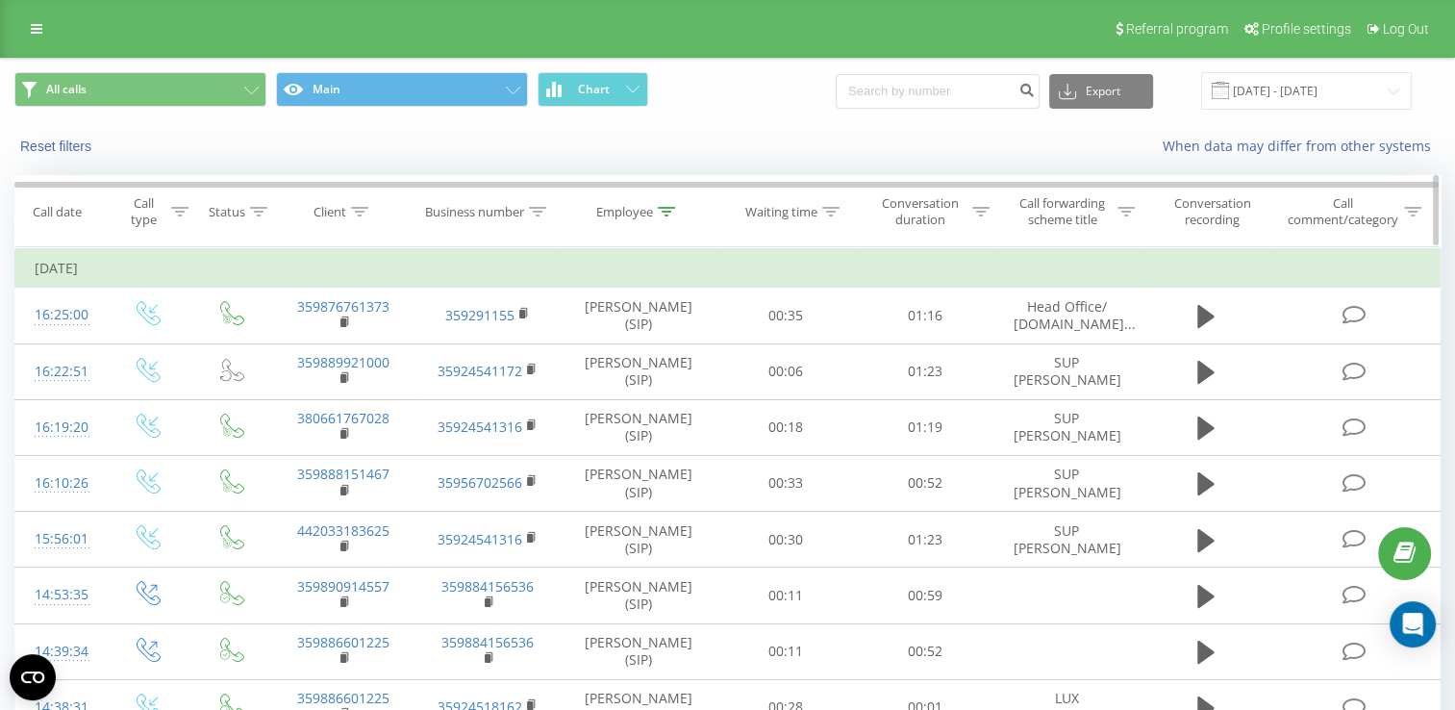
click at [619, 213] on div "Employee" at bounding box center [624, 212] width 57 height 16
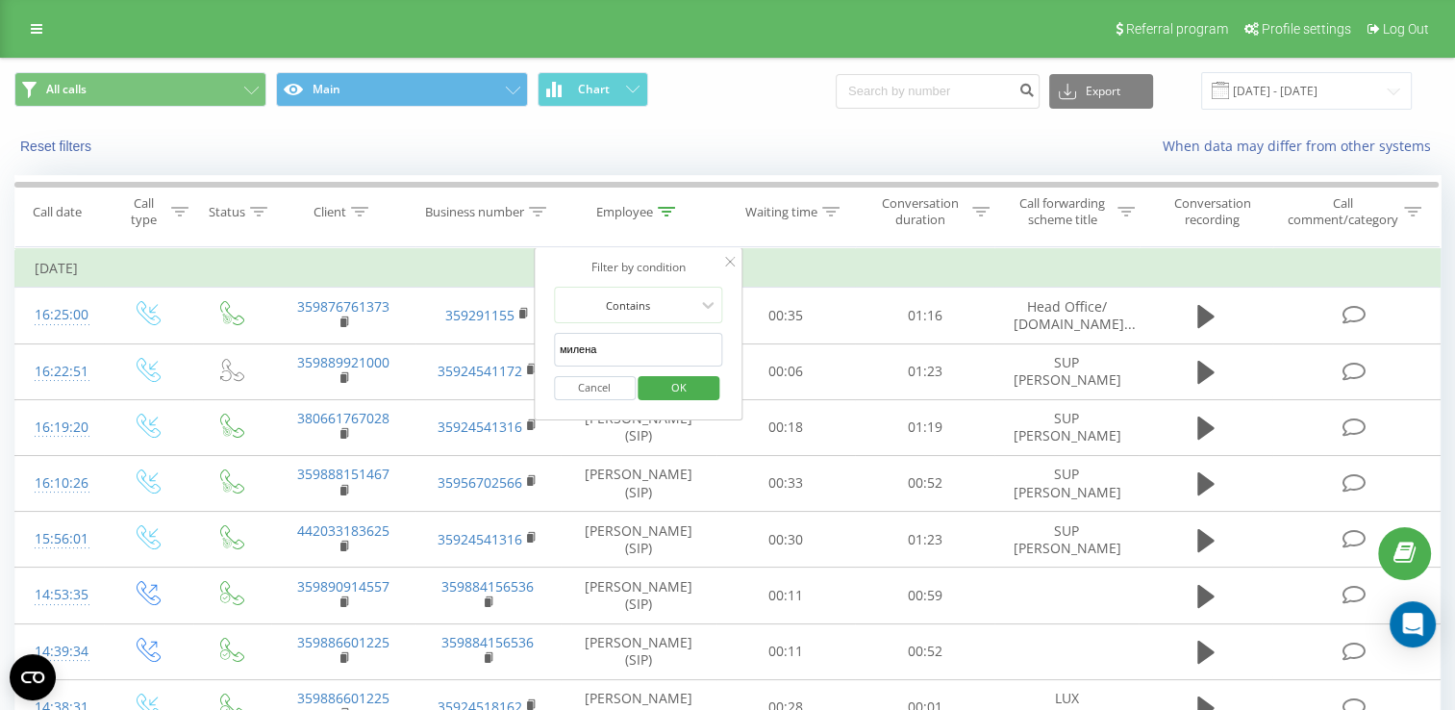
drag, startPoint x: 586, startPoint y: 347, endPoint x: 538, endPoint y: 348, distance: 48.1
click at [538, 348] on div "Filter by condition Contains милена Cancel OK" at bounding box center [639, 333] width 210 height 173
click at [601, 346] on input "text" at bounding box center [638, 350] width 169 height 34
type input "галина"
click at [663, 383] on span "OK" at bounding box center [679, 387] width 54 height 30
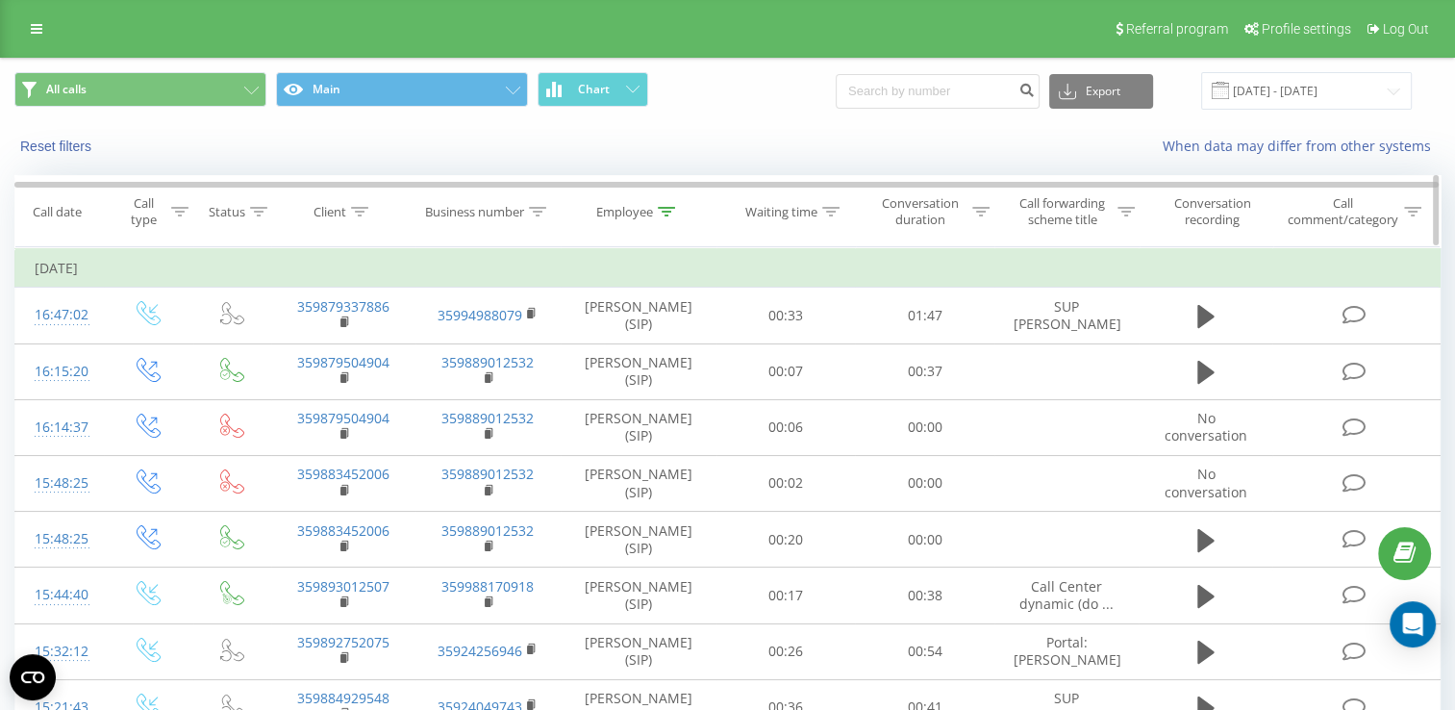
click at [619, 209] on div "Employee" at bounding box center [624, 212] width 57 height 16
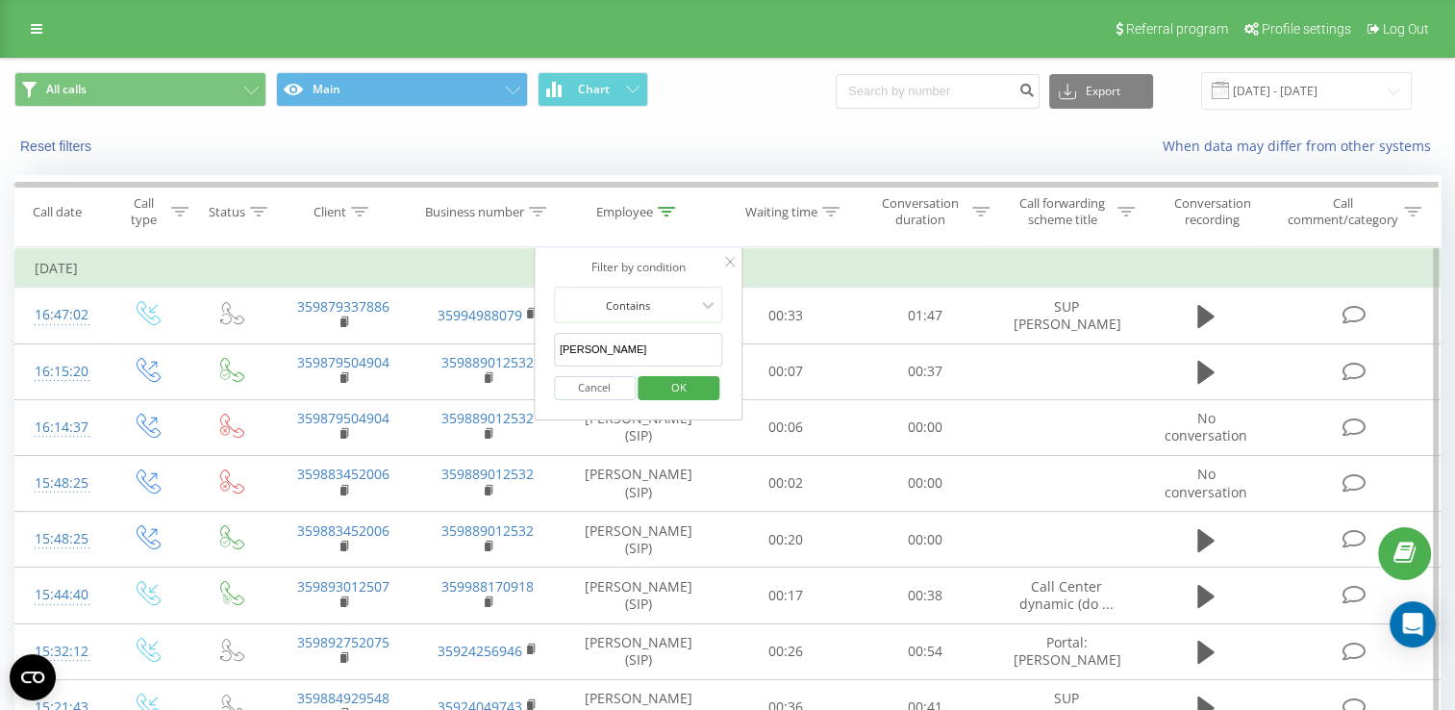
drag, startPoint x: 579, startPoint y: 345, endPoint x: 539, endPoint y: 350, distance: 39.7
click at [539, 350] on div "Filter by condition Contains галина Cancel OK" at bounding box center [639, 333] width 210 height 173
drag, startPoint x: 608, startPoint y: 347, endPoint x: 558, endPoint y: 349, distance: 50.0
click at [558, 349] on input "галина" at bounding box center [638, 350] width 169 height 34
click at [612, 352] on input "text" at bounding box center [638, 350] width 169 height 34
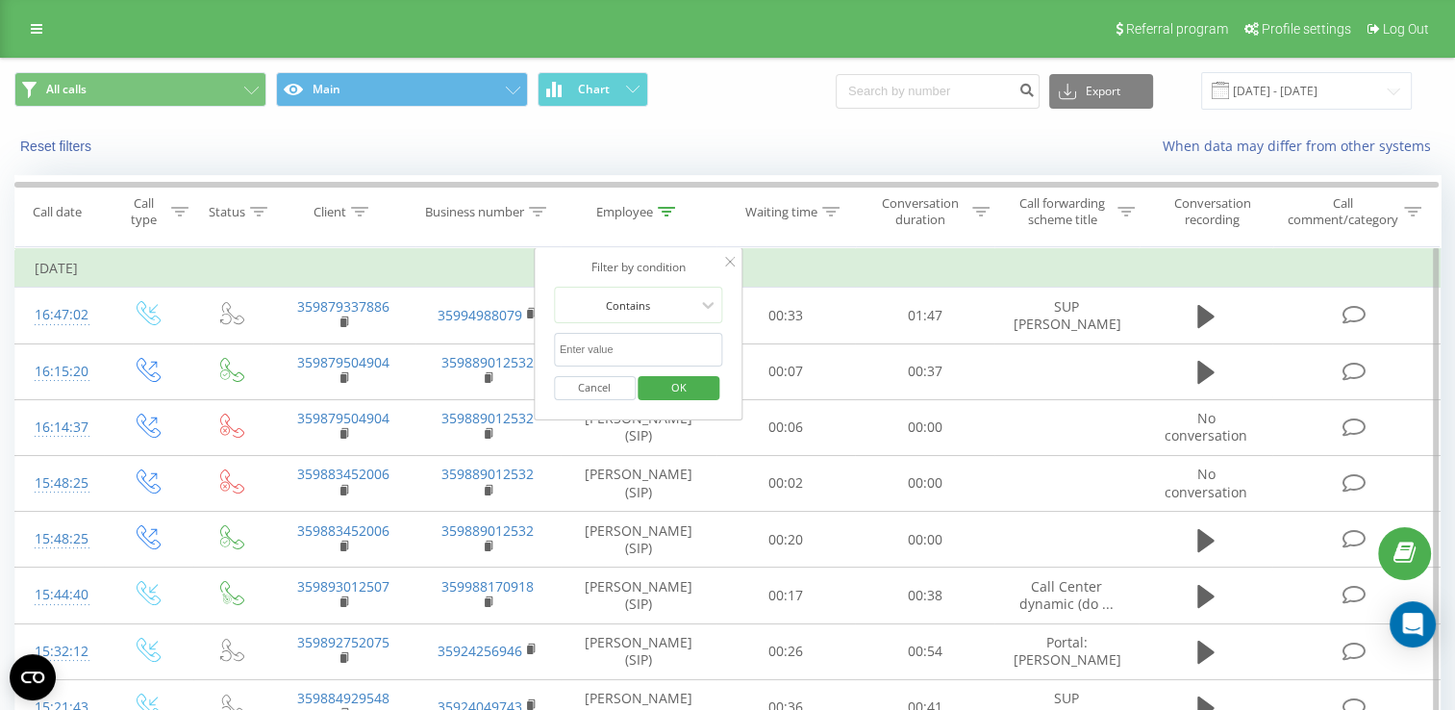
type input "ива"
click at [658, 383] on span "OK" at bounding box center [679, 387] width 54 height 30
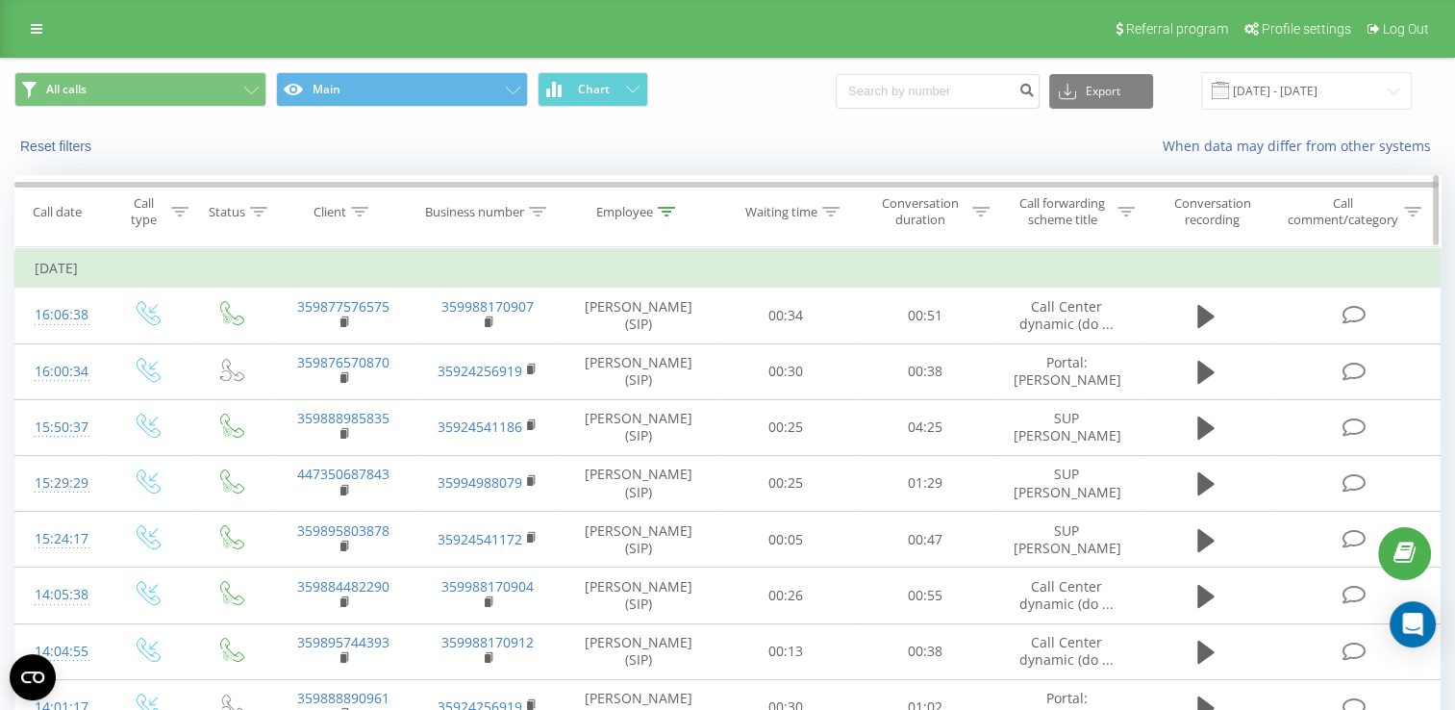
click at [616, 212] on div "Employee" at bounding box center [624, 212] width 57 height 16
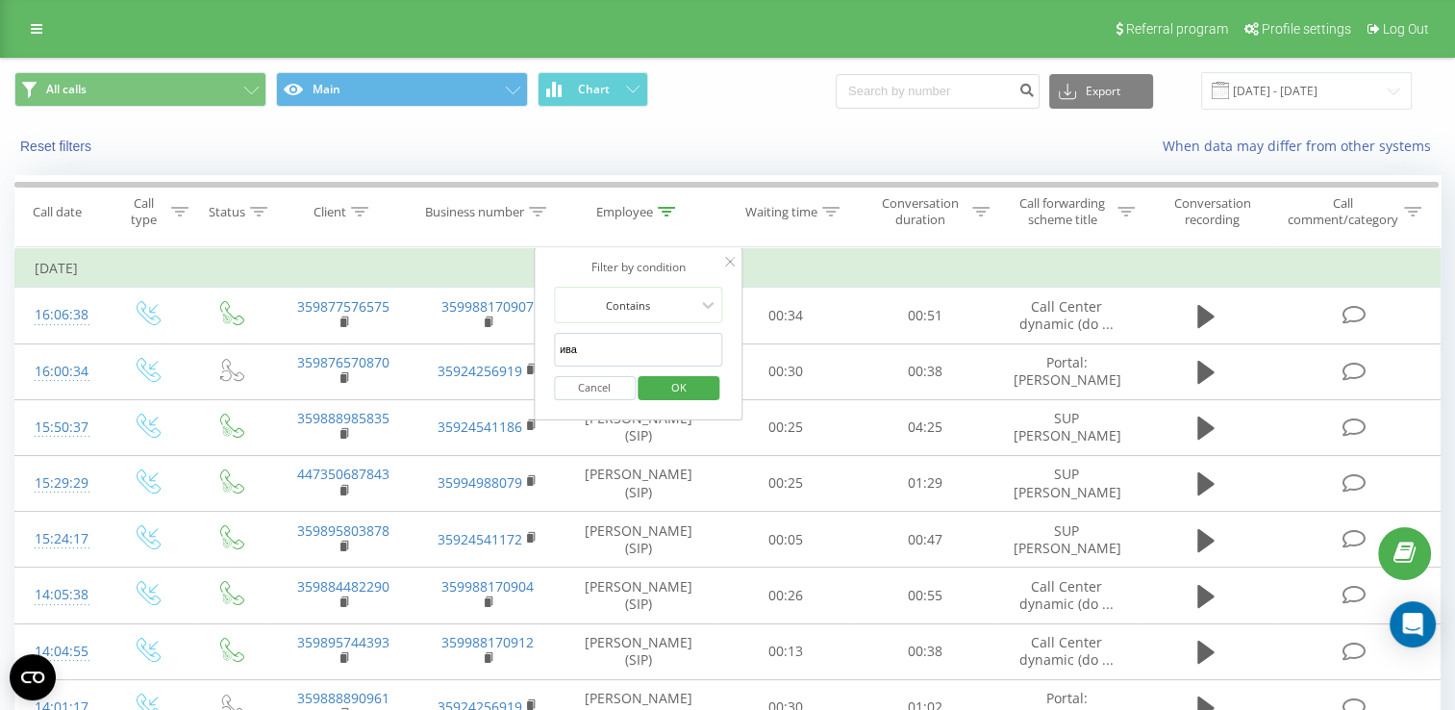
drag, startPoint x: 592, startPoint y: 346, endPoint x: 558, endPoint y: 348, distance: 34.7
click at [558, 348] on input "ива" at bounding box center [638, 350] width 169 height 34
click at [663, 379] on span "OK" at bounding box center [679, 387] width 54 height 30
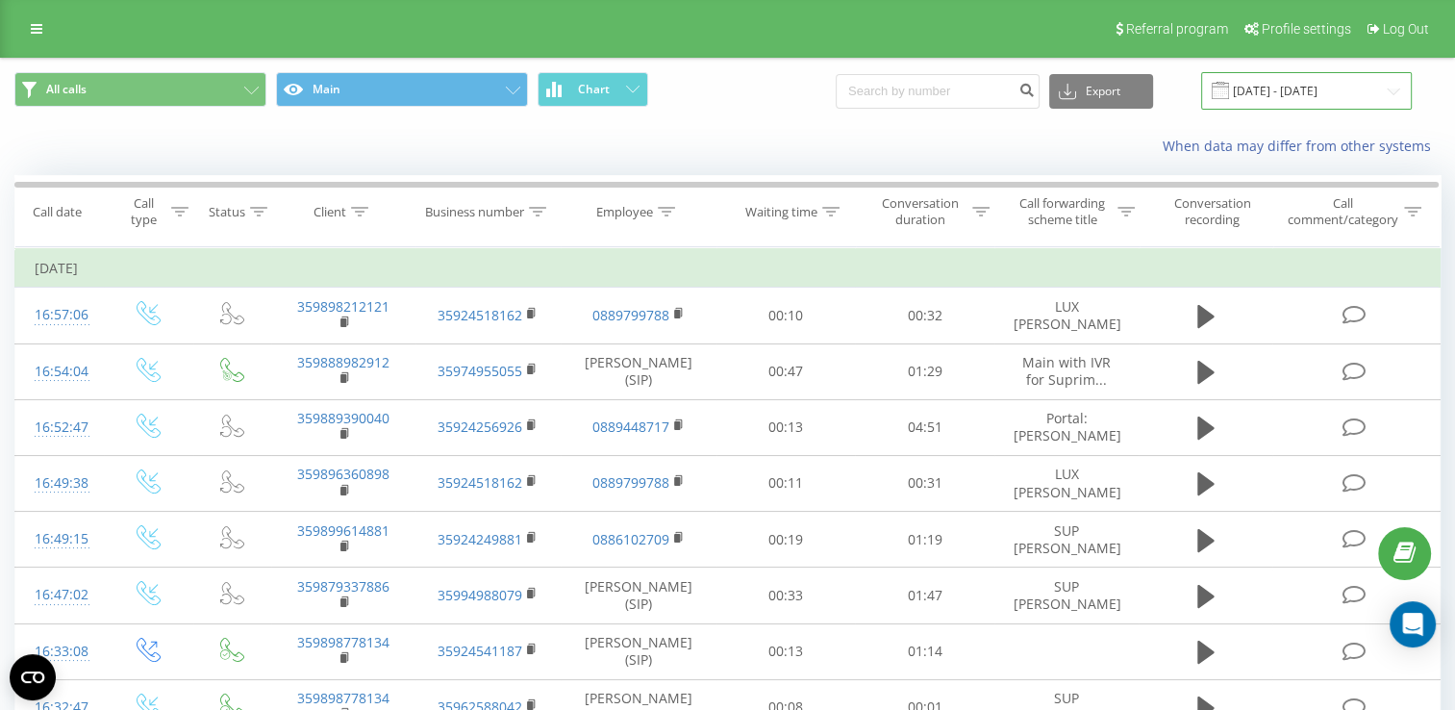
click at [1279, 94] on input "[DATE] - [DATE]" at bounding box center [1306, 90] width 211 height 37
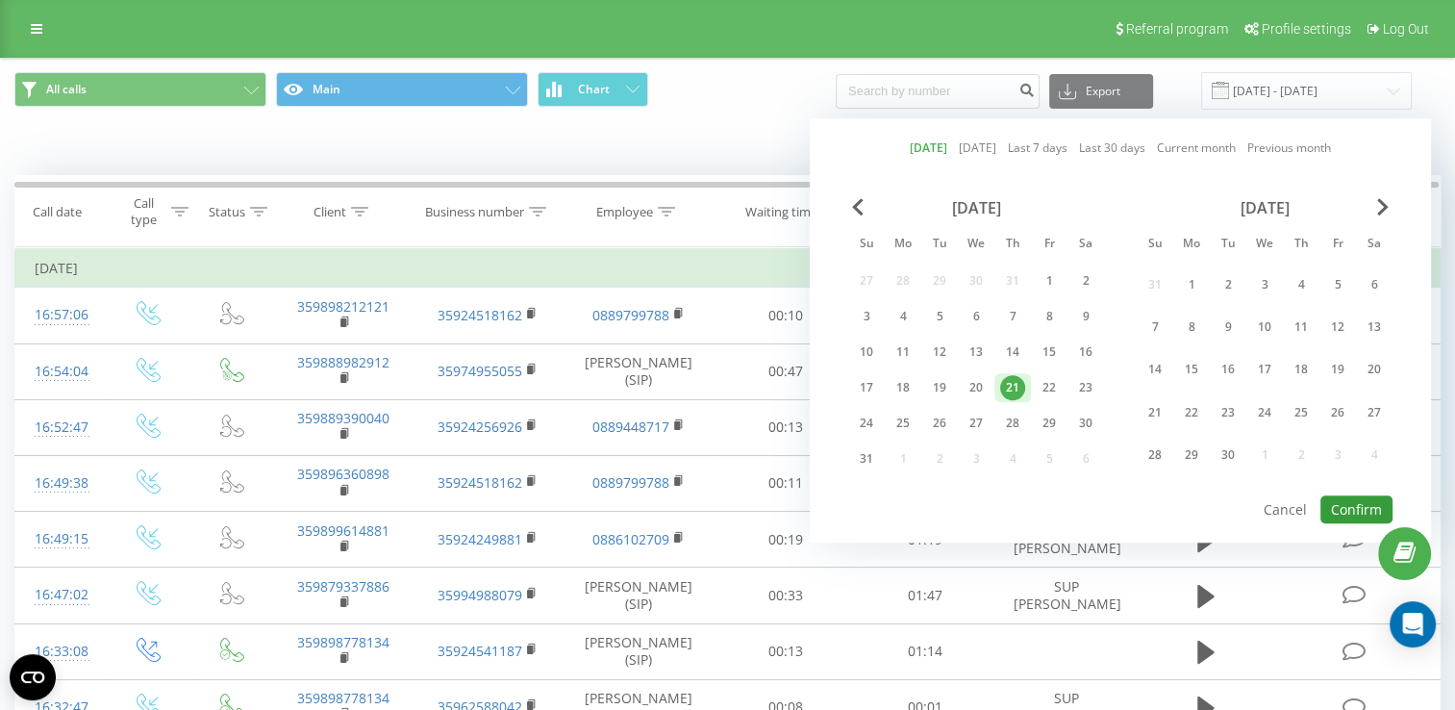
click at [1362, 495] on button "Confirm" at bounding box center [1356, 509] width 72 height 28
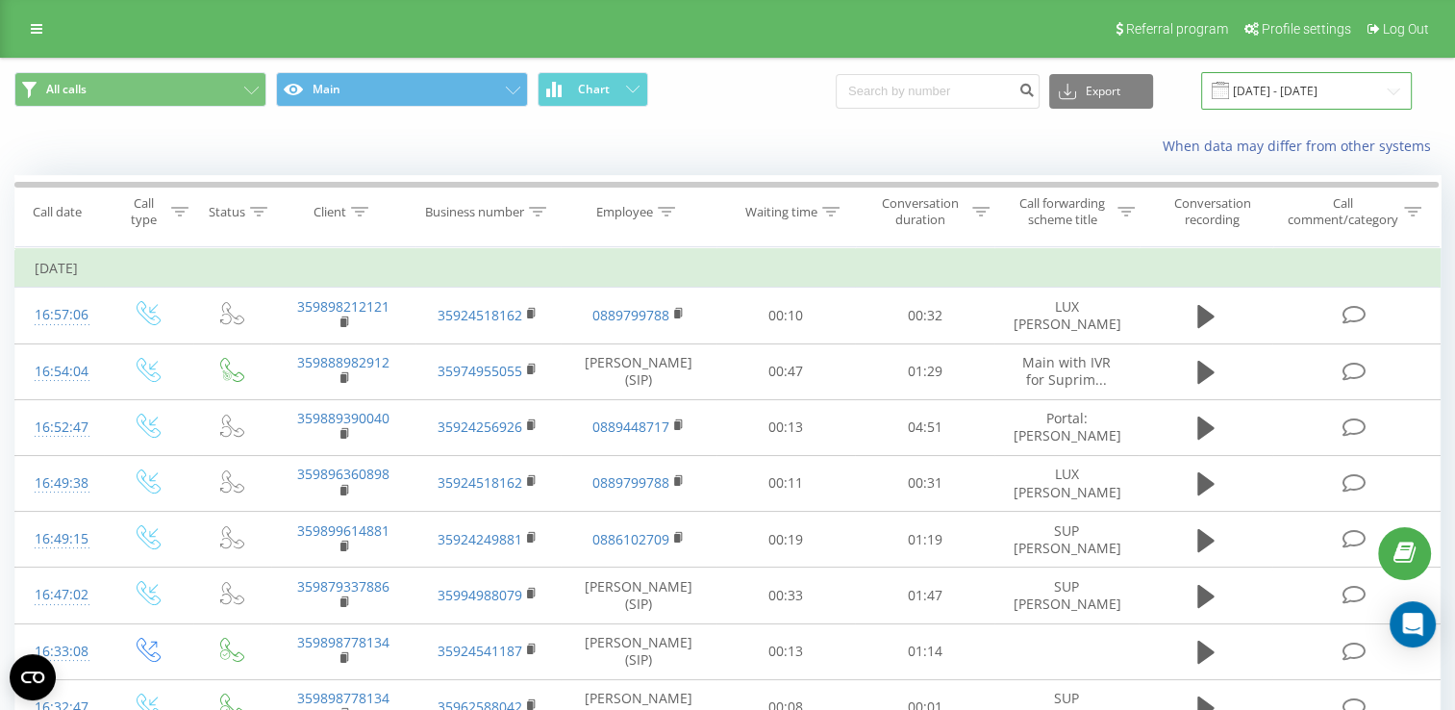
click at [1293, 96] on input "[DATE] - [DATE]" at bounding box center [1306, 90] width 211 height 37
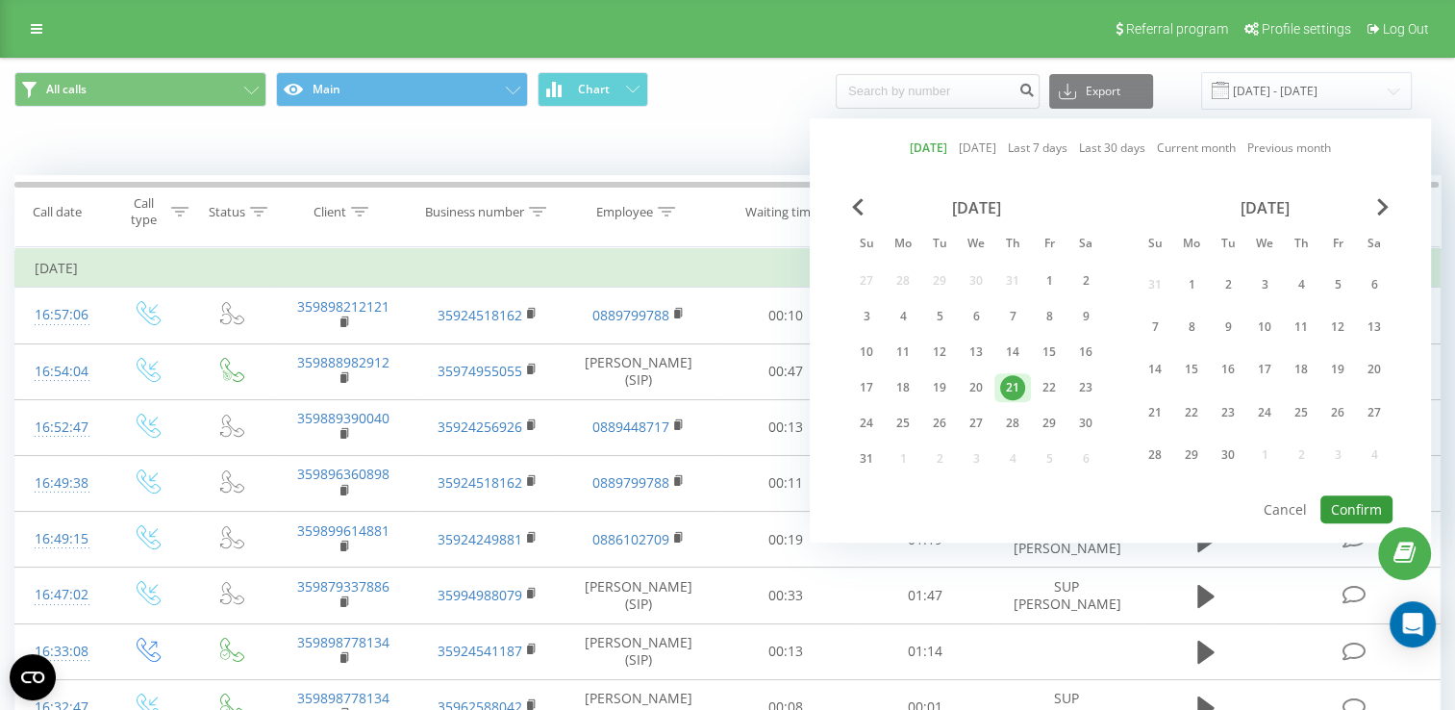
click at [1353, 497] on button "Confirm" at bounding box center [1356, 509] width 72 height 28
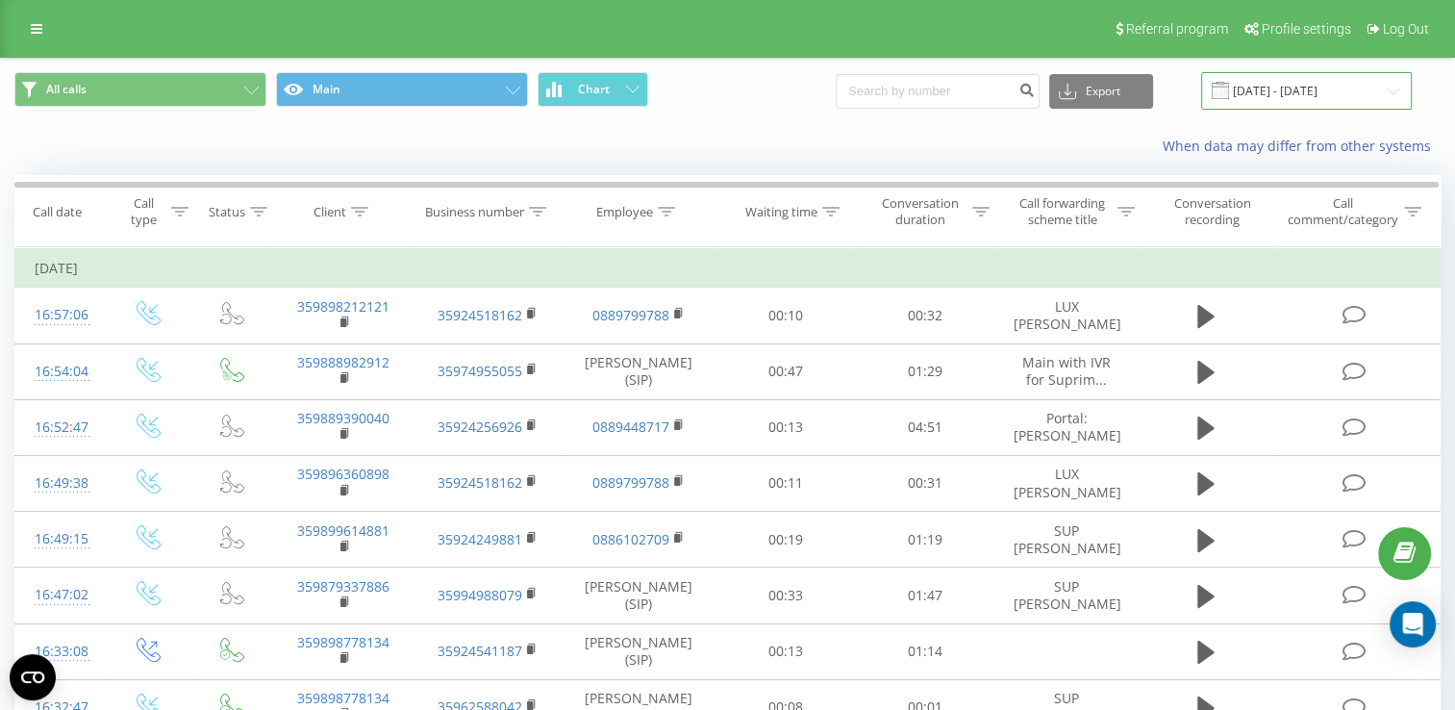
click at [1327, 95] on input "[DATE] - [DATE]" at bounding box center [1306, 90] width 211 height 37
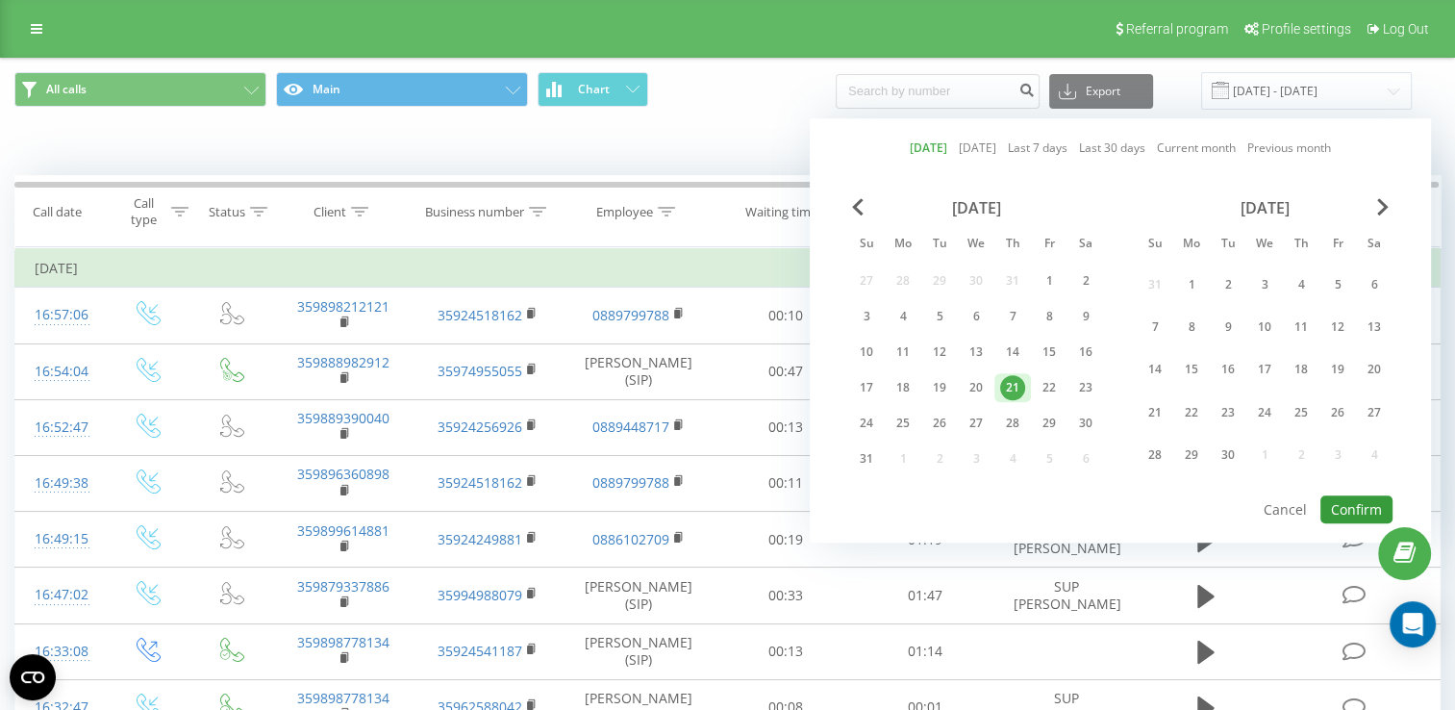
click at [1361, 499] on button "Confirm" at bounding box center [1356, 509] width 72 height 28
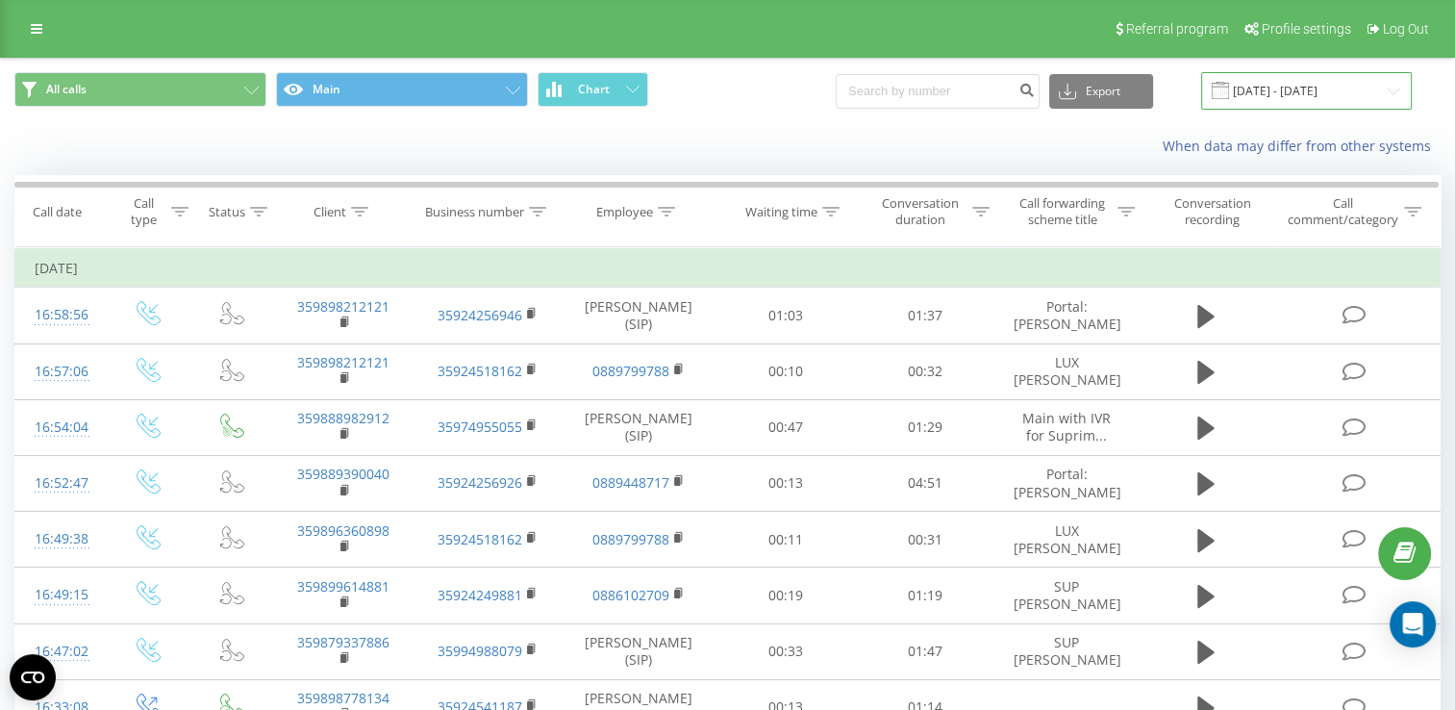
click at [1285, 90] on input "[DATE] - [DATE]" at bounding box center [1306, 90] width 211 height 37
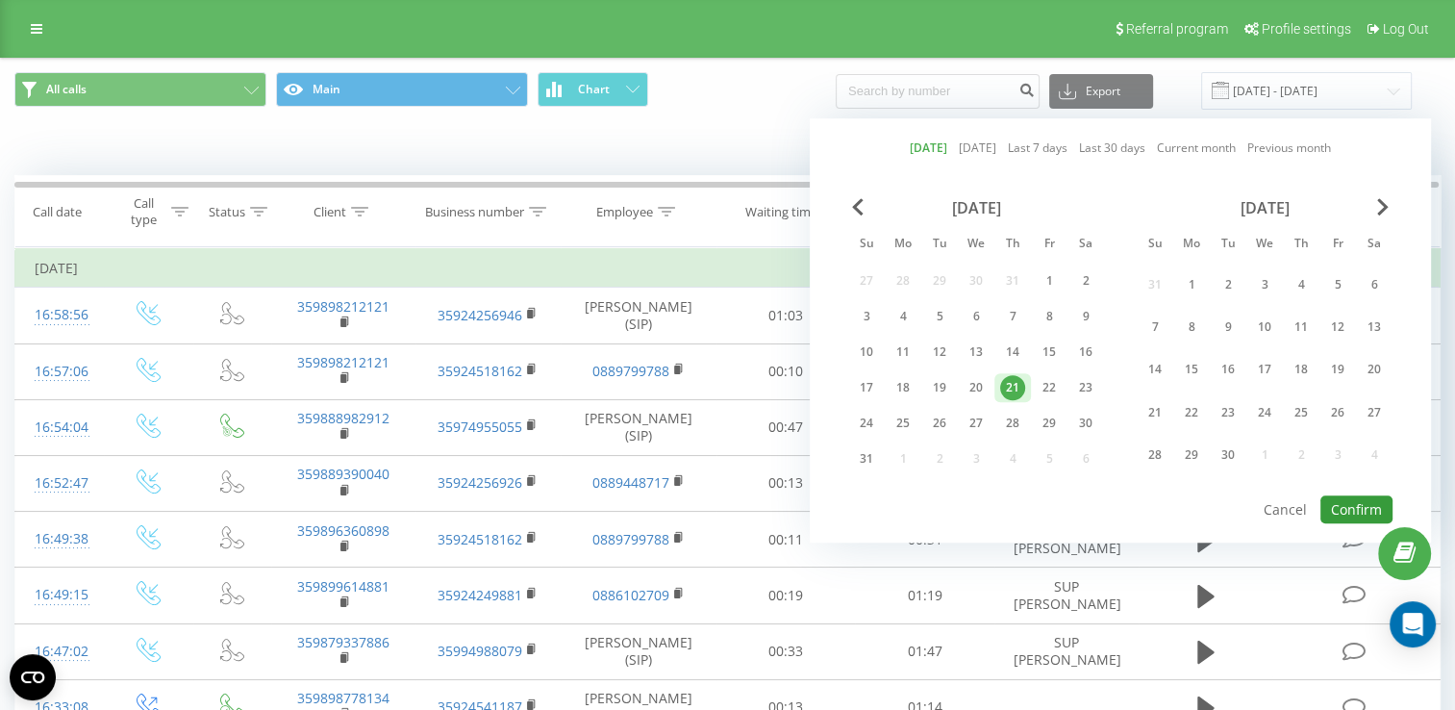
click at [1360, 495] on button "Confirm" at bounding box center [1356, 509] width 72 height 28
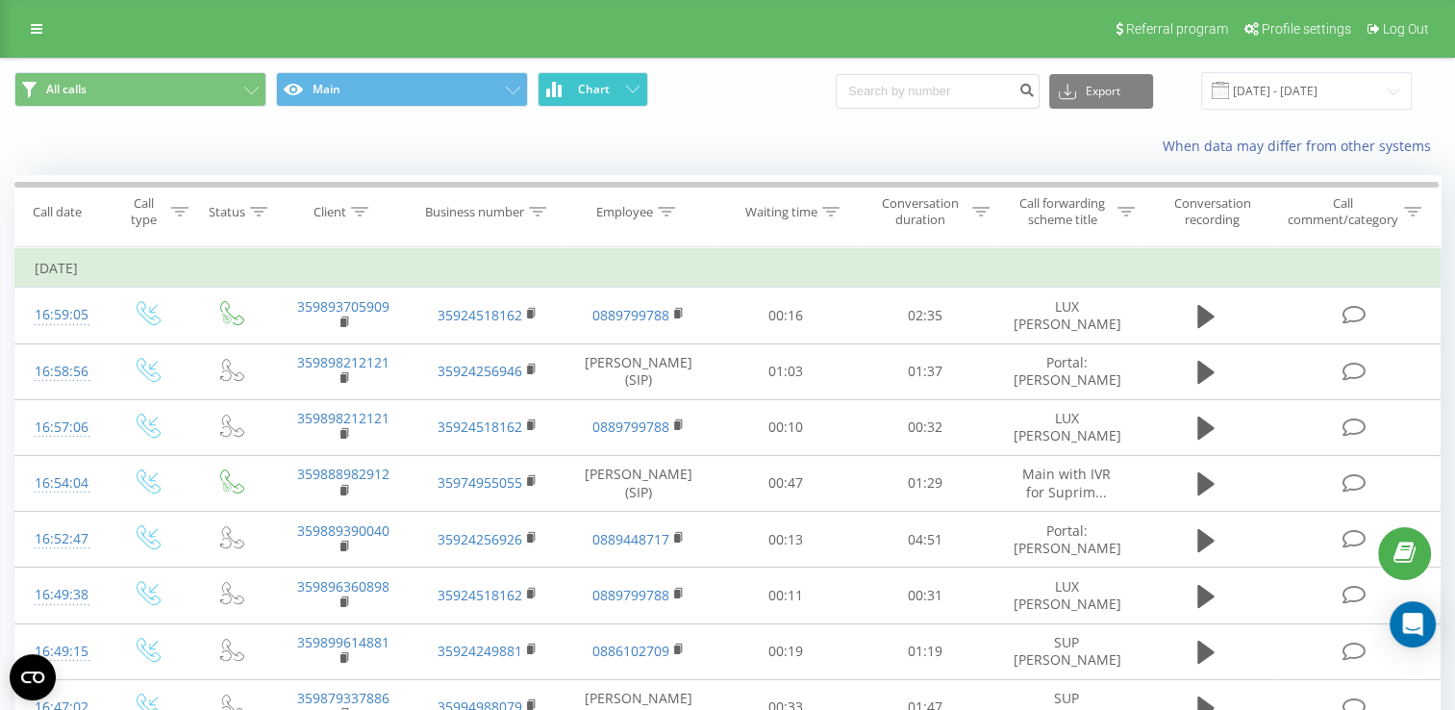
click at [595, 86] on span "Chart" at bounding box center [594, 89] width 32 height 13
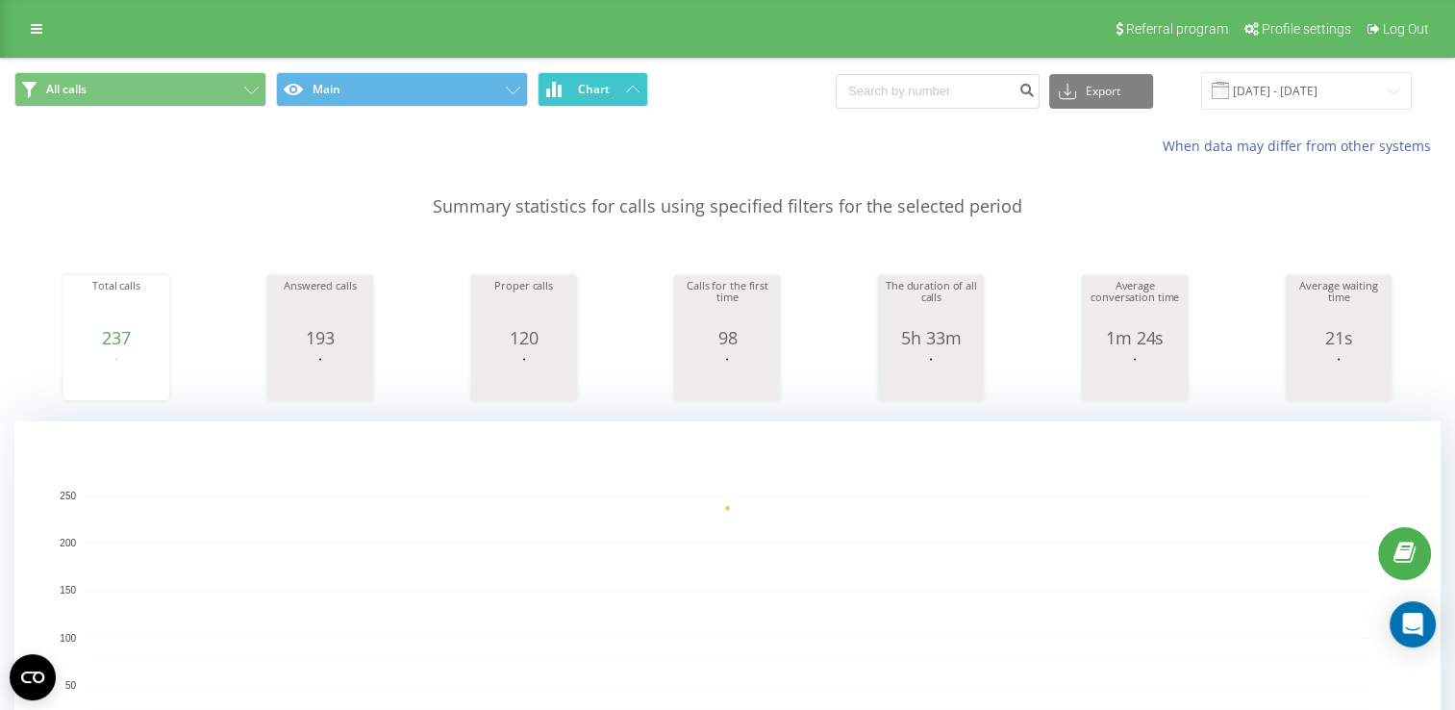
click at [598, 91] on span "Chart" at bounding box center [594, 89] width 32 height 13
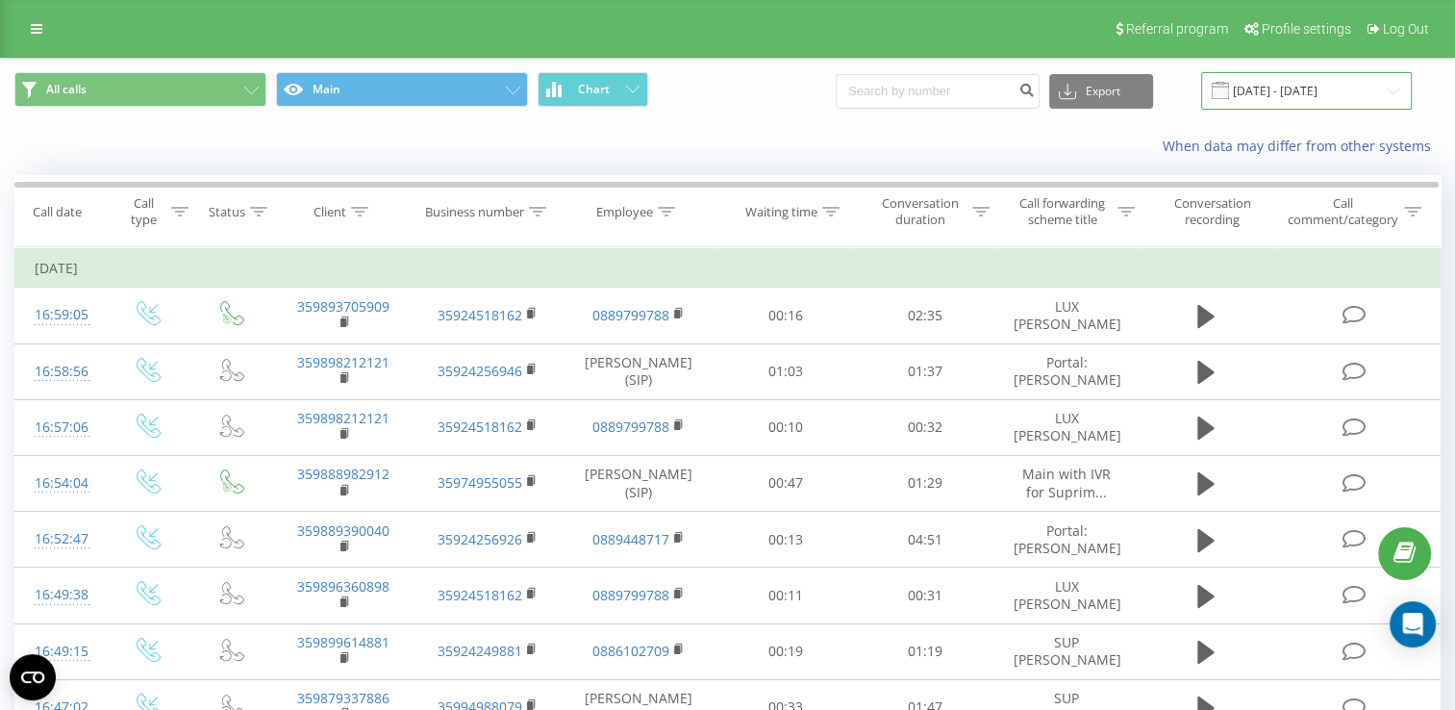
click at [1315, 91] on input "[DATE] - [DATE]" at bounding box center [1306, 90] width 211 height 37
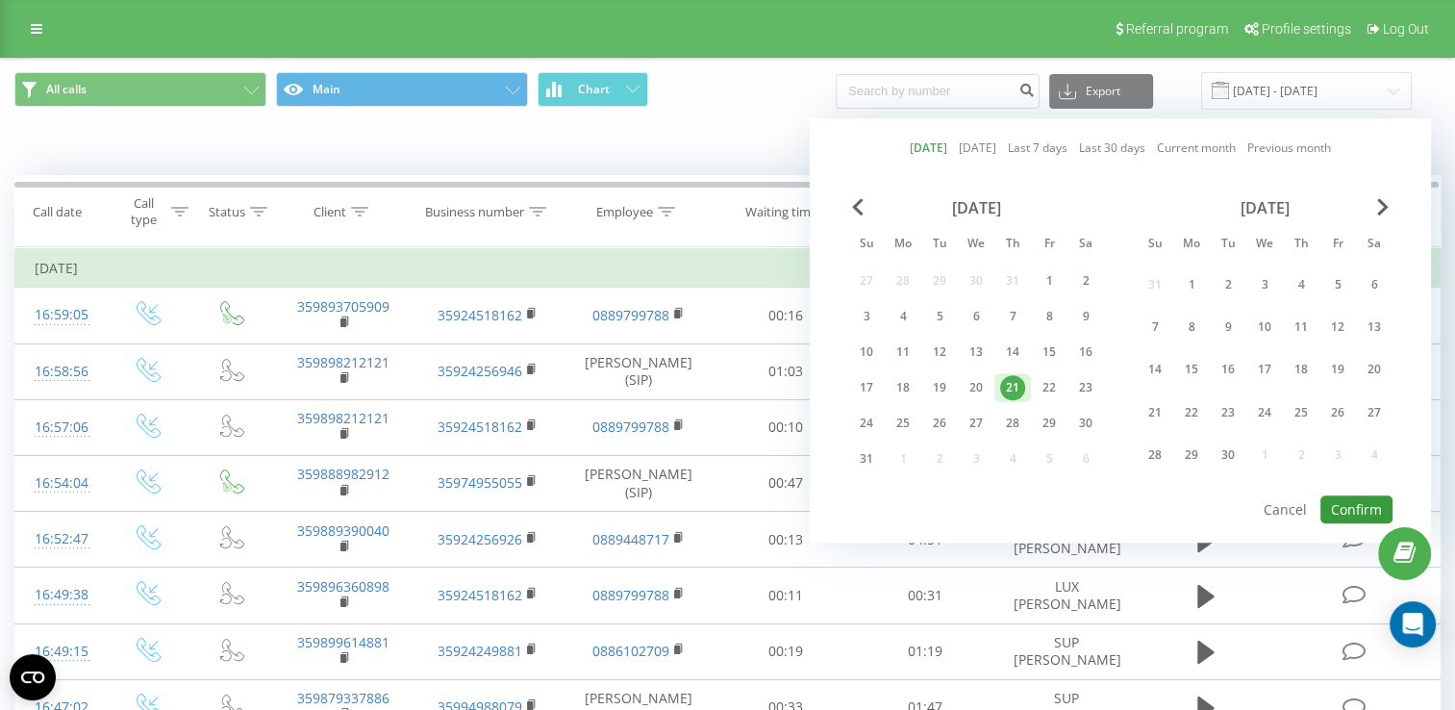
click at [1358, 502] on button "Confirm" at bounding box center [1356, 509] width 72 height 28
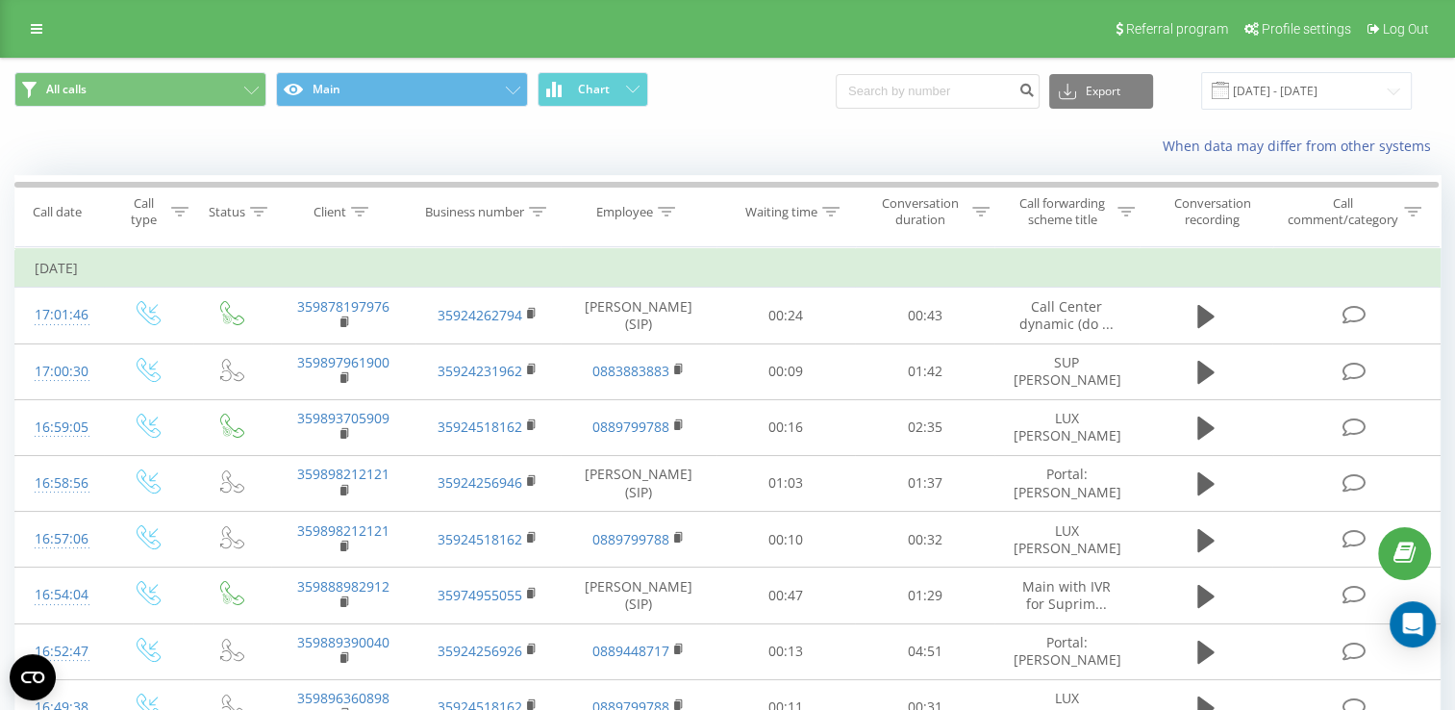
click at [0, 0] on button at bounding box center [0, 0] width 0 height 0
click at [0, 0] on span "359886767586" at bounding box center [0, 0] width 0 height 0
copy span "359886767586"
click at [1262, 85] on input "[DATE] - [DATE]" at bounding box center [1306, 90] width 211 height 37
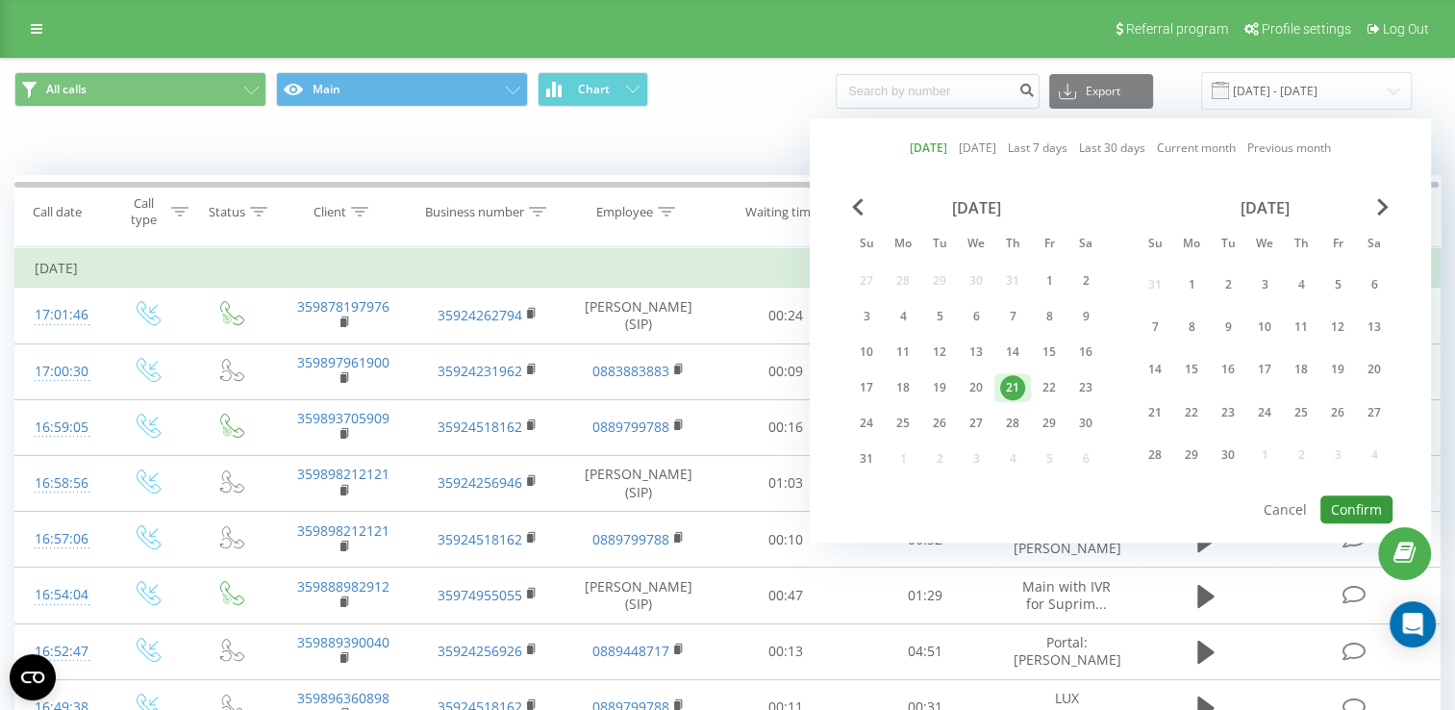
drag, startPoint x: 1358, startPoint y: 503, endPoint x: 1362, endPoint y: 477, distance: 26.4
click at [1358, 502] on button "Confirm" at bounding box center [1356, 509] width 72 height 28
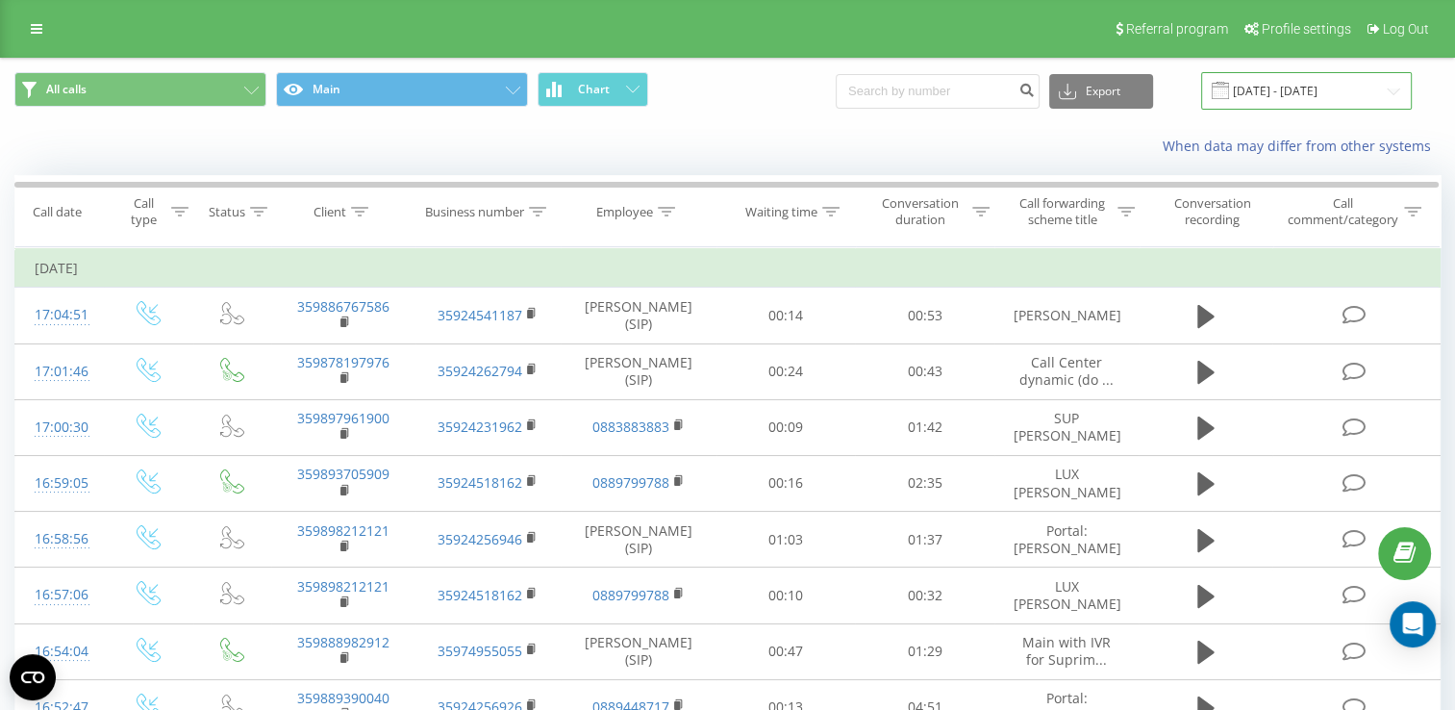
click at [1285, 84] on input "[DATE] - [DATE]" at bounding box center [1306, 90] width 211 height 37
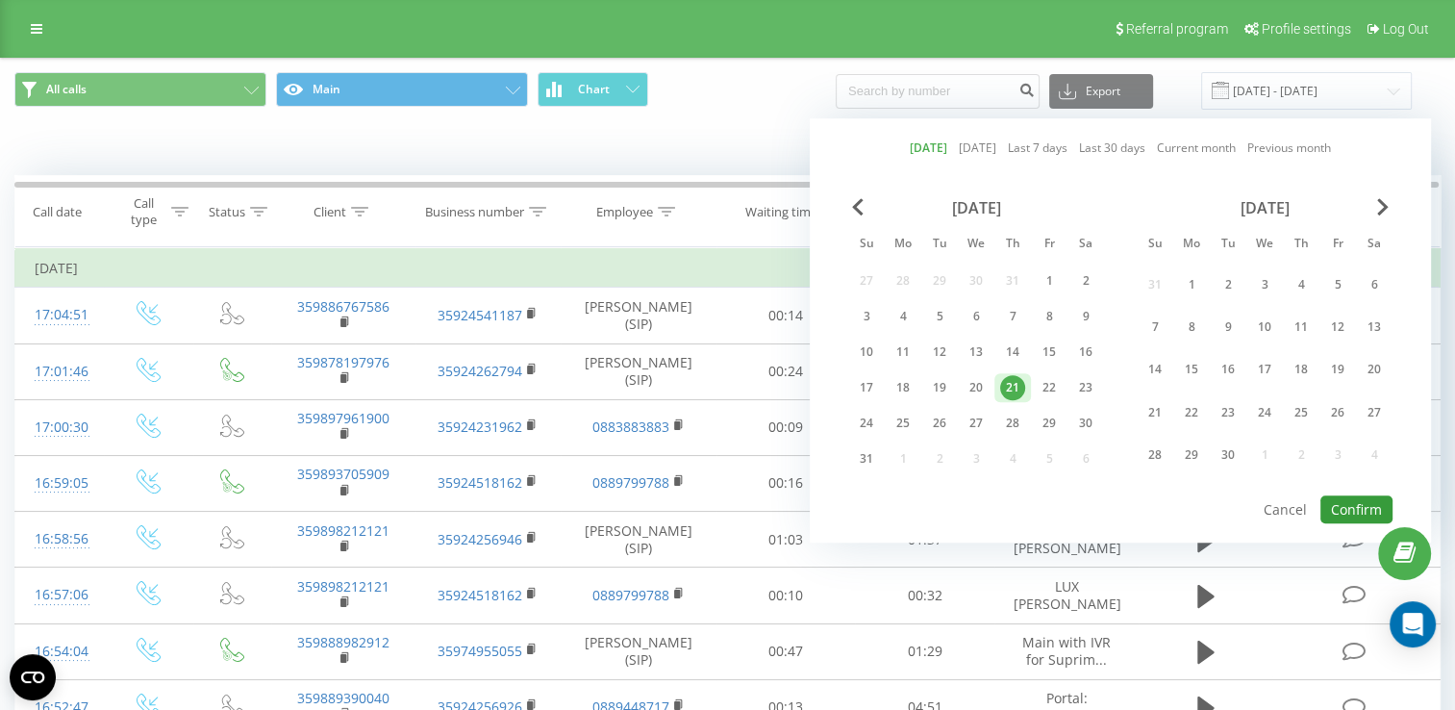
click at [1346, 497] on button "Confirm" at bounding box center [1356, 509] width 72 height 28
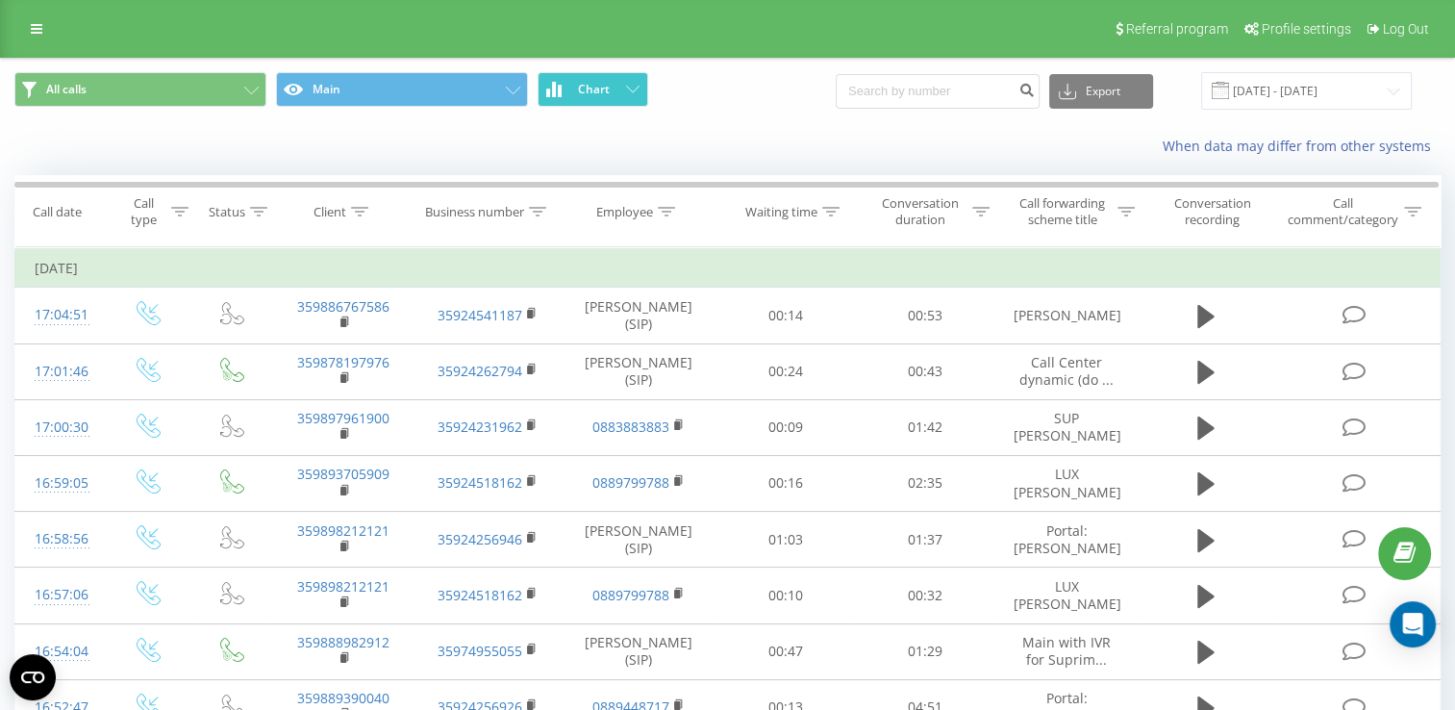
click at [585, 97] on button "Chart" at bounding box center [592, 89] width 111 height 35
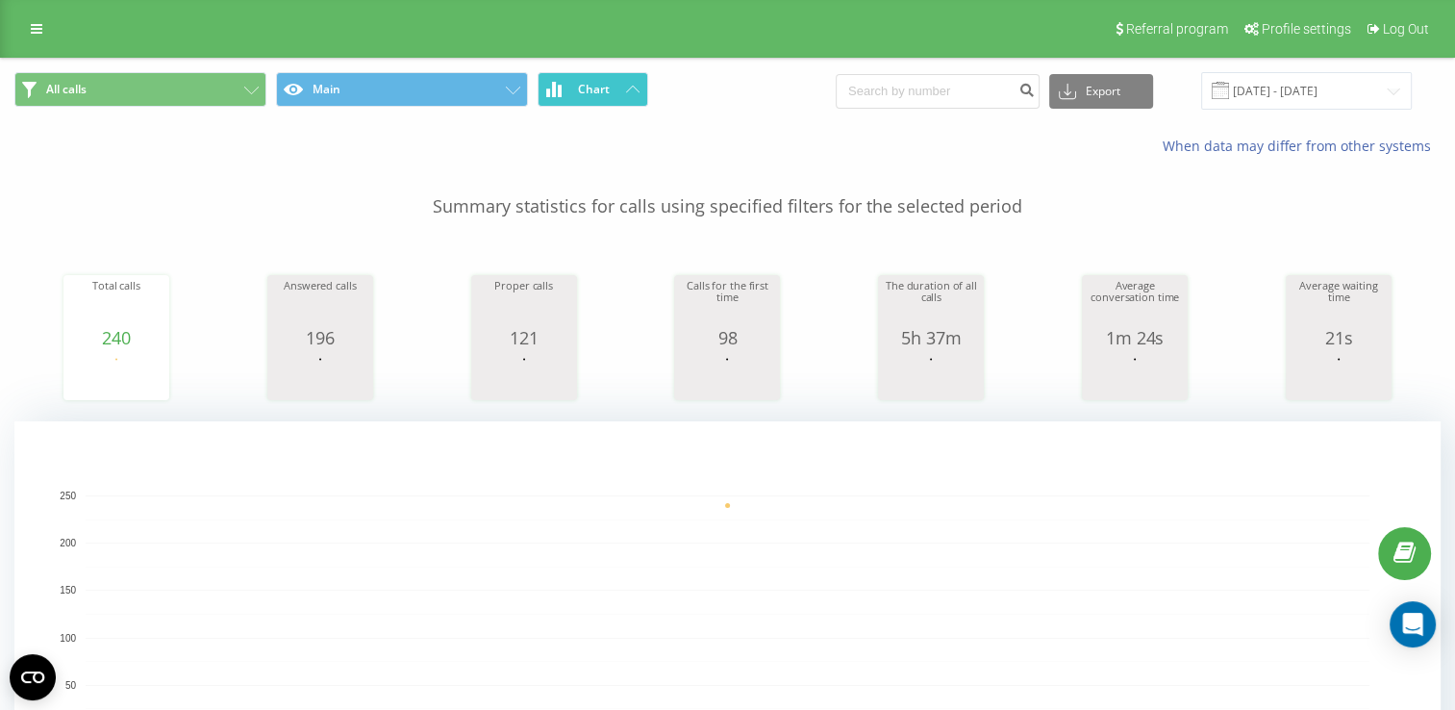
click at [585, 98] on button "Chart" at bounding box center [592, 89] width 111 height 35
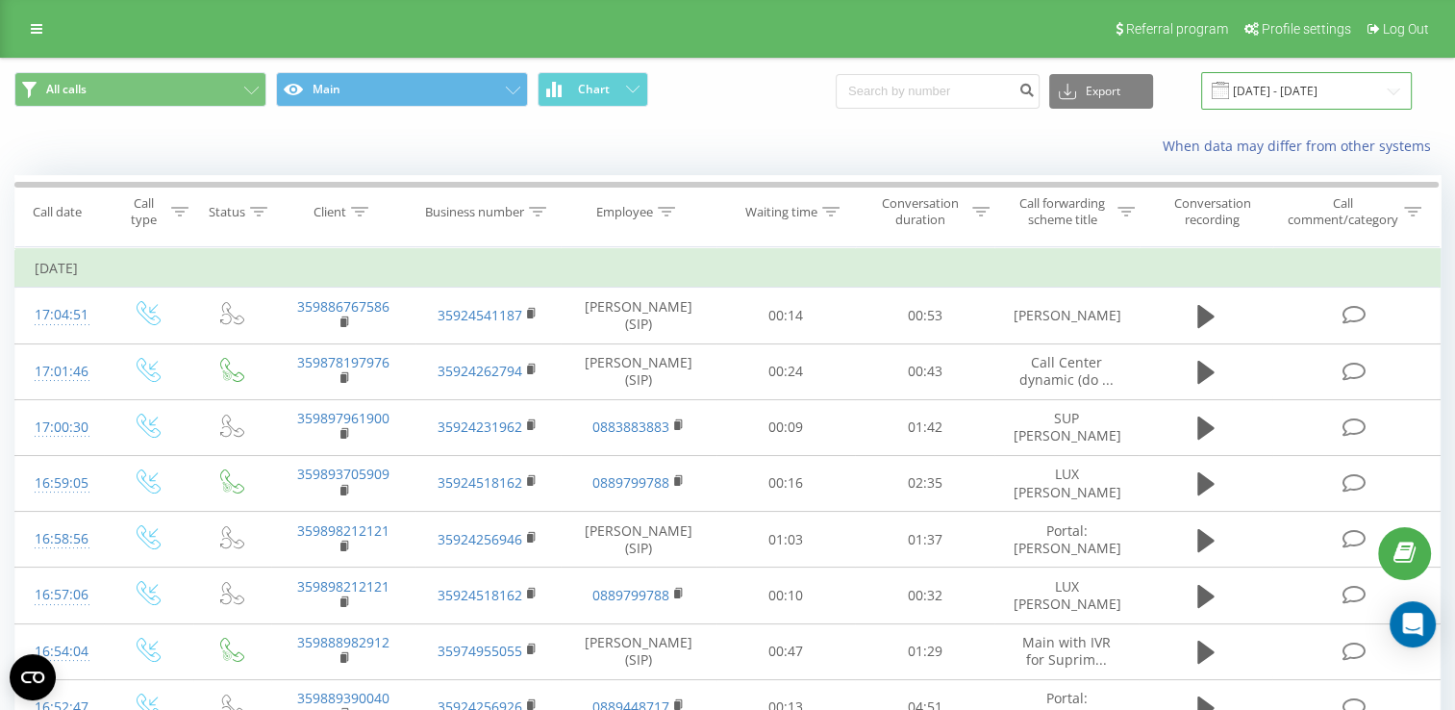
click at [1285, 81] on input "[DATE] - [DATE]" at bounding box center [1306, 90] width 211 height 37
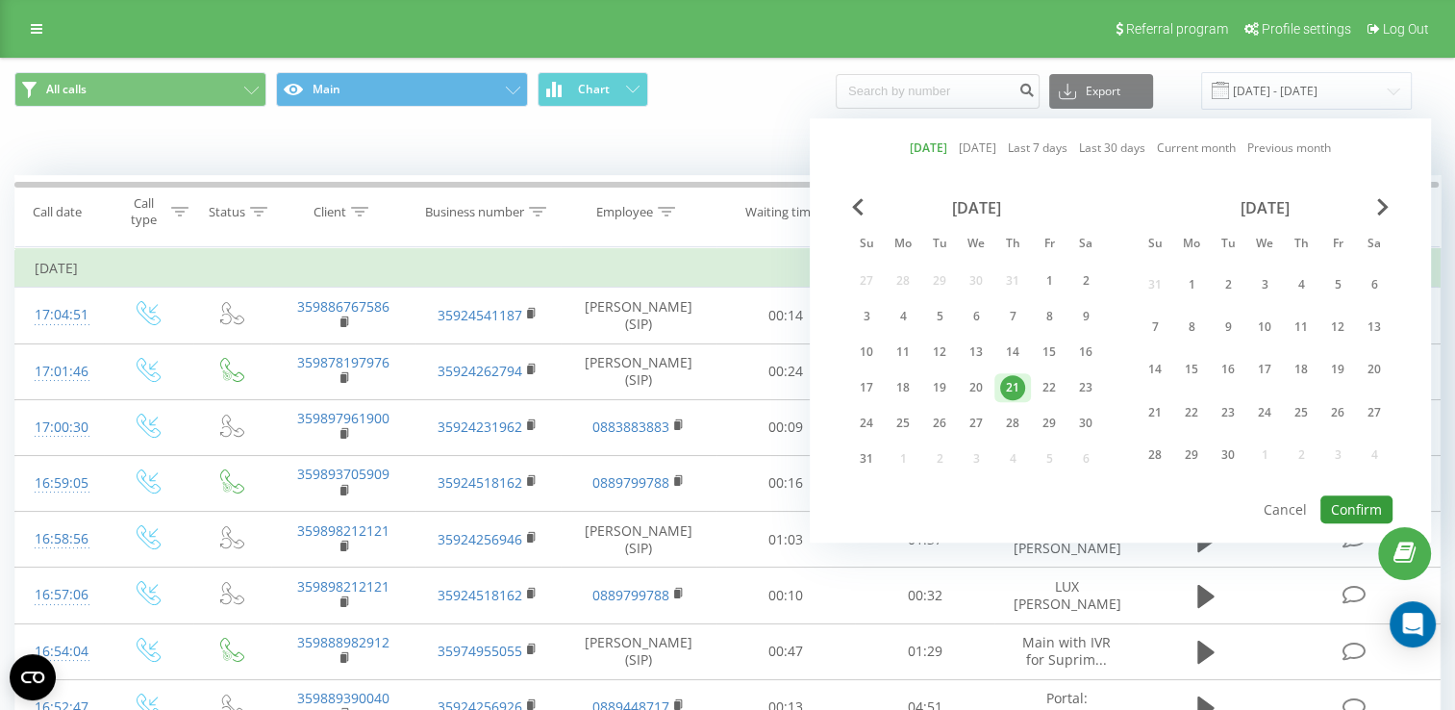
click at [1340, 509] on button "Confirm" at bounding box center [1356, 509] width 72 height 28
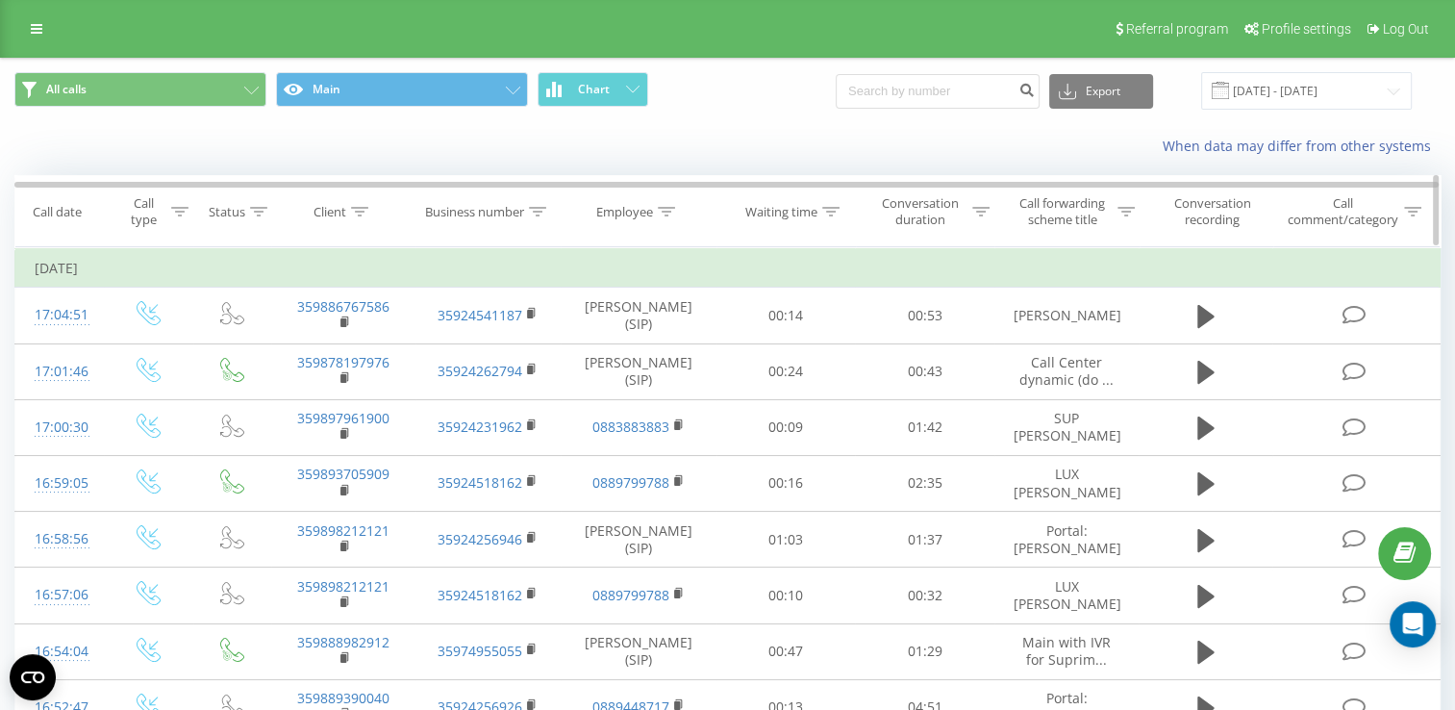
click at [621, 204] on div "Employee" at bounding box center [624, 212] width 57 height 16
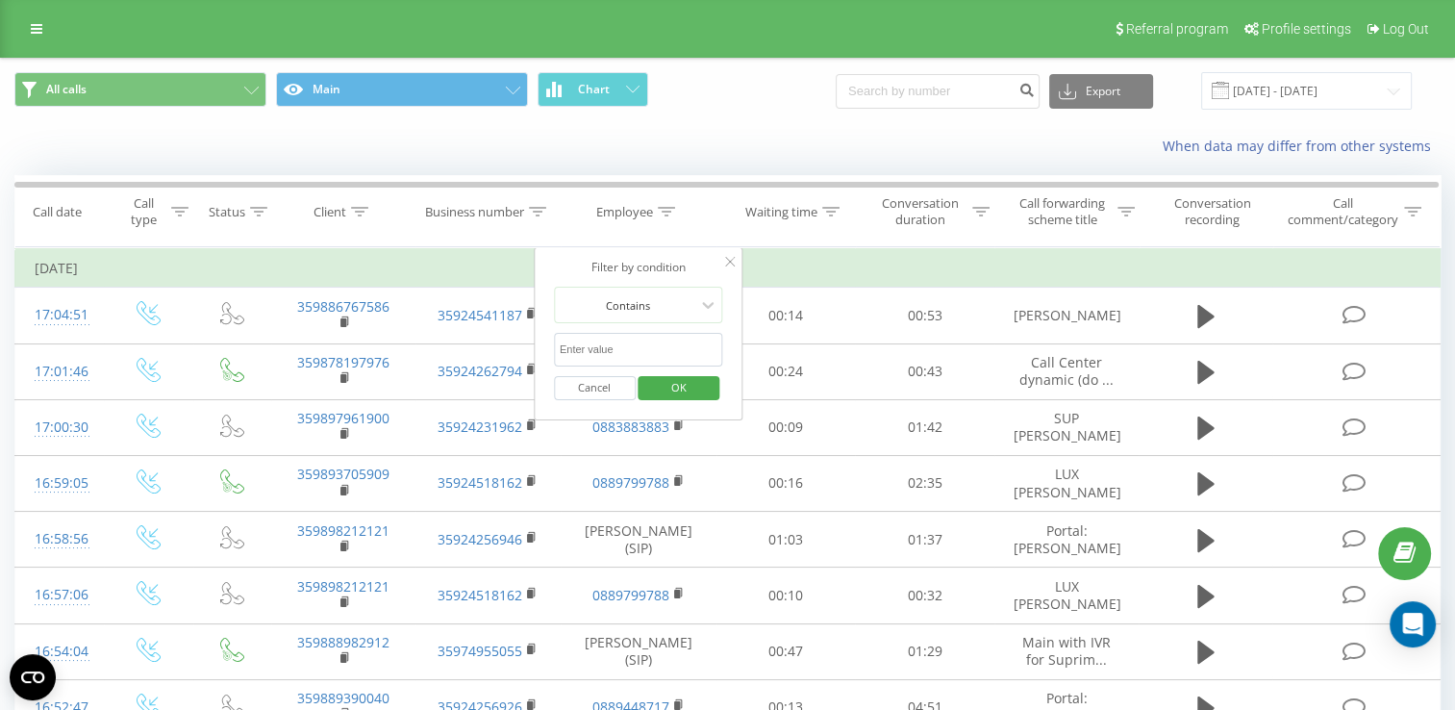
click at [600, 339] on input "text" at bounding box center [638, 350] width 169 height 34
type input "Стела"
click at [677, 389] on span "OK" at bounding box center [679, 387] width 54 height 30
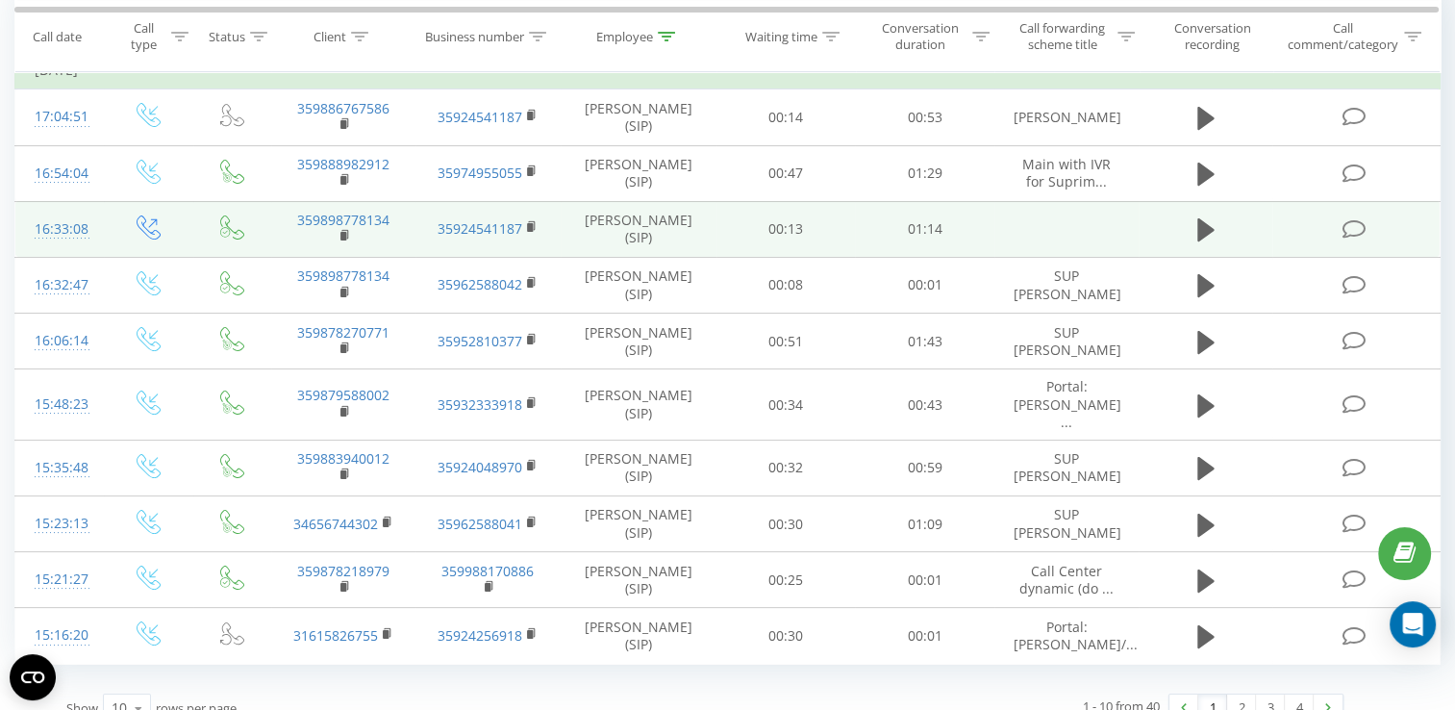
scroll to position [206, 0]
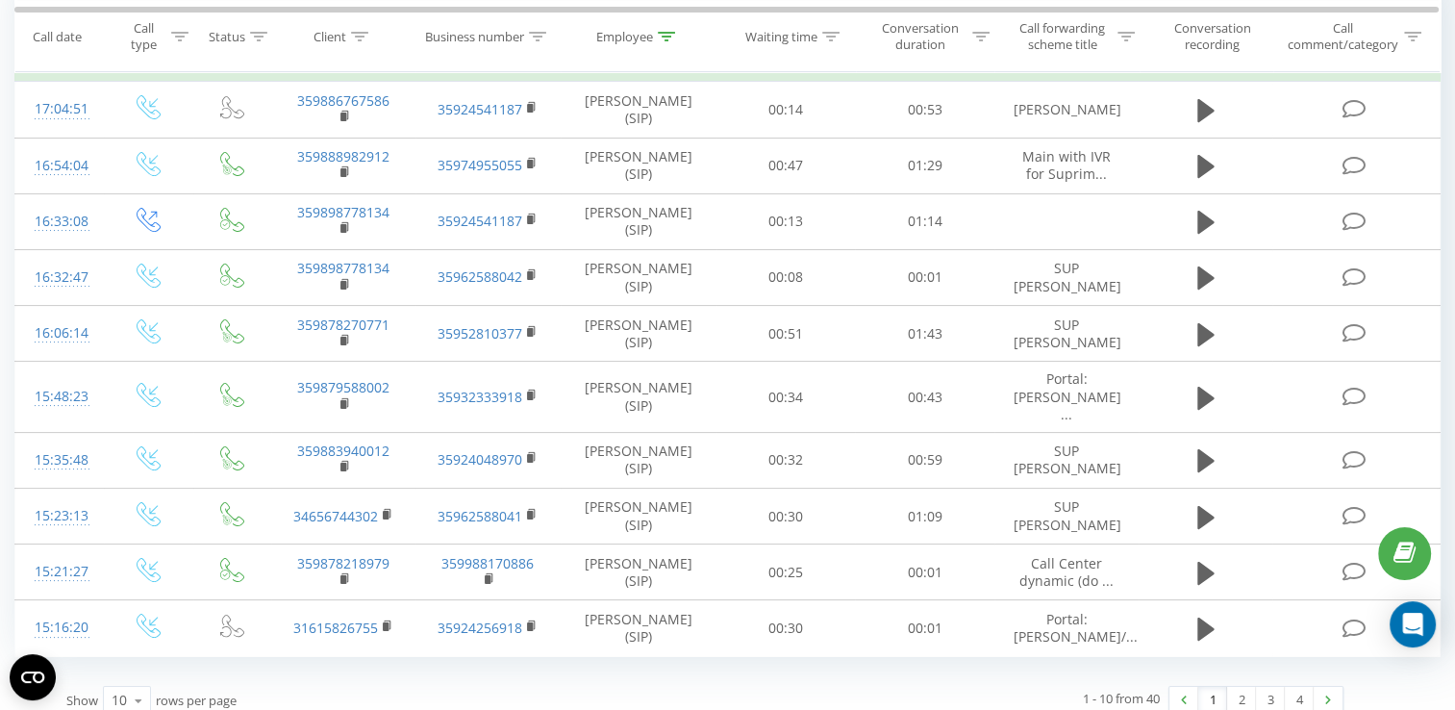
click at [0, 0] on button at bounding box center [0, 0] width 0 height 0
click at [0, 0] on span "359898212121" at bounding box center [0, 0] width 0 height 0
copy span "359898212121"
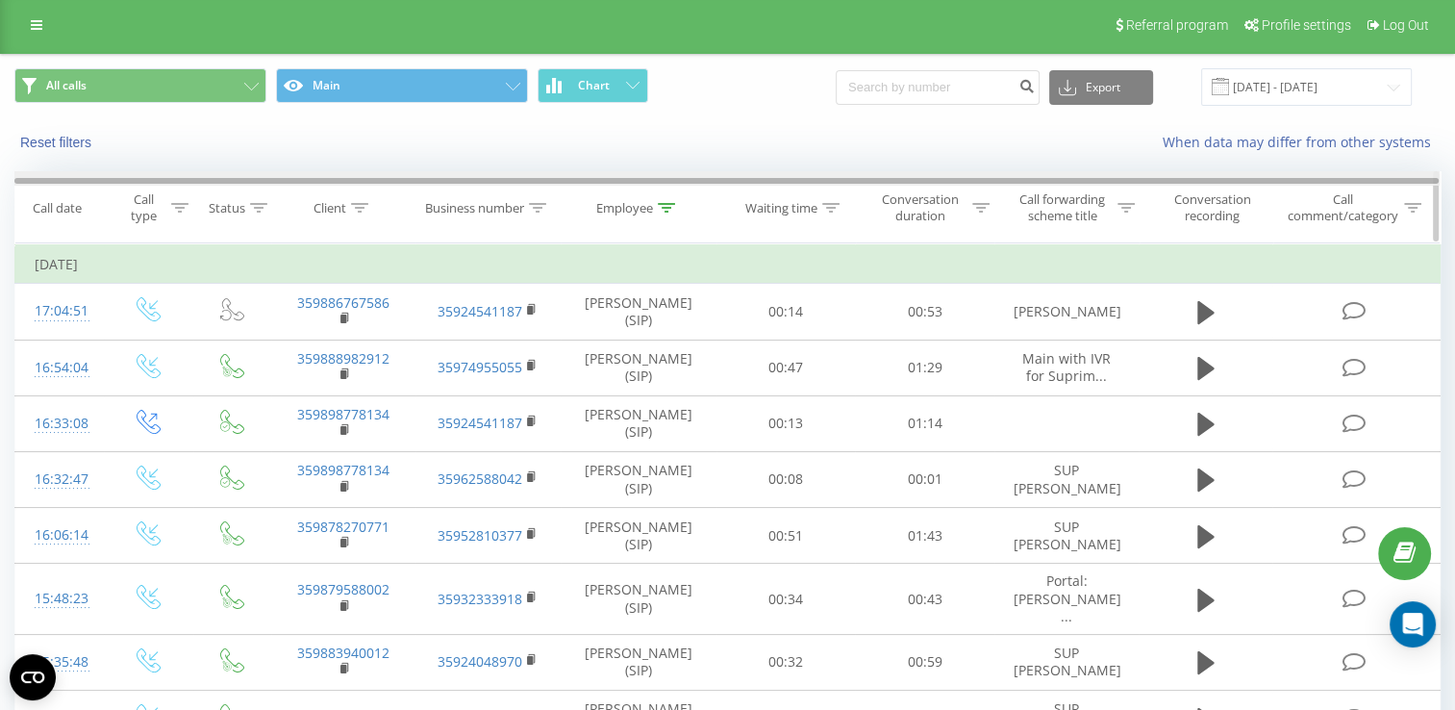
scroll to position [0, 0]
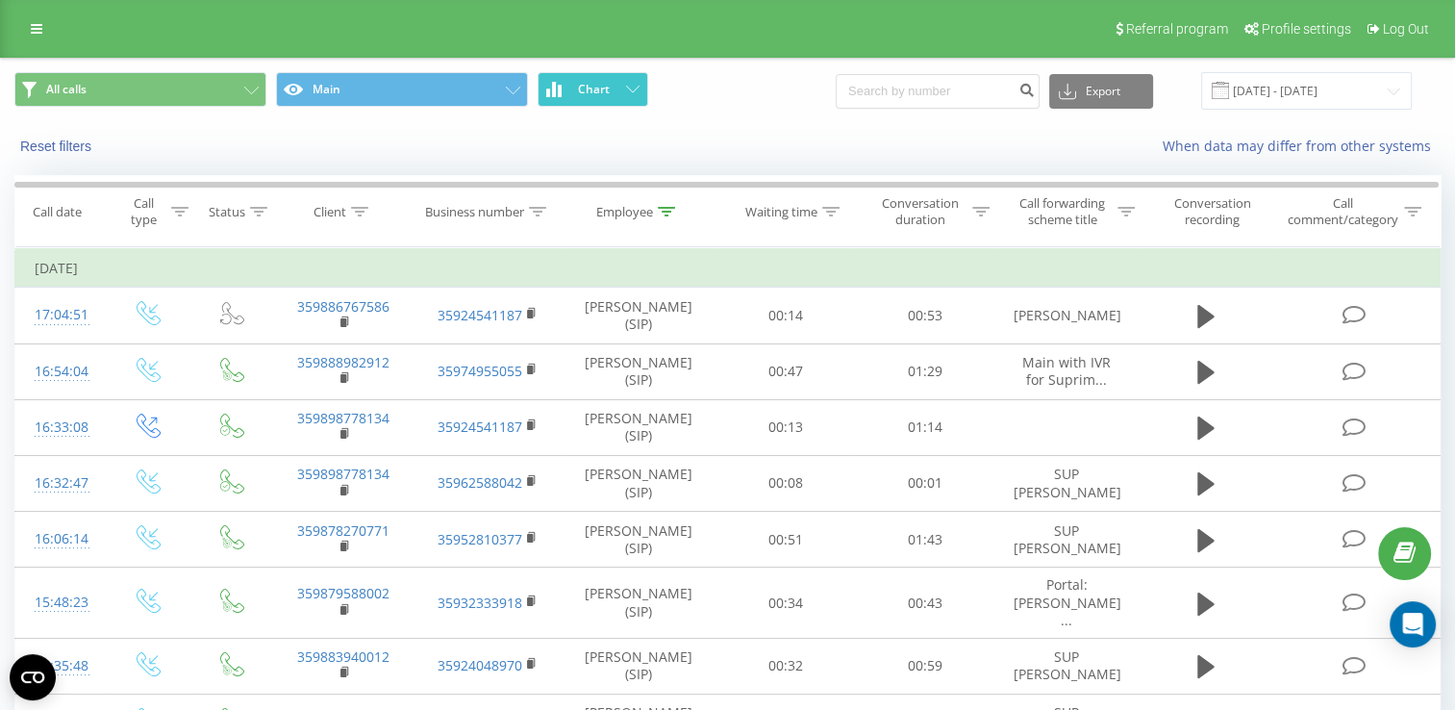
click at [578, 88] on span "Chart" at bounding box center [594, 89] width 32 height 13
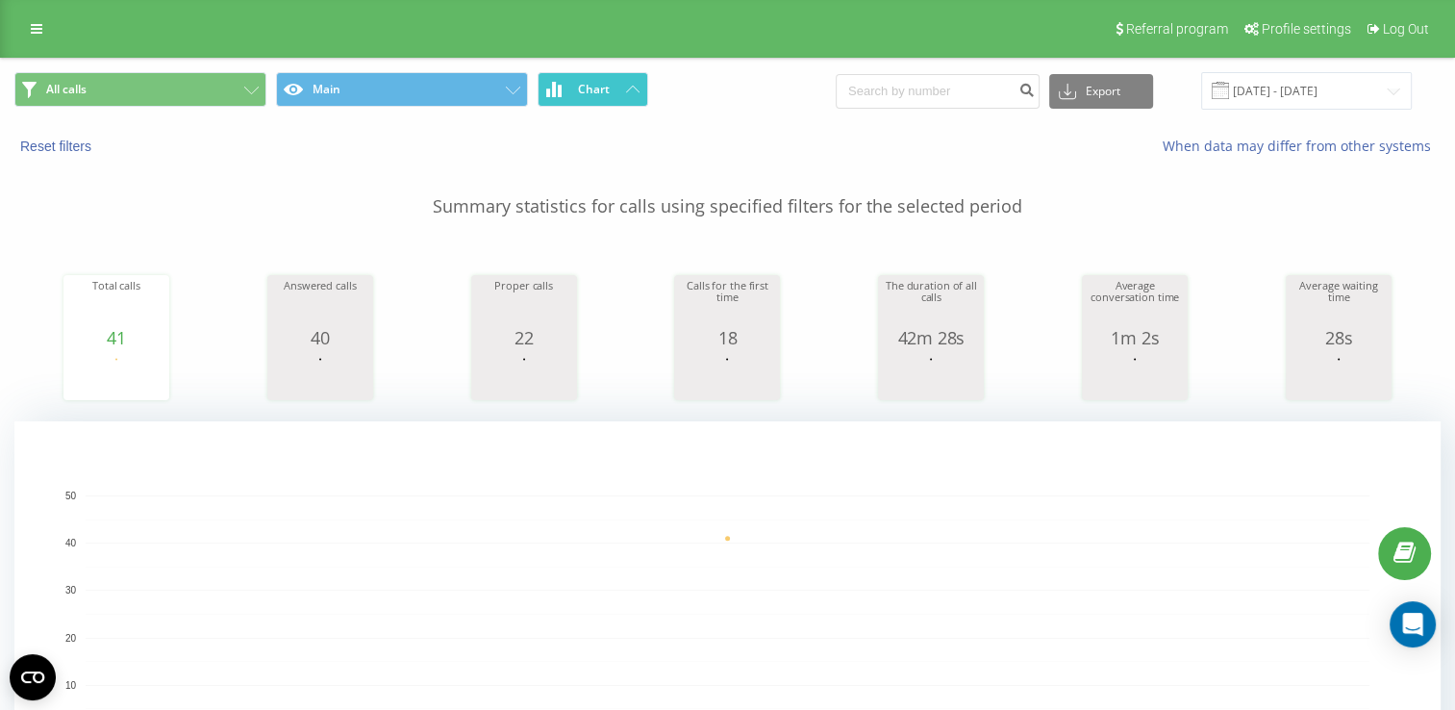
click at [600, 89] on span "Chart" at bounding box center [594, 89] width 32 height 13
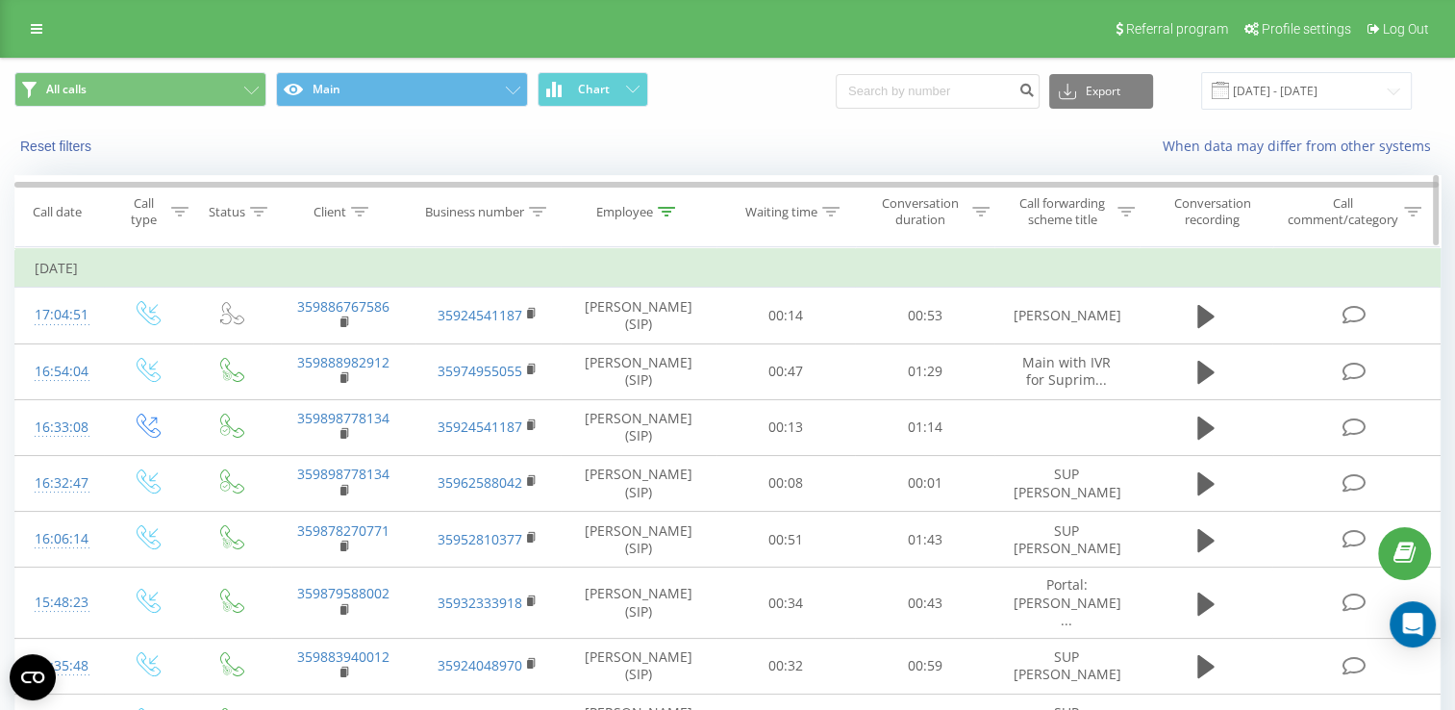
click at [659, 213] on icon at bounding box center [666, 212] width 17 height 10
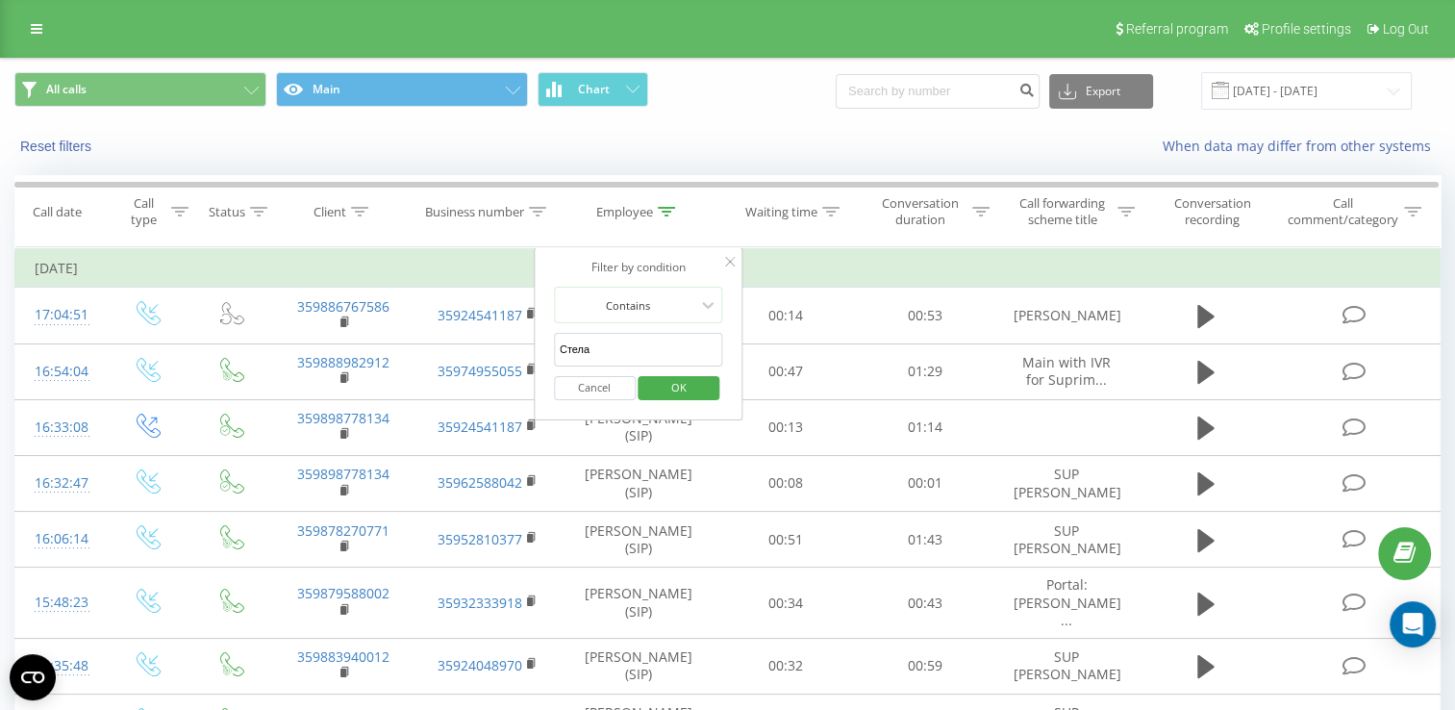
click at [623, 342] on input "Стела" at bounding box center [638, 350] width 169 height 34
drag, startPoint x: 581, startPoint y: 343, endPoint x: 550, endPoint y: 344, distance: 30.8
click at [540, 344] on div "Filter by condition Contains Стела Cancel OK" at bounding box center [639, 333] width 210 height 173
click at [577, 352] on input "text" at bounding box center [638, 350] width 169 height 34
type input "милена"
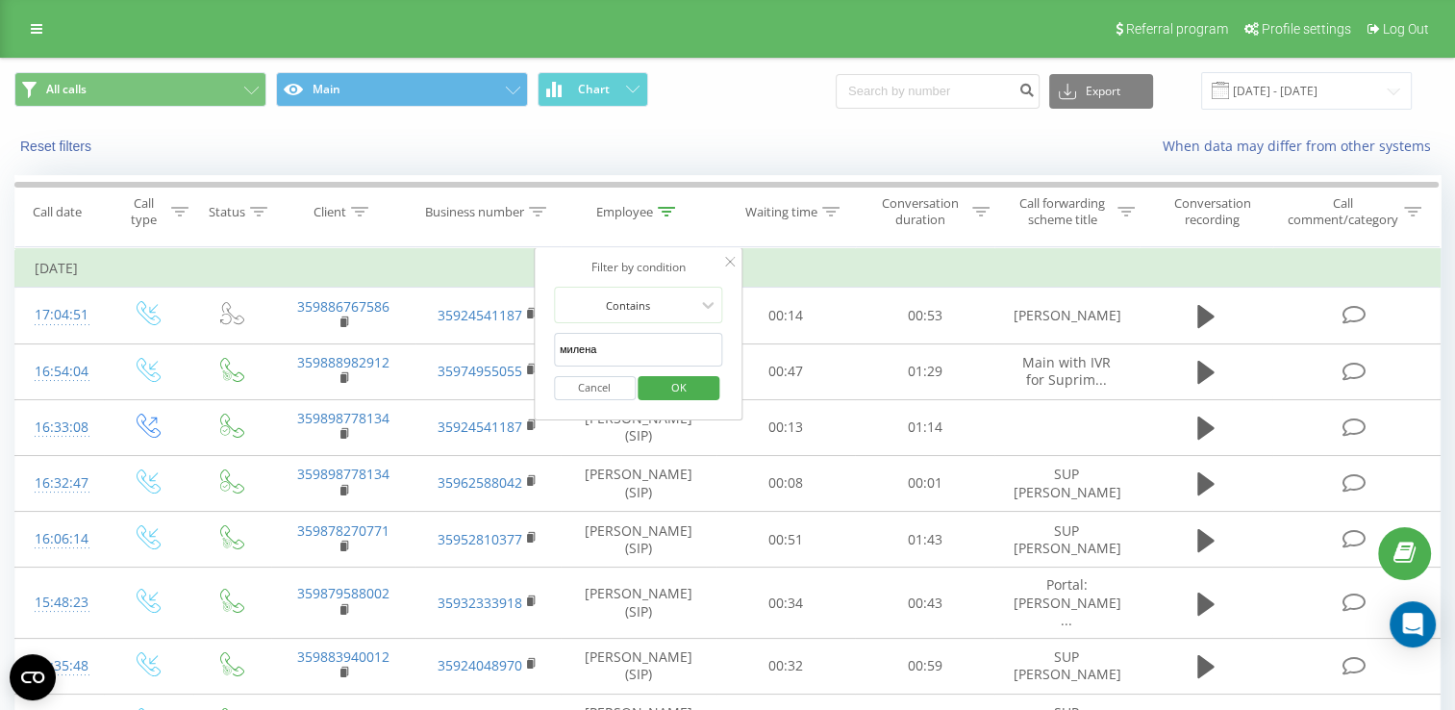
click at [681, 390] on span "OK" at bounding box center [679, 387] width 54 height 30
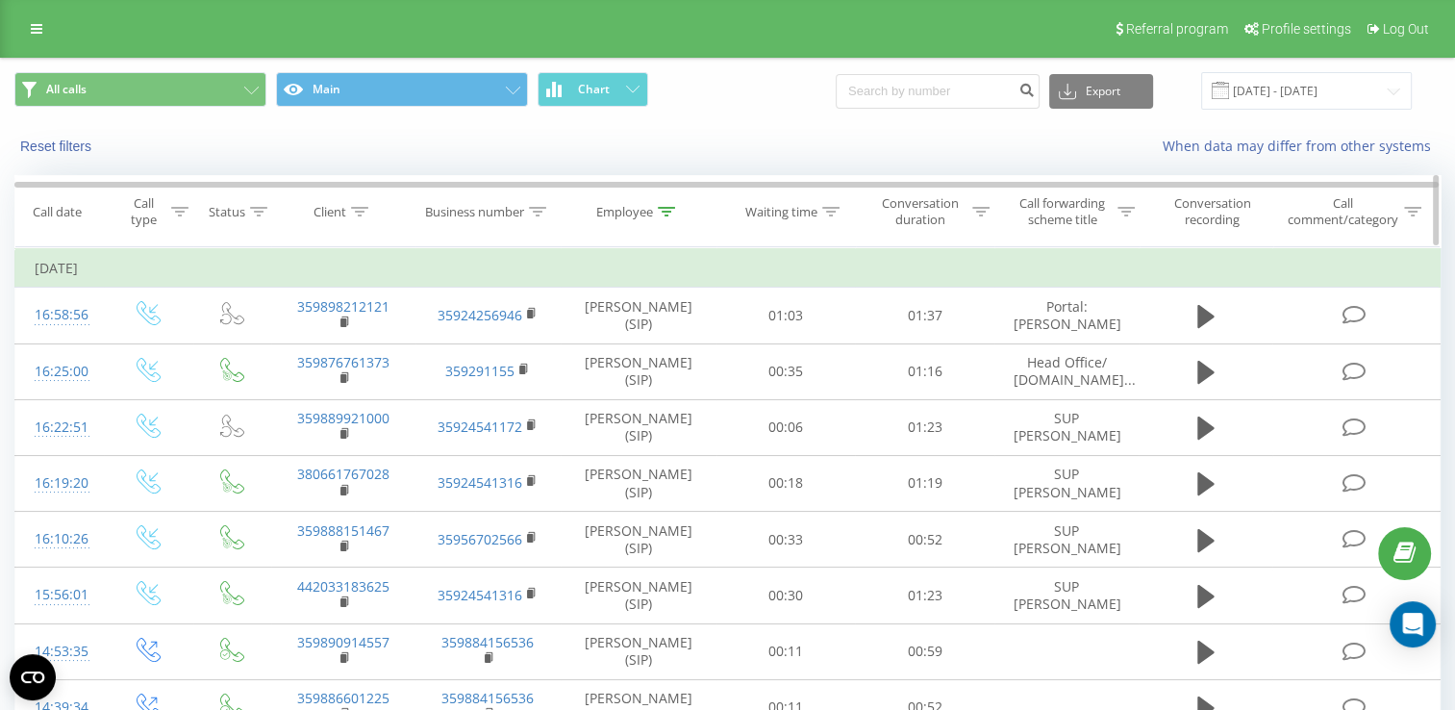
click at [623, 213] on div "Employee" at bounding box center [624, 212] width 57 height 16
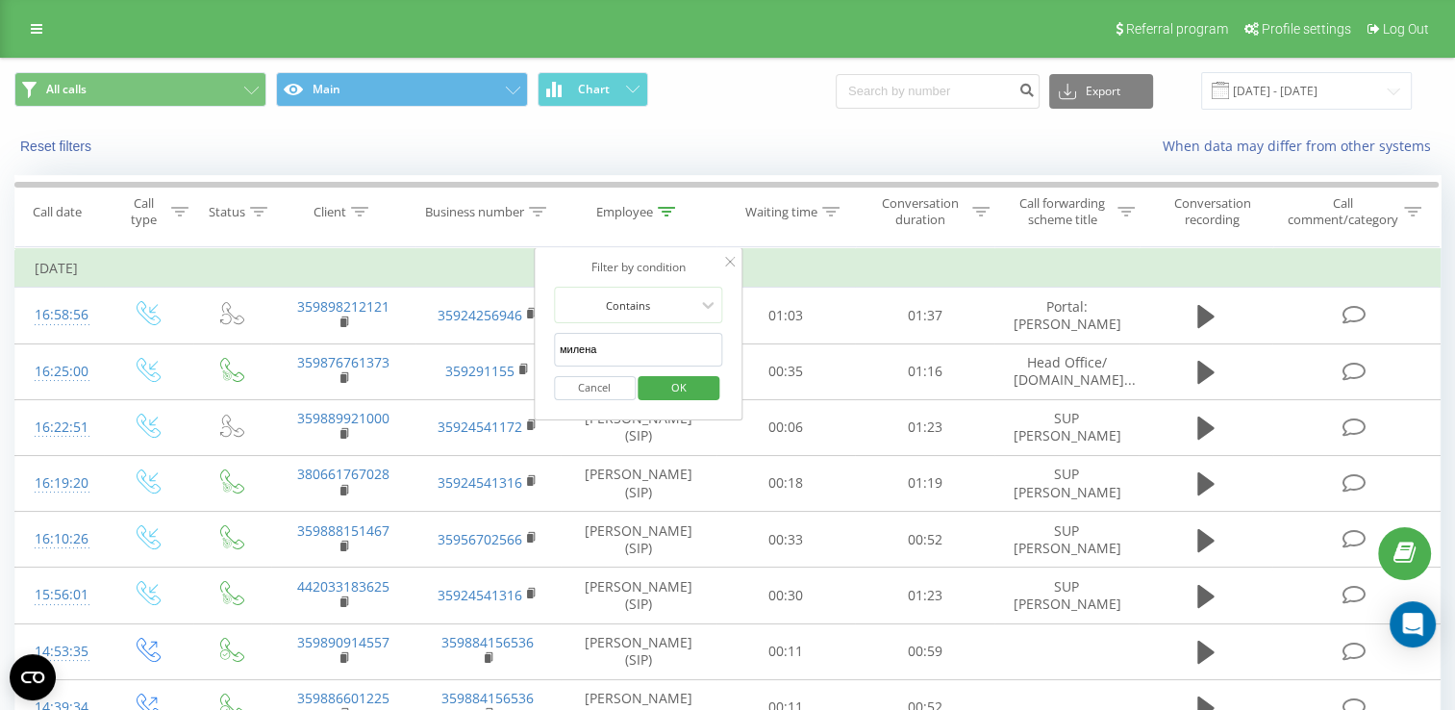
drag, startPoint x: 612, startPoint y: 340, endPoint x: 544, endPoint y: 346, distance: 68.5
click at [544, 346] on div "Filter by condition Contains милена Cancel OK" at bounding box center [639, 333] width 210 height 173
click at [686, 387] on span "OK" at bounding box center [679, 387] width 54 height 30
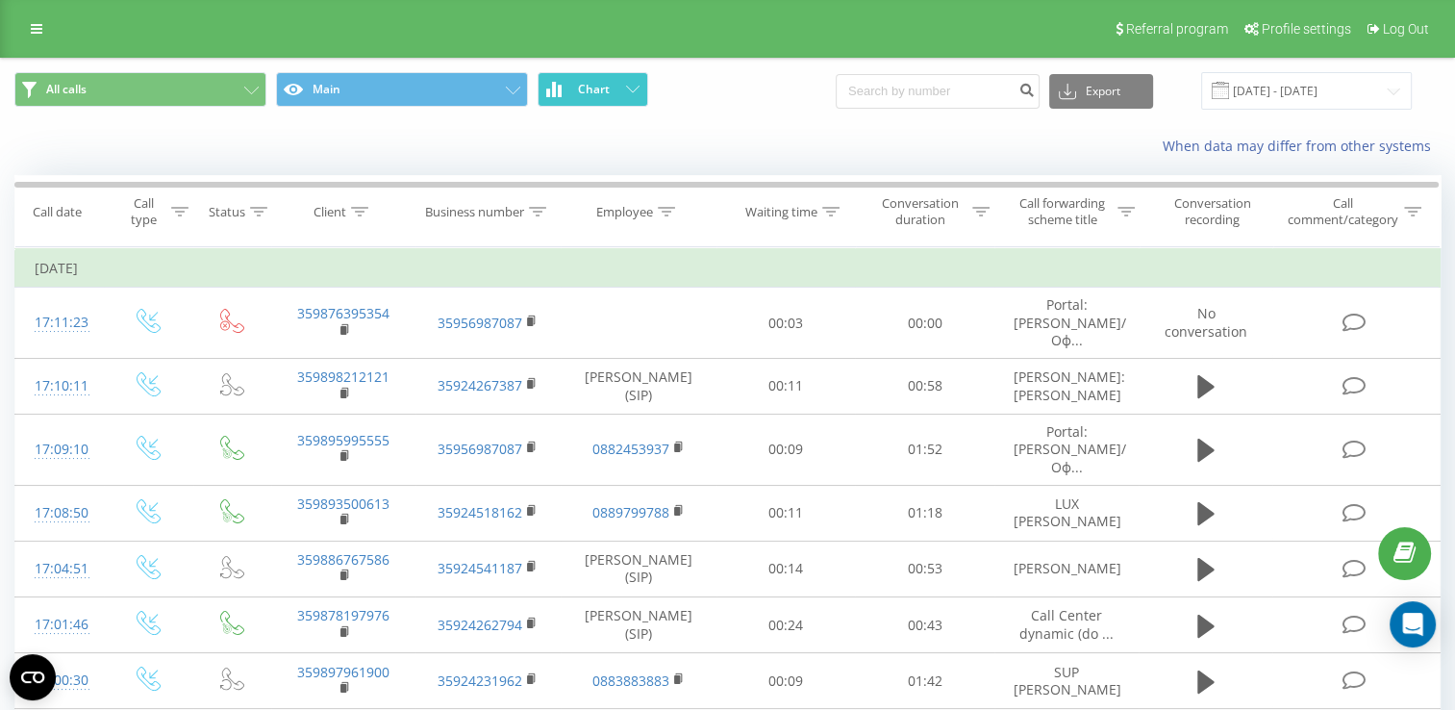
click at [586, 87] on span "Chart" at bounding box center [594, 89] width 32 height 13
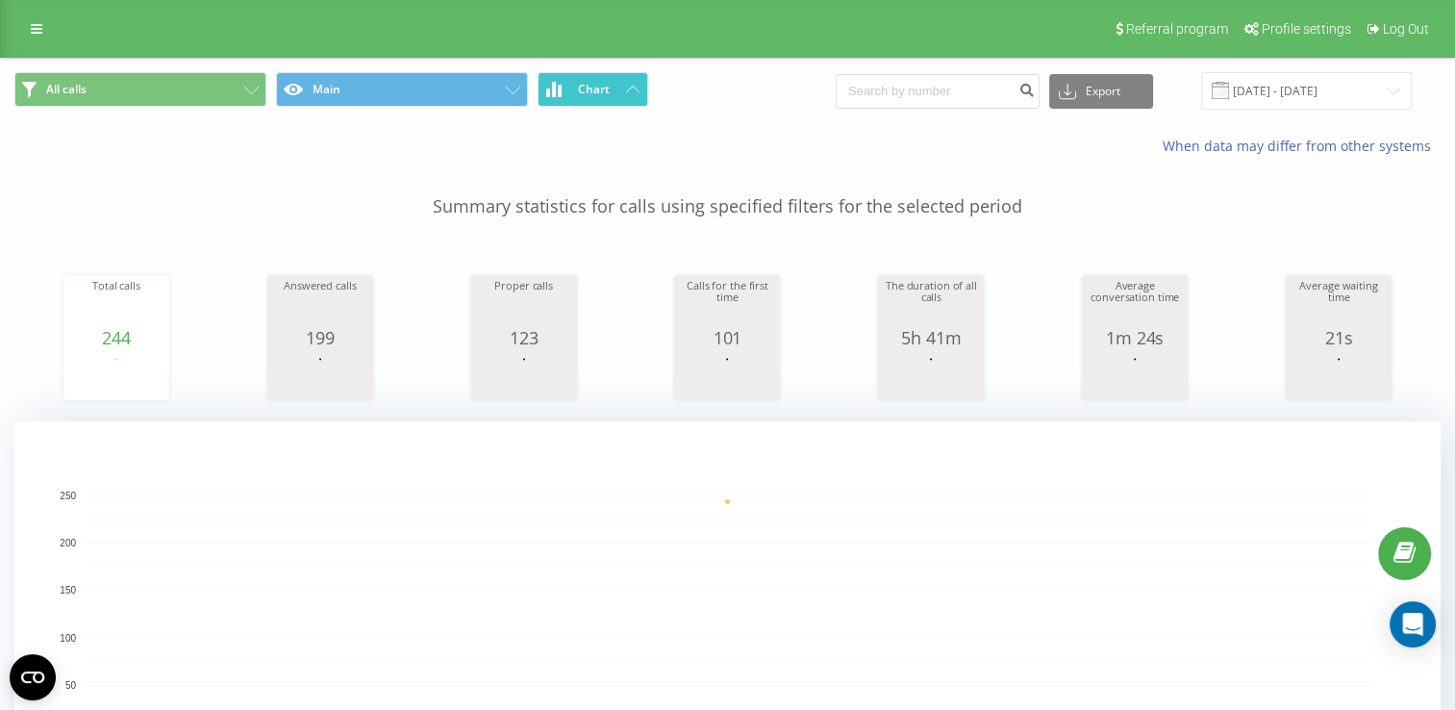
click at [586, 87] on span "Chart" at bounding box center [594, 89] width 32 height 13
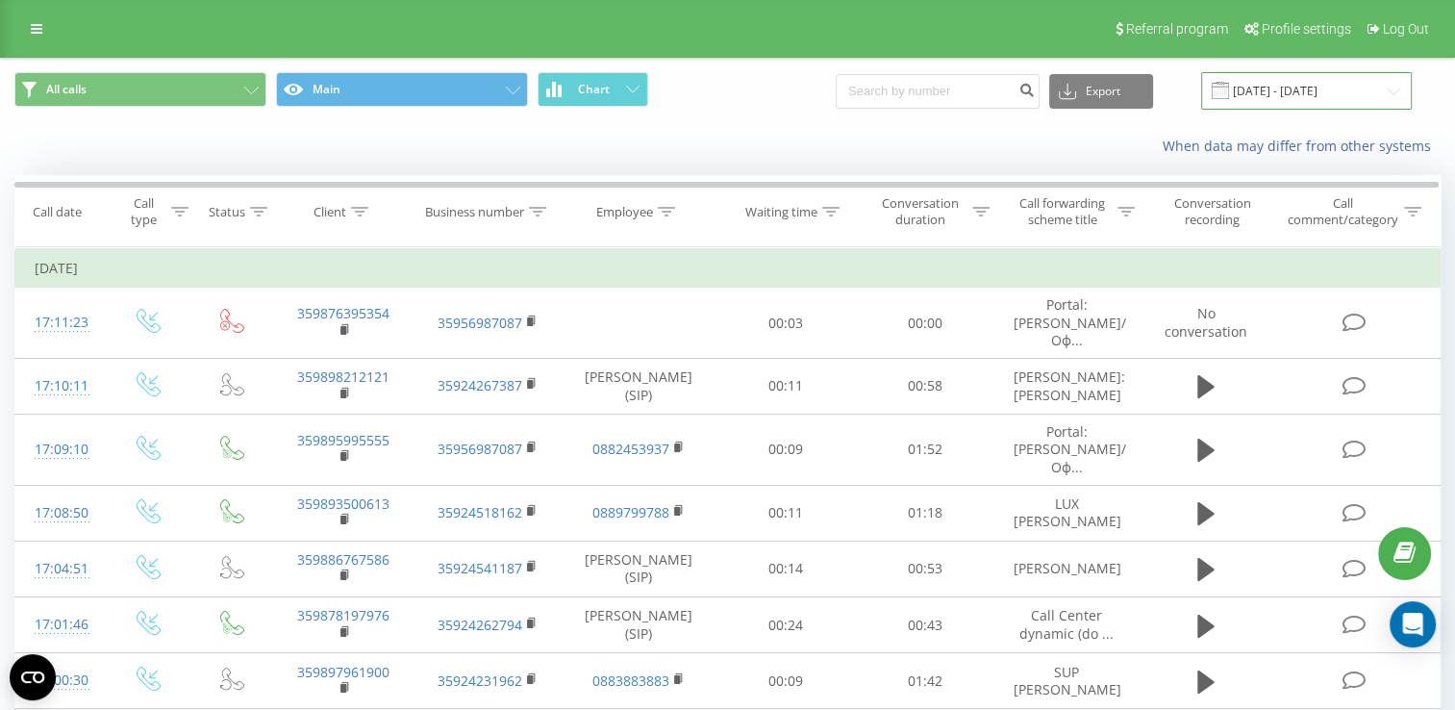
click at [1311, 85] on input "[DATE] - [DATE]" at bounding box center [1306, 90] width 211 height 37
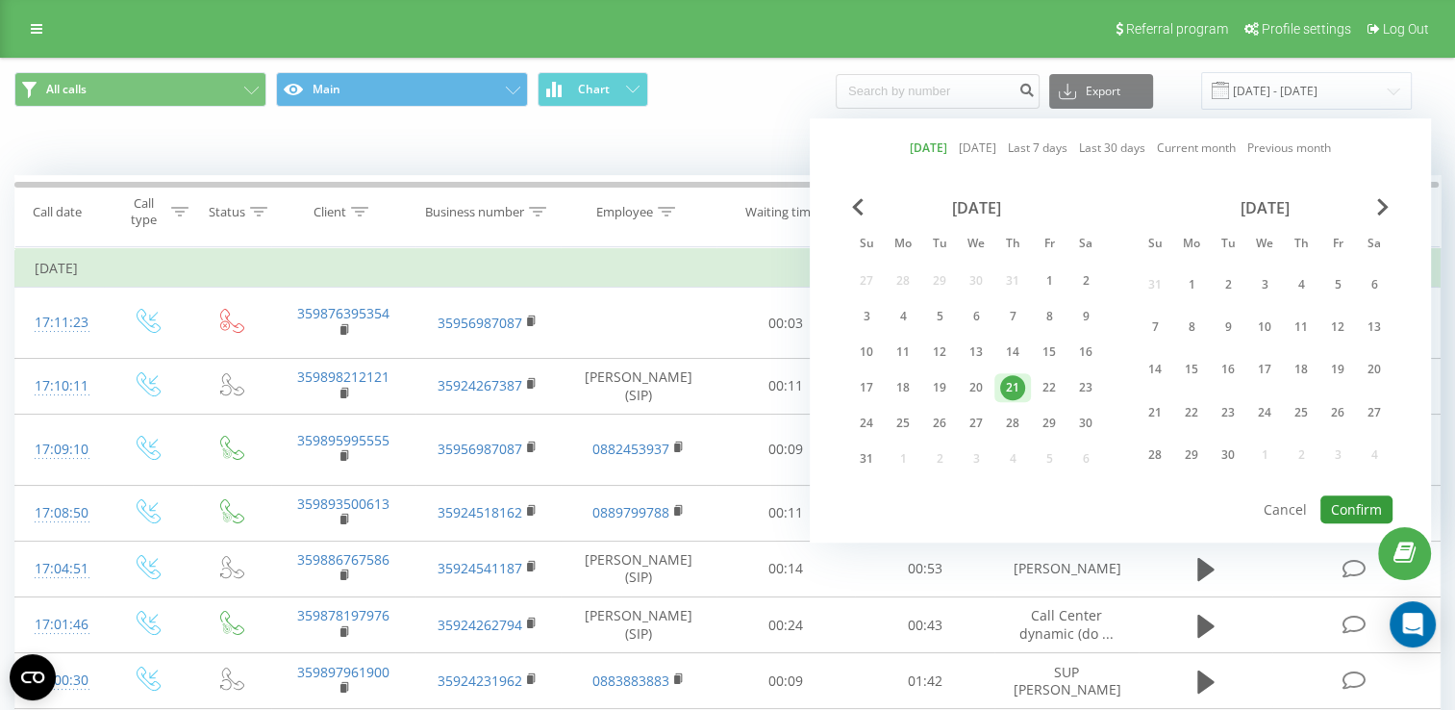
click at [1360, 504] on button "Confirm" at bounding box center [1356, 509] width 72 height 28
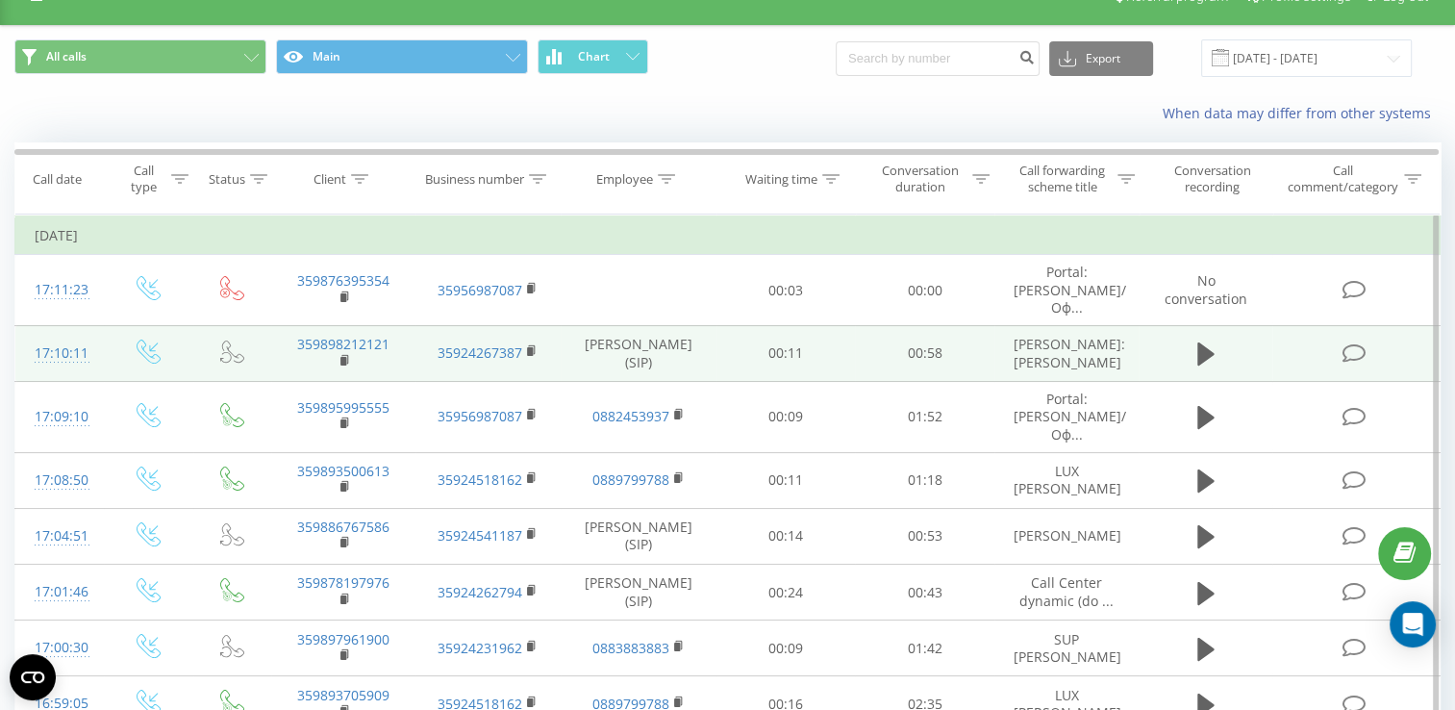
scroll to position [29, 0]
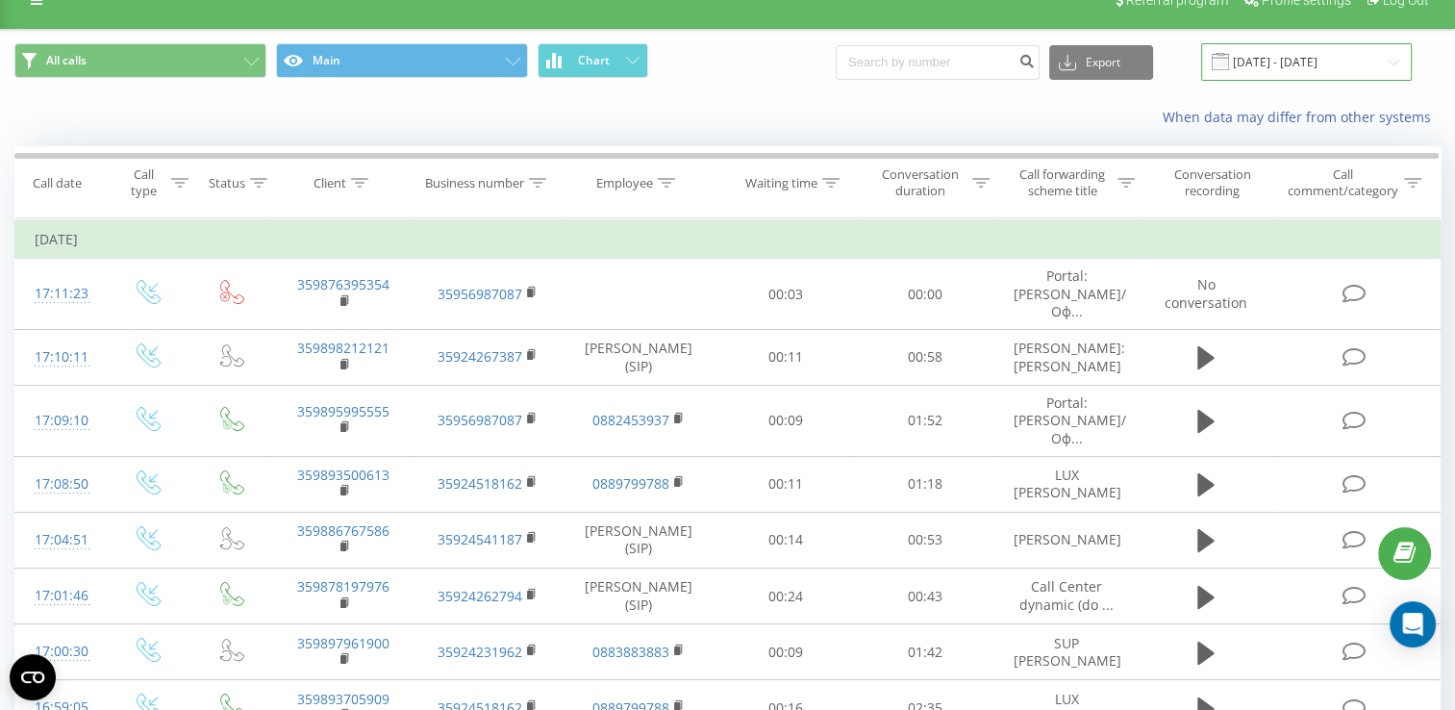
click at [1286, 55] on input "[DATE] - [DATE]" at bounding box center [1306, 61] width 211 height 37
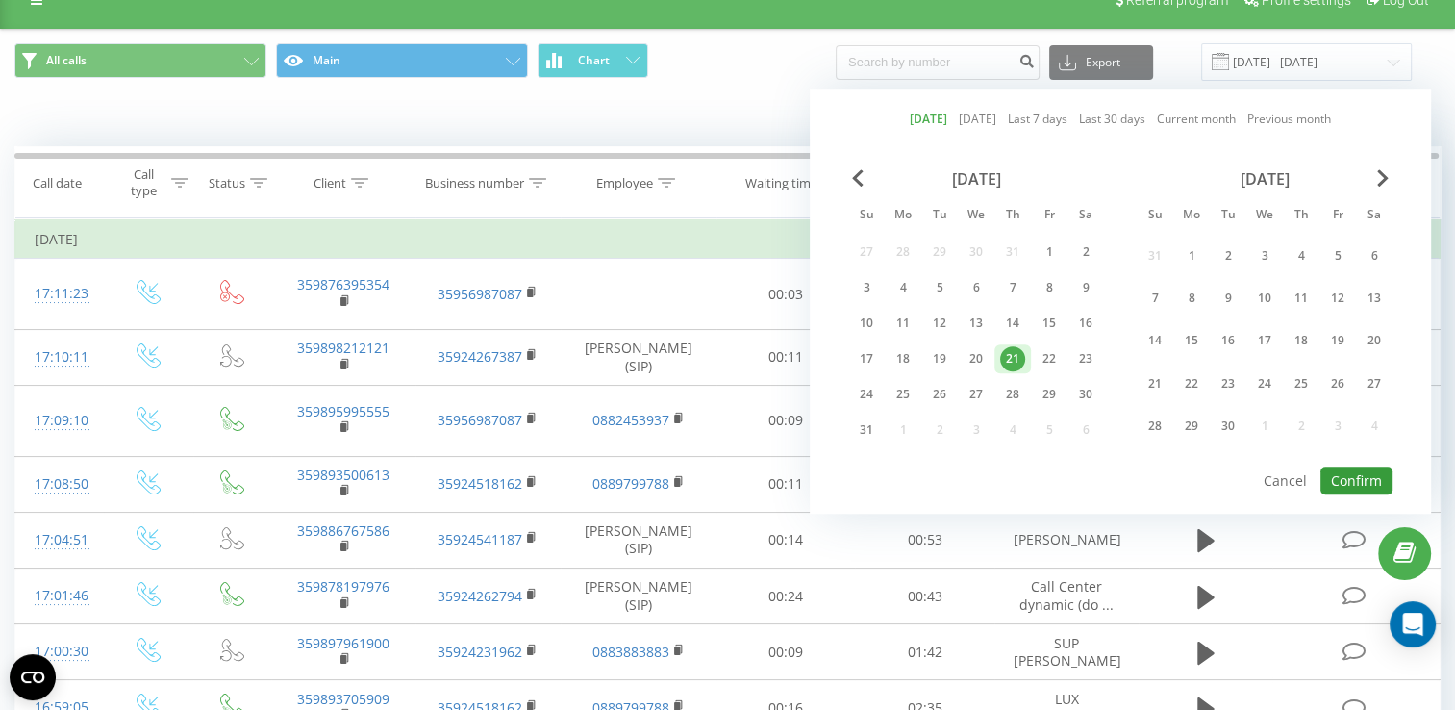
click at [1360, 471] on button "Confirm" at bounding box center [1356, 480] width 72 height 28
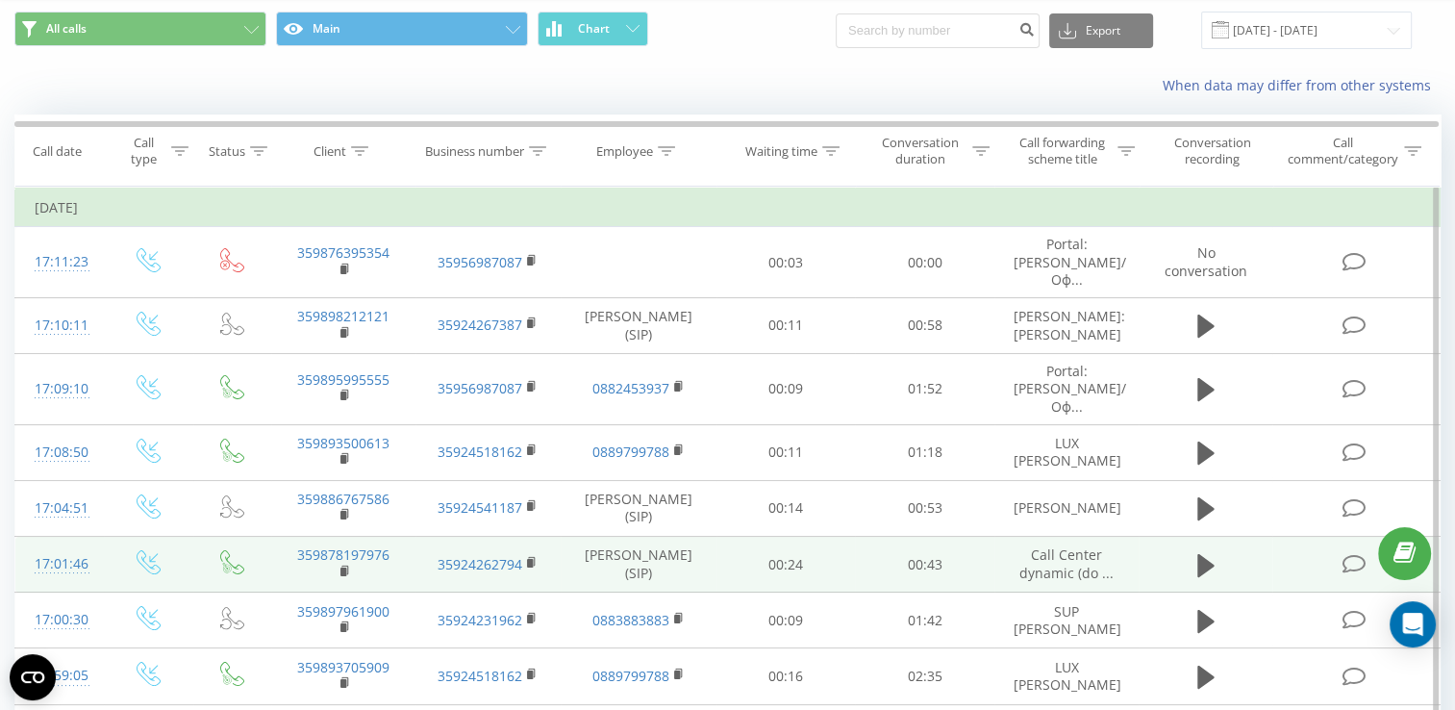
scroll to position [0, 0]
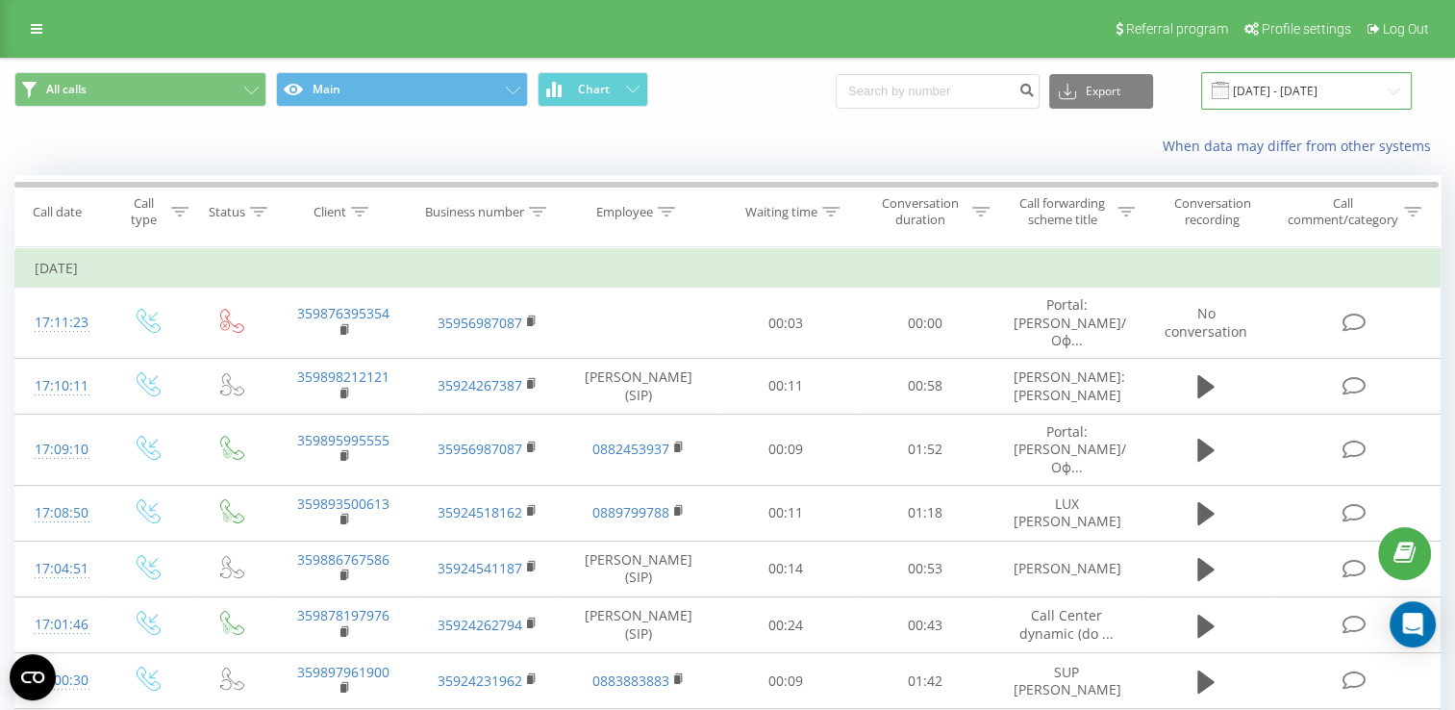
click at [1273, 84] on input "[DATE] - [DATE]" at bounding box center [1306, 90] width 211 height 37
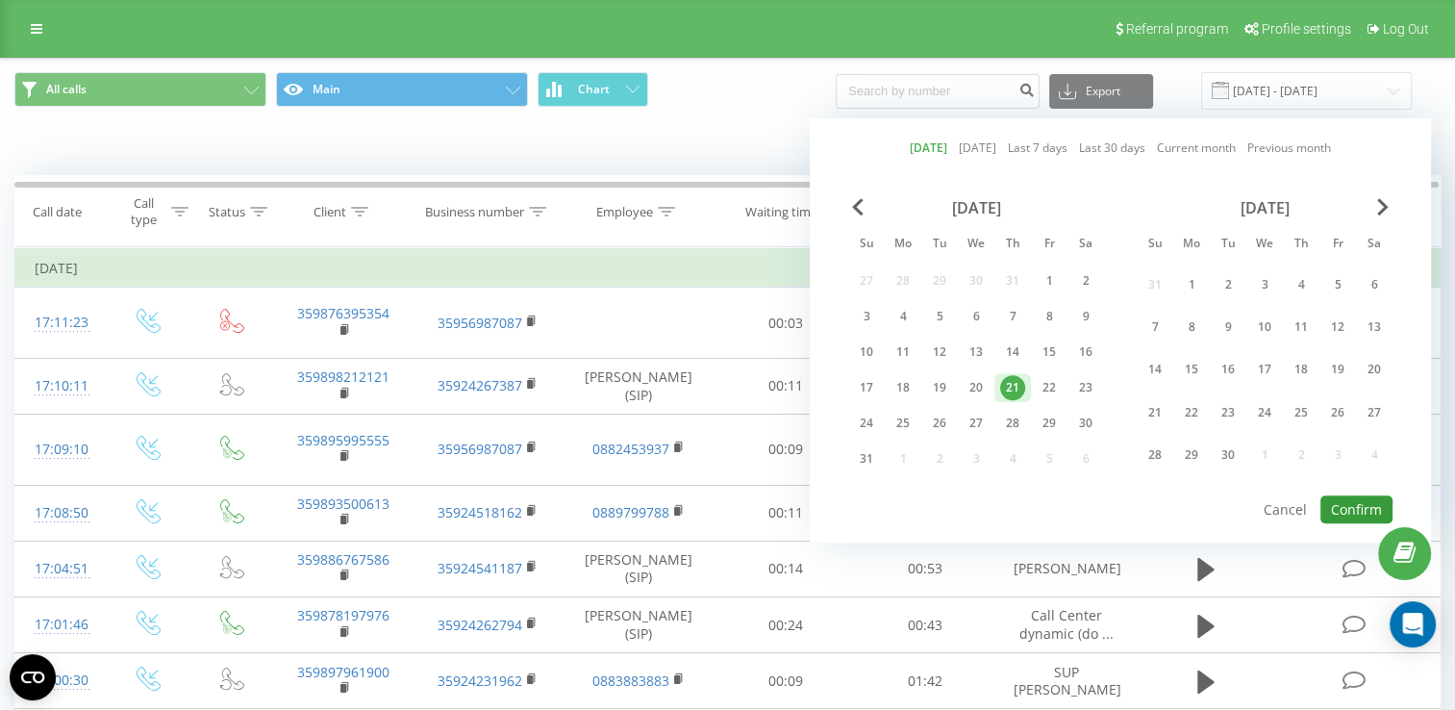
click at [1352, 500] on button "Confirm" at bounding box center [1356, 509] width 72 height 28
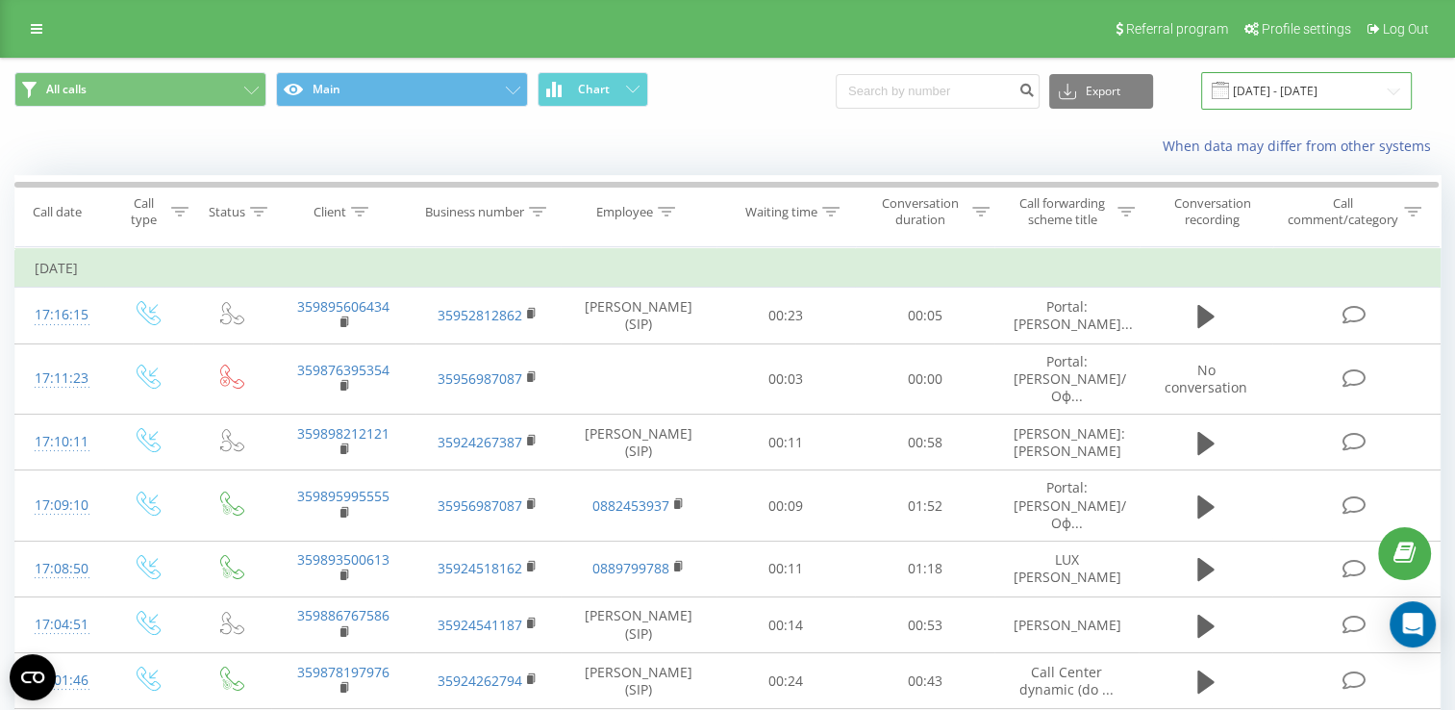
click at [1311, 90] on input "[DATE] - [DATE]" at bounding box center [1306, 90] width 211 height 37
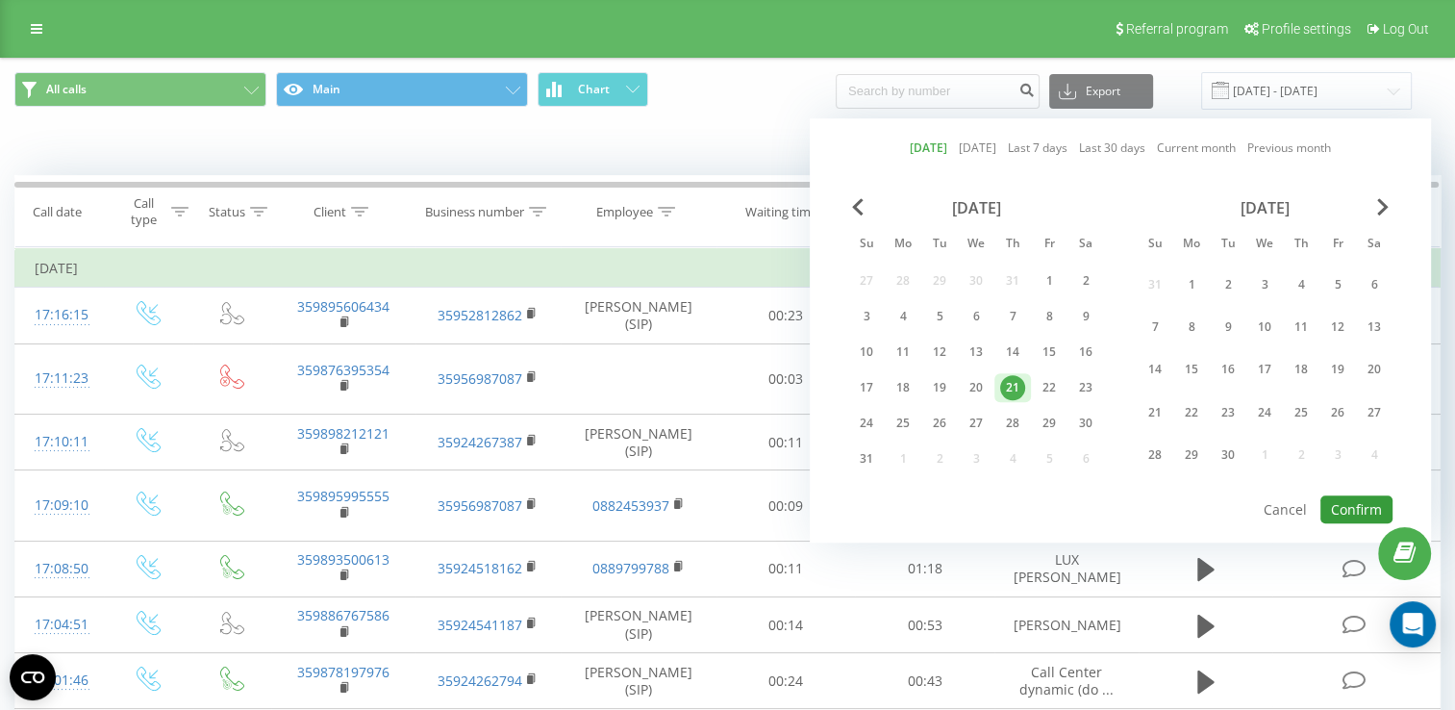
click at [1351, 505] on button "Confirm" at bounding box center [1356, 509] width 72 height 28
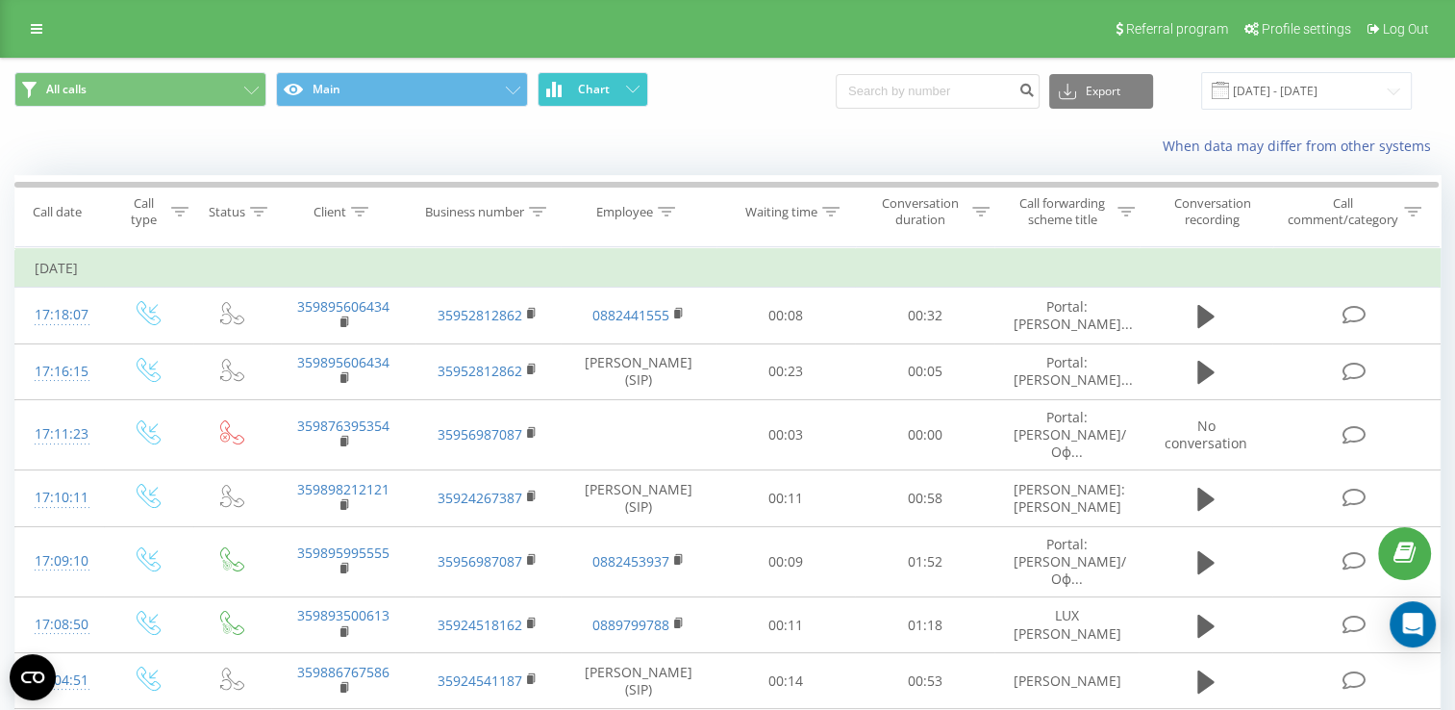
click at [563, 94] on button "Chart" at bounding box center [592, 89] width 111 height 35
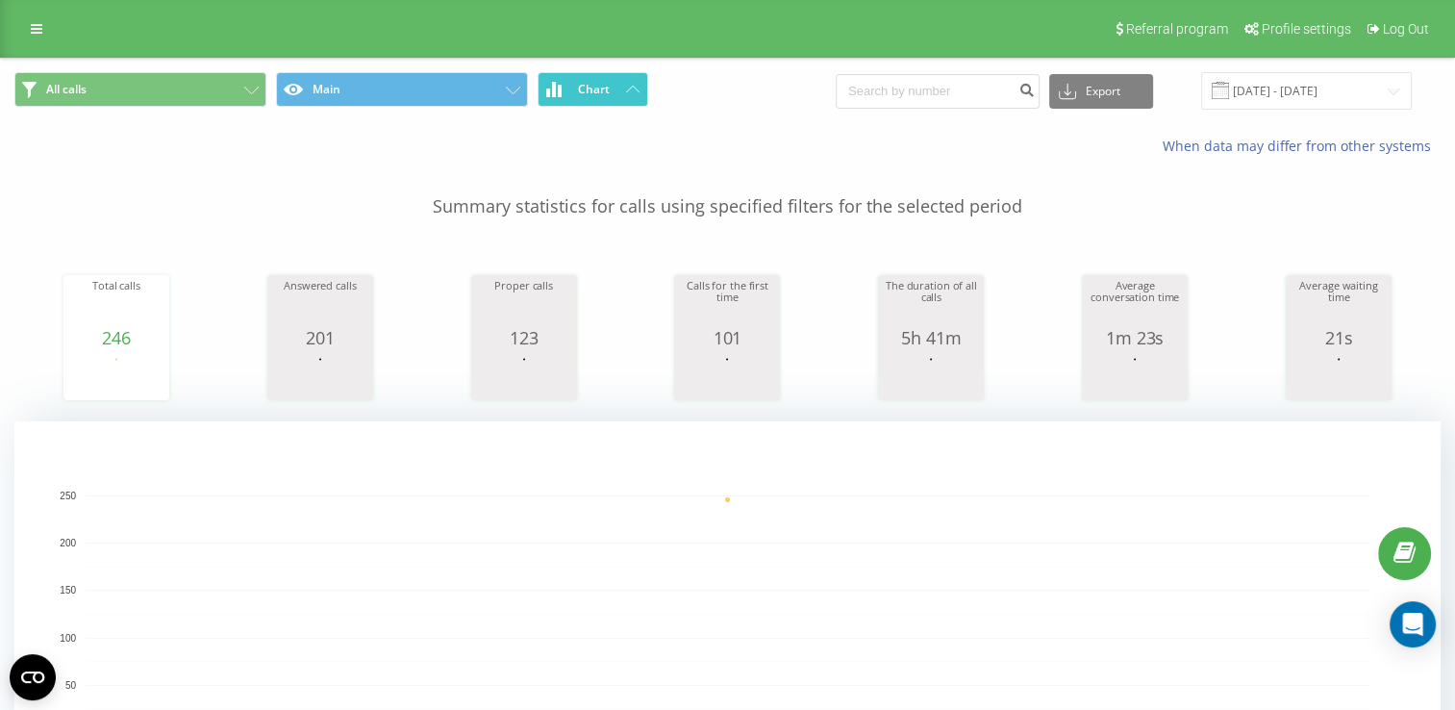
click at [563, 94] on button "Chart" at bounding box center [592, 89] width 111 height 35
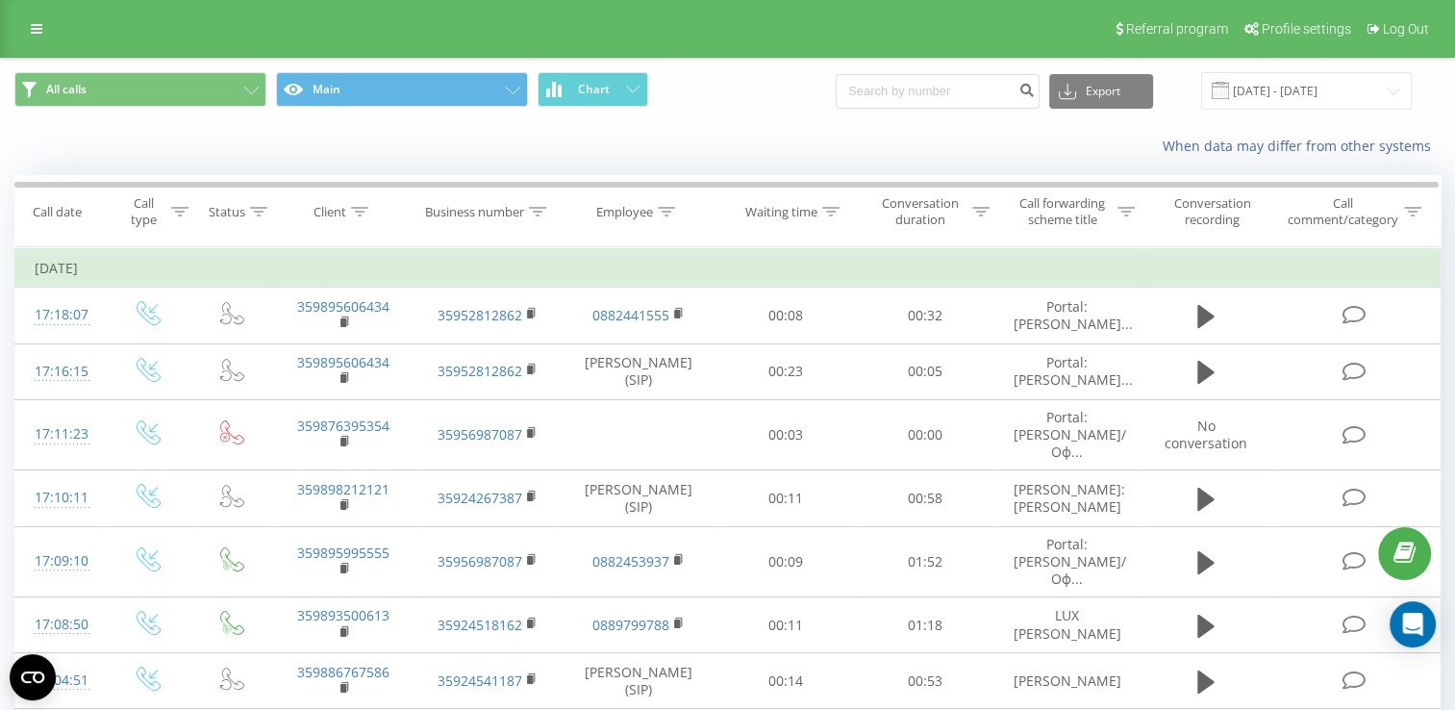
click at [0, 0] on button at bounding box center [0, 0] width 0 height 0
click at [0, 0] on span "35799082078" at bounding box center [0, 0] width 0 height 0
click at [1290, 87] on input "[DATE] - [DATE]" at bounding box center [1306, 90] width 211 height 37
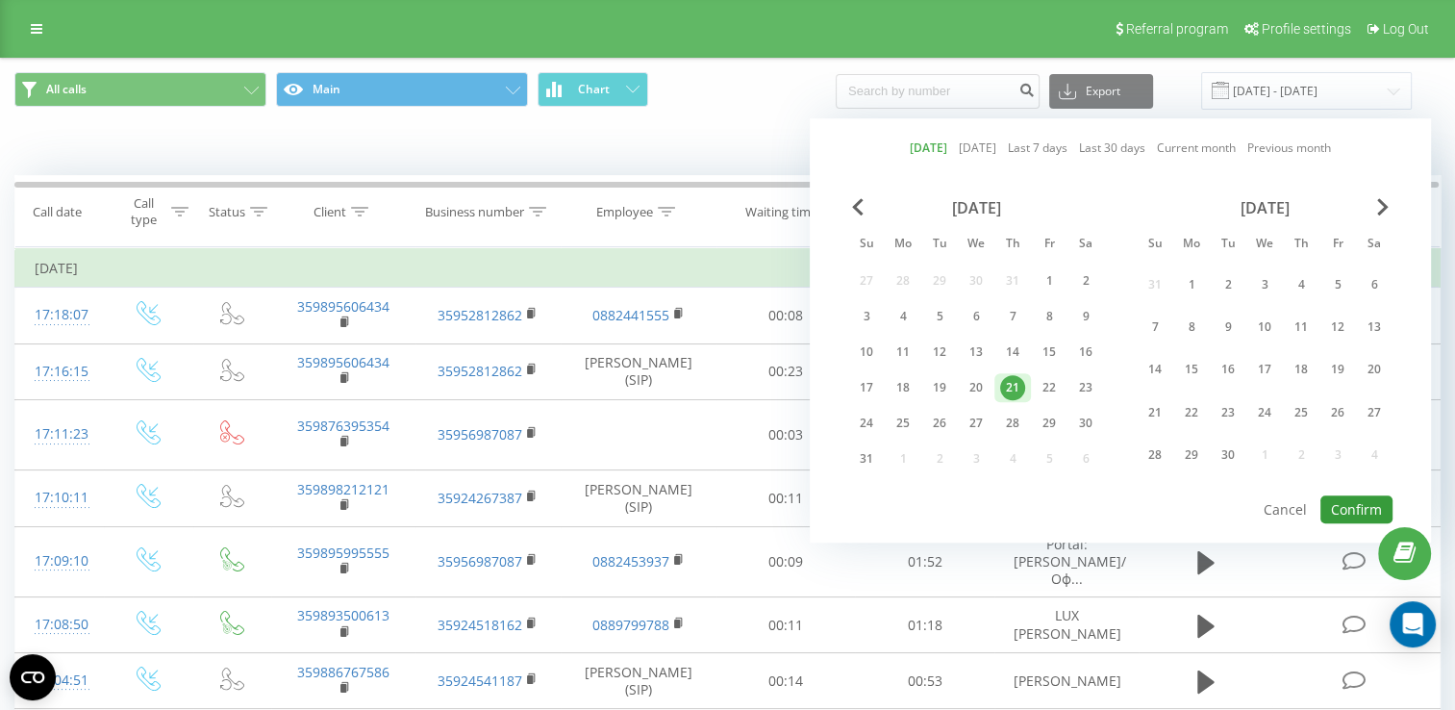
click at [1341, 496] on button "Confirm" at bounding box center [1356, 509] width 72 height 28
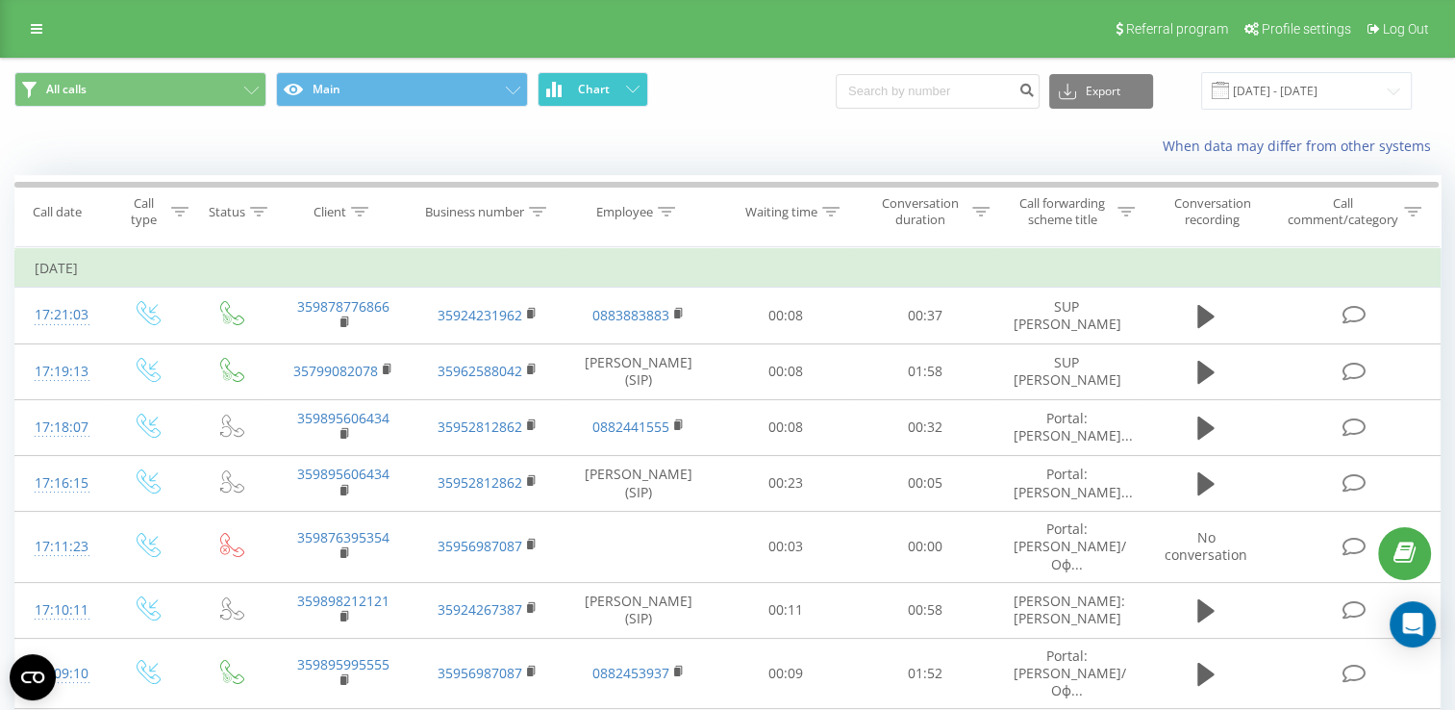
click at [584, 92] on span "Chart" at bounding box center [594, 89] width 32 height 13
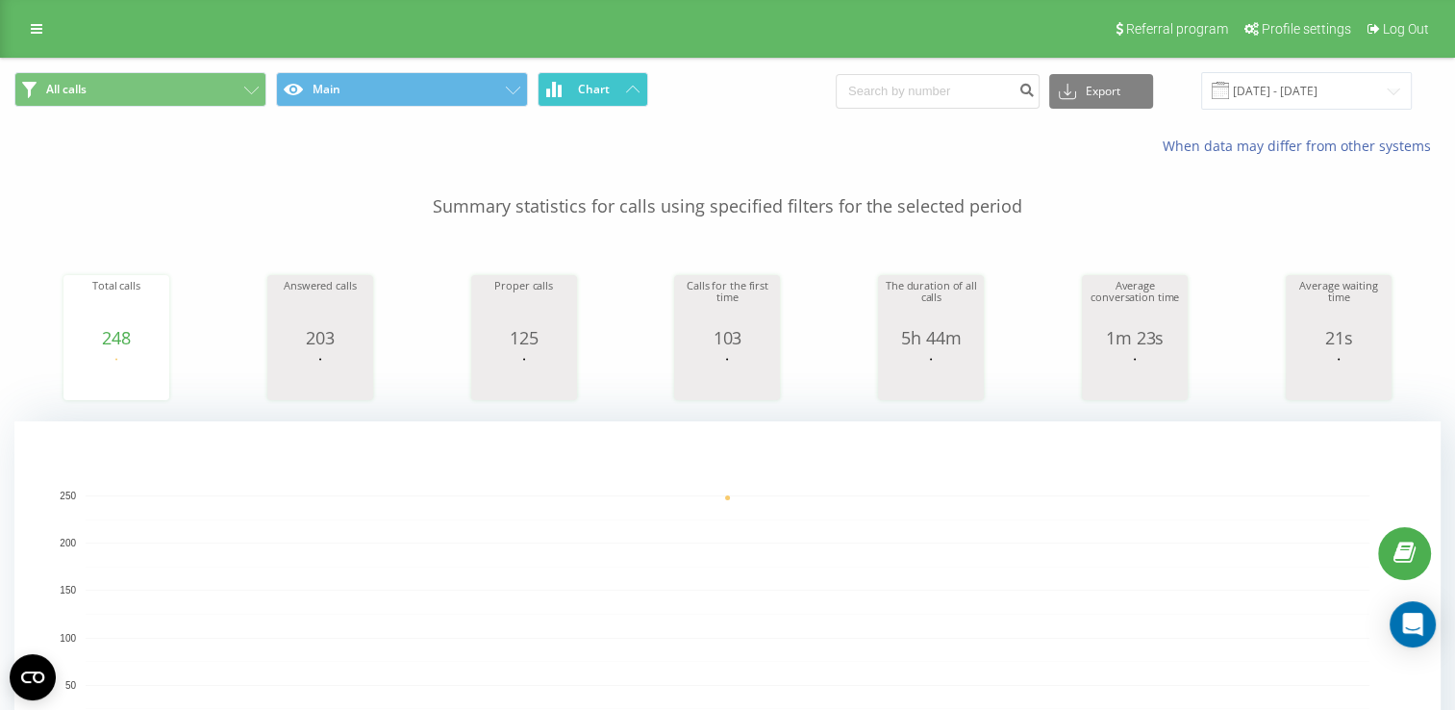
click at [584, 92] on span "Chart" at bounding box center [594, 89] width 32 height 13
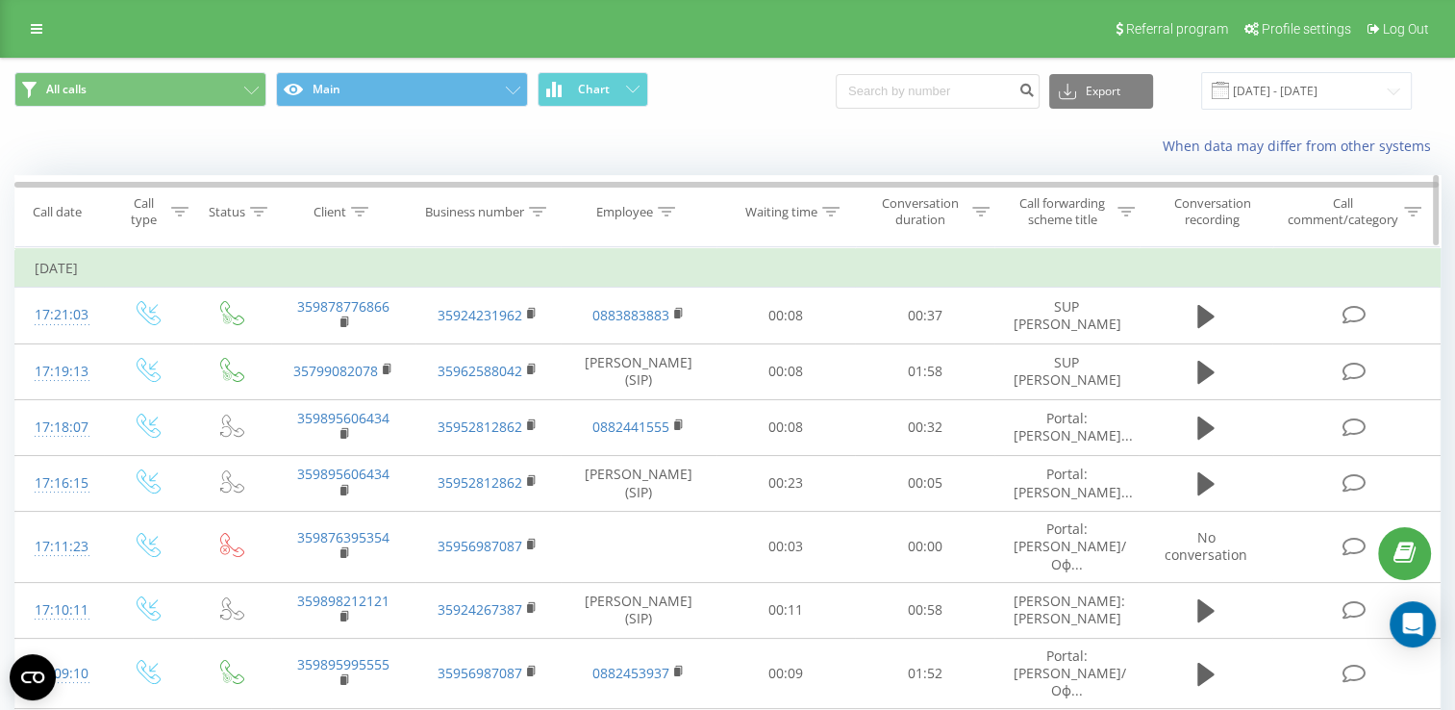
click at [623, 217] on div "Employee" at bounding box center [624, 212] width 57 height 16
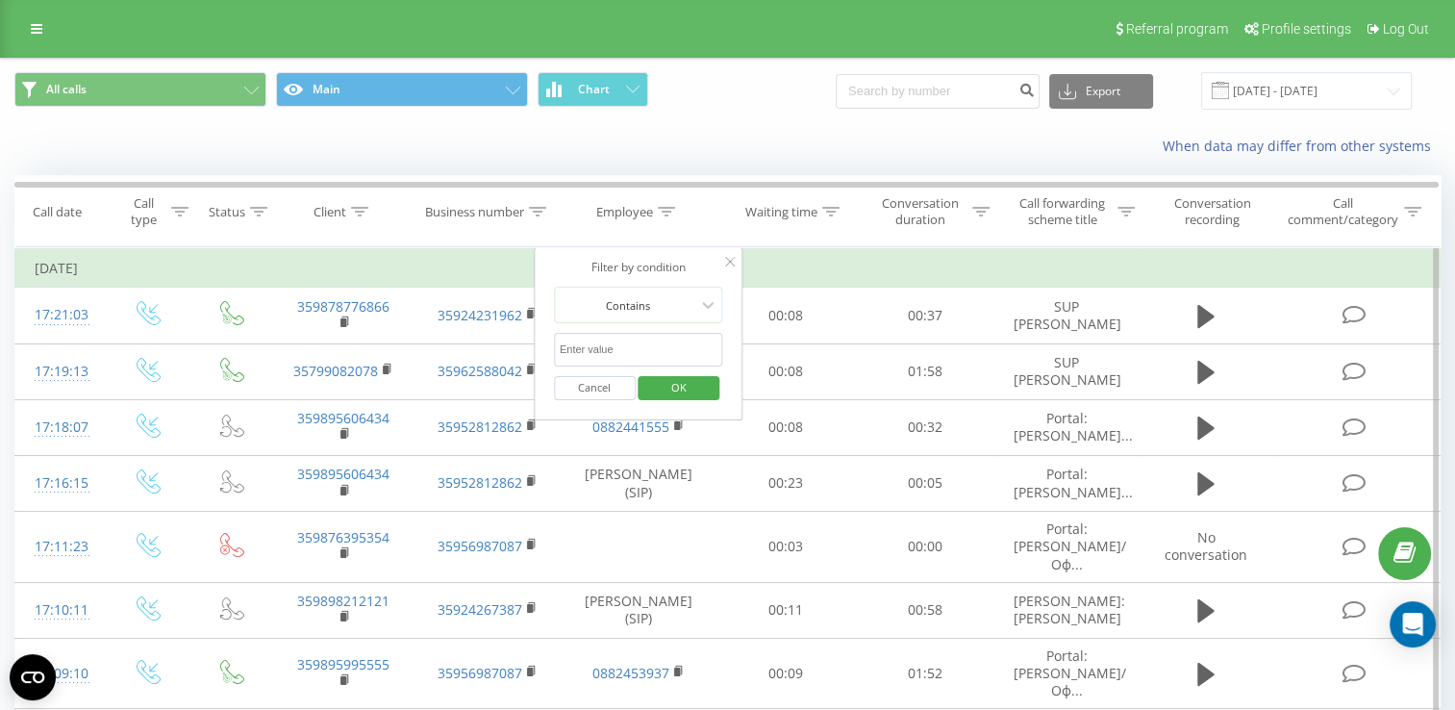
click at [611, 348] on input "text" at bounding box center [638, 350] width 169 height 34
type input "Стела"
click at [651, 383] on button "OK" at bounding box center [679, 388] width 82 height 24
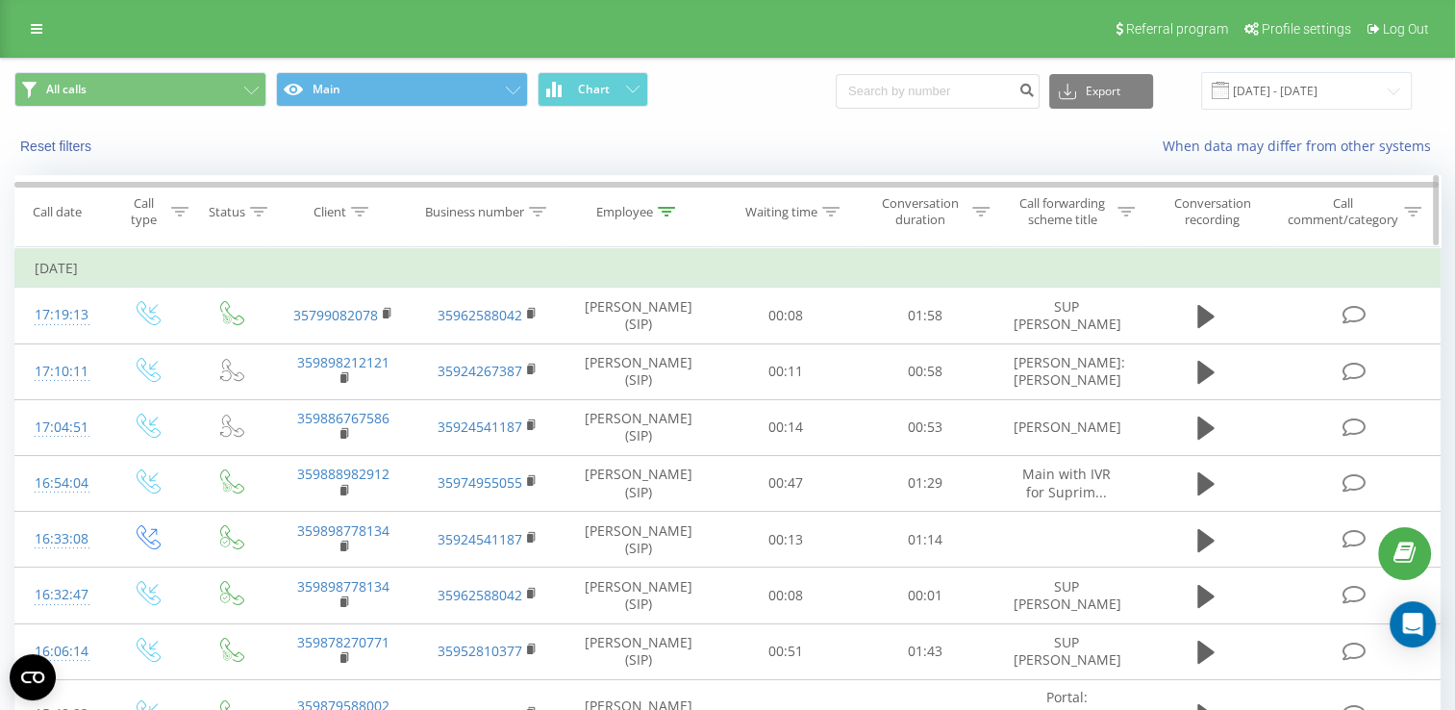
click at [615, 208] on div "Employee" at bounding box center [624, 212] width 57 height 16
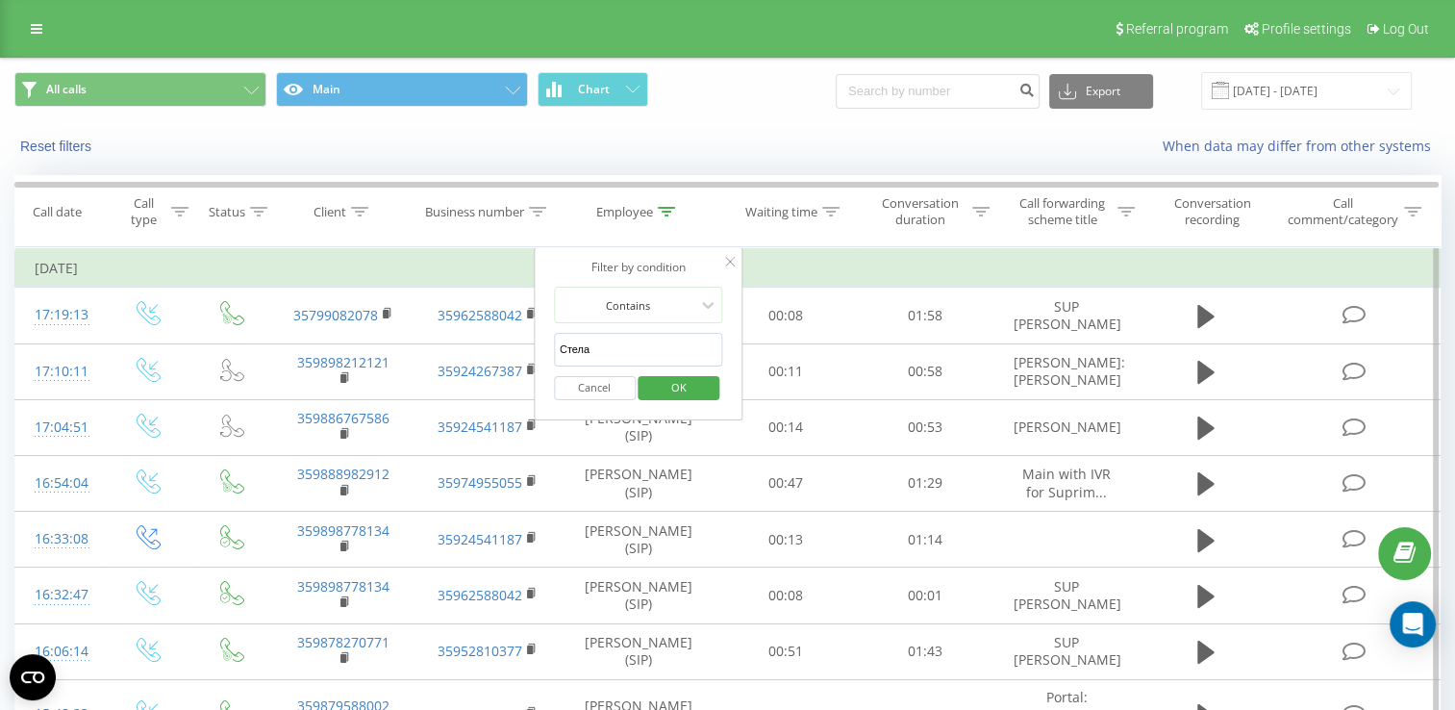
drag, startPoint x: 606, startPoint y: 338, endPoint x: 554, endPoint y: 349, distance: 53.0
click at [554, 349] on input "Стела" at bounding box center [638, 350] width 169 height 34
click at [671, 383] on span "OK" at bounding box center [679, 387] width 54 height 30
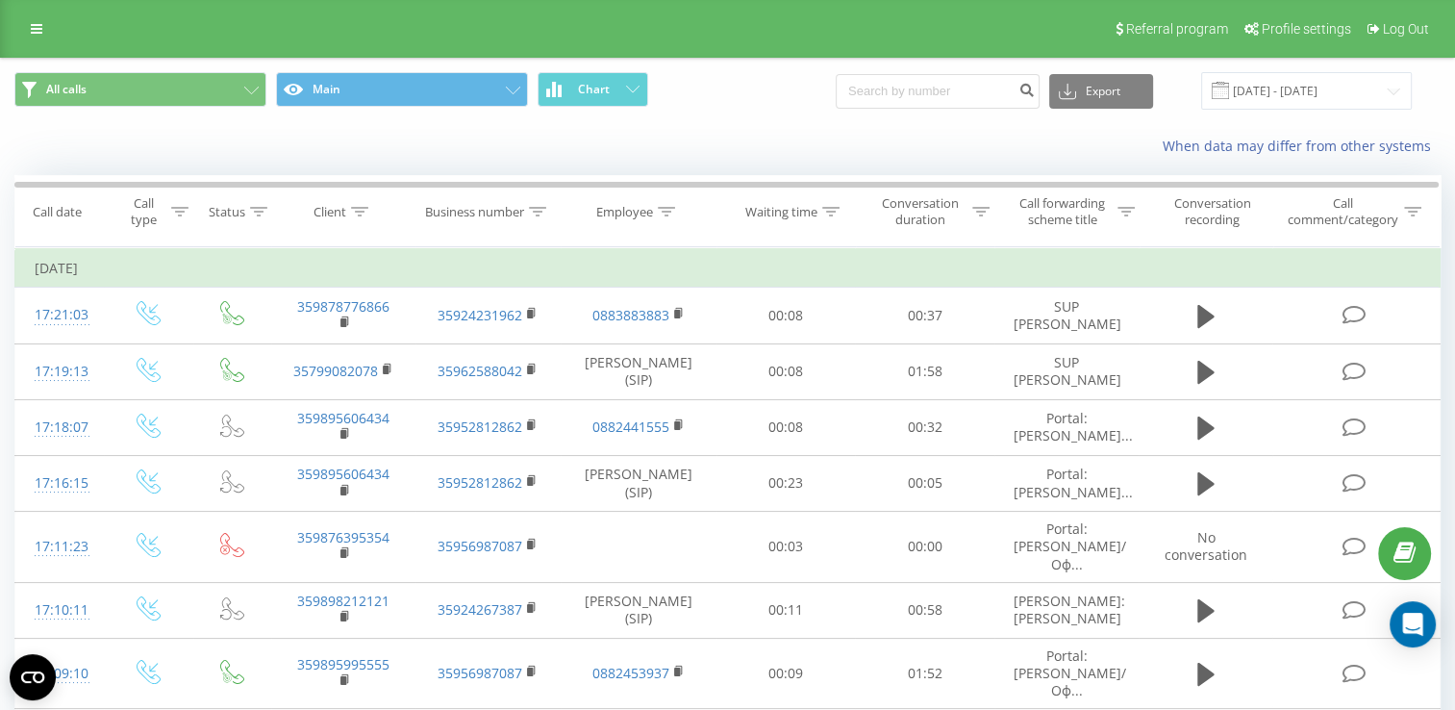
click at [0, 0] on icon at bounding box center [0, 0] width 0 height 0
click at [0, 0] on span "Offline" at bounding box center [0, 0] width 0 height 0
click at [0, 0] on icon at bounding box center [0, 0] width 0 height 0
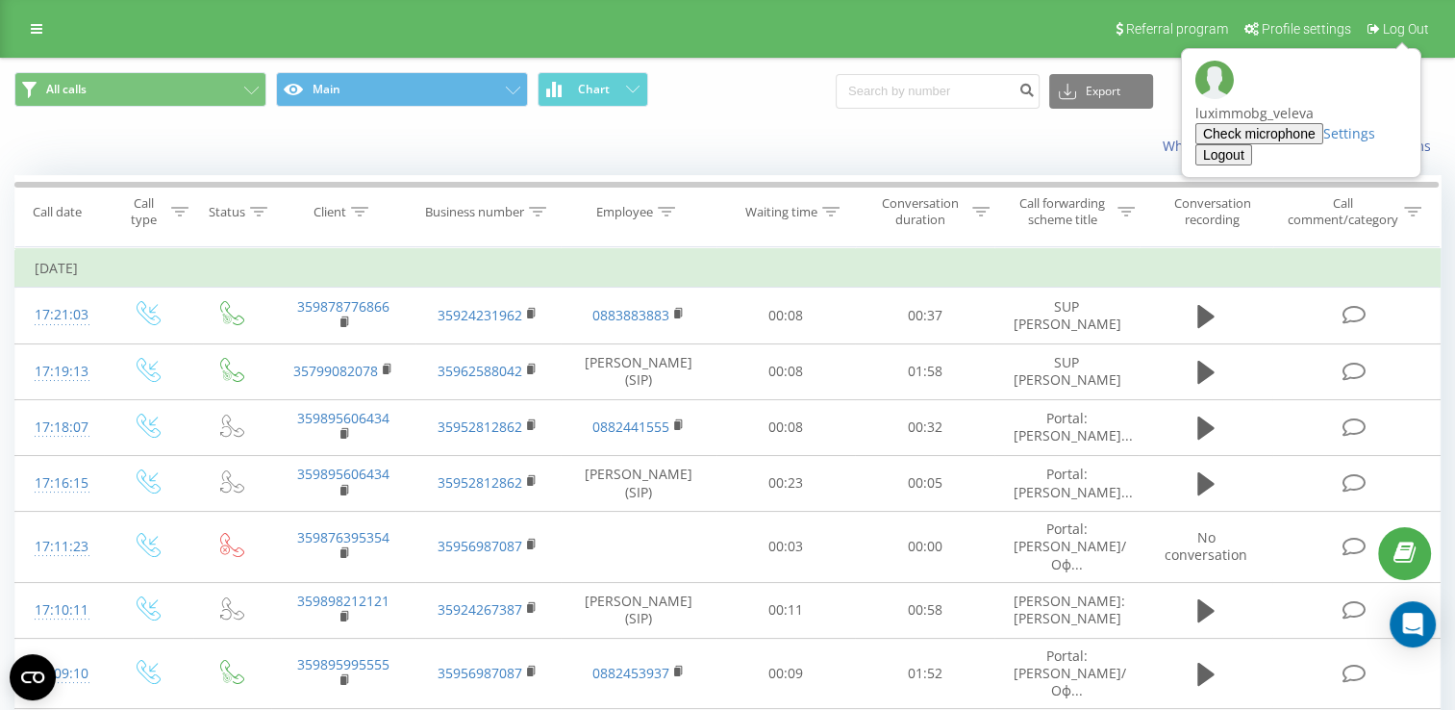
click at [1252, 144] on button "Logout" at bounding box center [1223, 154] width 57 height 21
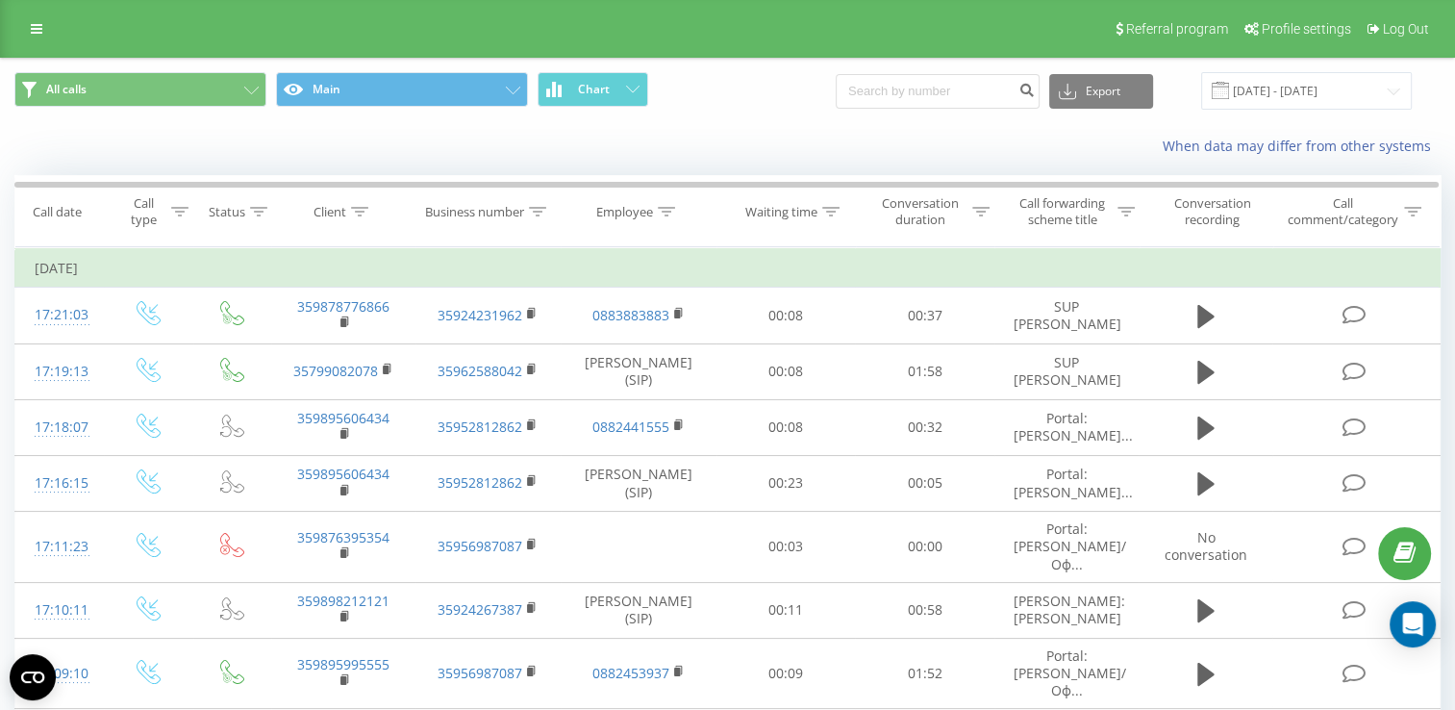
click at [0, 0] on icon at bounding box center [0, 0] width 0 height 0
